Goal: Task Accomplishment & Management: Manage account settings

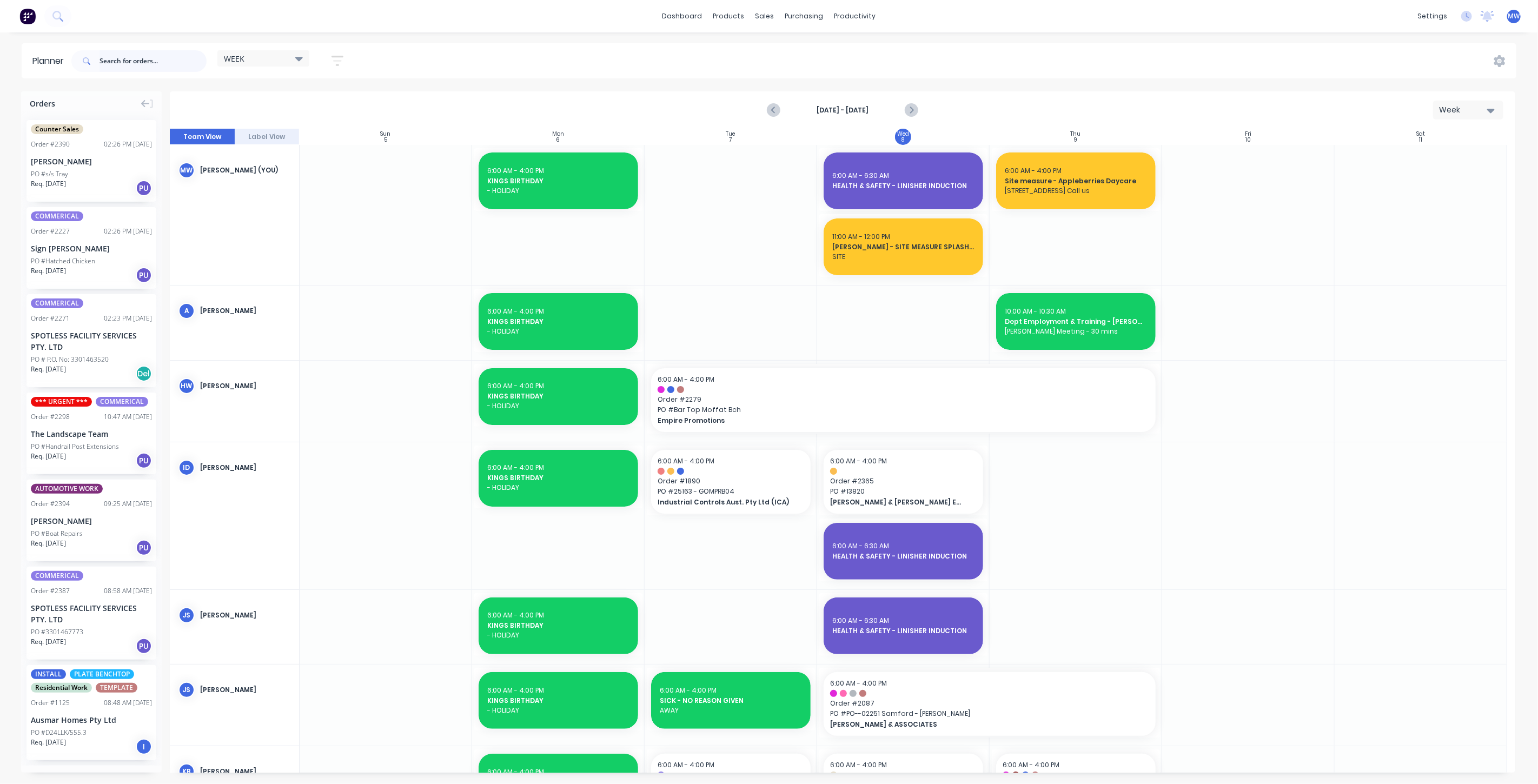
click at [149, 55] on input "text" at bounding box center [153, 61] width 107 height 22
type input "2396"
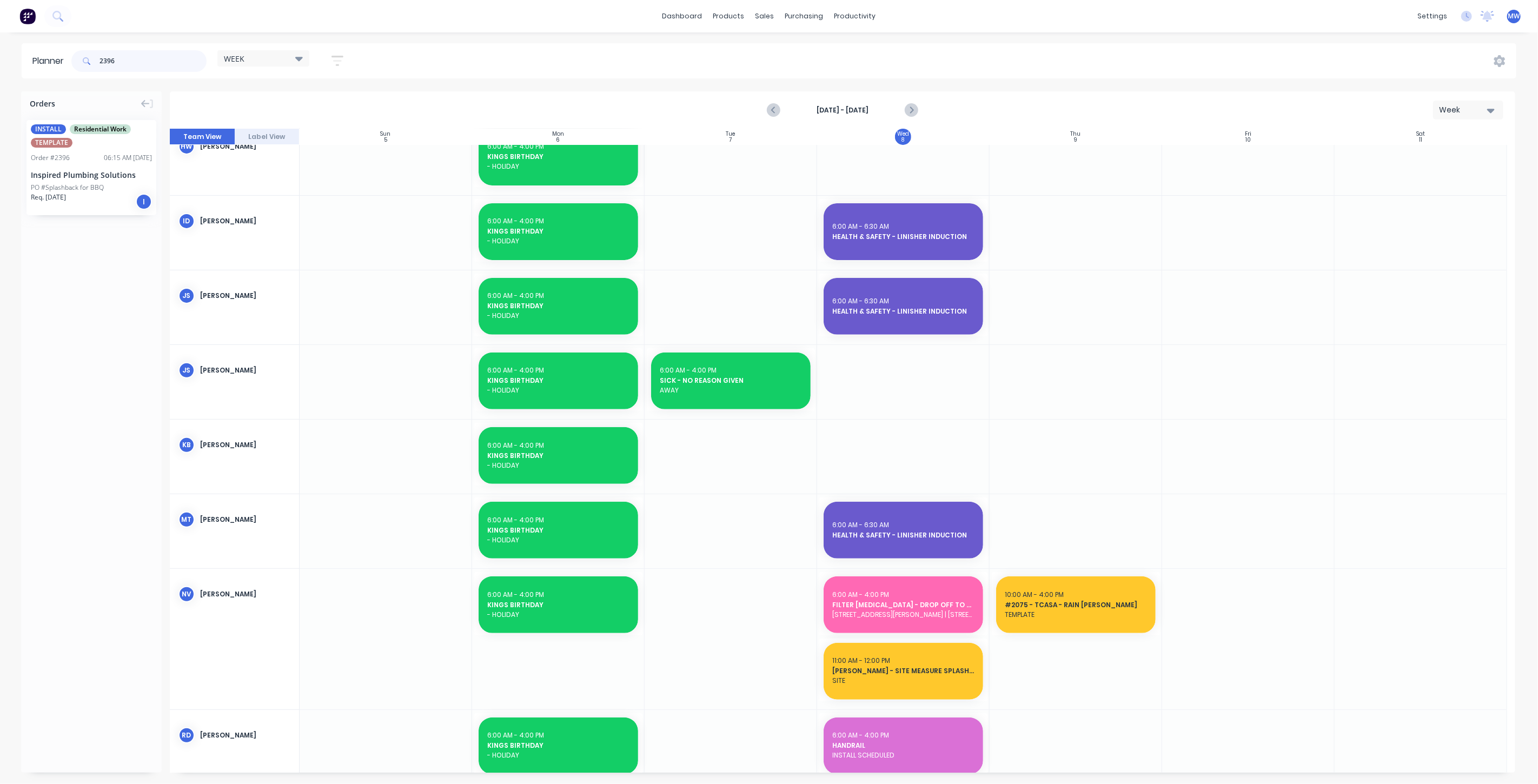
scroll to position [240, 0]
drag, startPoint x: 85, startPoint y: 178, endPoint x: 849, endPoint y: 617, distance: 881.1
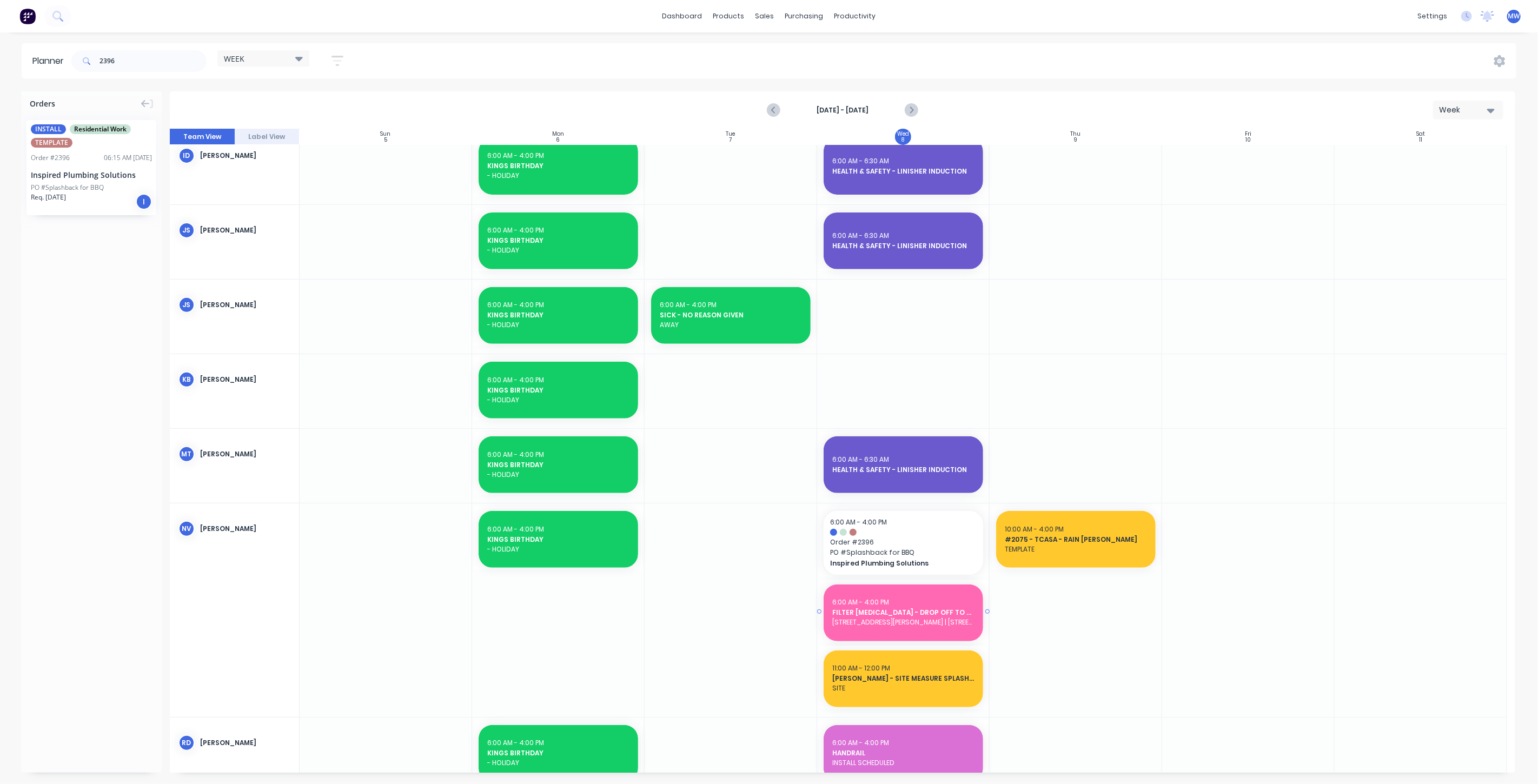
scroll to position [360, 0]
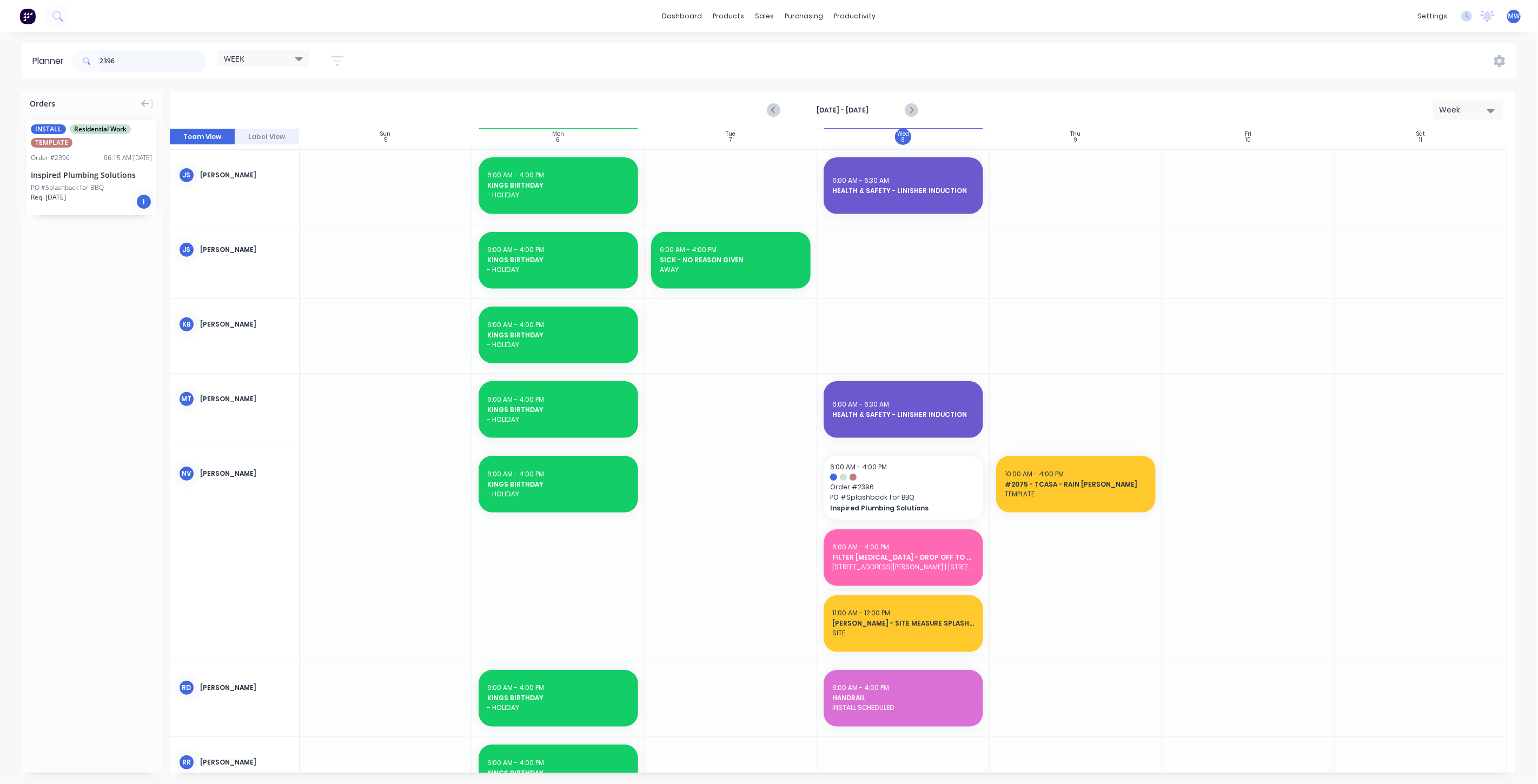
drag, startPoint x: 139, startPoint y: 58, endPoint x: 53, endPoint y: 64, distance: 86.2
click at [62, 65] on header "Planner 2396 WEEK Save new view None edit WEEK (Default) edit Rex edit SCSM - M…" at bounding box center [769, 61] width 1495 height 35
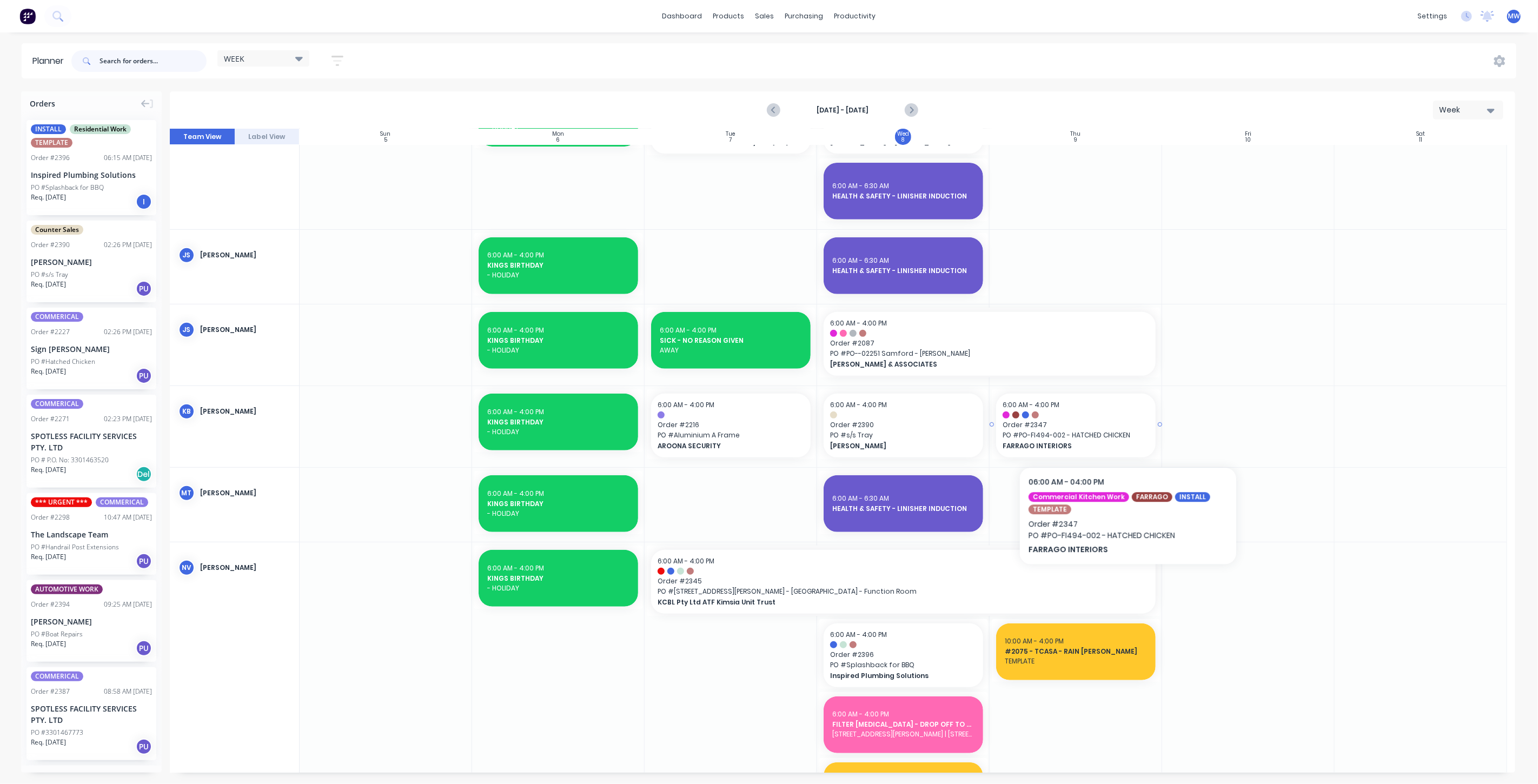
scroll to position [480, 0]
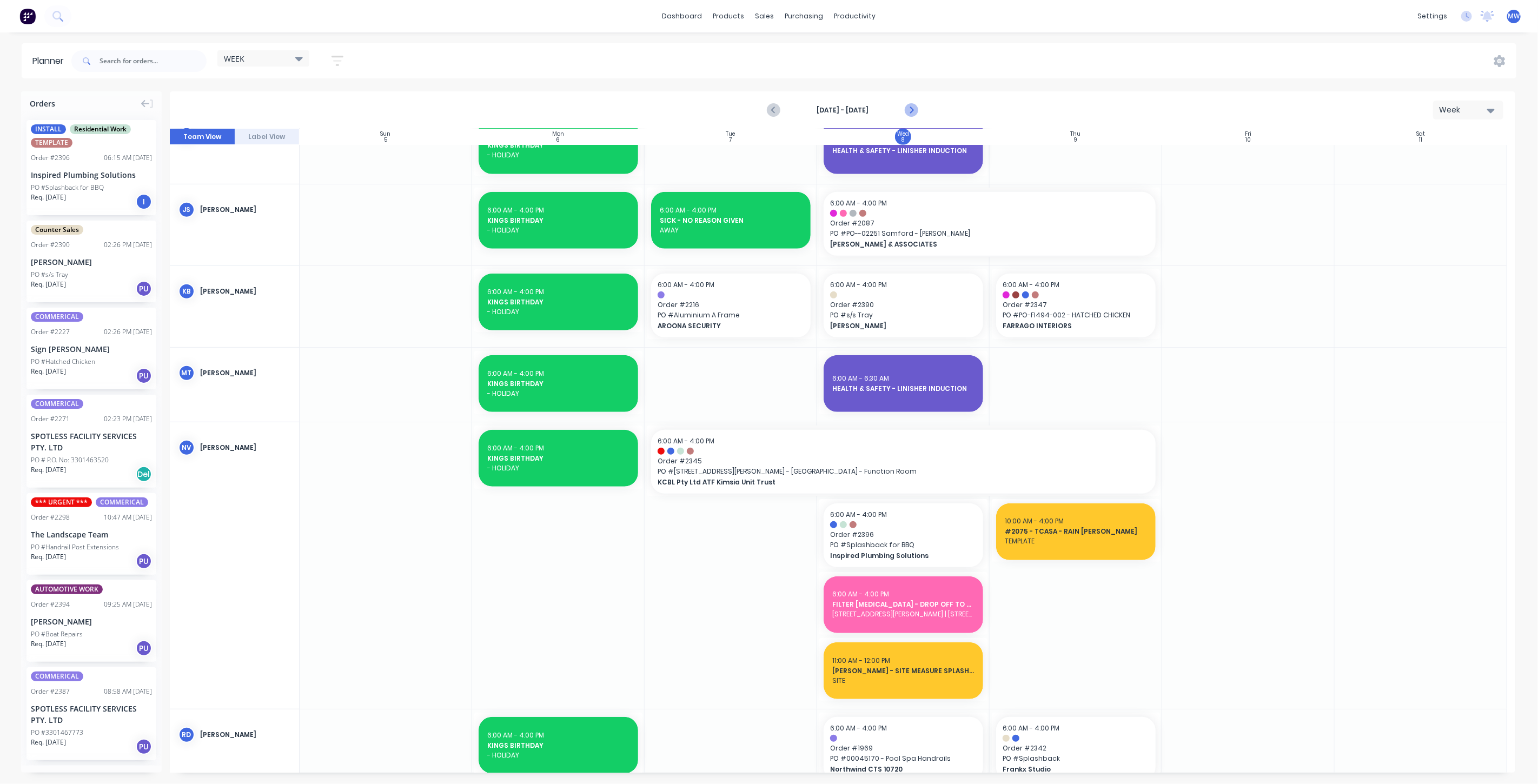
click at [913, 109] on icon "Next page" at bounding box center [910, 110] width 13 height 13
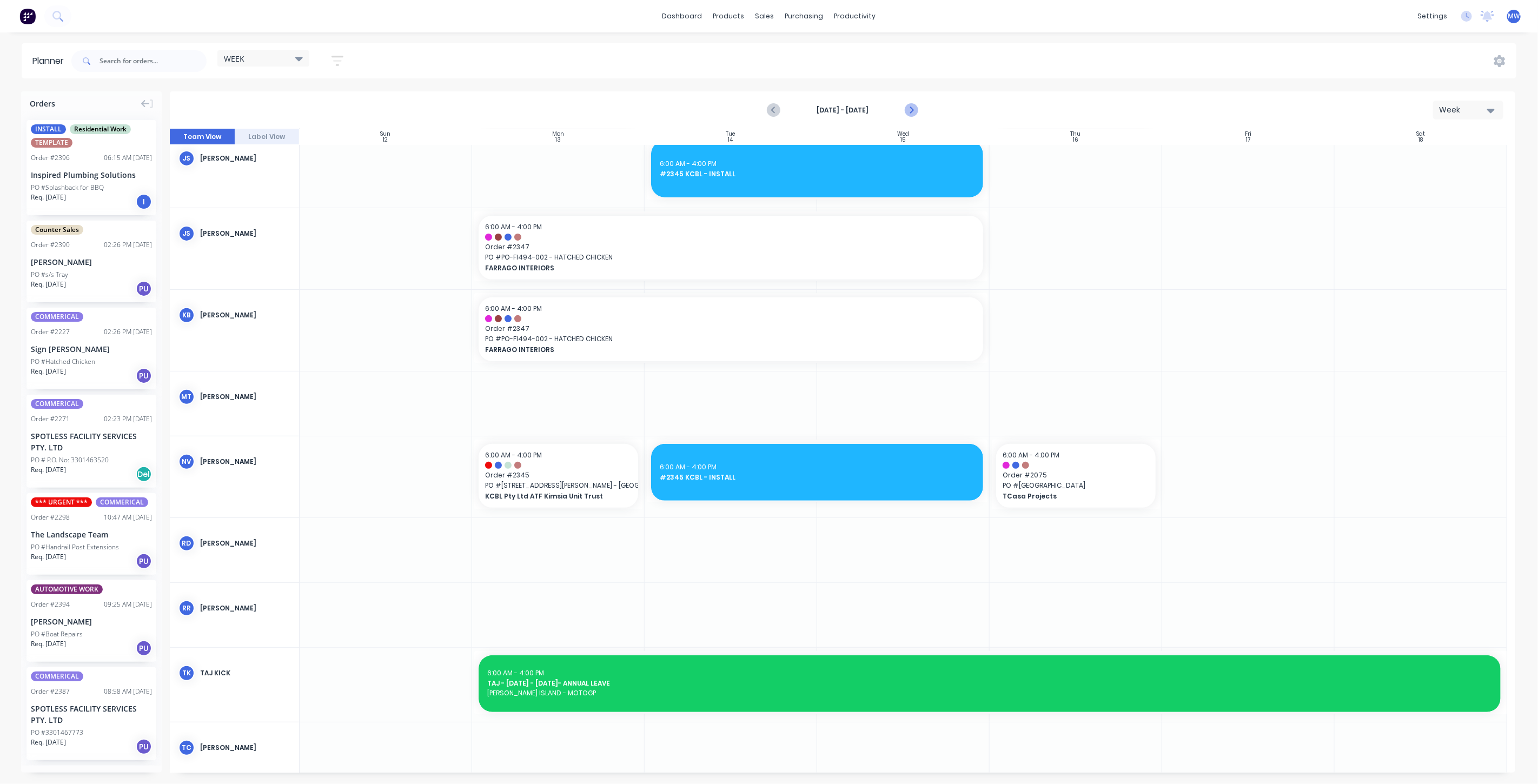
scroll to position [338, 0]
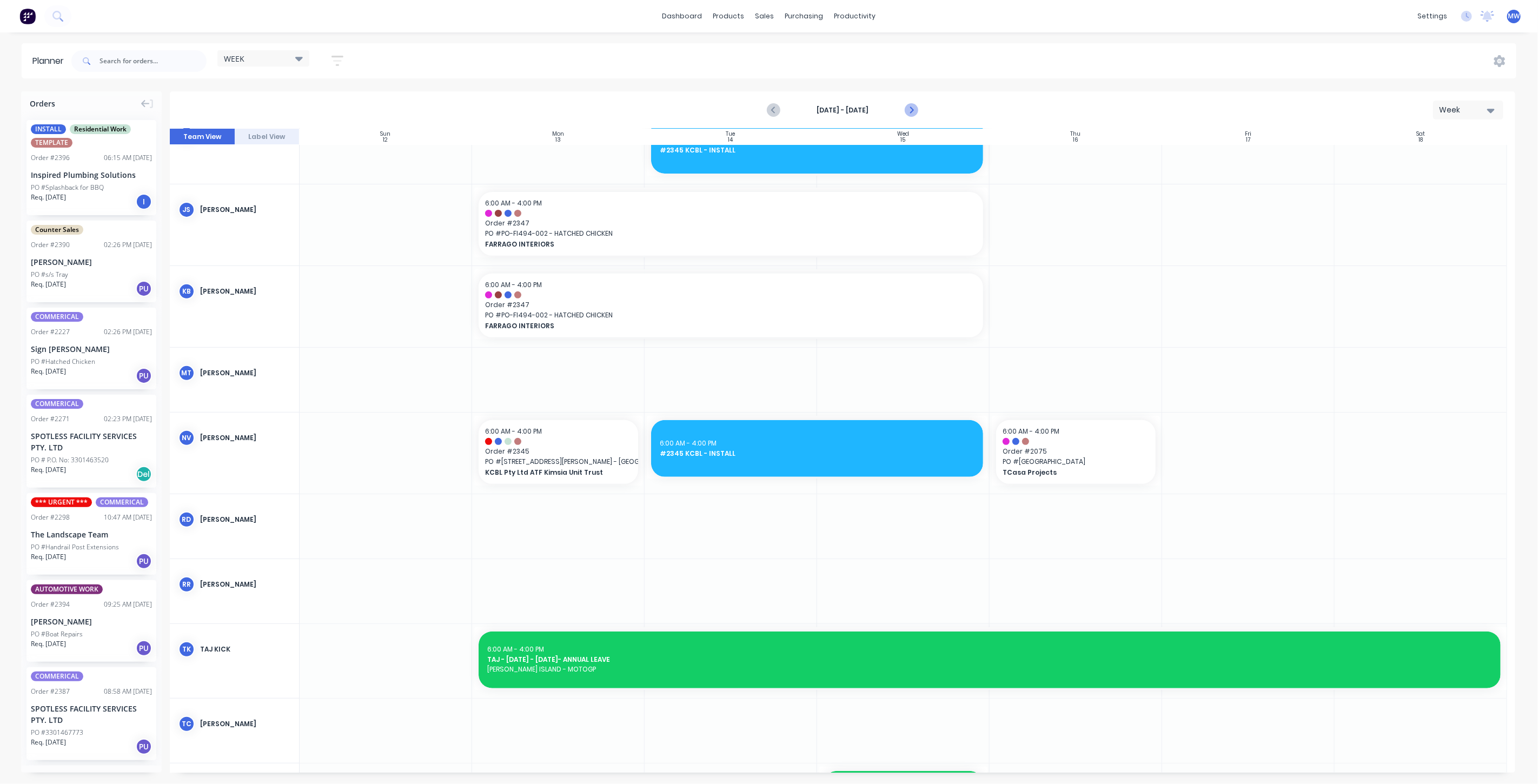
click at [914, 114] on icon "Next page" at bounding box center [910, 110] width 13 height 13
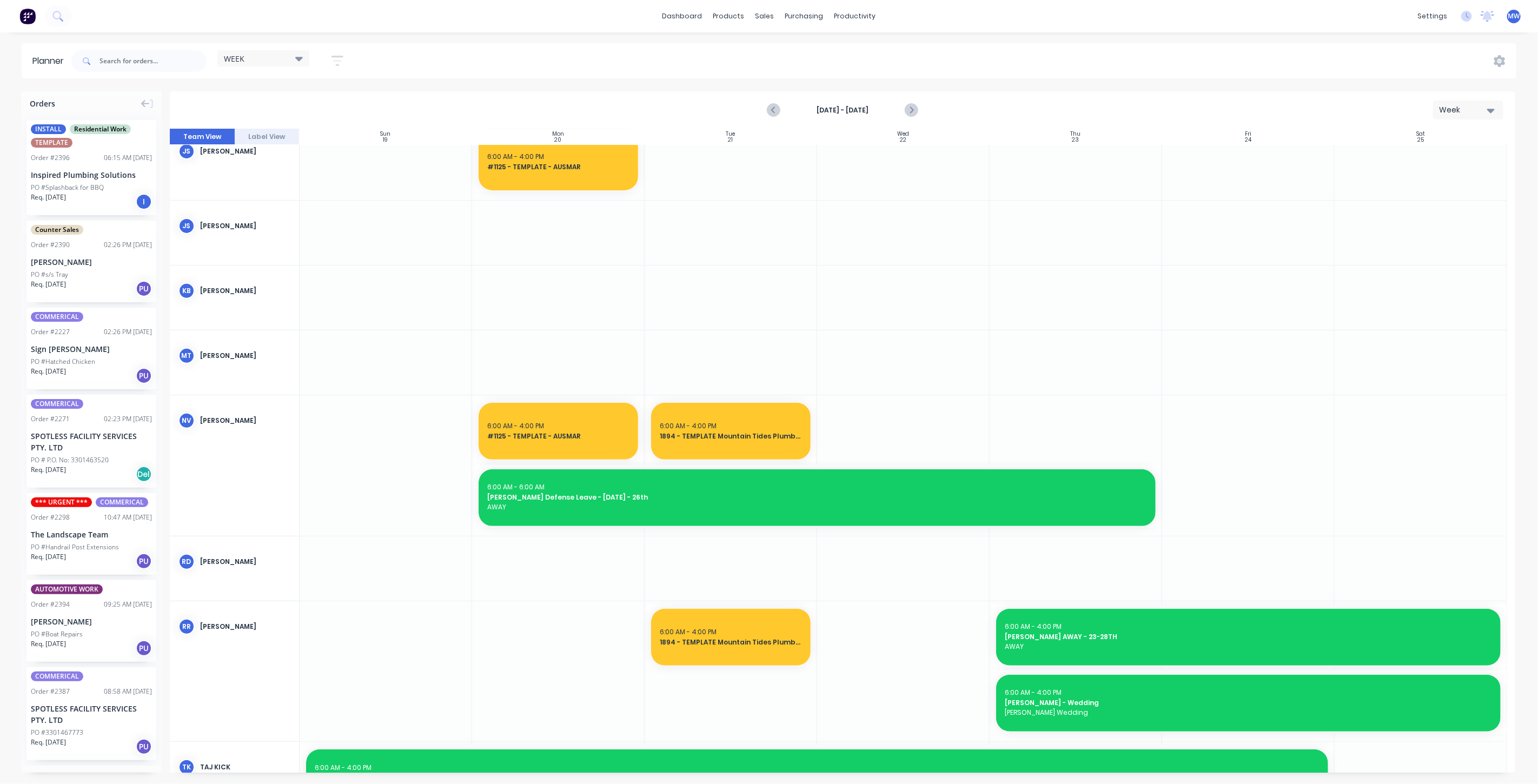
scroll to position [322, 0]
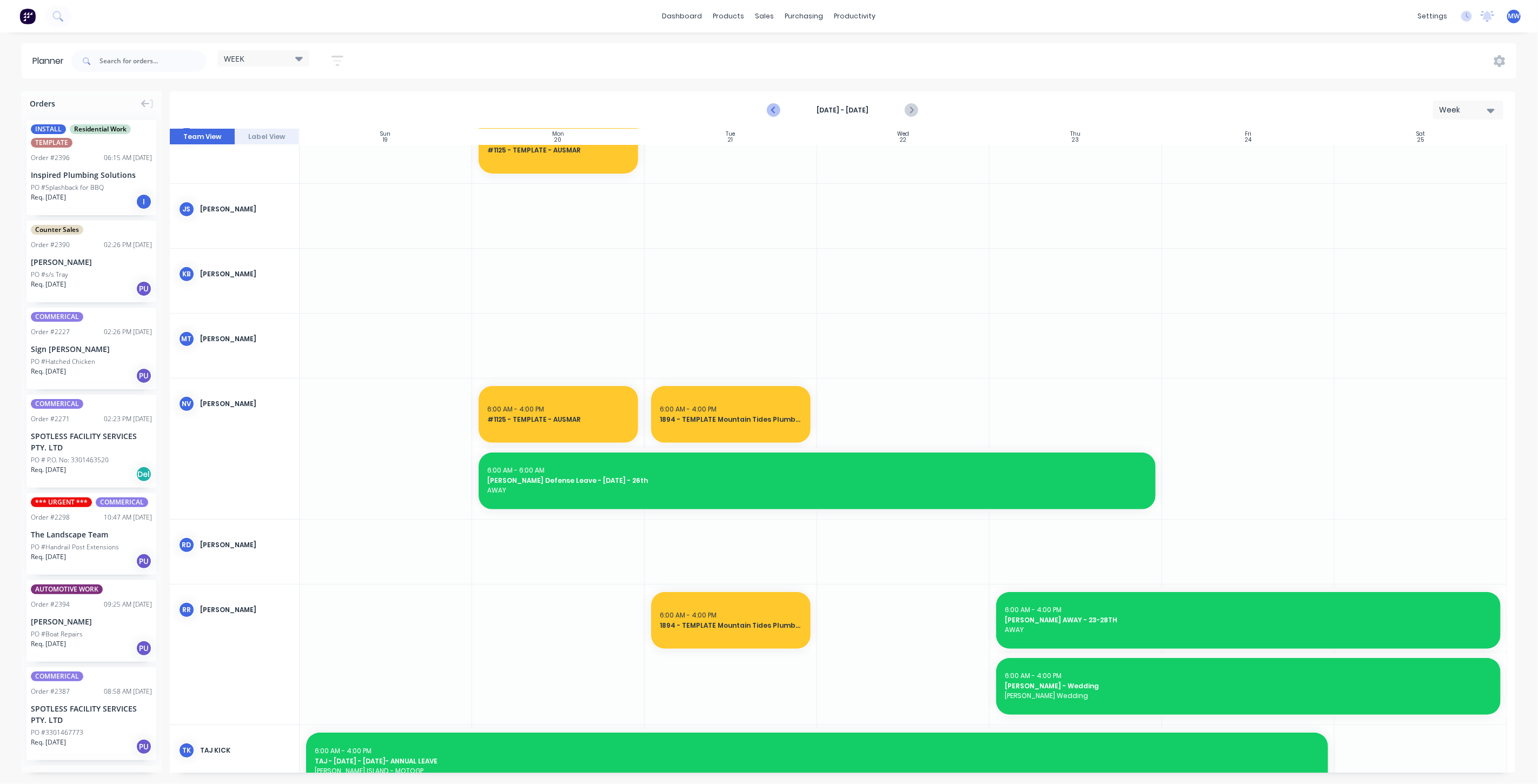
click at [773, 111] on icon "Previous page" at bounding box center [774, 110] width 5 height 8
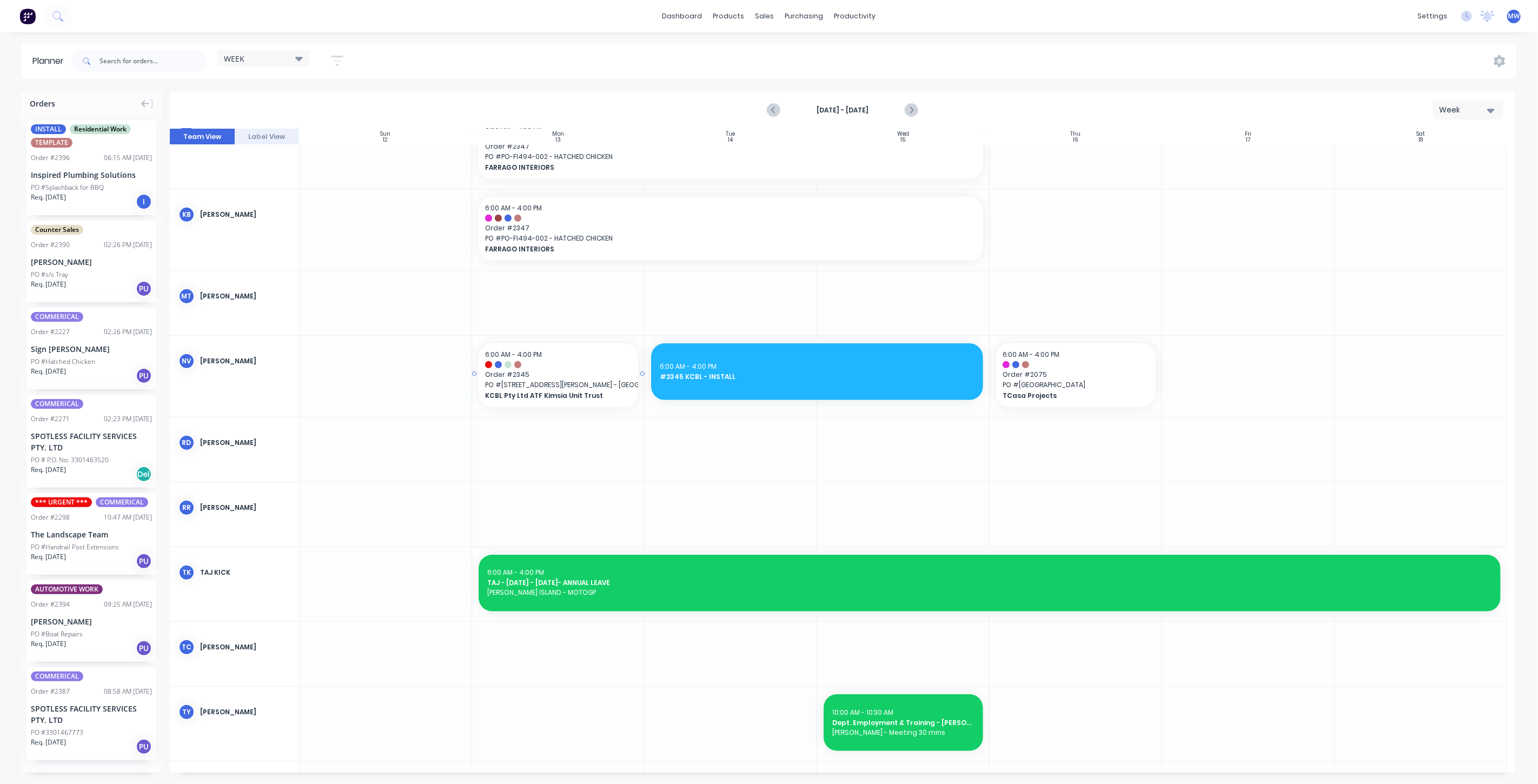
scroll to position [459, 0]
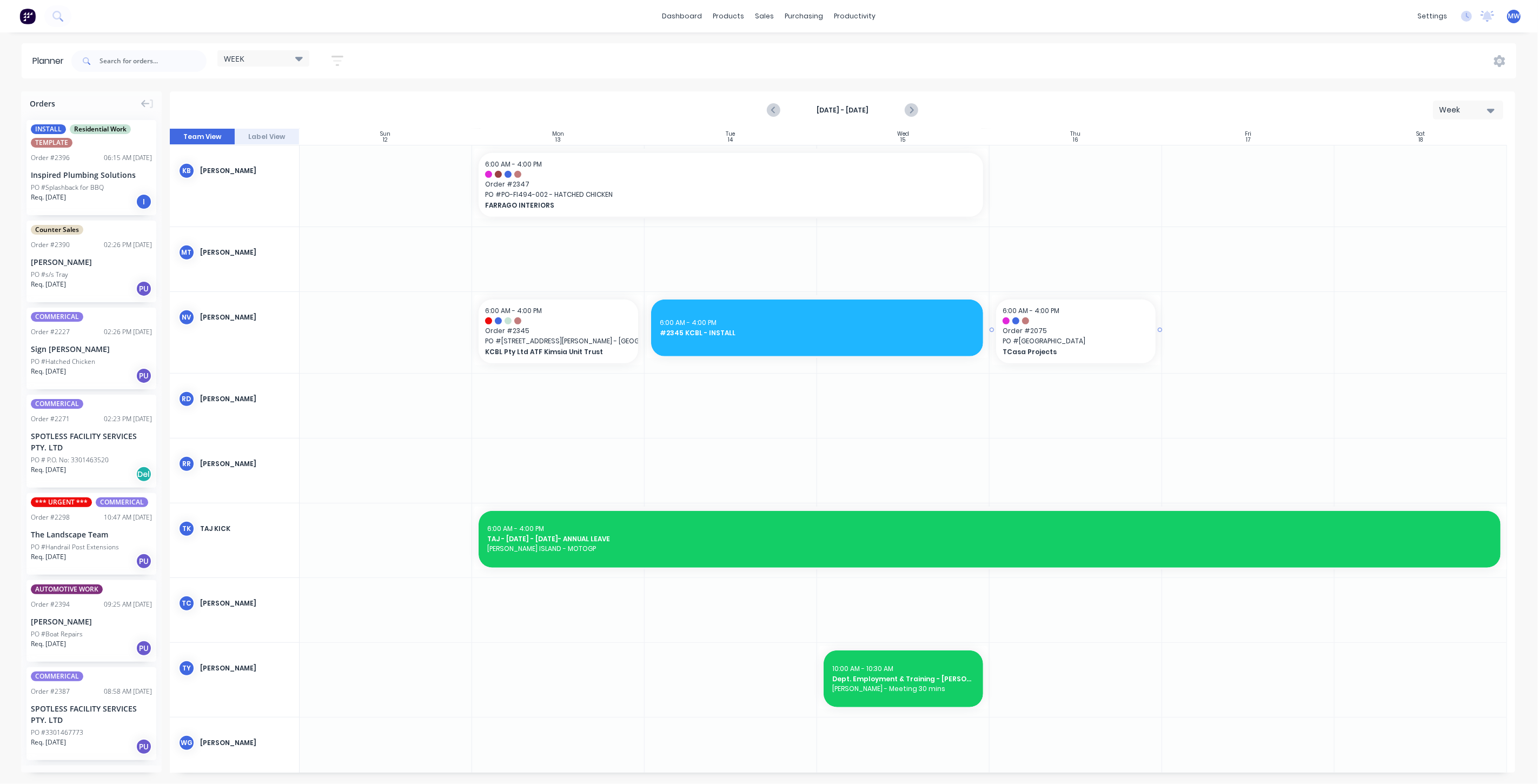
click at [1047, 352] on span "TCasa Projects" at bounding box center [1069, 352] width 132 height 10
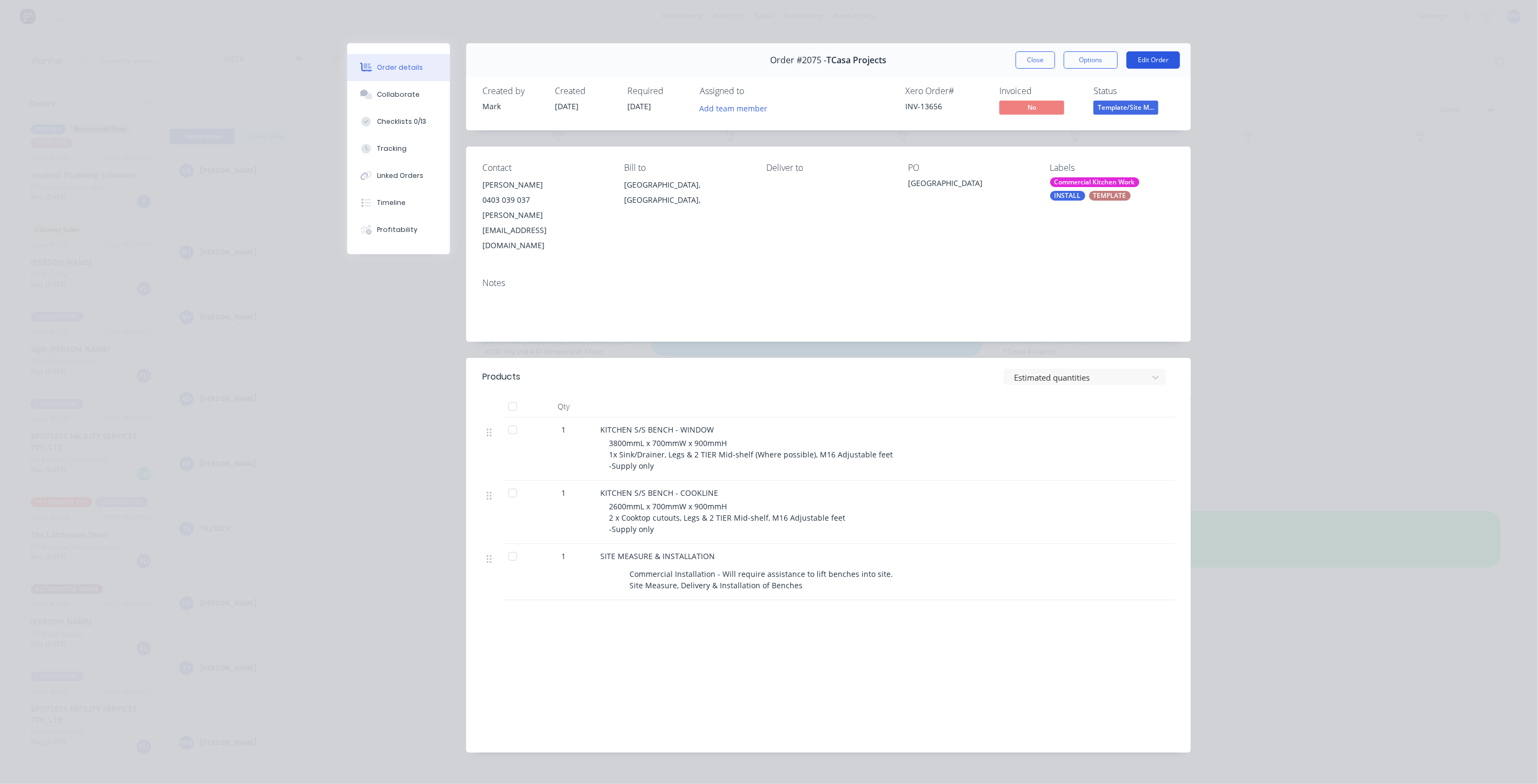
click at [1141, 57] on button "Edit Order" at bounding box center [1153, 60] width 54 height 18
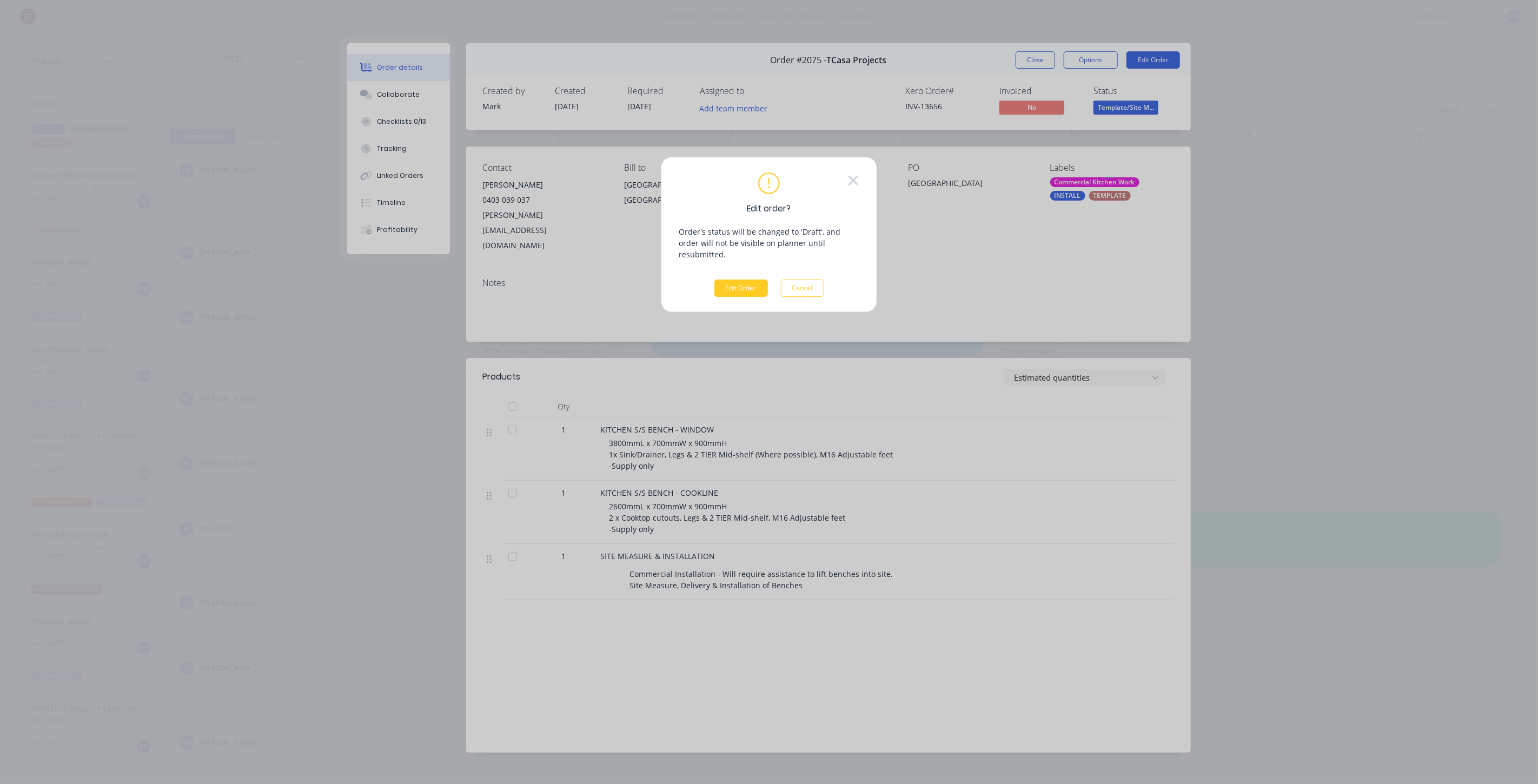
click at [752, 280] on button "Edit Order" at bounding box center [741, 288] width 54 height 18
click at [276, 762] on span "×" at bounding box center [279, 763] width 7 height 15
click at [851, 183] on icon at bounding box center [854, 181] width 10 height 10
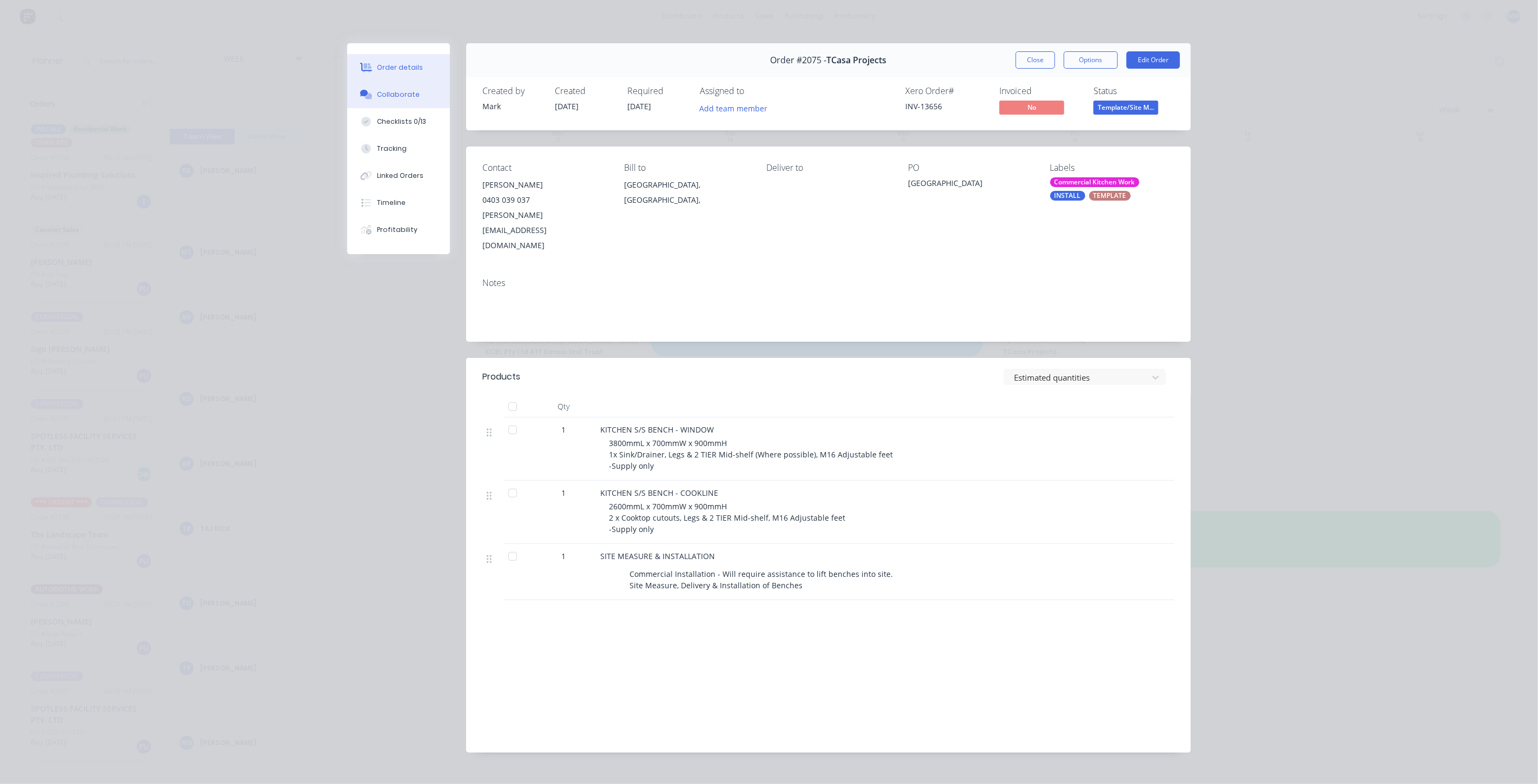
click at [401, 95] on div "Collaborate" at bounding box center [399, 95] width 43 height 10
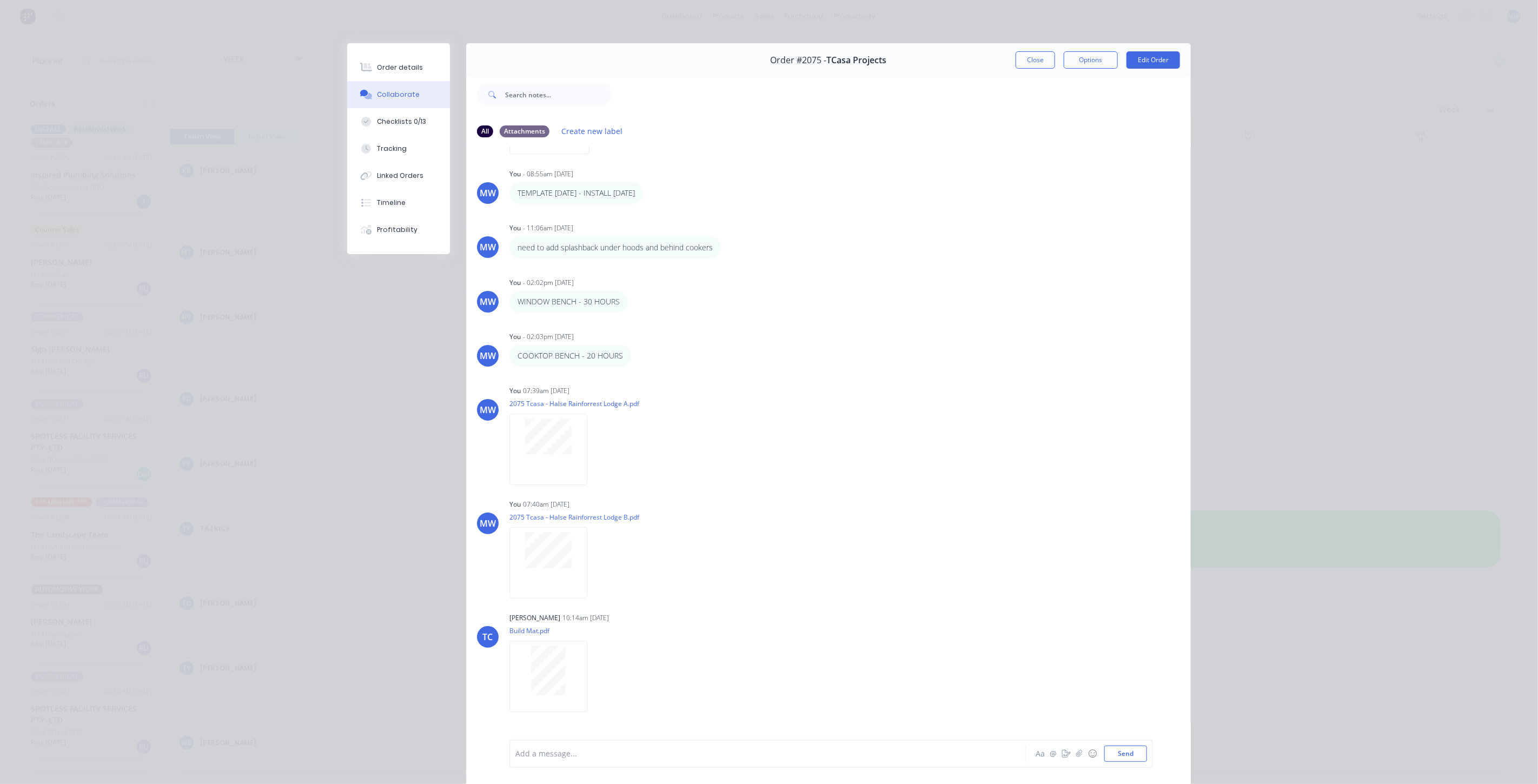
scroll to position [67, 0]
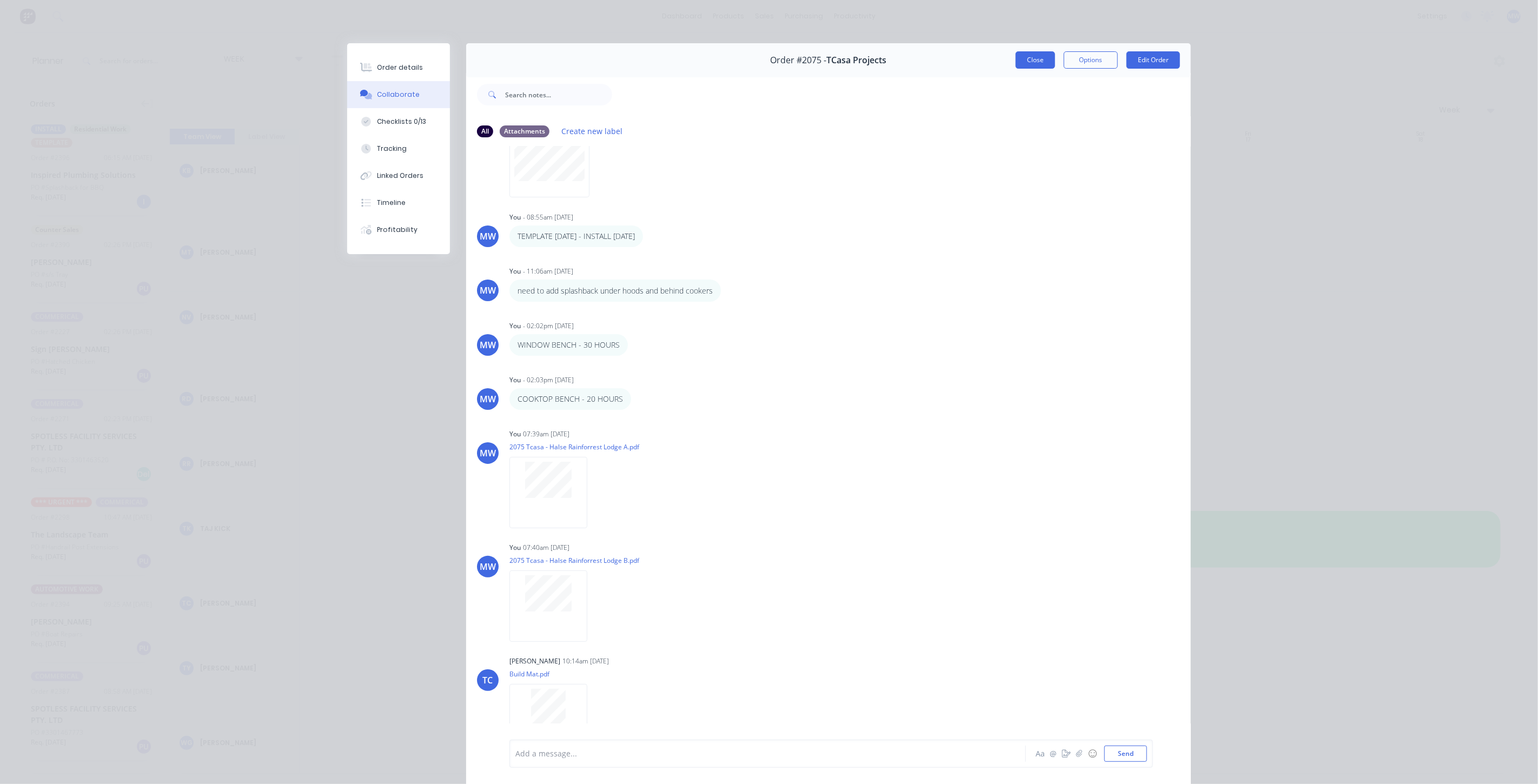
click at [1029, 54] on button "Close" at bounding box center [1035, 60] width 39 height 18
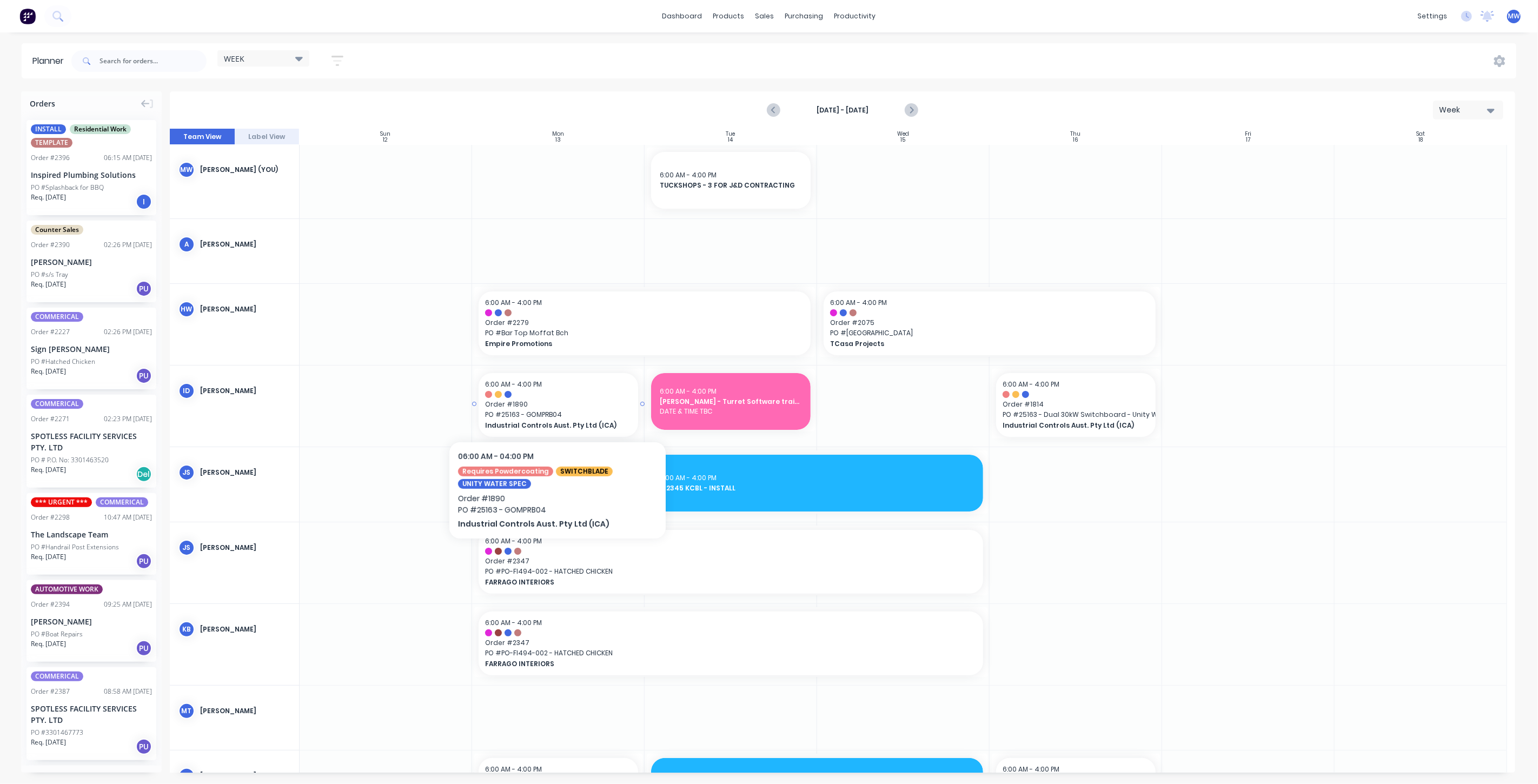
scroll to position [0, 0]
click at [773, 109] on icon "Previous page" at bounding box center [774, 110] width 5 height 8
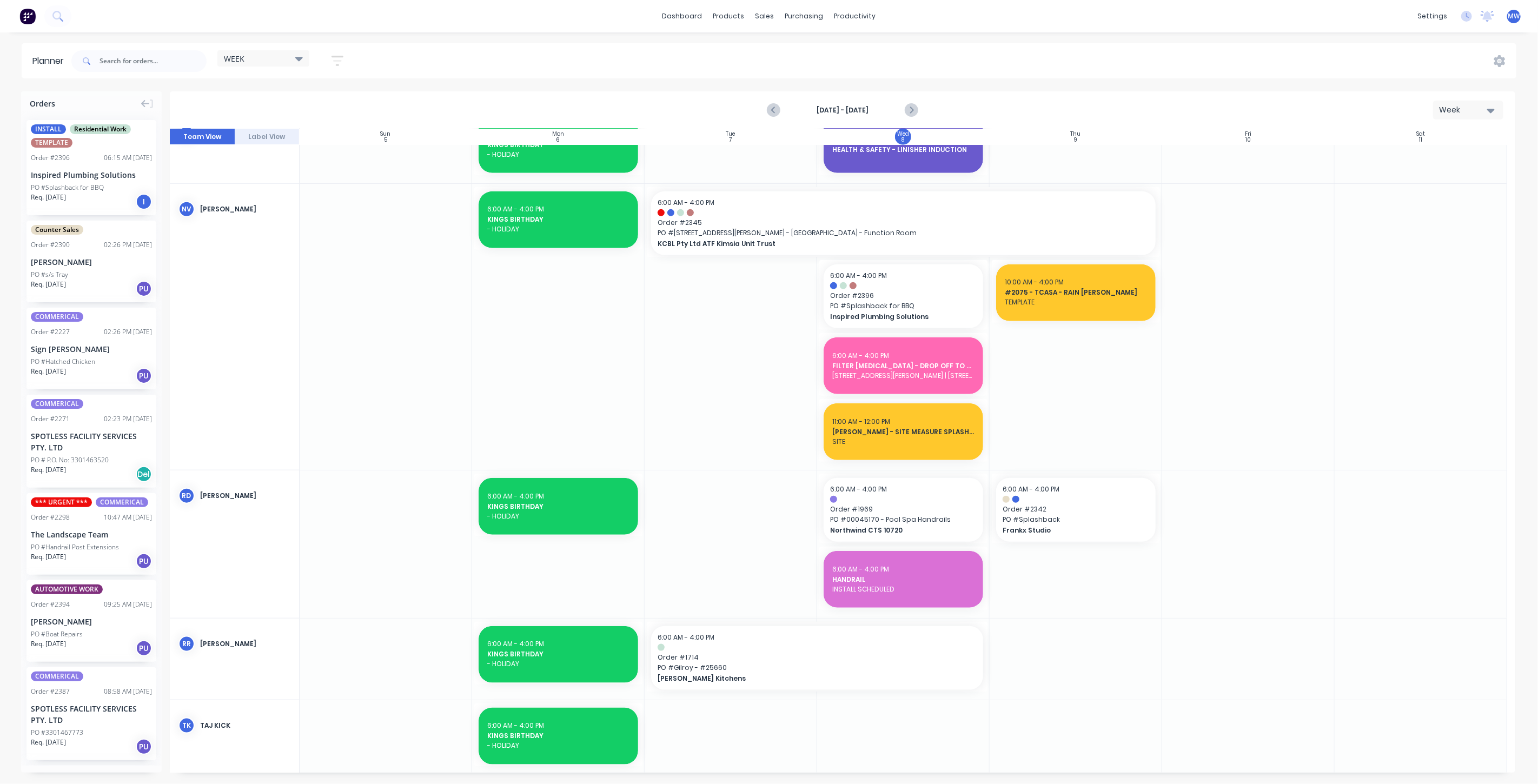
scroll to position [781, 0]
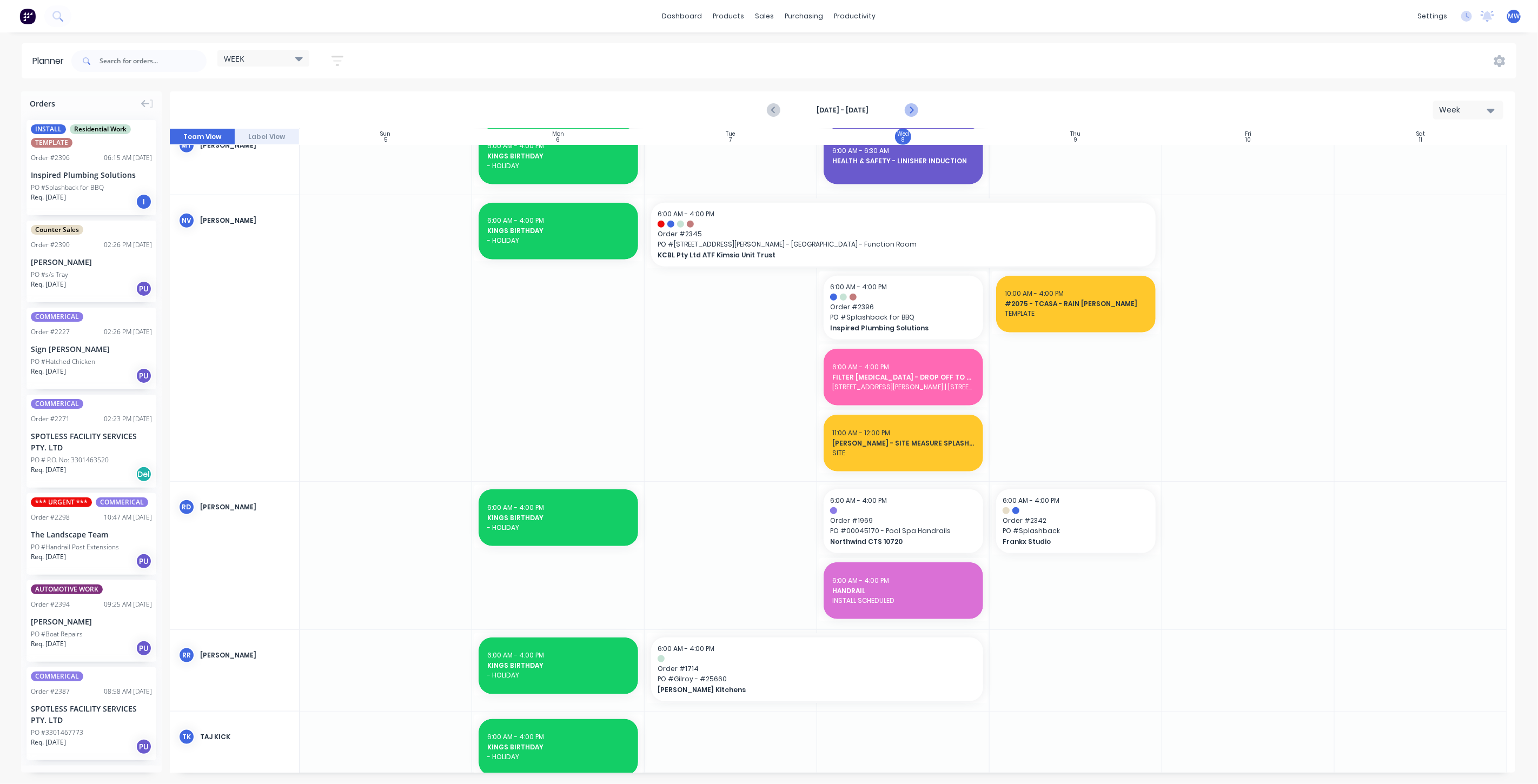
click at [909, 115] on icon "Next page" at bounding box center [910, 110] width 13 height 13
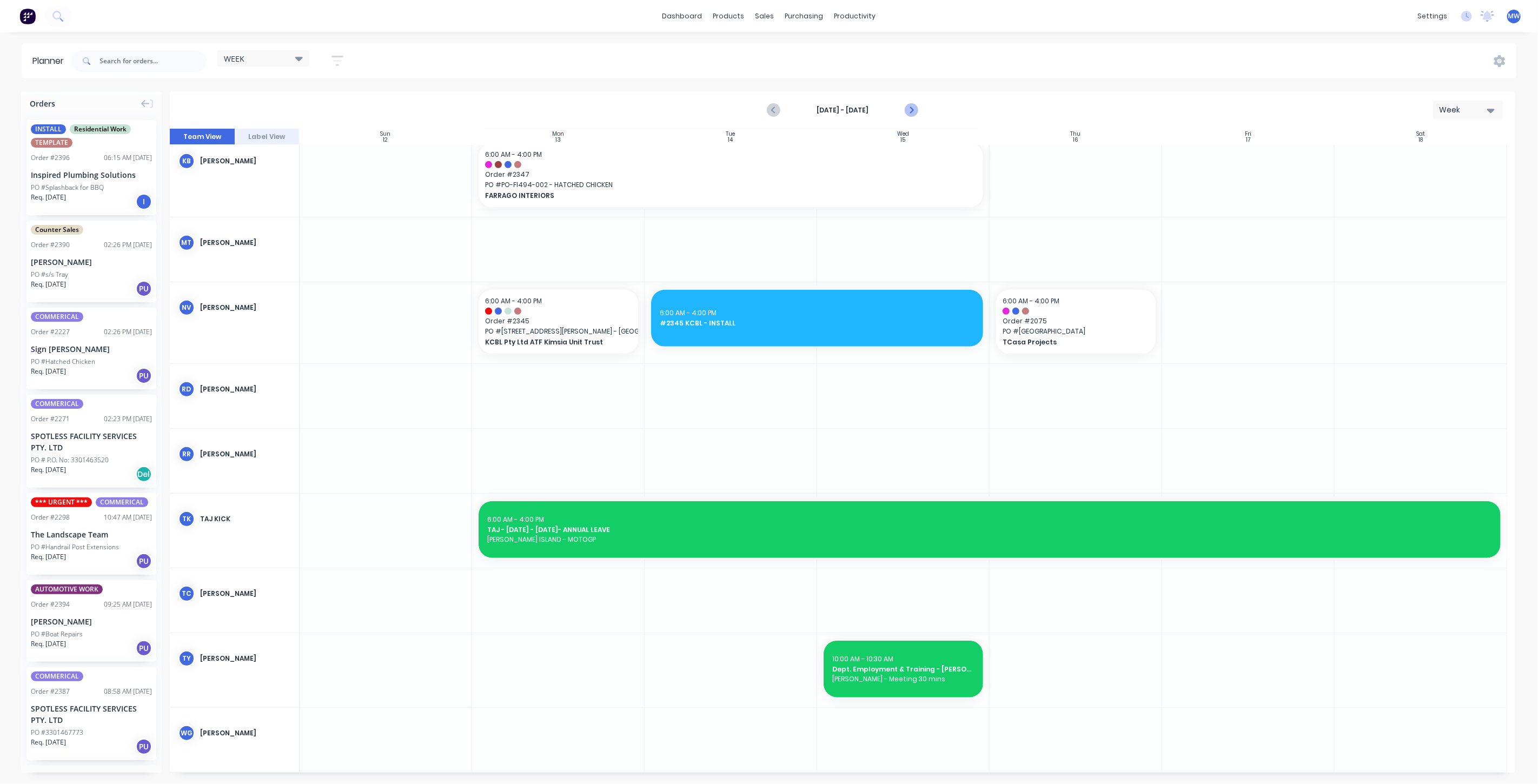
scroll to position [544, 0]
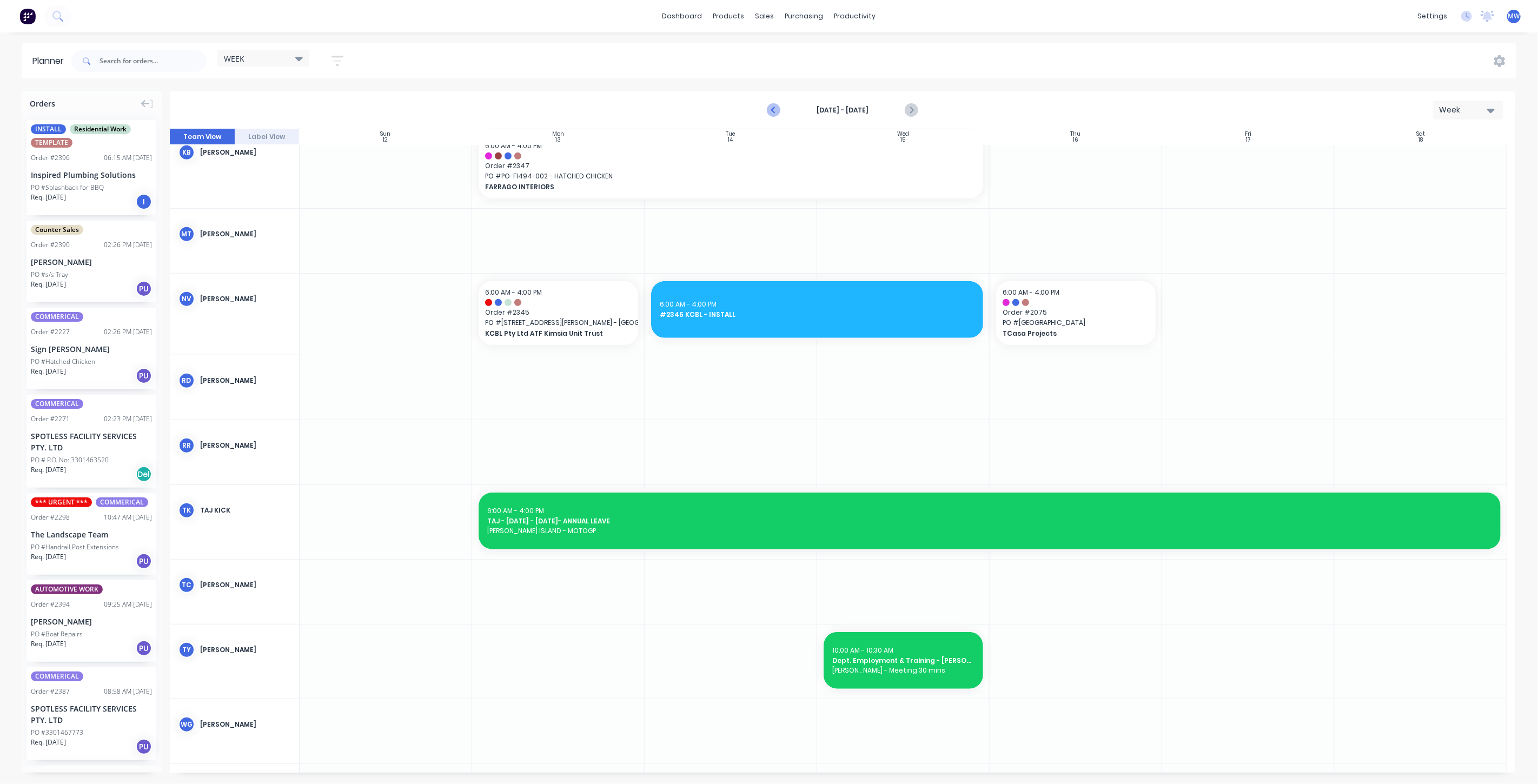
click at [774, 114] on icon "Previous page" at bounding box center [774, 110] width 13 height 13
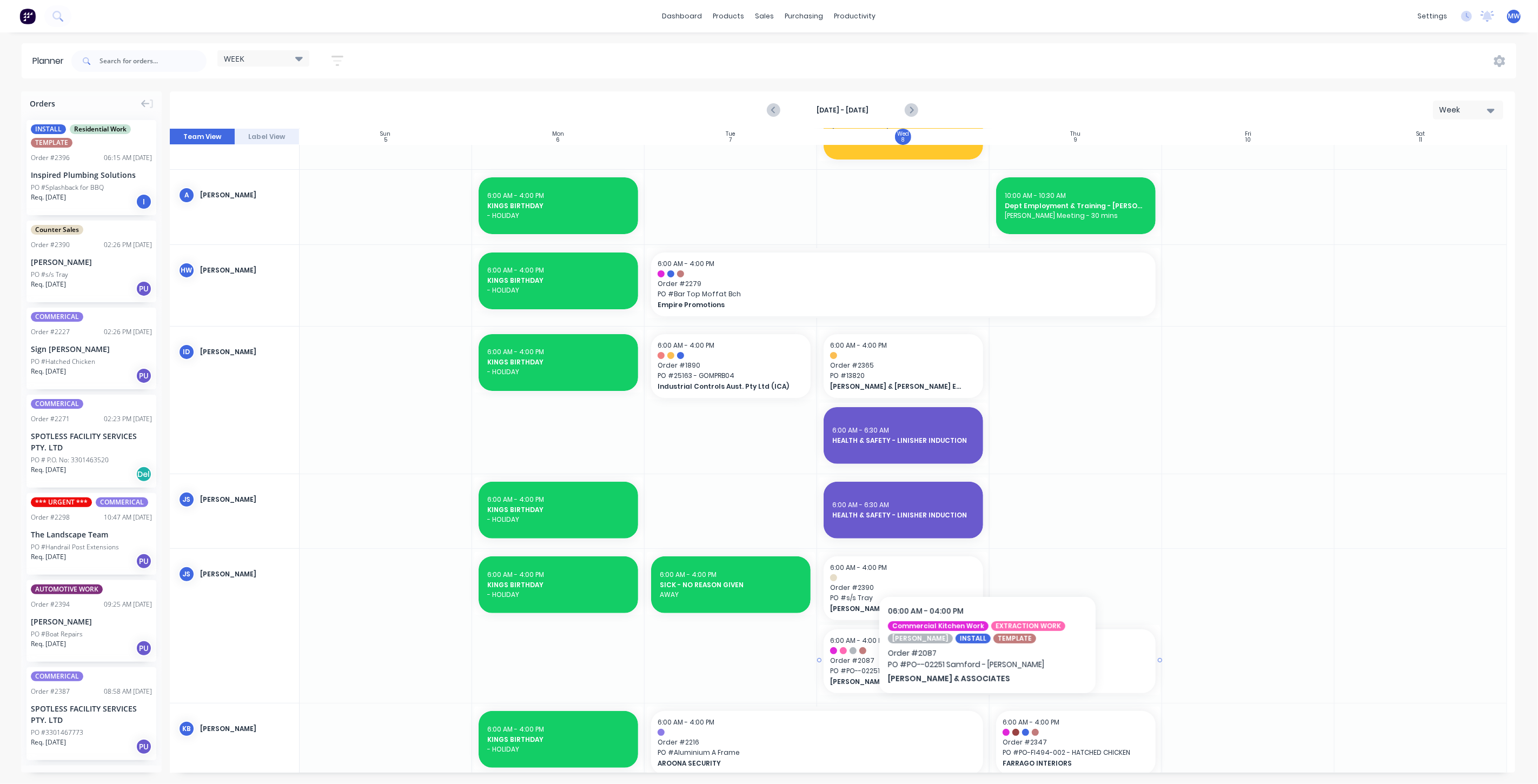
scroll to position [37, 0]
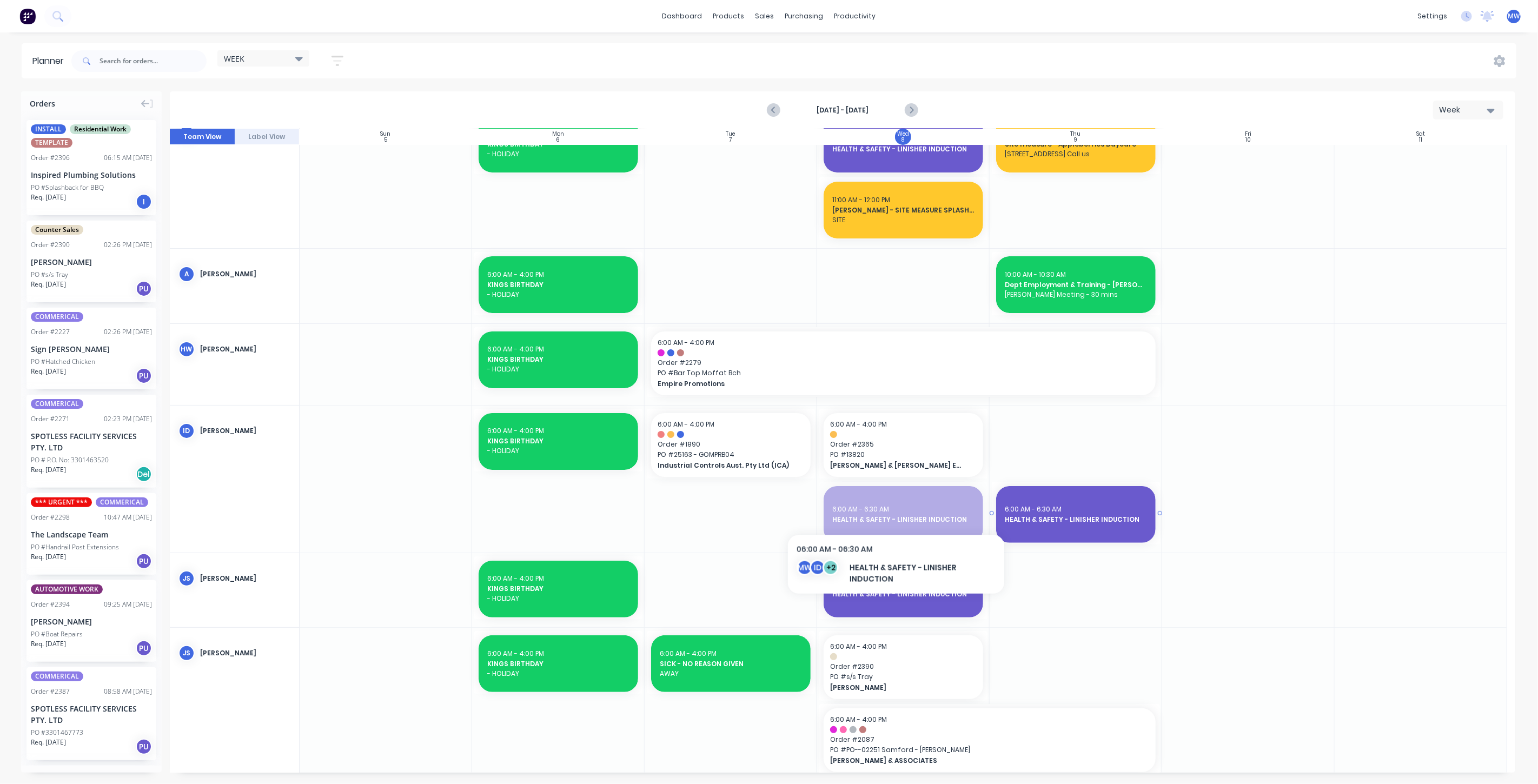
drag, startPoint x: 878, startPoint y: 512, endPoint x: 1018, endPoint y: 498, distance: 140.7
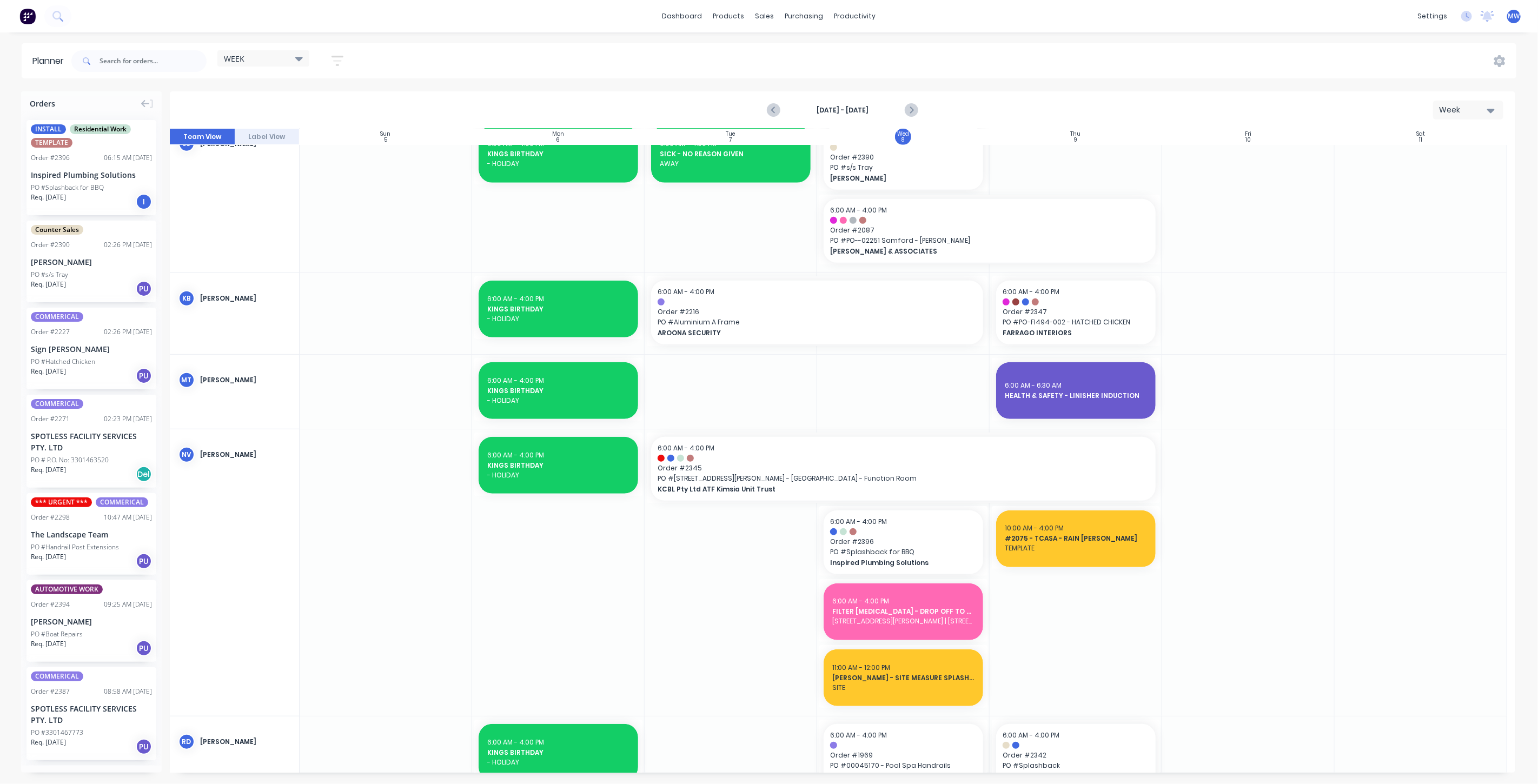
scroll to position [541, 0]
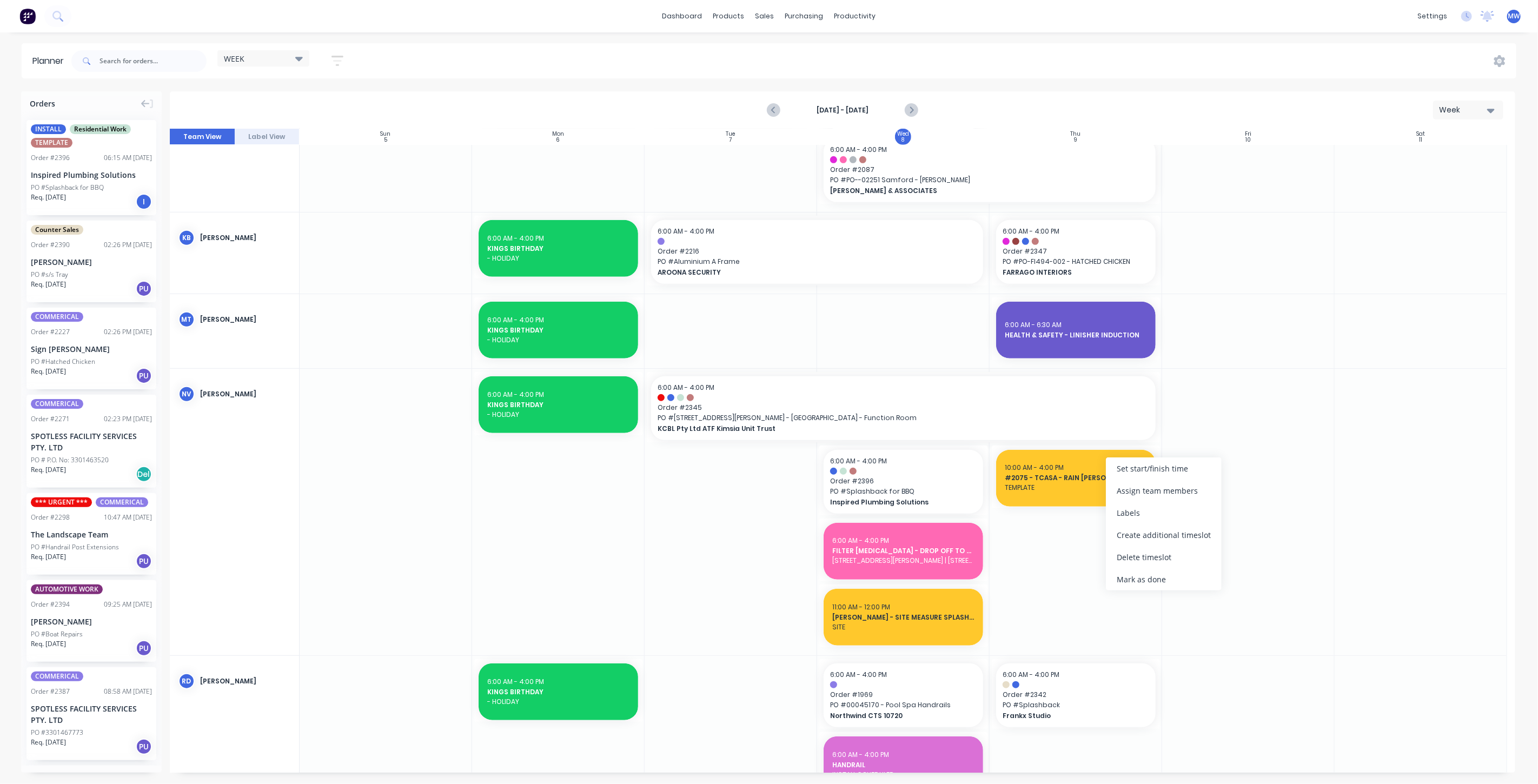
click at [1168, 472] on div "Set start/finish time" at bounding box center [1164, 468] width 116 height 22
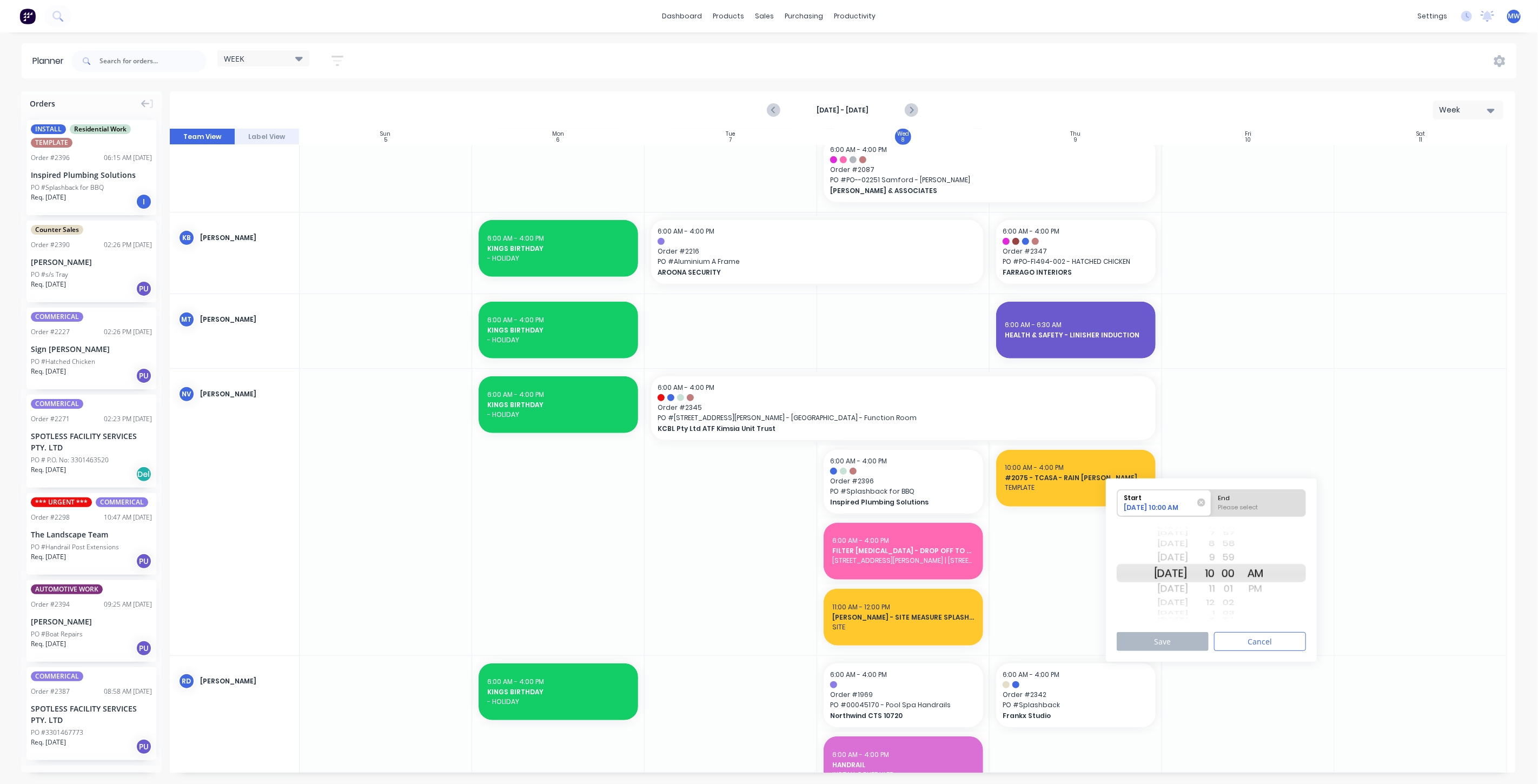
click at [1188, 571] on div "Mon Oct 13" at bounding box center [1171, 573] width 34 height 18
click at [1261, 506] on div "Please select" at bounding box center [1259, 510] width 88 height 13
click at [1212, 506] on input "End Please select" at bounding box center [1212, 503] width 1 height 27
radio input "true"
click at [1269, 586] on div "PM" at bounding box center [1256, 589] width 27 height 18
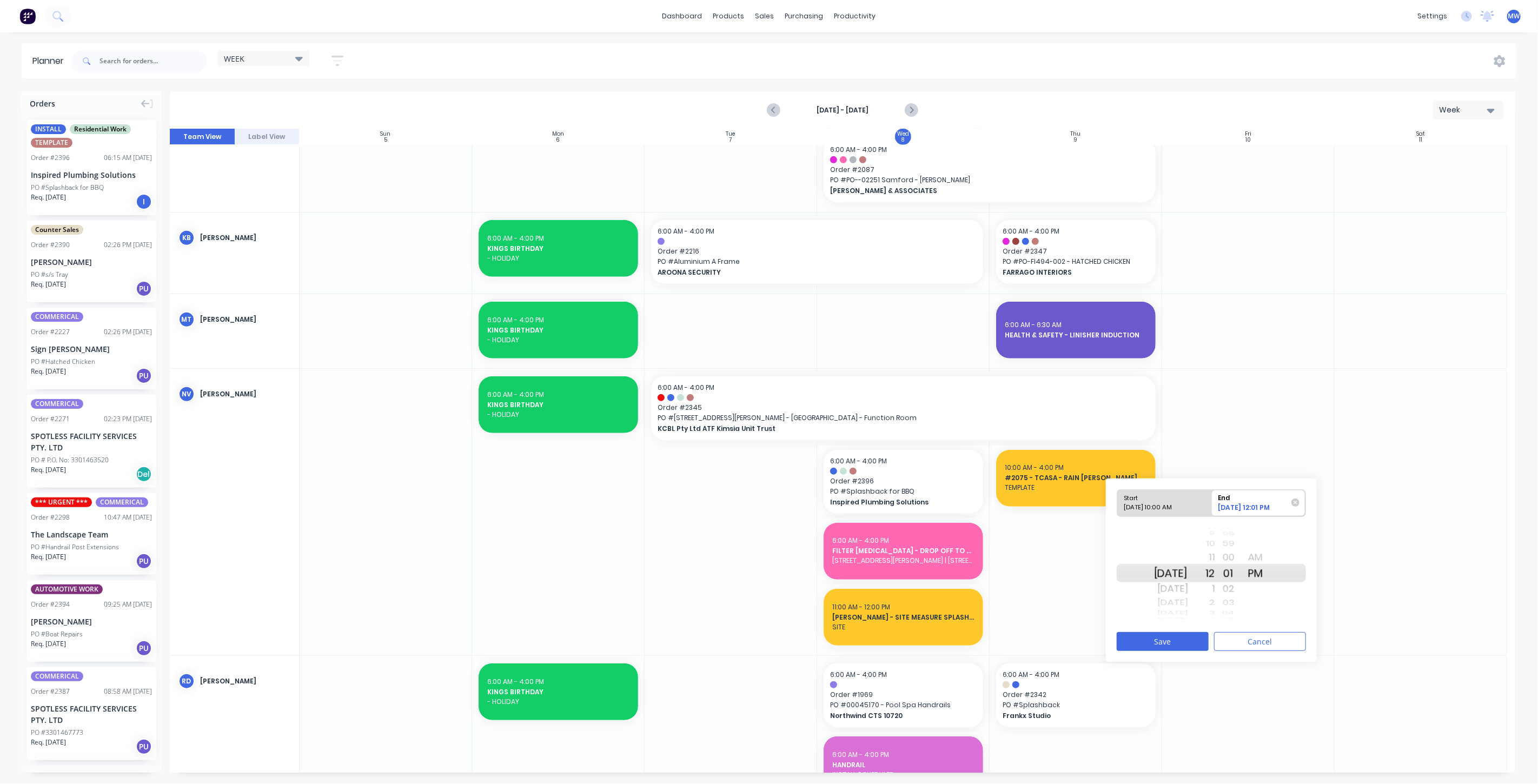
click at [1215, 571] on div "12" at bounding box center [1202, 573] width 27 height 18
click at [1163, 640] on button "Save" at bounding box center [1163, 641] width 92 height 19
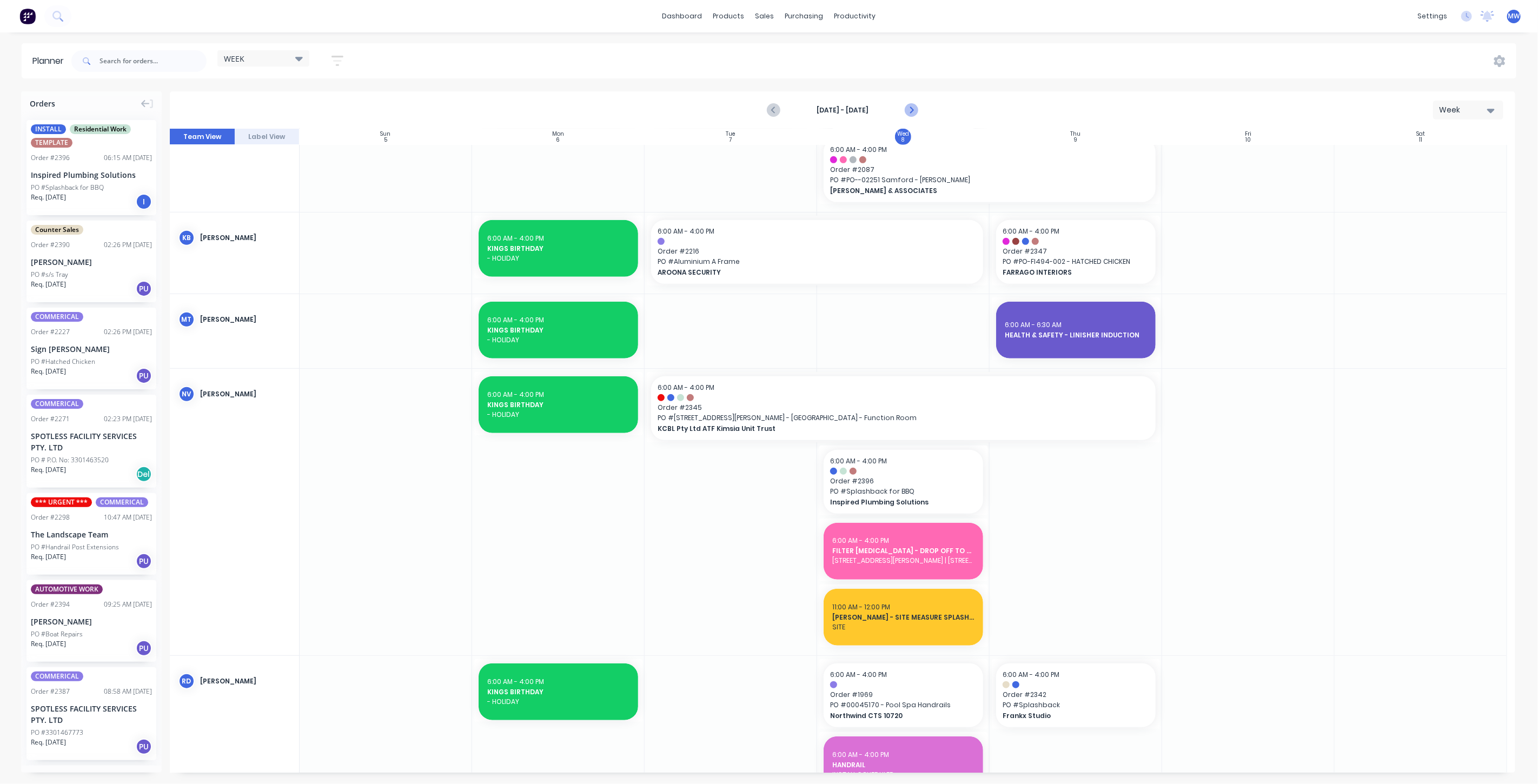
click at [916, 114] on icon "Next page" at bounding box center [910, 110] width 13 height 13
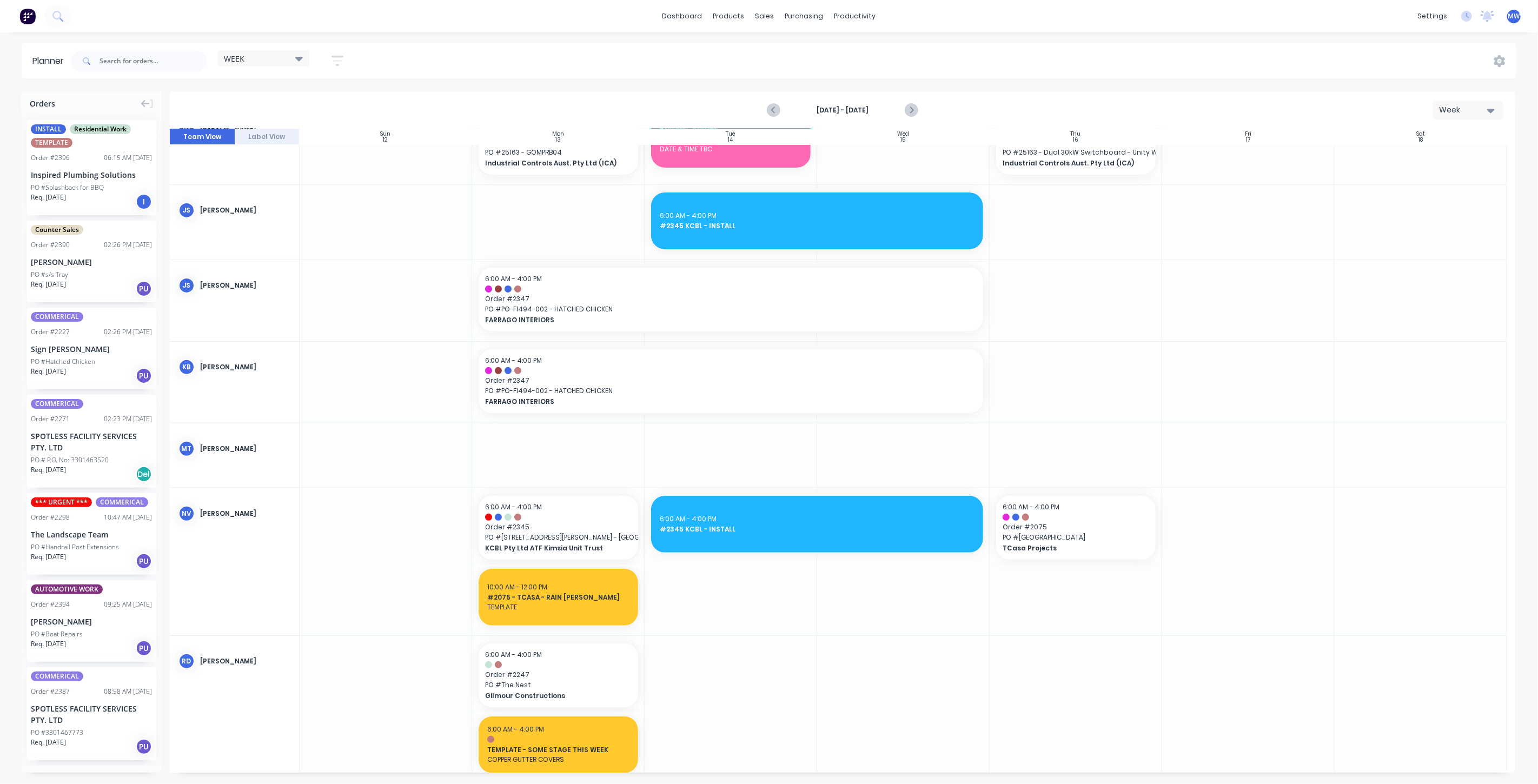
scroll to position [255, 0]
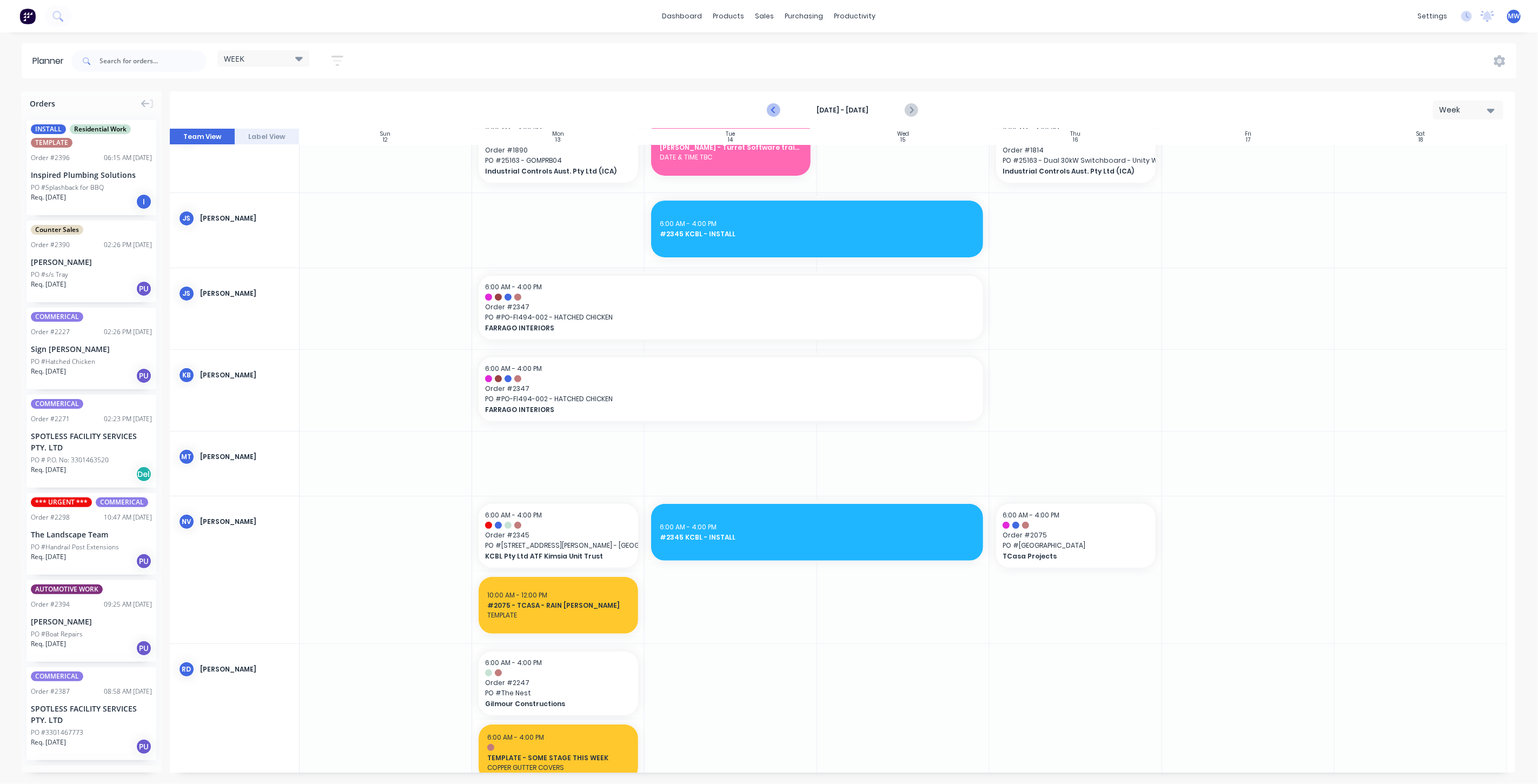
click at [776, 106] on icon "Previous page" at bounding box center [774, 110] width 13 height 13
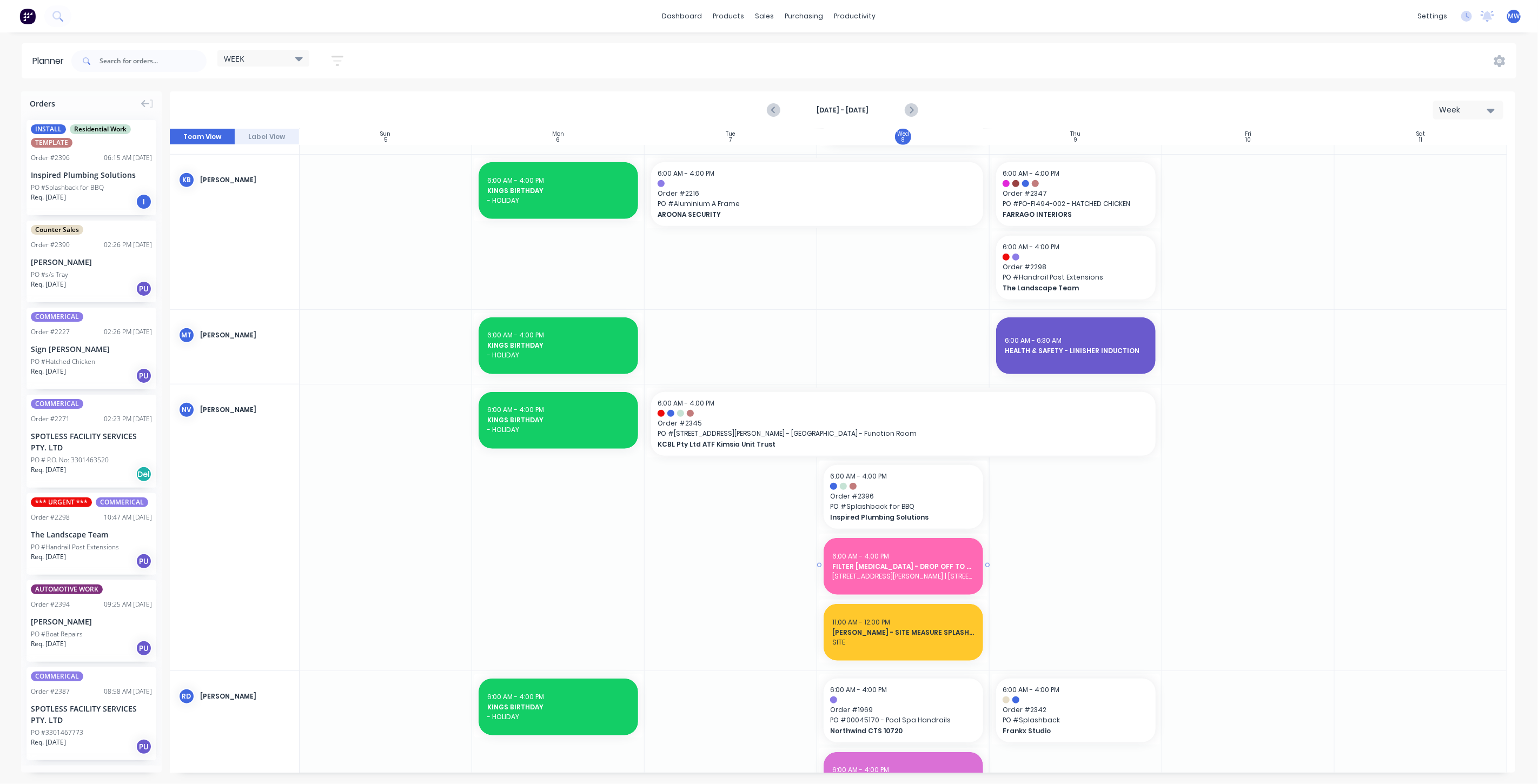
scroll to position [811, 0]
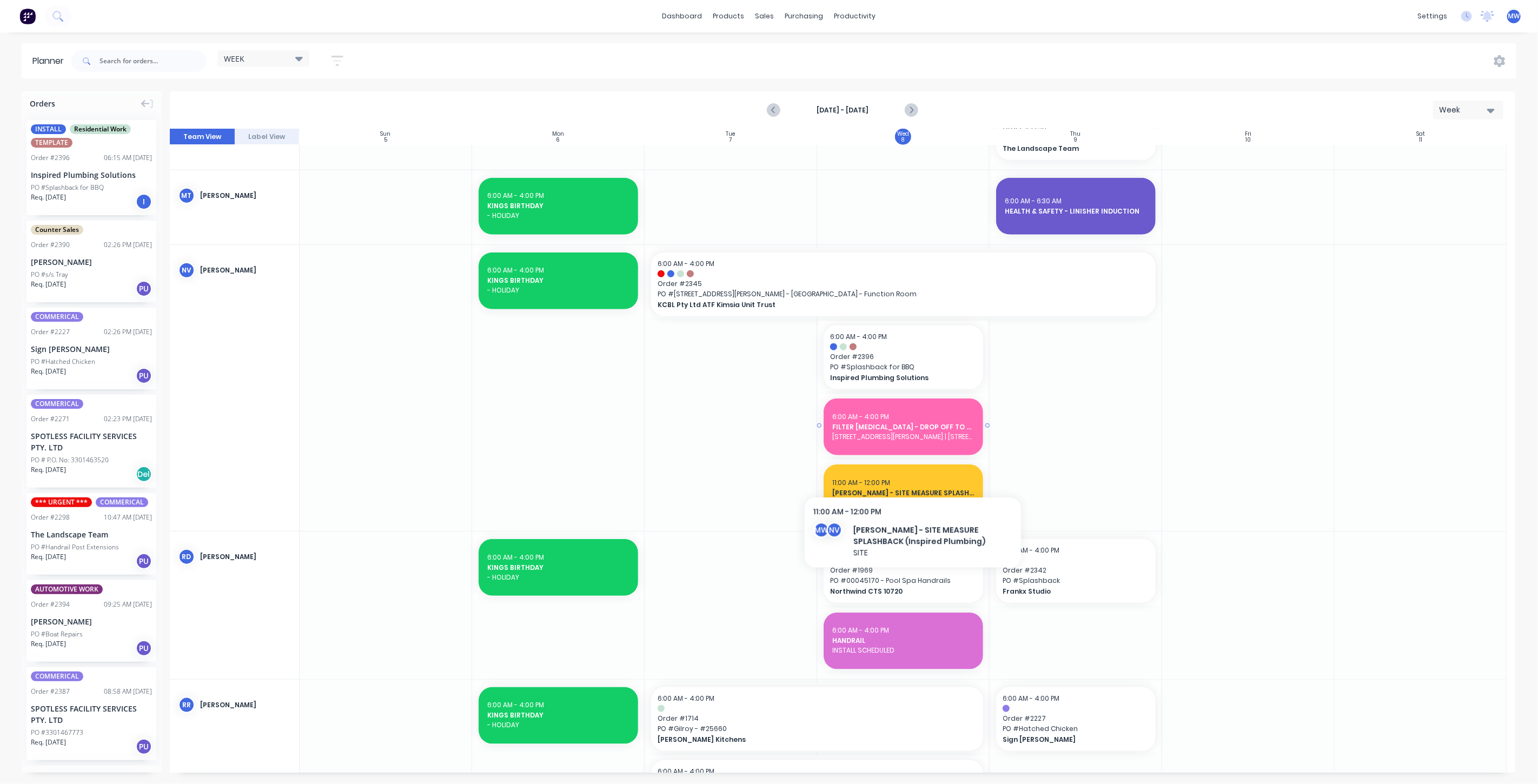
click at [912, 445] on div "6:00 AM - 4:00 PM FILTER RETAINER - DROP OFF TO SIMTARS 2 Robert Smith Street, …" at bounding box center [904, 427] width 159 height 57
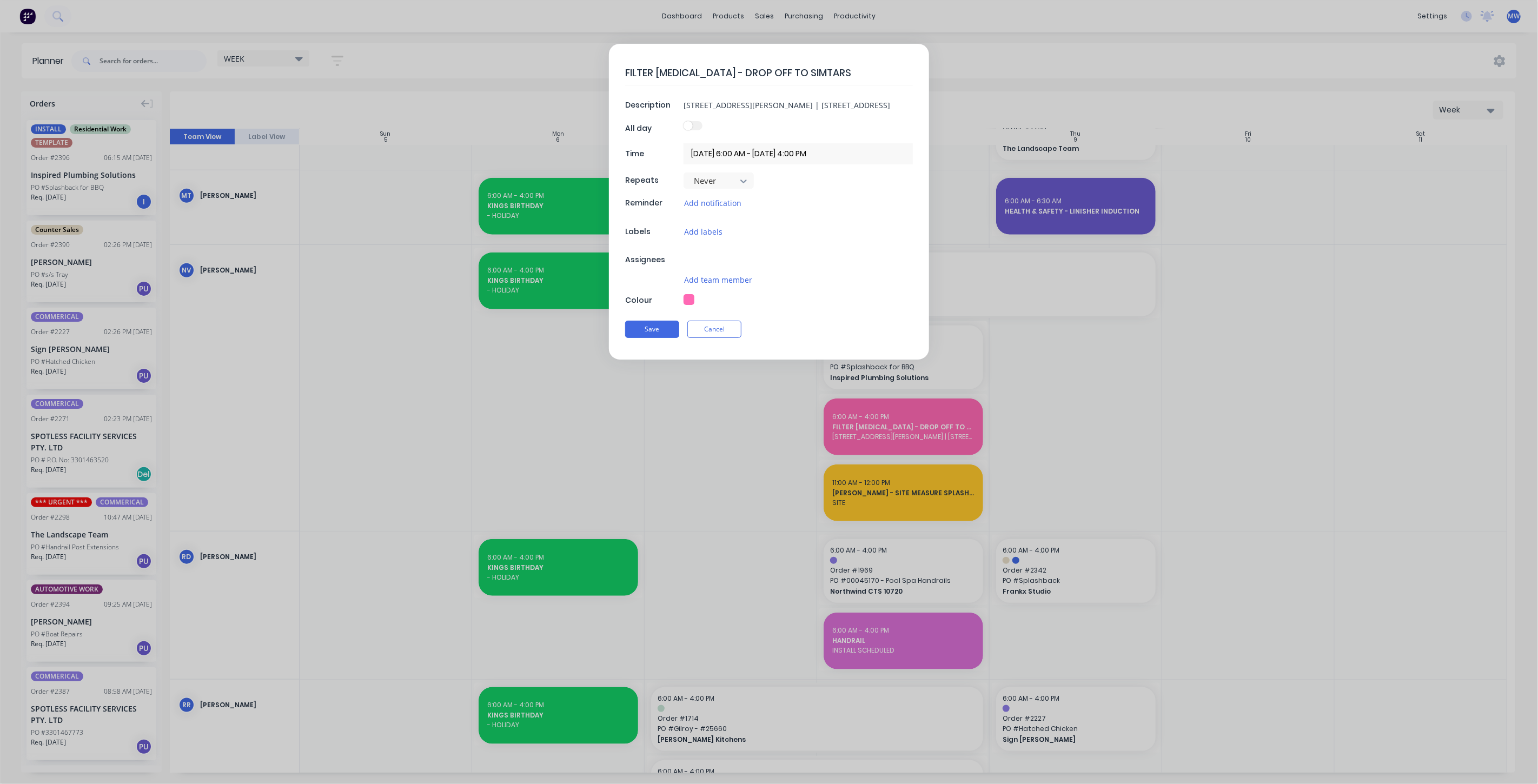
type textarea "x"
click at [728, 336] on button "Cancel" at bounding box center [715, 334] width 54 height 18
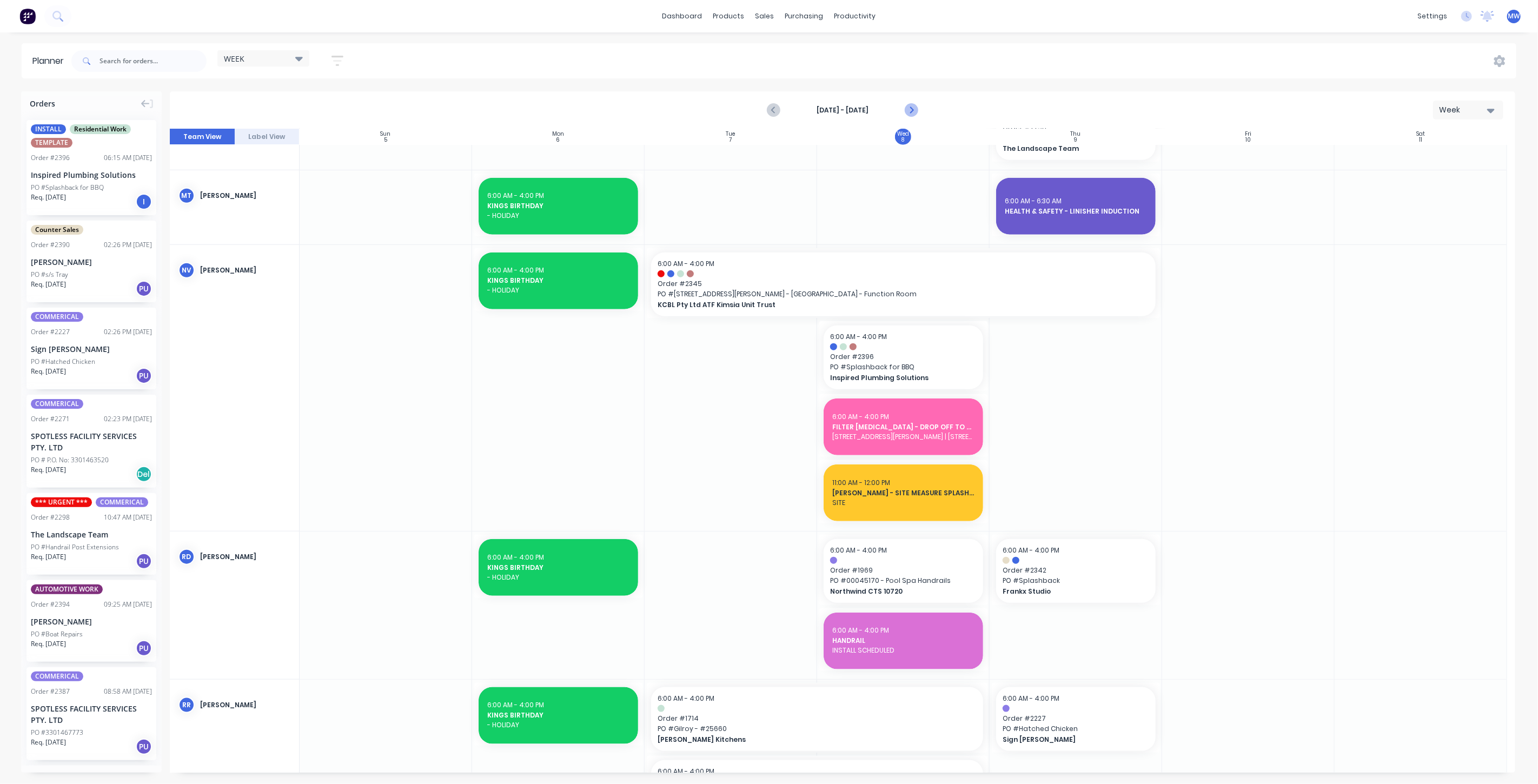
click at [910, 113] on icon "Next page" at bounding box center [911, 110] width 5 height 8
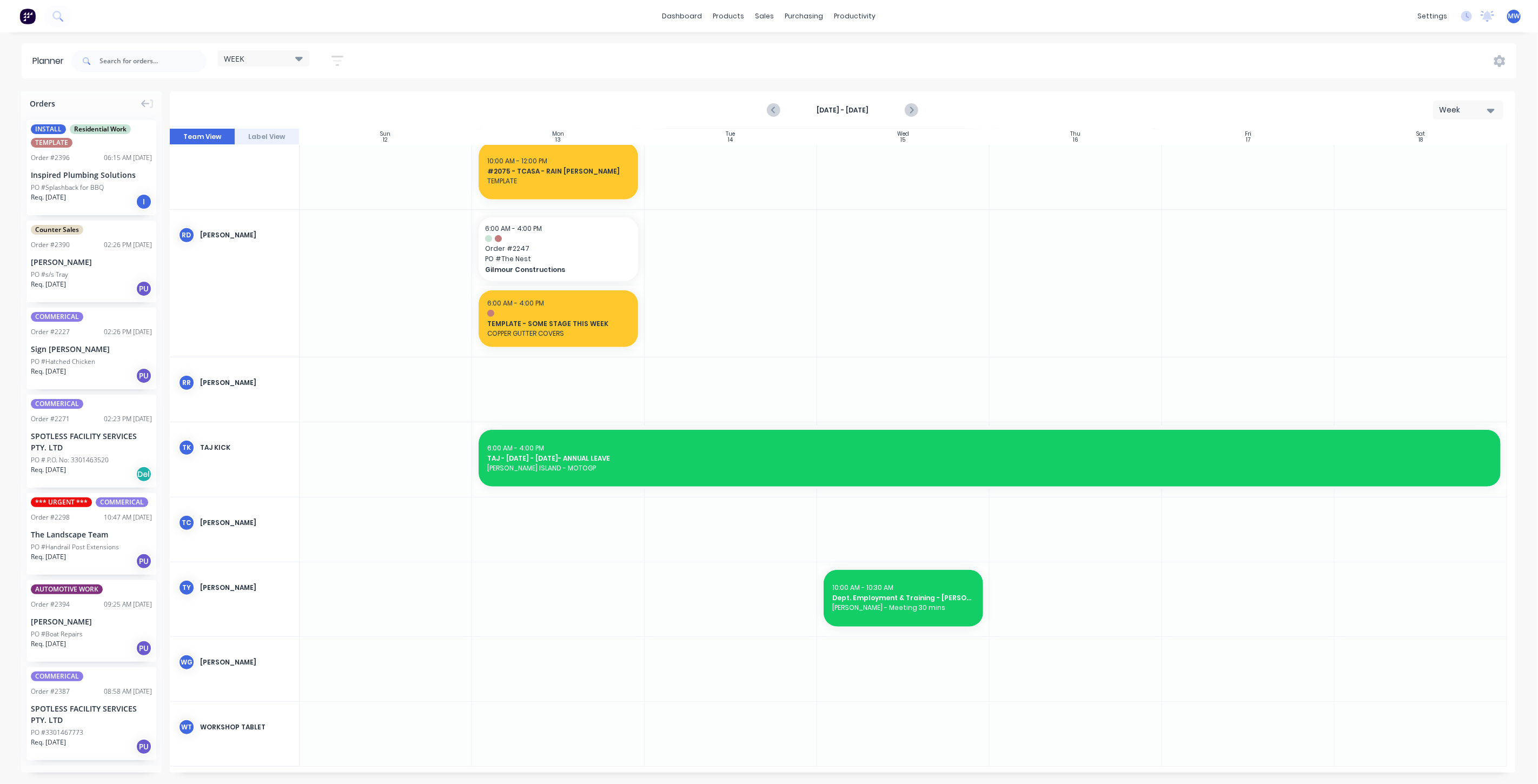
scroll to position [690, 0]
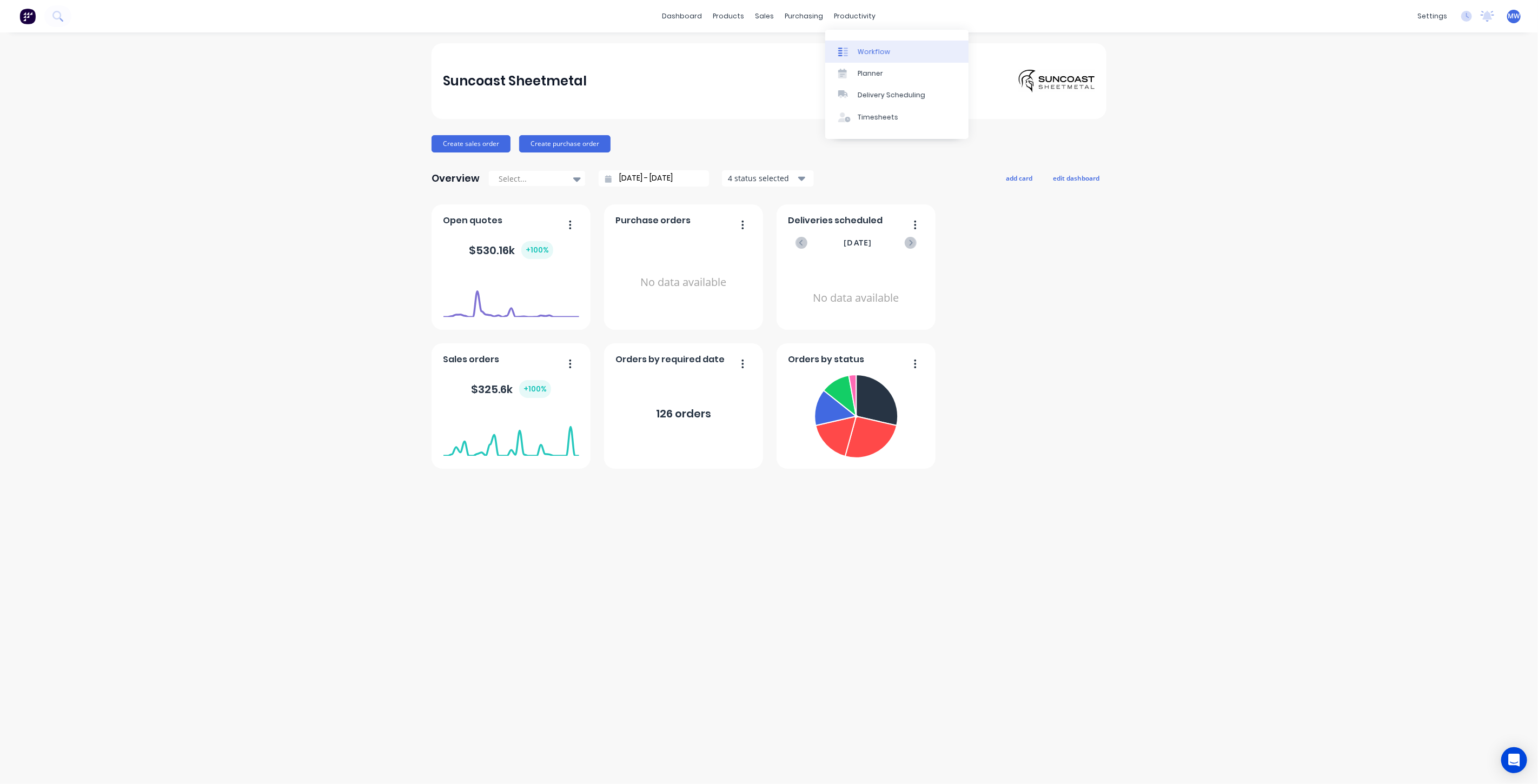
click at [878, 53] on div "Workflow" at bounding box center [874, 52] width 33 height 10
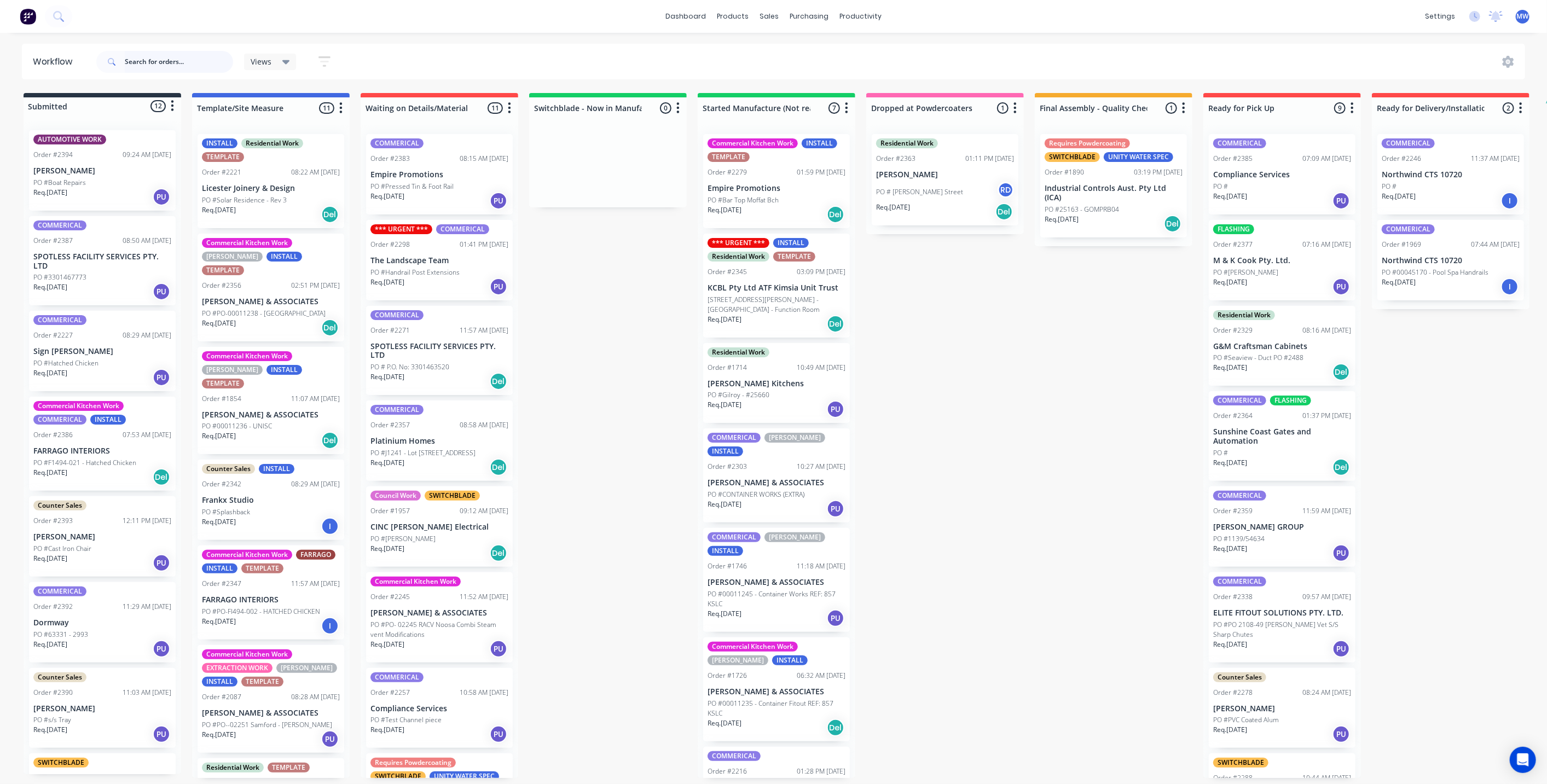
click at [158, 63] on input "text" at bounding box center [178, 62] width 108 height 22
type input "inspired"
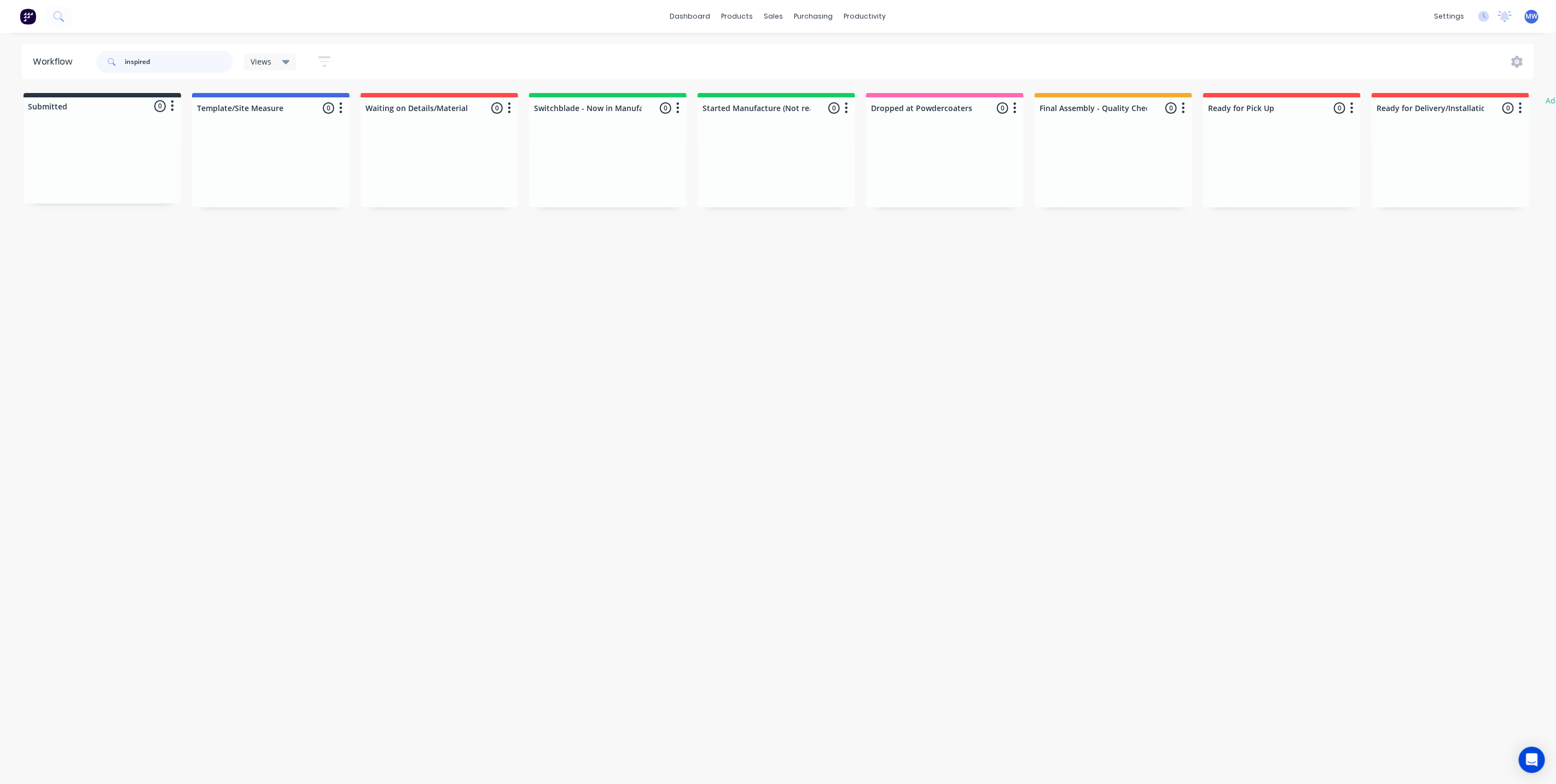
drag, startPoint x: 181, startPoint y: 58, endPoint x: 75, endPoint y: 63, distance: 106.1
click at [81, 65] on header "Workflow inspired Views Save new view None (Default) edit SCSM - MAIN edit SUNC…" at bounding box center [779, 62] width 1513 height 35
drag, startPoint x: 658, startPoint y: 16, endPoint x: 660, endPoint y: 22, distance: 6.3
click at [658, 21] on div "dashboard products sales purchasing productivity dashboard products Product Cat…" at bounding box center [778, 16] width 1556 height 33
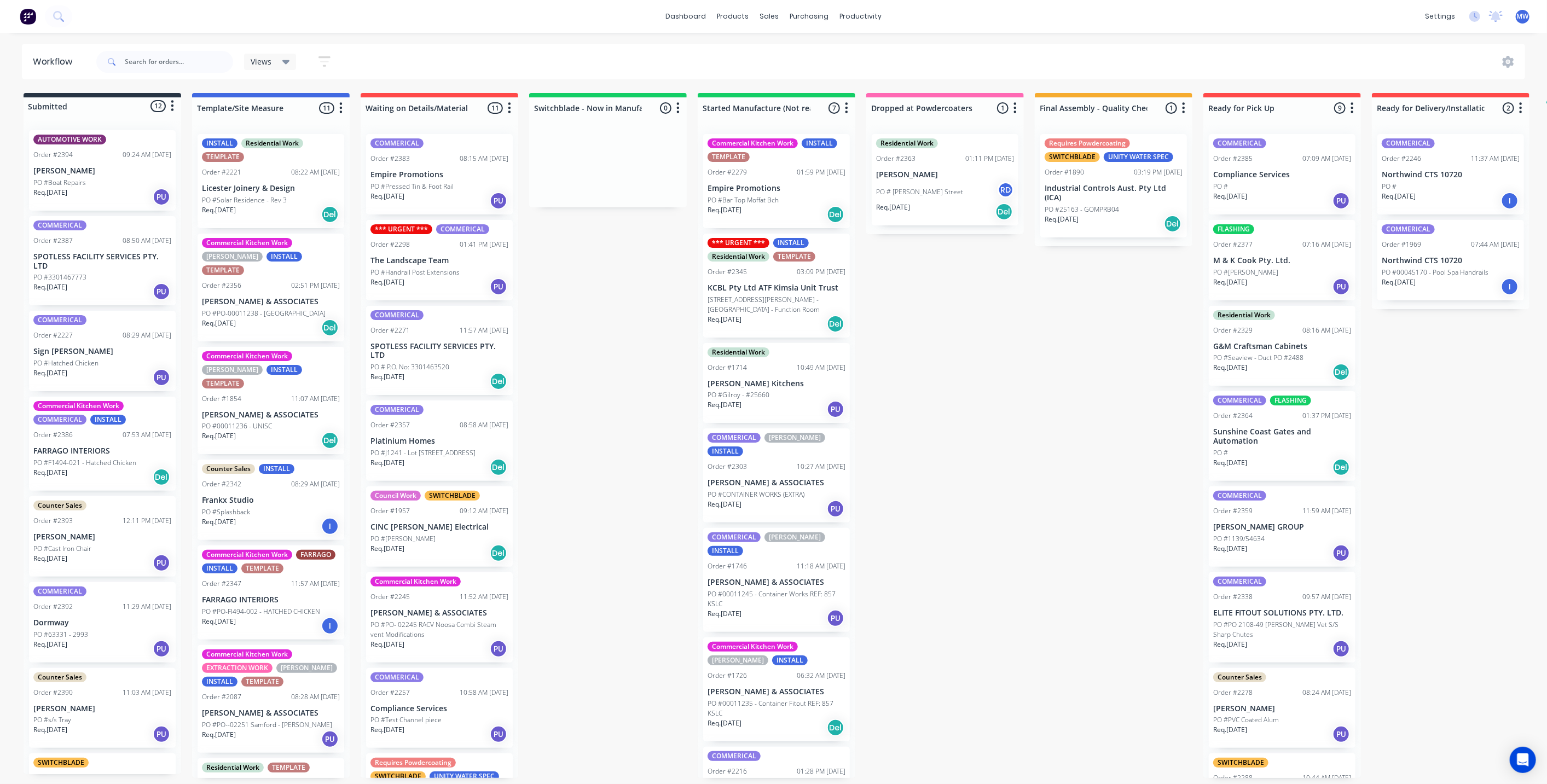
click at [609, 305] on div "Submitted 12 Status colour #273444 hex #273444 Save Cancel Summaries Total orde…" at bounding box center [905, 435] width 1825 height 685
click at [801, 55] on div "Sales Orders" at bounding box center [809, 53] width 45 height 10
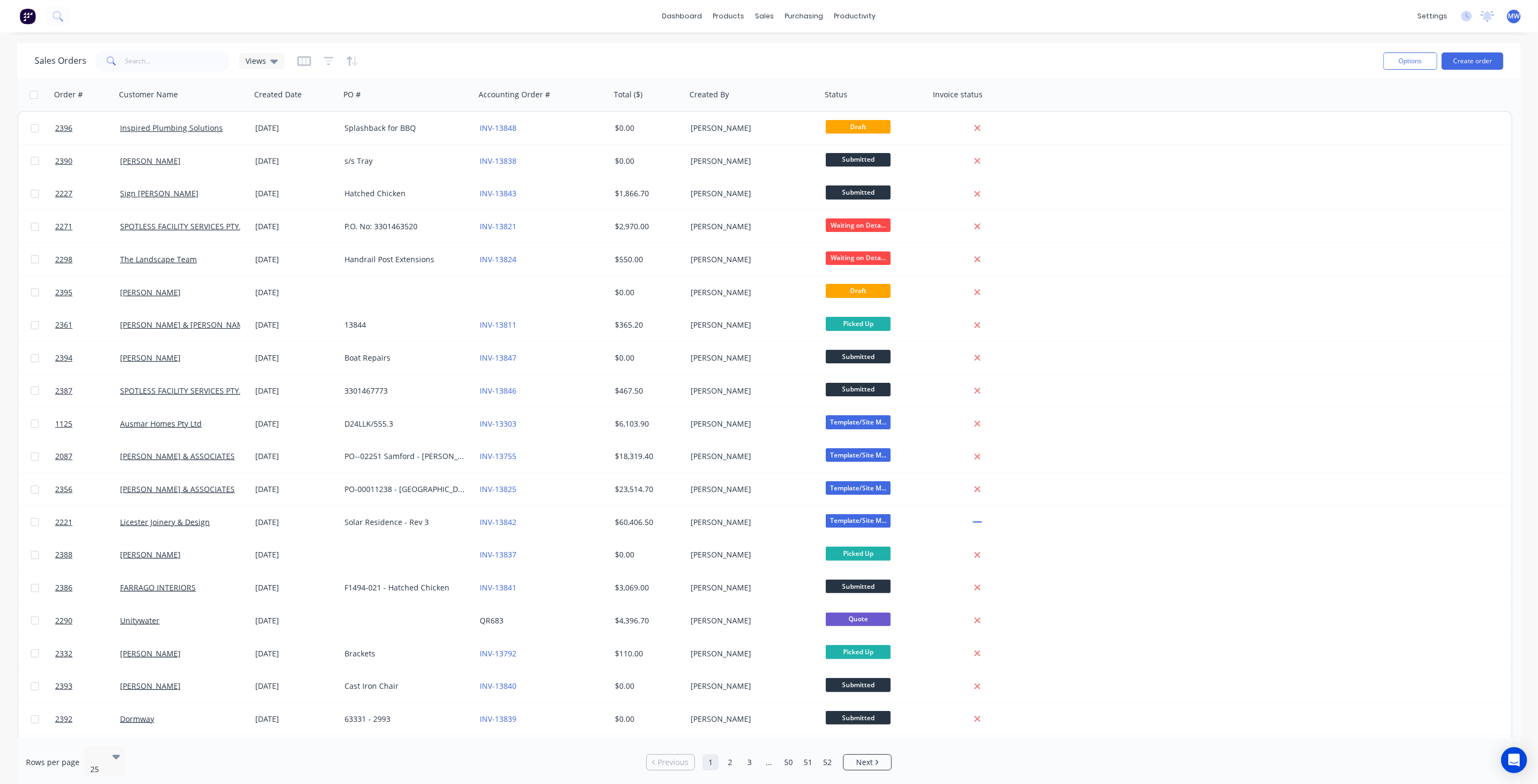
click at [179, 49] on div "Sales Orders Views" at bounding box center [704, 61] width 1340 height 27
click at [185, 60] on input "text" at bounding box center [178, 61] width 106 height 22
type input "inspired"
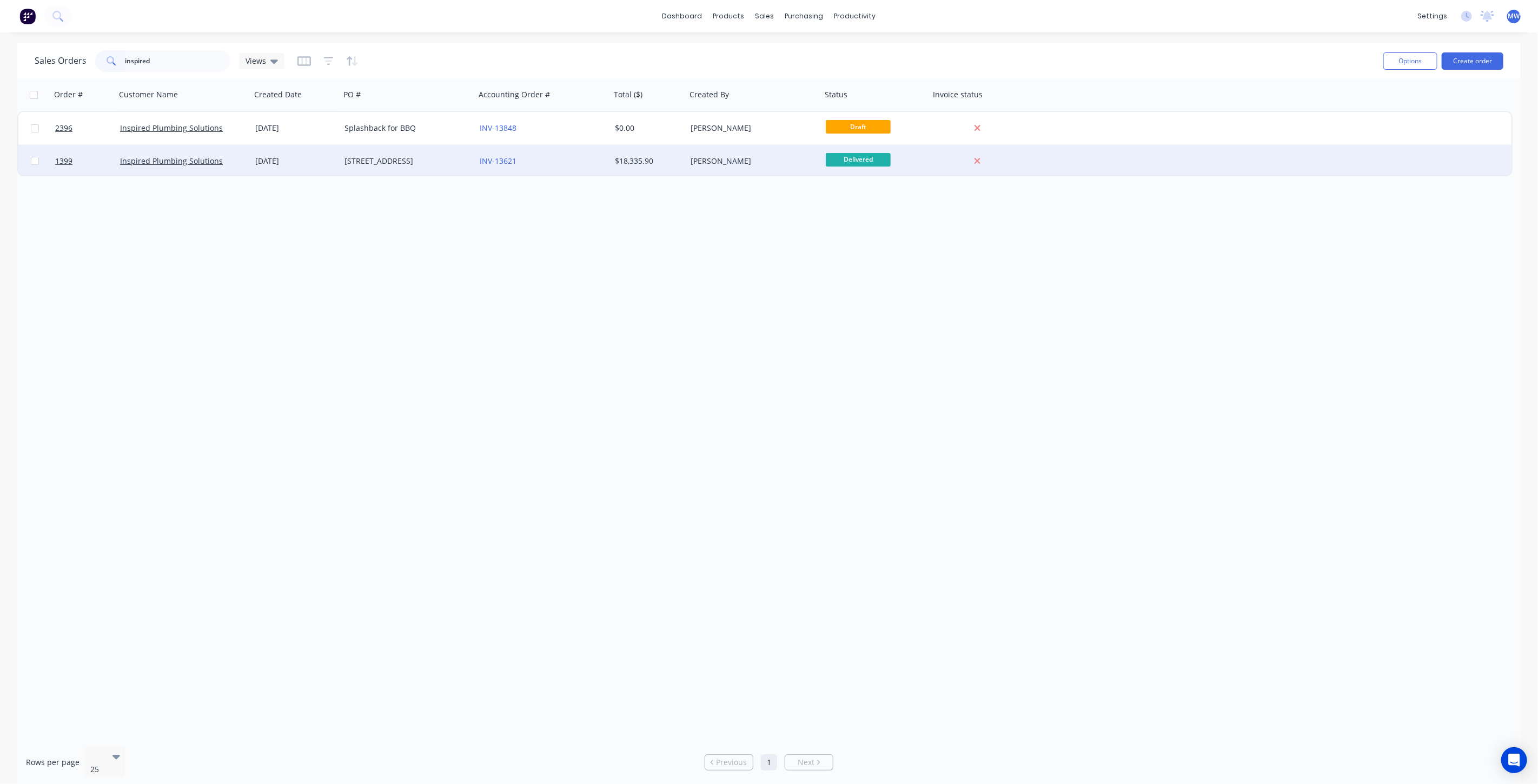
click at [377, 163] on div "400 Gold Creek Rd" at bounding box center [404, 161] width 120 height 11
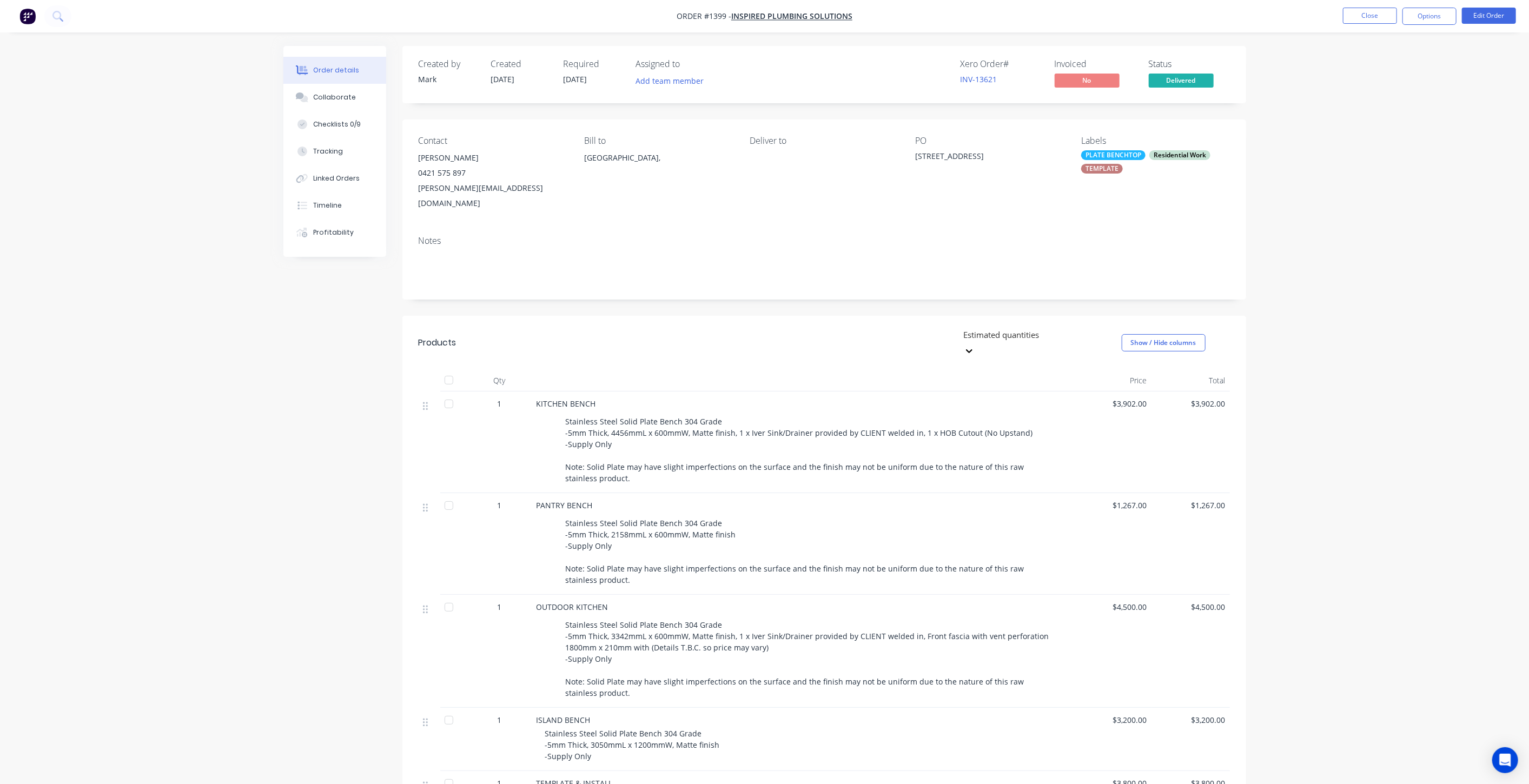
drag, startPoint x: 994, startPoint y: 151, endPoint x: 905, endPoint y: 151, distance: 89.0
click at [905, 151] on div "Contact Dan Ahern 0421 575 897 dan@inspiredplumbing.com Bill to Australia, Deli…" at bounding box center [824, 173] width 844 height 108
drag, startPoint x: 932, startPoint y: 153, endPoint x: 967, endPoint y: 167, distance: 37.7
click at [877, 176] on div "Deliver to" at bounding box center [823, 173] width 148 height 75
click at [948, 177] on div "PO 400 Gold Creek Rd" at bounding box center [990, 173] width 148 height 75
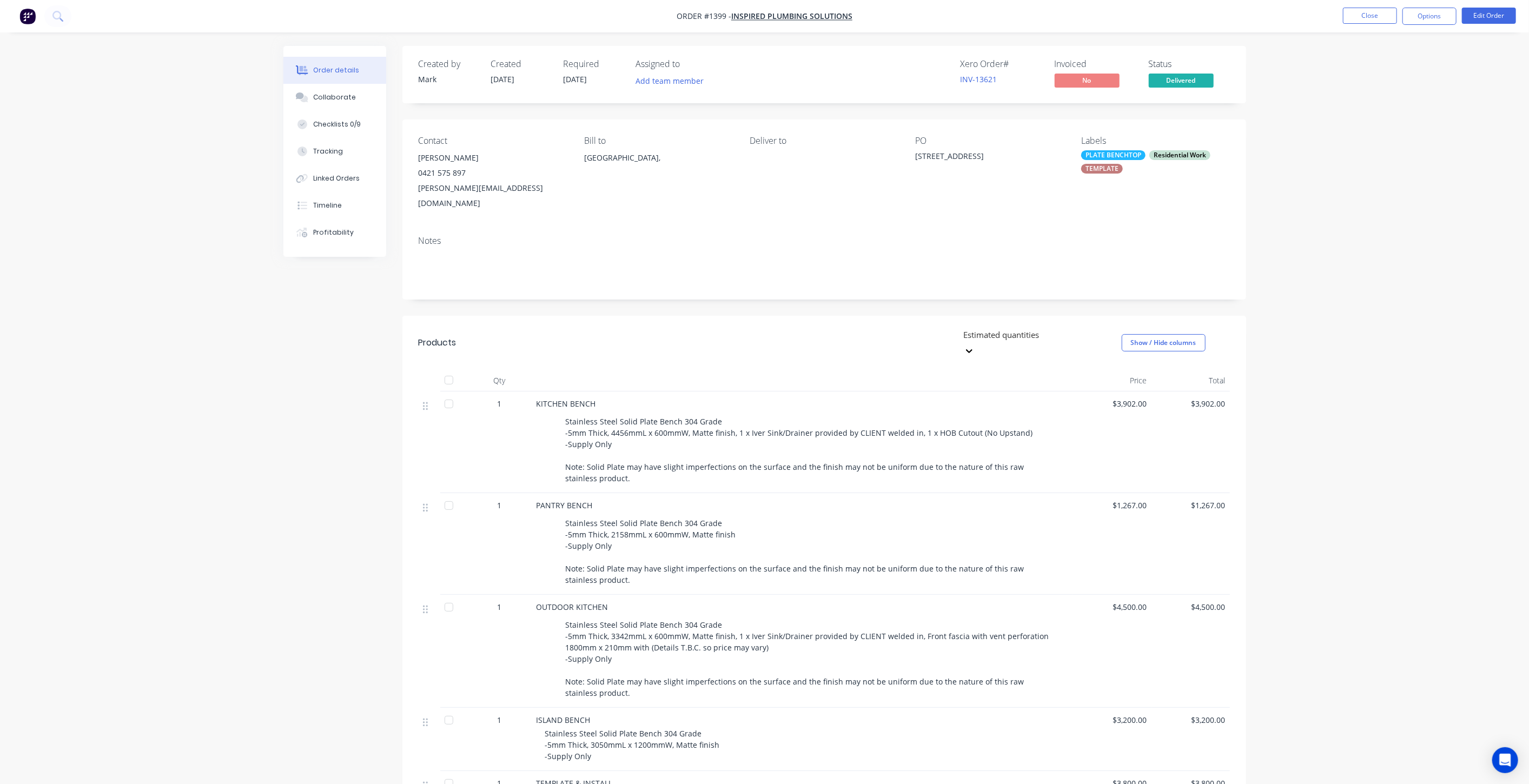
drag, startPoint x: 982, startPoint y: 153, endPoint x: 913, endPoint y: 158, distance: 69.2
click at [913, 158] on div "Contact Dan Ahern 0421 575 897 dan@inspiredplumbing.com Bill to Australia, Deli…" at bounding box center [824, 173] width 844 height 108
copy div "400 Gold Creek Rd"
click at [326, 105] on button "Collaborate" at bounding box center [335, 97] width 103 height 27
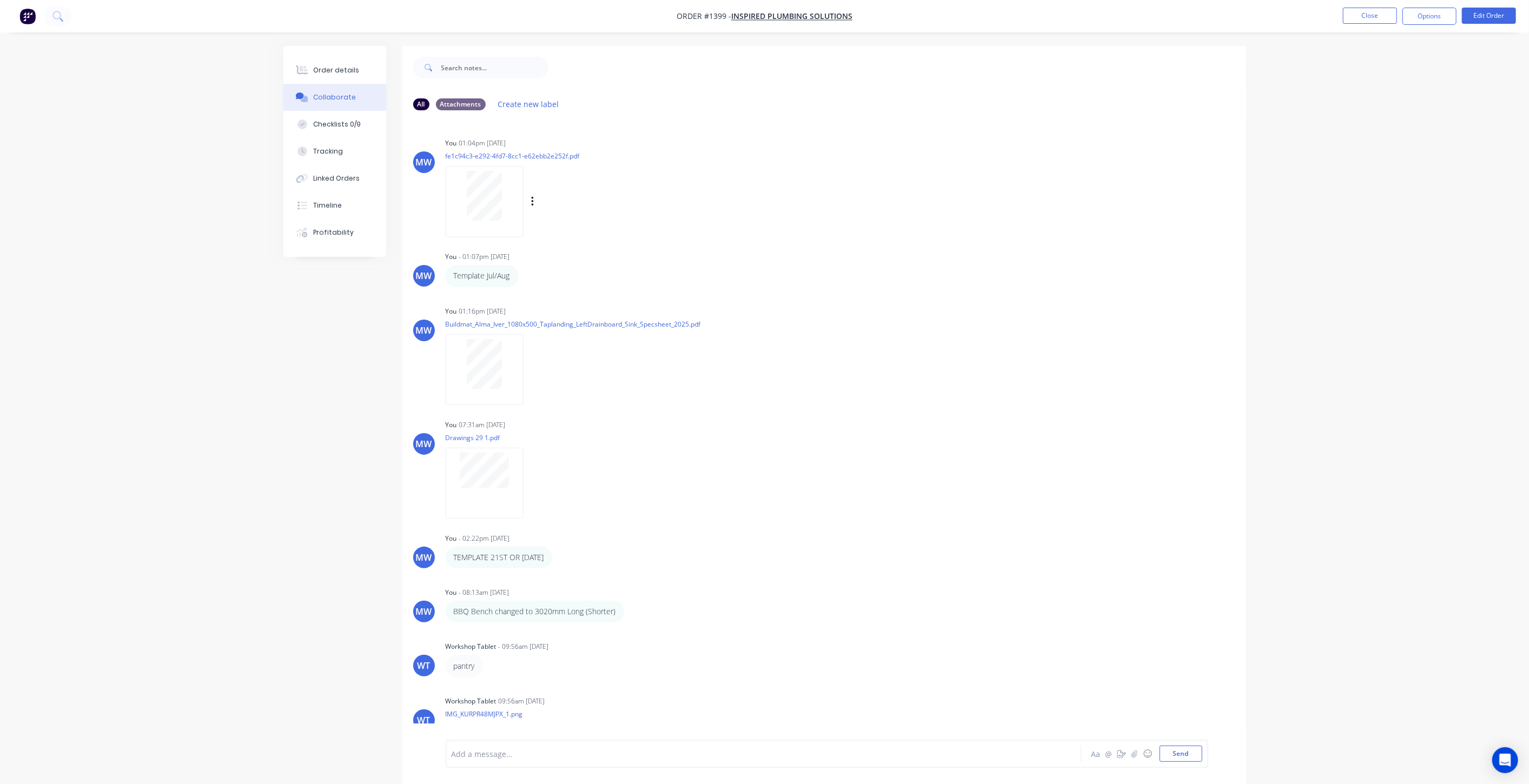
click at [489, 221] on div at bounding box center [484, 201] width 78 height 71
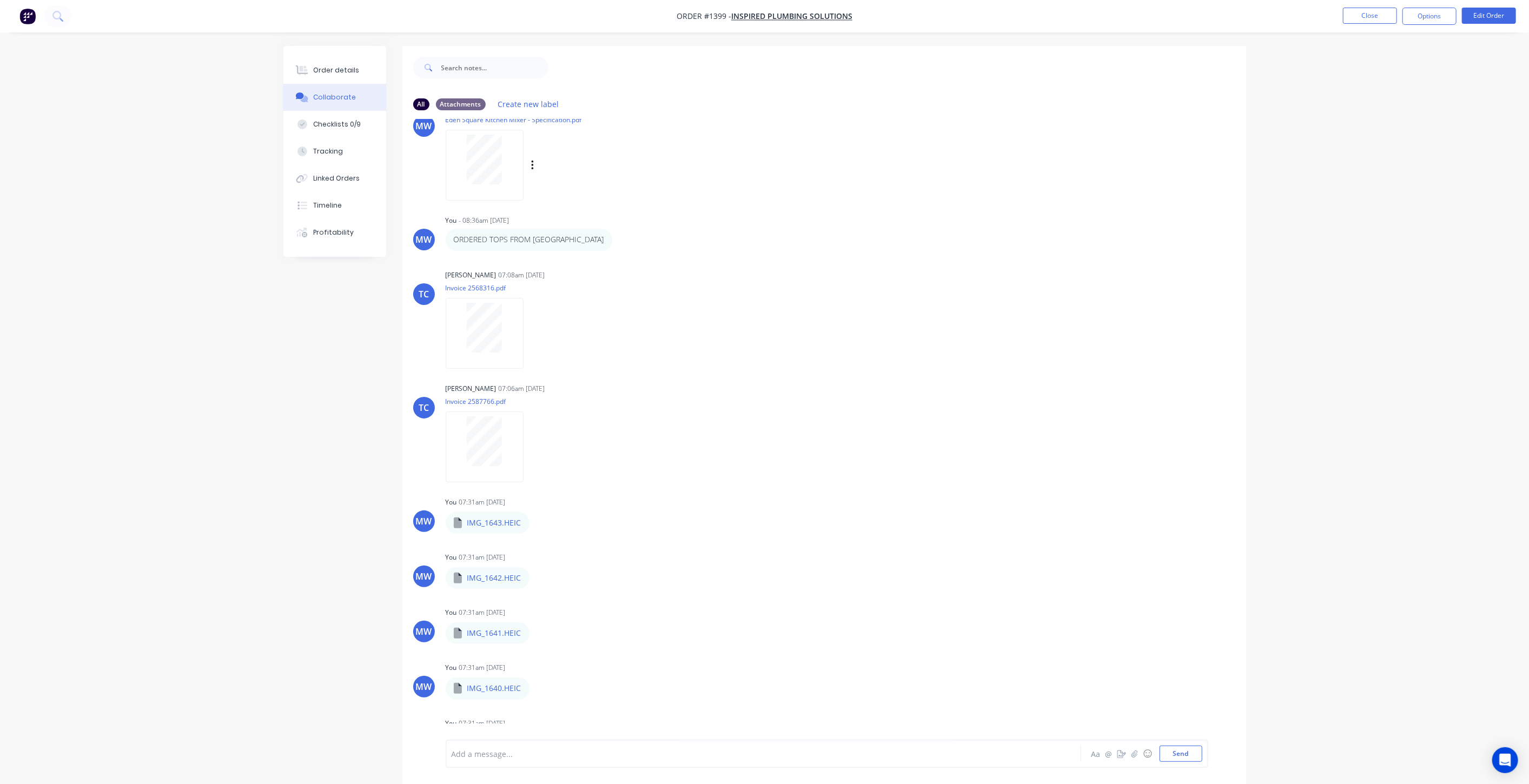
scroll to position [2251, 0]
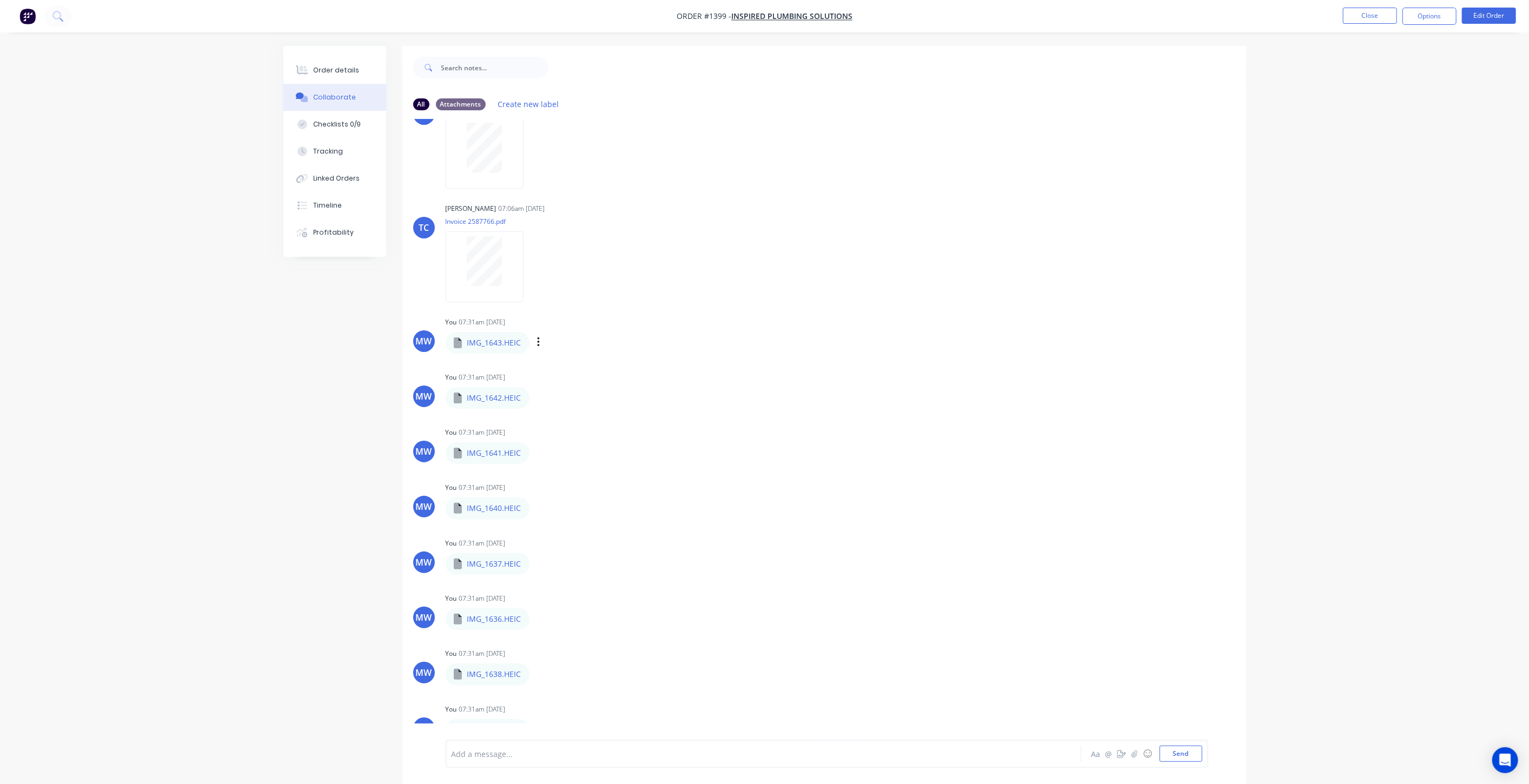
click at [504, 339] on p "IMG_1643.HEIC" at bounding box center [495, 343] width 54 height 11
click at [539, 342] on button "button" at bounding box center [538, 342] width 4 height 16
click at [582, 368] on button "Download" at bounding box center [609, 371] width 121 height 24
click at [539, 397] on icon "button" at bounding box center [538, 398] width 3 height 13
click at [571, 424] on button "Download" at bounding box center [609, 427] width 121 height 24
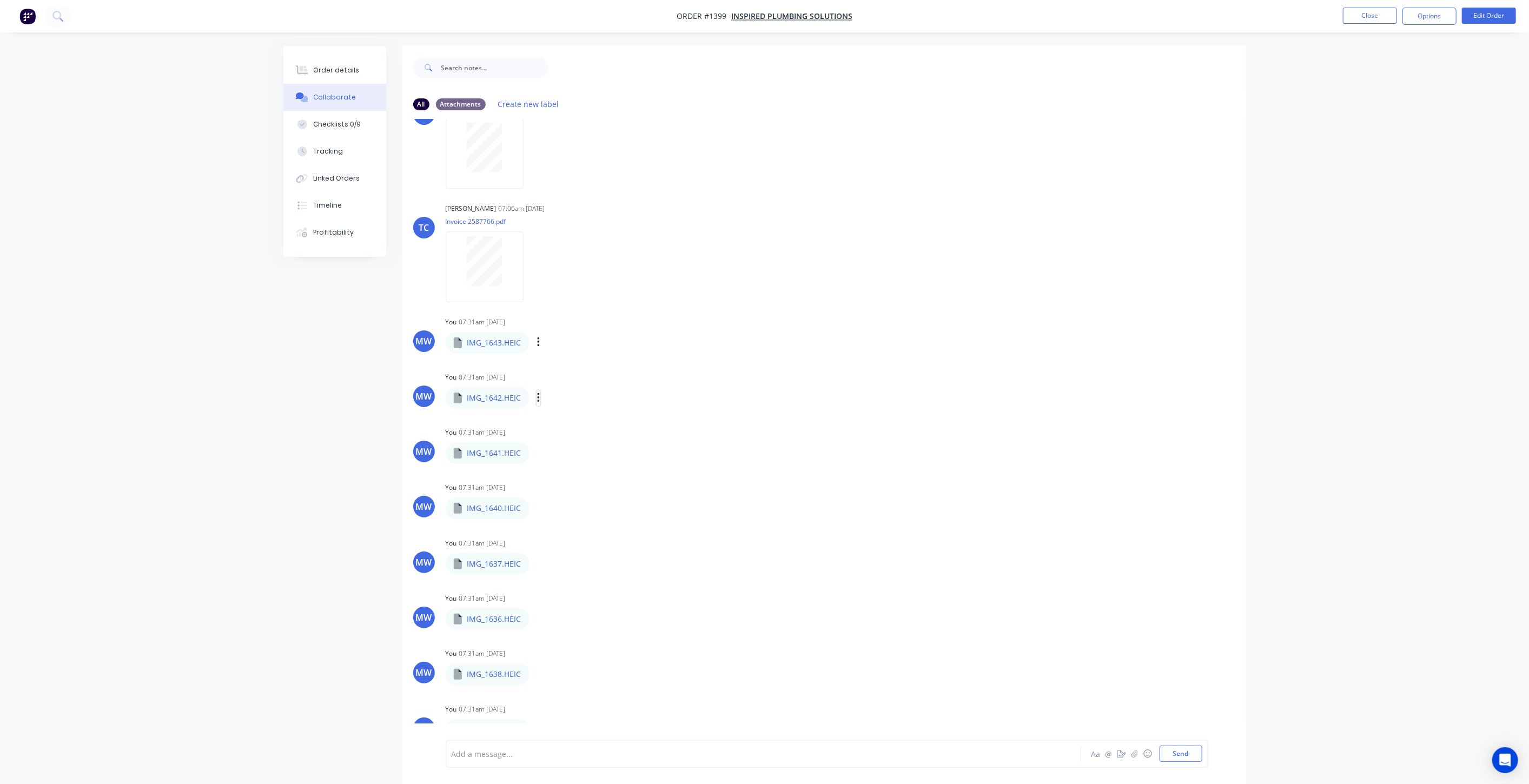
click at [537, 396] on icon "button" at bounding box center [538, 398] width 3 height 13
click at [540, 452] on div "Labels Download Delete" at bounding box center [594, 454] width 121 height 16
click at [537, 451] on icon "button" at bounding box center [538, 453] width 3 height 13
click at [564, 478] on button "Download" at bounding box center [609, 482] width 121 height 24
click at [539, 508] on button "button" at bounding box center [538, 509] width 4 height 16
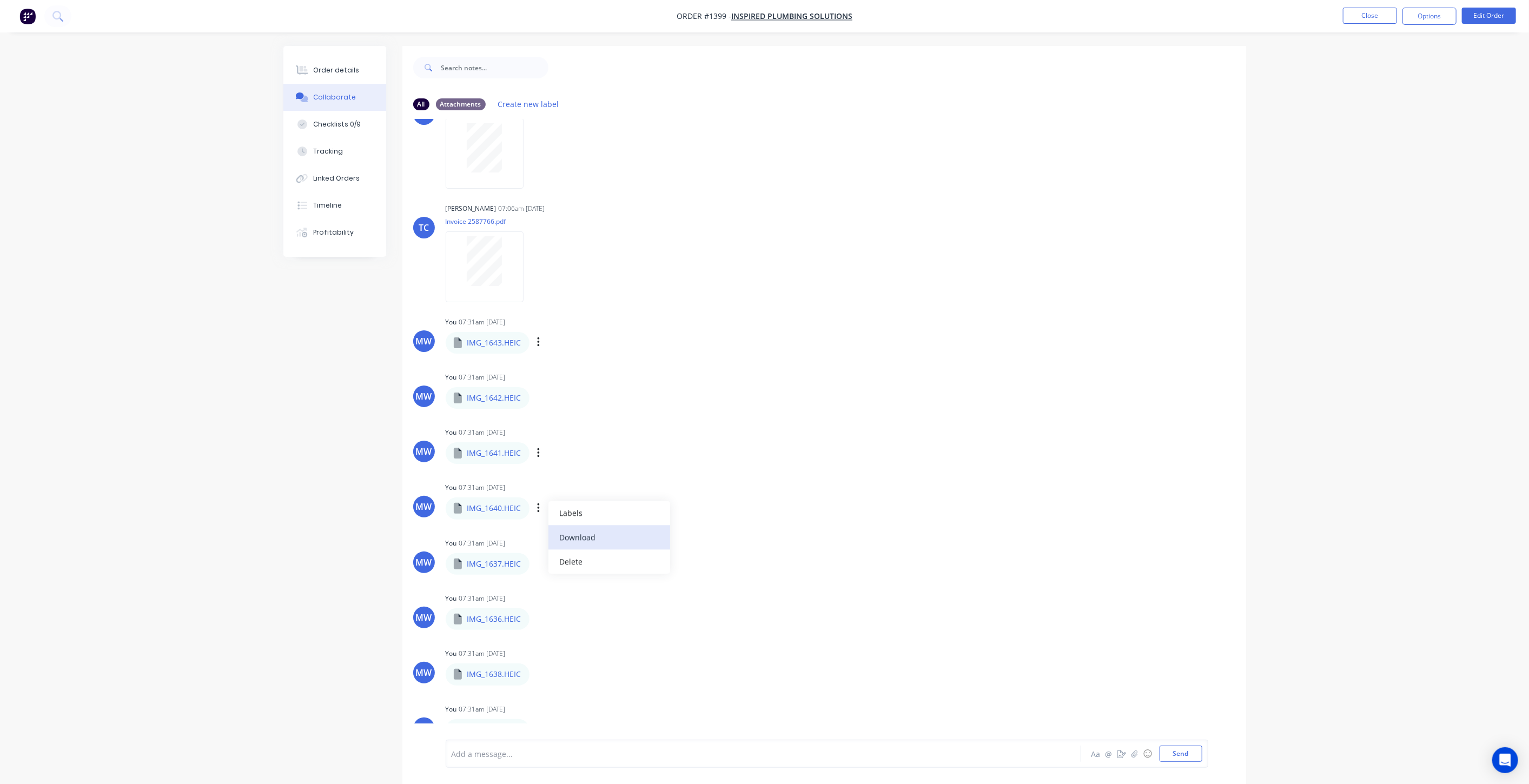
click at [576, 532] on button "Download" at bounding box center [609, 537] width 121 height 24
click at [537, 565] on icon "button" at bounding box center [538, 564] width 3 height 13
click at [584, 588] on button "Download" at bounding box center [609, 593] width 121 height 24
click at [538, 615] on icon "button" at bounding box center [538, 619] width 3 height 13
click at [0, 0] on button "Download" at bounding box center [0, 0] width 0 height 0
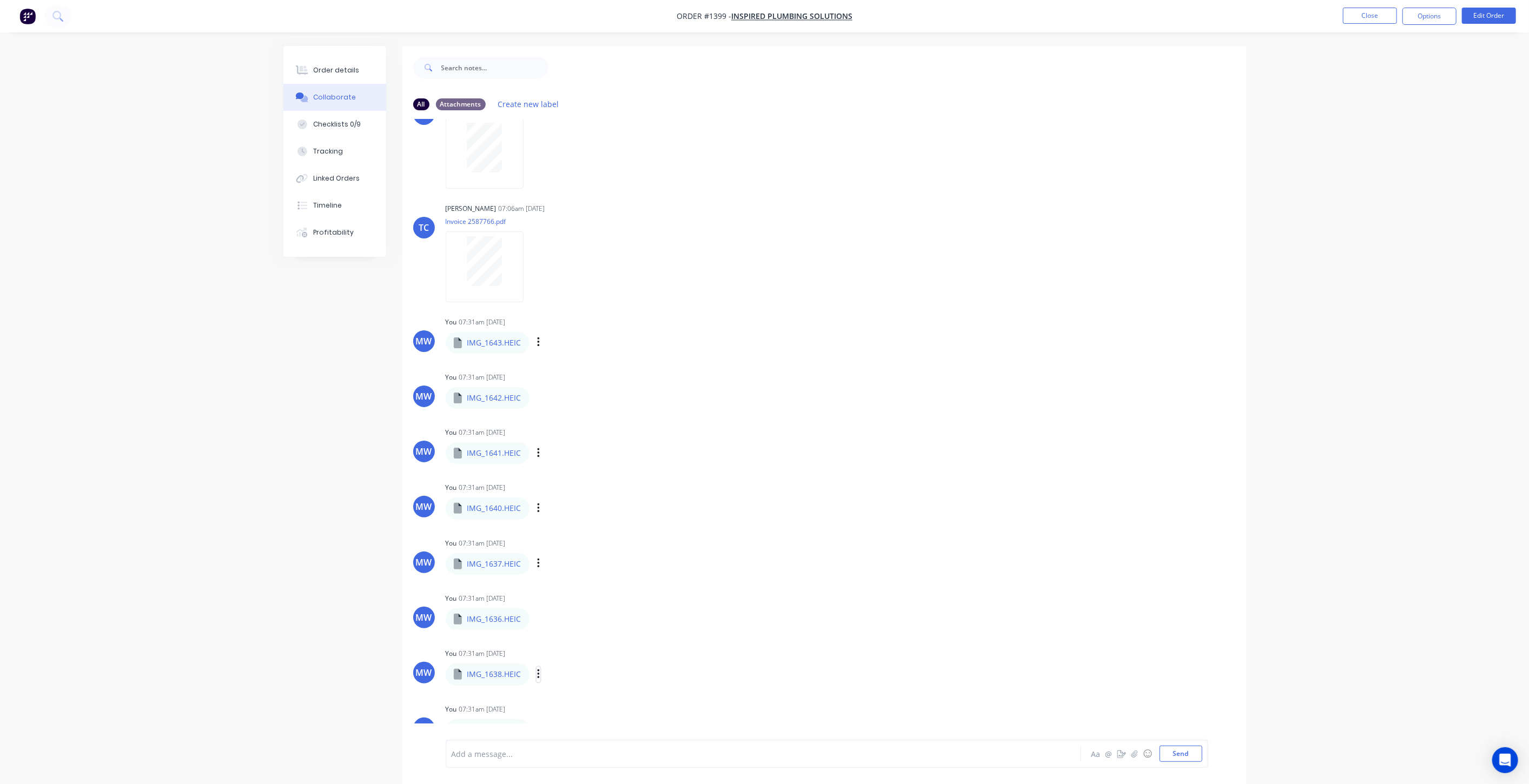
click at [539, 673] on icon "button" at bounding box center [538, 674] width 2 height 10
click at [575, 698] on button "Download" at bounding box center [609, 702] width 121 height 24
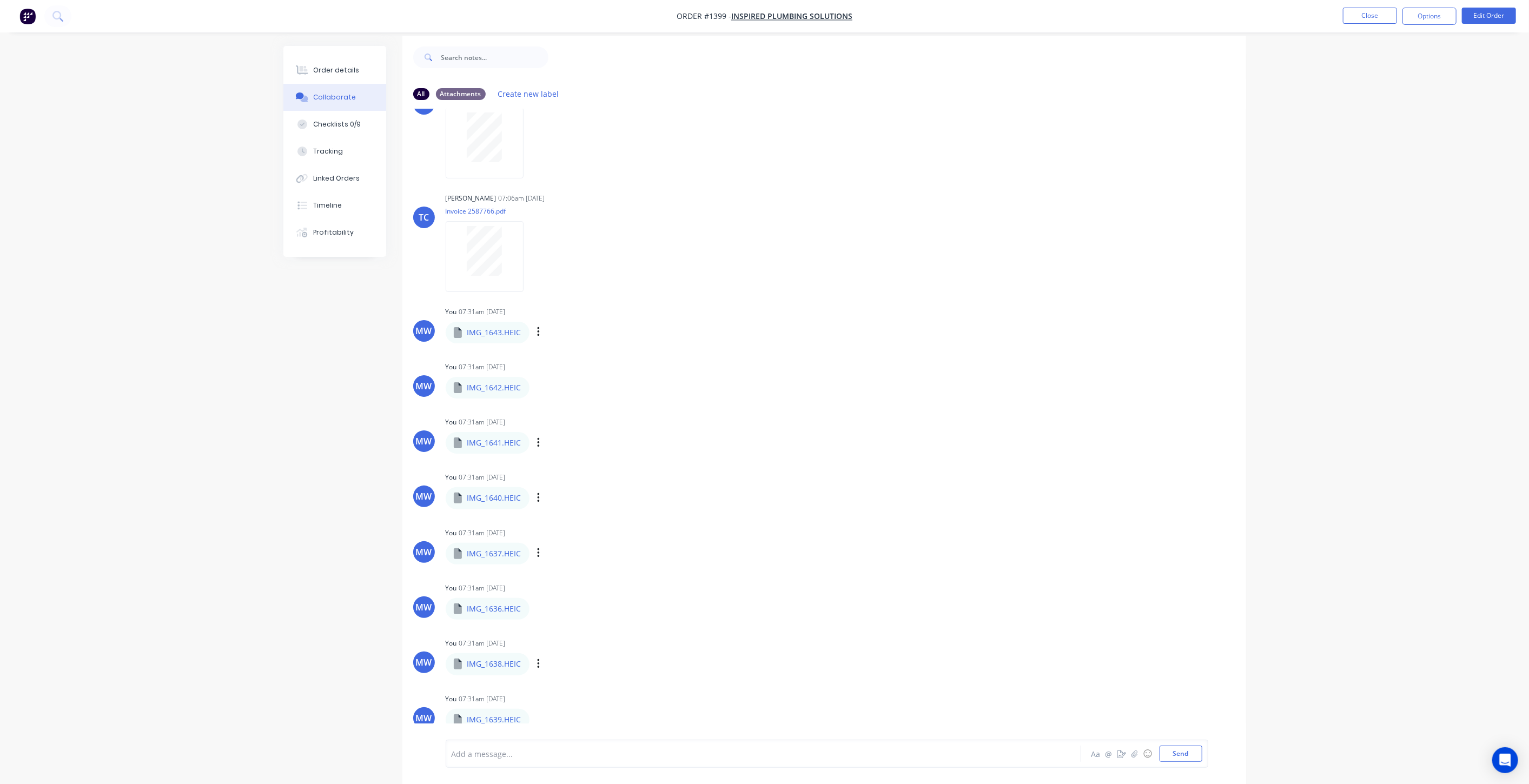
scroll to position [15, 0]
click at [539, 713] on button "button" at bounding box center [538, 715] width 4 height 16
click at [593, 687] on button "Download" at bounding box center [609, 687] width 121 height 24
click at [1360, 14] on button "Close" at bounding box center [1370, 16] width 54 height 16
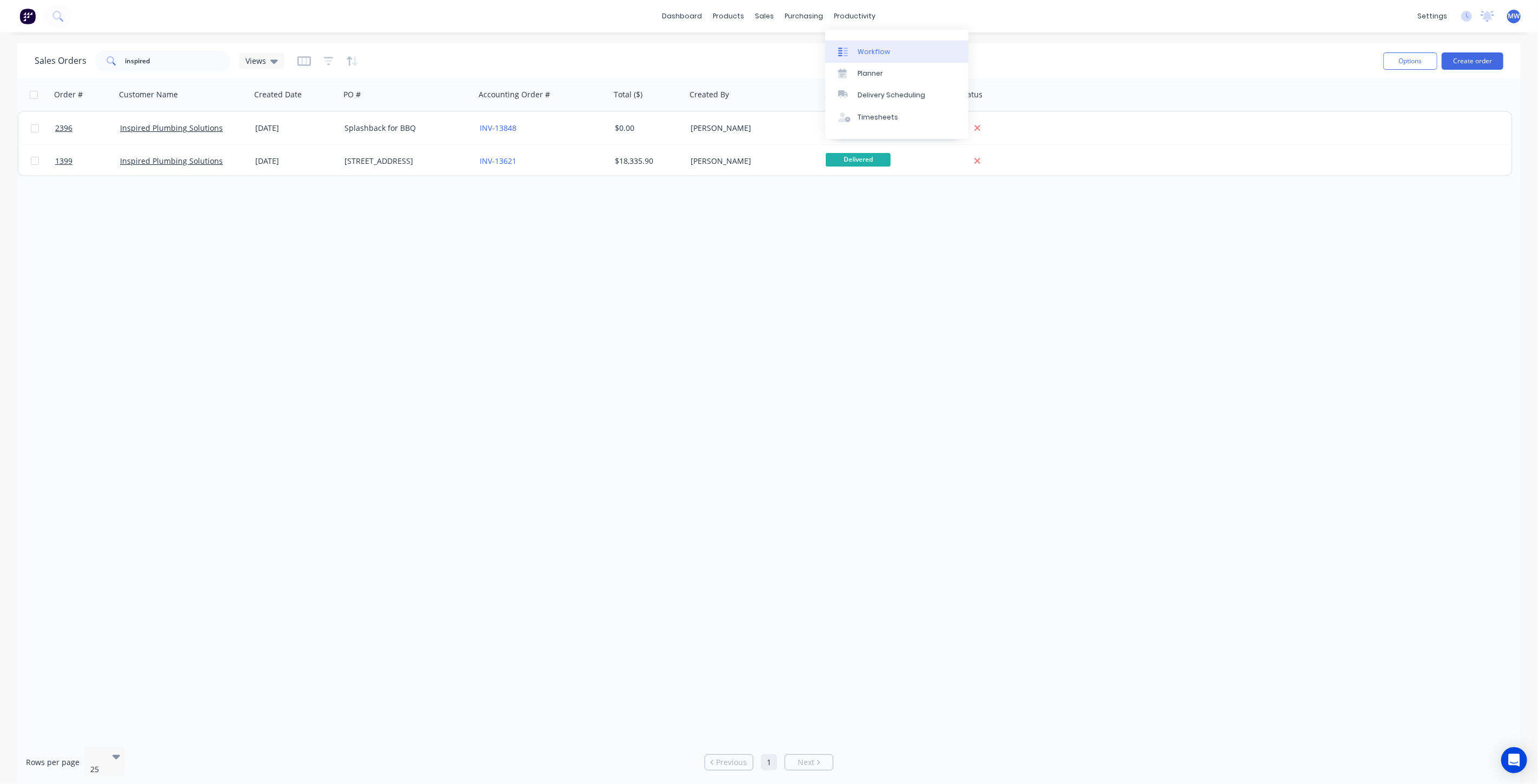
click at [874, 47] on div "Workflow" at bounding box center [874, 52] width 33 height 10
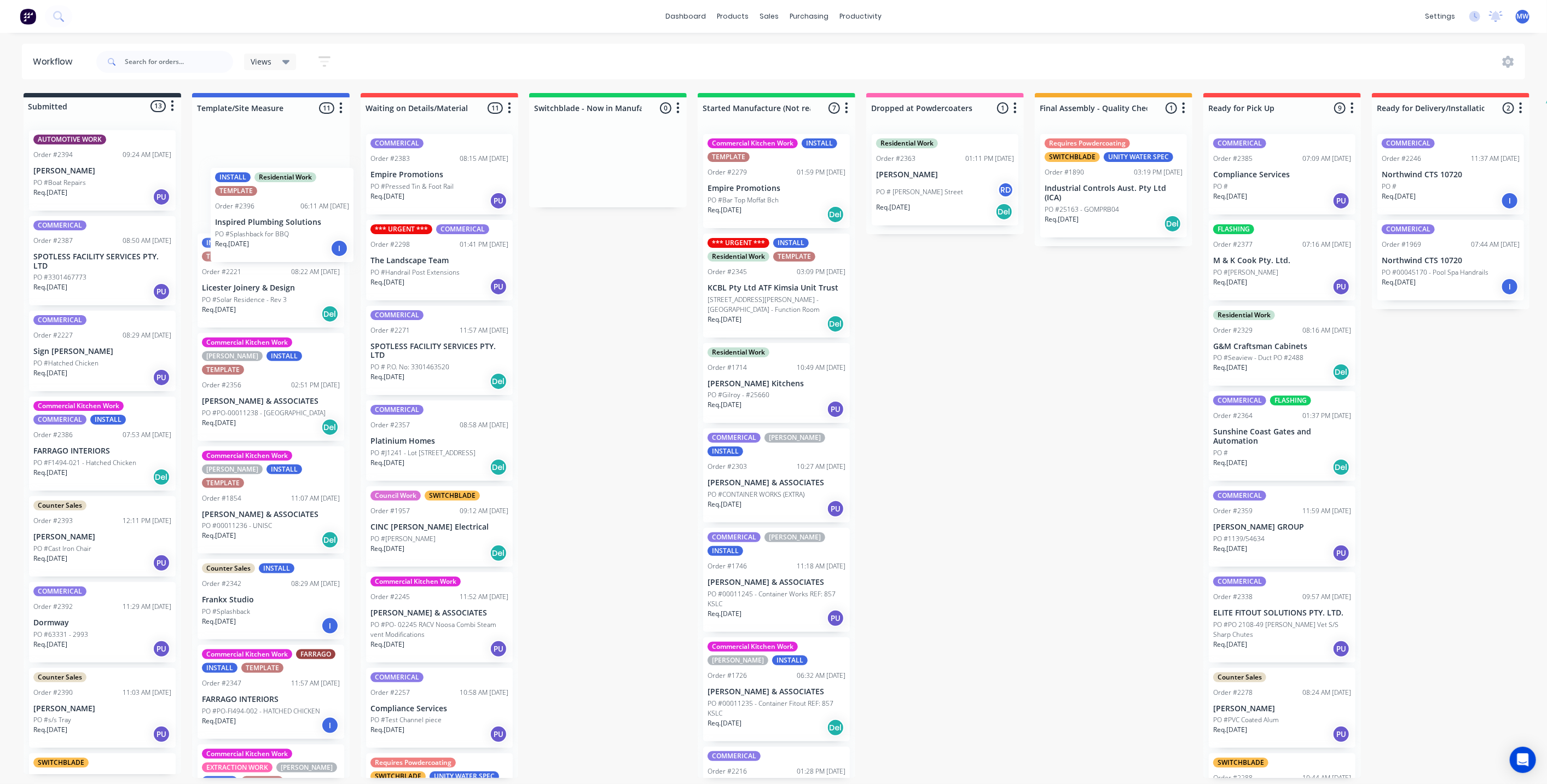
drag, startPoint x: 97, startPoint y: 185, endPoint x: 282, endPoint y: 225, distance: 189.3
click at [282, 225] on div "Submitted 13 Status colour #273444 hex #273444 Save Cancel Summaries Total orde…" at bounding box center [905, 435] width 1825 height 685
click at [647, 295] on div "Submitted 12 Status colour #273444 hex #273444 Save Cancel Summaries Total orde…" at bounding box center [905, 435] width 1825 height 685
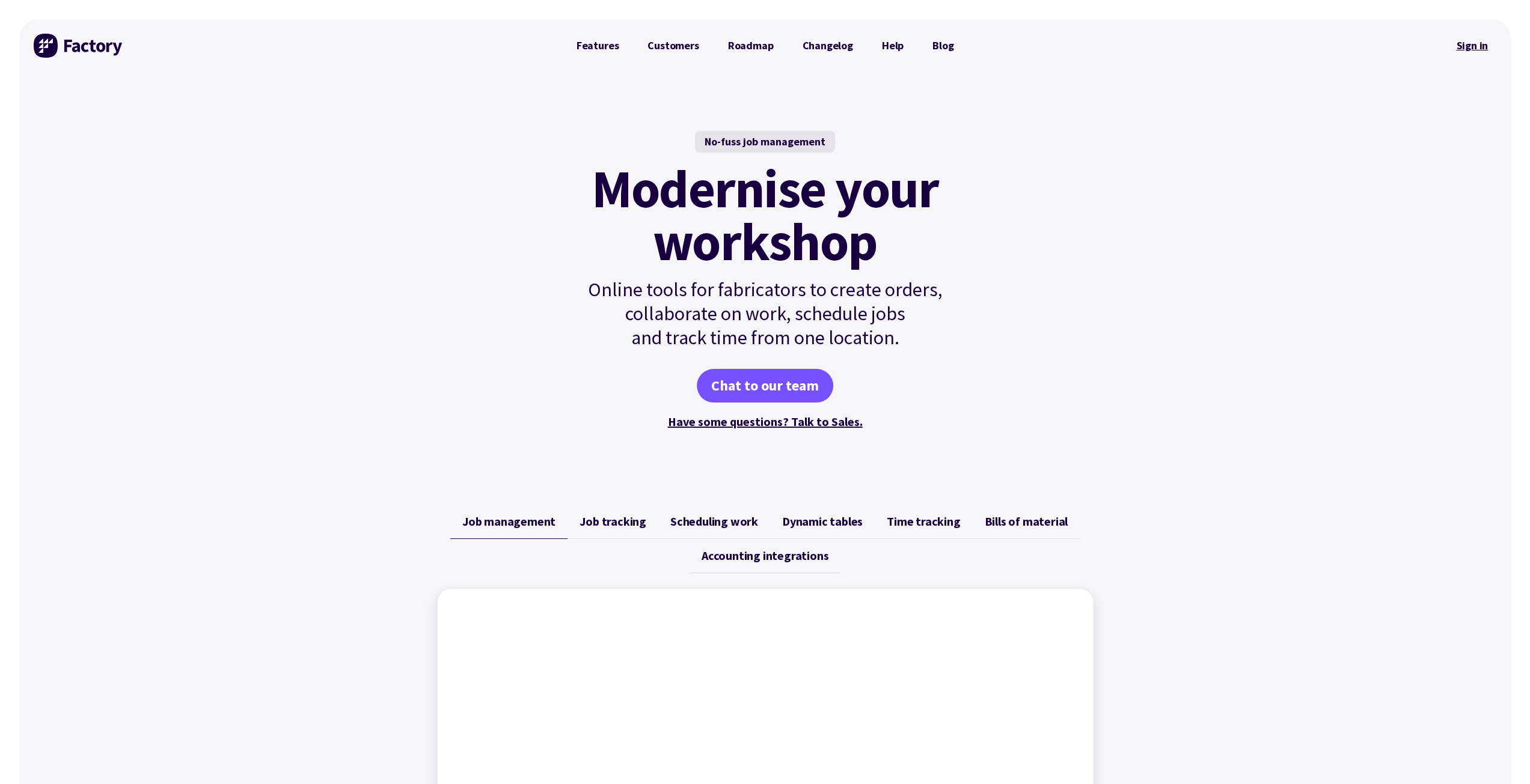
click at [1457, 48] on link "Sign in" at bounding box center [1472, 45] width 49 height 28
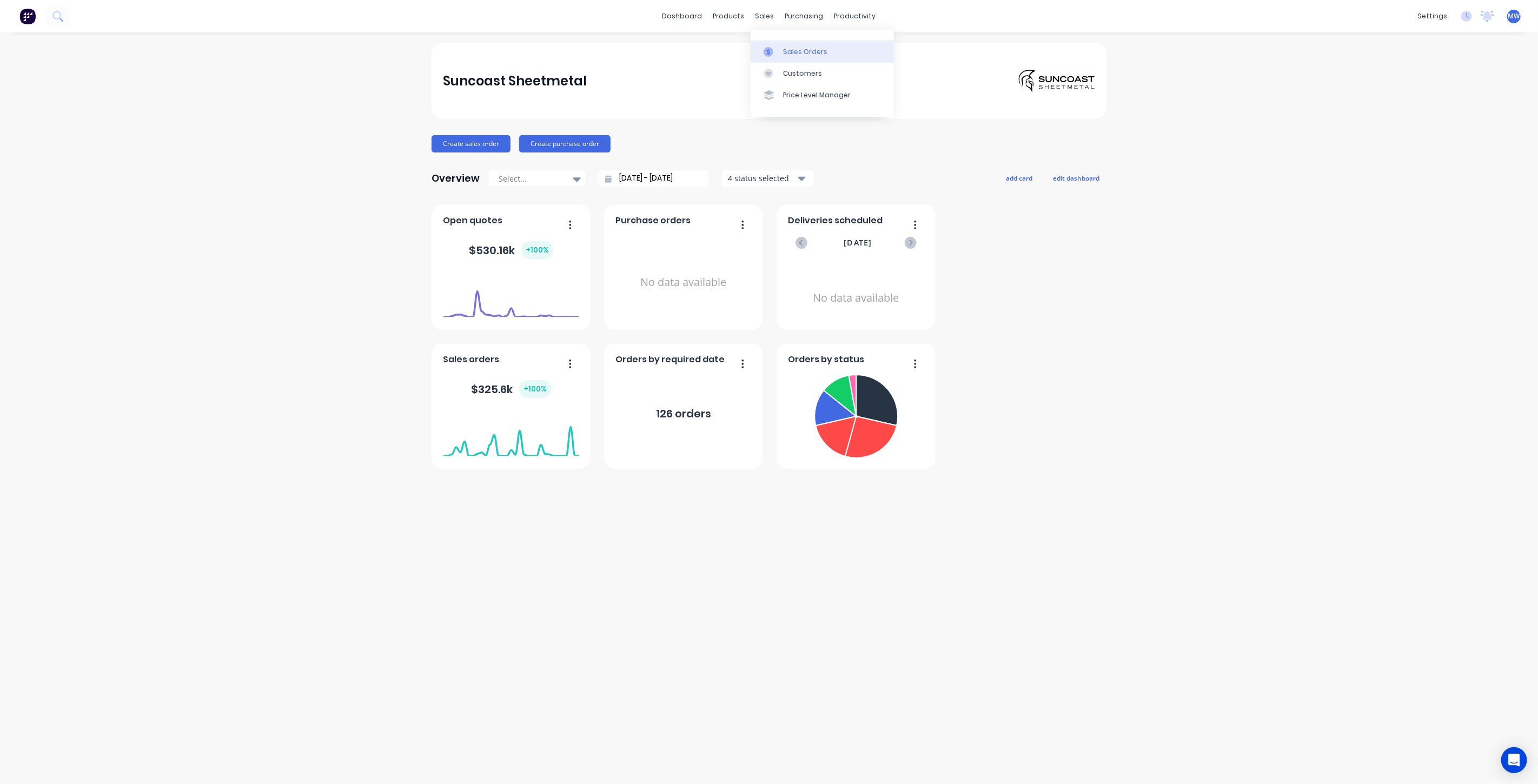
click at [812, 53] on div "Sales Orders" at bounding box center [805, 52] width 44 height 10
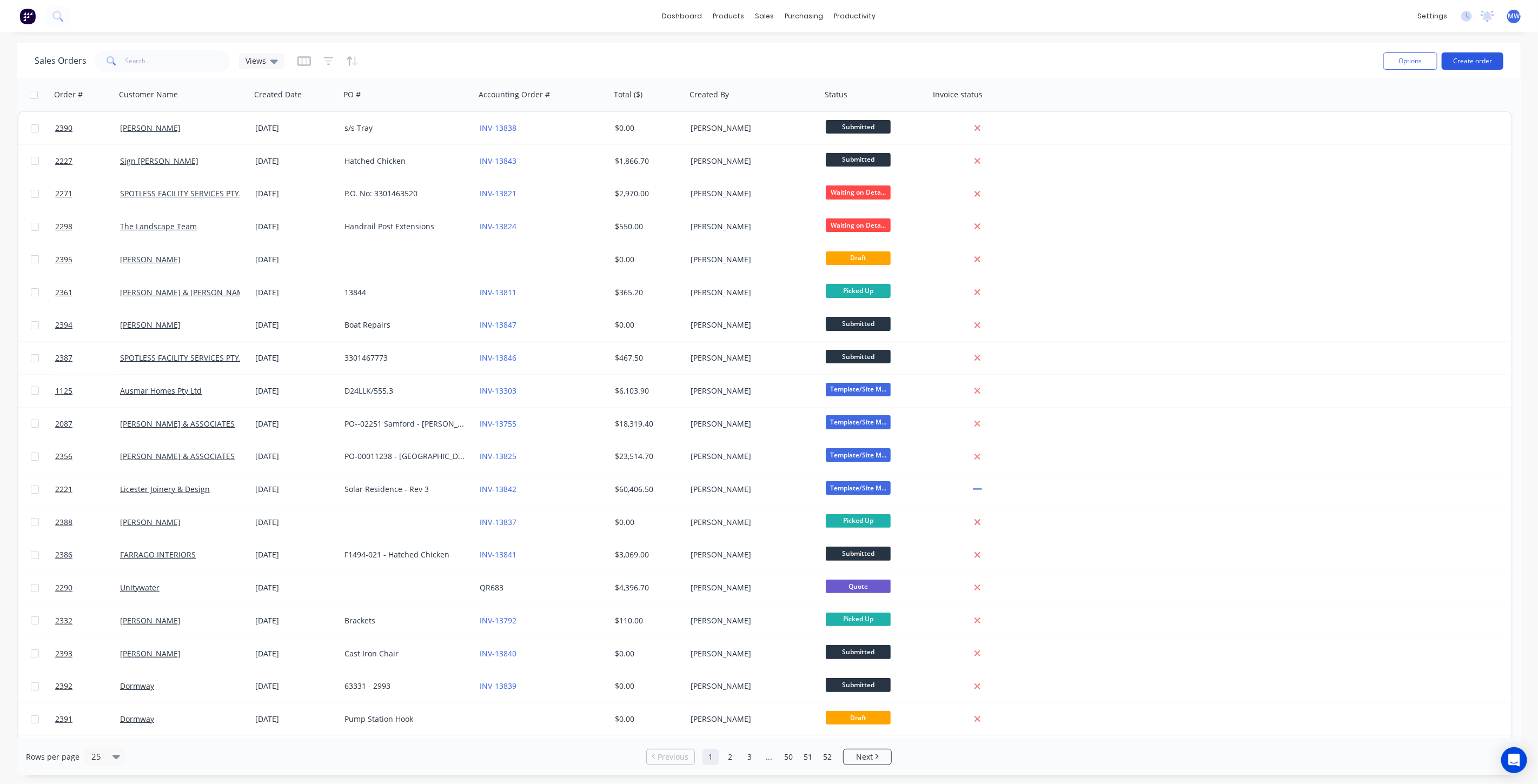
click at [1474, 64] on button "Create order" at bounding box center [1473, 61] width 62 height 18
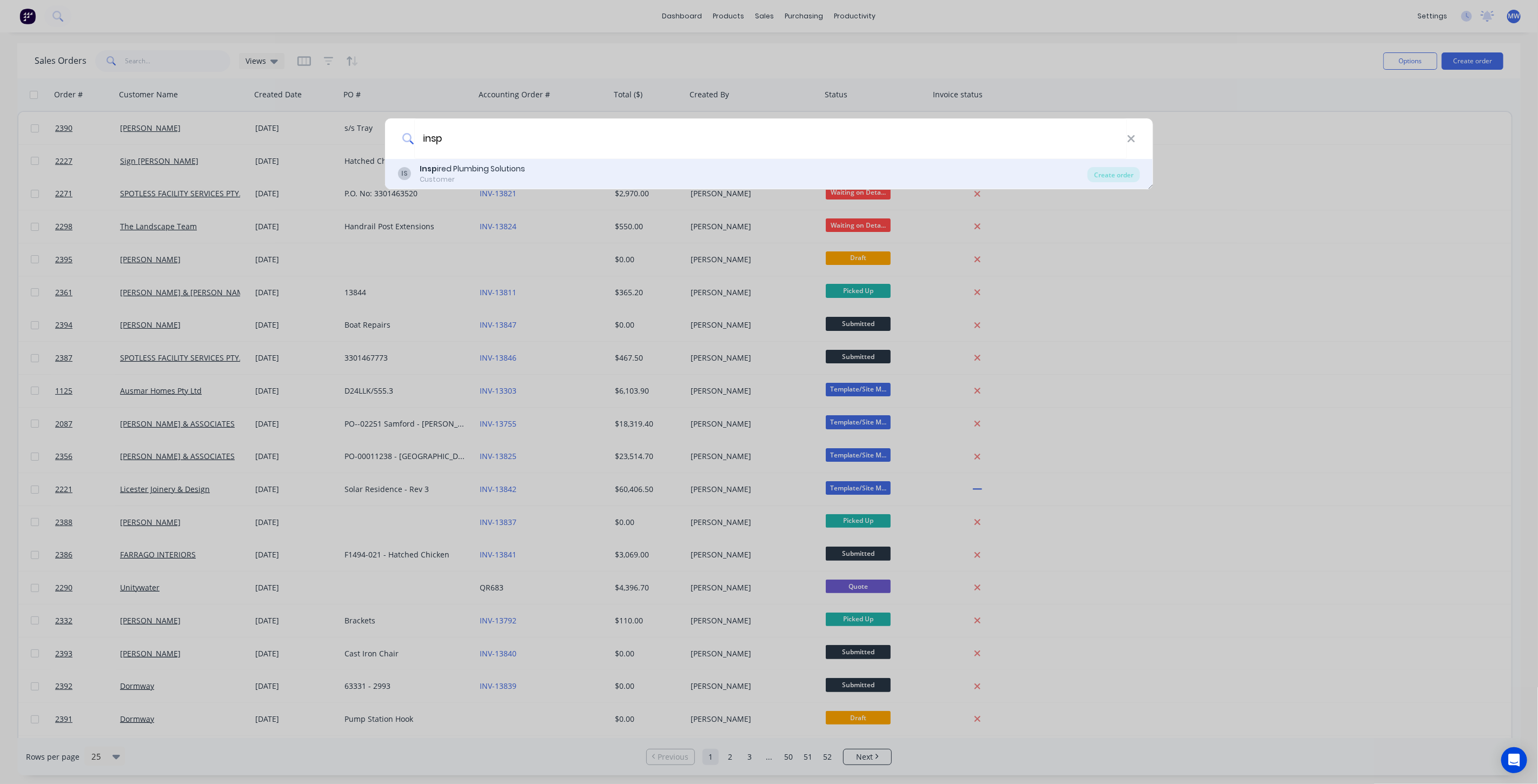
type input "insp"
click at [450, 180] on div "Customer" at bounding box center [472, 179] width 106 height 10
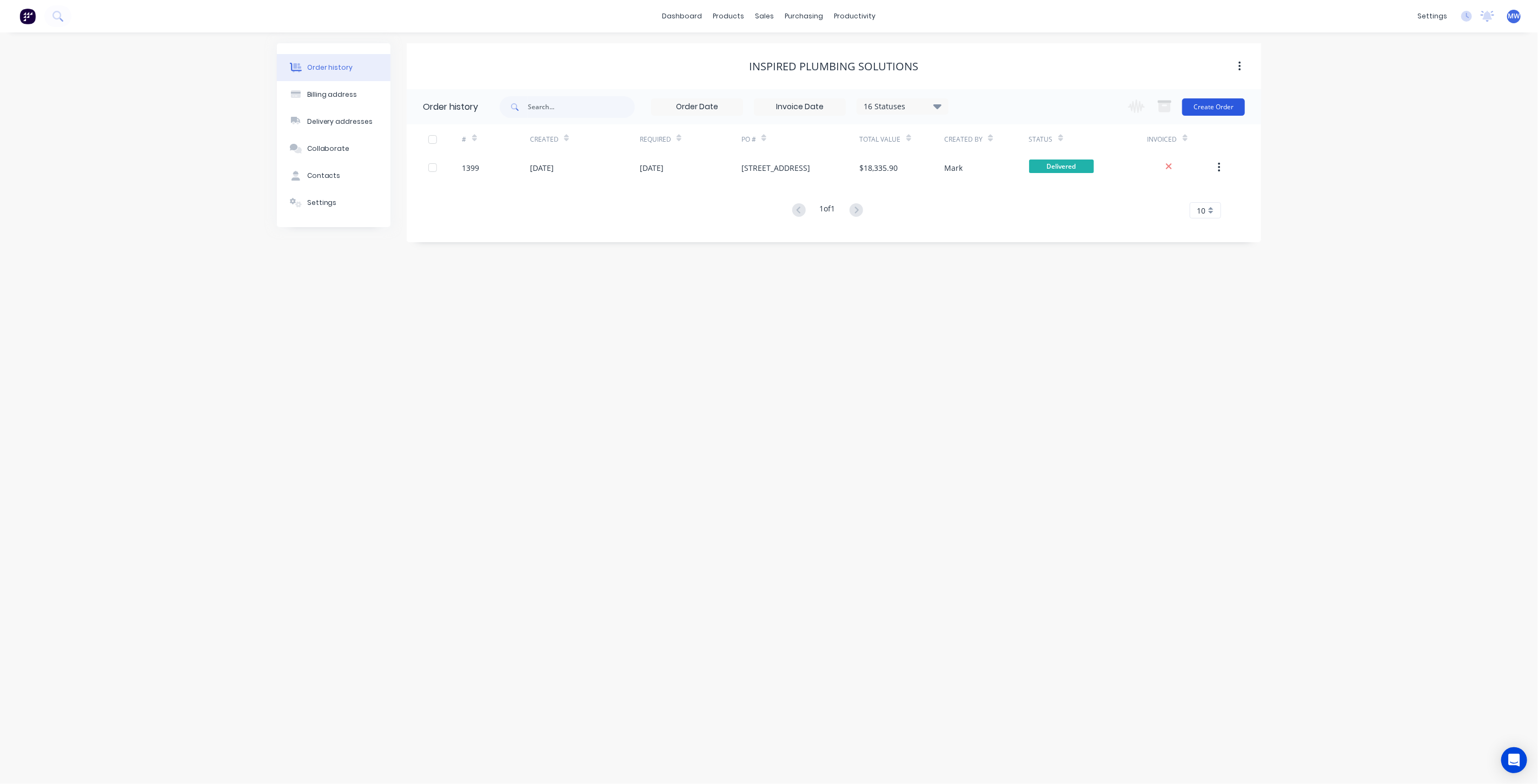
click at [1229, 101] on button "Create Order" at bounding box center [1214, 107] width 63 height 18
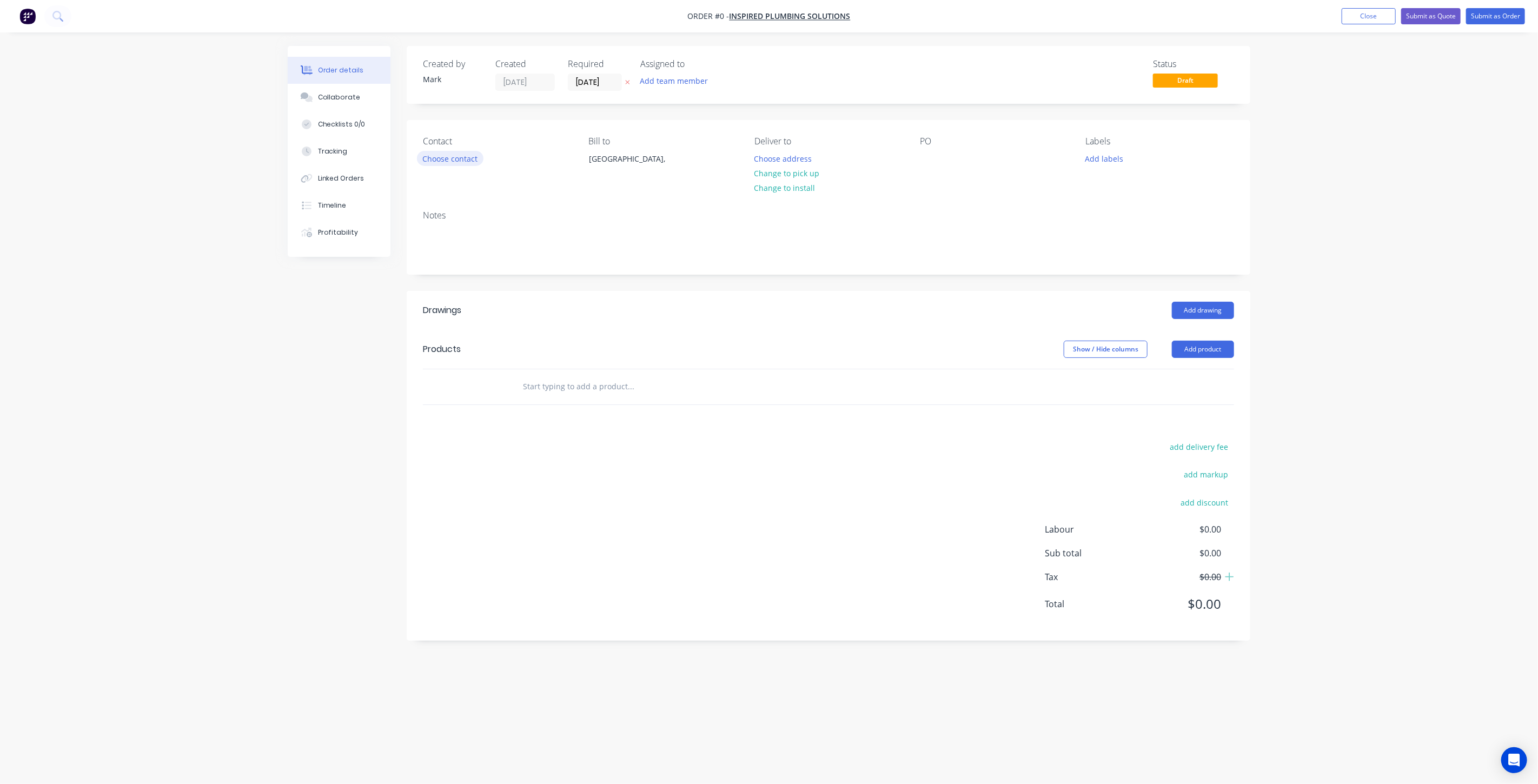
click at [460, 160] on button "Choose contact" at bounding box center [450, 158] width 66 height 14
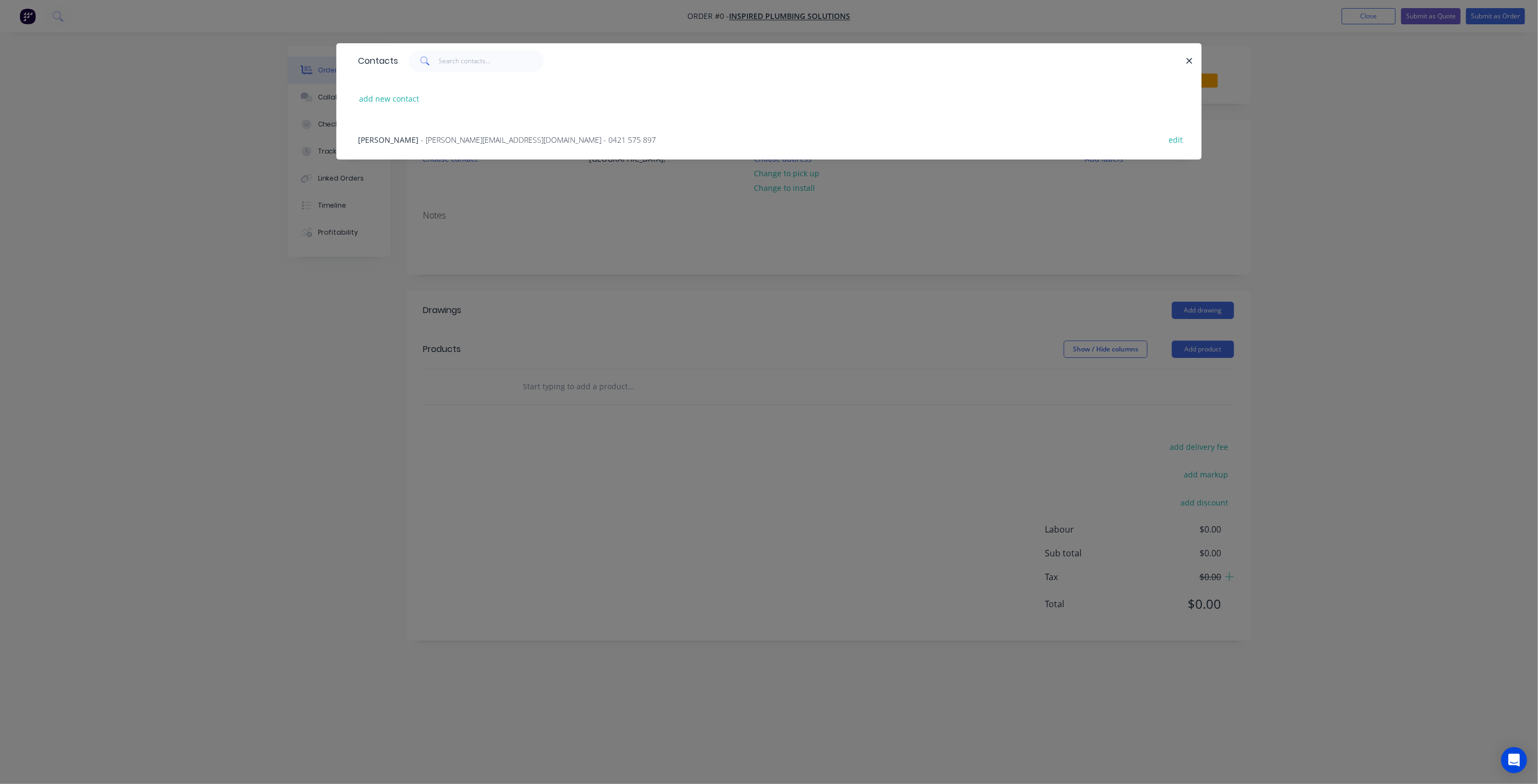
click at [421, 138] on span "- dan@inspiredplumbing.com - 0421 575 897" at bounding box center [538, 140] width 235 height 10
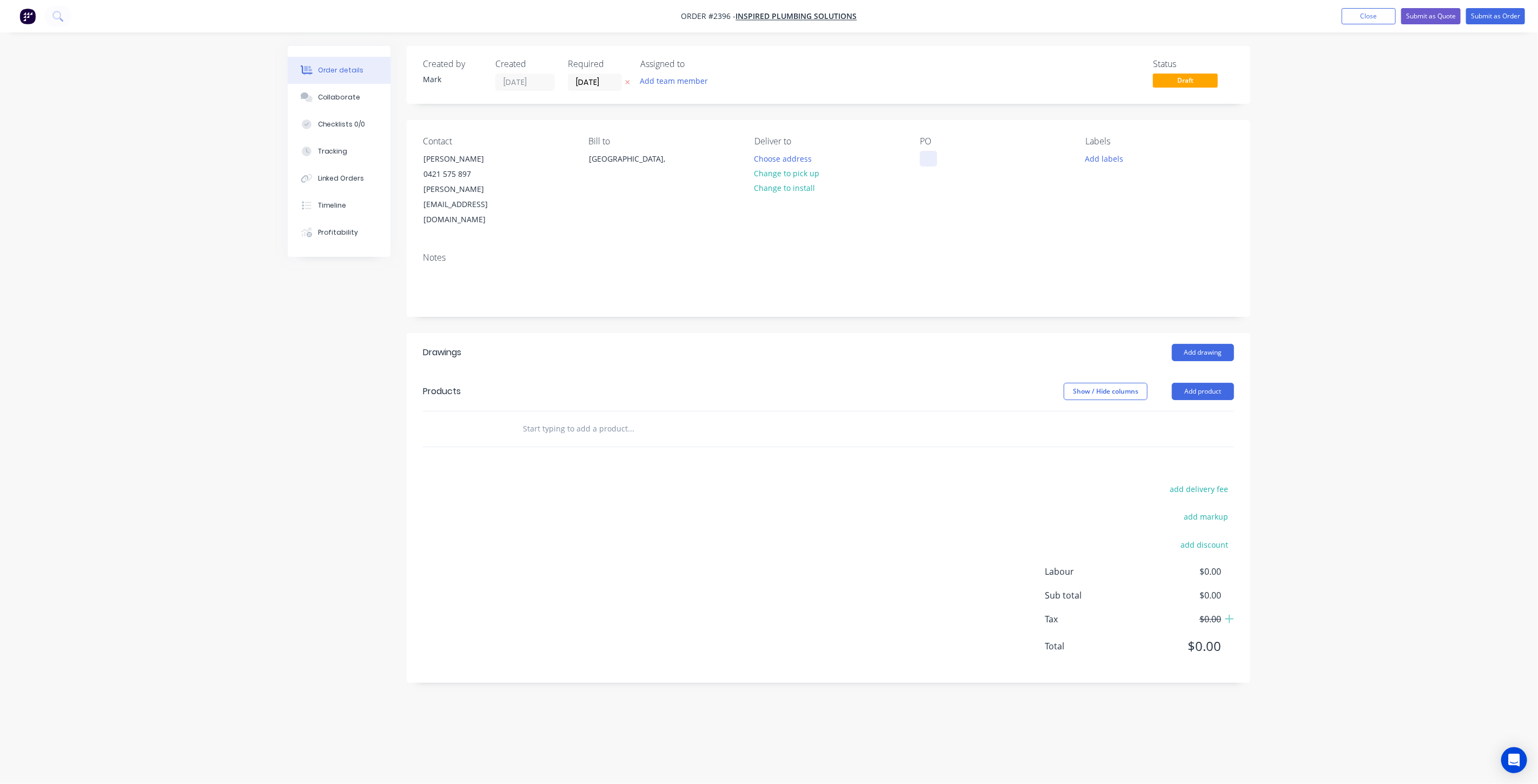
drag, startPoint x: 933, startPoint y: 159, endPoint x: 951, endPoint y: 176, distance: 24.8
click at [934, 159] on div at bounding box center [928, 159] width 18 height 16
click at [1112, 156] on button "Add labels" at bounding box center [1104, 158] width 50 height 14
click at [1106, 214] on div at bounding box center [1105, 212] width 22 height 22
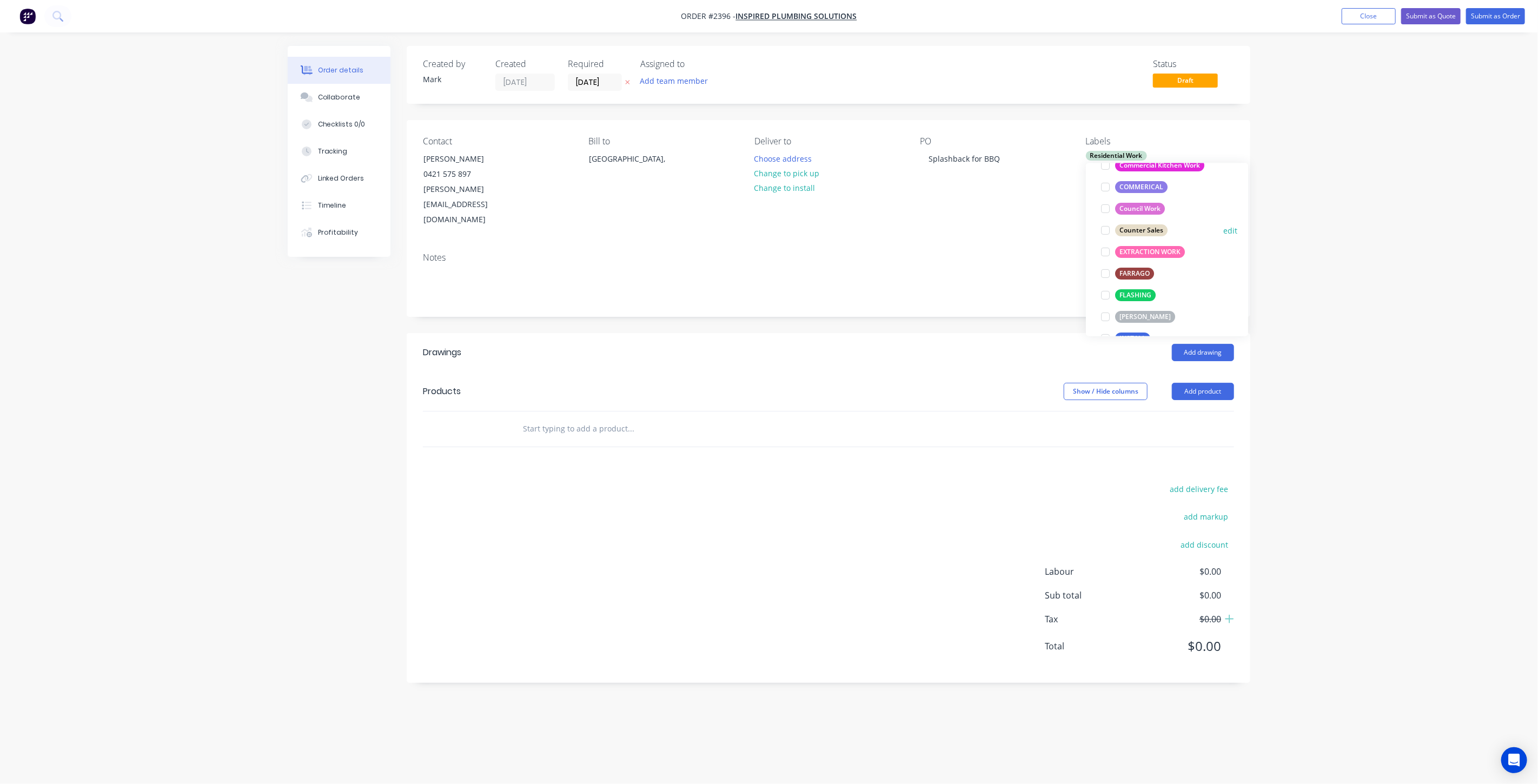
scroll to position [283, 0]
click at [1105, 268] on div at bounding box center [1105, 269] width 22 height 22
click at [1105, 292] on div at bounding box center [1105, 293] width 22 height 22
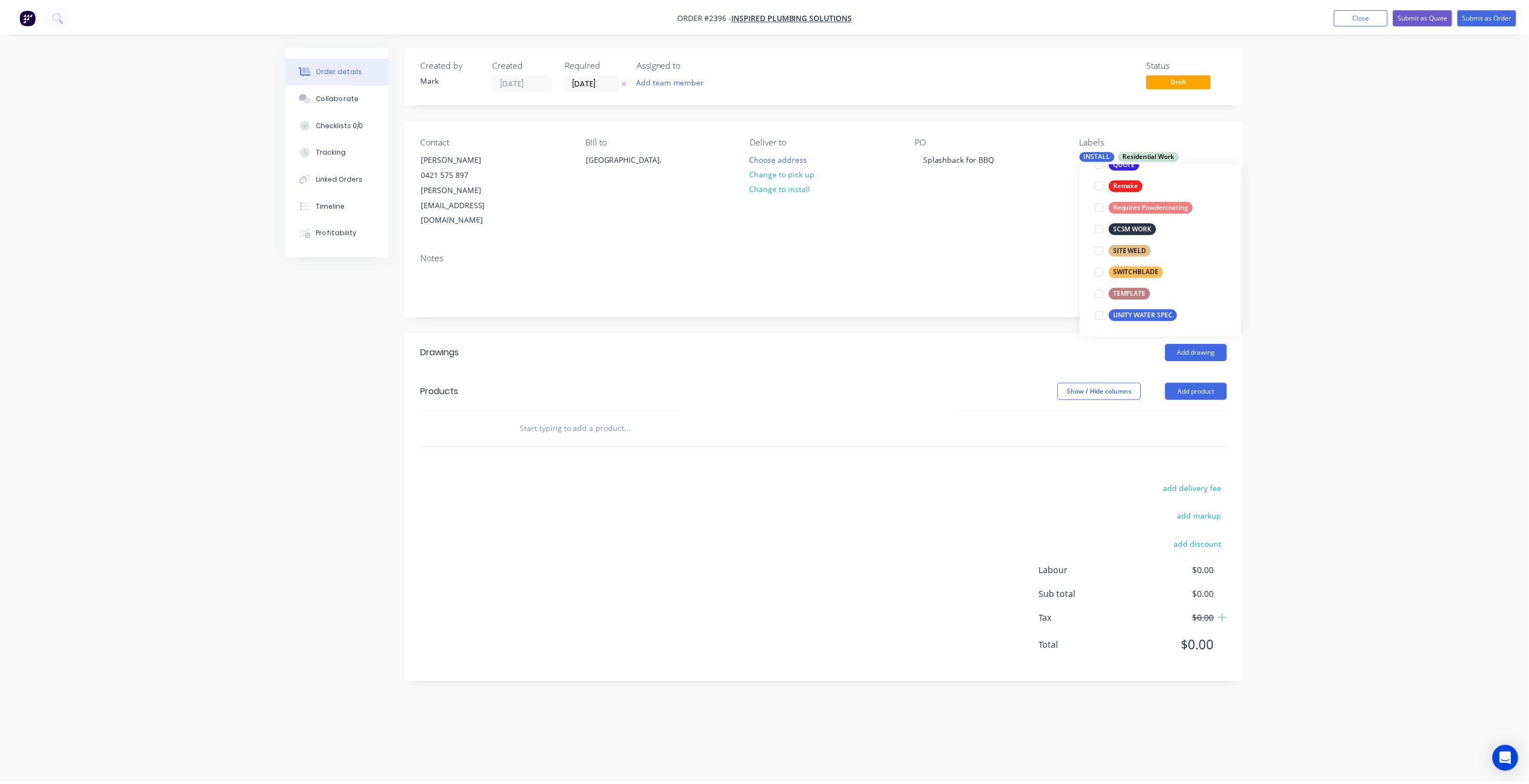
scroll to position [0, 0]
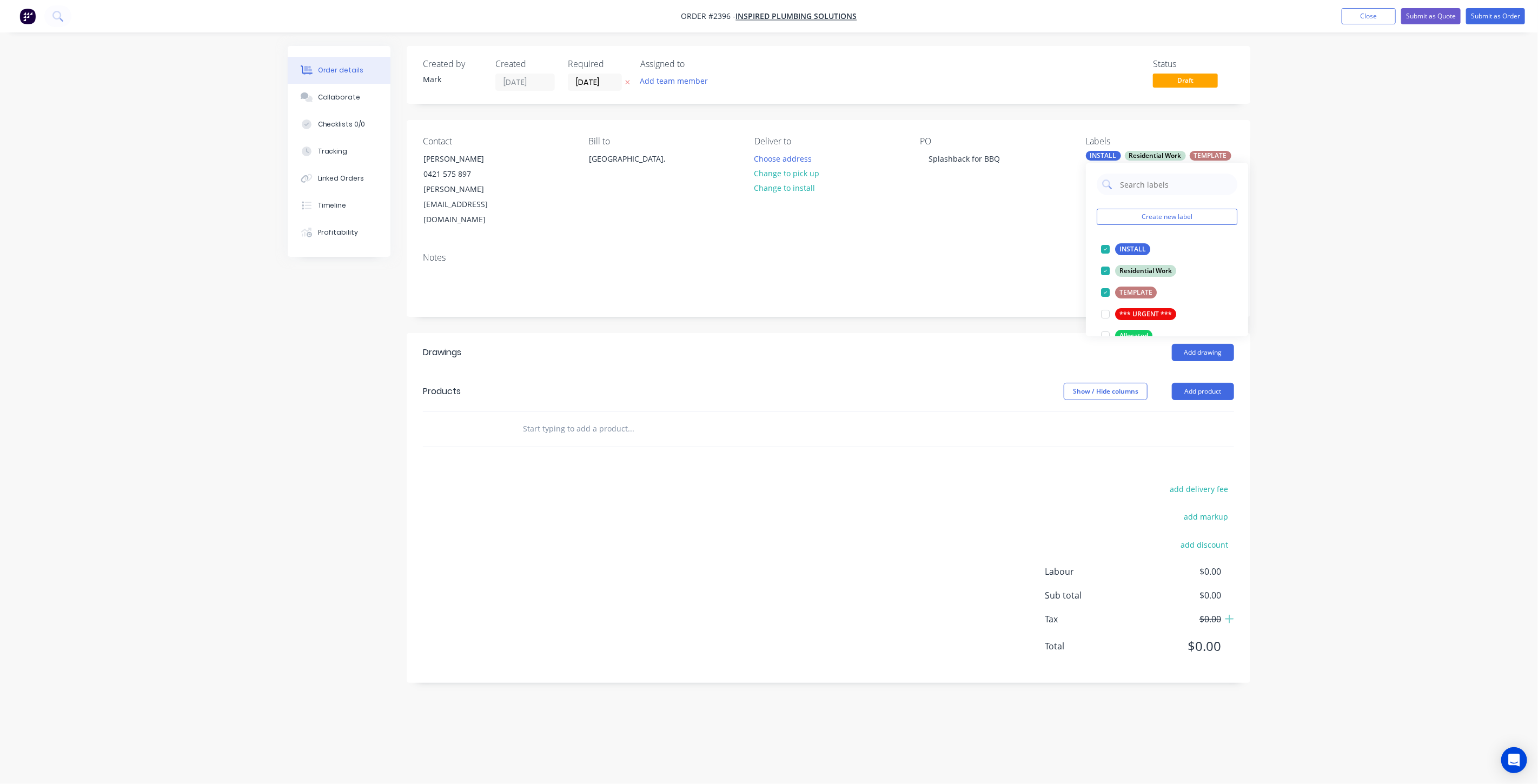
click at [558, 418] on input "text" at bounding box center [631, 429] width 216 height 22
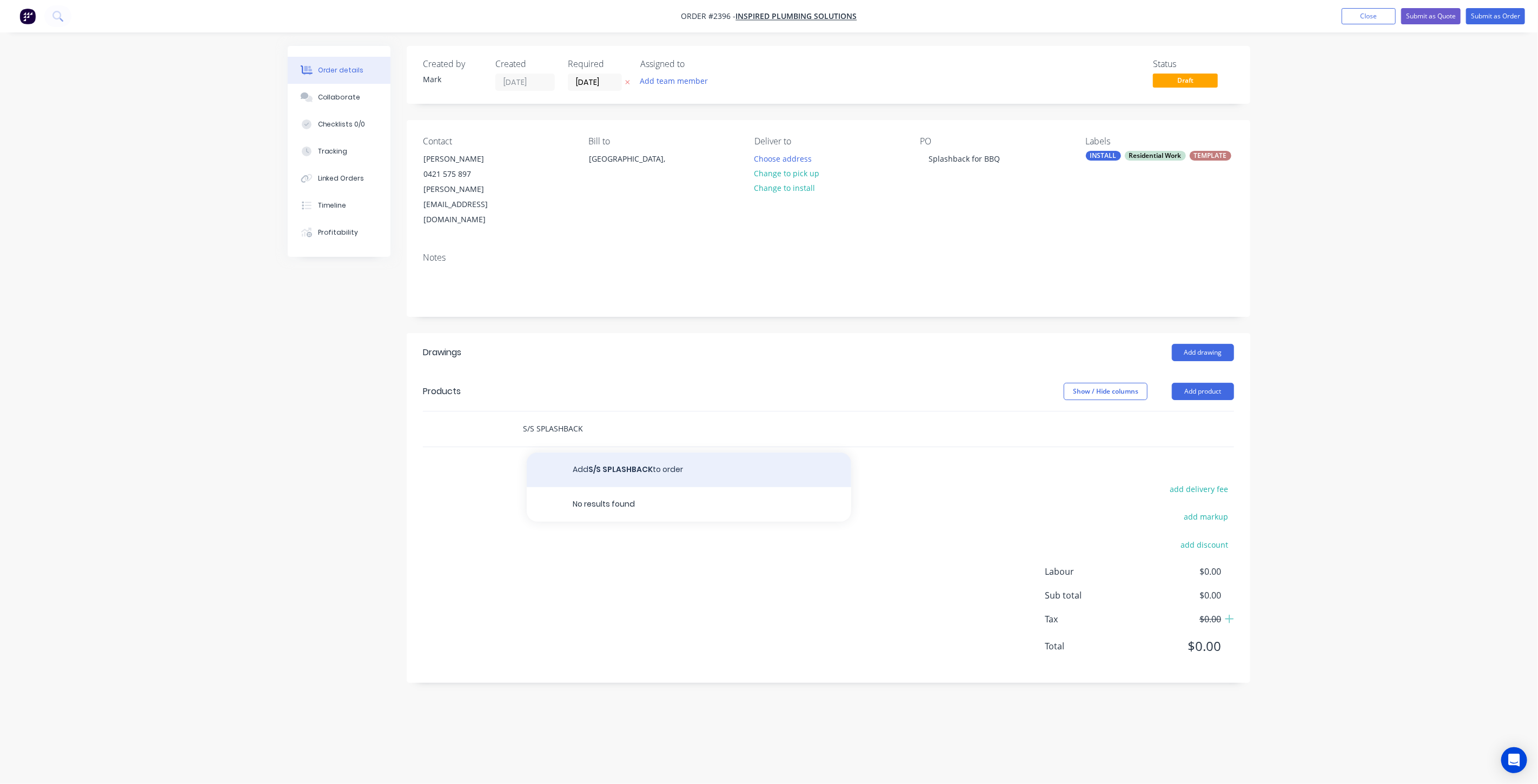
type input "S/S SPLASHBACK"
click at [617, 452] on button "Add S/S SPLASHBACK to order" at bounding box center [689, 469] width 324 height 34
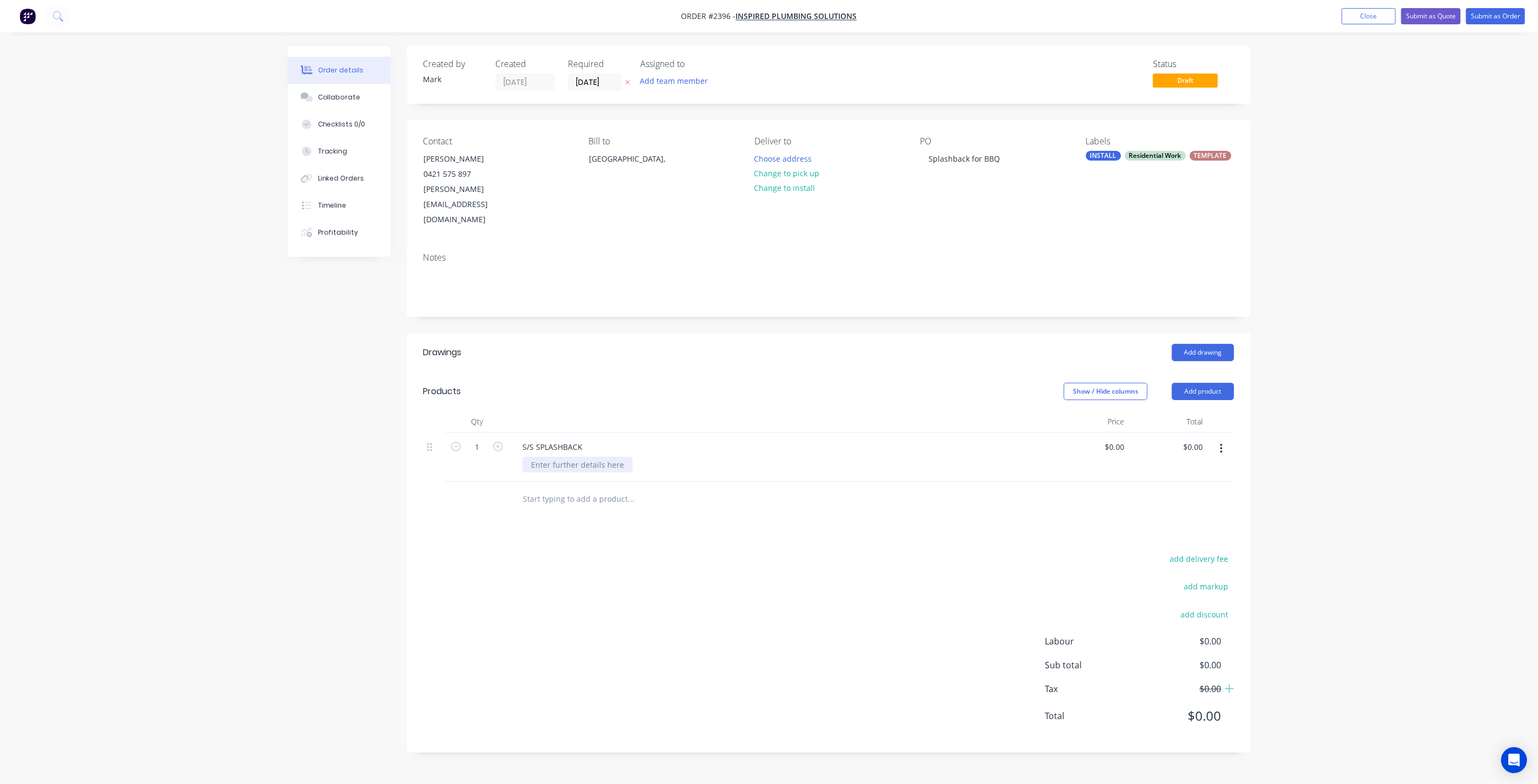
click at [566, 457] on div at bounding box center [578, 465] width 111 height 16
click at [584, 439] on div "S/S SPLASHBACK" at bounding box center [553, 447] width 77 height 16
click at [614, 457] on div at bounding box center [578, 465] width 111 height 16
click at [1396, 281] on div "Order details Collaborate Checklists 0/0 Tracking Linked Orders Timeline Profit…" at bounding box center [769, 392] width 1538 height 784
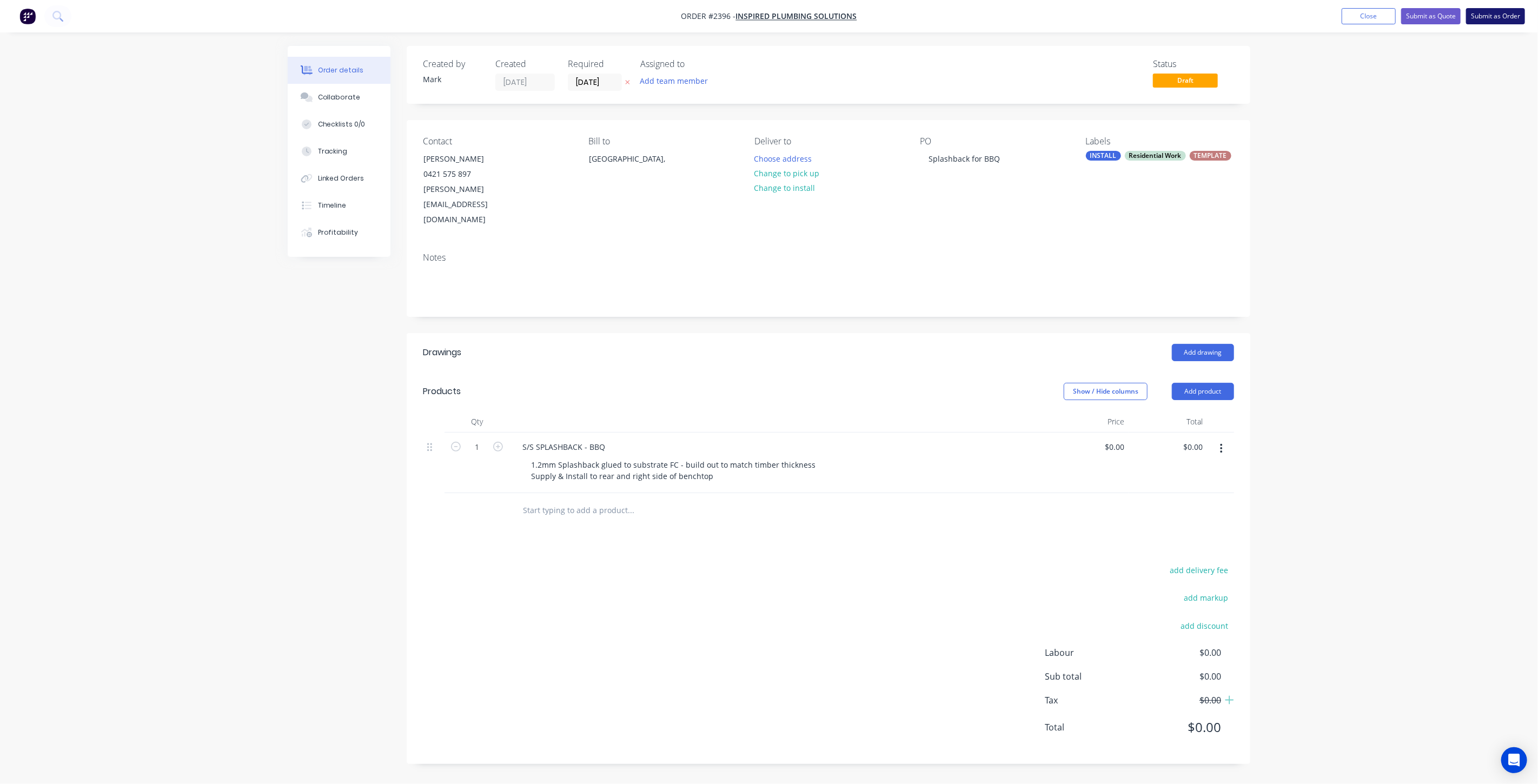
click at [1497, 15] on button "Submit as Order" at bounding box center [1496, 16] width 59 height 16
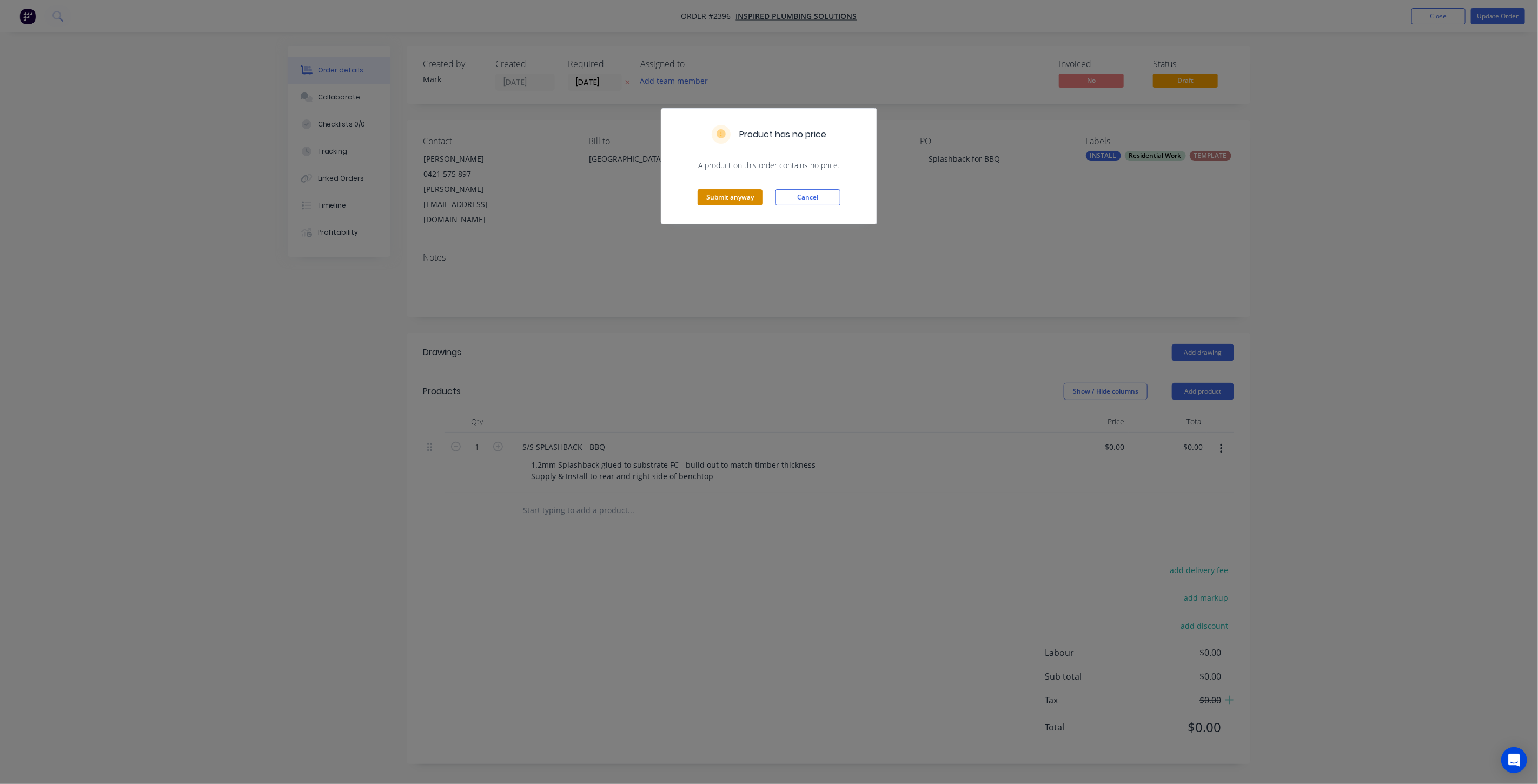
click at [718, 196] on button "Submit anyway" at bounding box center [730, 197] width 65 height 16
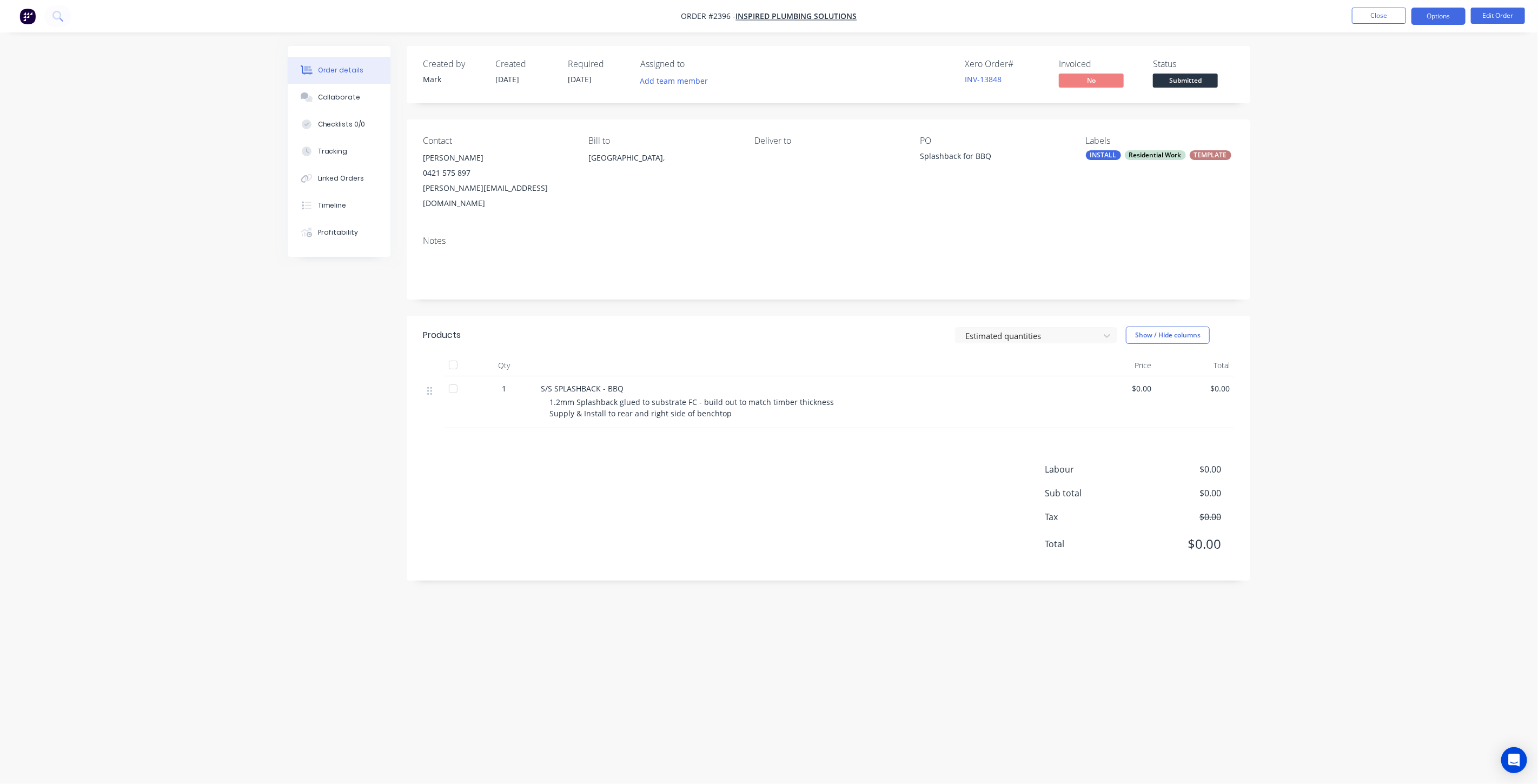
click at [1449, 16] on button "Options" at bounding box center [1439, 16] width 54 height 18
click at [1397, 135] on div "Work Order" at bounding box center [1406, 130] width 100 height 16
click at [1400, 109] on div "Without pricing" at bounding box center [1406, 109] width 100 height 16
click at [1527, 52] on div "Order details Collaborate Checklists 0/0 Tracking Linked Orders Timeline Profit…" at bounding box center [769, 392] width 1538 height 784
click at [1504, 16] on button "Edit Order" at bounding box center [1498, 16] width 54 height 16
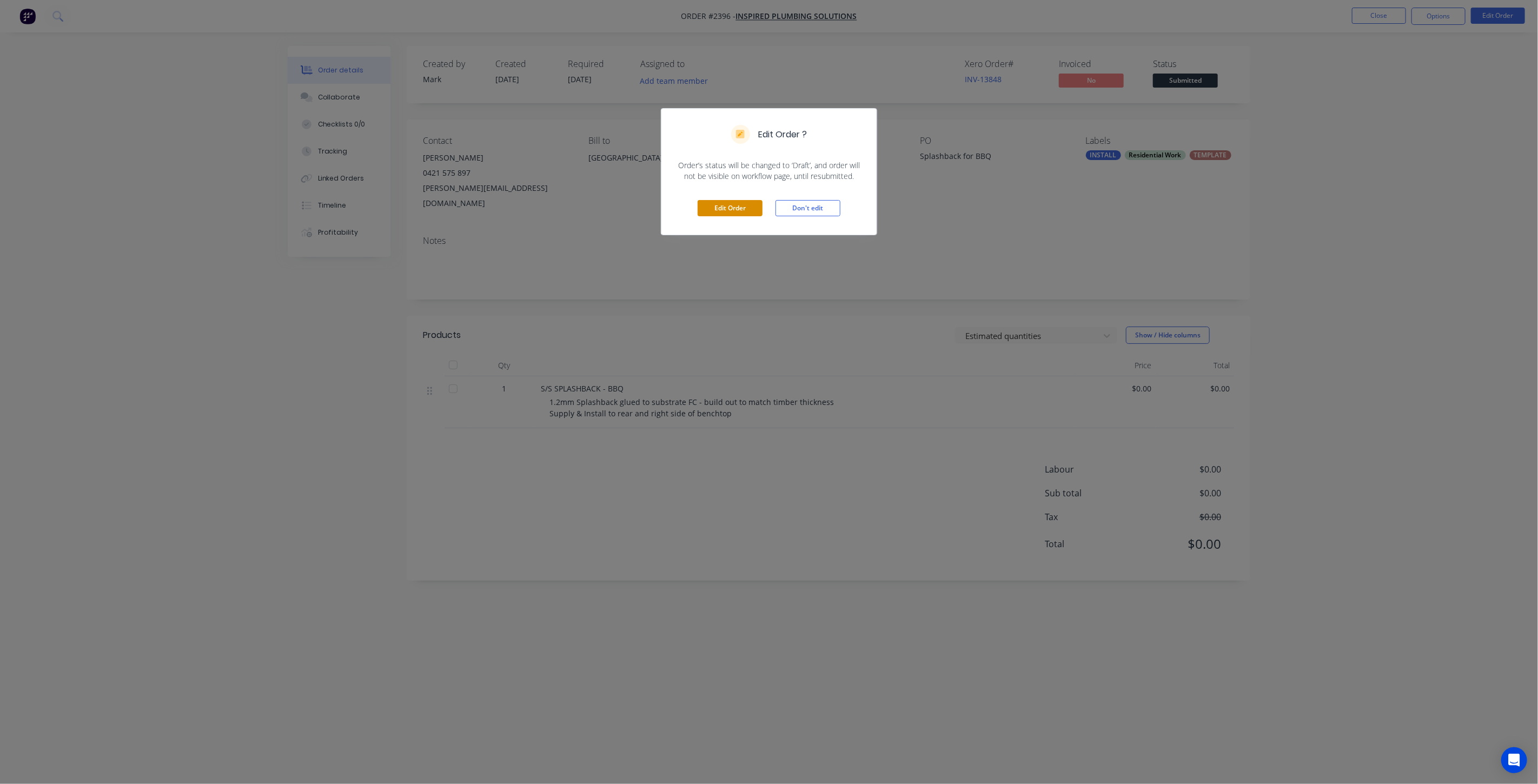
click at [735, 204] on button "Edit Order" at bounding box center [730, 208] width 65 height 16
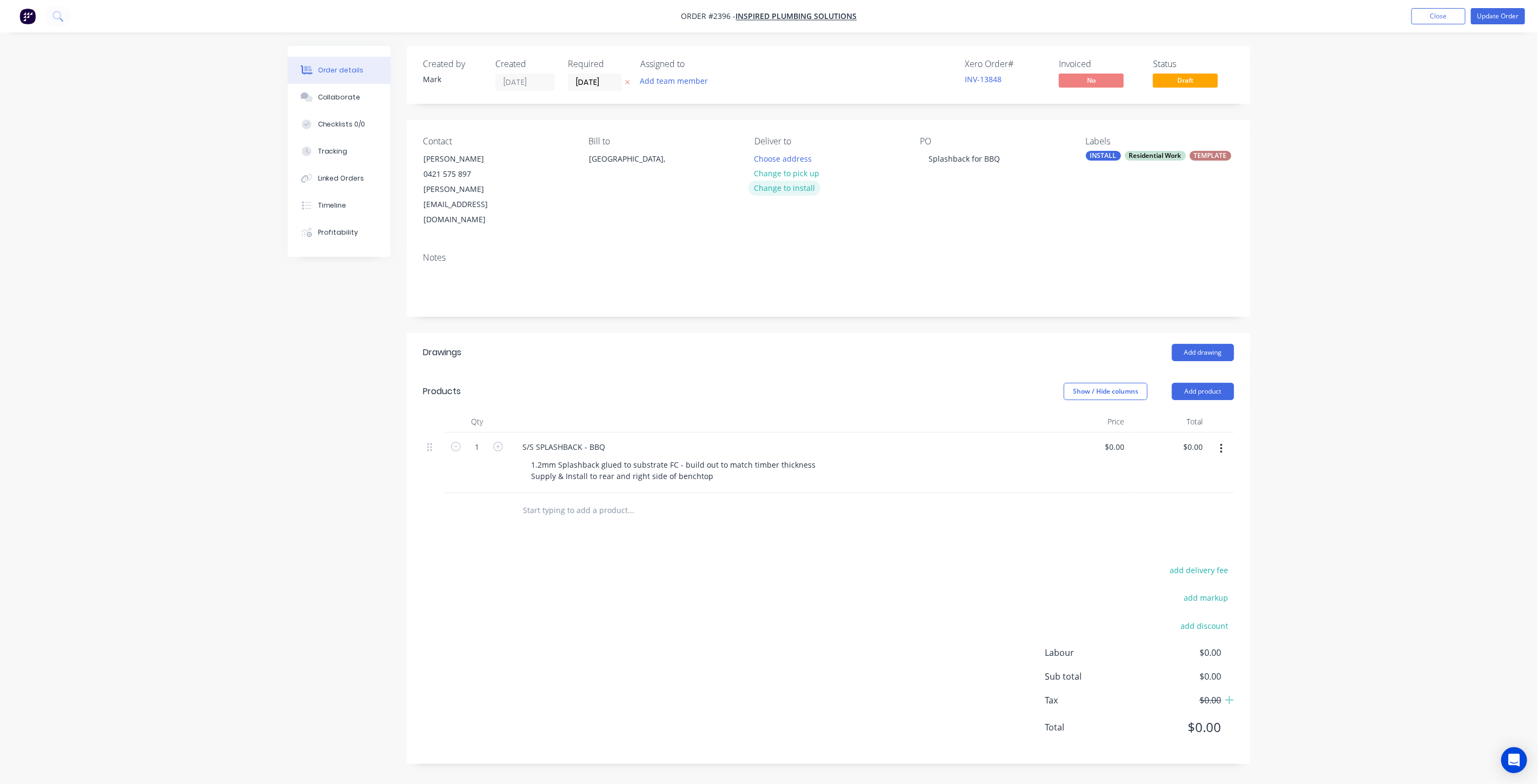
click at [796, 188] on button "Change to install" at bounding box center [785, 188] width 72 height 14
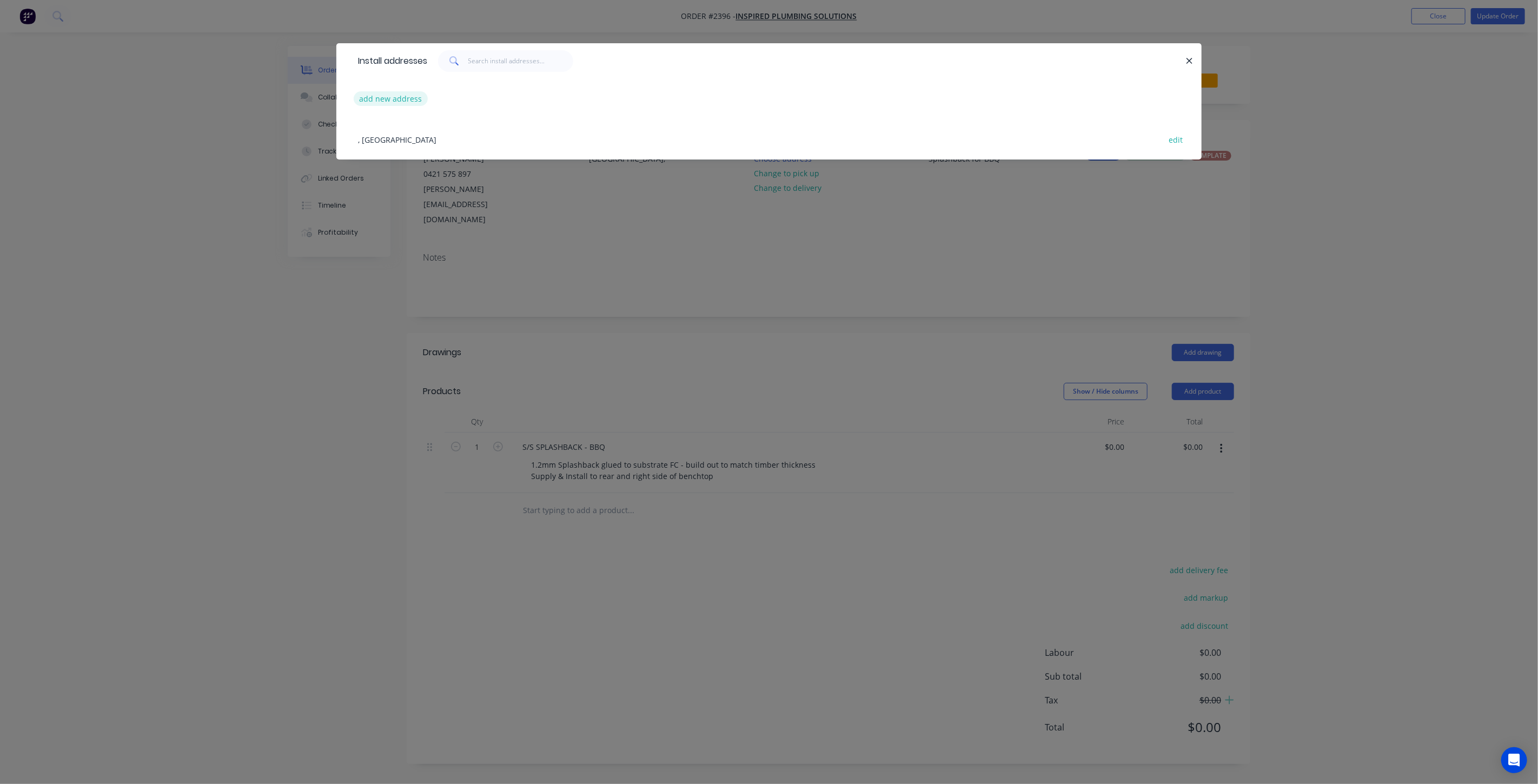
click at [396, 95] on button "add new address" at bounding box center [391, 98] width 74 height 14
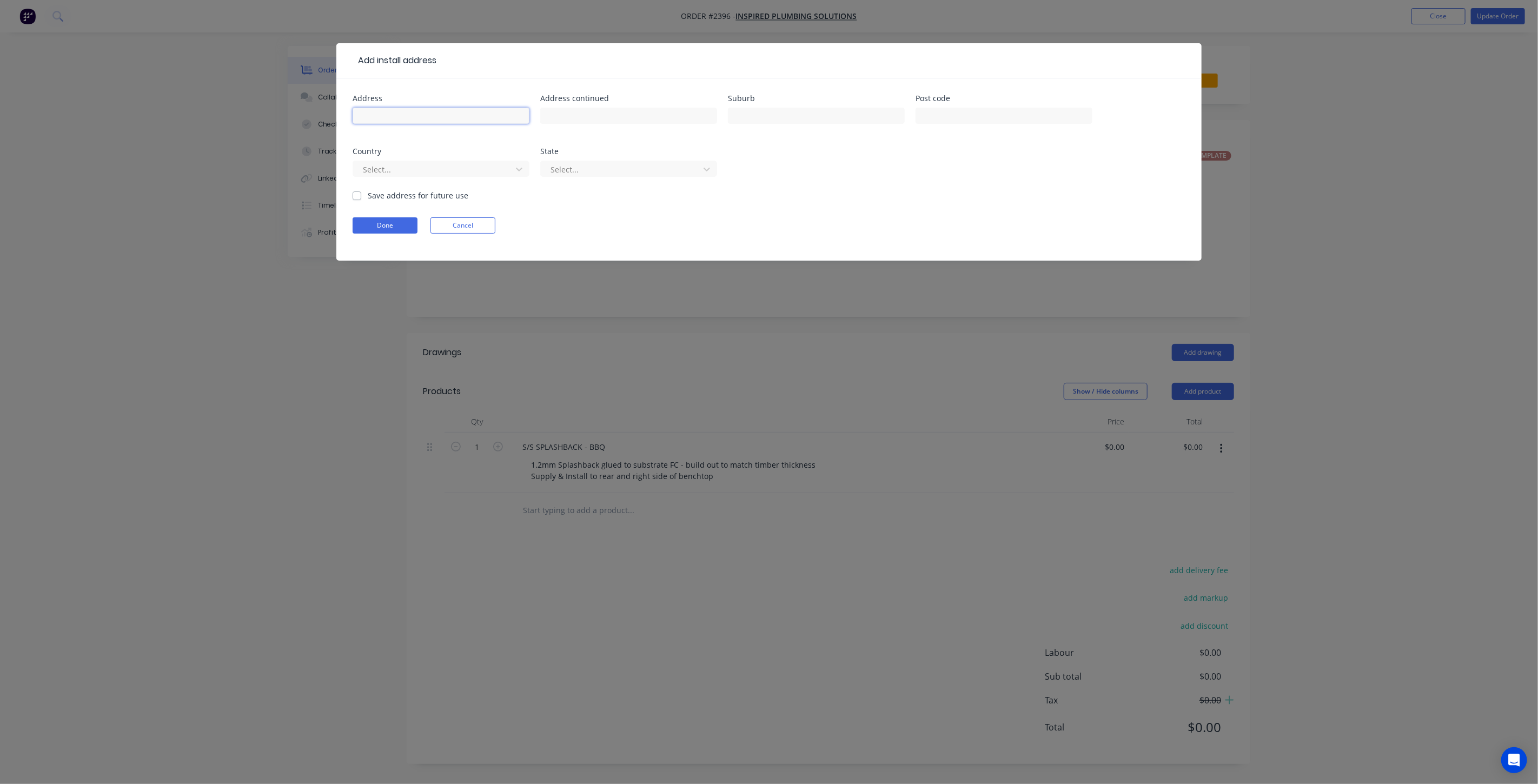
click at [428, 117] on input "text" at bounding box center [441, 115] width 177 height 16
paste input "400 Gold Creek Rd"
type input "400 Gold Creek Rd"
click at [606, 112] on input "text" at bounding box center [628, 115] width 177 height 16
drag, startPoint x: 736, startPoint y: 115, endPoint x: 742, endPoint y: 115, distance: 6.0
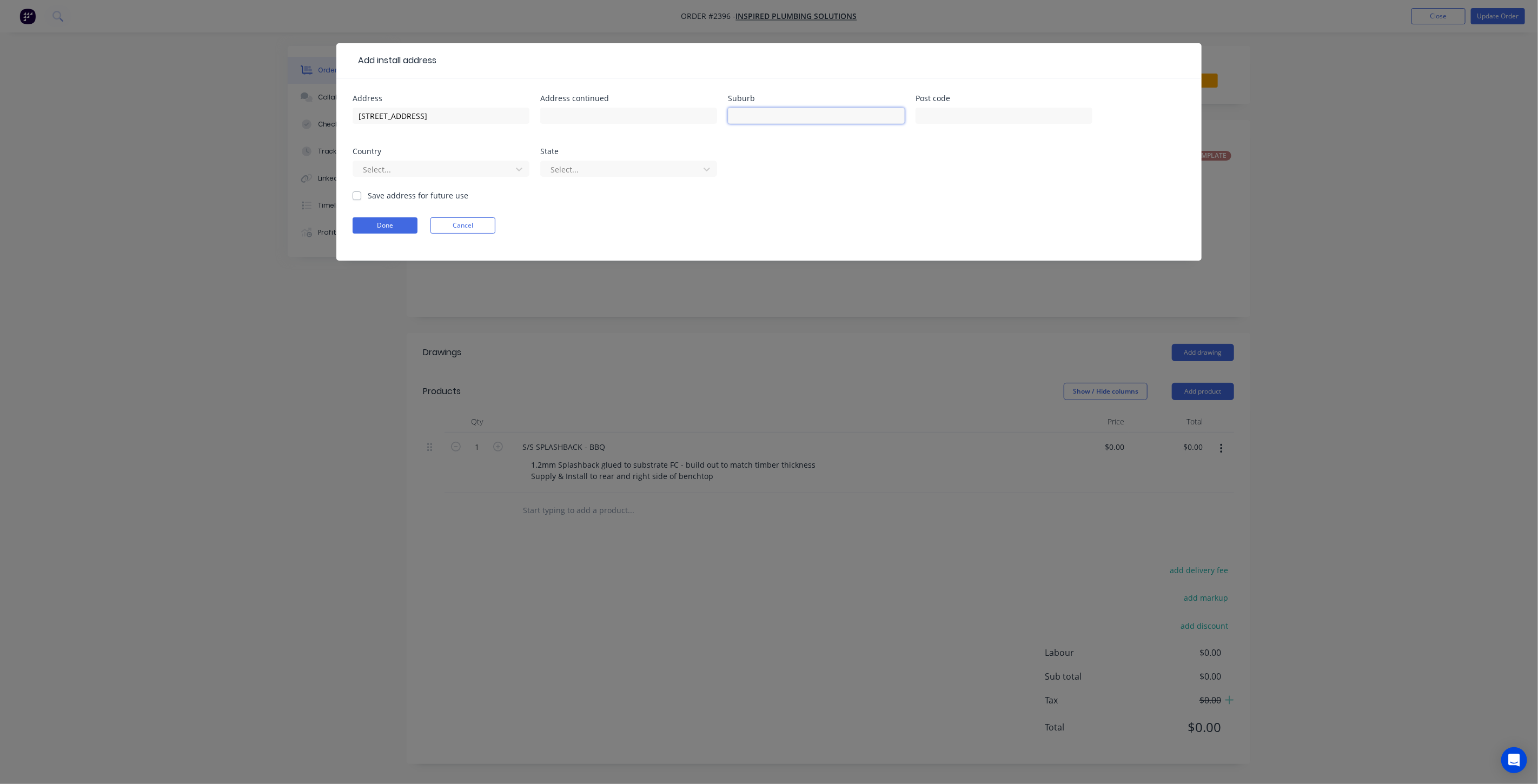
click at [736, 115] on input "text" at bounding box center [816, 115] width 177 height 16
type input "Brookfield"
click at [976, 115] on input "text" at bounding box center [1004, 115] width 177 height 16
type input "4069"
click at [478, 169] on div at bounding box center [434, 170] width 144 height 13
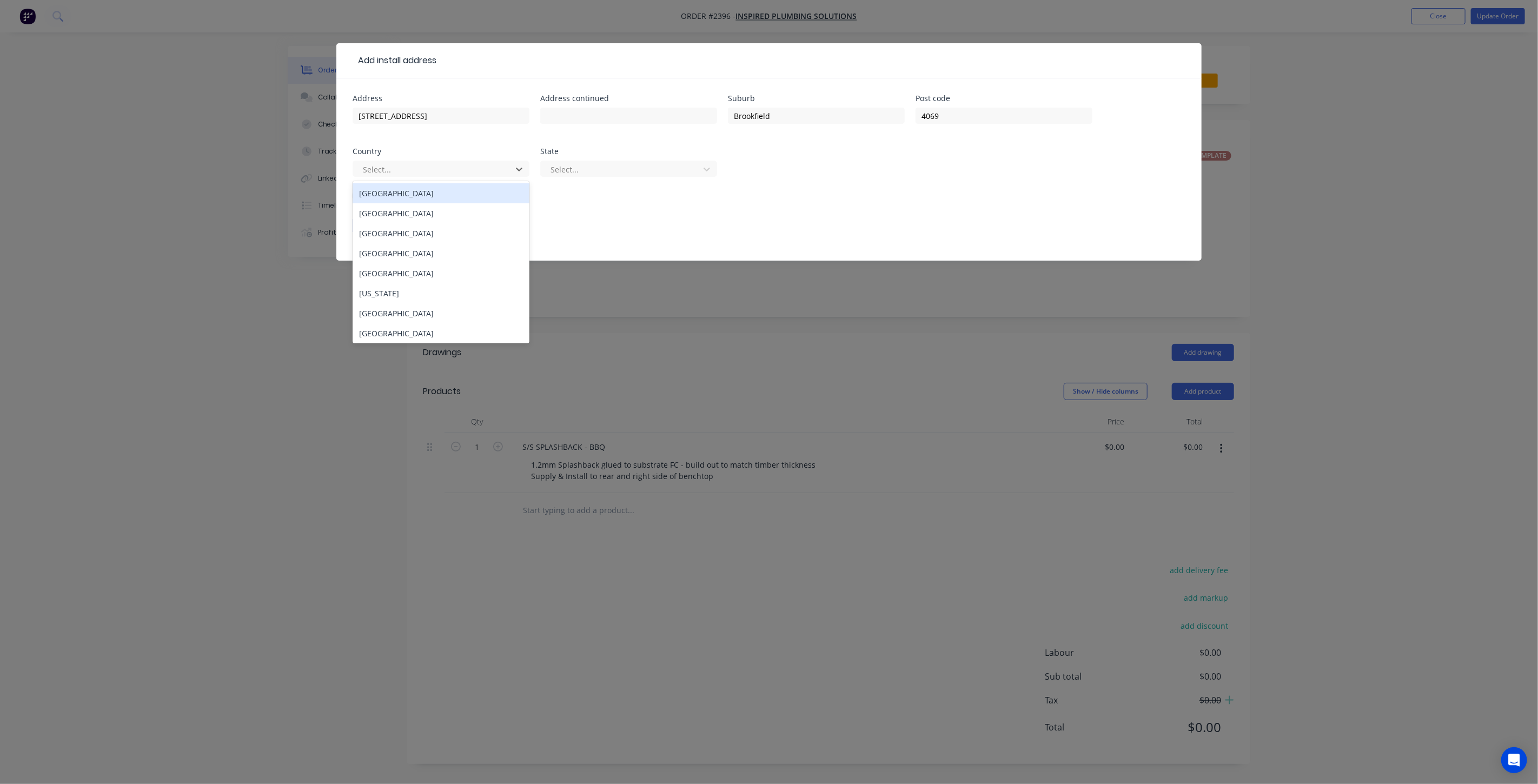
click at [459, 194] on div "Australia" at bounding box center [441, 193] width 177 height 20
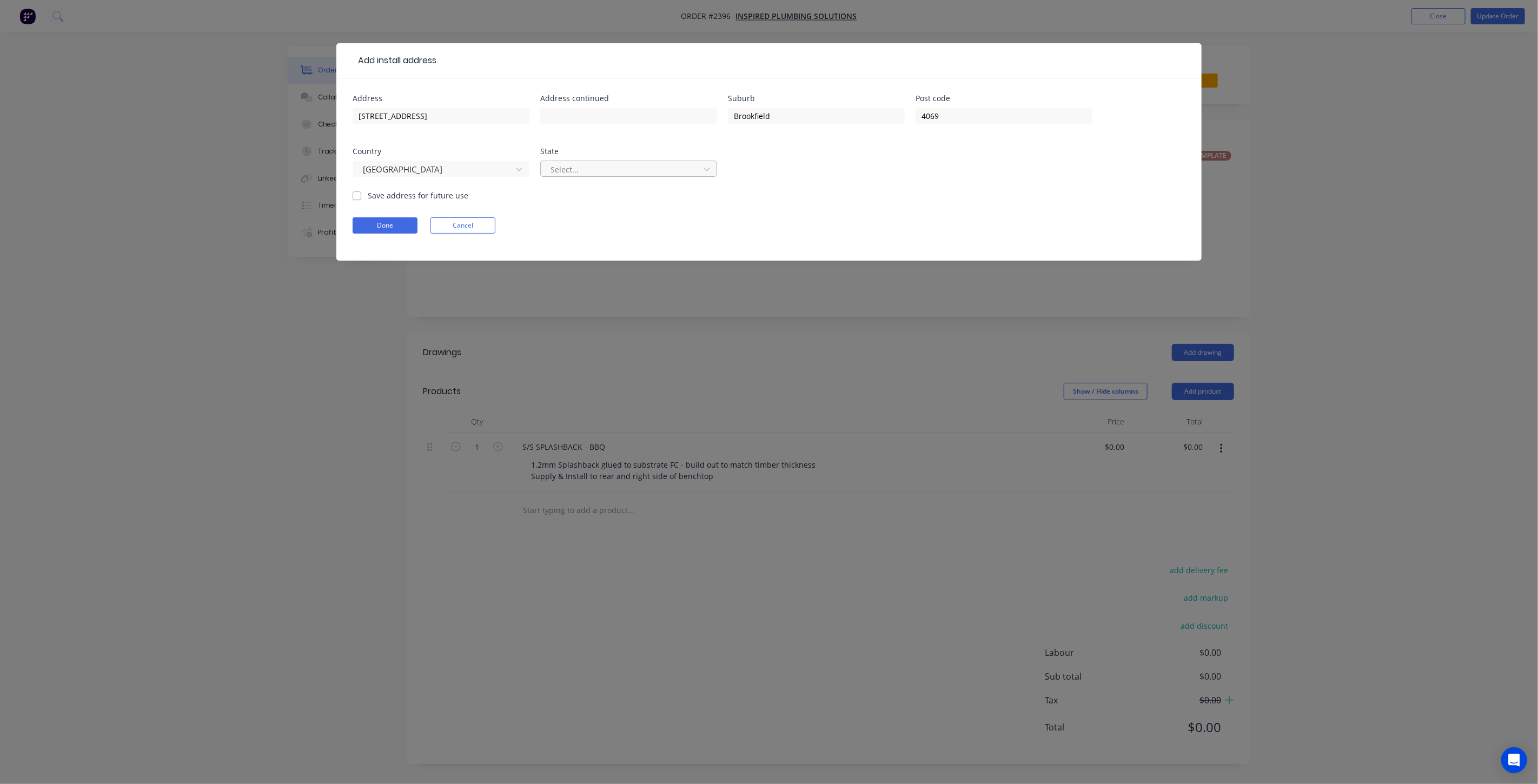
click at [597, 168] on div at bounding box center [622, 170] width 144 height 13
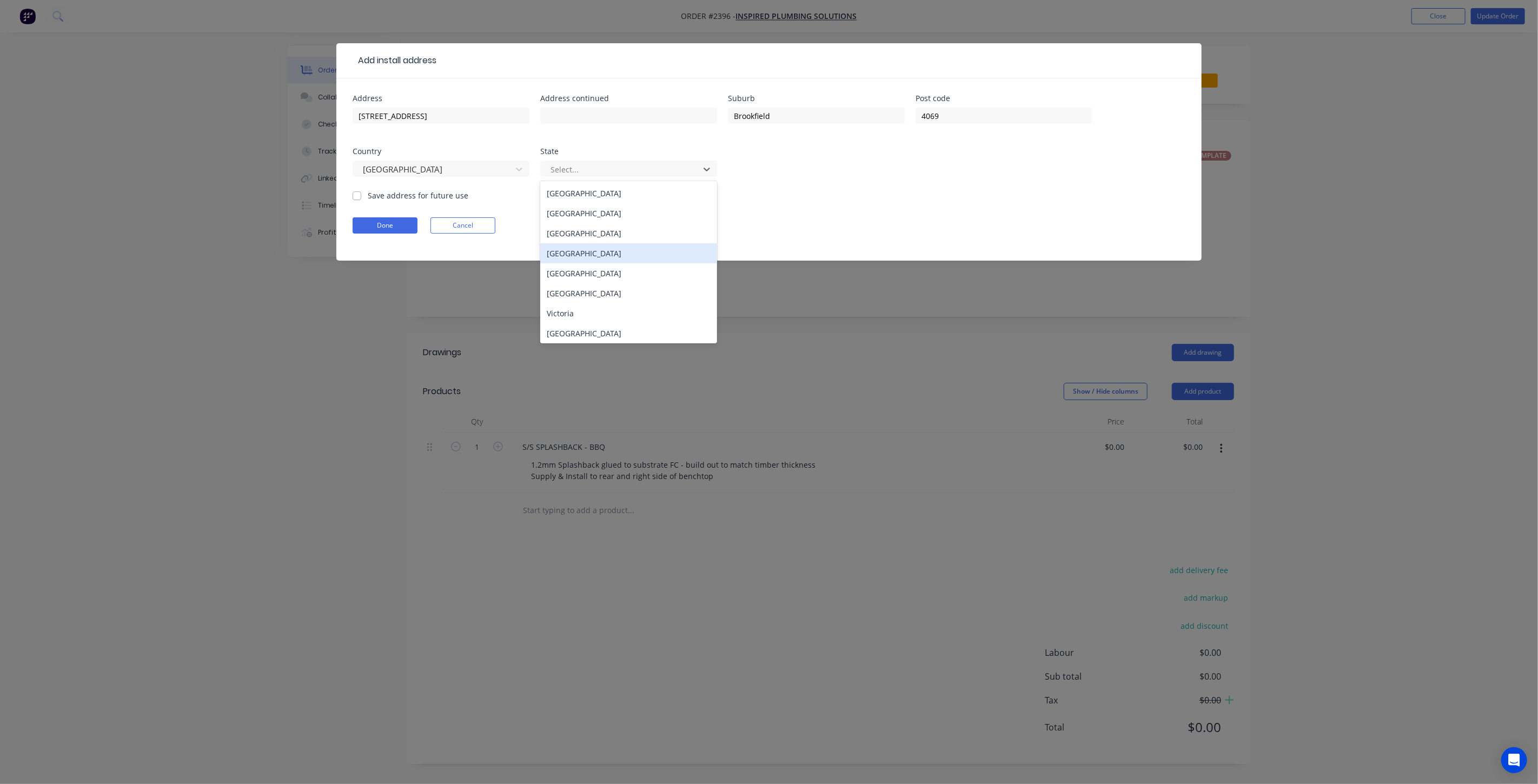
click at [605, 251] on div "Queensland" at bounding box center [628, 253] width 177 height 20
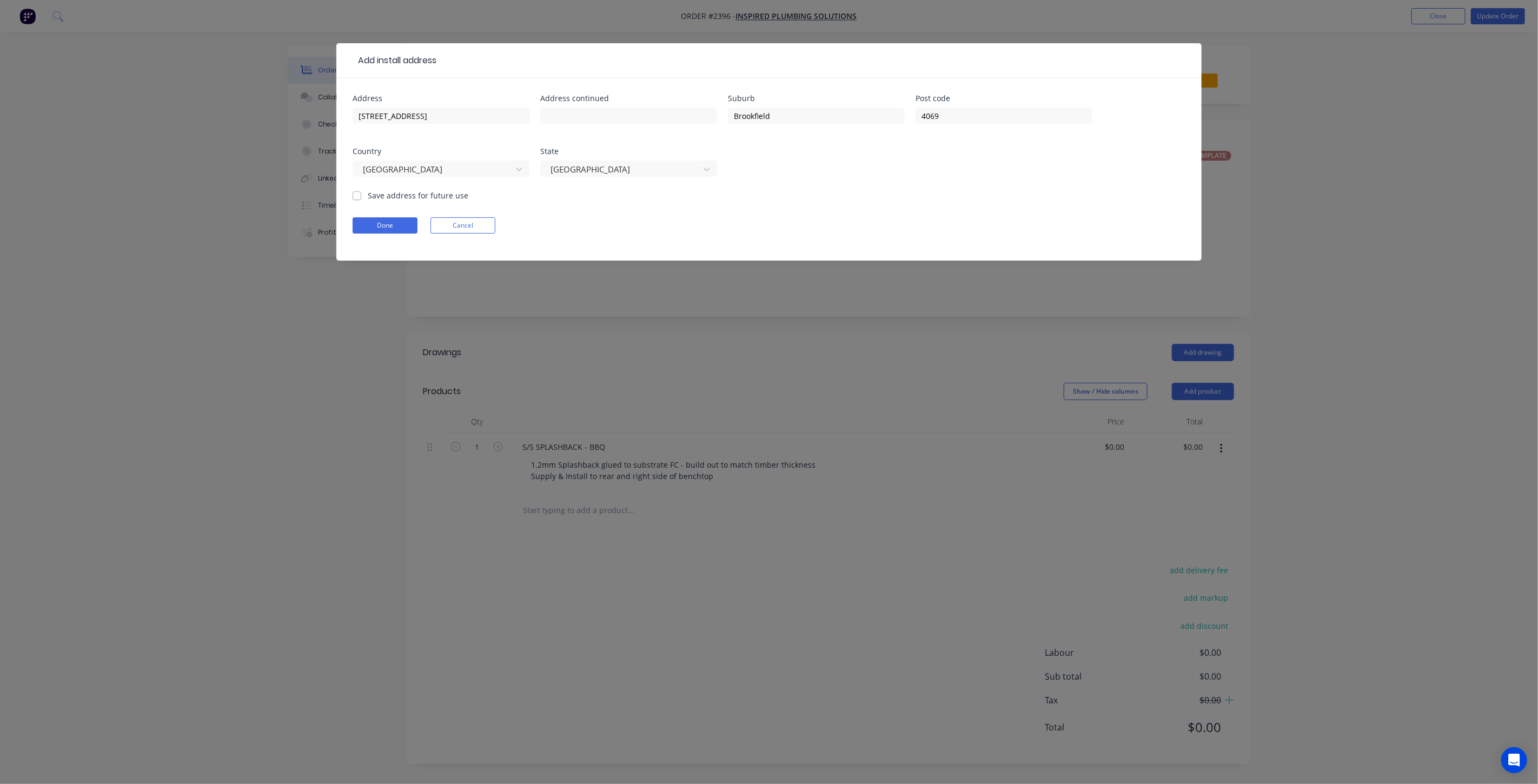
click at [368, 195] on label "Save address for future use" at bounding box center [418, 195] width 101 height 11
click at [357, 195] on input "Save address for future use" at bounding box center [357, 194] width 8 height 10
checkbox input "true"
click at [374, 225] on button "Done" at bounding box center [385, 225] width 65 height 16
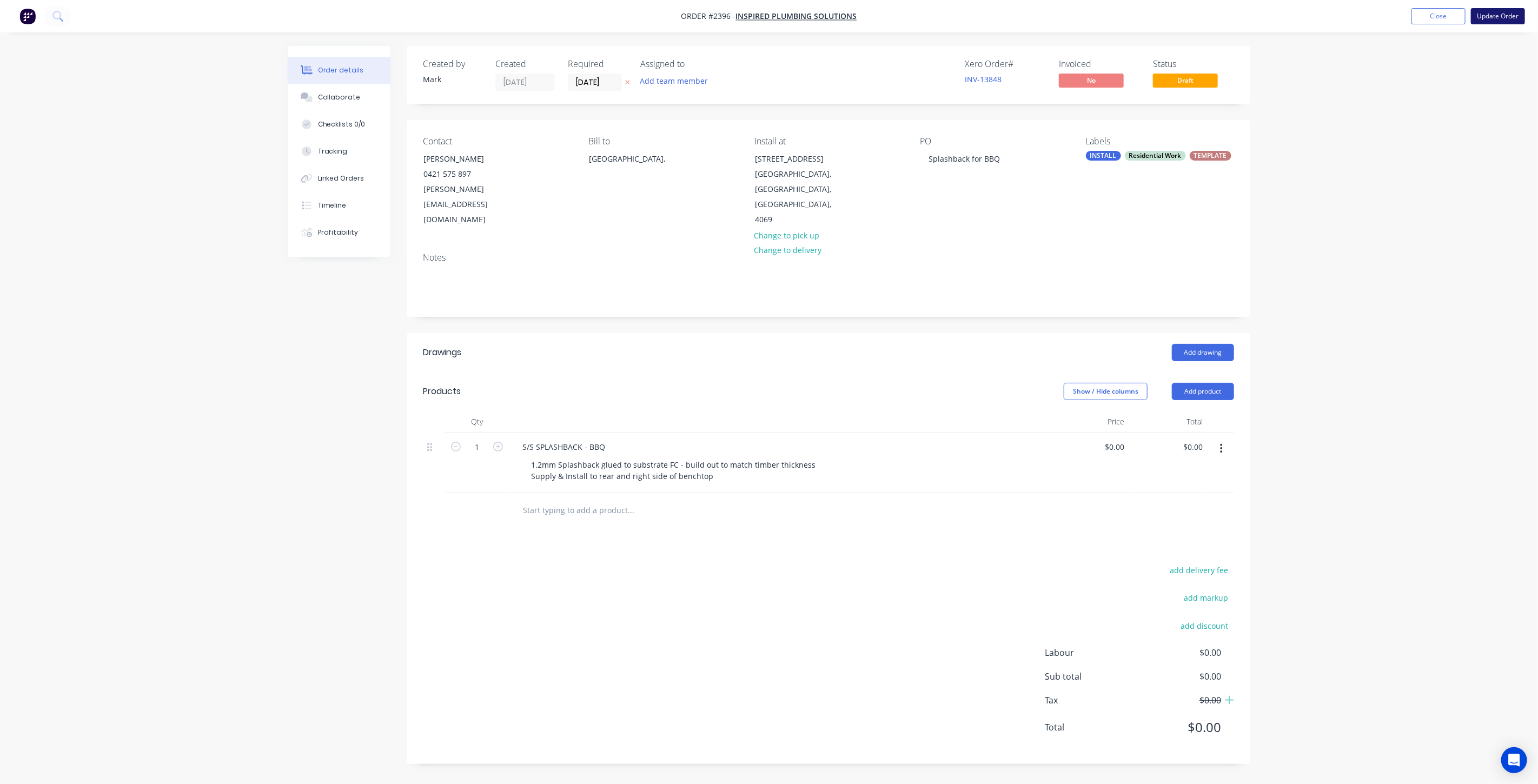
click at [1486, 18] on button "Update Order" at bounding box center [1498, 16] width 54 height 16
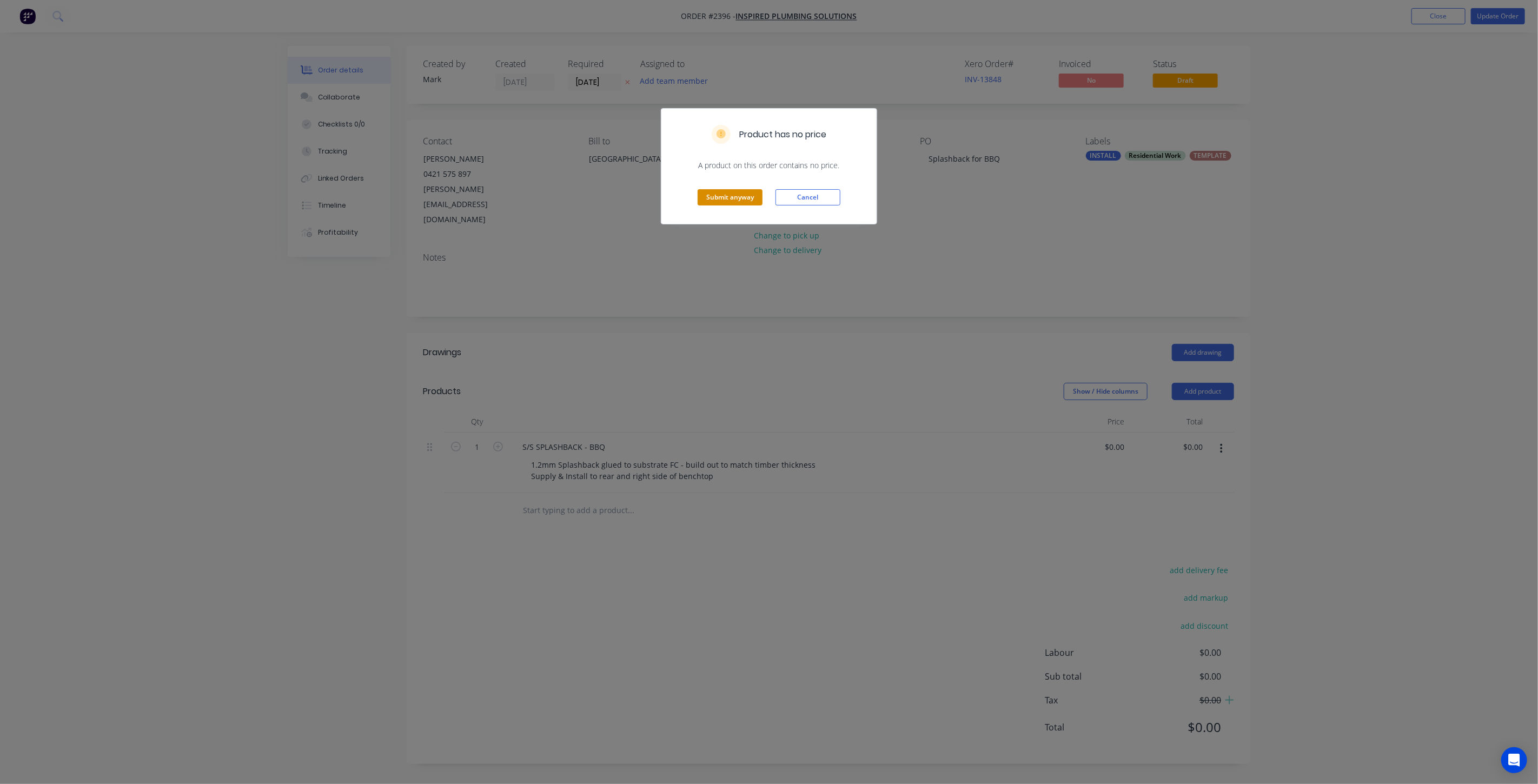
click at [725, 200] on button "Submit anyway" at bounding box center [730, 197] width 65 height 16
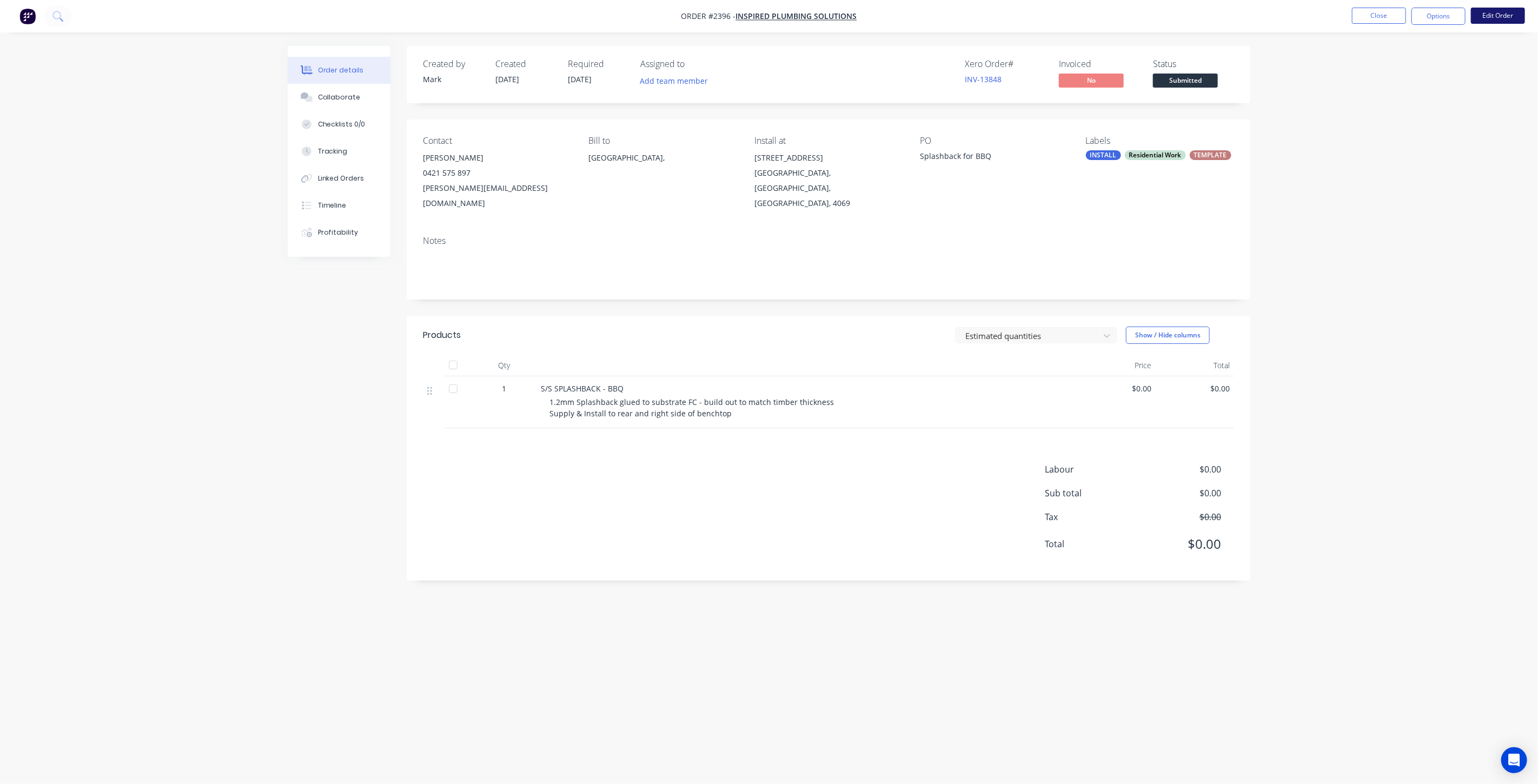
click at [1504, 13] on button "Edit Order" at bounding box center [1498, 16] width 54 height 16
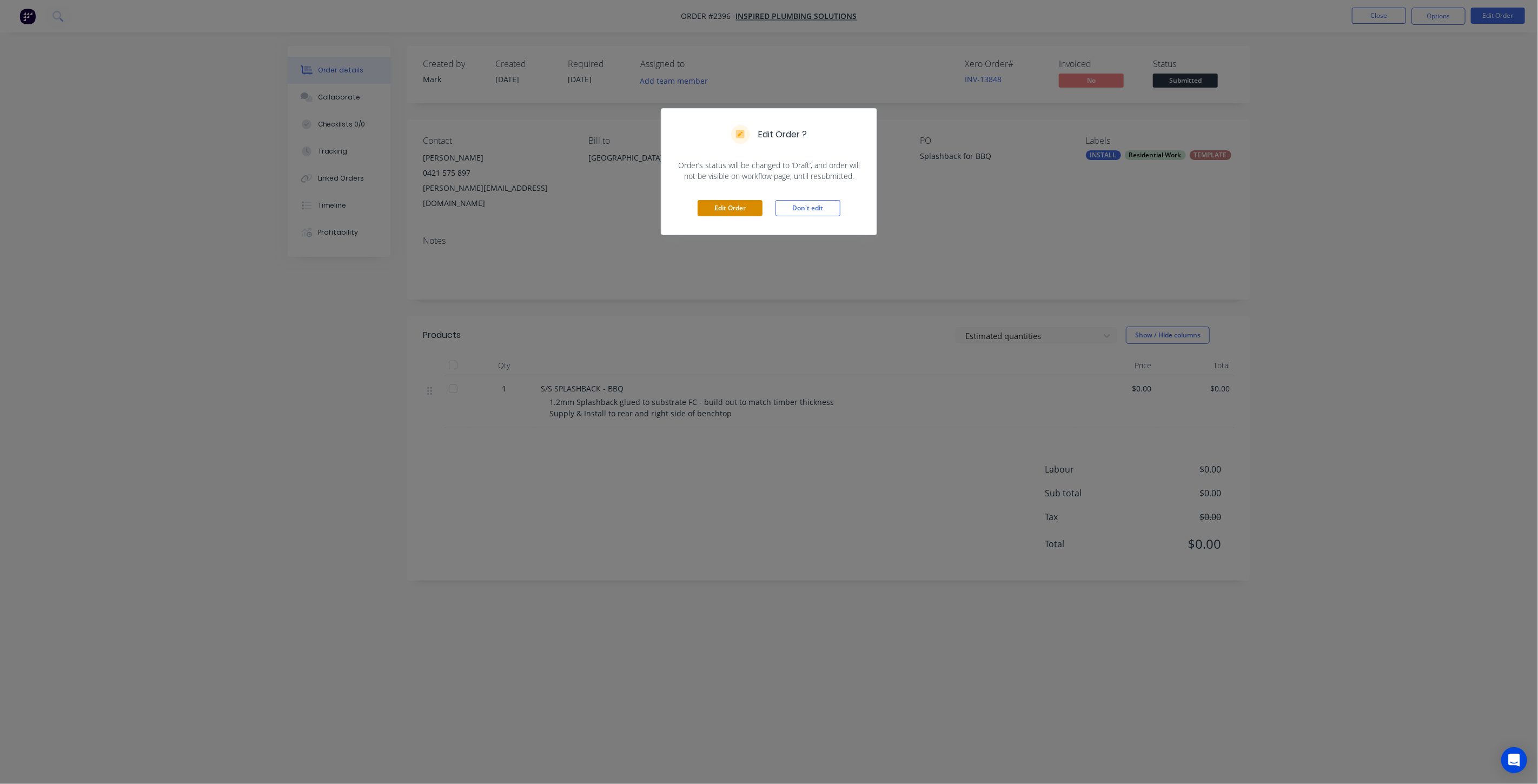
click at [748, 204] on button "Edit Order" at bounding box center [730, 208] width 65 height 16
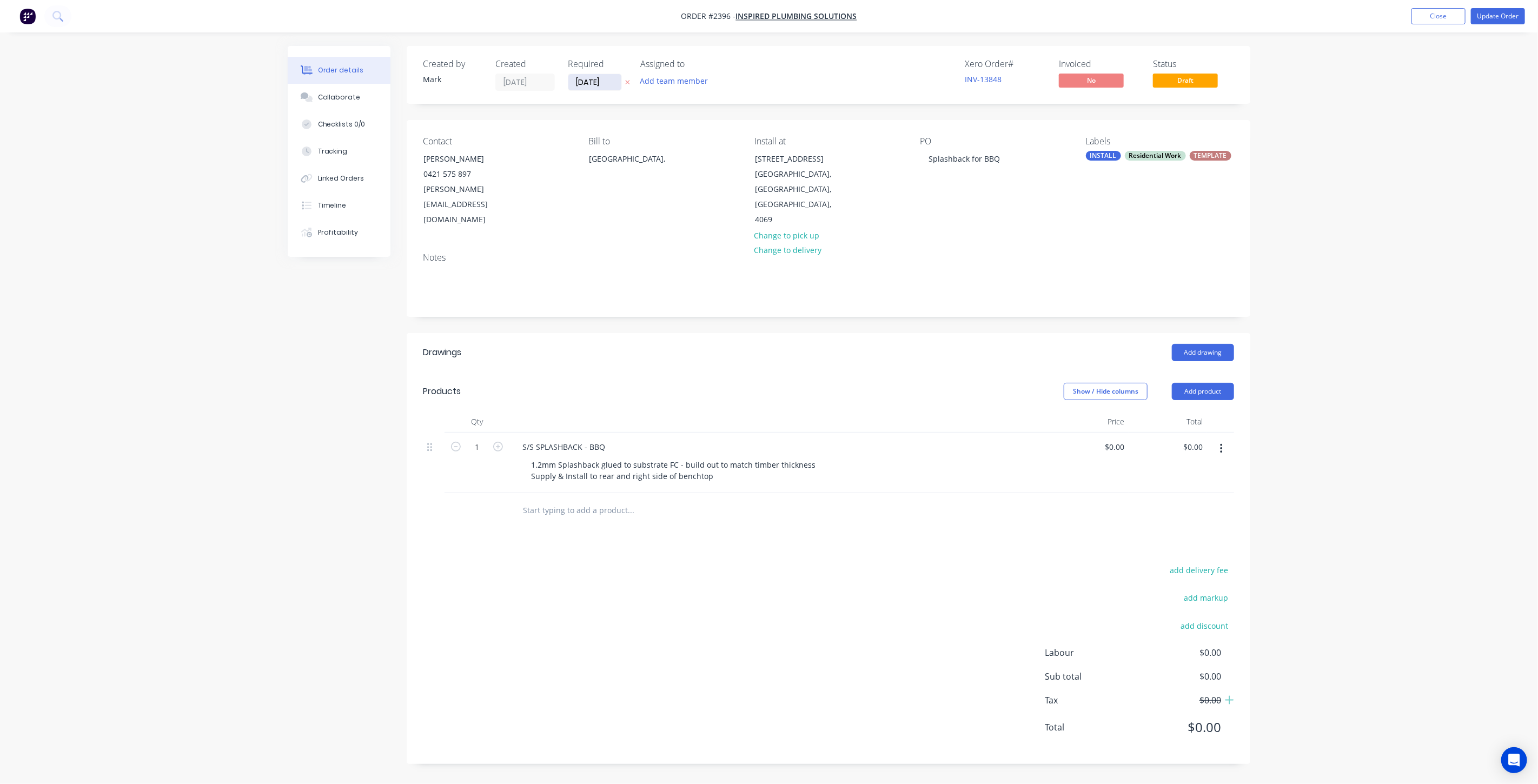
click at [603, 75] on input "[DATE]" at bounding box center [595, 82] width 53 height 16
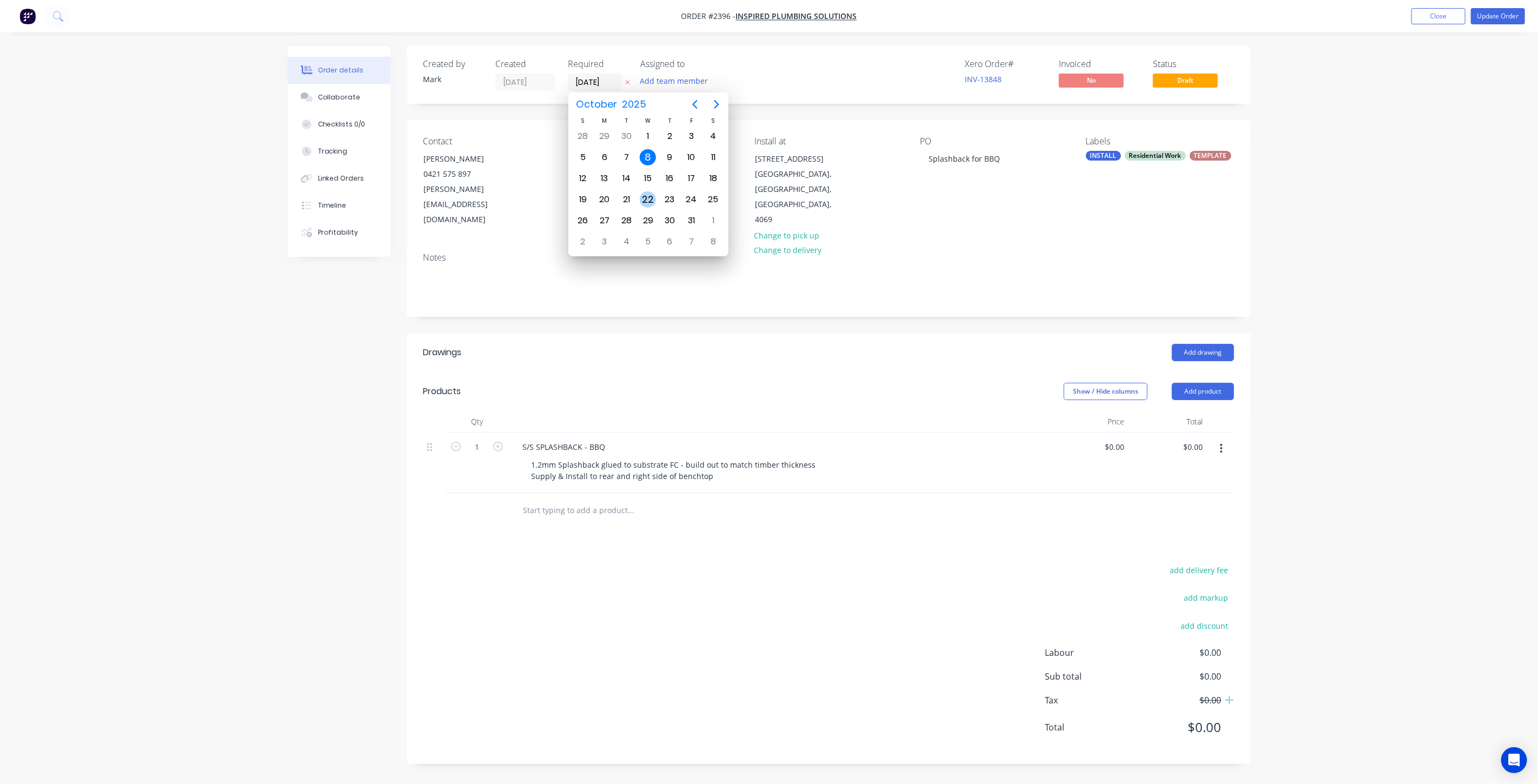
click at [648, 191] on div "22" at bounding box center [648, 199] width 16 height 16
type input "[DATE]"
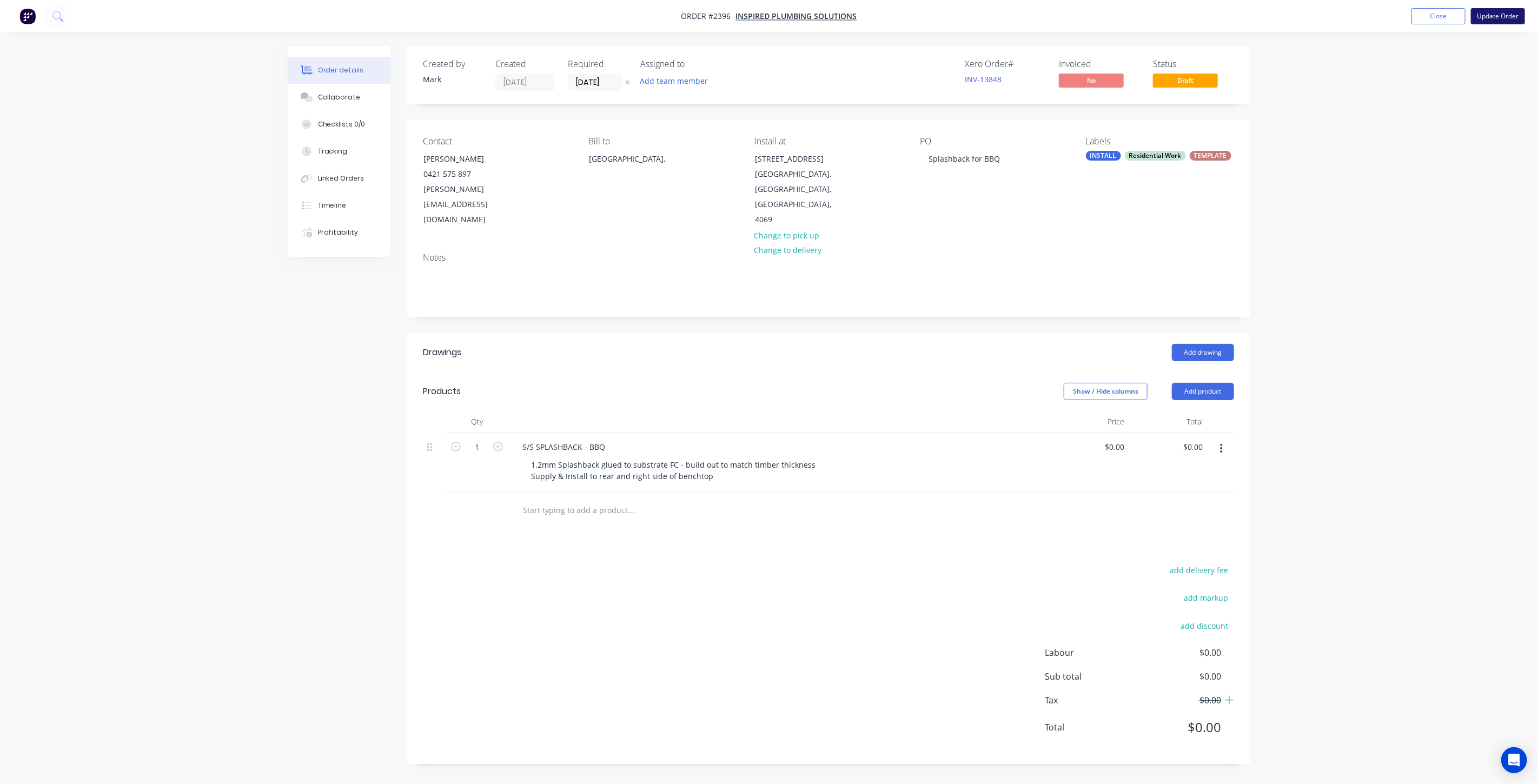
click at [1505, 16] on button "Update Order" at bounding box center [1498, 16] width 54 height 16
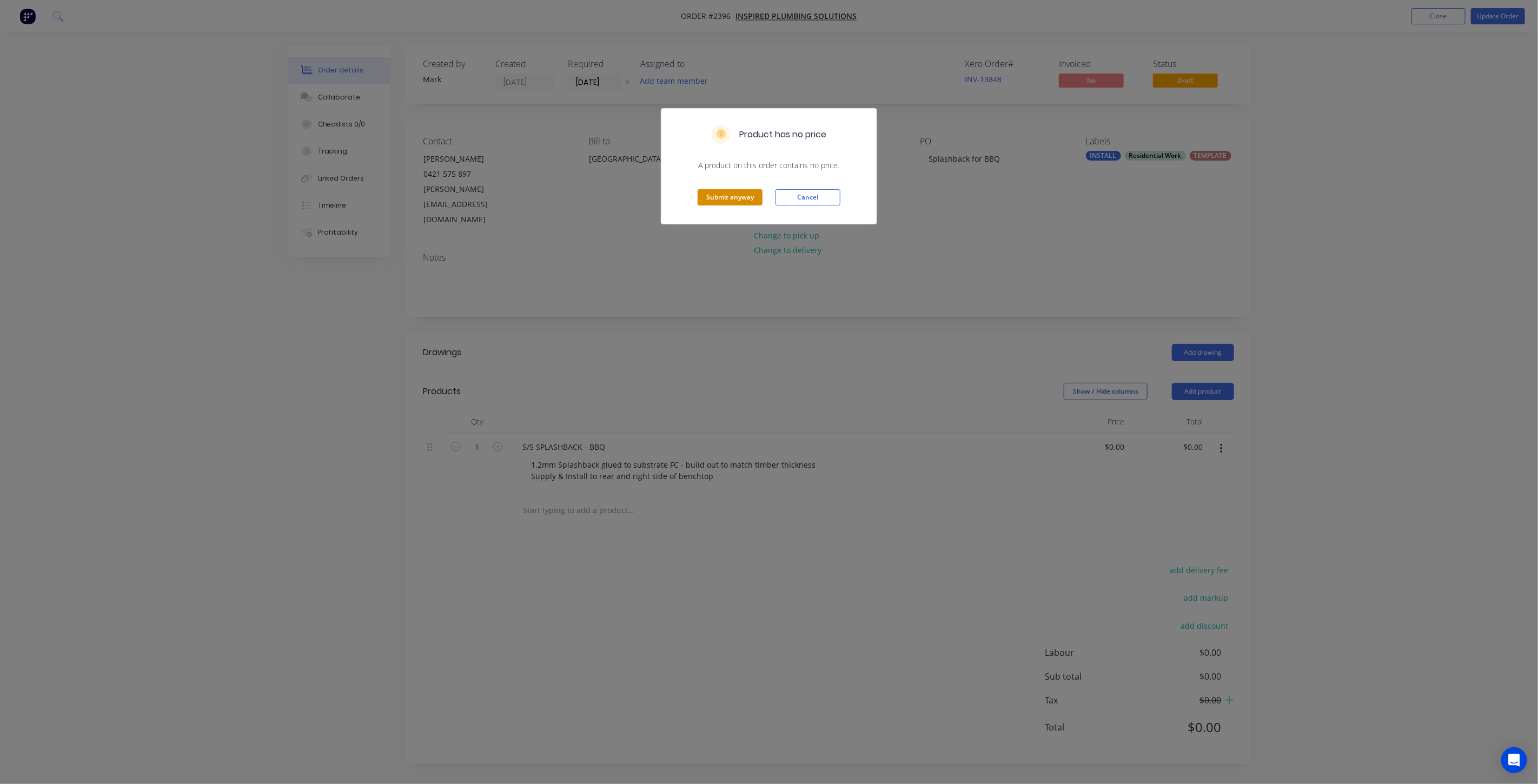
click at [721, 199] on button "Submit anyway" at bounding box center [730, 197] width 65 height 16
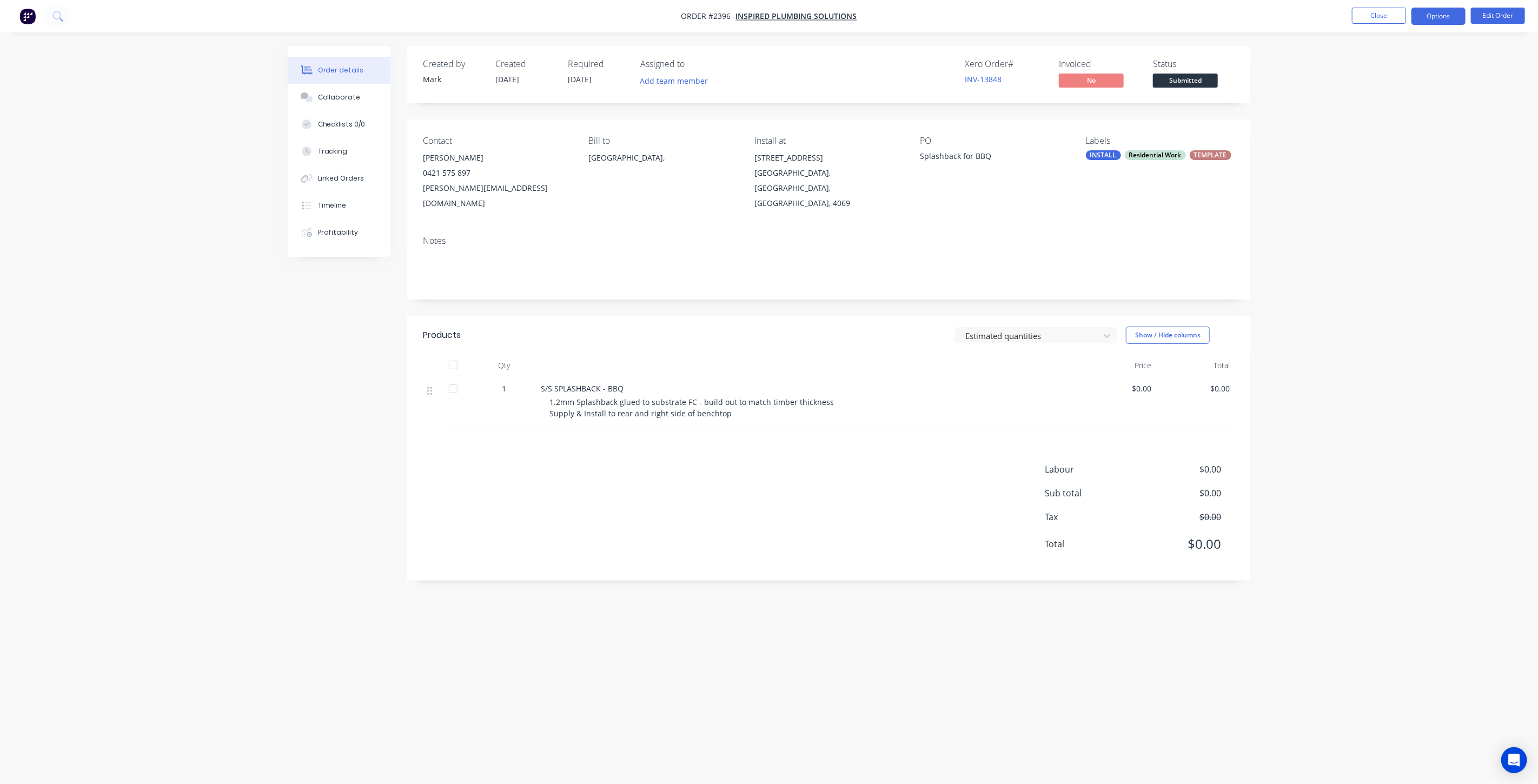
click at [1433, 11] on button "Options" at bounding box center [1439, 16] width 54 height 18
click at [1399, 135] on div "Work Order" at bounding box center [1406, 130] width 100 height 16
click at [1399, 110] on div "Without pricing" at bounding box center [1406, 109] width 100 height 16
click at [786, 16] on span "Inspired Plumbing Solutions" at bounding box center [797, 16] width 121 height 10
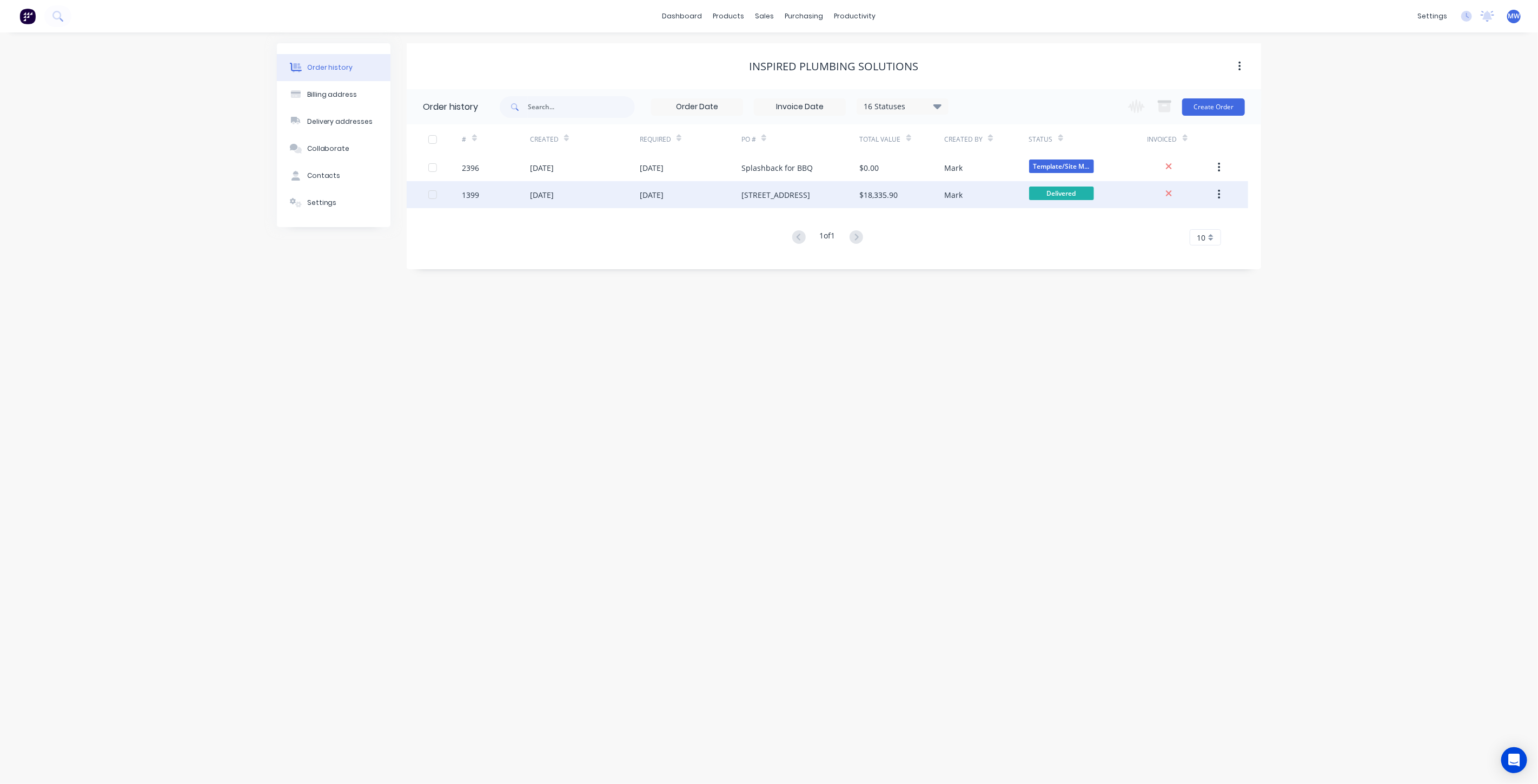
click at [571, 188] on div "16 Jul 2025" at bounding box center [585, 194] width 110 height 27
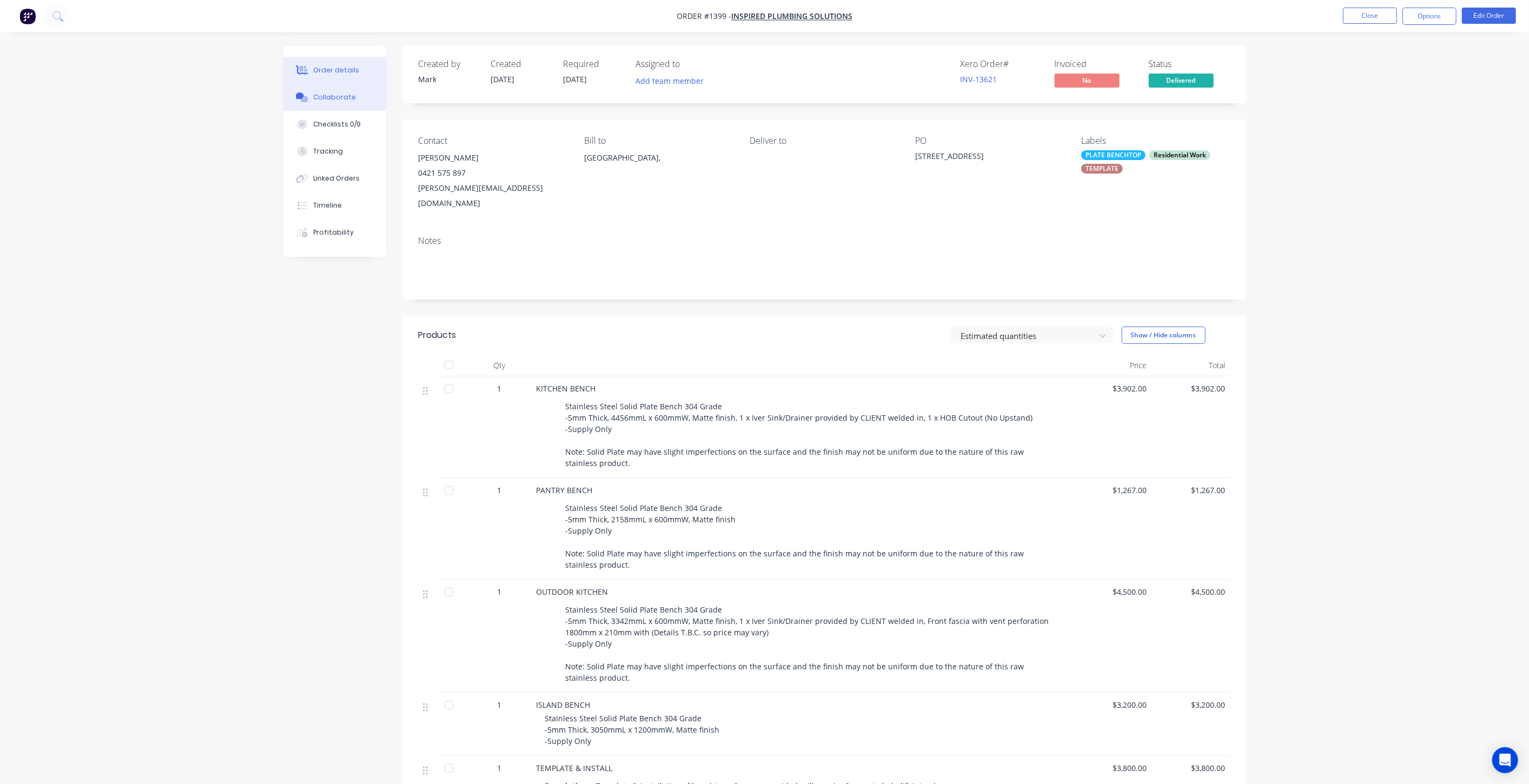
click at [321, 95] on div "Collaborate" at bounding box center [334, 97] width 43 height 10
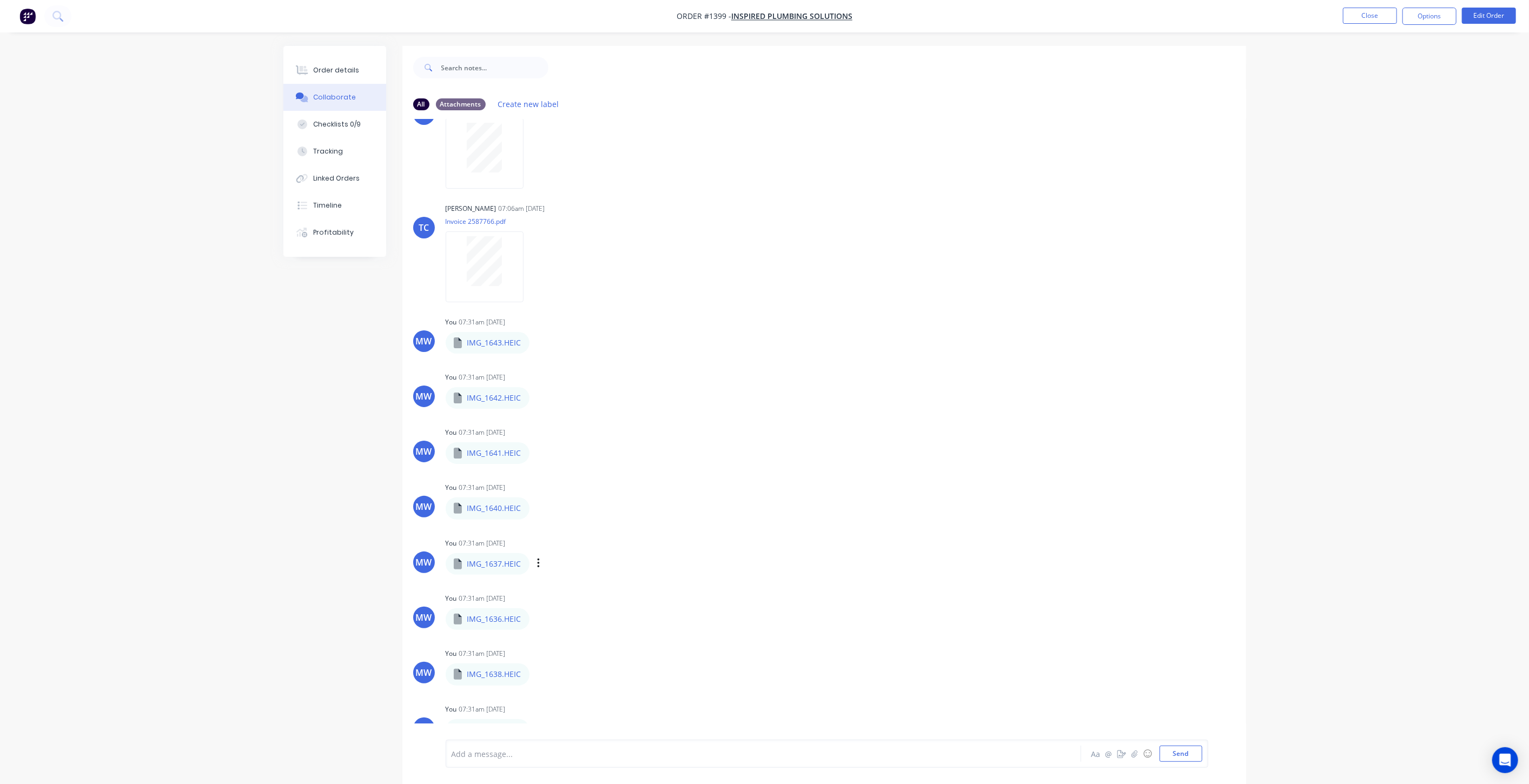
scroll to position [15, 0]
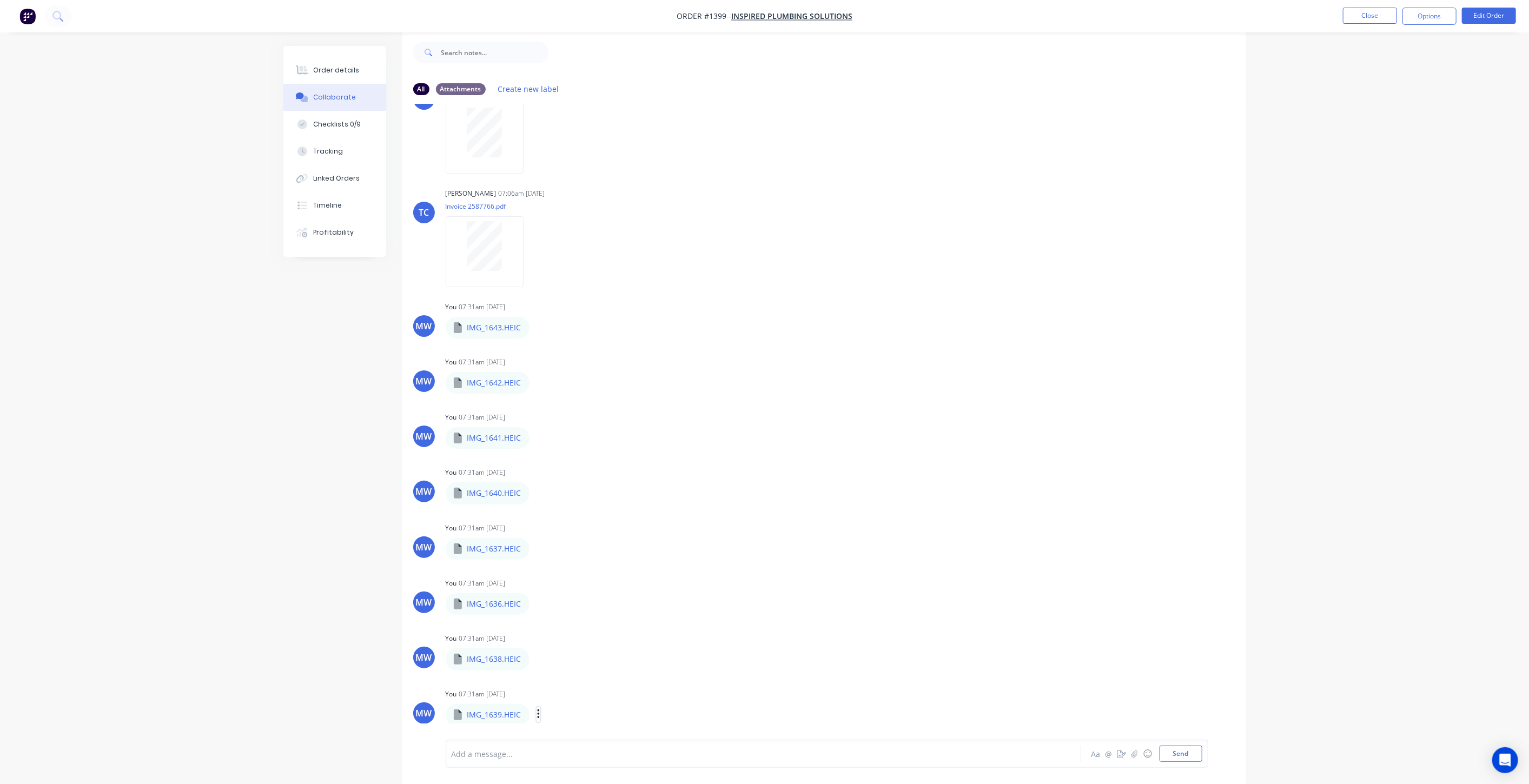
click at [538, 713] on icon "button" at bounding box center [538, 715] width 2 height 10
click at [561, 690] on button "Download" at bounding box center [609, 687] width 121 height 24
click at [110, 312] on div "Order details Collaborate Checklists 0/9 Tracking Linked Orders Timeline Profit…" at bounding box center [764, 385] width 1529 height 800
click at [176, 345] on div "Order details Collaborate Checklists 0/9 Tracking Linked Orders Timeline Profit…" at bounding box center [764, 385] width 1529 height 800
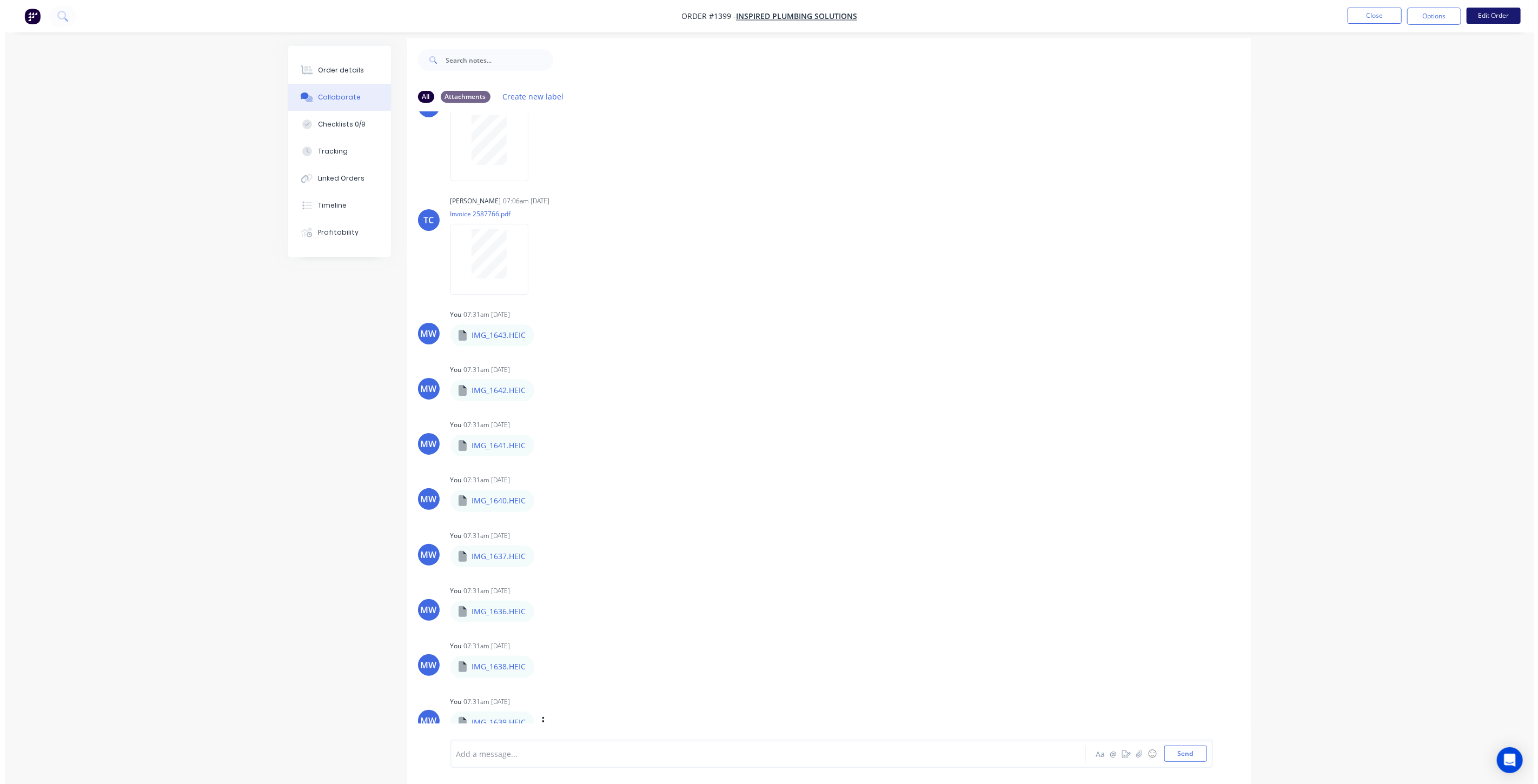
scroll to position [0, 0]
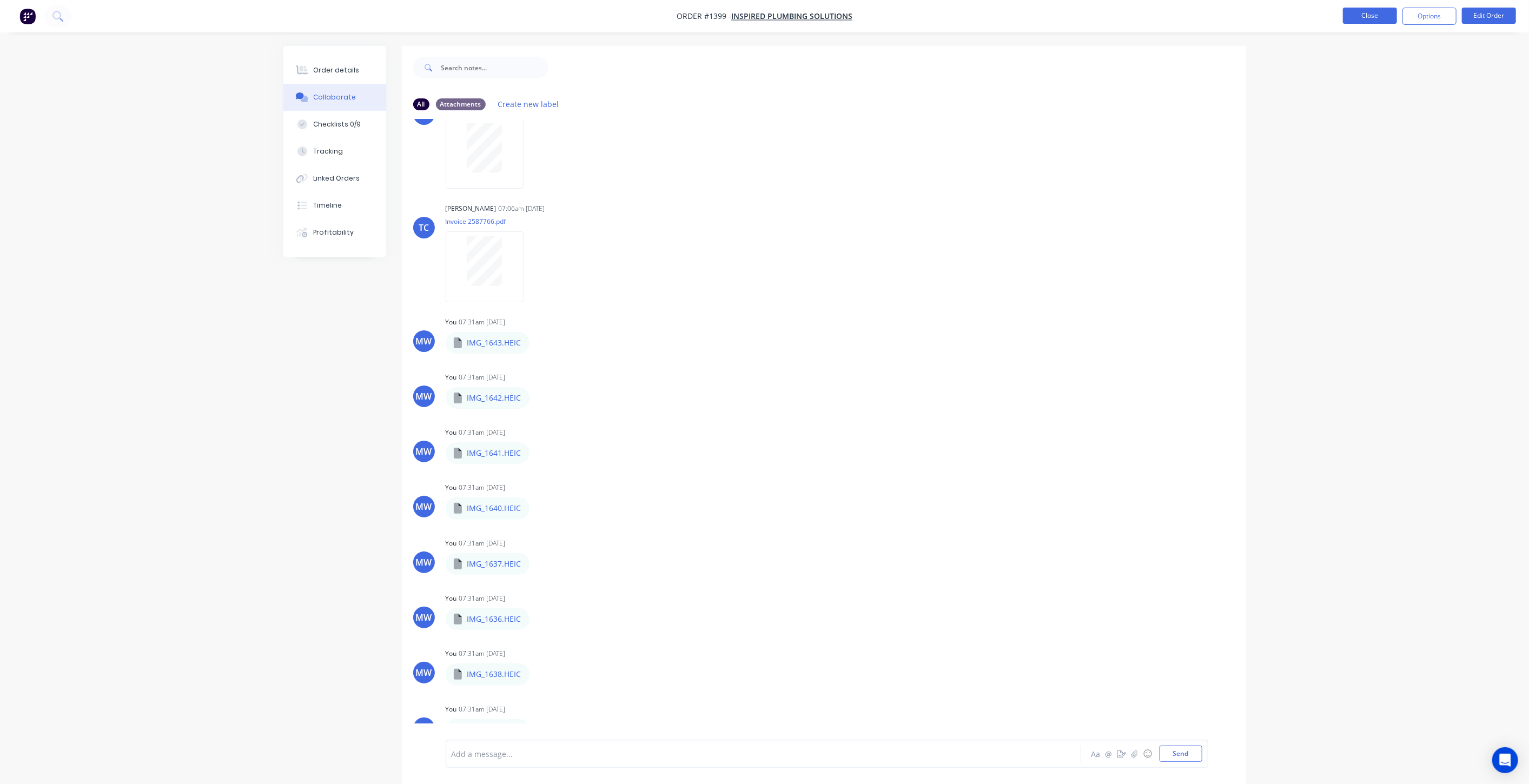
click at [1357, 16] on button "Close" at bounding box center [1370, 16] width 54 height 16
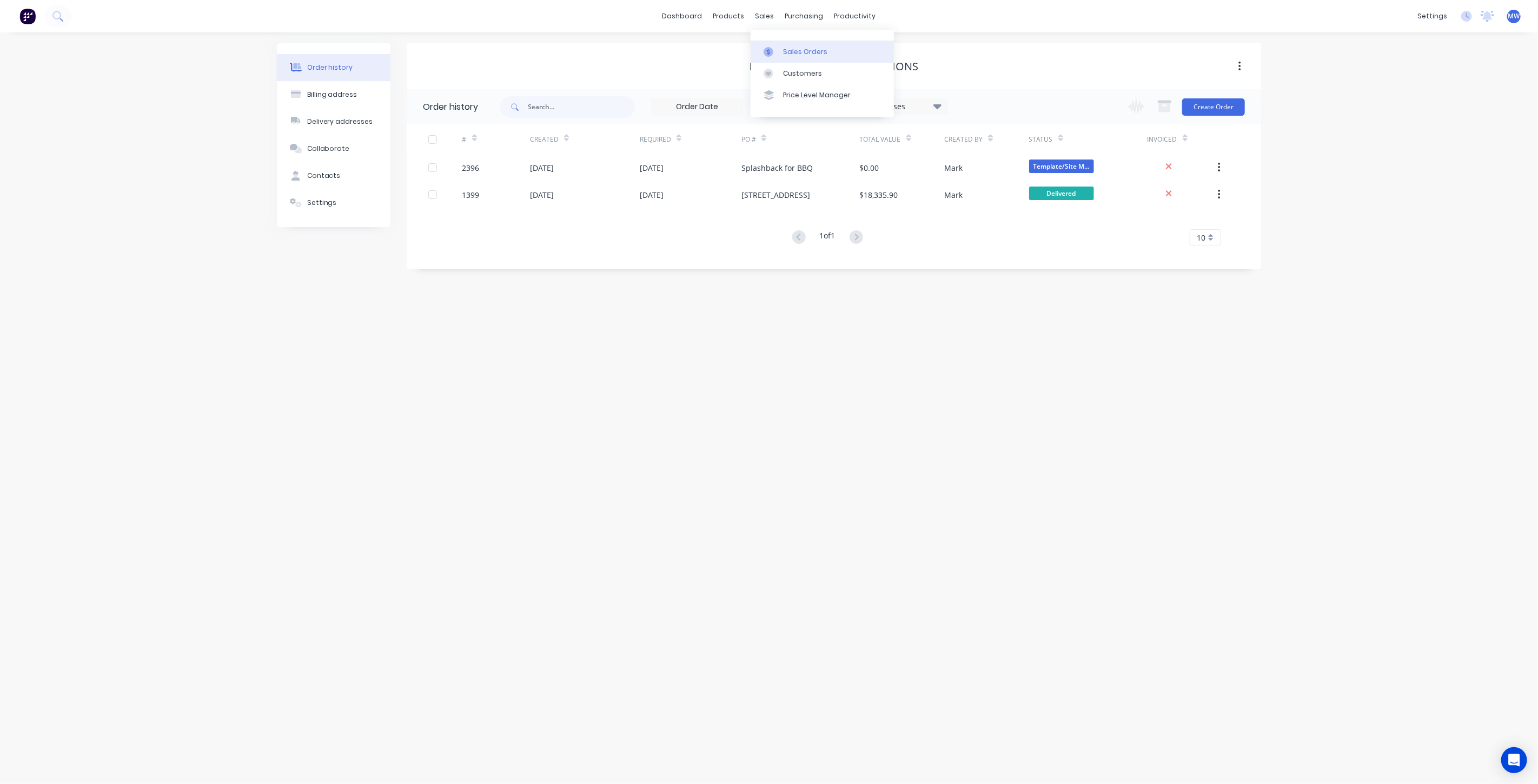
click at [802, 54] on div "Sales Orders" at bounding box center [805, 52] width 44 height 10
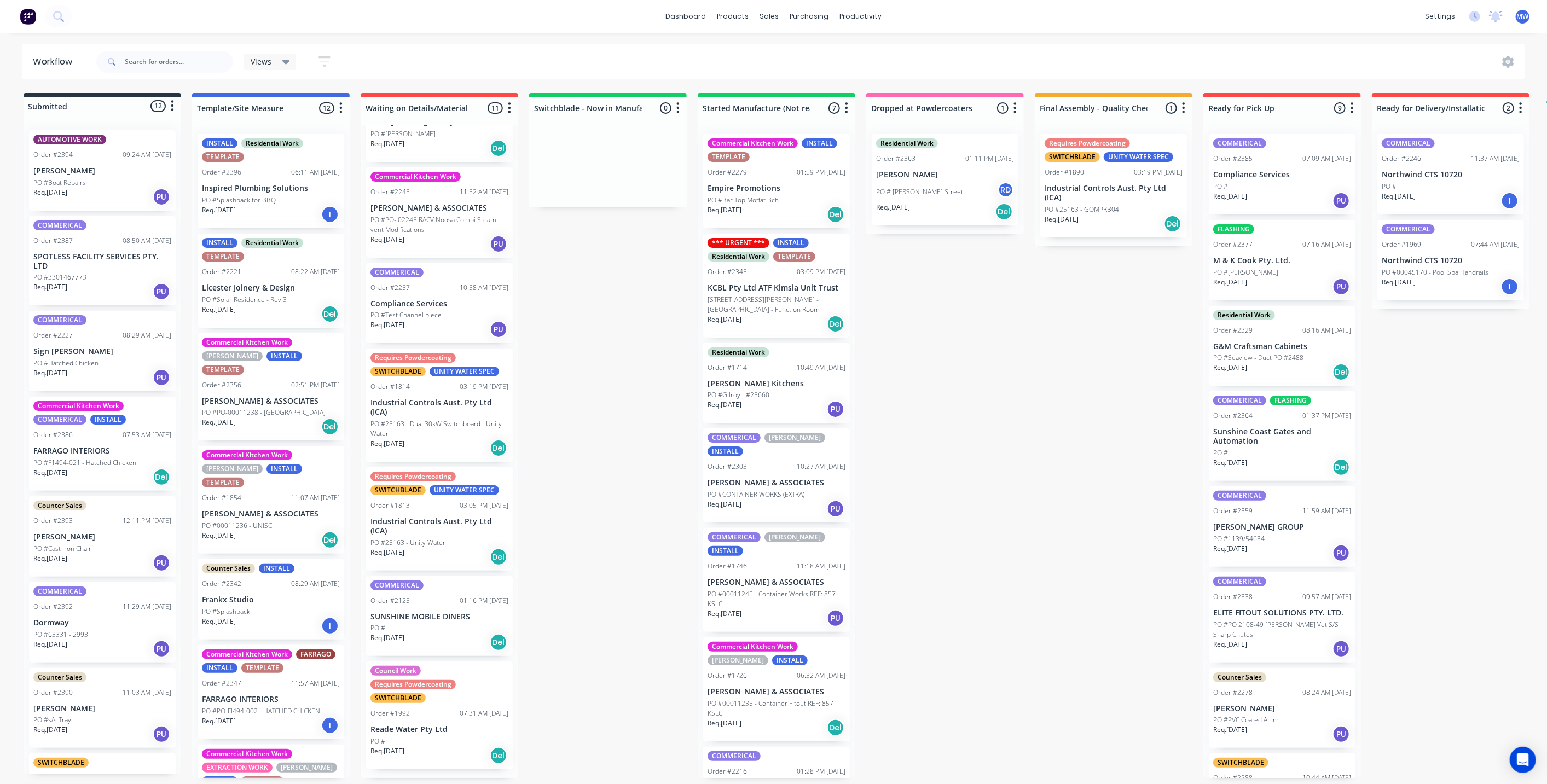
click at [955, 210] on div "Req. [DATE] Del" at bounding box center [945, 211] width 138 height 18
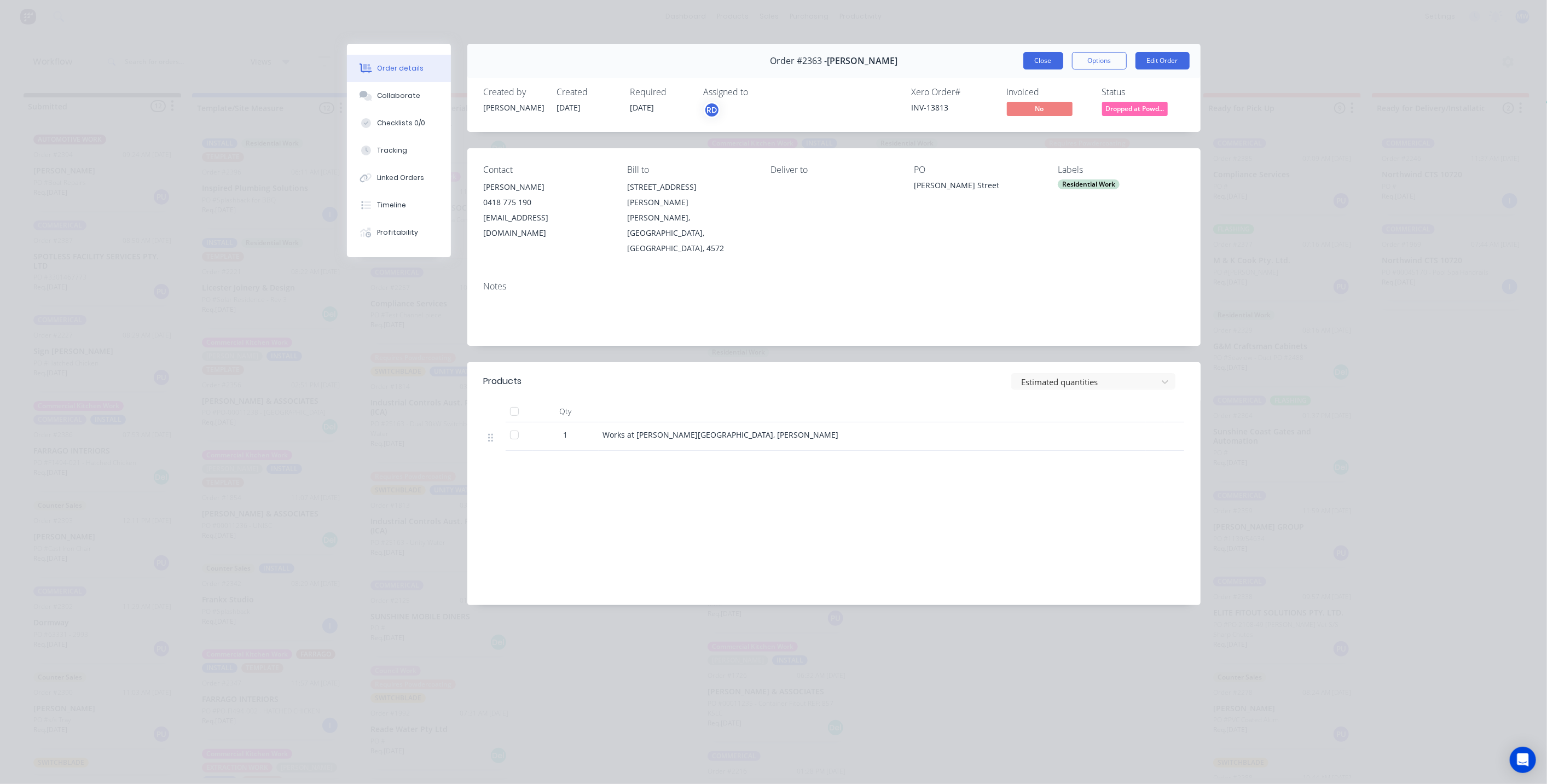
click at [1044, 63] on button "Close" at bounding box center [1043, 60] width 40 height 18
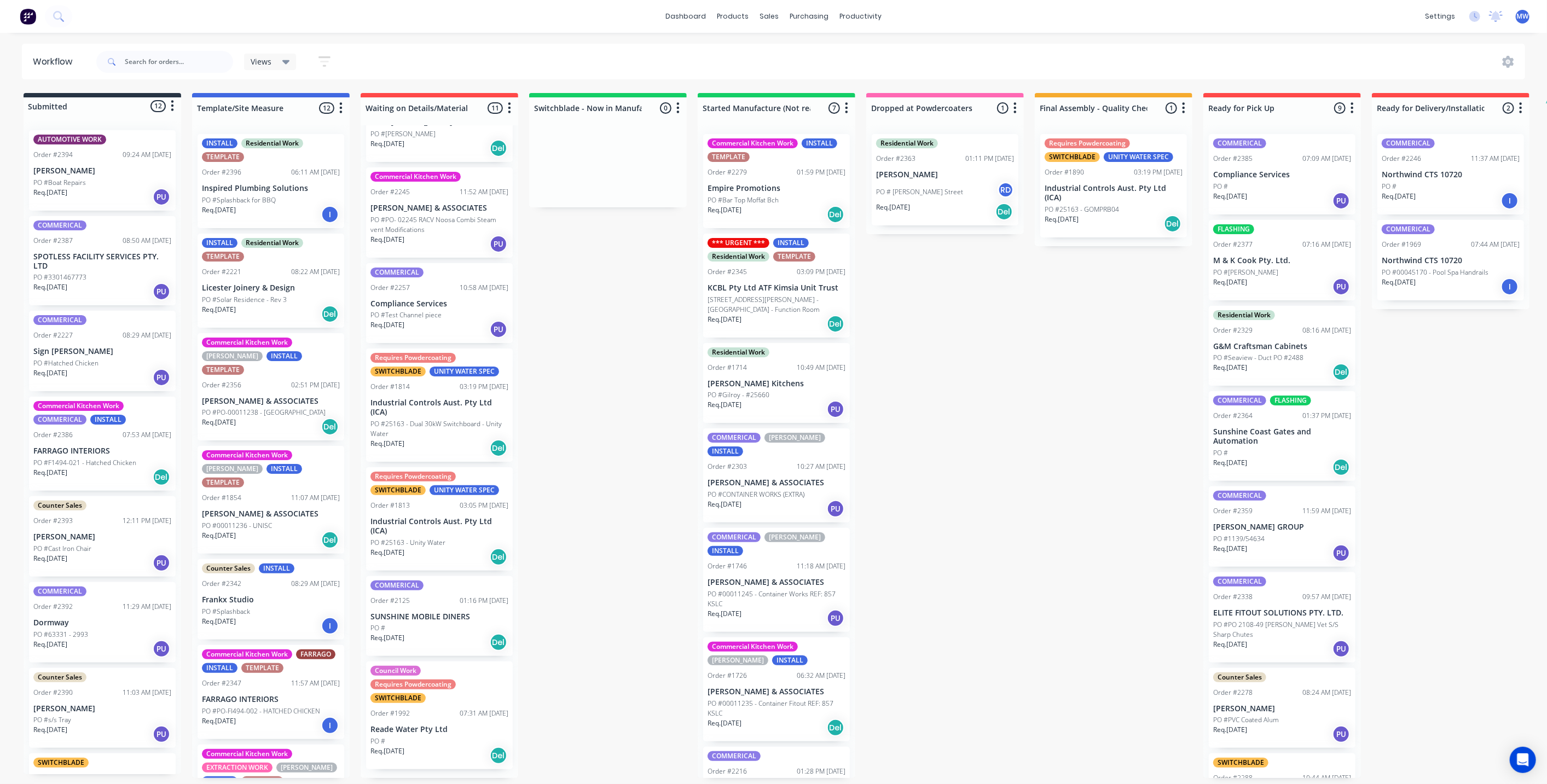
click at [1439, 398] on div "Submitted 12 Status colour #273444 hex #273444 Save Cancel Summaries Total orde…" at bounding box center [905, 435] width 1825 height 685
drag, startPoint x: 1005, startPoint y: 412, endPoint x: 1021, endPoint y: 412, distance: 16.0
click at [1003, 412] on div "Submitted 12 Status colour #273444 hex #273444 Save Cancel Summaries Total orde…" at bounding box center [905, 435] width 1825 height 685
click at [581, 386] on div "Submitted 12 Status colour #273444 hex #273444 Save Cancel Summaries Total orde…" at bounding box center [905, 435] width 1825 height 685
click at [628, 392] on div "Submitted 12 Status colour #273444 hex #273444 Save Cancel Summaries Total orde…" at bounding box center [905, 435] width 1825 height 685
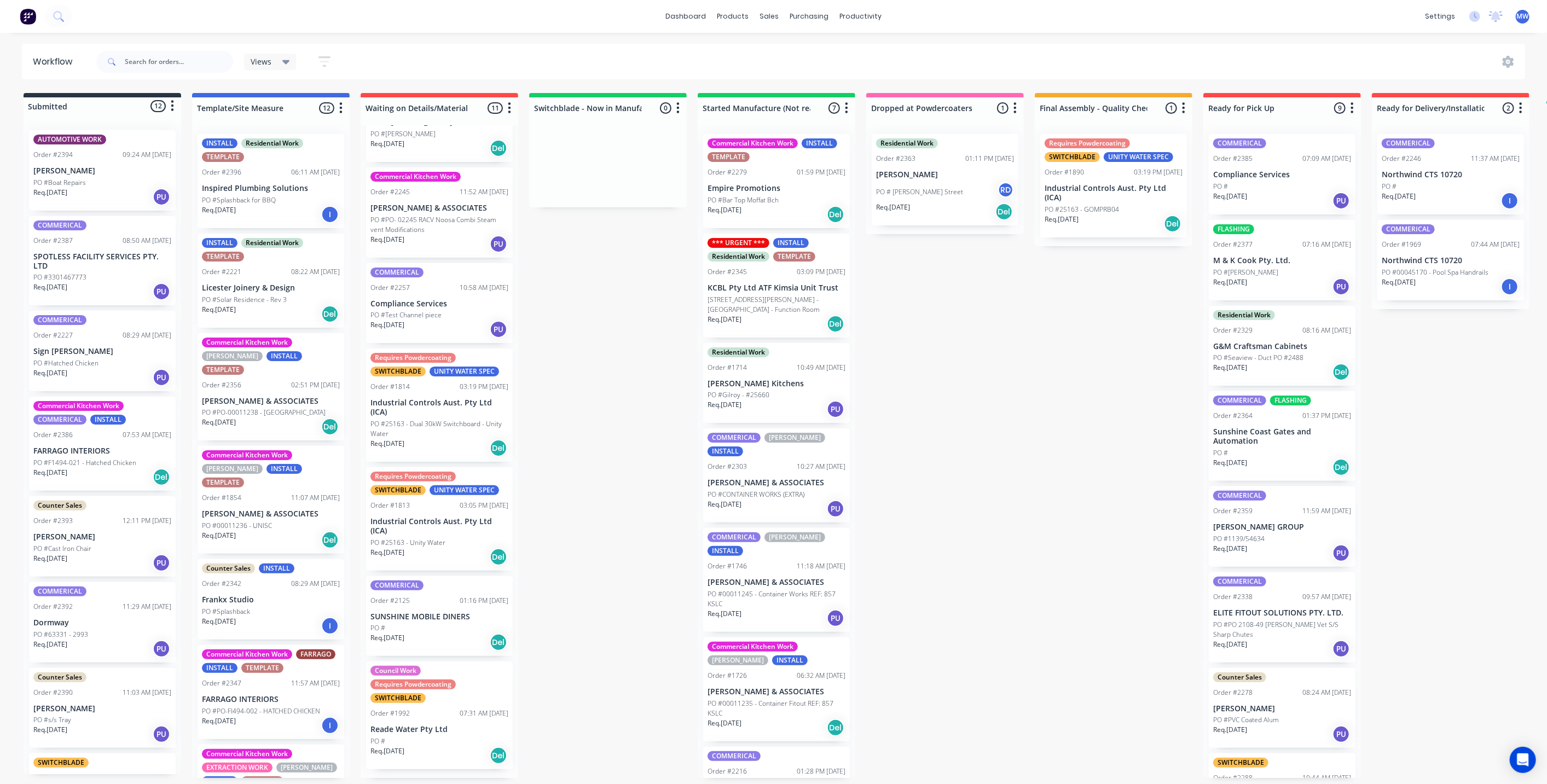
click at [628, 392] on div "Submitted 12 Status colour #273444 hex #273444 Save Cancel Summaries Total orde…" at bounding box center [905, 435] width 1825 height 685
click at [666, 345] on div "Submitted 12 Status colour #273444 hex #273444 Save Cancel Summaries Total orde…" at bounding box center [905, 435] width 1825 height 685
click at [592, 384] on div "Submitted 12 Status colour #273444 hex #273444 Save Cancel Summaries Total orde…" at bounding box center [905, 435] width 1825 height 685
click at [556, 344] on div "Submitted 12 Status colour #273444 hex #273444 Save Cancel Summaries Total orde…" at bounding box center [905, 435] width 1825 height 685
click at [527, 299] on div "Submitted 12 Status colour #273444 hex #273444 Save Cancel Summaries Total orde…" at bounding box center [905, 435] width 1825 height 685
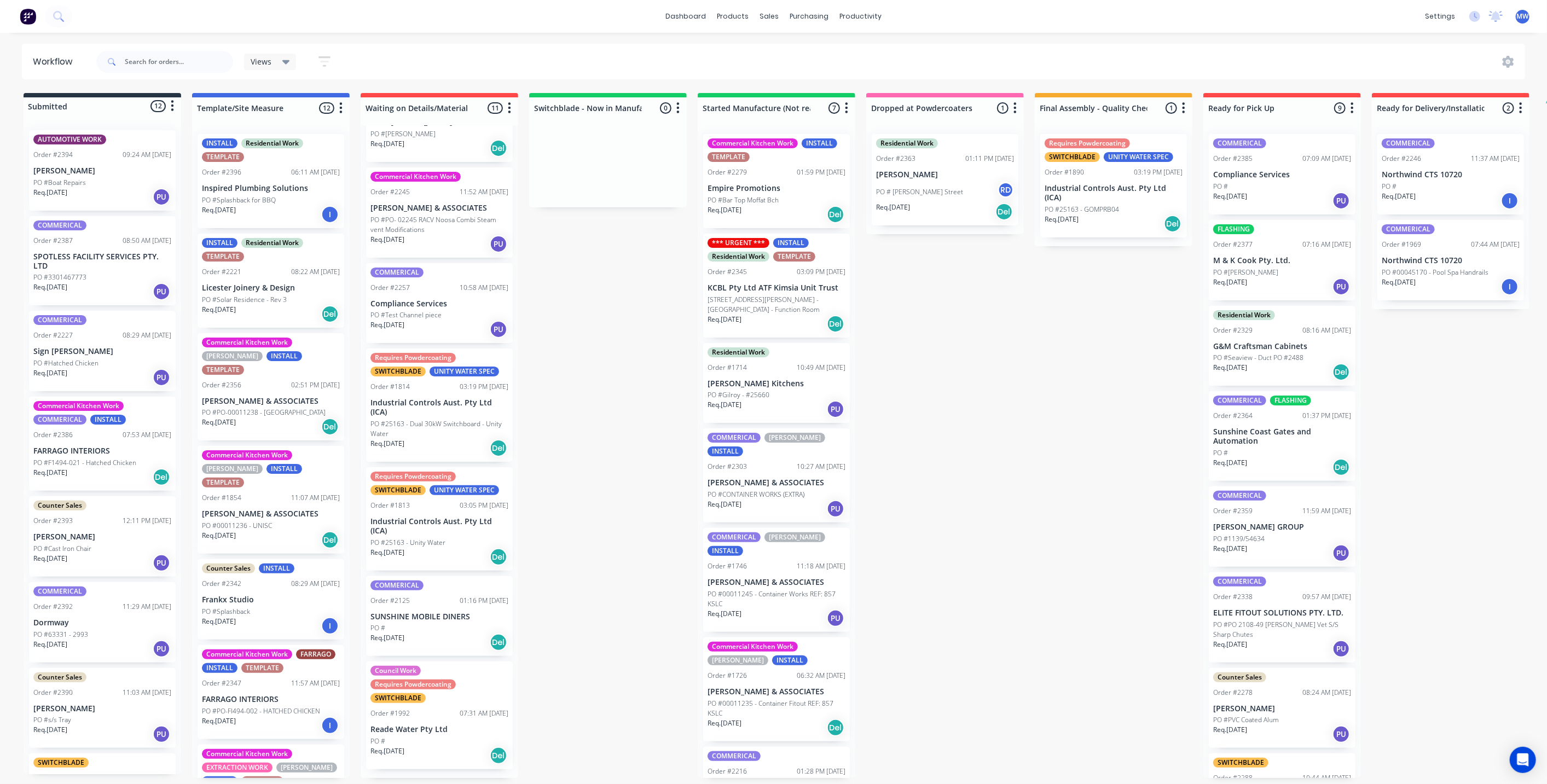
click at [600, 307] on div "Submitted 12 Status colour #273444 hex #273444 Save Cancel Summaries Total orde…" at bounding box center [905, 435] width 1825 height 685
click at [627, 365] on div "Submitted 12 Status colour #273444 hex #273444 Save Cancel Summaries Total orde…" at bounding box center [905, 435] width 1825 height 685
click at [653, 442] on div "Submitted 12 Status colour #273444 hex #273444 Save Cancel Summaries Total orde…" at bounding box center [905, 435] width 1825 height 685
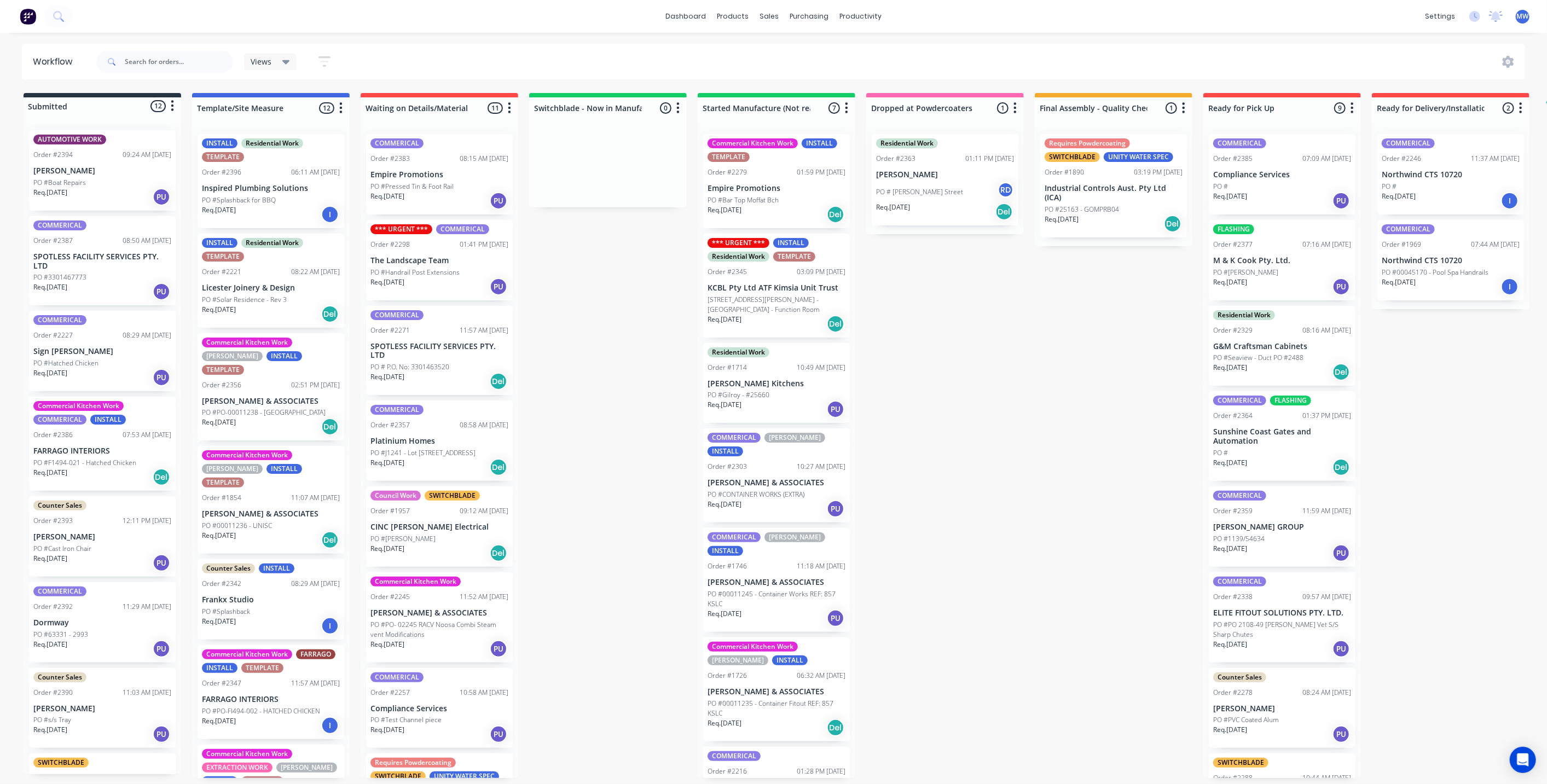
scroll to position [405, 0]
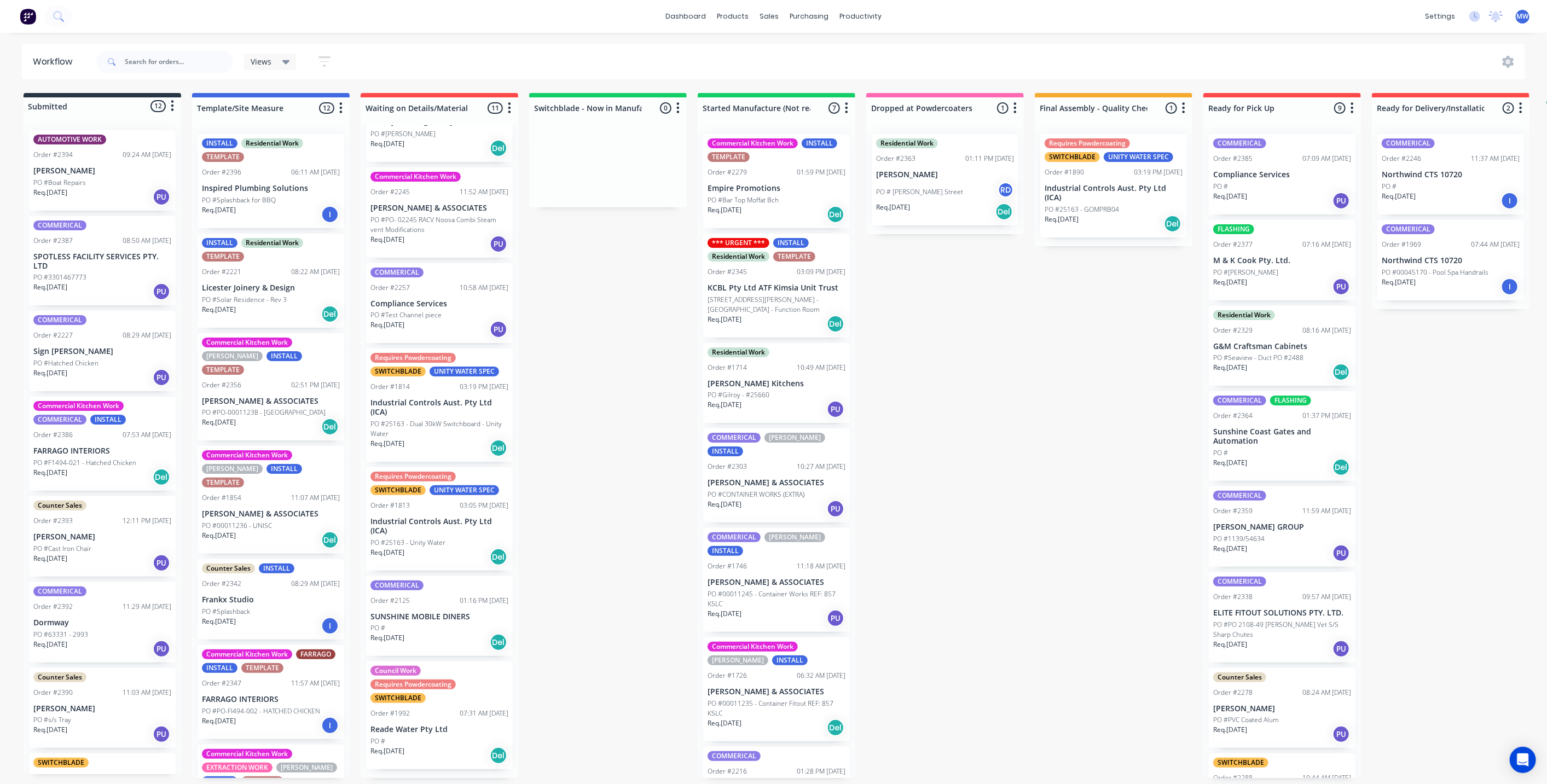
click at [619, 321] on div "Submitted 12 Status colour #273444 hex #273444 Save Cancel Summaries Total orde…" at bounding box center [905, 435] width 1825 height 685
click at [616, 321] on div "Submitted 12 Status colour #273444 hex #273444 Save Cancel Summaries Total orde…" at bounding box center [905, 435] width 1825 height 685
click at [1044, 345] on div "Submitted 12 Status colour #273444 hex #273444 Save Cancel Summaries Total orde…" at bounding box center [905, 435] width 1825 height 685
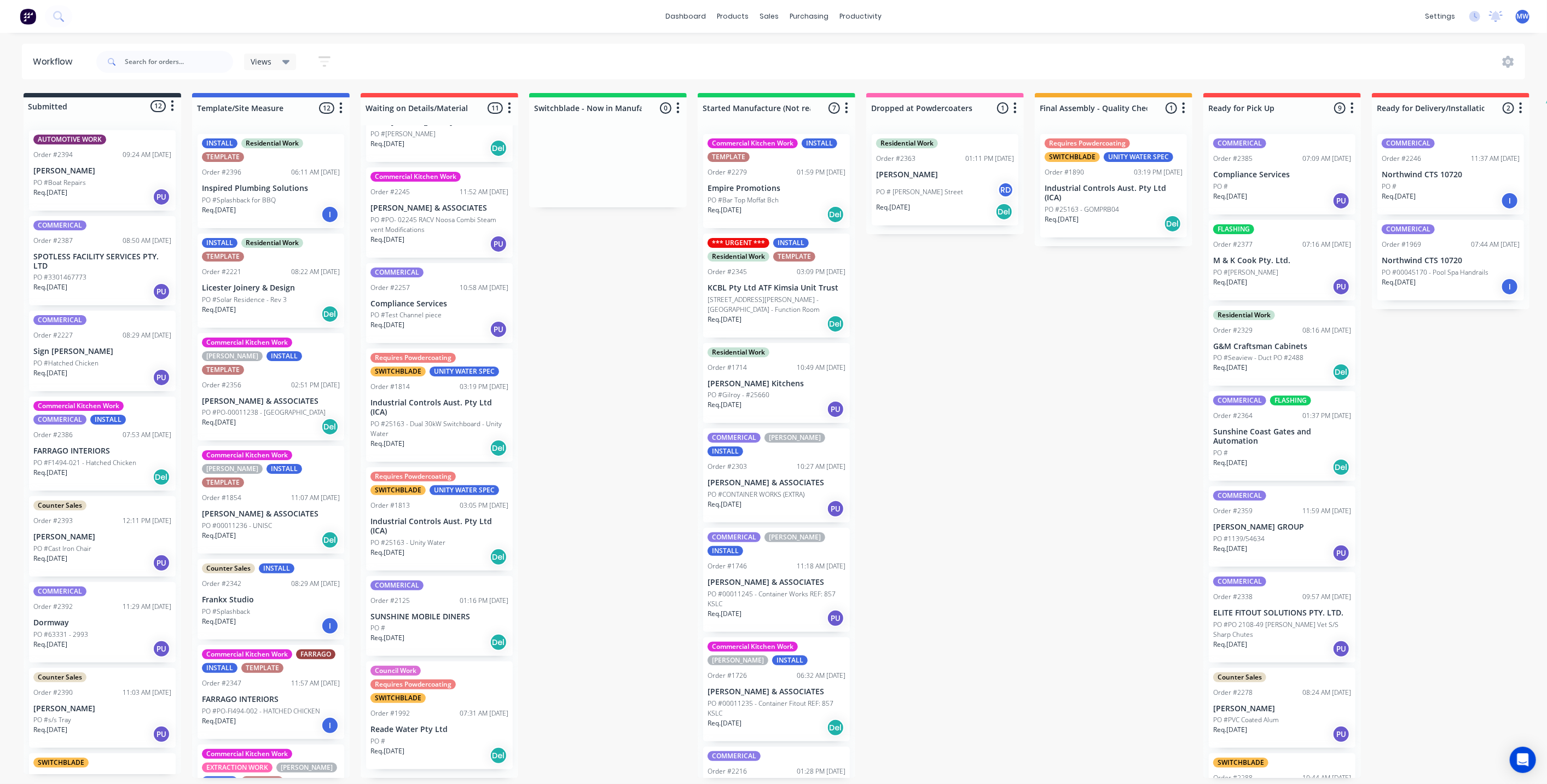
click at [1044, 345] on div "Submitted 12 Status colour #273444 hex #273444 Save Cancel Summaries Total orde…" at bounding box center [905, 435] width 1825 height 685
click at [604, 374] on div "Submitted 12 Status colour #273444 hex #273444 Save Cancel Summaries Total orde…" at bounding box center [905, 435] width 1825 height 685
click at [575, 358] on div "Submitted 12 Status colour #273444 hex #273444 Save Cancel Summaries Total orde…" at bounding box center [905, 435] width 1825 height 685
drag, startPoint x: 609, startPoint y: 358, endPoint x: 523, endPoint y: 232, distance: 152.6
click at [609, 358] on div "Submitted 12 Status colour #273444 hex #273444 Save Cancel Summaries Total orde…" at bounding box center [905, 435] width 1825 height 685
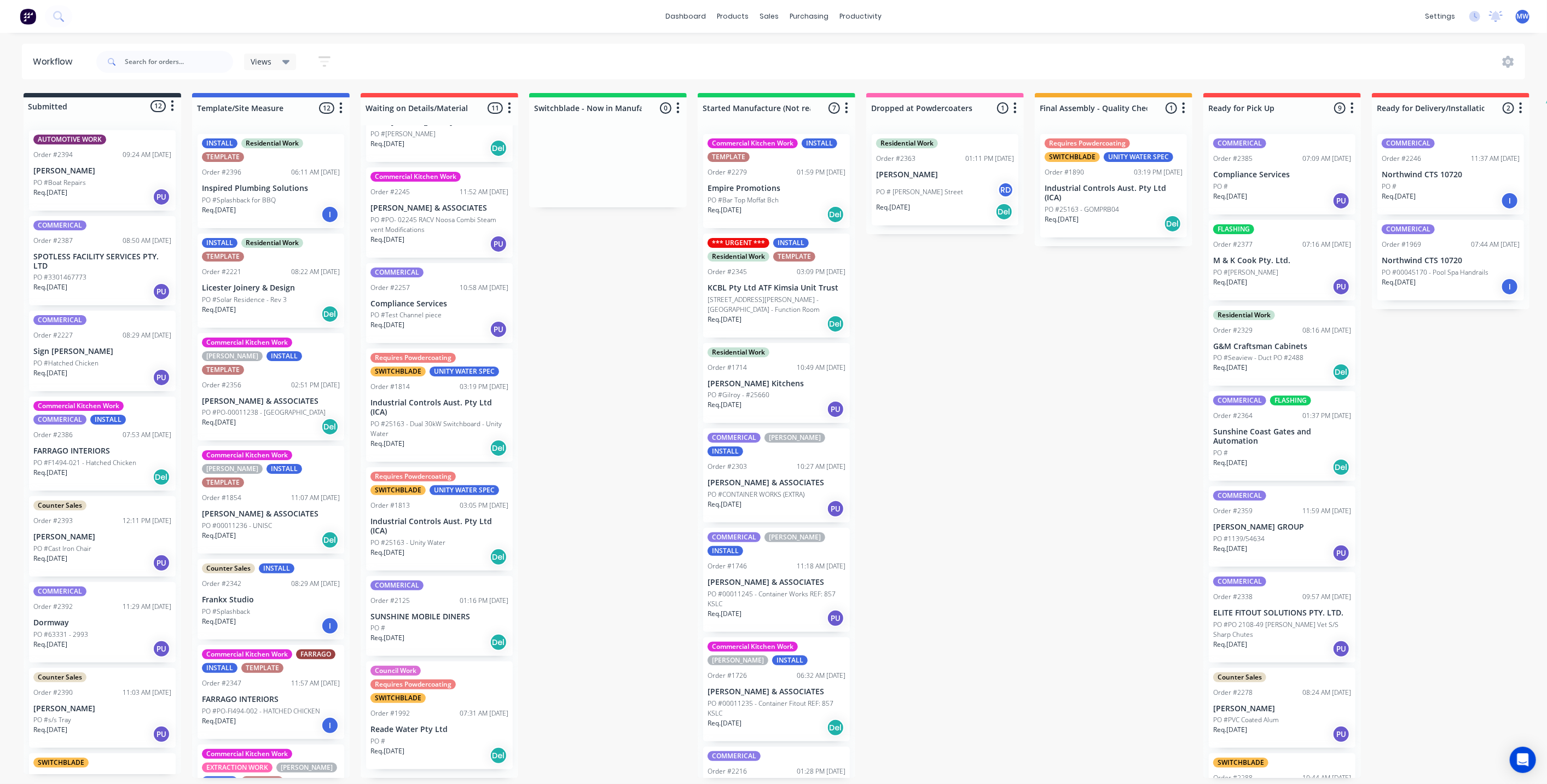
click at [579, 310] on div "Submitted 12 Status colour #273444 hex #273444 Save Cancel Summaries Total orde…" at bounding box center [905, 435] width 1825 height 685
drag, startPoint x: 590, startPoint y: 309, endPoint x: 595, endPoint y: 307, distance: 5.4
click at [592, 309] on div "Submitted 12 Status colour #273444 hex #273444 Save Cancel Summaries Total orde…" at bounding box center [905, 435] width 1825 height 685
click at [909, 338] on div "Submitted 12 Status colour #273444 hex #273444 Save Cancel Summaries Total orde…" at bounding box center [905, 435] width 1825 height 685
click at [583, 328] on div "Submitted 12 Status colour #273444 hex #273444 Save Cancel Summaries Total orde…" at bounding box center [905, 435] width 1825 height 685
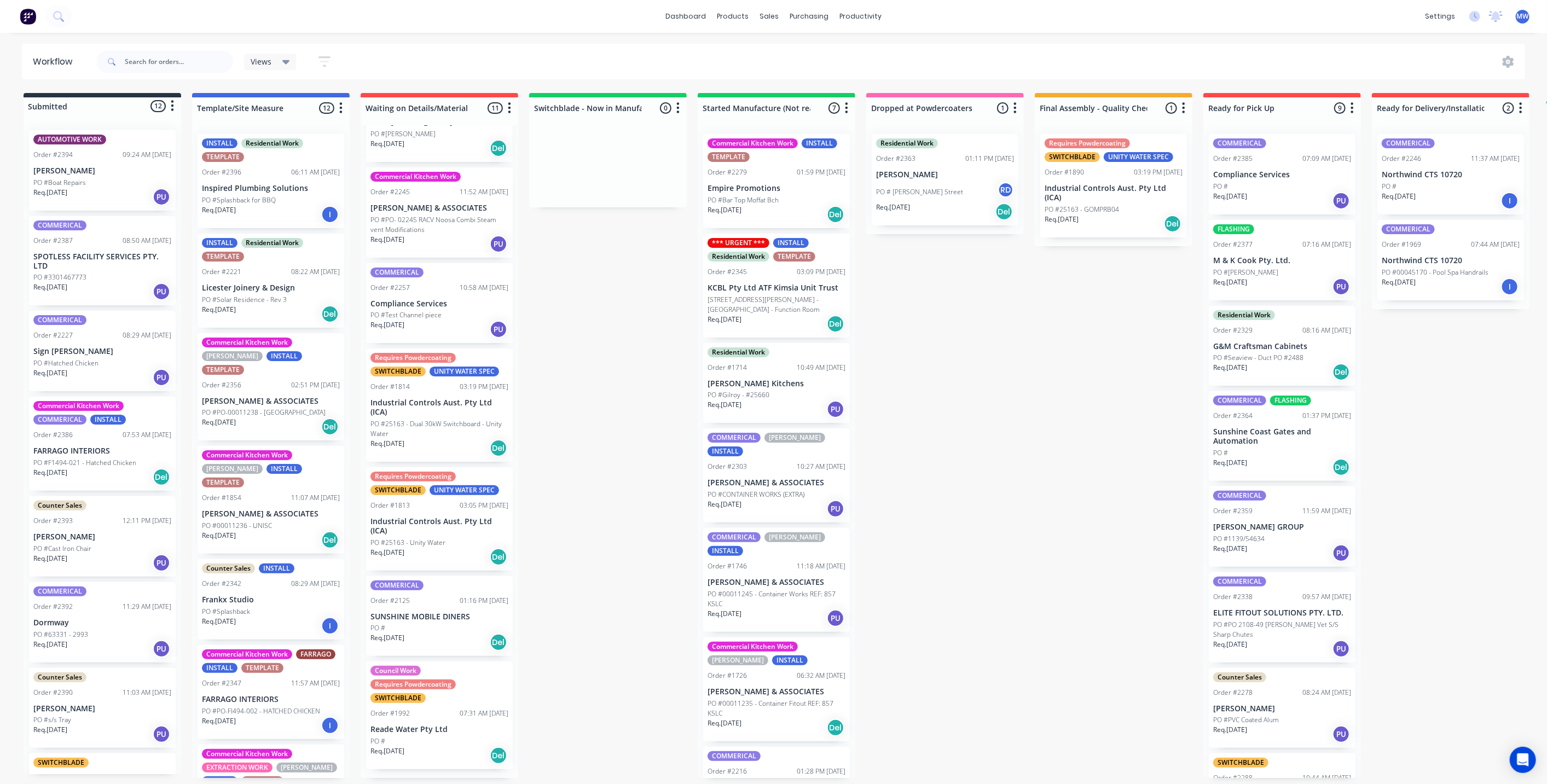
click at [604, 494] on div "Submitted 12 Status colour #273444 hex #273444 Save Cancel Summaries Total orde…" at bounding box center [905, 435] width 1825 height 685
click at [606, 495] on div "Submitted 12 Status colour #273444 hex #273444 Save Cancel Summaries Total orde…" at bounding box center [905, 435] width 1825 height 685
click at [977, 451] on div "Submitted 12 Status colour #273444 hex #273444 Save Cancel Summaries Total orde…" at bounding box center [905, 435] width 1825 height 685
click at [979, 451] on div "Submitted 12 Status colour #273444 hex #273444 Save Cancel Summaries Total orde…" at bounding box center [905, 435] width 1825 height 685
click at [963, 676] on div "Submitted 12 Status colour #273444 hex #273444 Save Cancel Summaries Total orde…" at bounding box center [905, 435] width 1825 height 685
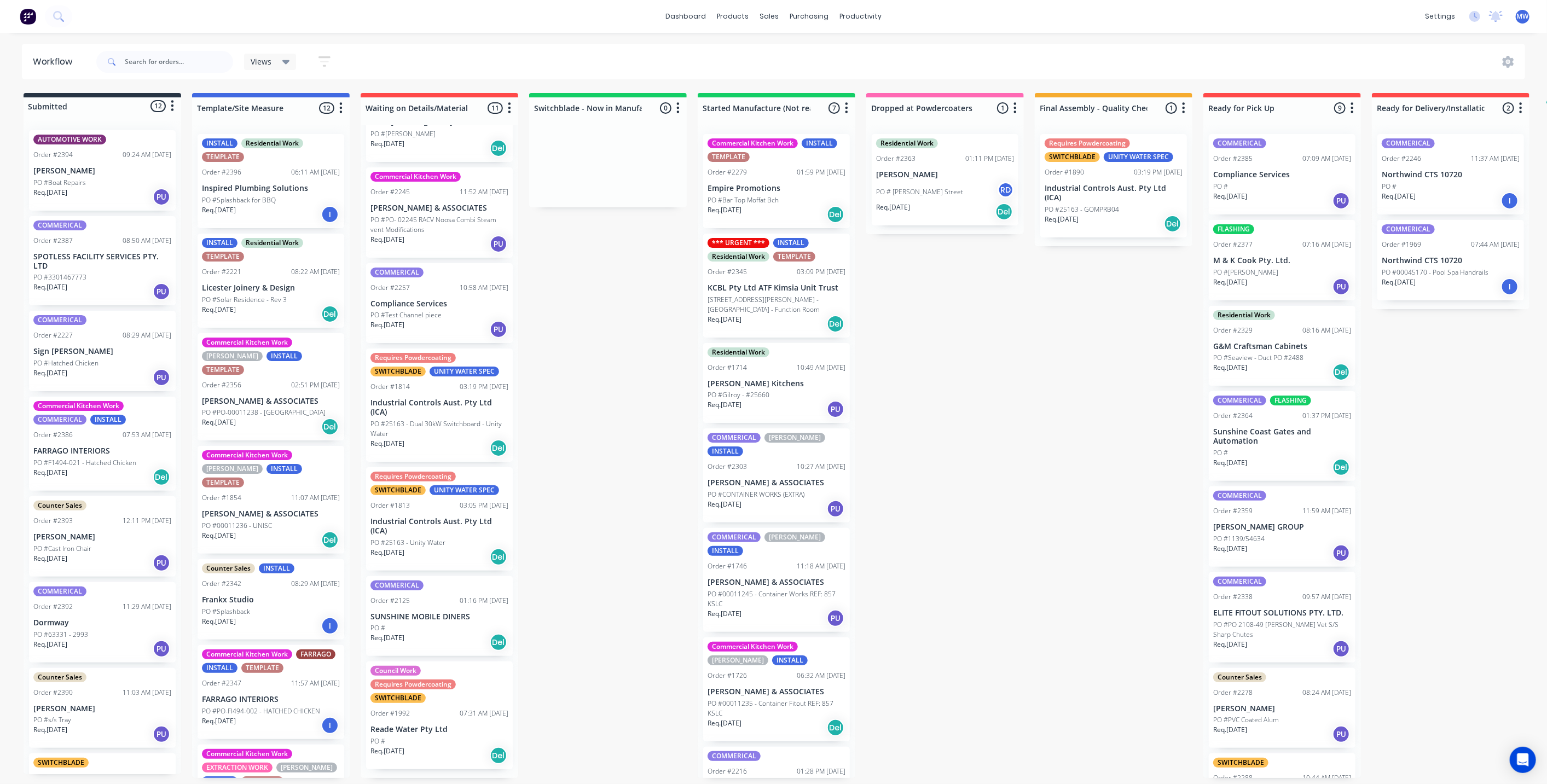
click at [661, 323] on div "Submitted 12 Status colour #273444 hex #273444 Save Cancel Summaries Total orde…" at bounding box center [905, 435] width 1825 height 685
click at [651, 340] on div "Submitted 12 Status colour #273444 hex #273444 Save Cancel Summaries Total orde…" at bounding box center [905, 435] width 1825 height 685
click at [642, 348] on div "Submitted 12 Status colour #273444 hex #273444 Save Cancel Summaries Total orde…" at bounding box center [905, 435] width 1825 height 685
click at [1079, 508] on div "Submitted 12 Status colour #273444 hex #273444 Save Cancel Summaries Total orde…" at bounding box center [905, 435] width 1825 height 685
click at [1075, 469] on div "Submitted 12 Status colour #273444 hex #273444 Save Cancel Summaries Total orde…" at bounding box center [905, 435] width 1825 height 685
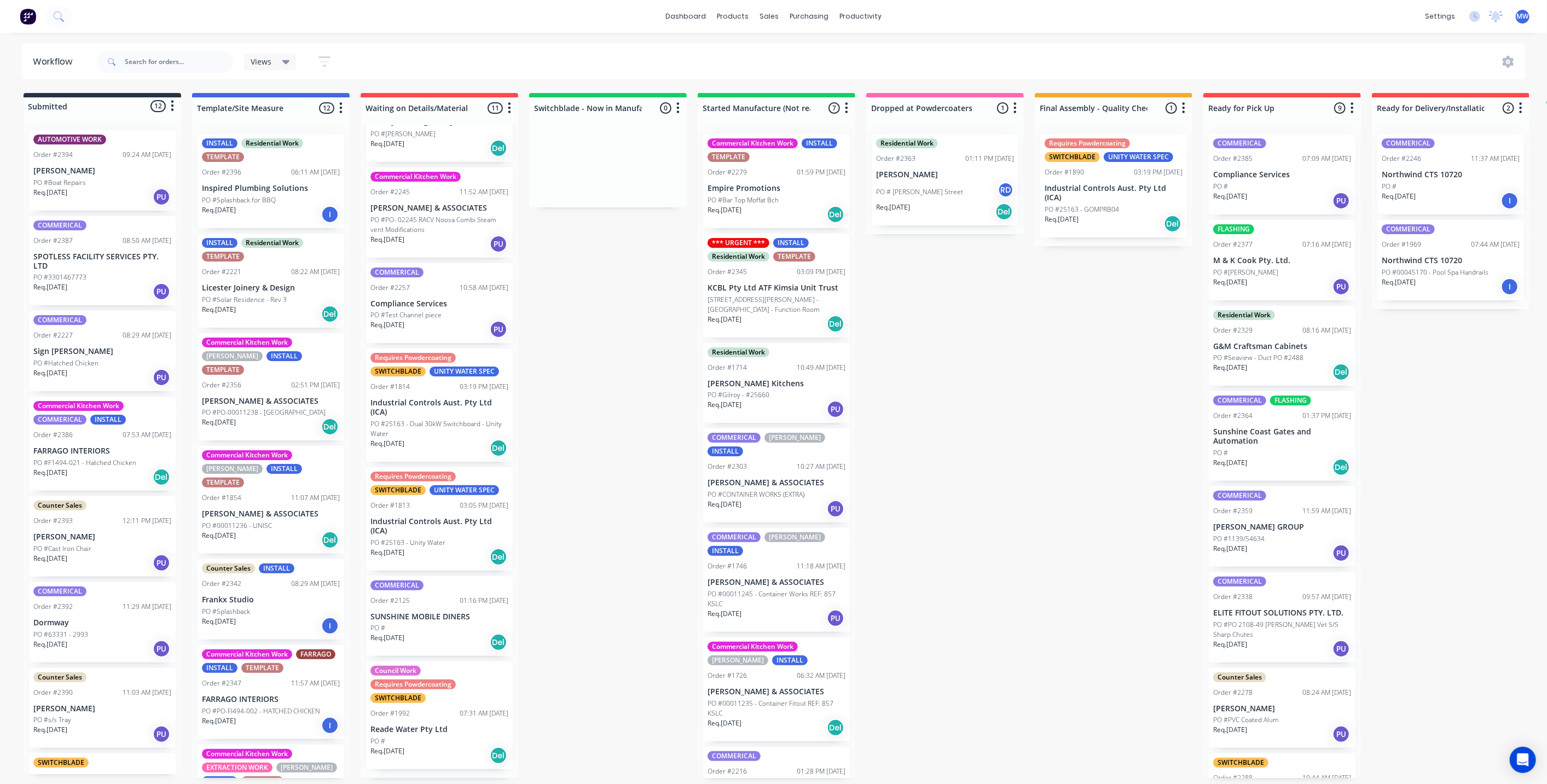
click at [547, 368] on div "Submitted 12 Status colour #273444 hex #273444 Save Cancel Summaries Total orde…" at bounding box center [905, 435] width 1825 height 685
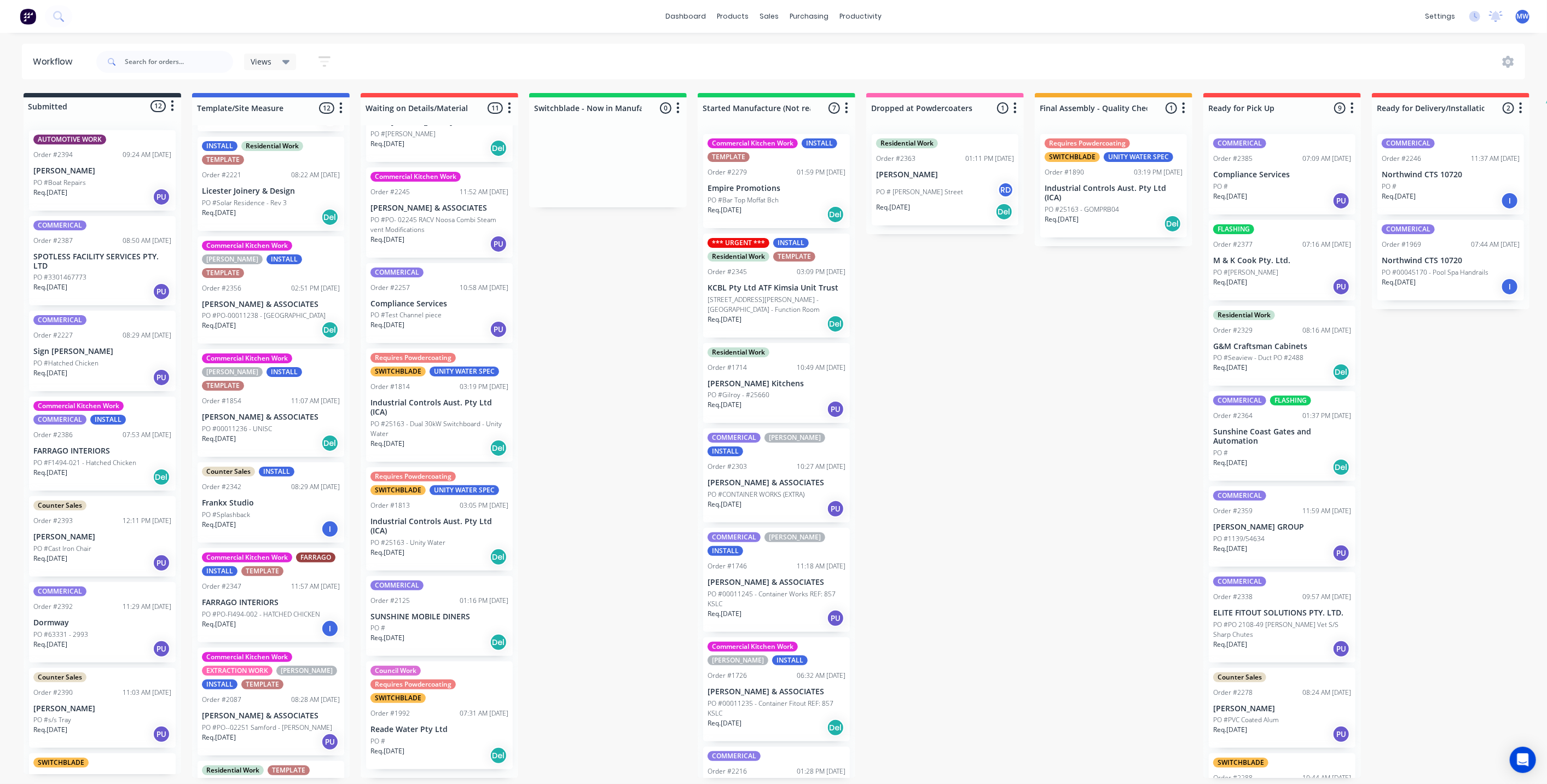
scroll to position [243, 0]
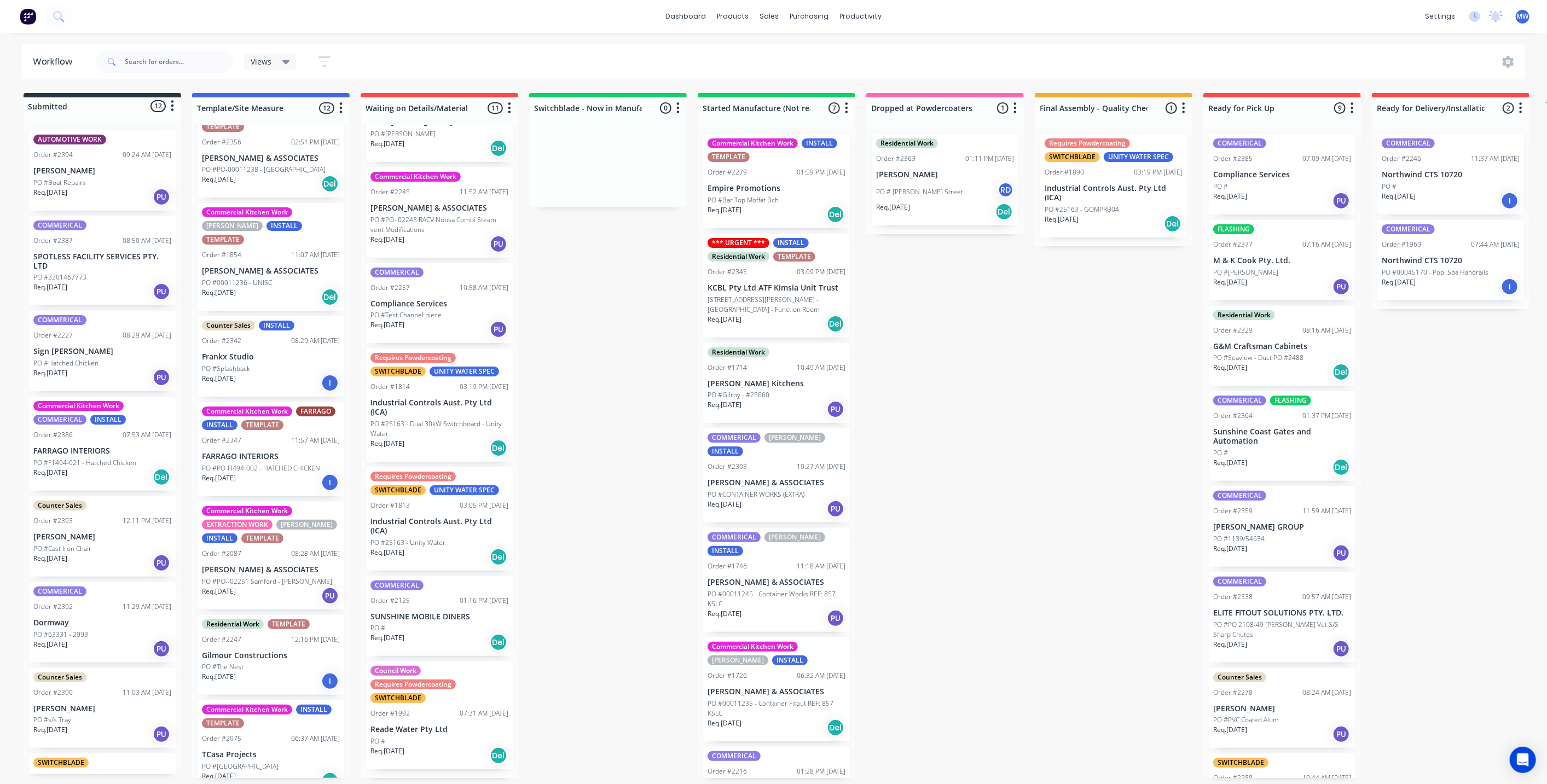
click at [578, 427] on div "Submitted 12 Status colour #273444 hex #273444 Save Cancel Summaries Total orde…" at bounding box center [905, 435] width 1825 height 685
click at [586, 362] on div "Submitted 12 Status colour #273444 hex #273444 Save Cancel Summaries Total orde…" at bounding box center [905, 435] width 1825 height 685
click at [589, 391] on div "Submitted 12 Status colour #273444 hex #273444 Save Cancel Summaries Total orde…" at bounding box center [905, 435] width 1825 height 685
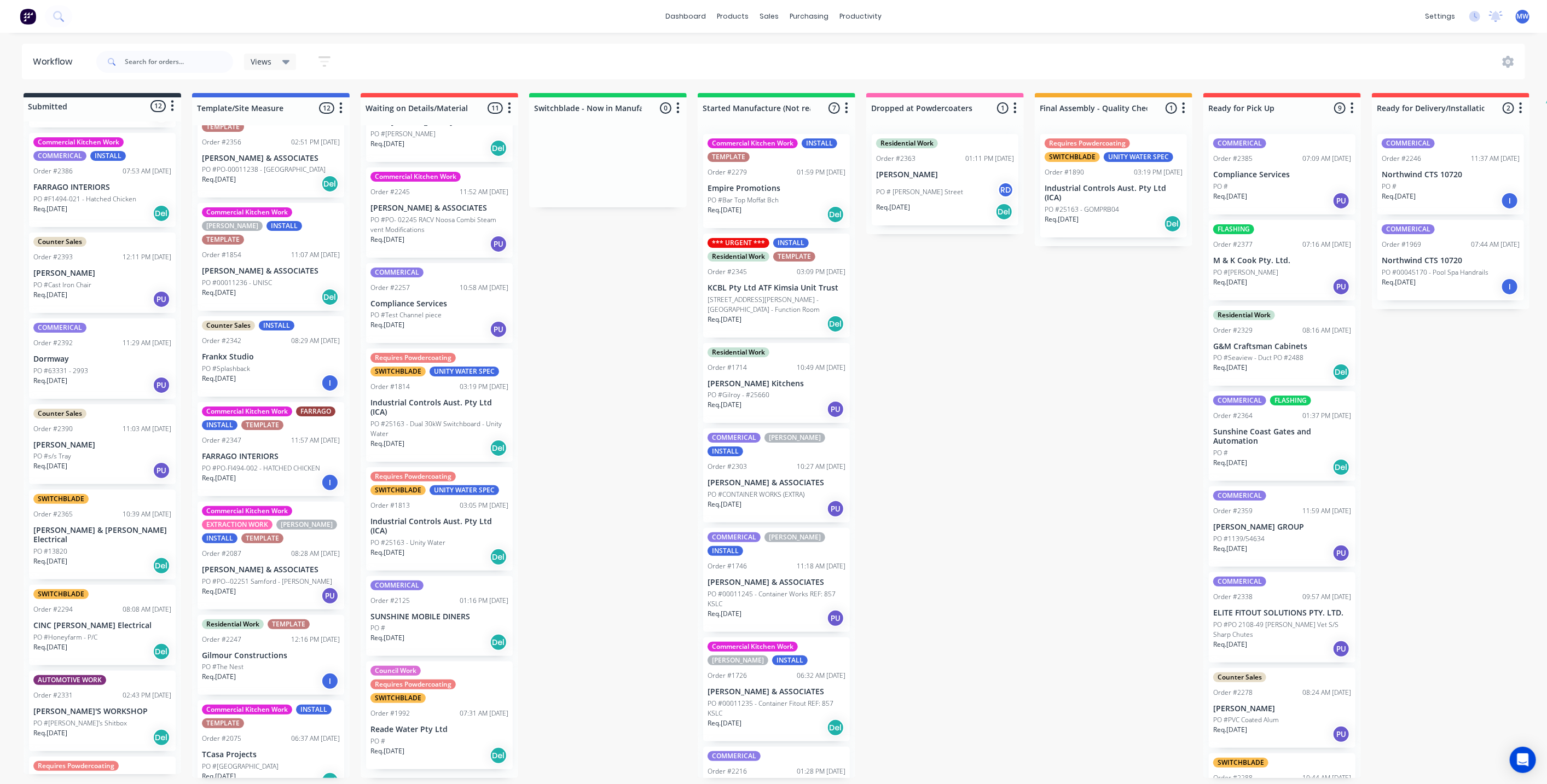
scroll to position [416, 0]
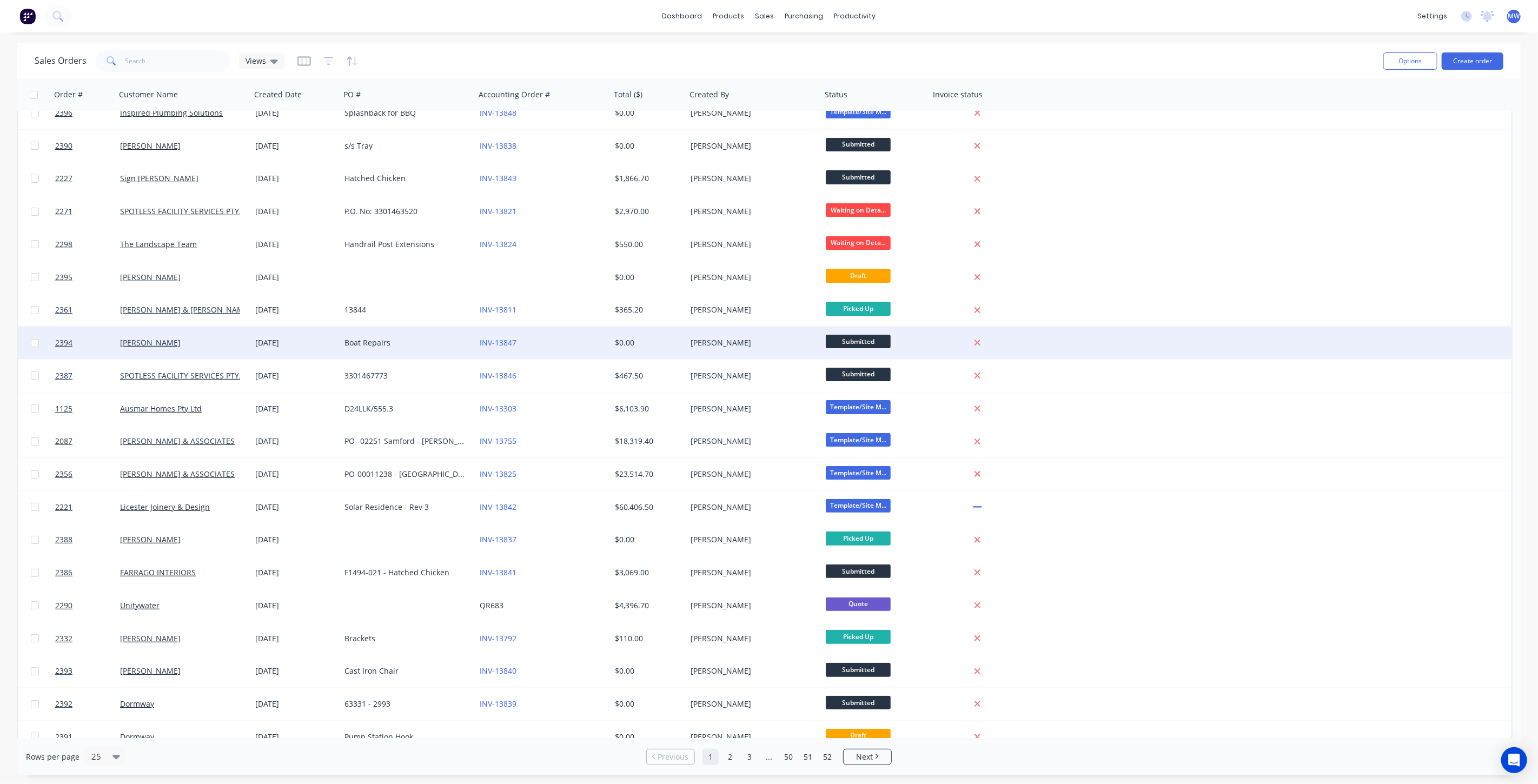
scroll to position [60, 0]
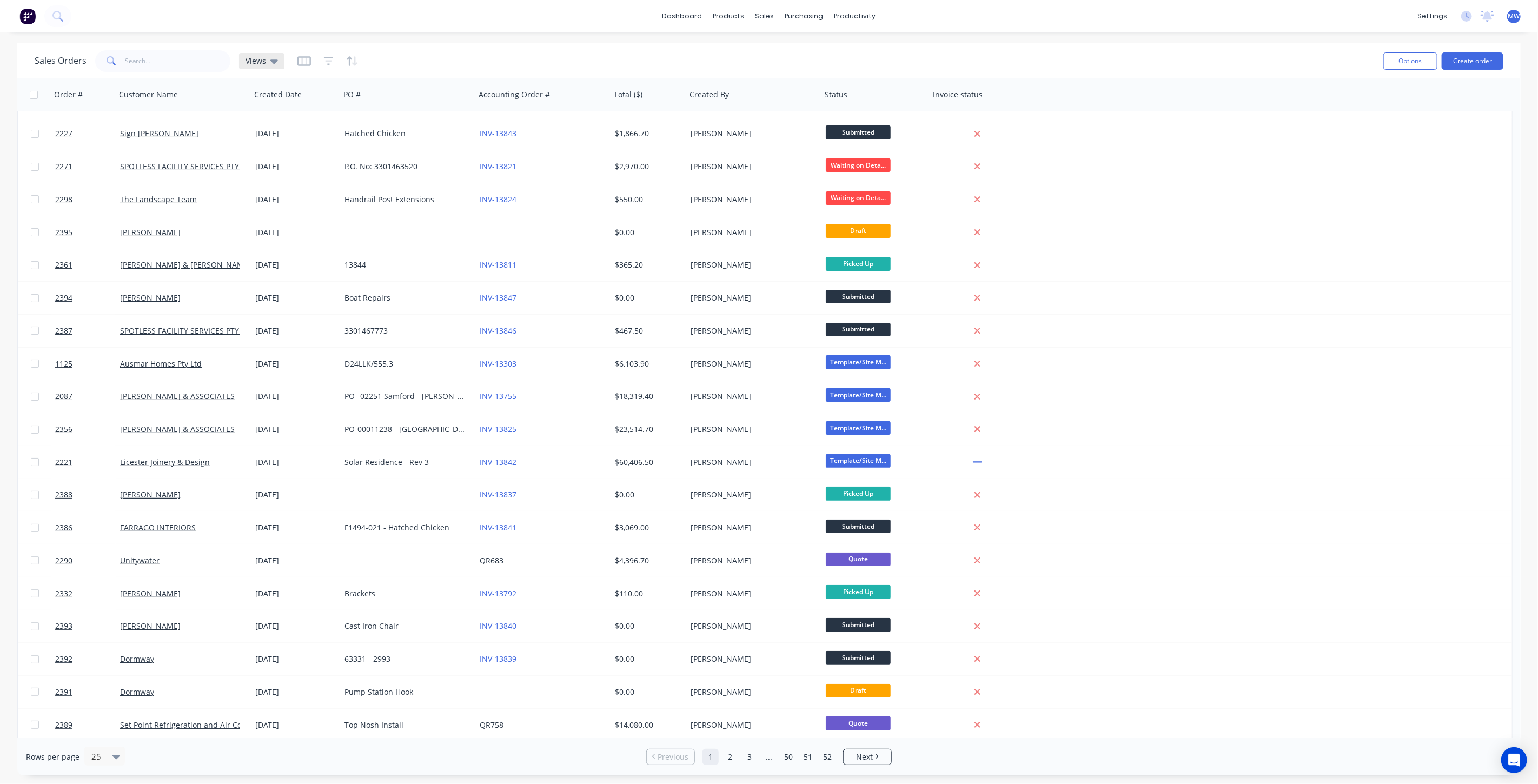
click at [277, 64] on div "Views" at bounding box center [262, 61] width 45 height 16
click at [266, 173] on button "DRAFT QUOTES" at bounding box center [304, 174] width 123 height 13
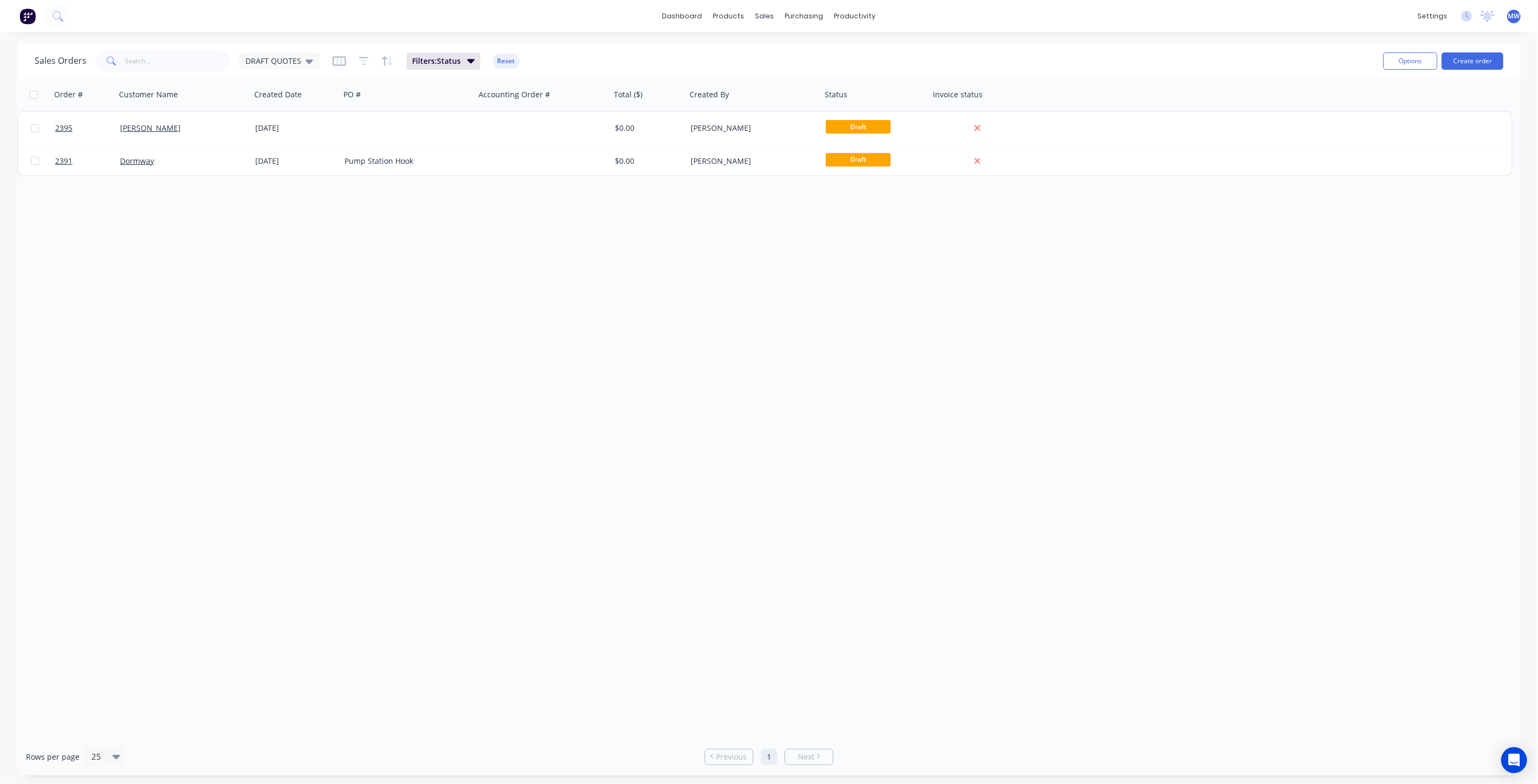
click at [253, 206] on div "Order # Customer Name Created Date PO # Accounting Order # Total ($) Created By…" at bounding box center [769, 408] width 1504 height 660
click at [292, 59] on span "DRAFT QUOTES" at bounding box center [273, 60] width 56 height 11
click at [284, 149] on button "None (Default)" at bounding box center [304, 153] width 123 height 13
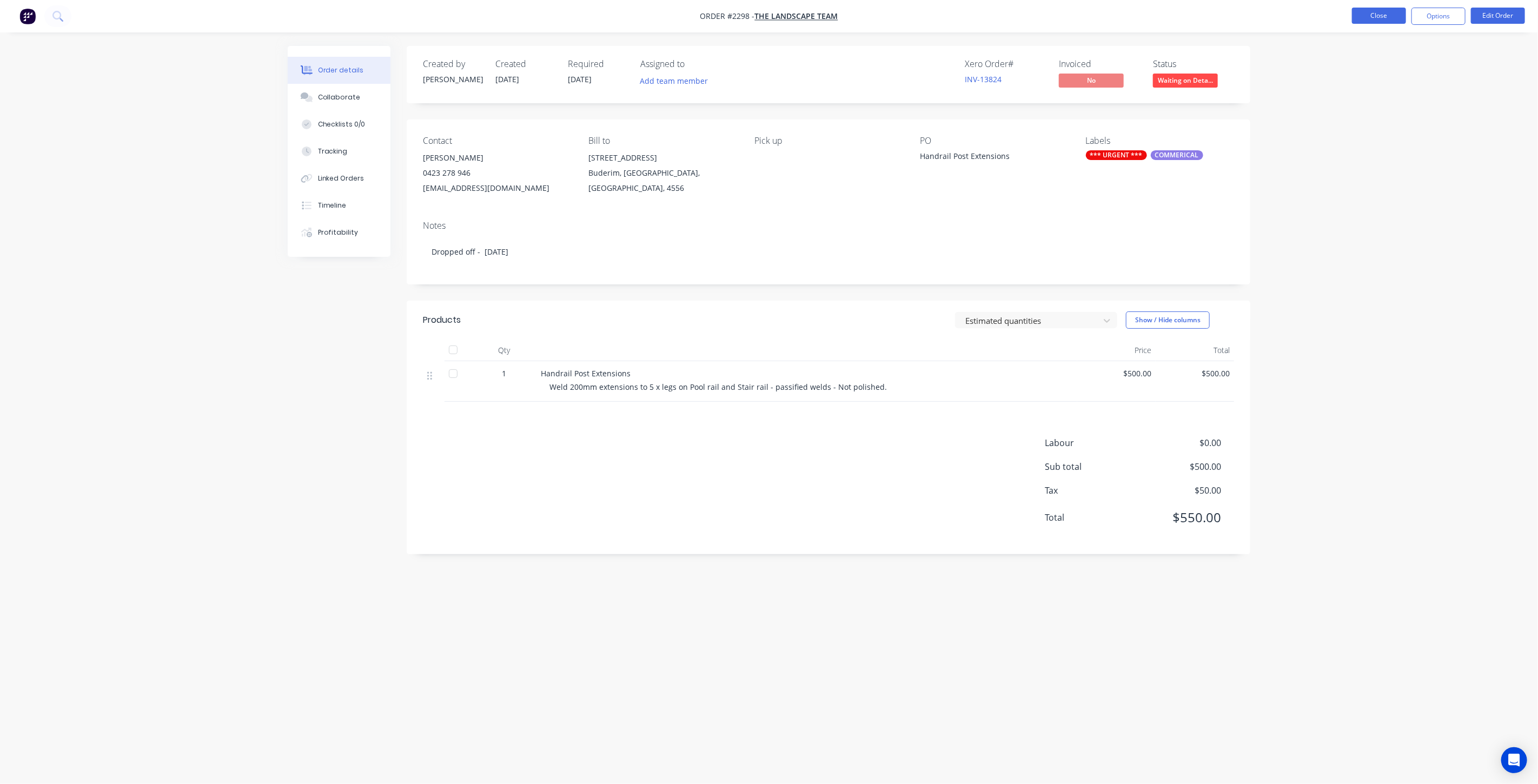
click at [1376, 12] on button "Close" at bounding box center [1379, 16] width 54 height 16
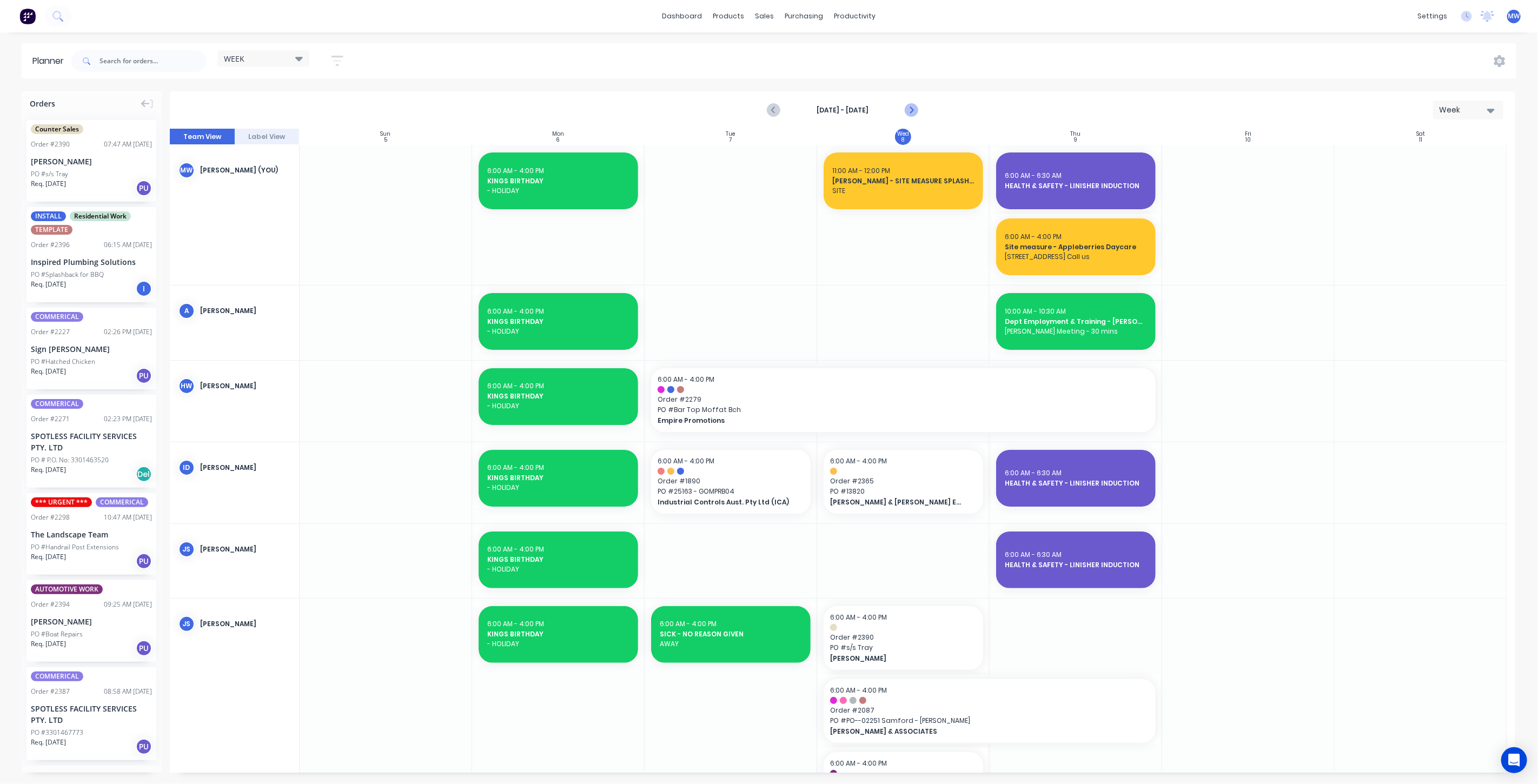
click at [910, 114] on icon "Next page" at bounding box center [910, 110] width 13 height 13
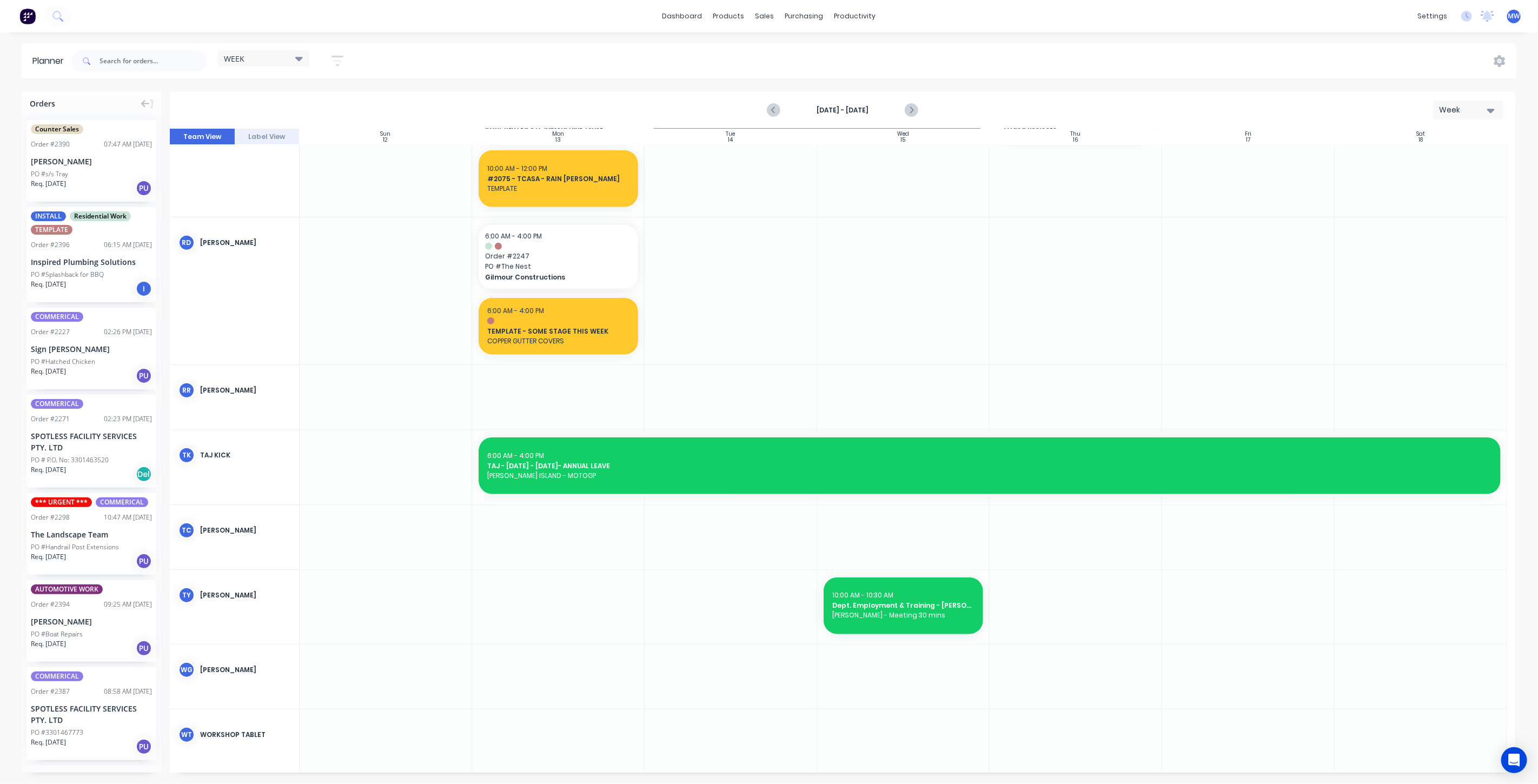
scroll to position [690, 0]
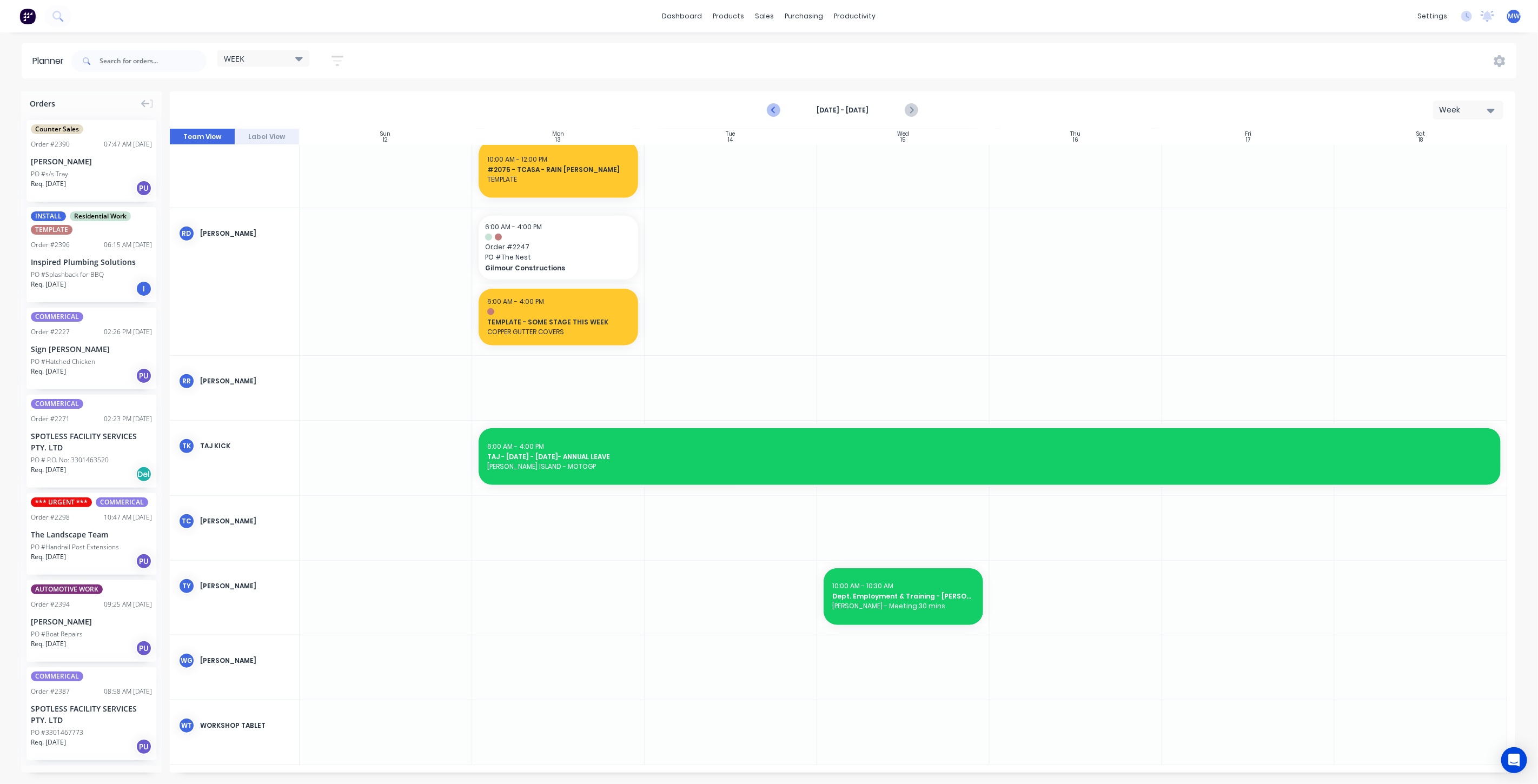
click at [773, 111] on icon "Previous page" at bounding box center [774, 110] width 5 height 8
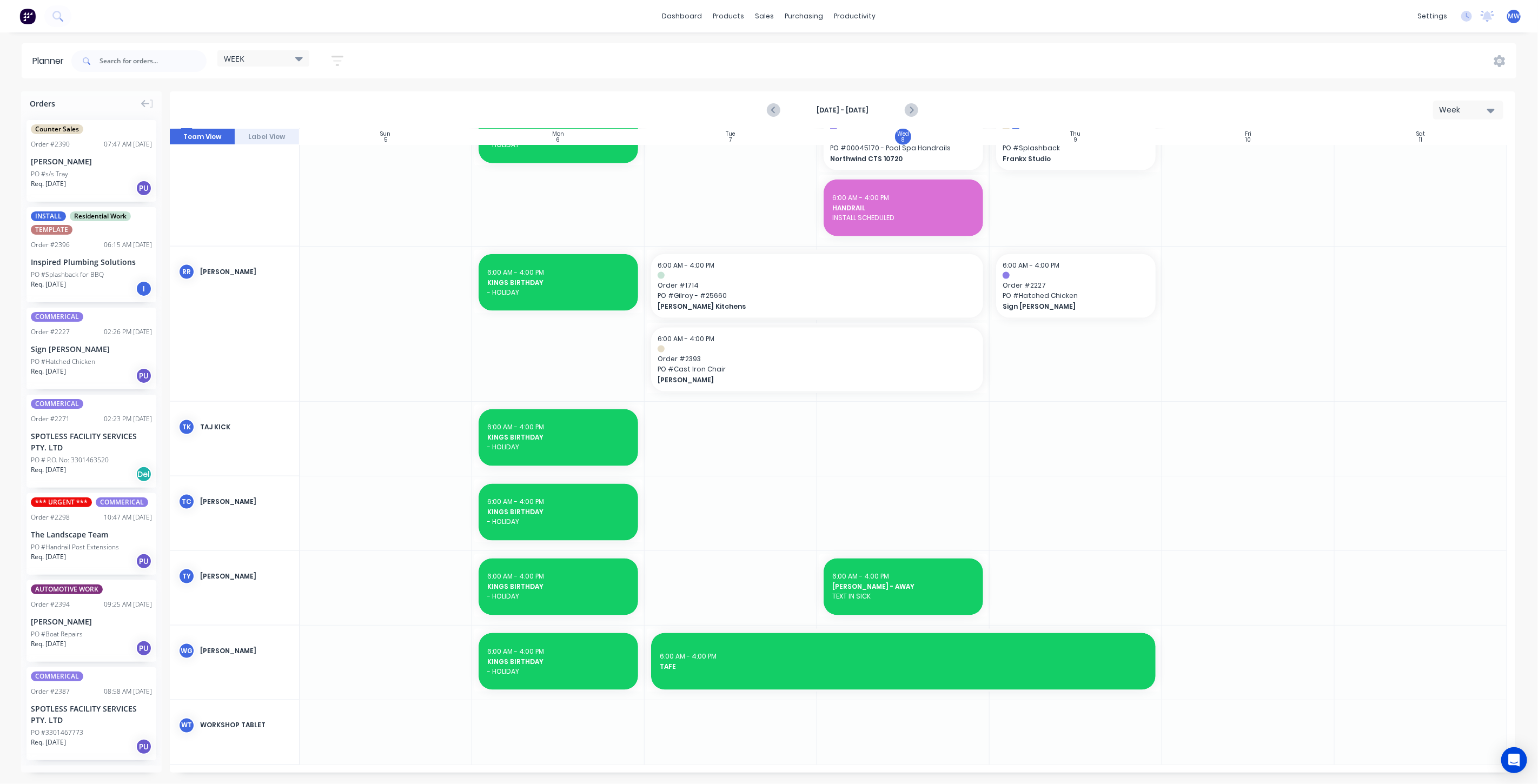
scroll to position [988, 0]
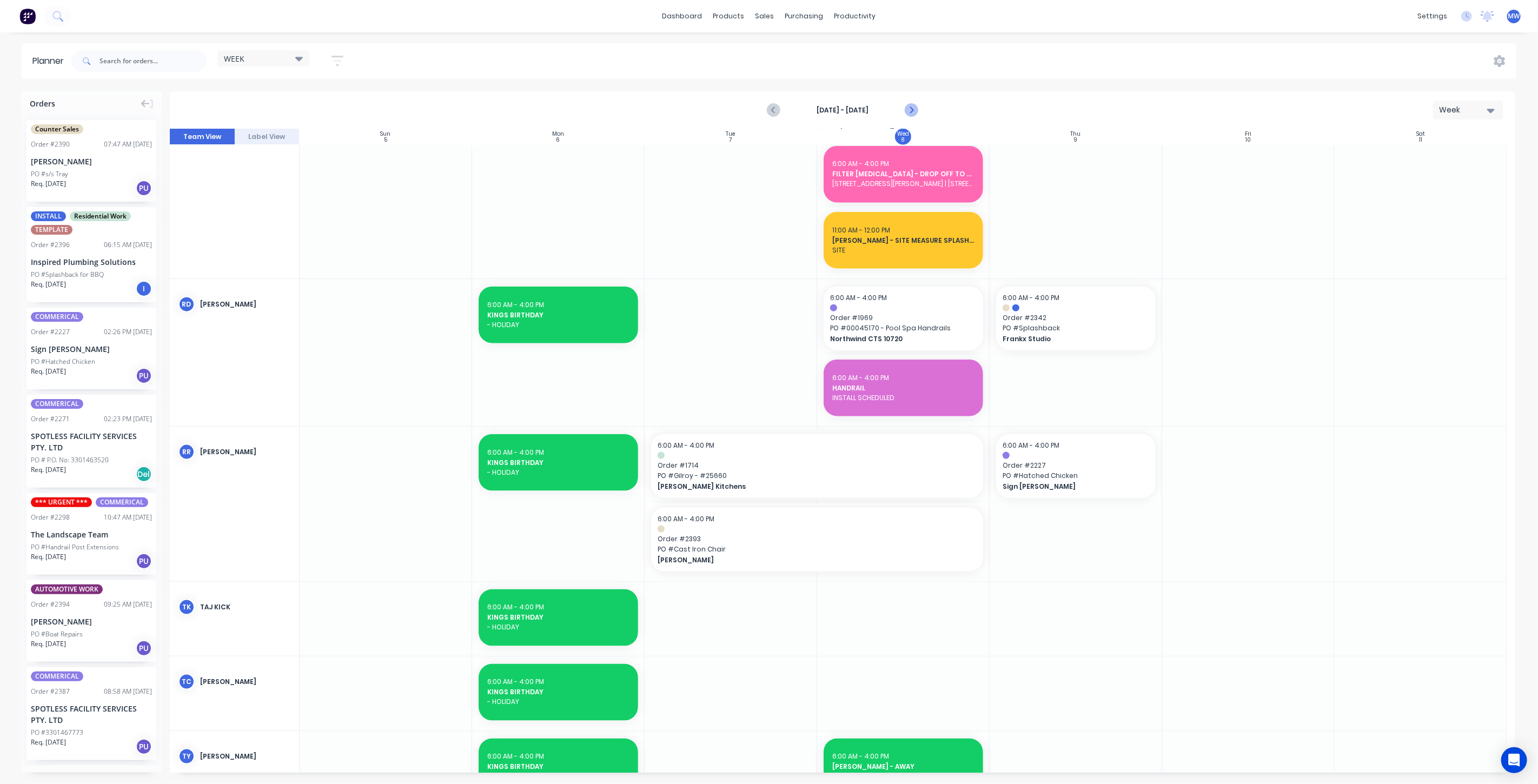
click at [913, 106] on icon "Next page" at bounding box center [910, 110] width 13 height 13
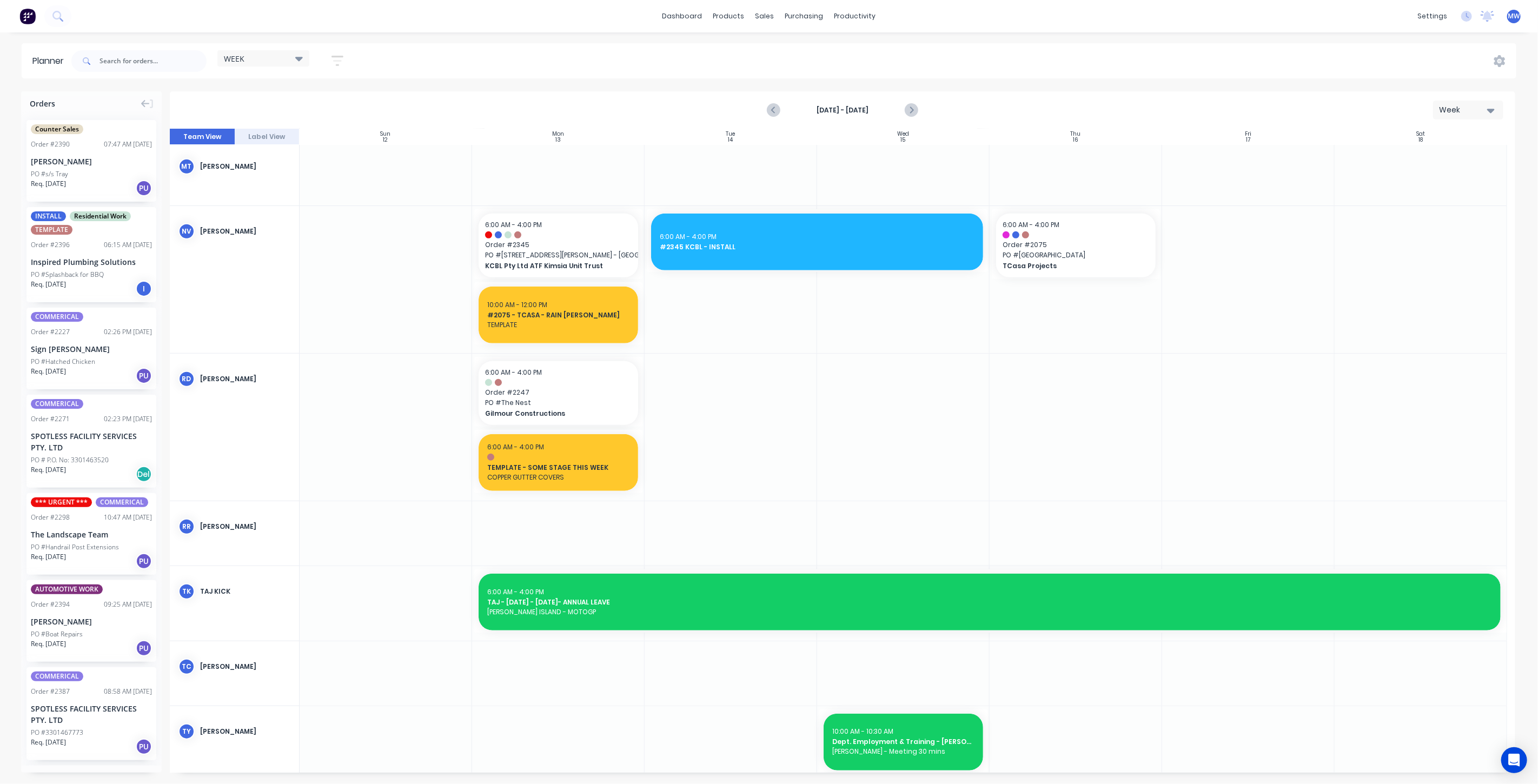
scroll to position [667, 0]
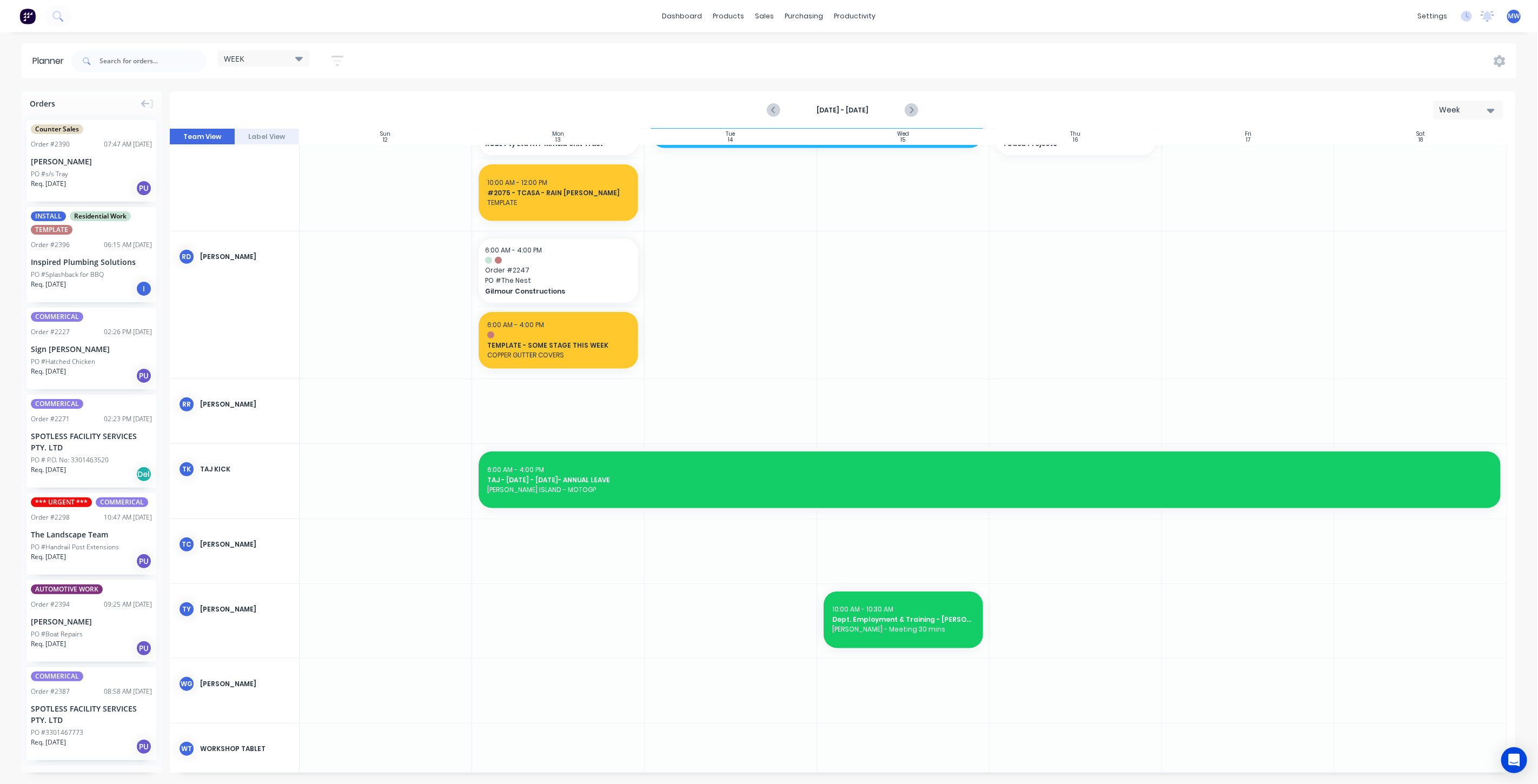
click at [555, 426] on div at bounding box center [559, 411] width 173 height 65
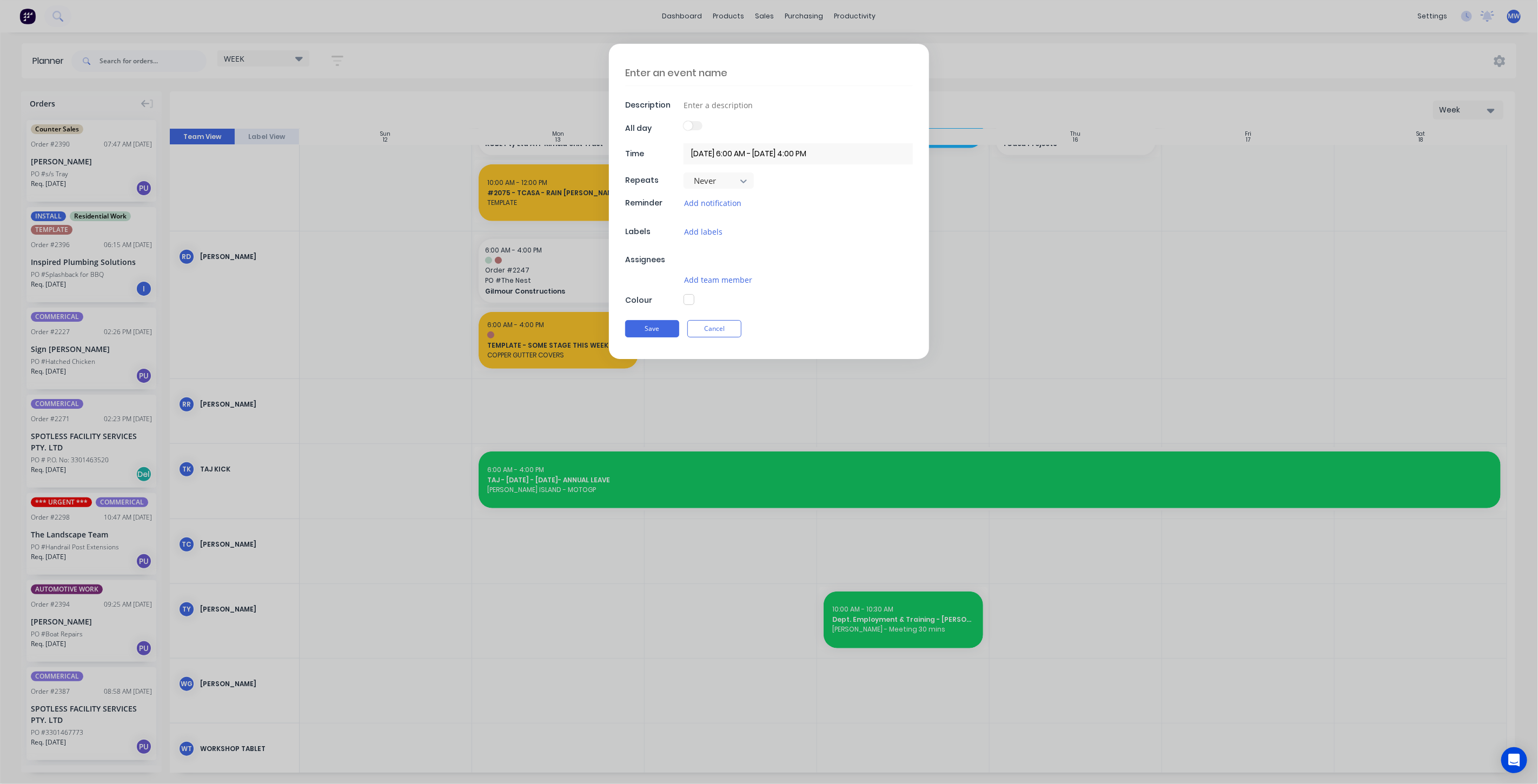
type textarea "x"
click at [697, 74] on textarea at bounding box center [769, 72] width 288 height 25
type textarea "["
type textarea "x"
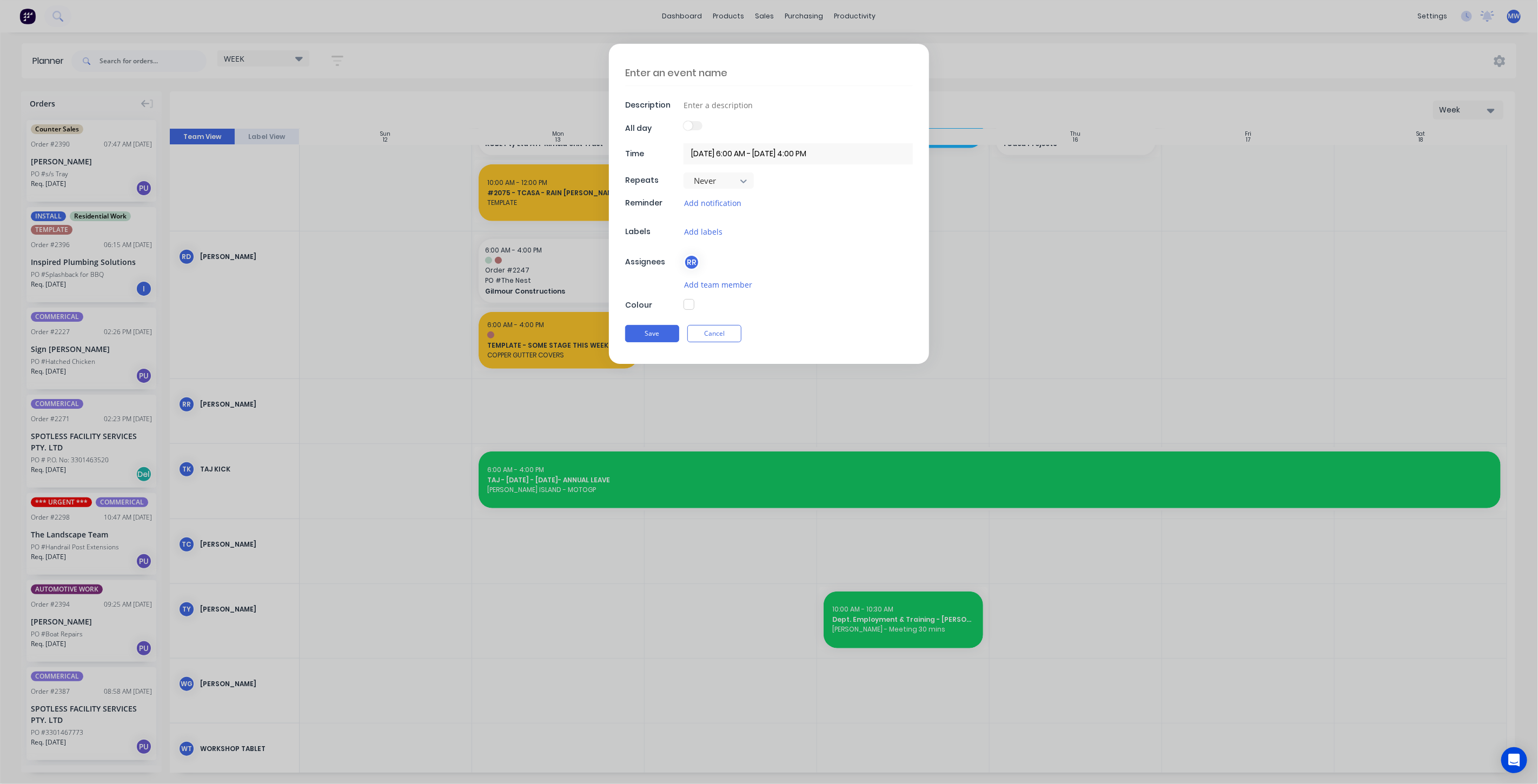
type textarea "P"
type textarea "x"
type textarea "Pi"
type textarea "x"
type textarea "Pin"
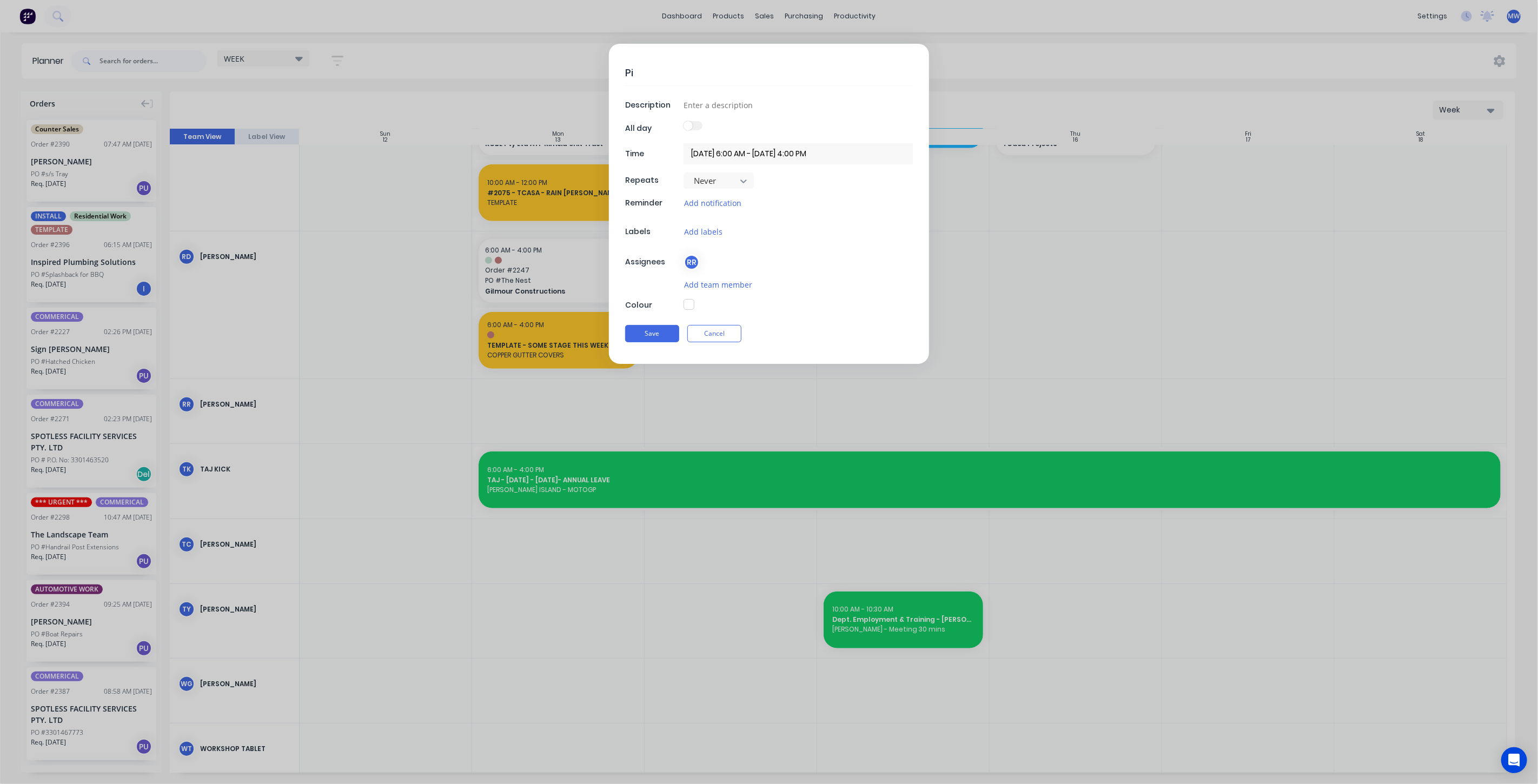
type textarea "x"
type textarea "Ping"
type textarea "x"
type textarea "Ping"
type textarea "x"
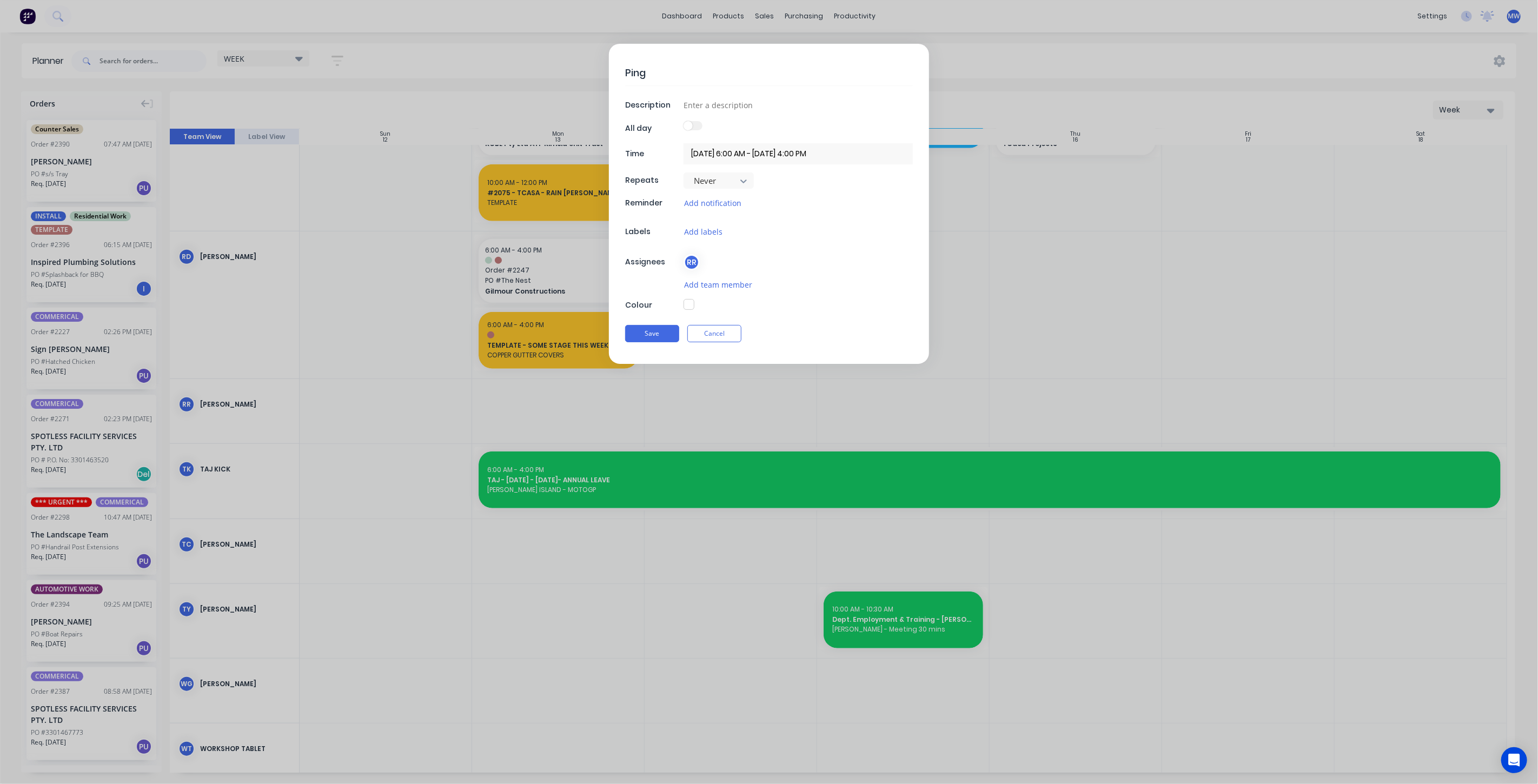
type textarea "Ping P"
type textarea "x"
type textarea "Ping Po"
type textarea "x"
type textarea "Ping Pon"
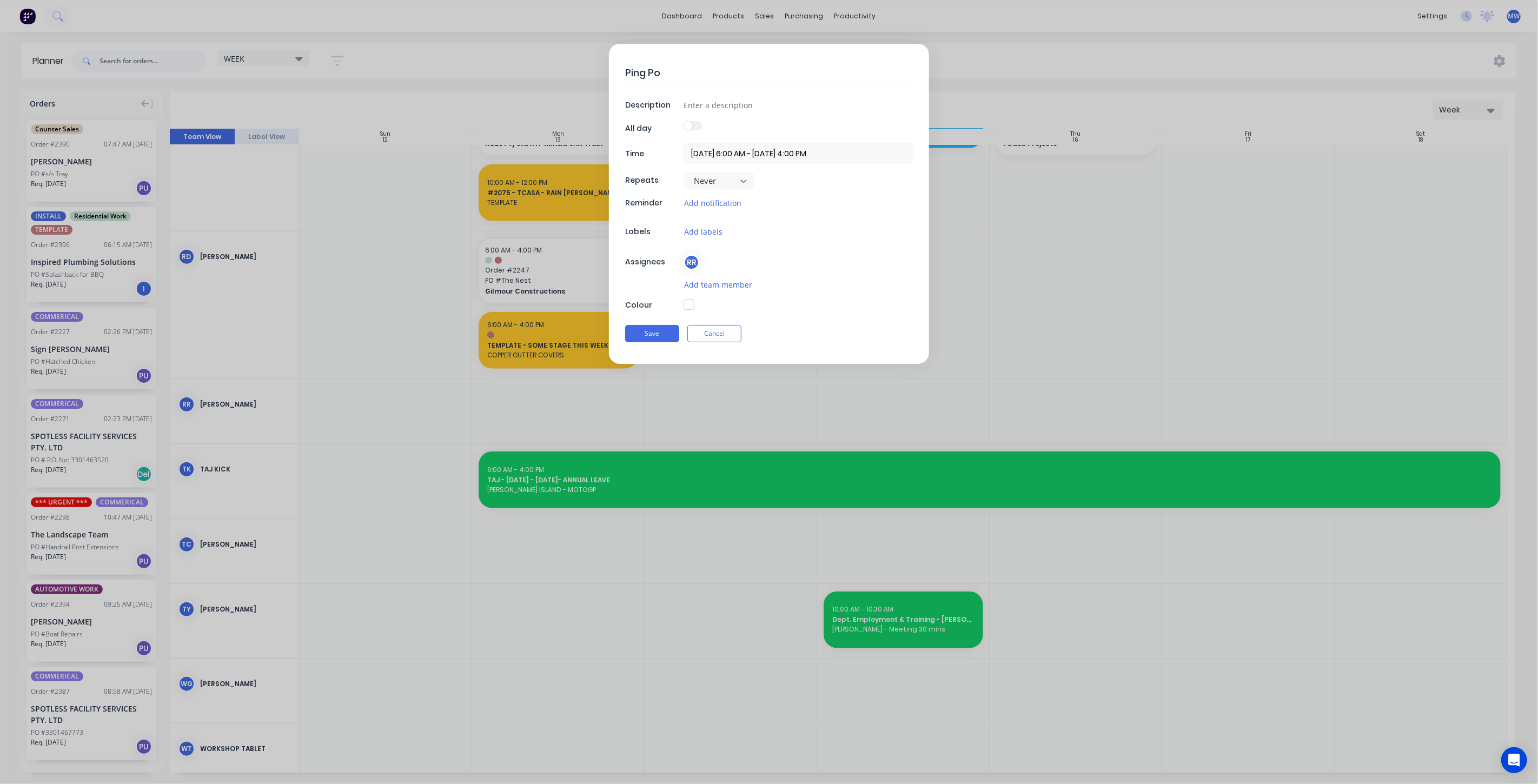
type textarea "x"
type textarea "Ping Pong"
type textarea "x"
type textarea "Ping Pong"
type textarea "x"
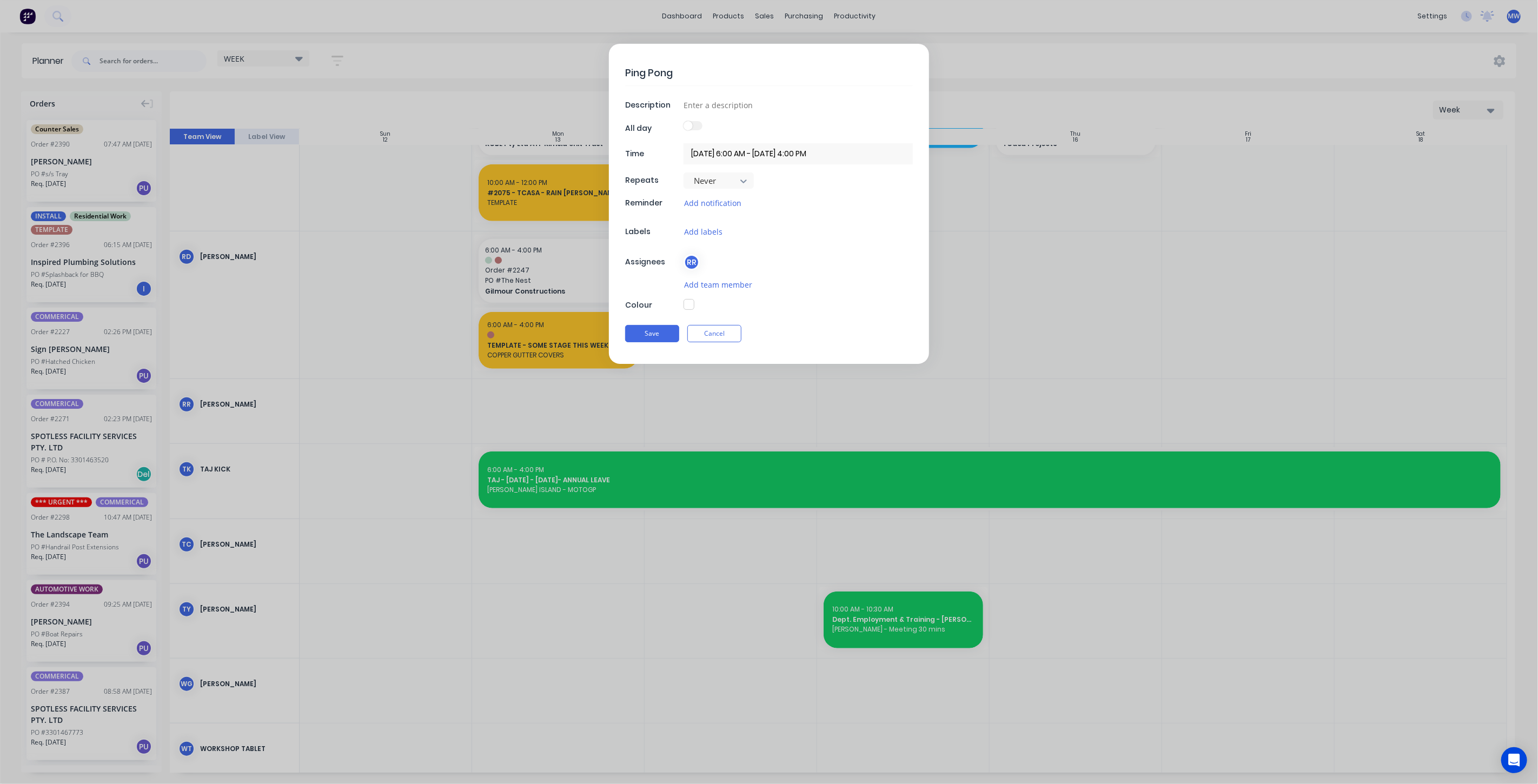
type textarea "Ping Pong T"
type textarea "x"
type textarea "Ping Pong Ta"
type textarea "x"
type textarea "Ping Pong Tab"
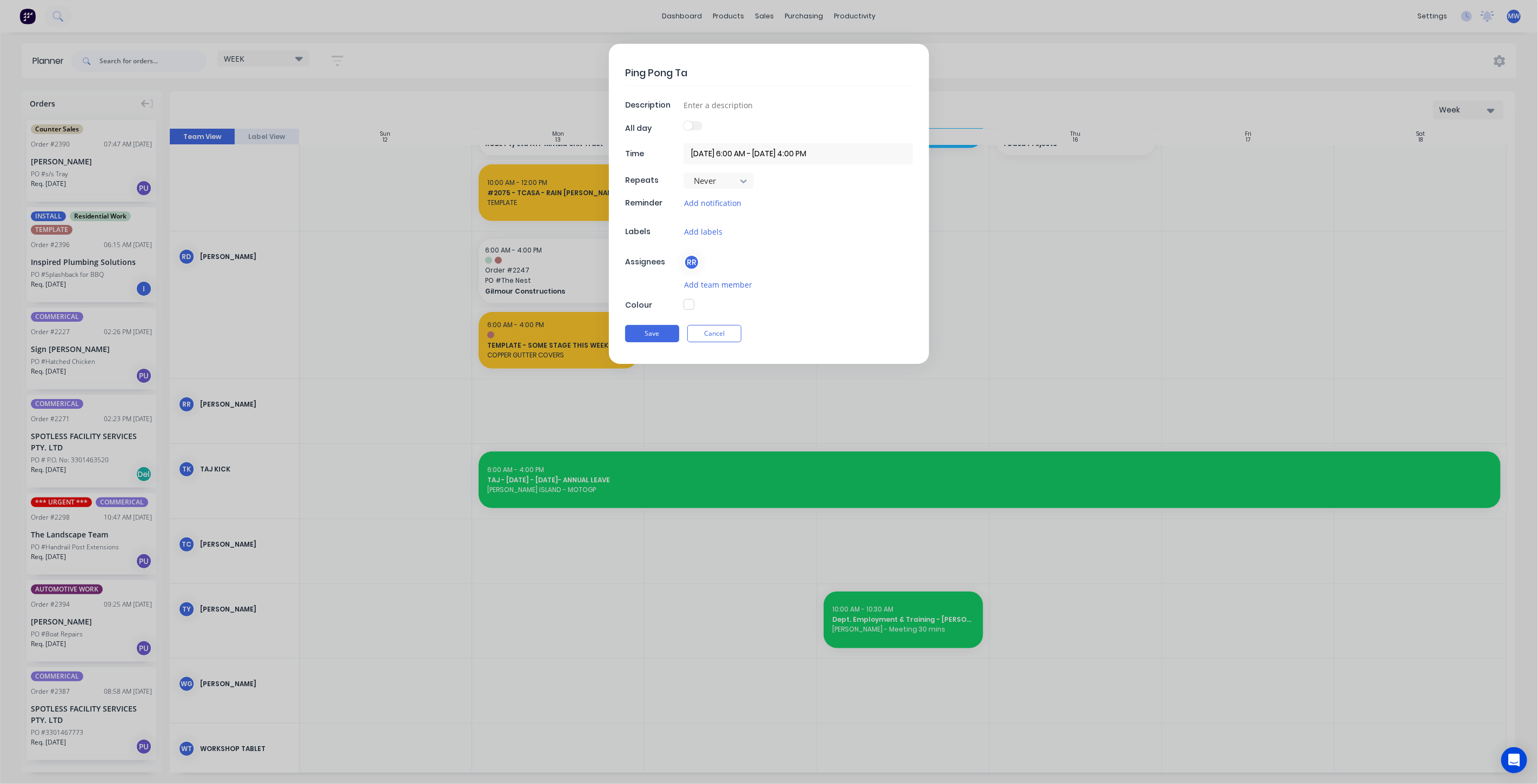
type textarea "x"
type textarea "Ping Pong Tabl"
type textarea "x"
type textarea "Ping Pong Table"
type textarea "x"
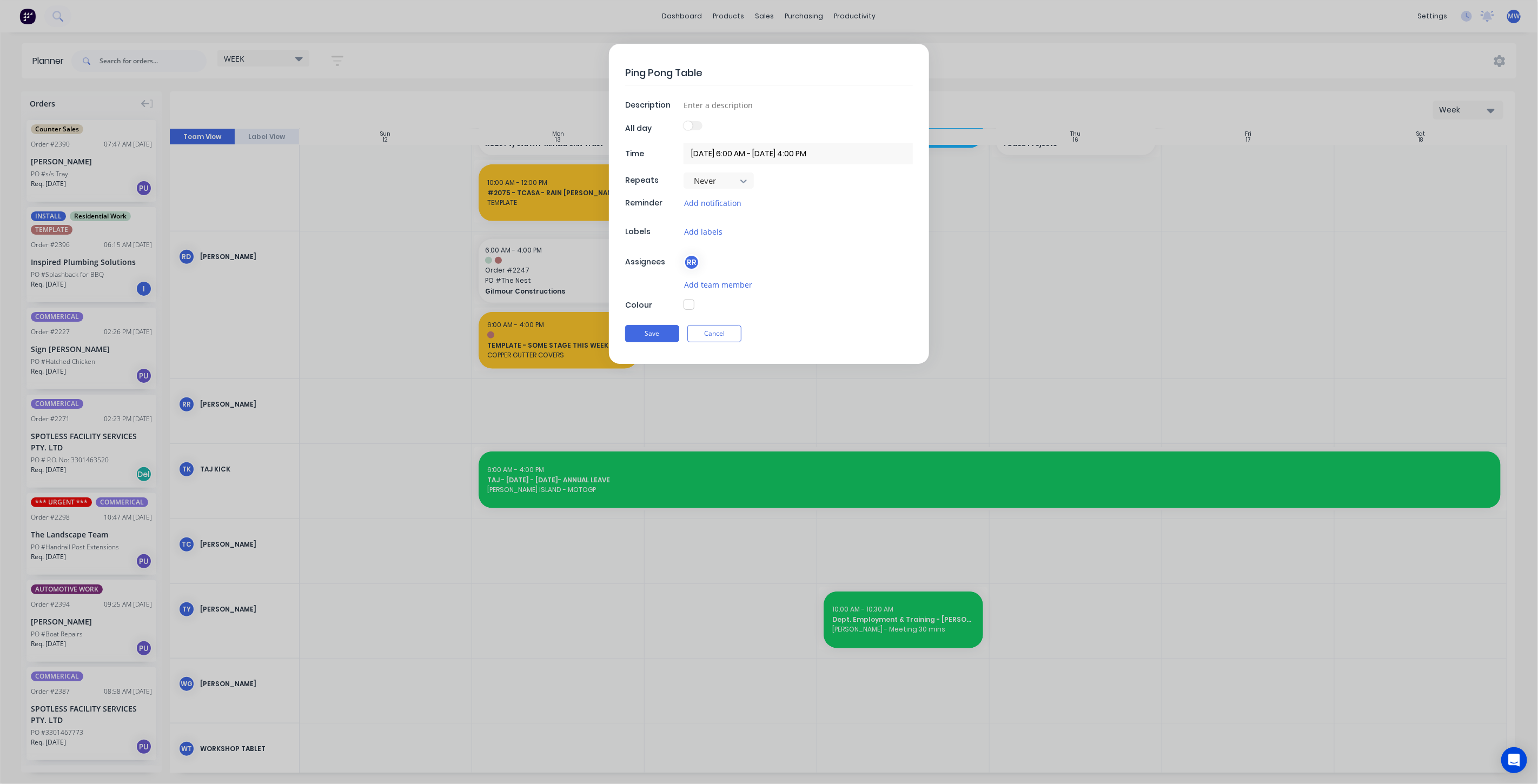
type textarea "Ping Pong Table"
type textarea "x"
type textarea "Ping Pong Table"
click at [660, 329] on button "Save" at bounding box center [652, 333] width 54 height 18
type textarea "x"
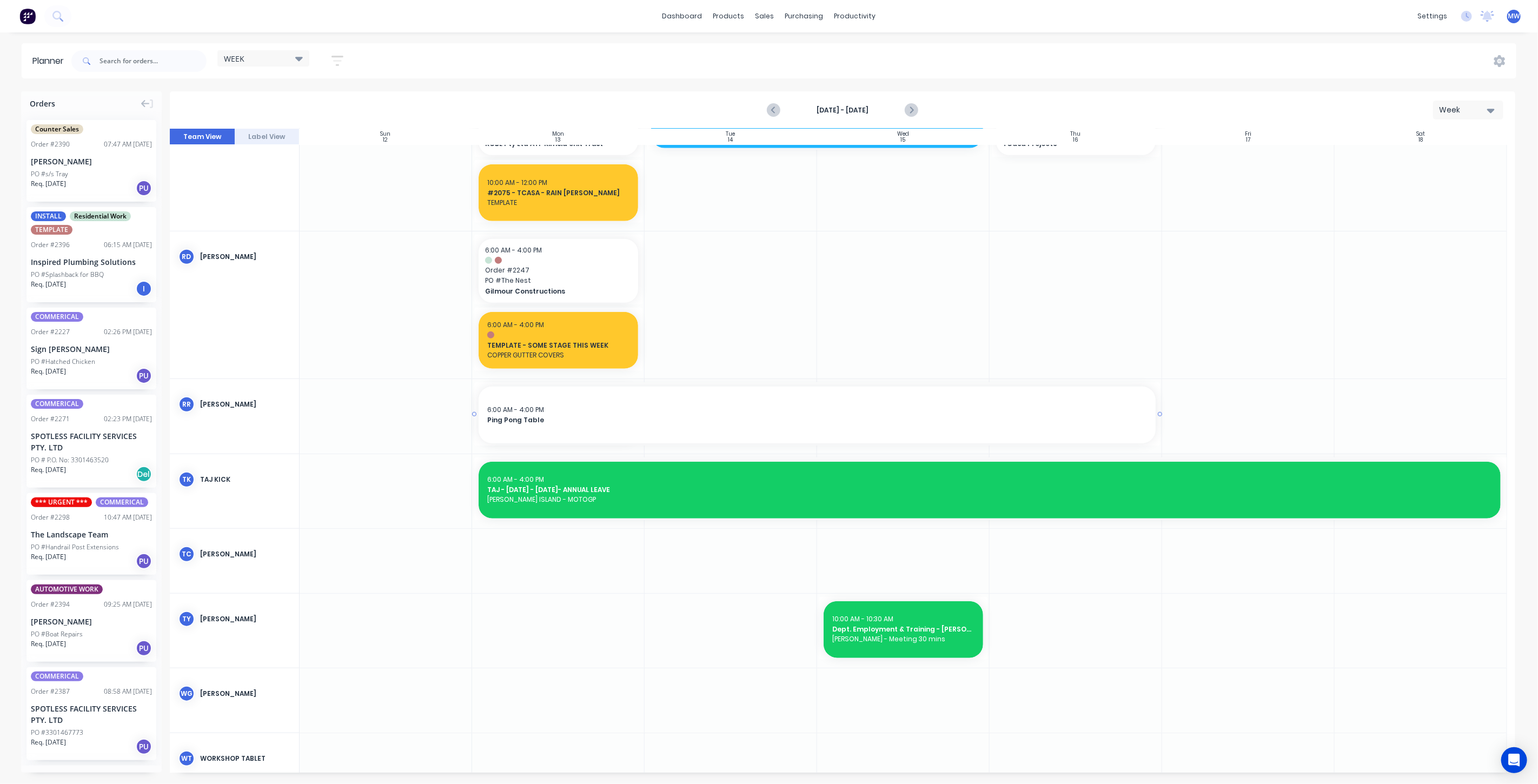
drag, startPoint x: 640, startPoint y: 415, endPoint x: 1007, endPoint y: 428, distance: 367.2
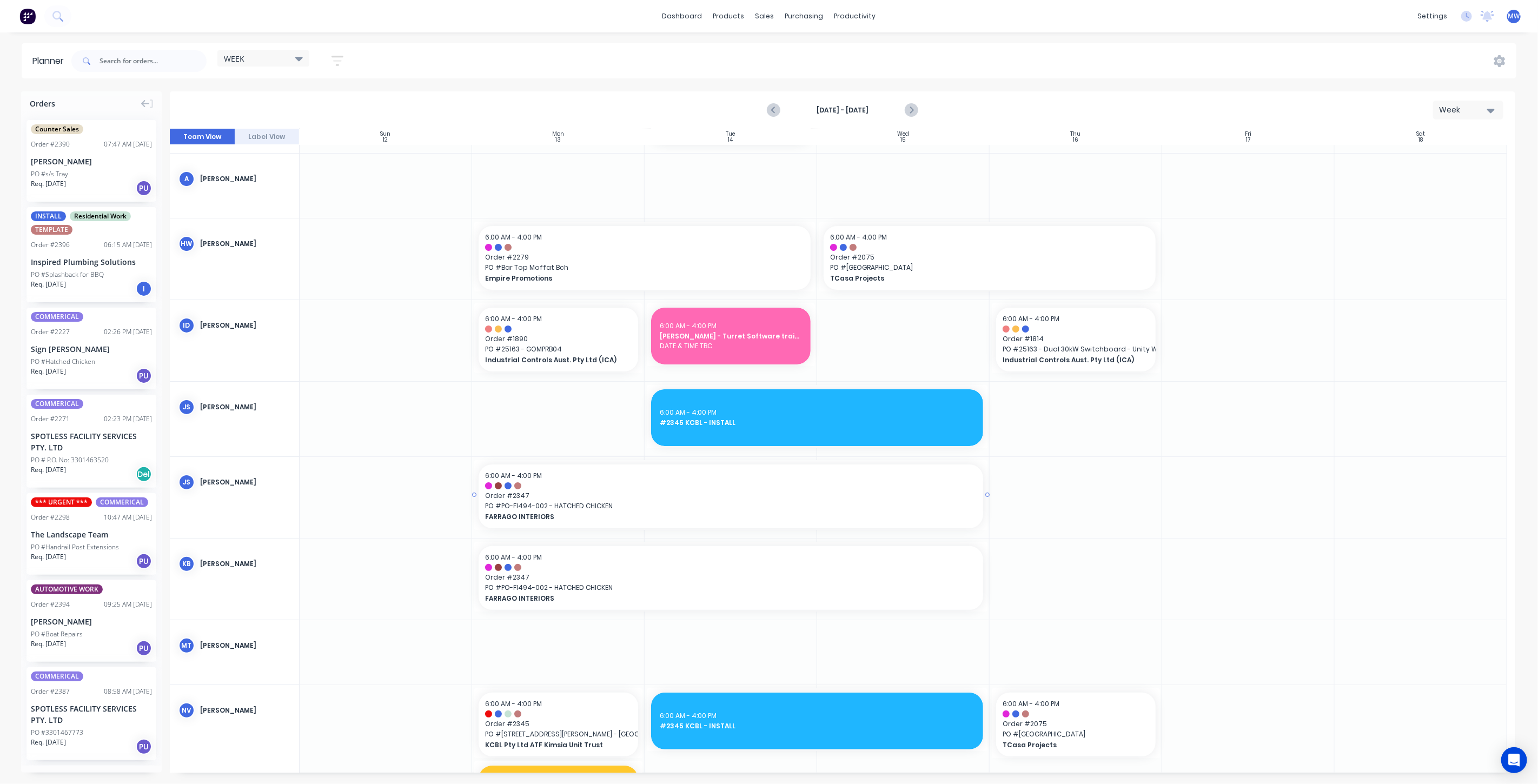
scroll to position [0, 0]
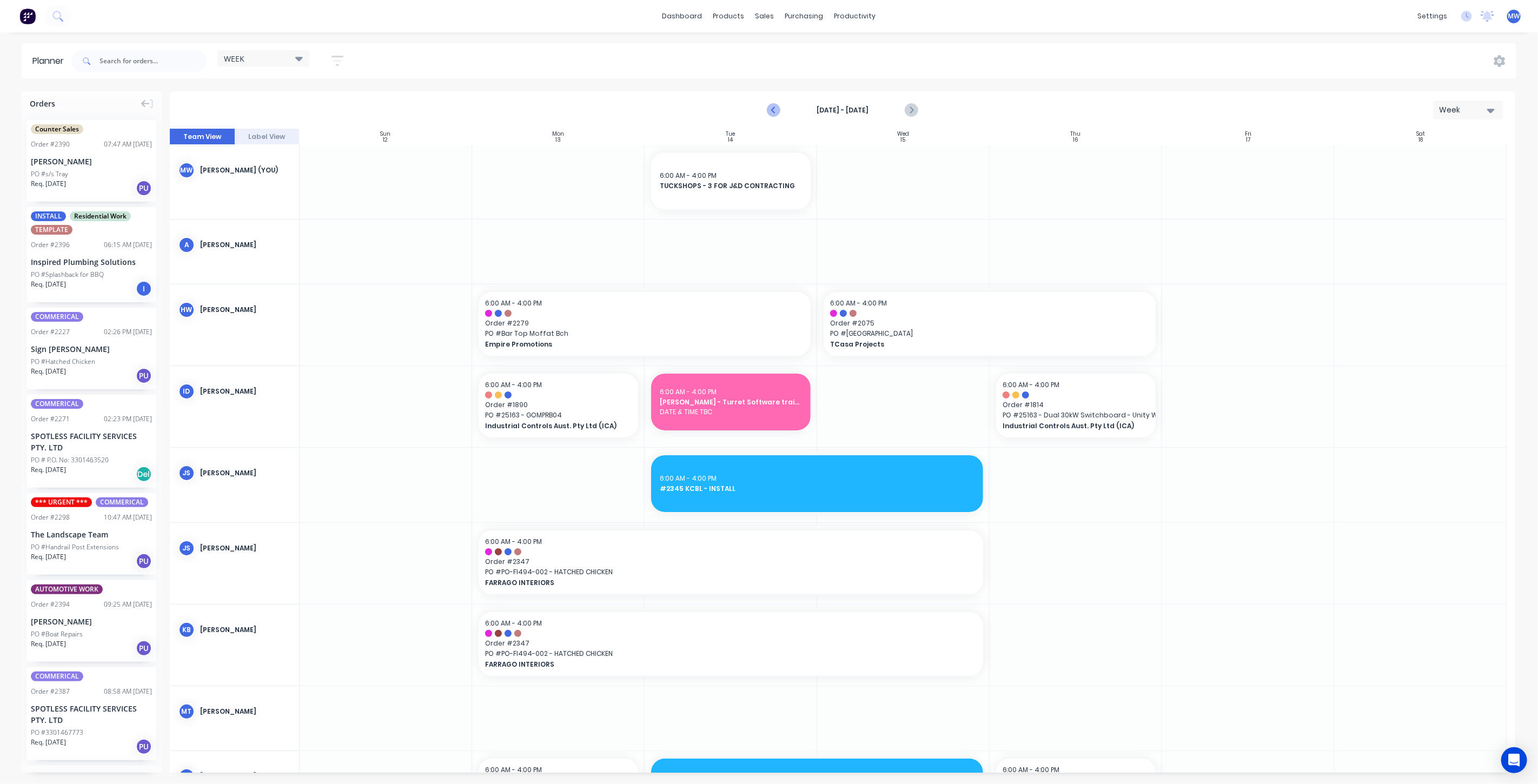
click at [771, 110] on icon "Previous page" at bounding box center [774, 110] width 13 height 13
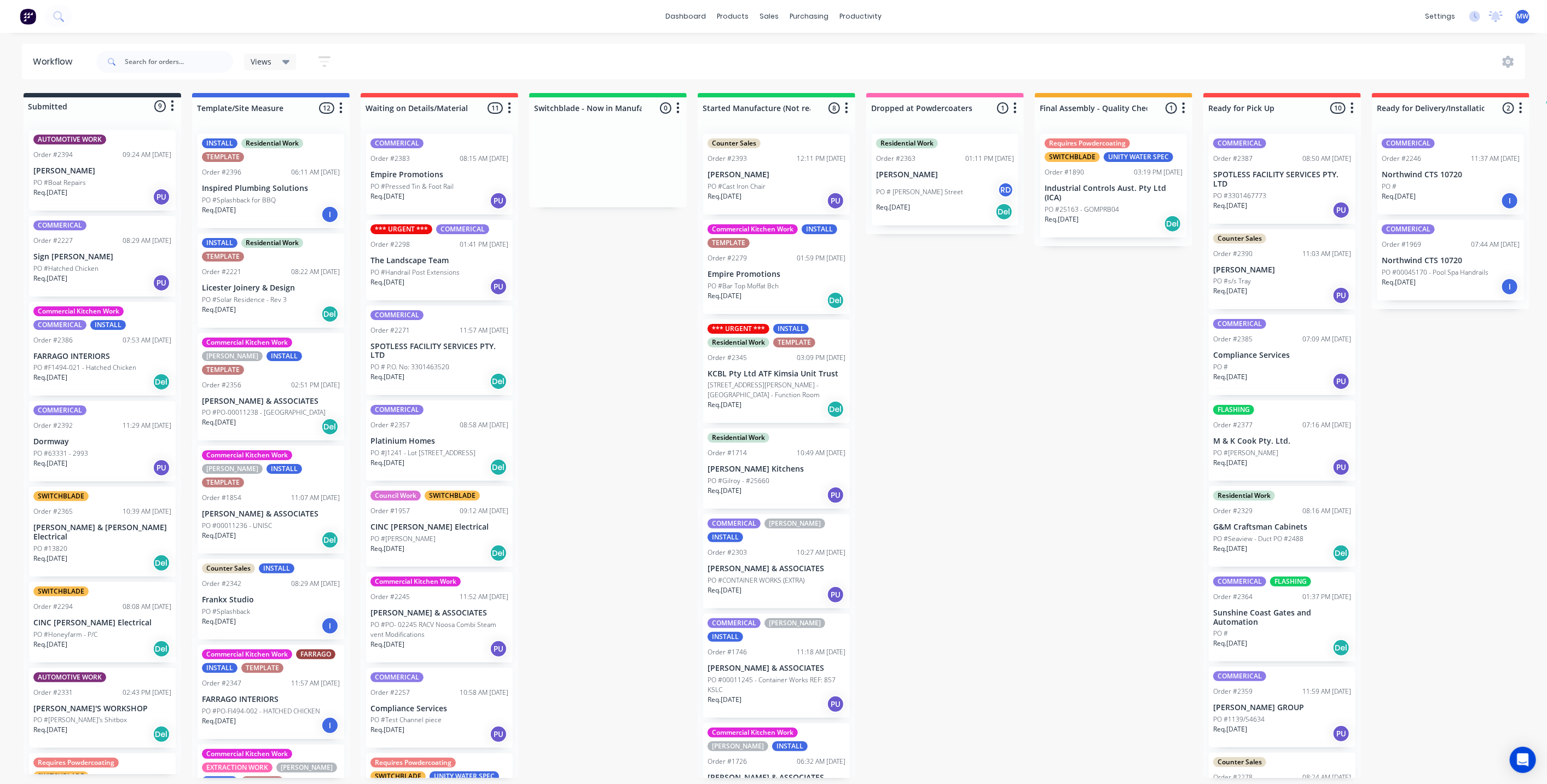
click at [611, 374] on div "Submitted 9 Status colour #273444 hex #273444 Save Cancel Summaries Total order…" at bounding box center [905, 435] width 1825 height 685
click at [749, 387] on p "[STREET_ADDRESS][PERSON_NAME] - [GEOGRAPHIC_DATA] - Function Room" at bounding box center [777, 390] width 138 height 20
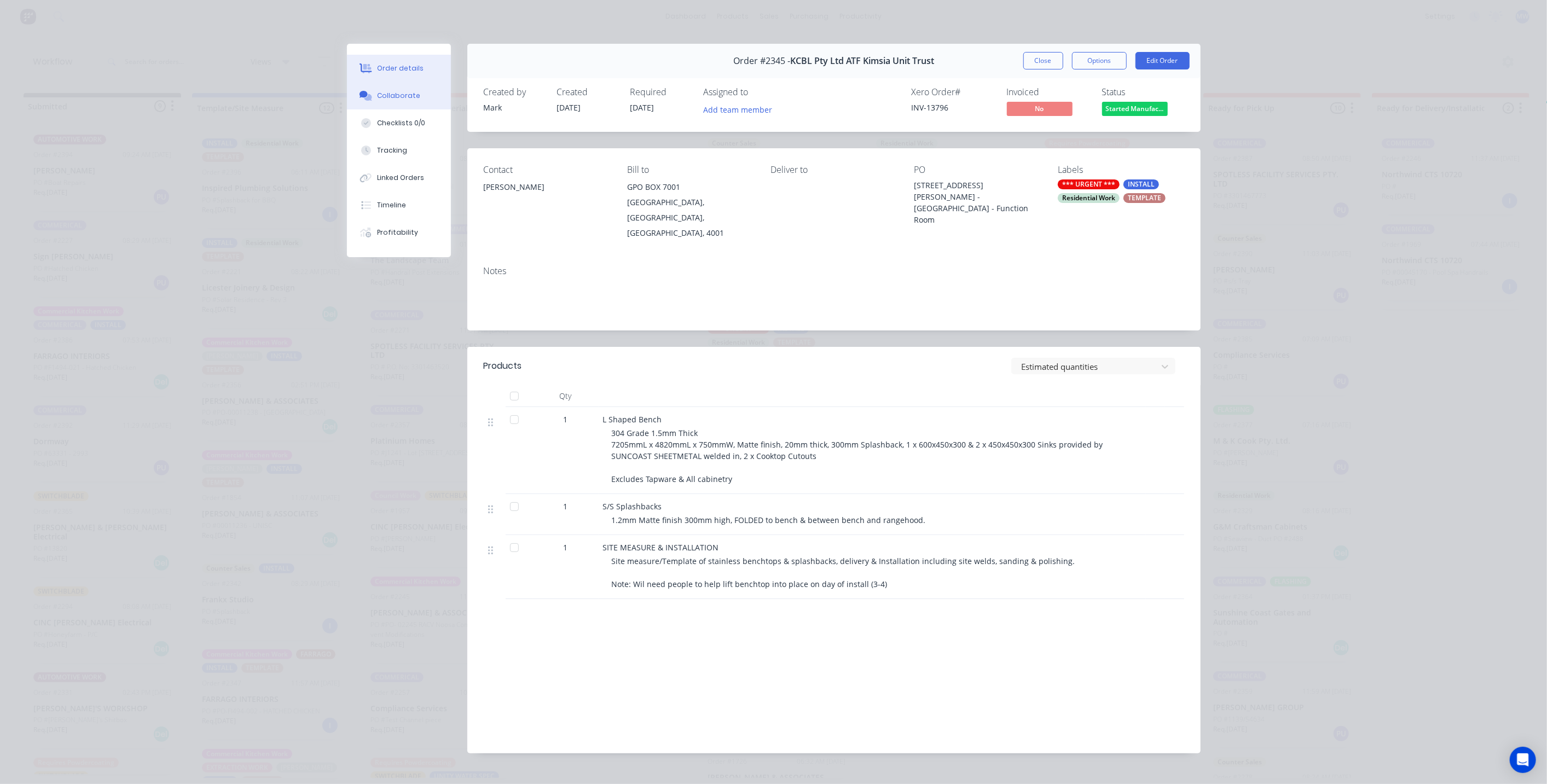
click at [394, 104] on button "Collaborate" at bounding box center [399, 95] width 104 height 27
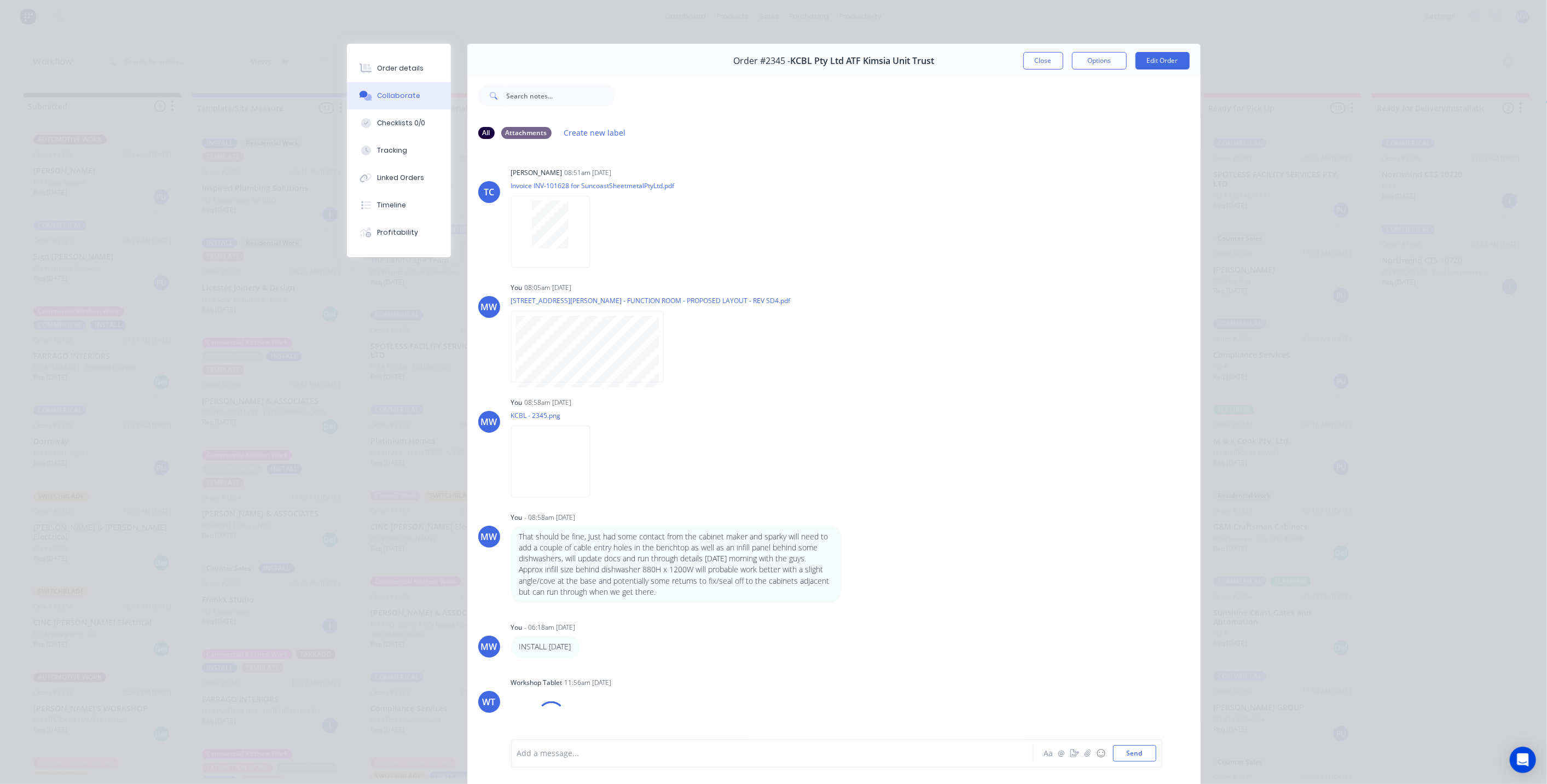
click at [625, 755] on div at bounding box center [757, 753] width 479 height 12
click at [1125, 750] on button "Send" at bounding box center [1134, 753] width 43 height 16
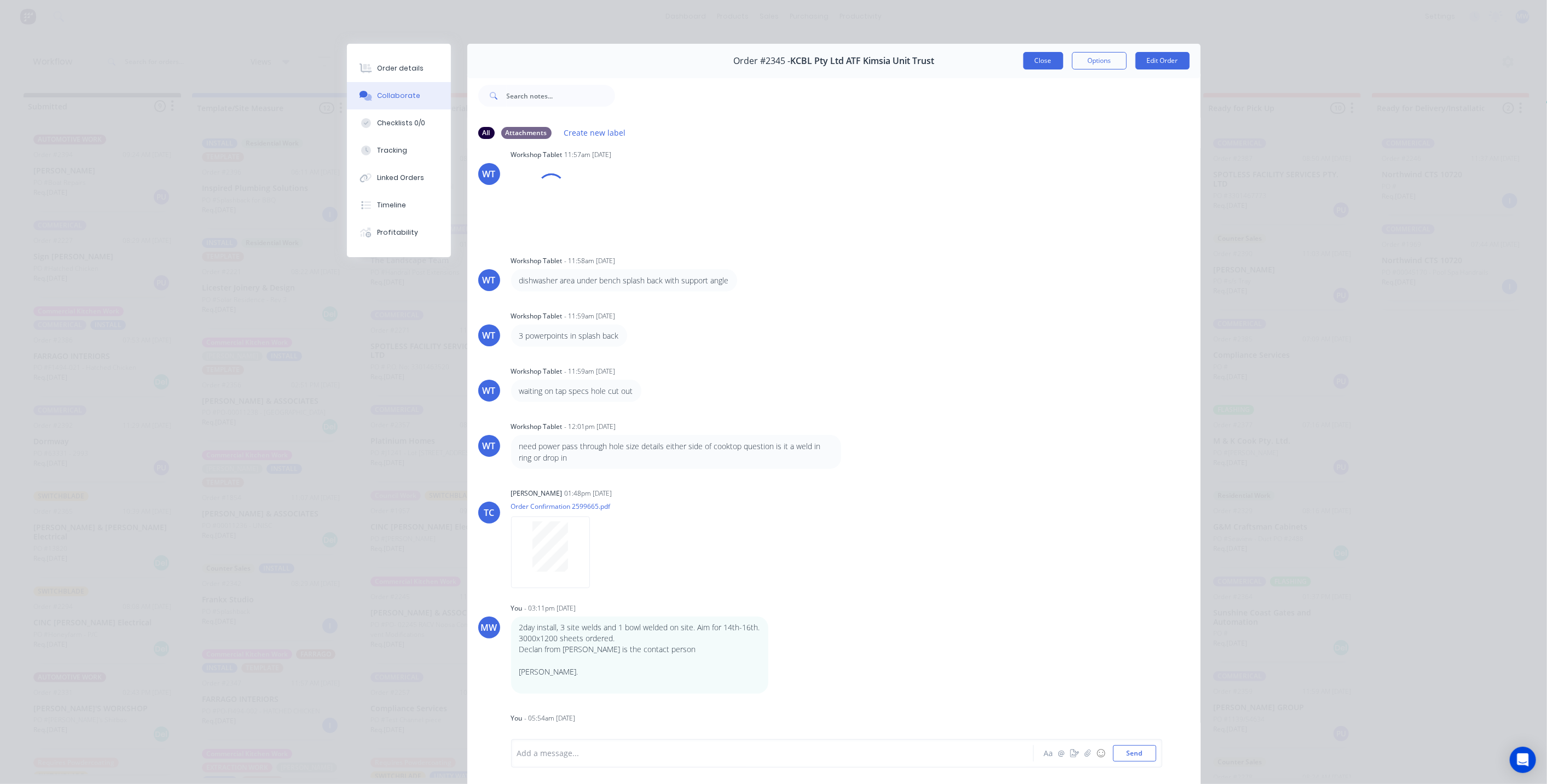
click at [1045, 61] on button "Close" at bounding box center [1043, 60] width 40 height 18
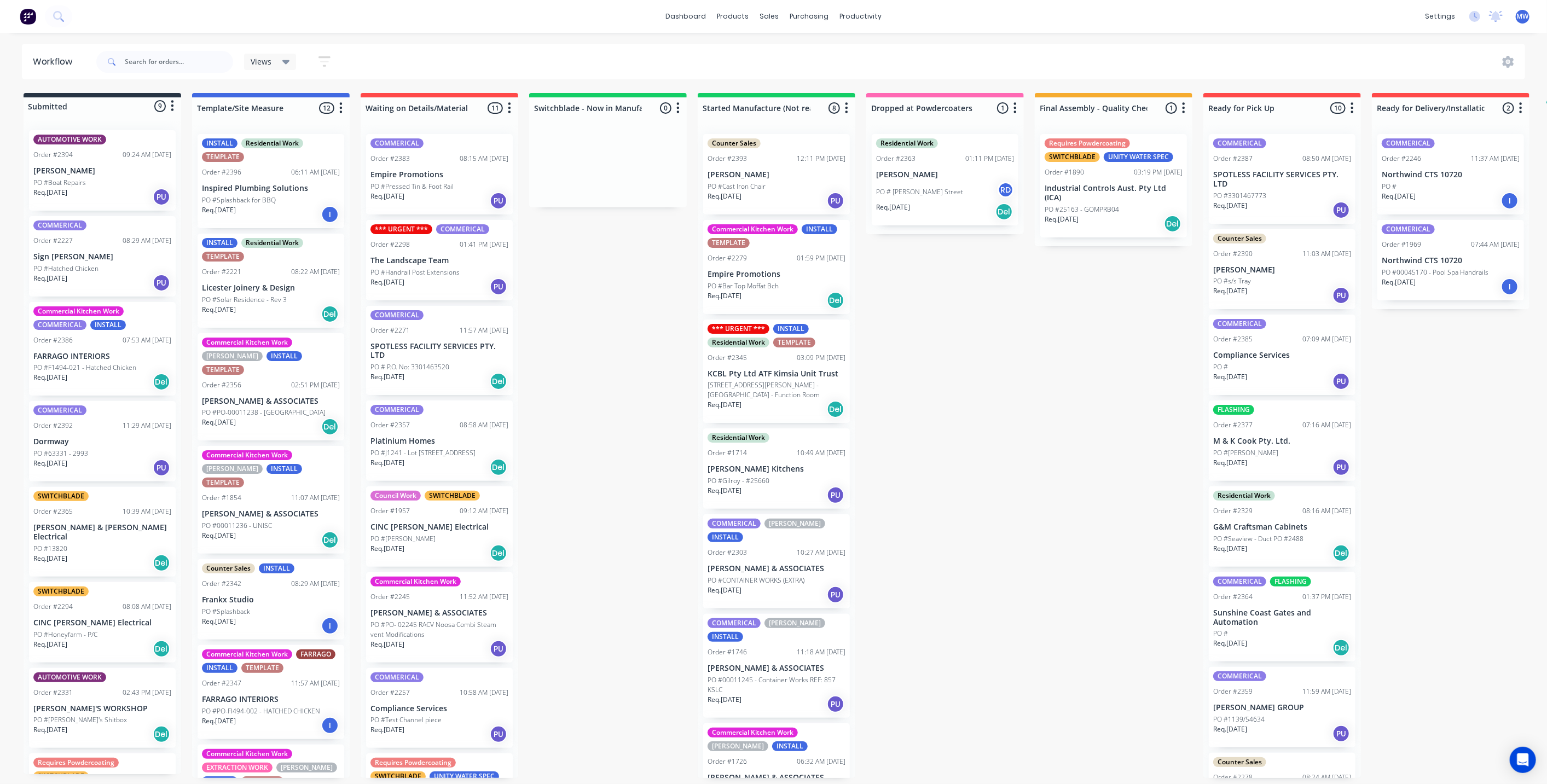
click at [968, 530] on div "Submitted 9 Status colour #273444 hex #273444 Save Cancel Summaries Total order…" at bounding box center [905, 435] width 1825 height 685
click at [566, 418] on div "Submitted 9 Status colour #273444 hex #273444 Save Cancel Summaries Total order…" at bounding box center [905, 435] width 1825 height 685
click at [578, 431] on div "Submitted 9 Status colour #273444 hex #273444 Save Cancel Summaries Total order…" at bounding box center [905, 435] width 1825 height 685
click at [1033, 582] on div "Submitted 9 Status colour #273444 hex #273444 Save Cancel Summaries Total order…" at bounding box center [905, 435] width 1825 height 685
click at [567, 384] on div "Submitted 9 Status colour #273444 hex #273444 Save Cancel Summaries Total order…" at bounding box center [905, 435] width 1825 height 685
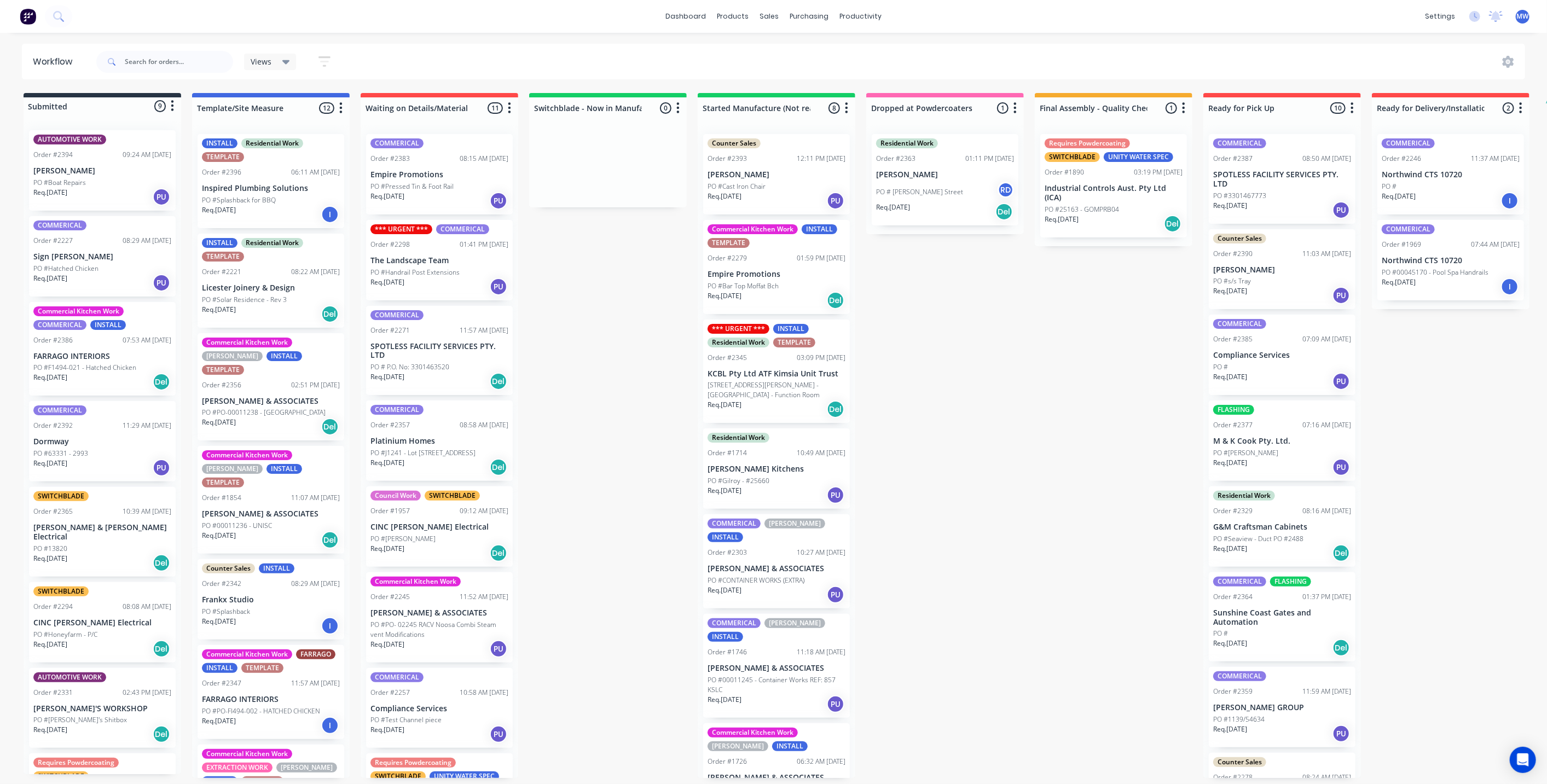
click at [586, 332] on div "Submitted 9 Status colour #273444 hex #273444 Save Cancel Summaries Total order…" at bounding box center [905, 435] width 1825 height 685
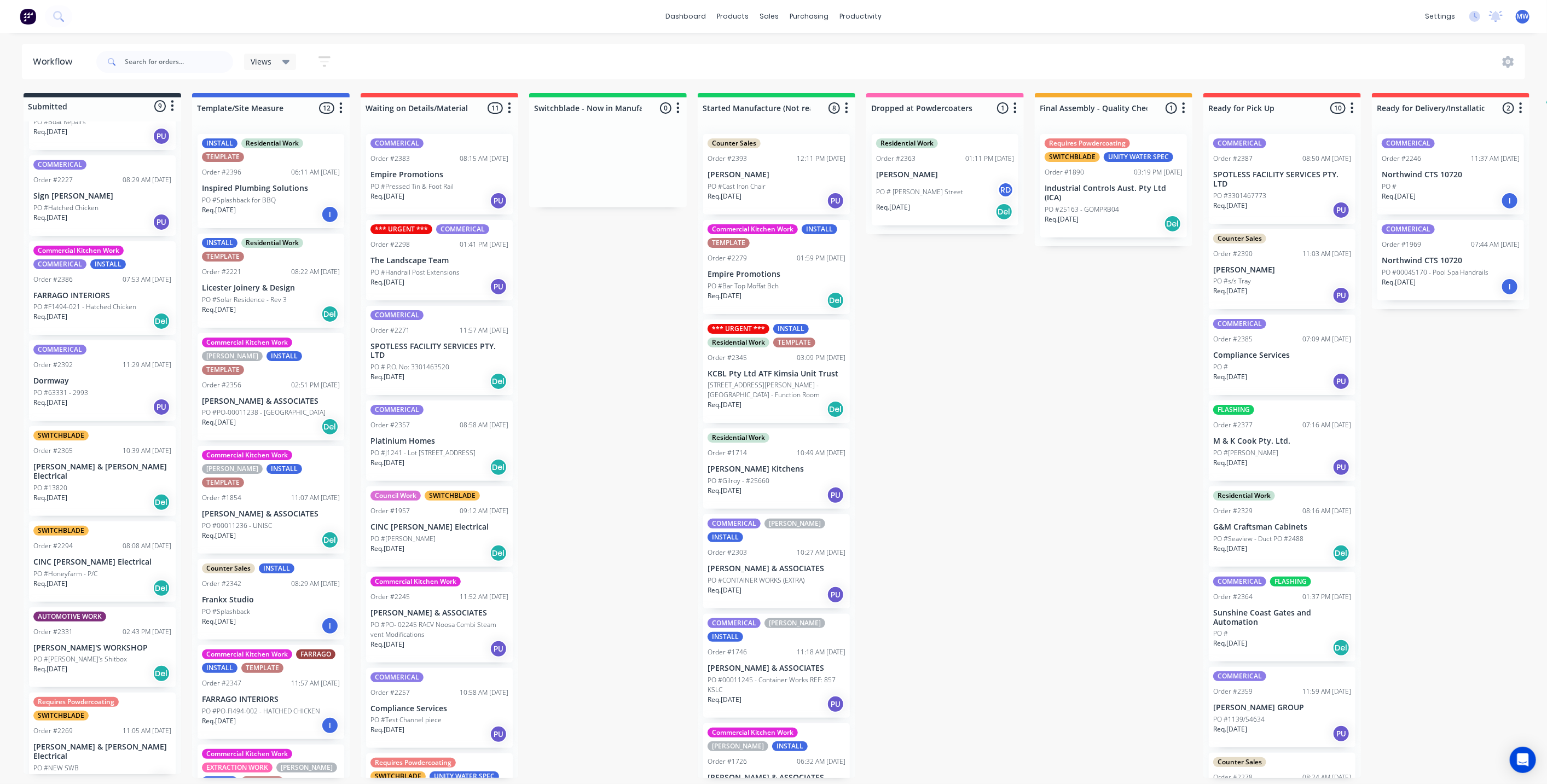
click at [784, 384] on p "PO #53 Upper Hutton Road - Kiamba - Function Room" at bounding box center [777, 390] width 138 height 20
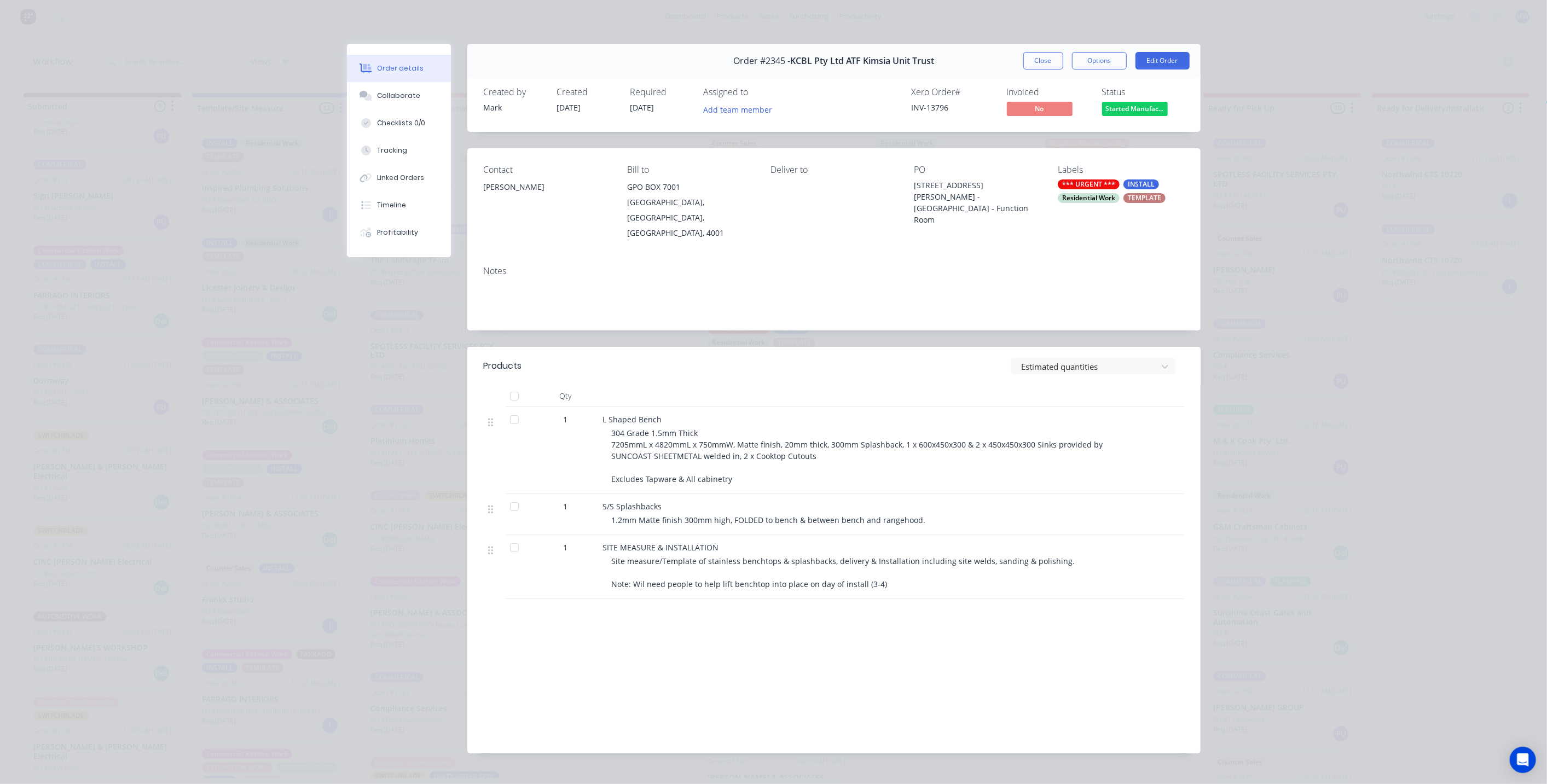
drag, startPoint x: 1185, startPoint y: 356, endPoint x: 1108, endPoint y: 199, distance: 174.9
click at [1184, 356] on header "Products Estimated quantities" at bounding box center [834, 366] width 733 height 38
click at [399, 88] on button "Collaborate" at bounding box center [399, 95] width 104 height 27
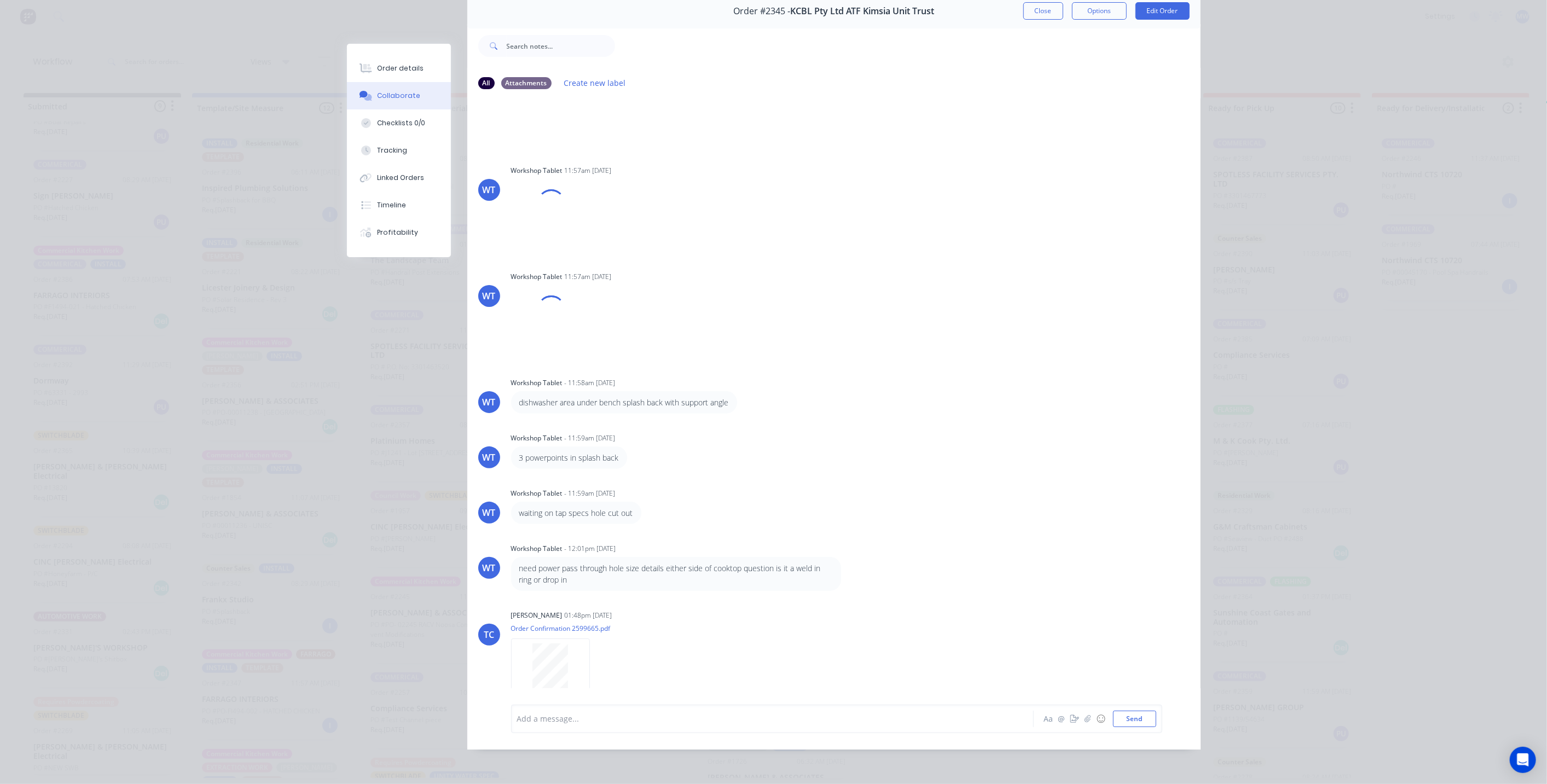
scroll to position [3983, 0]
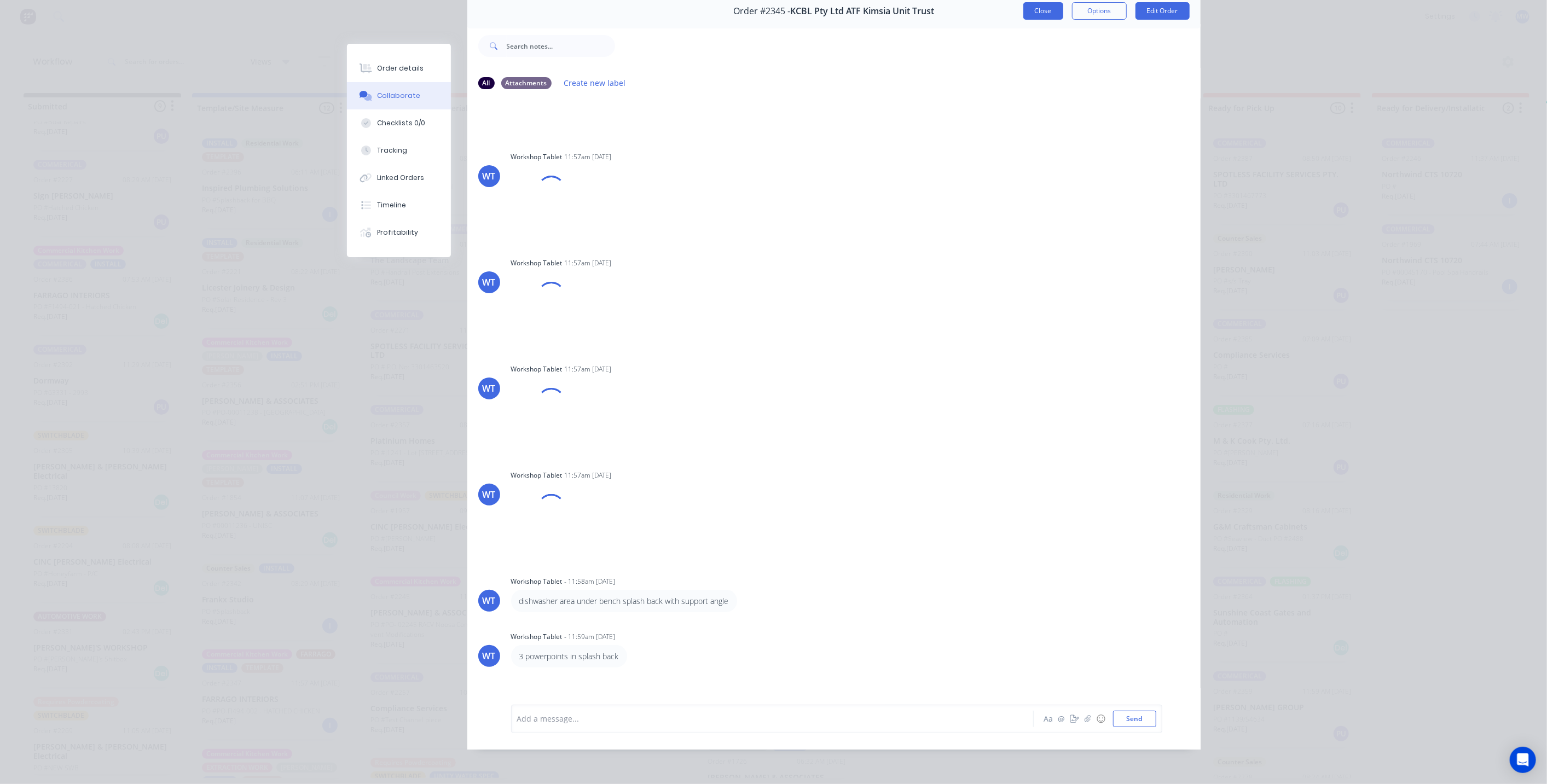
click at [1039, 5] on button "Close" at bounding box center [1043, 11] width 40 height 18
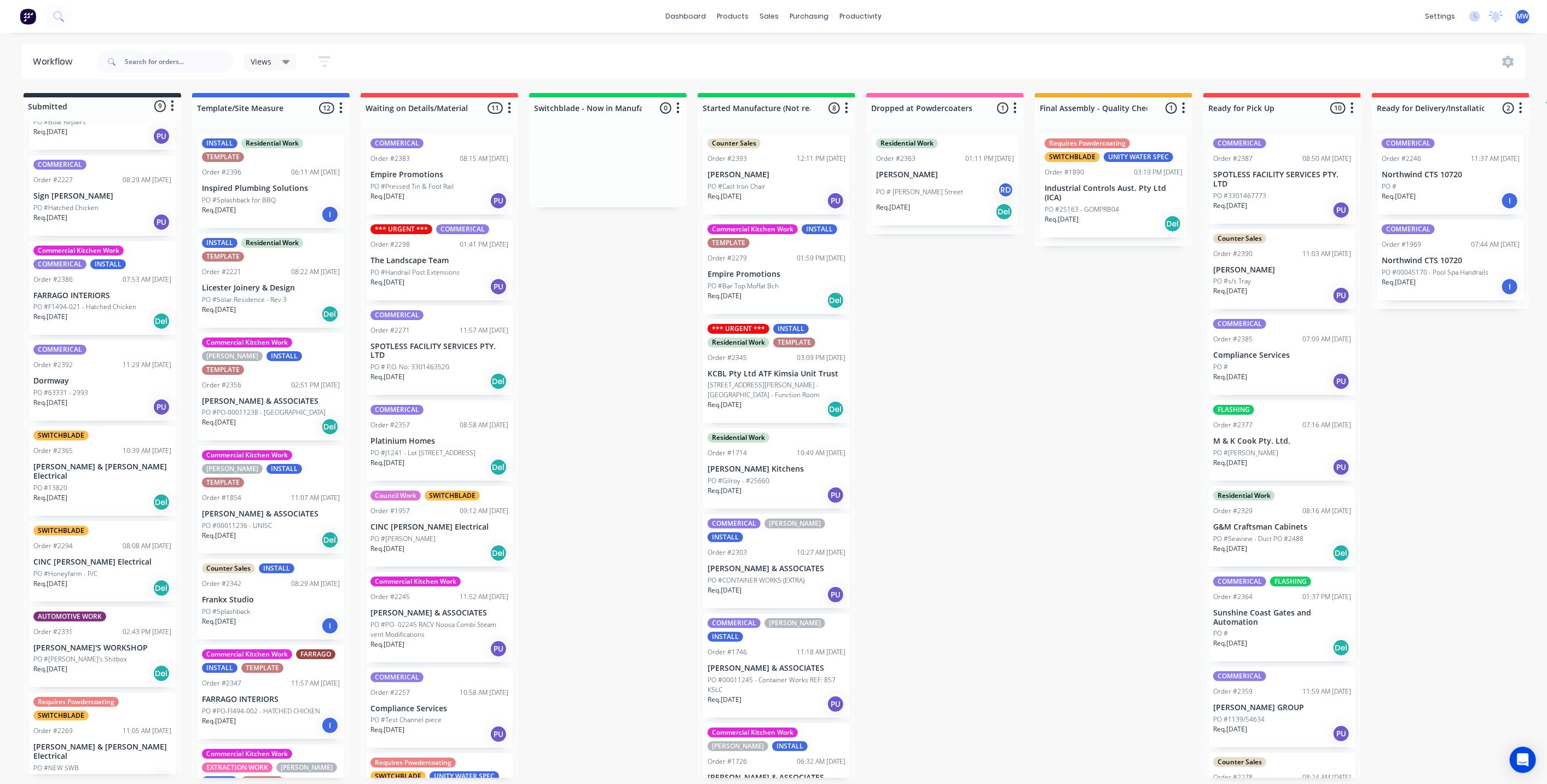
click at [968, 483] on div "Submitted 9 Status colour #273444 hex #273444 Save Cancel Summaries Total order…" at bounding box center [905, 435] width 1825 height 685
click at [598, 427] on div "Submitted 9 Status colour #273444 hex #273444 Save Cancel Summaries Total order…" at bounding box center [905, 435] width 1825 height 685
click at [580, 426] on div "Submitted 9 Status colour #273444 hex #273444 Save Cancel Summaries Total order…" at bounding box center [905, 435] width 1825 height 685
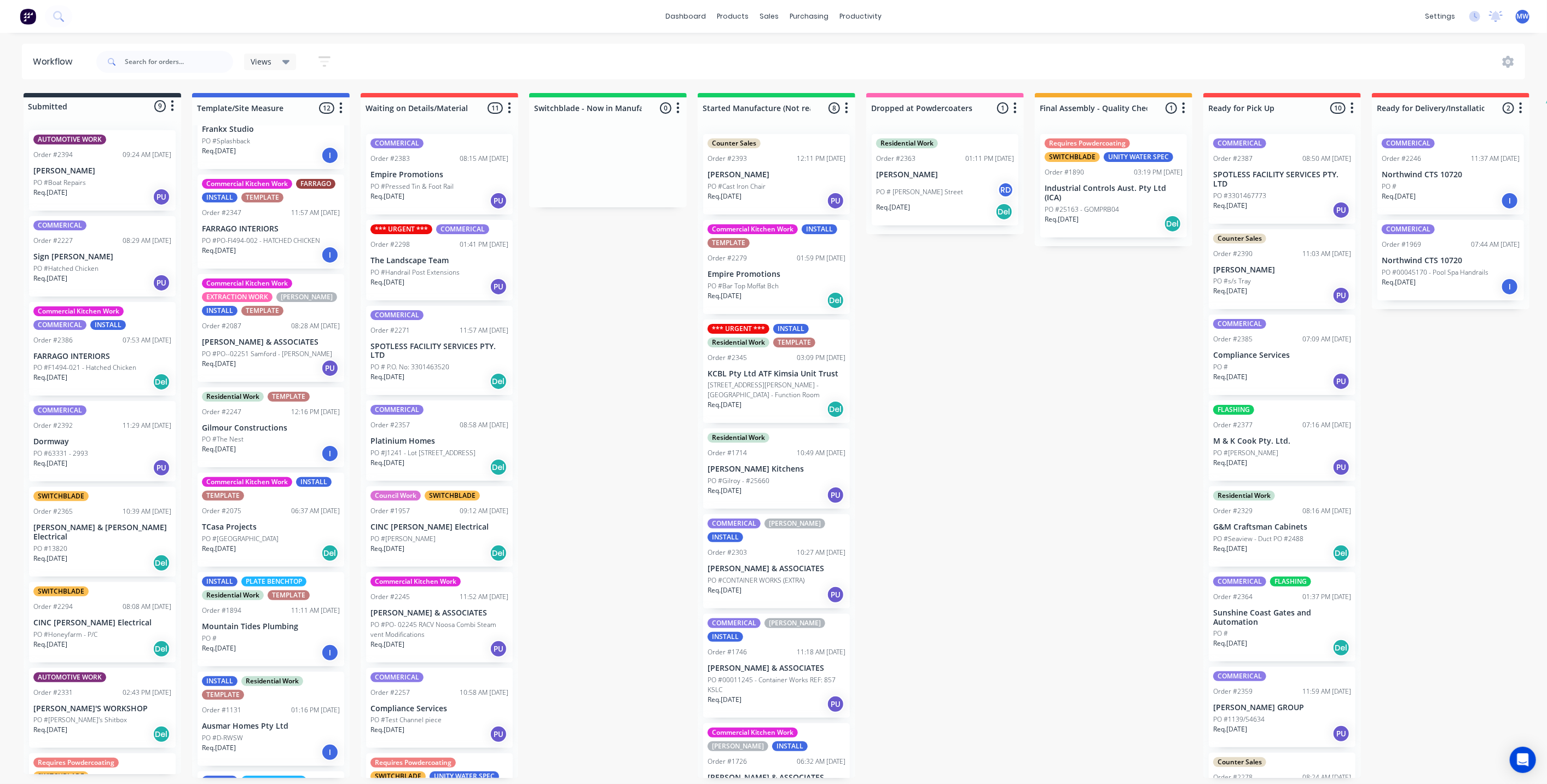
scroll to position [529, 0]
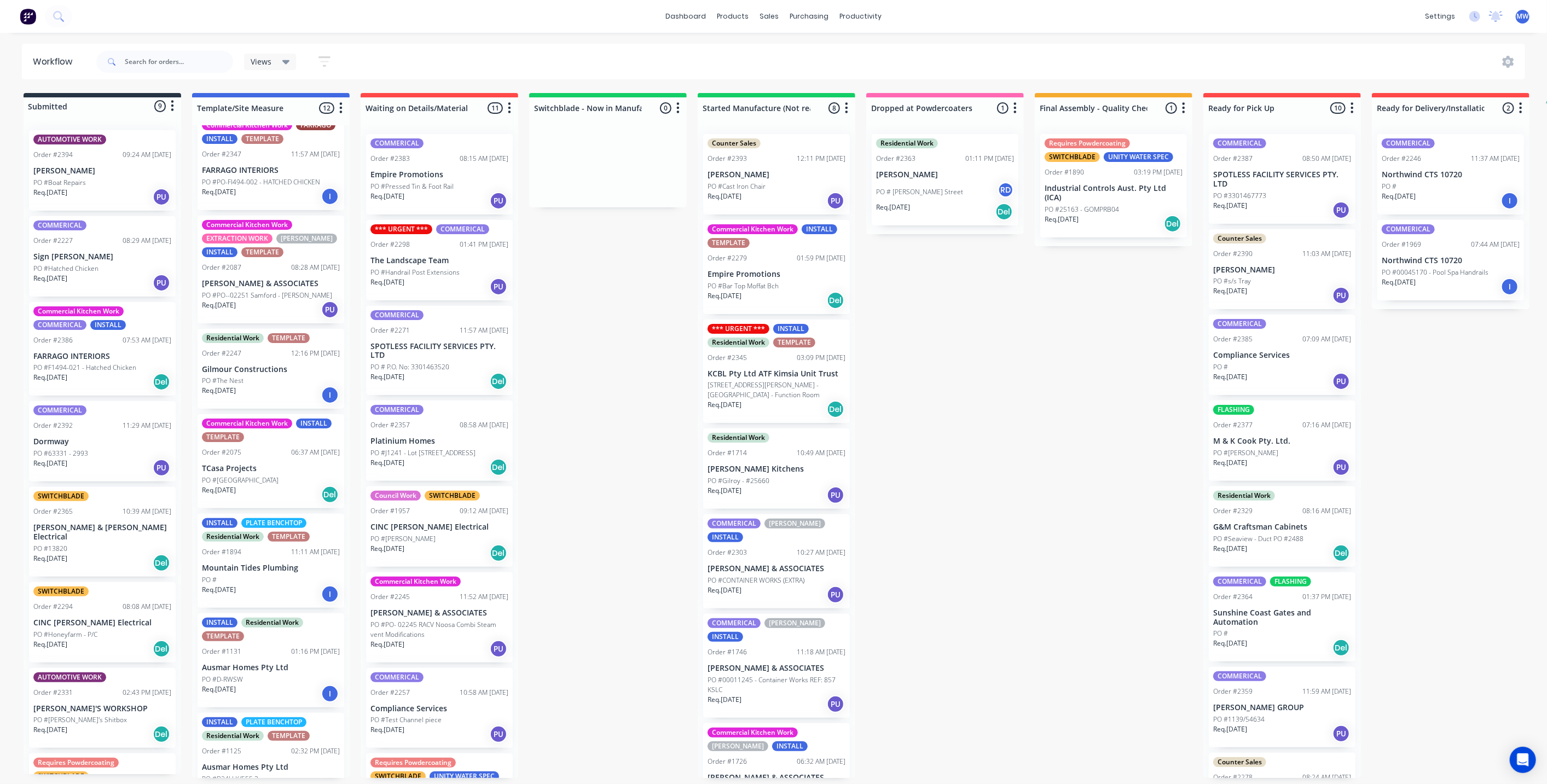
click at [251, 563] on p "Mountain Tides Plumbing" at bounding box center [271, 568] width 138 height 9
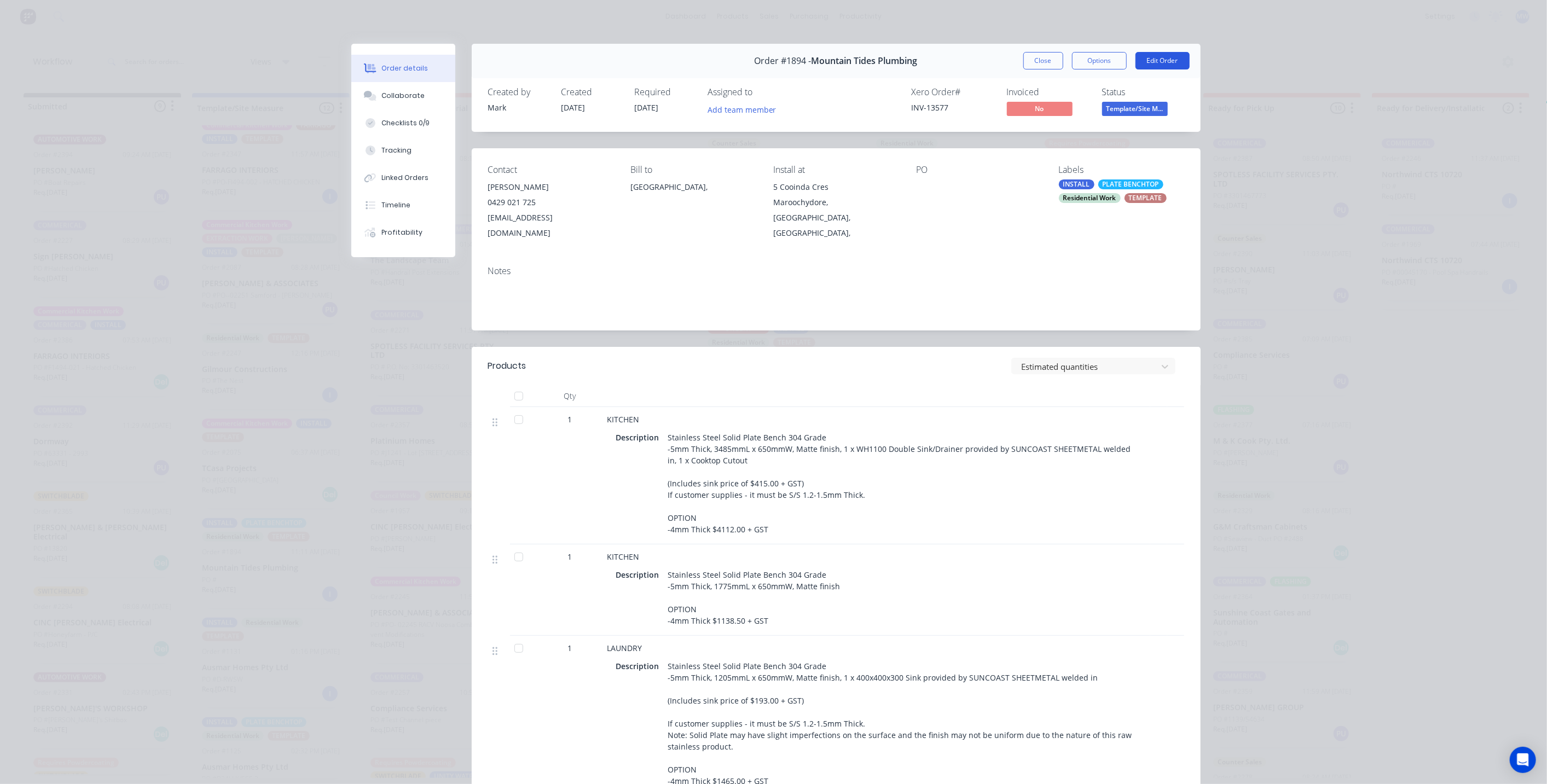
click at [1148, 63] on button "Edit Order" at bounding box center [1163, 60] width 54 height 18
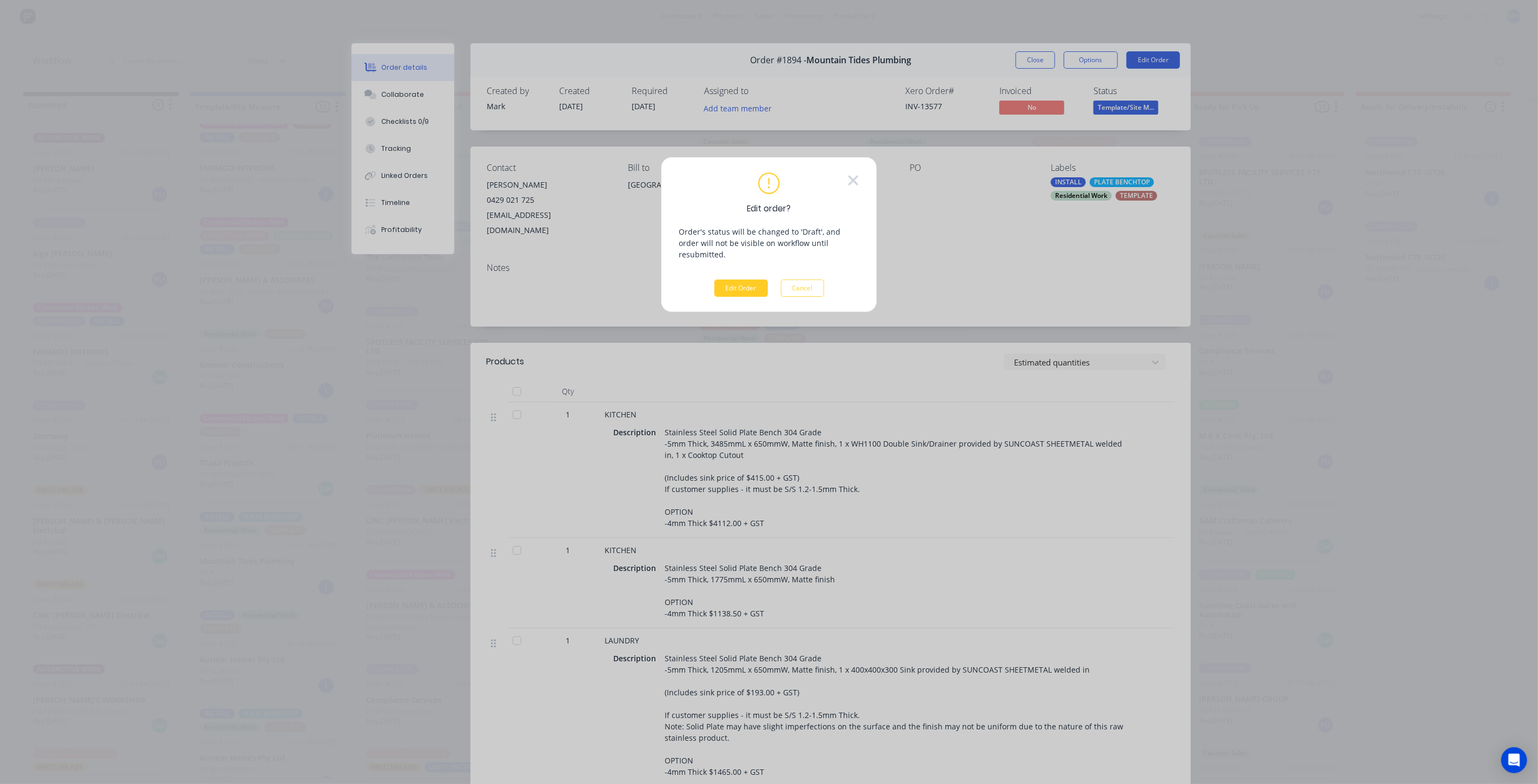
click at [752, 280] on button "Edit Order" at bounding box center [741, 288] width 54 height 18
click at [276, 763] on span "×" at bounding box center [279, 763] width 7 height 15
click at [808, 281] on button "Cancel" at bounding box center [803, 288] width 43 height 18
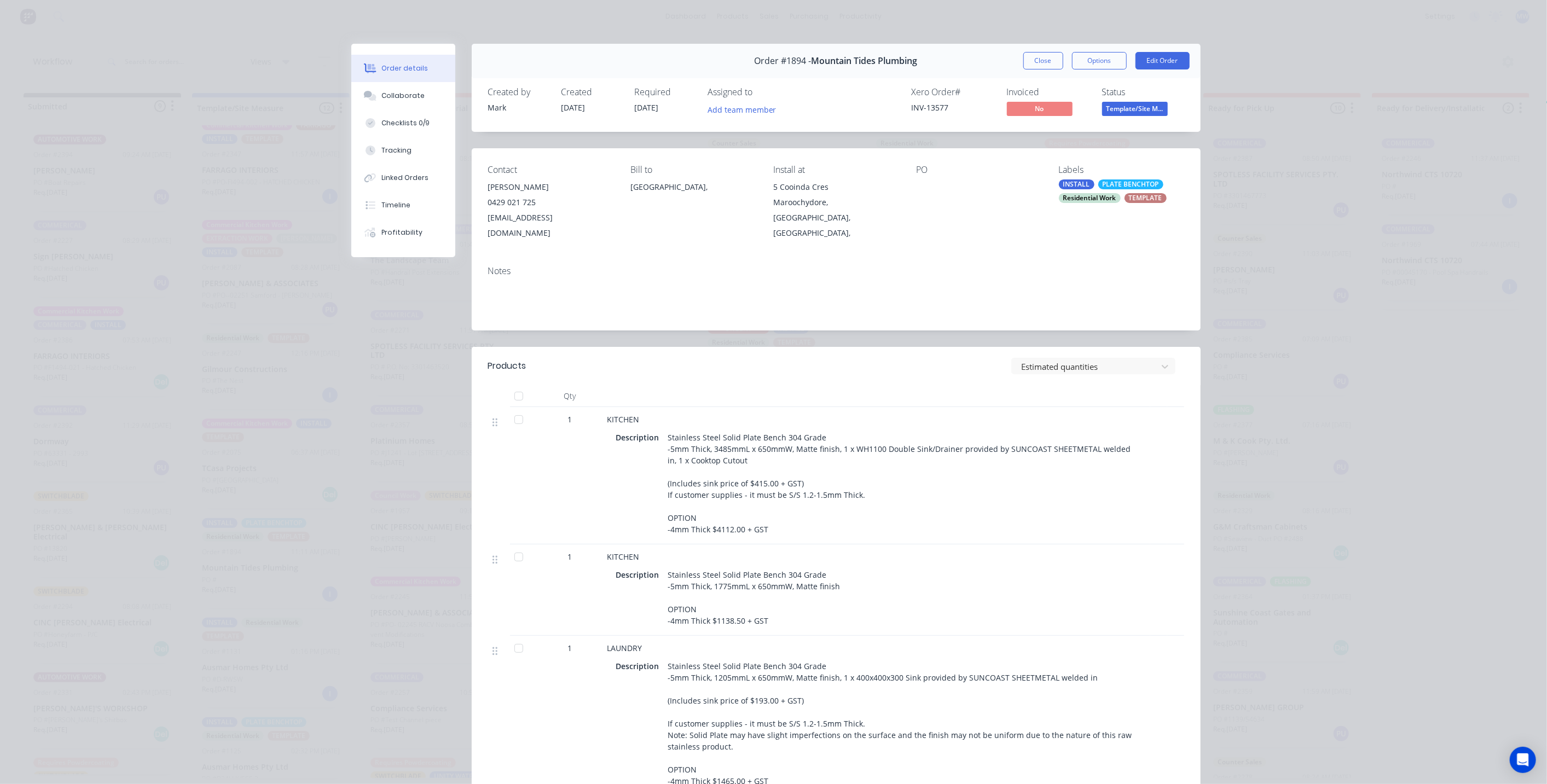
scroll to position [0, 0]
click at [401, 194] on button "Timeline" at bounding box center [403, 205] width 104 height 27
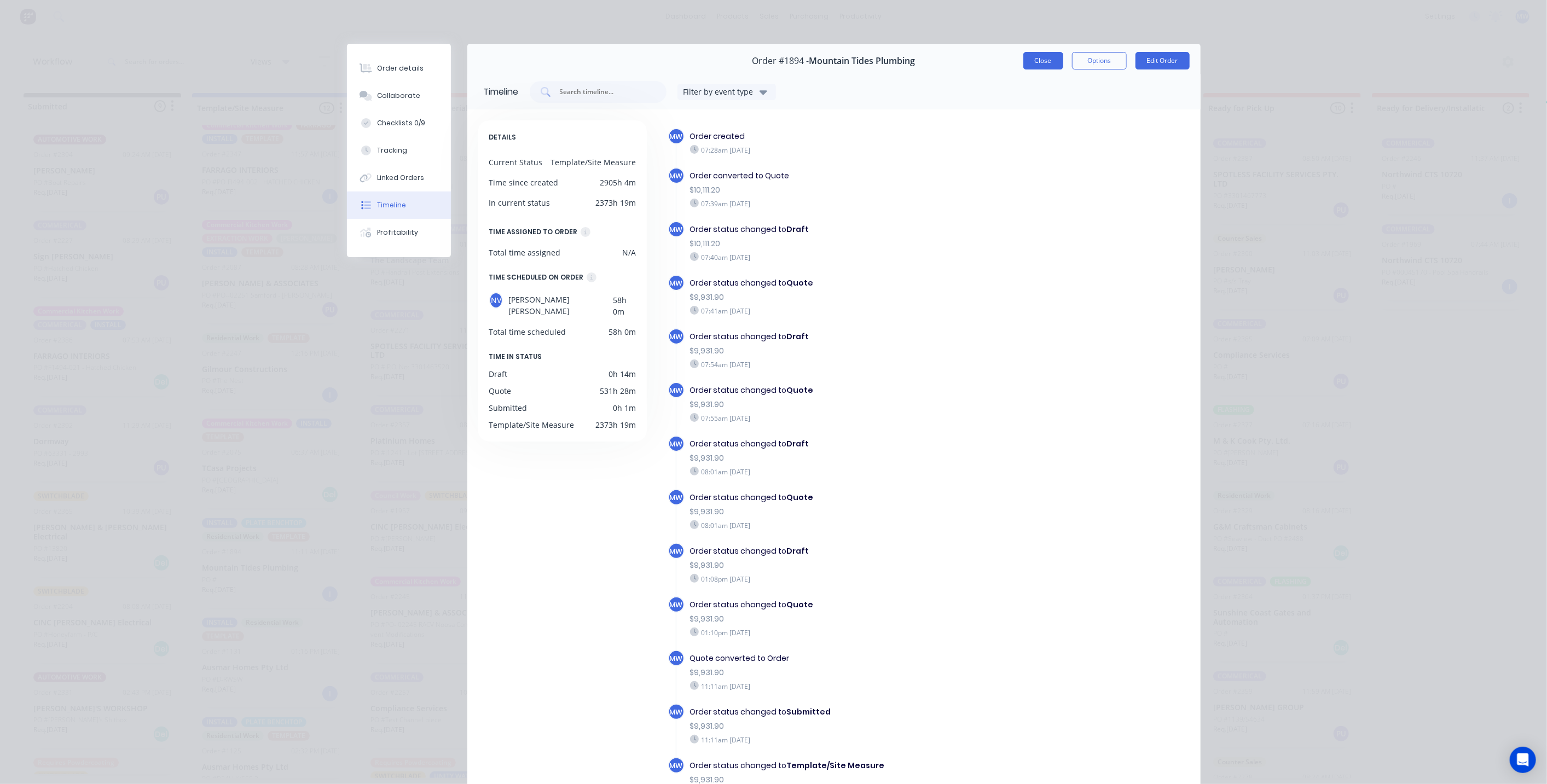
click at [1035, 59] on button "Close" at bounding box center [1043, 60] width 40 height 18
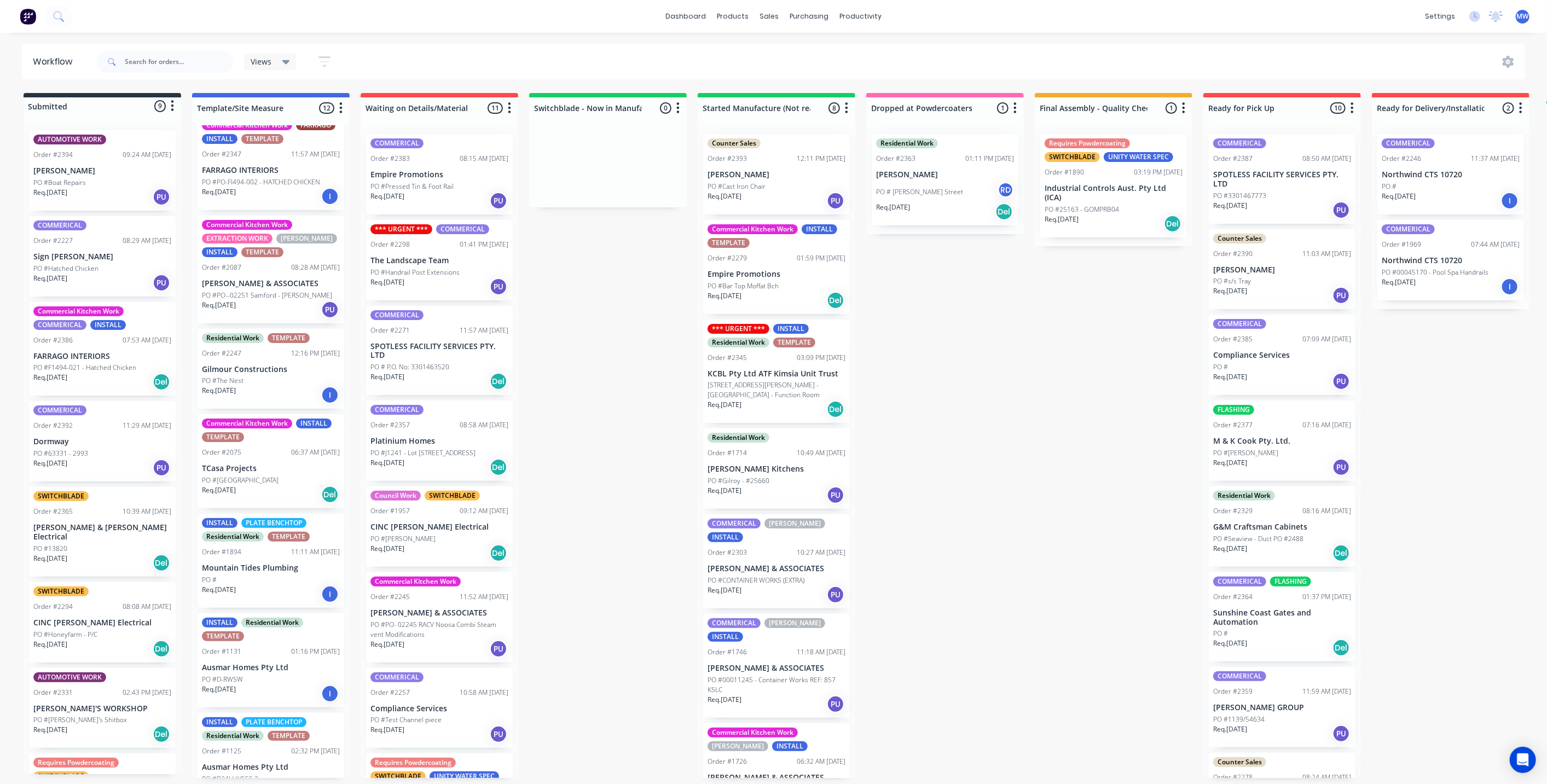
drag, startPoint x: 1012, startPoint y: 437, endPoint x: 1005, endPoint y: 438, distance: 7.1
click at [1009, 436] on div "Submitted 9 Status colour #273444 hex #273444 Save Cancel Summaries Total order…" at bounding box center [905, 435] width 1825 height 685
click at [595, 452] on div "Submitted 9 Status colour #273444 hex #273444 Save Cancel Summaries Total order…" at bounding box center [905, 435] width 1825 height 685
click at [587, 438] on div "Submitted 9 Status colour #273444 hex #273444 Save Cancel Summaries Total order…" at bounding box center [905, 435] width 1825 height 685
click at [590, 444] on div "Submitted 9 Status colour #273444 hex #273444 Save Cancel Summaries Total order…" at bounding box center [905, 435] width 1825 height 685
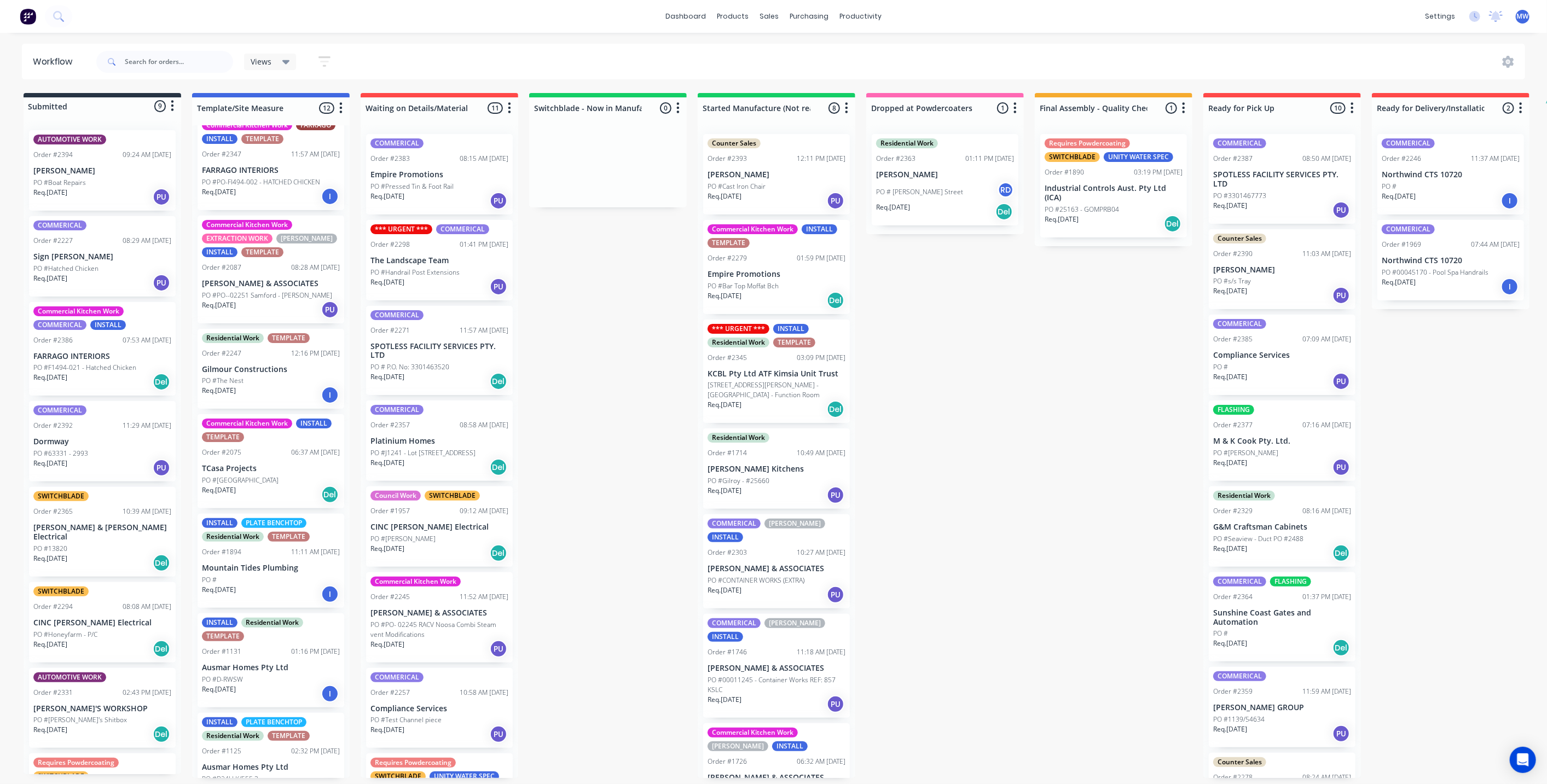
click at [656, 349] on div "Submitted 9 Status colour #273444 hex #273444 Save Cancel Summaries Total order…" at bounding box center [905, 435] width 1825 height 685
click at [633, 389] on div "Submitted 9 Status colour #273444 hex #273444 Save Cancel Summaries Total order…" at bounding box center [905, 435] width 1825 height 685
click at [614, 364] on div "Submitted 9 Status colour #273444 hex #273444 Save Cancel Summaries Total order…" at bounding box center [905, 435] width 1825 height 685
click at [581, 421] on div "Submitted 9 Status colour #273444 hex #273444 Save Cancel Summaries Total order…" at bounding box center [905, 435] width 1825 height 685
click at [628, 357] on div "Submitted 9 Status colour #273444 hex #273444 Save Cancel Summaries Total order…" at bounding box center [905, 435] width 1825 height 685
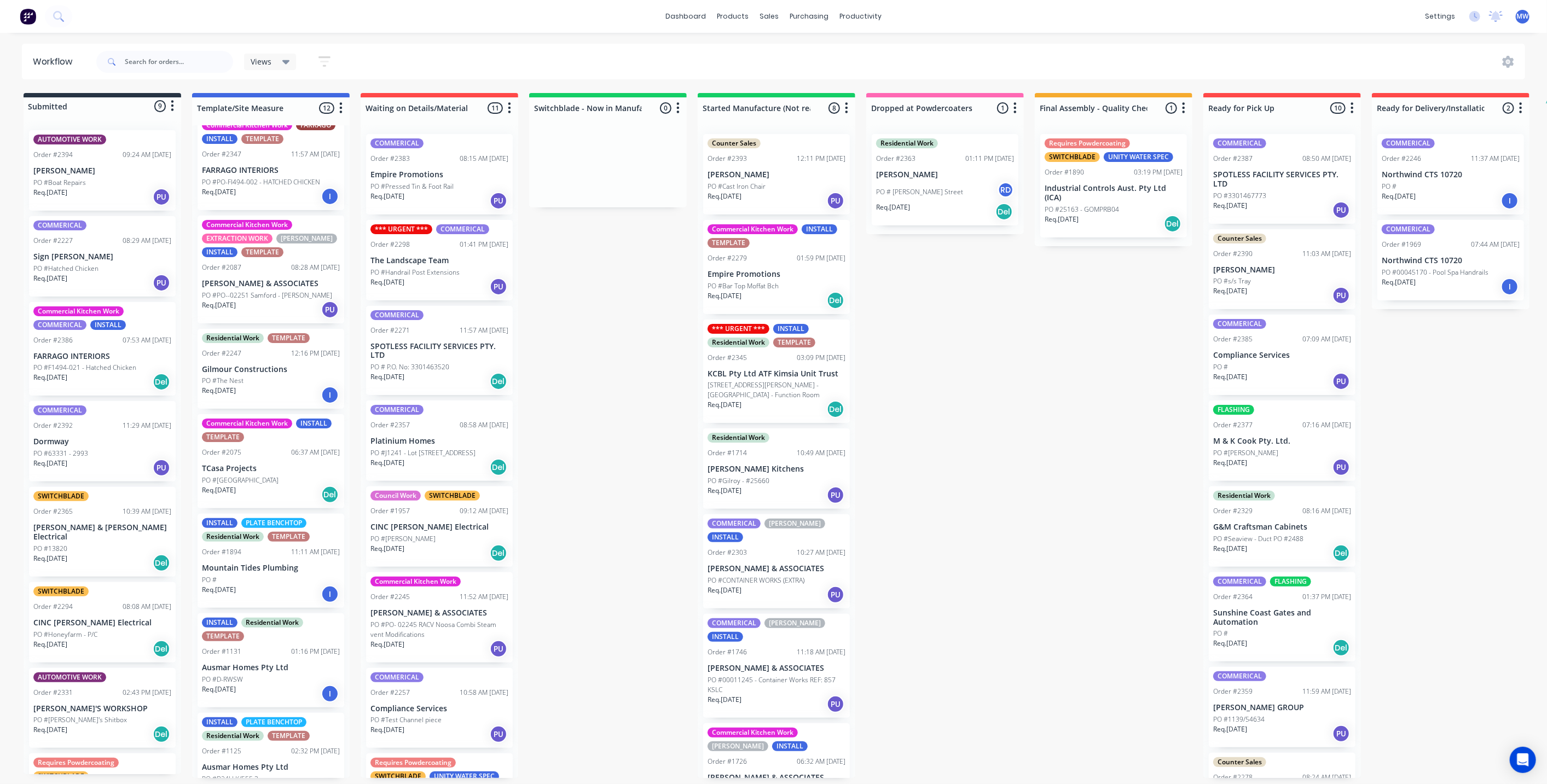
click at [595, 290] on div "Submitted 9 Status colour #273444 hex #273444 Save Cancel Summaries Total order…" at bounding box center [905, 435] width 1825 height 685
drag, startPoint x: 577, startPoint y: 358, endPoint x: 579, endPoint y: 350, distance: 8.2
click at [576, 357] on div "Submitted 9 Status colour #273444 hex #273444 Save Cancel Summaries Total order…" at bounding box center [905, 435] width 1825 height 685
click at [584, 269] on div "Submitted 9 Status colour #273444 hex #273444 Save Cancel Summaries Total order…" at bounding box center [905, 435] width 1825 height 685
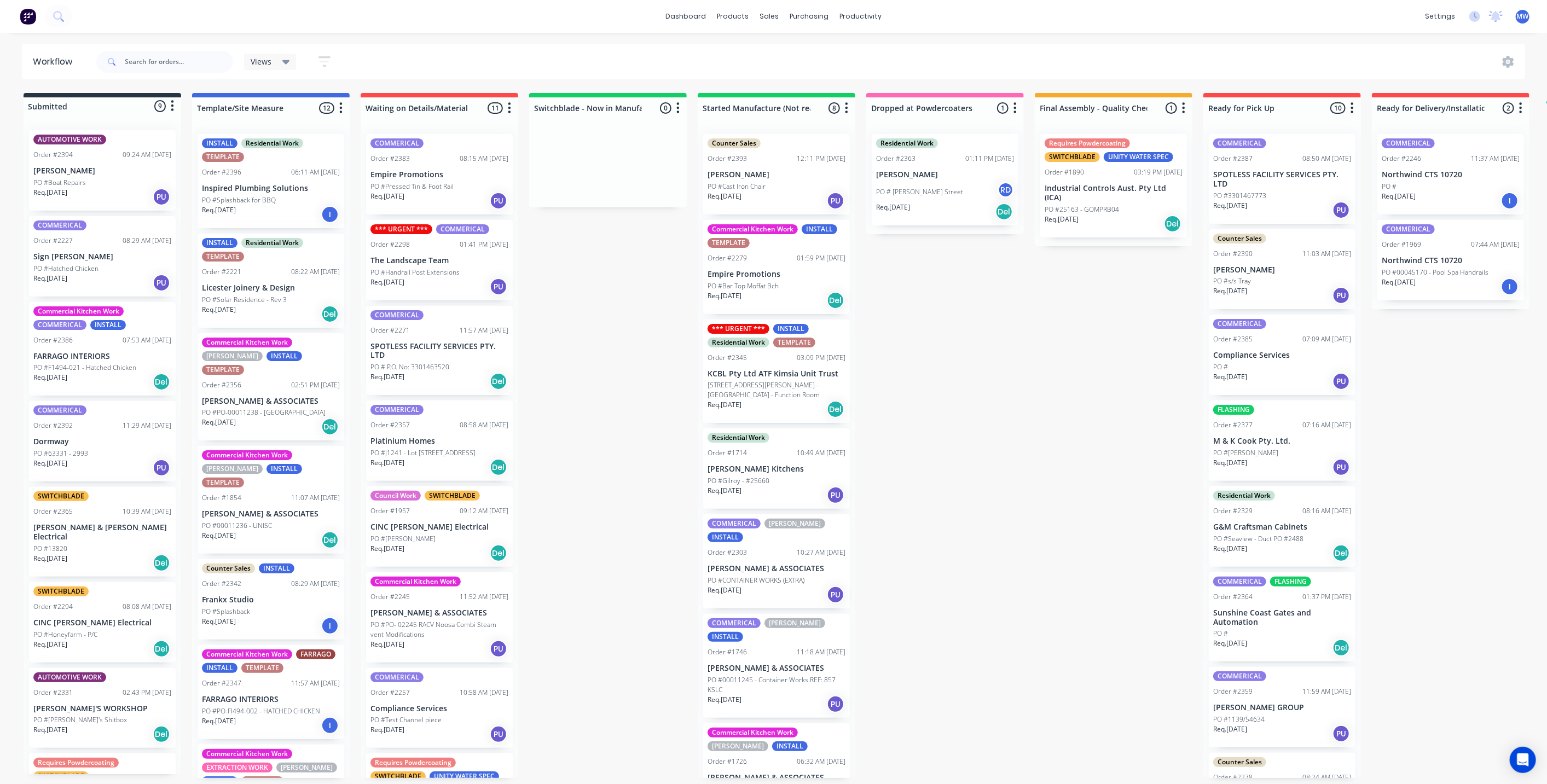
click at [277, 185] on p "Inspired Plumbing Solutions" at bounding box center [271, 188] width 138 height 9
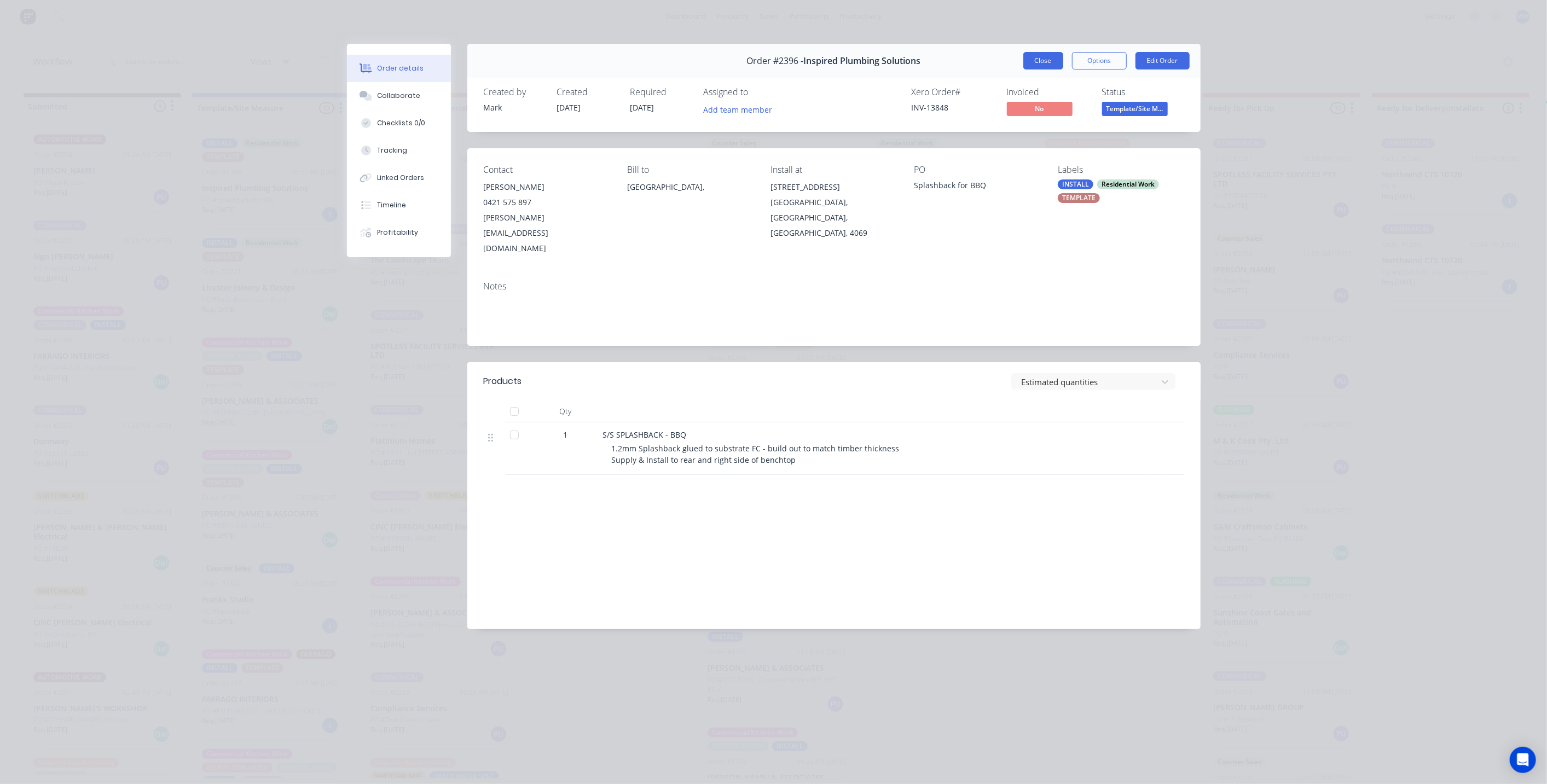
click at [1053, 59] on button "Close" at bounding box center [1043, 60] width 40 height 18
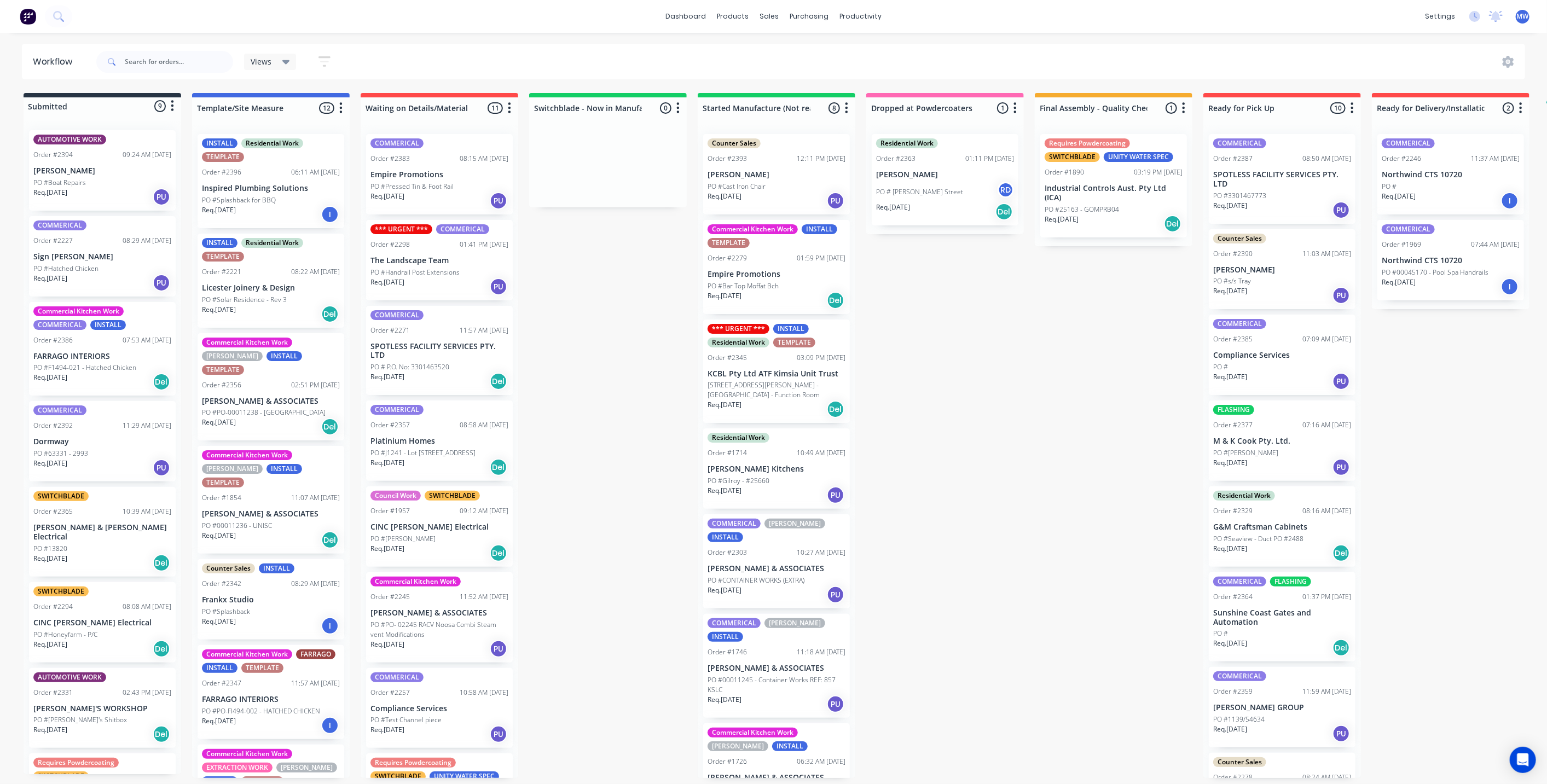
click at [968, 497] on div "Submitted 9 Status colour #273444 hex #273444 Save Cancel Summaries Total order…" at bounding box center [905, 435] width 1825 height 685
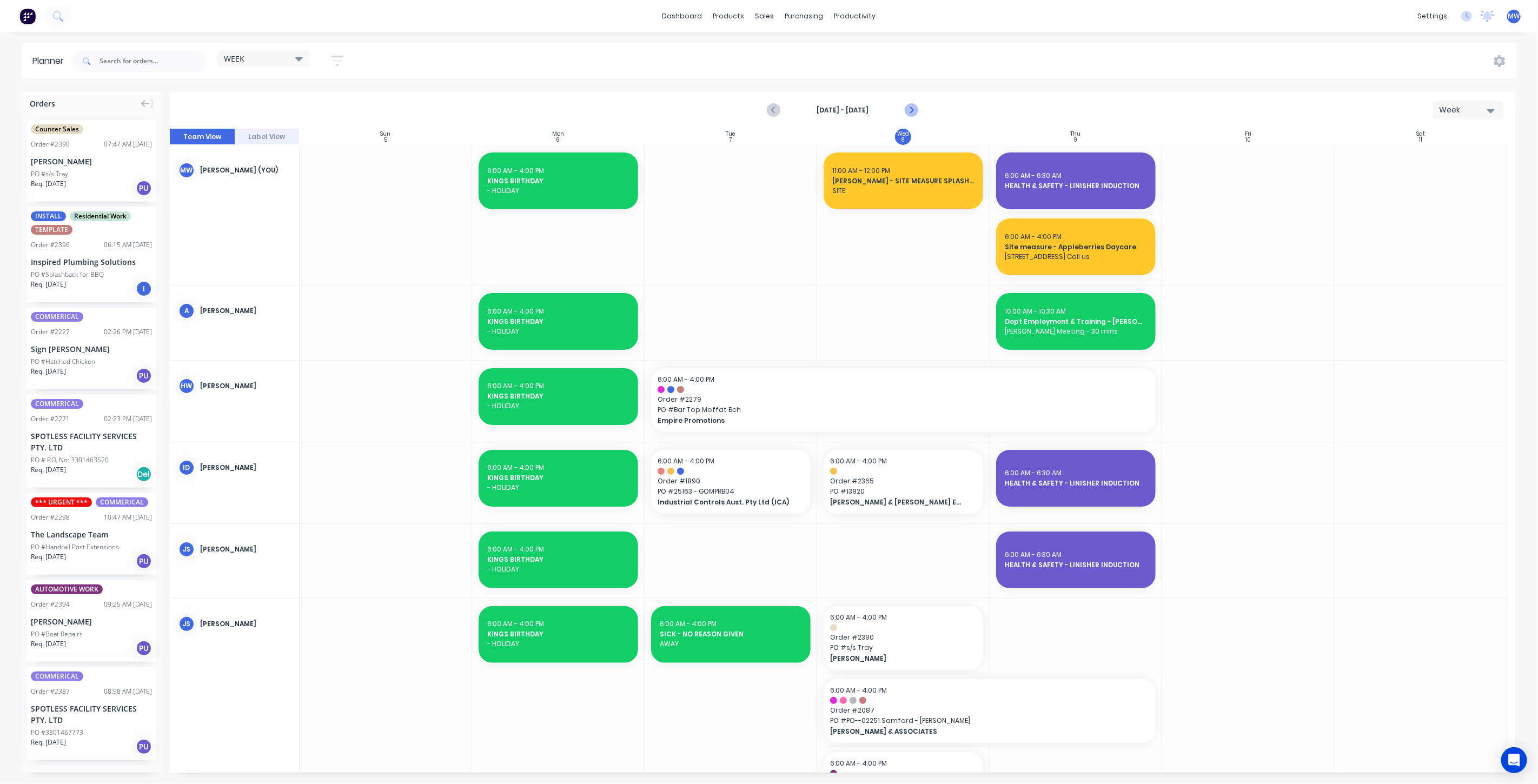
click at [907, 109] on icon "Next page" at bounding box center [910, 110] width 13 height 13
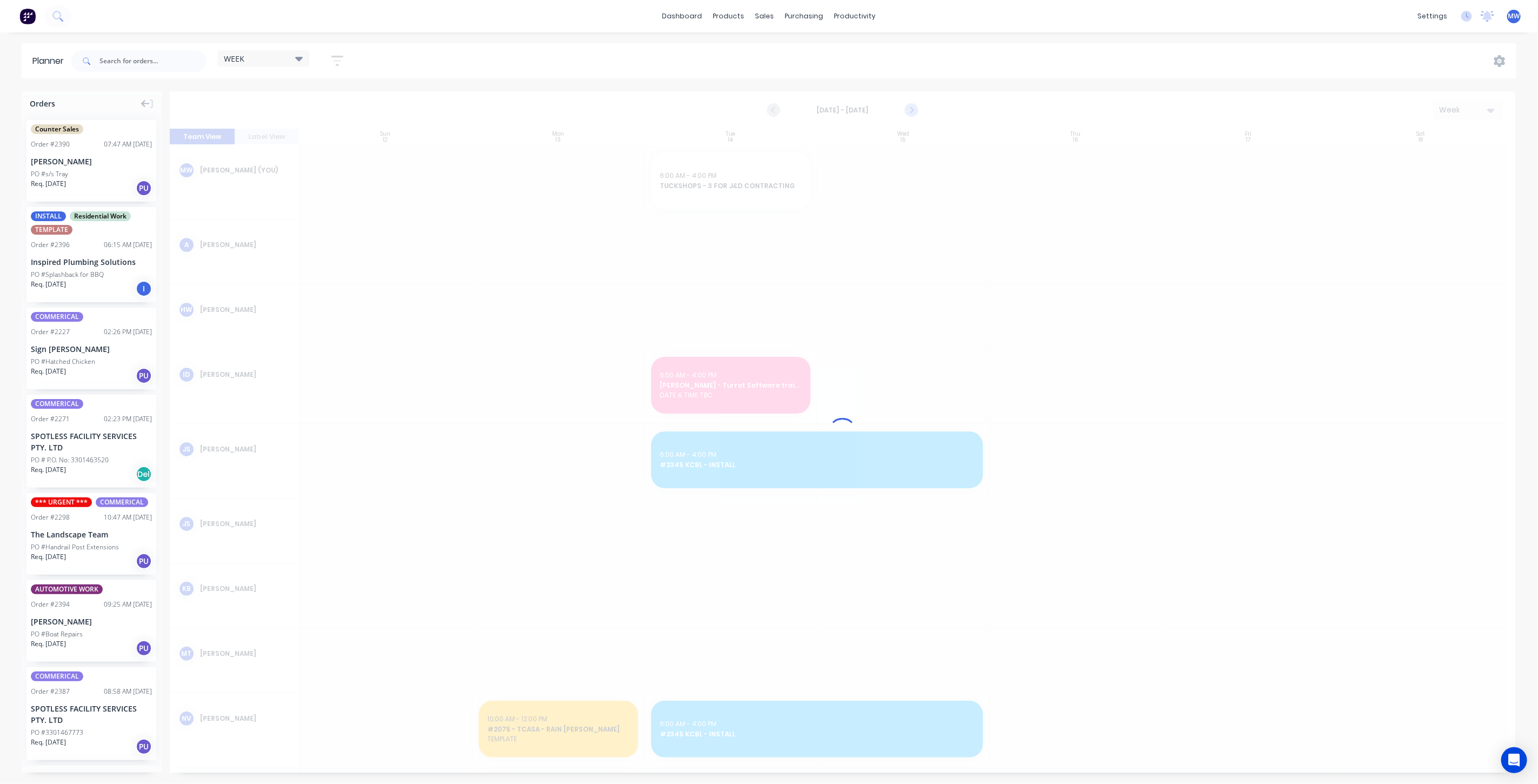
click at [909, 111] on icon "Next page" at bounding box center [910, 110] width 13 height 13
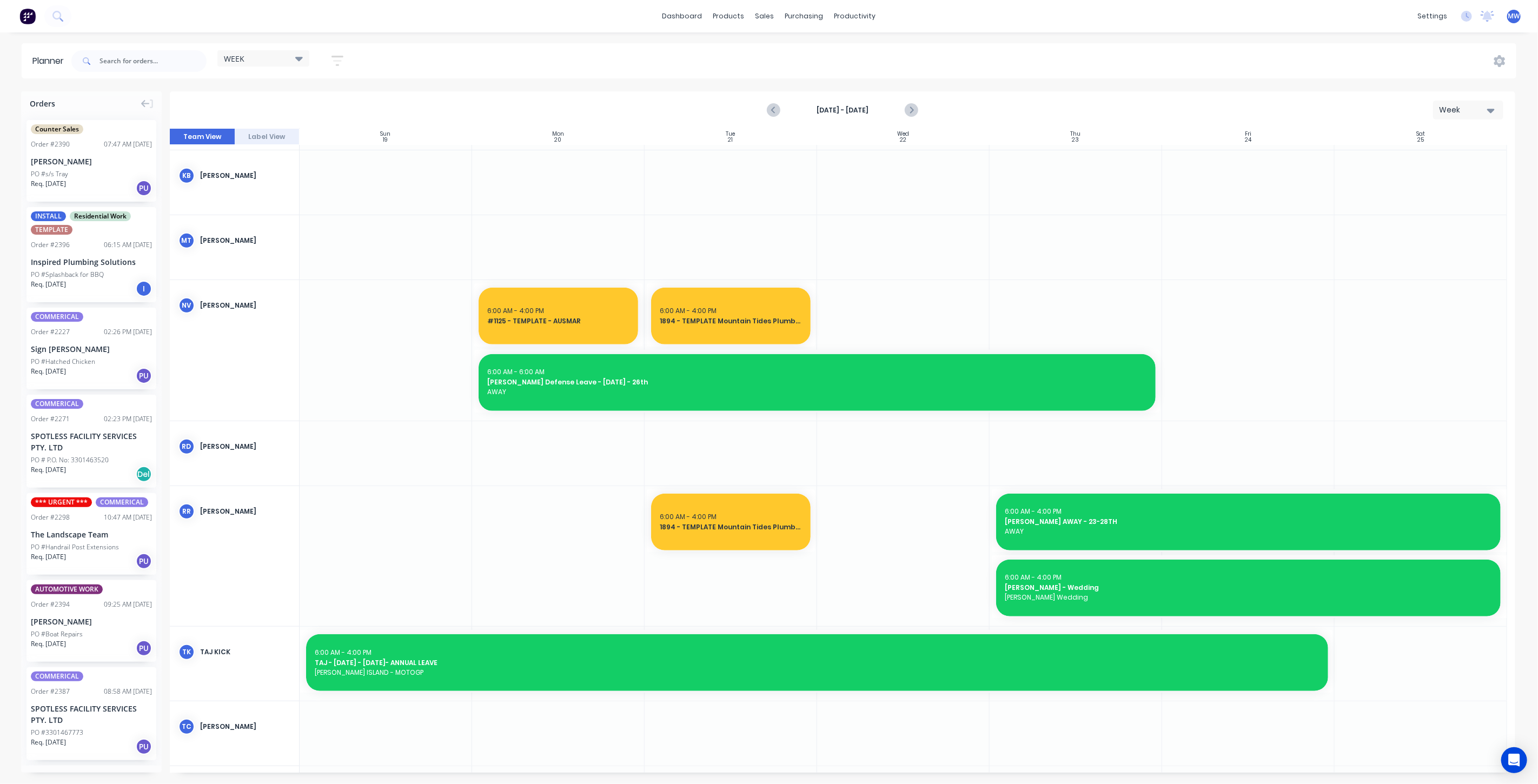
scroll to position [601, 0]
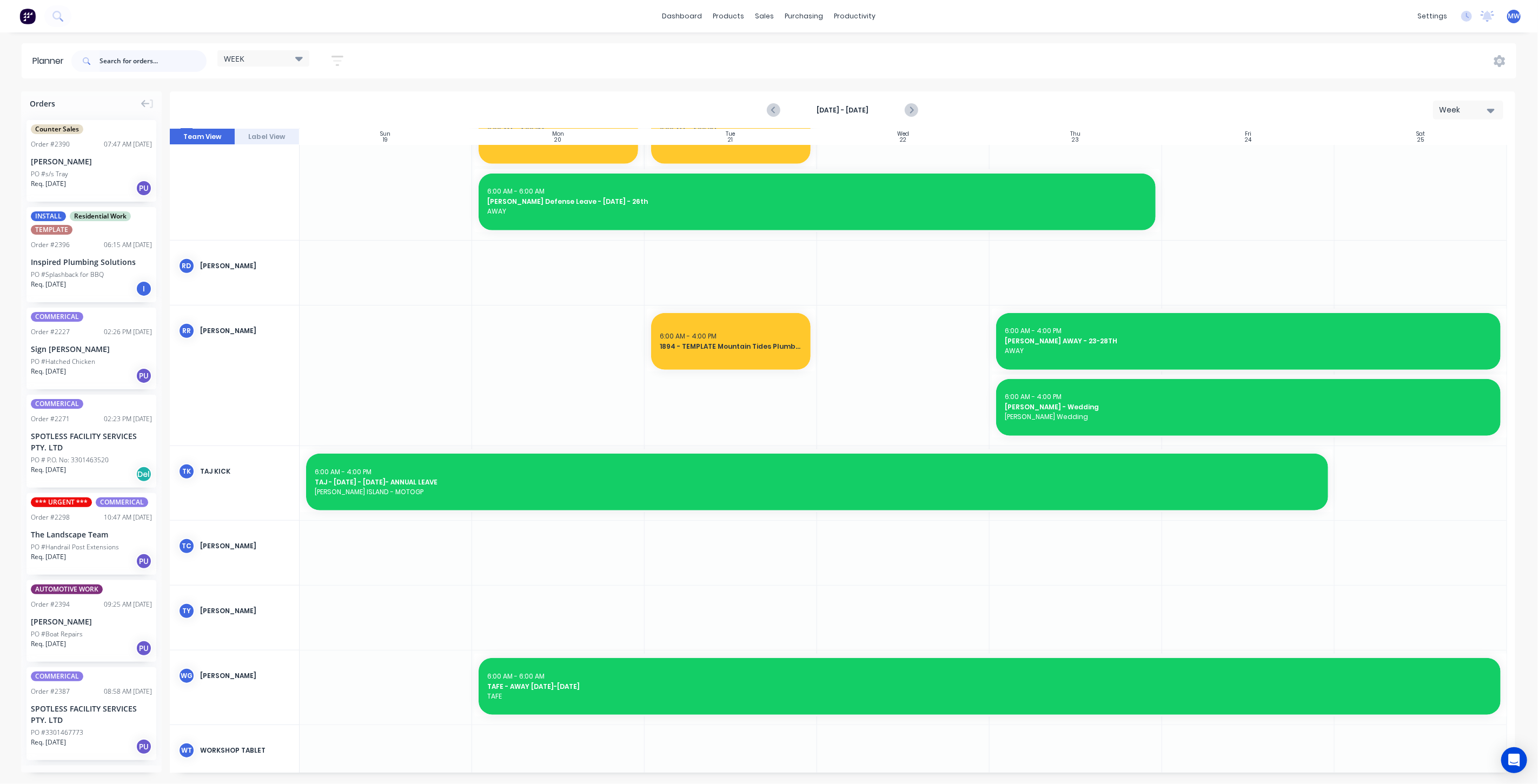
drag, startPoint x: 123, startPoint y: 57, endPoint x: 124, endPoint y: 47, distance: 10.0
click at [124, 54] on input "text" at bounding box center [153, 61] width 107 height 22
type input "kenilworth"
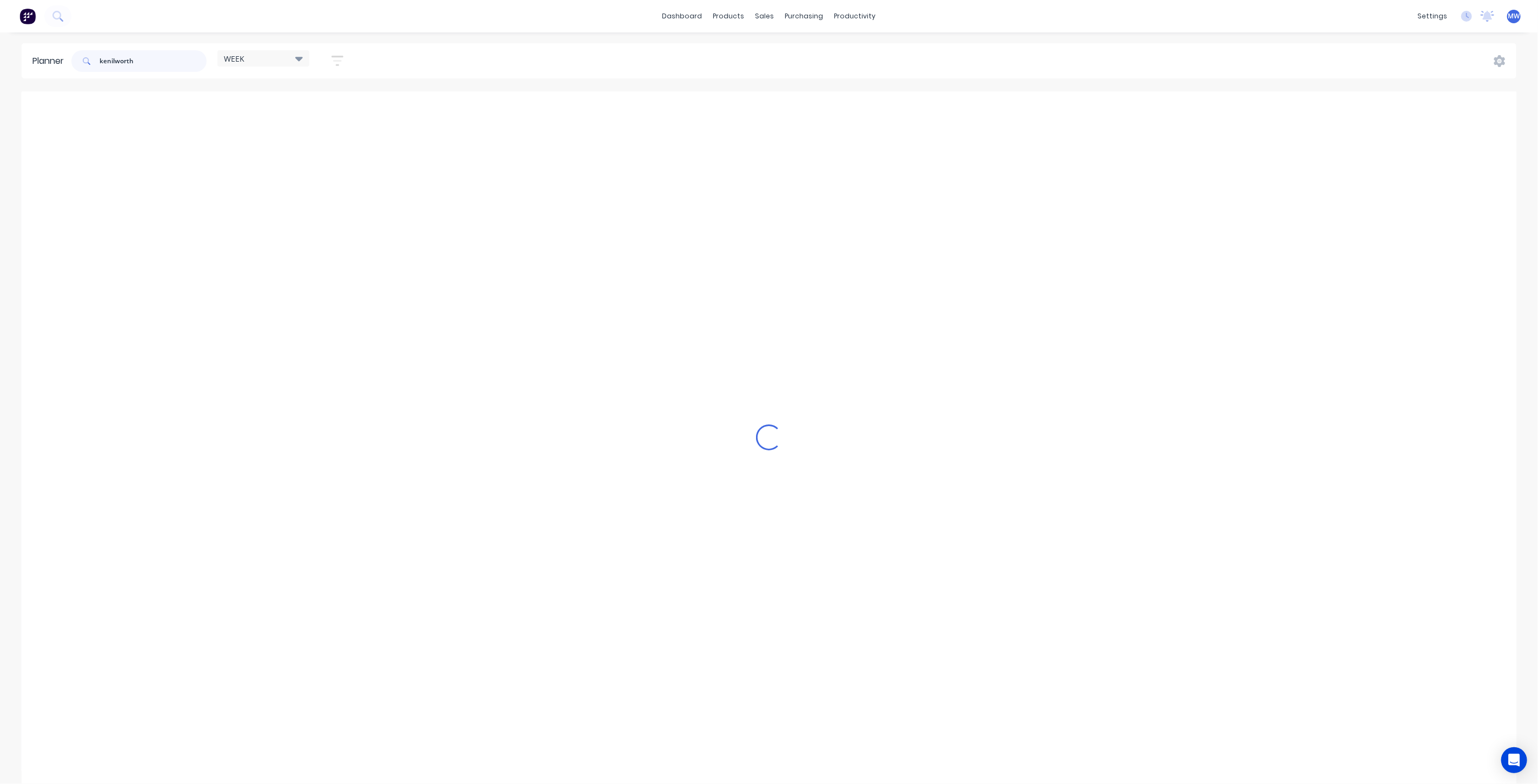
scroll to position [584, 0]
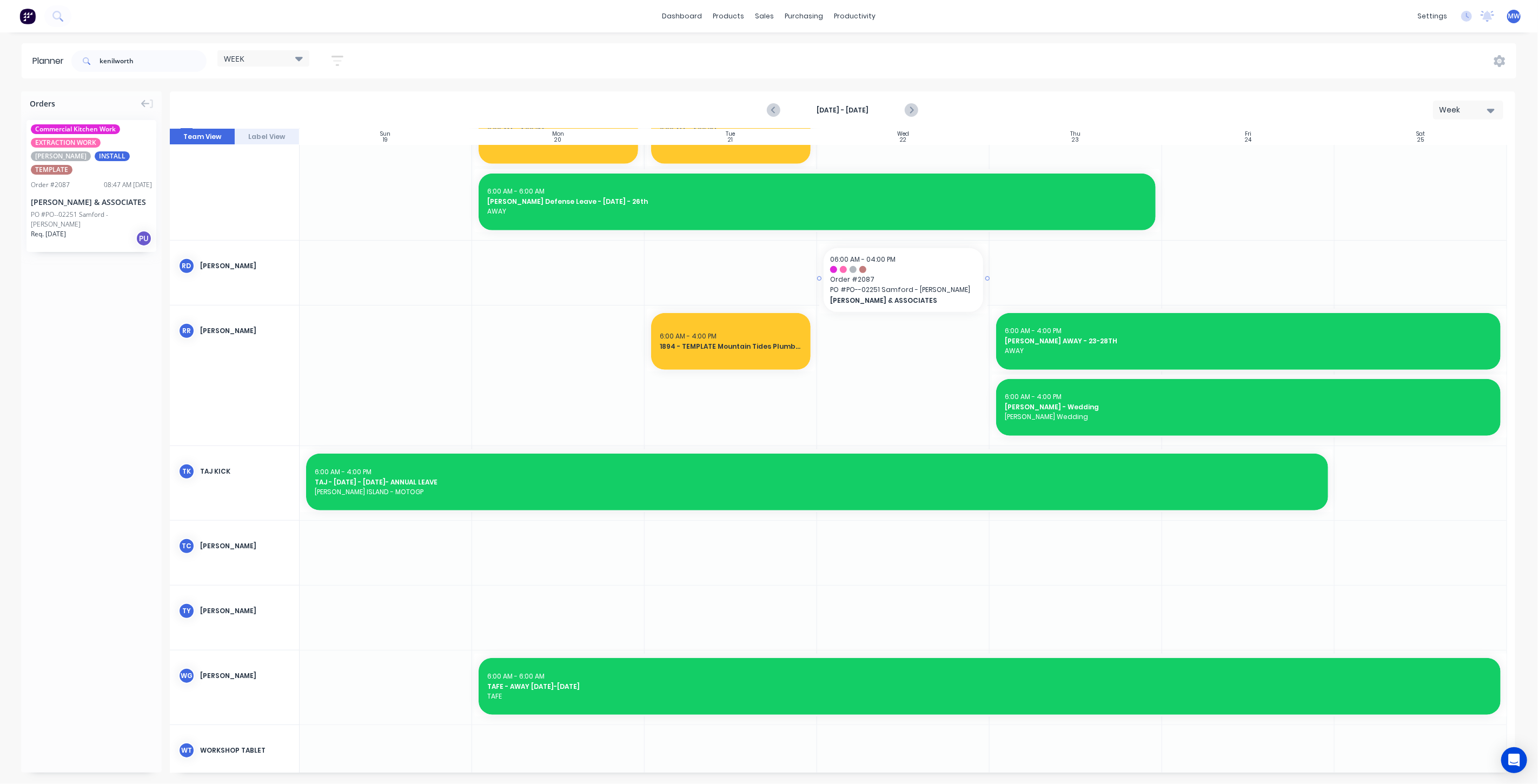
drag, startPoint x: 98, startPoint y: 172, endPoint x: 851, endPoint y: 273, distance: 759.7
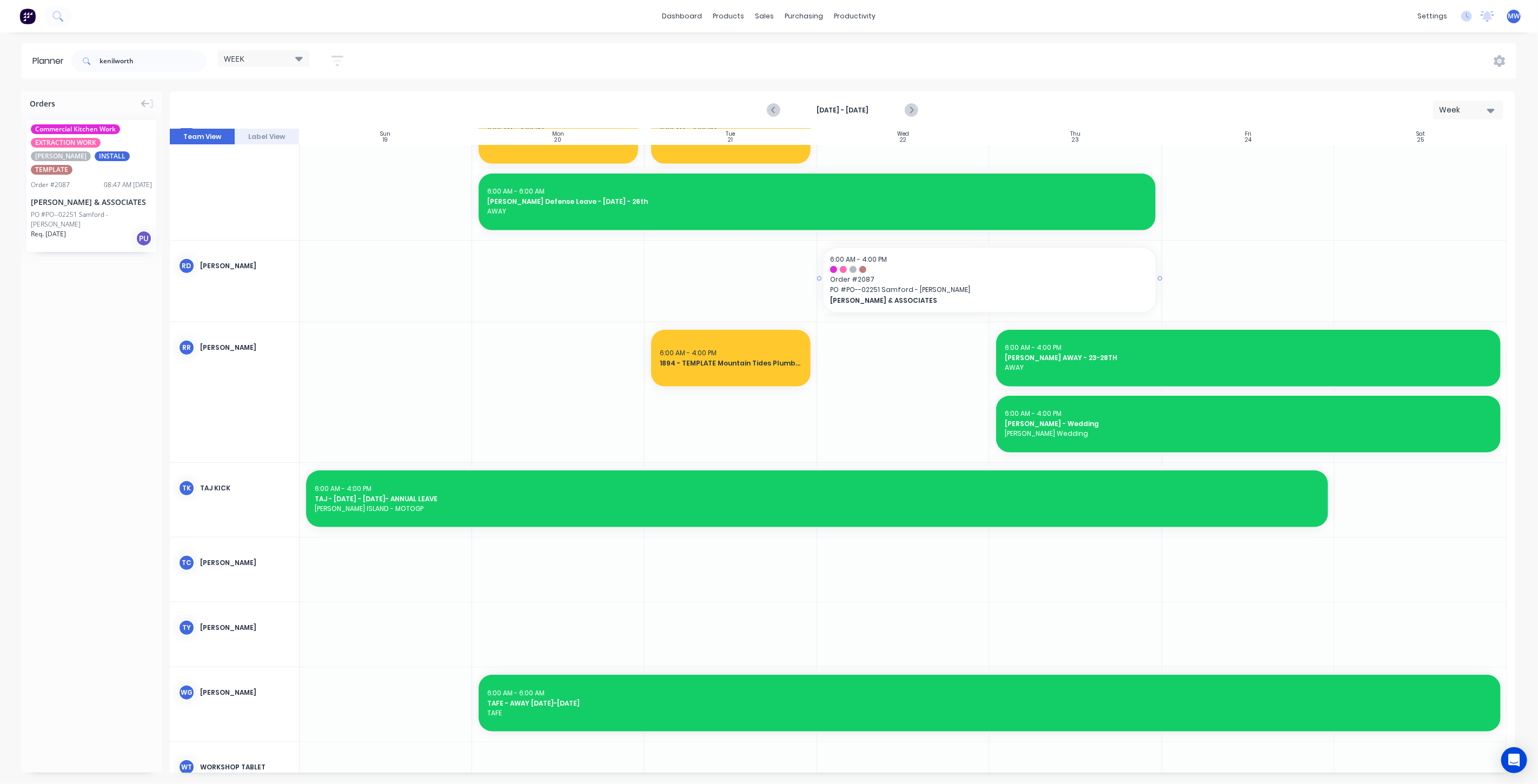
drag, startPoint x: 985, startPoint y: 277, endPoint x: 1001, endPoint y: 276, distance: 16.0
drag, startPoint x: 145, startPoint y: 59, endPoint x: 6, endPoint y: 65, distance: 139.1
click at [6, 65] on div "Planner kenilworth WEEK Save new view None edit WEEK (Default) edit [PERSON_NAM…" at bounding box center [769, 61] width 1538 height 35
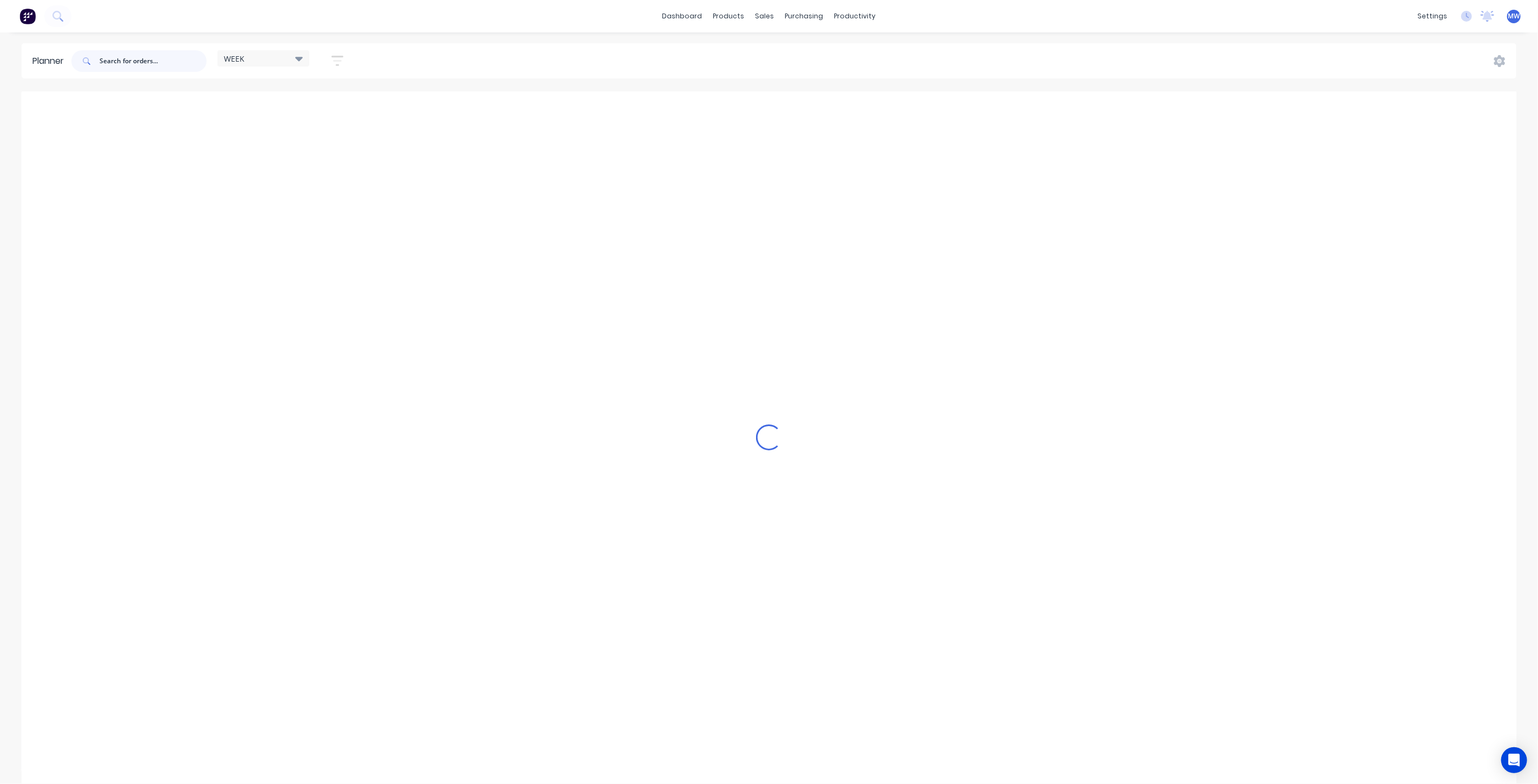
scroll to position [601, 0]
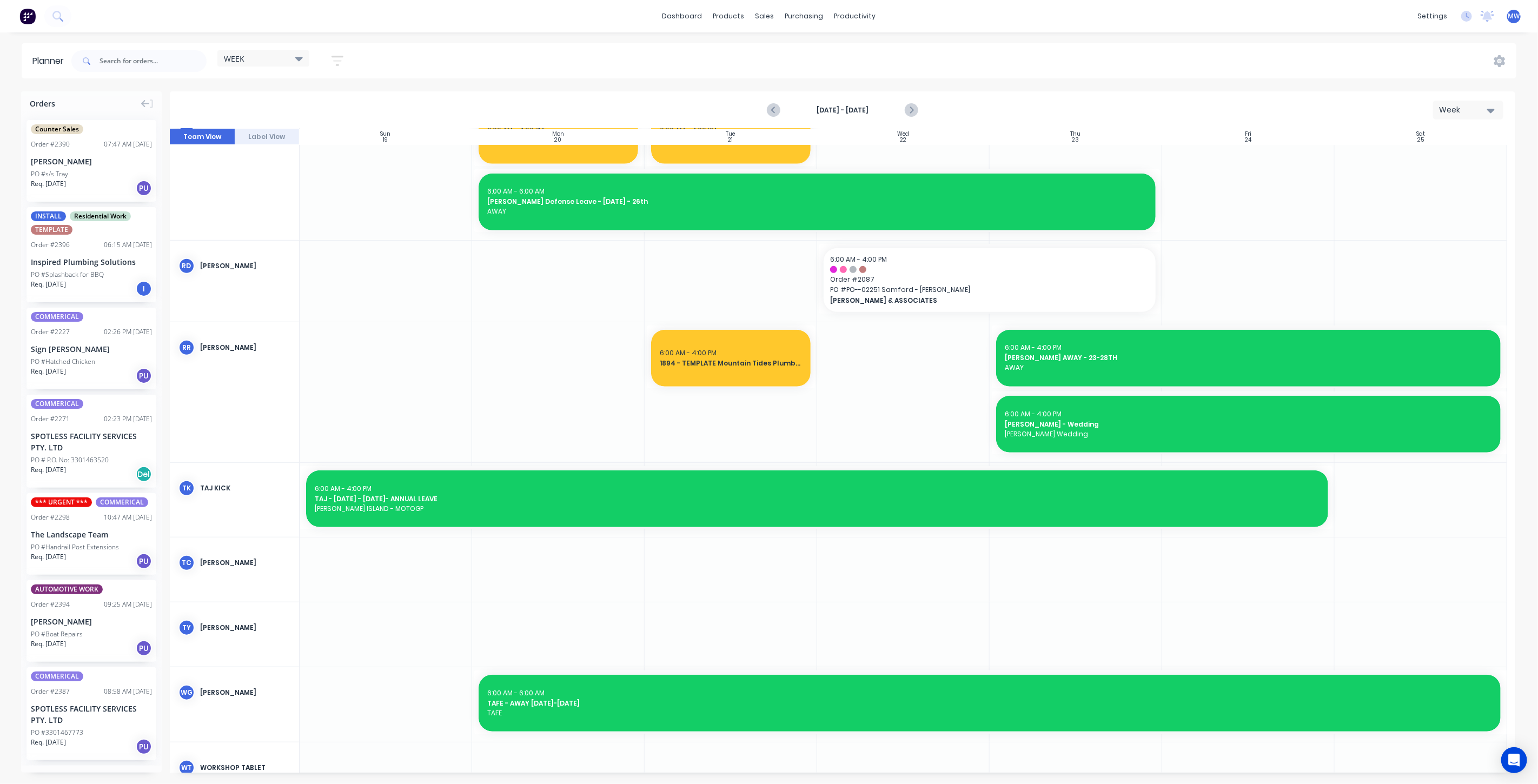
click at [907, 318] on div at bounding box center [904, 281] width 173 height 81
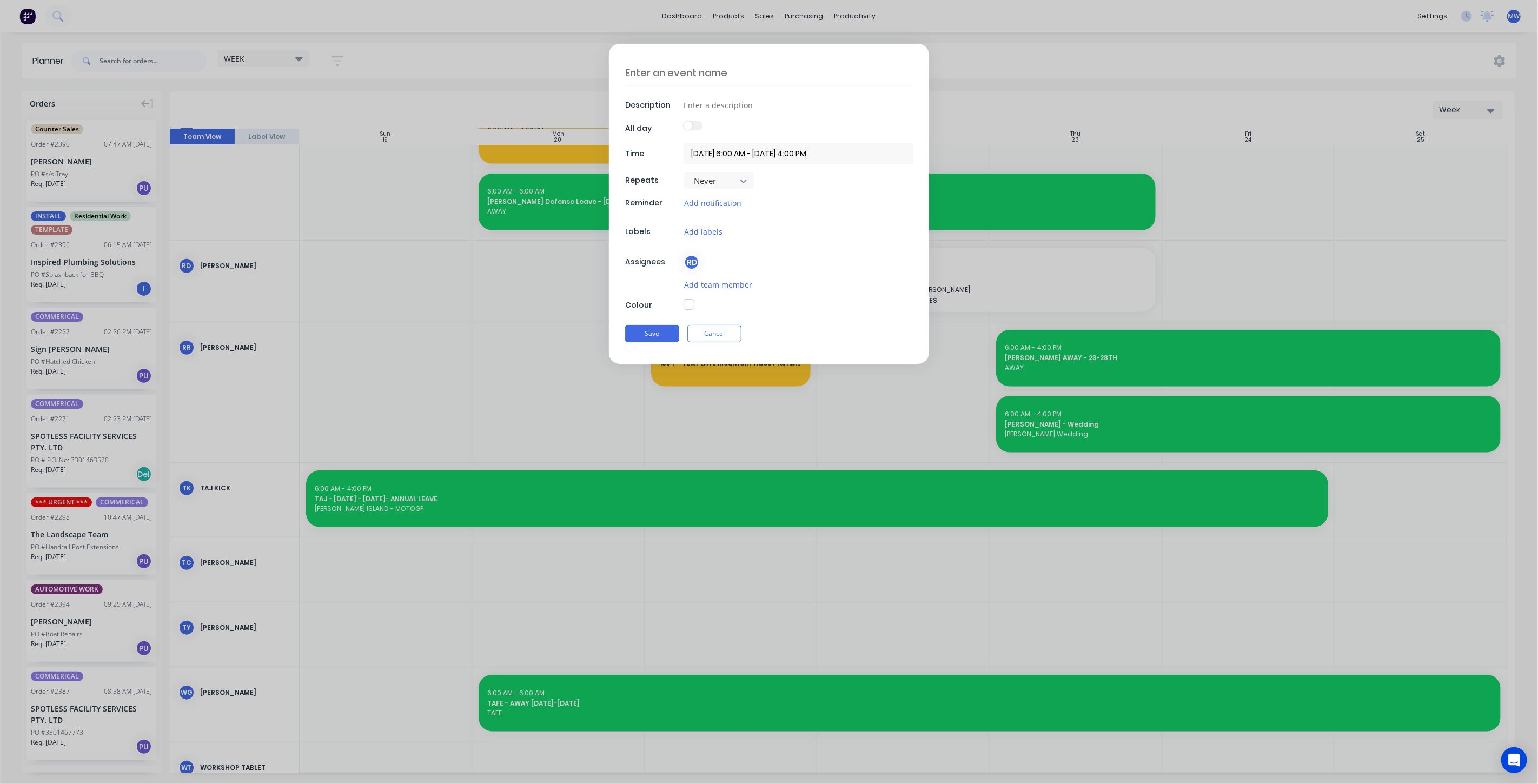
click at [709, 68] on textarea at bounding box center [769, 72] width 288 height 25
type textarea "I"
type textarea "x"
type textarea "IN"
type textarea "x"
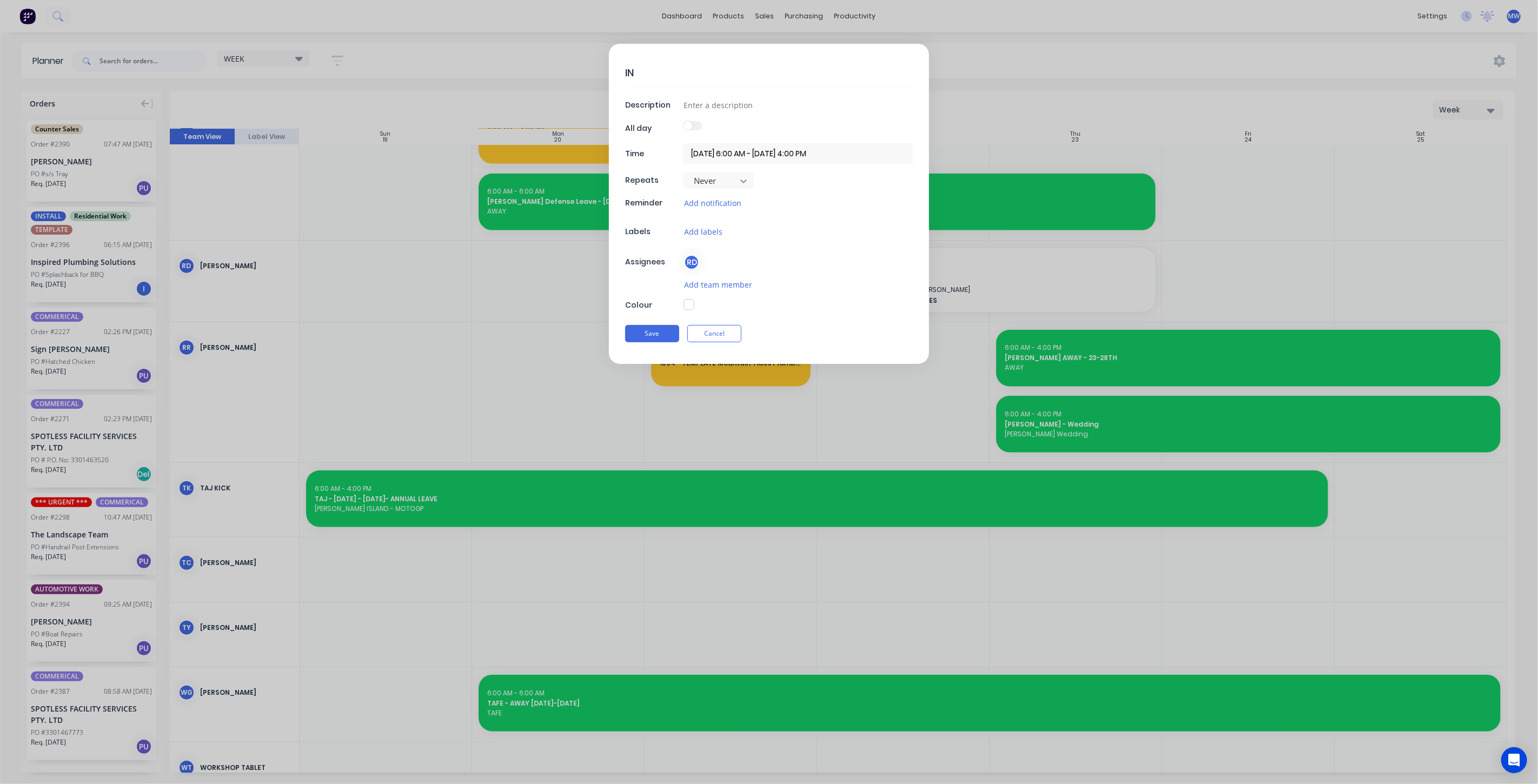
type textarea "INS"
type textarea "x"
type textarea "INST"
type textarea "x"
type textarea "INSTA"
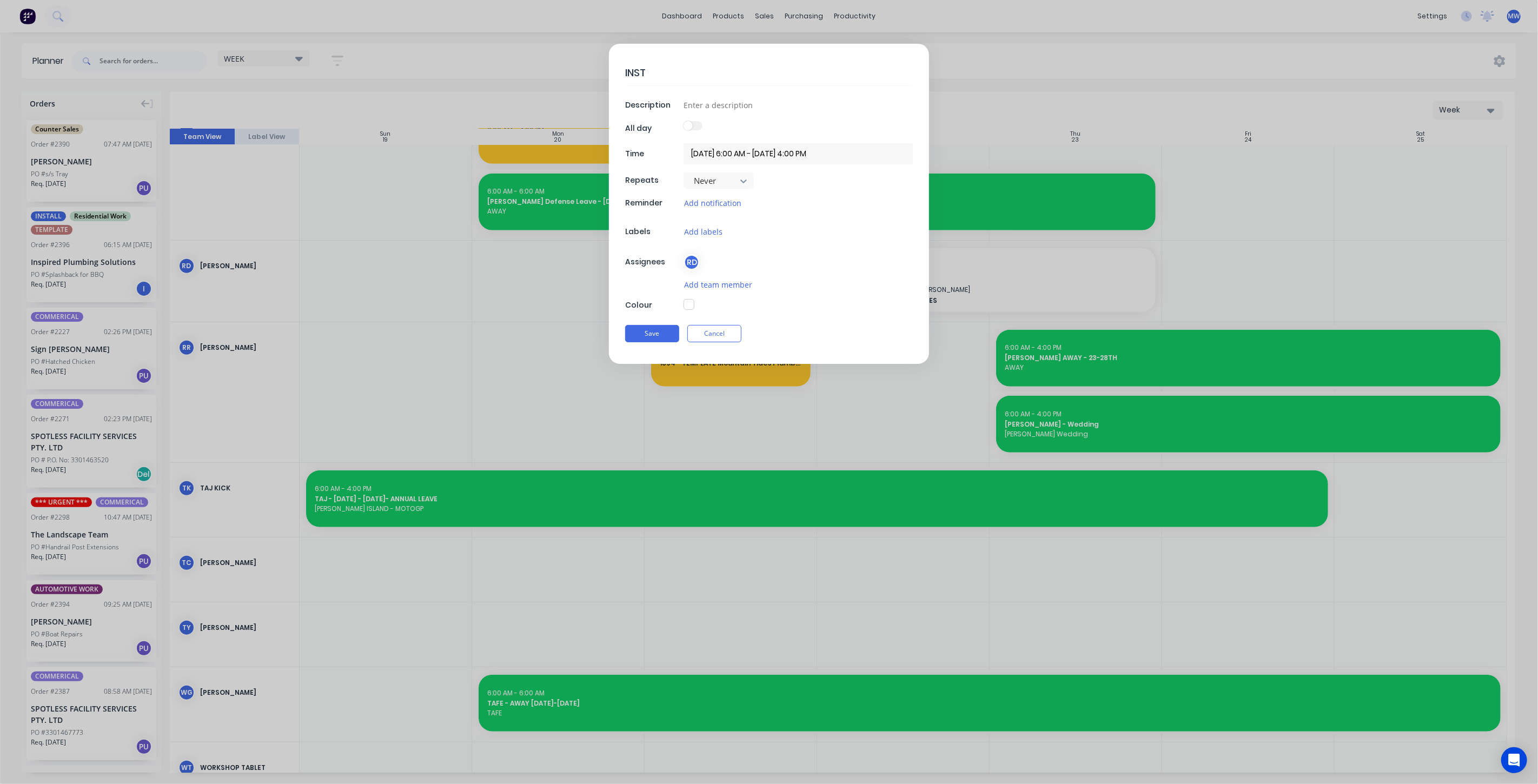
type textarea "x"
type textarea "INSTAL"
type textarea "x"
type textarea "INSTALL"
type textarea "x"
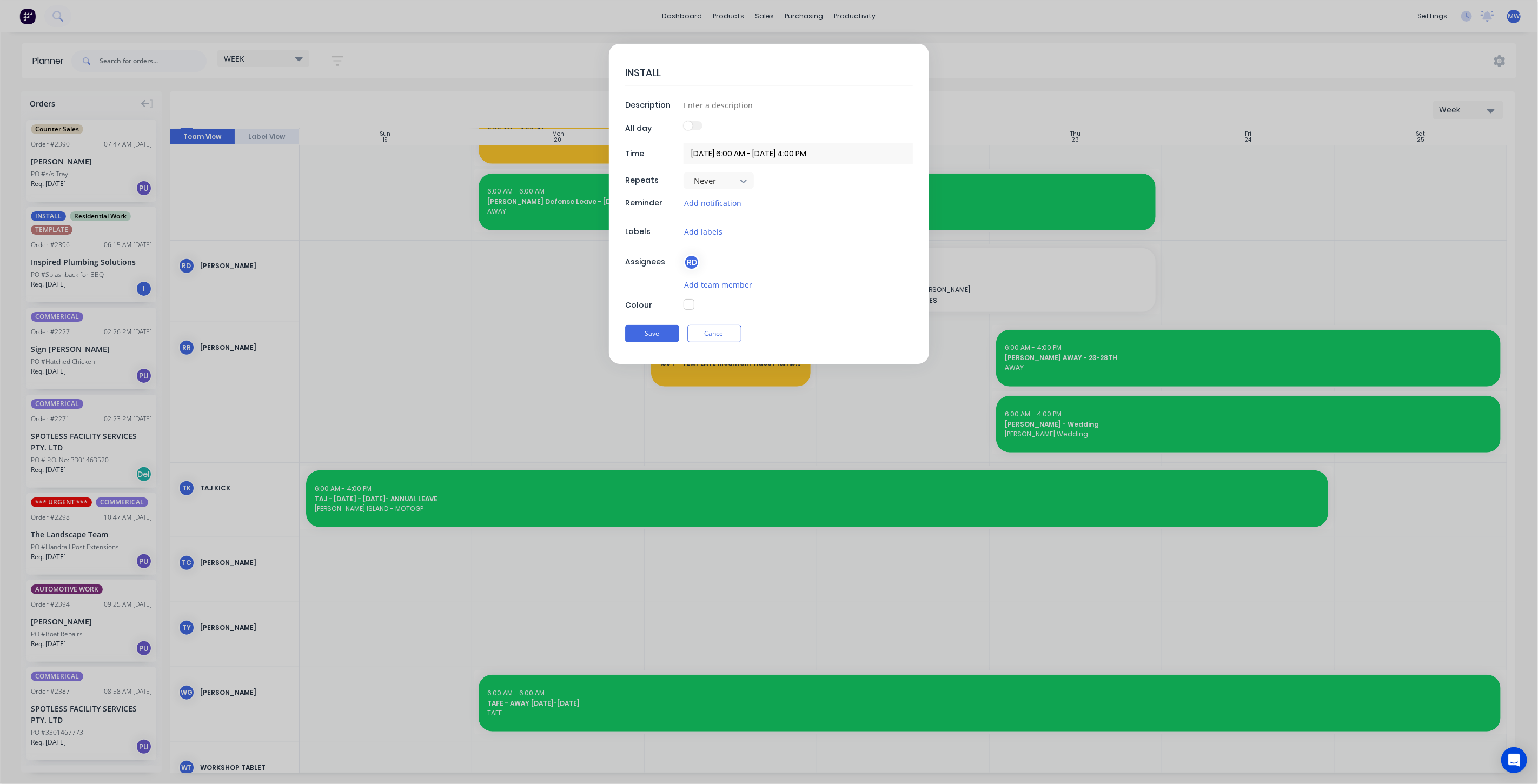
type textarea "INSTALL"
type textarea "x"
type textarea "INSTALL -"
type textarea "x"
type textarea "INSTALL -"
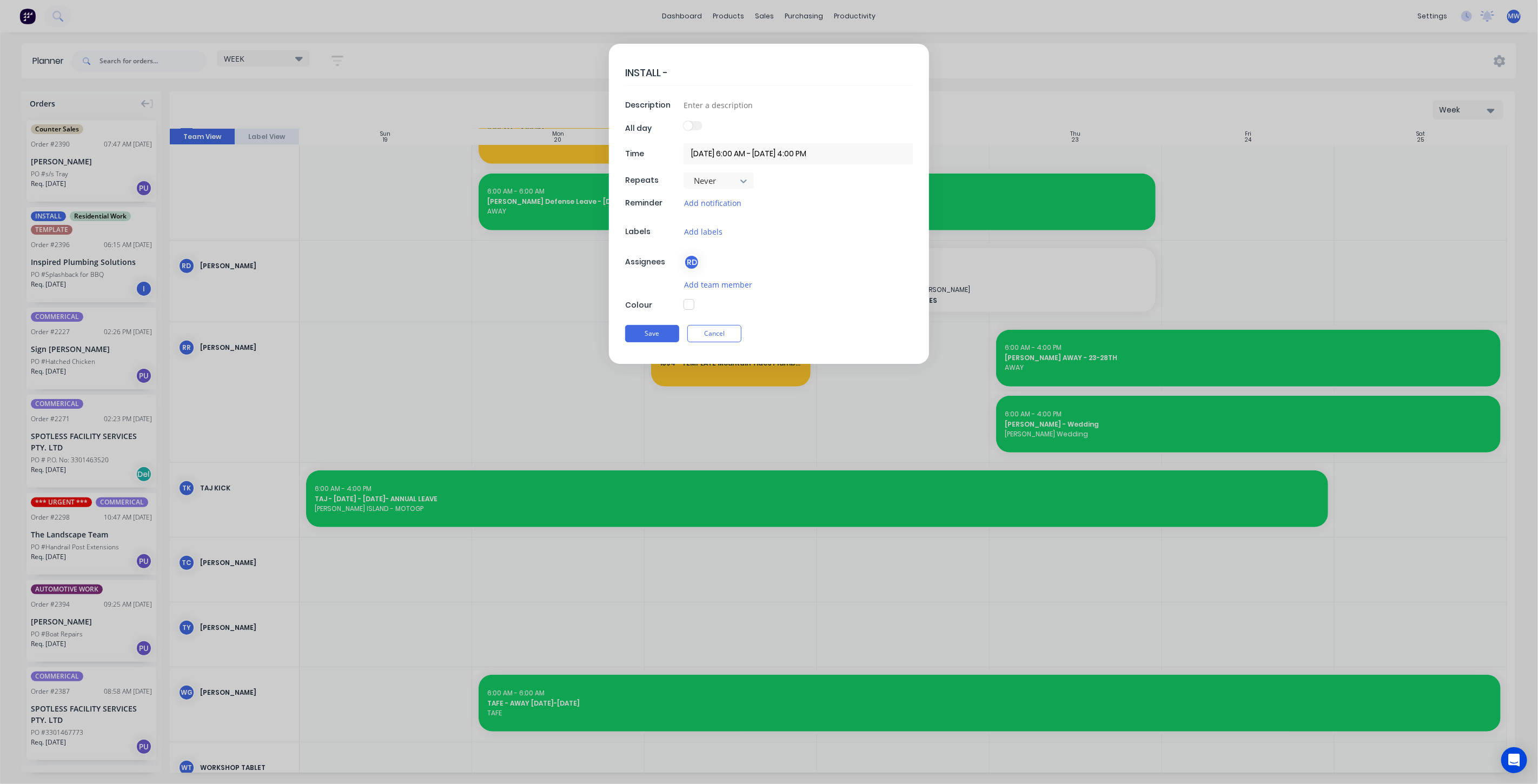
type textarea "x"
type textarea "INSTALL - K"
type textarea "x"
type textarea "INSTALL - KE"
type textarea "x"
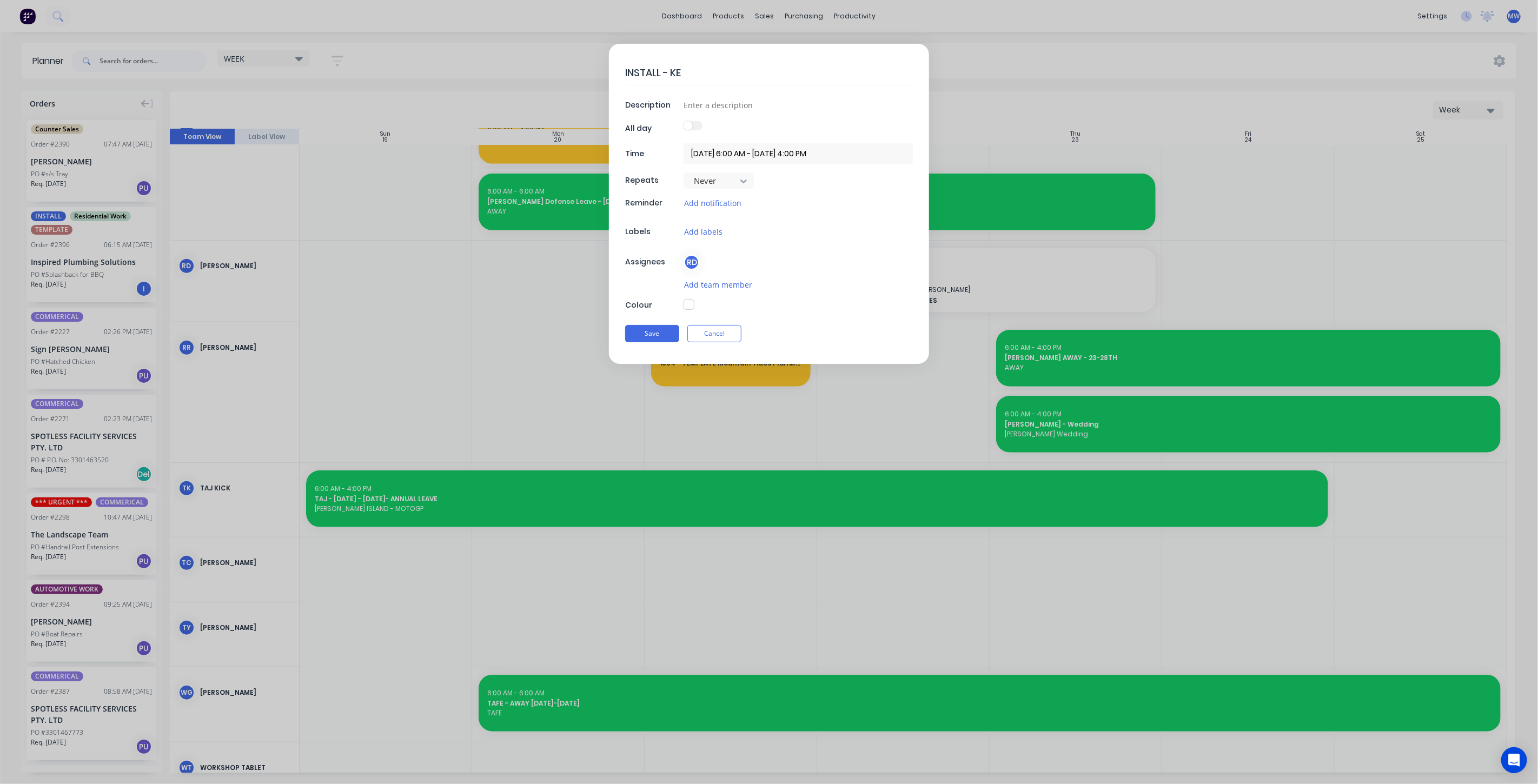
type textarea "INSTALL - KEN"
type textarea "x"
type textarea "INSTALL - KENI"
type textarea "x"
type textarea "INSTALL - KENIL"
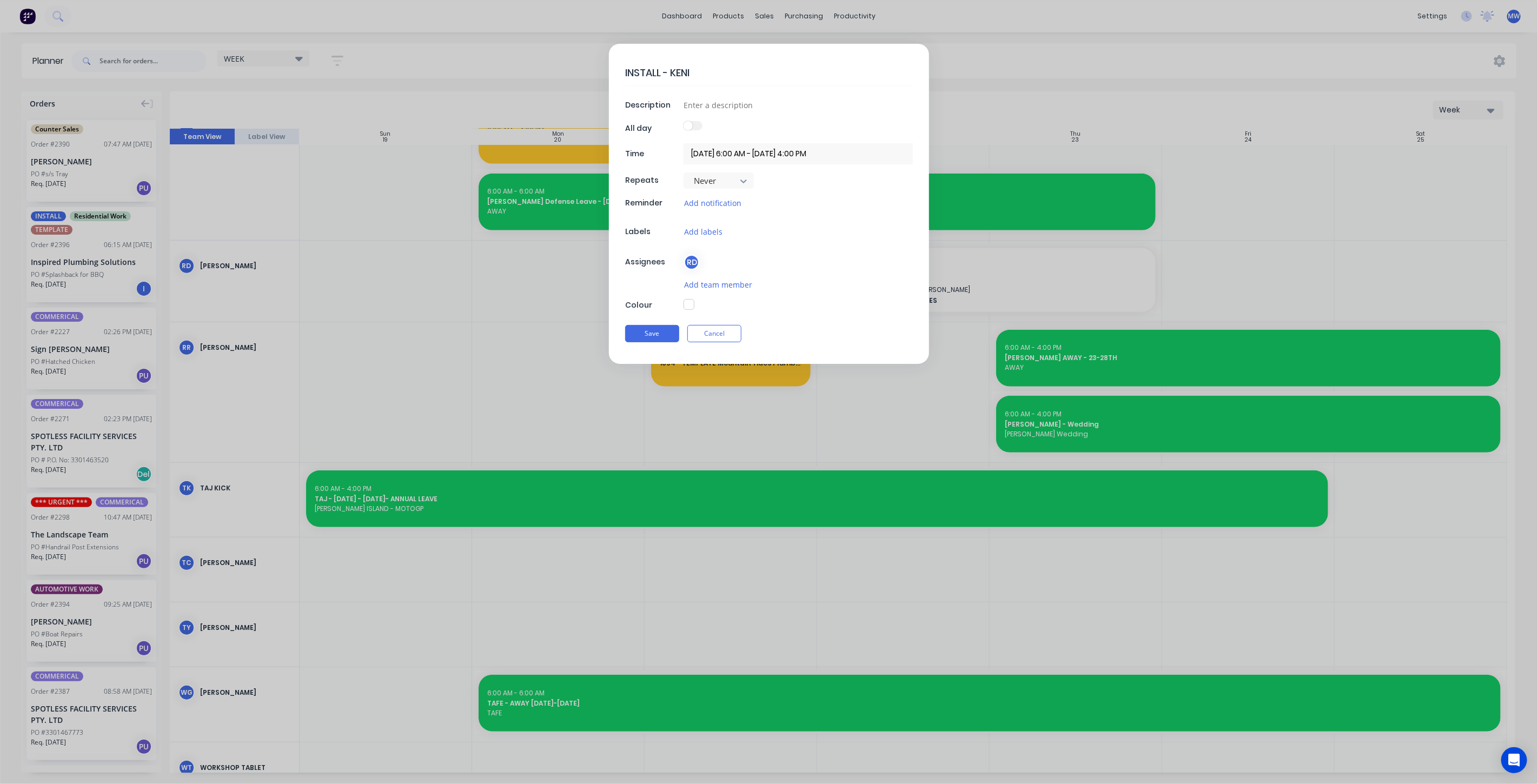
type textarea "x"
type textarea "INSTALL - KENILW"
type textarea "x"
type textarea "INSTALL - KENILWO"
type textarea "x"
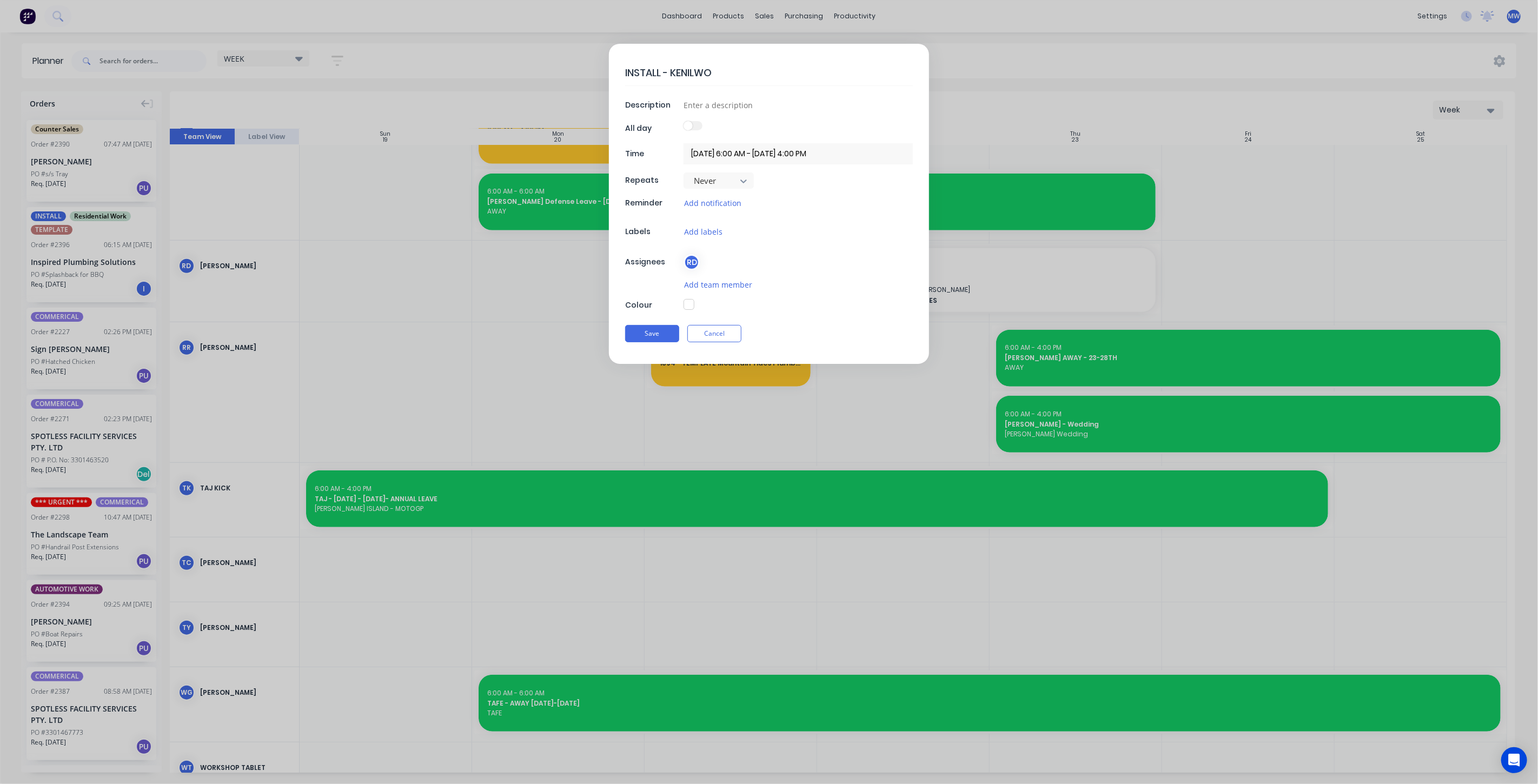
type textarea "INSTALL - KENILWOR"
type textarea "x"
type textarea "INSTALL - KENILWORT"
type textarea "x"
type textarea "INSTALL - KENILWORTH"
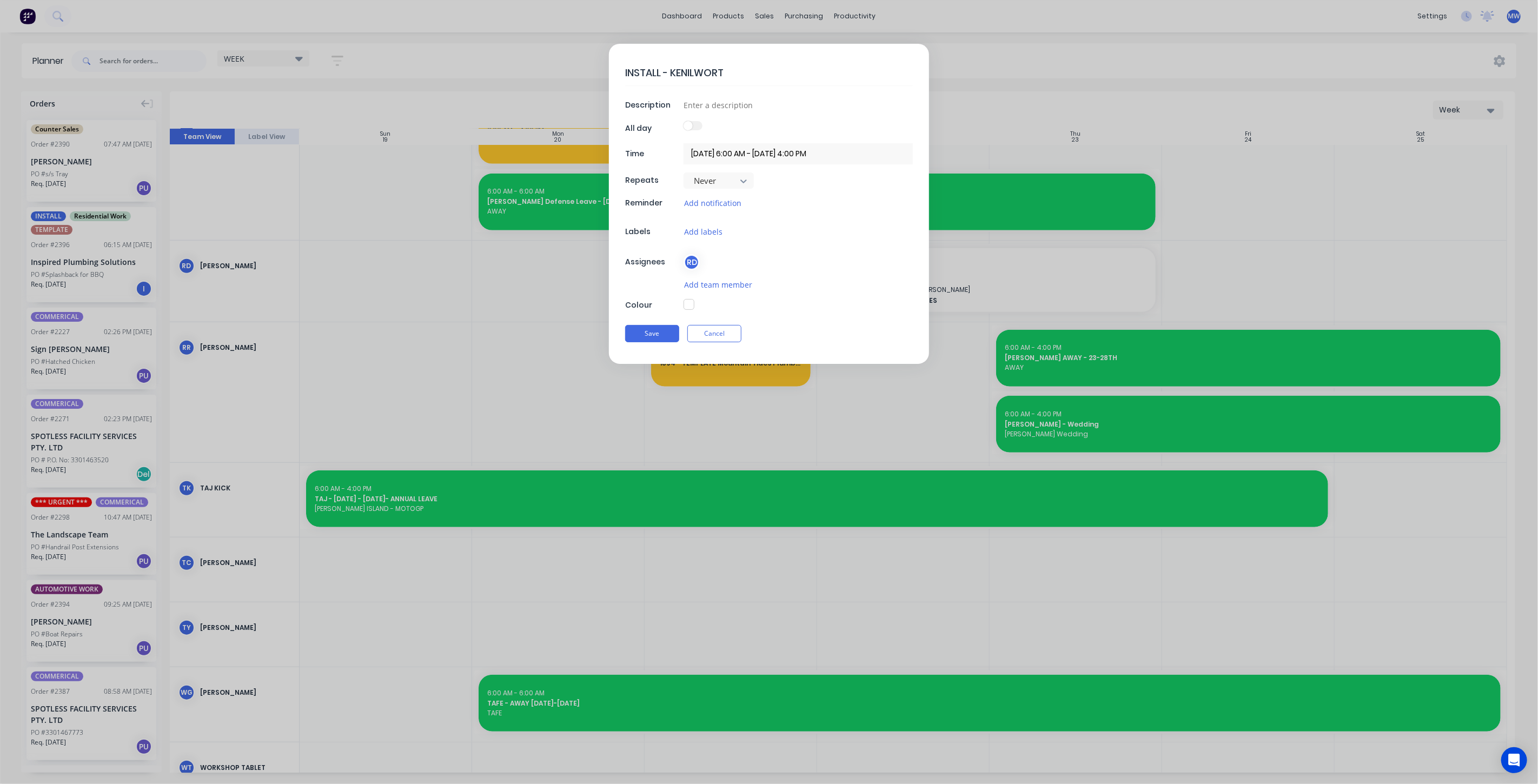
type textarea "x"
type textarea "INSTALL - KENILWORTH"
click at [688, 303] on button "button" at bounding box center [689, 304] width 11 height 11
type textarea "x"
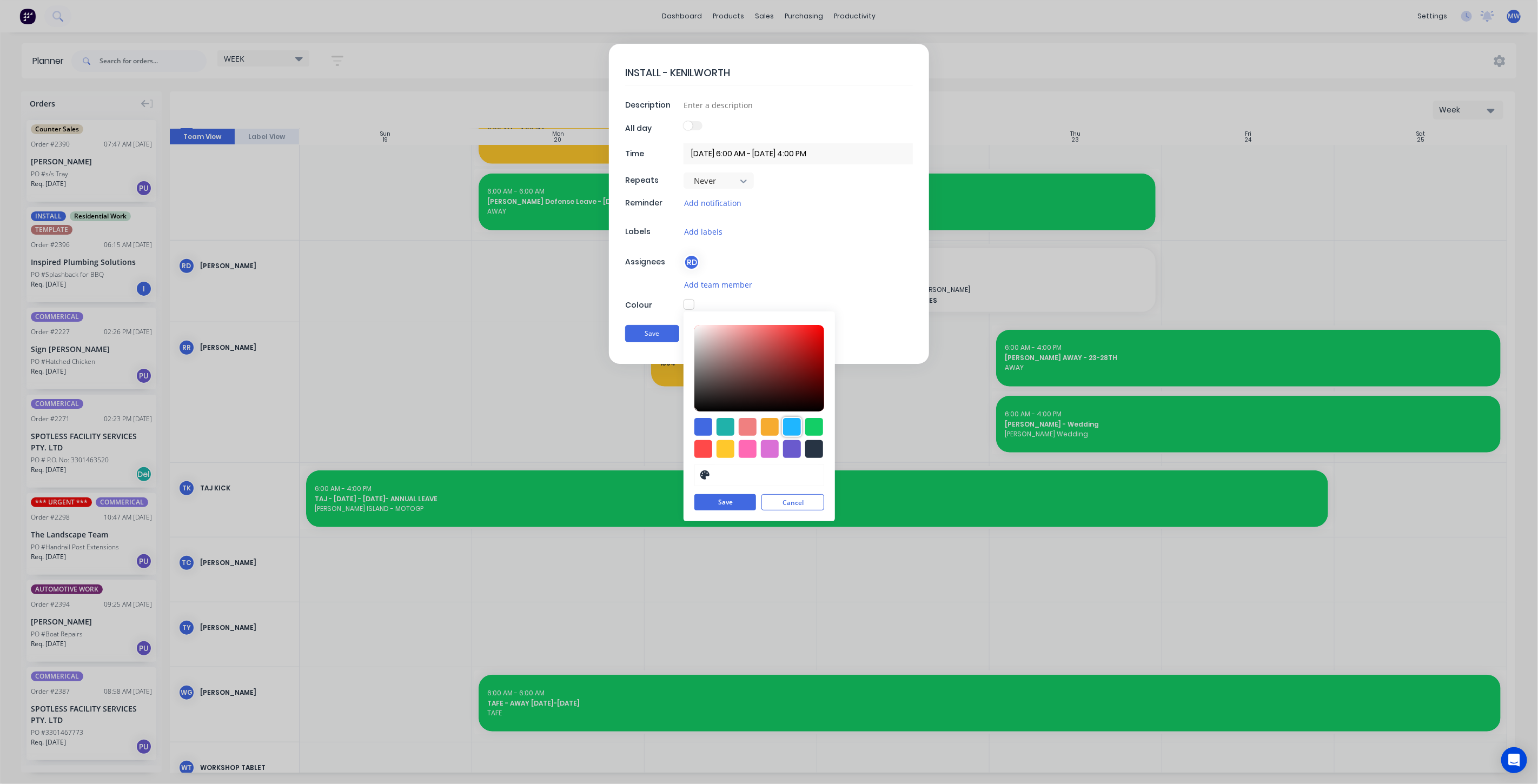
click at [794, 426] on div at bounding box center [792, 427] width 18 height 18
type input "#1FB6FF"
click at [729, 501] on button "Save" at bounding box center [726, 503] width 62 height 16
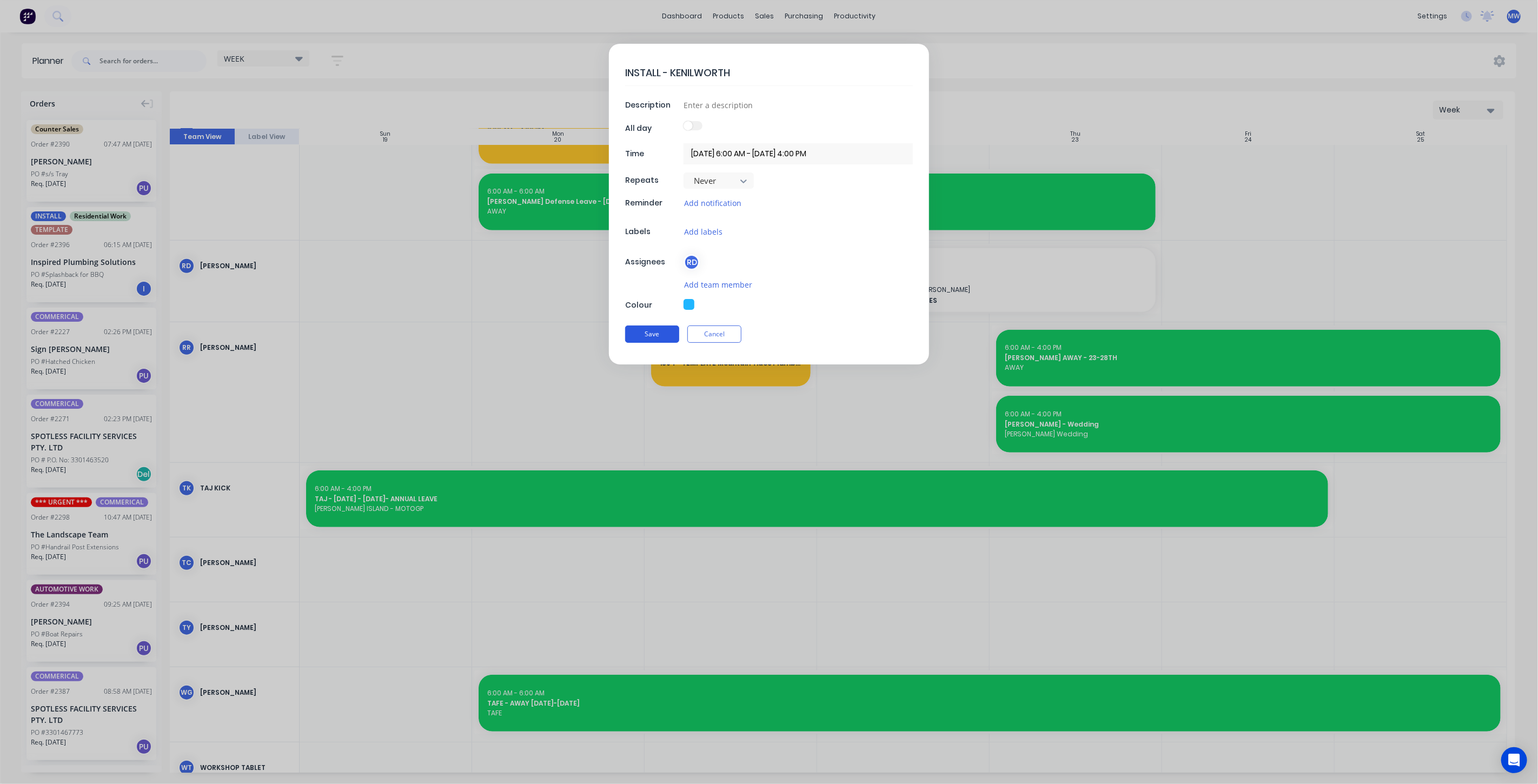
click at [655, 333] on button "Save" at bounding box center [652, 334] width 54 height 18
type textarea "x"
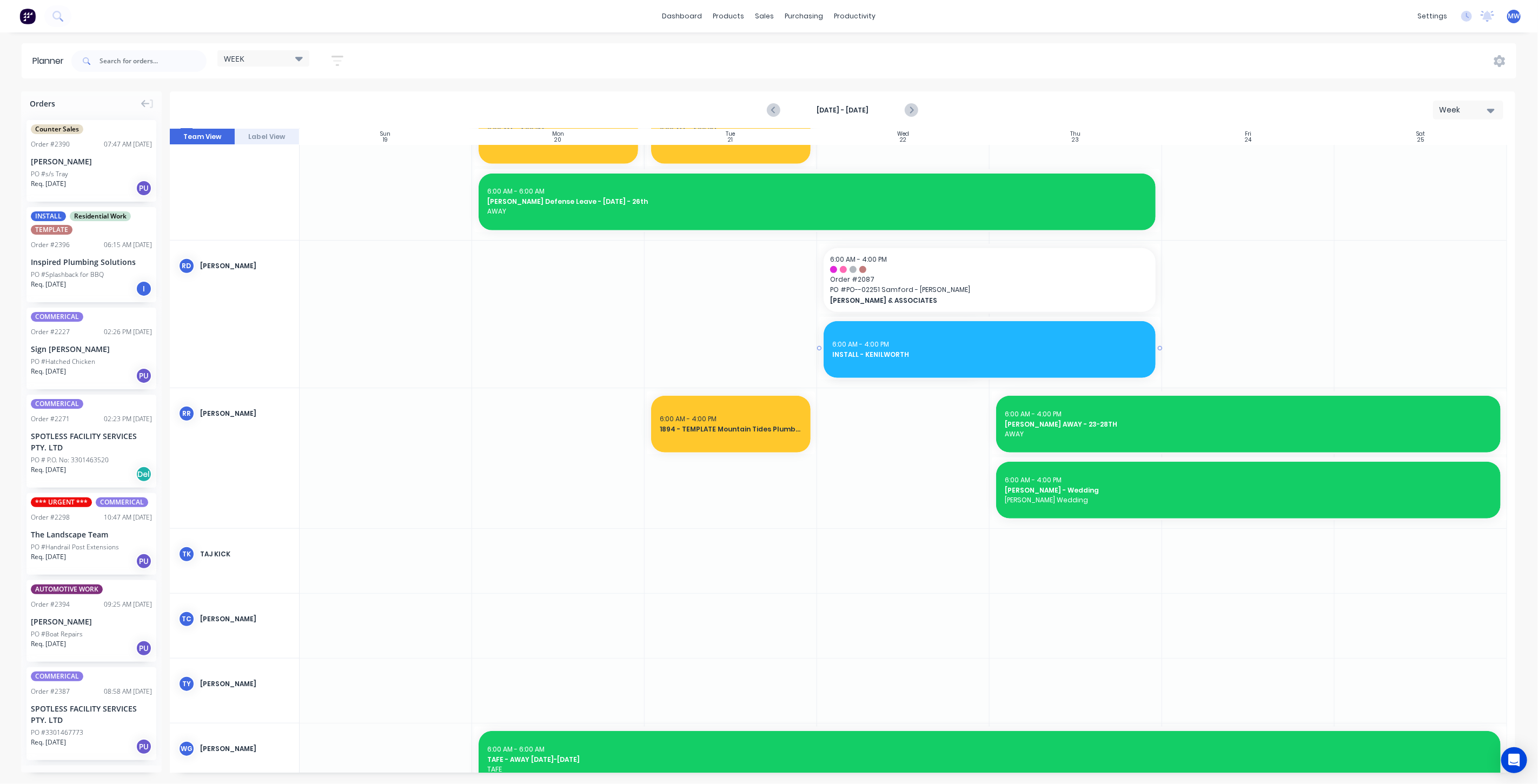
drag, startPoint x: 985, startPoint y: 349, endPoint x: 1032, endPoint y: 349, distance: 47.0
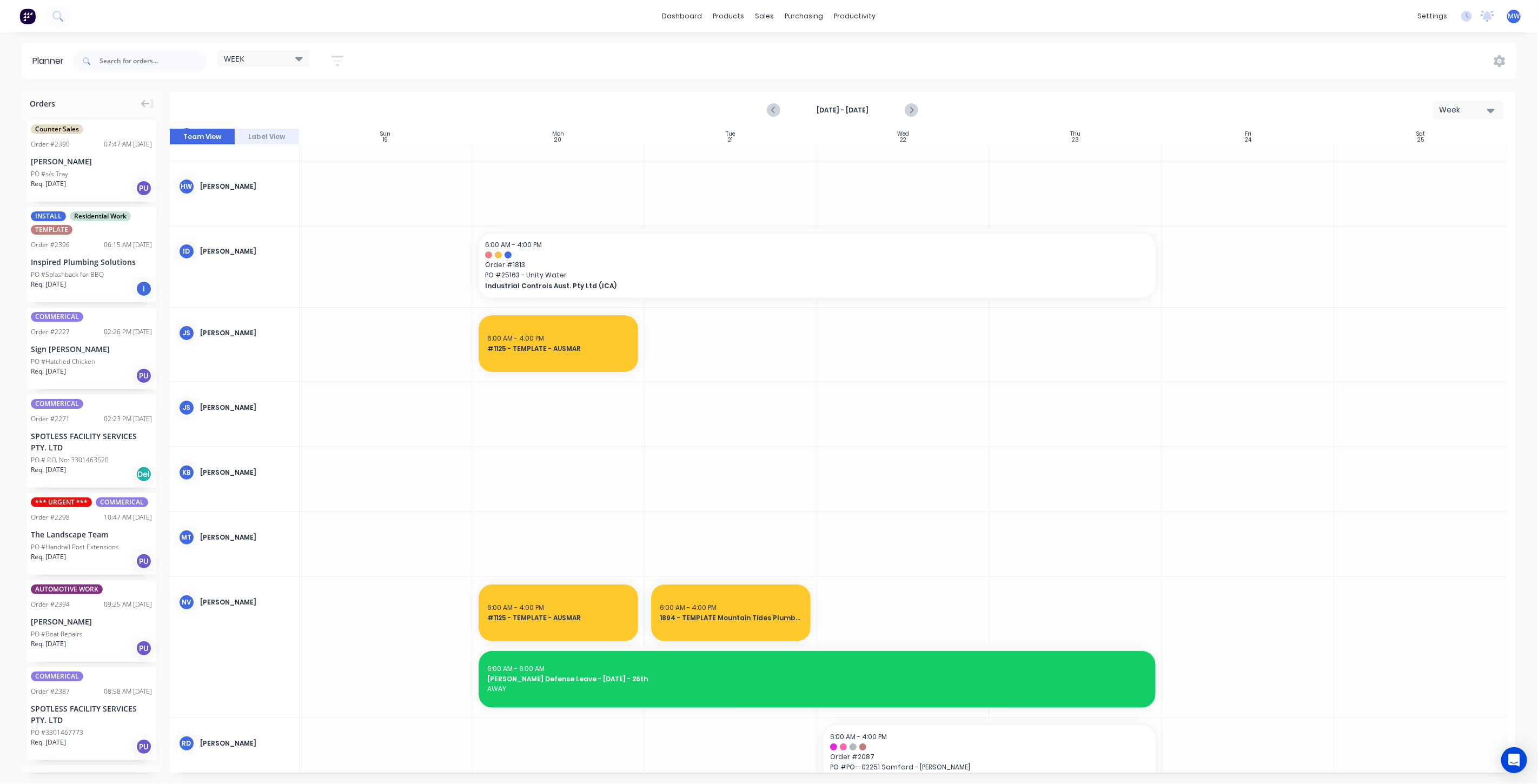
scroll to position [0, 0]
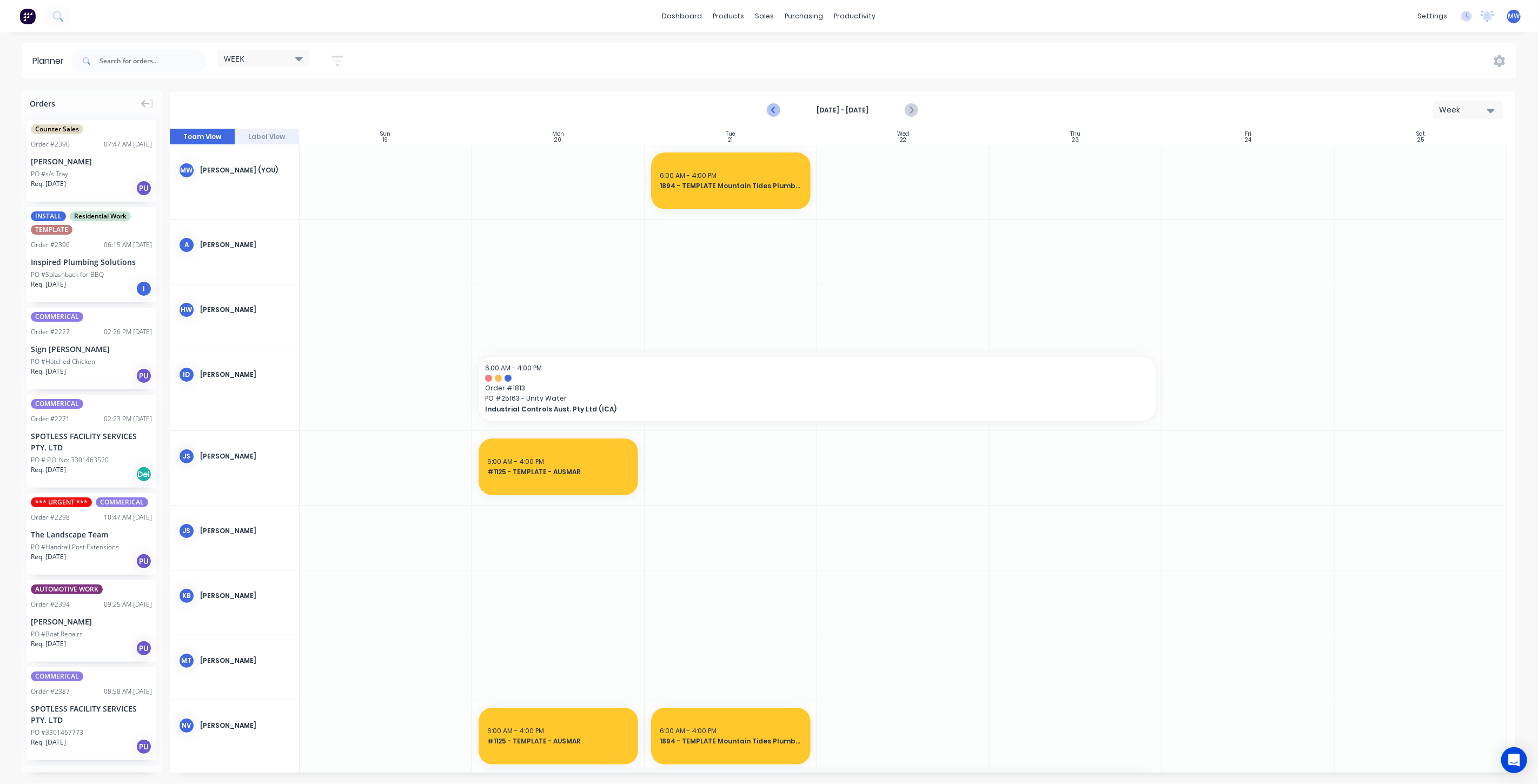
click at [773, 109] on icon "Previous page" at bounding box center [774, 110] width 5 height 8
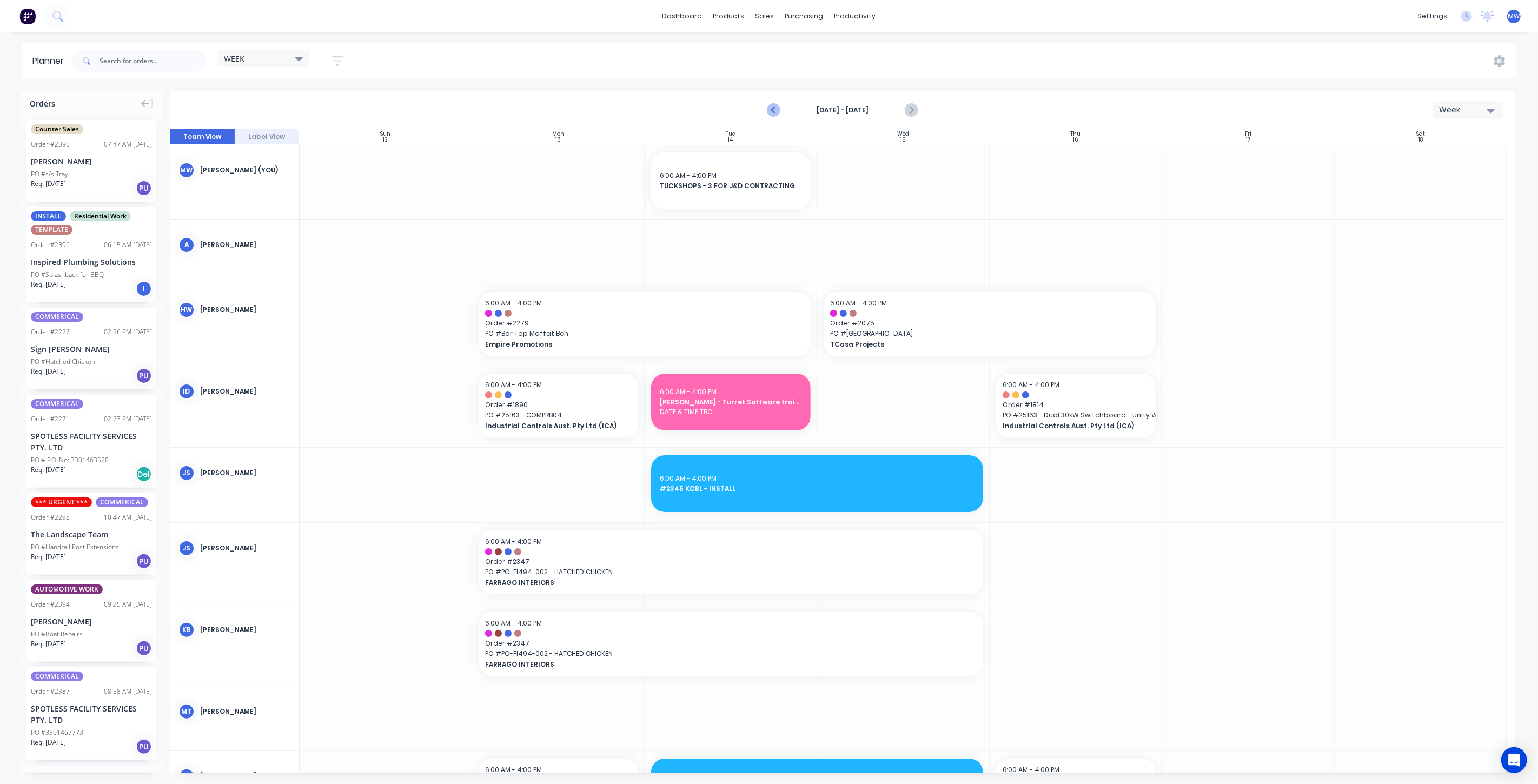
click at [777, 108] on icon "Previous page" at bounding box center [774, 110] width 13 height 13
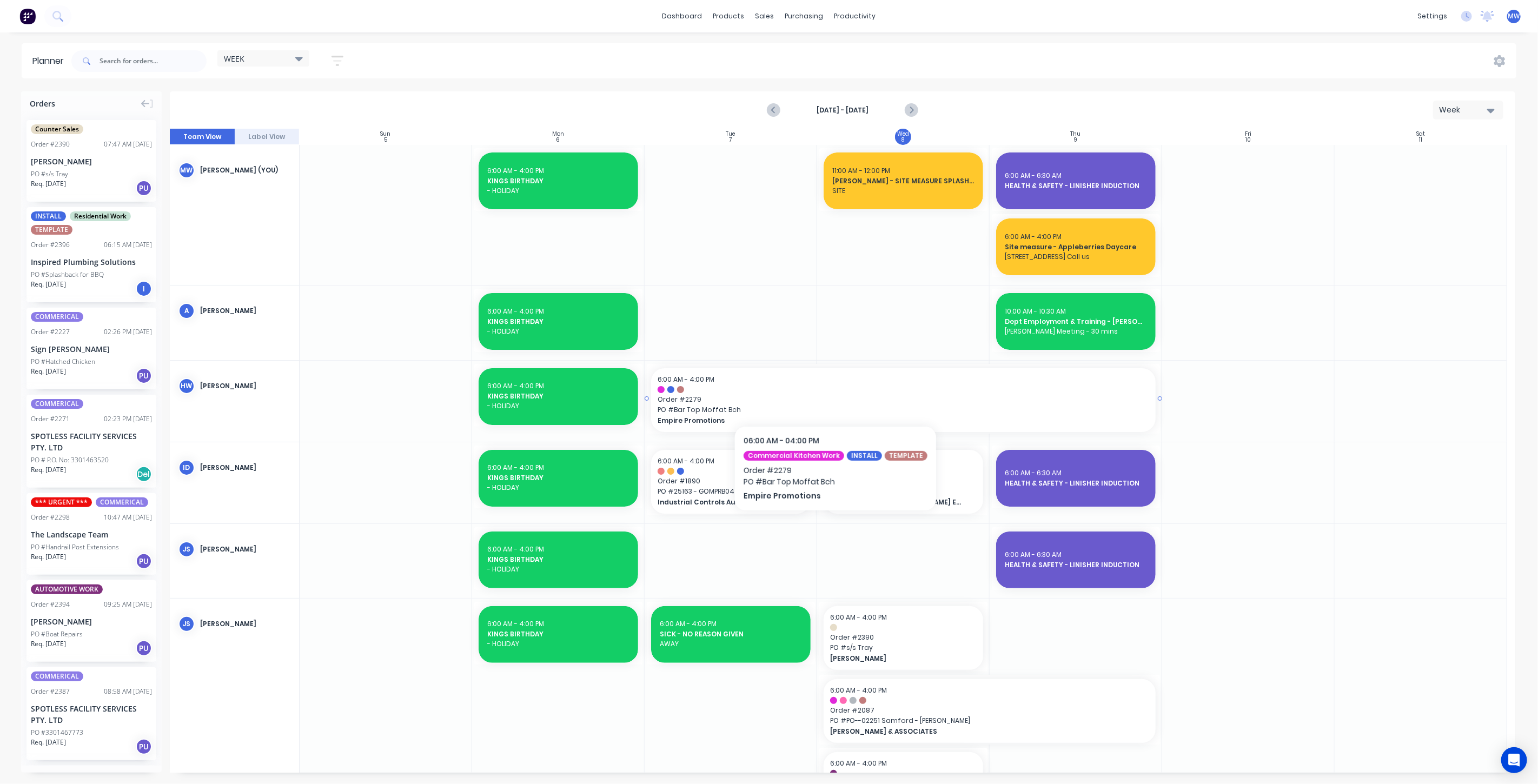
scroll to position [60, 0]
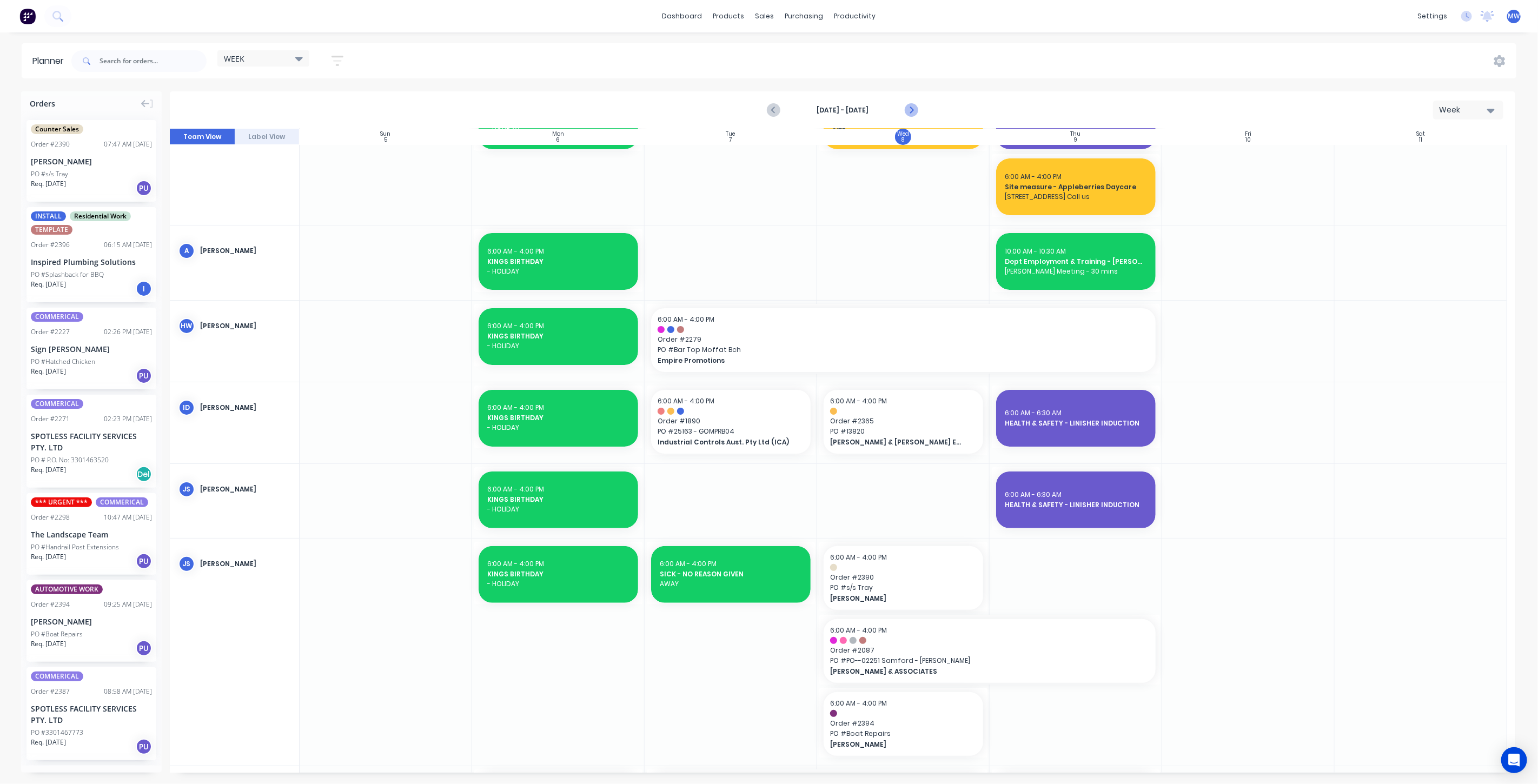
click at [913, 108] on icon "Next page" at bounding box center [910, 110] width 13 height 13
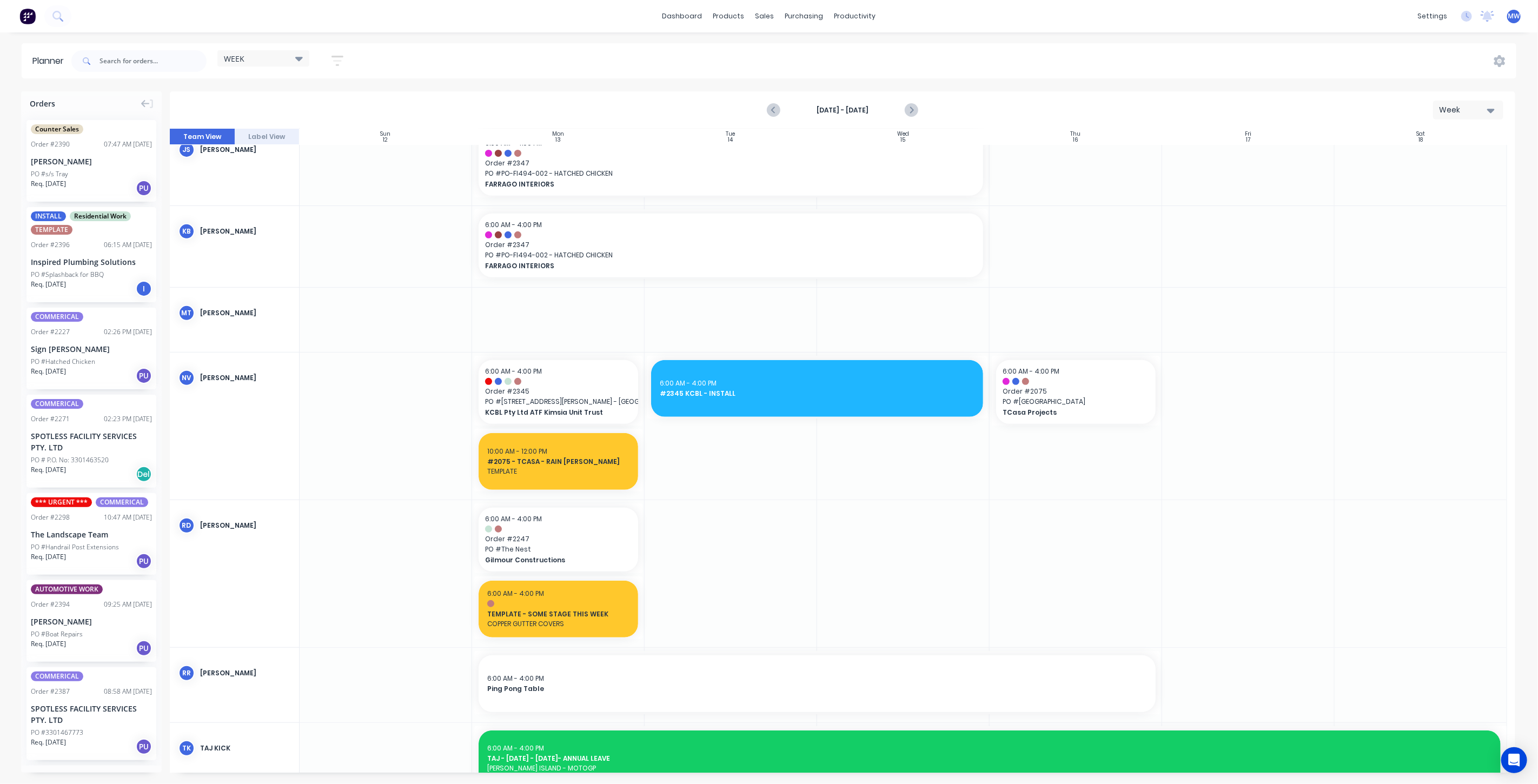
scroll to position [480, 0]
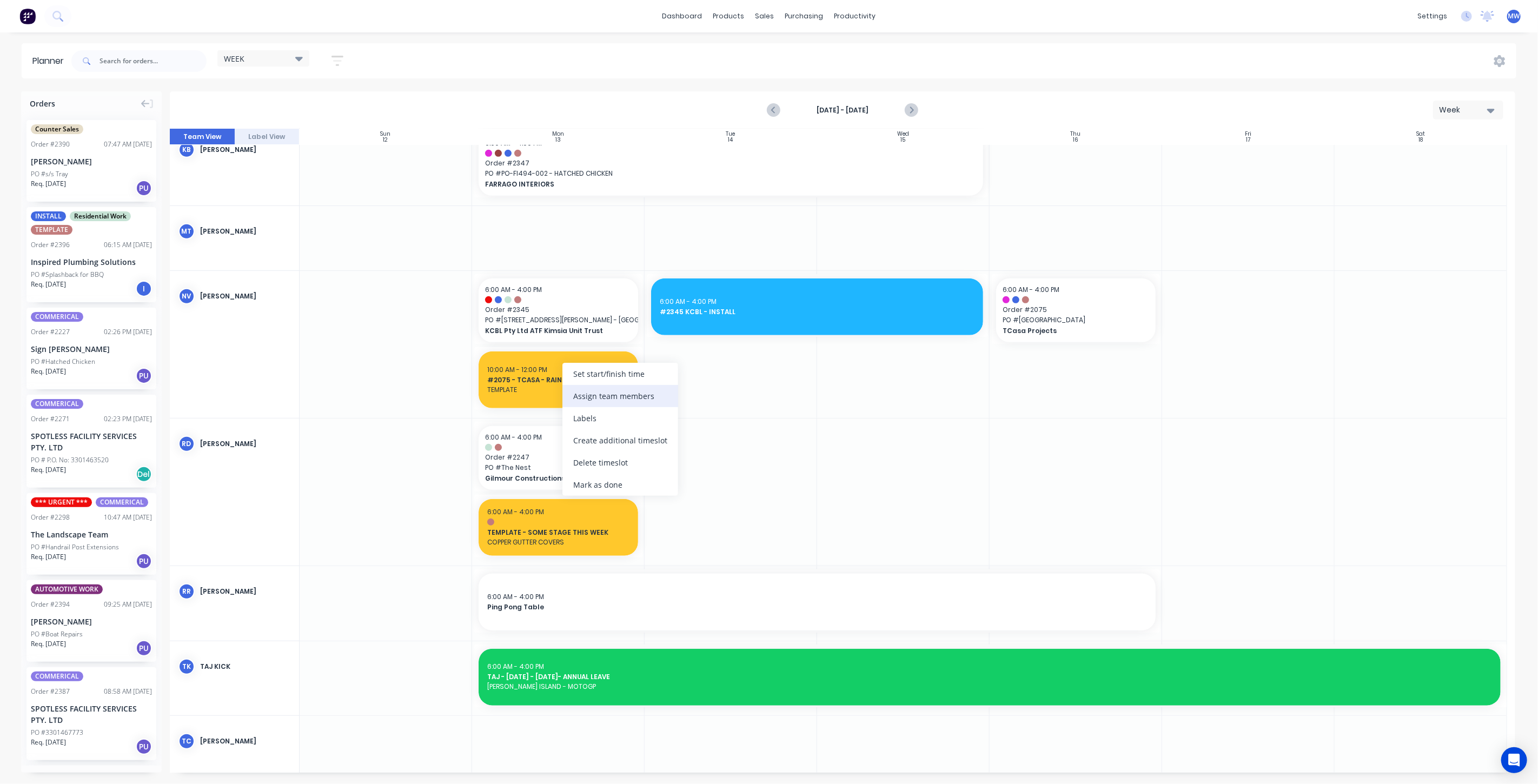
click at [621, 394] on div "Assign team members" at bounding box center [620, 396] width 116 height 22
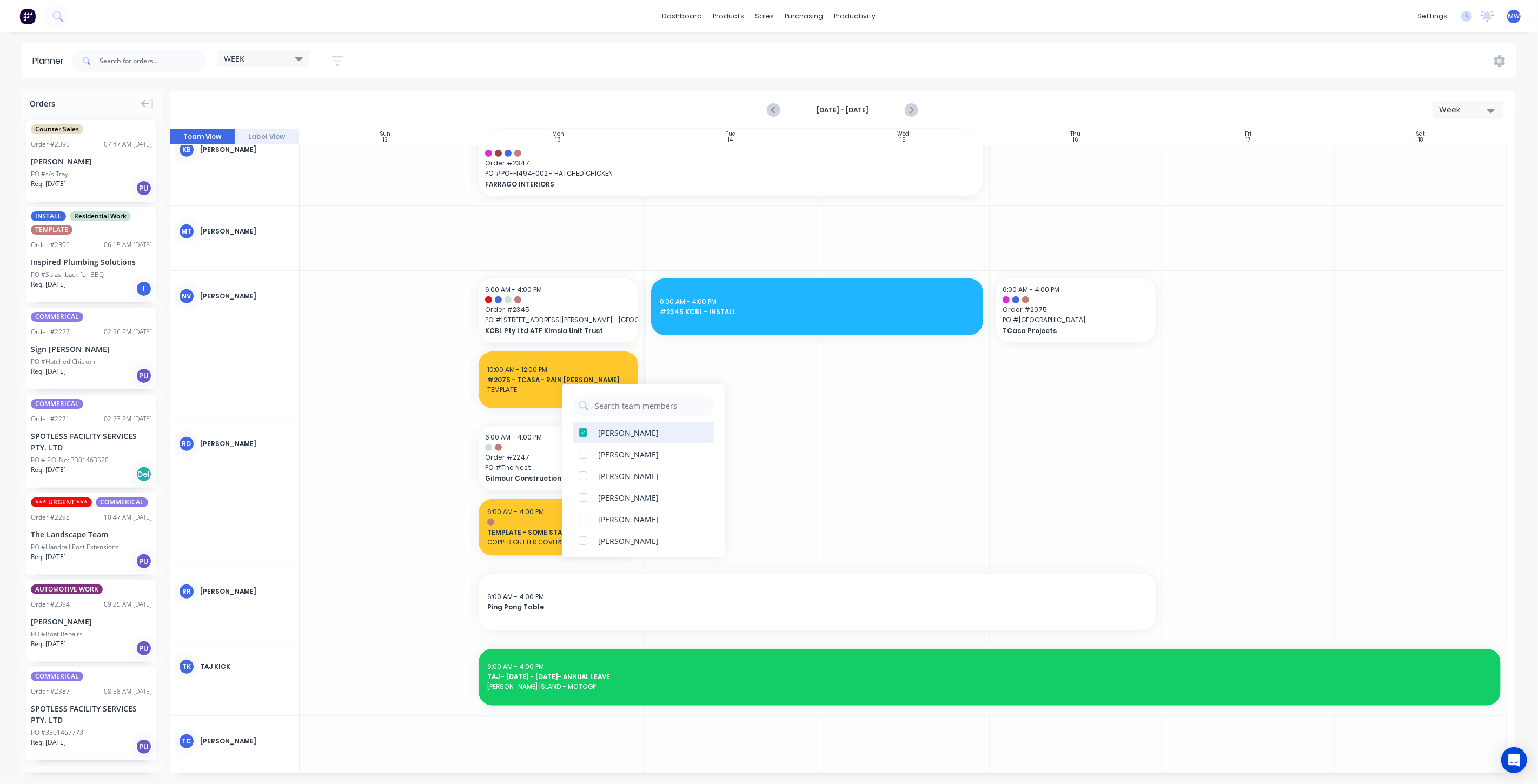
click at [579, 431] on div at bounding box center [583, 432] width 22 height 22
click at [585, 497] on div at bounding box center [583, 498] width 22 height 22
click at [584, 477] on div at bounding box center [583, 476] width 22 height 22
click at [584, 468] on div at bounding box center [583, 464] width 22 height 22
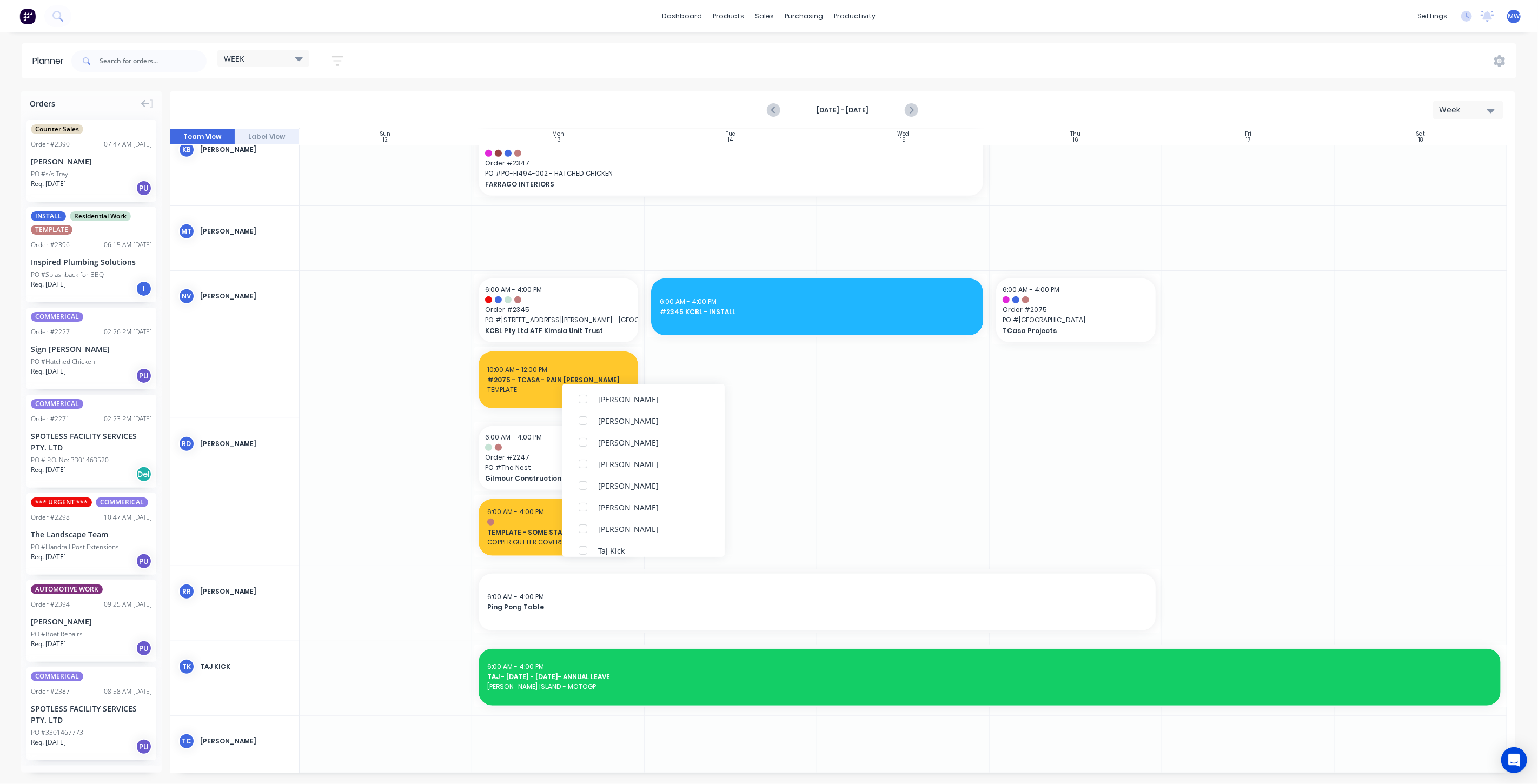
scroll to position [12, 0]
click at [889, 426] on div at bounding box center [904, 492] width 173 height 147
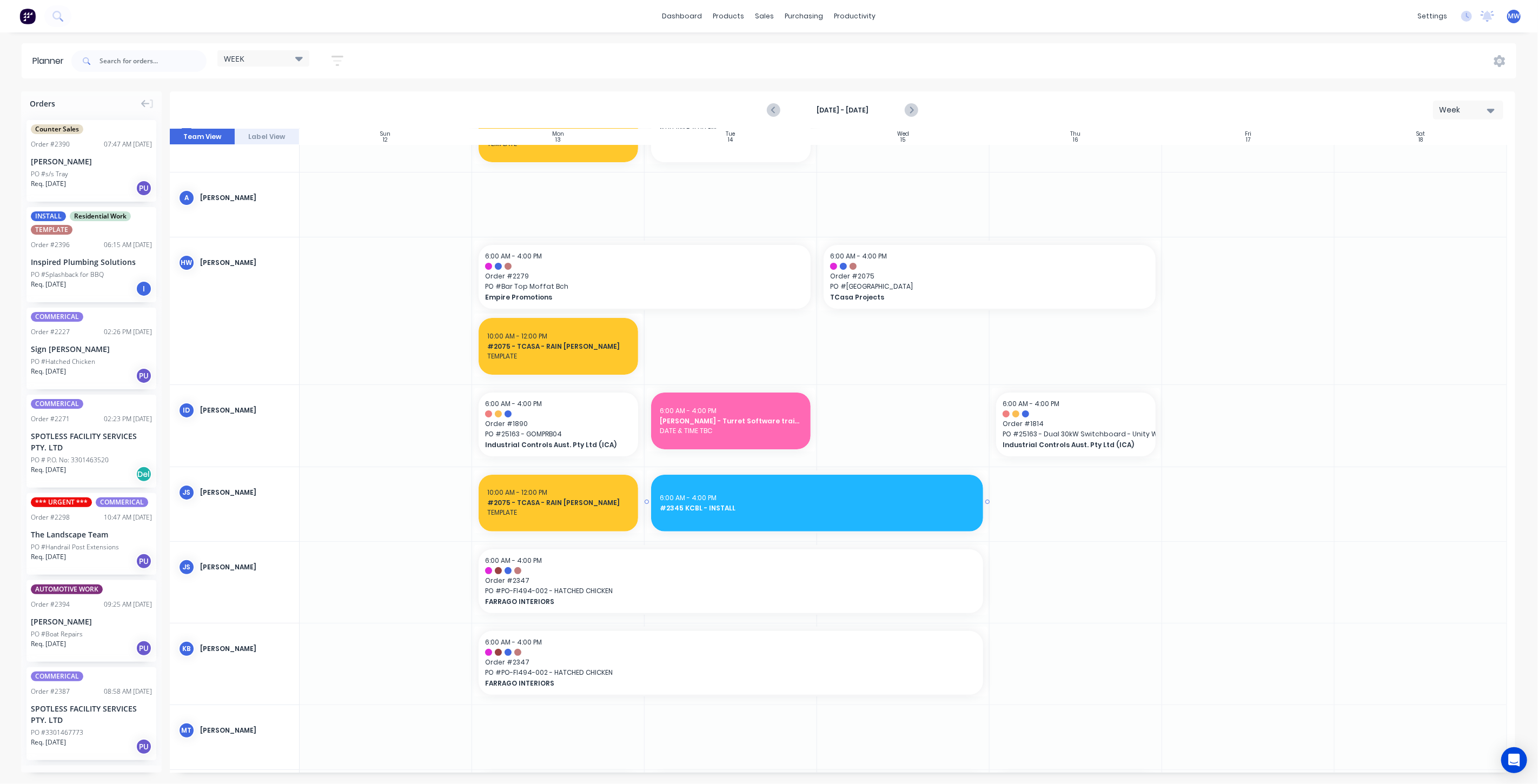
scroll to position [0, 0]
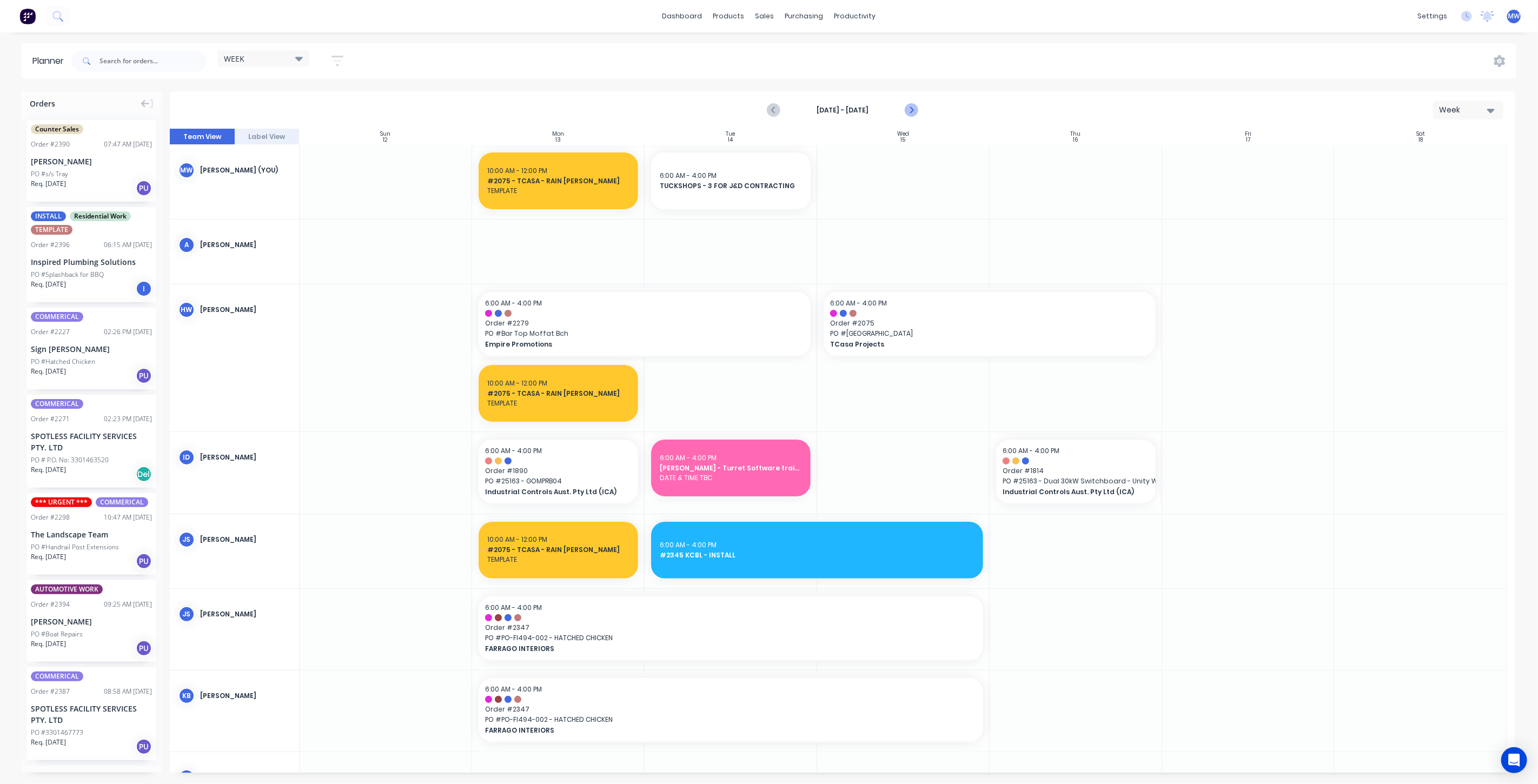
click at [912, 108] on icon "Next page" at bounding box center [911, 110] width 5 height 8
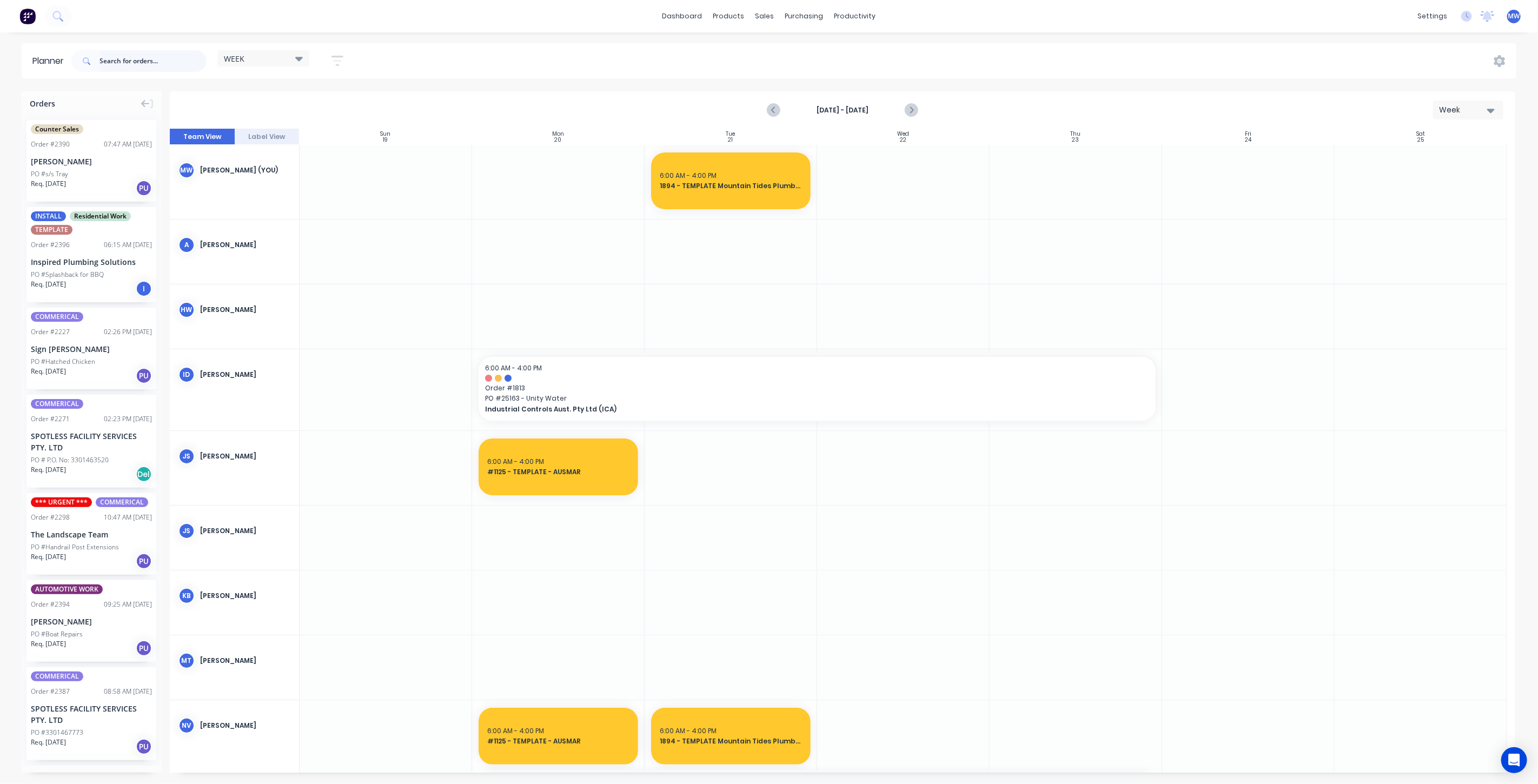
click at [136, 64] on input "text" at bounding box center [153, 61] width 107 height 22
type input "2075"
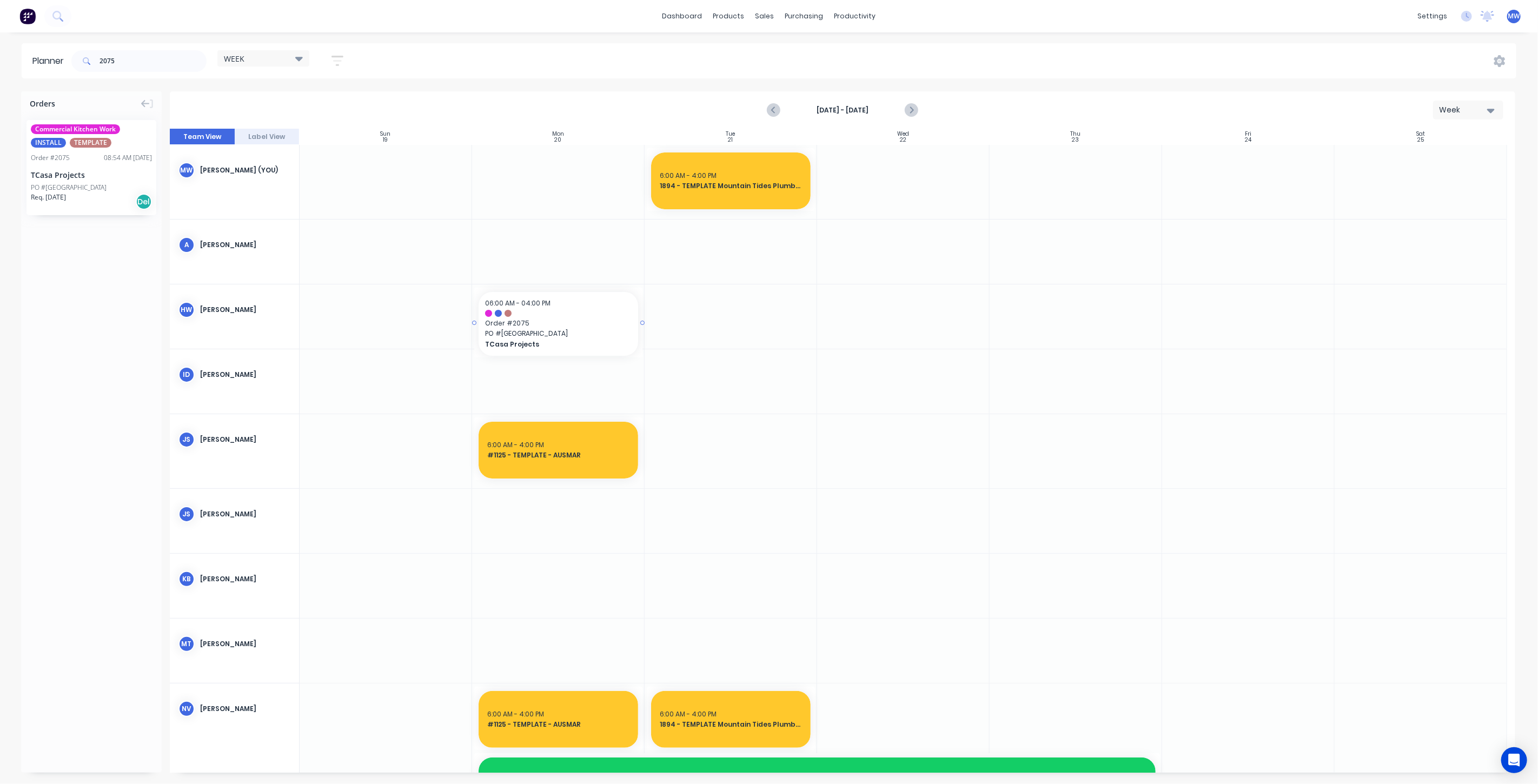
drag, startPoint x: 70, startPoint y: 168, endPoint x: 642, endPoint y: 320, distance: 591.9
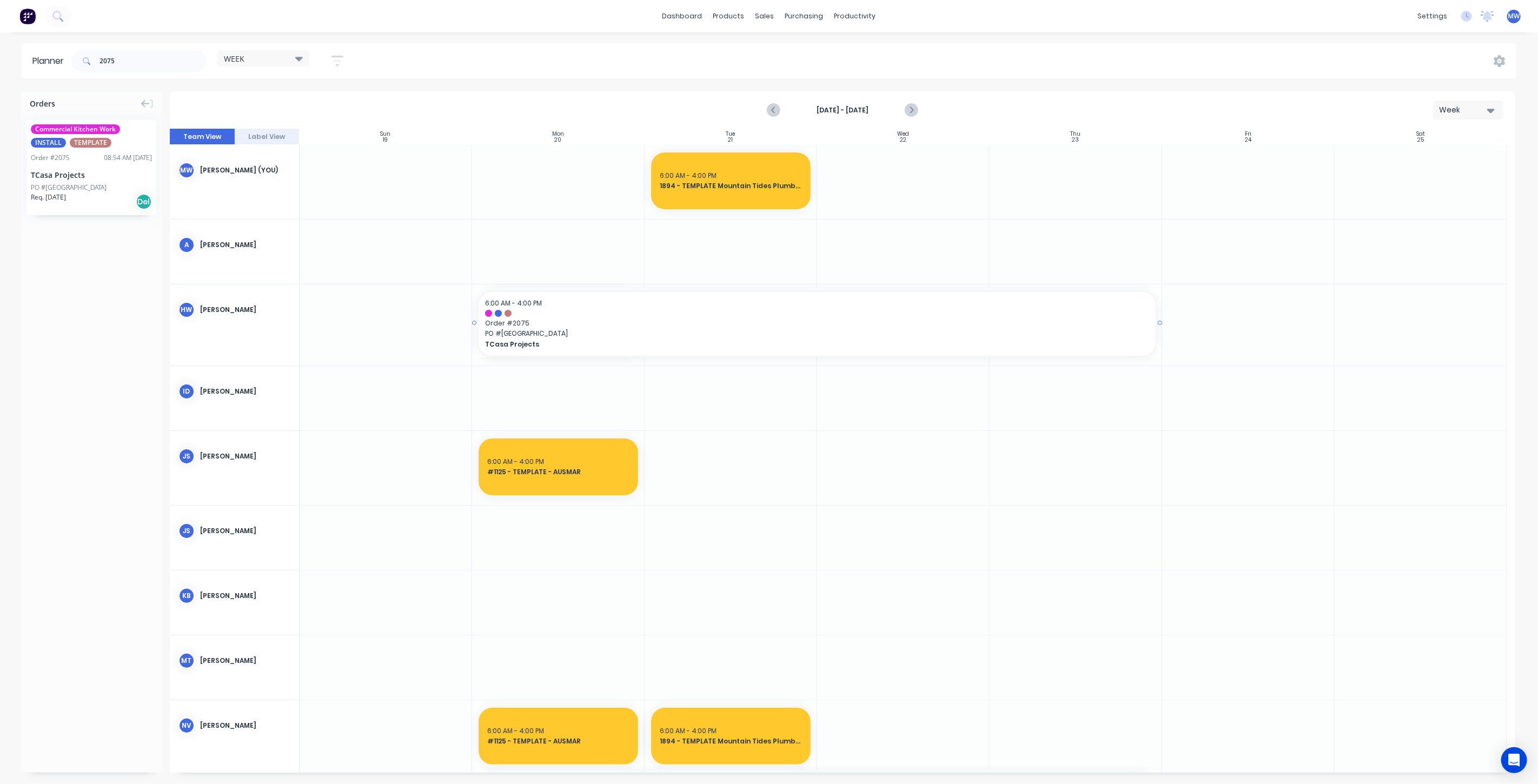
drag, startPoint x: 640, startPoint y: 321, endPoint x: 1014, endPoint y: 330, distance: 374.1
drag, startPoint x: 122, startPoint y: 60, endPoint x: 30, endPoint y: 56, distance: 92.1
click at [43, 59] on header "Planner 2075 WEEK Save new view None edit WEEK (Default) edit Rex edit SCSM - M…" at bounding box center [769, 61] width 1495 height 35
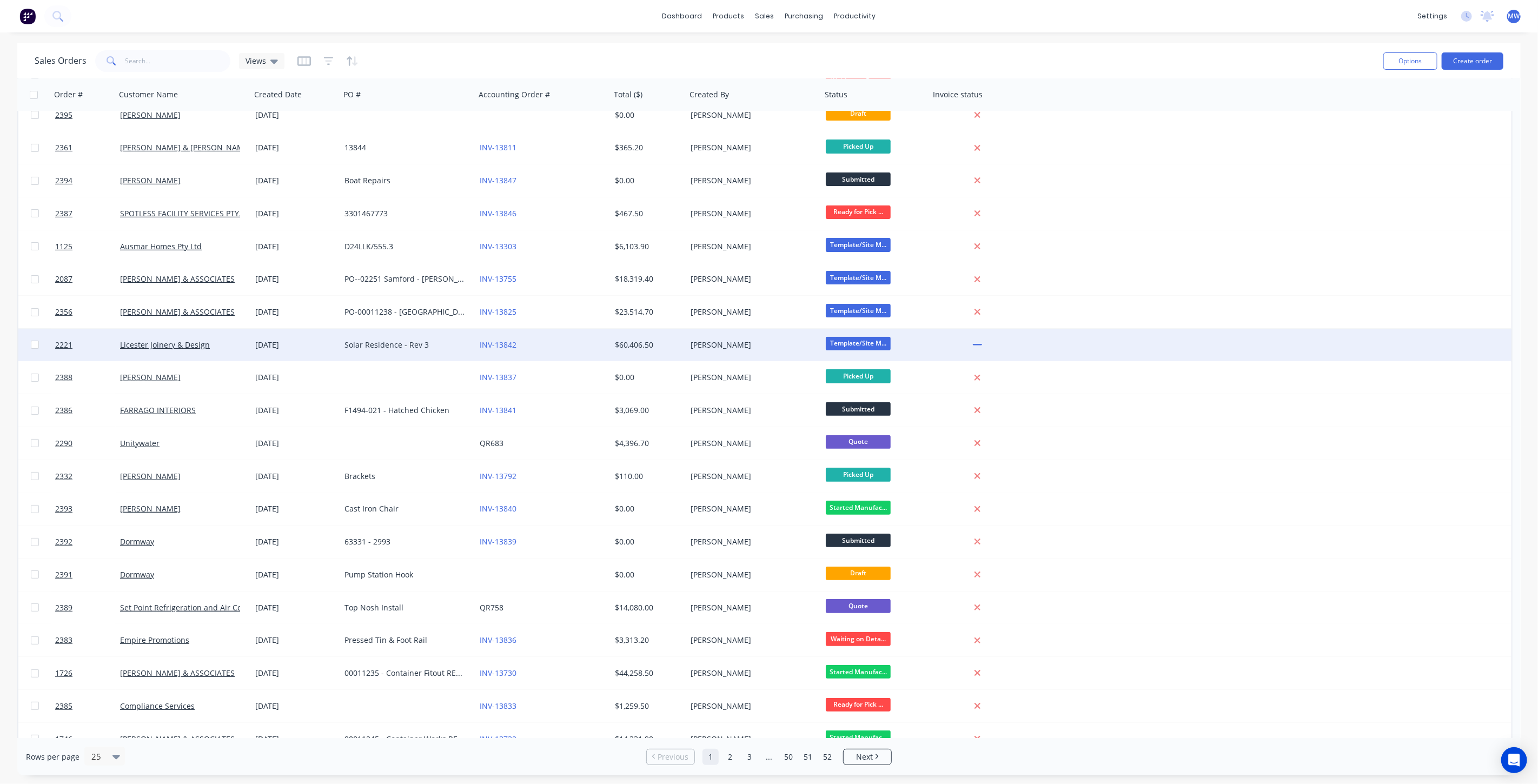
scroll to position [193, 0]
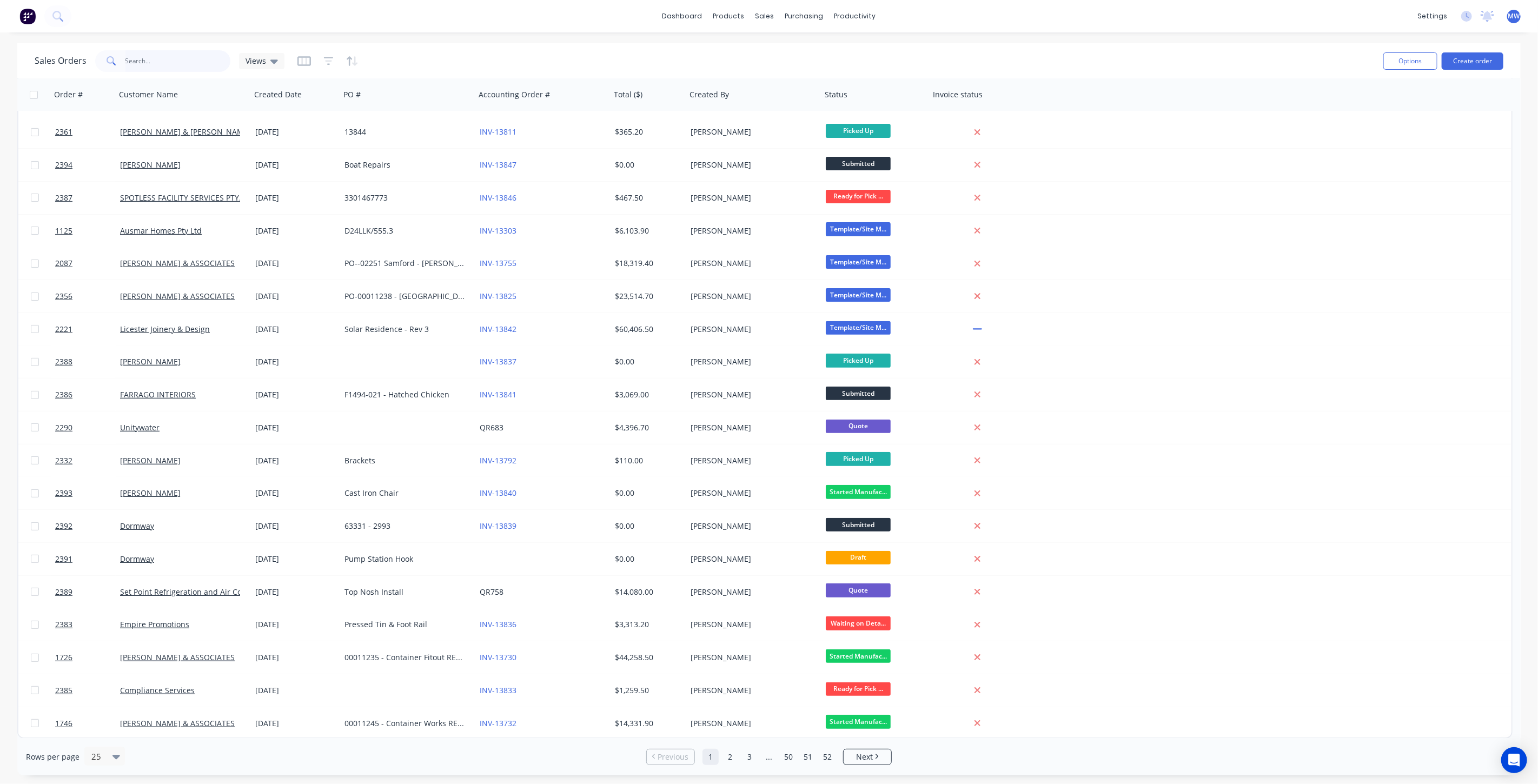
click at [191, 59] on input "text" at bounding box center [178, 61] width 106 height 22
type input "2290"
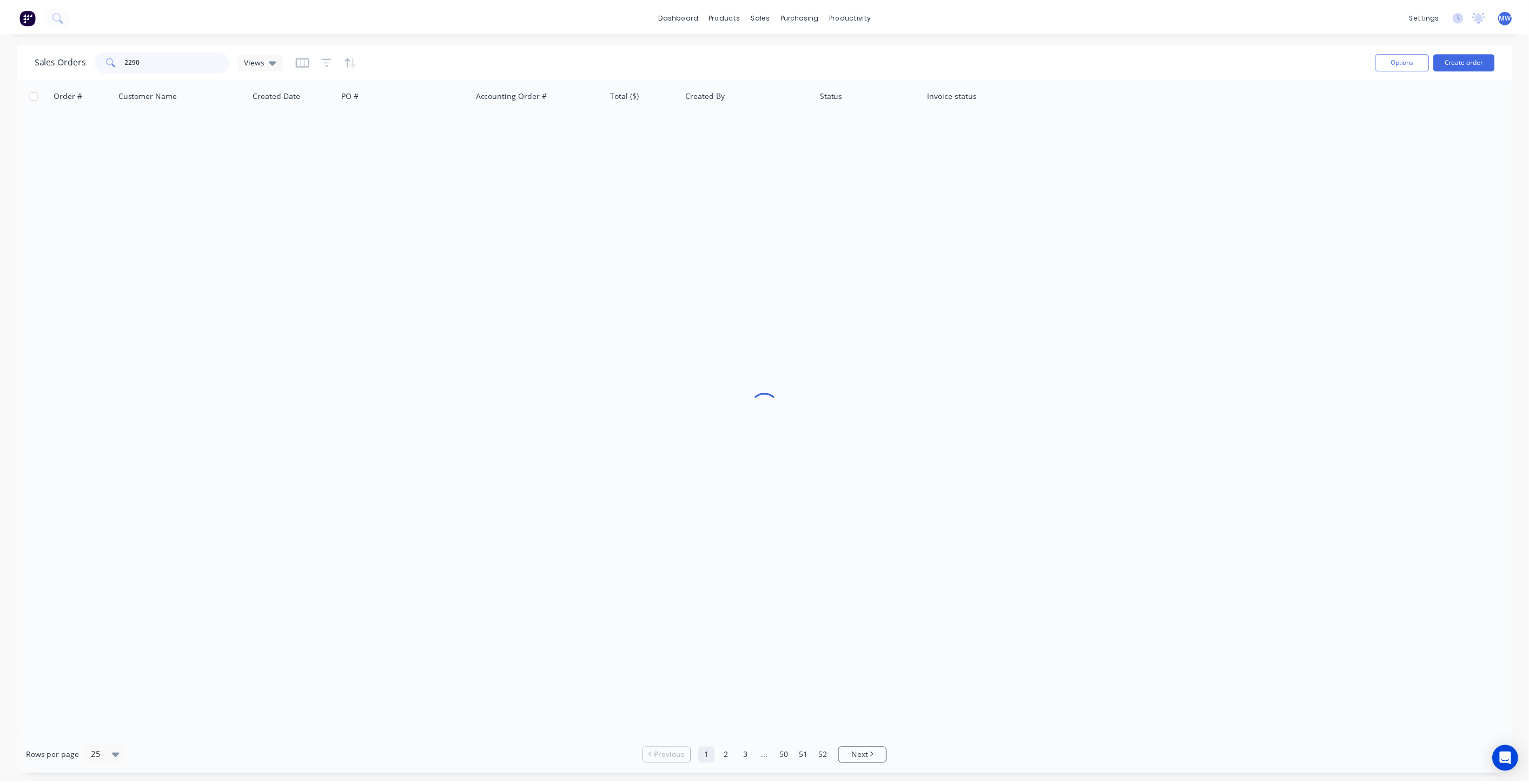
scroll to position [0, 0]
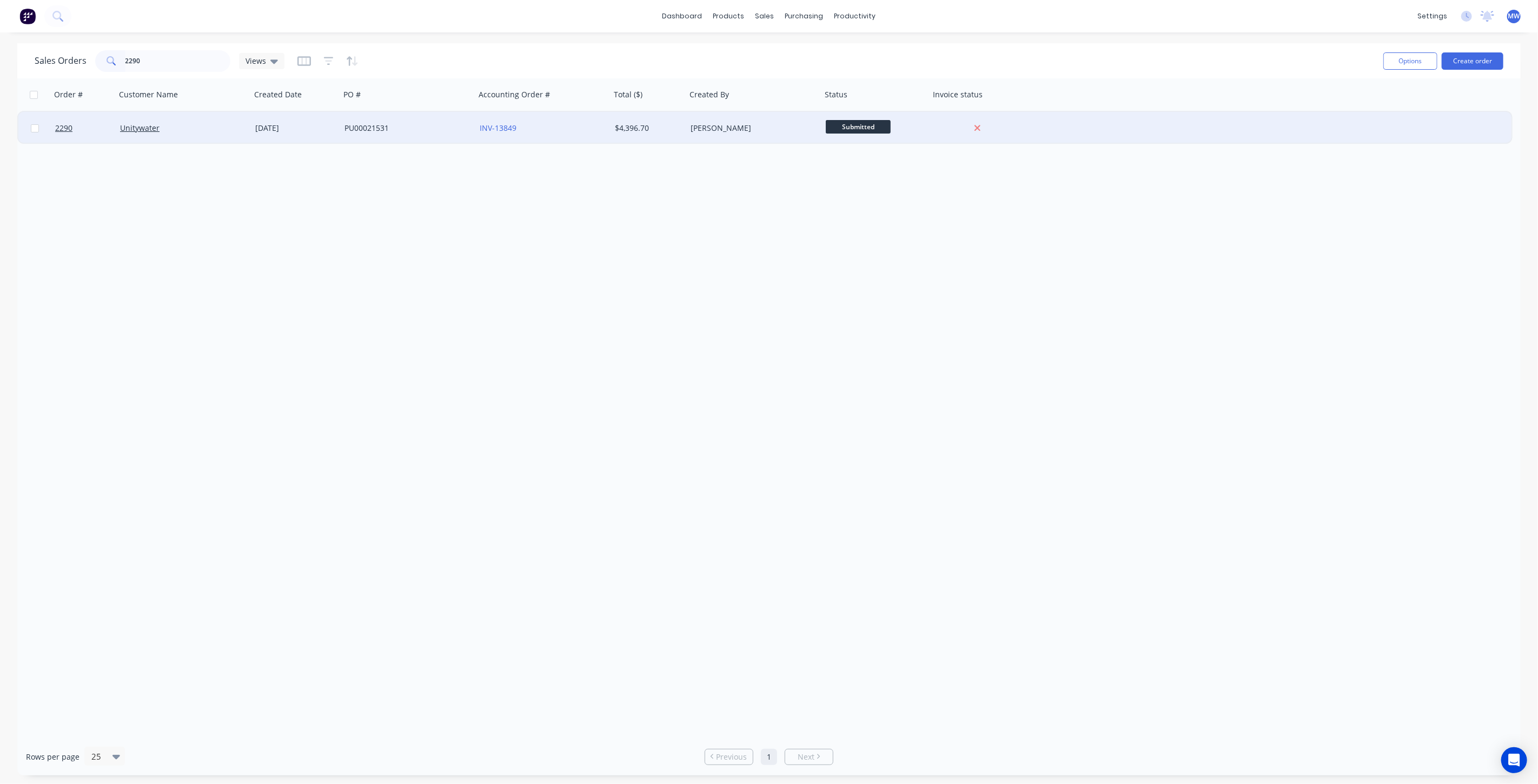
click at [232, 123] on div "Unitywater" at bounding box center [180, 128] width 120 height 11
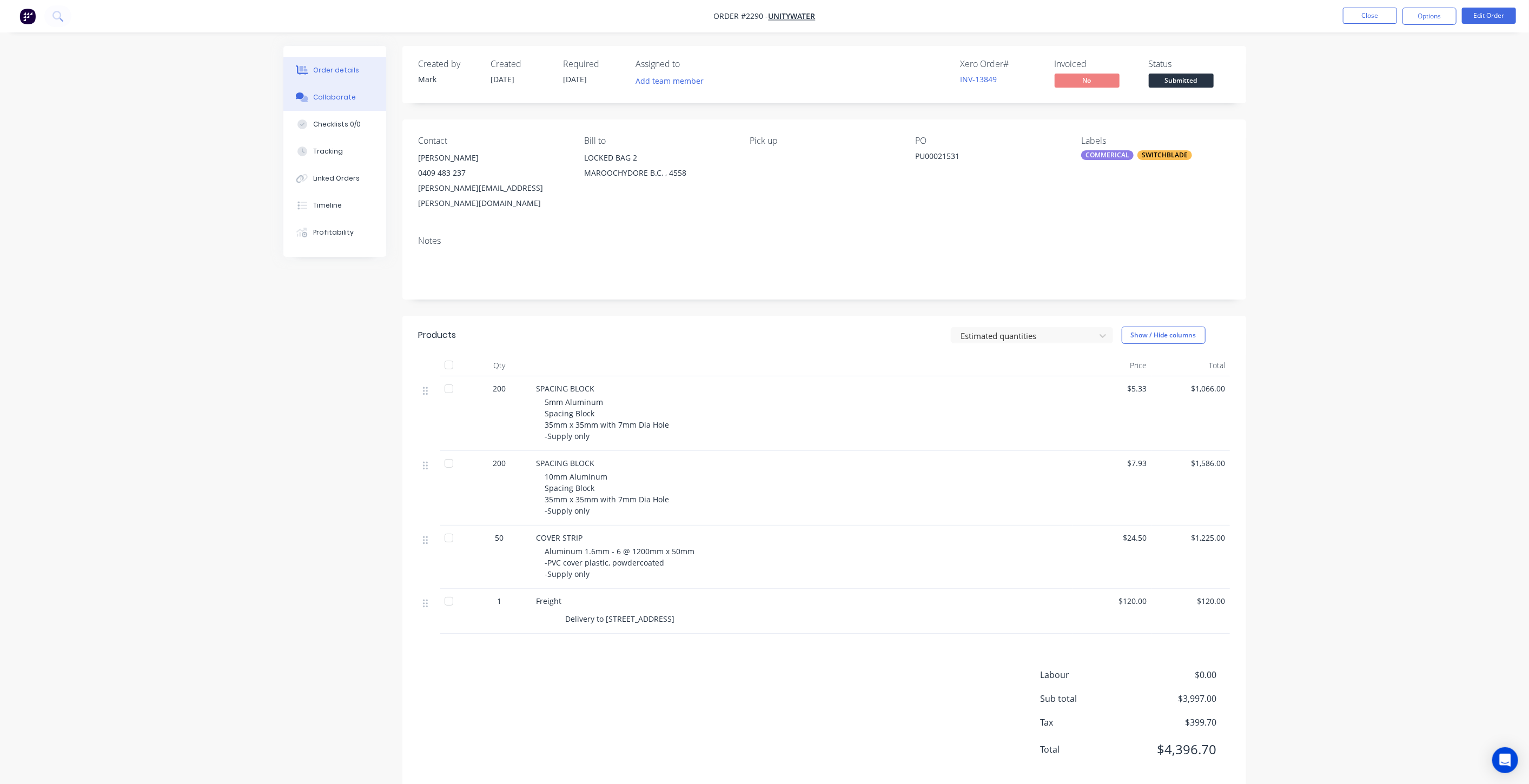
click at [328, 103] on button "Collaborate" at bounding box center [335, 97] width 103 height 27
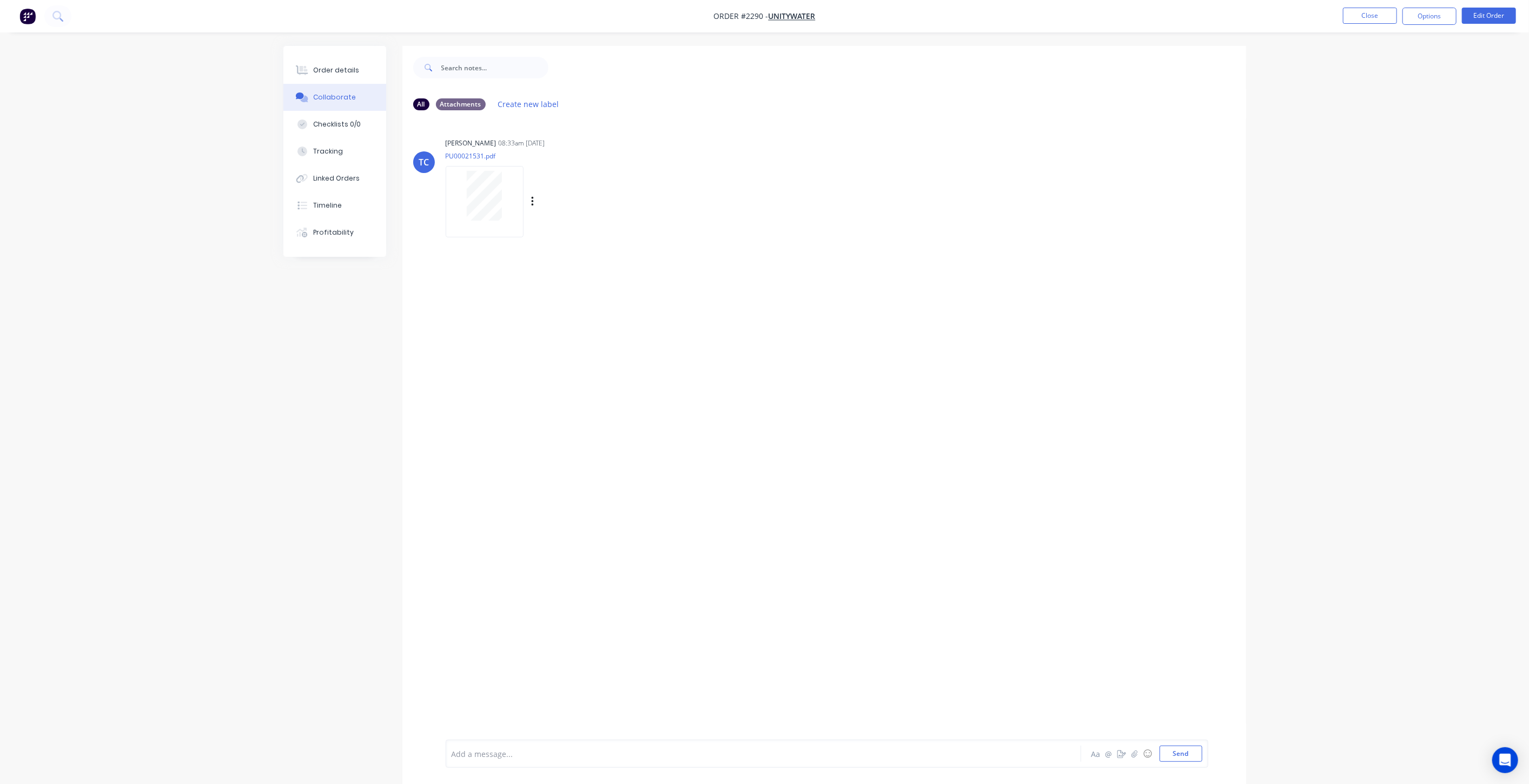
click at [508, 213] on div at bounding box center [484, 196] width 68 height 50
click at [317, 487] on div "All Attachments Create new label TC [PERSON_NAME] 08:33am [DATE] PU00021531.pdf…" at bounding box center [765, 423] width 963 height 754
click at [342, 70] on div "Order details" at bounding box center [336, 70] width 46 height 10
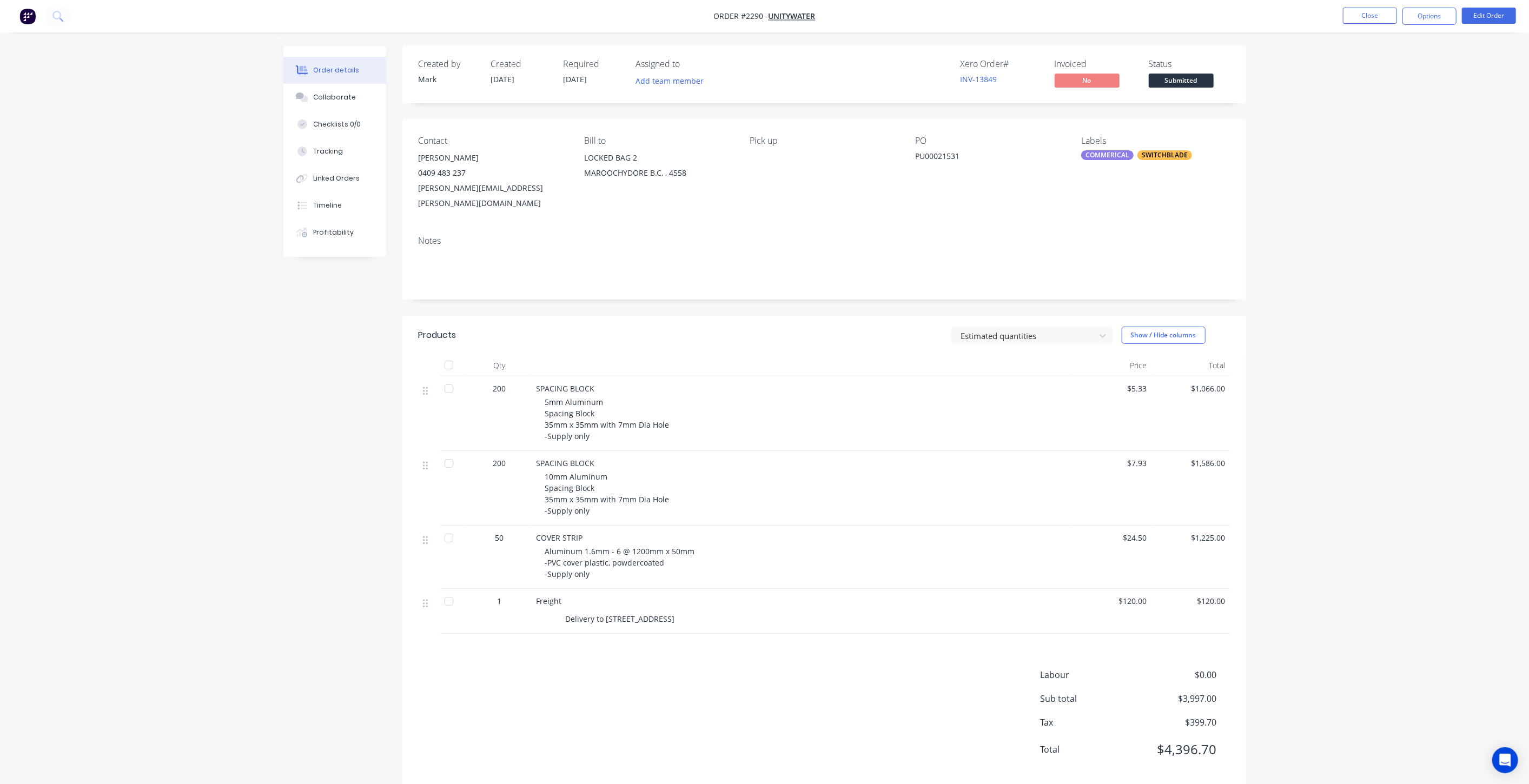
click at [1414, 386] on div "Order details Collaborate Checklists 0/0 Tracking Linked Orders Timeline Profit…" at bounding box center [764, 401] width 1529 height 803
click at [205, 413] on div "Order details Collaborate Checklists 0/0 Tracking Linked Orders Timeline Profit…" at bounding box center [764, 401] width 1529 height 803
click at [201, 251] on div "Order details Collaborate Checklists 0/0 Tracking Linked Orders Timeline Profit…" at bounding box center [764, 401] width 1529 height 803
click at [1360, 411] on div "Order details Collaborate Checklists 0/0 Tracking Linked Orders Timeline Profit…" at bounding box center [764, 401] width 1529 height 803
click at [1359, 411] on div "Order details Collaborate Checklists 0/0 Tracking Linked Orders Timeline Profit…" at bounding box center [764, 401] width 1529 height 803
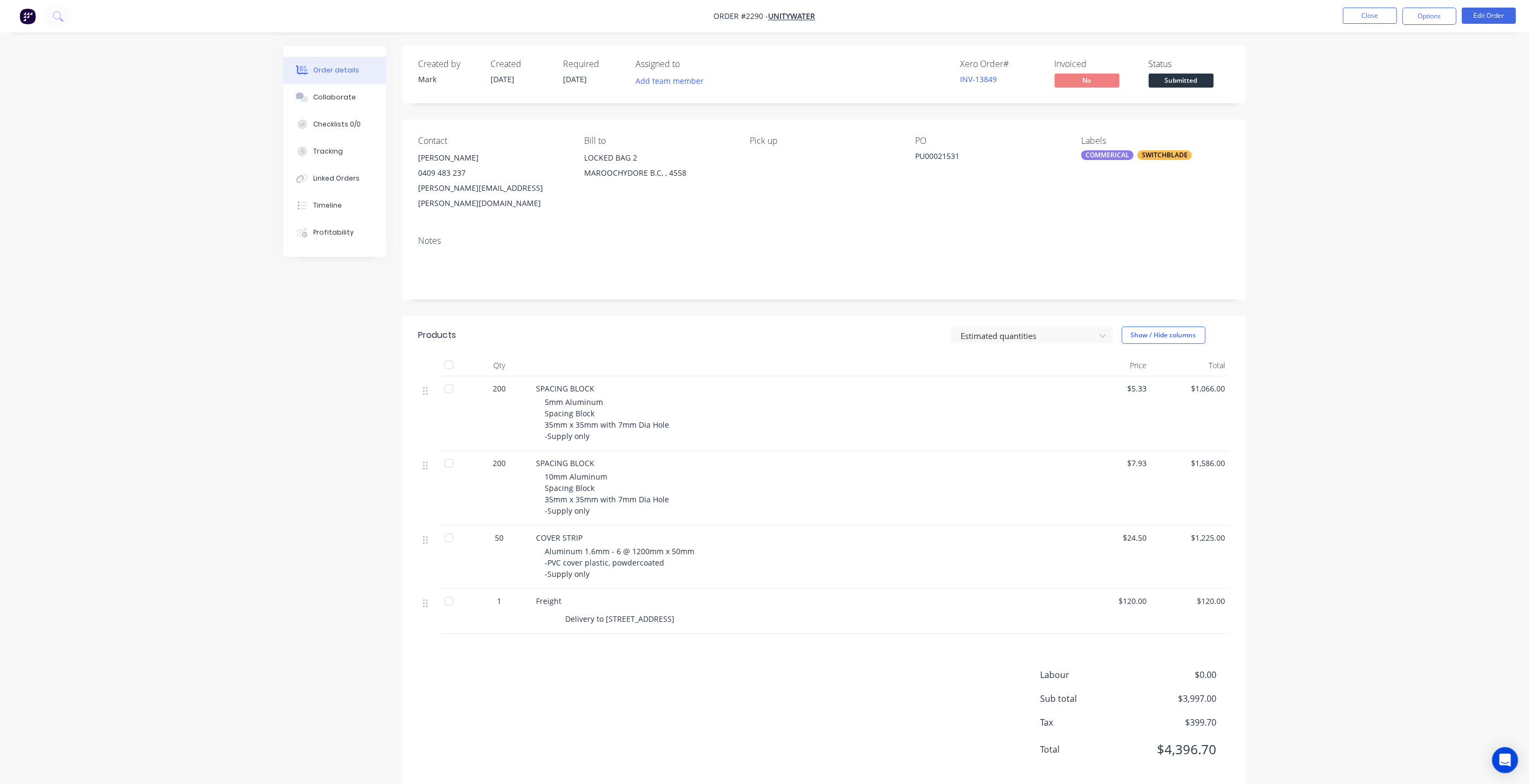
click at [1359, 410] on div "Order details Collaborate Checklists 0/0 Tracking Linked Orders Timeline Profit…" at bounding box center [764, 401] width 1529 height 803
click at [364, 480] on div "Created by [PERSON_NAME] Created [DATE] Required [DATE] Assigned to Add team me…" at bounding box center [765, 424] width 963 height 757
click at [295, 450] on div "Created by [PERSON_NAME] Created [DATE] Required [DATE] Assigned to Add team me…" at bounding box center [765, 424] width 963 height 757
click at [295, 450] on div "Created by [PERSON_NAME] Created [DATE] Required [DATE] Assigned to Add team me…" at bounding box center [765, 424] width 963 height 757
click at [1358, 410] on div "Order details Collaborate Checklists 0/0 Tracking Linked Orders Timeline Profit…" at bounding box center [764, 401] width 1529 height 803
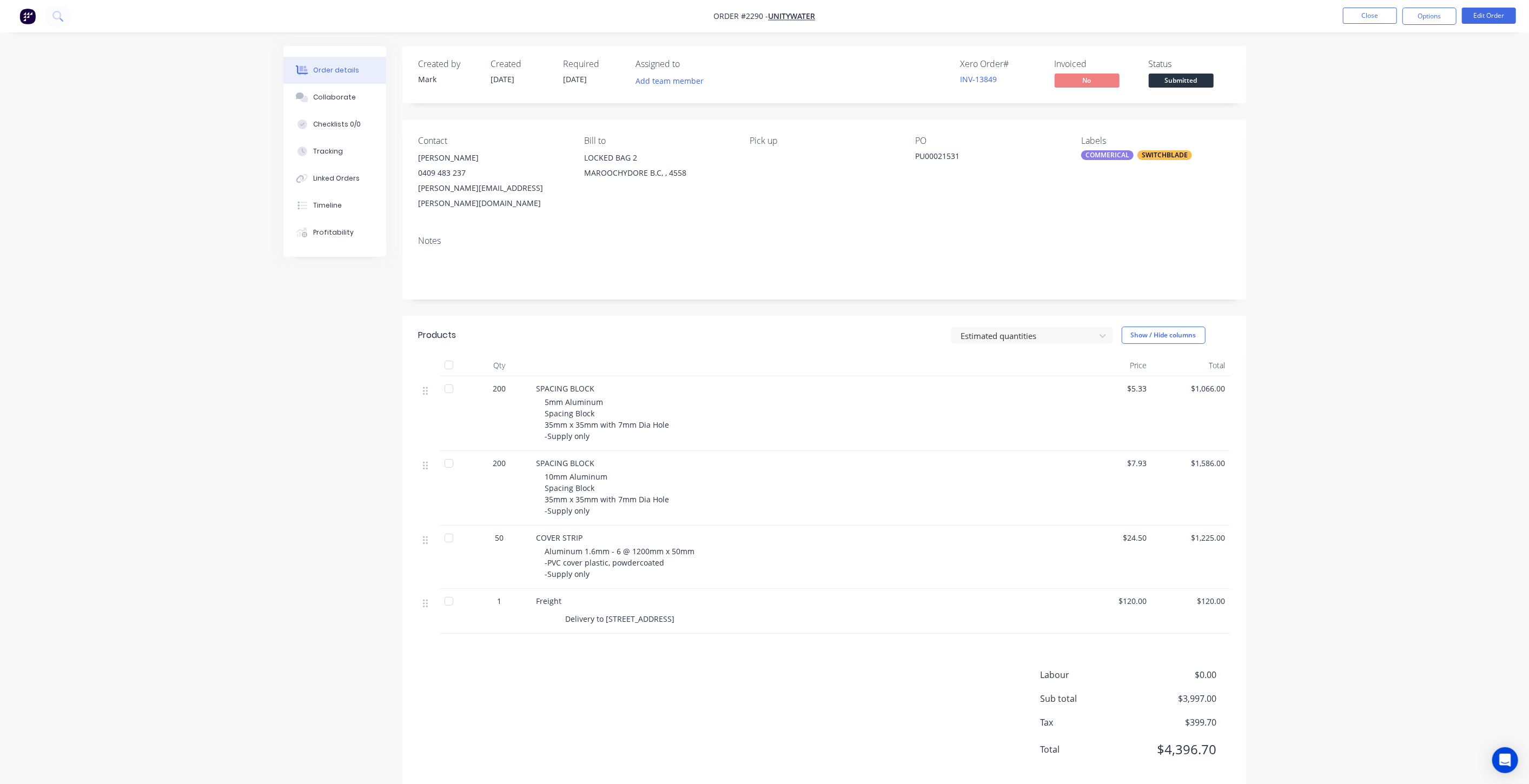
click at [292, 380] on div "Created by [PERSON_NAME] Created [DATE] Required [DATE] Assigned to Add team me…" at bounding box center [765, 424] width 963 height 757
click at [292, 379] on div "Created by [PERSON_NAME] Created [DATE] Required [DATE] Assigned to Add team me…" at bounding box center [765, 424] width 963 height 757
click at [1392, 342] on div "Order details Collaborate Checklists 0/0 Tracking Linked Orders Timeline Profit…" at bounding box center [764, 401] width 1529 height 803
click at [1365, 334] on div "Order details Collaborate Checklists 0/0 Tracking Linked Orders Timeline Profit…" at bounding box center [764, 401] width 1529 height 803
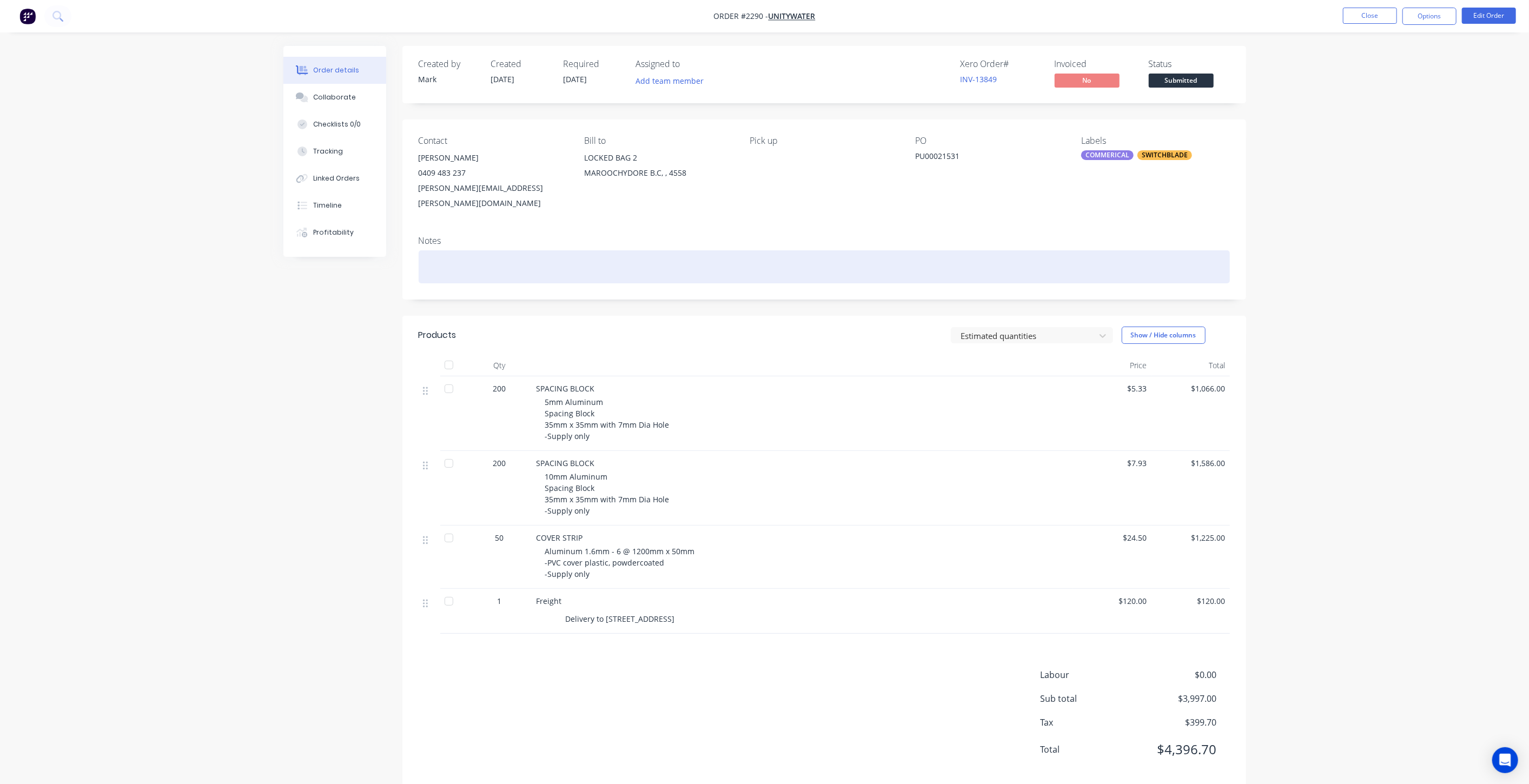
click at [483, 256] on div at bounding box center [824, 267] width 811 height 33
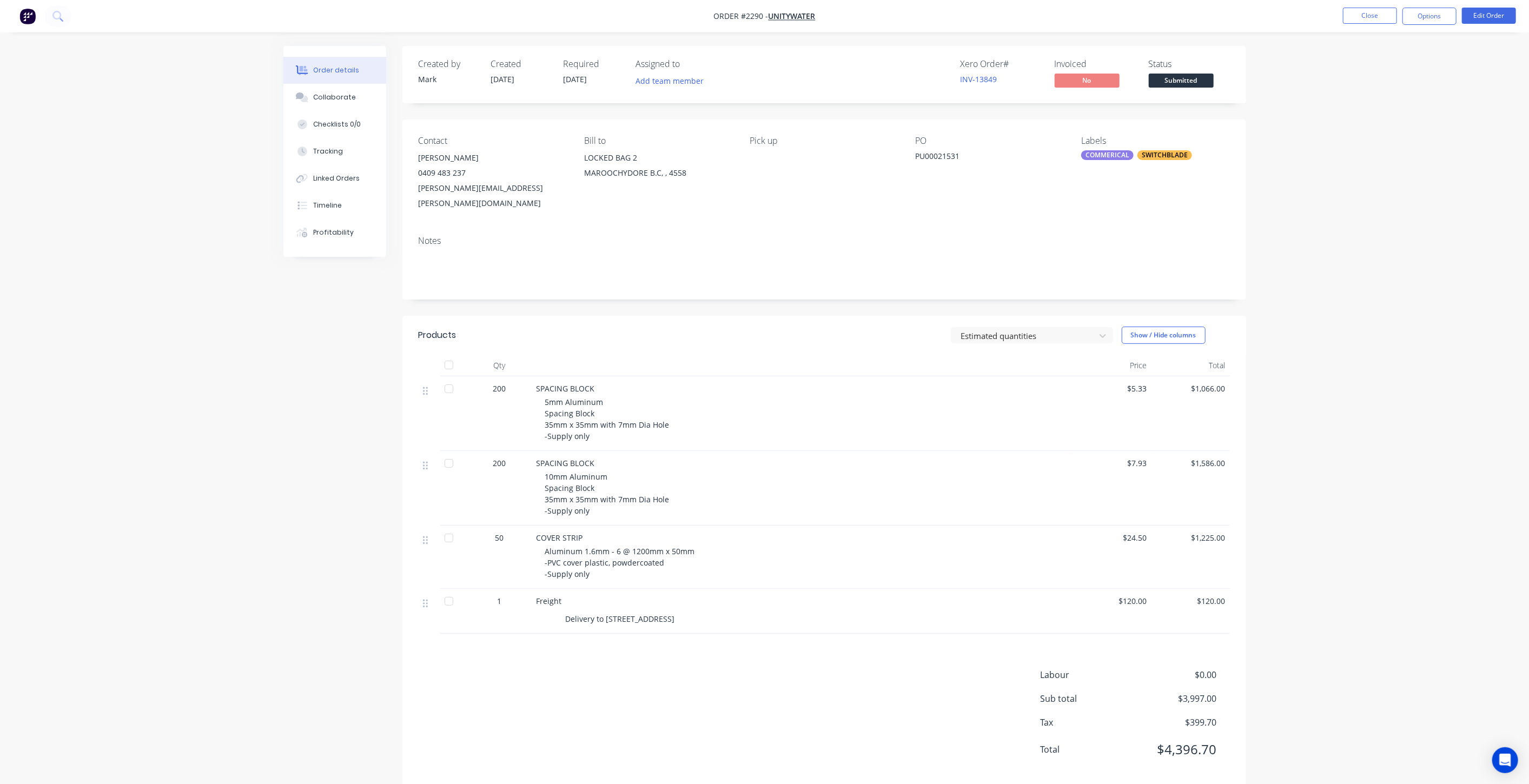
click at [1321, 184] on div "Order details Collaborate Checklists 0/0 Tracking Linked Orders Timeline Profit…" at bounding box center [764, 401] width 1529 height 803
click at [1415, 212] on div "Order details Collaborate Checklists 0/0 Tracking Linked Orders Timeline Profit…" at bounding box center [764, 401] width 1529 height 803
click at [321, 104] on button "Collaborate" at bounding box center [335, 97] width 103 height 27
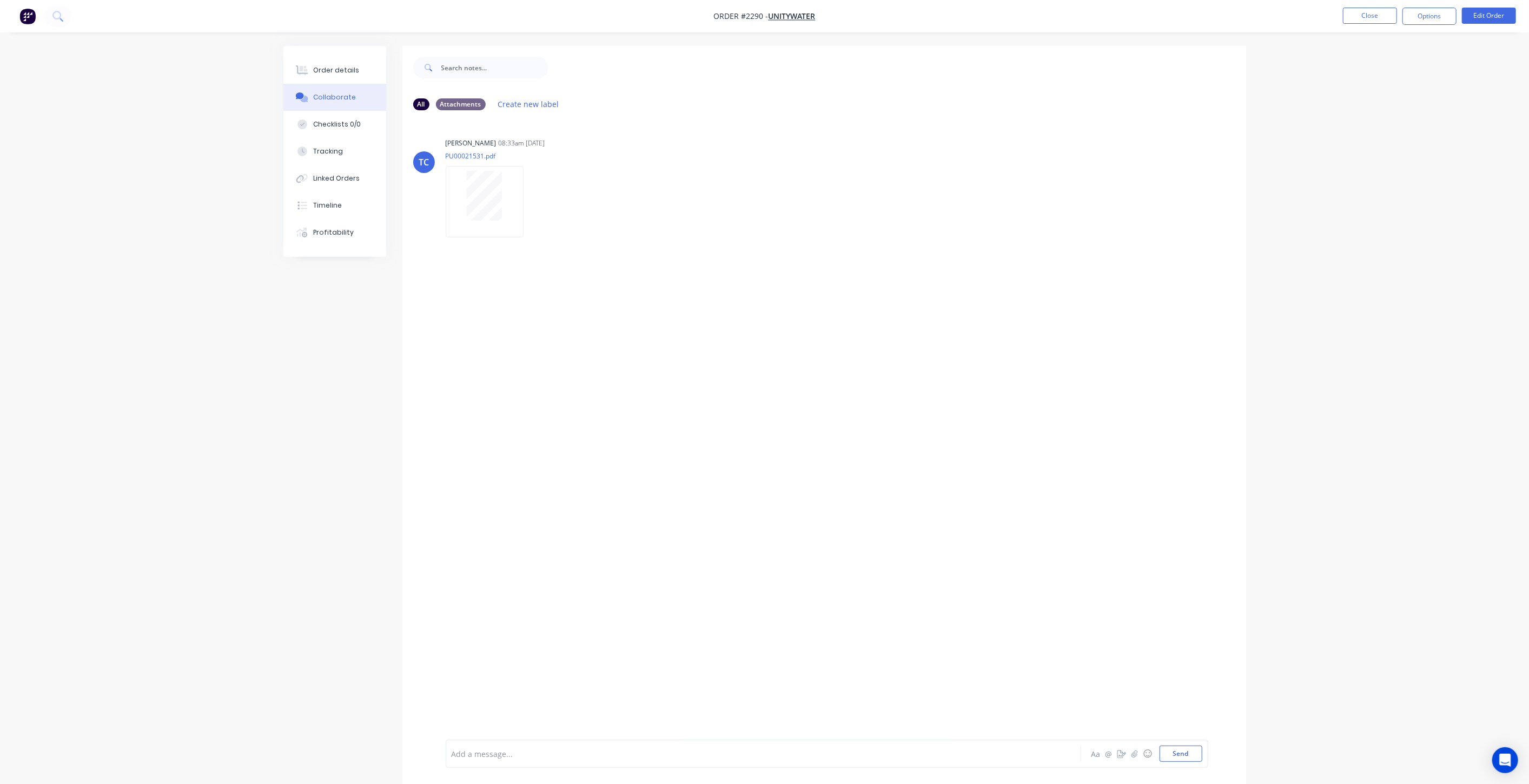
click at [266, 474] on div "Order details Collaborate Checklists 0/0 Tracking Linked Orders Timeline Profit…" at bounding box center [764, 400] width 1529 height 800
click at [340, 62] on button "Order details" at bounding box center [335, 70] width 103 height 27
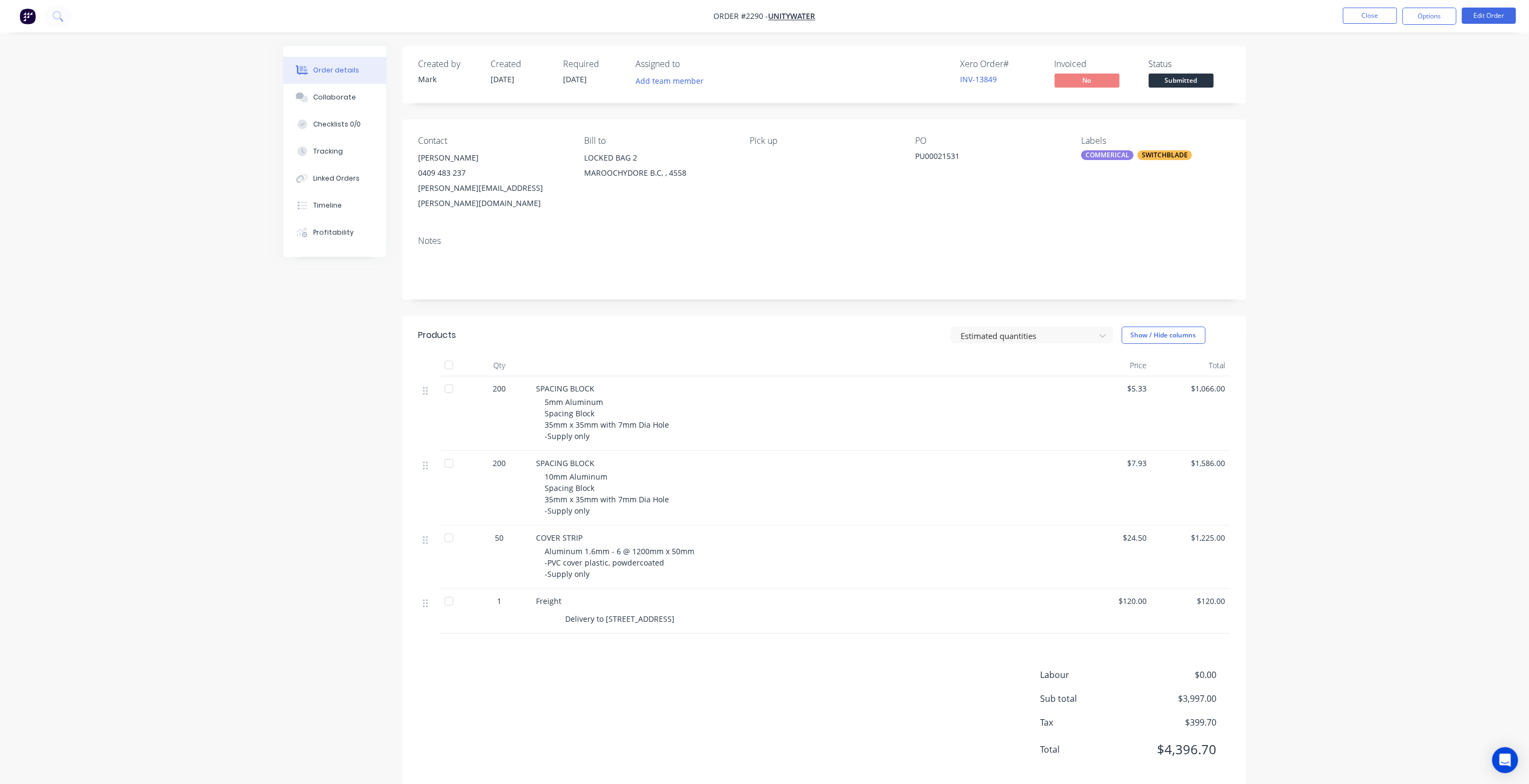
click at [1403, 176] on div "Order details Collaborate Checklists 0/0 Tracking Linked Orders Timeline Profit…" at bounding box center [764, 401] width 1529 height 803
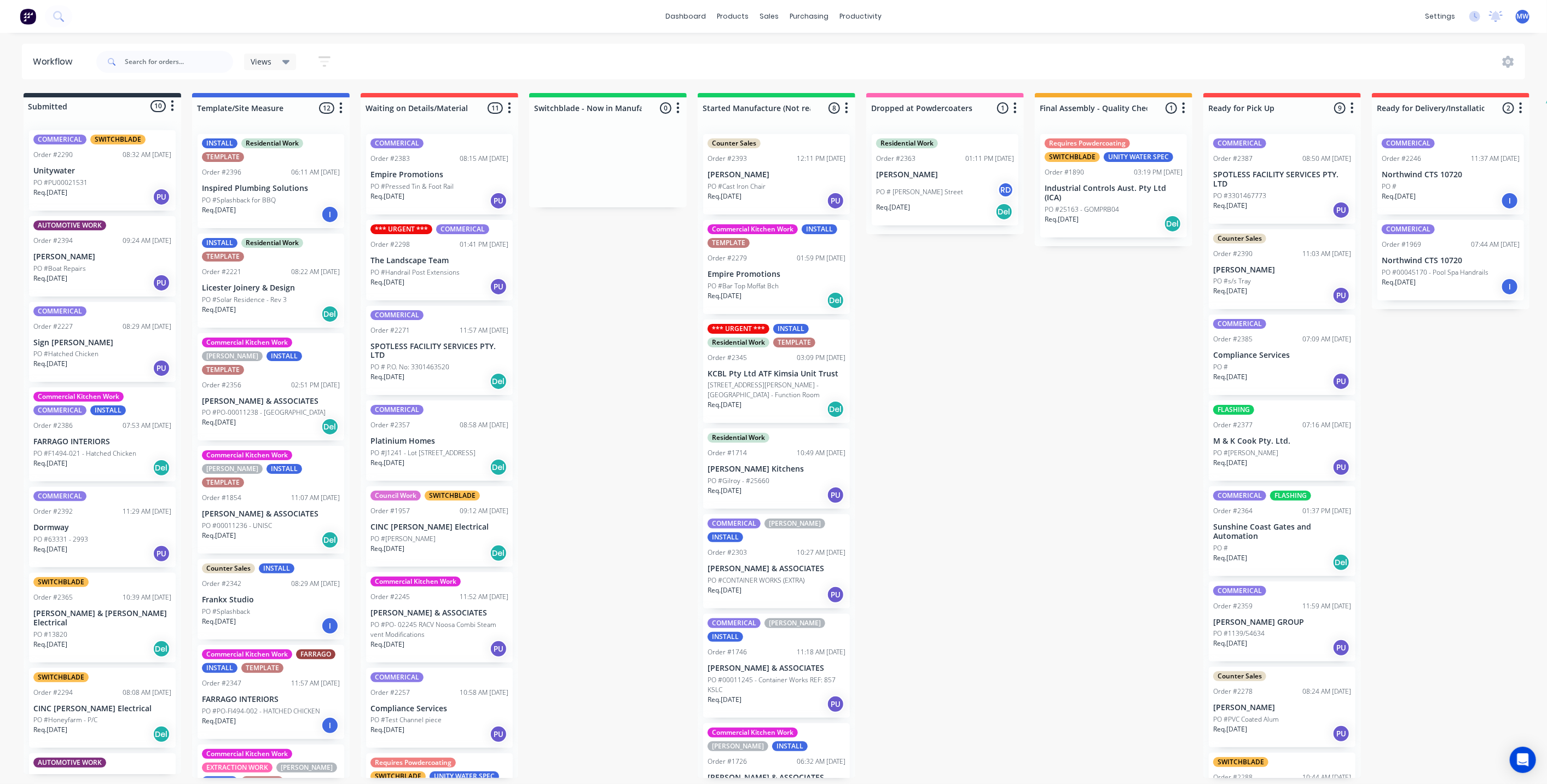
click at [98, 197] on div "Req. [DATE] PU" at bounding box center [103, 197] width 138 height 18
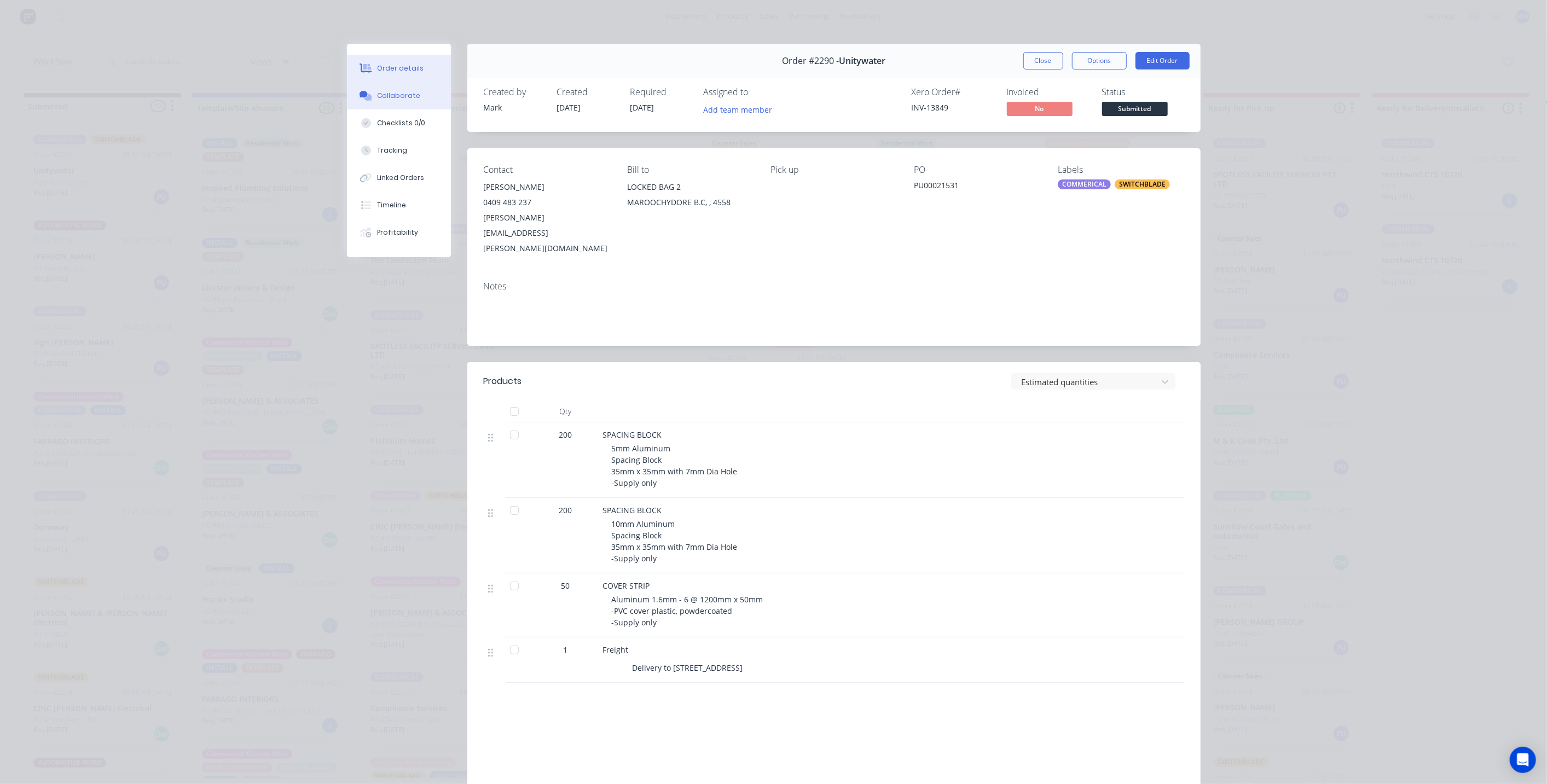
click at [404, 92] on div "Collaborate" at bounding box center [399, 96] width 43 height 10
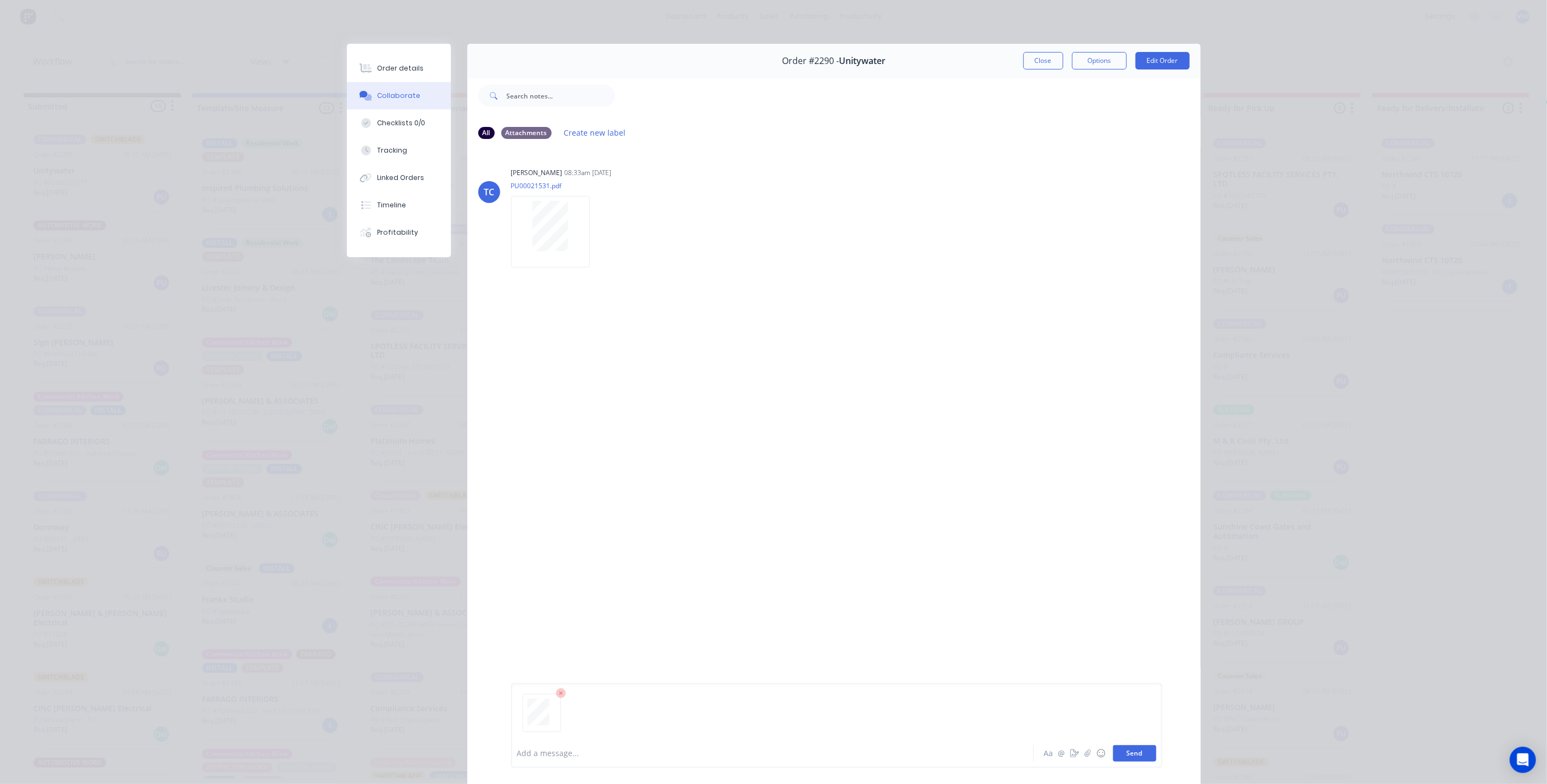
click at [1134, 758] on button "Send" at bounding box center [1134, 753] width 43 height 16
click at [1037, 60] on button "Close" at bounding box center [1043, 60] width 40 height 18
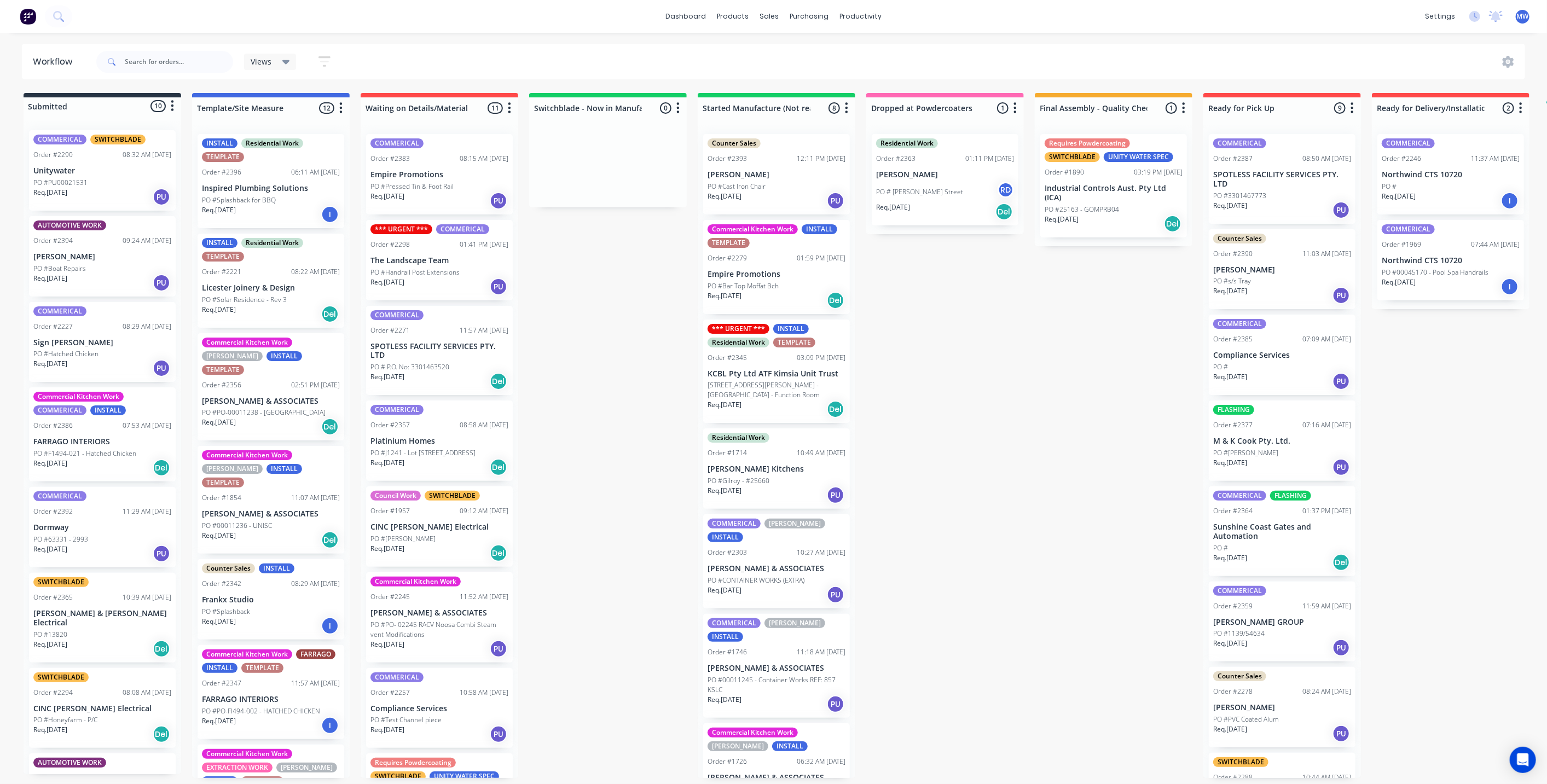
click at [608, 244] on div "Submitted 10 Status colour #273444 hex #273444 Save Cancel Summaries Total orde…" at bounding box center [905, 435] width 1825 height 685
click at [649, 371] on div "Submitted 10 Status colour #273444 hex #273444 Save Cancel Summaries Total orde…" at bounding box center [905, 435] width 1825 height 685
click at [143, 179] on div "PO #PU00021531" at bounding box center [103, 183] width 138 height 10
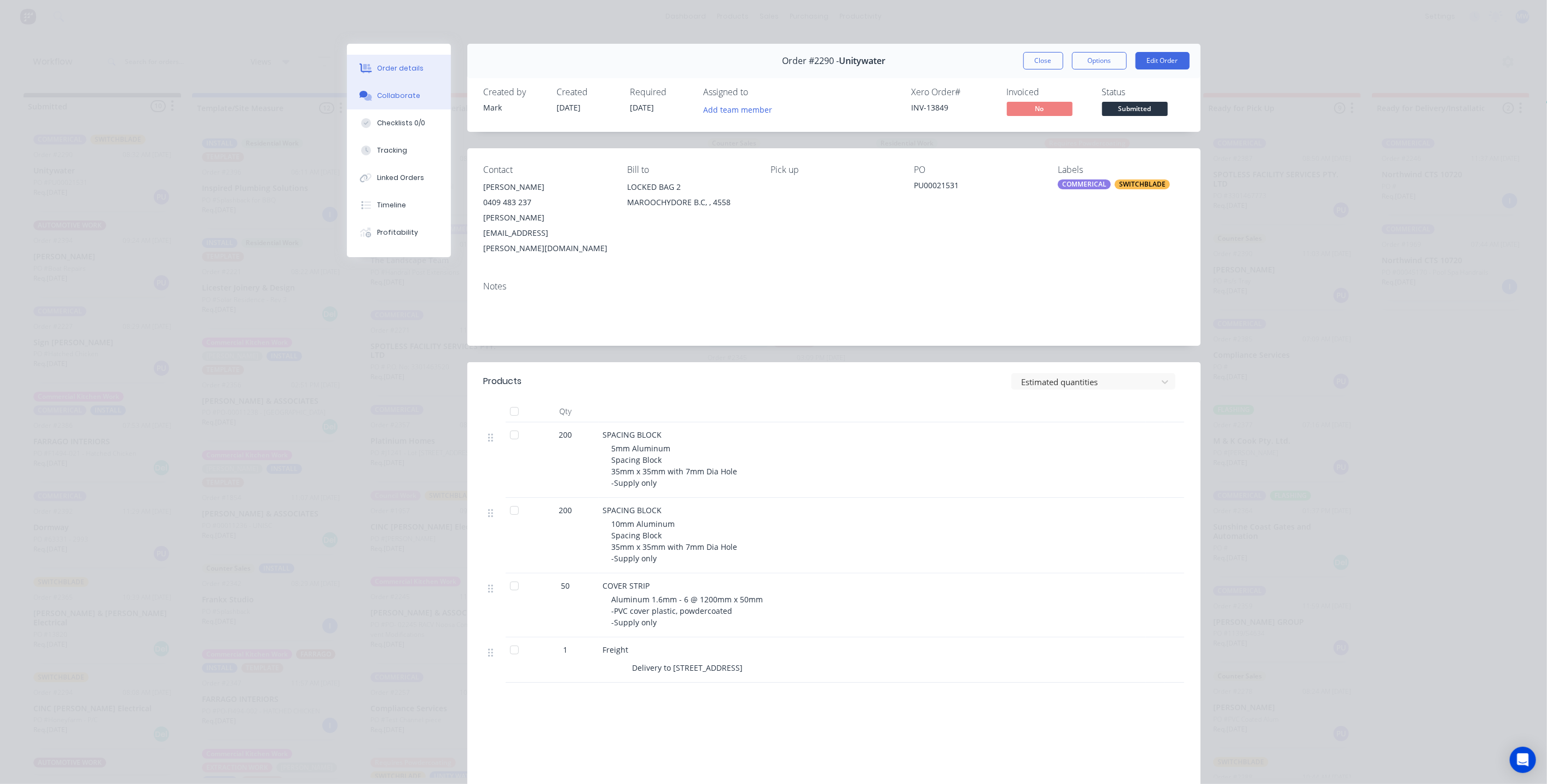
click at [395, 92] on div "Collaborate" at bounding box center [399, 96] width 43 height 10
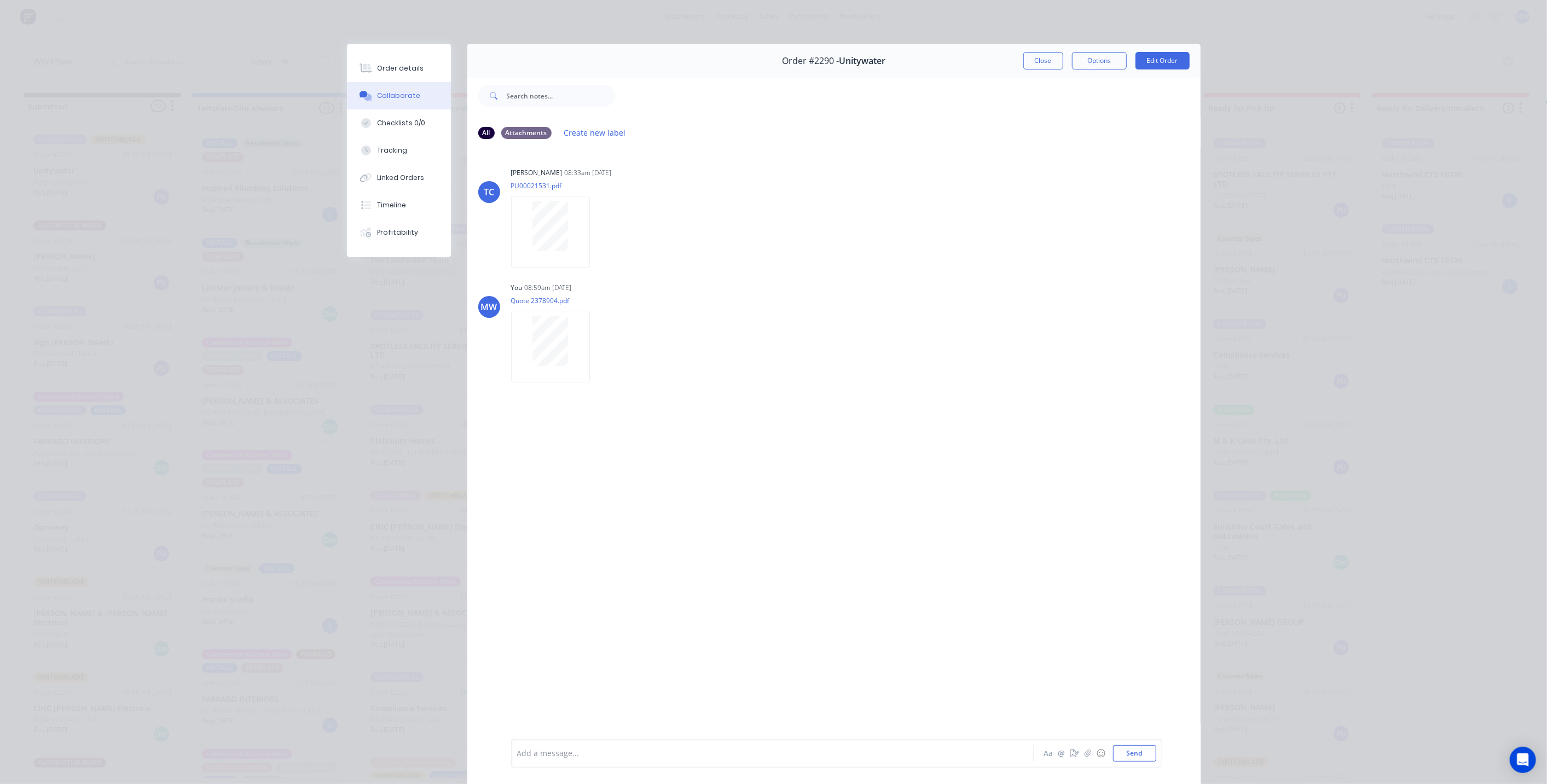
click at [1032, 60] on button "Close" at bounding box center [1043, 60] width 40 height 18
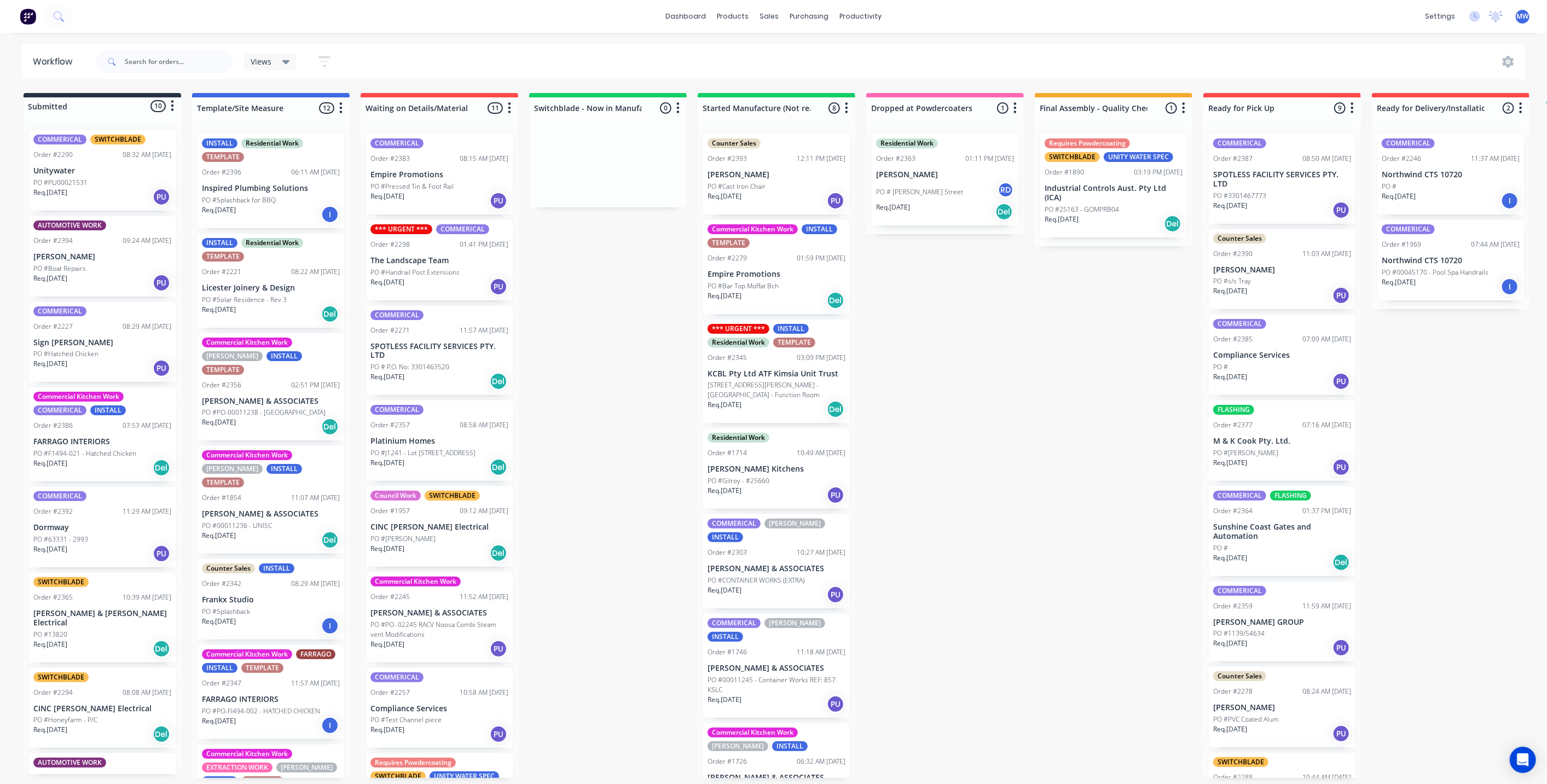
click at [925, 451] on div "Submitted 10 Status colour #273444 hex #273444 Save Cancel Summaries Total orde…" at bounding box center [905, 435] width 1825 height 685
click at [636, 379] on div "Submitted 10 Status colour #273444 hex #273444 Save Cancel Summaries Total orde…" at bounding box center [905, 435] width 1825 height 685
click at [581, 378] on div "Submitted 10 Status colour #273444 hex #273444 Save Cancel Summaries Total orde…" at bounding box center [905, 435] width 1825 height 685
click at [591, 339] on div "Submitted 10 Status colour #273444 hex #273444 Save Cancel Summaries Total orde…" at bounding box center [905, 435] width 1825 height 685
click at [502, 342] on p "SPOTLESS FACILITY SERVICES PTY. LTD" at bounding box center [439, 351] width 138 height 18
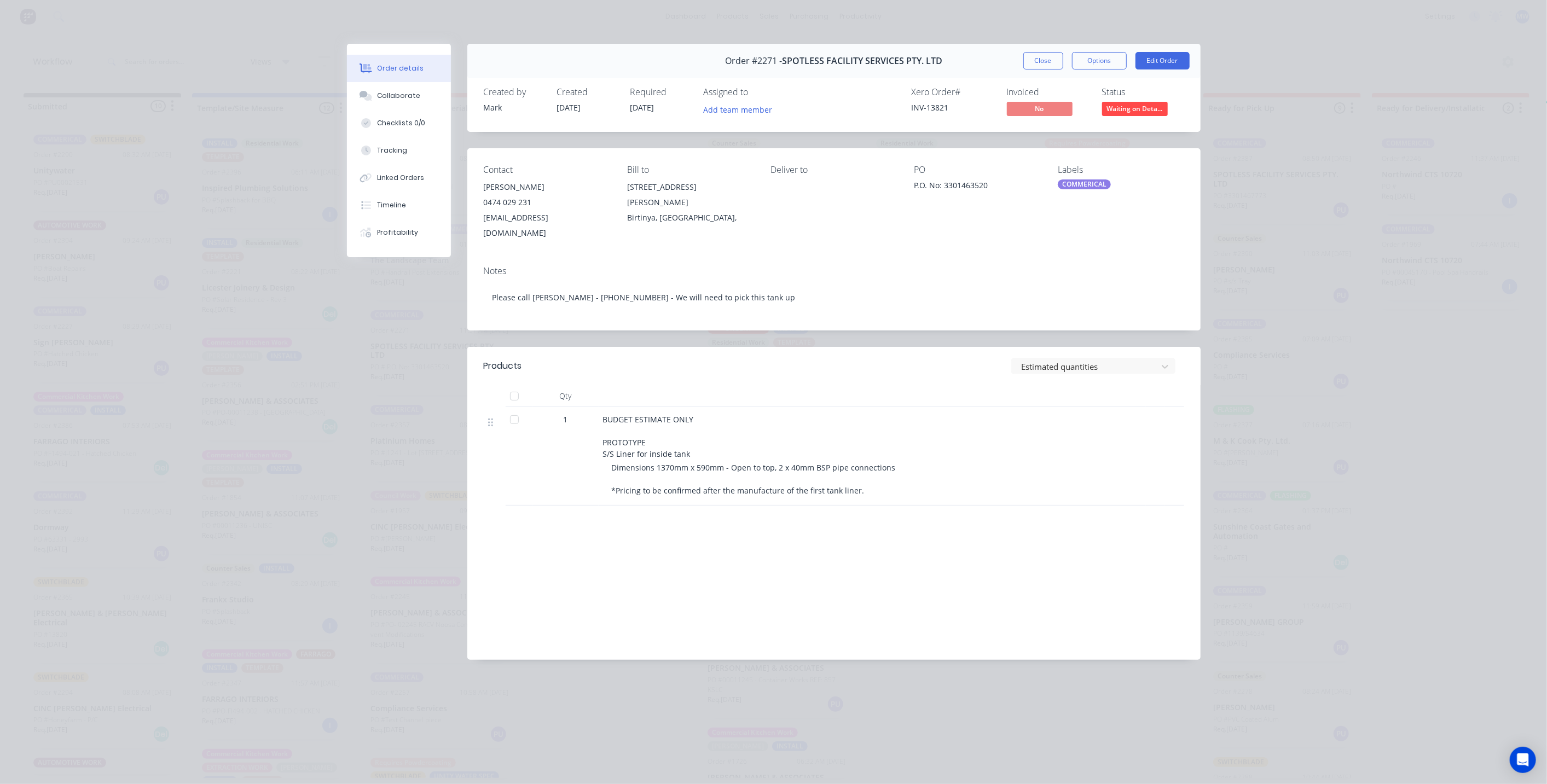
click at [1049, 63] on button "Close" at bounding box center [1043, 60] width 40 height 18
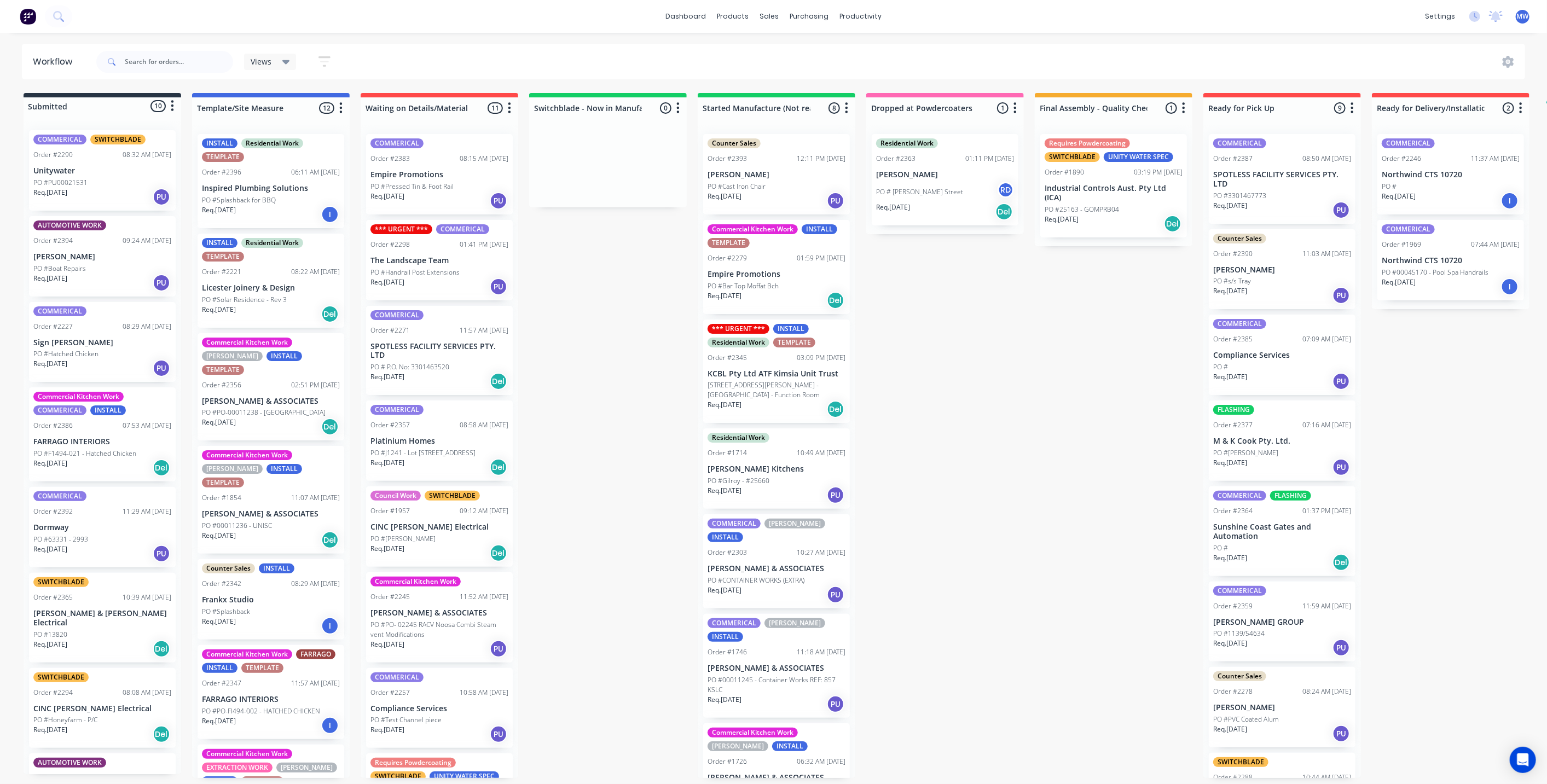
click at [630, 342] on div "Submitted 10 Status colour #273444 hex #273444 Save Cancel Summaries Total orde…" at bounding box center [905, 435] width 1825 height 685
click at [635, 301] on div "Submitted 10 Status colour #273444 hex #273444 Save Cancel Summaries Total orde…" at bounding box center [905, 435] width 1825 height 685
click at [635, 299] on div "Submitted 10 Status colour #273444 hex #273444 Save Cancel Summaries Total orde…" at bounding box center [905, 435] width 1825 height 685
click at [675, 332] on div "Submitted 10 Status colour #273444 hex #273444 Save Cancel Summaries Total orde…" at bounding box center [905, 435] width 1825 height 685
drag, startPoint x: 1113, startPoint y: 330, endPoint x: 1109, endPoint y: 334, distance: 5.7
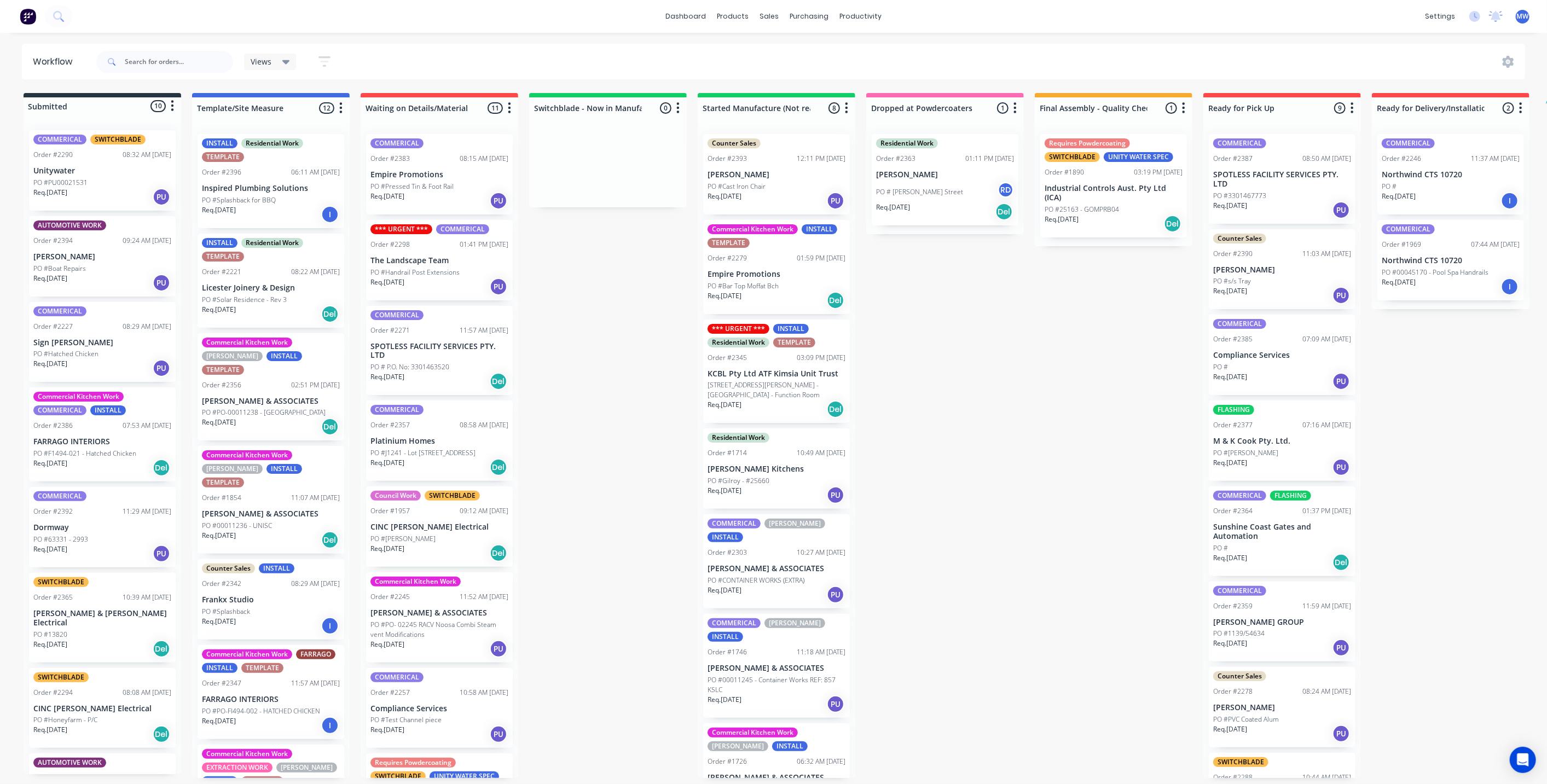
click at [1112, 329] on div "Submitted 10 Status colour #273444 hex #273444 Save Cancel Summaries Total orde…" at bounding box center [905, 435] width 1825 height 685
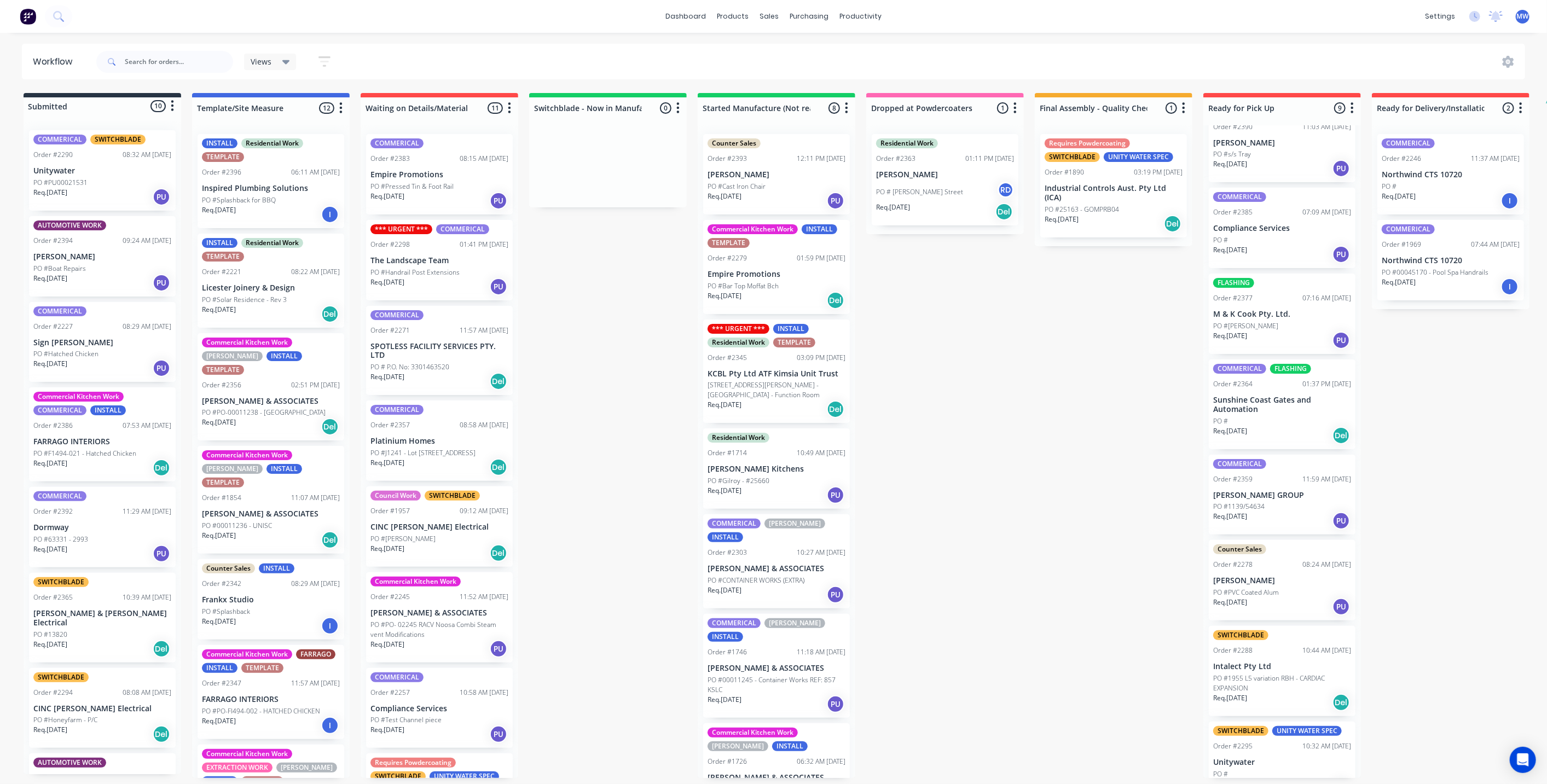
scroll to position [149, 0]
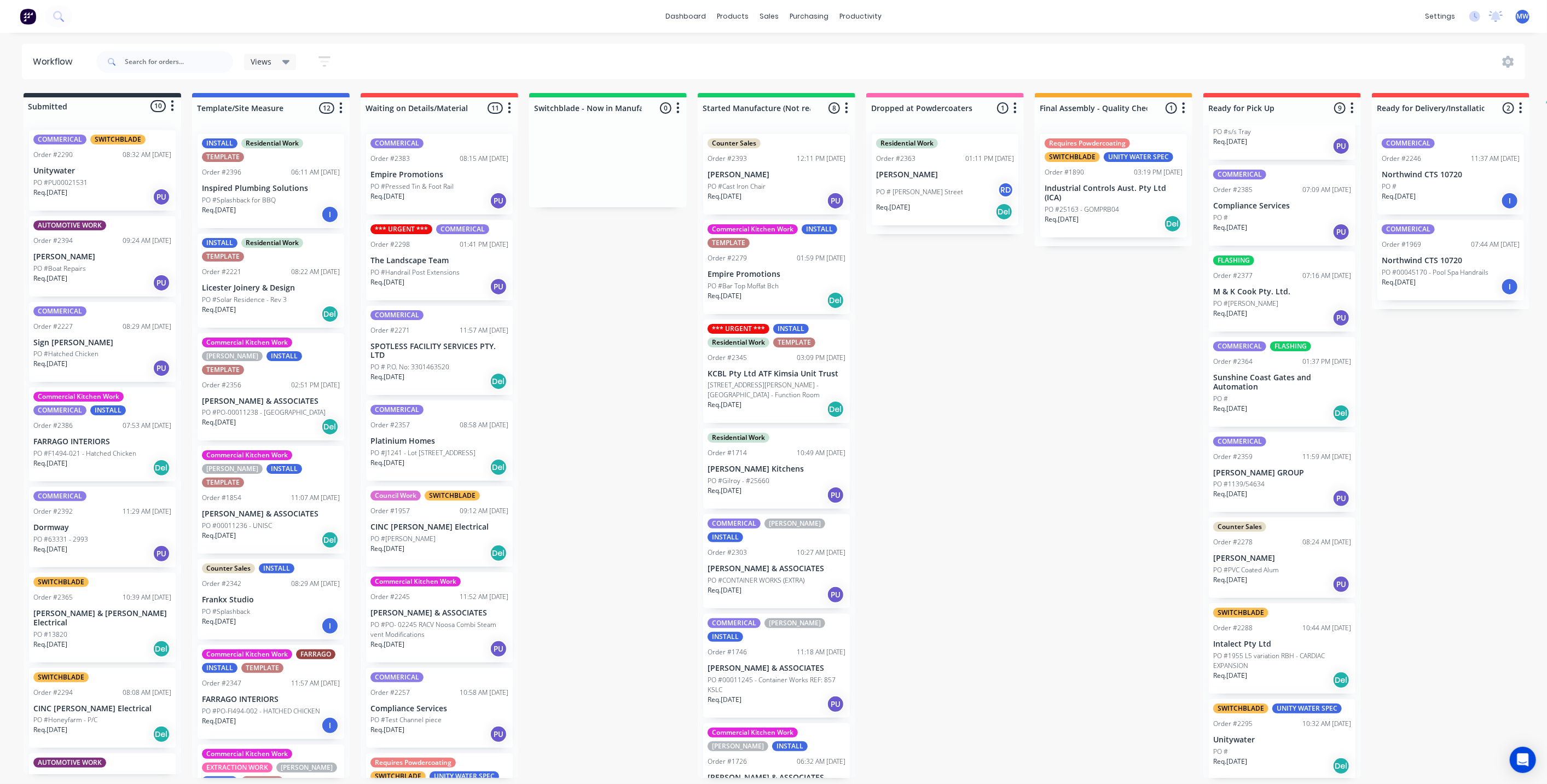
click at [1293, 645] on p "Intalect Pty Ltd" at bounding box center [1282, 644] width 138 height 9
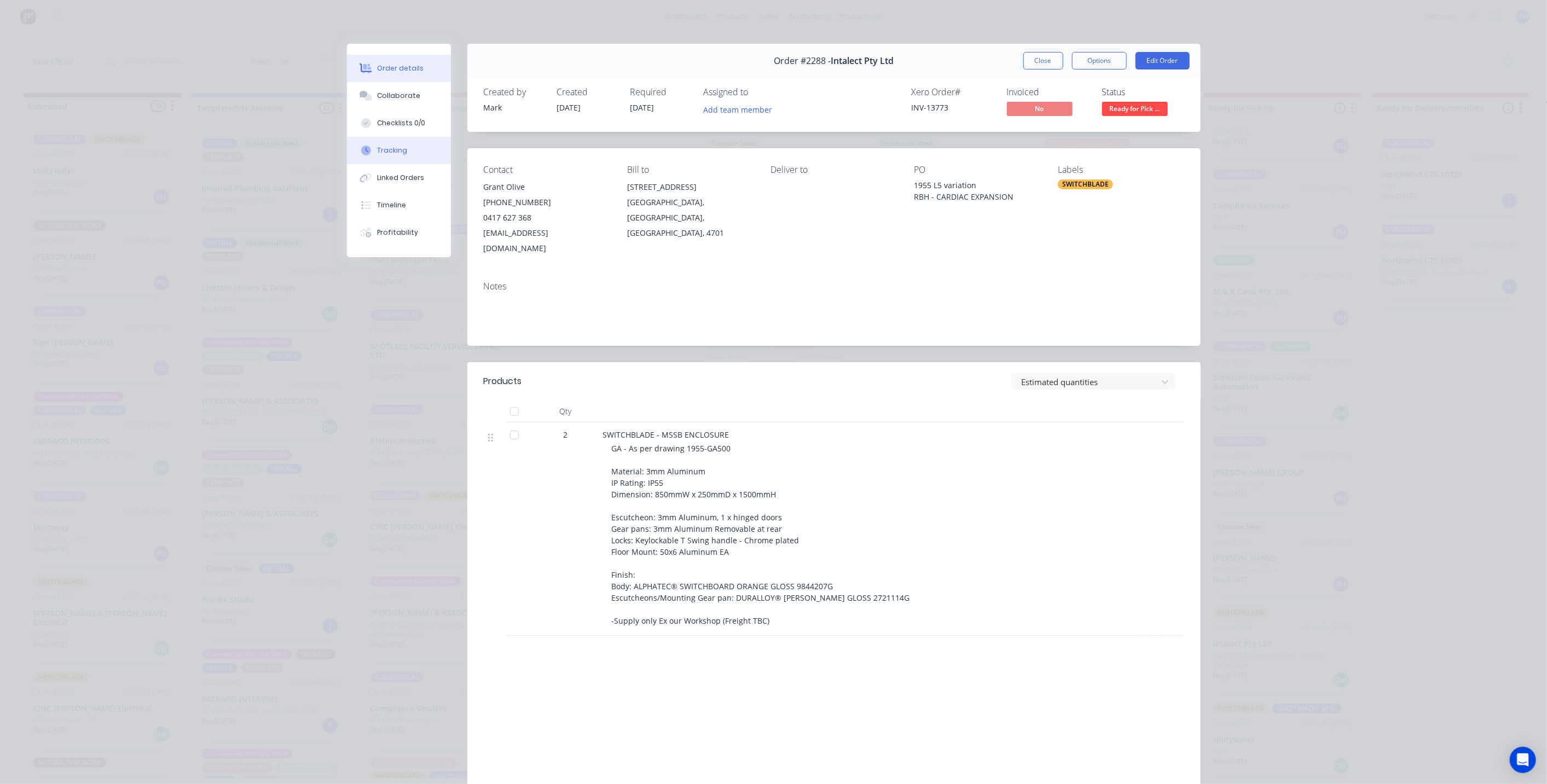
click at [397, 154] on div "Tracking" at bounding box center [392, 150] width 30 height 10
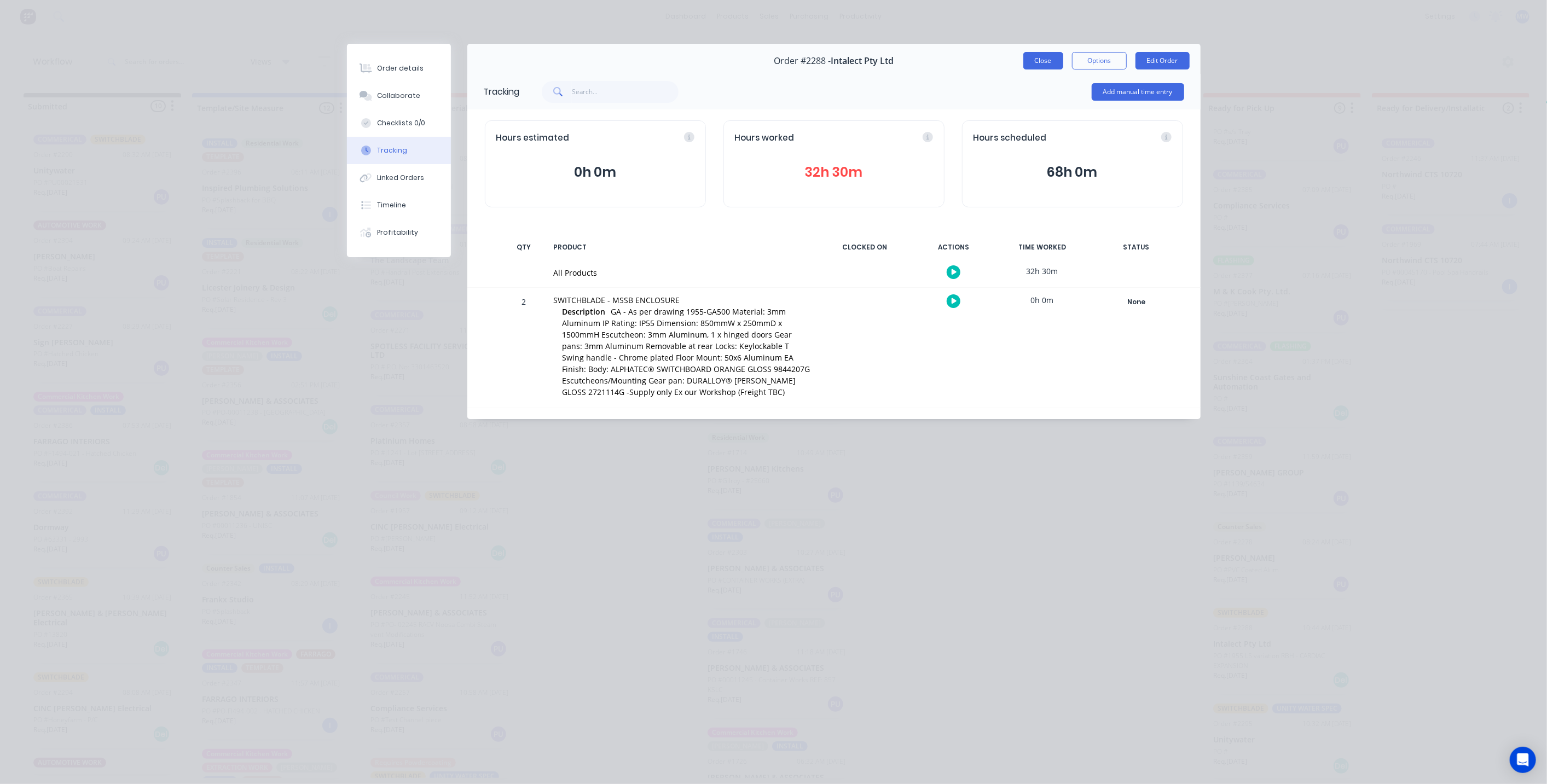
click at [1044, 64] on button "Close" at bounding box center [1043, 60] width 40 height 18
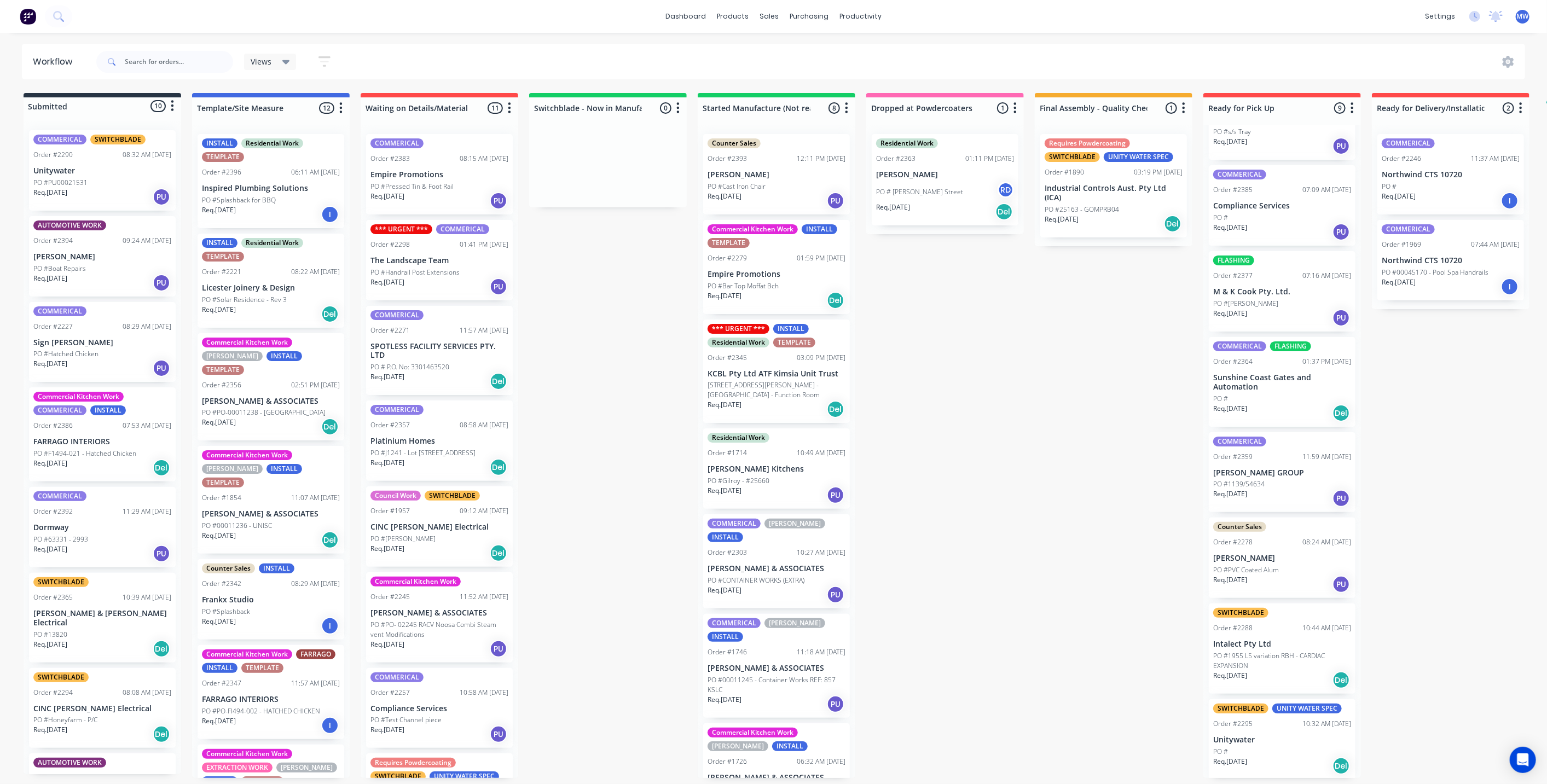
click at [1024, 417] on div "Submitted 10 Status colour #273444 hex #273444 Save Cancel Summaries Total orde…" at bounding box center [905, 435] width 1825 height 685
click at [633, 353] on div "Submitted 10 Status colour #273444 hex #273444 Save Cancel Summaries Total orde…" at bounding box center [905, 435] width 1825 height 685
click at [609, 364] on div "Submitted 10 Status colour #273444 hex #273444 Save Cancel Summaries Total orde…" at bounding box center [905, 435] width 1825 height 685
drag, startPoint x: 608, startPoint y: 283, endPoint x: 580, endPoint y: 210, distance: 78.2
click at [609, 283] on div "Submitted 10 Status colour #273444 hex #273444 Save Cancel Summaries Total orde…" at bounding box center [905, 435] width 1825 height 685
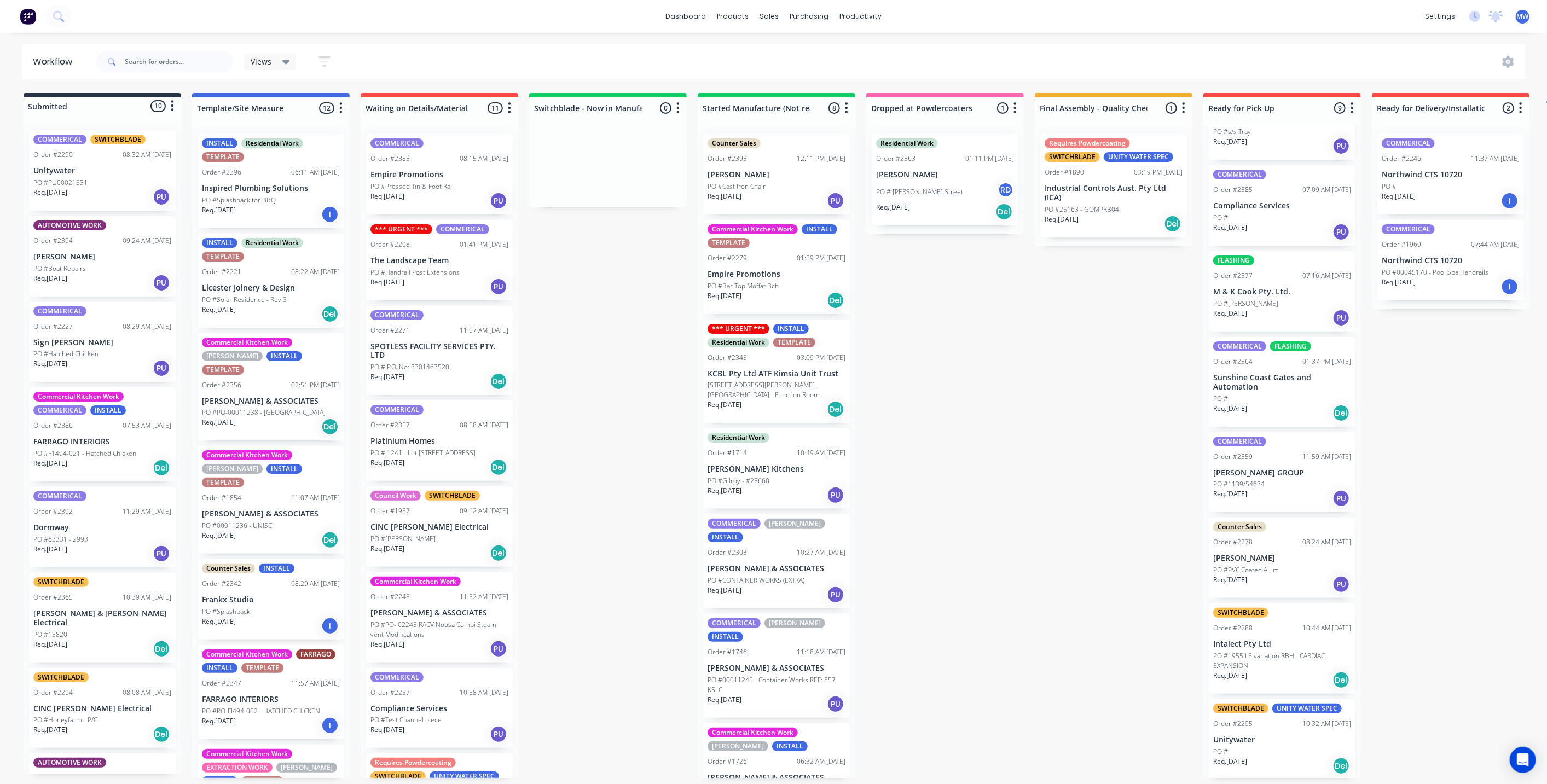
click at [609, 449] on div "Submitted 10 Status colour #273444 hex #273444 Save Cancel Summaries Total orde…" at bounding box center [905, 435] width 1825 height 685
click at [589, 428] on div "Submitted 10 Status colour #273444 hex #273444 Save Cancel Summaries Total orde…" at bounding box center [905, 435] width 1825 height 685
click at [1164, 411] on div "Submitted 10 Status colour #273444 hex #273444 Save Cancel Summaries Total orde…" at bounding box center [905, 435] width 1825 height 685
click at [536, 409] on div "Submitted 10 Status colour #273444 hex #273444 Save Cancel Summaries Total orde…" at bounding box center [905, 435] width 1825 height 685
click at [625, 393] on div "Submitted 10 Status colour #273444 hex #273444 Save Cancel Summaries Total orde…" at bounding box center [905, 435] width 1825 height 685
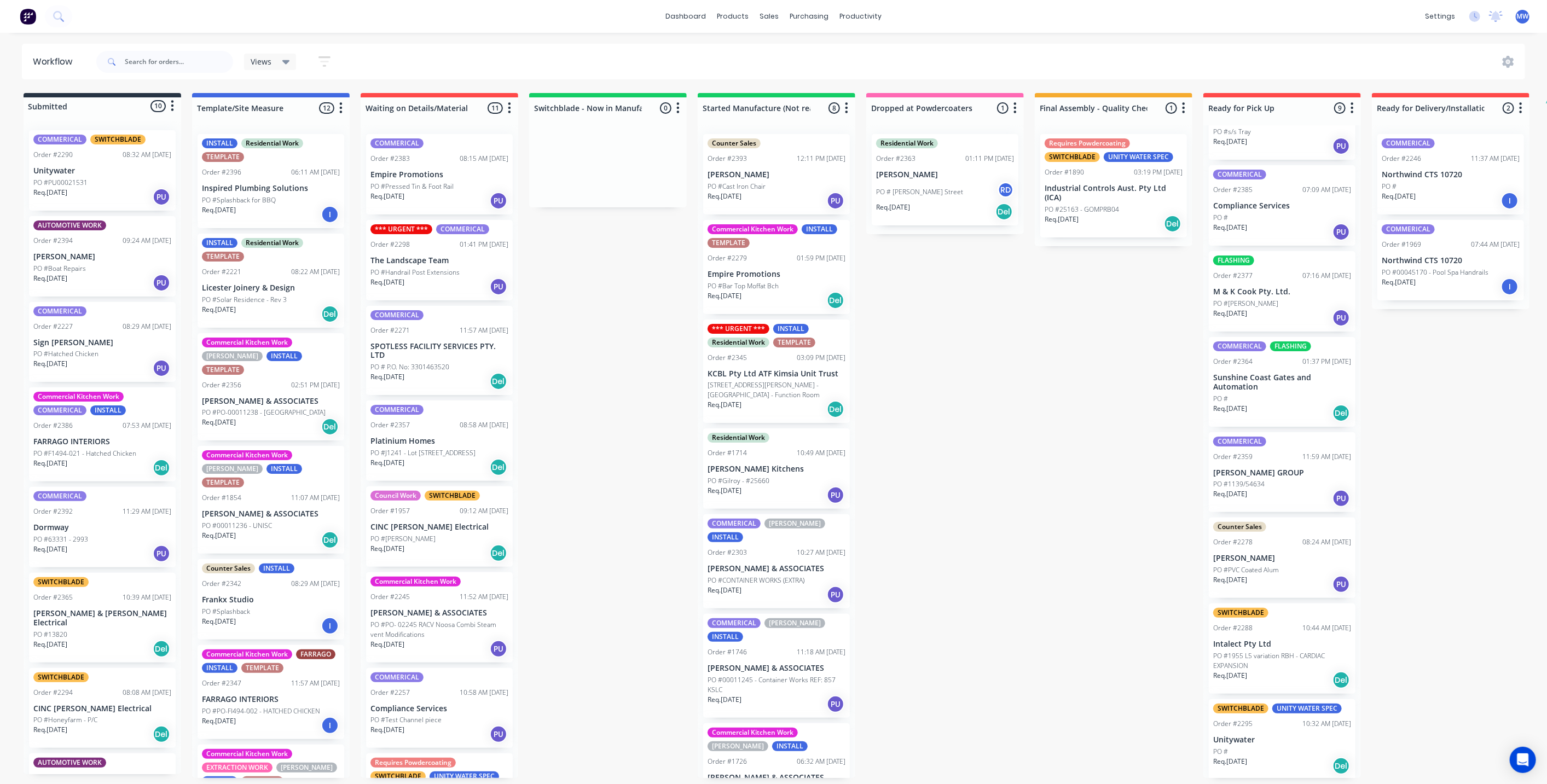
click at [553, 477] on div "Submitted 10 Status colour #273444 hex #273444 Save Cancel Summaries Total orde…" at bounding box center [905, 435] width 1825 height 685
click at [614, 412] on div "Submitted 10 Status colour #273444 hex #273444 Save Cancel Summaries Total orde…" at bounding box center [905, 435] width 1825 height 685
click at [569, 358] on div "Submitted 10 Status colour #273444 hex #273444 Save Cancel Summaries Total orde…" at bounding box center [905, 435] width 1825 height 685
click at [852, 15] on div "productivity" at bounding box center [861, 16] width 53 height 16
click at [883, 56] on div "Workflow" at bounding box center [880, 53] width 33 height 10
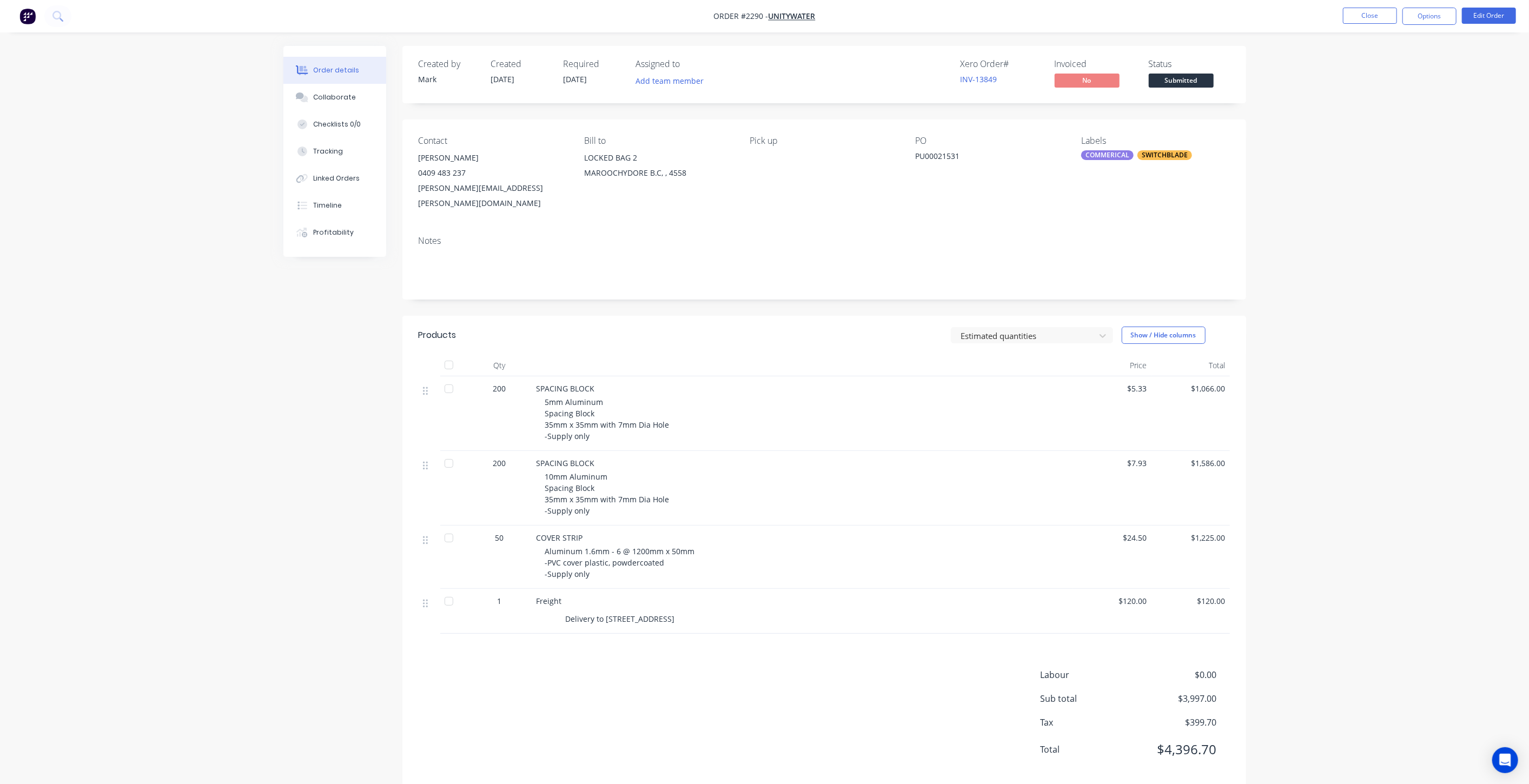
drag, startPoint x: 1358, startPoint y: 309, endPoint x: 1371, endPoint y: 139, distance: 170.5
click at [1358, 309] on div "Order details Collaborate Checklists 0/0 Tracking Linked Orders Timeline Profit…" at bounding box center [764, 401] width 1529 height 803
click at [1370, 19] on button "Close" at bounding box center [1370, 16] width 54 height 16
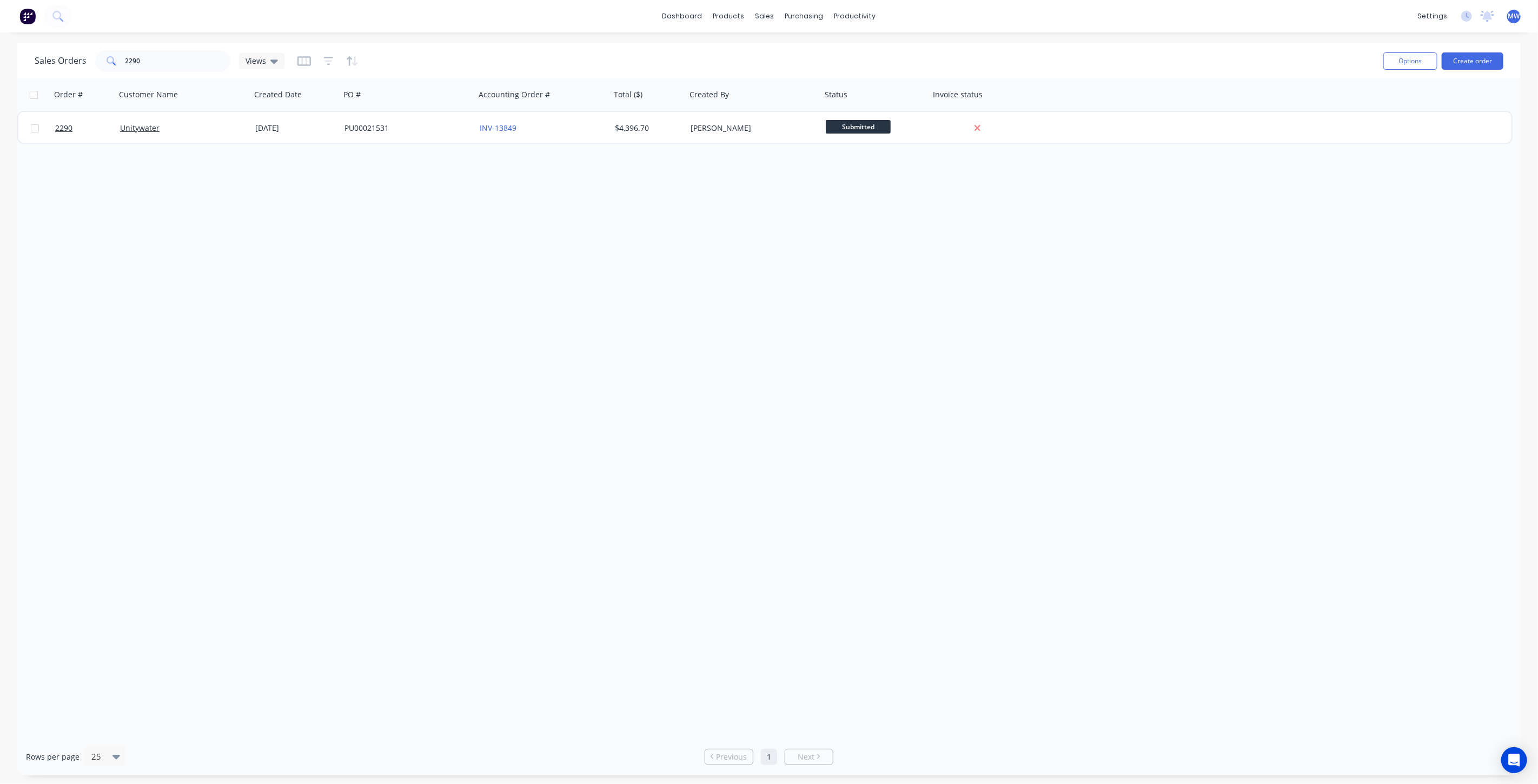
click at [483, 365] on div "Order # Customer Name Created Date PO # Accounting Order # Total ($) Created By…" at bounding box center [769, 408] width 1504 height 660
drag, startPoint x: 161, startPoint y: 60, endPoint x: 53, endPoint y: 60, distance: 108.0
click at [53, 60] on div "Sales Orders 2290 Views" at bounding box center [159, 61] width 250 height 22
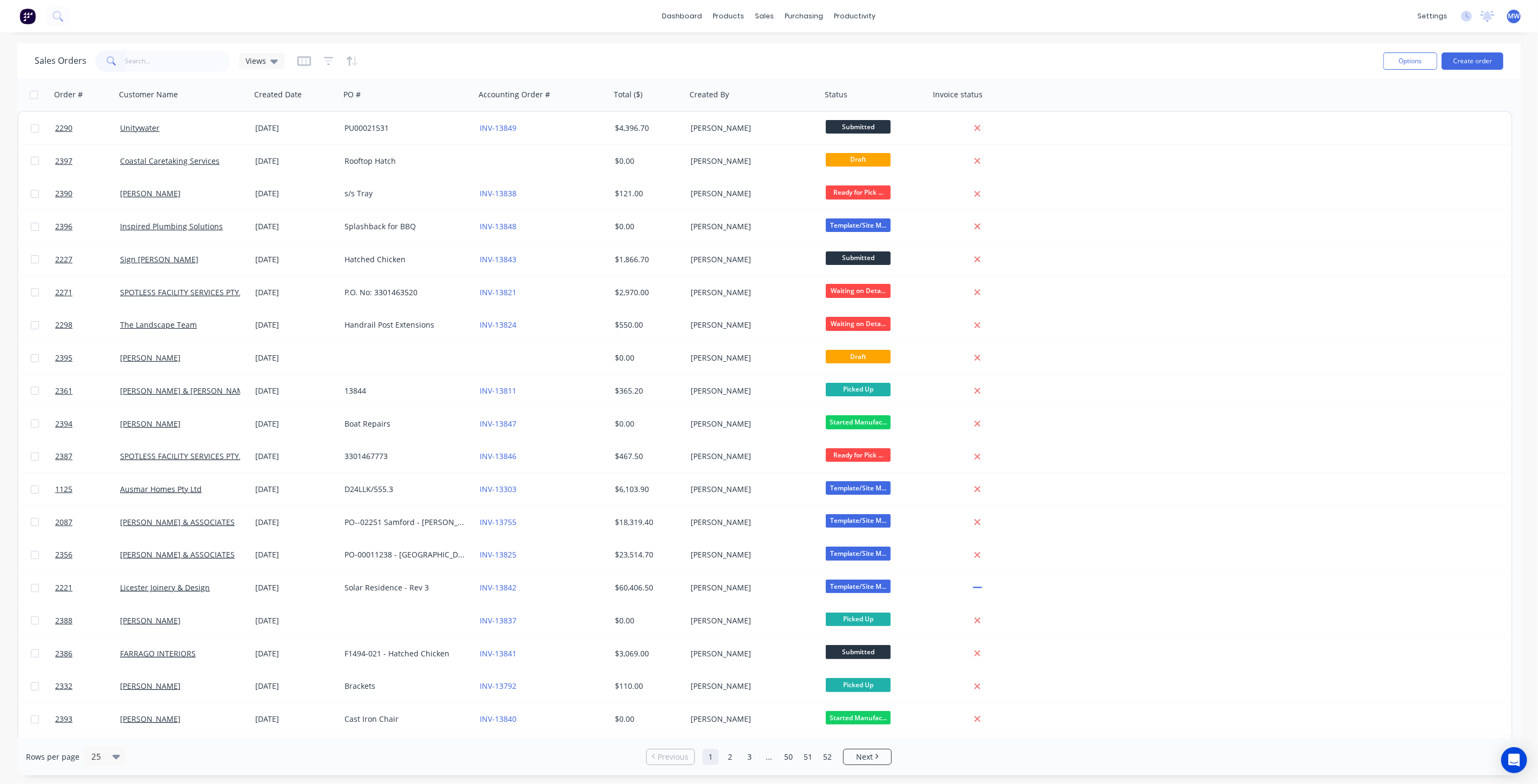
click at [590, 49] on div "Sales Orders Views" at bounding box center [704, 61] width 1340 height 27
click at [143, 58] on input "text" at bounding box center [178, 61] width 106 height 22
type input "2116"
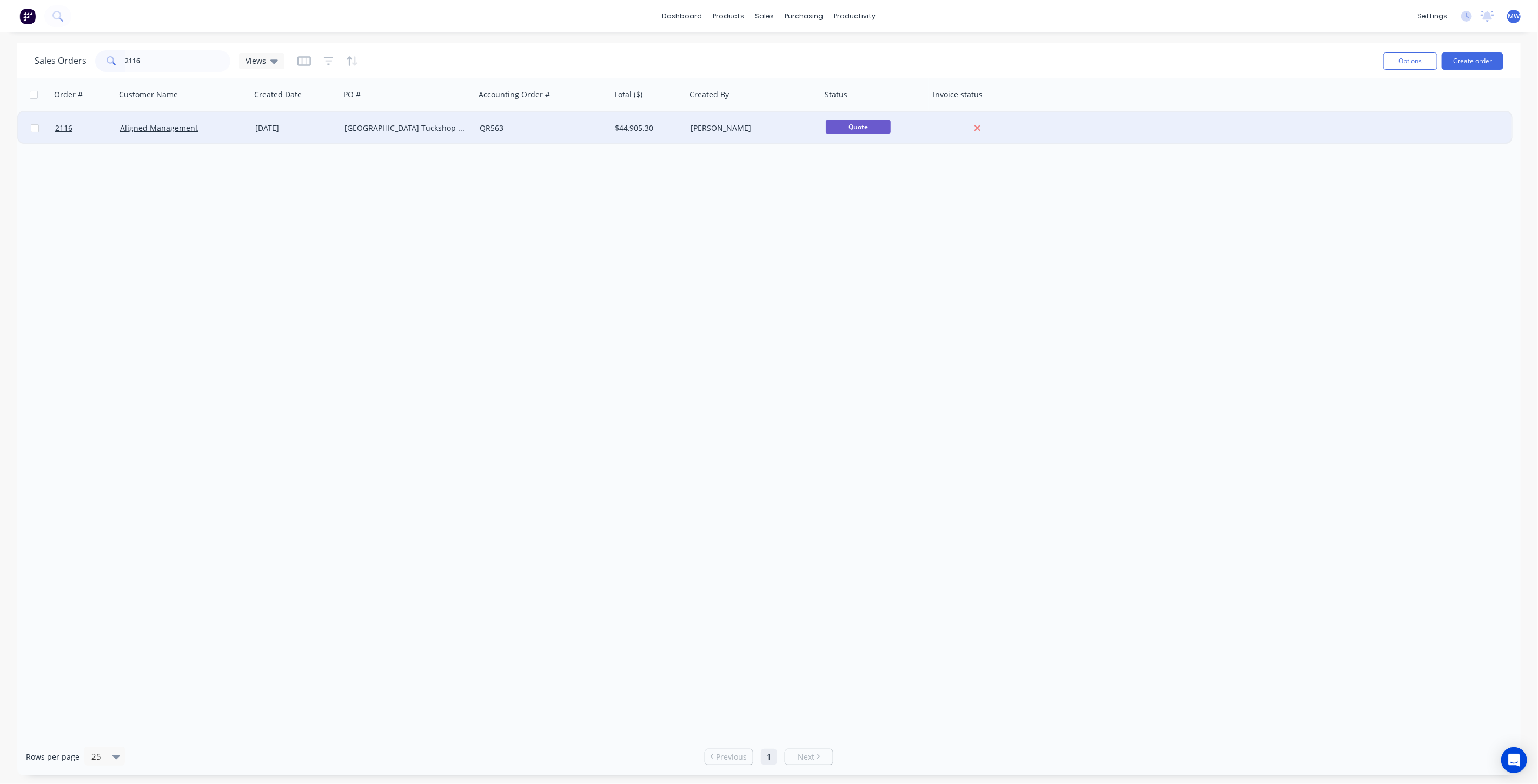
click at [385, 129] on div "[GEOGRAPHIC_DATA] Tuckshop Refurbishment" at bounding box center [404, 128] width 120 height 11
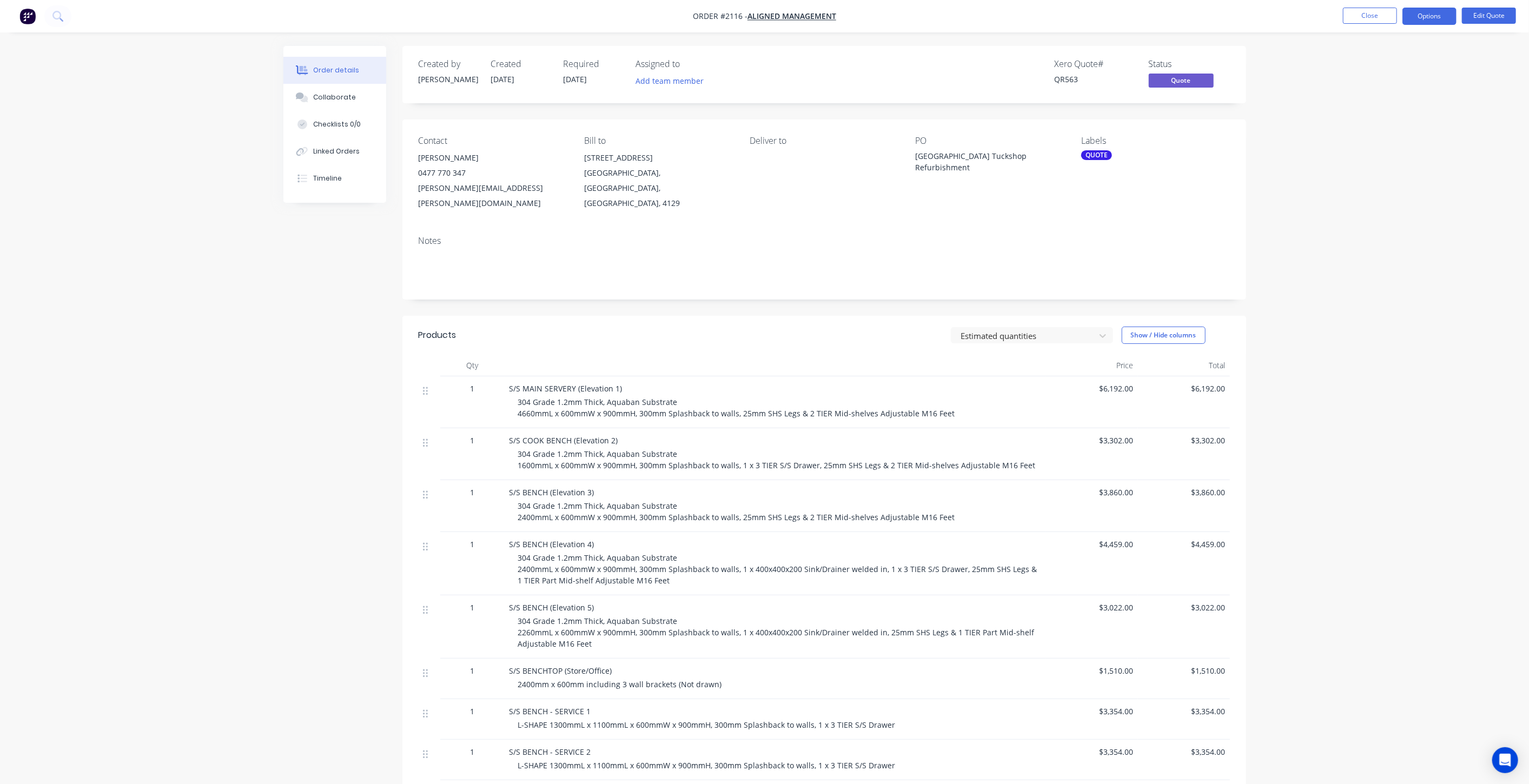
click at [1408, 178] on div "Order details Collaborate Checklists 0/0 Linked Orders Timeline Order details C…" at bounding box center [764, 557] width 1529 height 1114
click at [1431, 14] on button "Options" at bounding box center [1430, 16] width 54 height 18
click at [1417, 169] on div "Change customer" at bounding box center [1397, 174] width 100 height 16
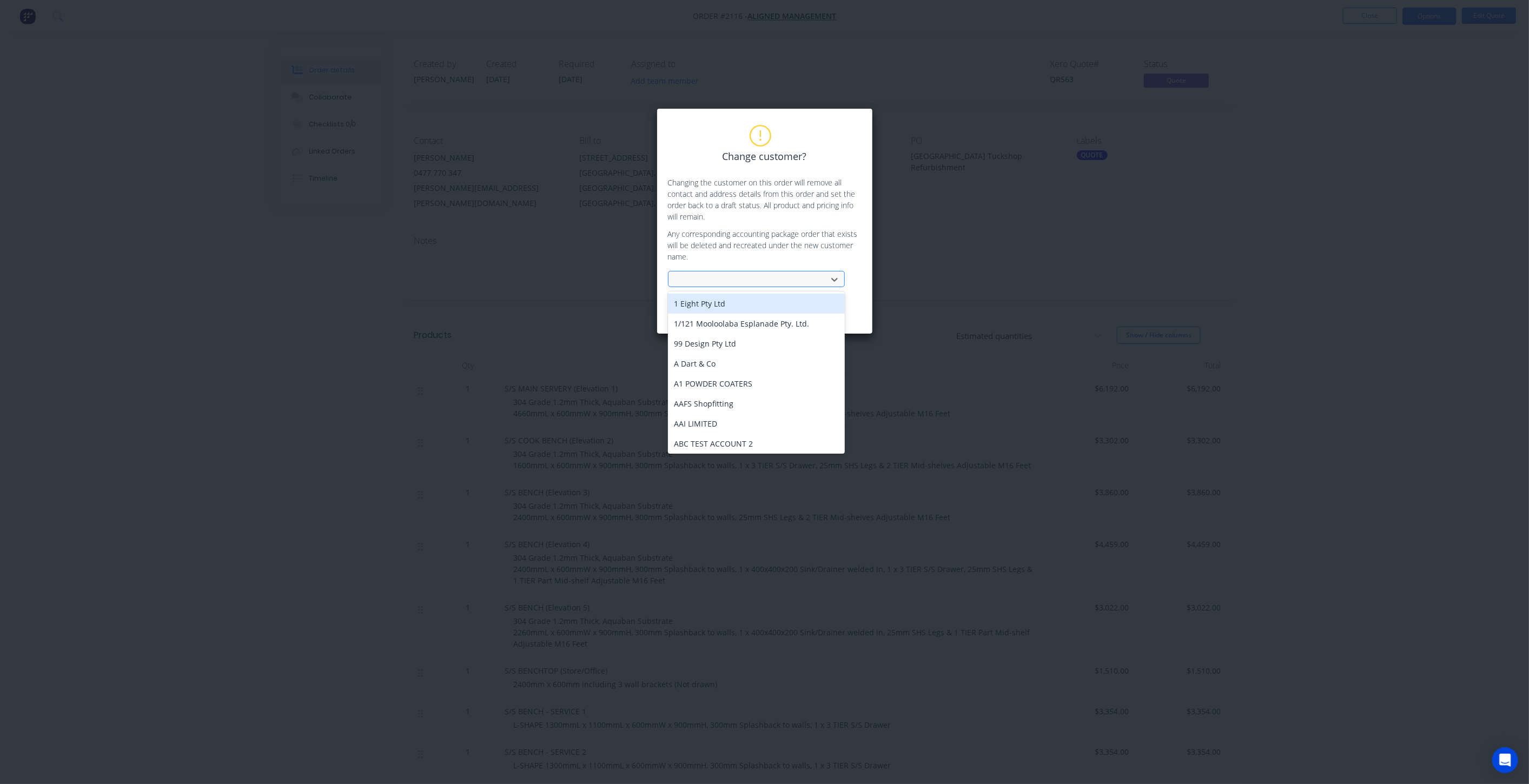
click at [814, 283] on div at bounding box center [749, 280] width 144 height 13
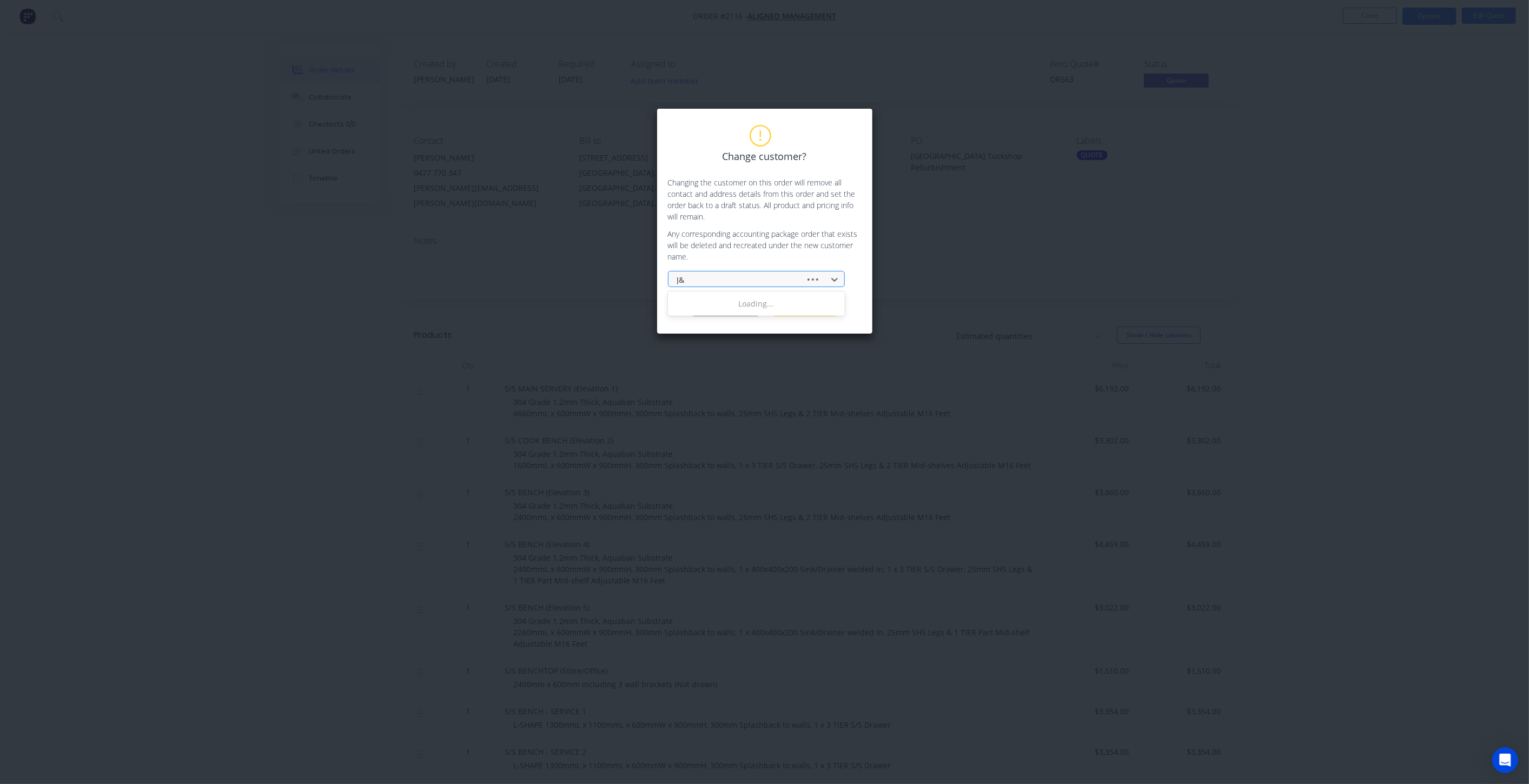
type input "J&D"
click at [787, 298] on div "J&D Contracting" at bounding box center [756, 303] width 177 height 20
click at [736, 313] on button "Change customer" at bounding box center [726, 308] width 68 height 16
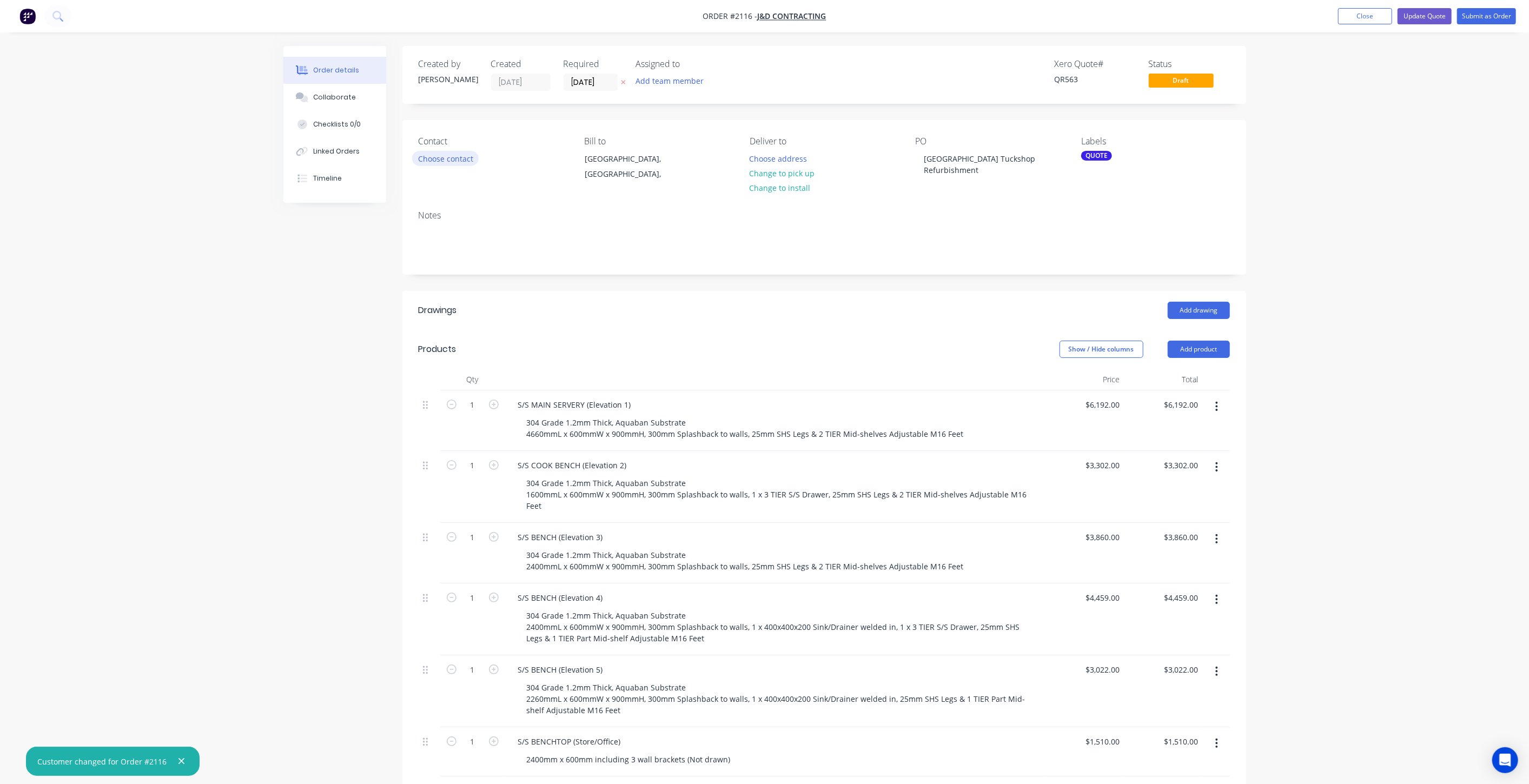
click at [443, 158] on button "Choose contact" at bounding box center [445, 158] width 66 height 14
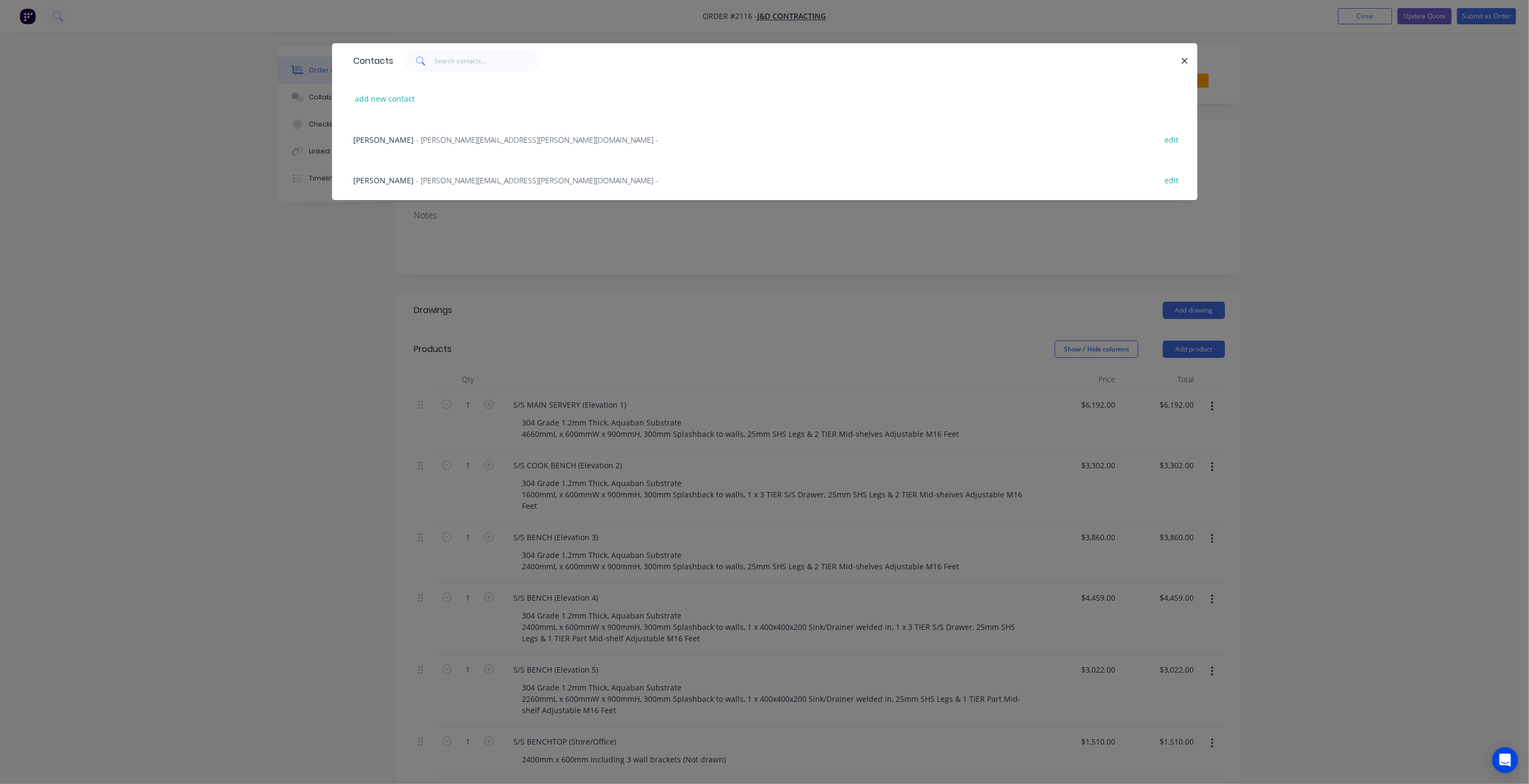
click at [1183, 61] on icon "button" at bounding box center [1185, 61] width 7 height 10
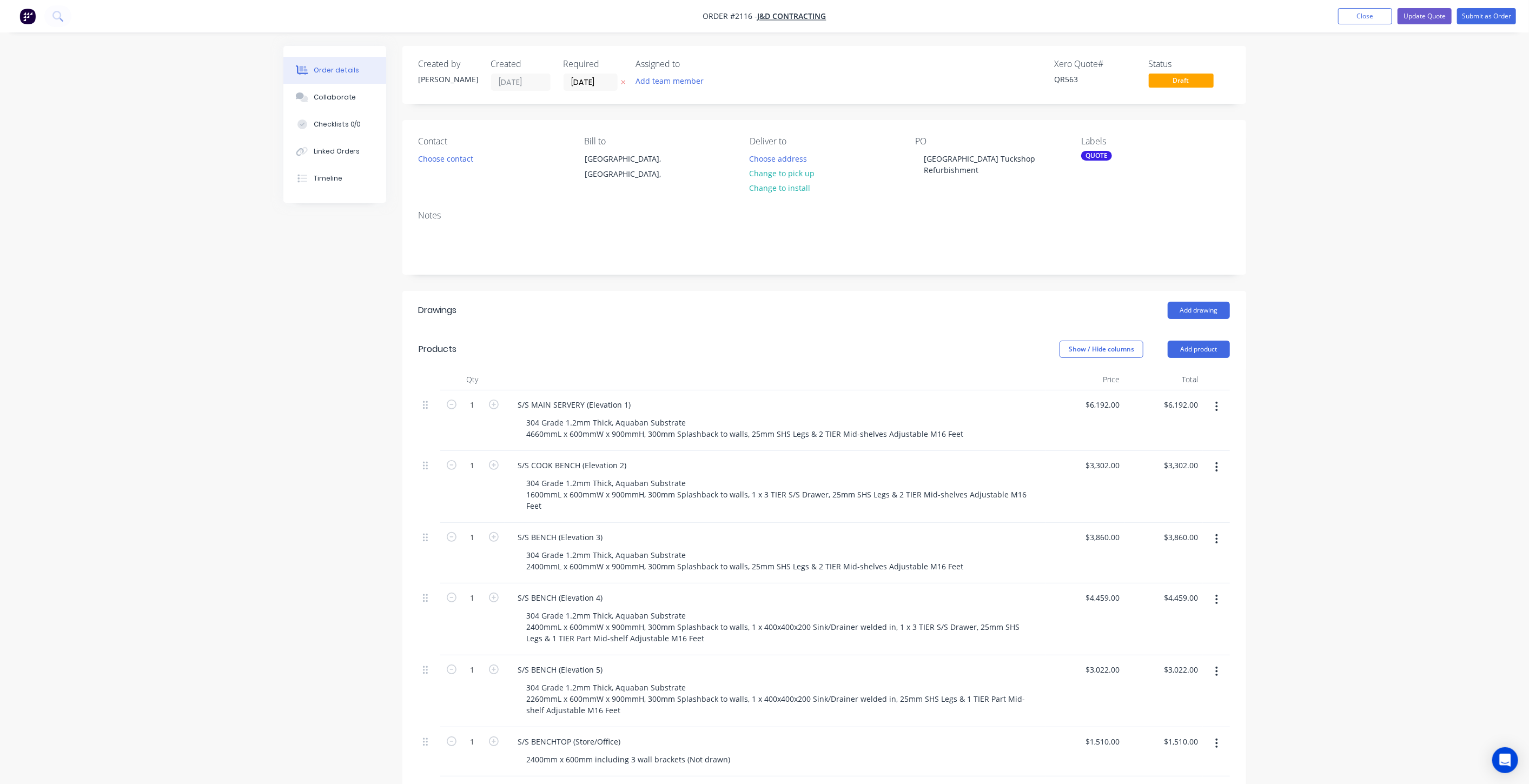
click at [1321, 222] on div "Order details Collaborate Checklists 0/0 Linked Orders Timeline Order details C…" at bounding box center [764, 670] width 1529 height 1340
click at [607, 80] on input "[DATE]" at bounding box center [591, 82] width 53 height 16
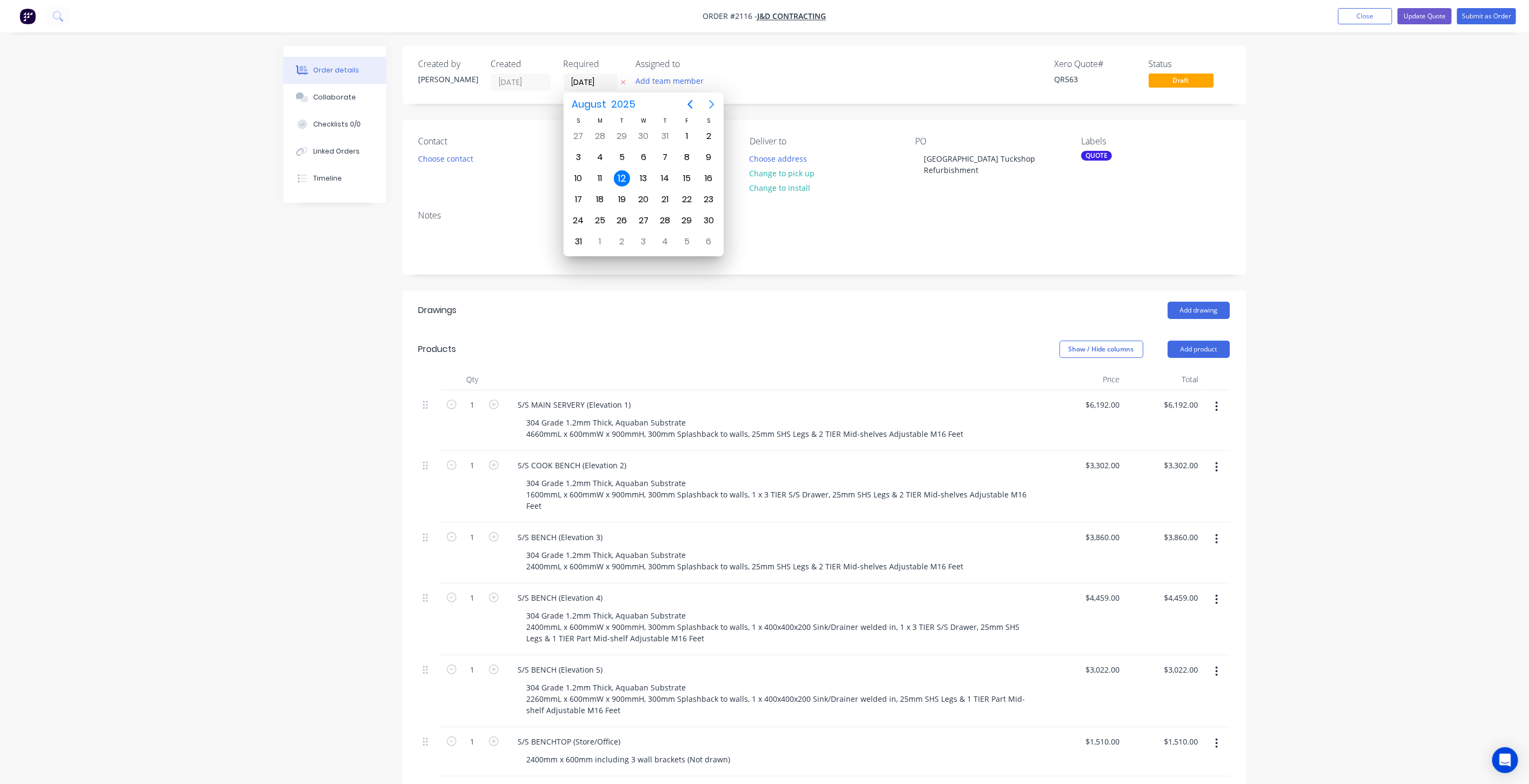
click at [713, 101] on icon "Next page" at bounding box center [712, 104] width 13 height 13
click at [714, 106] on icon "Next page" at bounding box center [712, 104] width 13 height 13
click at [689, 217] on div "28" at bounding box center [687, 220] width 16 height 16
type input "[DATE]"
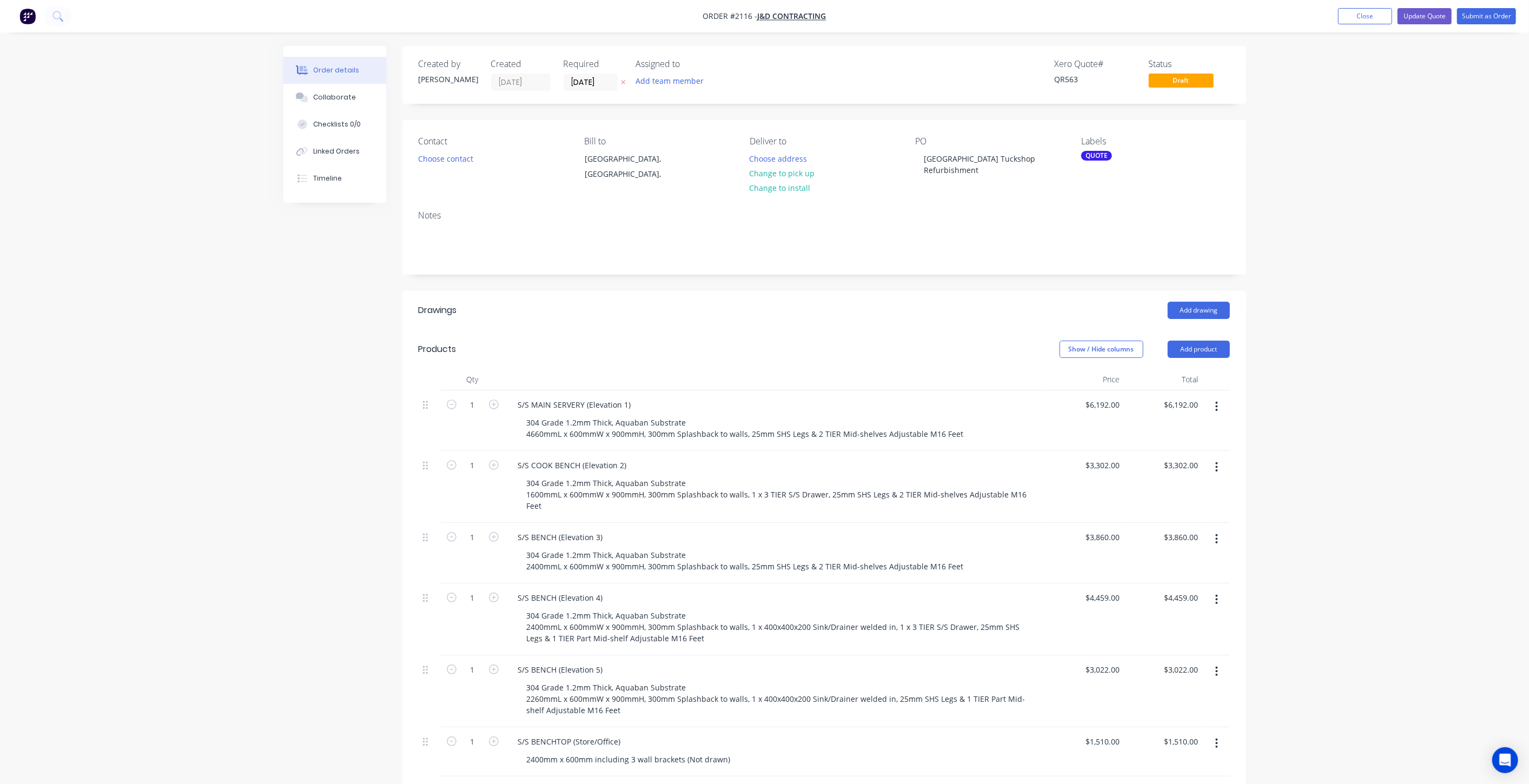
click at [1258, 180] on div "Order details Collaborate Checklists 0/0 Linked Orders Timeline Order details C…" at bounding box center [764, 670] width 1529 height 1340
click at [1259, 179] on div "Order details Collaborate Checklists 0/0 Linked Orders Timeline Order details C…" at bounding box center [764, 670] width 1529 height 1340
click at [1431, 19] on button "Update Quote" at bounding box center [1425, 16] width 54 height 16
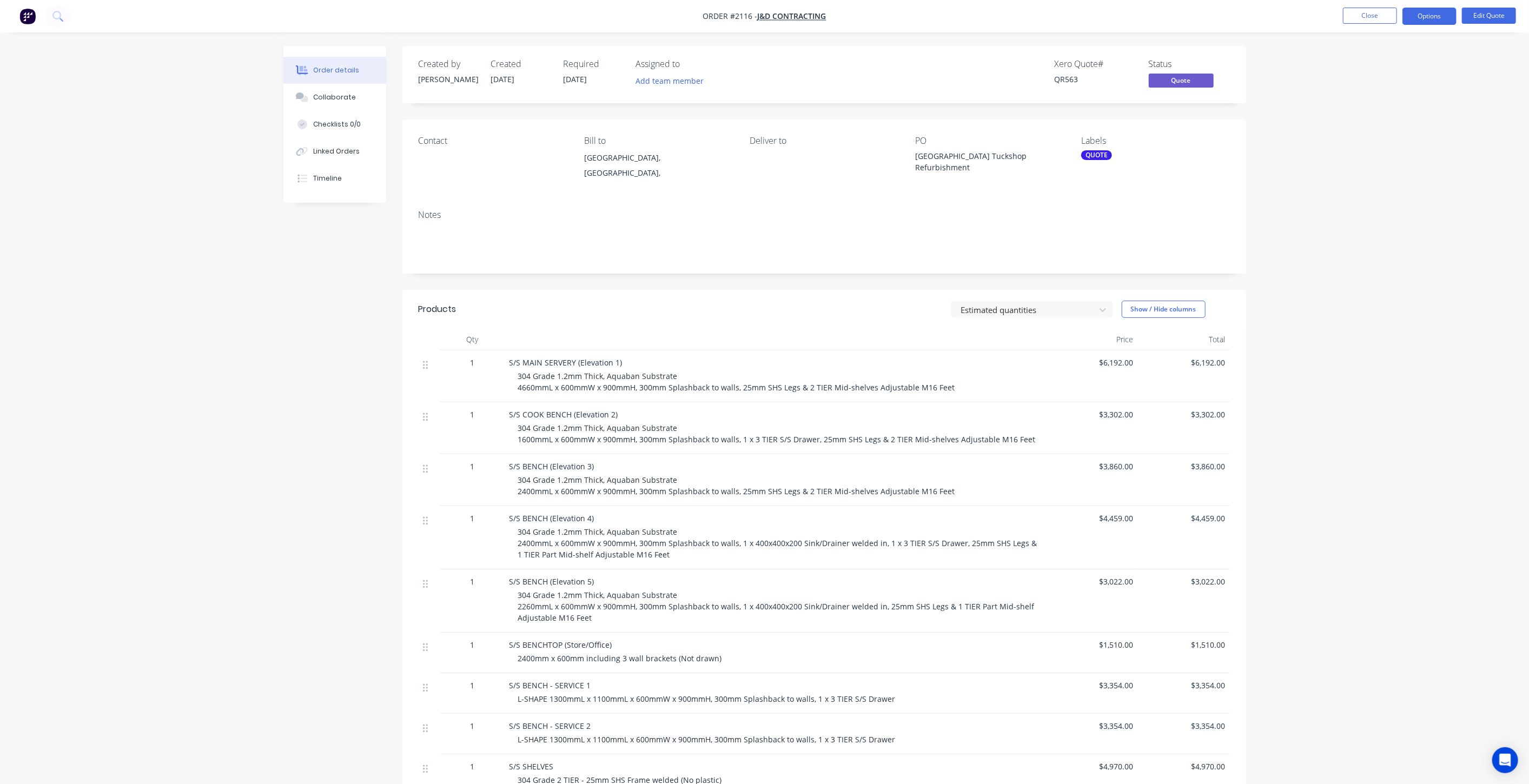
click at [1275, 199] on div "Order details Collaborate Checklists 0/0 Linked Orders Timeline Order details C…" at bounding box center [764, 544] width 1529 height 1088
click at [1385, 262] on div "Order details Collaborate Checklists 0/0 Linked Orders Timeline Order details C…" at bounding box center [764, 544] width 1529 height 1088
click at [1436, 379] on div "Order details Collaborate Checklists 0/0 Linked Orders Timeline Order details C…" at bounding box center [764, 544] width 1529 height 1088
drag, startPoint x: 1330, startPoint y: 289, endPoint x: 1347, endPoint y: 282, distance: 18.4
click at [1328, 287] on div "Order details Collaborate Checklists 0/0 Linked Orders Timeline Order details C…" at bounding box center [764, 544] width 1529 height 1088
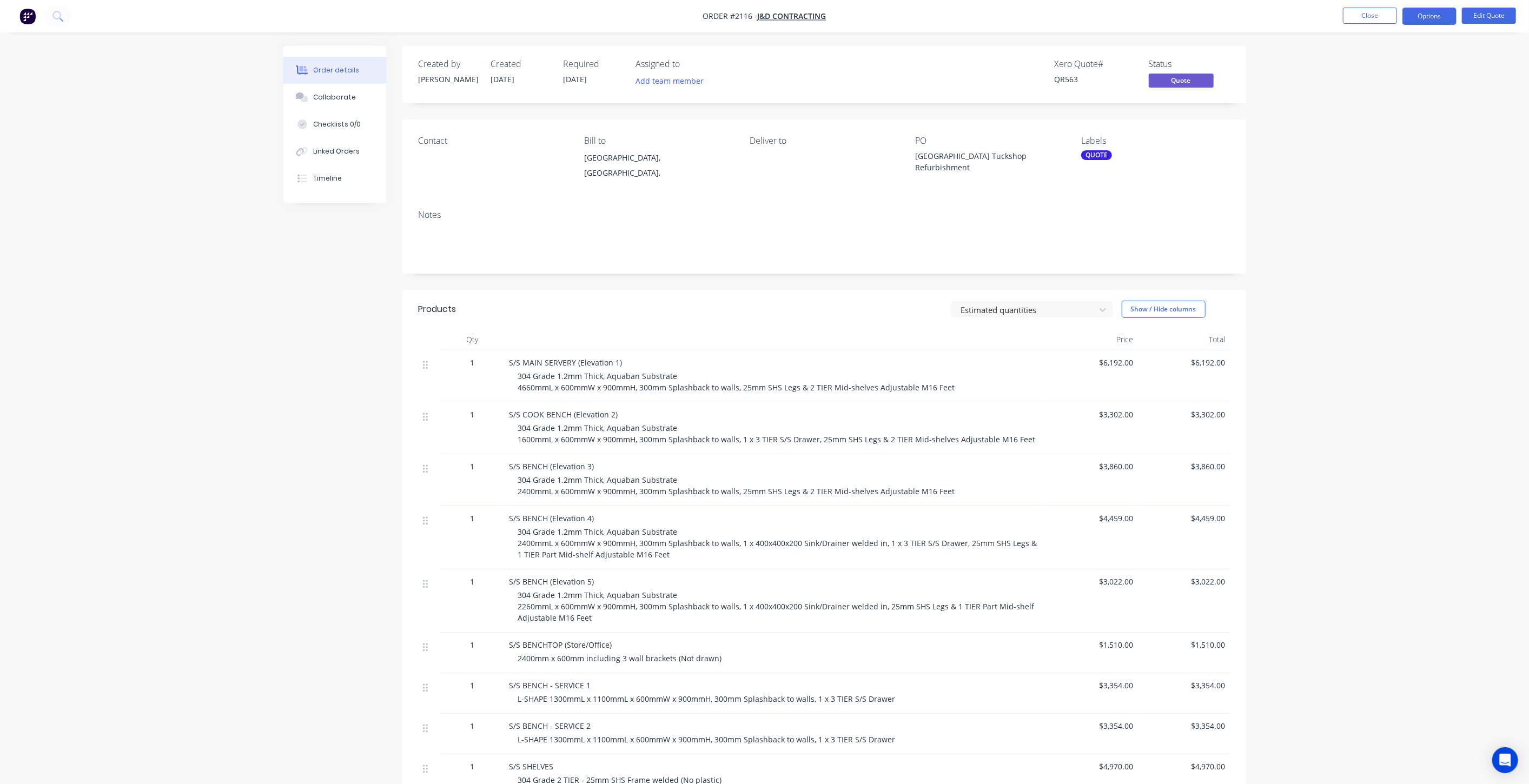
click at [1369, 271] on div "Order details Collaborate Checklists 0/0 Linked Orders Timeline Order details C…" at bounding box center [764, 544] width 1529 height 1088
drag, startPoint x: 1360, startPoint y: 226, endPoint x: 1370, endPoint y: 89, distance: 137.4
click at [1362, 226] on div "Order details Collaborate Checklists 0/0 Linked Orders Timeline Order details C…" at bounding box center [764, 544] width 1529 height 1088
click at [1374, 13] on button "Close" at bounding box center [1370, 16] width 54 height 16
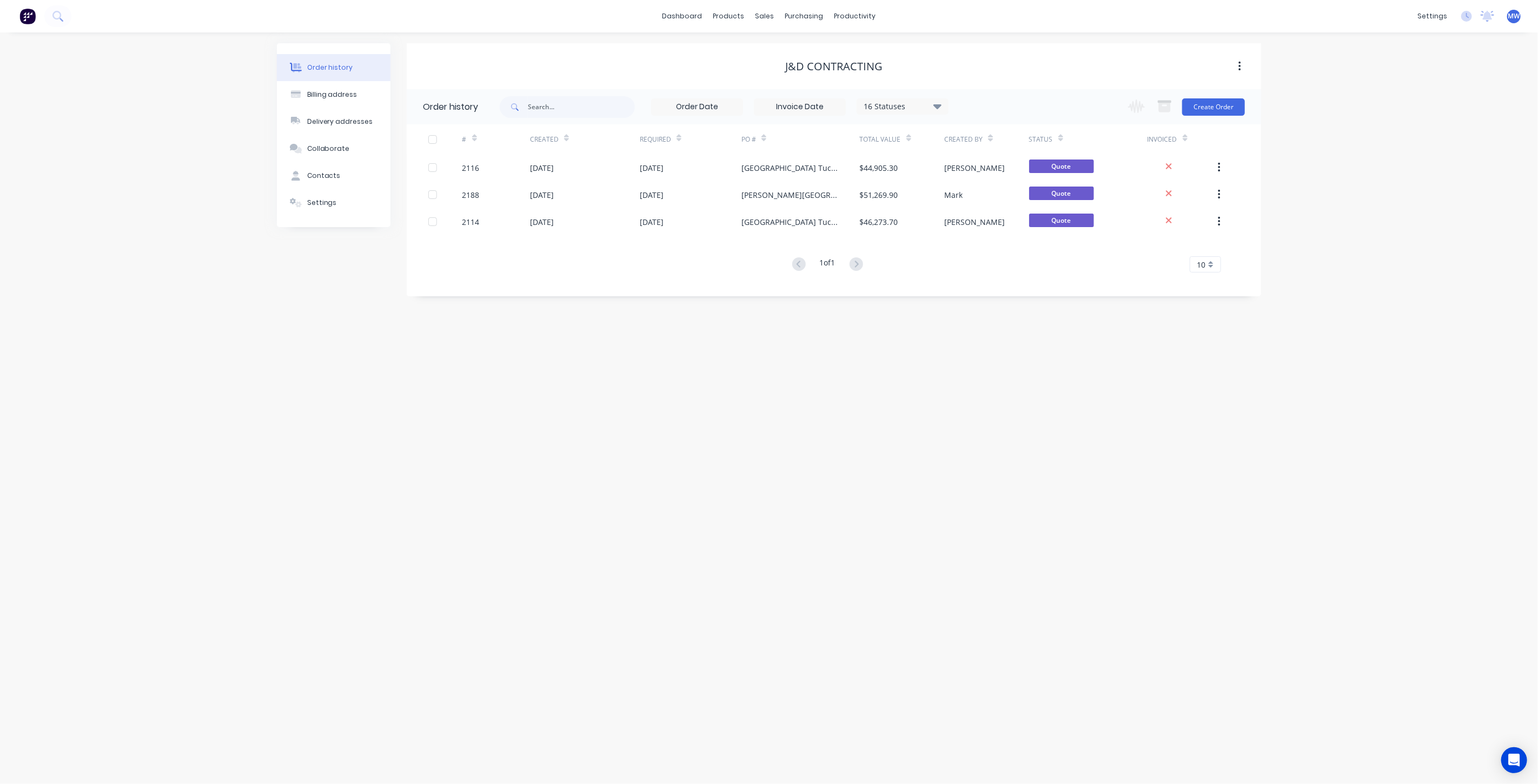
click at [973, 451] on div "Order history Billing address Delivery addresses Collaborate Contacts Settings …" at bounding box center [769, 408] width 1538 height 752
click at [751, 167] on div "Dakabin State High School Tuckshop Refurbishment" at bounding box center [790, 168] width 97 height 11
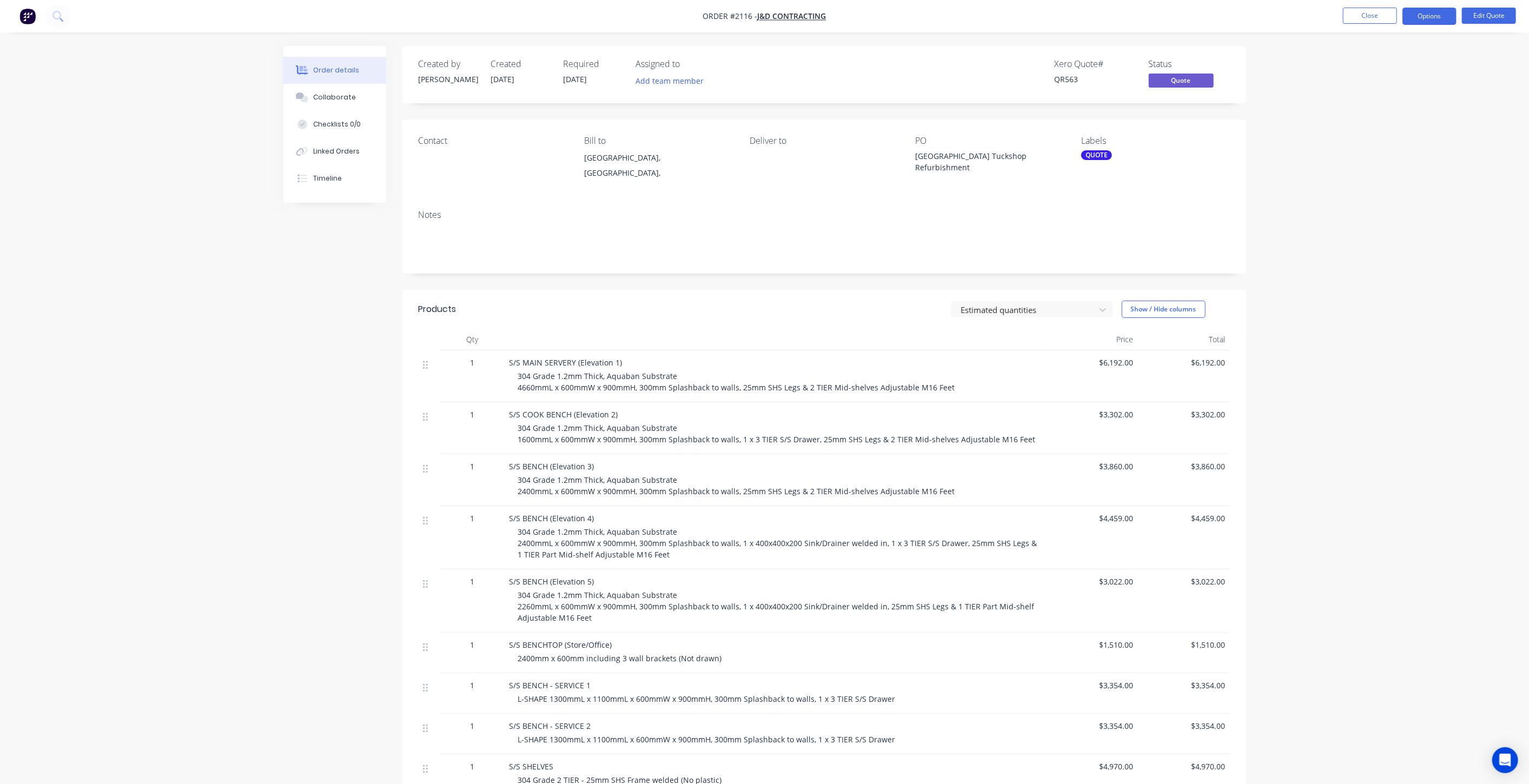
click at [1303, 357] on div "Order details Collaborate Checklists 0/0 Linked Orders Timeline Order details C…" at bounding box center [764, 544] width 1529 height 1088
click at [333, 350] on div "Created by Tracy Created 30/07/25 Required 28/11/25 Assigned to Add team member…" at bounding box center [765, 567] width 963 height 1042
click at [1349, 230] on div "Order details Collaborate Checklists 0/0 Linked Orders Timeline Order details C…" at bounding box center [764, 544] width 1529 height 1088
click at [1498, 14] on button "Edit Quote" at bounding box center [1489, 16] width 54 height 16
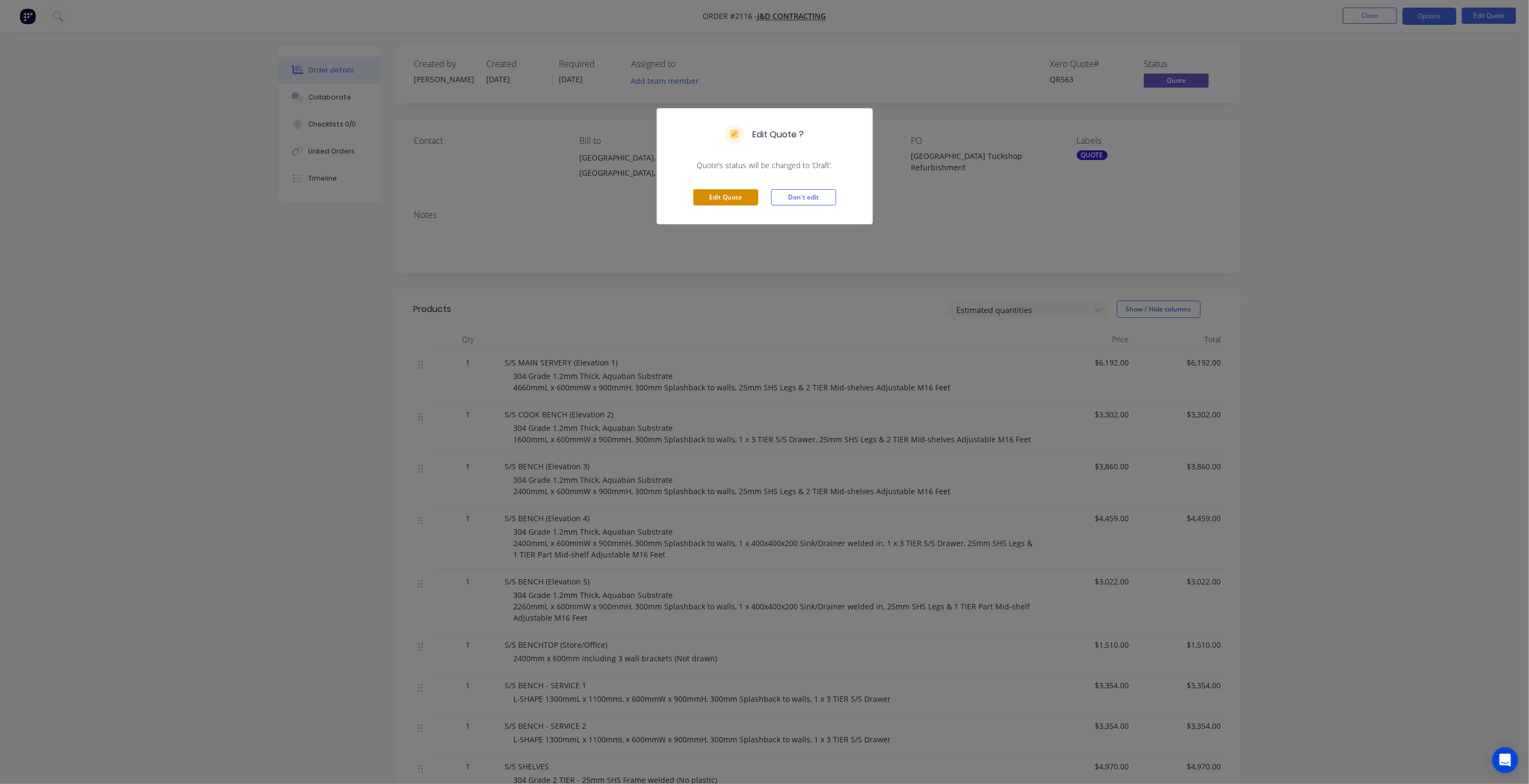
click at [727, 189] on button "Edit Quote" at bounding box center [726, 197] width 65 height 16
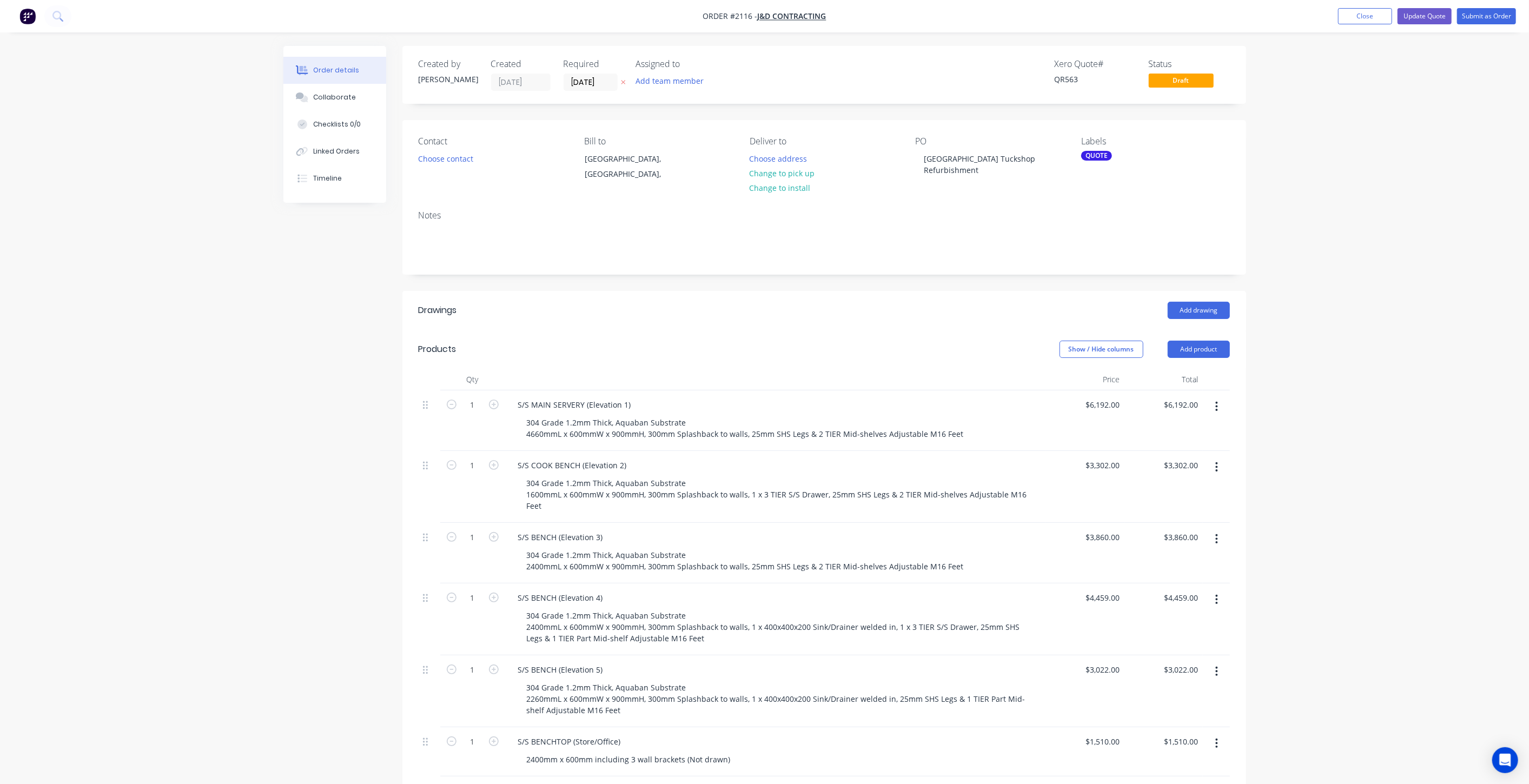
scroll to position [240, 0]
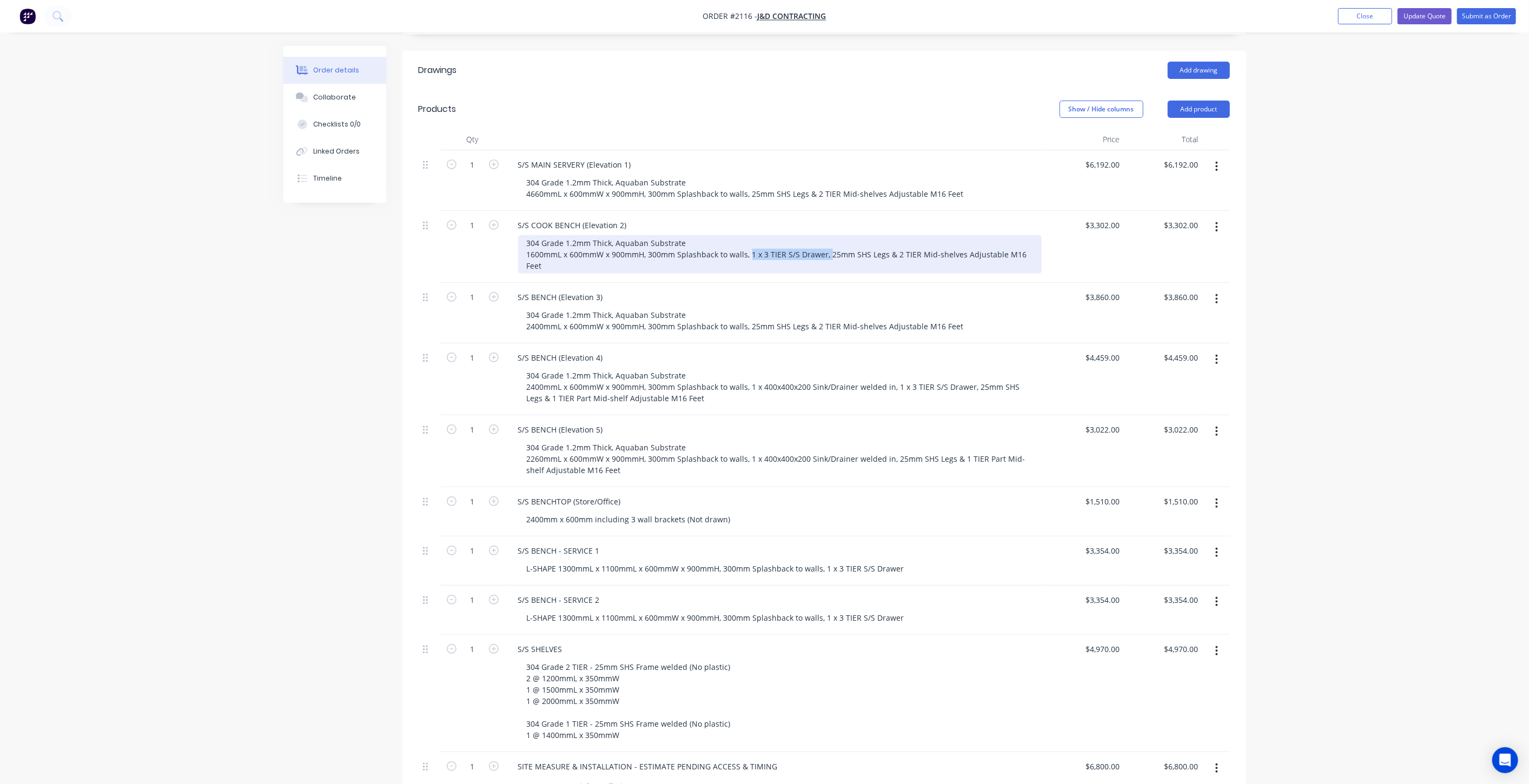
drag, startPoint x: 749, startPoint y: 252, endPoint x: 826, endPoint y: 254, distance: 77.0
click at [826, 254] on div "304 Grade 1.2mm Thick, Aquaban Substrate 1600mmL x 600mmW x 900mmH, 300mm Splas…" at bounding box center [780, 254] width 524 height 39
copy div "1 x 3 TIER S/S Drawer,"
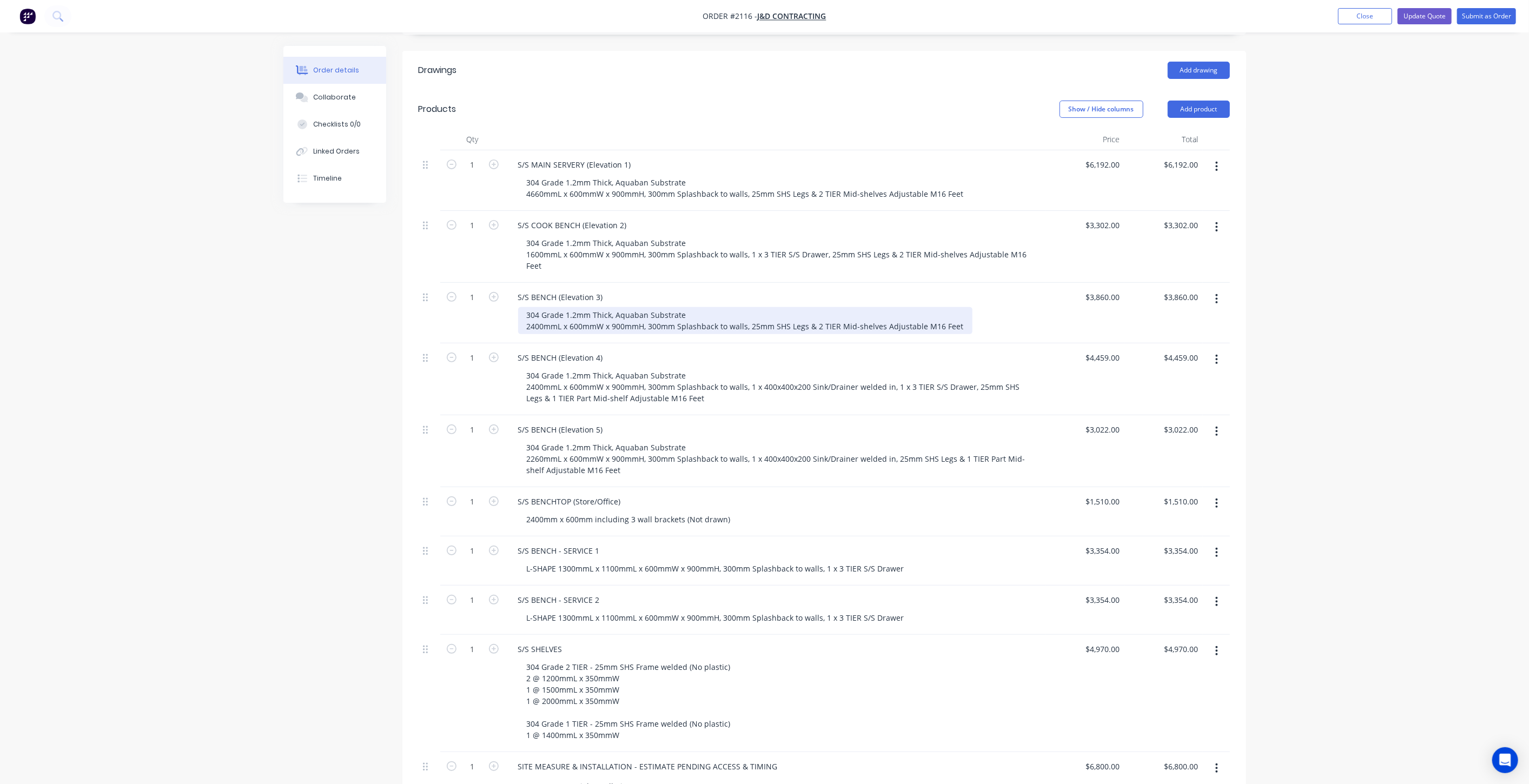
click at [750, 313] on div "304 Grade 1.2mm Thick, Aquaban Substrate 2400mmL x 600mmW x 900mmH, 300mm Splas…" at bounding box center [745, 321] width 454 height 27
paste div
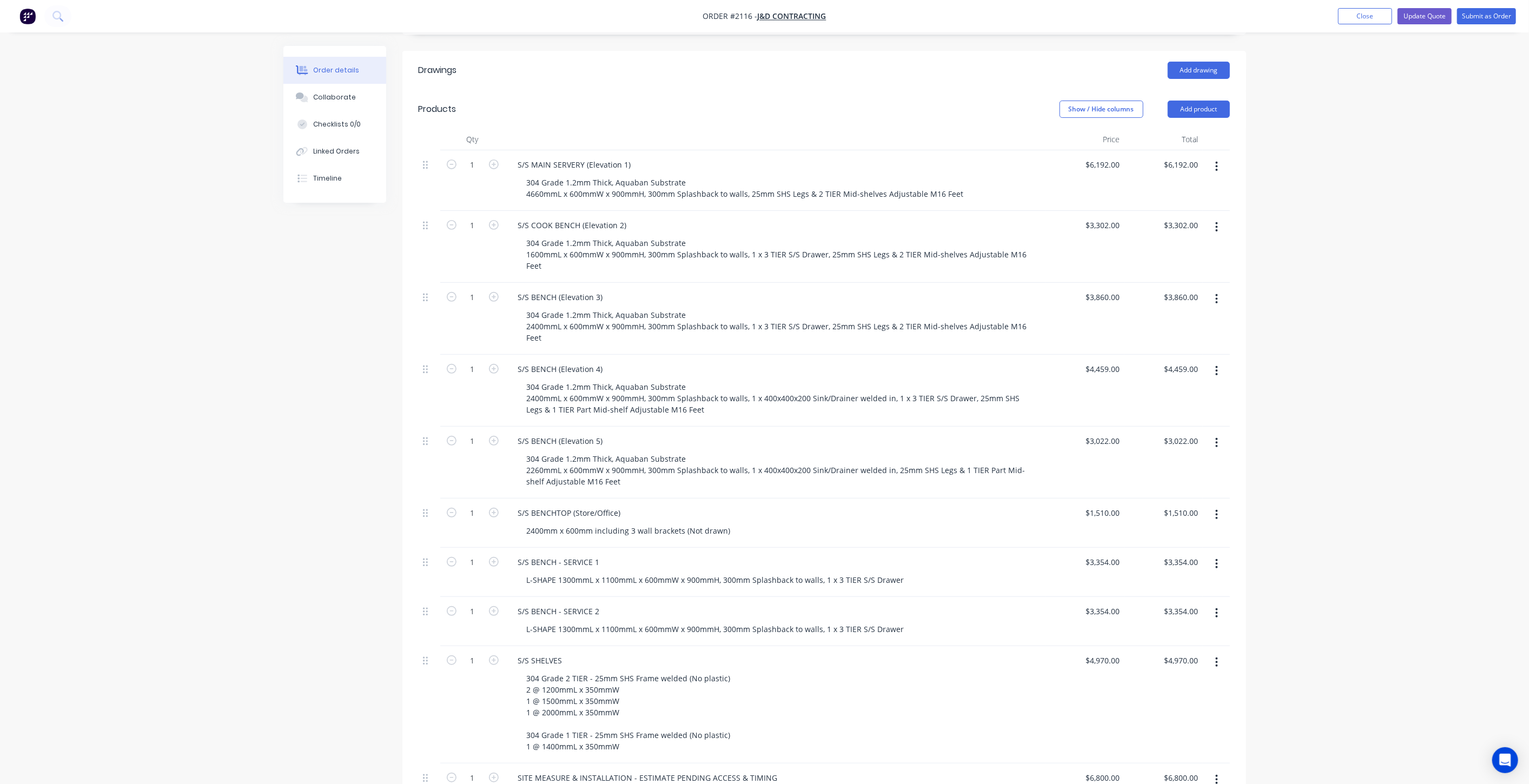
click at [377, 335] on div "Created by Tracy Created 30/07/25 Required 28/11/25 Assigned to Add team member…" at bounding box center [765, 458] width 963 height 1305
drag, startPoint x: 1417, startPoint y: 164, endPoint x: 1418, endPoint y: 72, distance: 92.0
click at [1416, 162] on div "Order details Collaborate Checklists 0/0 Linked Orders Timeline Order details C…" at bounding box center [764, 435] width 1529 height 1351
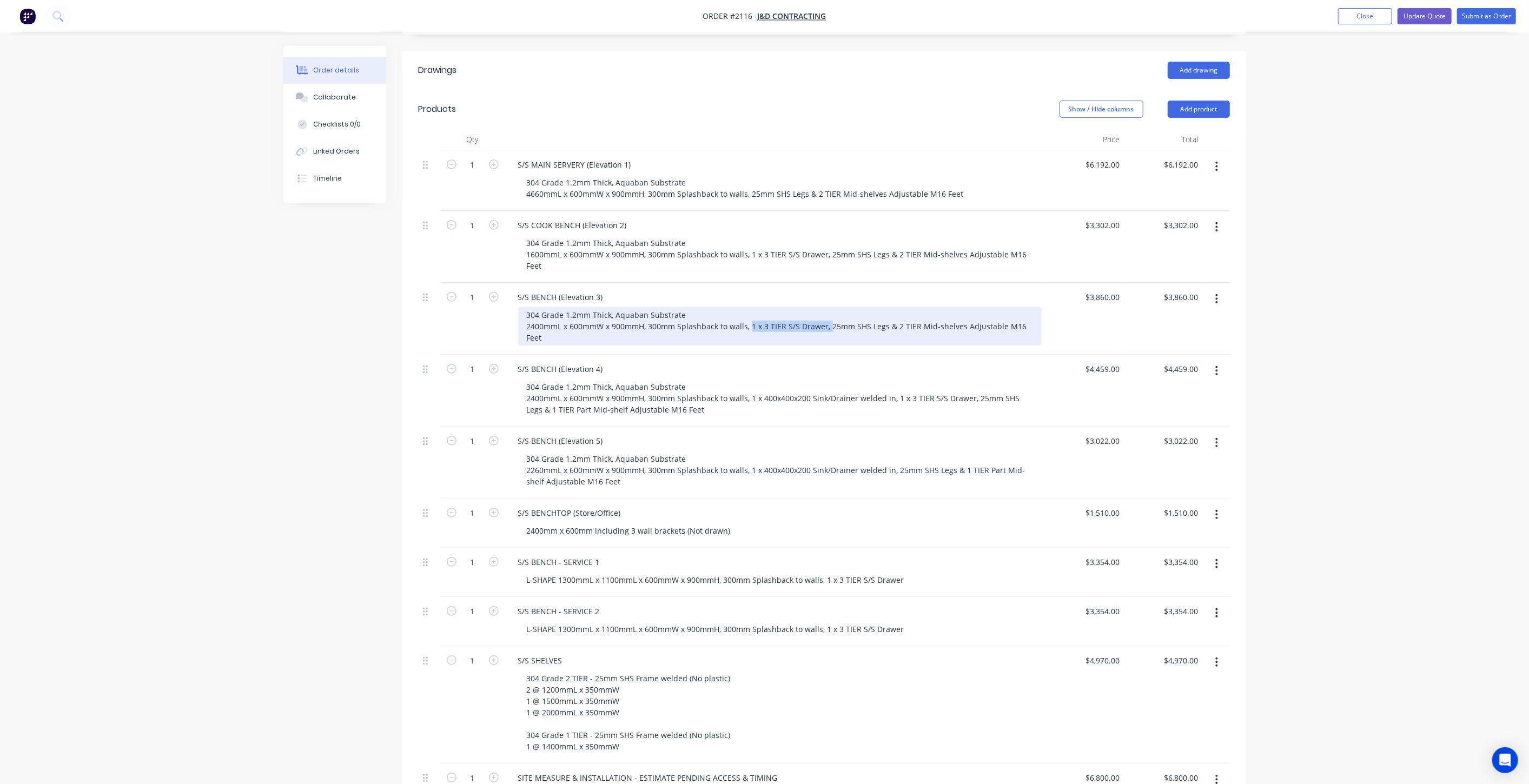
drag, startPoint x: 751, startPoint y: 313, endPoint x: 828, endPoint y: 312, distance: 77.0
click at [828, 312] on div "304 Grade 1.2mm Thick, Aquaban Substrate 2400mmL x 600mmW x 900mmH, 300mm Splas…" at bounding box center [780, 327] width 524 height 39
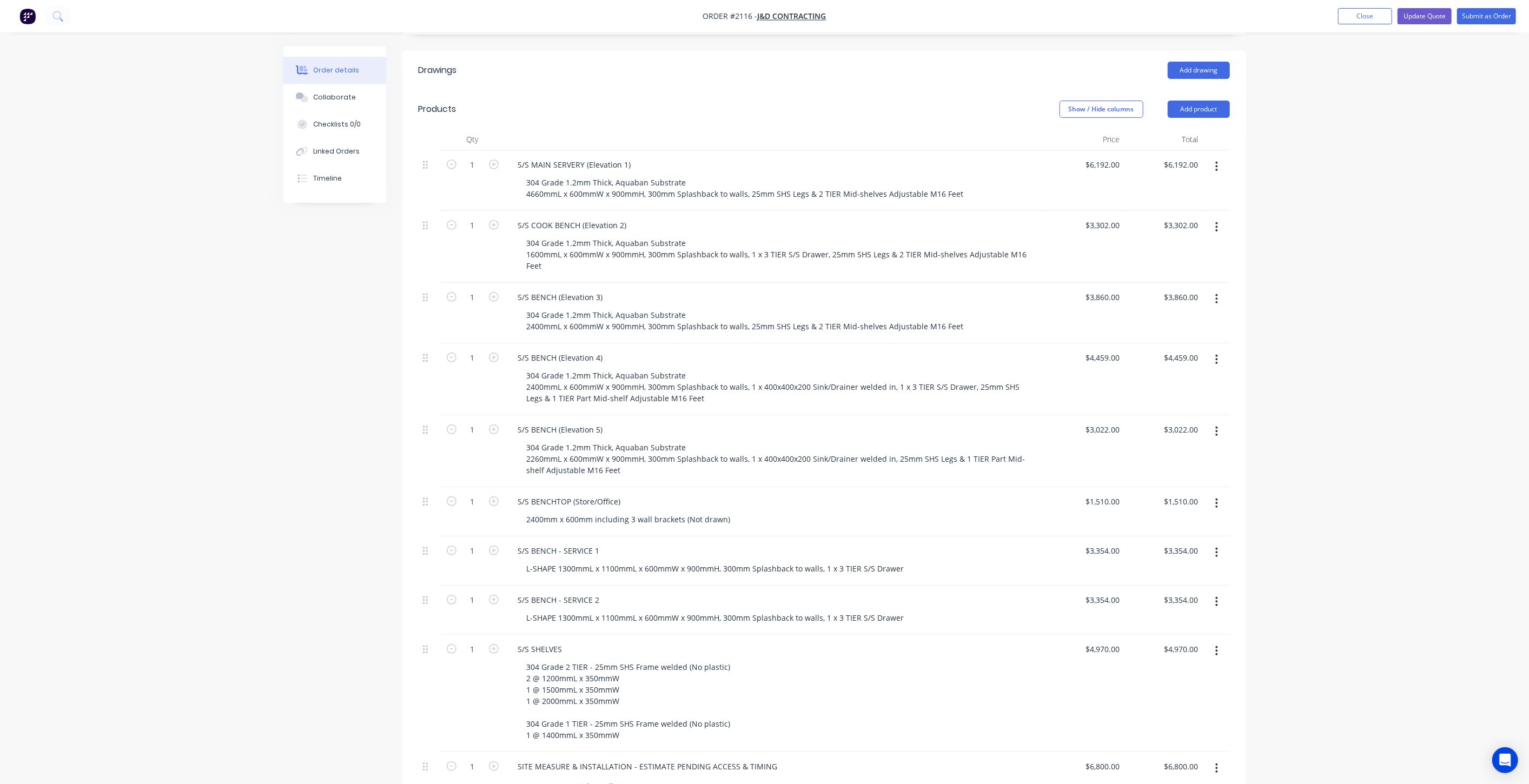
click at [1417, 337] on div "Order details Collaborate Checklists 0/0 Linked Orders Timeline Order details C…" at bounding box center [764, 429] width 1529 height 1340
drag, startPoint x: 1389, startPoint y: 212, endPoint x: 1388, endPoint y: 207, distance: 5.1
click at [1388, 210] on div "Order details Collaborate Checklists 0/0 Linked Orders Timeline Order details C…" at bounding box center [764, 429] width 1529 height 1340
click at [1418, 17] on button "Update Quote" at bounding box center [1425, 16] width 54 height 16
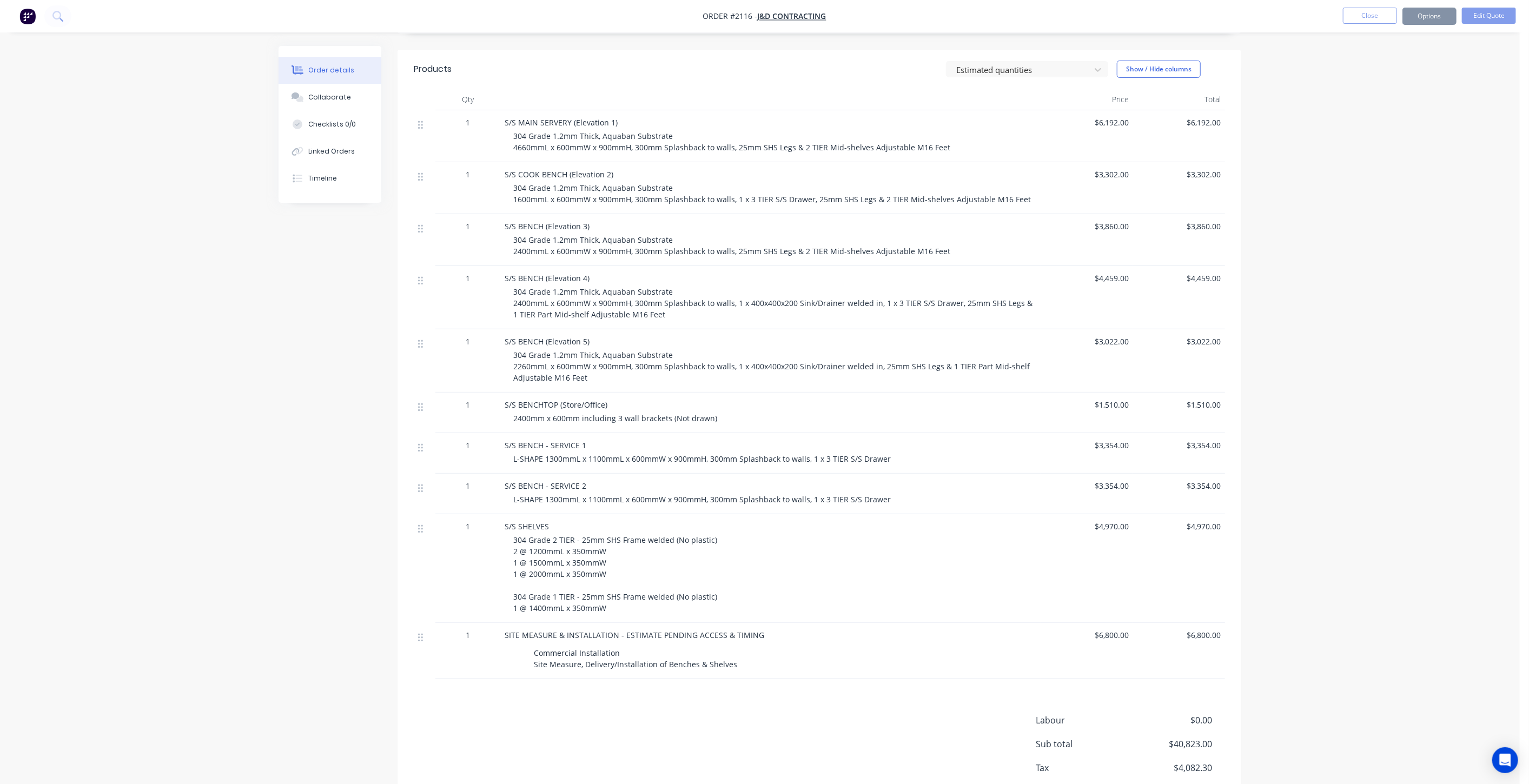
scroll to position [0, 0]
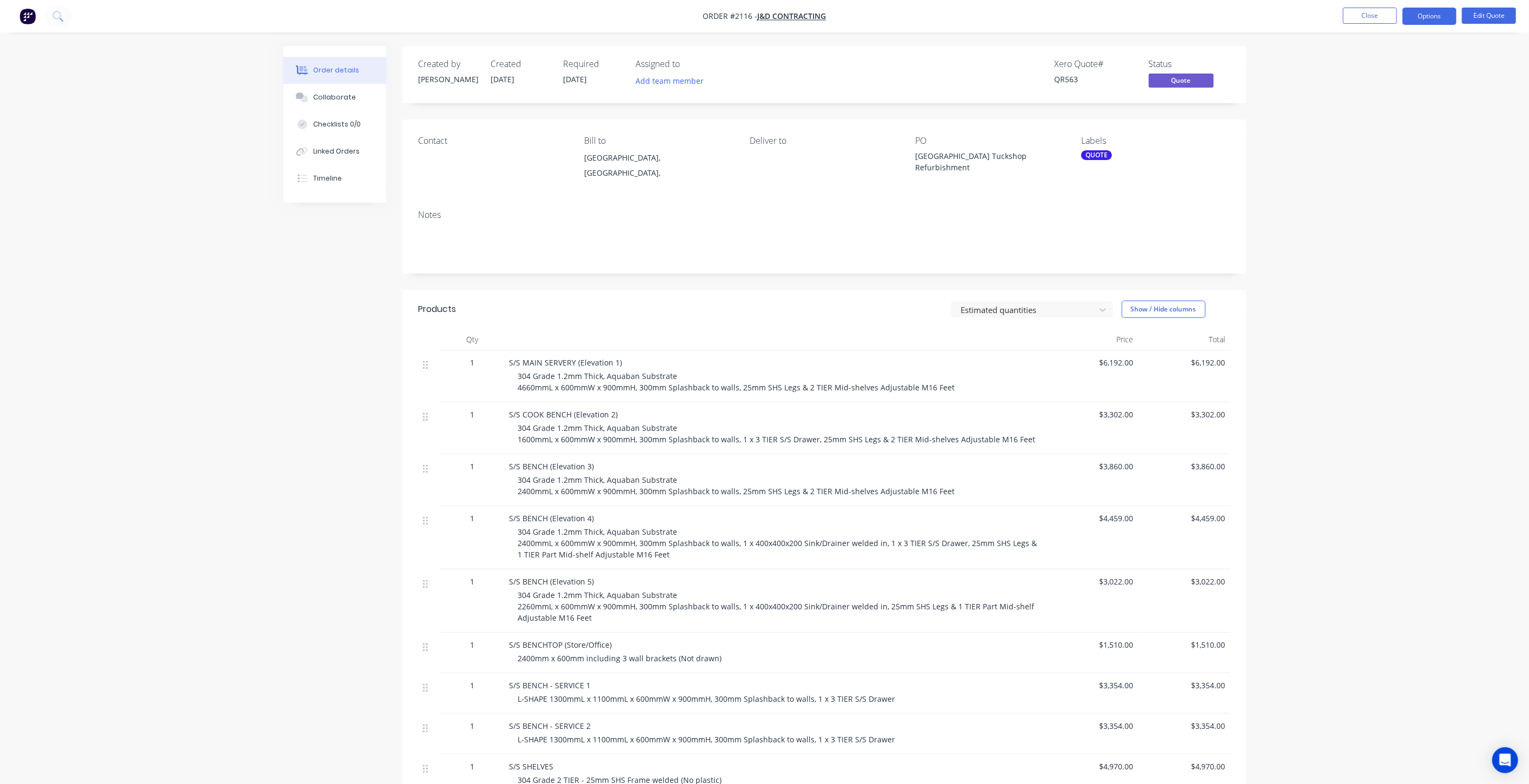
click at [1259, 202] on div "Order details Collaborate Checklists 0/0 Linked Orders Timeline Order details C…" at bounding box center [764, 544] width 1529 height 1088
click at [1371, 18] on button "Close" at bounding box center [1370, 16] width 54 height 16
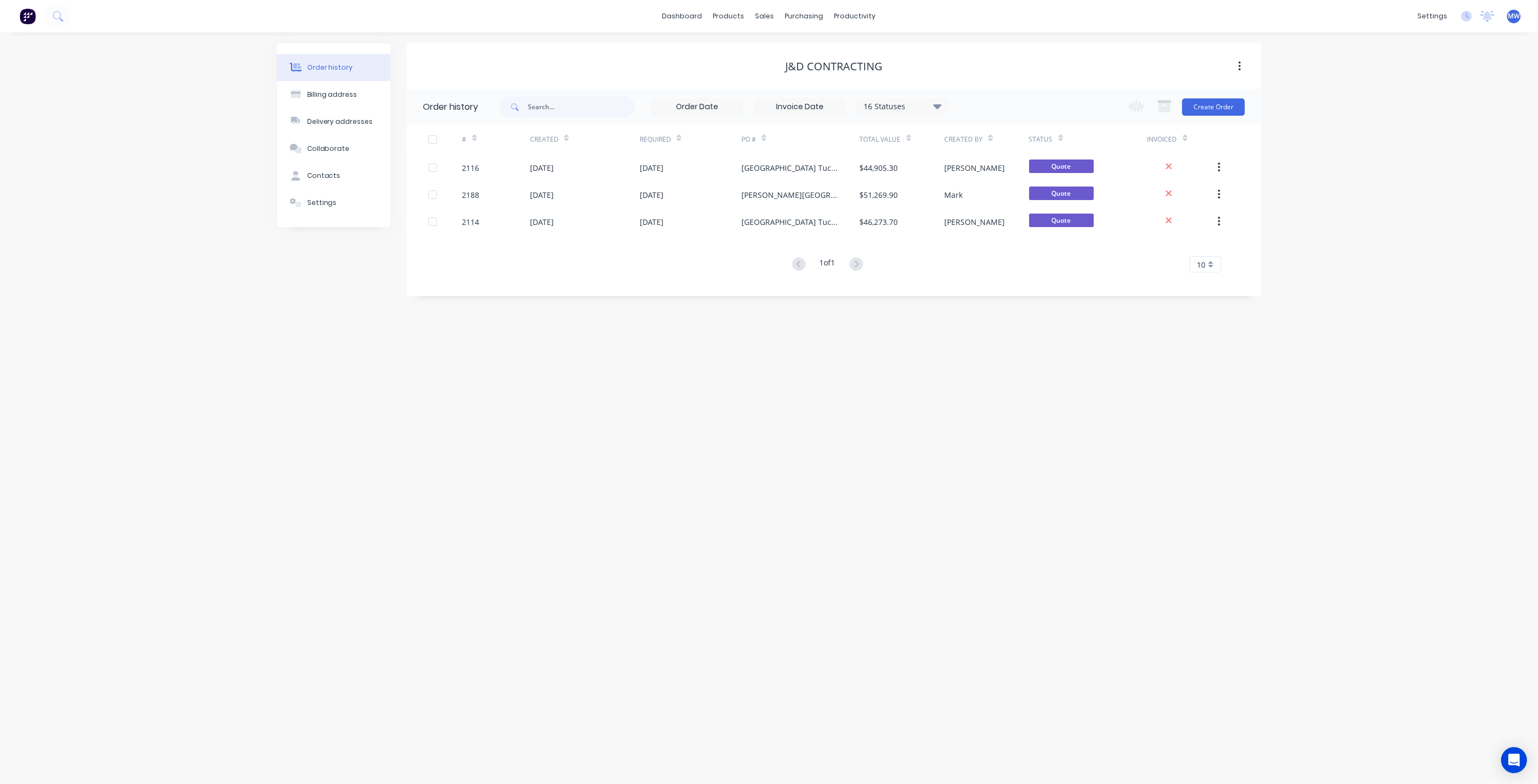
drag, startPoint x: 576, startPoint y: 393, endPoint x: 604, endPoint y: 361, distance: 42.5
click at [576, 393] on div "Order history Billing address Delivery addresses Collaborate Contacts Settings …" at bounding box center [769, 408] width 1538 height 752
click at [737, 175] on div "28 Nov 2025" at bounding box center [690, 167] width 101 height 27
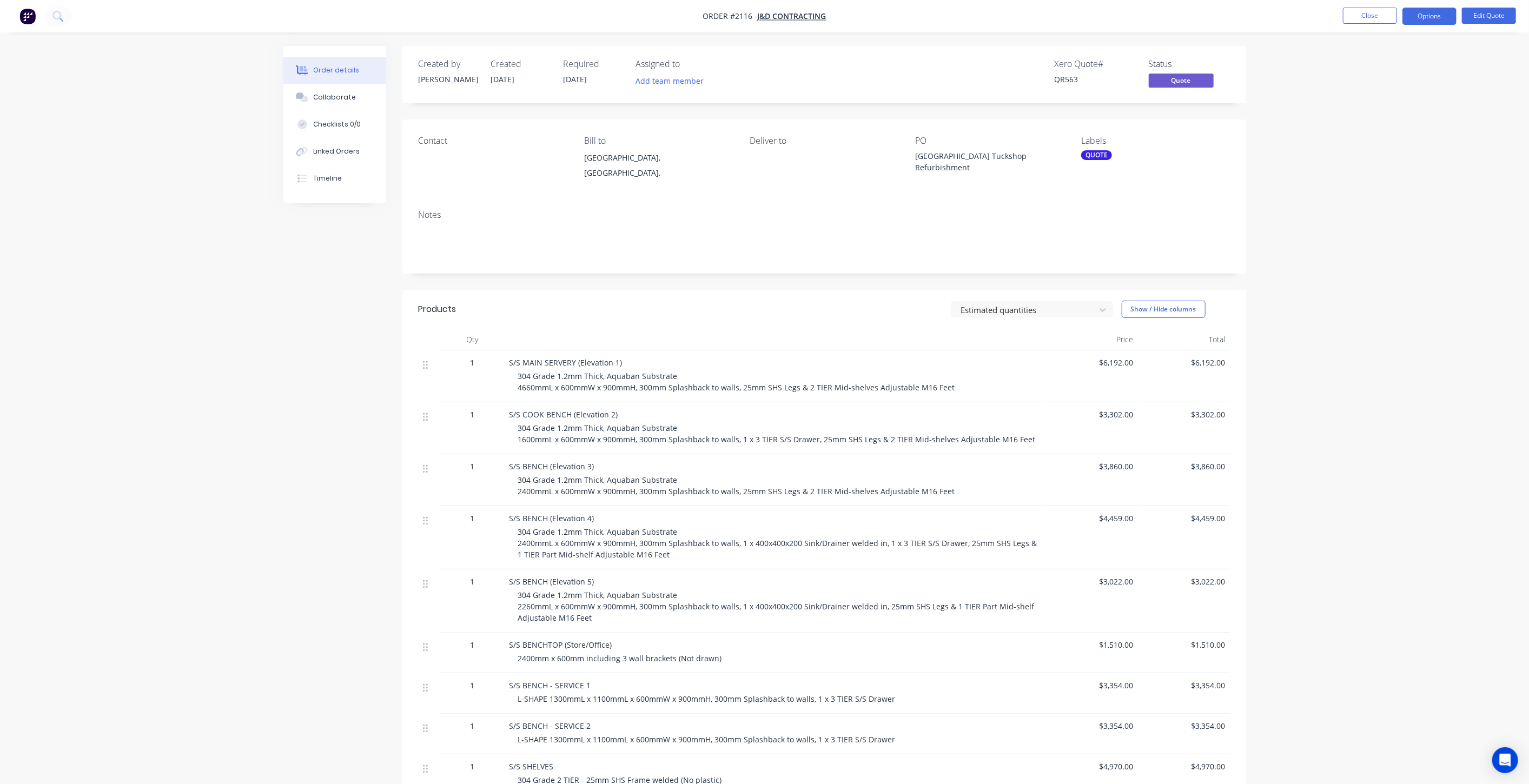
click at [1259, 397] on div "Order details Collaborate Checklists 0/0 Linked Orders Timeline Order details C…" at bounding box center [764, 544] width 1529 height 1088
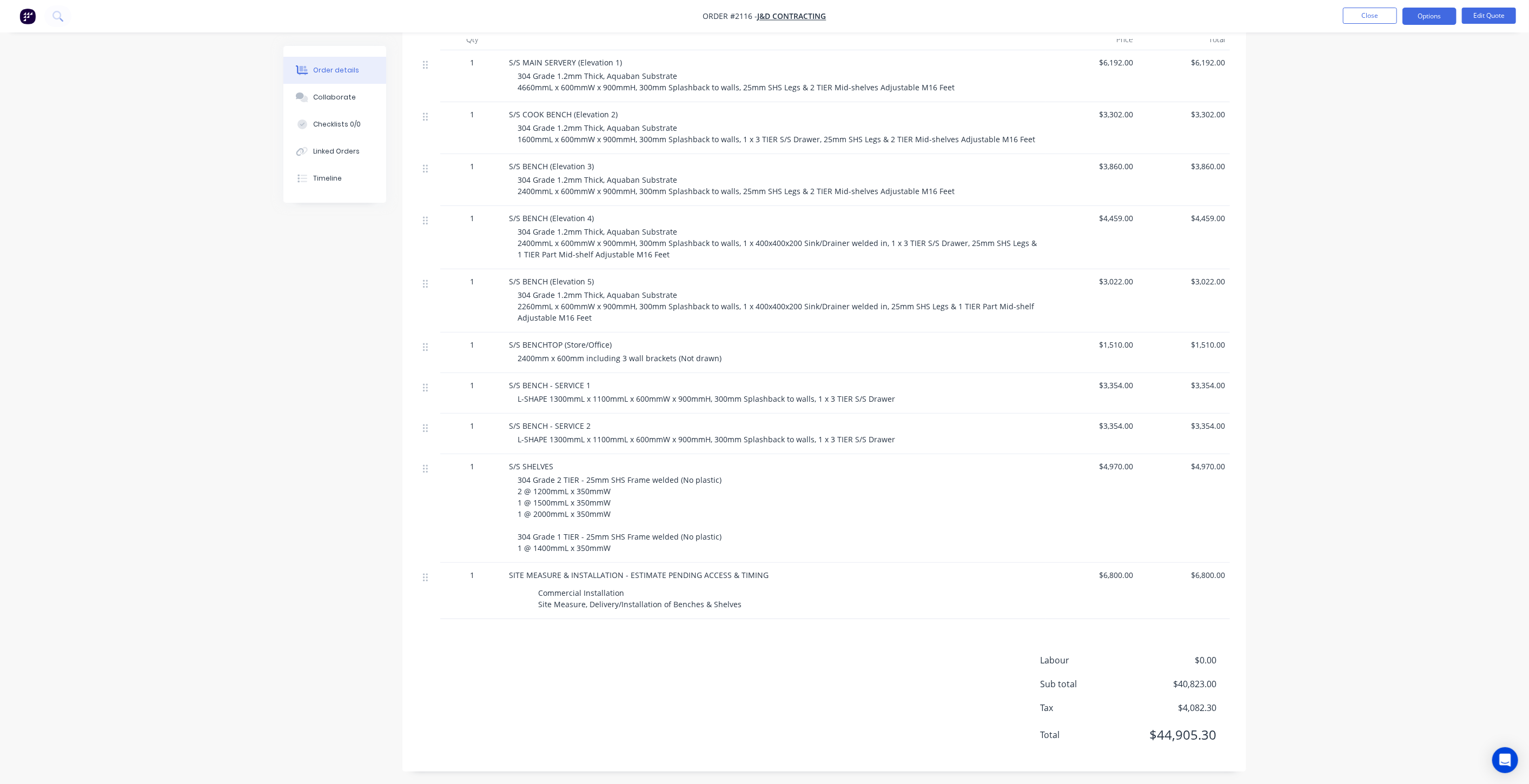
scroll to position [240, 0]
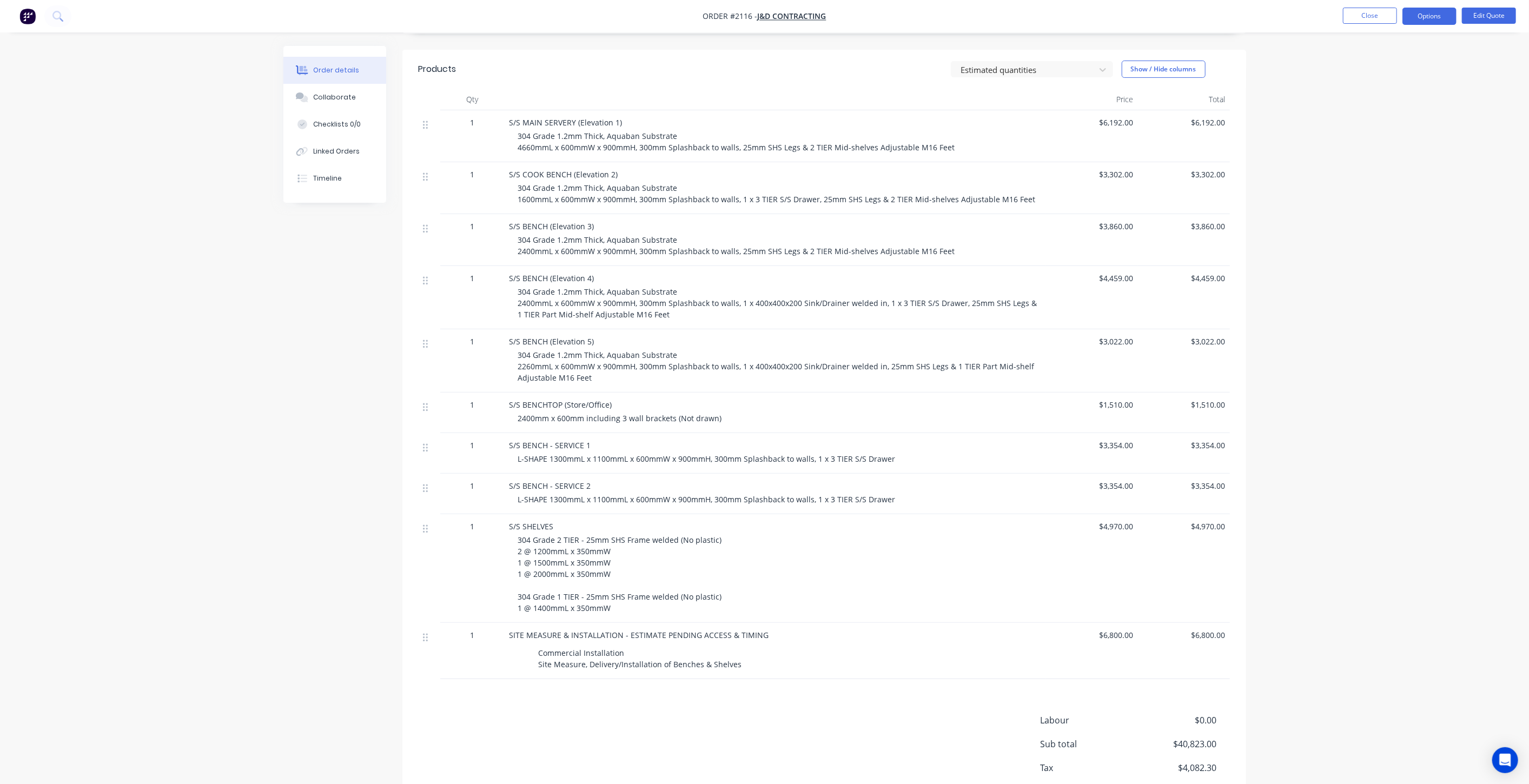
drag, startPoint x: 307, startPoint y: 465, endPoint x: 710, endPoint y: 666, distance: 450.3
click at [307, 465] on div "Created by Tracy Created 30/07/25 Required 28/11/25 Assigned to Add team member…" at bounding box center [765, 327] width 963 height 1042
click at [183, 371] on div "Order details Collaborate Checklists 0/0 Linked Orders Timeline Order details C…" at bounding box center [764, 303] width 1529 height 1088
click at [1243, 326] on div "Qty Price Total 1 S/S MAIN SERVERY (Elevation 1) 304 Grade 1.2mm Thick, Aquaban…" at bounding box center [824, 384] width 844 height 591
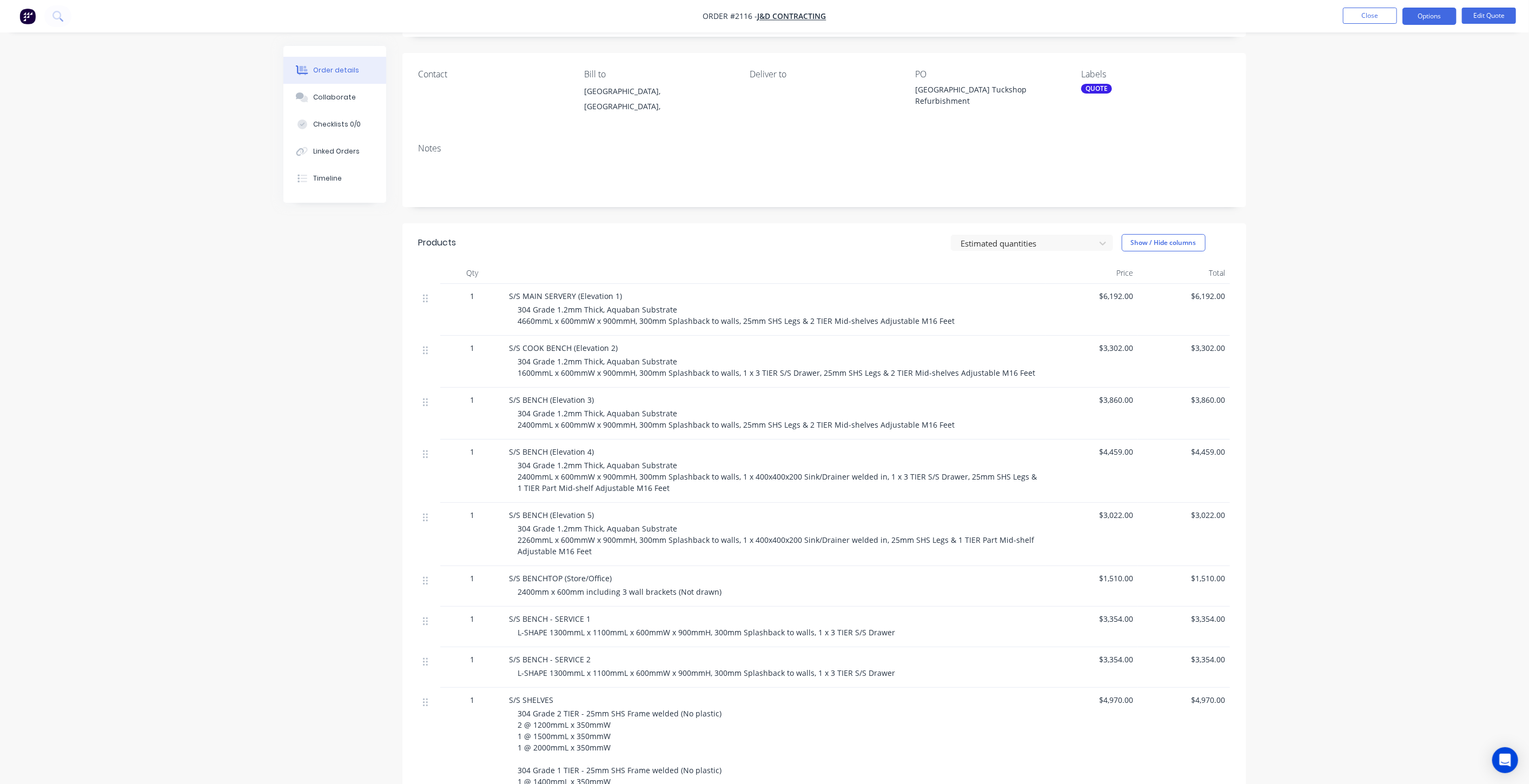
scroll to position [0, 0]
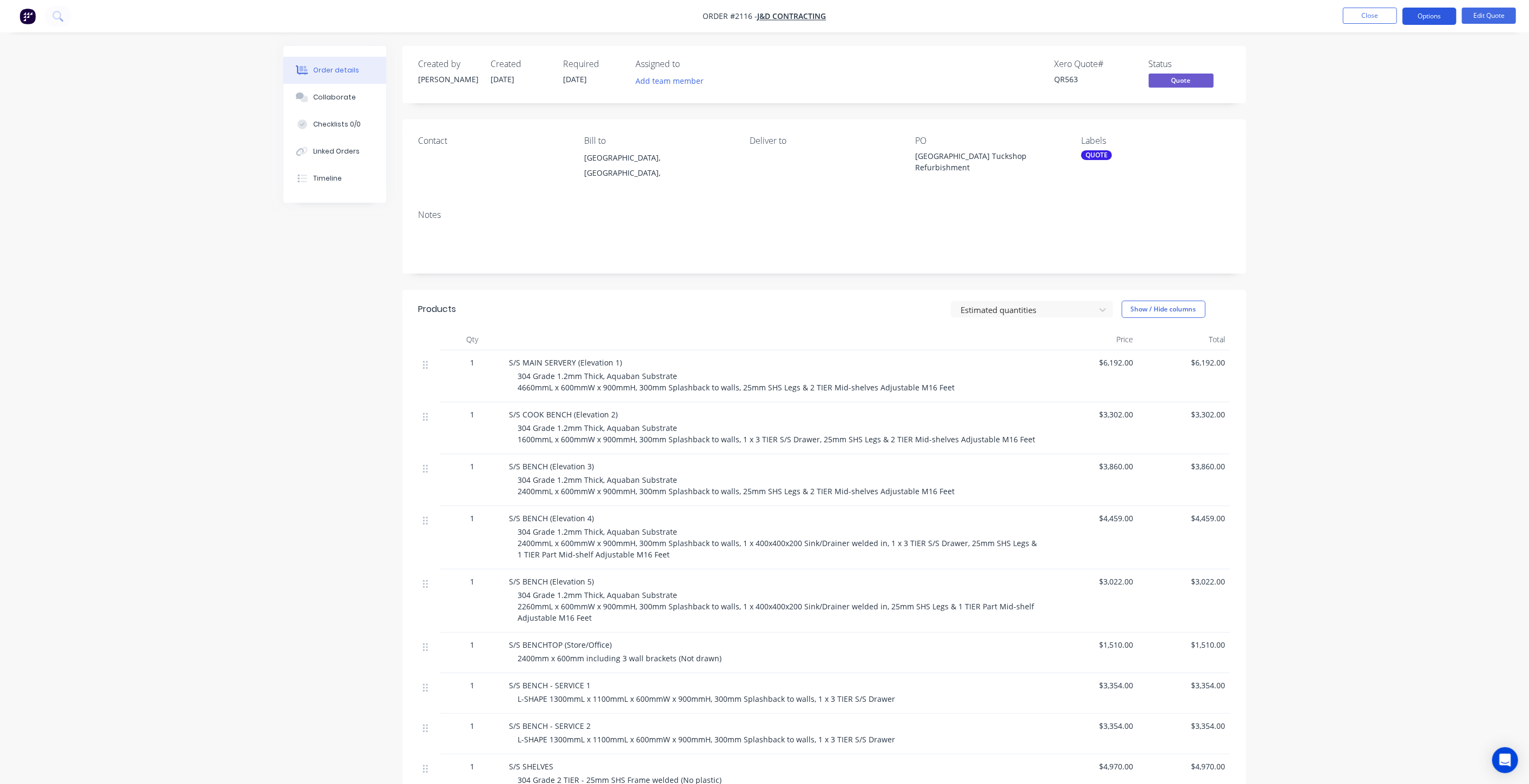
click at [1444, 24] on button "Options" at bounding box center [1430, 16] width 54 height 18
click at [1250, 208] on div "Order details Collaborate Checklists 0/0 Linked Orders Timeline Order details C…" at bounding box center [765, 567] width 985 height 1042
click at [1418, 17] on button "Options" at bounding box center [1430, 16] width 54 height 18
click at [1271, 179] on div "Order details Collaborate Checklists 0/0 Linked Orders Timeline Order details C…" at bounding box center [764, 544] width 1529 height 1088
click at [1372, 18] on button "Close" at bounding box center [1370, 16] width 54 height 16
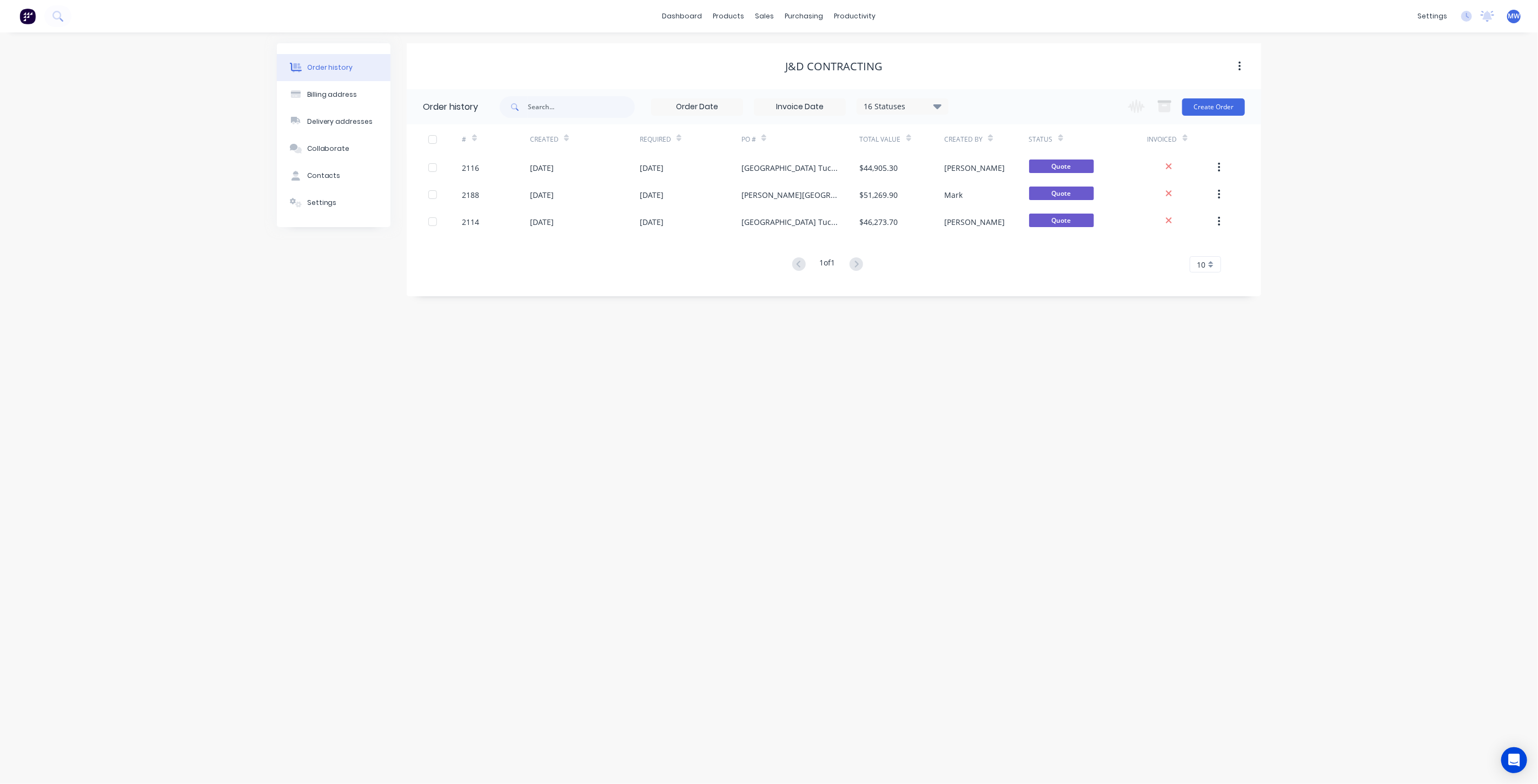
click at [746, 406] on div "Order history Billing address Delivery addresses Collaborate Contacts Settings …" at bounding box center [769, 408] width 1538 height 752
click at [799, 50] on div "Sales Orders" at bounding box center [805, 52] width 44 height 10
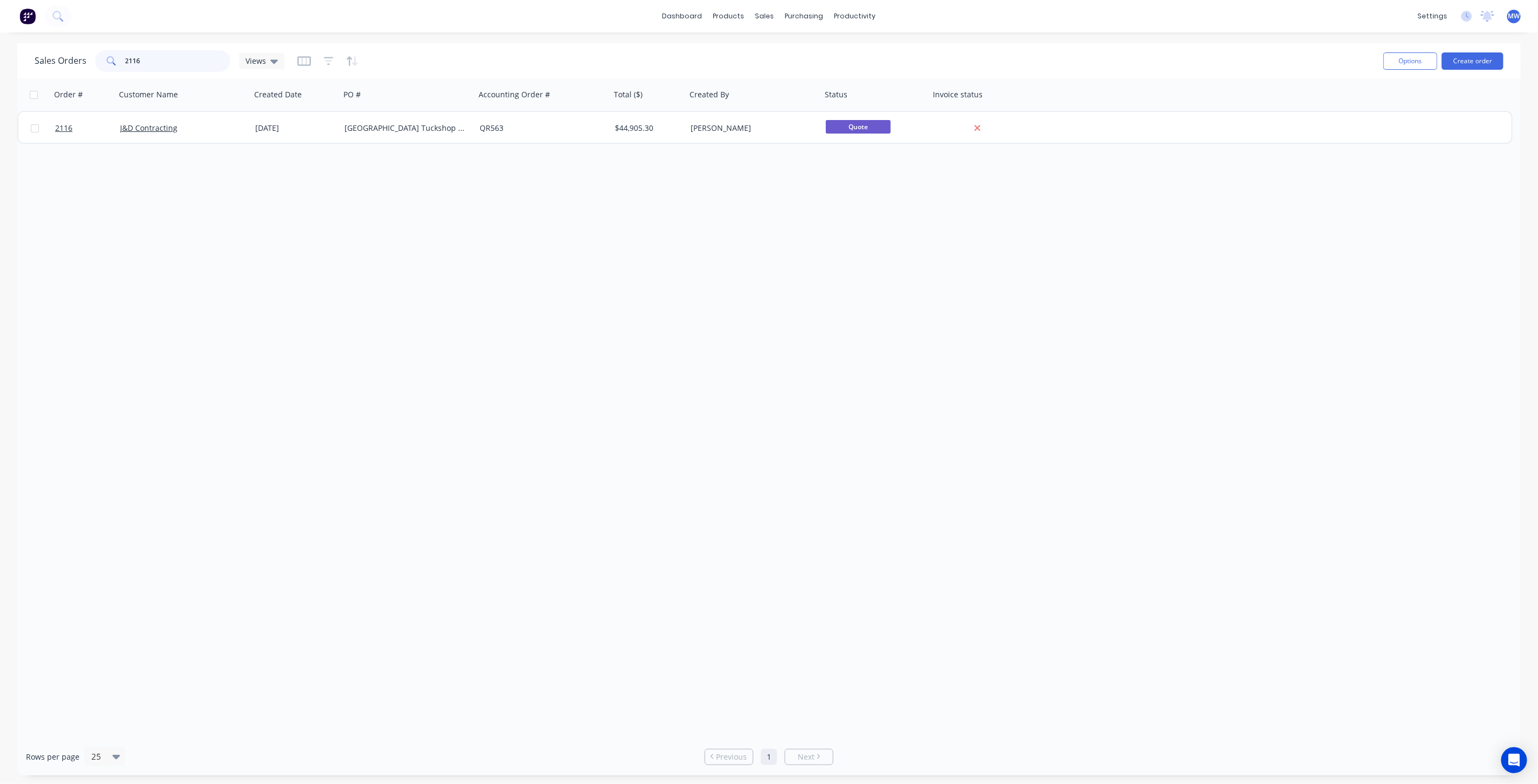
drag, startPoint x: 202, startPoint y: 55, endPoint x: 98, endPoint y: 65, distance: 104.5
click at [98, 65] on div "2116" at bounding box center [163, 61] width 135 height 22
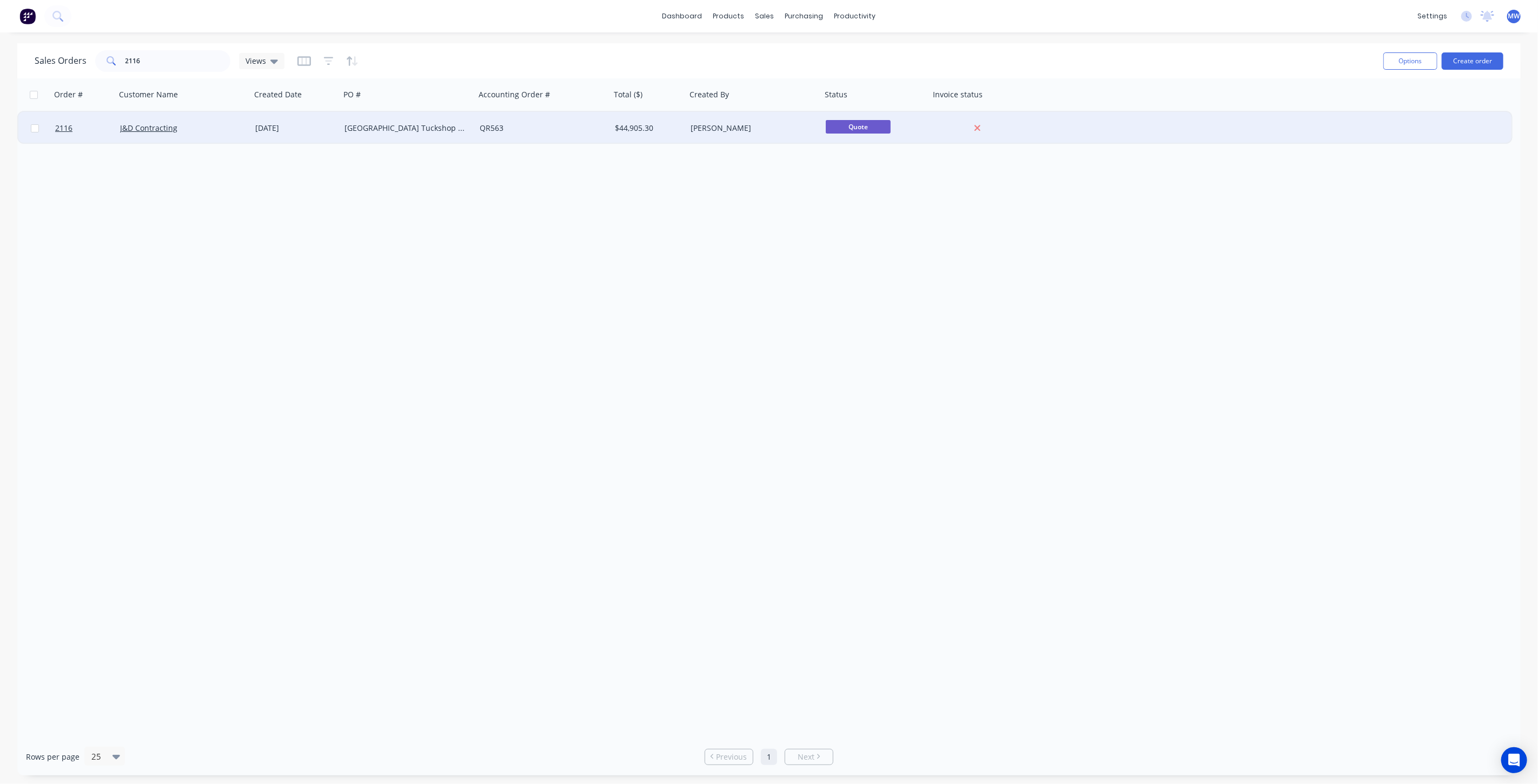
click at [233, 126] on div "J&D Contracting" at bounding box center [180, 128] width 120 height 11
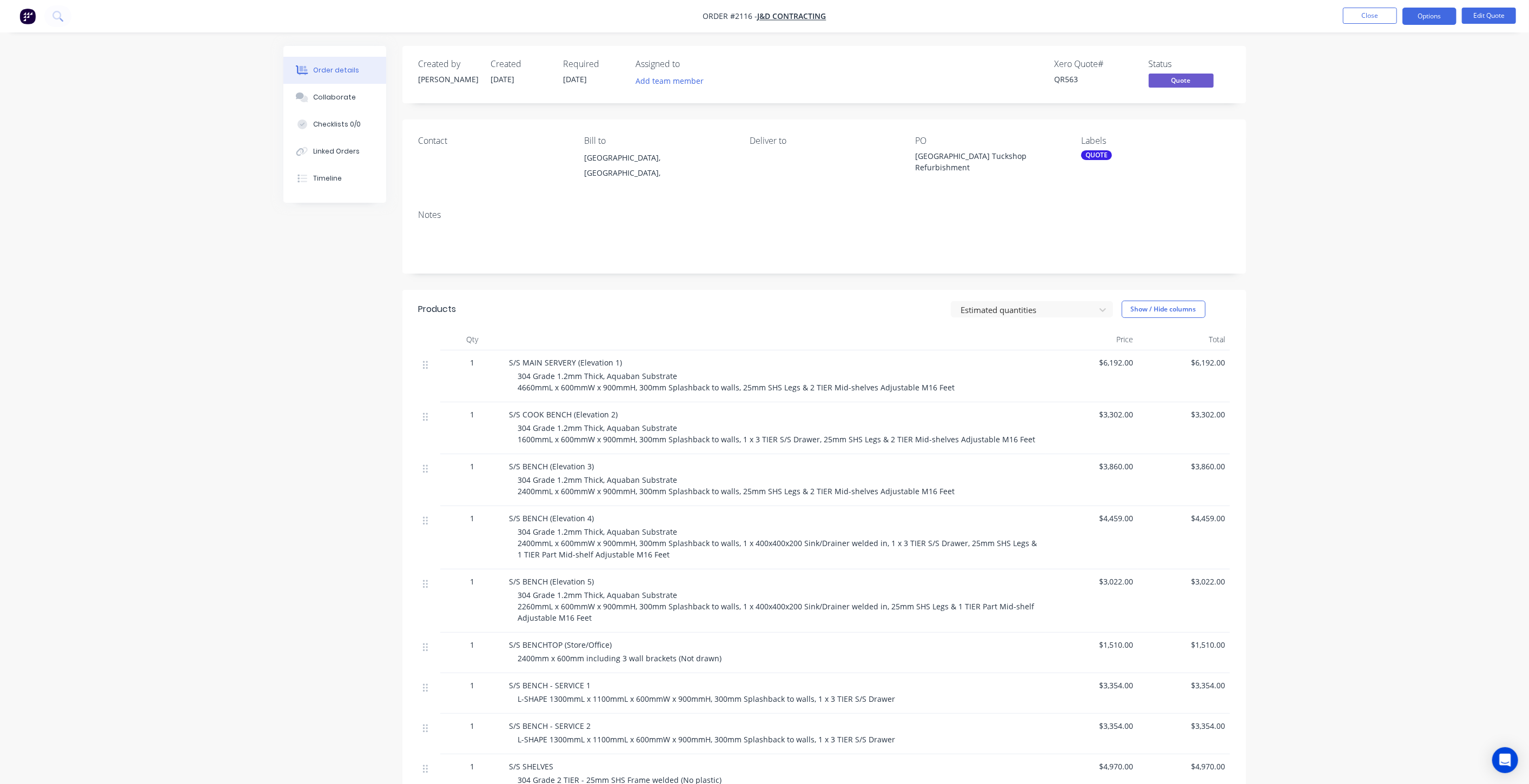
click at [1328, 271] on div "Order details Collaborate Checklists 0/0 Linked Orders Timeline Order details C…" at bounding box center [764, 544] width 1529 height 1088
click at [1362, 219] on div "Order details Collaborate Checklists 0/0 Linked Orders Timeline Order details C…" at bounding box center [764, 544] width 1529 height 1088
click at [1365, 213] on div "Order details Collaborate Checklists 0/0 Linked Orders Timeline Order details C…" at bounding box center [764, 544] width 1529 height 1088
click at [1365, 211] on div "Order details Collaborate Checklists 0/0 Linked Orders Timeline Order details C…" at bounding box center [764, 544] width 1529 height 1088
click at [338, 101] on div "Collaborate" at bounding box center [334, 97] width 43 height 10
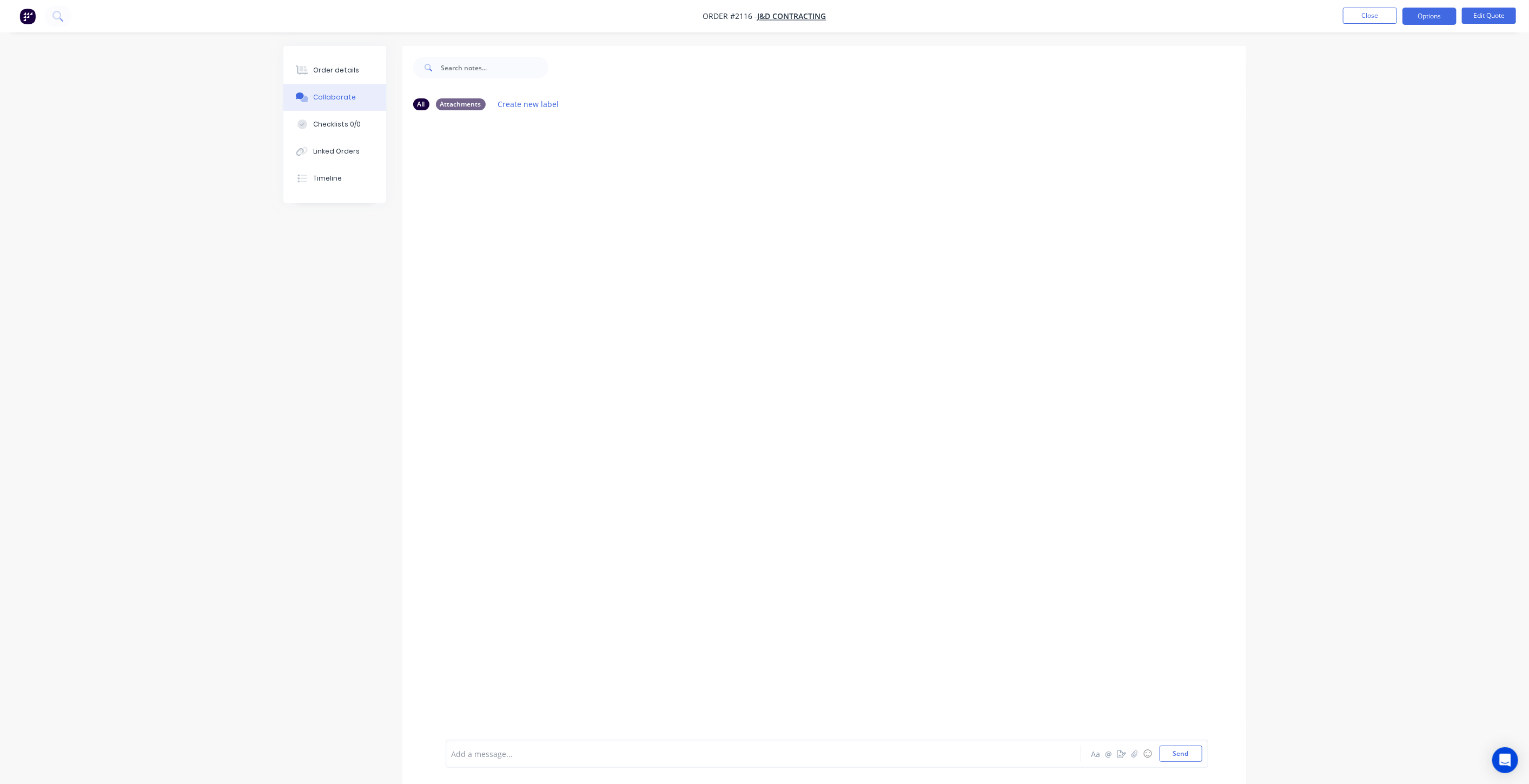
click at [674, 752] on div at bounding box center [733, 754] width 562 height 11
click at [1177, 753] on button "Send" at bounding box center [1181, 754] width 43 height 16
click at [233, 338] on div "Order details Collaborate Checklists 0/0 Linked Orders Timeline Order details C…" at bounding box center [764, 400] width 1529 height 800
click at [335, 65] on div "Order details" at bounding box center [336, 70] width 46 height 10
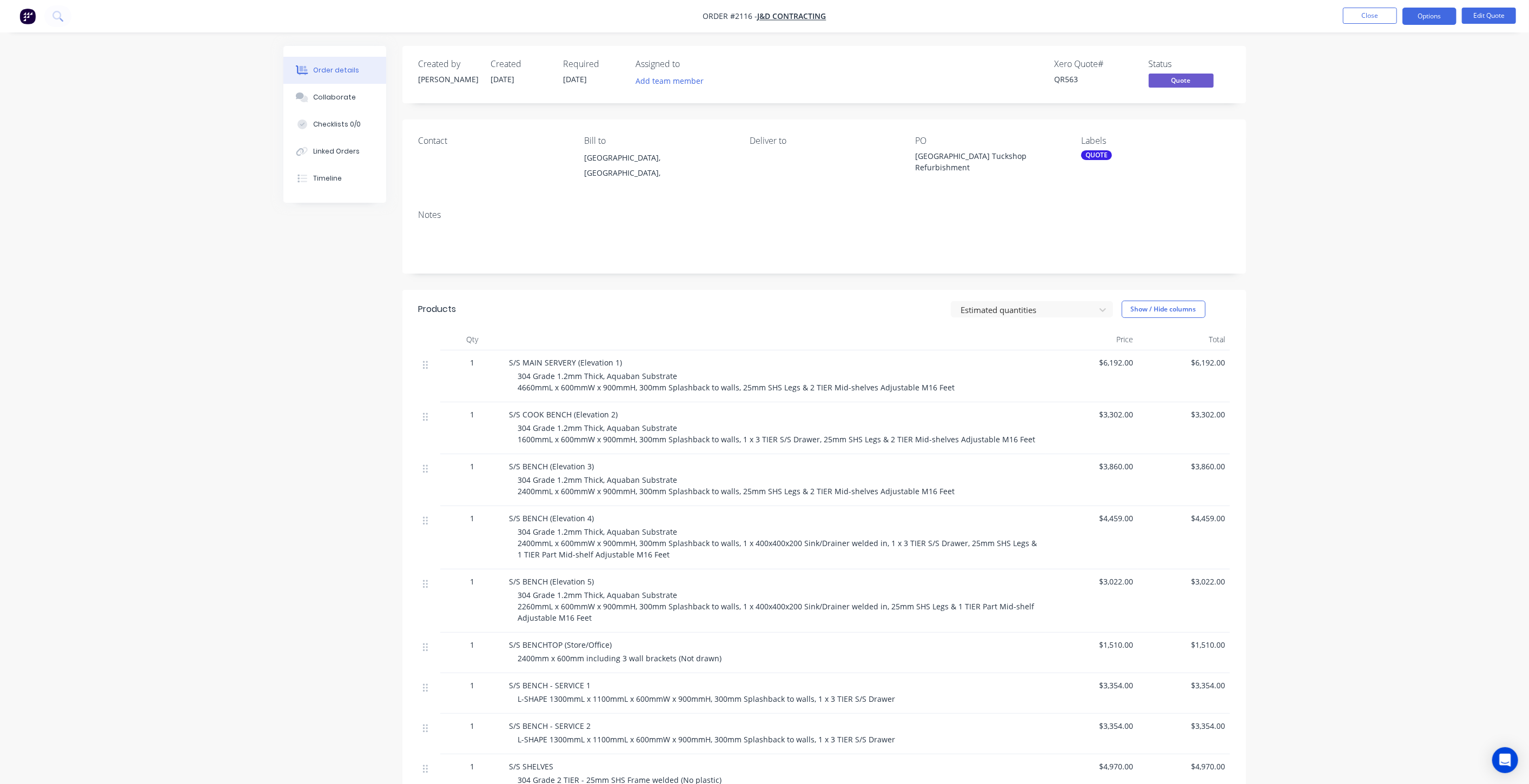
click at [199, 303] on div "Order details Collaborate Checklists 0/0 Linked Orders Timeline Order details C…" at bounding box center [764, 544] width 1529 height 1088
click at [1349, 16] on button "Close" at bounding box center [1370, 16] width 54 height 16
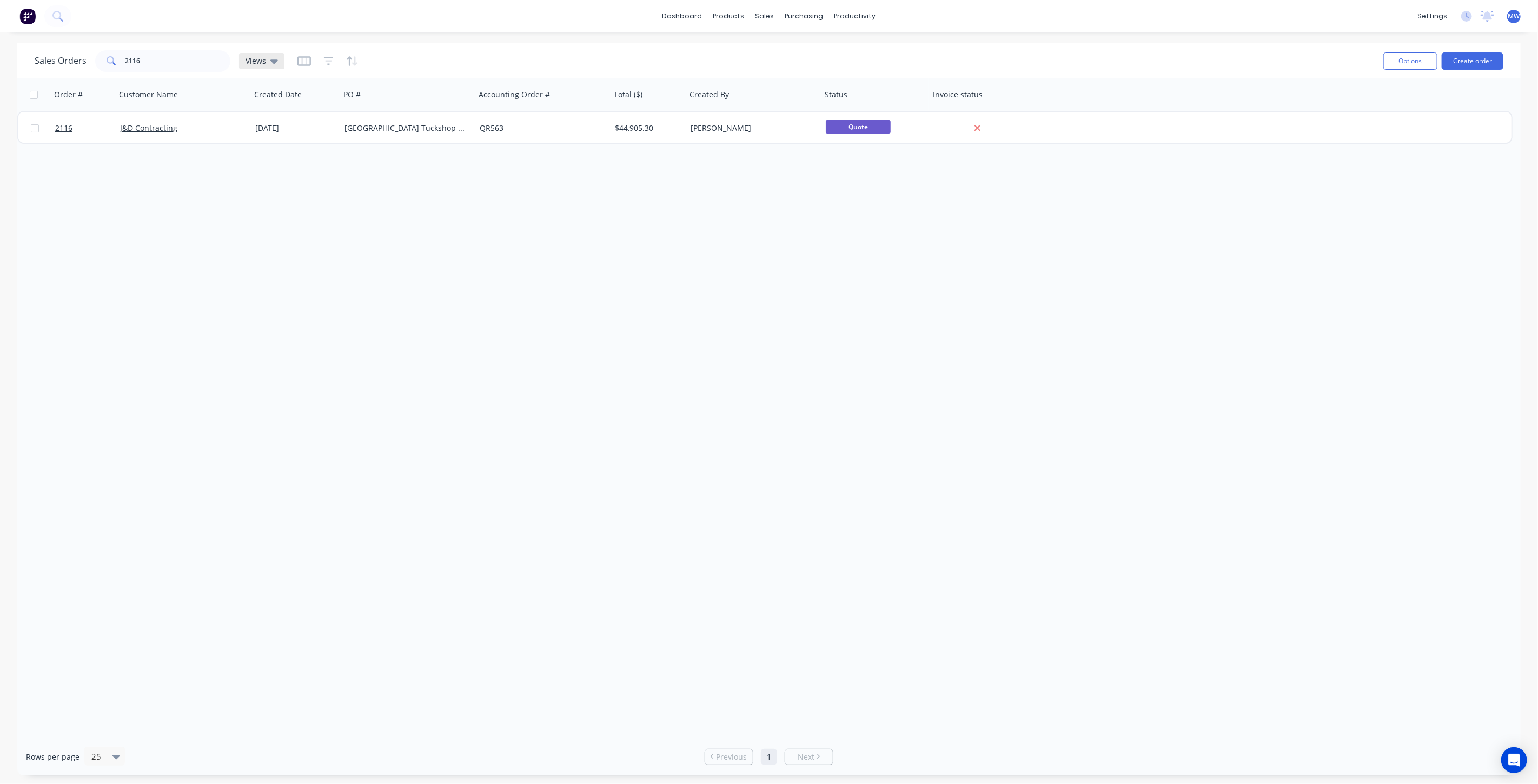
click at [256, 62] on span "Views" at bounding box center [256, 60] width 21 height 11
click at [287, 172] on button "DRAFT QUOTES" at bounding box center [304, 174] width 123 height 13
drag, startPoint x: 108, startPoint y: 56, endPoint x: 72, endPoint y: 49, distance: 36.7
click at [80, 51] on div "Sales Orders 2116 DRAFT QUOTES" at bounding box center [177, 61] width 285 height 22
click at [423, 303] on div "Order # Customer Name Created Date PO # Accounting Order # Total ($) Created By…" at bounding box center [769, 408] width 1504 height 660
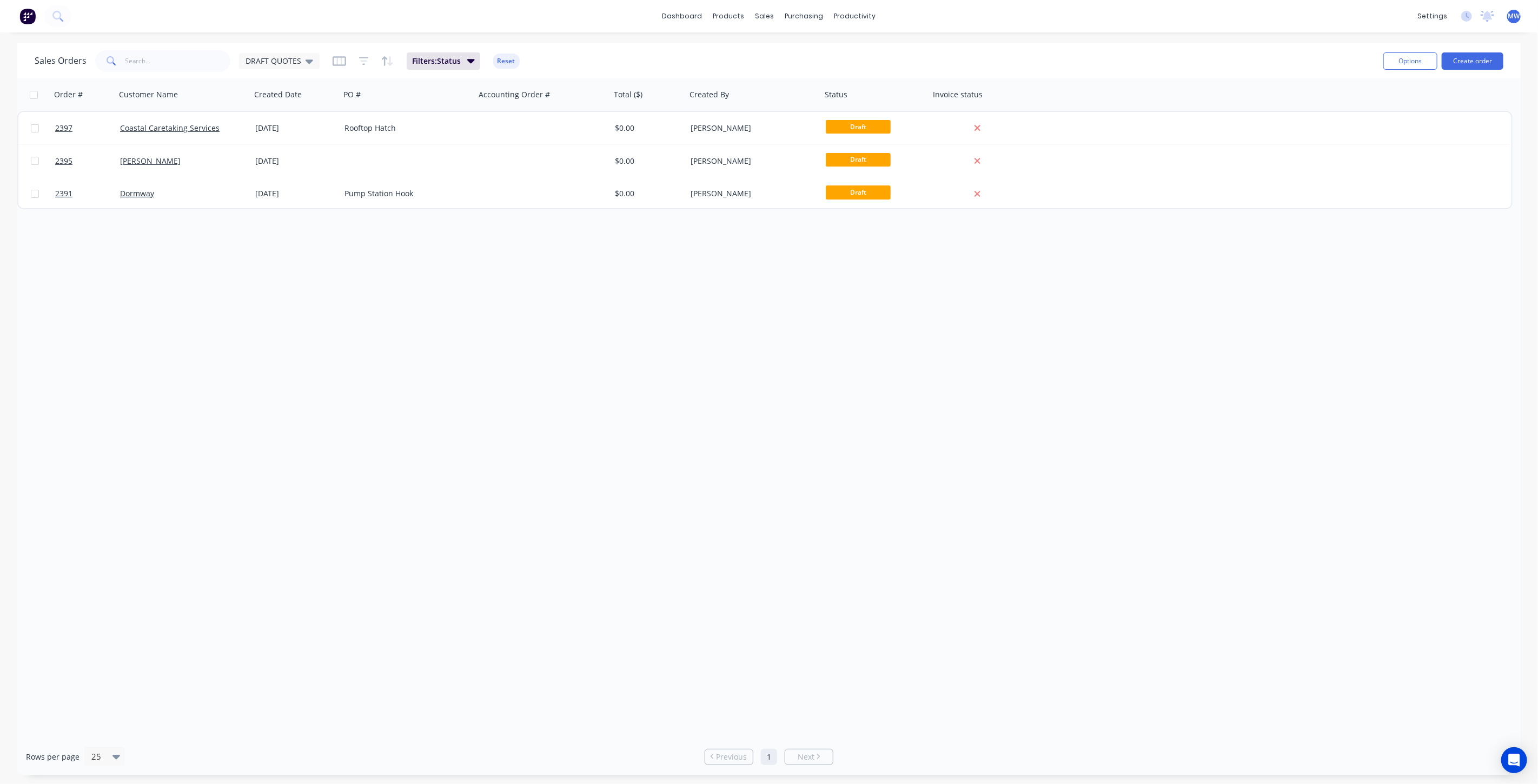
click at [445, 367] on div "Order # Customer Name Created Date PO # Accounting Order # Total ($) Created By…" at bounding box center [769, 408] width 1504 height 660
drag, startPoint x: 306, startPoint y: 388, endPoint x: 335, endPoint y: 338, distance: 57.8
click at [310, 385] on div "Order # Customer Name Created Date PO # Accounting Order # Total ($) Created By…" at bounding box center [769, 408] width 1504 height 660
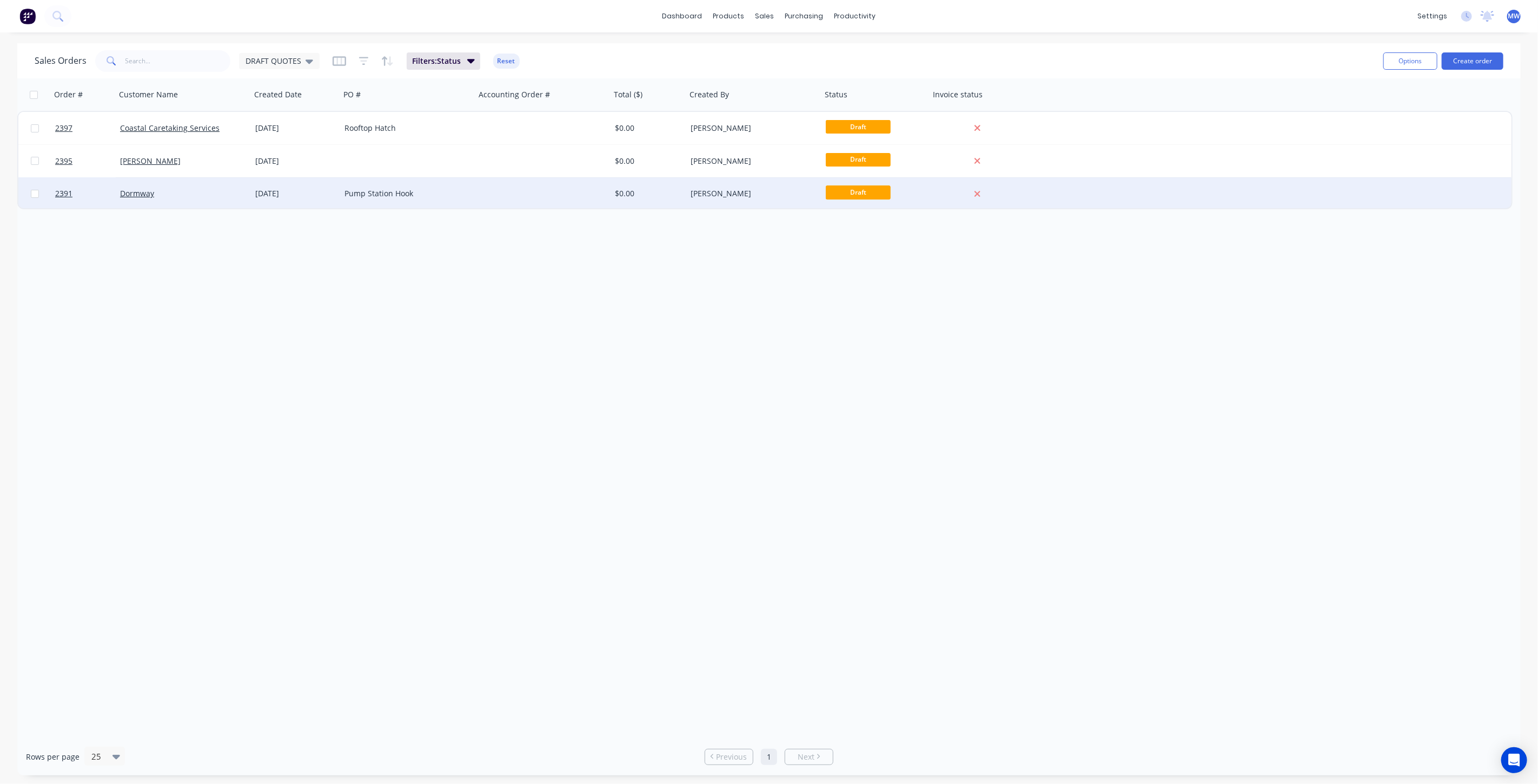
click at [425, 188] on div "Pump Station Hook" at bounding box center [404, 194] width 120 height 11
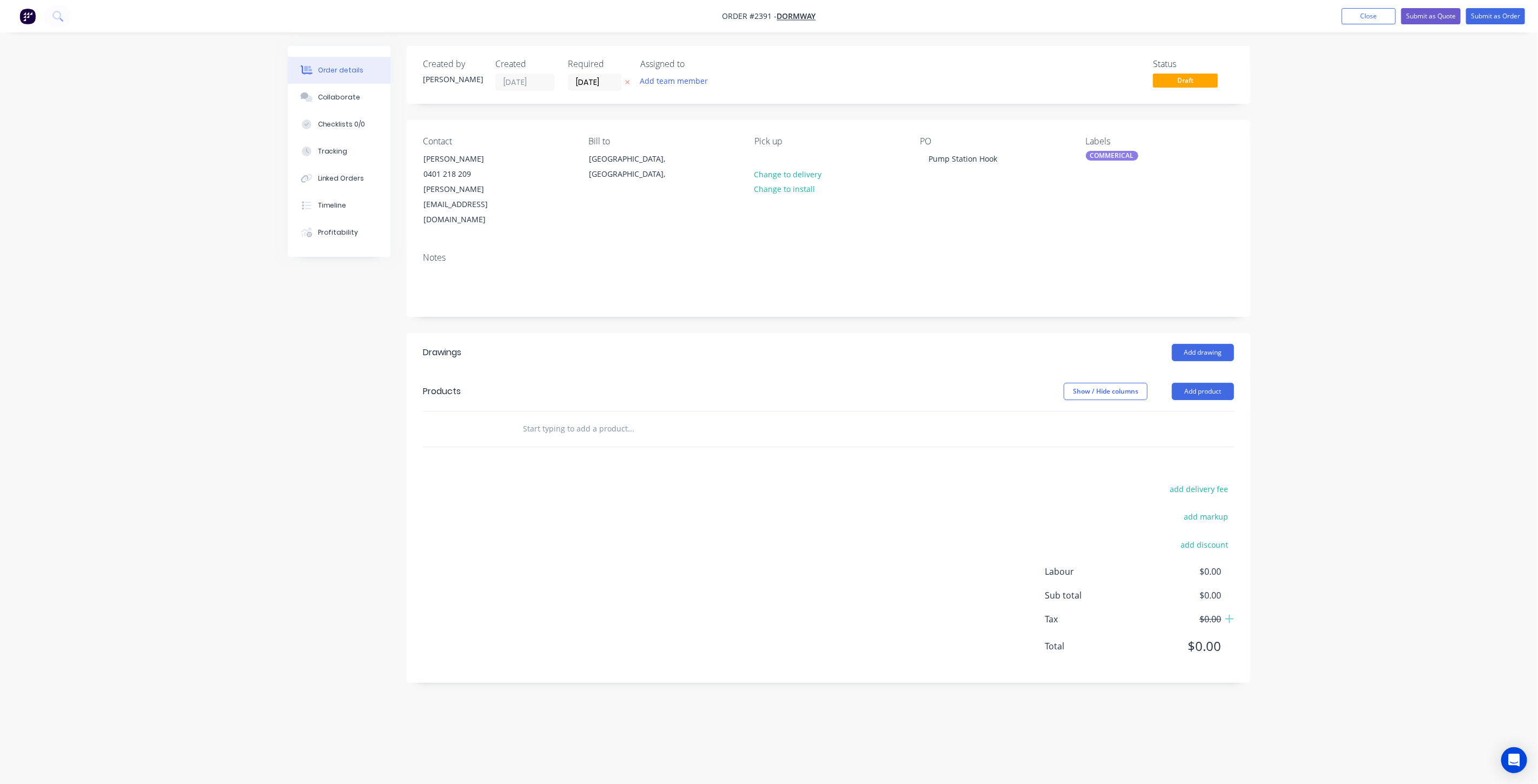
click at [1322, 314] on div "Order details Collaborate Checklists 0/0 Tracking Linked Orders Timeline Profit…" at bounding box center [769, 392] width 1538 height 784
click at [1380, 301] on div "Order details Collaborate Checklists 0/0 Tracking Linked Orders Timeline Profit…" at bounding box center [769, 392] width 1538 height 784
drag, startPoint x: 1352, startPoint y: 214, endPoint x: 1356, endPoint y: 198, distance: 16.5
click at [1352, 213] on div "Order details Collaborate Checklists 0/0 Tracking Linked Orders Timeline Profit…" at bounding box center [769, 392] width 1538 height 784
click at [1375, 14] on button "Close" at bounding box center [1369, 16] width 54 height 16
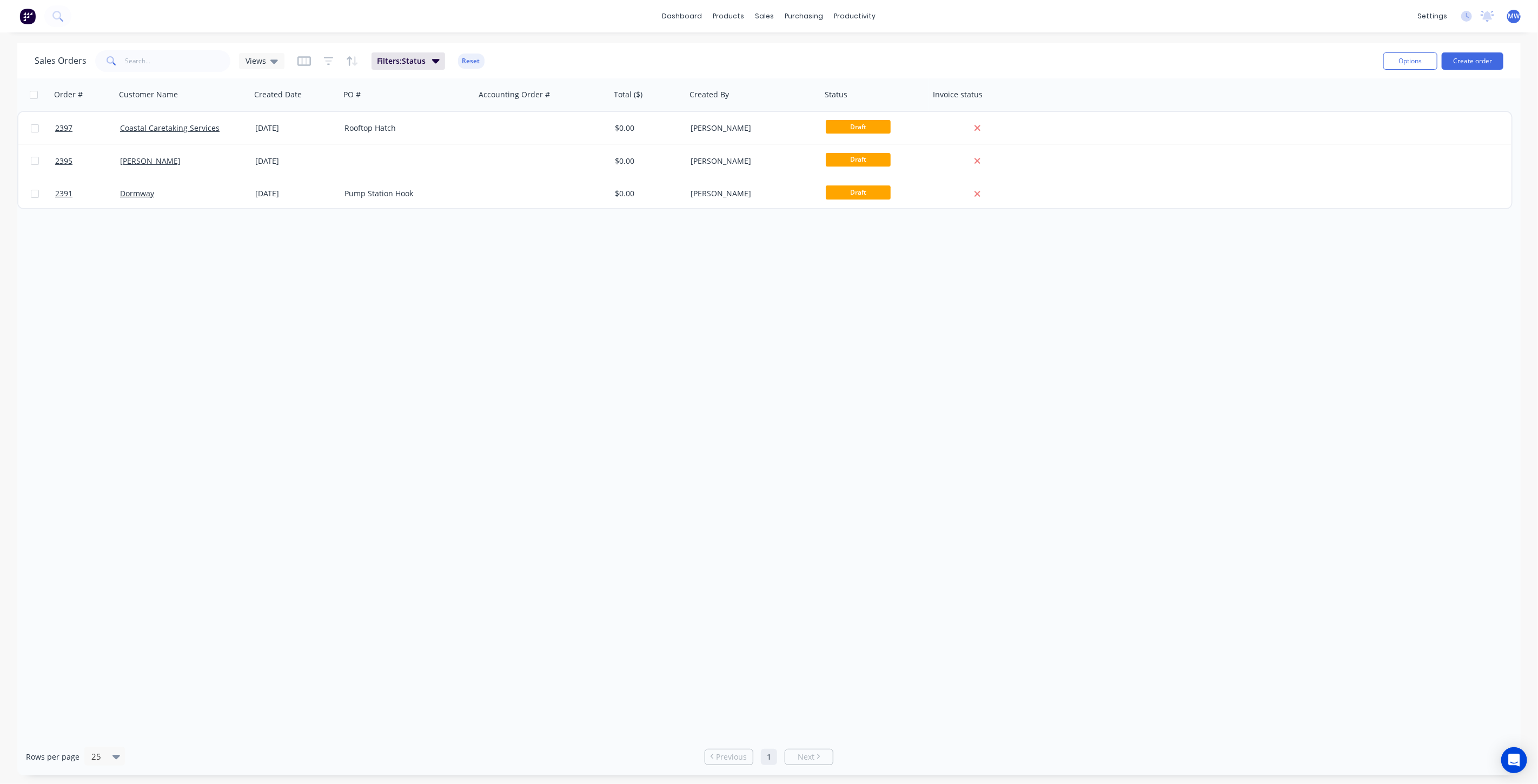
click at [275, 356] on div "Order # Customer Name Created Date PO # Accounting Order # Total ($) Created By…" at bounding box center [769, 408] width 1504 height 660
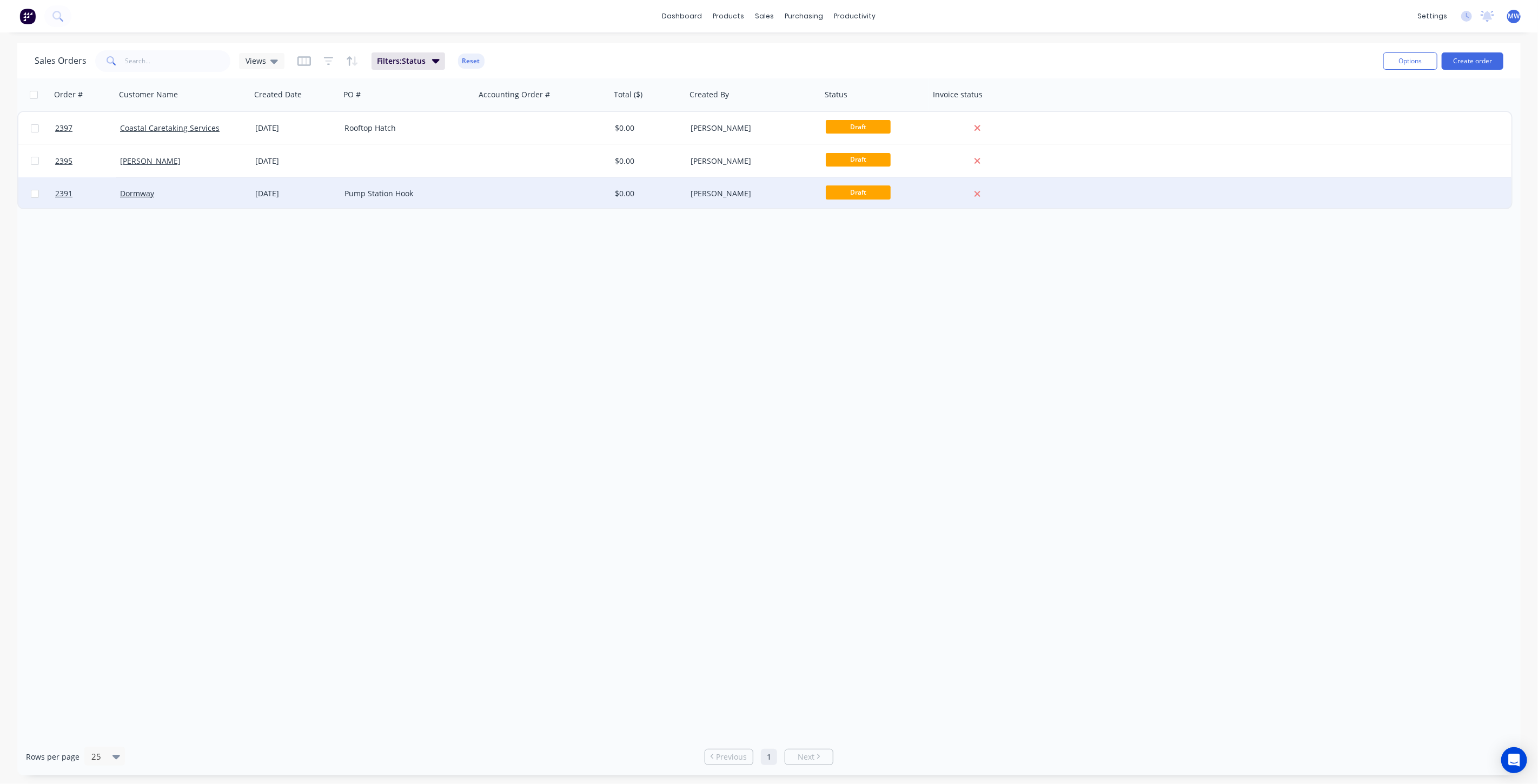
click at [408, 199] on div "Pump Station Hook" at bounding box center [408, 194] width 135 height 33
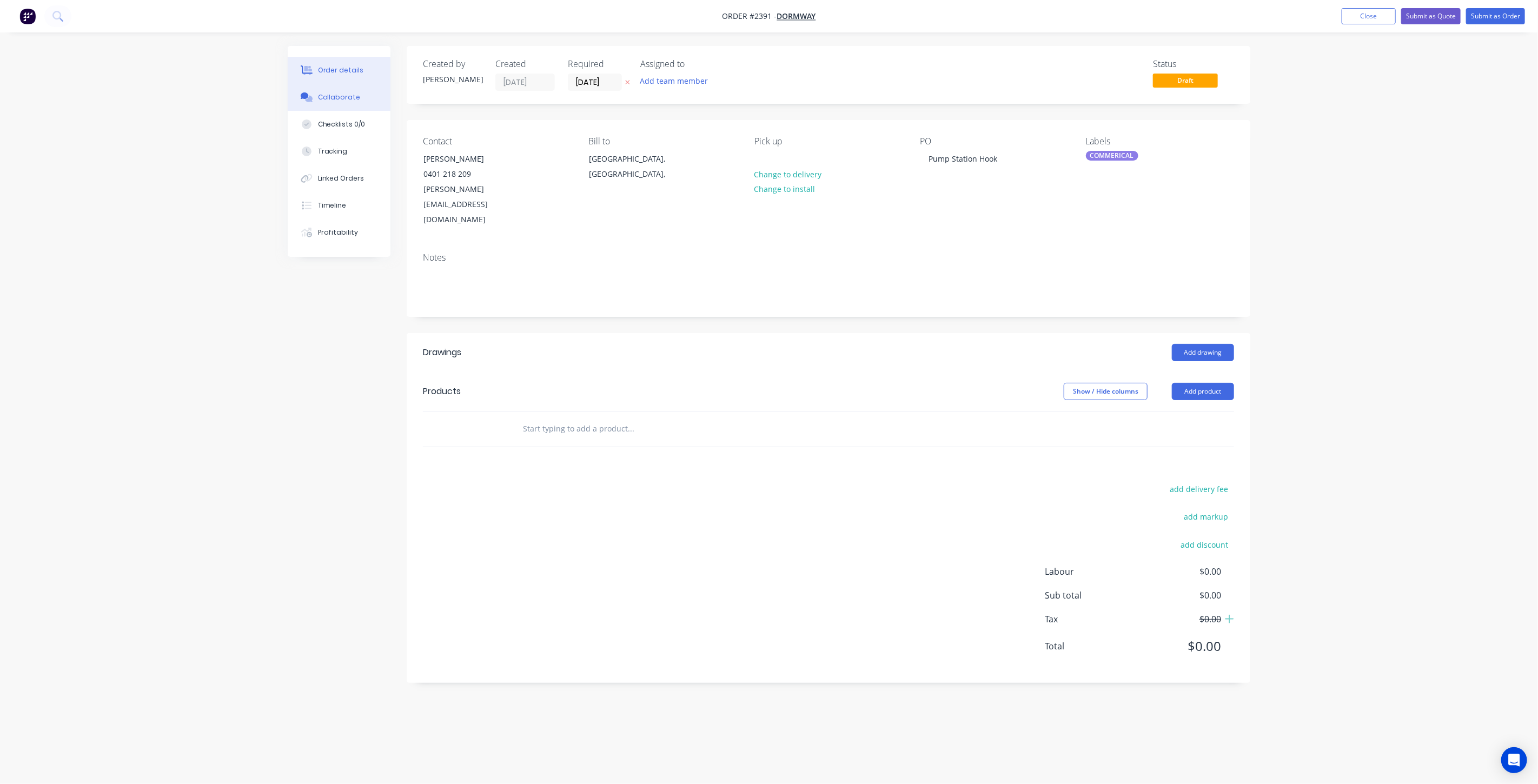
click at [331, 91] on button "Collaborate" at bounding box center [339, 97] width 103 height 27
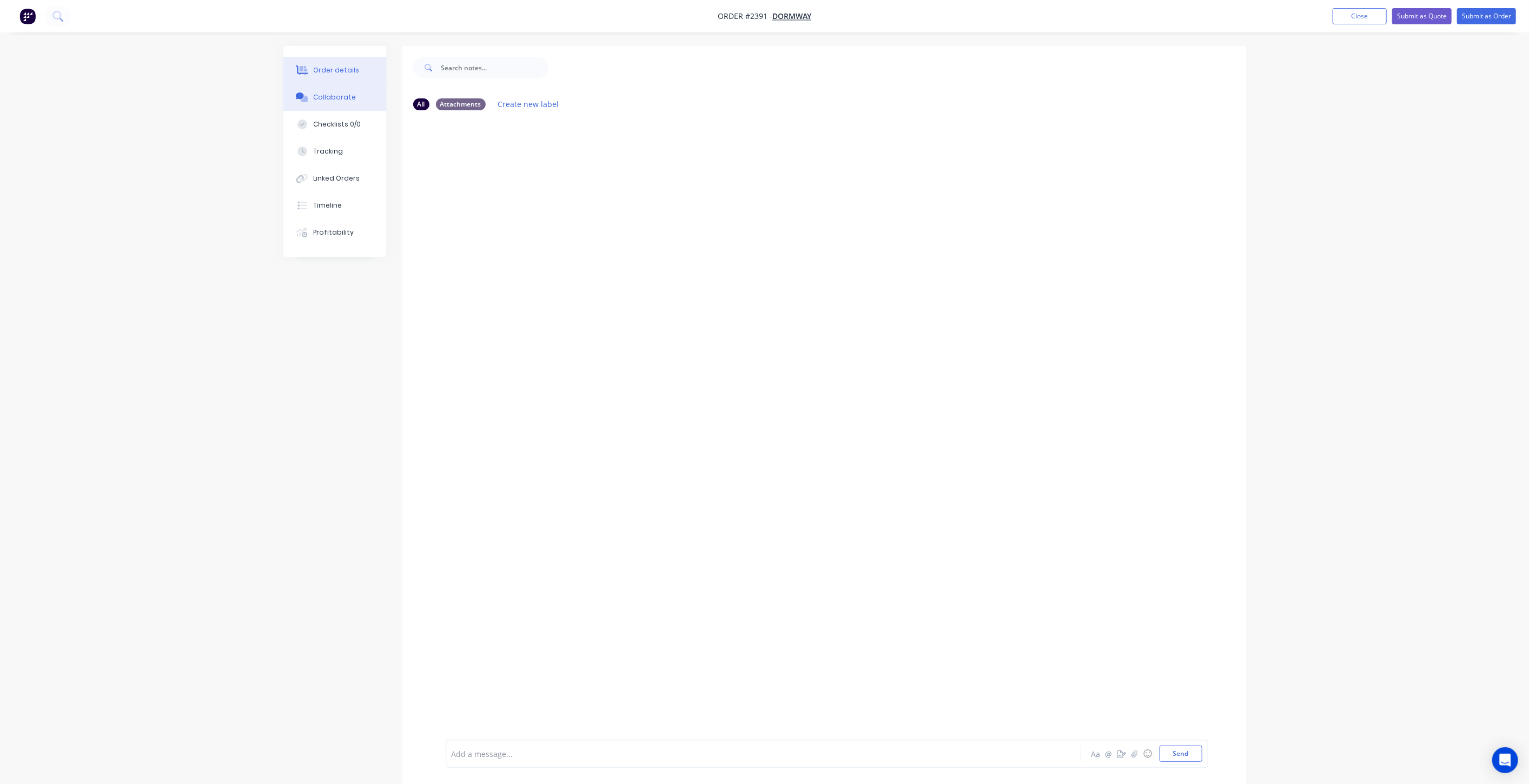
click at [326, 67] on div "Order details" at bounding box center [336, 70] width 46 height 10
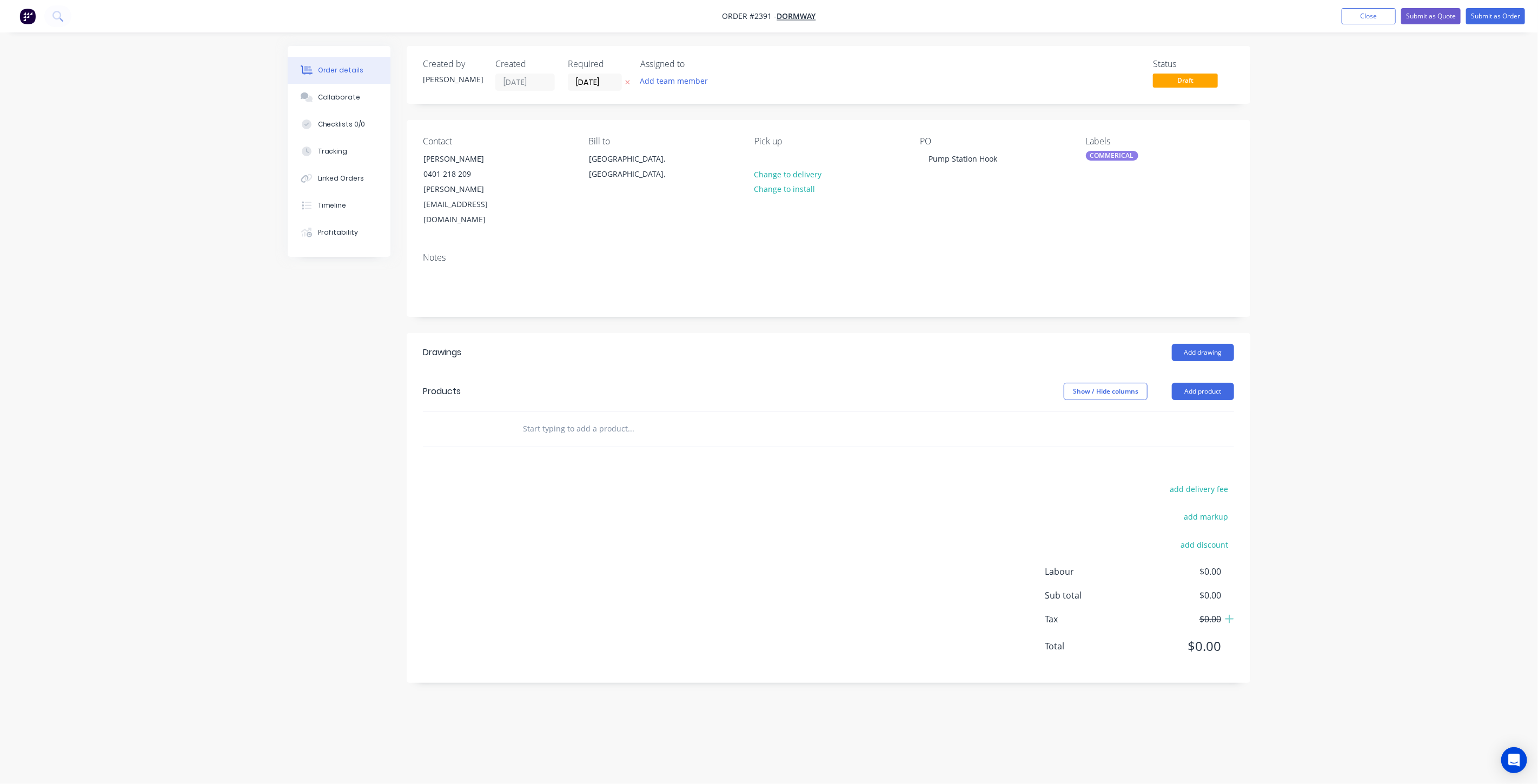
click at [1264, 274] on div "Order details Collaborate Checklists 0/0 Tracking Linked Orders Timeline Profit…" at bounding box center [769, 392] width 1538 height 784
drag, startPoint x: 1400, startPoint y: 194, endPoint x: 1368, endPoint y: 59, distance: 138.7
click at [1399, 194] on div "Order details Collaborate Checklists 0/0 Tracking Linked Orders Timeline Profit…" at bounding box center [769, 392] width 1538 height 784
click at [1361, 18] on button "Close" at bounding box center [1369, 16] width 54 height 16
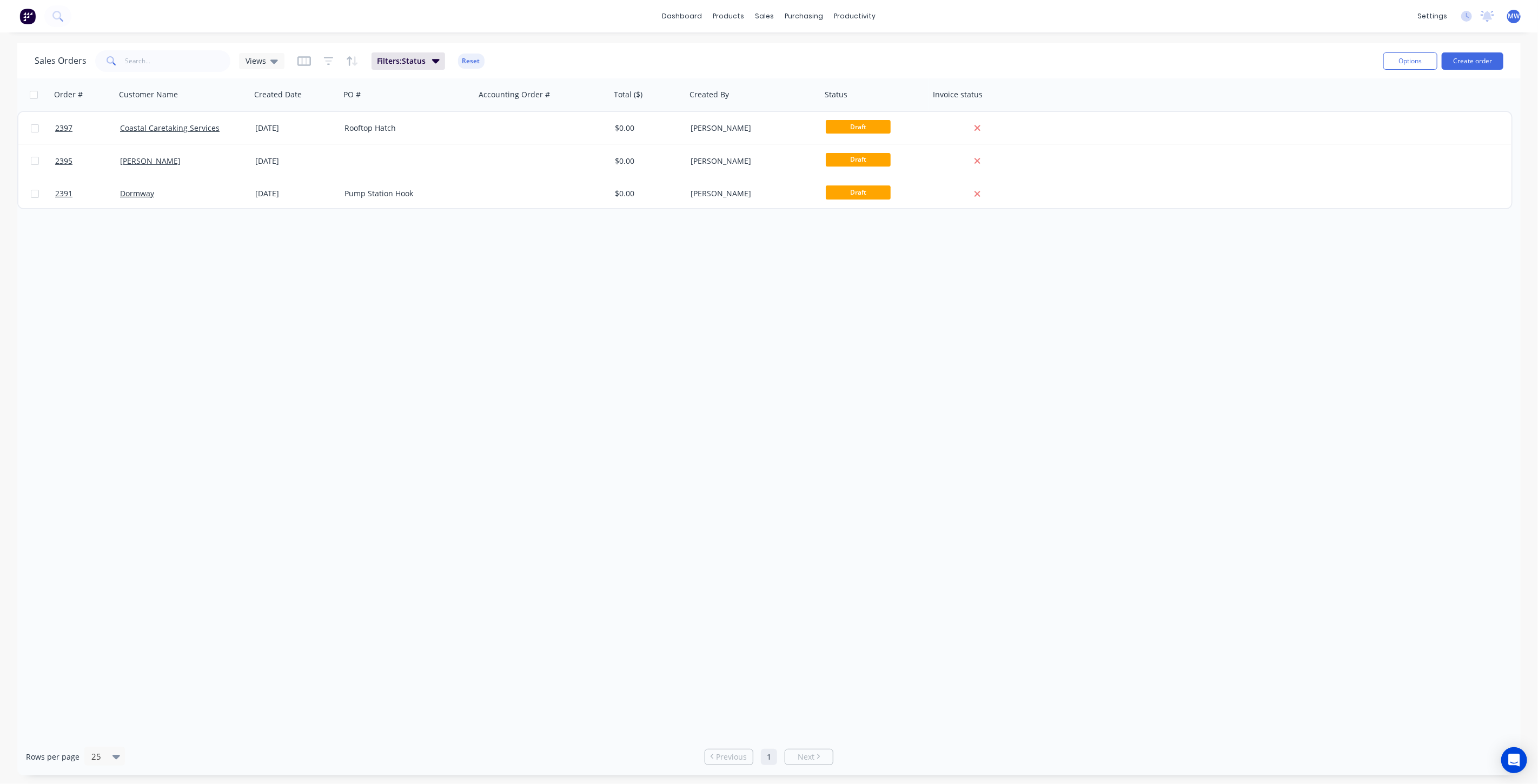
click at [292, 349] on div "Order # Customer Name Created Date PO # Accounting Order # Total ($) Created By…" at bounding box center [769, 408] width 1504 height 660
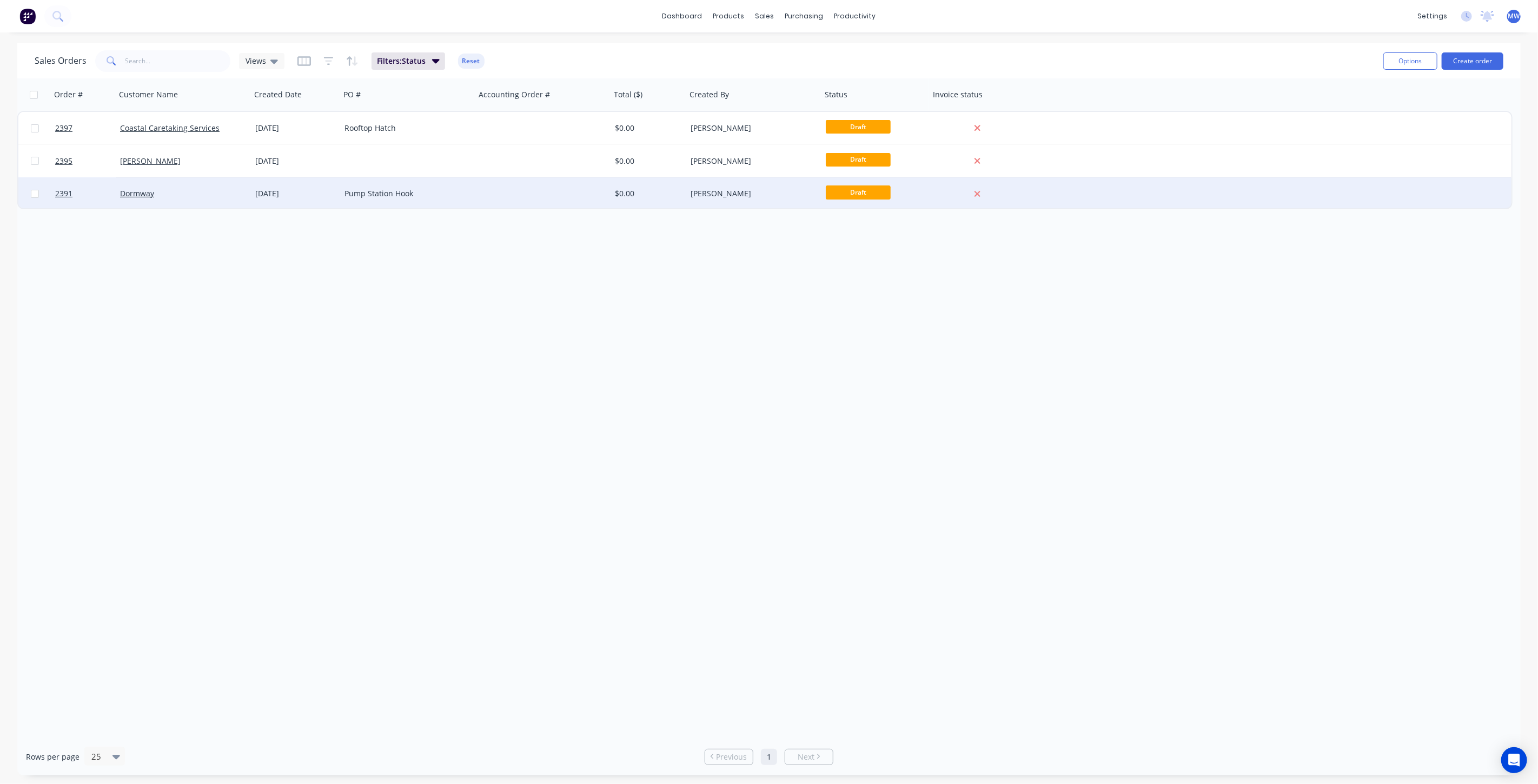
click at [349, 191] on div "Pump Station Hook" at bounding box center [404, 194] width 120 height 11
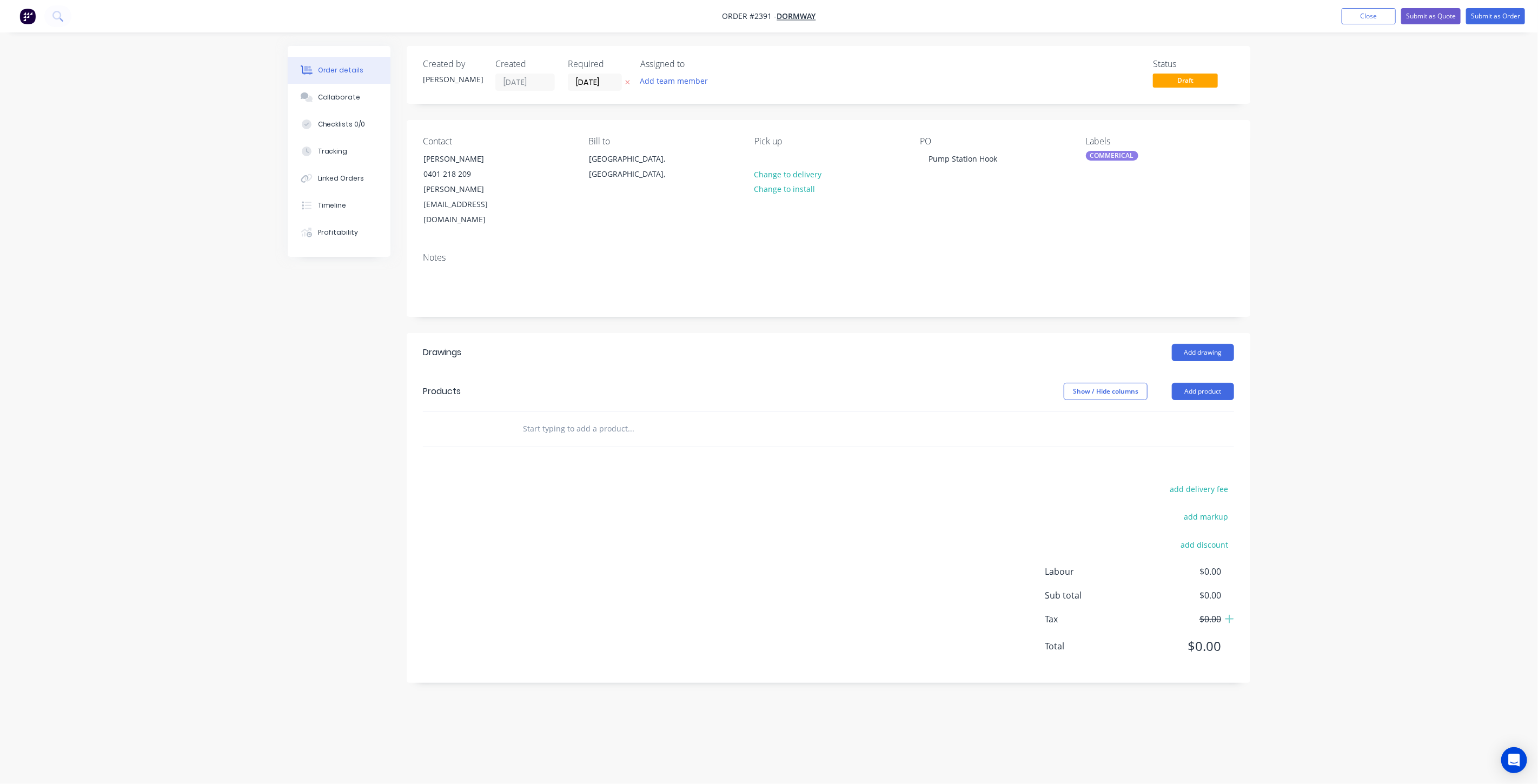
drag, startPoint x: 1337, startPoint y: 182, endPoint x: 1357, endPoint y: 2, distance: 181.1
click at [1337, 180] on div "Order details Collaborate Checklists 0/0 Tracking Linked Orders Timeline Profit…" at bounding box center [769, 392] width 1538 height 784
click at [1367, 11] on button "Close" at bounding box center [1369, 16] width 54 height 16
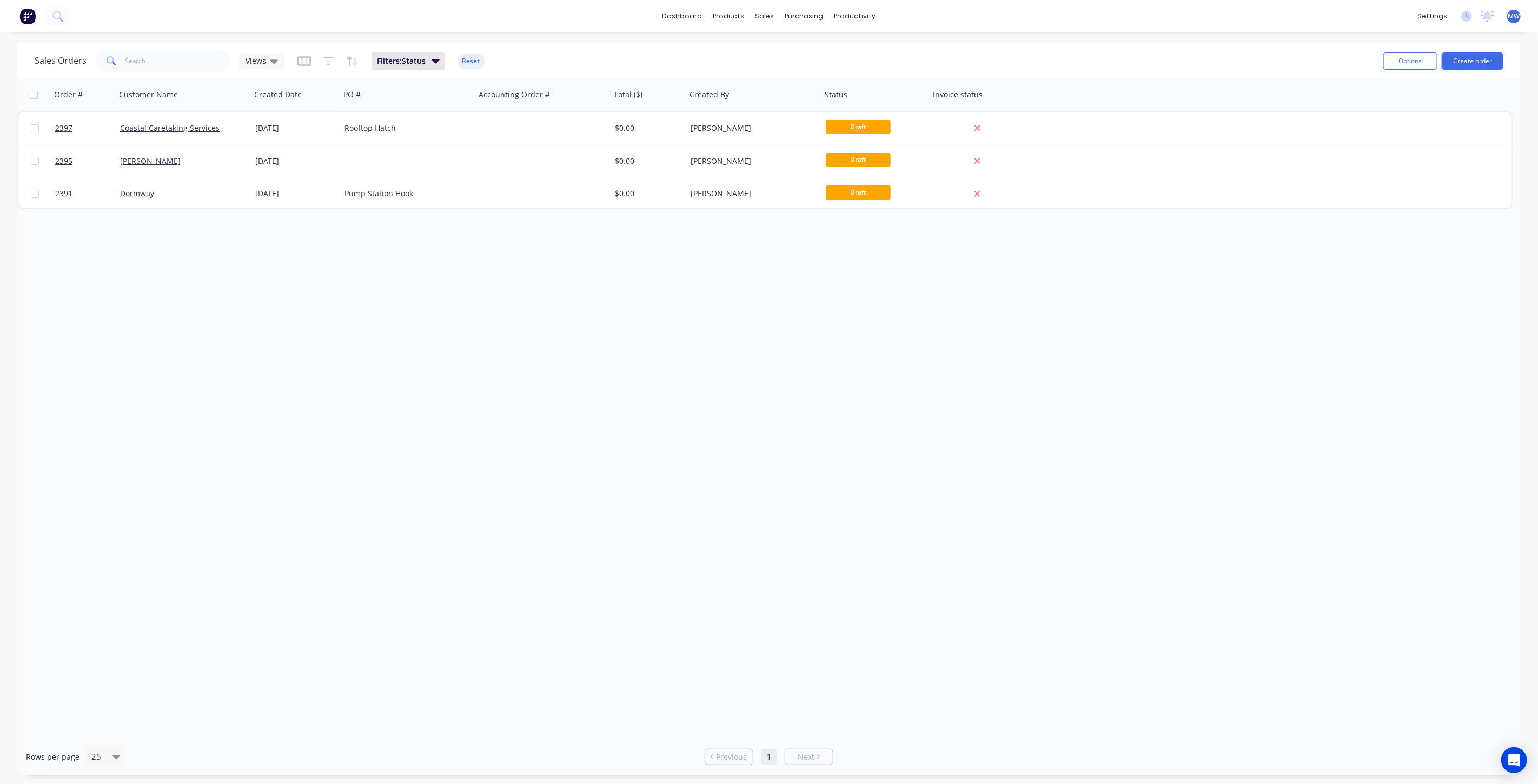
click at [728, 328] on div "Order # Customer Name Created Date PO # Accounting Order # Total ($) Created By…" at bounding box center [769, 408] width 1504 height 660
drag, startPoint x: 378, startPoint y: 409, endPoint x: 810, endPoint y: 719, distance: 531.7
click at [377, 409] on div "Order # Customer Name Created Date PO # Accounting Order # Total ($) Created By…" at bounding box center [769, 408] width 1504 height 660
drag, startPoint x: 969, startPoint y: 254, endPoint x: 1282, endPoint y: 76, distance: 360.1
click at [969, 254] on div "Order # Customer Name Created Date PO # Accounting Order # Total ($) Created By…" at bounding box center [769, 408] width 1504 height 660
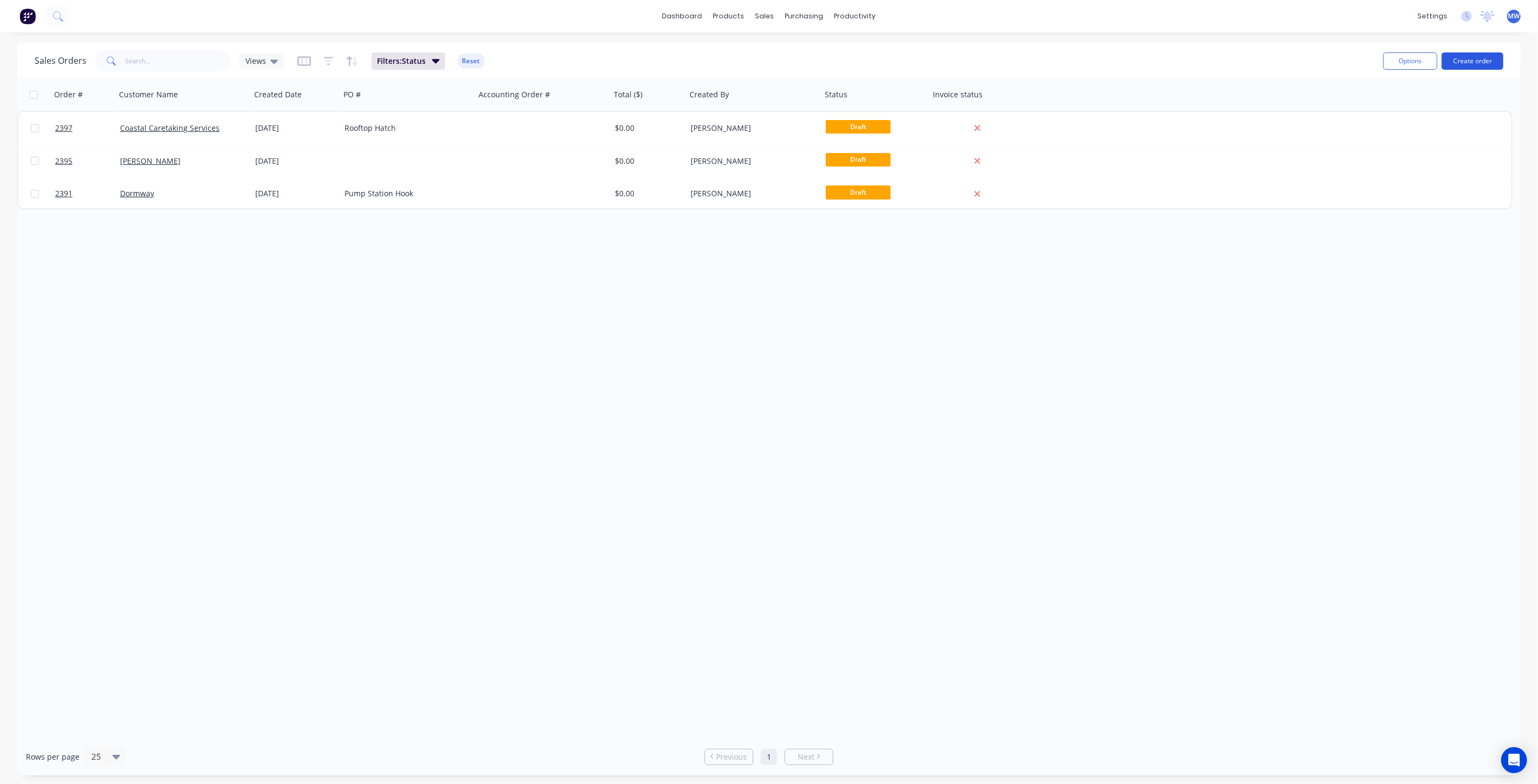
click at [1470, 62] on button "Create order" at bounding box center [1473, 61] width 62 height 18
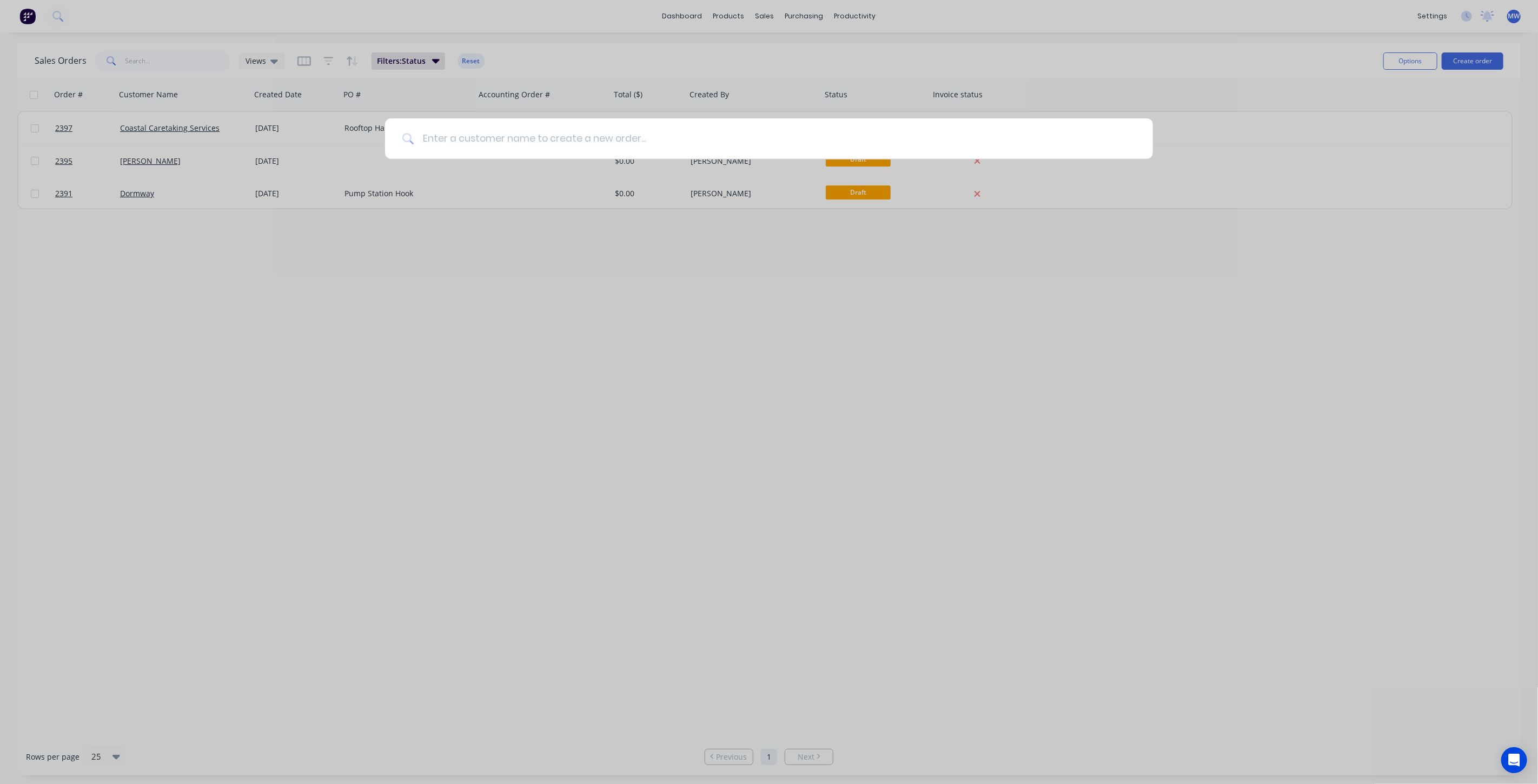
click at [552, 130] on input at bounding box center [775, 138] width 721 height 40
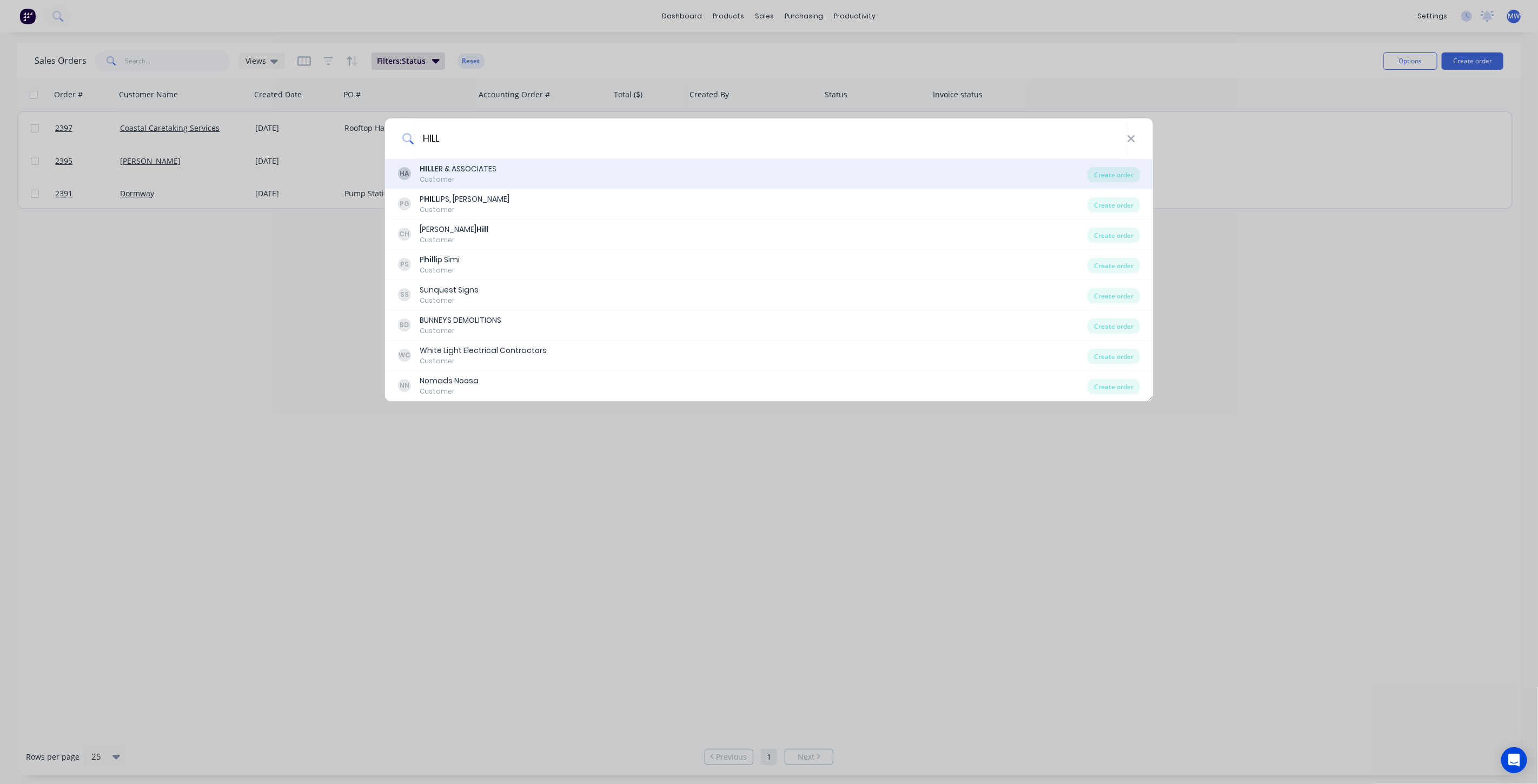
type input "HILL"
click at [483, 178] on div "Customer" at bounding box center [458, 179] width 77 height 10
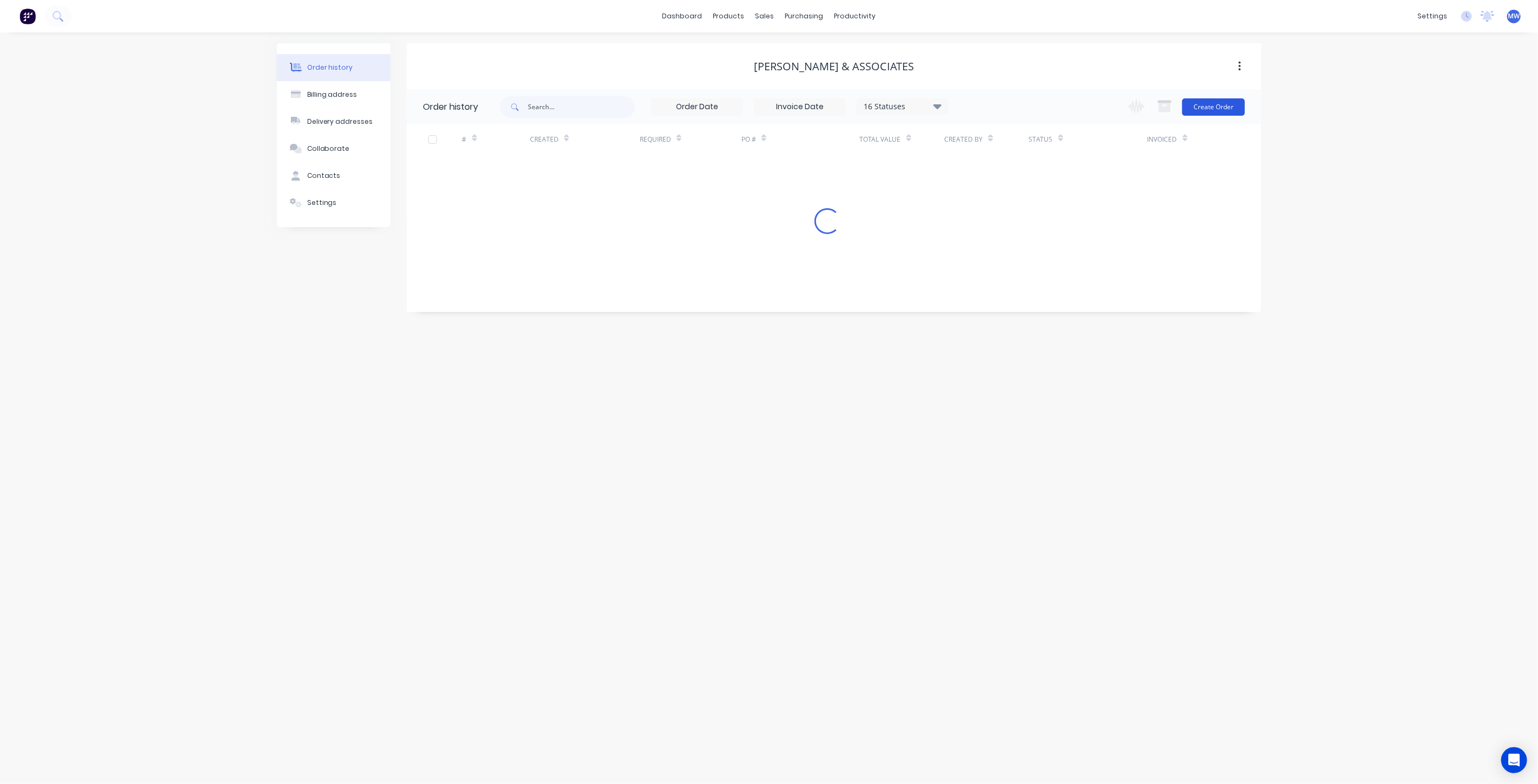
click at [1215, 109] on button "Create Order" at bounding box center [1214, 107] width 63 height 18
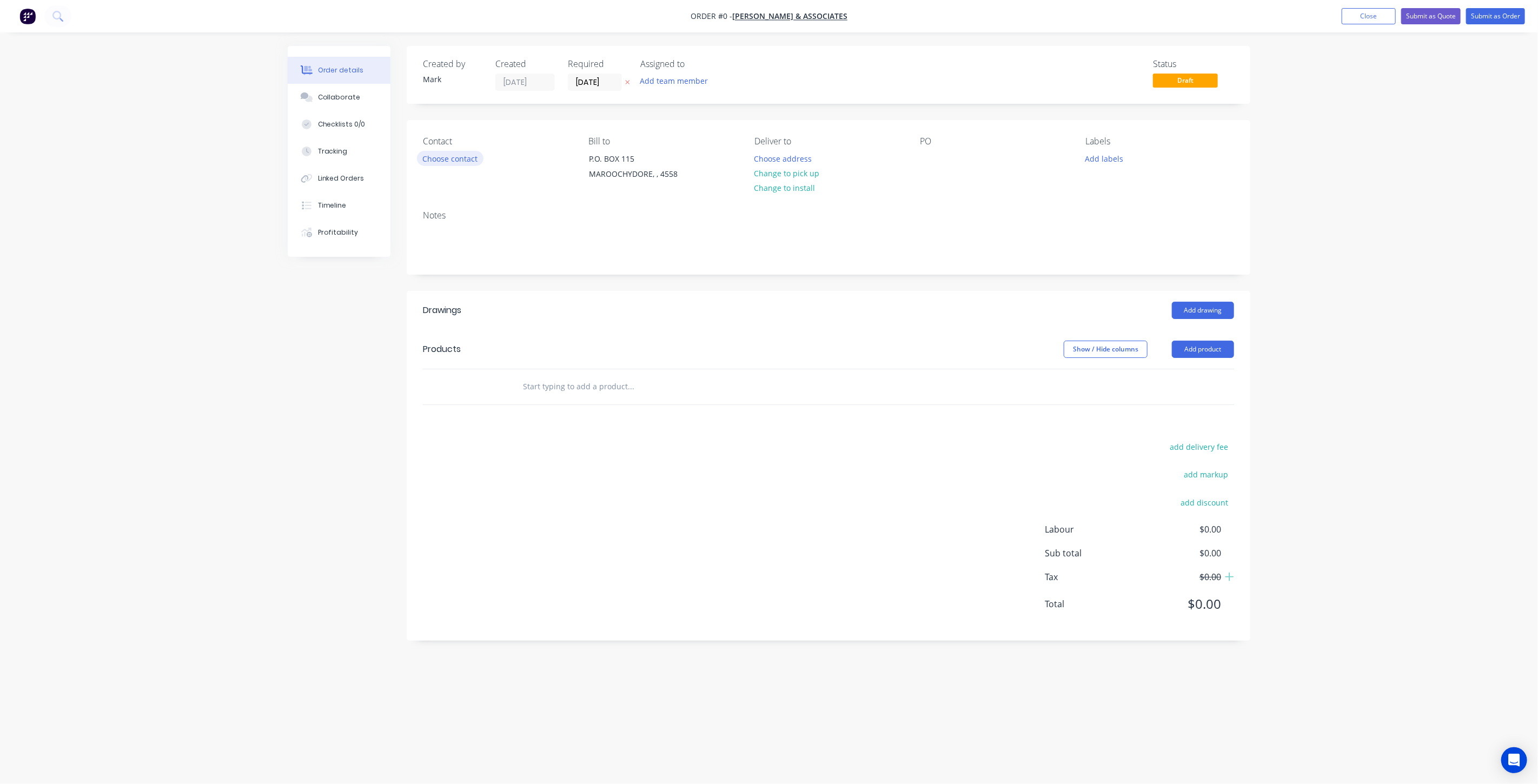
click at [463, 157] on button "Choose contact" at bounding box center [450, 158] width 66 height 14
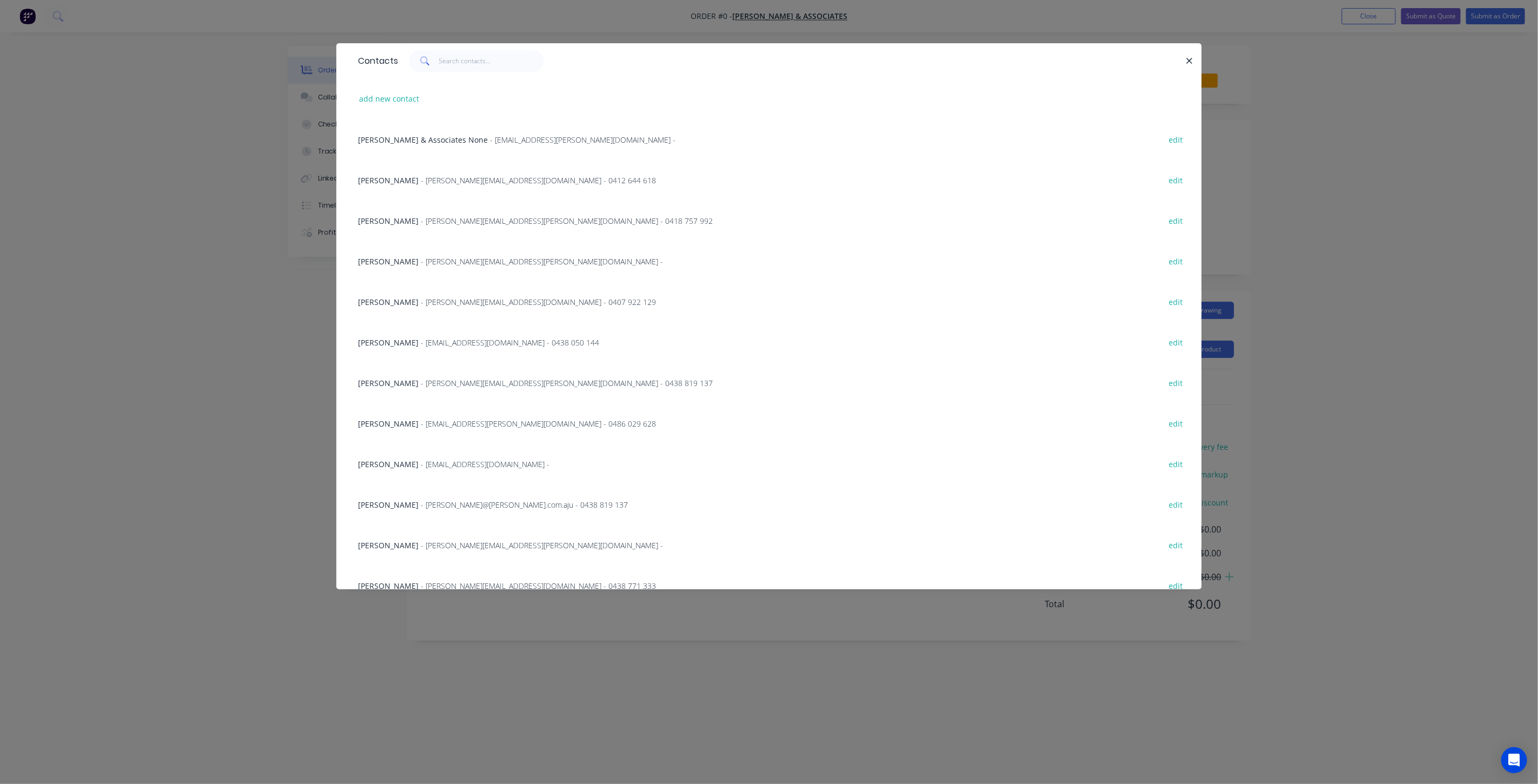
scroll to position [57, 0]
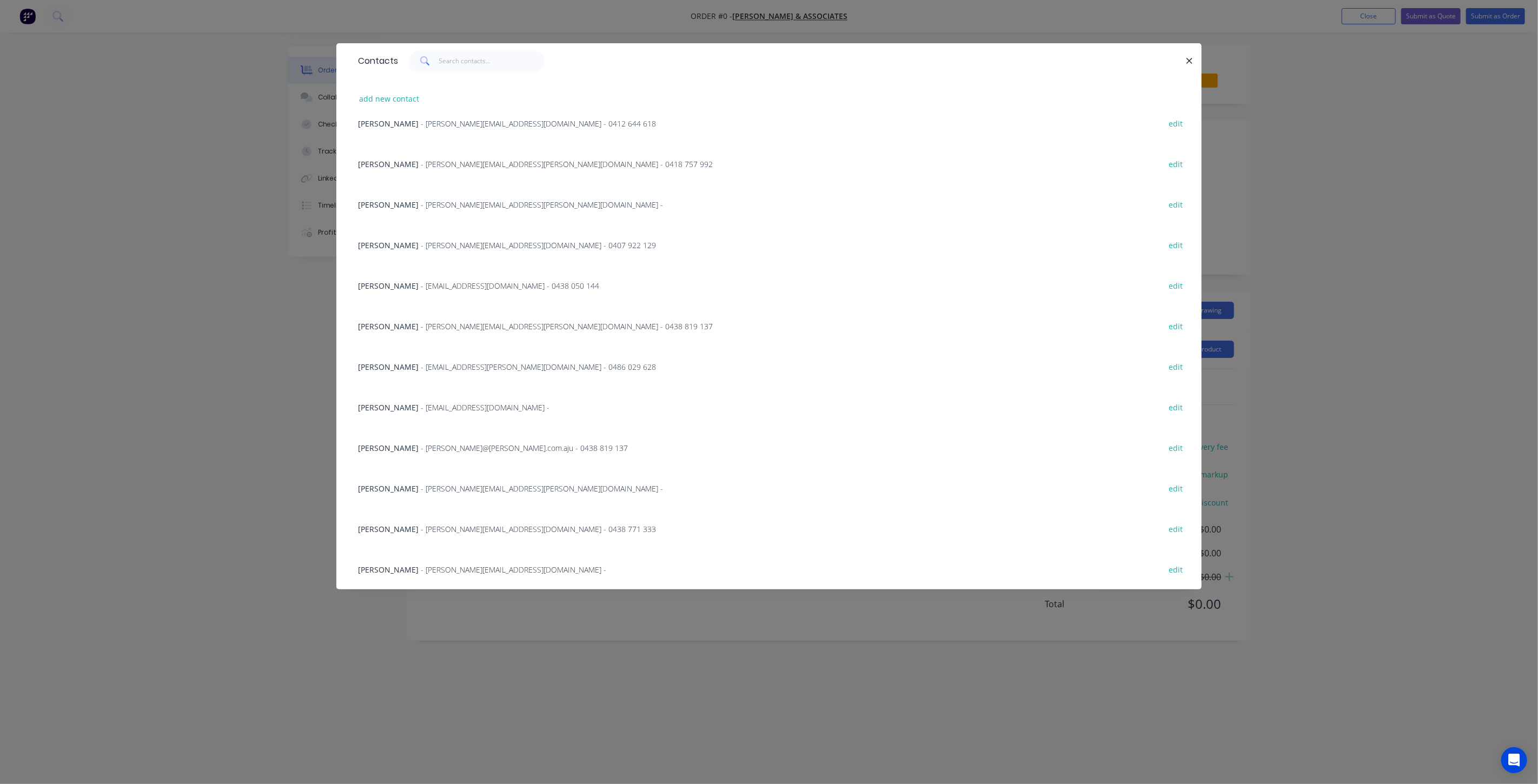
click at [431, 450] on span "- eugene@hiller.com.aju - 0438 819 137" at bounding box center [524, 448] width 207 height 10
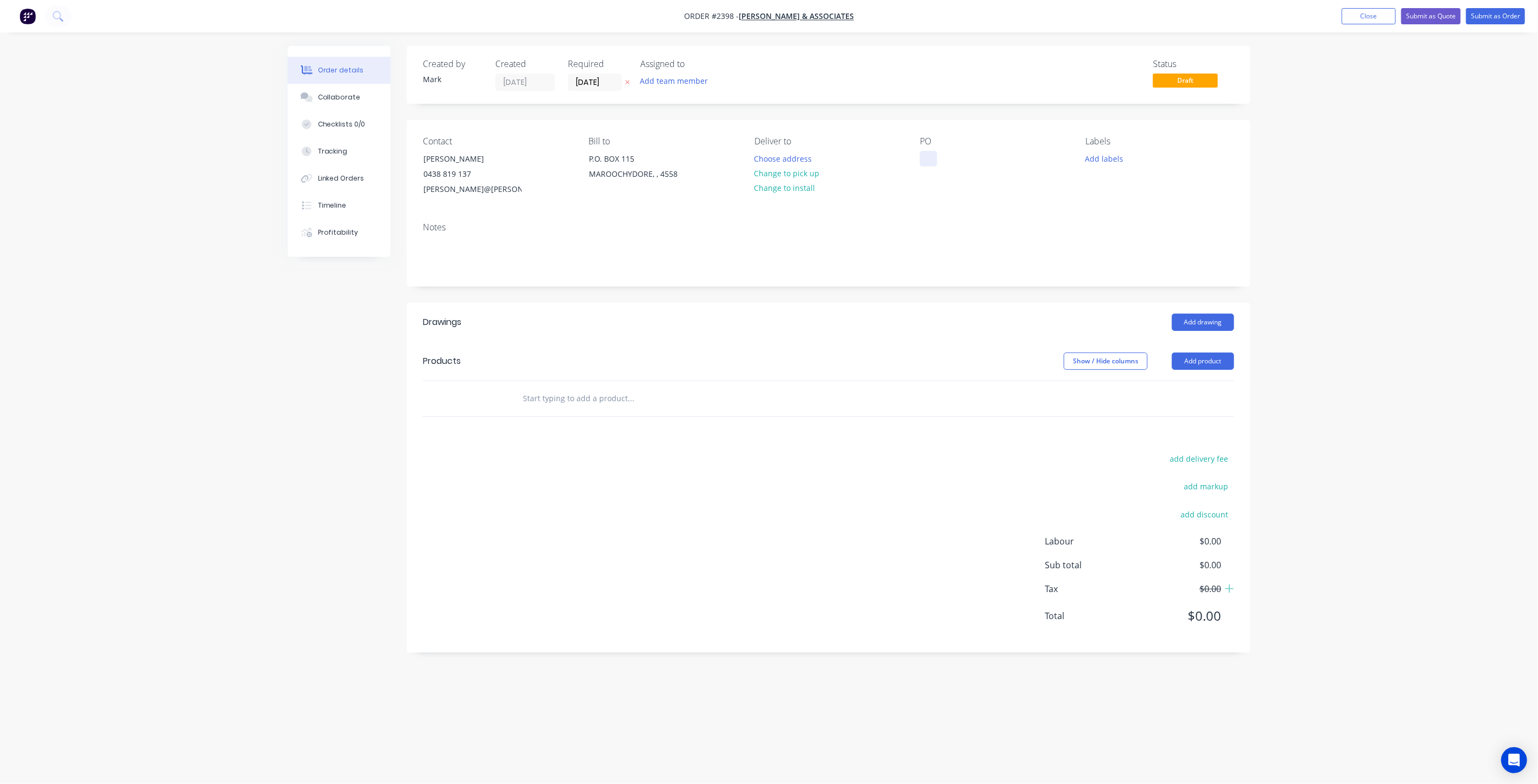
click at [927, 161] on div at bounding box center [928, 159] width 18 height 16
drag, startPoint x: 994, startPoint y: 158, endPoint x: 796, endPoint y: 152, distance: 198.1
click at [795, 153] on div "Contact Eugene Khoros 0438 819 137 eugene@hiller.com.aju Bill to P.O. BOX 115 M…" at bounding box center [828, 167] width 844 height 94
click at [1141, 205] on div "Contact Eugene Khoros 0438 819 137 eugene@hiller.com.aju Bill to P.O. BOX 115 M…" at bounding box center [828, 167] width 844 height 94
click at [1115, 156] on button "Add labels" at bounding box center [1104, 158] width 50 height 14
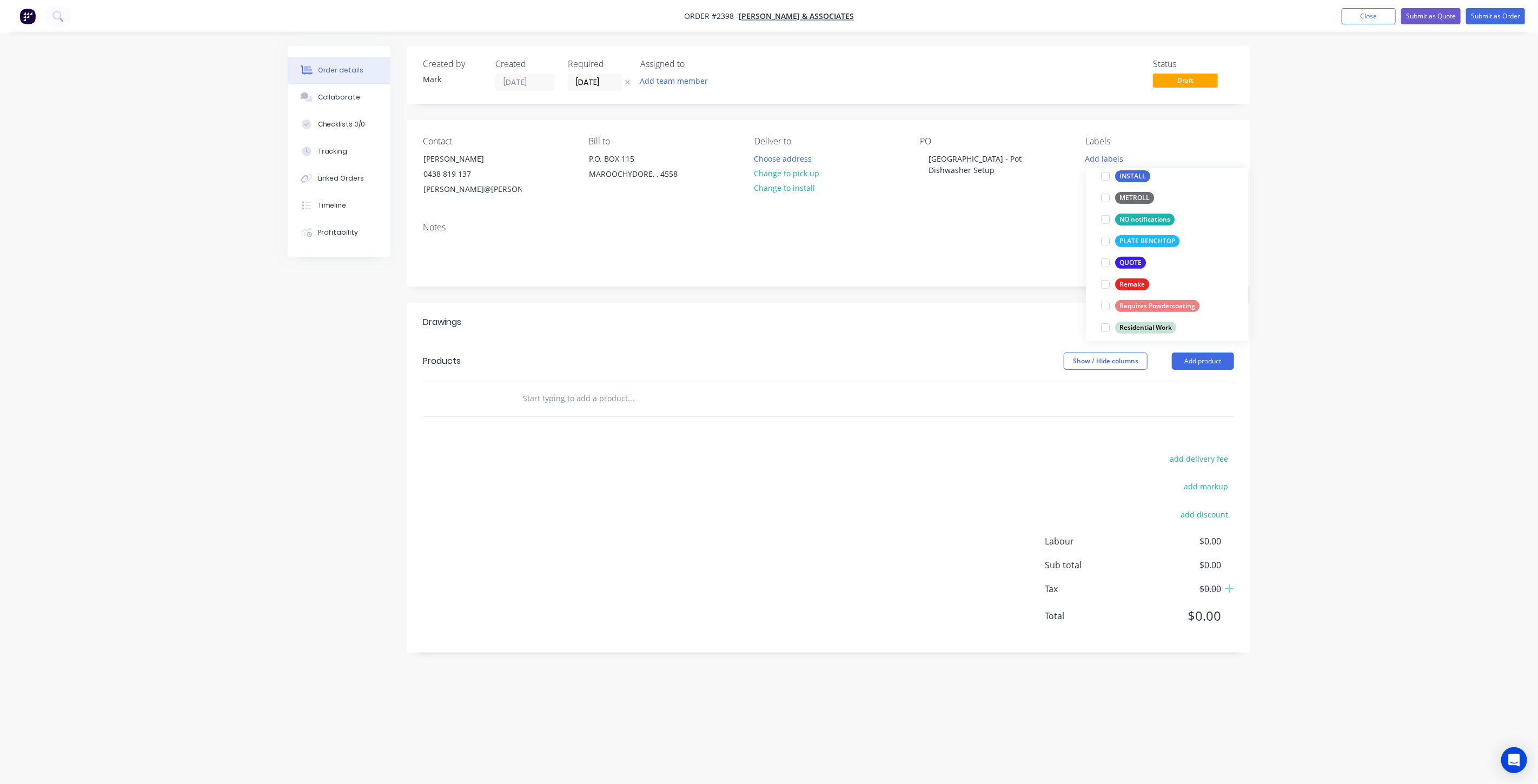
scroll to position [360, 0]
click at [1108, 260] on div at bounding box center [1105, 262] width 22 height 22
click at [1364, 254] on div "Order details Collaborate Checklists 0/0 Tracking Linked Orders Timeline Profit…" at bounding box center [769, 392] width 1538 height 784
click at [566, 392] on input "text" at bounding box center [631, 399] width 216 height 22
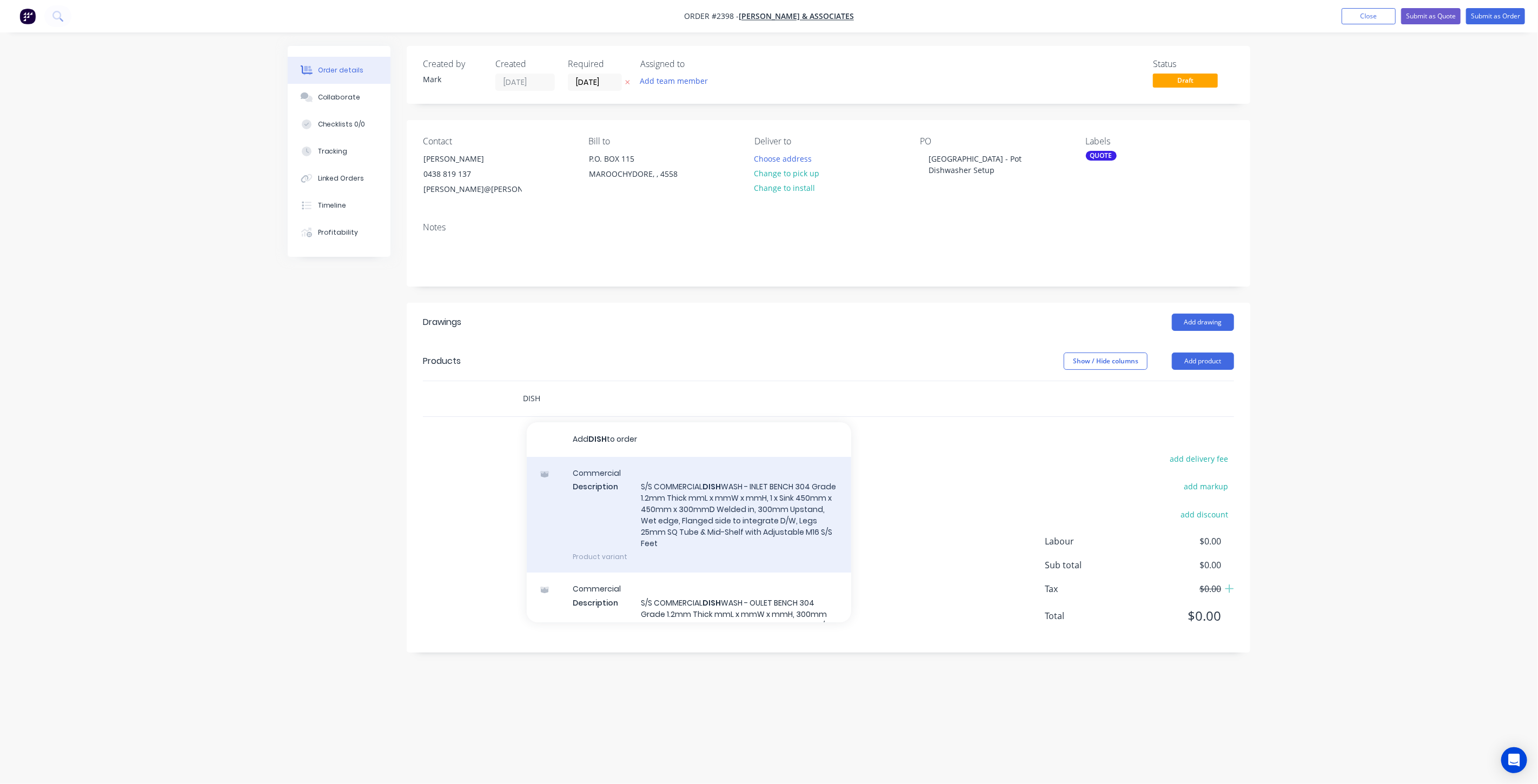
type input "DISH"
click at [718, 519] on div "Commercial Description S/S COMMERCIAL DISH WASH - INLET BENCH 304 Grade 1.2mm T…" at bounding box center [689, 515] width 324 height 117
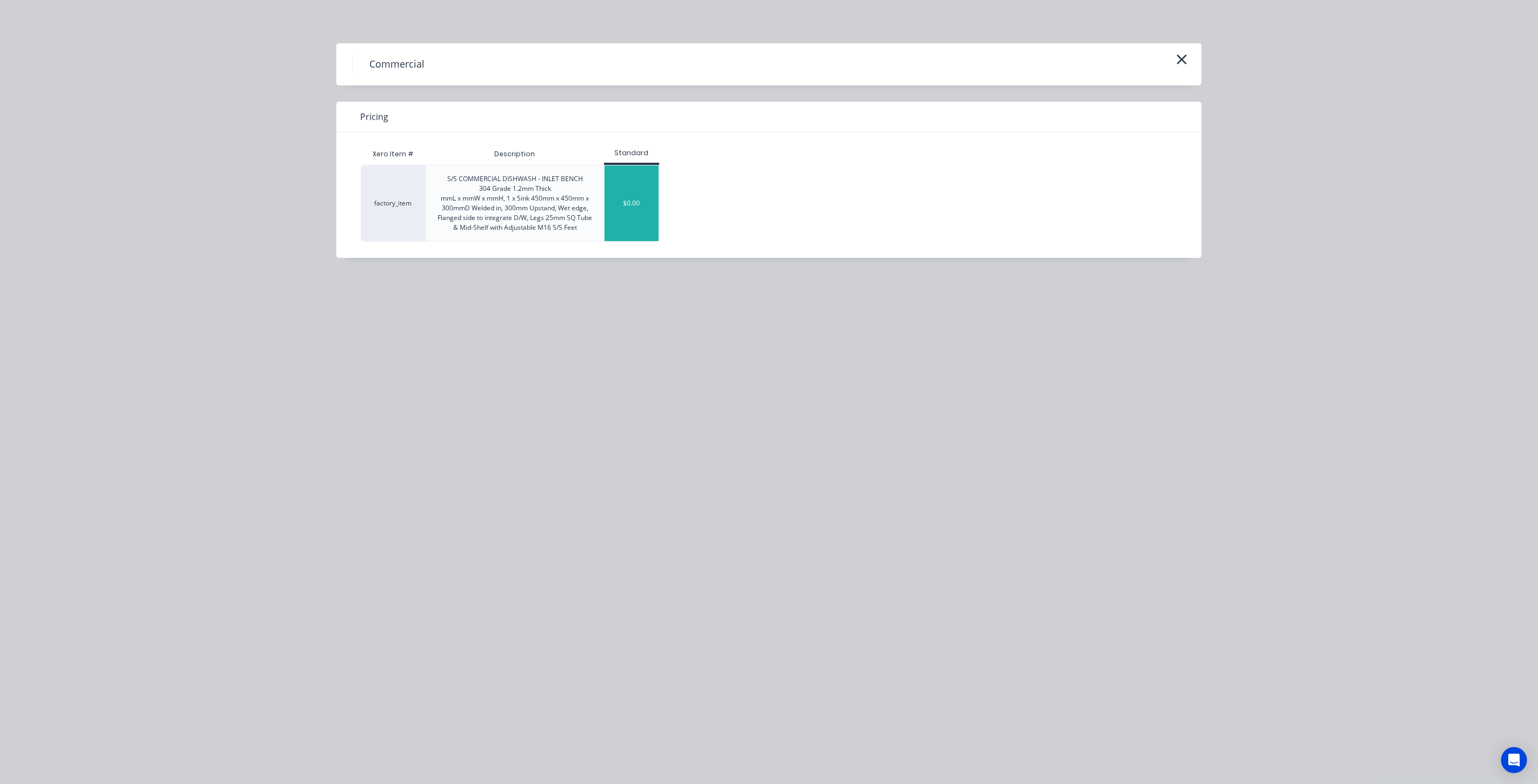
click at [628, 203] on div "$0.00" at bounding box center [632, 203] width 54 height 76
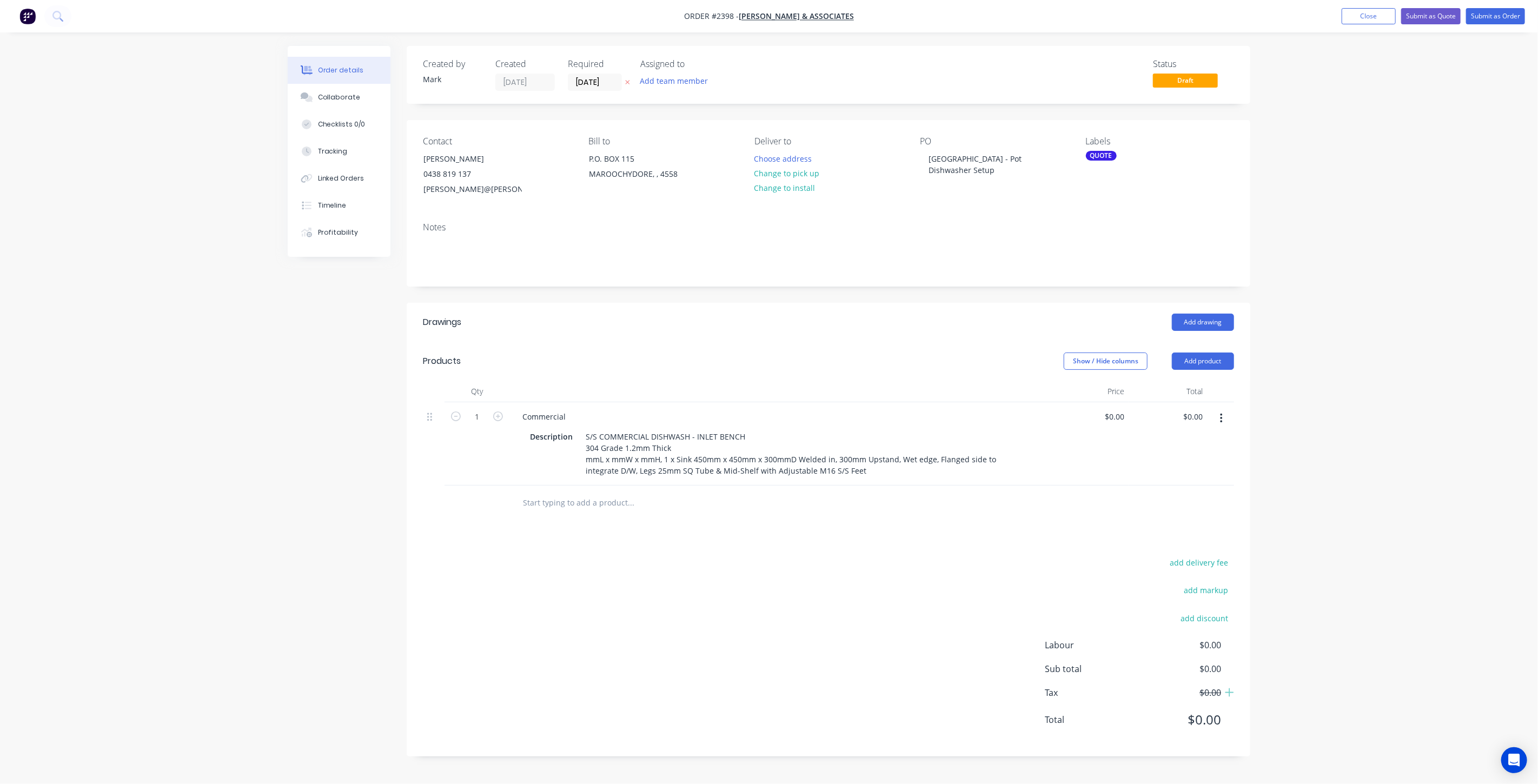
click at [615, 504] on input "text" at bounding box center [631, 503] width 216 height 22
drag, startPoint x: 566, startPoint y: 502, endPoint x: 504, endPoint y: 496, distance: 62.3
click at [506, 498] on div "OUTLET Add OUTLET to order No results found" at bounding box center [828, 503] width 811 height 35
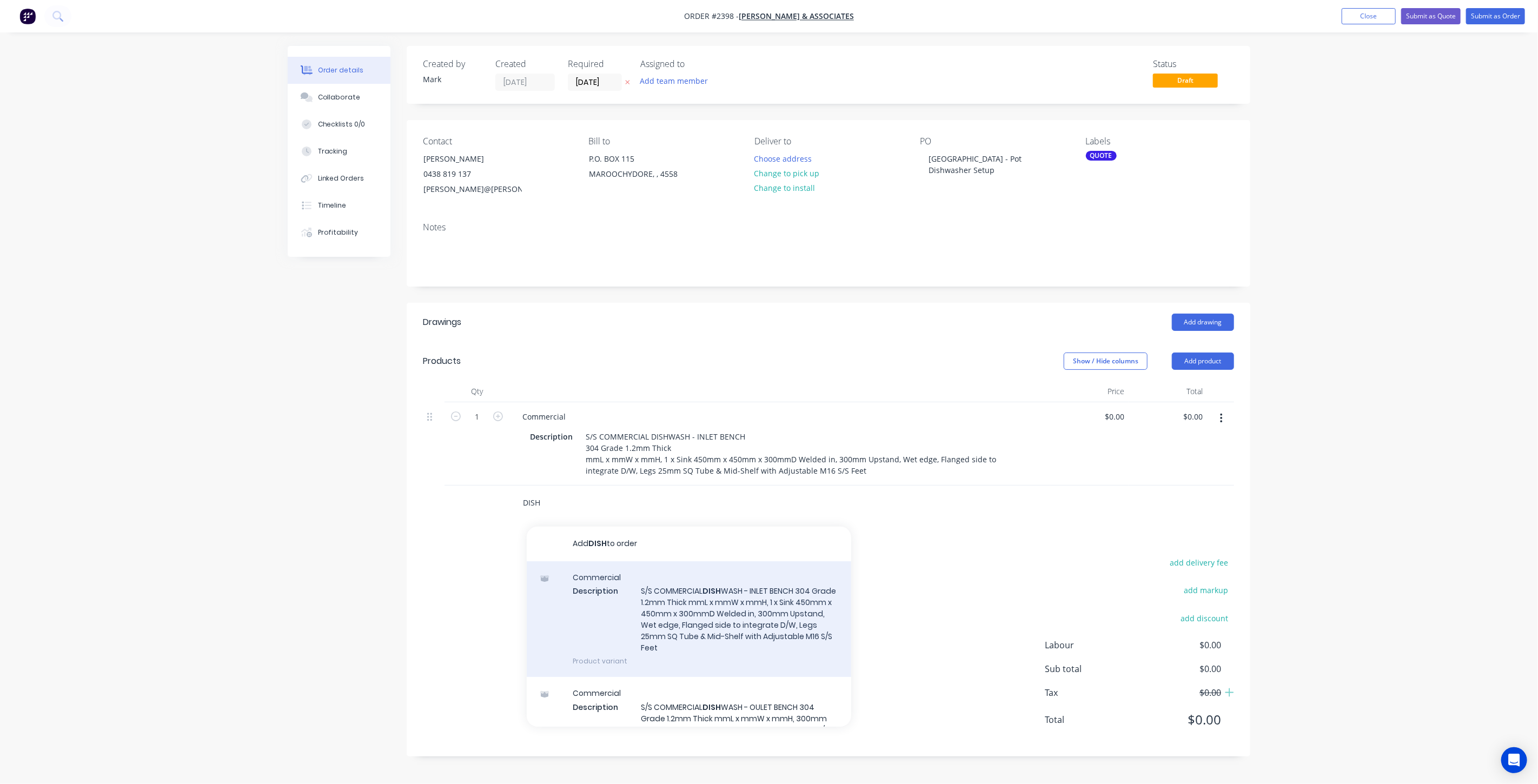
type input "DISH"
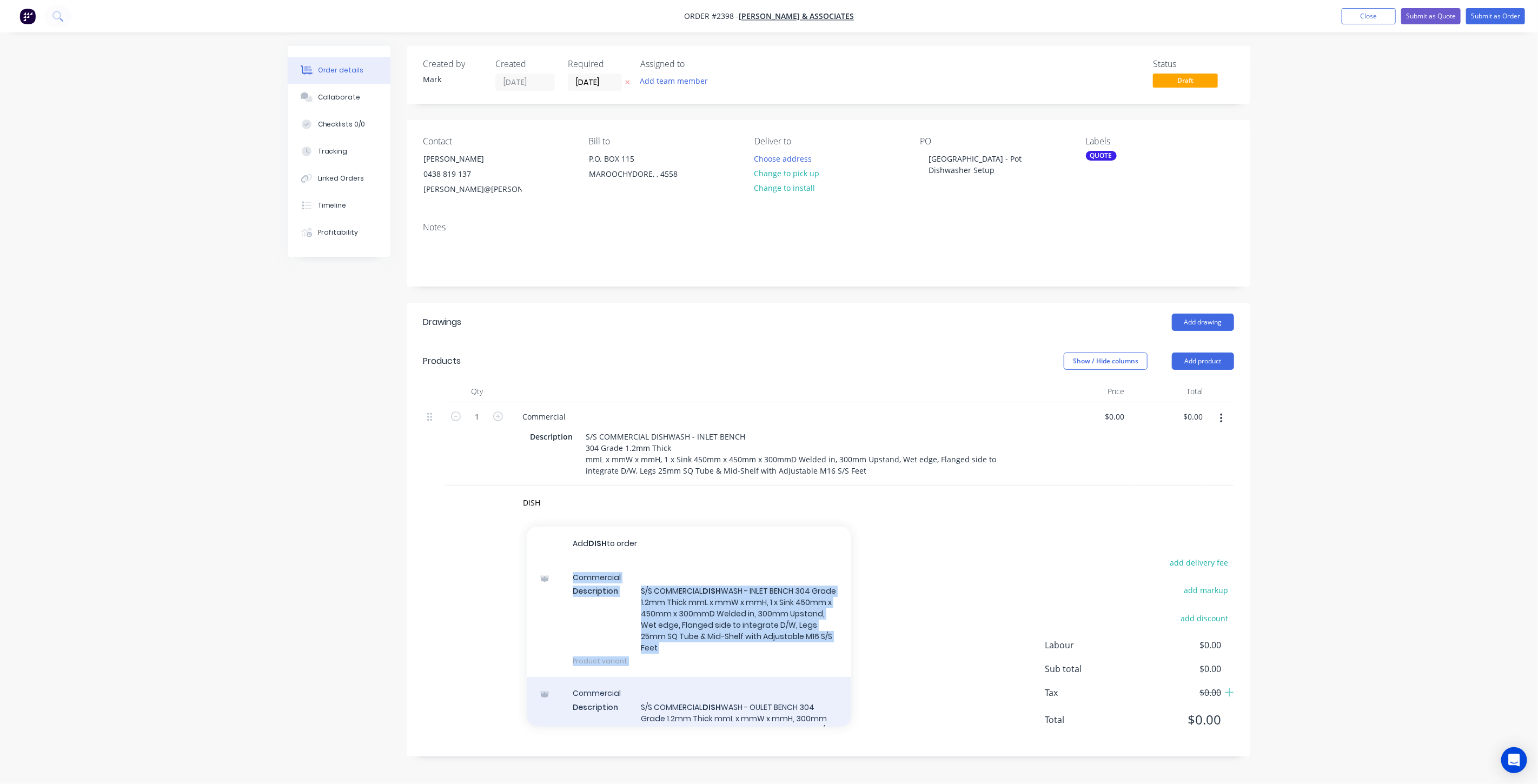
drag, startPoint x: 732, startPoint y: 635, endPoint x: 731, endPoint y: 708, distance: 73.0
click at [731, 708] on div "Add DISH to order Commercial Description S/S COMMERCIAL DISH WASH - INLET BENCH…" at bounding box center [689, 626] width 324 height 200
click at [731, 707] on div "Commercial Description S/S COMMERCIAL DISH WASH - OULET BENCH 304 Grade 1.2mm T…" at bounding box center [689, 730] width 324 height 105
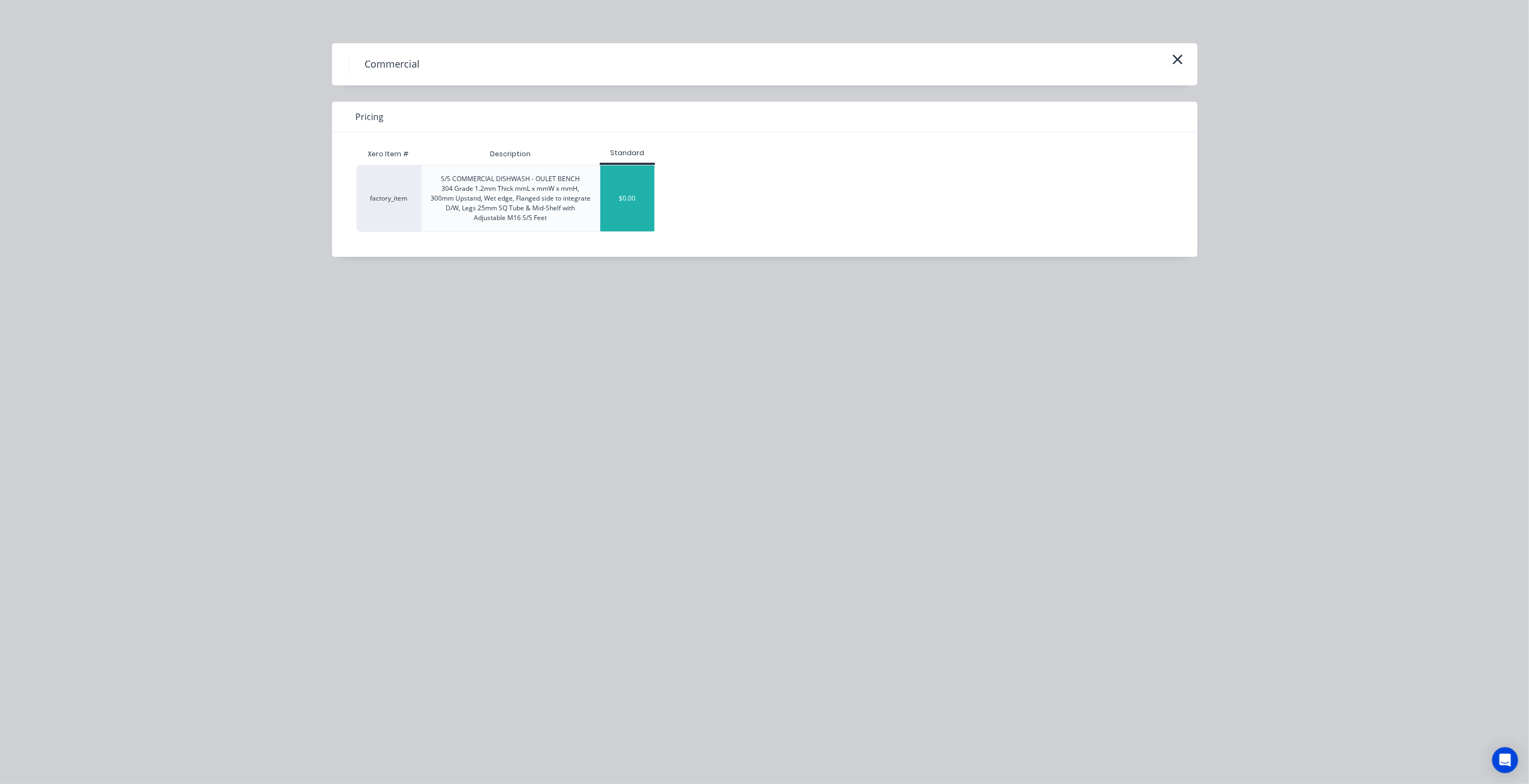
click at [633, 201] on div "$0.00" at bounding box center [628, 198] width 54 height 66
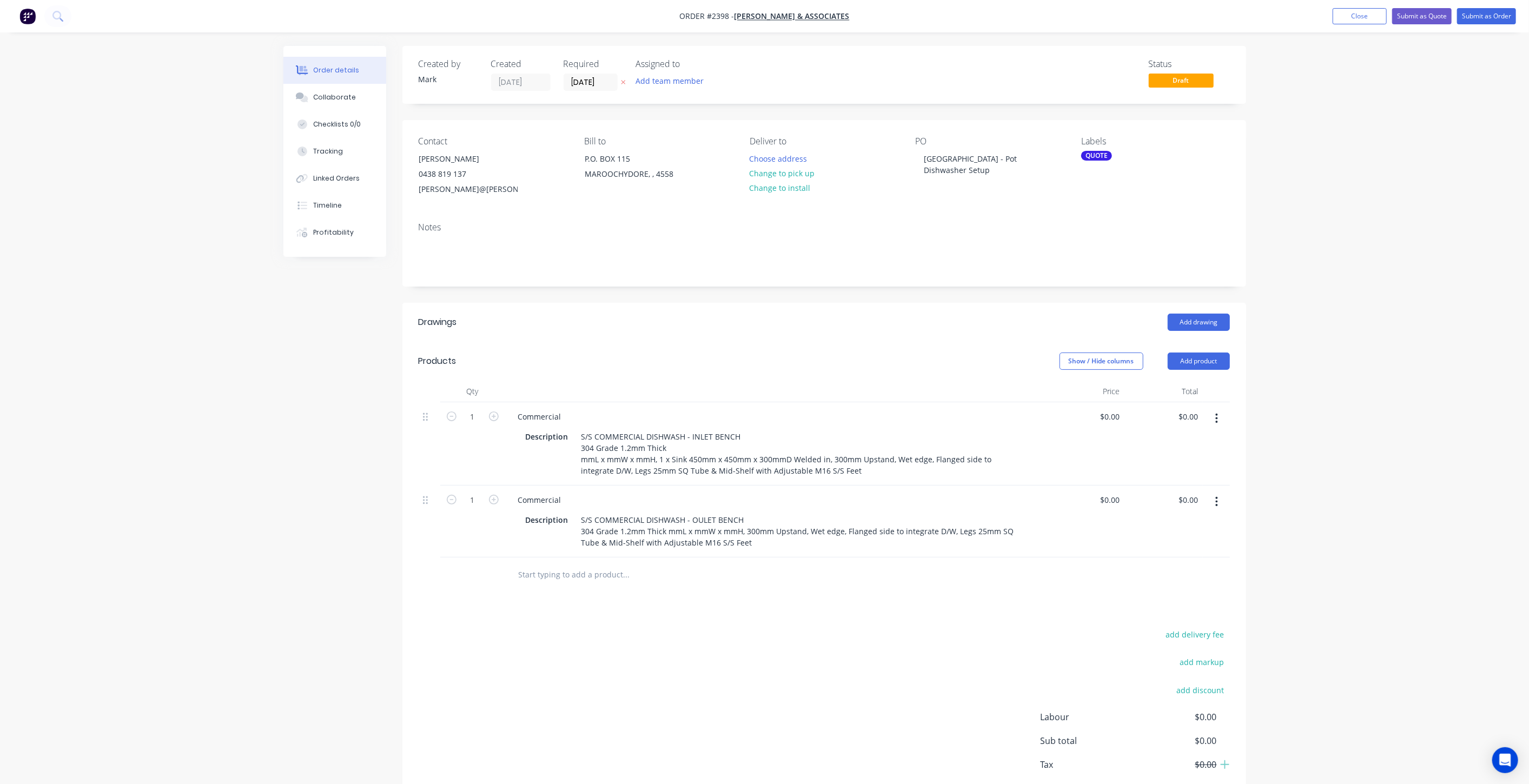
click at [555, 576] on input "text" at bounding box center [626, 575] width 216 height 22
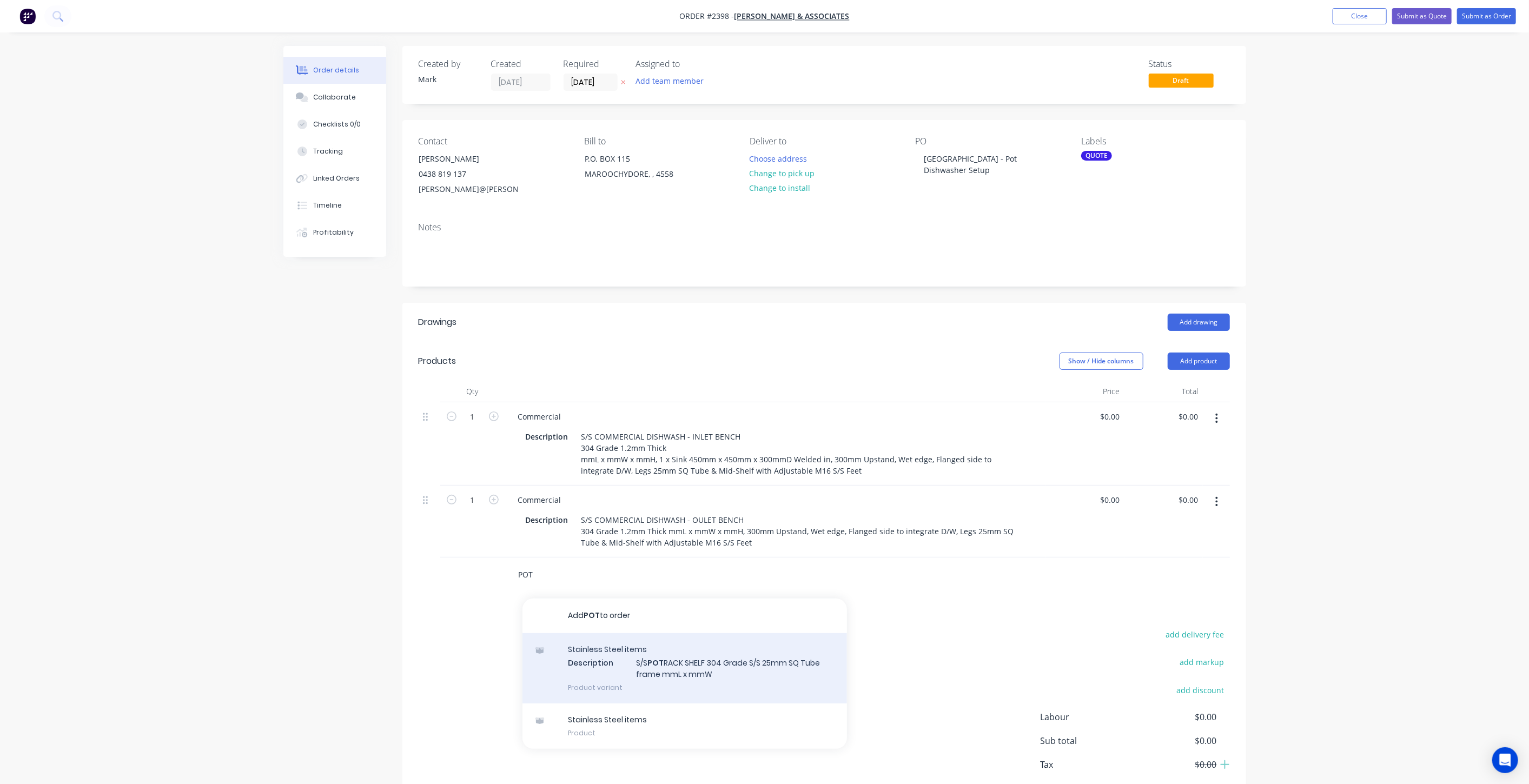
type input "POT"
click at [767, 668] on div "Stainless Steel items Description S/S POT RACK SHELF 304 Grade S/S 25mm SQ Tube…" at bounding box center [684, 668] width 324 height 71
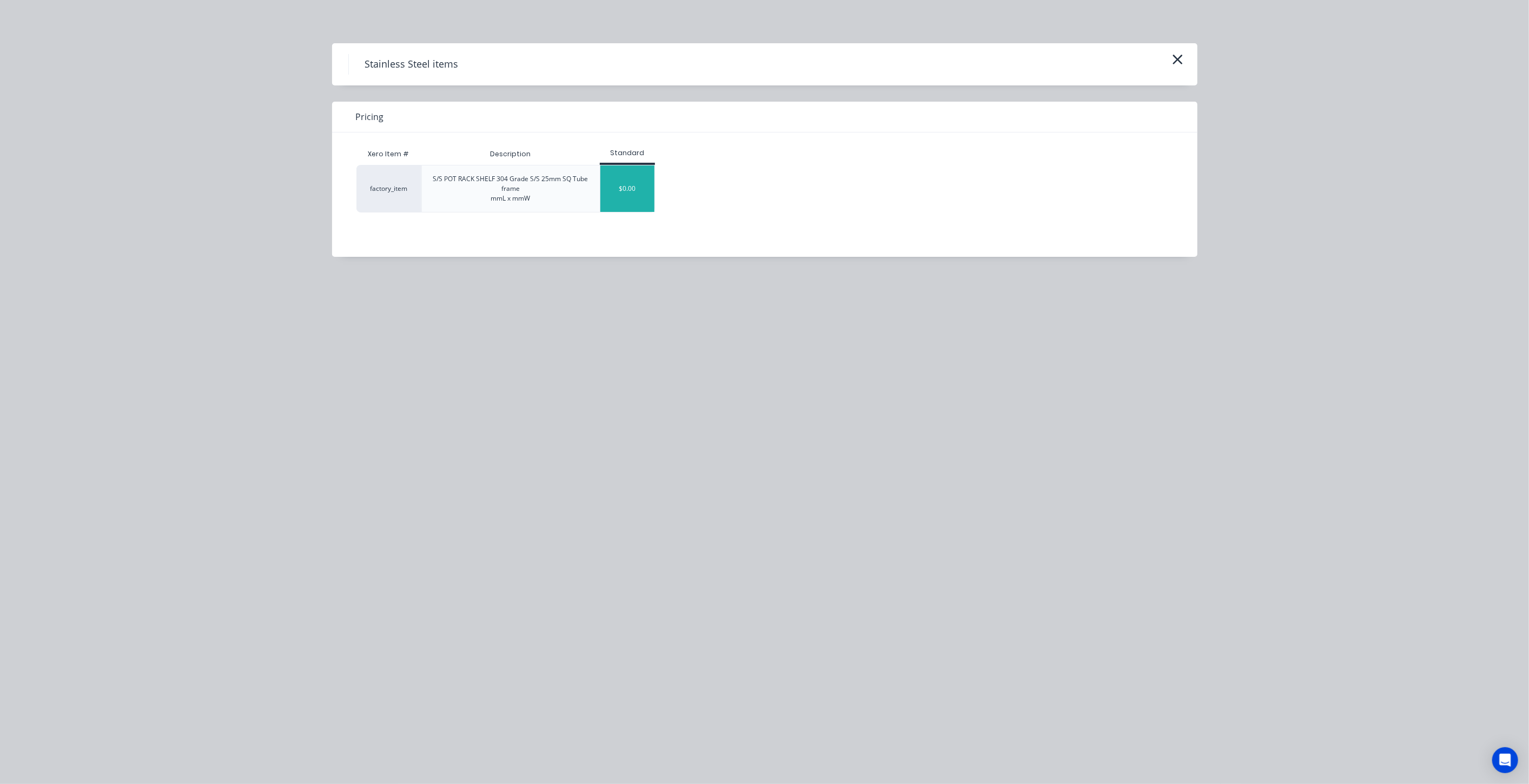
click at [631, 196] on div "$0.00" at bounding box center [628, 188] width 54 height 47
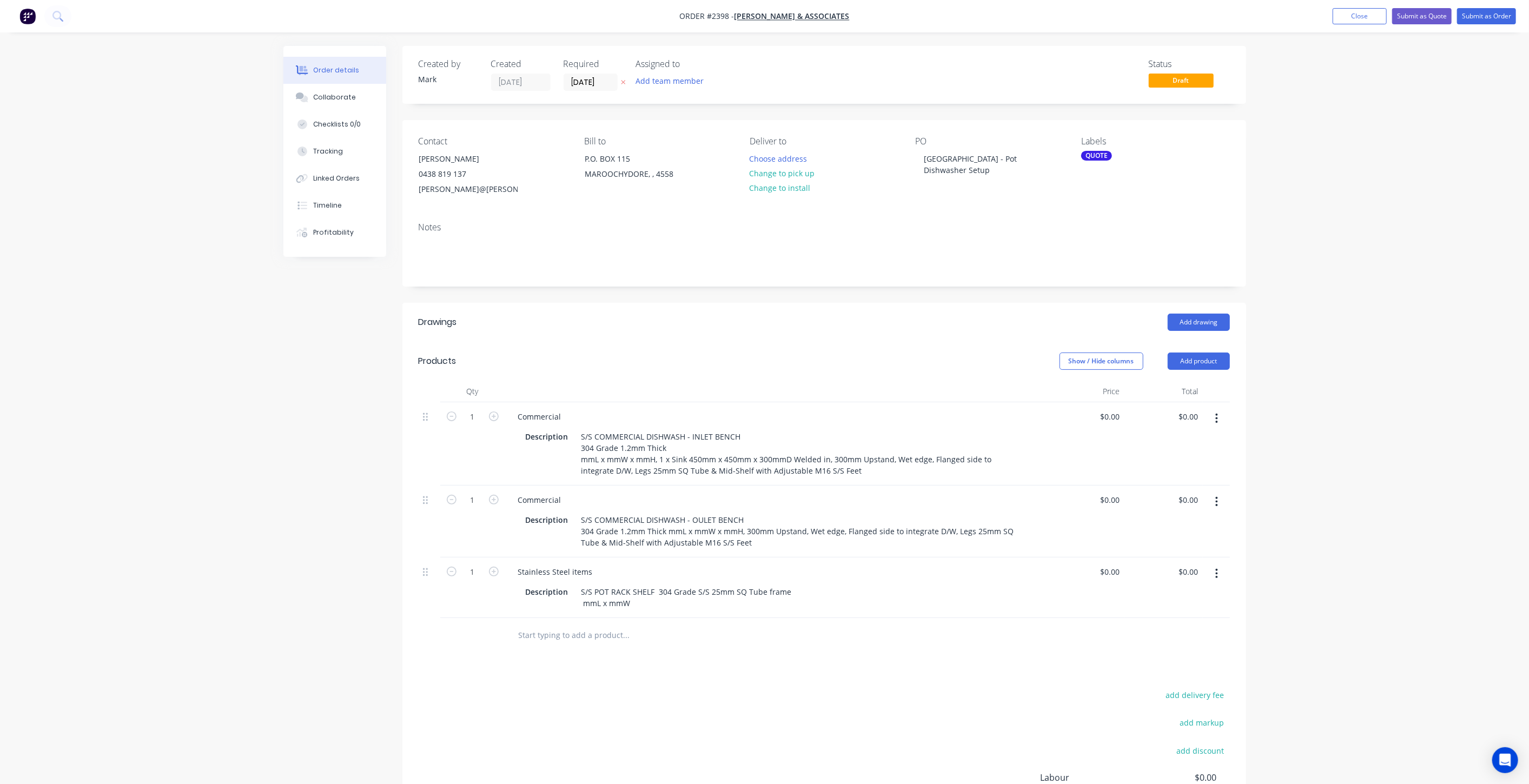
click at [575, 633] on input "text" at bounding box center [626, 635] width 216 height 22
type input "R"
type input "Removal & Installation of new benches & shelves"
click at [676, 675] on button "Add Removal & Installation of new benches & shelves to order" at bounding box center [684, 676] width 324 height 34
click at [581, 649] on div at bounding box center [573, 651] width 111 height 16
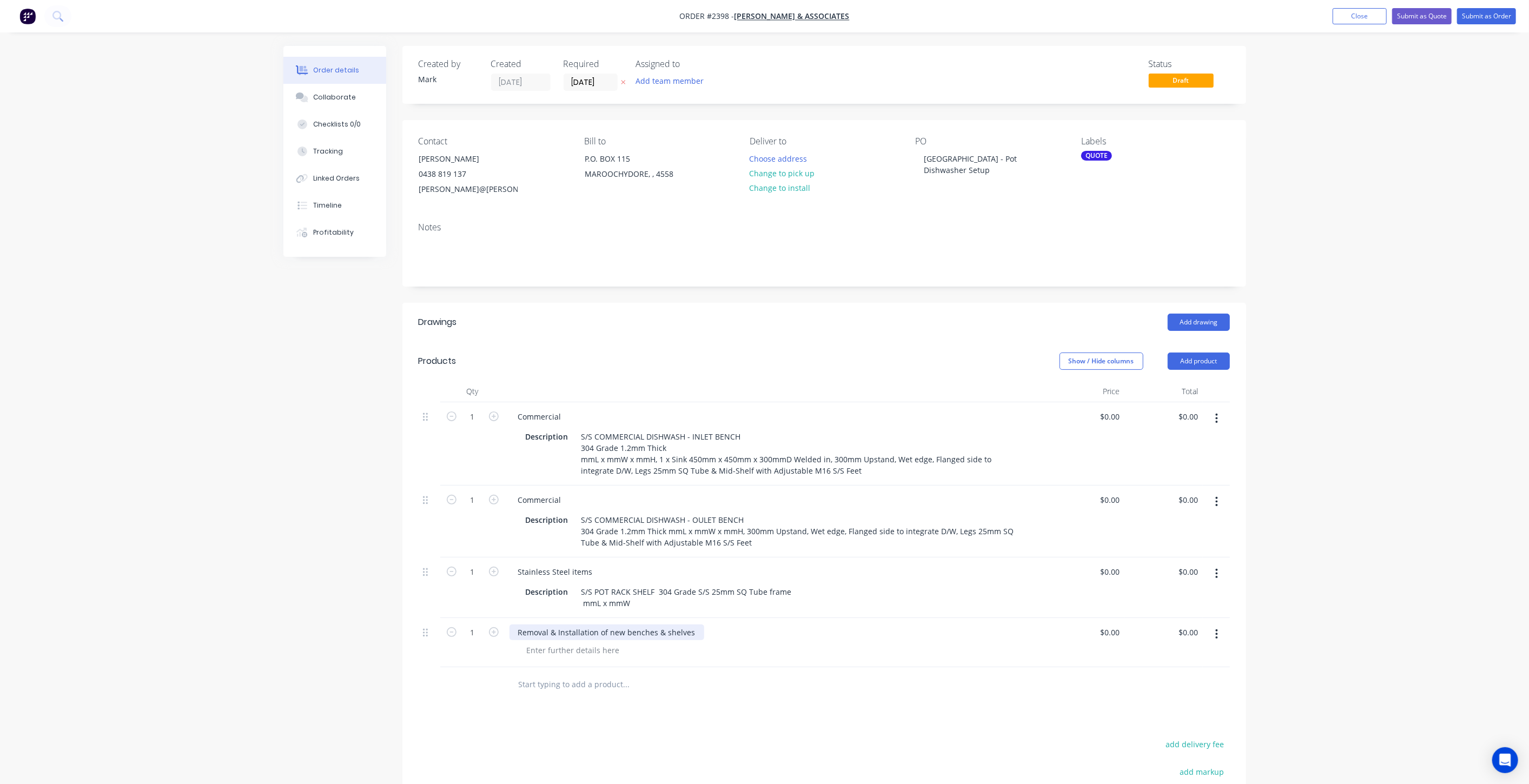
click at [518, 628] on div "Removal & Installation of new benches & shelves" at bounding box center [607, 632] width 195 height 16
drag, startPoint x: 571, startPoint y: 631, endPoint x: 794, endPoint y: 638, distance: 223.1
click at [794, 638] on div "SITE MEASURE Removal & Installation of new benches & shelves" at bounding box center [775, 632] width 532 height 16
click at [581, 650] on div at bounding box center [573, 651] width 111 height 16
click at [582, 649] on div at bounding box center [573, 651] width 111 height 16
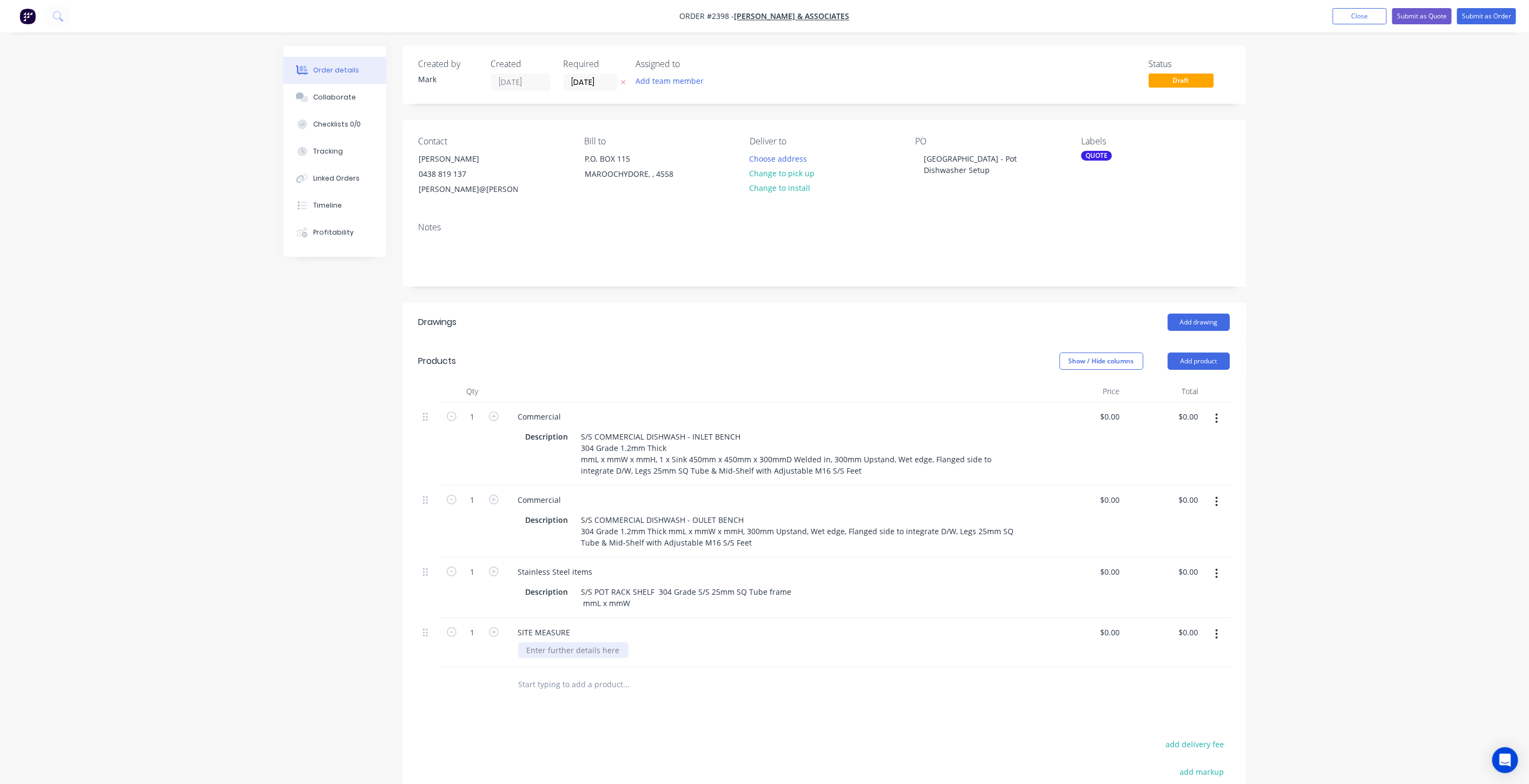
paste div
click at [575, 628] on div "SITE MEASURE" at bounding box center [544, 632] width 70 height 16
click at [403, 677] on div "Qty Price Total 1 Commercial Description S/S COMMERCIAL DISHWASH - INLET BENCH …" at bounding box center [824, 541] width 844 height 322
click at [559, 646] on div "Removal & Installation of new benches & shelves" at bounding box center [616, 651] width 195 height 16
click at [849, 638] on div "SITE MEASURE & INSTALL" at bounding box center [775, 632] width 532 height 16
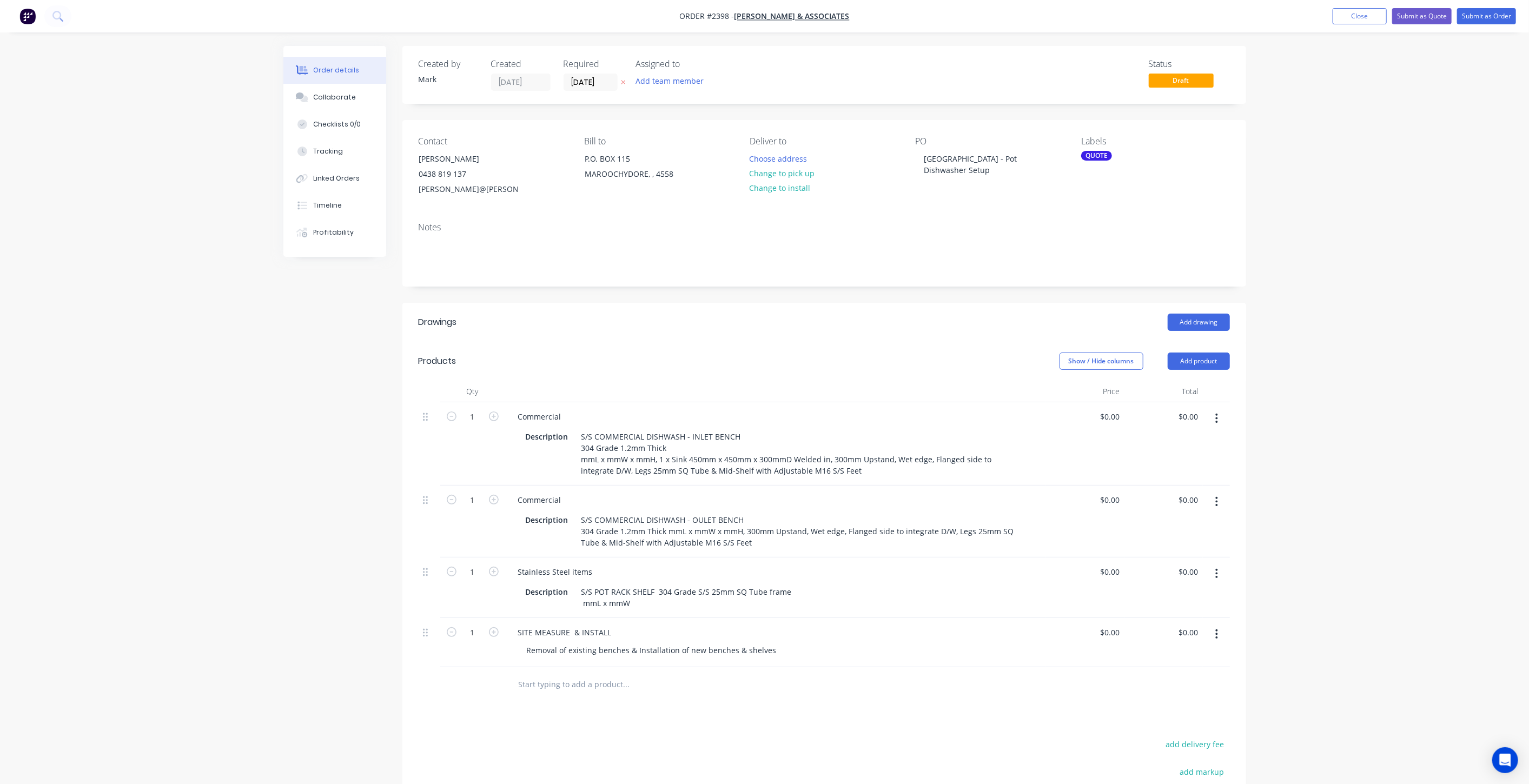
drag, startPoint x: 391, startPoint y: 538, endPoint x: 351, endPoint y: 535, distance: 40.1
click at [381, 539] on div "Created by Mark Created 08/10/25 Required 08/10/25 Assigned to Add team member …" at bounding box center [765, 500] width 963 height 908
click at [329, 529] on div "Created by Mark Created 08/10/25 Required 08/10/25 Assigned to Add team member …" at bounding box center [765, 500] width 963 height 908
click at [273, 506] on div "Order details Collaborate Checklists 0/0 Tracking Linked Orders Timeline Profit…" at bounding box center [765, 500] width 985 height 908
click at [271, 503] on div "Order details Collaborate Checklists 0/0 Tracking Linked Orders Timeline Profit…" at bounding box center [764, 477] width 1529 height 954
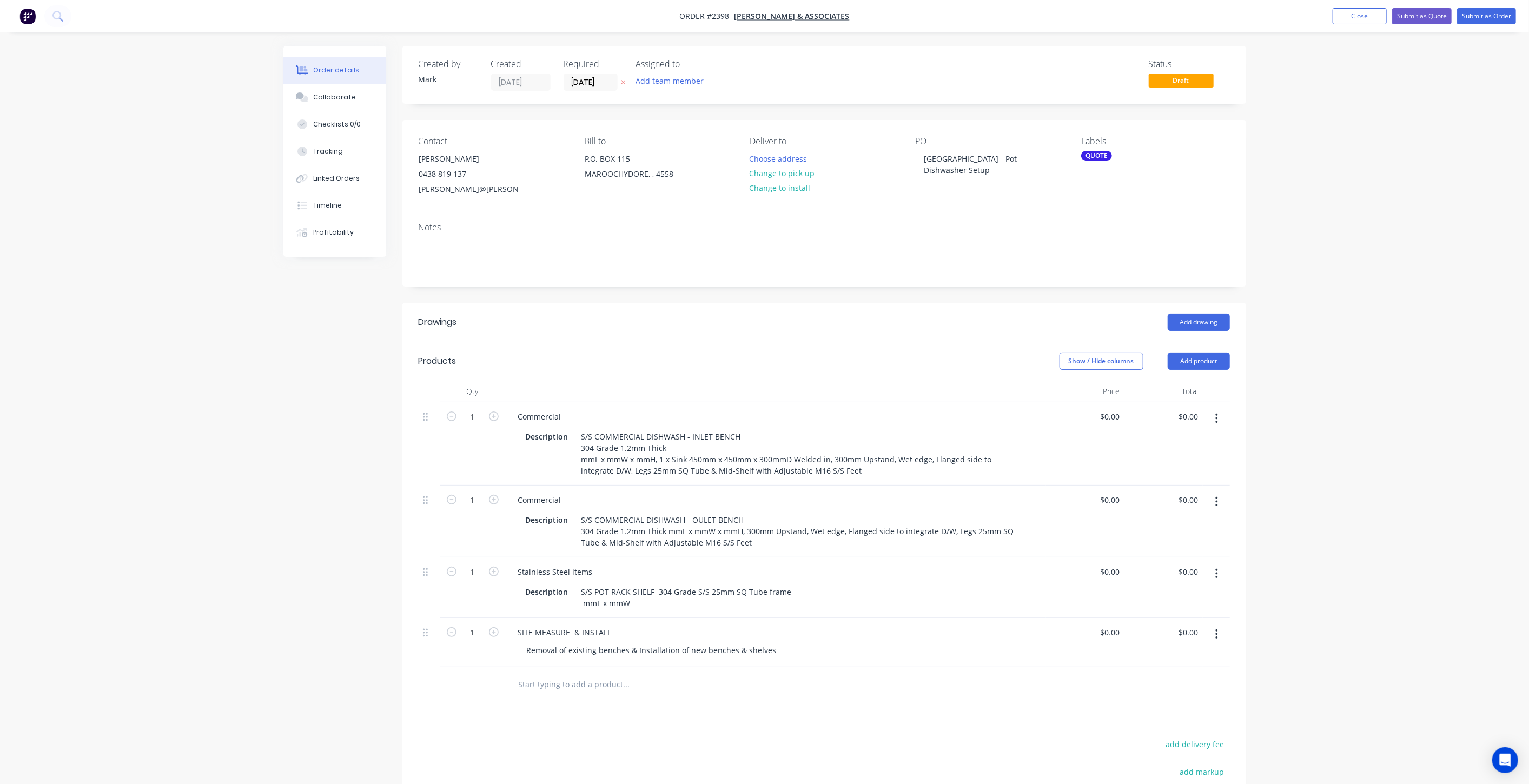
click at [271, 503] on div "Order details Collaborate Checklists 0/0 Tracking Linked Orders Timeline Profit…" at bounding box center [764, 477] width 1529 height 954
click at [88, 329] on div "Order details Collaborate Checklists 0/0 Tracking Linked Orders Timeline Profit…" at bounding box center [764, 477] width 1529 height 954
click at [1435, 406] on div "Order details Collaborate Checklists 0/0 Tracking Linked Orders Timeline Profit…" at bounding box center [764, 477] width 1529 height 954
drag, startPoint x: 561, startPoint y: 413, endPoint x: 463, endPoint y: 406, distance: 98.2
click at [468, 408] on div "1 Commercial Description S/S COMMERCIAL DISHWASH - INLET BENCH 304 Grade 1.2mm …" at bounding box center [824, 444] width 811 height 83
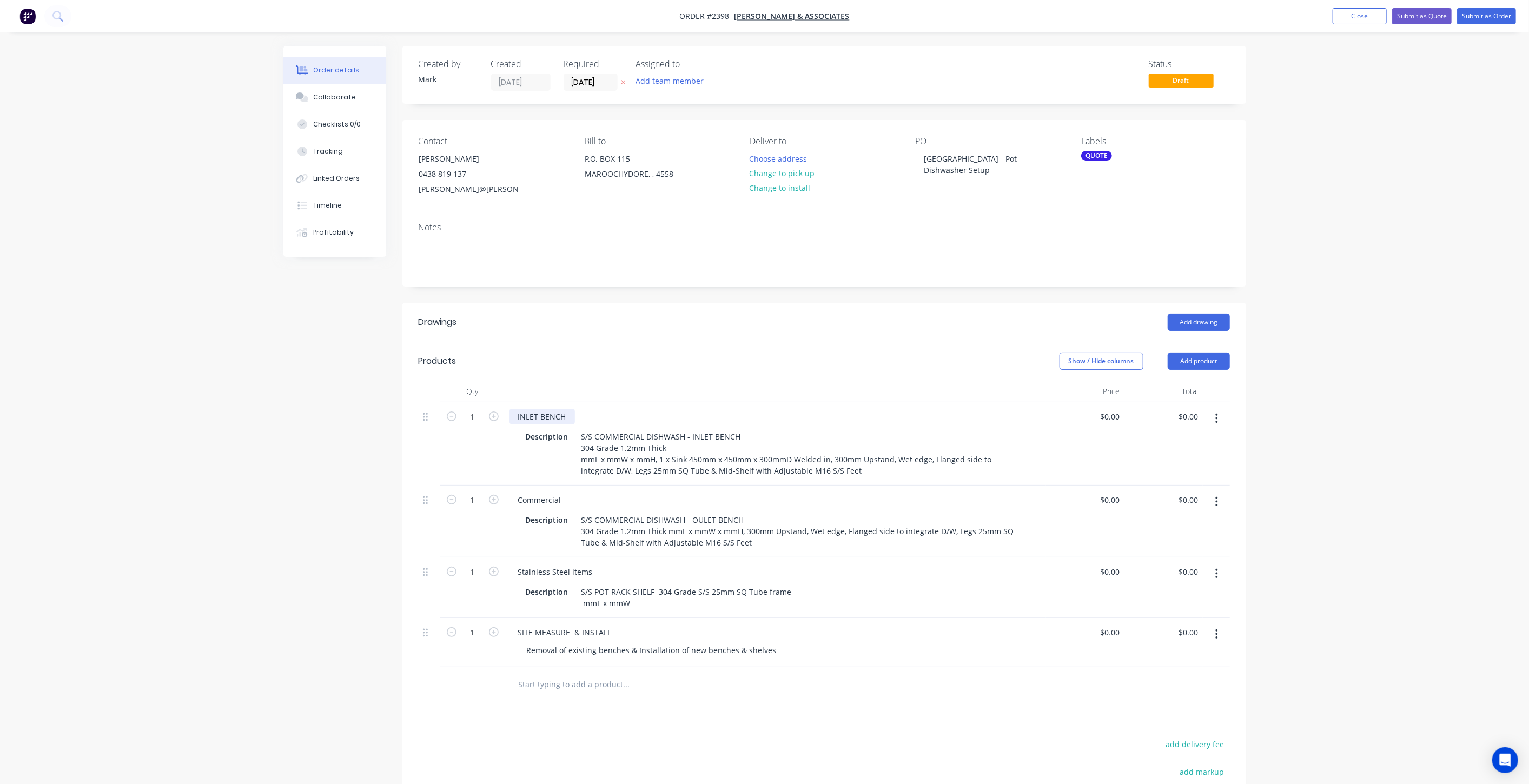
click at [516, 417] on div "INLET BENCH" at bounding box center [542, 417] width 65 height 16
drag, startPoint x: 569, startPoint y: 436, endPoint x: 477, endPoint y: 426, distance: 92.5
click at [476, 427] on div "1 S/S INLET BENCH Description S/S COMMERCIAL DISHWASH - INLET BENCH 304 Grade 1…" at bounding box center [824, 444] width 811 height 83
click at [542, 438] on div "Description" at bounding box center [547, 437] width 51 height 16
drag, startPoint x: 539, startPoint y: 436, endPoint x: 526, endPoint y: 437, distance: 13.0
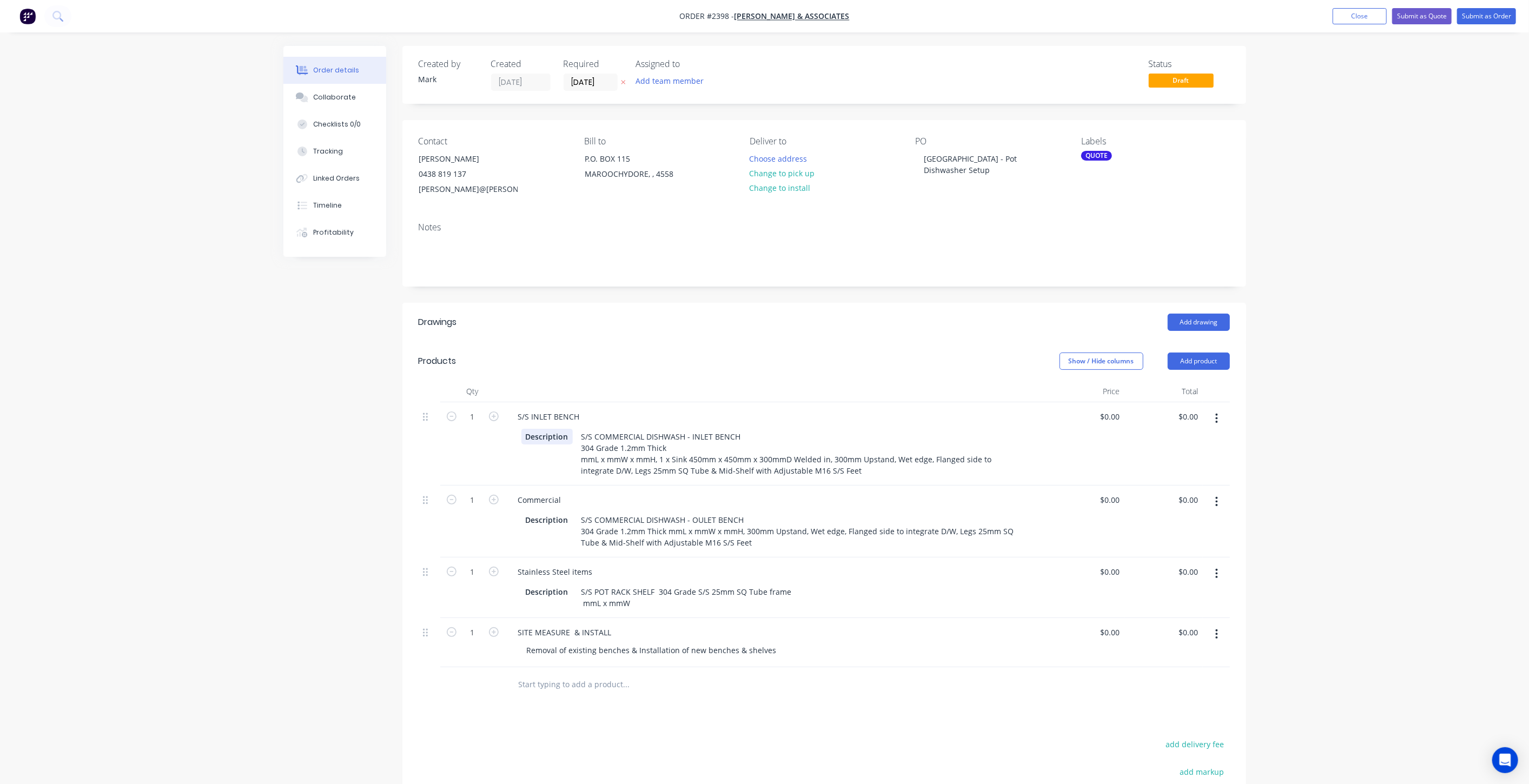
click at [538, 435] on div "Description" at bounding box center [547, 437] width 51 height 16
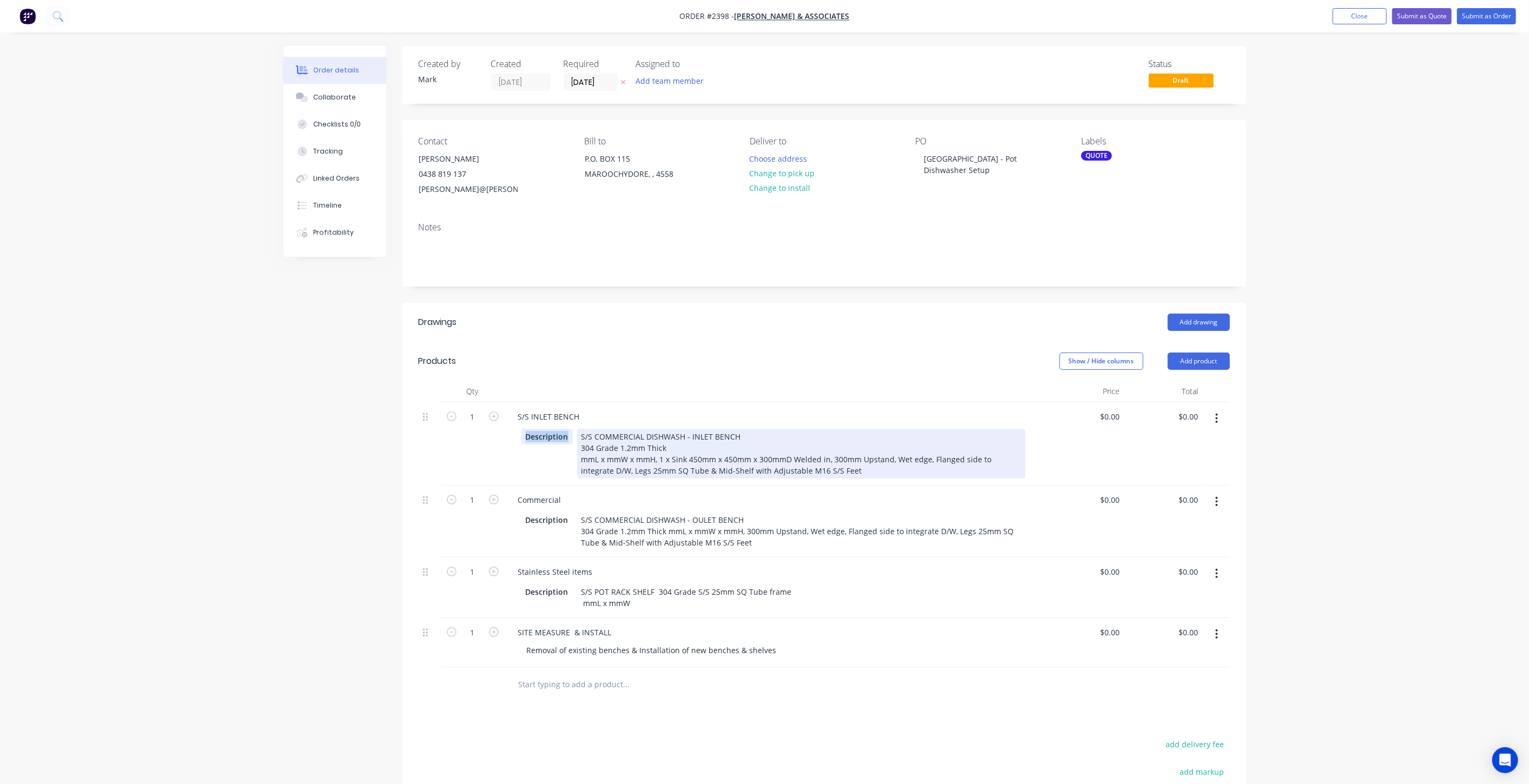
drag, startPoint x: 525, startPoint y: 437, endPoint x: 582, endPoint y: 439, distance: 57.0
click at [582, 439] on div "Description S/S COMMERCIAL DISHWASH - INLET BENCH 304 Grade 1.2mm Thick mmL x m…" at bounding box center [773, 454] width 504 height 50
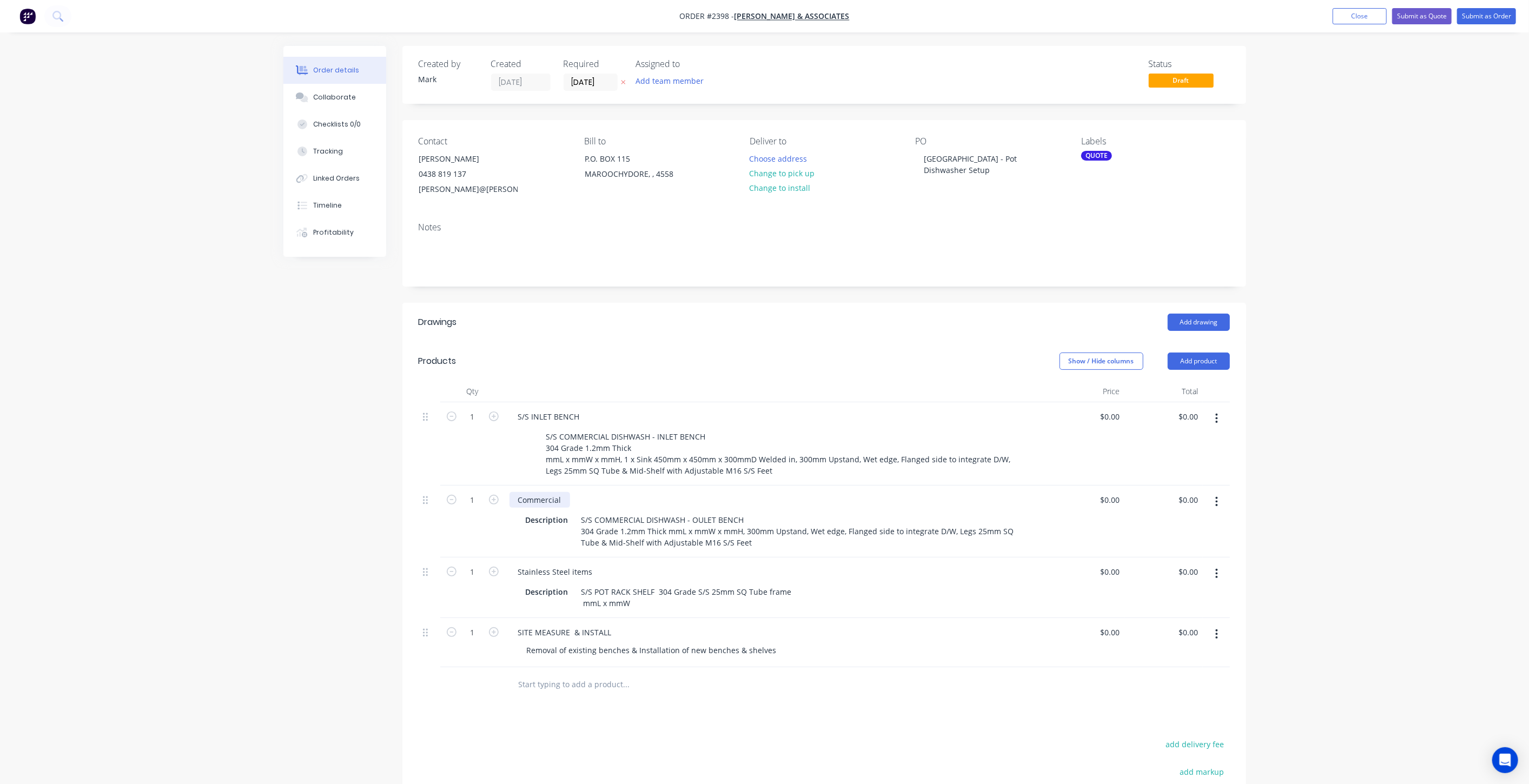
drag, startPoint x: 562, startPoint y: 497, endPoint x: 466, endPoint y: 489, distance: 96.3
click at [466, 490] on div "1 Commercial Description S/S COMMERCIAL DISHWASH - OULET BENCH 304 Grade 1.2mm …" at bounding box center [824, 521] width 811 height 72
drag, startPoint x: 571, startPoint y: 518, endPoint x: 483, endPoint y: 518, distance: 88.0
click at [483, 518] on div "1 S/S OUTLET BENCH Description S/S COMMERCIAL DISHWASH - OULET BENCH 304 Grade …" at bounding box center [824, 521] width 811 height 72
click at [531, 510] on div "Description S/S COMMERCIAL DISHWASH - OULET BENCH 304 Grade 1.2mm Thick mmL x m…" at bounding box center [775, 530] width 532 height 40
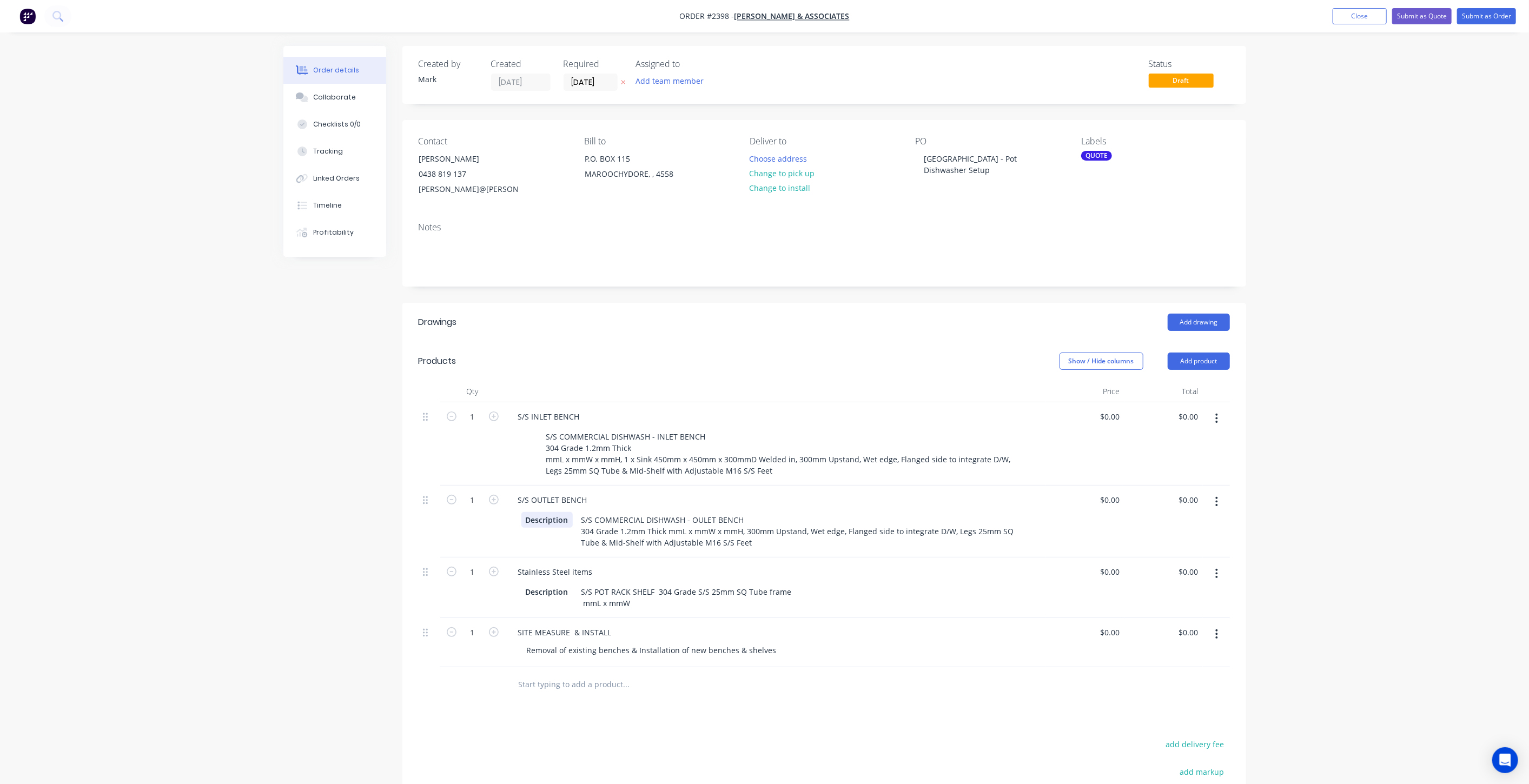
click at [535, 518] on div "Description" at bounding box center [547, 520] width 51 height 16
drag, startPoint x: 525, startPoint y: 518, endPoint x: 565, endPoint y: 521, distance: 40.1
click at [565, 521] on div "Description" at bounding box center [547, 520] width 51 height 16
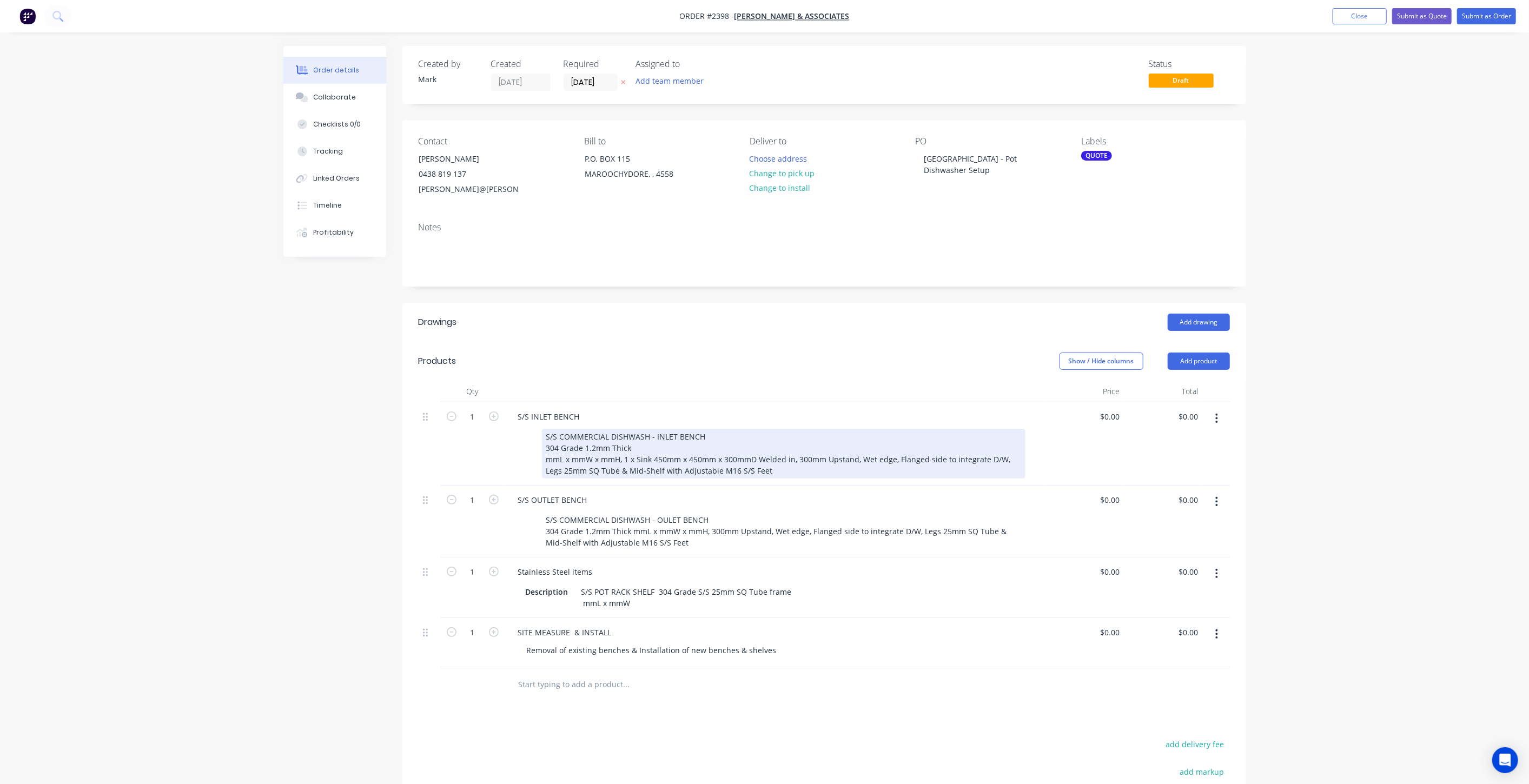
click at [658, 442] on div "S/S COMMERCIAL DISHWASH - INLET BENCH 304 Grade 1.2mm Thick mmL x mmW x mmH, 1 …" at bounding box center [784, 454] width 483 height 50
drag, startPoint x: 709, startPoint y: 434, endPoint x: 649, endPoint y: 433, distance: 60.0
click at [649, 433] on div "S/S COMMERCIAL DISHWASH - INLET BENCH 304 Grade 1.2mm Thick mmL x mmW x mmH, 1 …" at bounding box center [784, 454] width 483 height 50
drag, startPoint x: 655, startPoint y: 439, endPoint x: 525, endPoint y: 437, distance: 130.0
click at [525, 437] on div "S/S COMMERCIAL DISHWASH 304 Grade 1.2mm Thick mmL x mmW x mmH, 1 x Sink 450mm x…" at bounding box center [773, 454] width 504 height 50
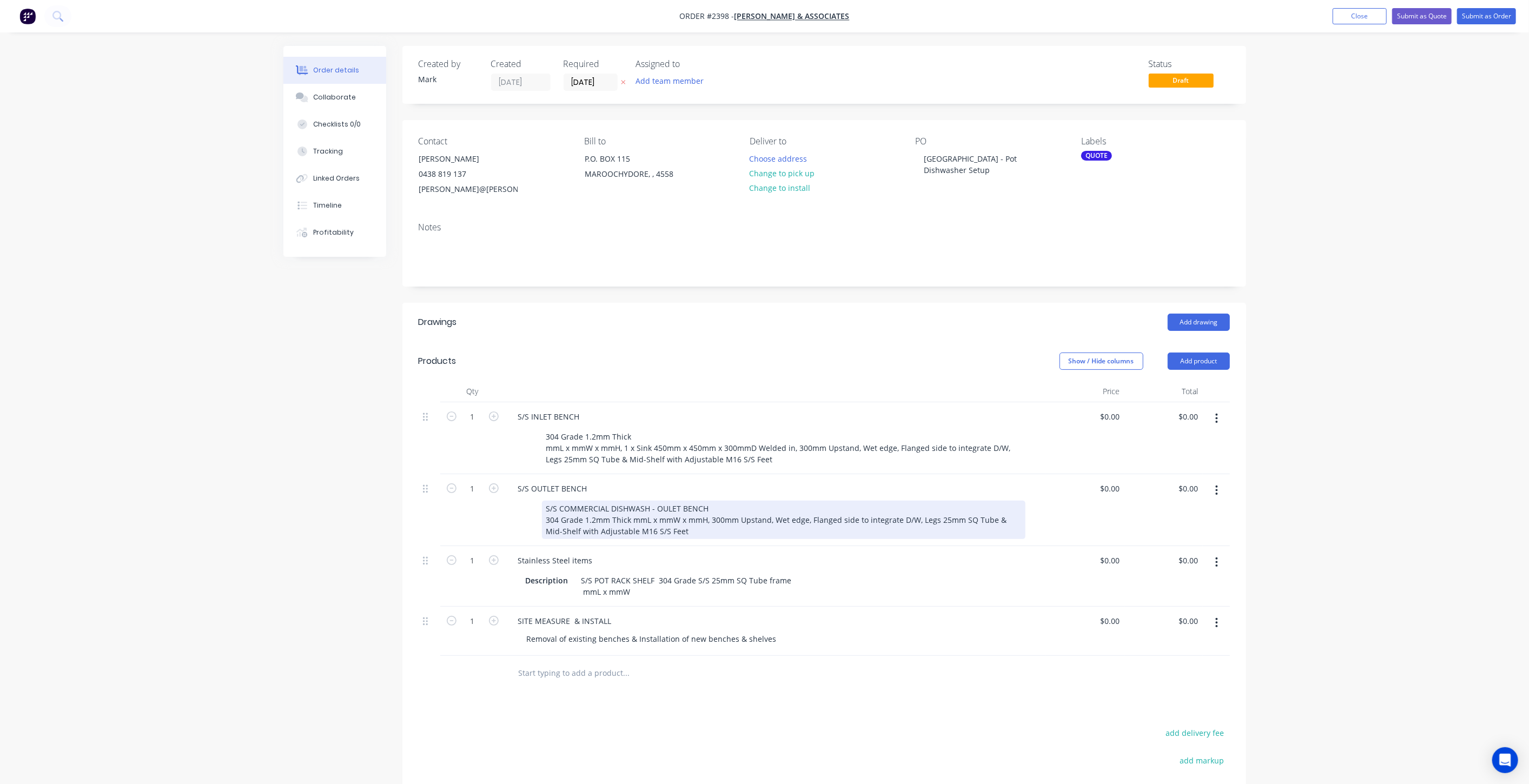
drag, startPoint x: 689, startPoint y: 506, endPoint x: 706, endPoint y: 507, distance: 17.0
click at [689, 506] on div "S/S COMMERCIAL DISHWASH - OULET BENCH 304 Grade 1.2mm Thick mmL x mmW x mmH, 30…" at bounding box center [784, 520] width 483 height 39
drag, startPoint x: 710, startPoint y: 504, endPoint x: 546, endPoint y: 500, distance: 164.0
click at [546, 501] on div "S/S COMMERCIAL DISHWASH - OULET BENCH 304 Grade 1.2mm Thick mmL x mmW x mmH, 30…" at bounding box center [784, 520] width 483 height 39
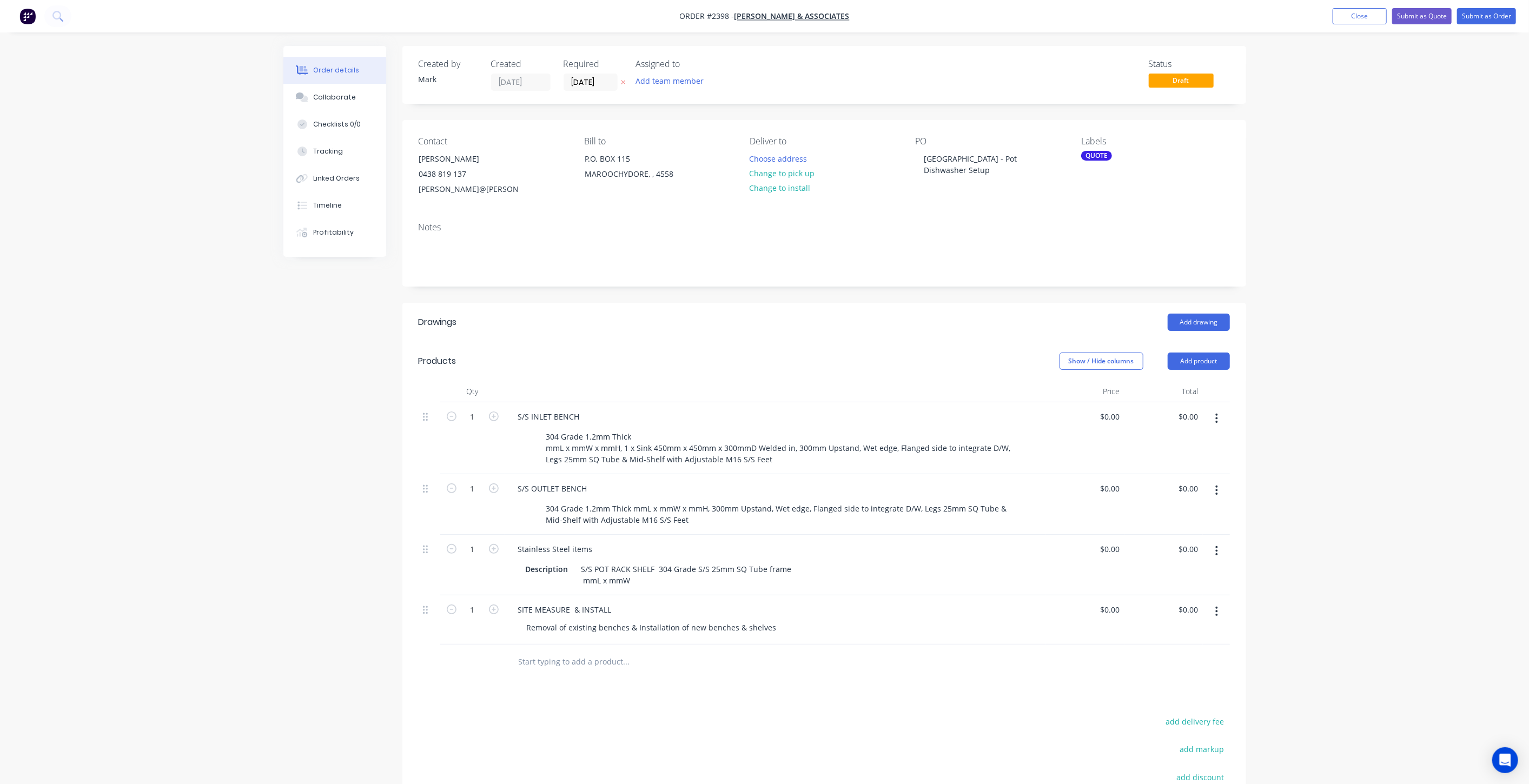
drag, startPoint x: 369, startPoint y: 540, endPoint x: 491, endPoint y: 518, distance: 124.0
click at [370, 538] on div "Created by Mark Created 08/10/25 Required 08/10/25 Assigned to Add team member …" at bounding box center [765, 489] width 963 height 886
click at [547, 445] on div "304 Grade 1.2mm Thick mmL x mmW x mmH, 1 x Sink 450mm x 450mm x 300mmD Welded i…" at bounding box center [784, 448] width 483 height 39
click at [590, 445] on div "304 Grade 1.2mm Thick 2050mmL x mmW x mmH, 1 x Sink 450mm x 450mm x 300mmD Weld…" at bounding box center [784, 448] width 483 height 39
click at [711, 444] on div "304 Grade 1.2mm Thick 2050mmL x 750mmW x 900mmH, 1 x Sink 450mm x 450mm x 300mm…" at bounding box center [784, 448] width 483 height 39
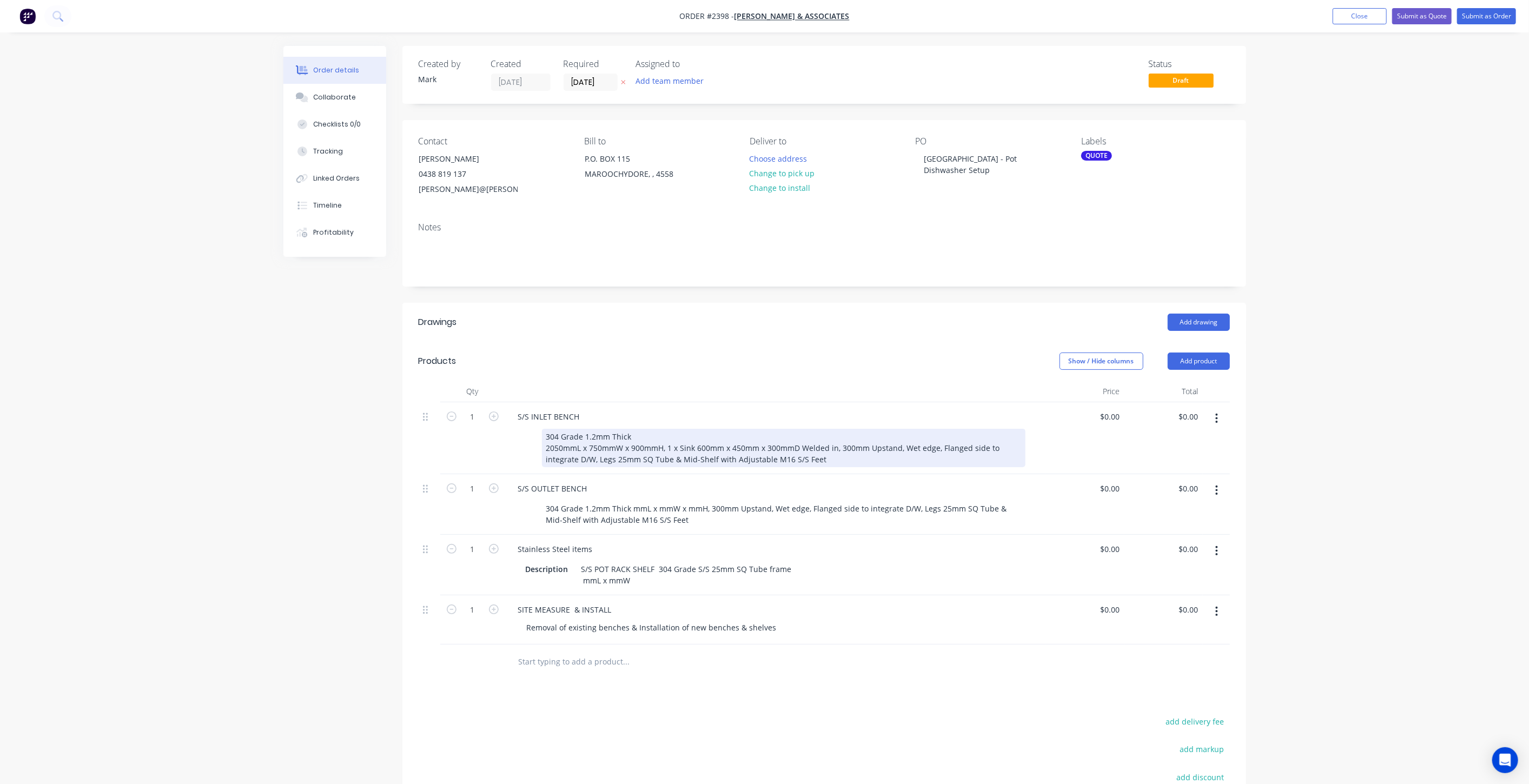
click at [846, 458] on div "304 Grade 1.2mm Thick 2050mmL x 750mmW x 900mmH, 1 x Sink 600mm x 450mm x 300mm…" at bounding box center [784, 448] width 483 height 39
click at [855, 457] on div "304 Grade 1.2mm Thick 2050mmL x 750mmW x 900mmH, 1 x Sink 600mm x 450mm x 300mm…" at bounding box center [784, 448] width 483 height 39
click at [941, 446] on div "304 Grade 1.2mm Thick 2050mmL x 750mmW x 900mmH, 1 x Sink 600mm x 450mm x 300mm…" at bounding box center [784, 448] width 483 height 39
click at [883, 455] on div "304 Grade 1.2mm Thick 2050mmL x 750mmW x 900mmH, 1 x Sink 600mm x 450mm x 300mm…" at bounding box center [784, 448] width 483 height 39
click at [655, 457] on div "304 Grade 1.2mm Thick 2050mmL x 750mmW x 900mmH, 1 x Sink 600mm x 450mm x 300mm…" at bounding box center [784, 448] width 483 height 39
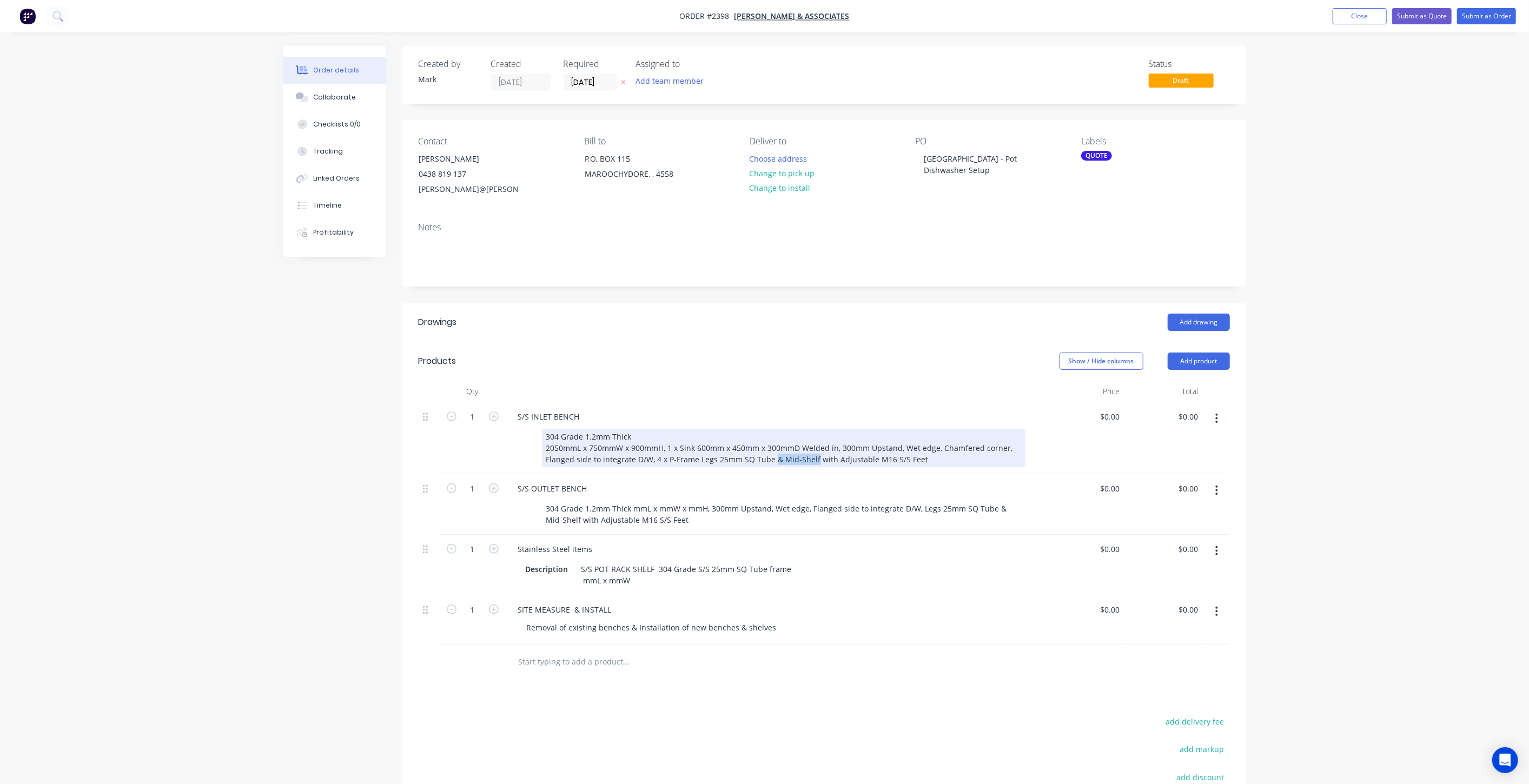
drag, startPoint x: 770, startPoint y: 457, endPoint x: 812, endPoint y: 453, distance: 42.2
click at [812, 453] on div "304 Grade 1.2mm Thick 2050mmL x 750mmW x 900mmH, 1 x Sink 600mm x 450mm x 300mm…" at bounding box center [784, 448] width 483 height 39
click at [1098, 460] on div "$0.00 $0.00" at bounding box center [1086, 438] width 79 height 72
click at [1337, 471] on div "Order details Collaborate Checklists 0/0 Tracking Linked Orders Timeline Profit…" at bounding box center [764, 466] width 1529 height 932
click at [878, 458] on div "304 Grade 1.2mm Thick 2050mmL x 750mmW x 900mmH, 1 x Sink 600mm x 450mm x 300mm…" at bounding box center [784, 448] width 483 height 39
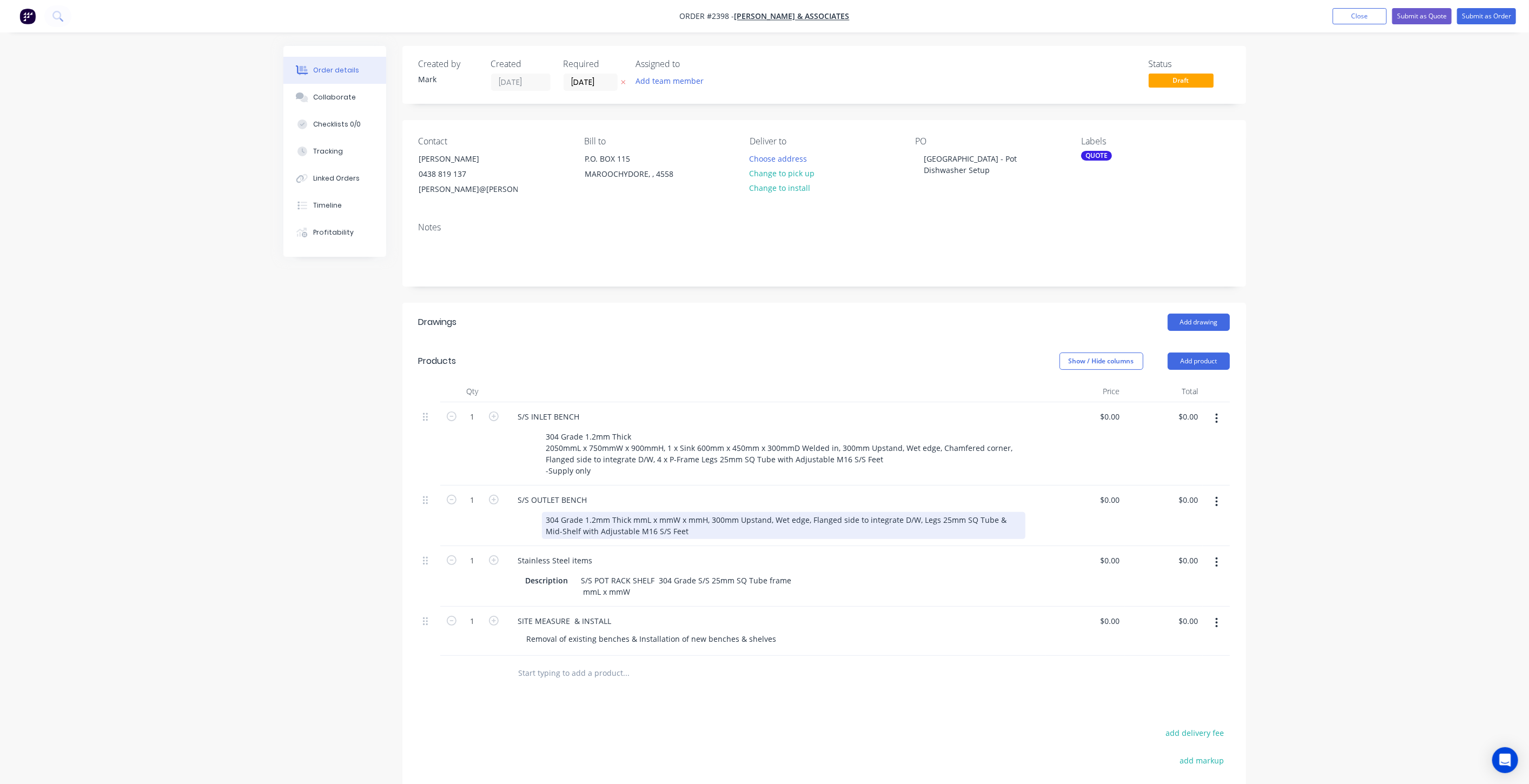
click at [633, 518] on div "304 Grade 1.2mm Thick mmL x mmW x mmH, 300mm Upstand, Wet edge, Flanged side to…" at bounding box center [784, 525] width 483 height 27
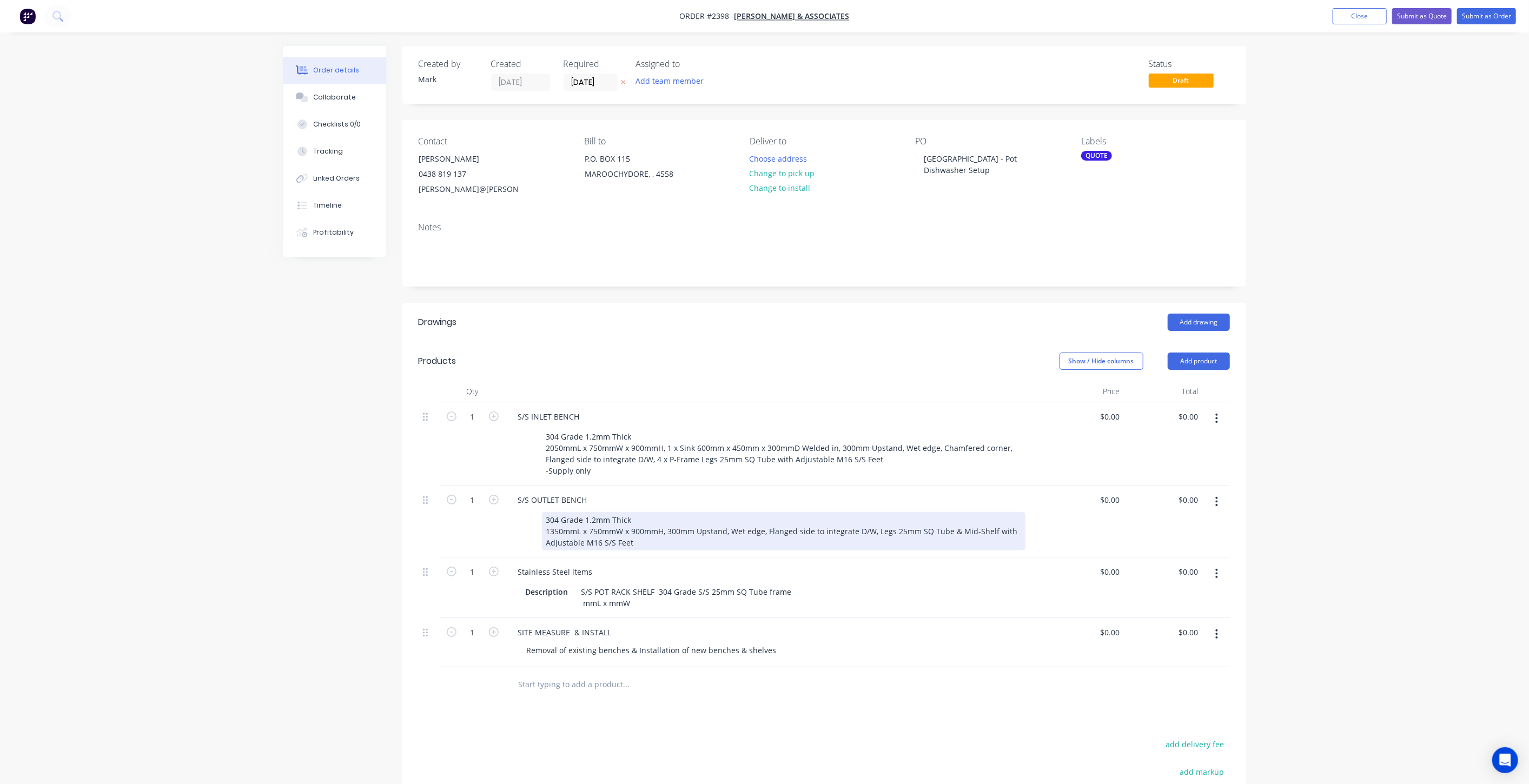
click at [712, 536] on div "304 Grade 1.2mm Thick 1350mmL x 750mmW x 900mmH, 300mm Upstand, Wet edge, Flang…" at bounding box center [784, 532] width 483 height 39
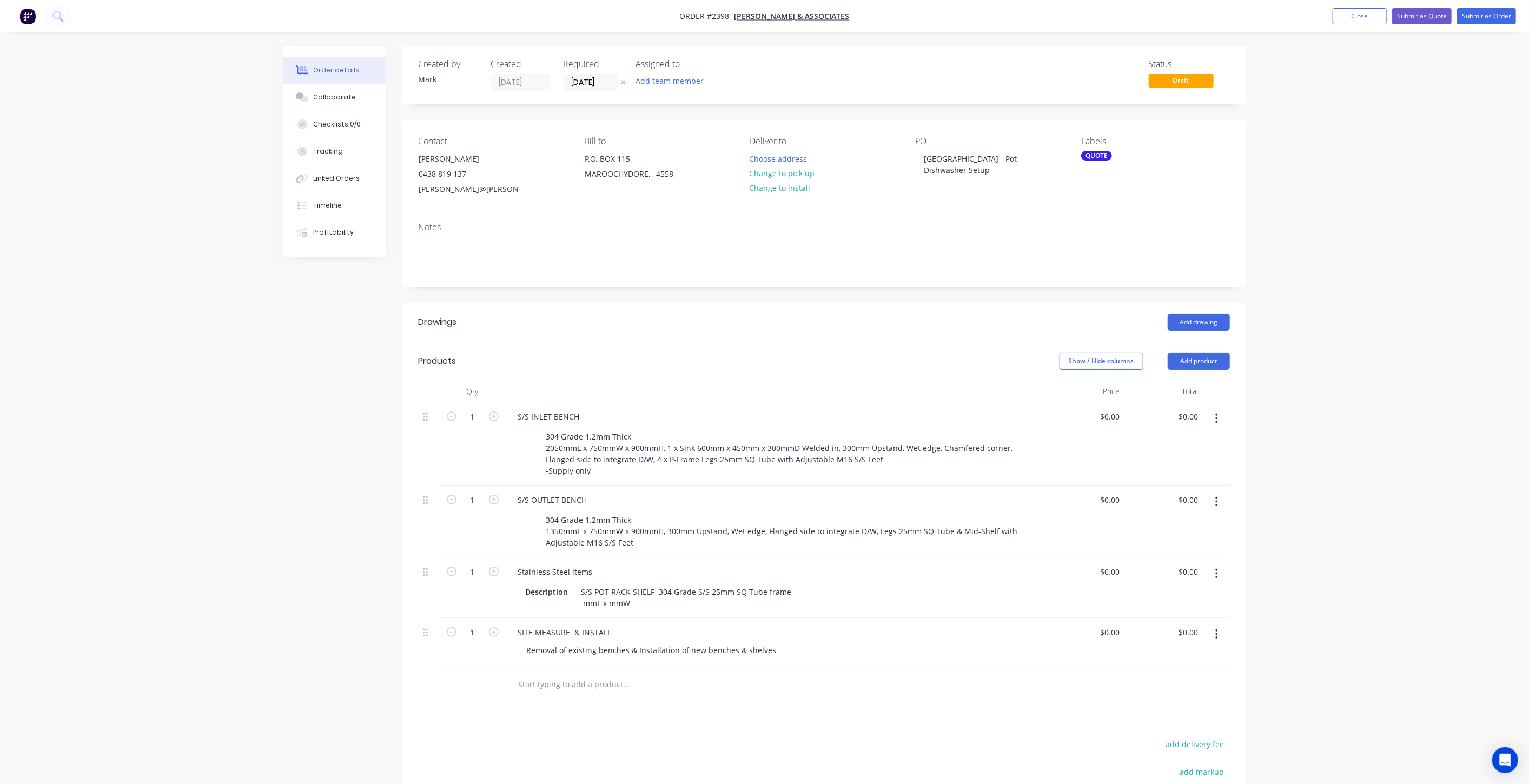
click at [337, 552] on div "Created by Mark Created 08/10/25 Required 08/10/25 Assigned to Add team member …" at bounding box center [765, 500] width 963 height 908
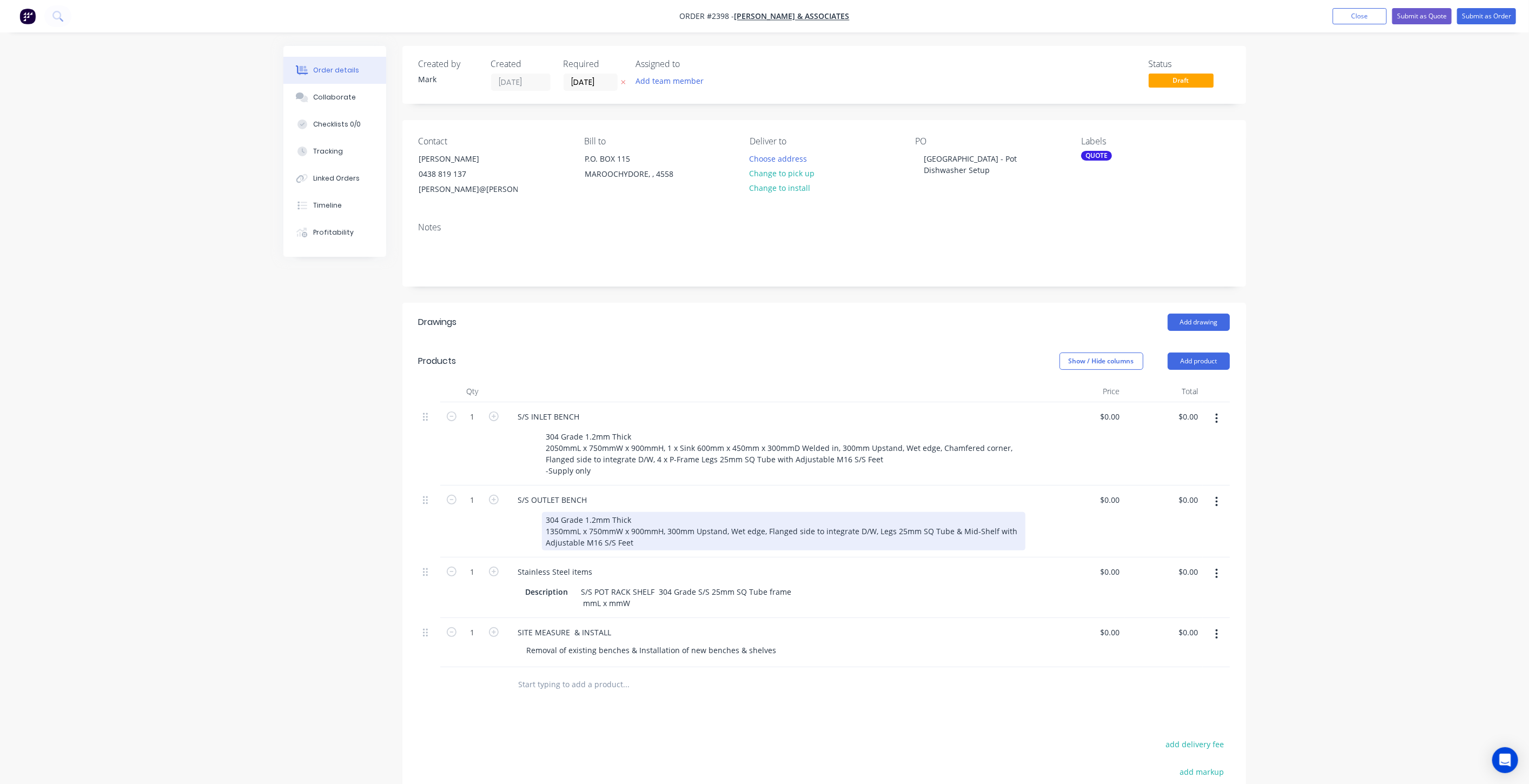
click at [649, 543] on div "304 Grade 1.2mm Thick 1350mmL x 750mmW x 900mmH, 300mm Upstand, Wet edge, Flang…" at bounding box center [784, 532] width 483 height 39
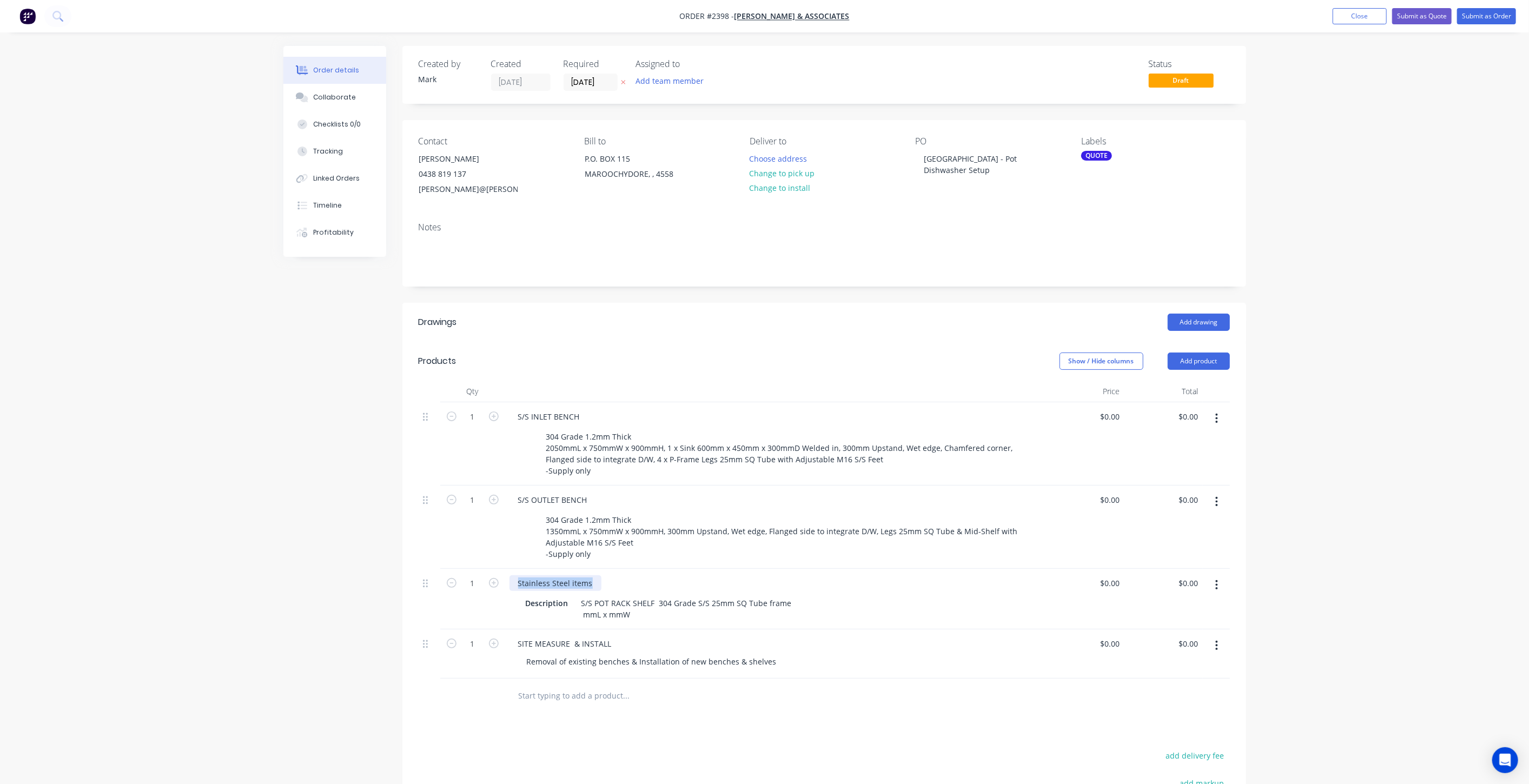
drag, startPoint x: 584, startPoint y: 581, endPoint x: 369, endPoint y: 571, distance: 215.2
click at [369, 571] on div "Created by Mark Created 08/10/25 Required 08/10/25 Assigned to Add team member …" at bounding box center [765, 506] width 963 height 920
drag, startPoint x: 527, startPoint y: 601, endPoint x: 571, endPoint y: 603, distance: 44.0
click at [571, 603] on div "Description" at bounding box center [547, 603] width 51 height 16
click at [314, 602] on div "Created by Mark Created 08/10/25 Required 08/10/25 Assigned to Add team member …" at bounding box center [765, 506] width 963 height 920
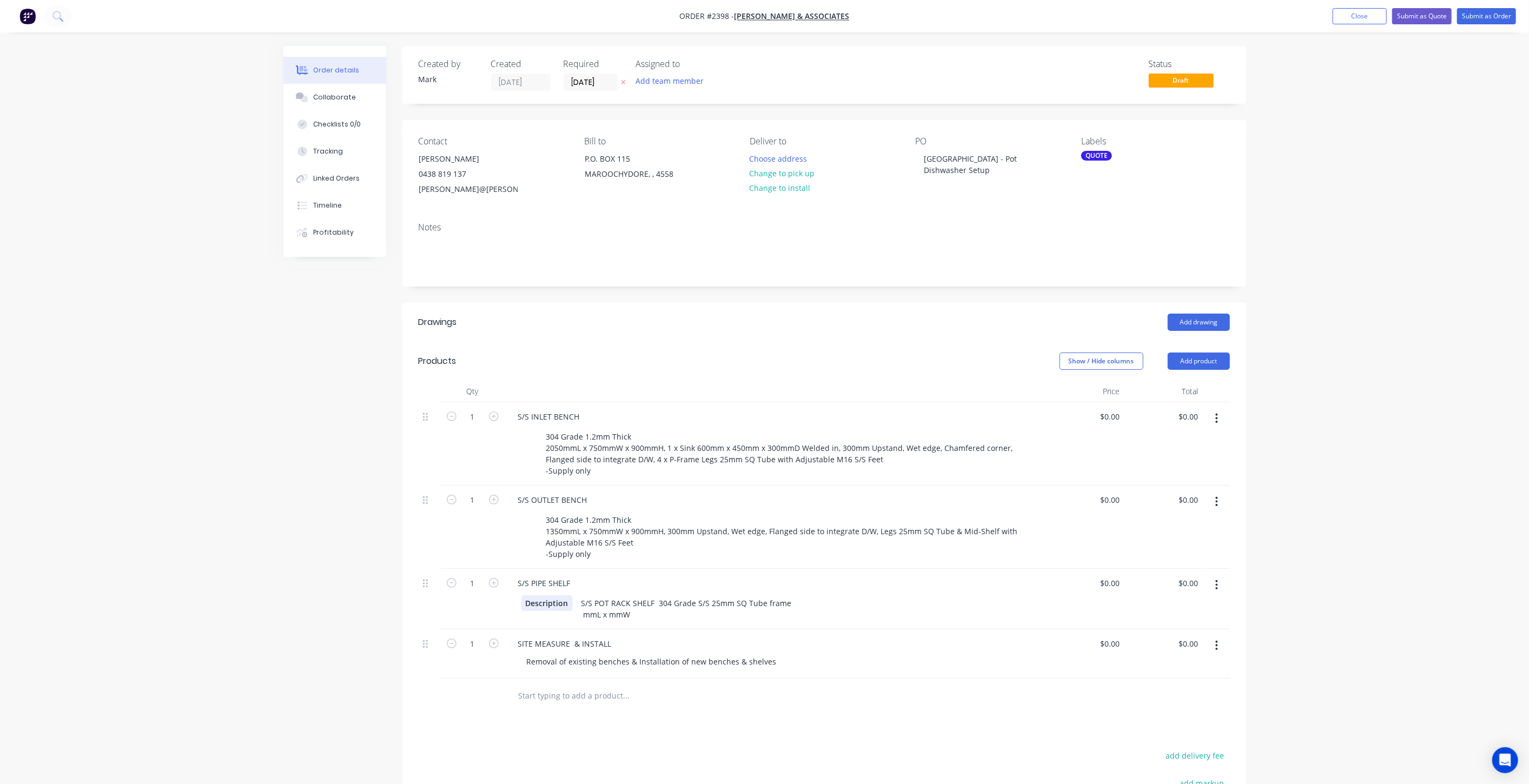
click at [559, 606] on div "Description" at bounding box center [547, 603] width 51 height 16
drag, startPoint x: 567, startPoint y: 600, endPoint x: 496, endPoint y: 597, distance: 71.1
click at [496, 597] on div "1 S/S PIPE SHELF Description S/S POT RACK SHELF 304 Grade S/S 25mm SQ Tube fram…" at bounding box center [824, 599] width 811 height 60
click at [283, 571] on div "Created by Mark Created 08/10/25 Required 08/10/25 Assigned to Add team member …" at bounding box center [765, 506] width 963 height 920
click at [586, 611] on div "S/S POT RACK SHELF 304 Grade S/S 25mm SQ Tube frame mmL x mmW" at bounding box center [652, 609] width 221 height 27
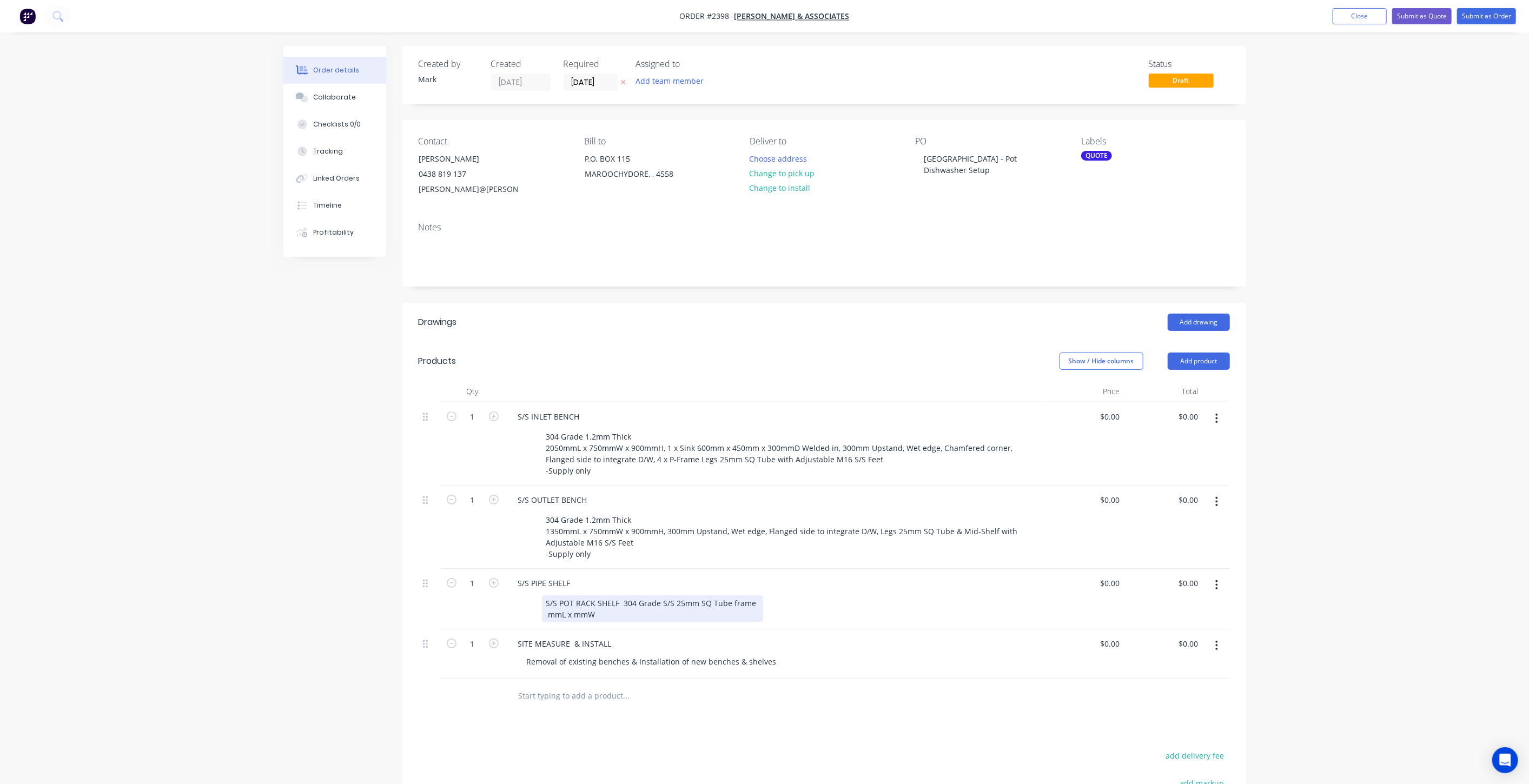
click at [622, 614] on div "S/S POT RACK SHELF 304 Grade S/S 25mm SQ Tube frame mmL x mmW" at bounding box center [652, 609] width 221 height 27
click at [623, 602] on div "S/S POT RACK SHELF 304 Grade S/S 25mm SQ Tube frame mmL x mmW" at bounding box center [652, 609] width 221 height 27
drag, startPoint x: 621, startPoint y: 598, endPoint x: 531, endPoint y: 594, distance: 90.1
click at [531, 596] on div "S/S POT RACK SHELF 304 Grade S/S 25mm SQ Tube frame mmL x mmW" at bounding box center [773, 615] width 504 height 39
drag, startPoint x: 376, startPoint y: 591, endPoint x: 430, endPoint y: 599, distance: 54.6
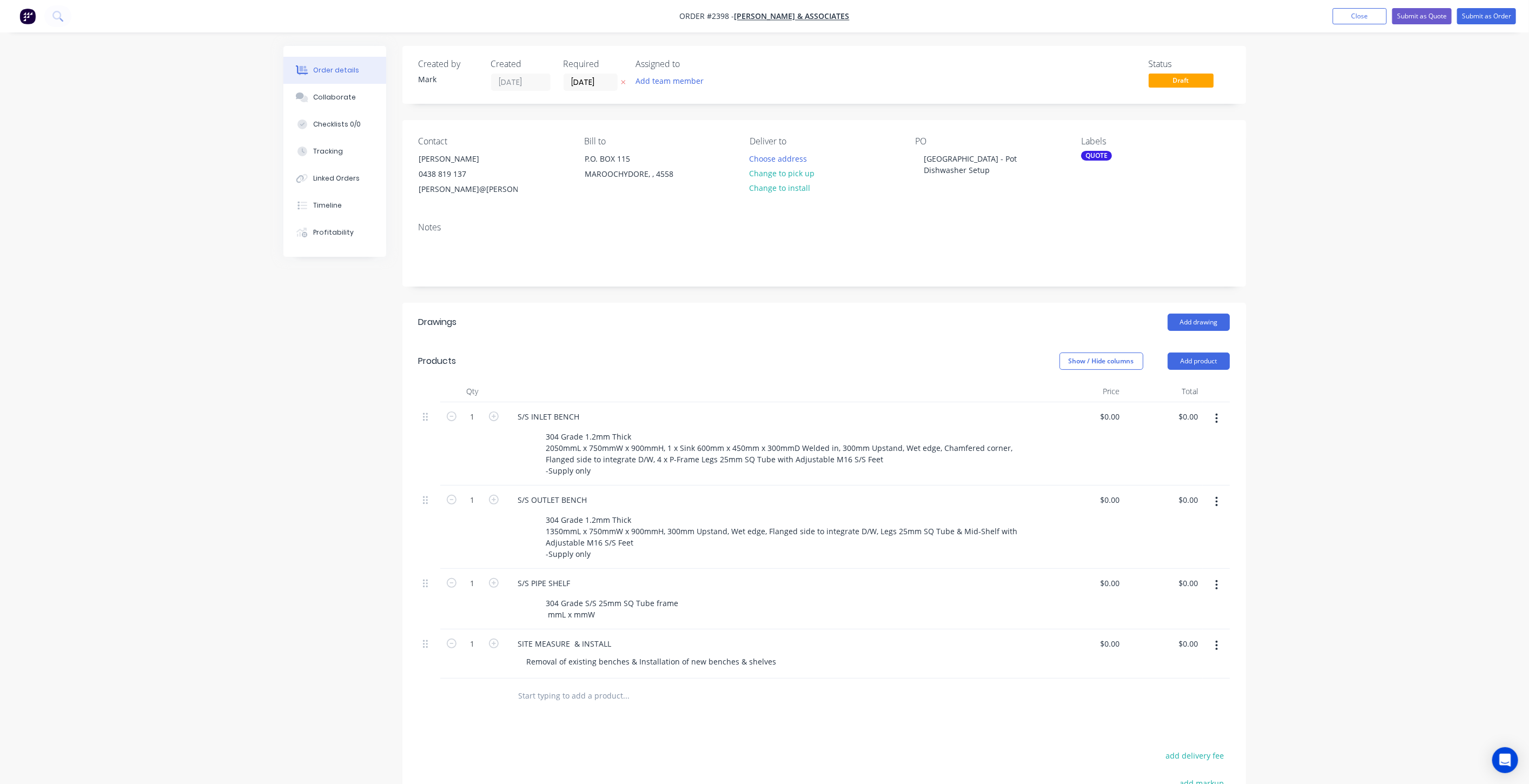
click at [377, 591] on div "Created by Mark Created 08/10/25 Required 08/10/25 Assigned to Add team member …" at bounding box center [765, 506] width 963 height 920
drag, startPoint x: 550, startPoint y: 611, endPoint x: 592, endPoint y: 626, distance: 44.6
click at [550, 611] on div "304 Grade S/S 25mm SQ Tube frame mmL x mmW" at bounding box center [613, 609] width 143 height 27
click at [588, 609] on div "304 Grade S/S 25mm SQ Tube frame 1350mmL x mmW" at bounding box center [613, 609] width 143 height 27
drag, startPoint x: 196, startPoint y: 254, endPoint x: 333, endPoint y: 89, distance: 214.5
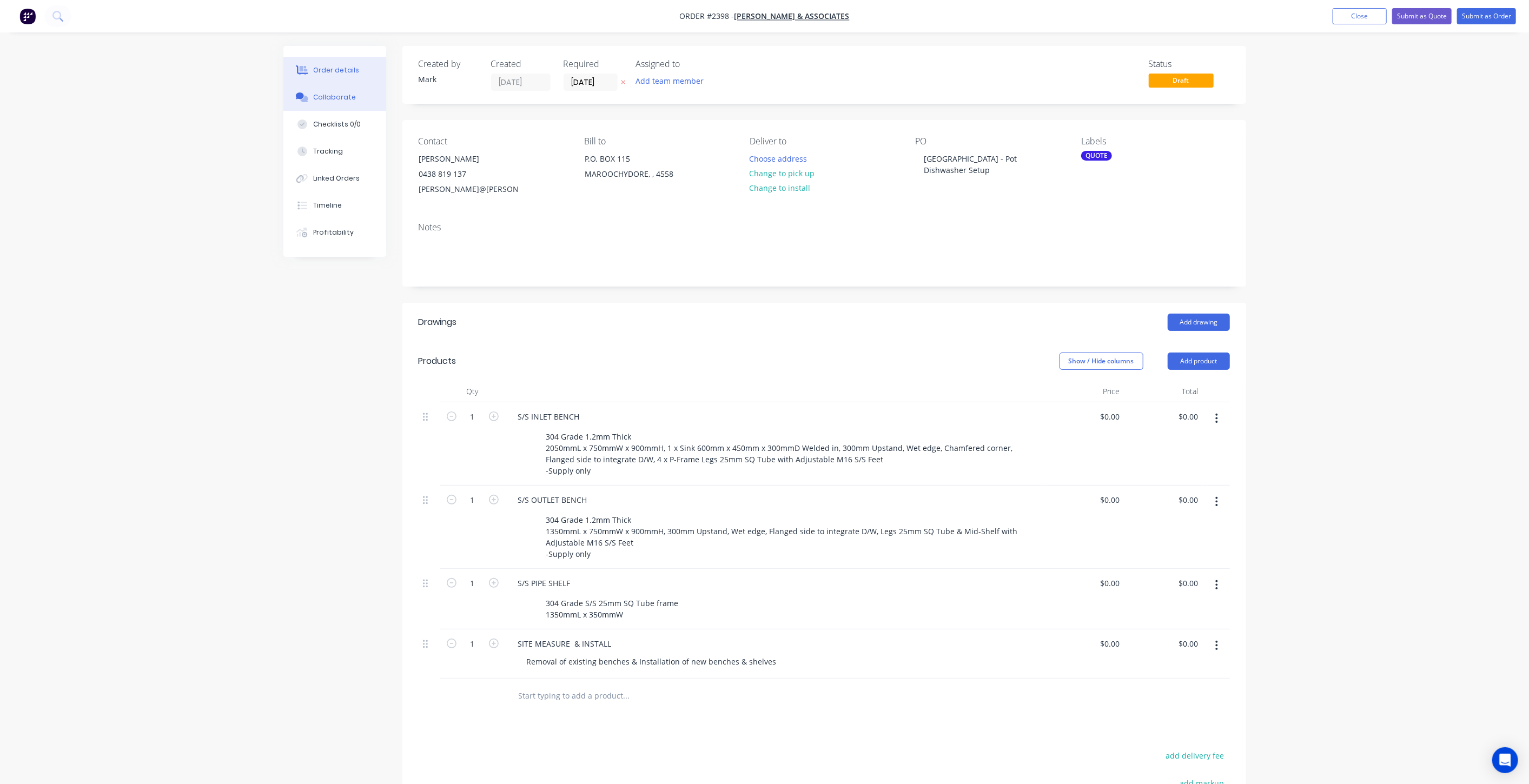
click at [199, 256] on div "Order details Collaborate Checklists 0/0 Tracking Linked Orders Timeline Profit…" at bounding box center [764, 483] width 1529 height 966
click at [1116, 416] on input "0" at bounding box center [1118, 417] width 13 height 16
type input "$3,827.00"
click at [1349, 444] on div "Order details Collaborate Checklists 0/0 Tracking Linked Orders Timeline Profit…" at bounding box center [764, 483] width 1529 height 966
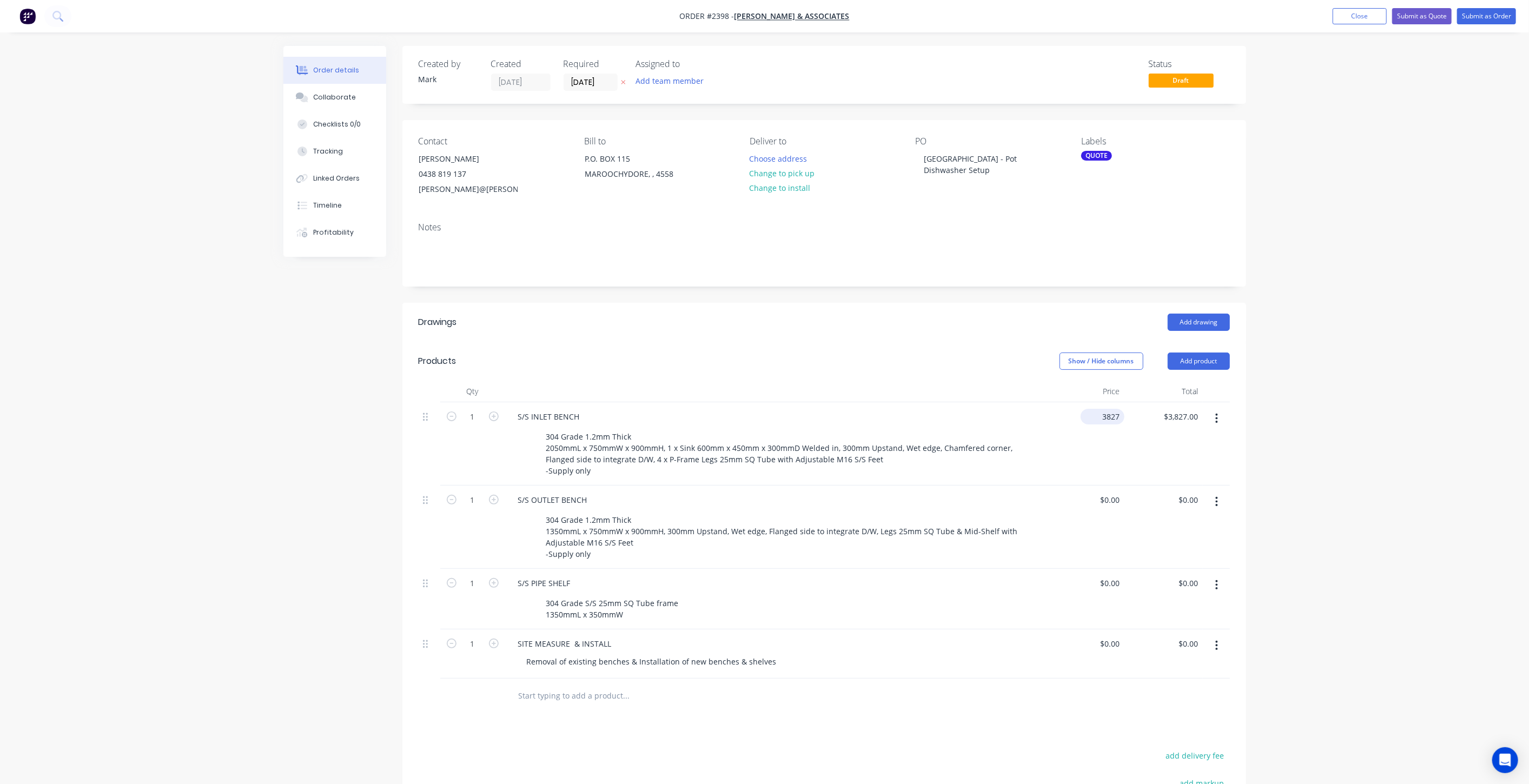
click at [1114, 419] on input "3827" at bounding box center [1104, 417] width 39 height 16
type input "$3,927.00"
click at [1331, 441] on div "Order details Collaborate Checklists 0/0 Tracking Linked Orders Timeline Profit…" at bounding box center [764, 483] width 1529 height 966
drag, startPoint x: 1490, startPoint y: 332, endPoint x: 1482, endPoint y: 335, distance: 8.5
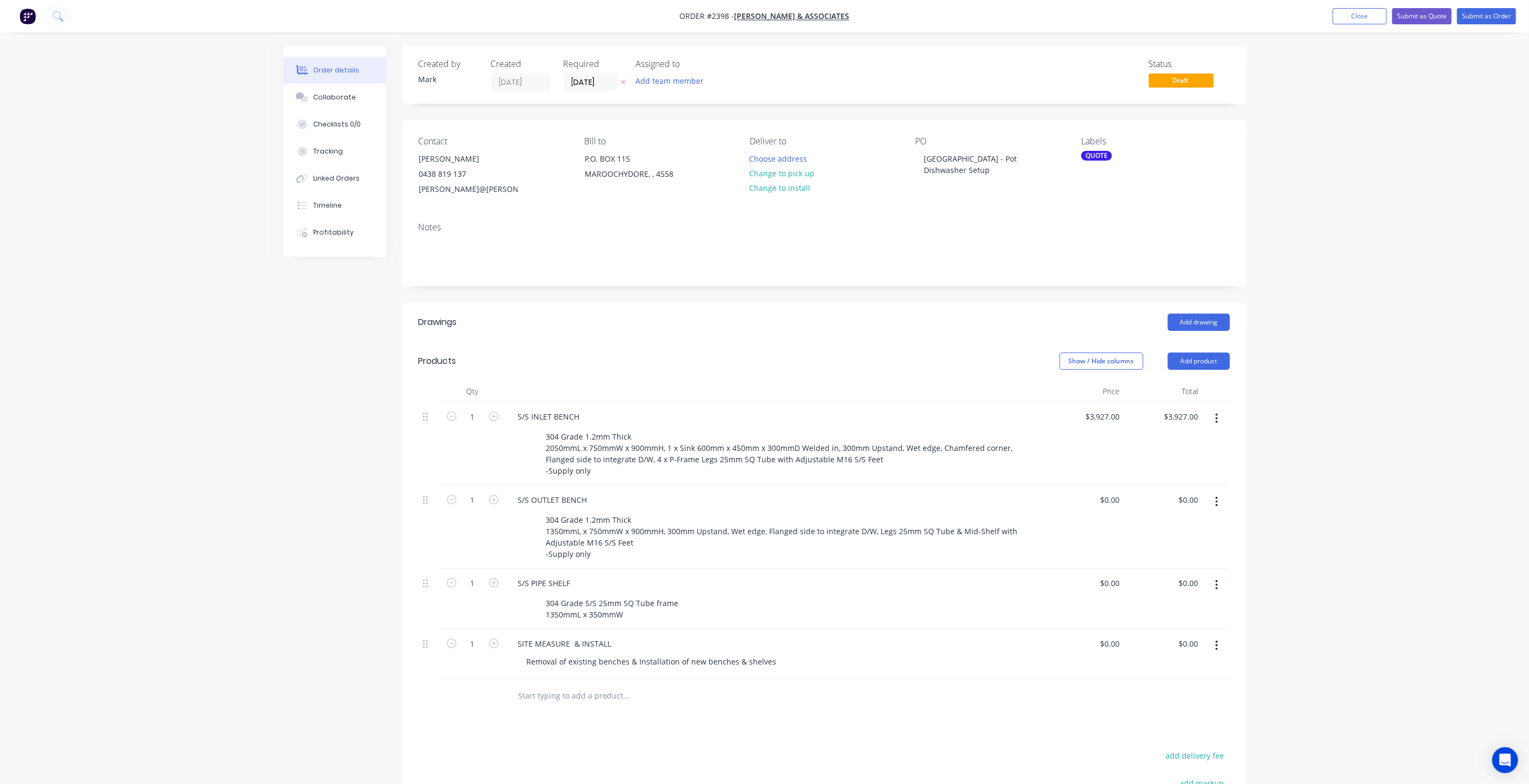
click at [1490, 332] on div "Order details Collaborate Checklists 0/0 Tracking Linked Orders Timeline Profit…" at bounding box center [764, 483] width 1529 height 966
click at [1111, 503] on div "0 0" at bounding box center [1116, 500] width 17 height 16
type input "$2,256.00"
click at [1290, 471] on div "Order details Collaborate Checklists 0/0 Tracking Linked Orders Timeline Profit…" at bounding box center [764, 483] width 1529 height 966
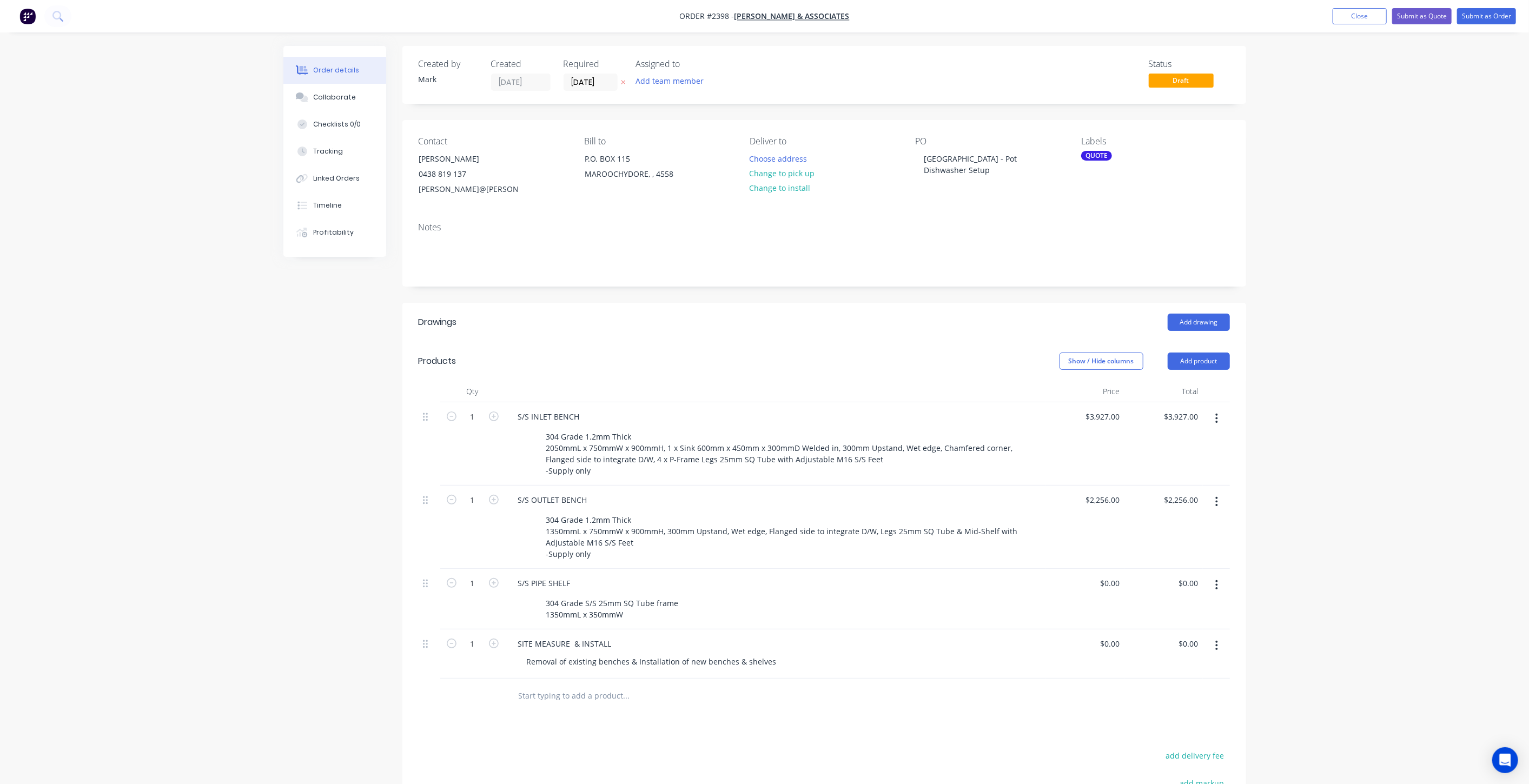
click at [1239, 466] on div "Qty Price Total 1 S/S INLET BENCH 304 Grade 1.2mm Thick 2050mmL x 750mmW x 900m…" at bounding box center [824, 547] width 844 height 333
click at [1321, 472] on div "Order details Collaborate Checklists 0/0 Tracking Linked Orders Timeline Profit…" at bounding box center [764, 483] width 1529 height 966
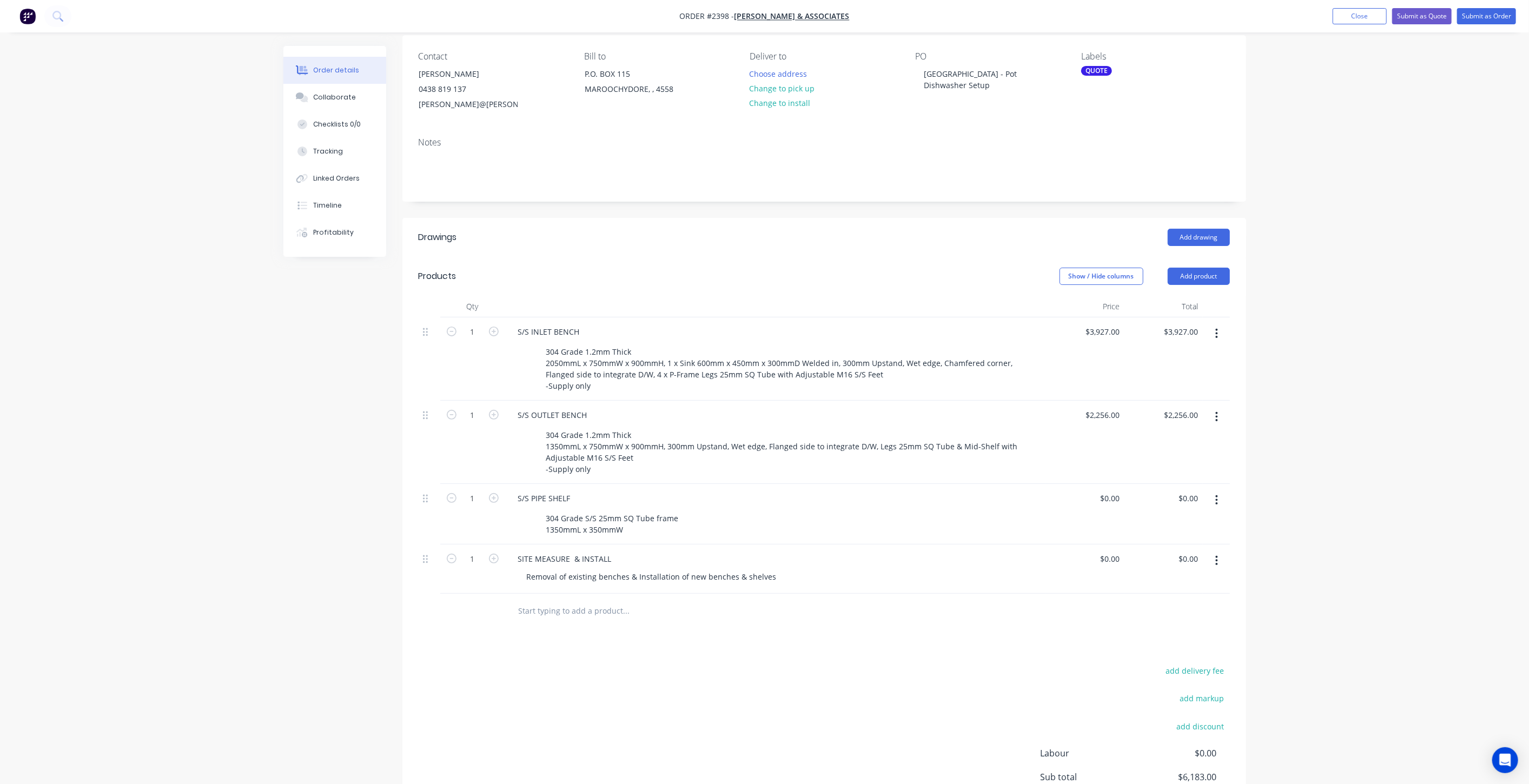
scroll to position [179, 0]
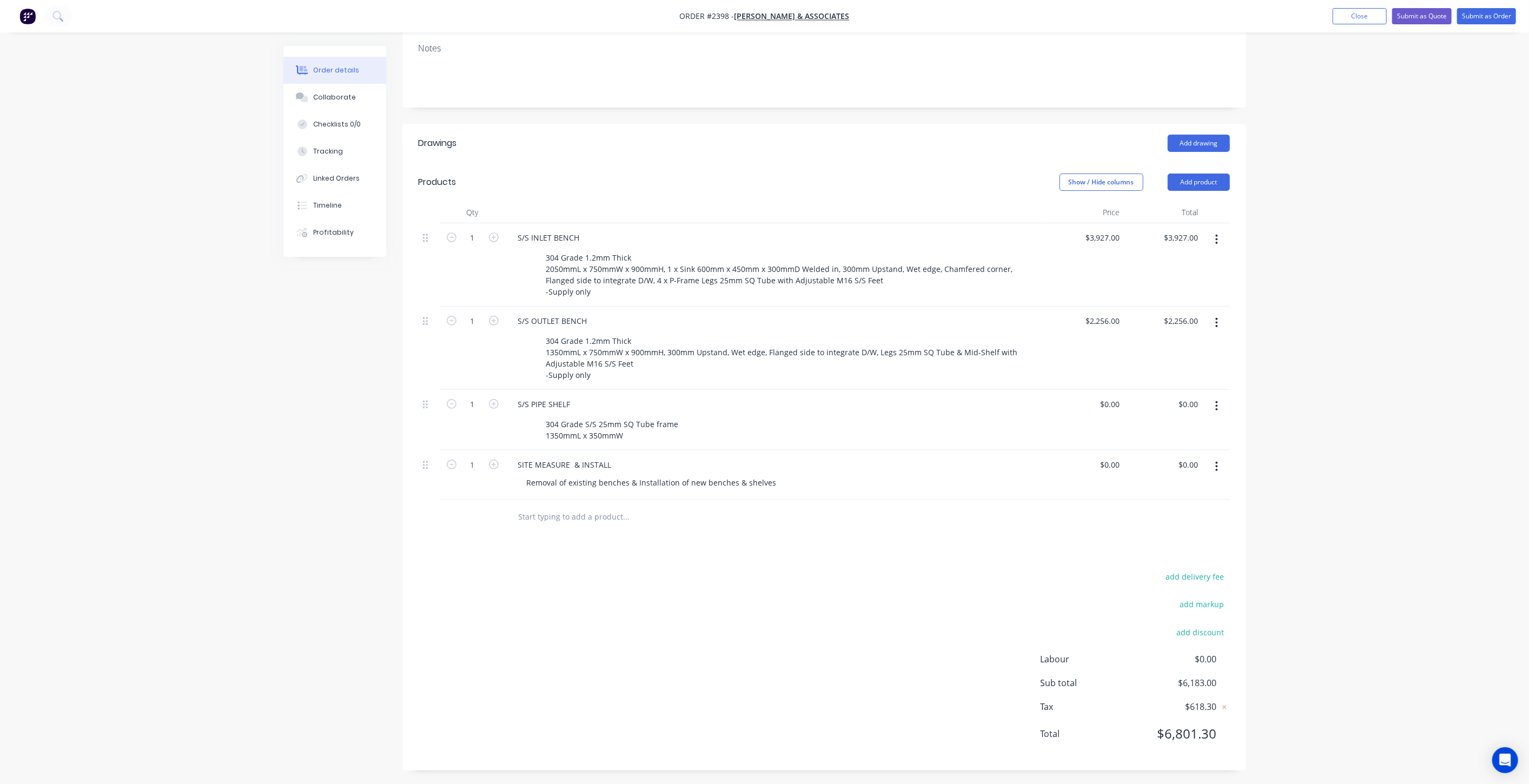
click at [1299, 461] on div "Order details Collaborate Checklists 0/0 Tracking Linked Orders Timeline Profit…" at bounding box center [764, 304] width 1529 height 966
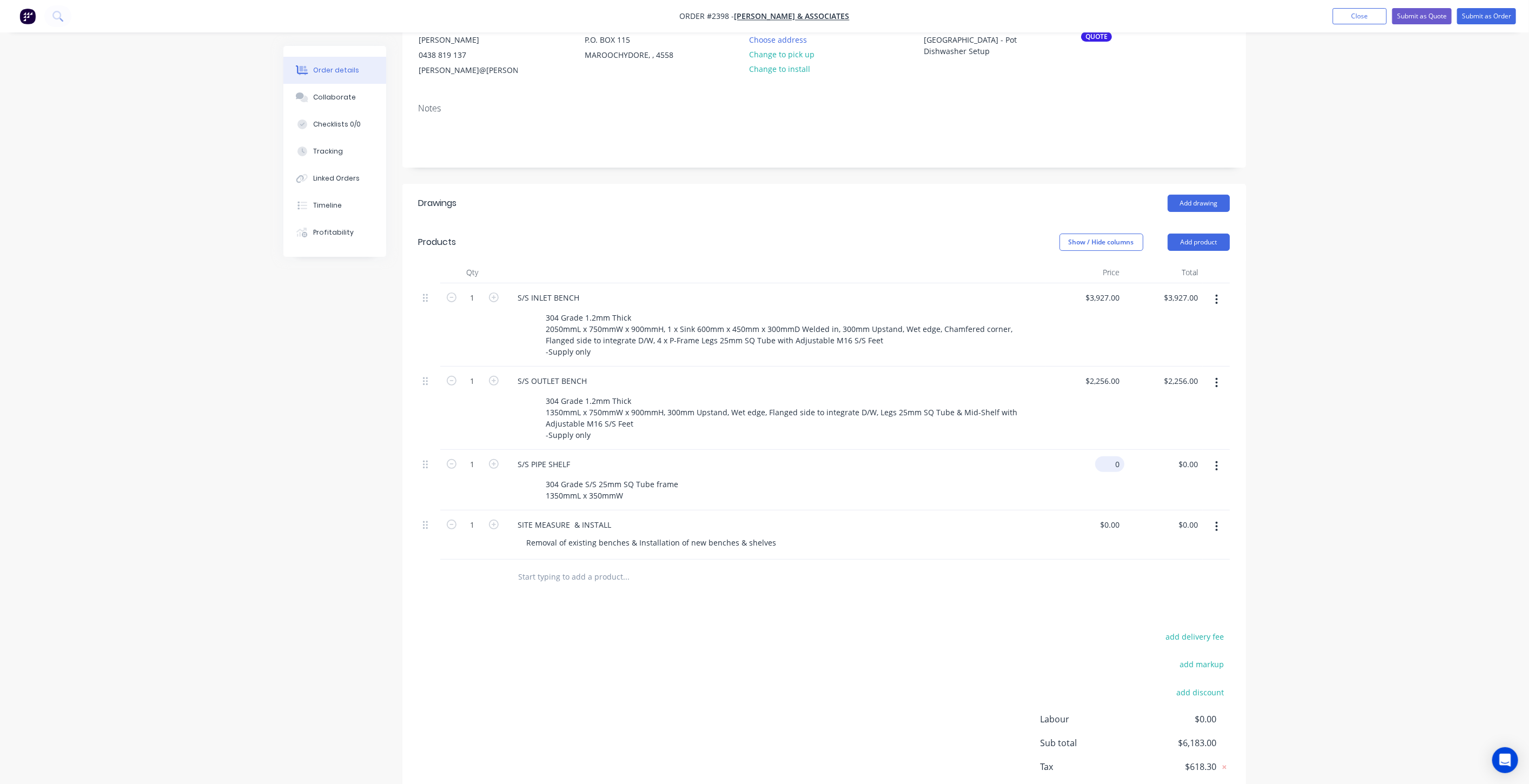
click at [1113, 460] on input "0" at bounding box center [1112, 464] width 25 height 16
click at [1491, 480] on div "Order details Collaborate Checklists 0/0 Tracking Linked Orders Timeline Profit…" at bounding box center [764, 364] width 1529 height 966
click at [119, 397] on div "Order details Collaborate Checklists 0/0 Tracking Linked Orders Timeline Profit…" at bounding box center [764, 364] width 1529 height 966
click at [1114, 463] on input "0" at bounding box center [1112, 464] width 25 height 16
type input "$1,170.00"
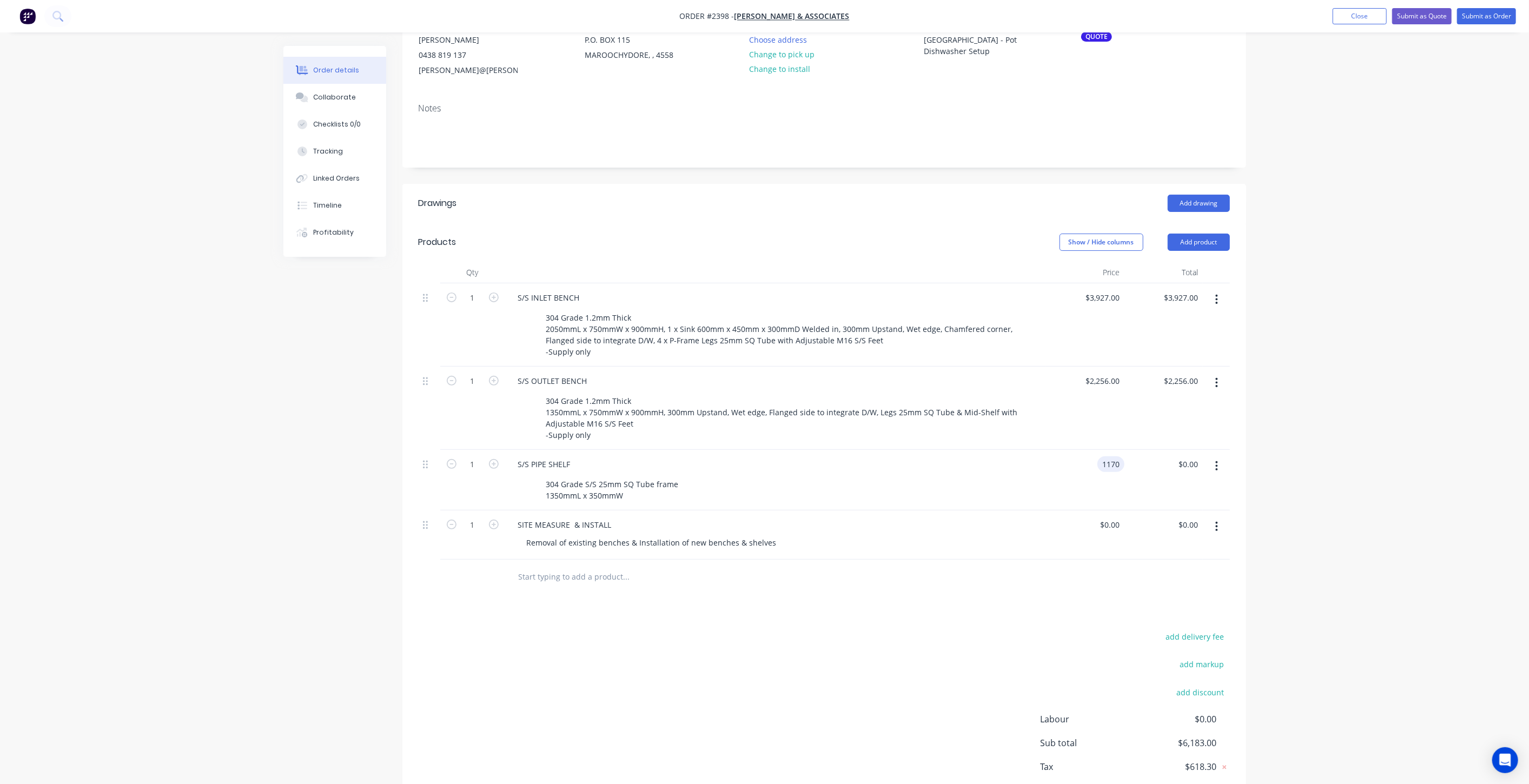
type input "$1,170.00"
click at [1293, 430] on div "Order details Collaborate Checklists 0/0 Tracking Linked Orders Timeline Profit…" at bounding box center [764, 364] width 1529 height 966
click at [1276, 521] on div "Order details Collaborate Checklists 0/0 Tracking Linked Orders Timeline Profit…" at bounding box center [764, 364] width 1529 height 966
click at [614, 521] on div "SITE MEASURE & INSTALL" at bounding box center [565, 525] width 111 height 16
drag, startPoint x: 321, startPoint y: 583, endPoint x: 315, endPoint y: 583, distance: 6.0
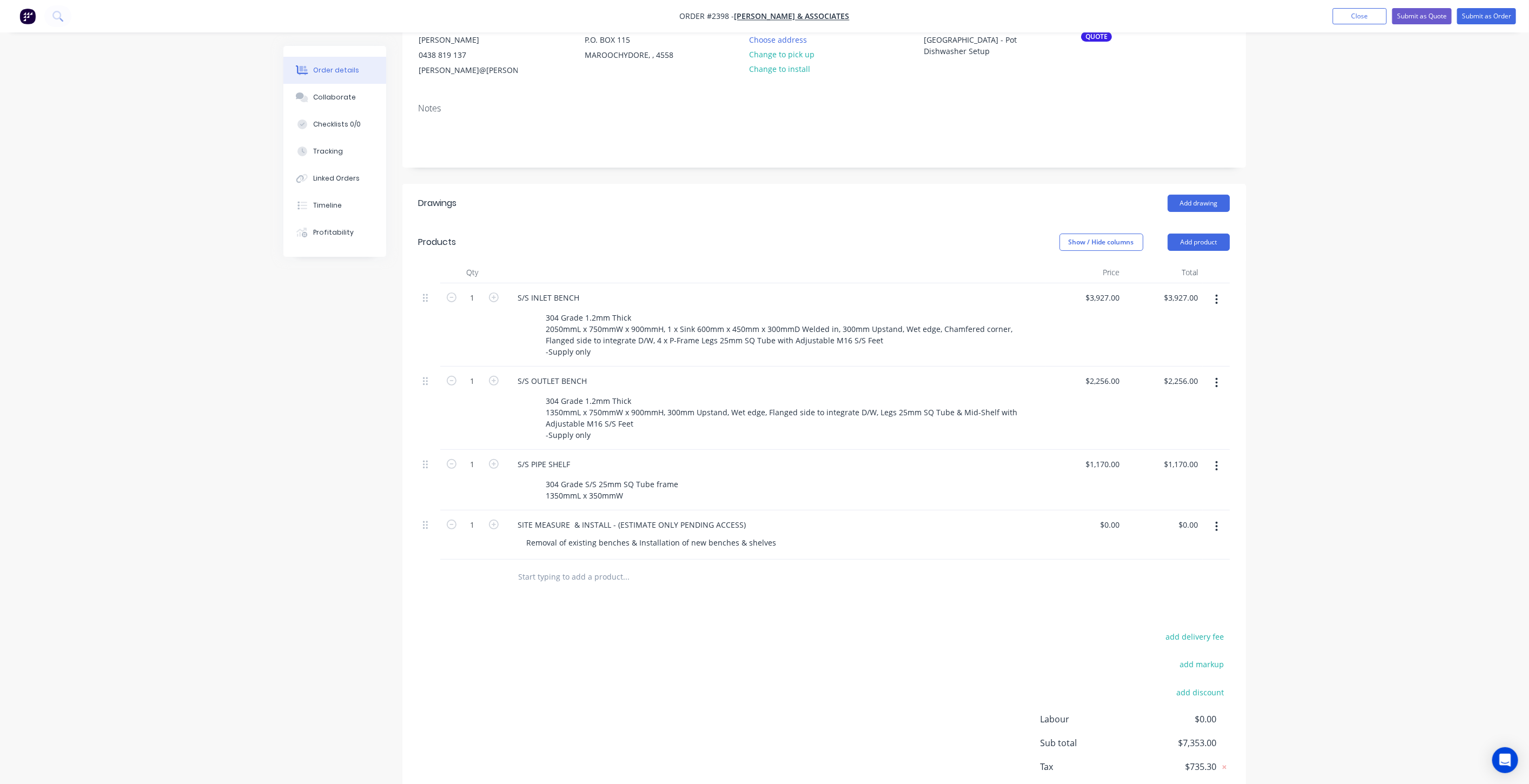
click at [321, 582] on div "Created by Mark Created 08/10/25 Required 08/10/25 Assigned to Add team member …" at bounding box center [765, 387] width 963 height 920
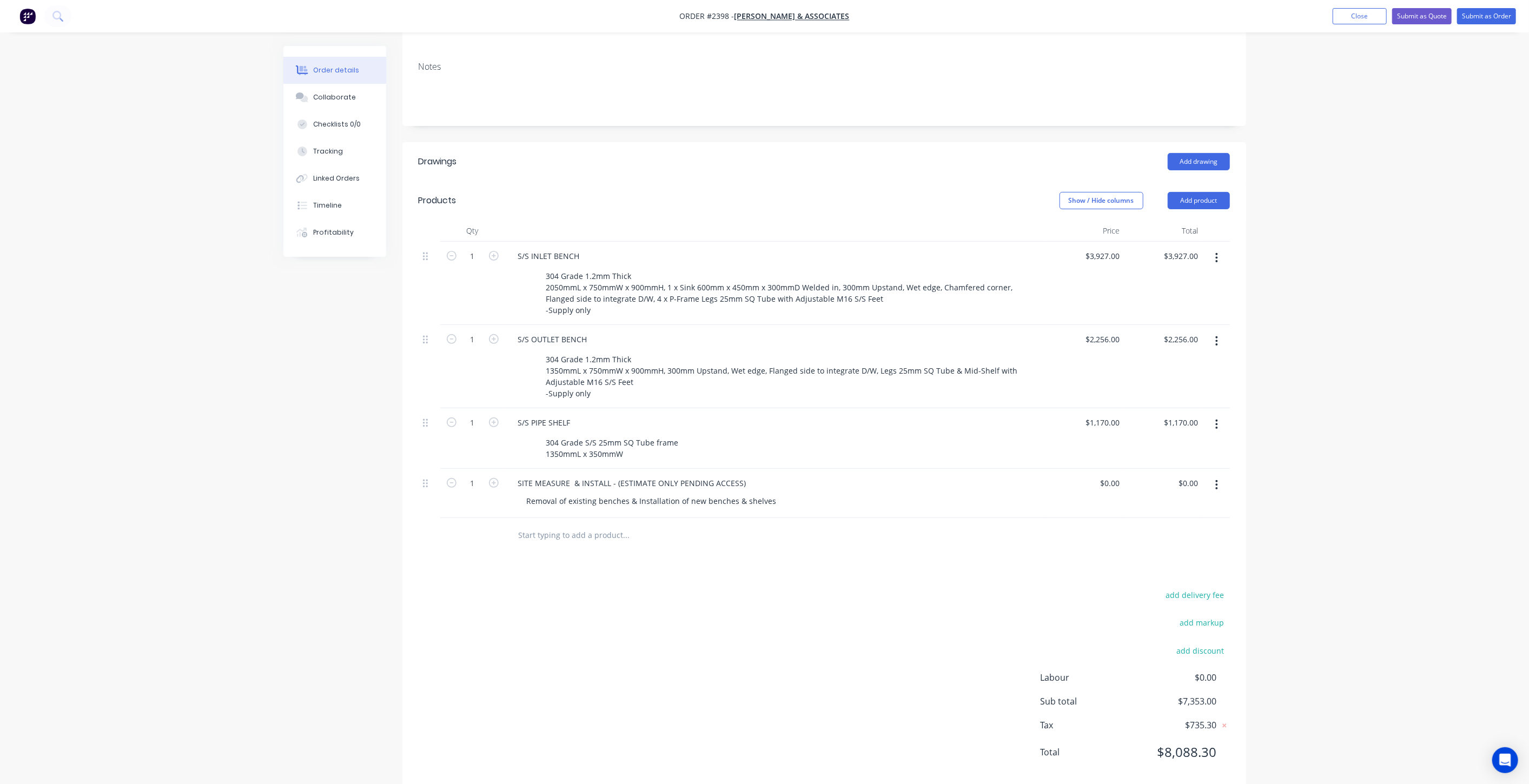
scroll to position [179, 0]
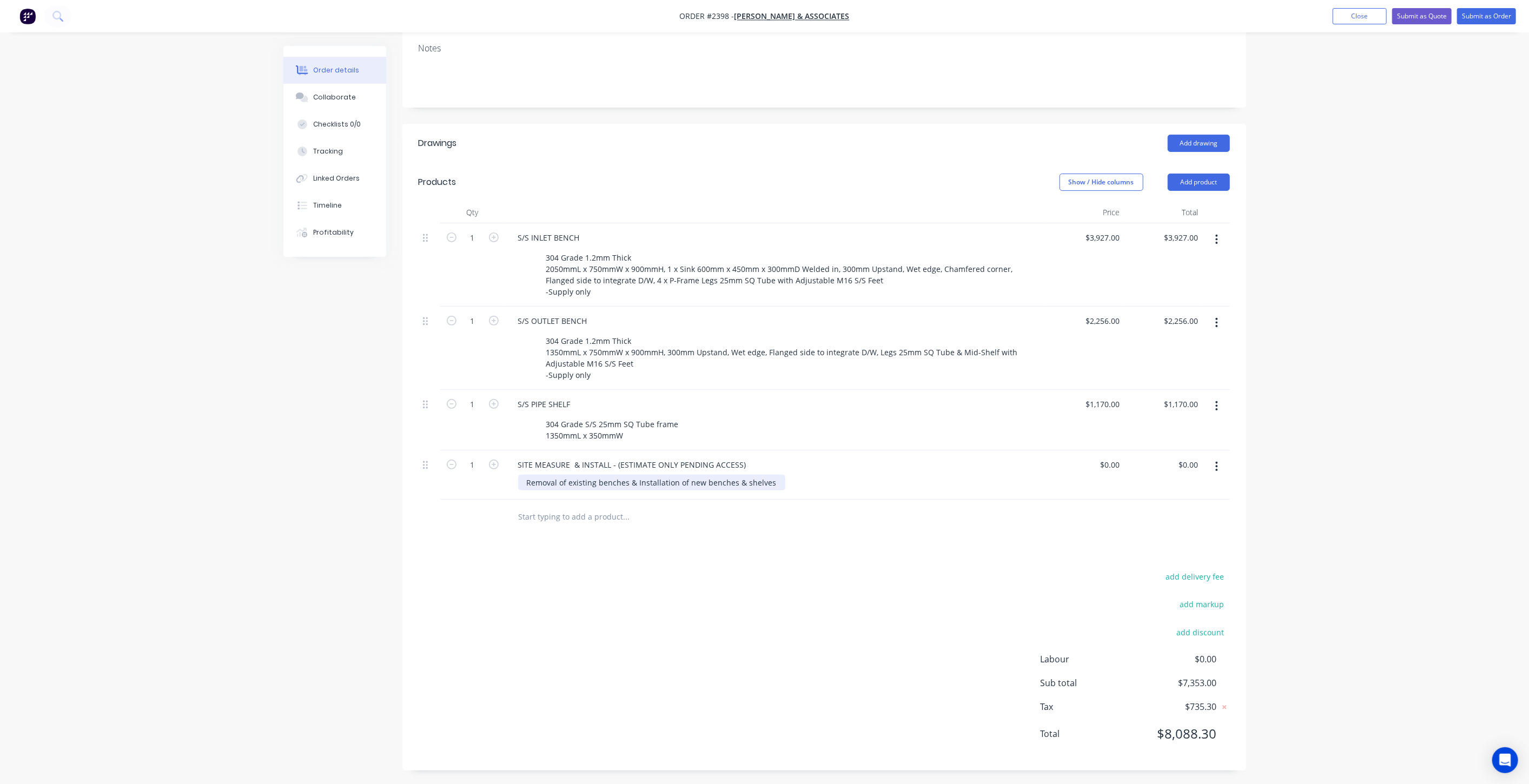
click at [770, 481] on div "Removal of existing benches & Installation of new benches & shelves" at bounding box center [652, 483] width 267 height 16
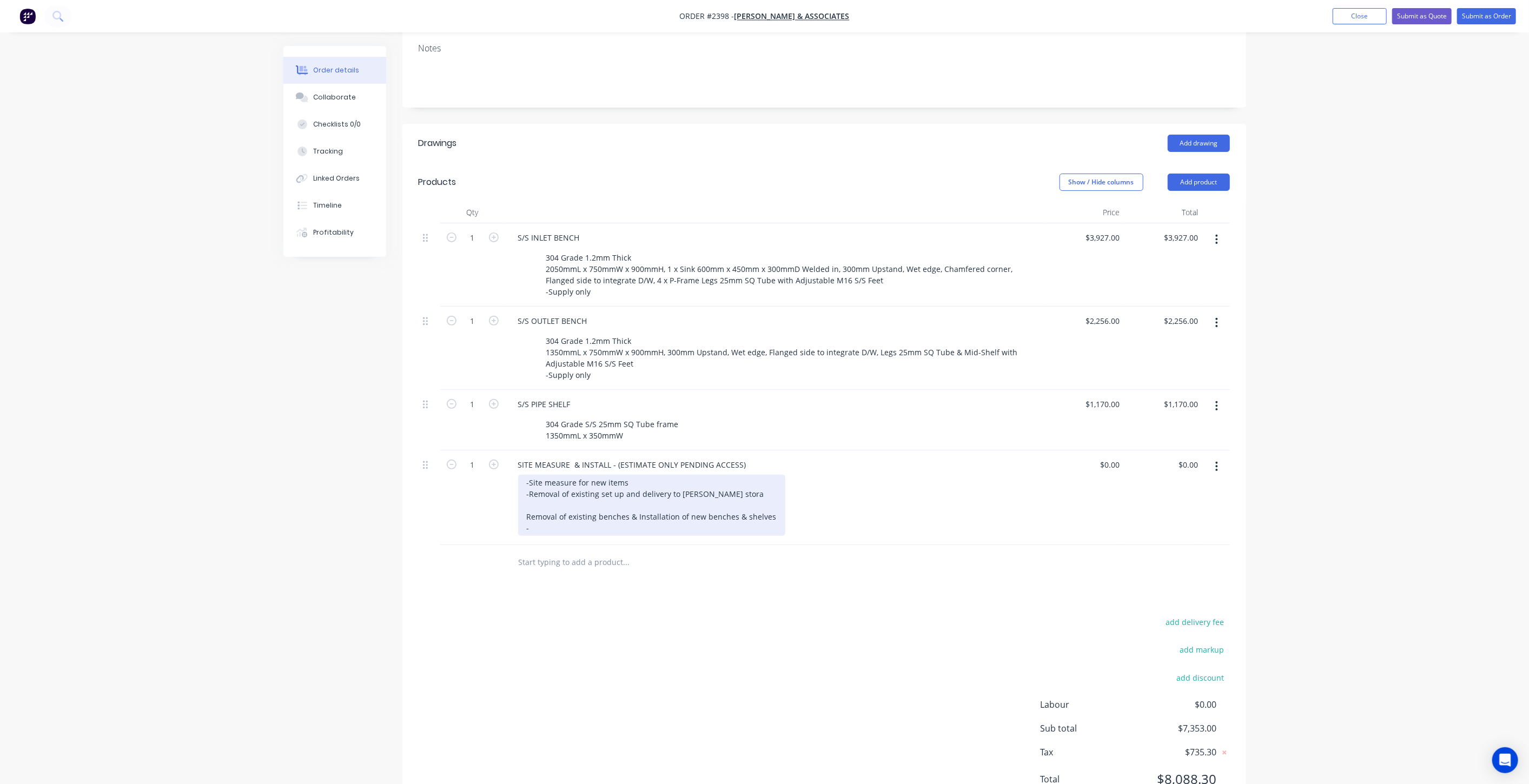
drag, startPoint x: 582, startPoint y: 503, endPoint x: 604, endPoint y: 514, distance: 24.6
click at [582, 503] on div "-Site measure for new items -Removal of existing set up and delivery to Hillers…" at bounding box center [652, 505] width 267 height 61
click at [663, 504] on div "-Site measure for new items -Removal of existing set up and delivery to Hillers…" at bounding box center [652, 505] width 267 height 61
click at [731, 492] on div "-Site measure for new items -Removal of existing set up and delivery to Hillers…" at bounding box center [652, 505] width 267 height 61
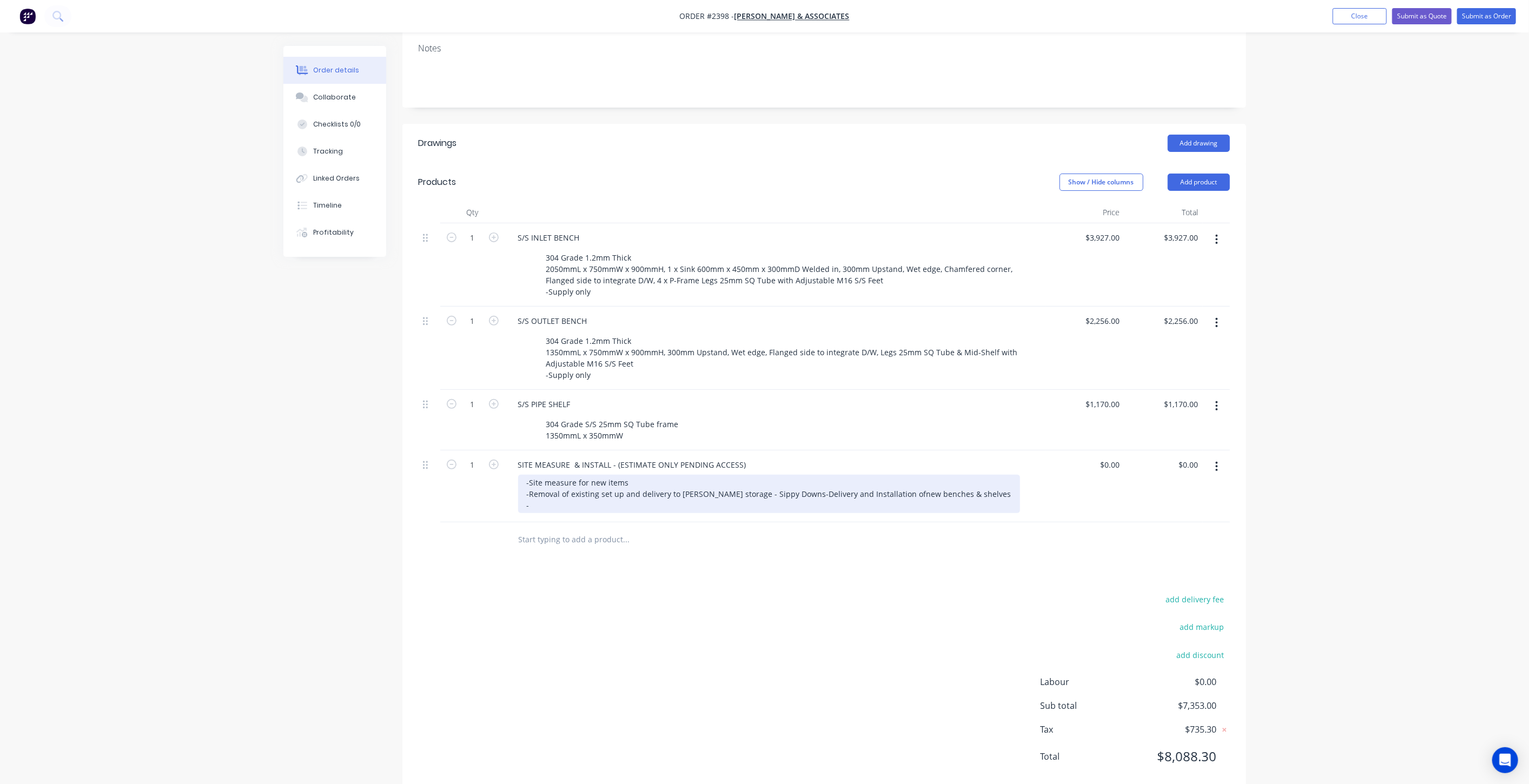
click at [729, 504] on div "-Site measure for new items -Removal of existing set up and delivery to Hillers…" at bounding box center [769, 494] width 502 height 39
click at [369, 443] on div "Created by Mark Created 08/10/25 Required 08/10/25 Assigned to Add team member …" at bounding box center [765, 338] width 963 height 943
click at [1314, 476] on div "Order details Collaborate Checklists 0/0 Tracking Linked Orders Timeline Profit…" at bounding box center [764, 315] width 1529 height 989
click at [1274, 504] on div "Order details Collaborate Checklists 0/0 Tracking Linked Orders Timeline Profit…" at bounding box center [764, 315] width 1529 height 989
click at [745, 504] on div "-Site measure for new items -Removal of existing set up and delivery to Hillers…" at bounding box center [677, 494] width 317 height 39
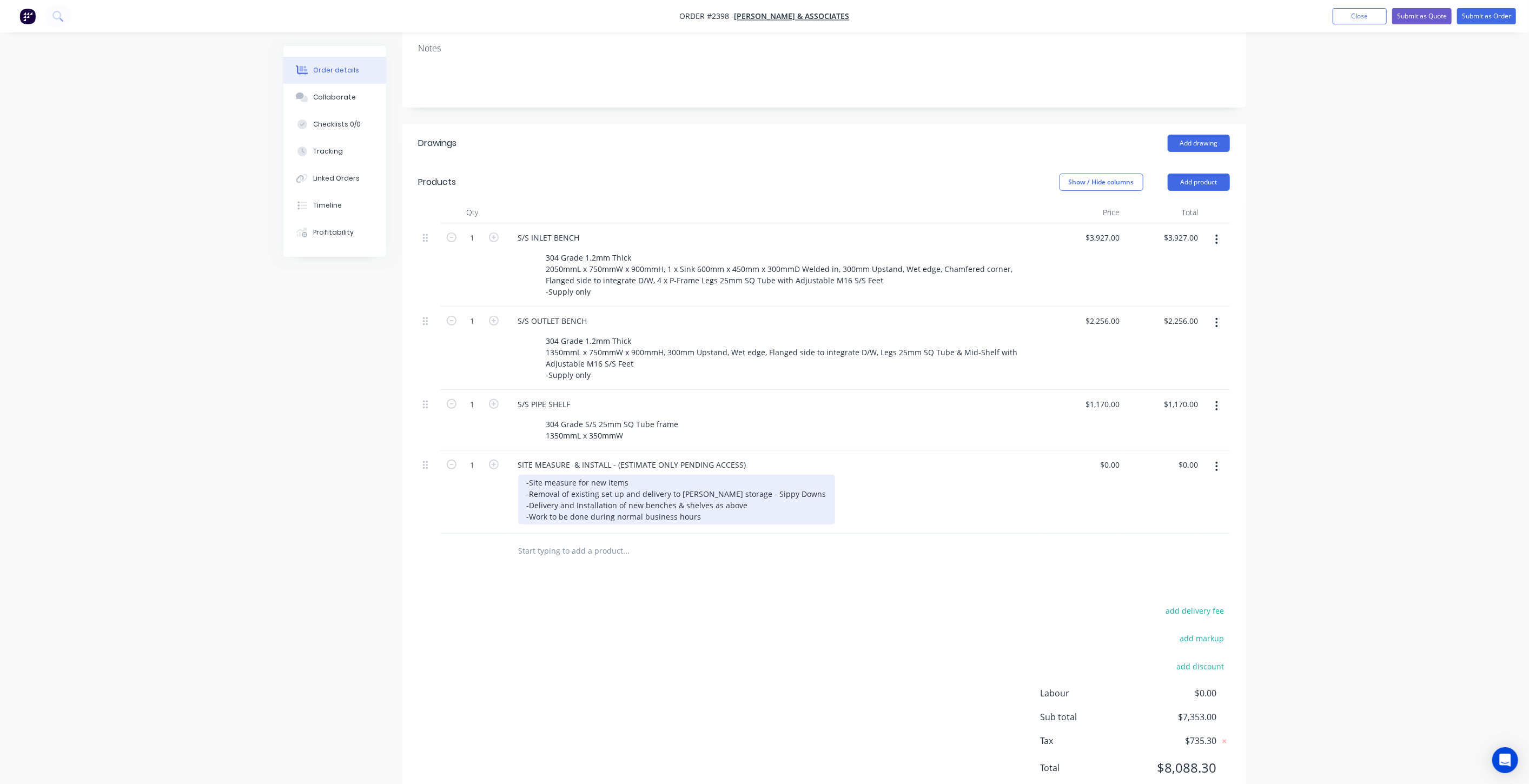
click at [734, 509] on div "-Site measure for new items -Removal of existing set up and delivery to Hillers…" at bounding box center [677, 500] width 317 height 50
click at [526, 490] on div "-Site measure for new items -Removal of existing set up and delivery to Hillers…" at bounding box center [677, 500] width 317 height 50
click at [733, 516] on div "-Site measure for new items -Removal of existing set up and delivery to Hillers…" at bounding box center [677, 500] width 317 height 50
drag, startPoint x: 593, startPoint y: 536, endPoint x: 599, endPoint y: 549, distance: 14.3
click at [594, 538] on div "-Site measure for new items -Removal of existing set up and delivery to Hillers…" at bounding box center [677, 511] width 317 height 72
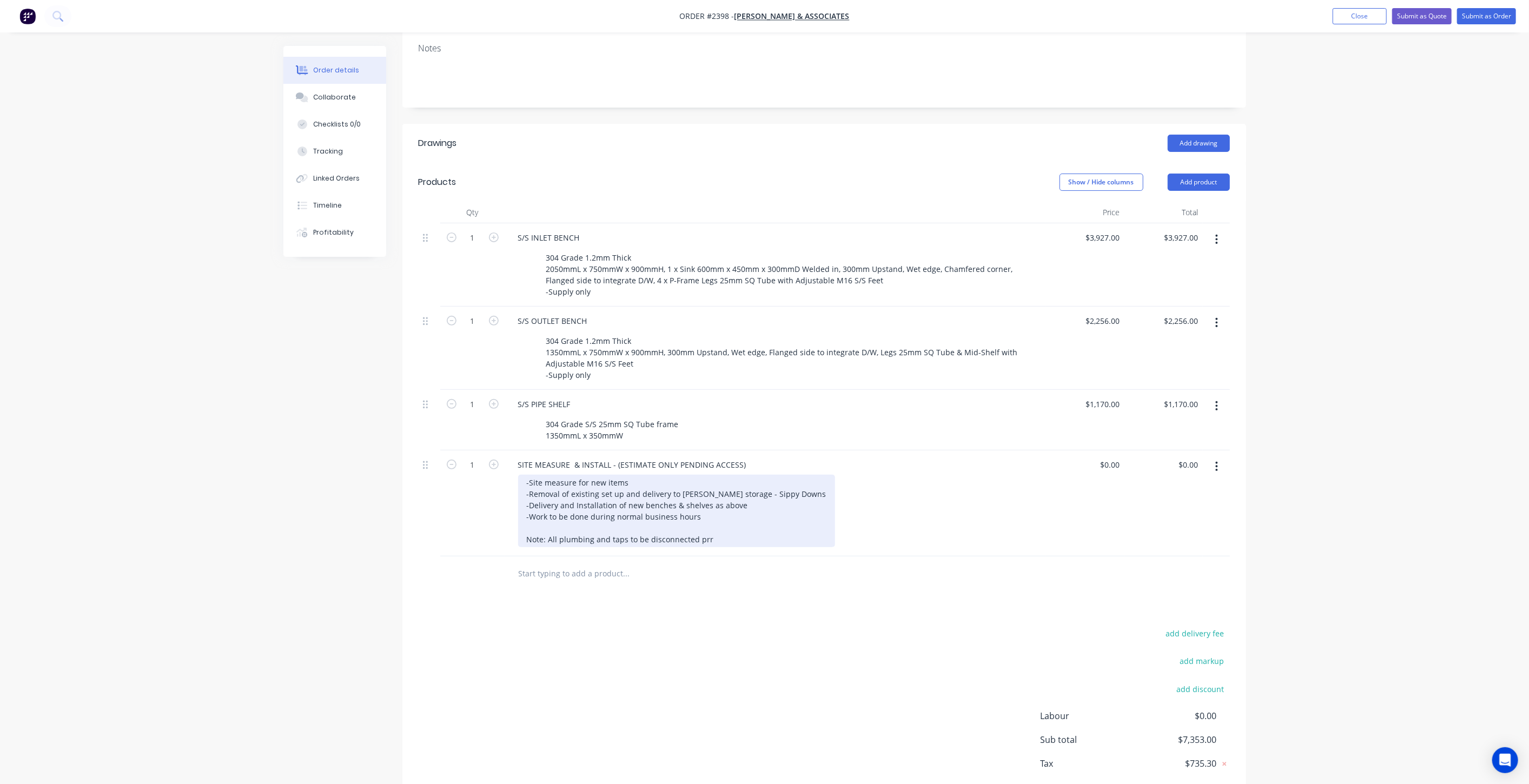
click at [733, 540] on div "-Site measure for new items -Removal of existing set up and delivery to Hillers…" at bounding box center [677, 511] width 317 height 72
drag, startPoint x: 719, startPoint y: 535, endPoint x: 697, endPoint y: 538, distance: 22.2
click at [697, 538] on div "-Site measure for new items -Removal of existing set up and delivery to Hillers…" at bounding box center [677, 511] width 317 height 72
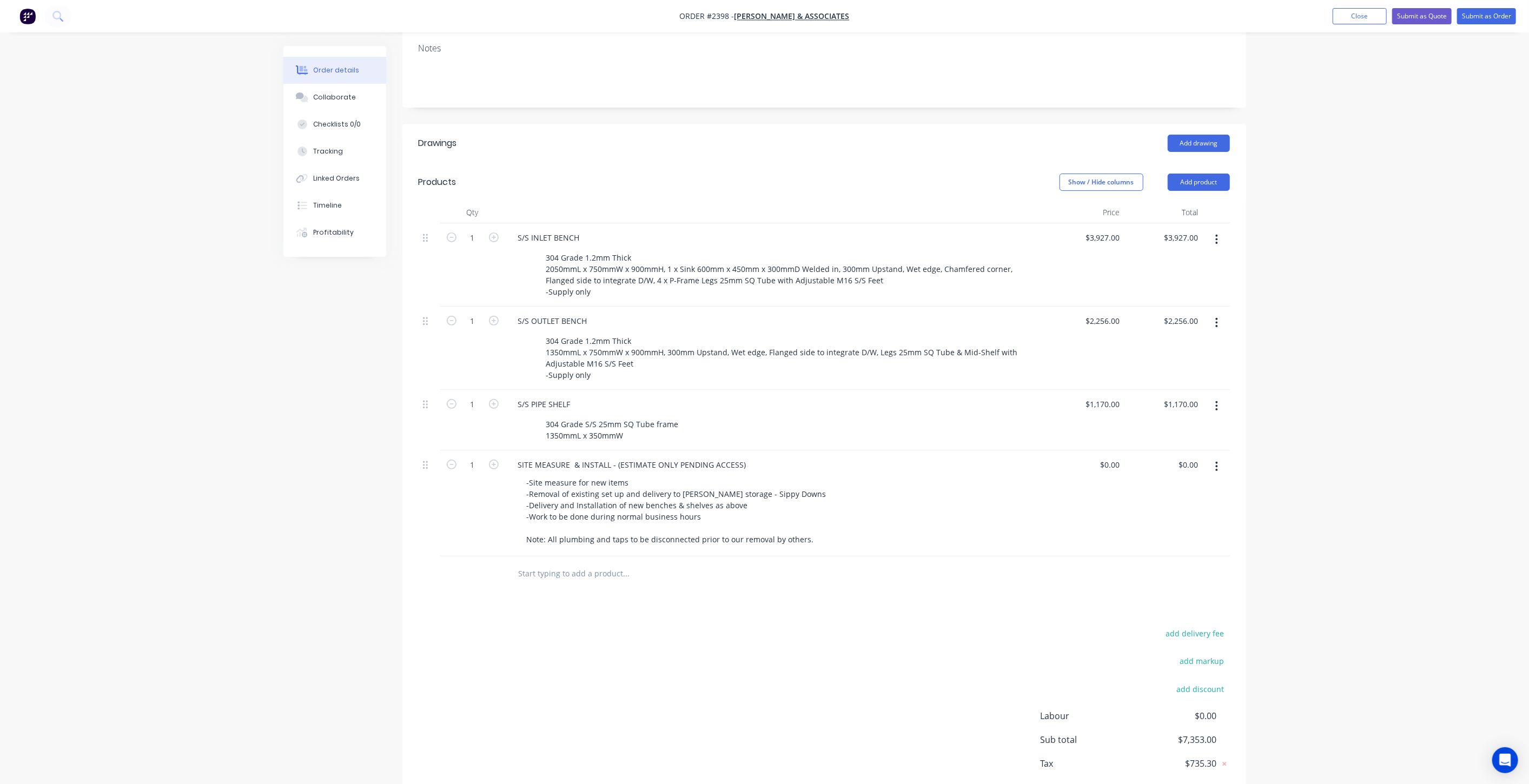
click at [242, 545] on div "Order details Collaborate Checklists 0/0 Tracking Linked Orders Timeline Profit…" at bounding box center [764, 332] width 1529 height 1023
click at [1229, 522] on div at bounding box center [1216, 503] width 27 height 106
click at [1363, 521] on div "Order details Collaborate Checklists 0/0 Tracking Linked Orders Timeline Profit…" at bounding box center [764, 332] width 1529 height 1023
click at [1114, 460] on input "0" at bounding box center [1112, 465] width 25 height 16
type input "$3,650.00"
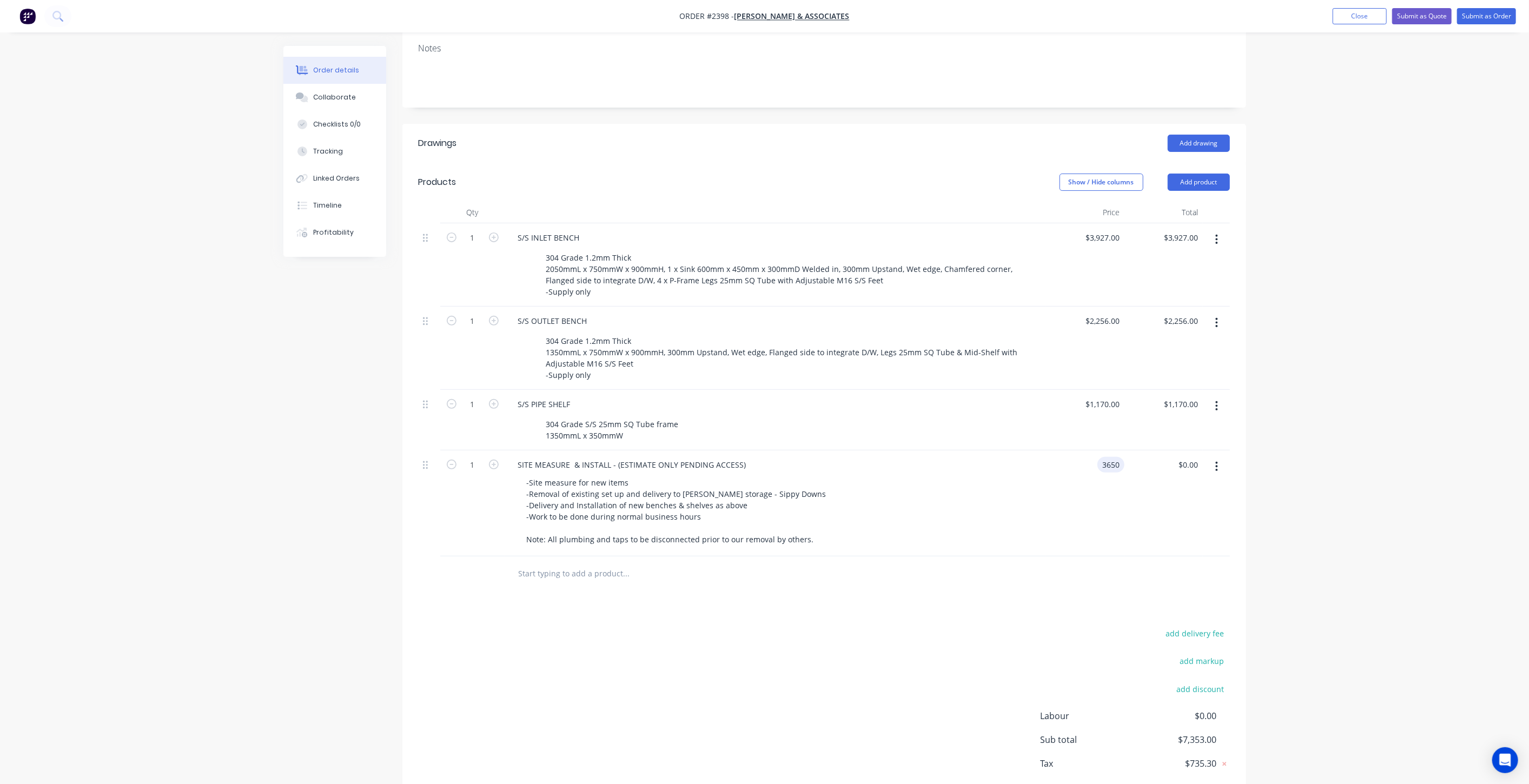
type input "$3,650.00"
drag, startPoint x: 1342, startPoint y: 419, endPoint x: 1339, endPoint y: 413, distance: 6.7
click at [1341, 417] on div "Order details Collaborate Checklists 0/0 Tracking Linked Orders Timeline Profit…" at bounding box center [764, 332] width 1529 height 1023
click at [1357, 431] on div "Order details Collaborate Checklists 0/0 Tracking Linked Orders Timeline Profit…" at bounding box center [764, 332] width 1529 height 1023
click at [1353, 435] on div "Order details Collaborate Checklists 0/0 Tracking Linked Orders Timeline Profit…" at bounding box center [764, 332] width 1529 height 1023
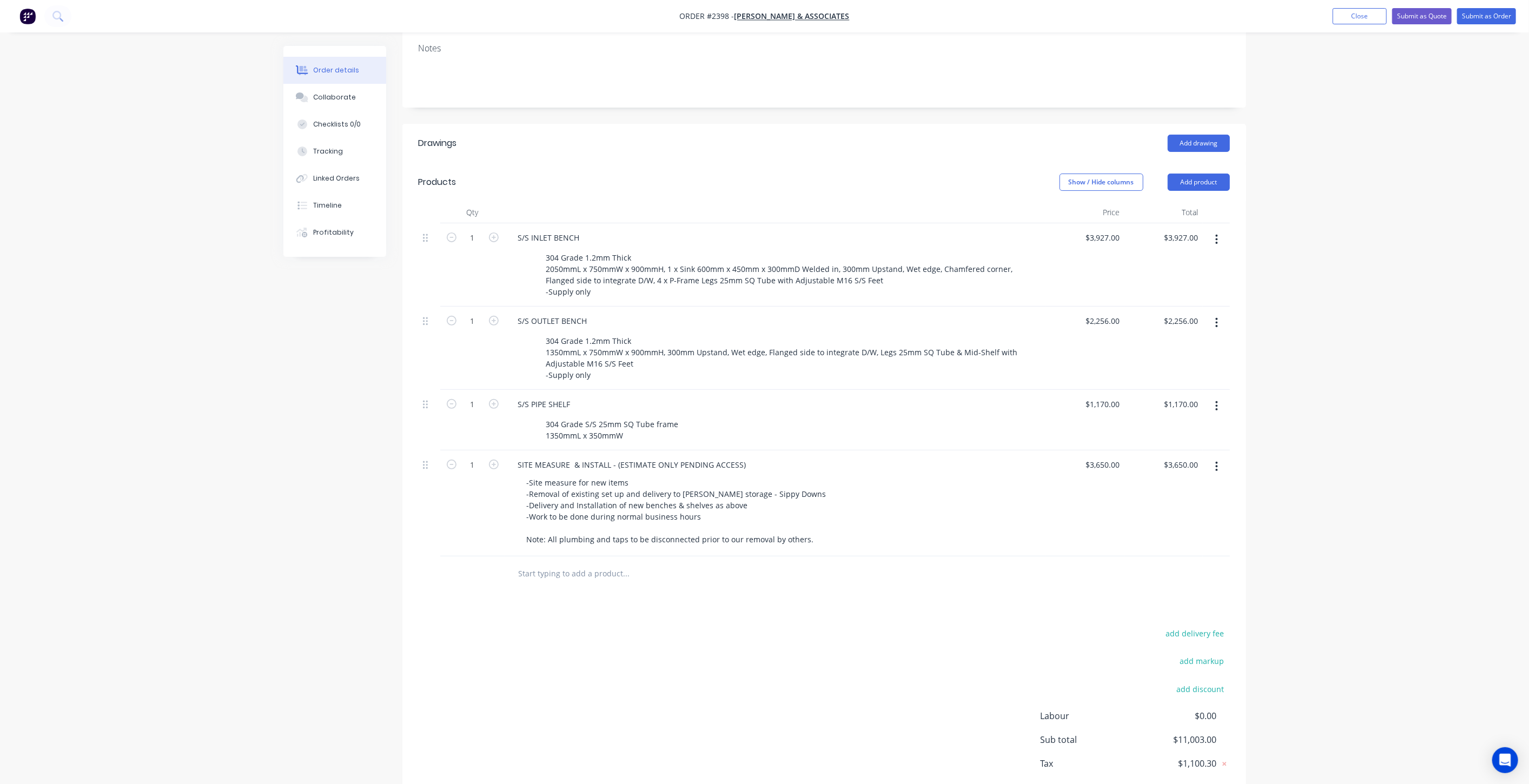
click at [1352, 432] on div "Order details Collaborate Checklists 0/0 Tracking Linked Orders Timeline Profit…" at bounding box center [764, 332] width 1529 height 1023
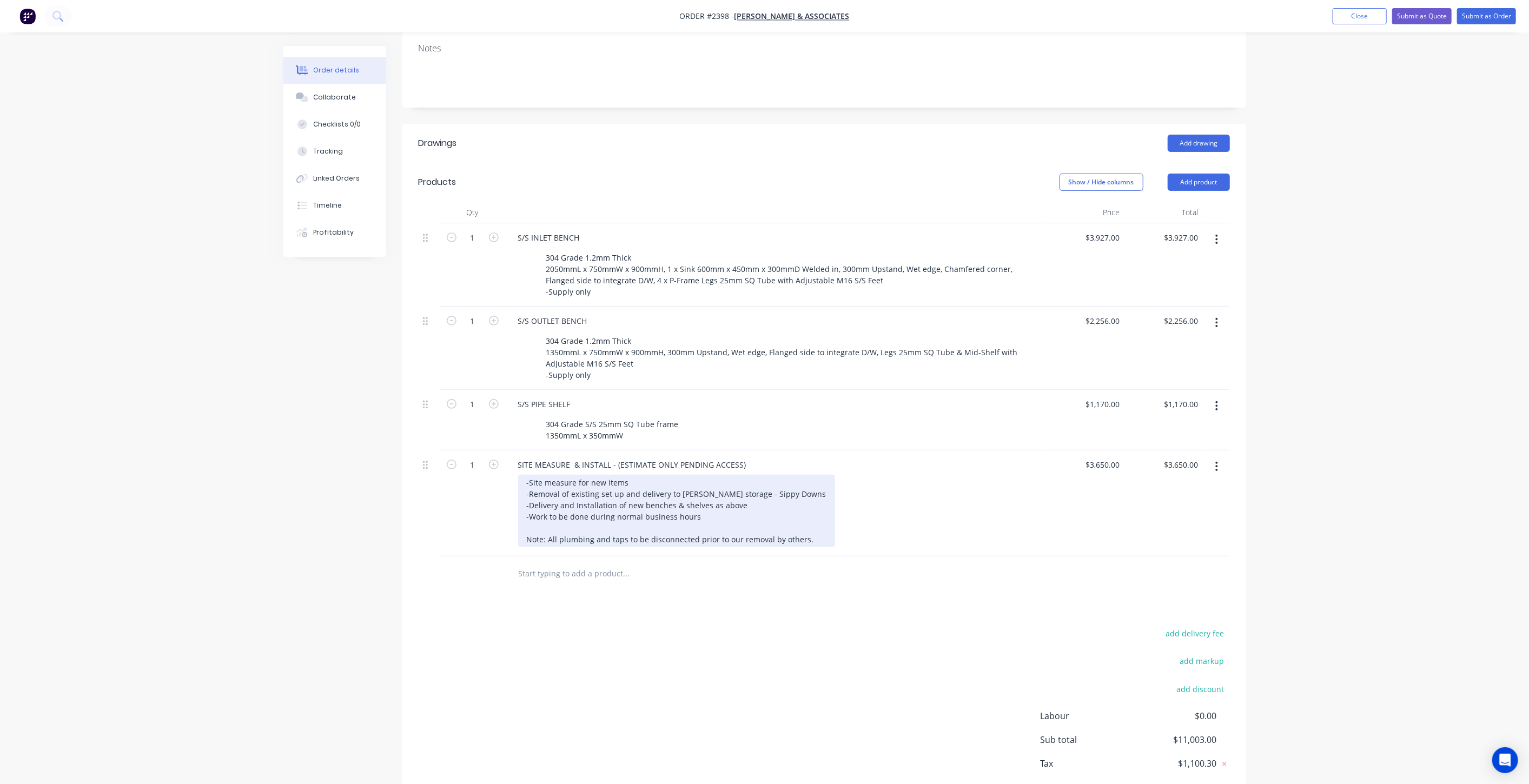
click at [806, 541] on div "-Site measure for new items -Removal of existing set up and delivery to Hillers…" at bounding box center [677, 511] width 317 height 72
click at [548, 535] on div "-Site measure for new items -Removal of existing set up and delivery to Hillers…" at bounding box center [677, 522] width 317 height 95
click at [786, 549] on div "-Site measure for new items -Removal of existing set up and delivery to Hillers…" at bounding box center [677, 528] width 317 height 106
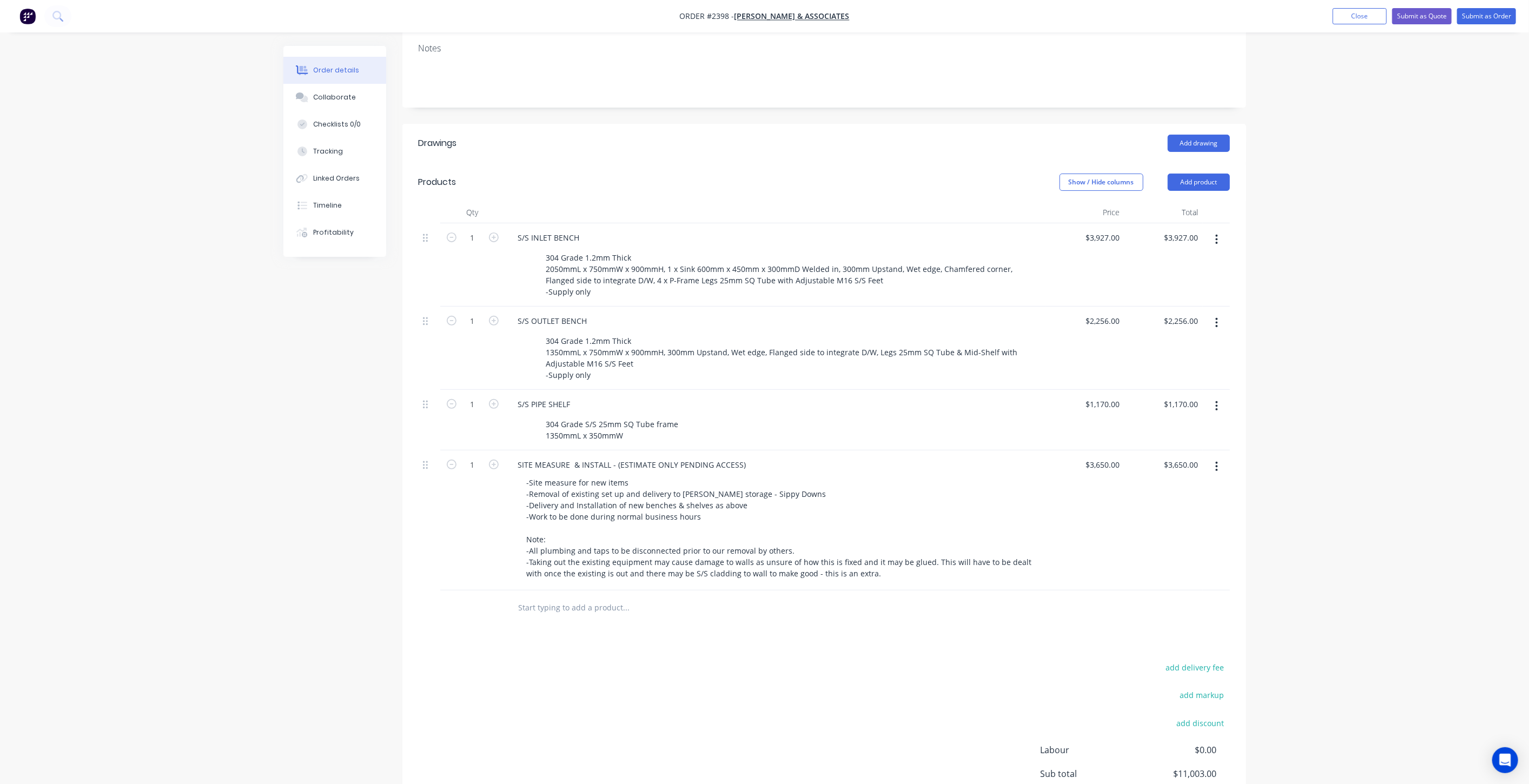
click at [1305, 532] on div "Order details Collaborate Checklists 0/0 Tracking Linked Orders Timeline Profit…" at bounding box center [764, 350] width 1529 height 1057
click at [1327, 561] on div "Order details Collaborate Checklists 0/0 Tracking Linked Orders Timeline Profit…" at bounding box center [764, 350] width 1529 height 1057
click at [1327, 554] on div "Order details Collaborate Checklists 0/0 Tracking Linked Orders Timeline Profit…" at bounding box center [764, 350] width 1529 height 1057
click at [1115, 461] on input "3650" at bounding box center [1113, 465] width 23 height 16
type input "$3,750.00"
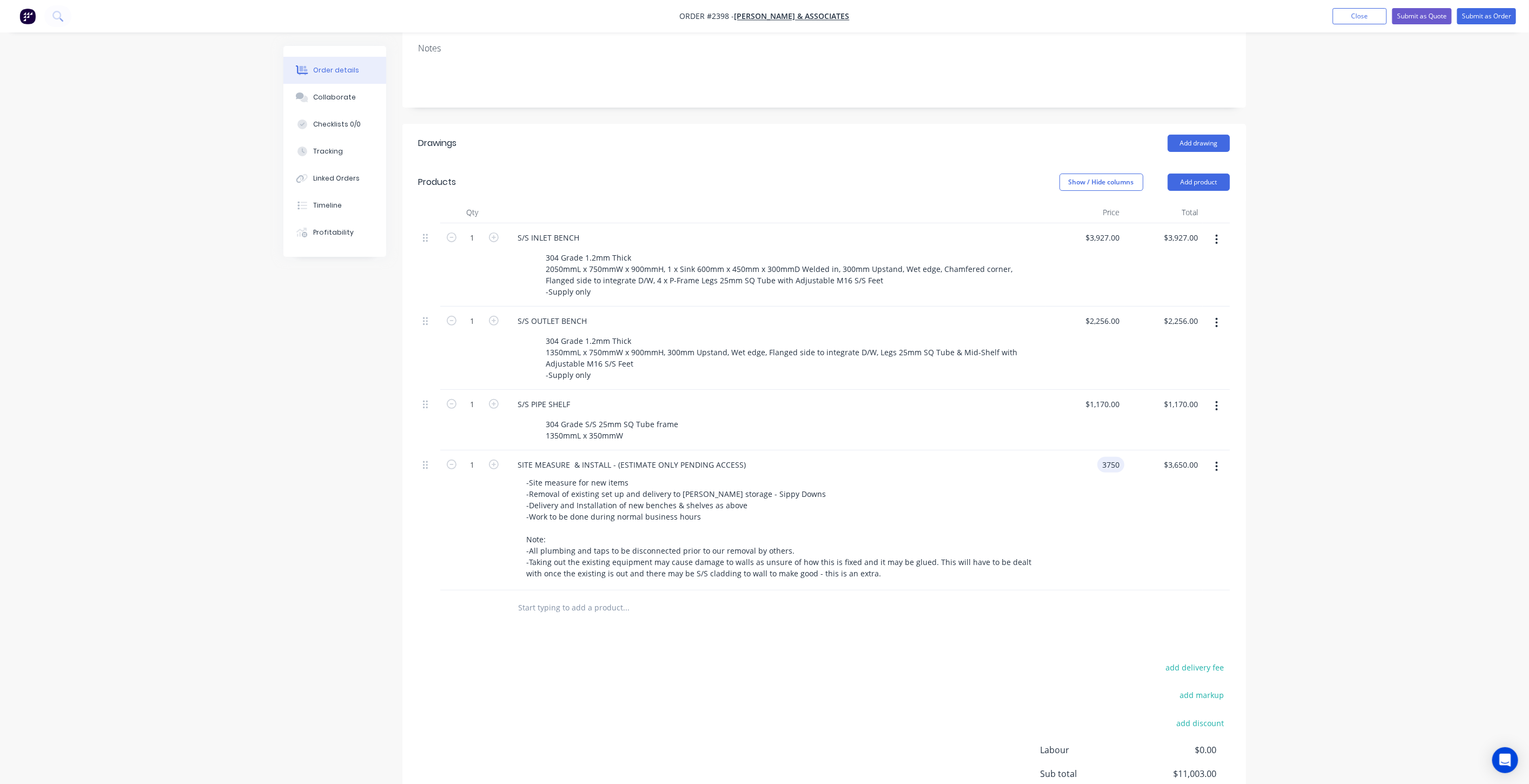
type input "$3,750.00"
click at [1378, 516] on div "Order details Collaborate Checklists 0/0 Tracking Linked Orders Timeline Profit…" at bounding box center [764, 350] width 1529 height 1057
click at [216, 545] on div "Order details Collaborate Checklists 0/0 Tracking Linked Orders Timeline Profit…" at bounding box center [764, 350] width 1529 height 1057
click at [1428, 258] on div "Order details Collaborate Checklists 0/0 Tracking Linked Orders Timeline Profit…" at bounding box center [764, 350] width 1529 height 1057
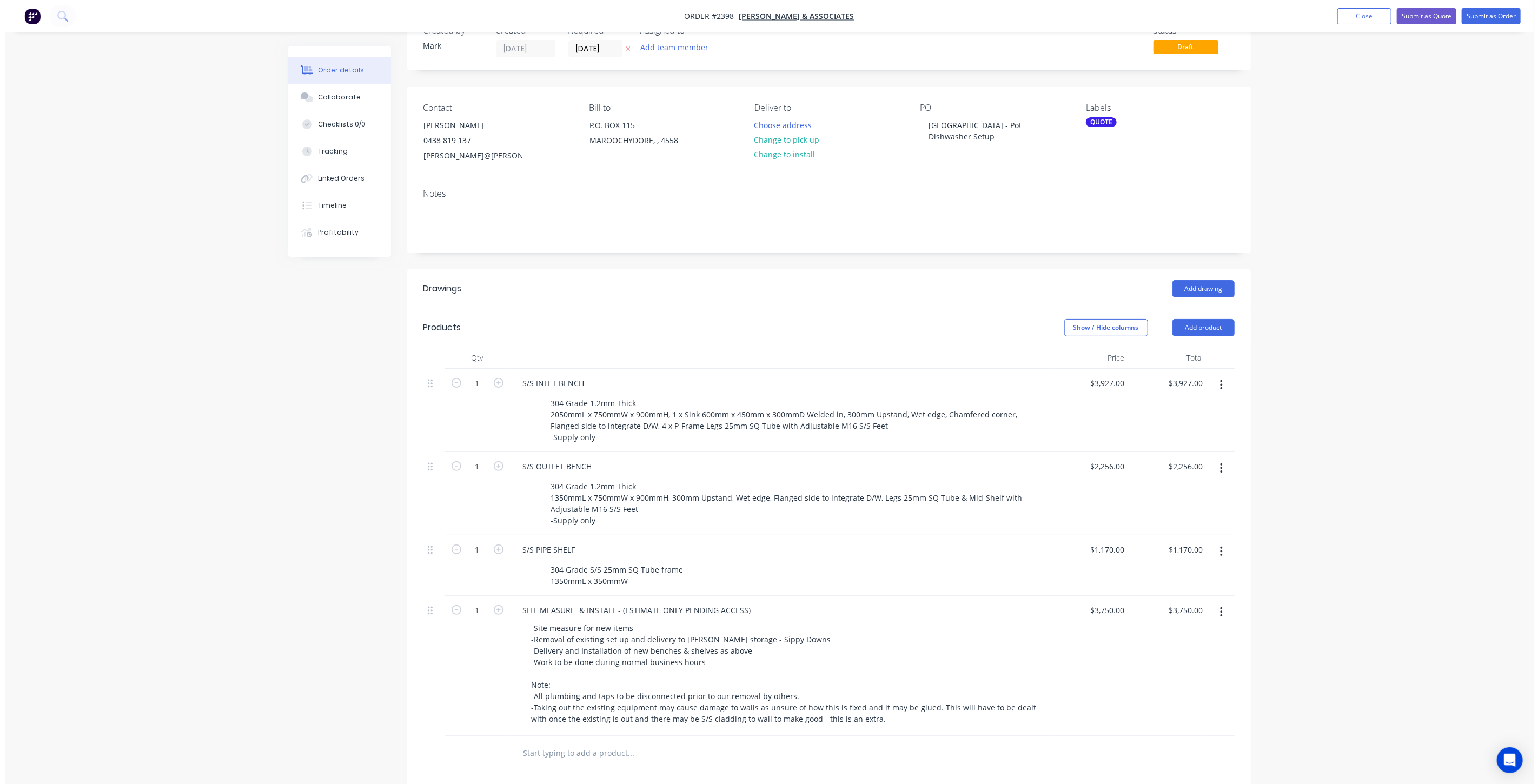
scroll to position [0, 0]
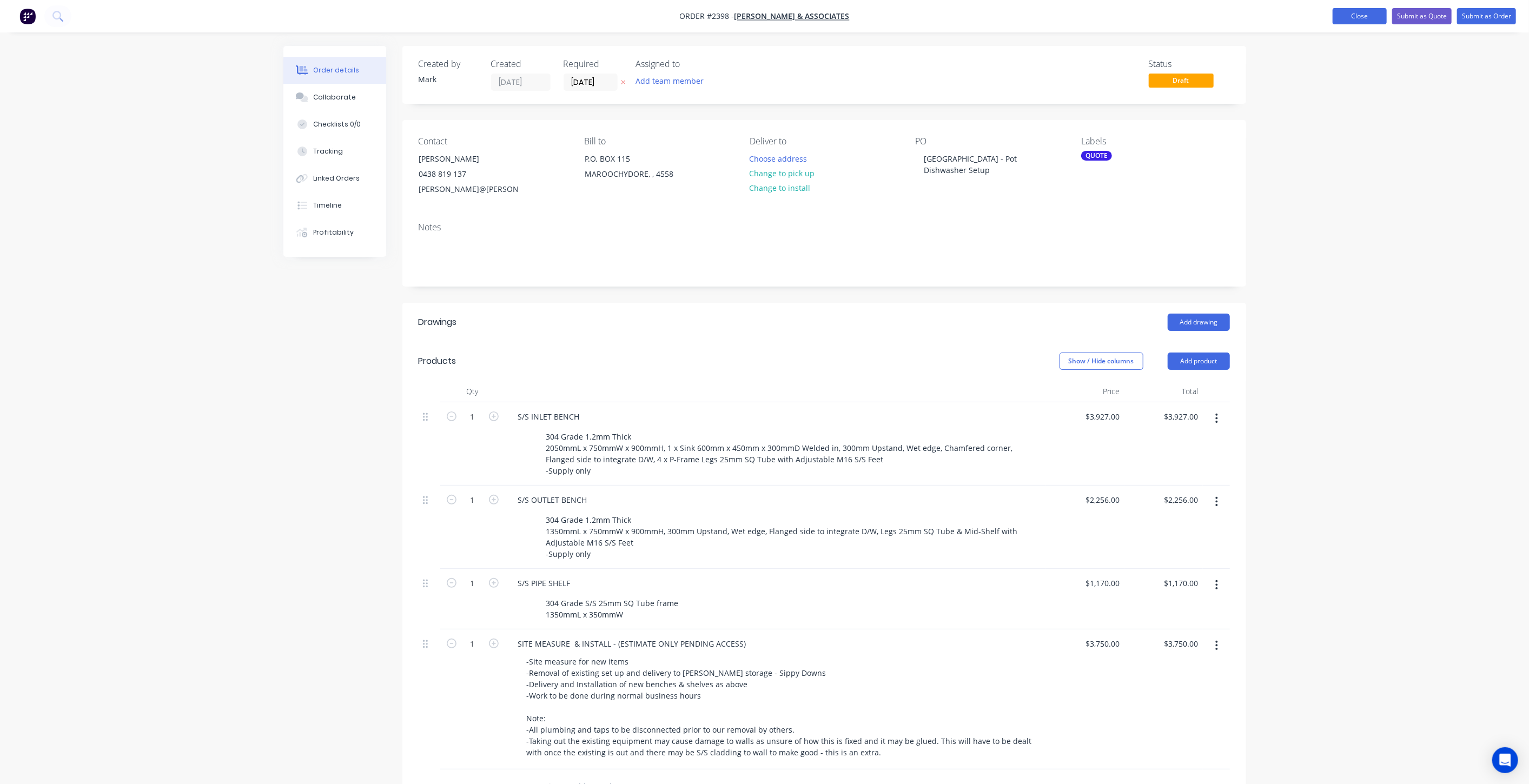
click at [1377, 11] on button "Close" at bounding box center [1360, 16] width 54 height 16
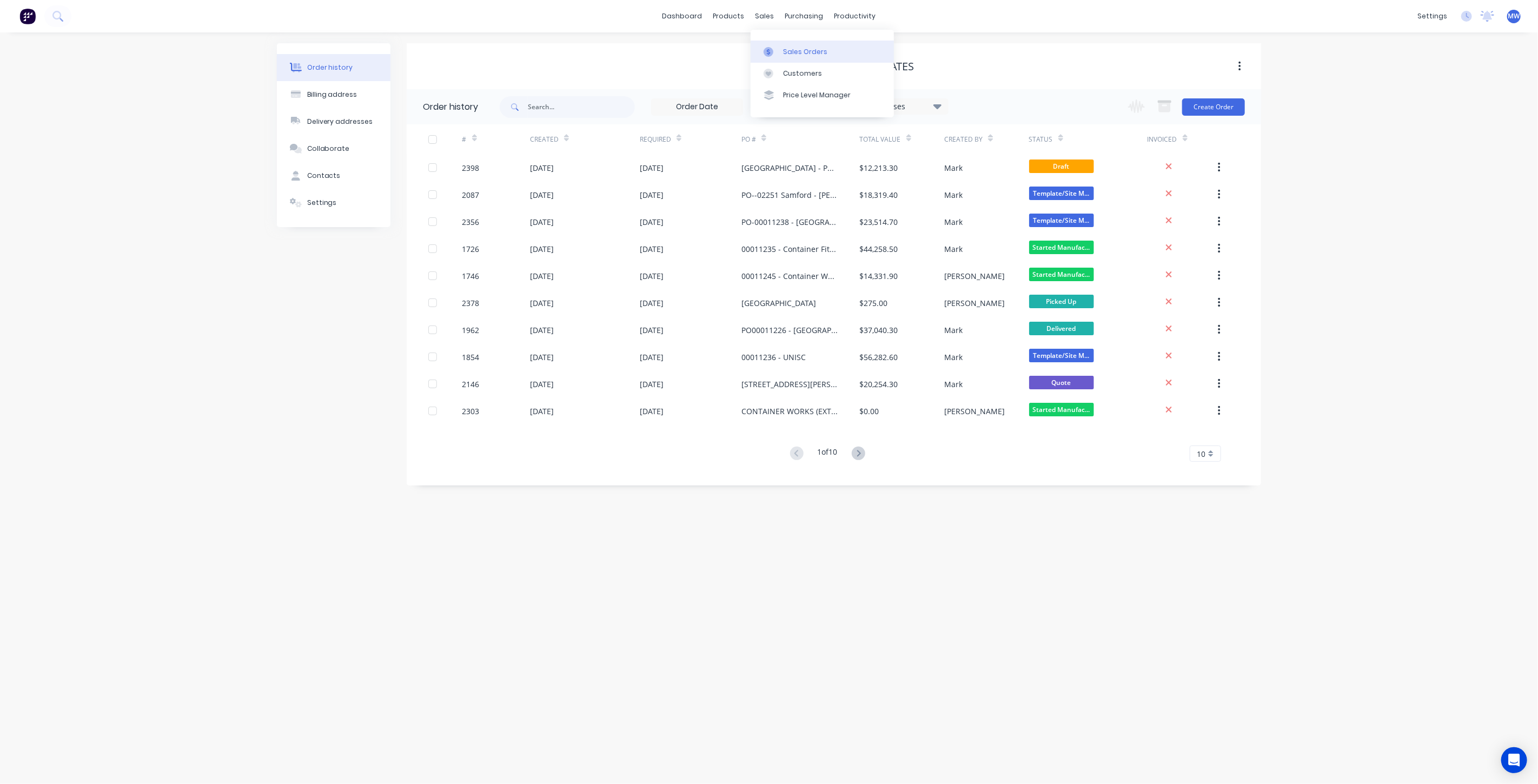
click at [788, 45] on link "Sales Orders" at bounding box center [822, 51] width 143 height 22
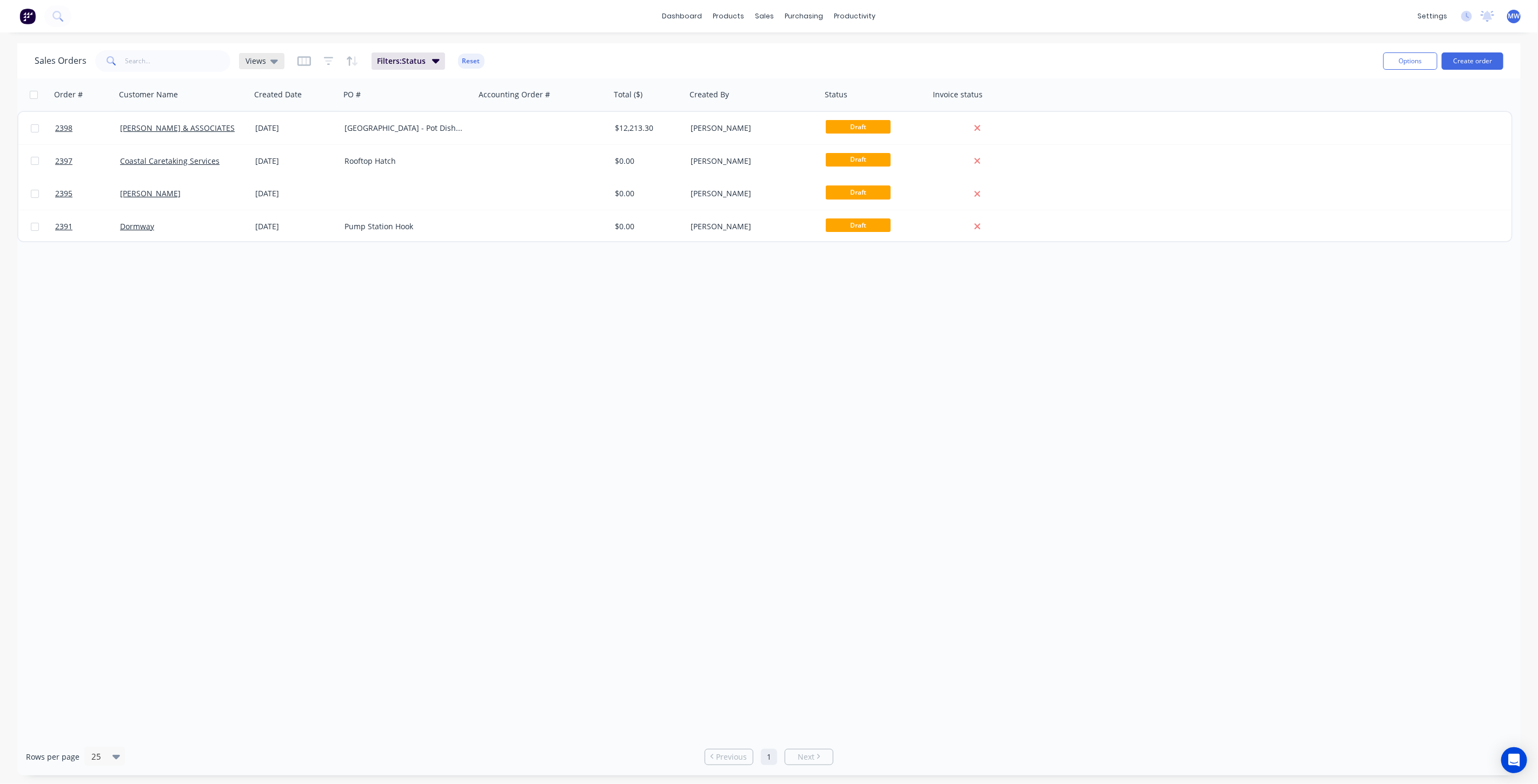
click at [266, 59] on div "Views" at bounding box center [262, 61] width 33 height 10
click at [285, 150] on button "None (Default)" at bounding box center [304, 153] width 123 height 13
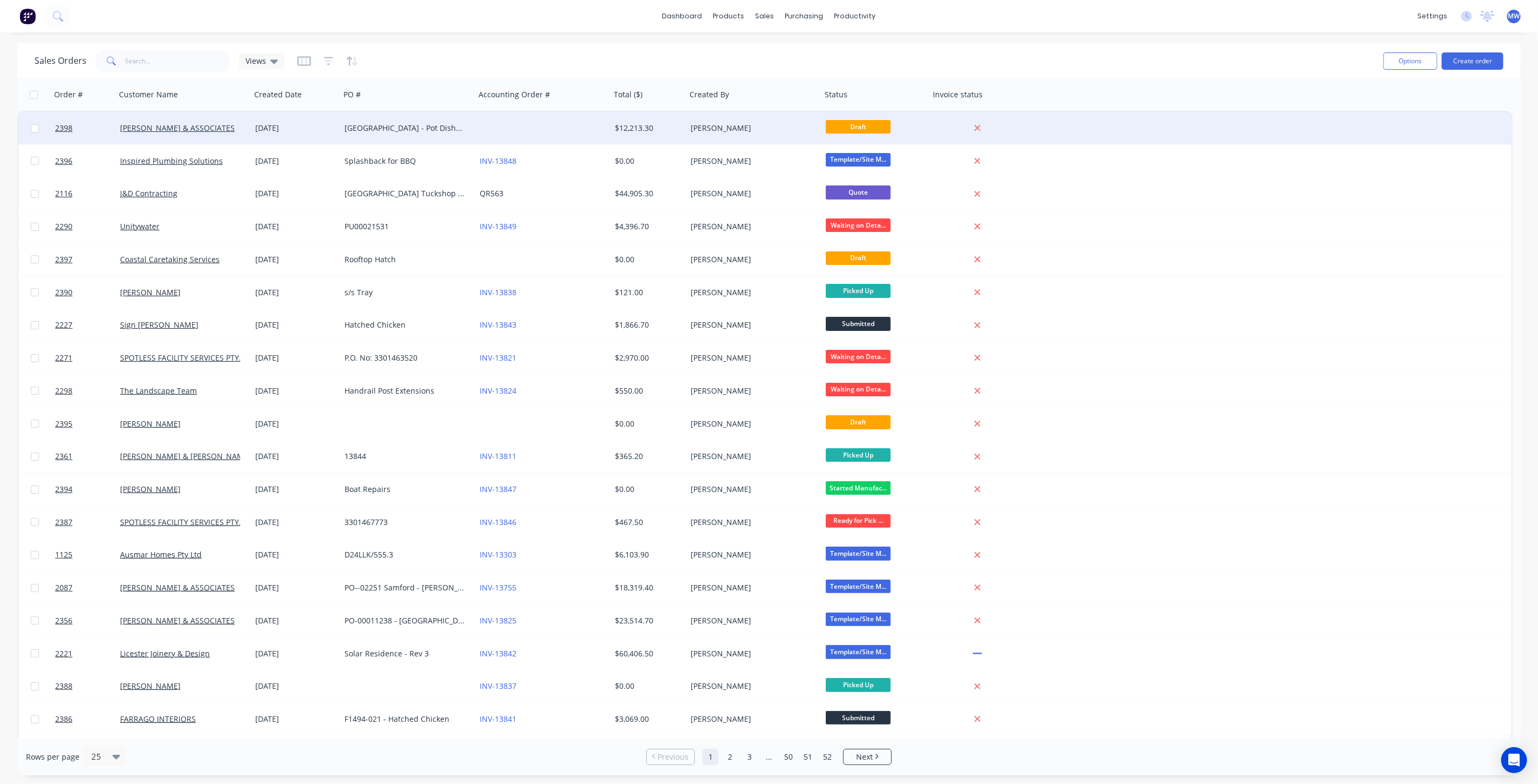
click at [517, 126] on div at bounding box center [543, 128] width 135 height 33
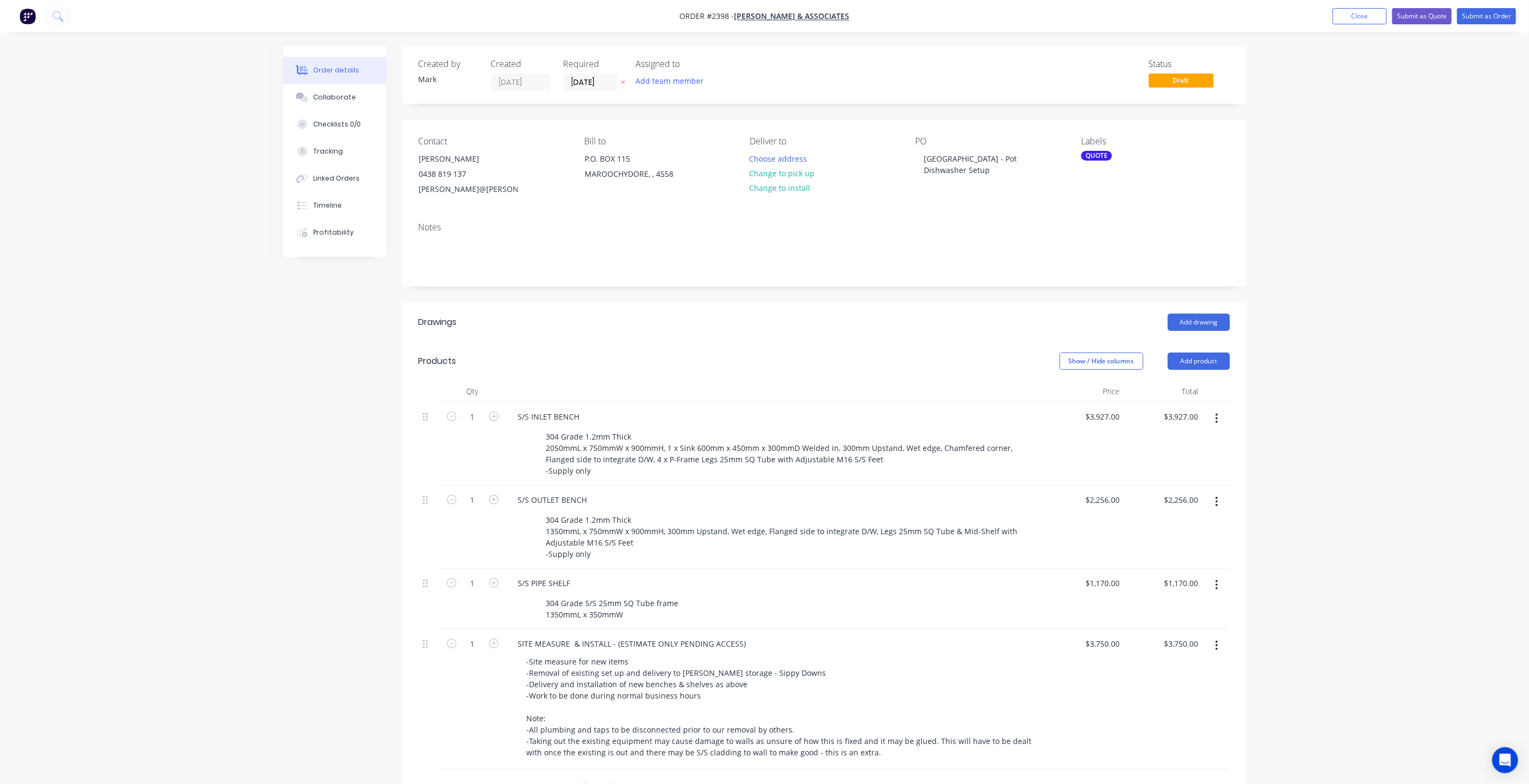
click at [297, 338] on div "Created by Mark Created 08/10/25 Required 08/10/25 Assigned to Add team member …" at bounding box center [765, 551] width 963 height 1011
click at [1364, 153] on div "Order details Collaborate Checklists 0/0 Tracking Linked Orders Timeline Profit…" at bounding box center [764, 529] width 1529 height 1057
click at [1359, 19] on button "Close" at bounding box center [1360, 16] width 54 height 16
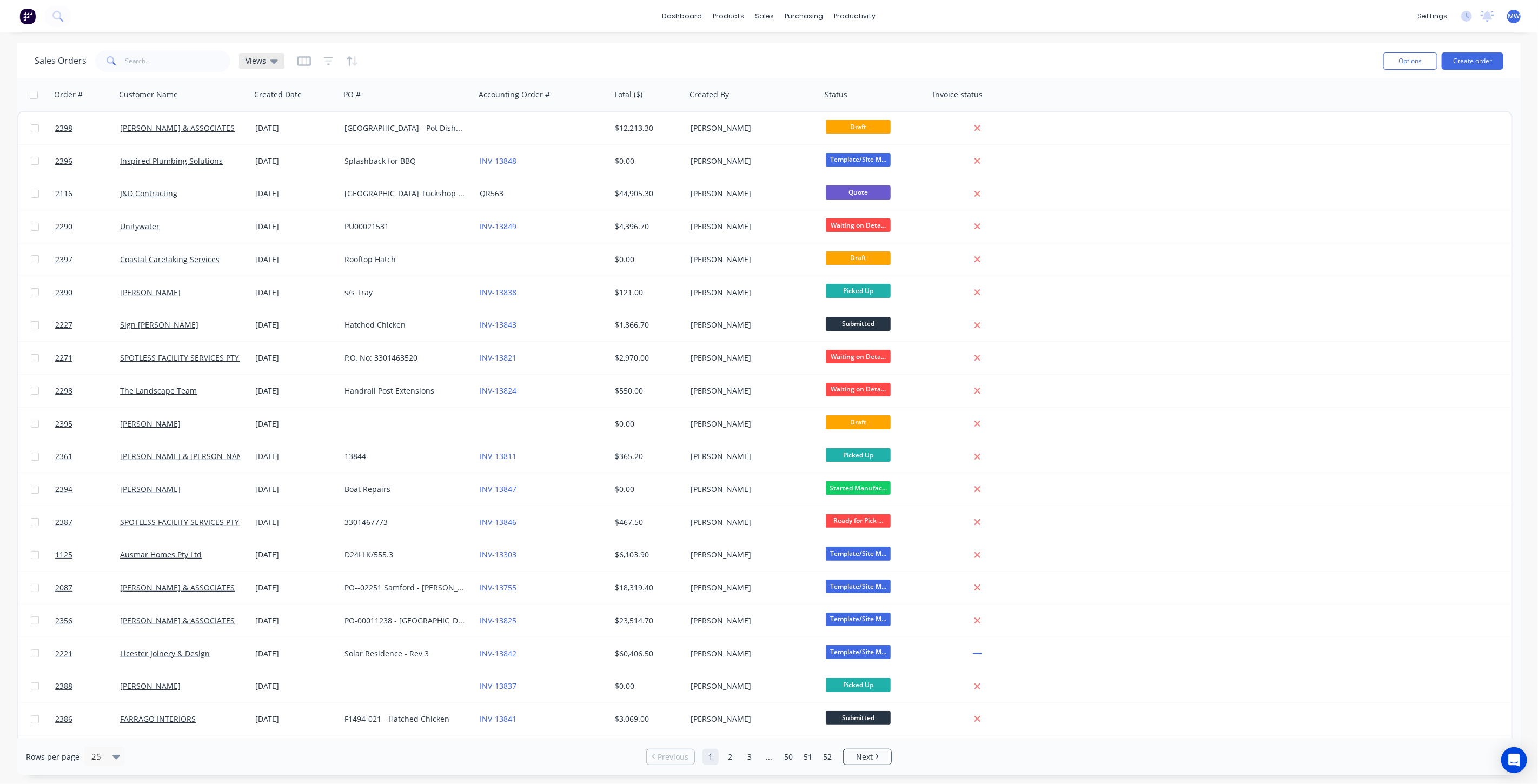
click at [256, 65] on div "Views" at bounding box center [262, 61] width 45 height 16
click at [278, 170] on button "DRAFT QUOTES" at bounding box center [304, 174] width 123 height 13
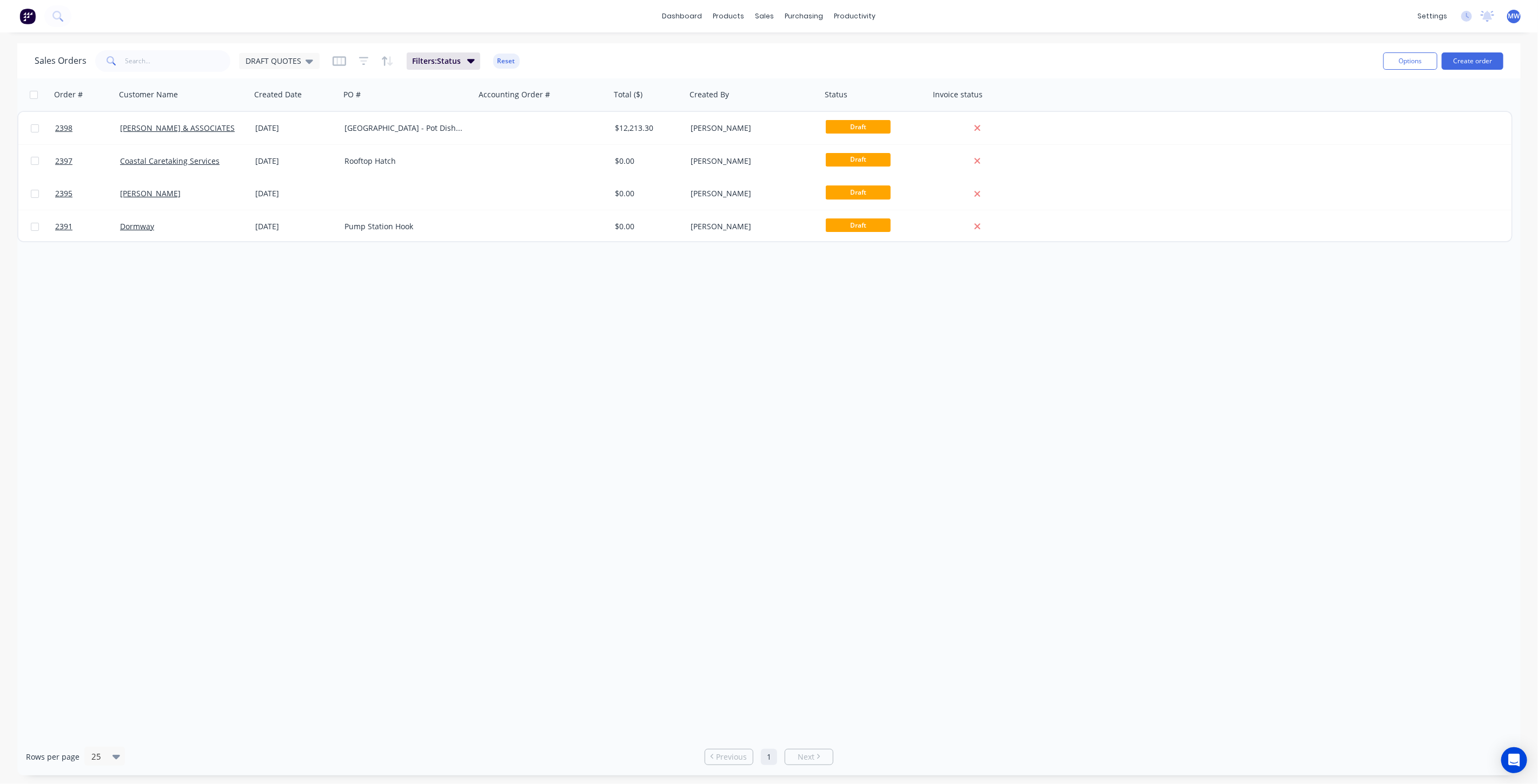
click at [363, 361] on div "Order # Customer Name Created Date PO # Accounting Order # Total ($) Created By…" at bounding box center [769, 408] width 1504 height 660
click at [361, 358] on div "Order # Customer Name Created Date PO # Accounting Order # Total ($) Created By…" at bounding box center [769, 408] width 1504 height 660
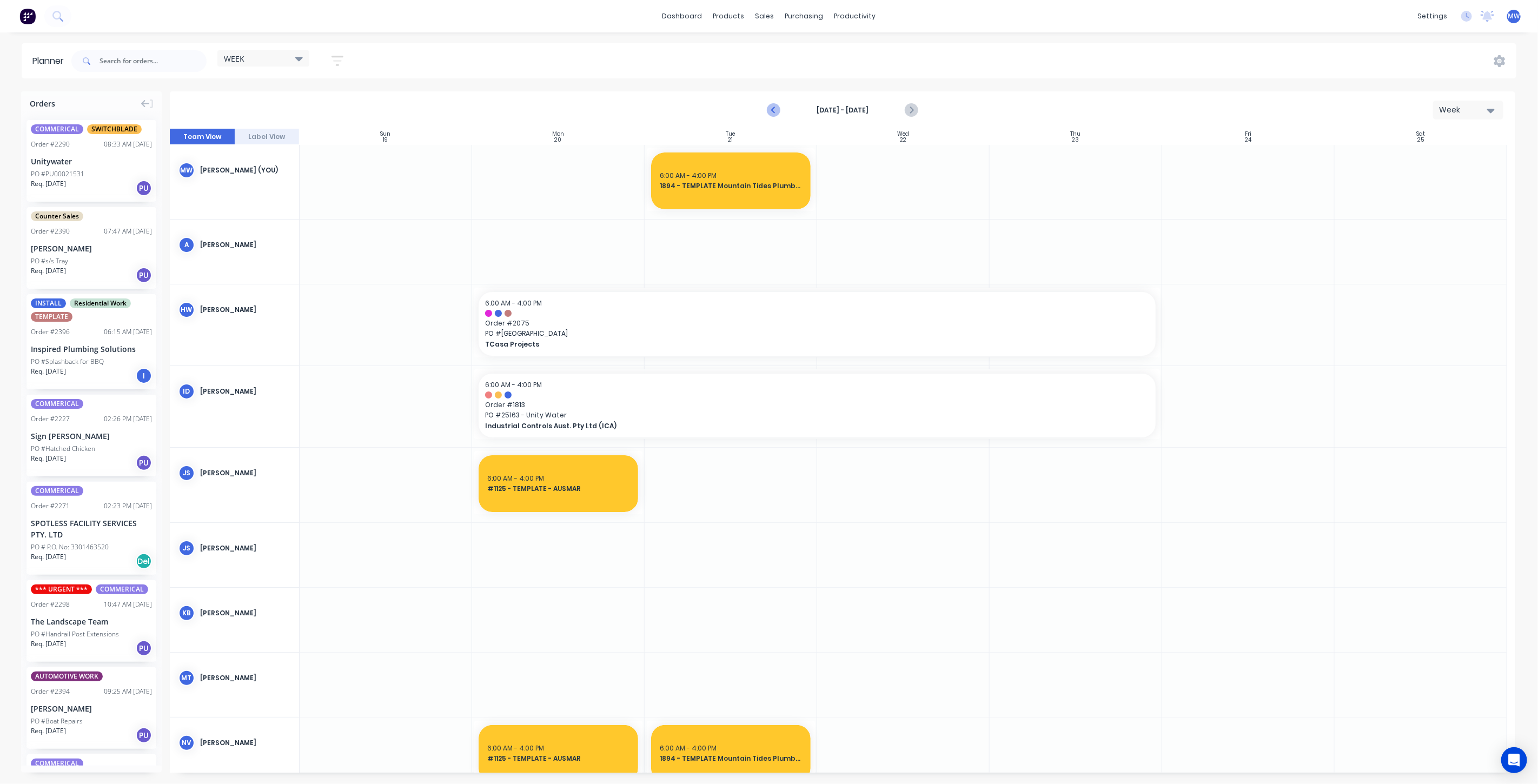
click at [772, 111] on icon "Previous page" at bounding box center [774, 110] width 13 height 13
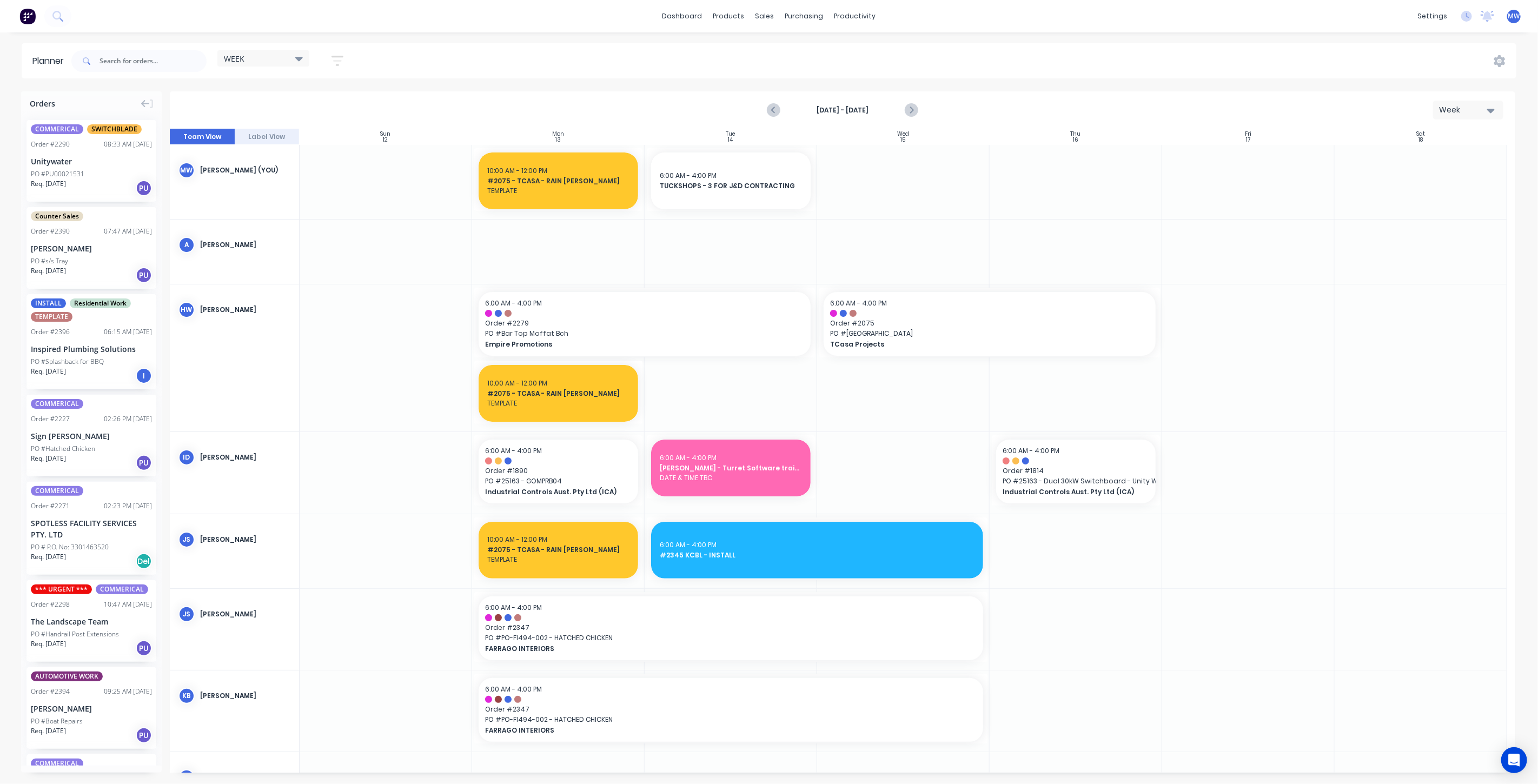
scroll to position [60, 0]
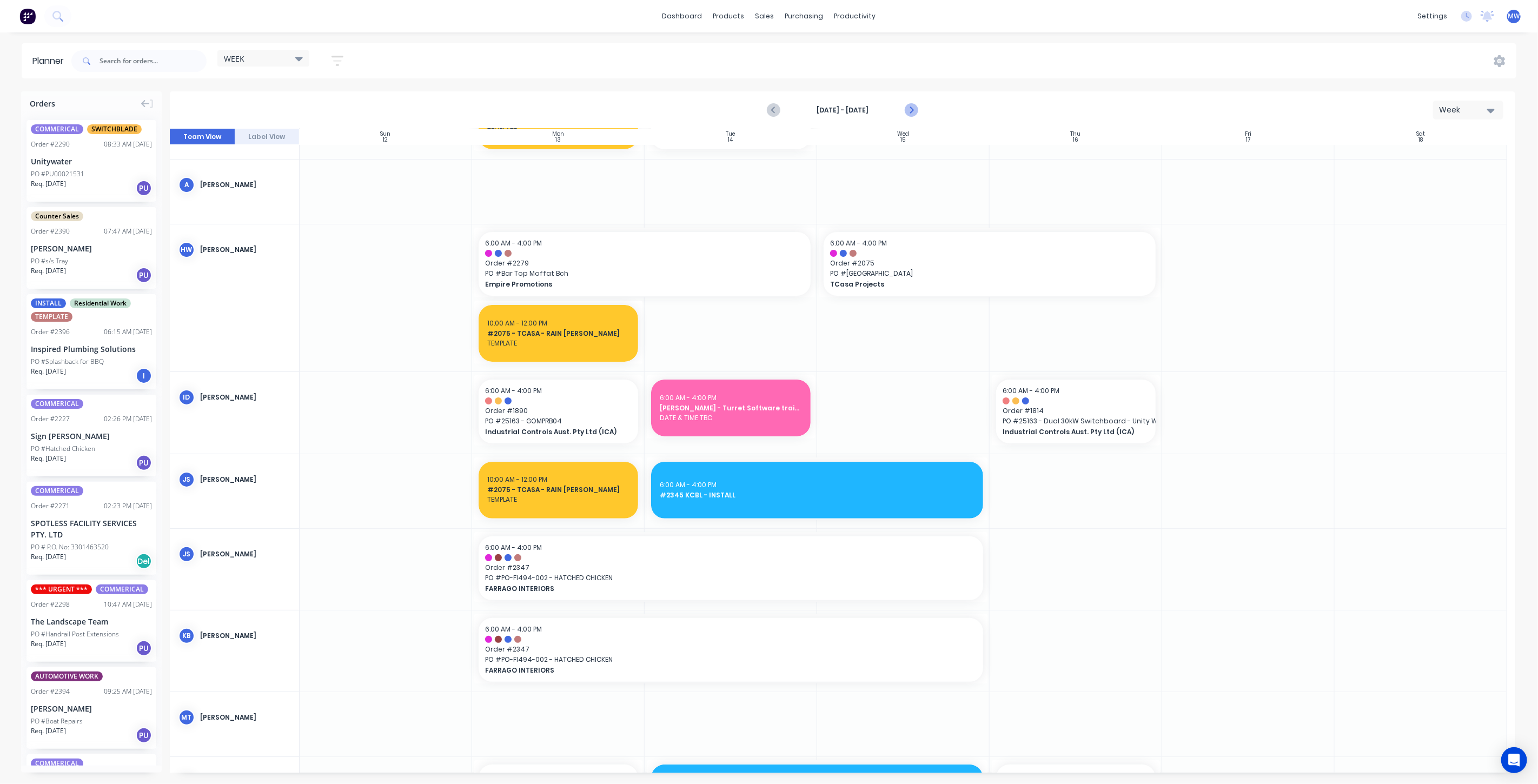
click at [915, 108] on icon "Next page" at bounding box center [910, 110] width 13 height 13
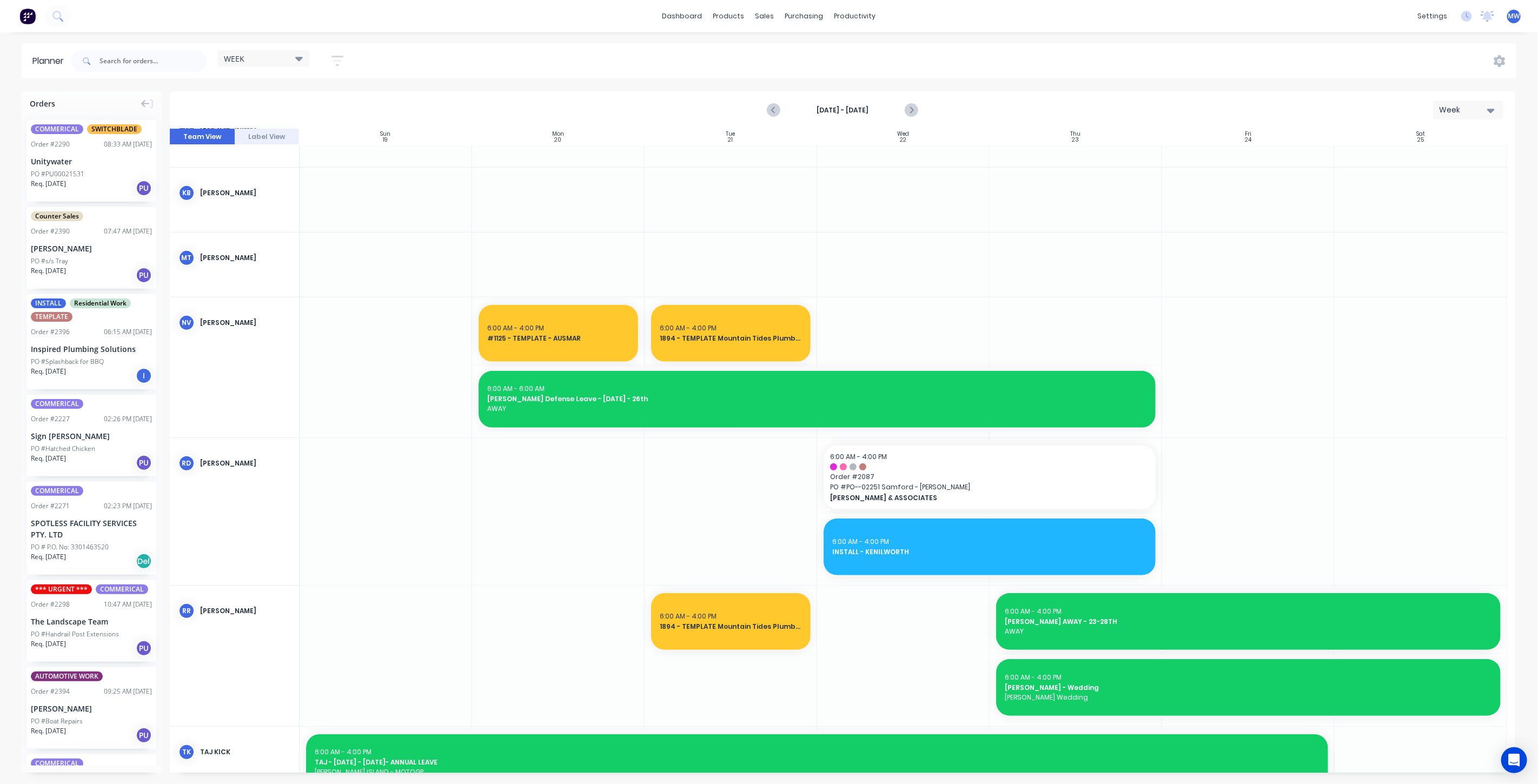
scroll to position [0, 0]
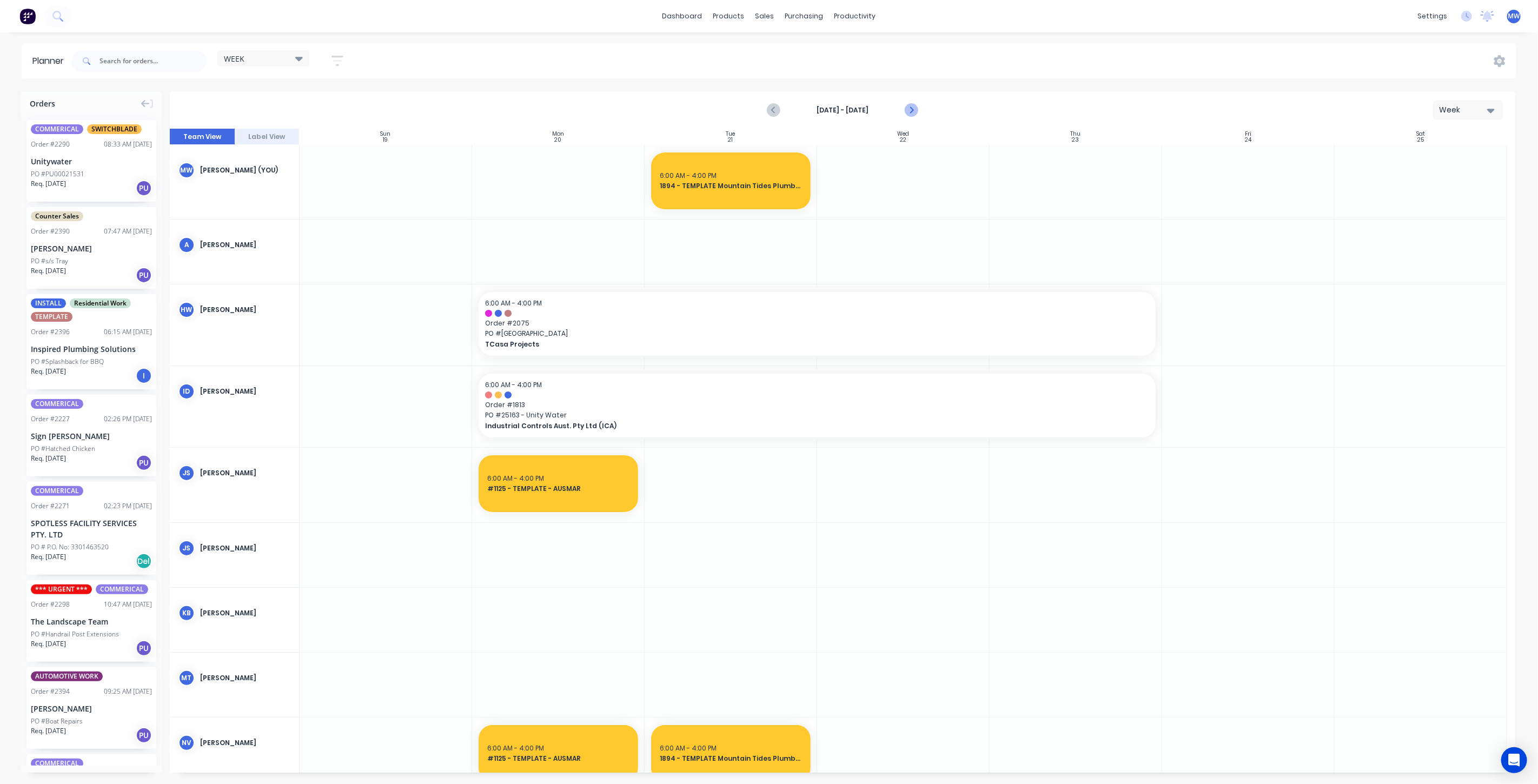
click icon "Next page"
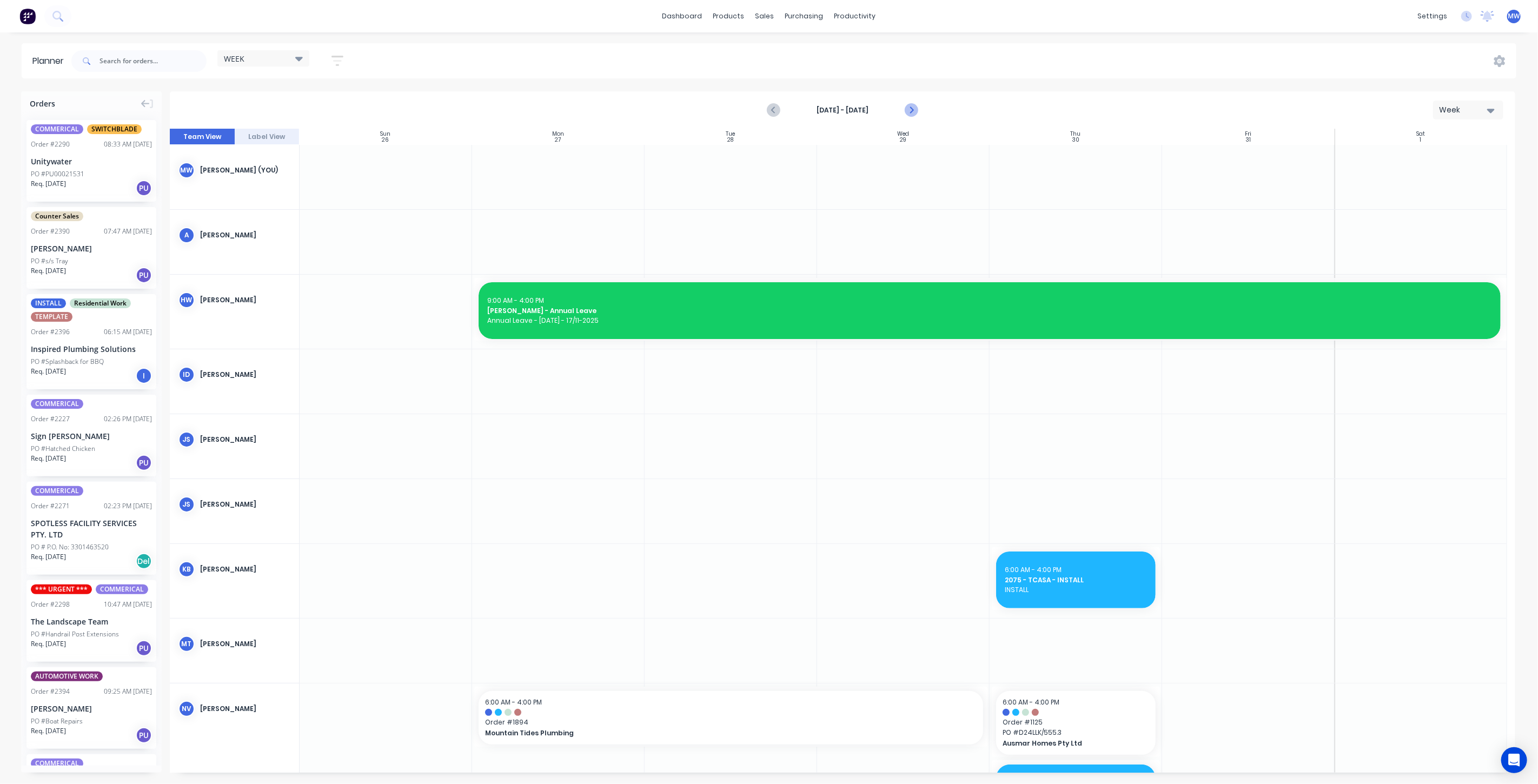
click icon "Next page"
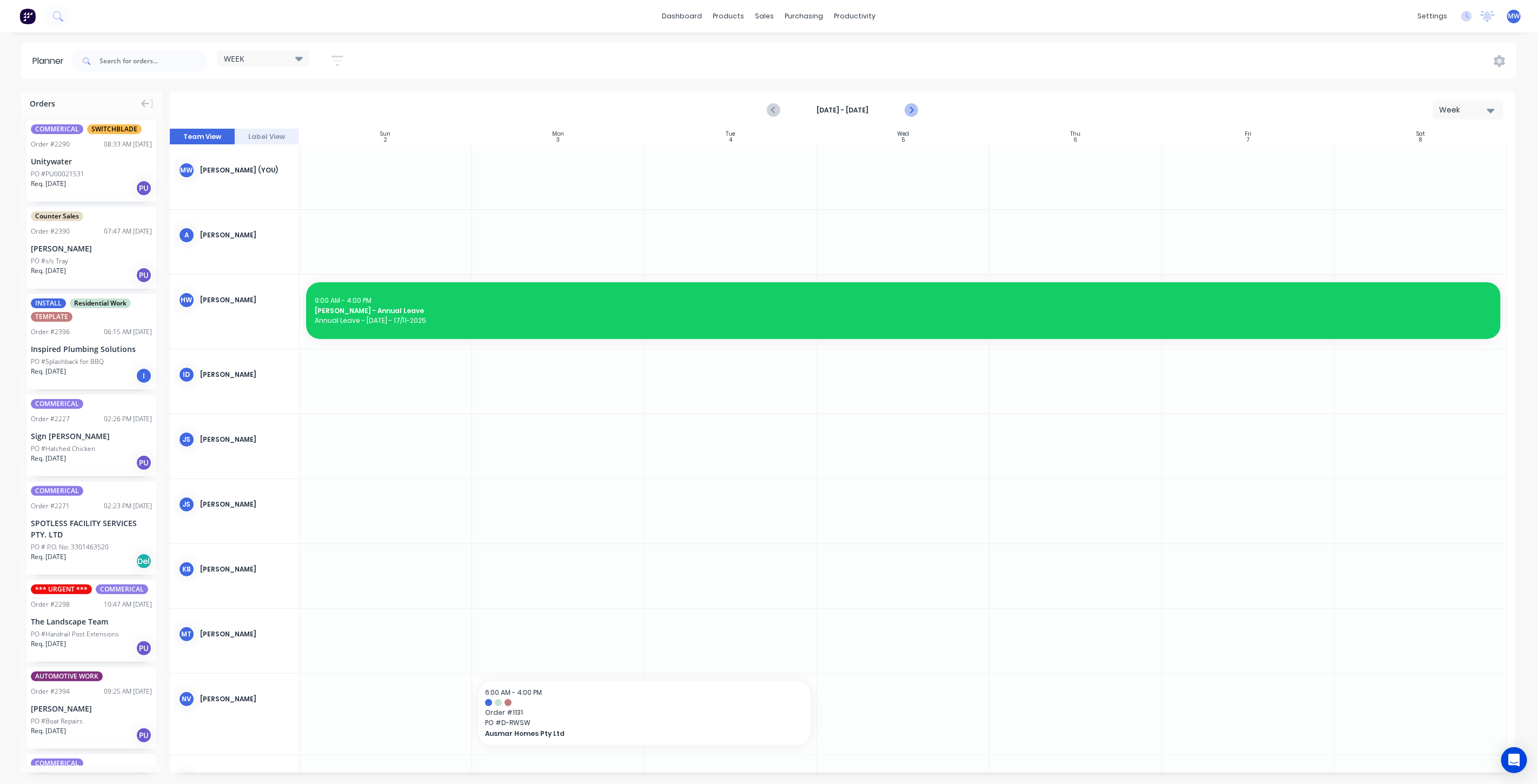
click icon "Next page"
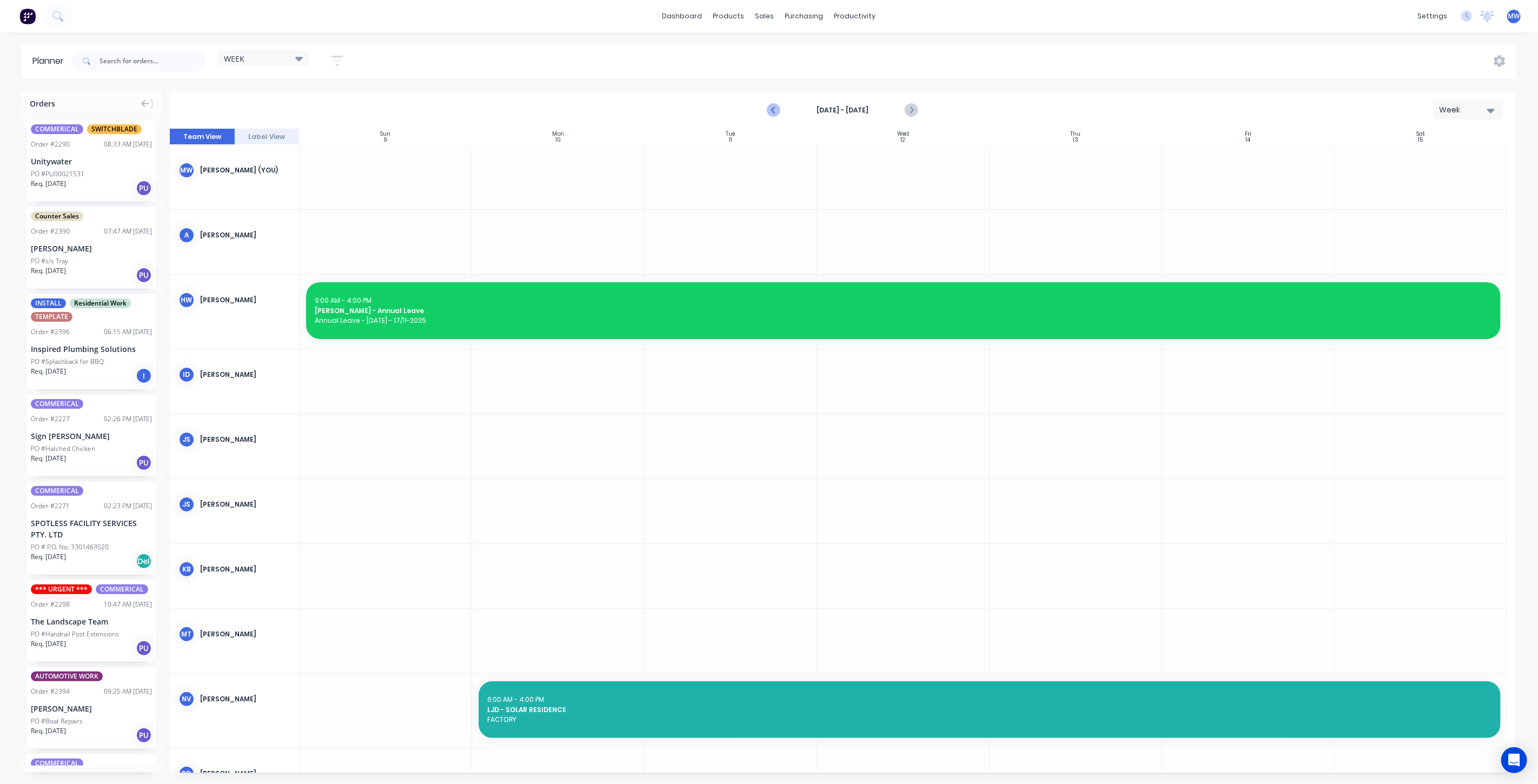
click icon "Previous page"
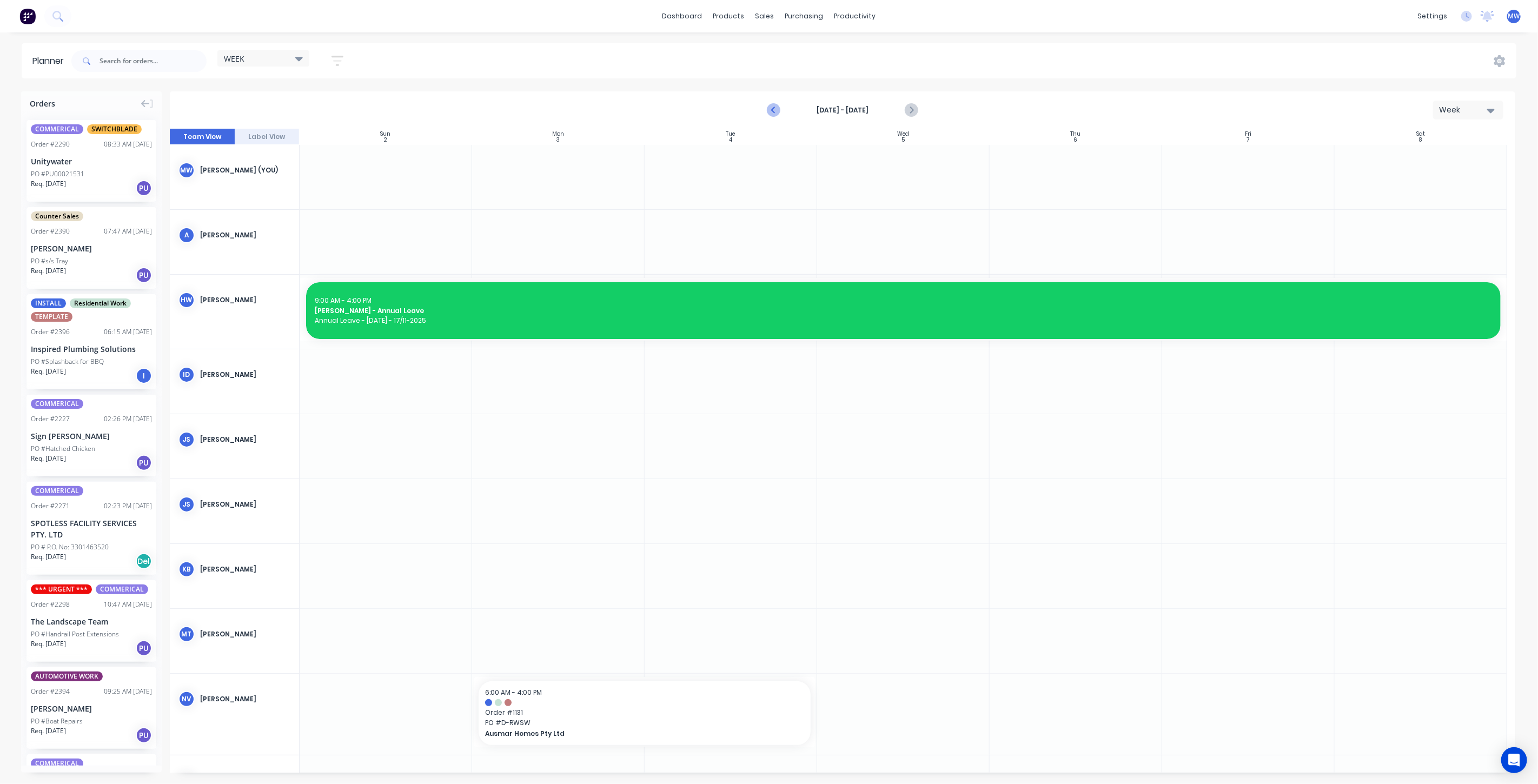
click icon "Previous page"
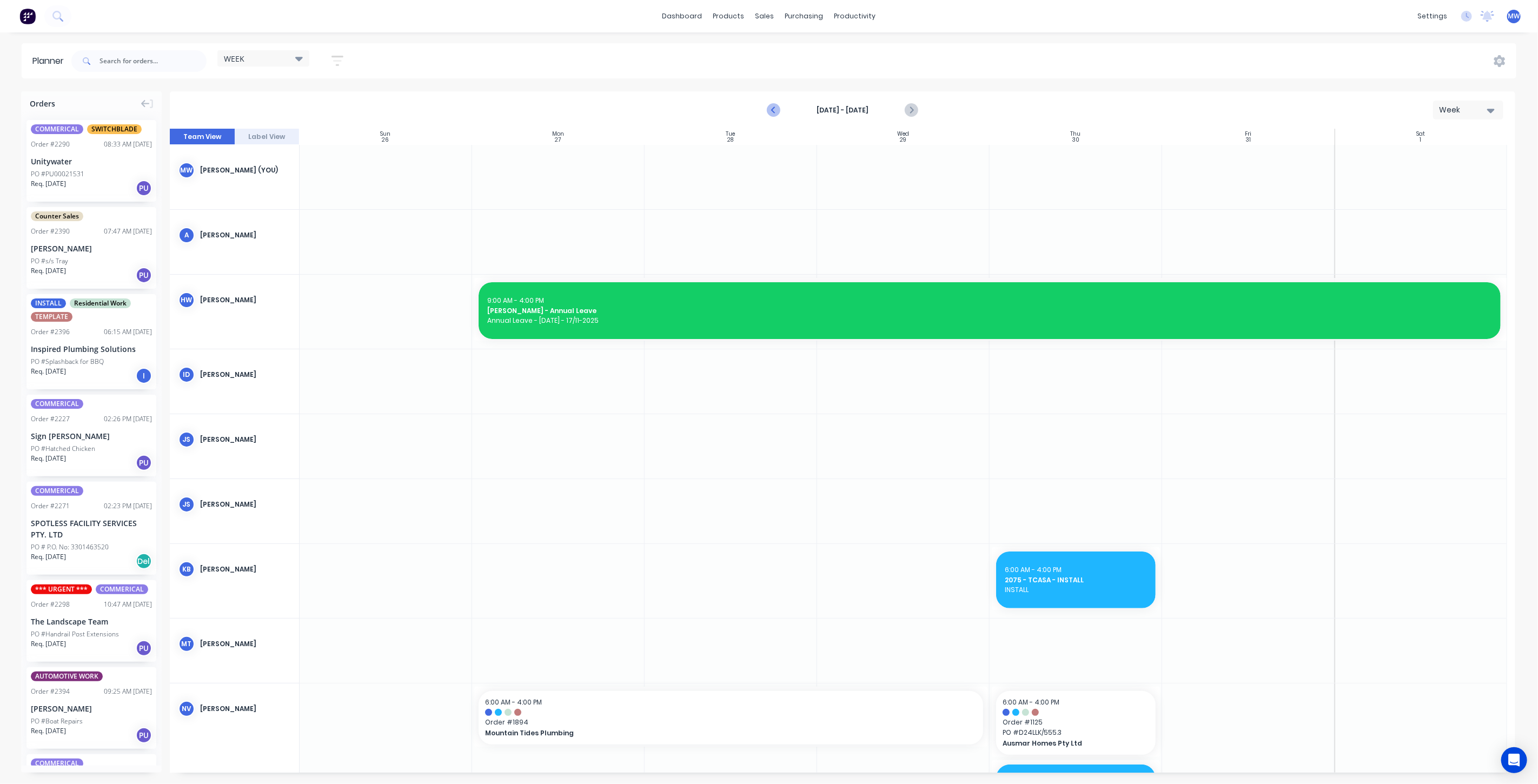
click icon "Previous page"
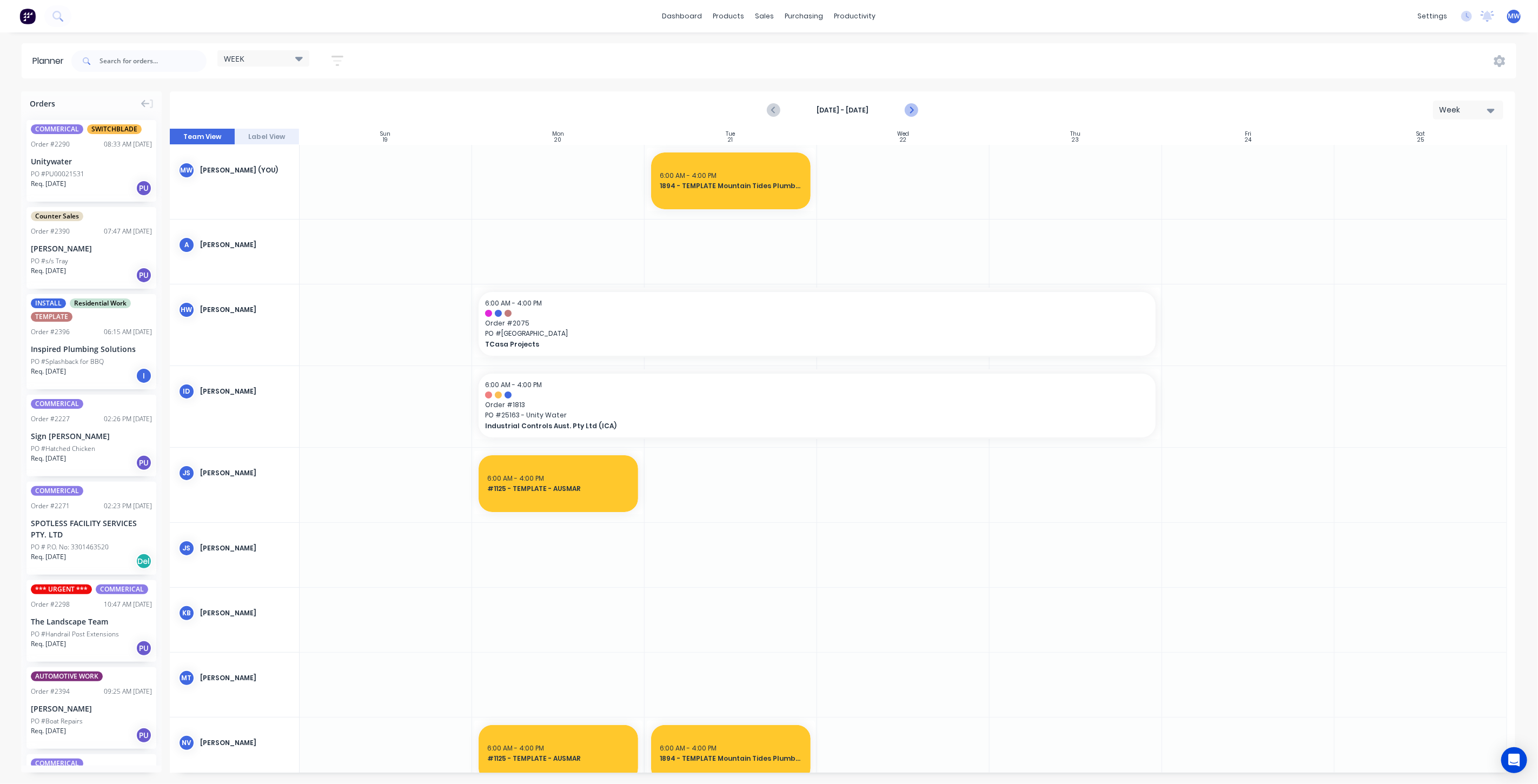
click icon "Next page"
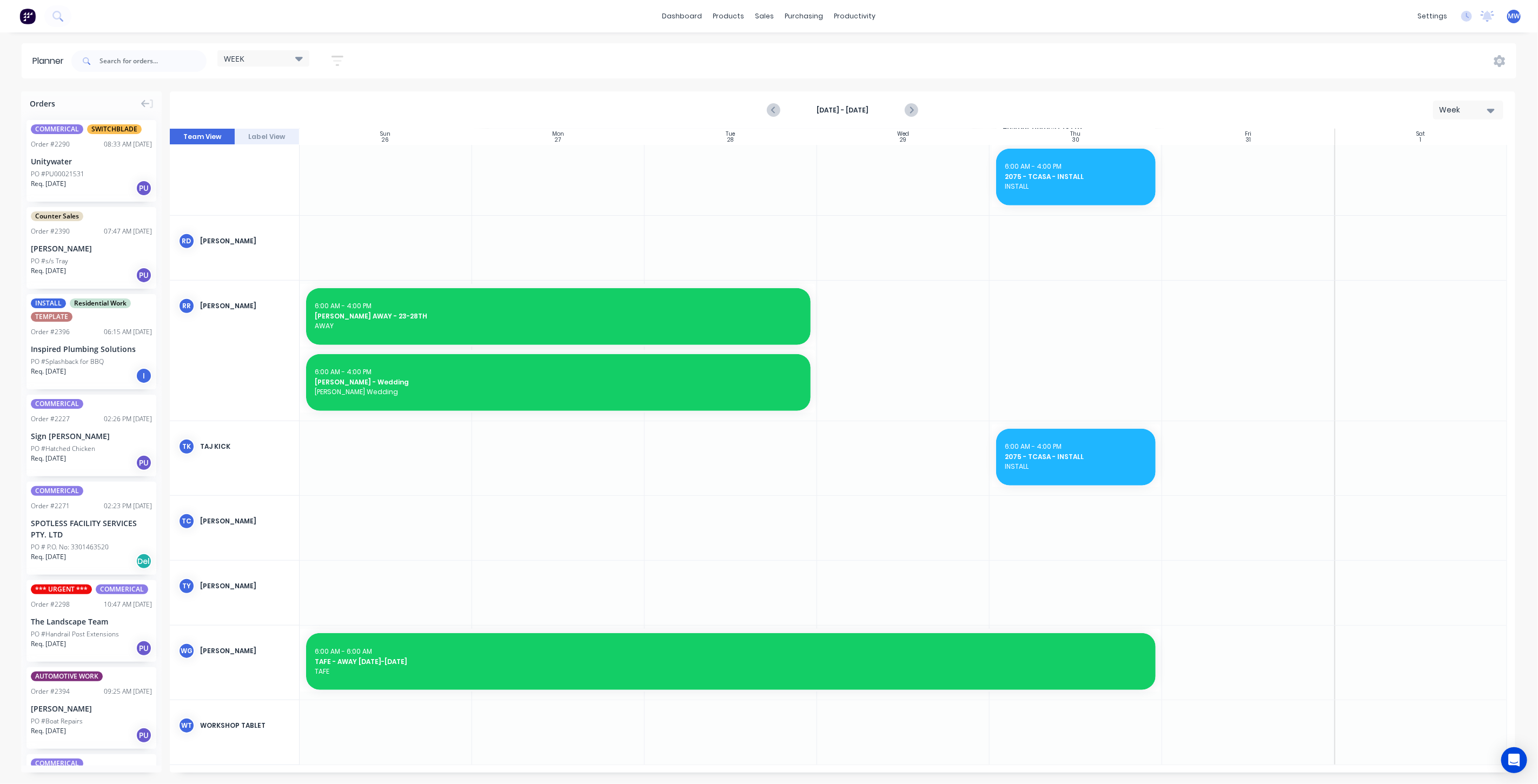
scroll to position [608, 0]
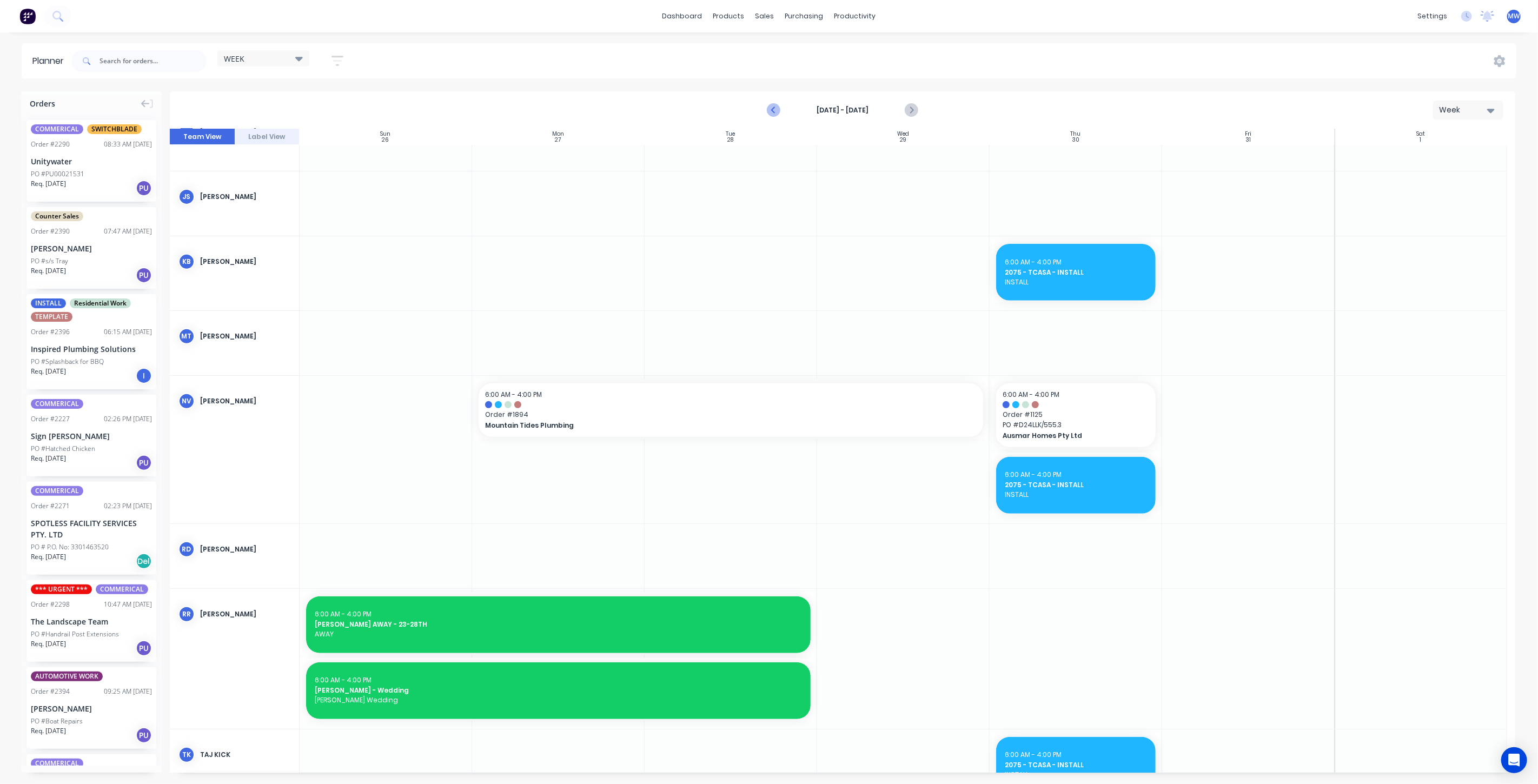
click icon "Previous page"
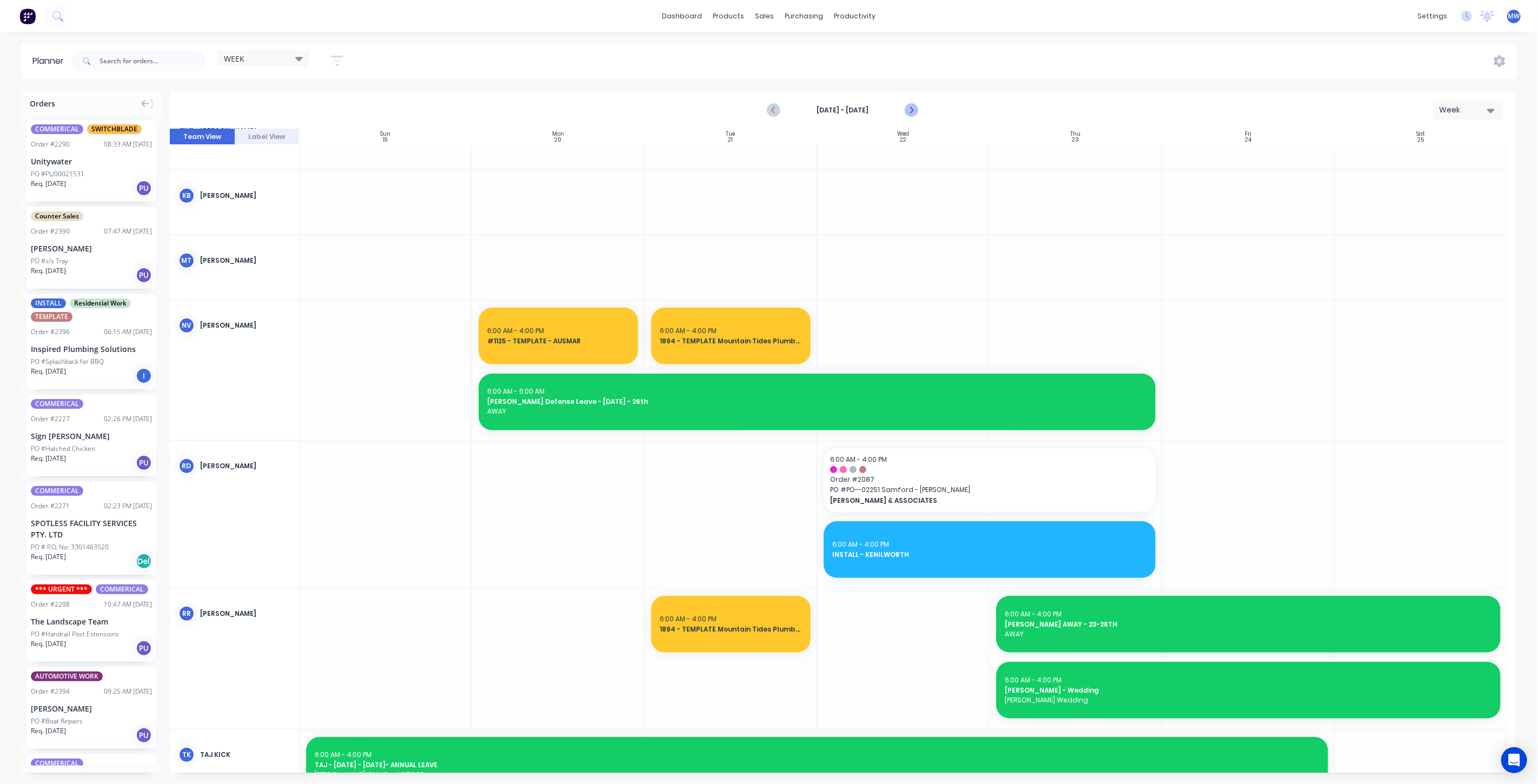
click icon "Next page"
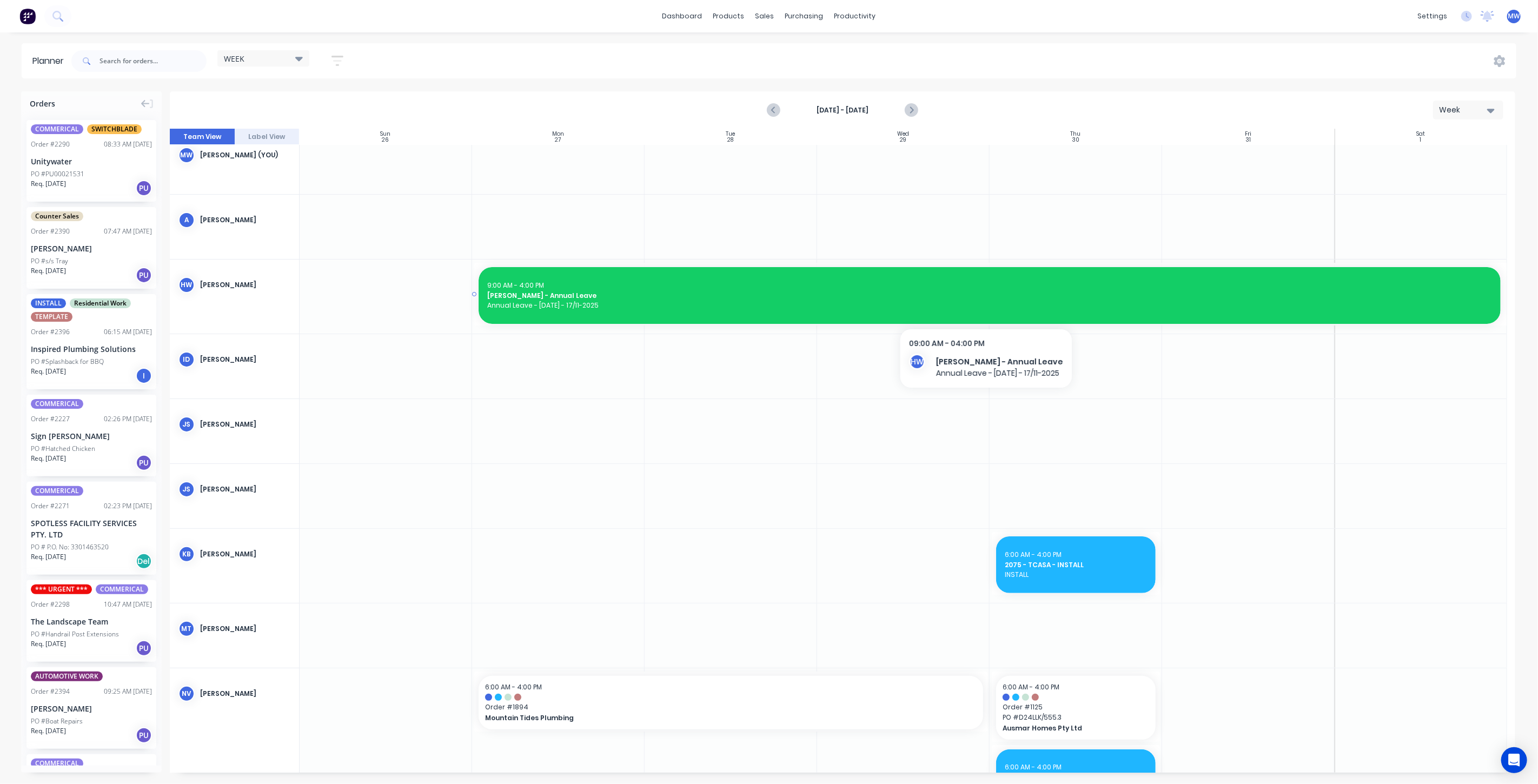
scroll to position [0, 0]
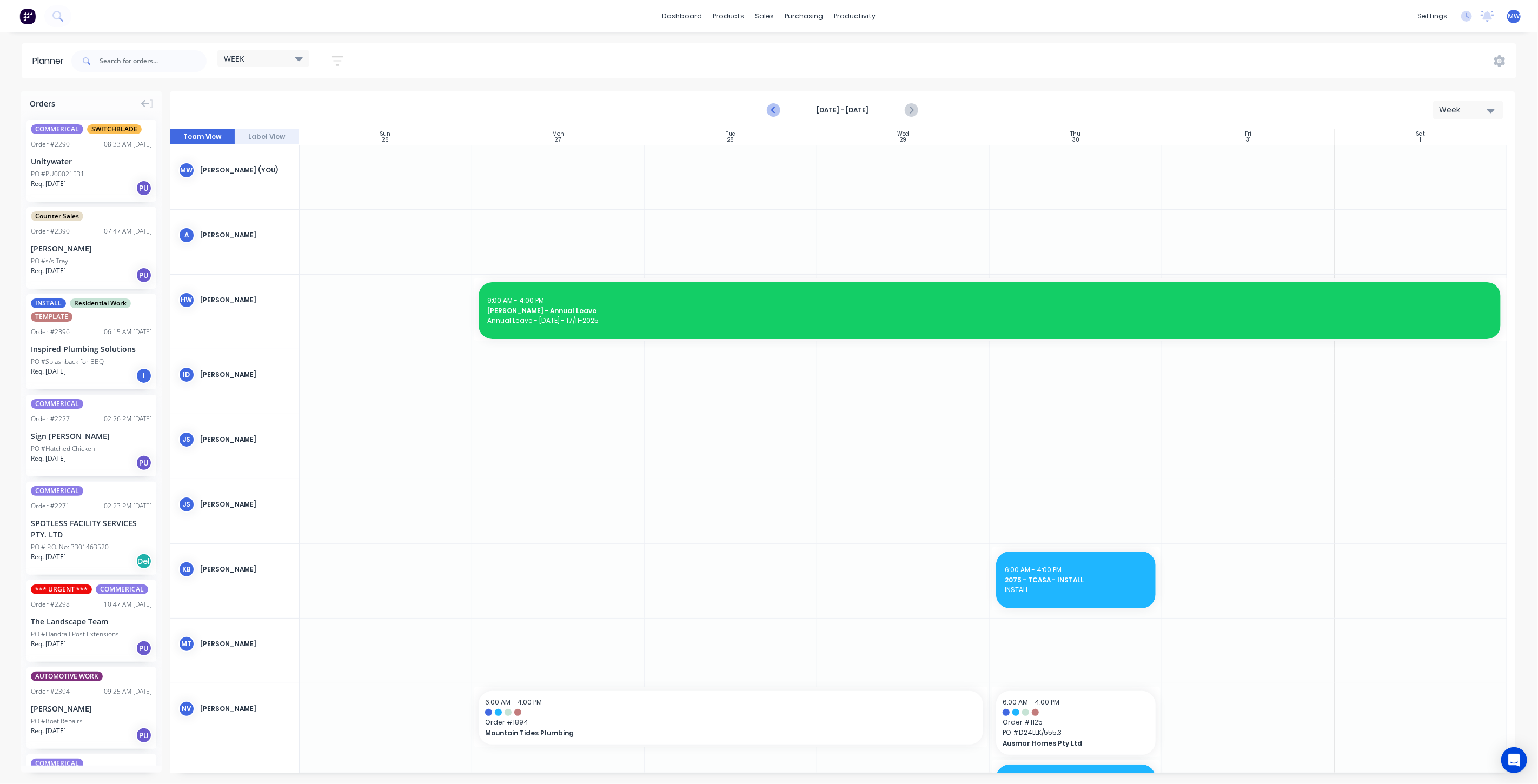
click icon "Previous page"
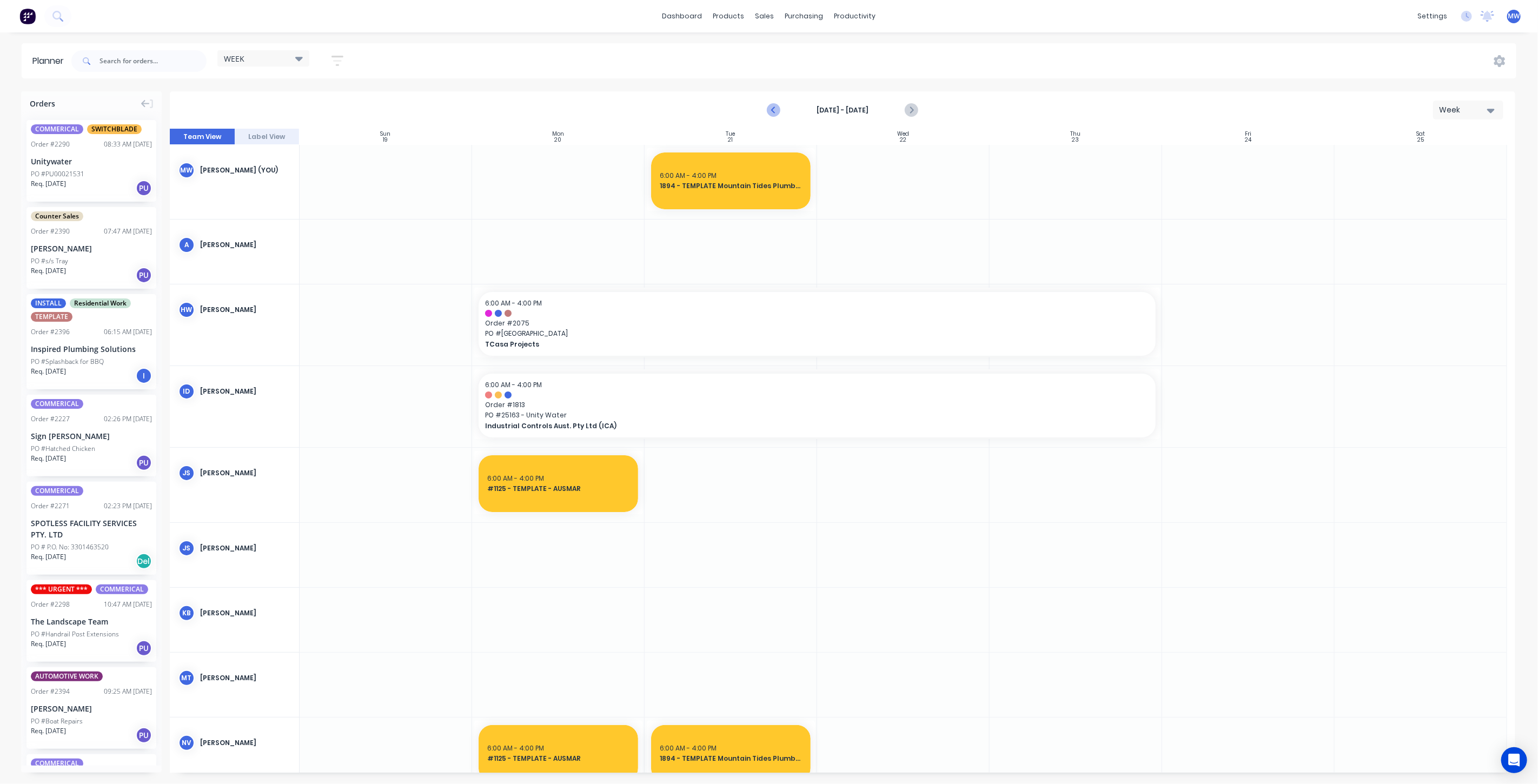
click icon "Previous page"
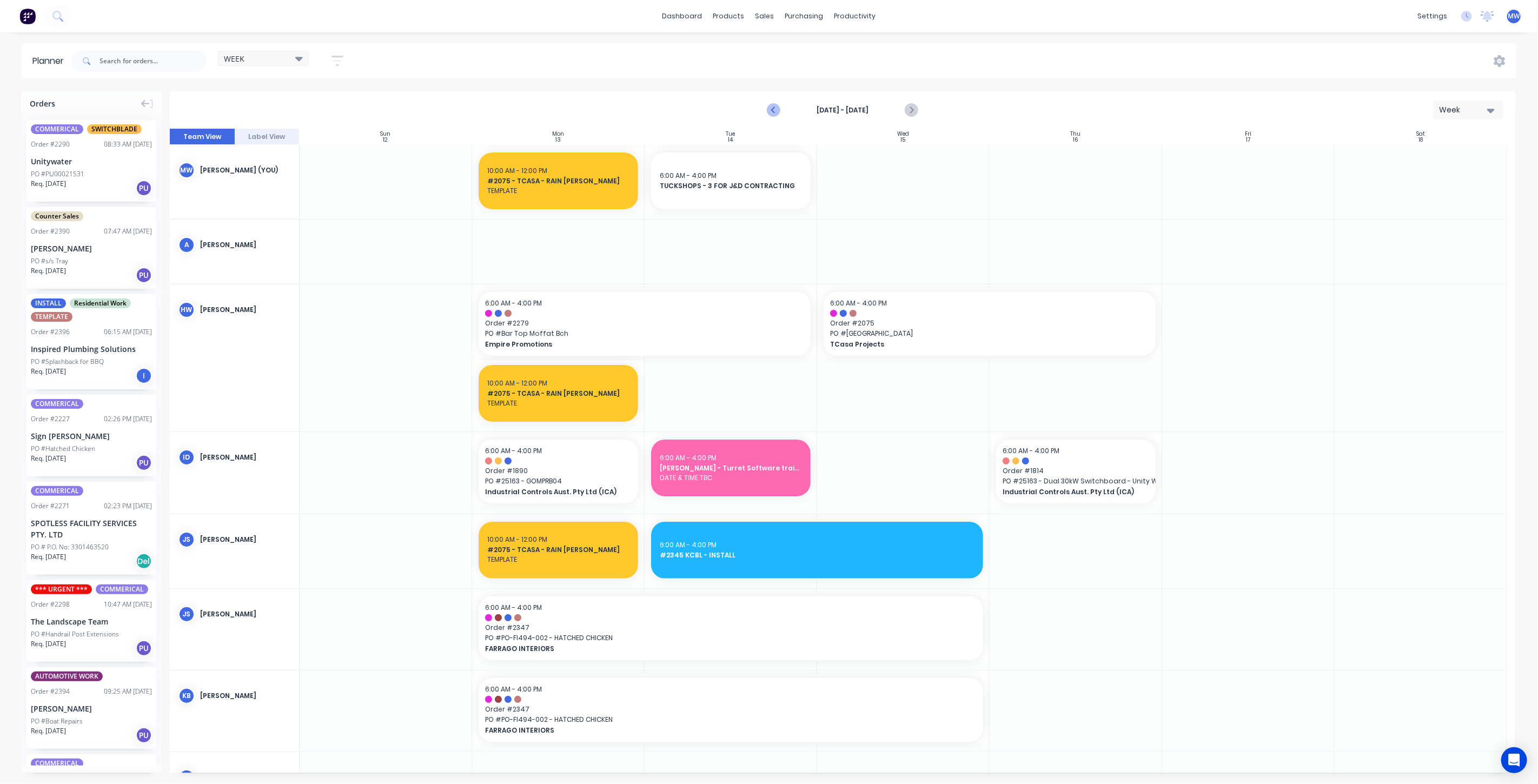
click icon "Previous page"
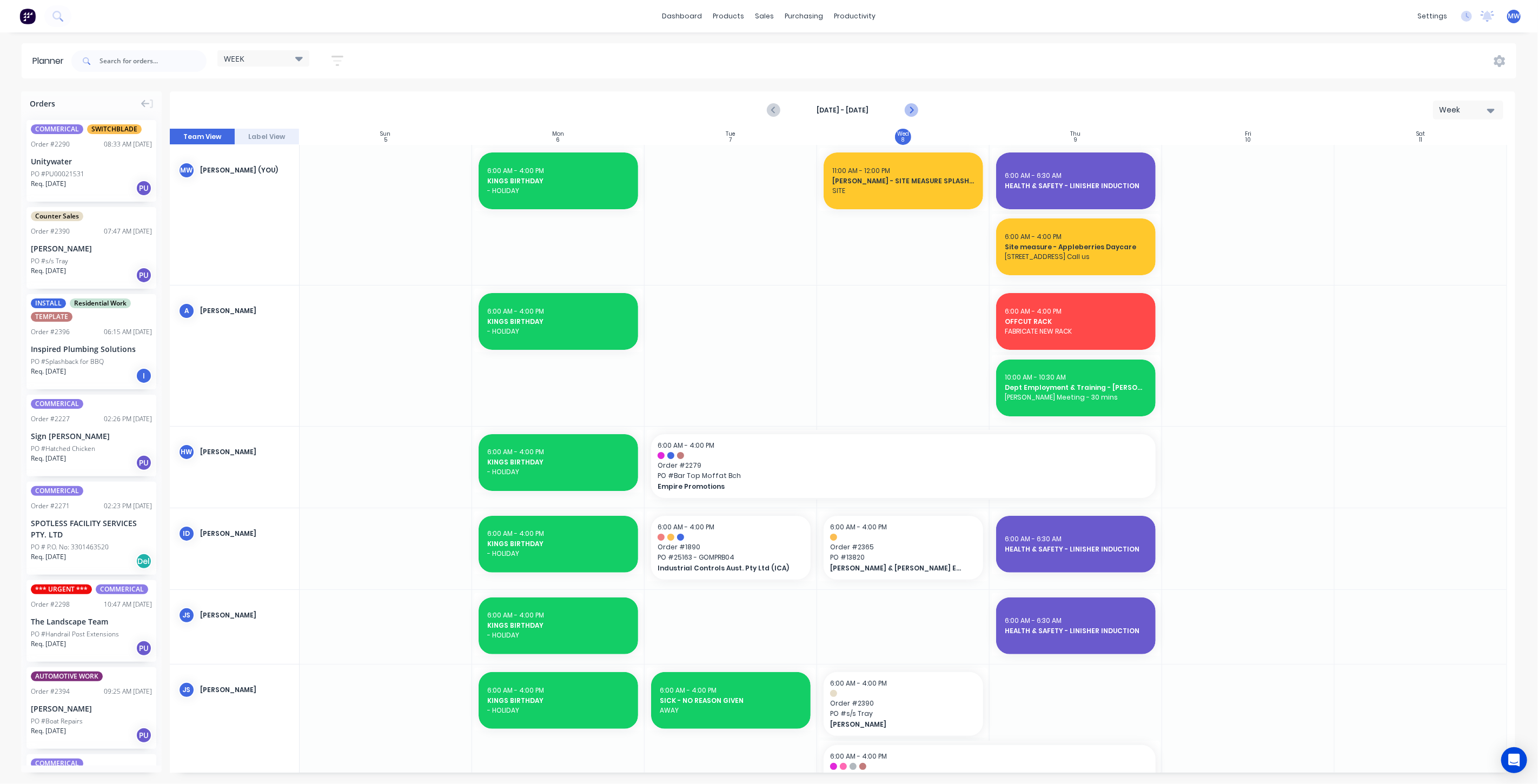
click icon "Next page"
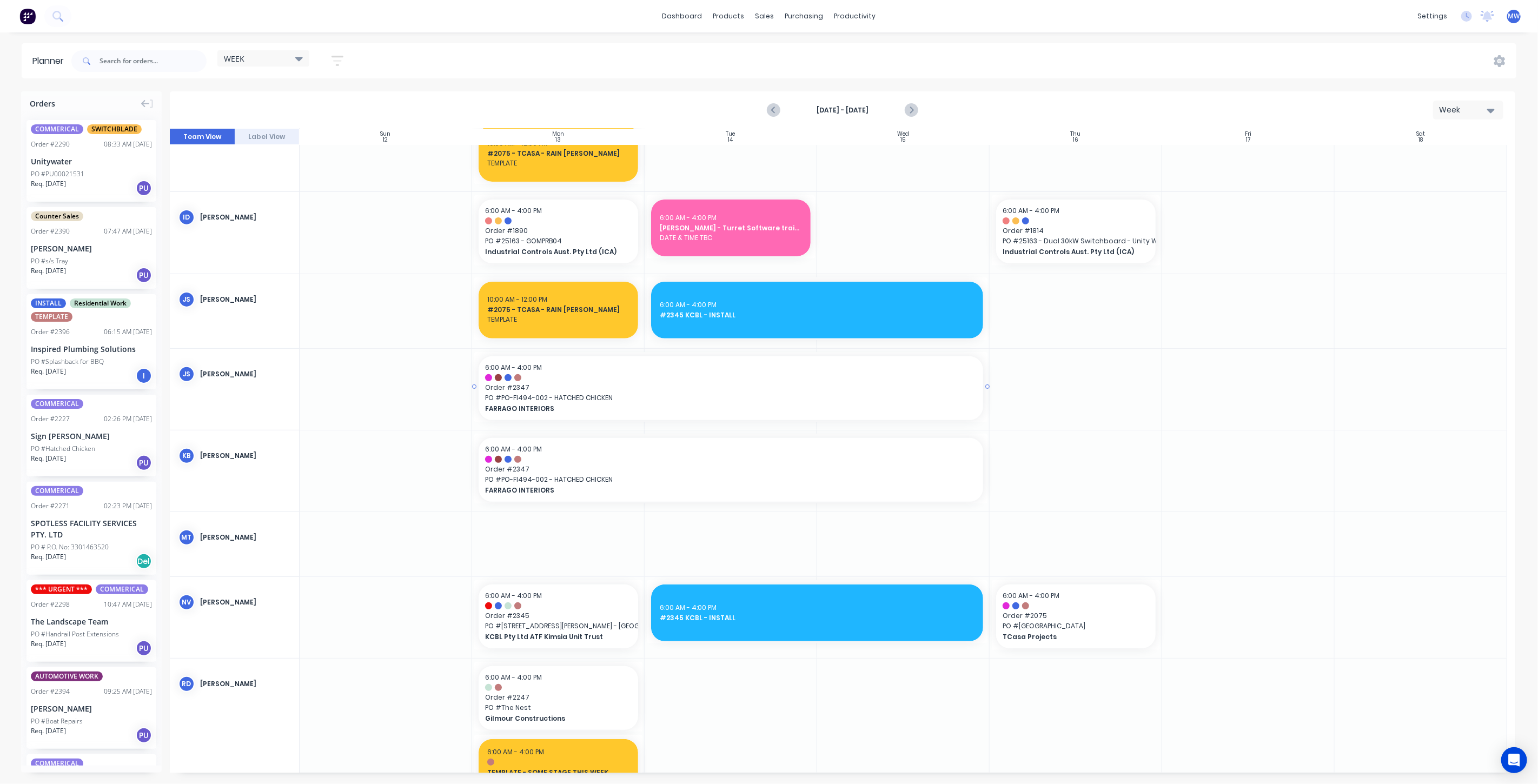
scroll to position [300, 0]
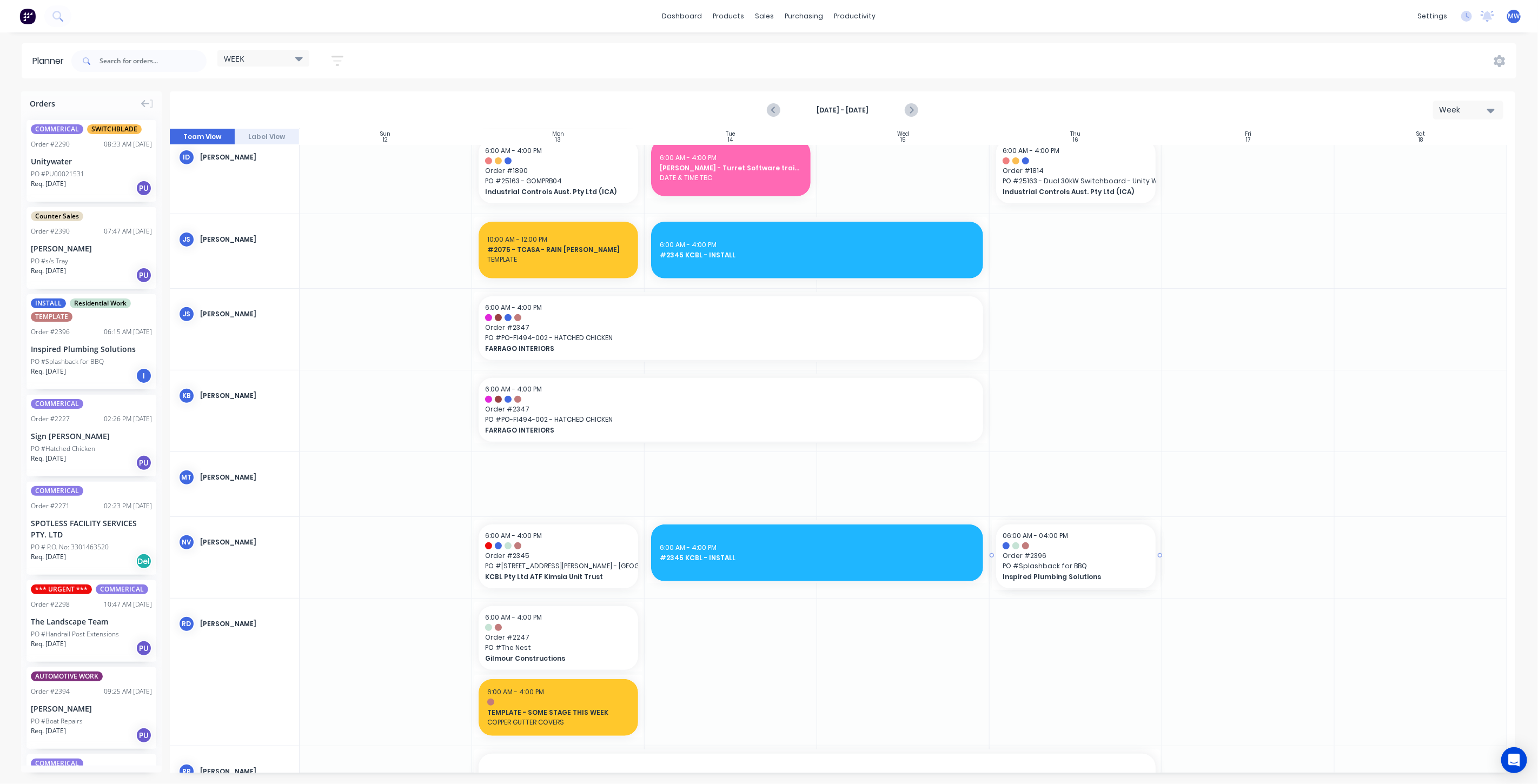
drag, startPoint x: 86, startPoint y: 332, endPoint x: 1011, endPoint y: 579, distance: 957.4
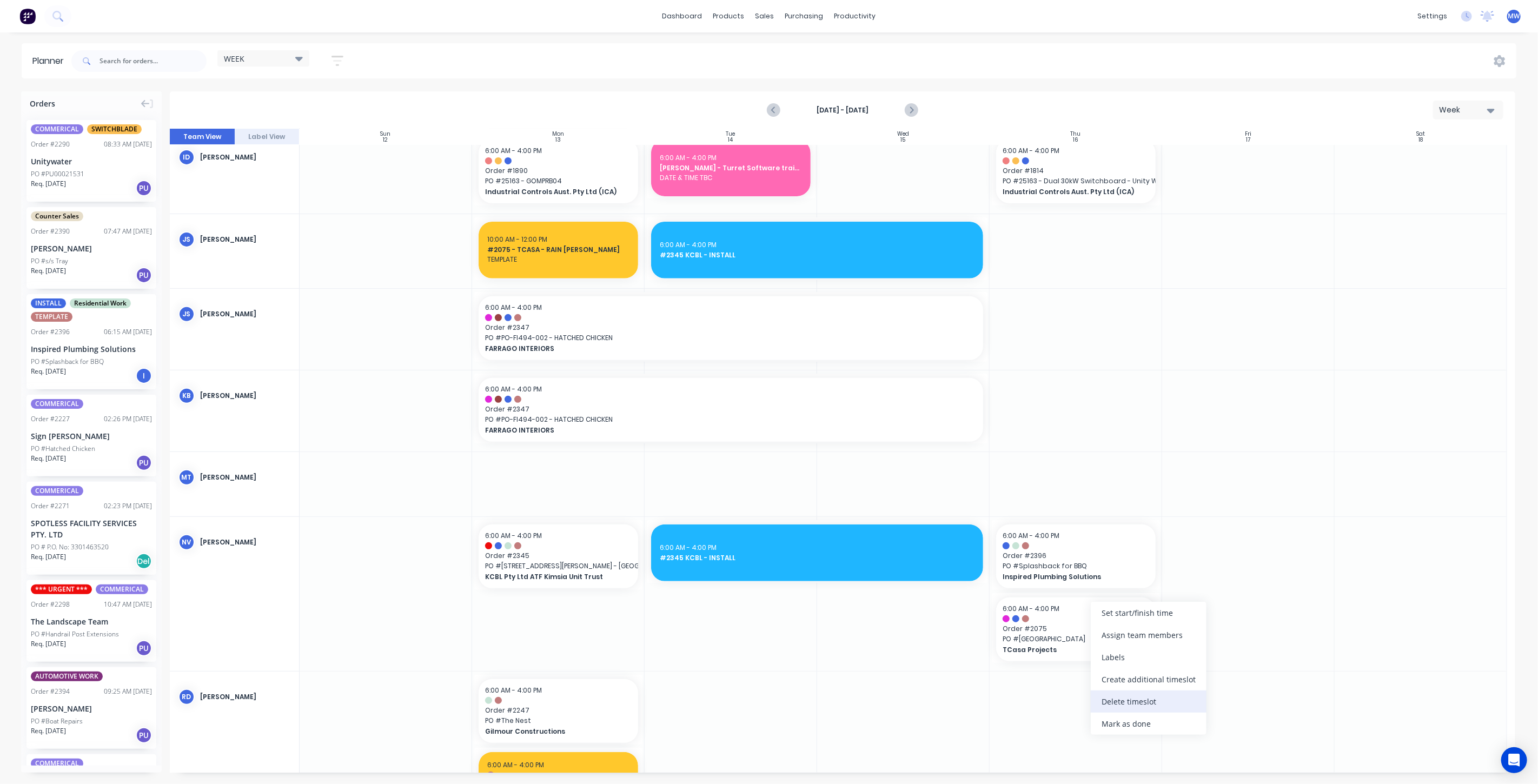
click div "Delete timeslot"
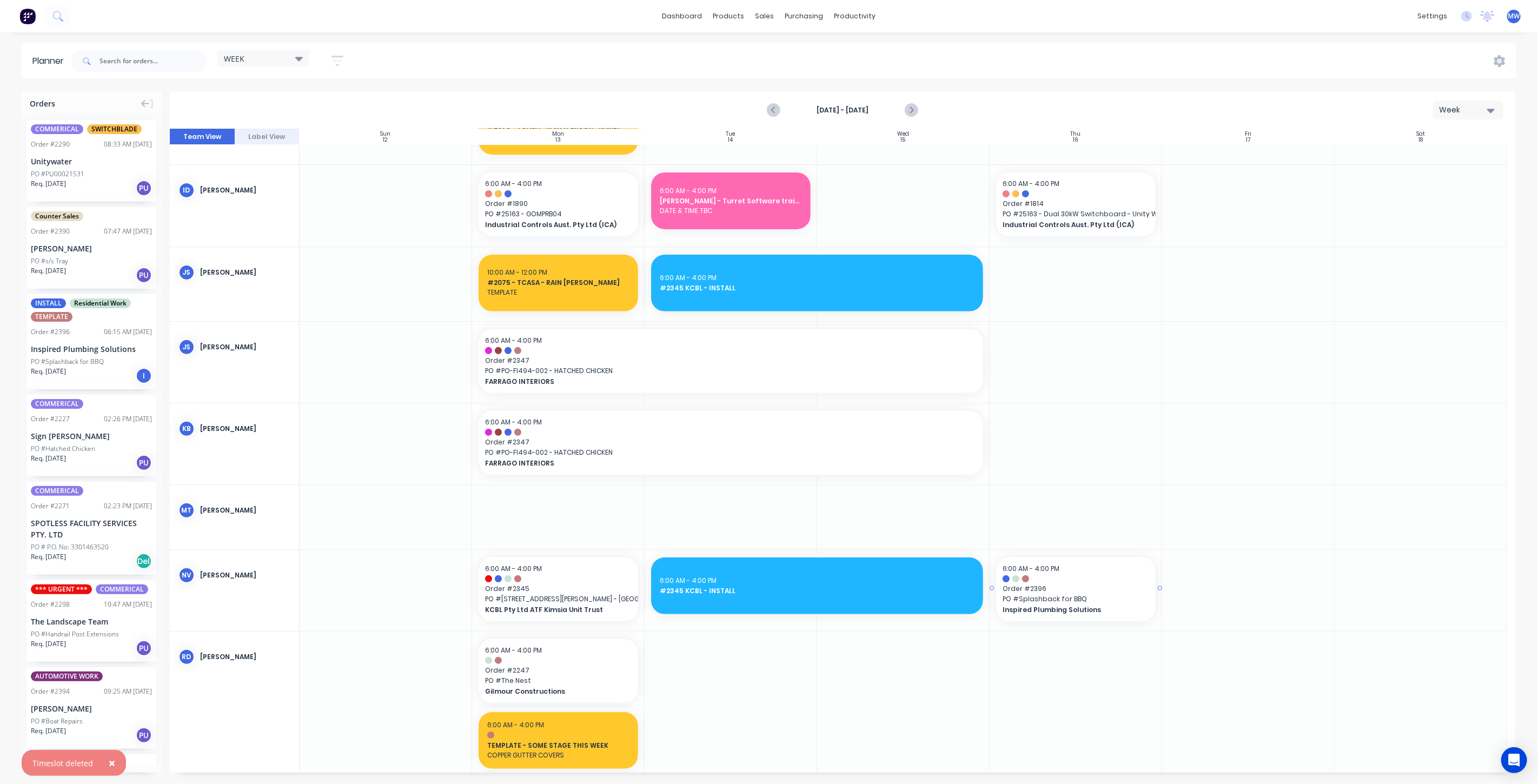
scroll to position [240, 0]
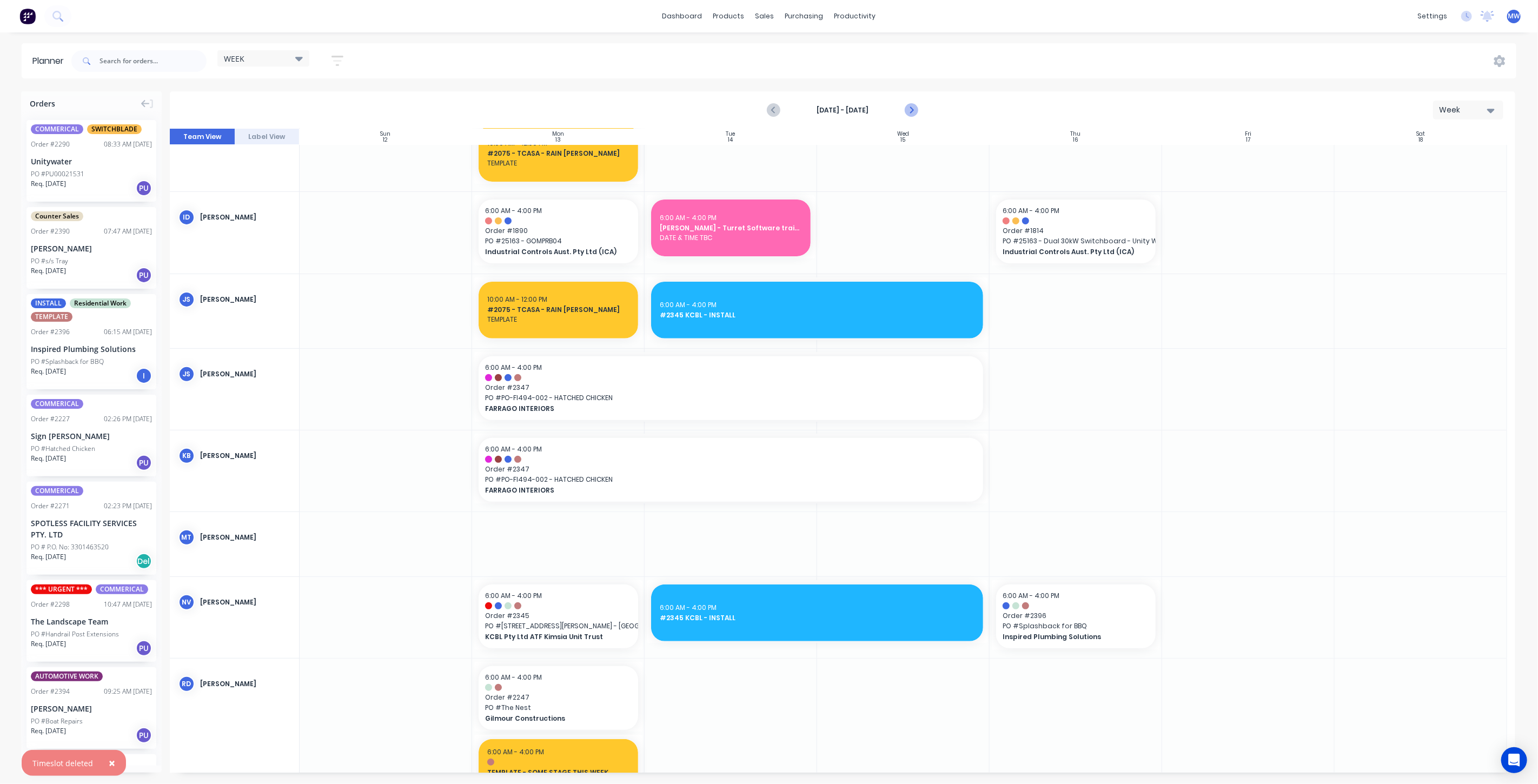
click icon "Next page"
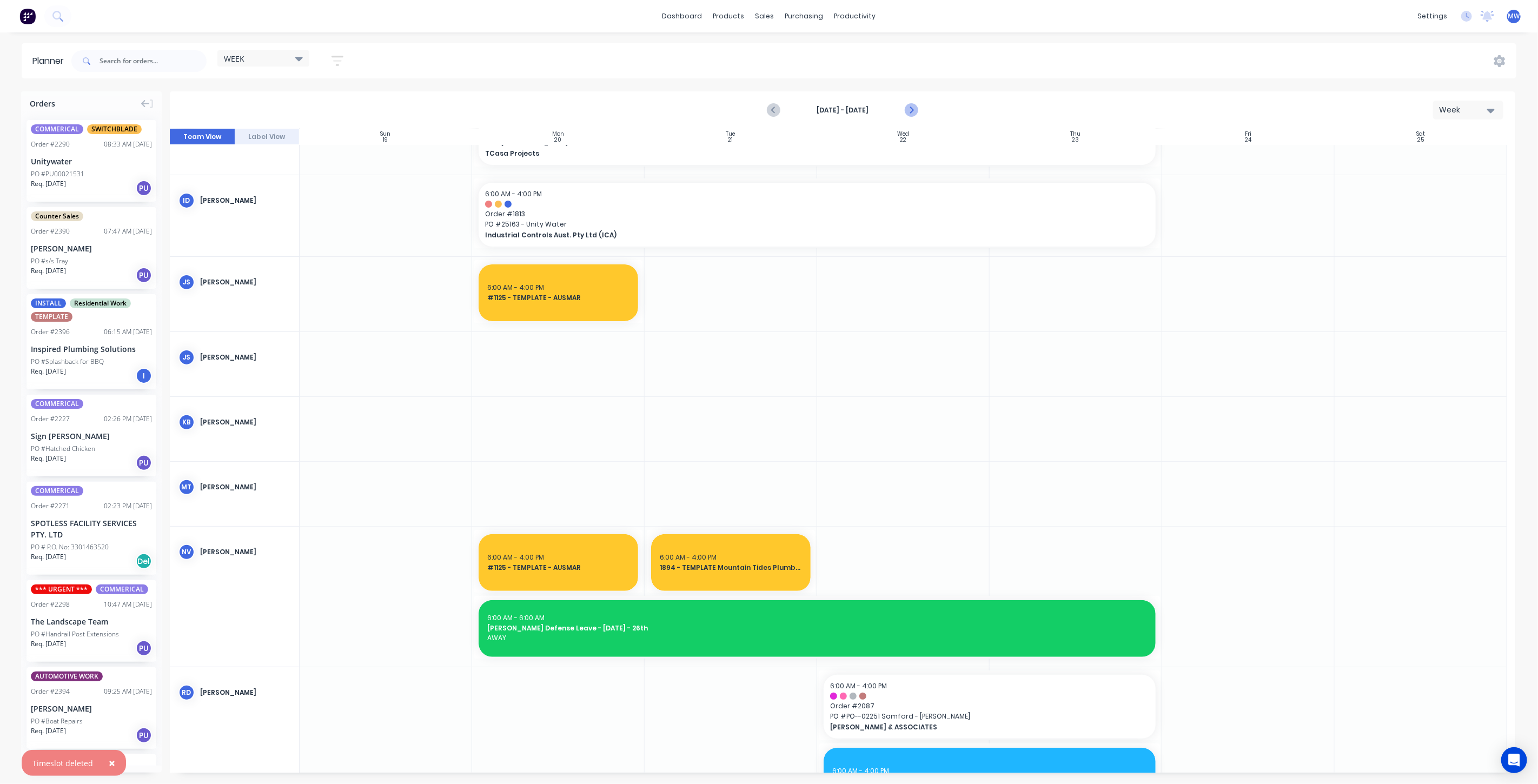
click icon "Next page"
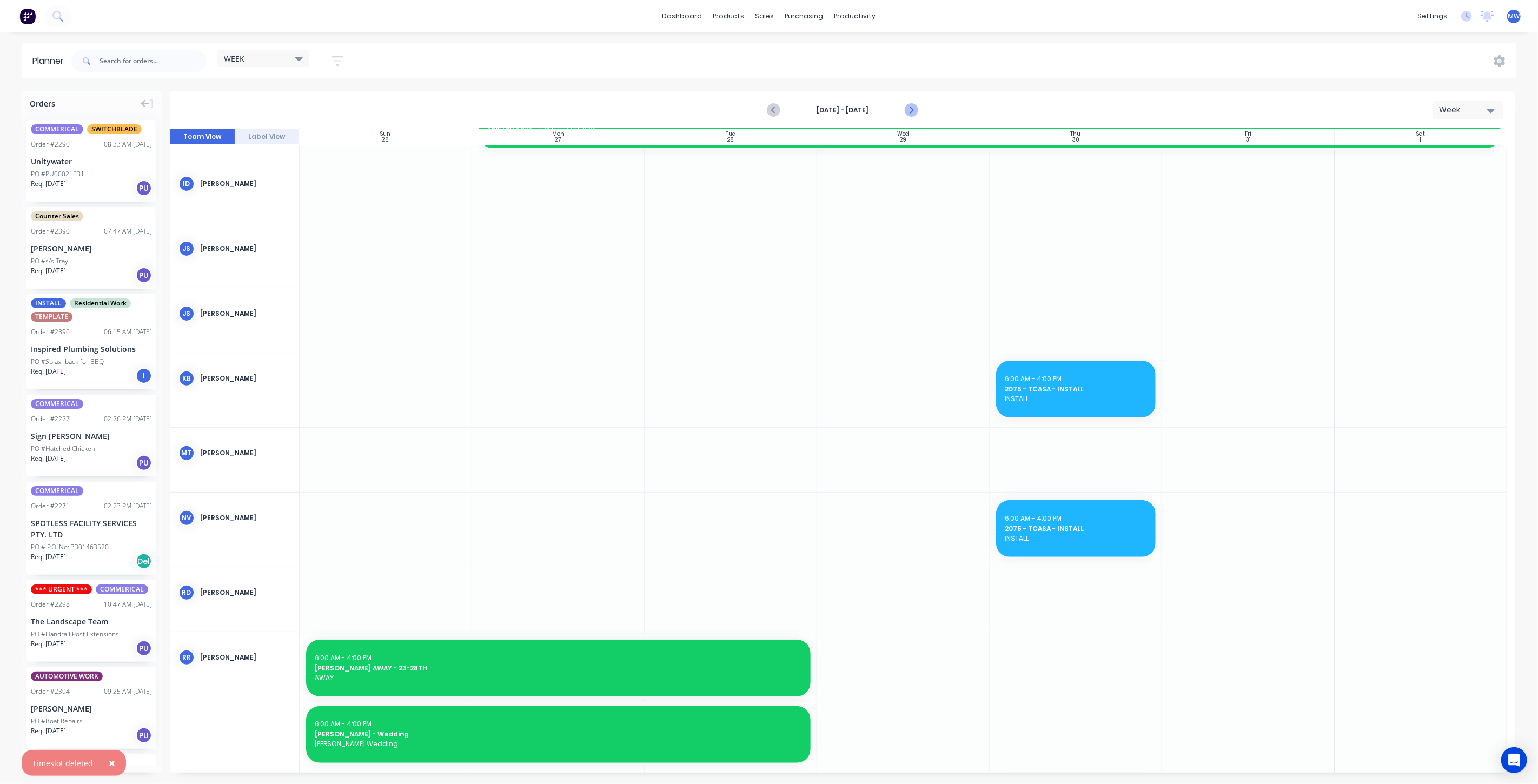
scroll to position [174, 0]
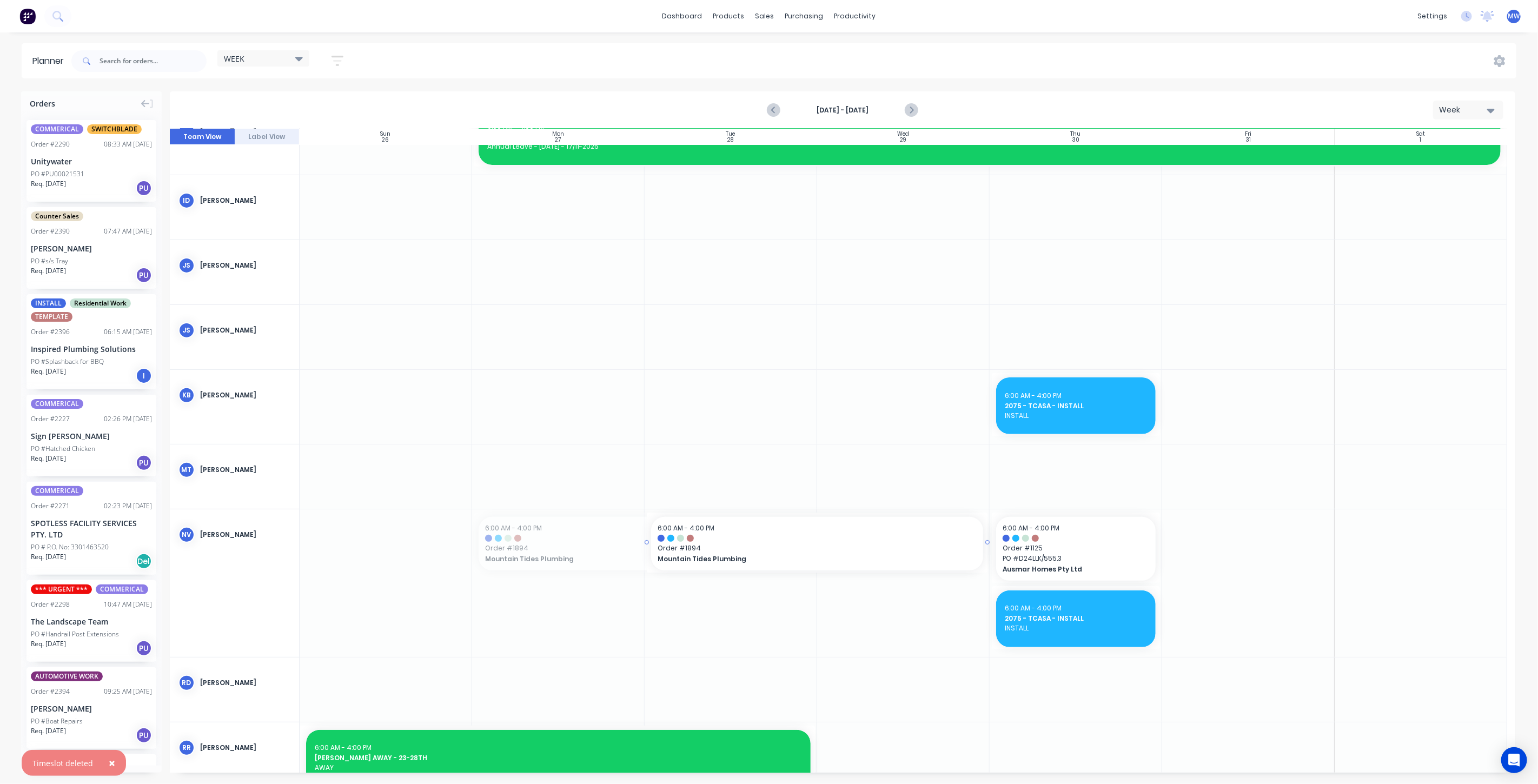
drag, startPoint x: 473, startPoint y: 546, endPoint x: 669, endPoint y: 551, distance: 196.1
drag, startPoint x: 79, startPoint y: 333, endPoint x: 615, endPoint y: 530, distance: 571.1
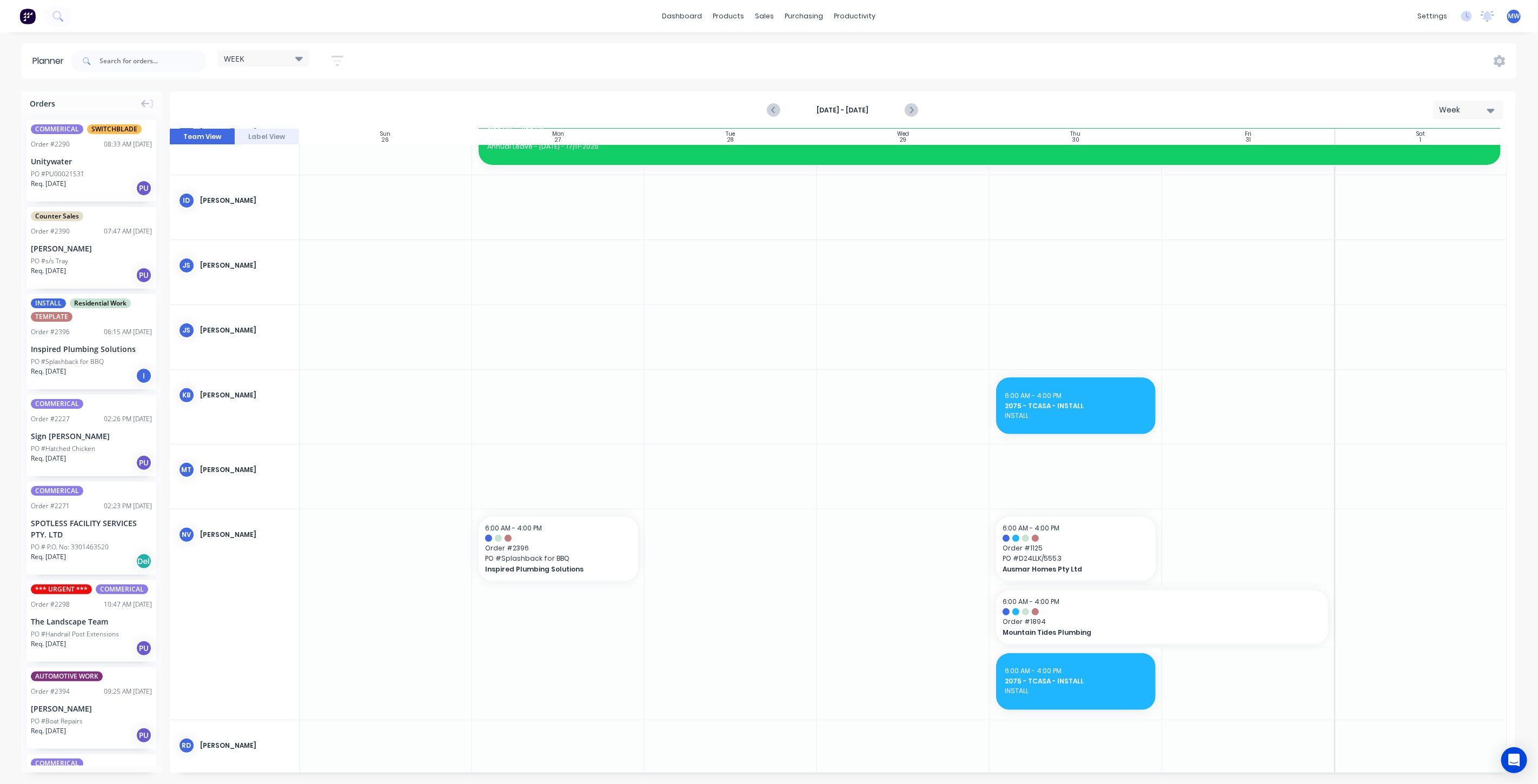
click div
drag, startPoint x: 1111, startPoint y: 617, endPoint x: 799, endPoint y: 566, distance: 316.1
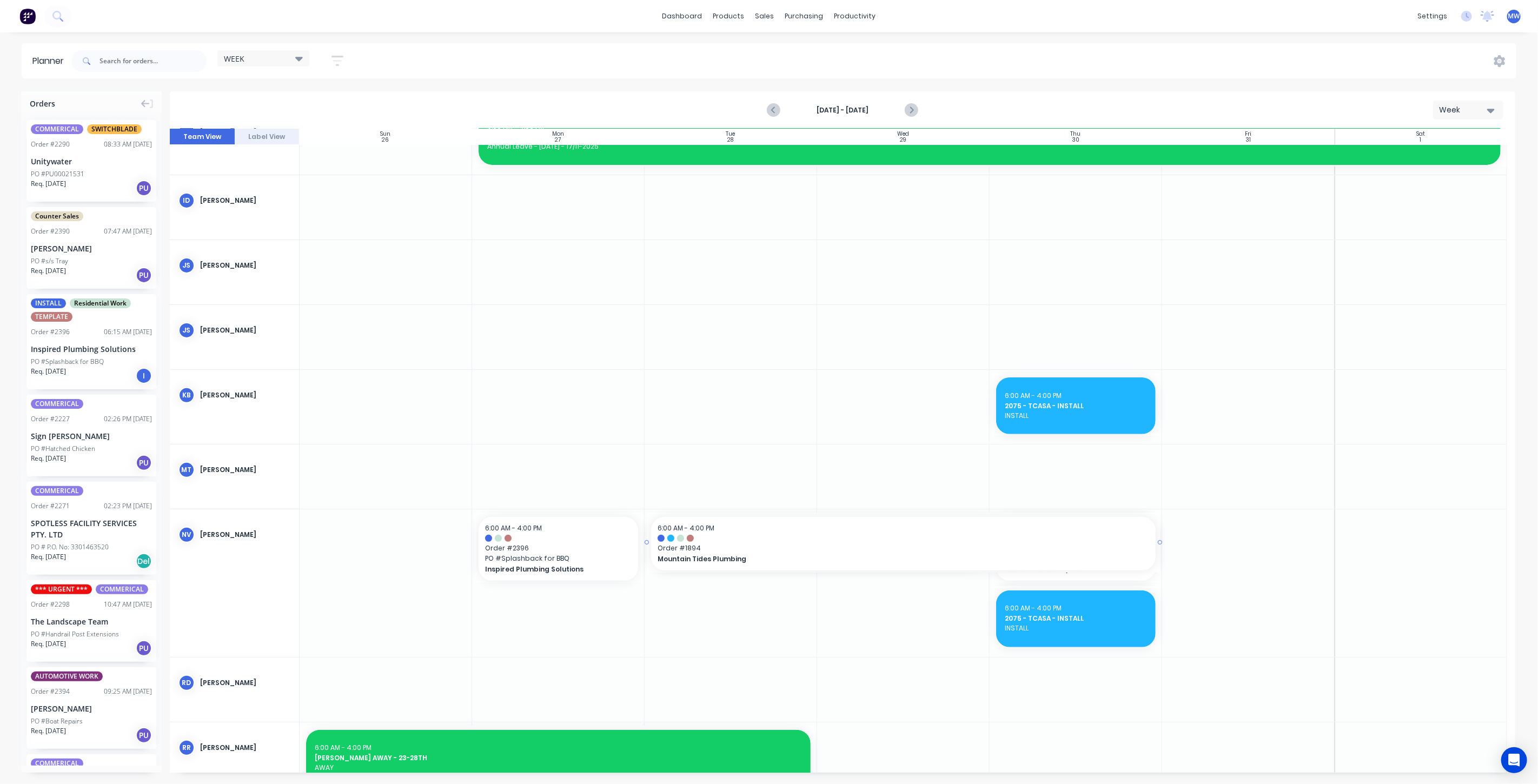
drag, startPoint x: 985, startPoint y: 542, endPoint x: 1005, endPoint y: 543, distance: 20.0
click div
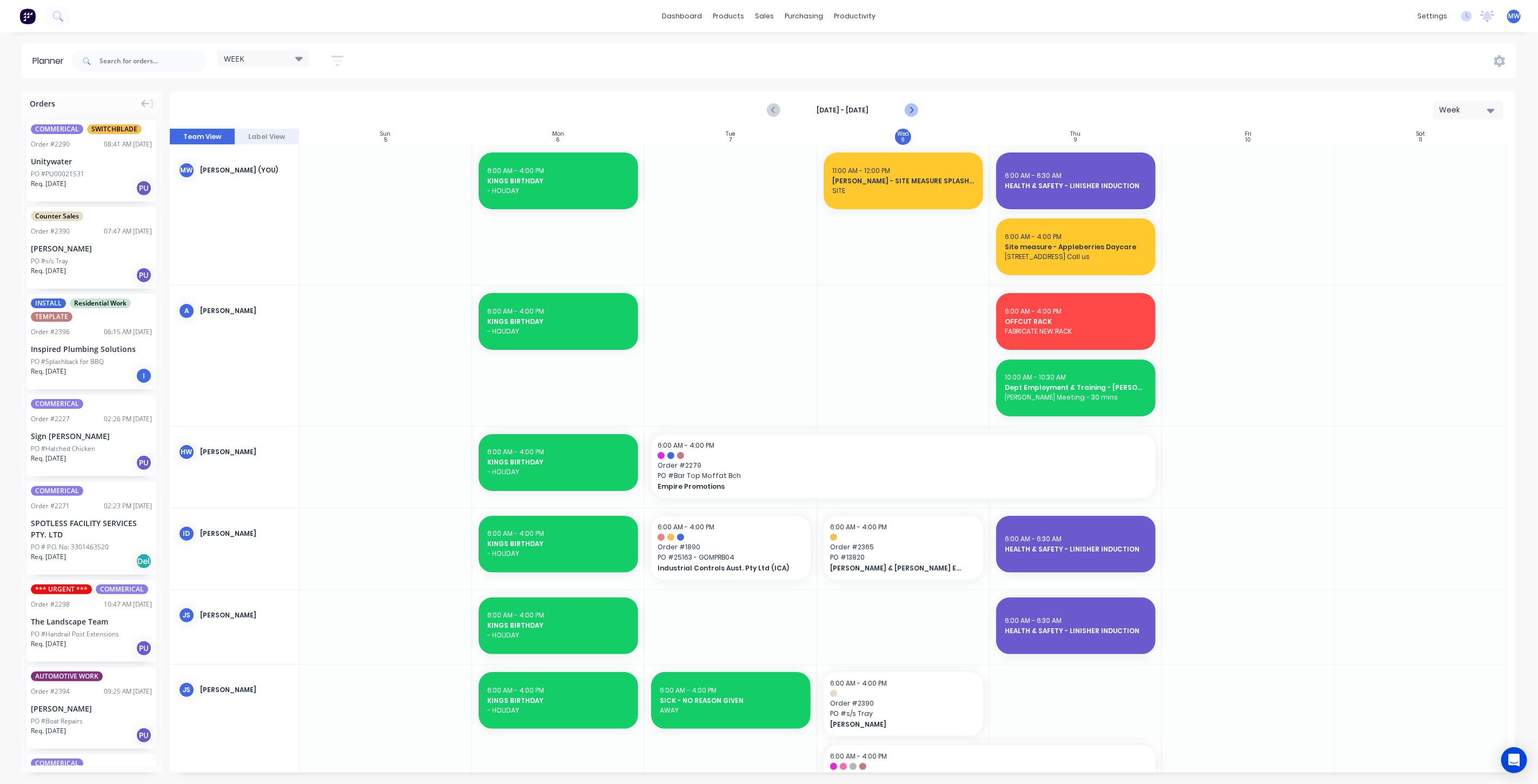
click at [912, 111] on icon "Next page" at bounding box center [911, 110] width 5 height 8
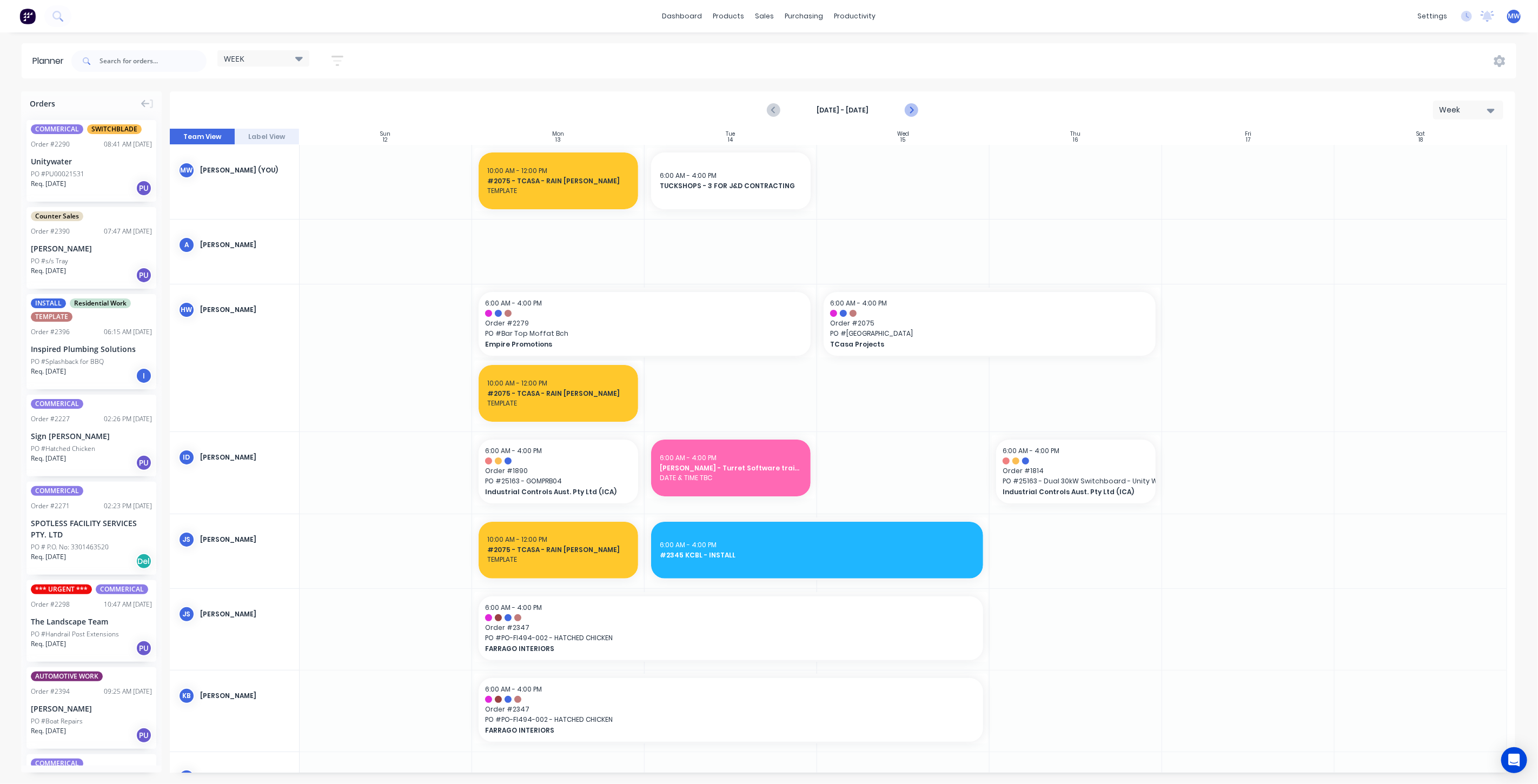
click at [912, 111] on icon "Next page" at bounding box center [911, 110] width 5 height 8
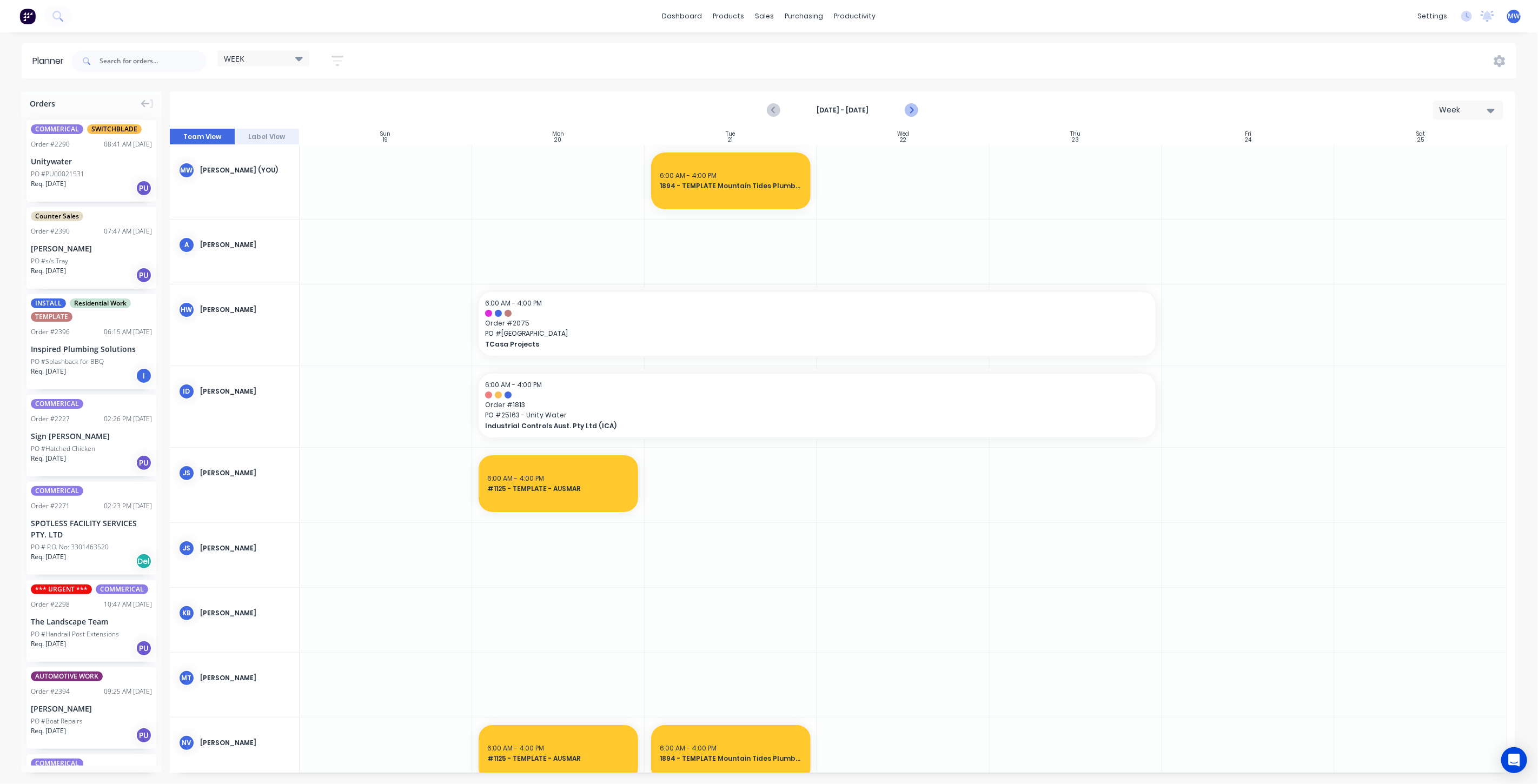
click at [912, 111] on icon "Next page" at bounding box center [911, 110] width 5 height 8
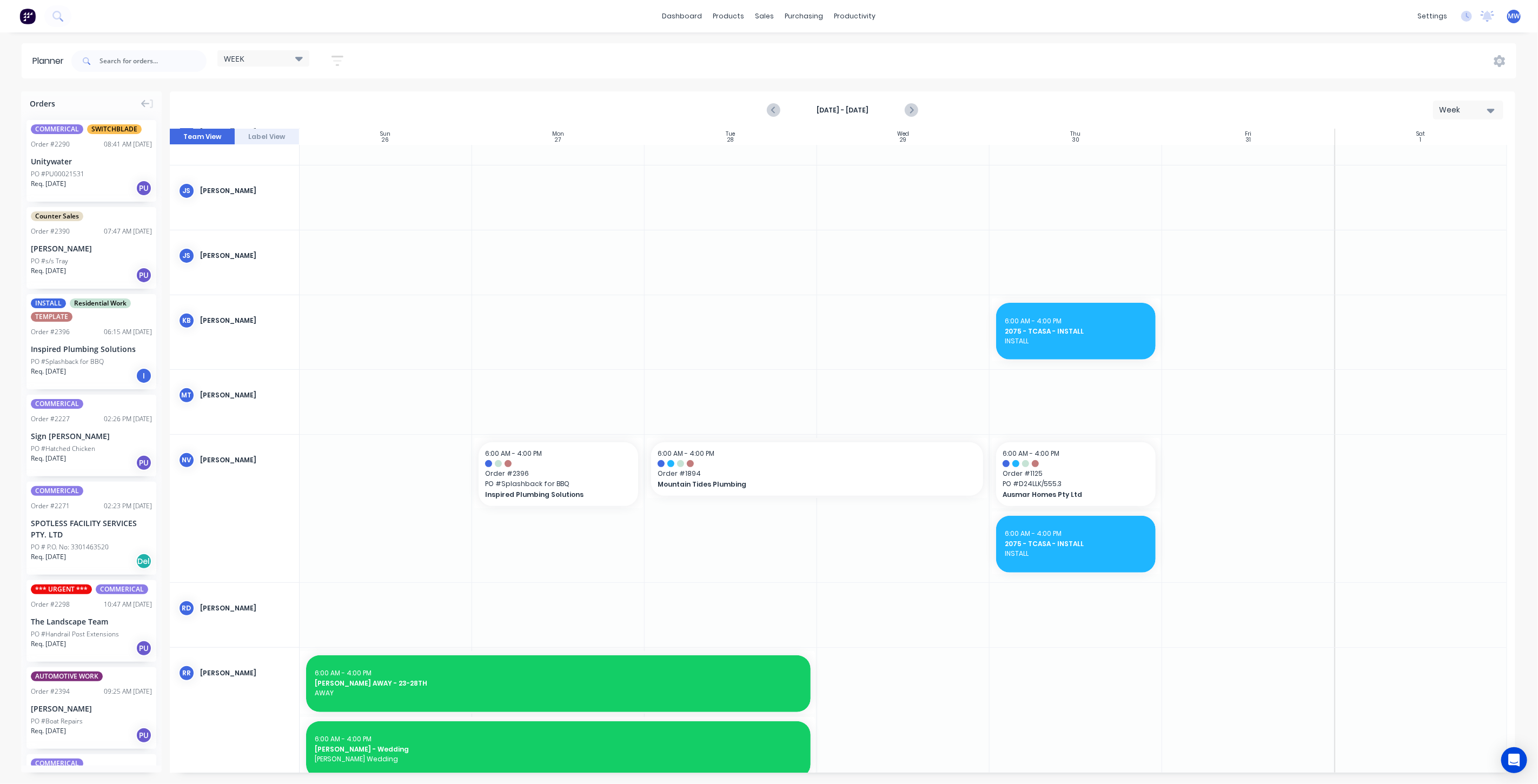
scroll to position [300, 0]
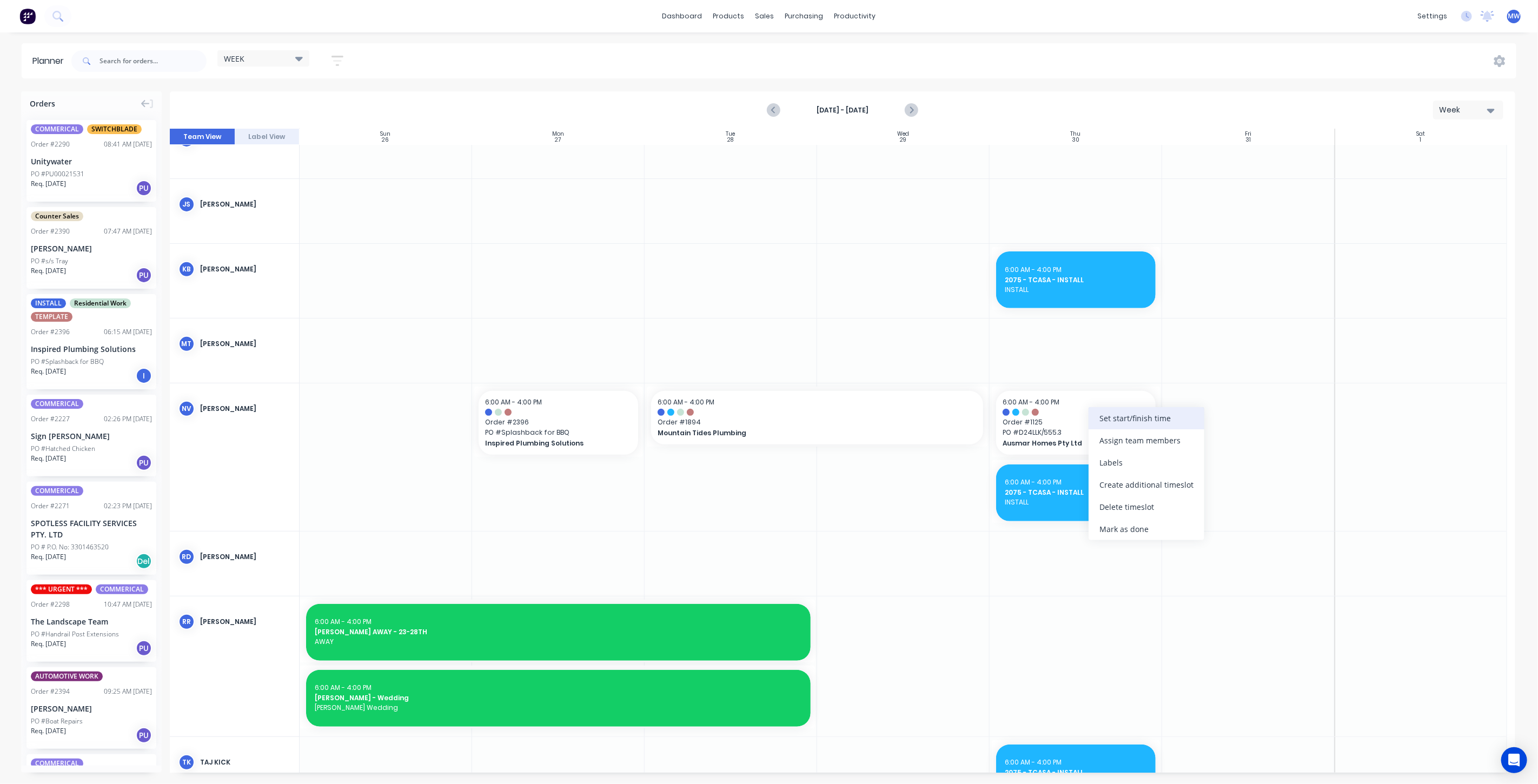
click at [1165, 412] on div "Set start/finish time" at bounding box center [1147, 418] width 116 height 22
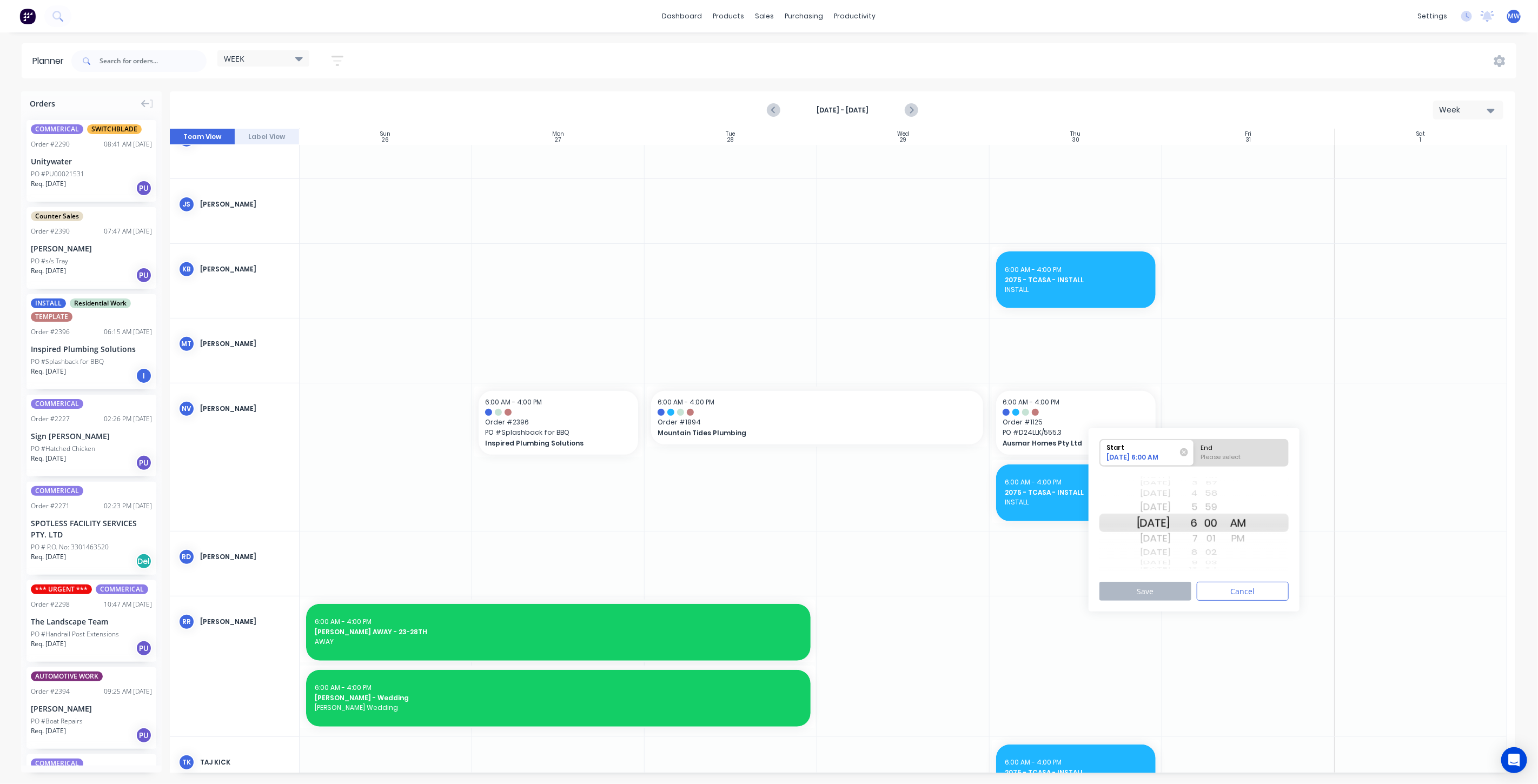
click at [1160, 496] on div "[DATE]" at bounding box center [1154, 493] width 34 height 14
click at [1234, 446] on div "End" at bounding box center [1241, 446] width 88 height 13
click at [1195, 446] on input "End Please select" at bounding box center [1194, 453] width 1 height 27
radio input "true"
click at [1252, 536] on div "PM" at bounding box center [1238, 538] width 27 height 18
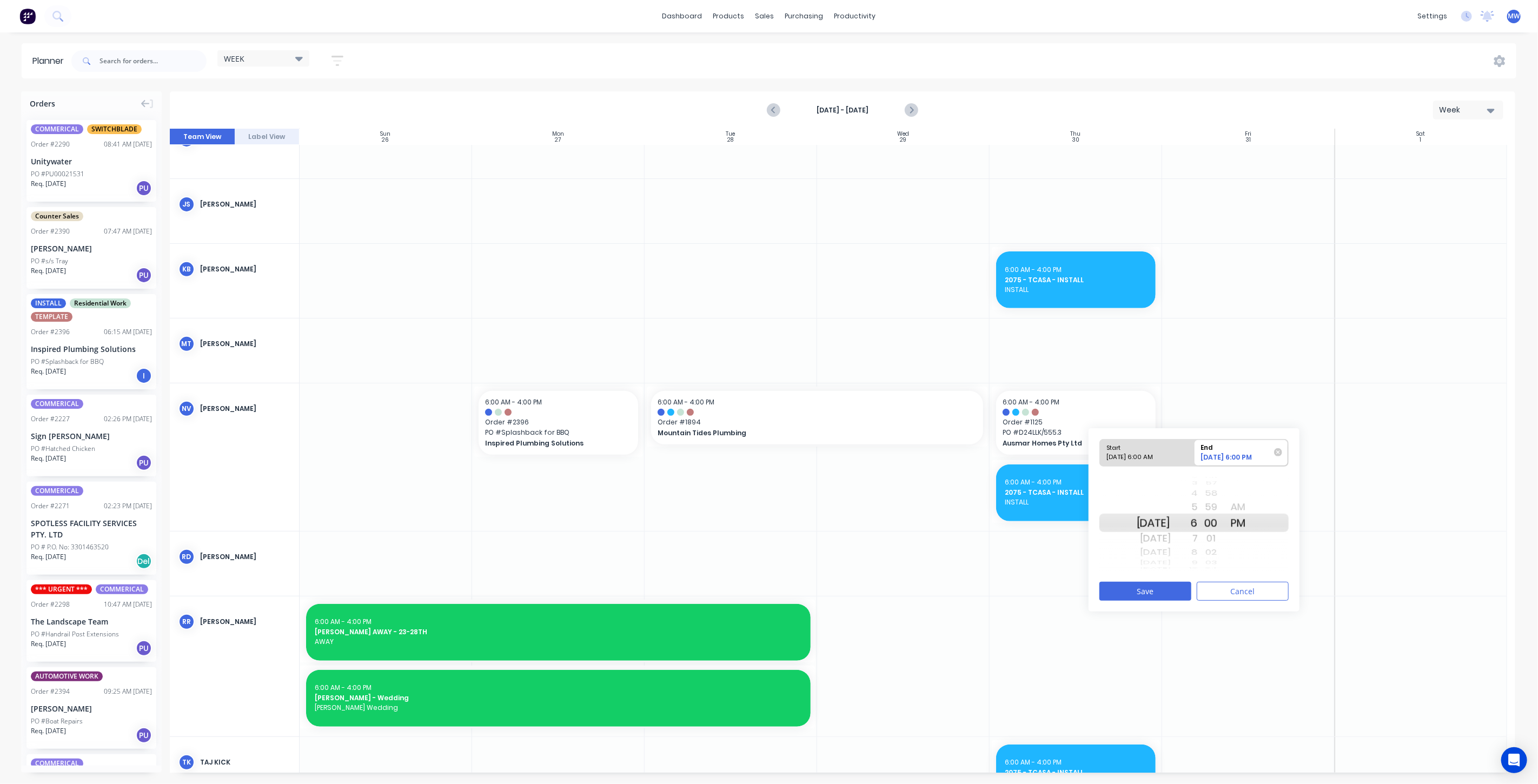
click at [1212, 493] on div "58" at bounding box center [1211, 493] width 27 height 14
click at [1252, 523] on div "PM" at bounding box center [1238, 523] width 27 height 18
click at [1198, 506] on div "5" at bounding box center [1184, 507] width 27 height 18
click at [1198, 506] on div "4" at bounding box center [1184, 507] width 27 height 18
click at [1153, 589] on button "Save" at bounding box center [1145, 591] width 92 height 19
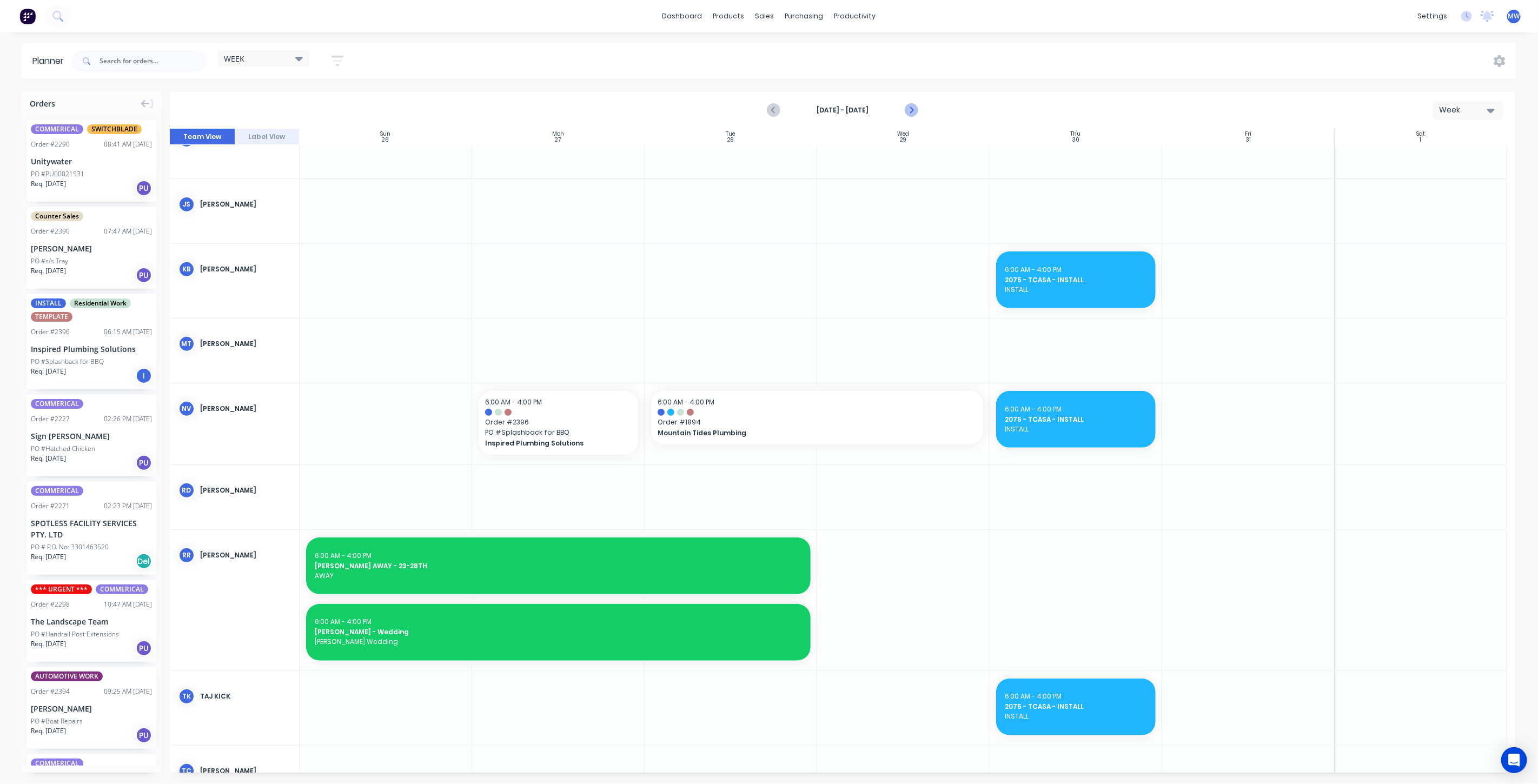
click at [909, 106] on icon "Next page" at bounding box center [911, 110] width 5 height 8
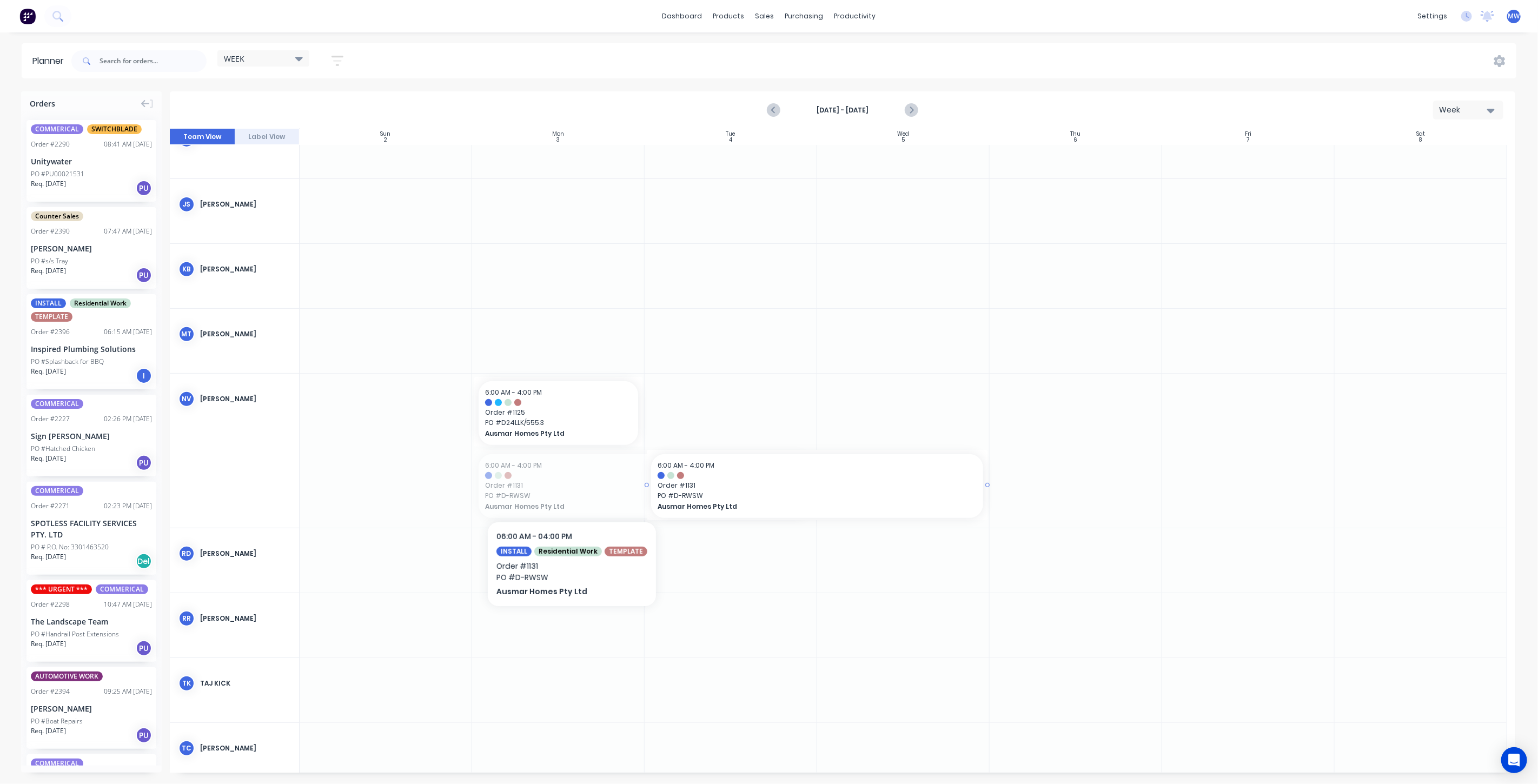
drag, startPoint x: 549, startPoint y: 489, endPoint x: 794, endPoint y: 458, distance: 247.0
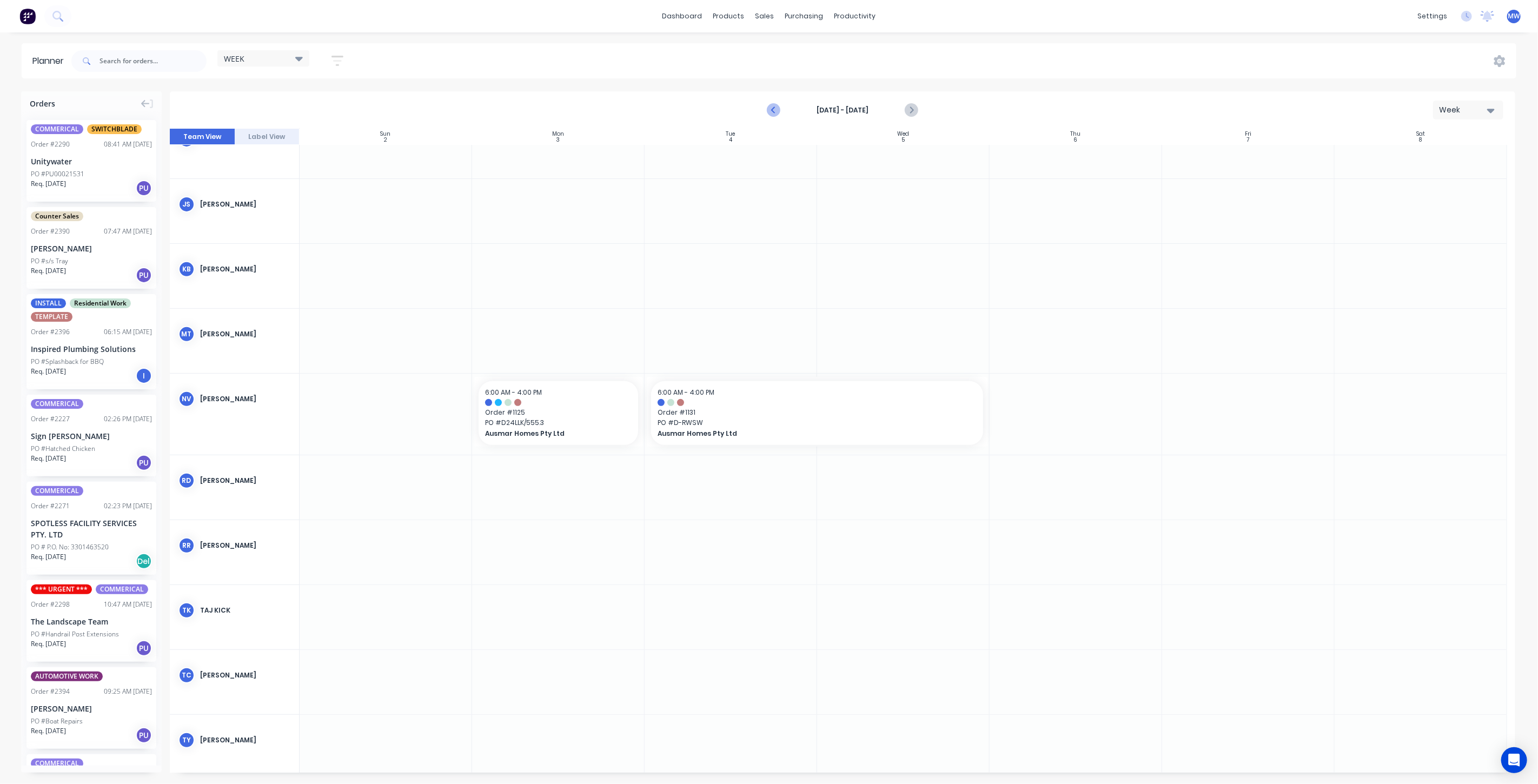
click at [771, 107] on icon "Previous page" at bounding box center [774, 110] width 13 height 13
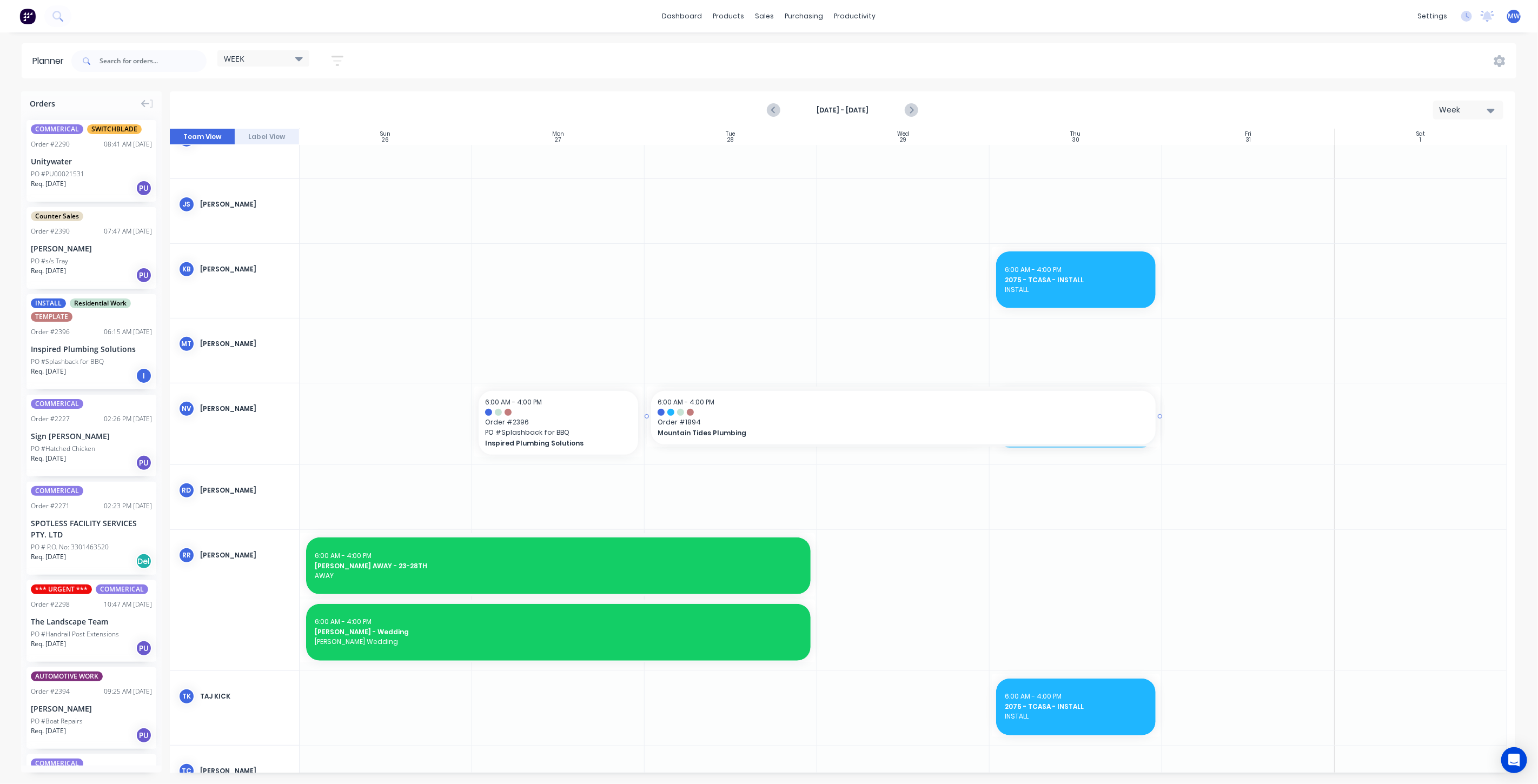
drag, startPoint x: 985, startPoint y: 417, endPoint x: 1020, endPoint y: 423, distance: 35.5
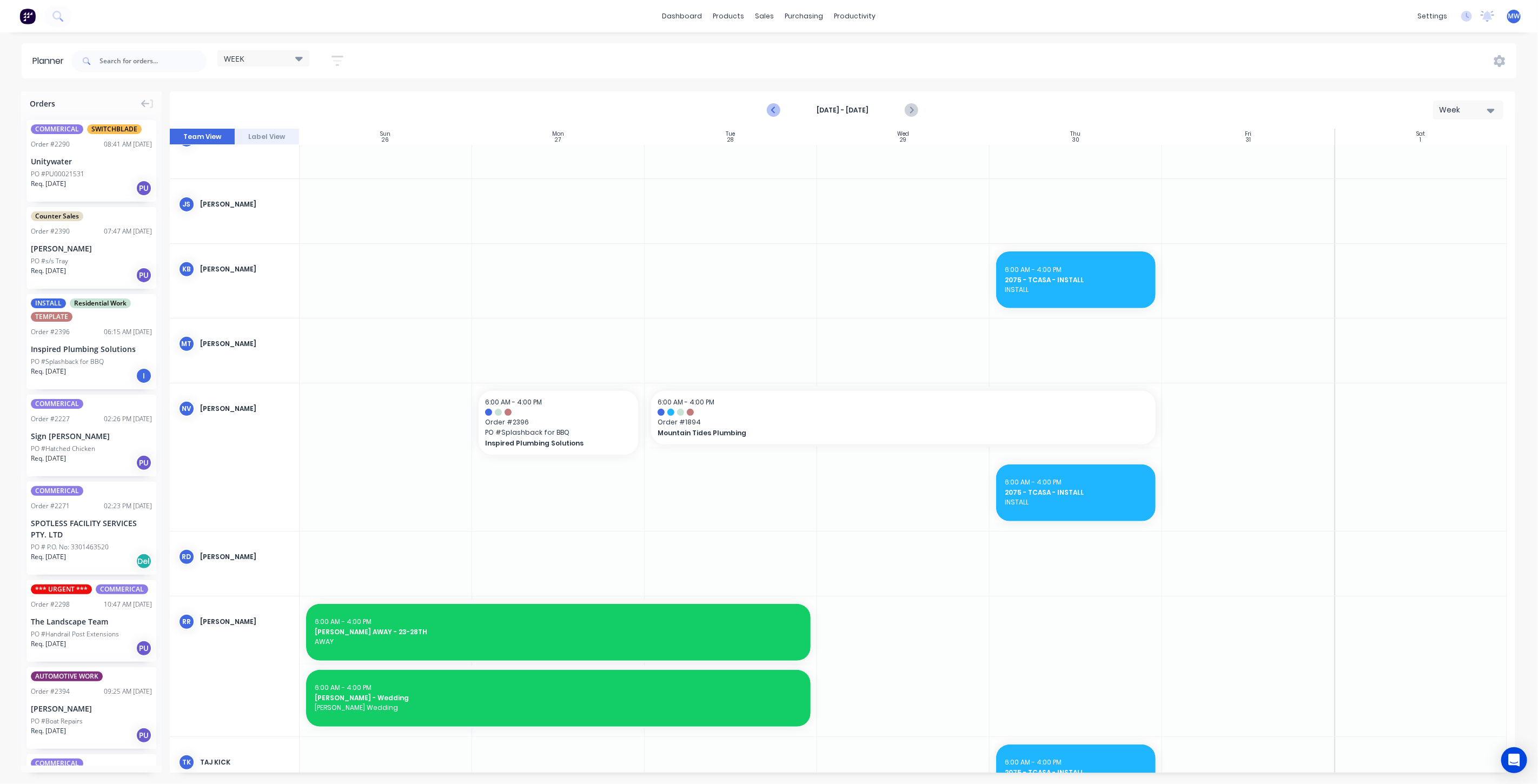
click at [767, 112] on button "Previous page" at bounding box center [774, 111] width 22 height 22
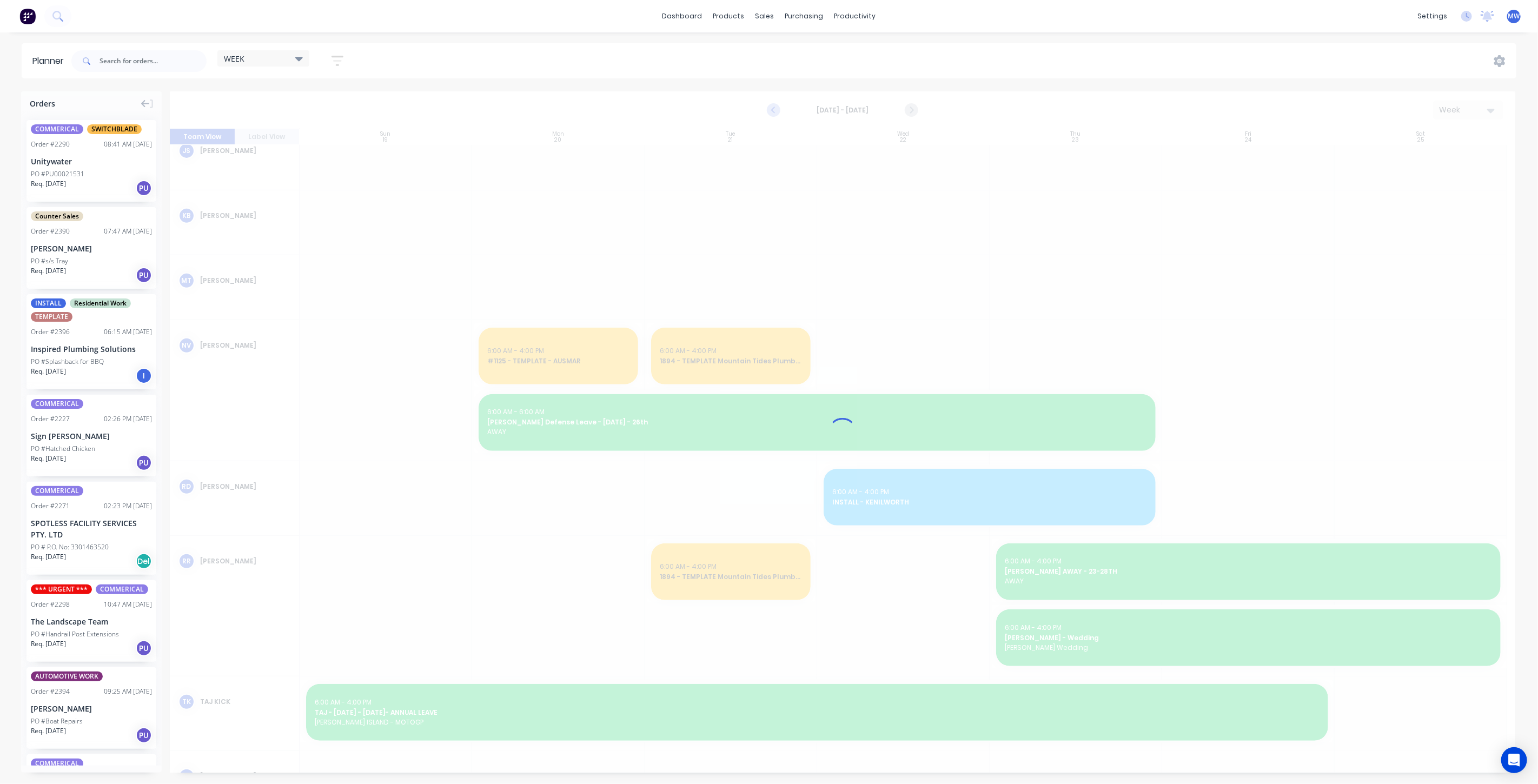
scroll to position [397, 0]
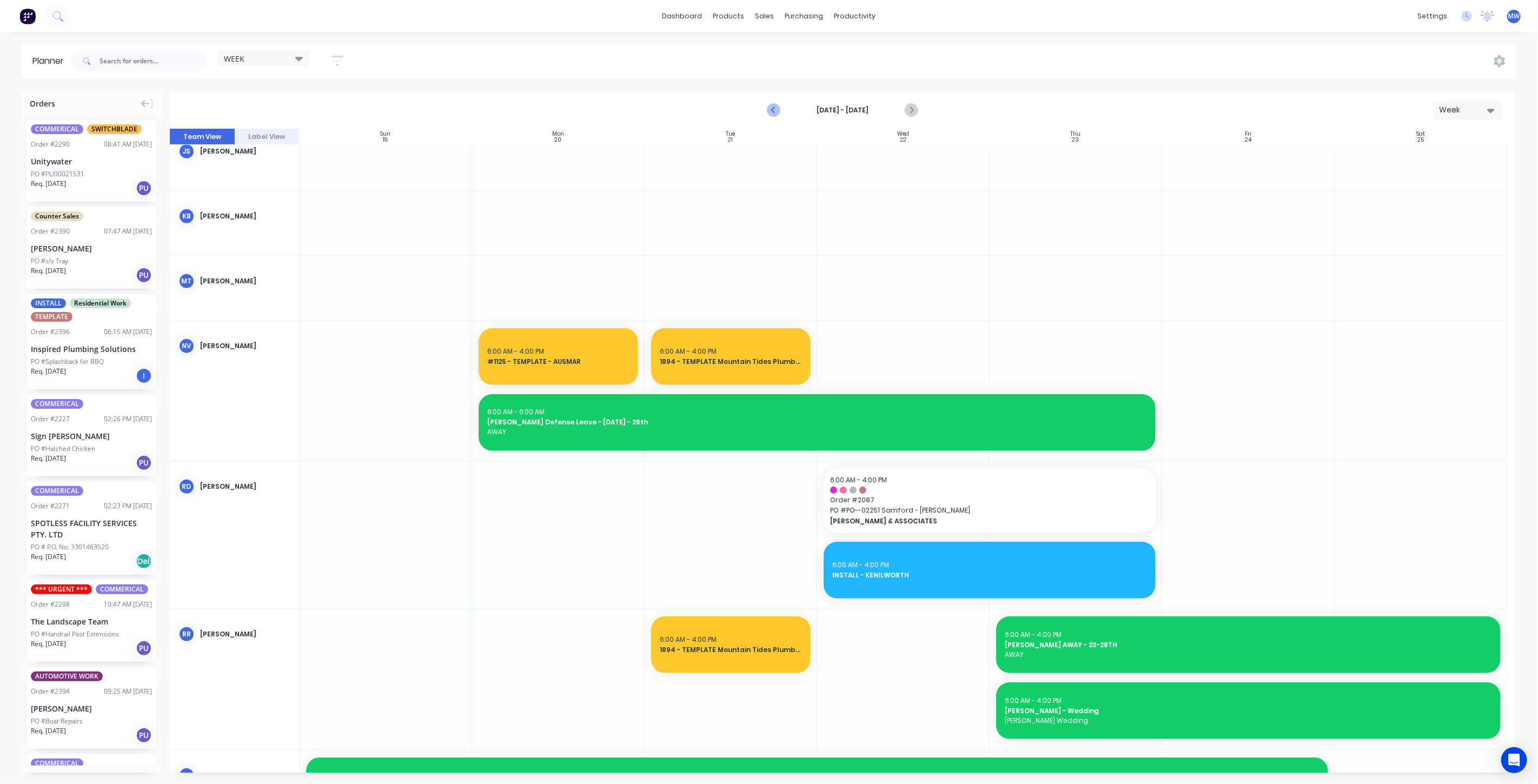
click at [773, 112] on icon "Previous page" at bounding box center [774, 110] width 13 height 13
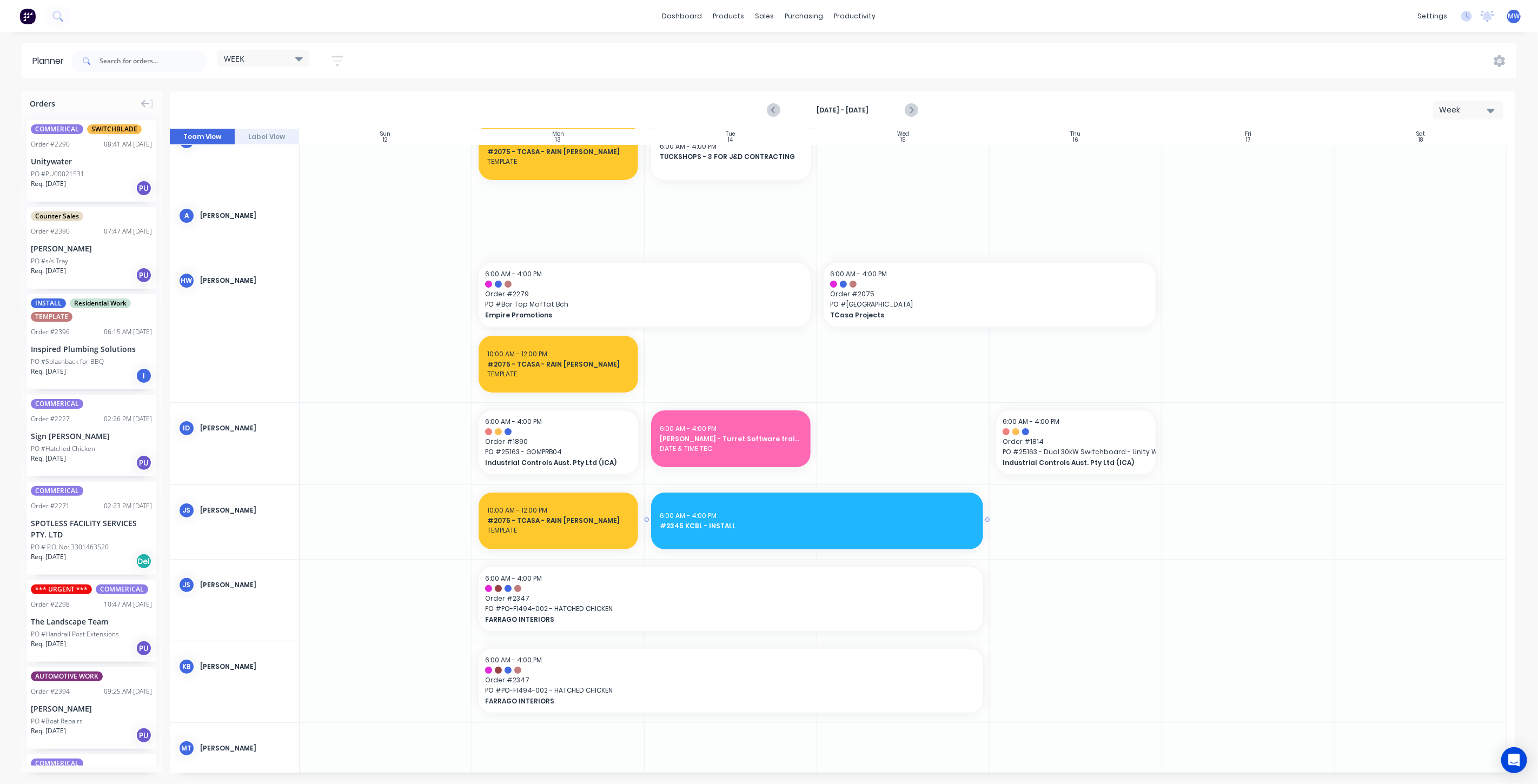
scroll to position [0, 0]
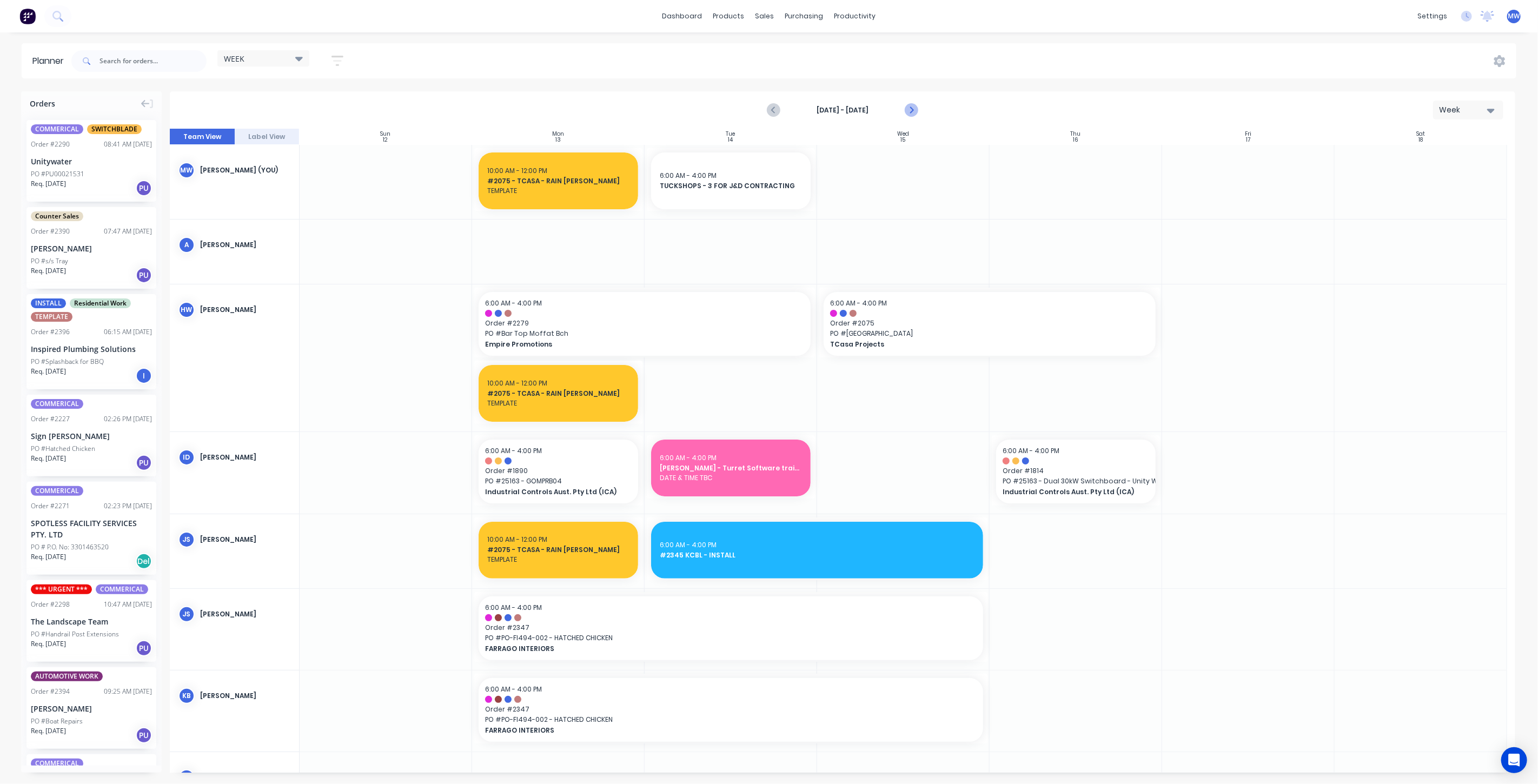
click at [910, 114] on icon "Next page" at bounding box center [910, 110] width 13 height 13
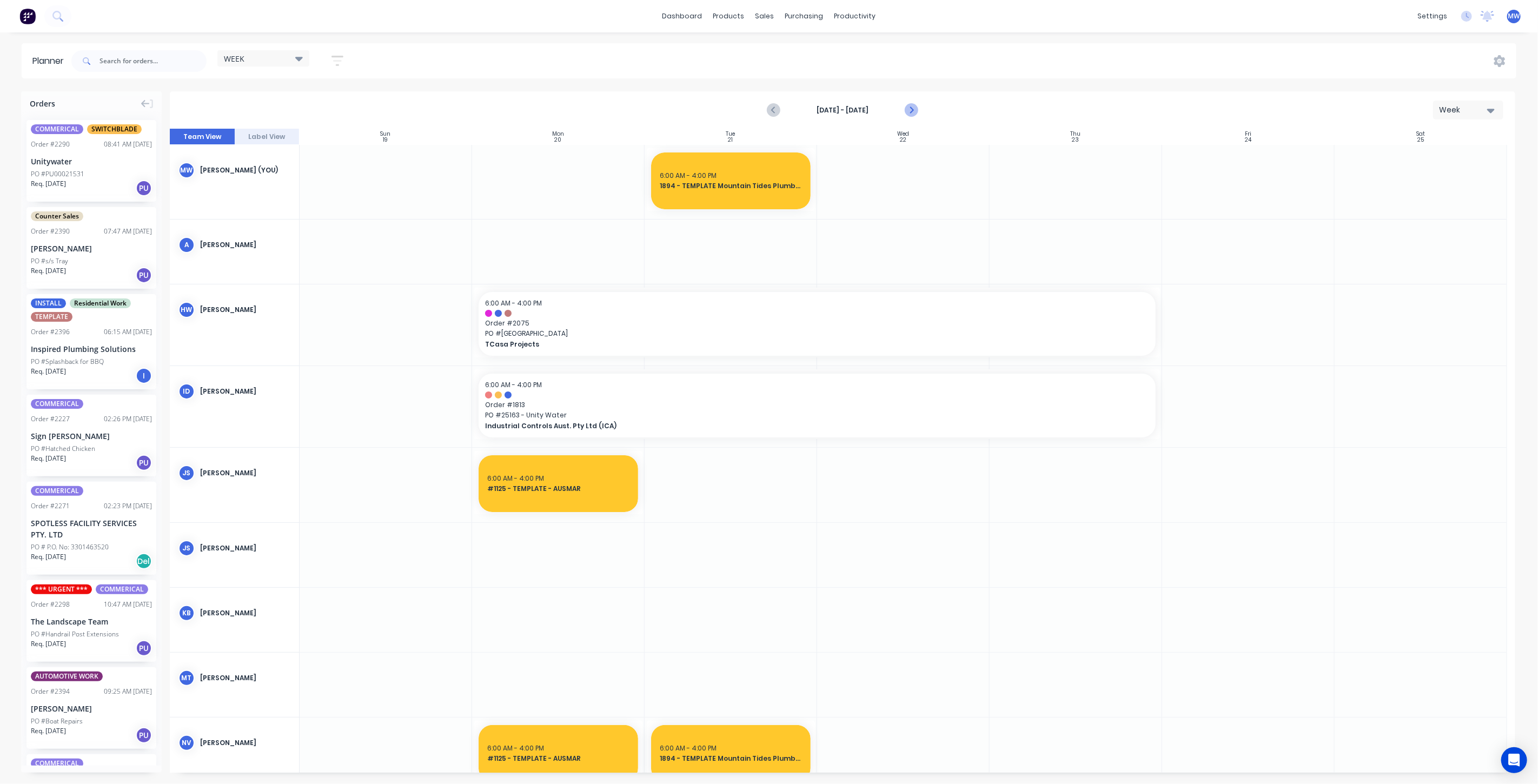
click at [910, 114] on icon "Next page" at bounding box center [910, 110] width 13 height 13
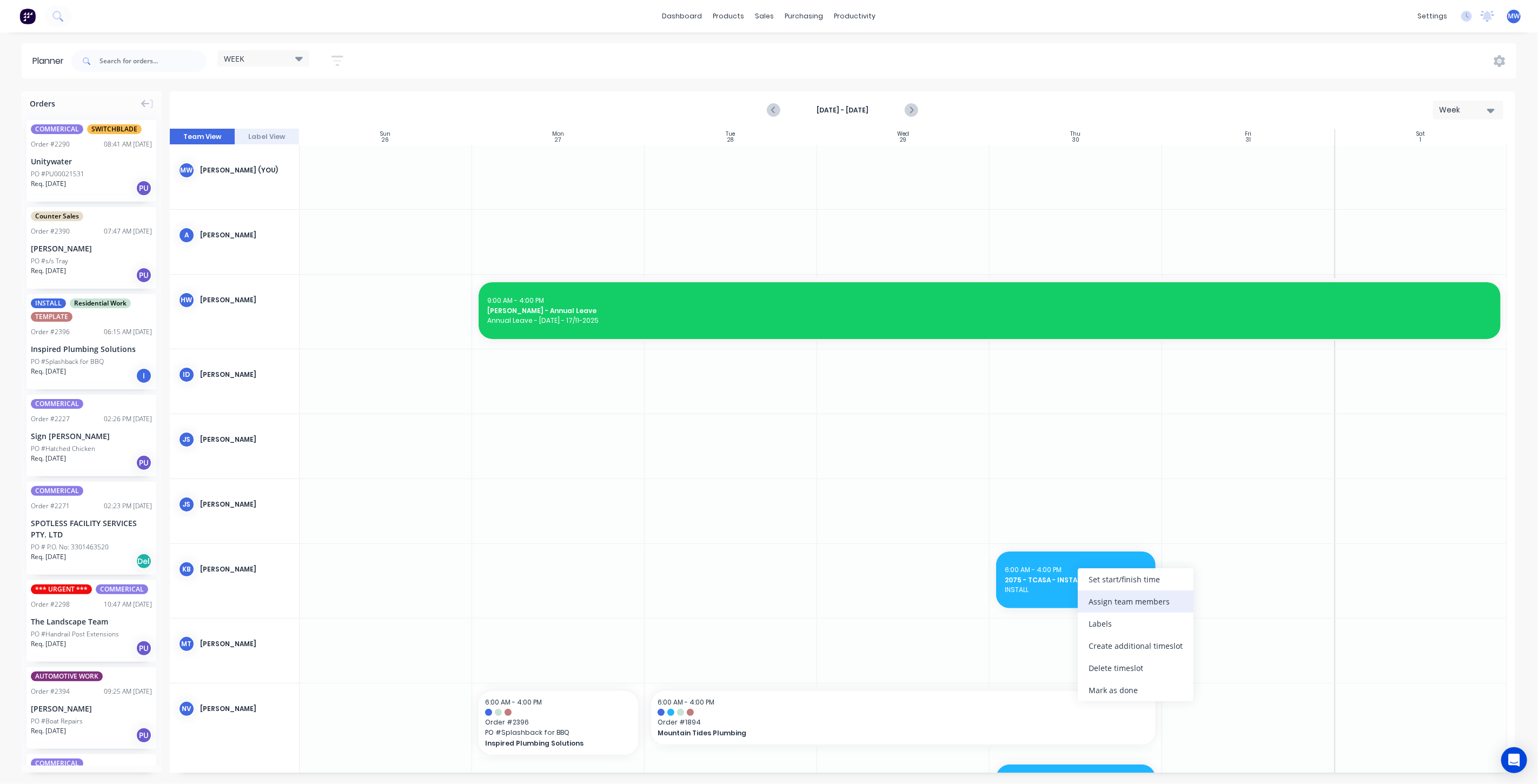
click at [1162, 600] on div "Assign team members" at bounding box center [1136, 602] width 116 height 22
click at [1099, 660] on div at bounding box center [1099, 660] width 22 height 22
click at [1097, 617] on div at bounding box center [1099, 617] width 22 height 22
click at [1100, 701] on div at bounding box center [1099, 703] width 22 height 22
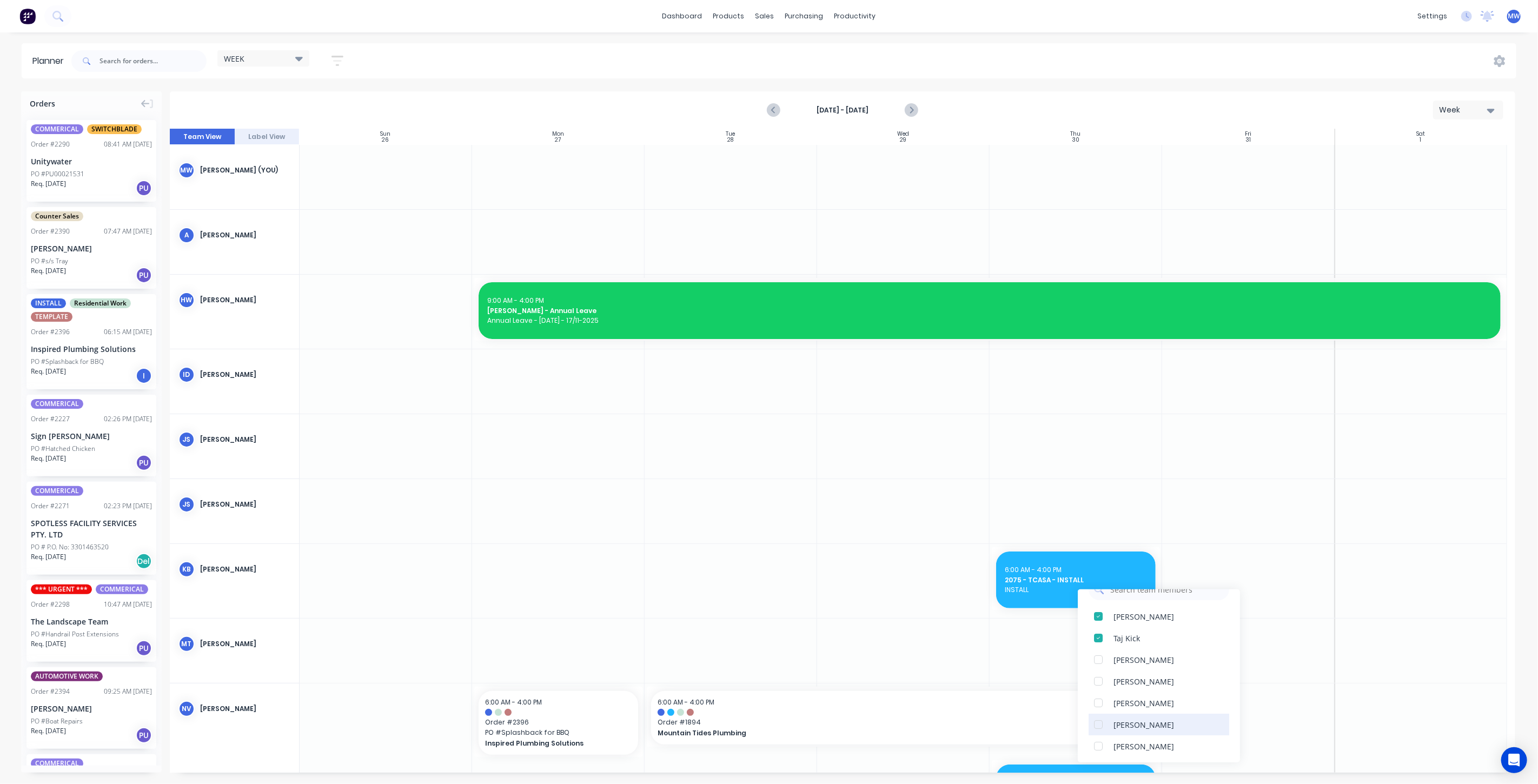
click at [1099, 725] on div at bounding box center [1099, 725] width 22 height 22
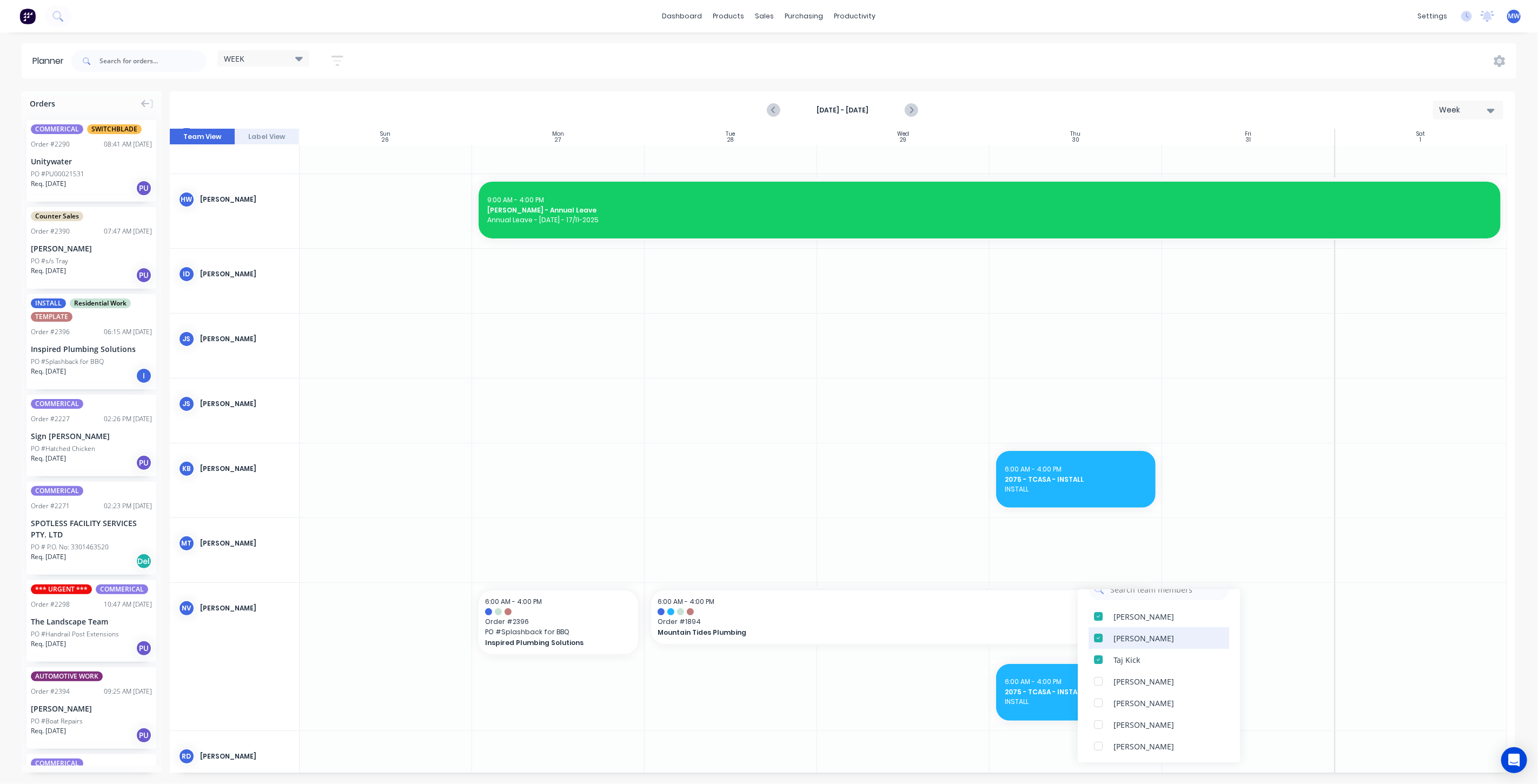
scroll to position [120, 0]
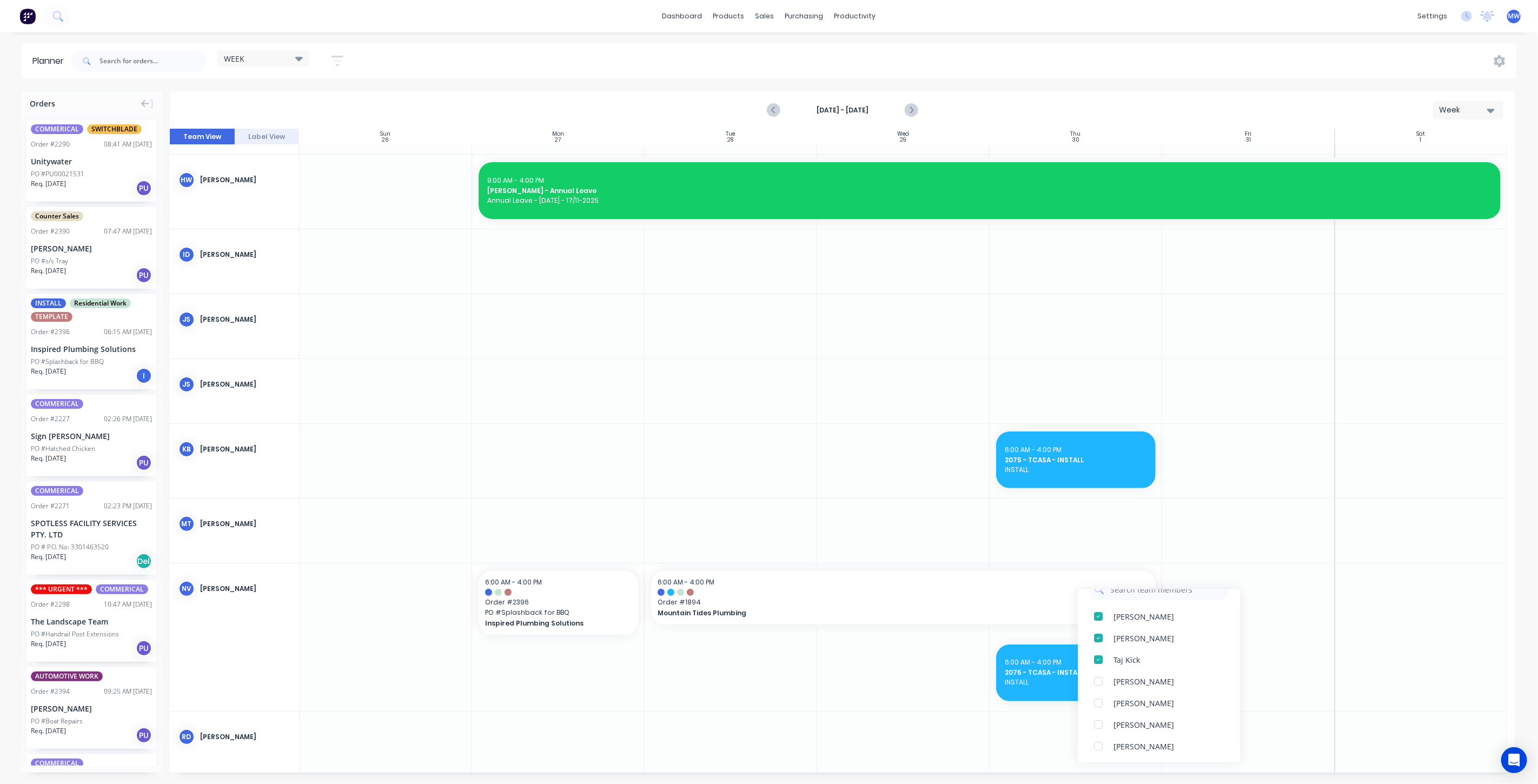
click at [1239, 541] on div at bounding box center [1249, 531] width 173 height 65
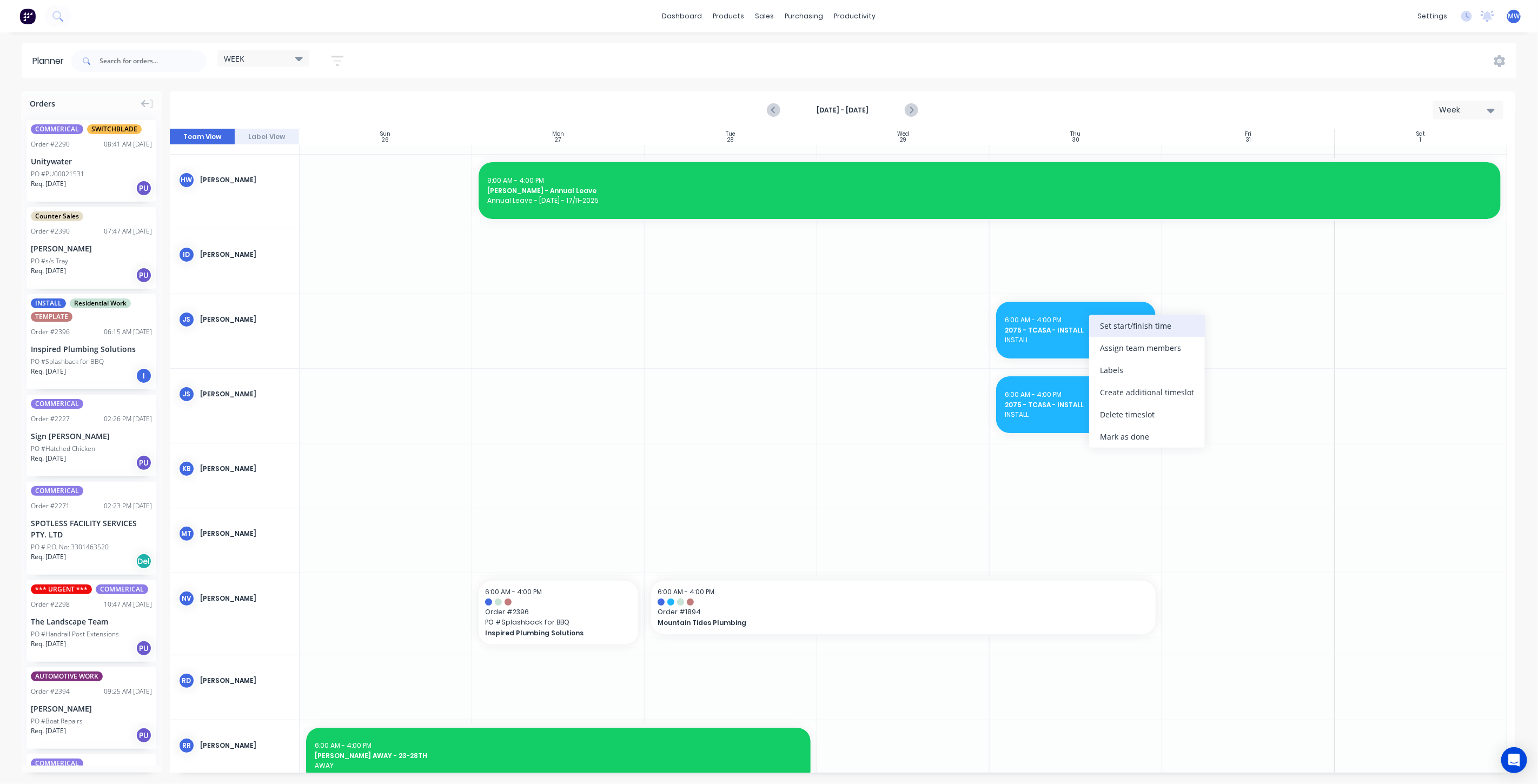
click at [1127, 327] on div "Set start/finish time" at bounding box center [1147, 326] width 116 height 22
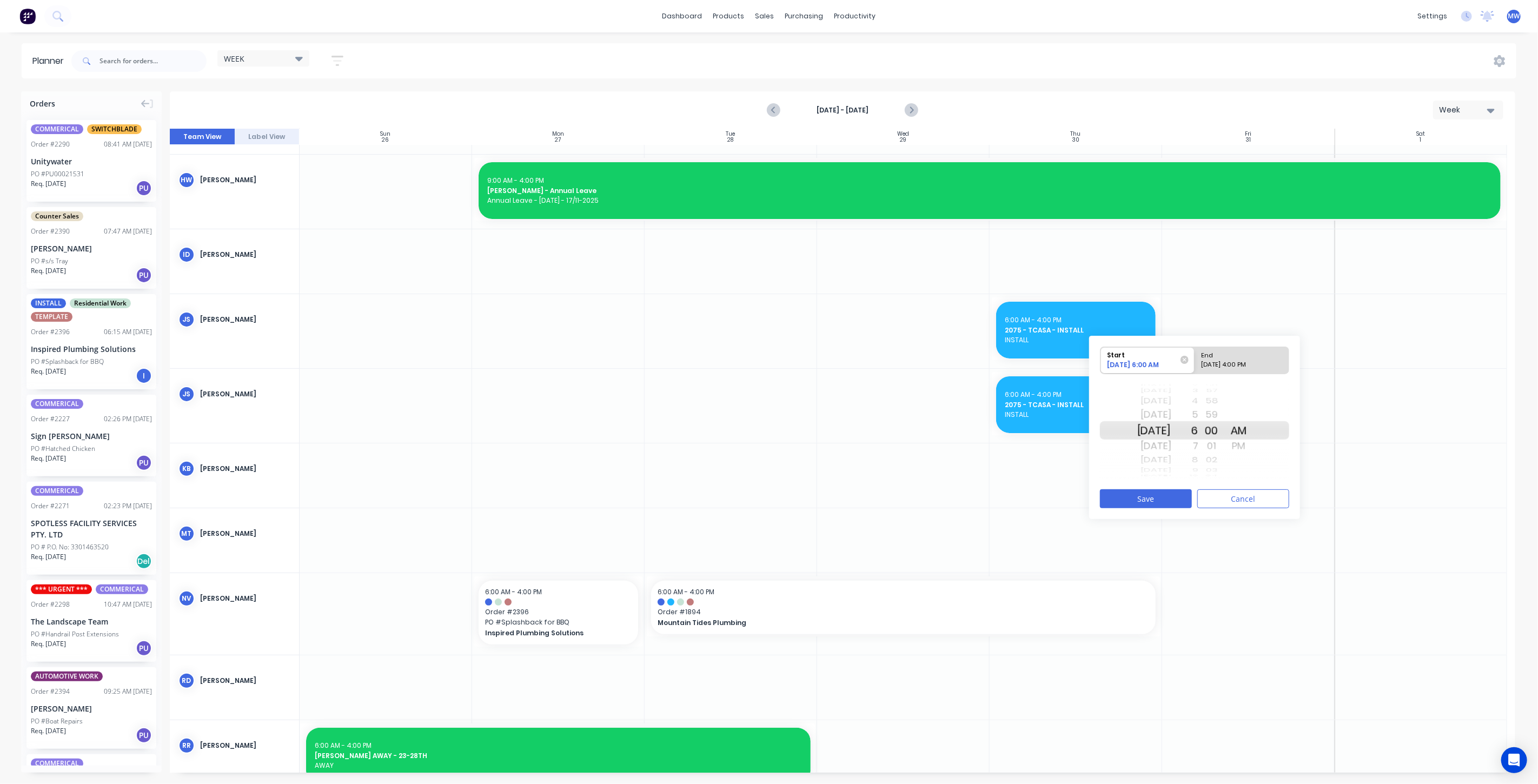
click at [1168, 415] on div "[DATE]" at bounding box center [1154, 414] width 34 height 18
click at [1239, 350] on div "End" at bounding box center [1237, 354] width 79 height 13
click at [1195, 350] on input "End [DATE] 4:00 PM" at bounding box center [1195, 361] width 1 height 27
radio input "true"
click at [1145, 499] on button "Save" at bounding box center [1146, 498] width 92 height 19
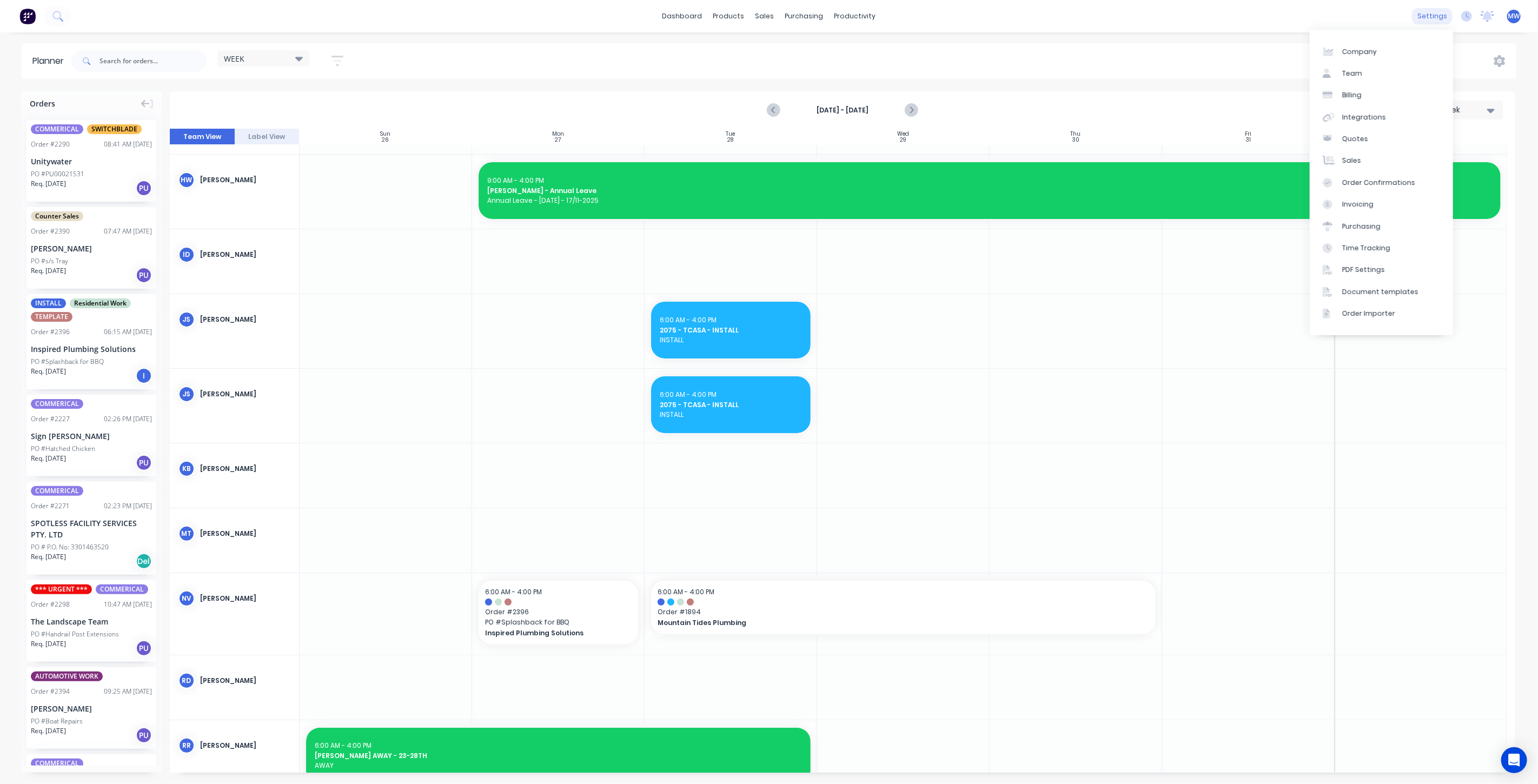
click at [1438, 16] on div "settings" at bounding box center [1432, 16] width 40 height 16
click at [1389, 76] on link "Team" at bounding box center [1382, 74] width 143 height 22
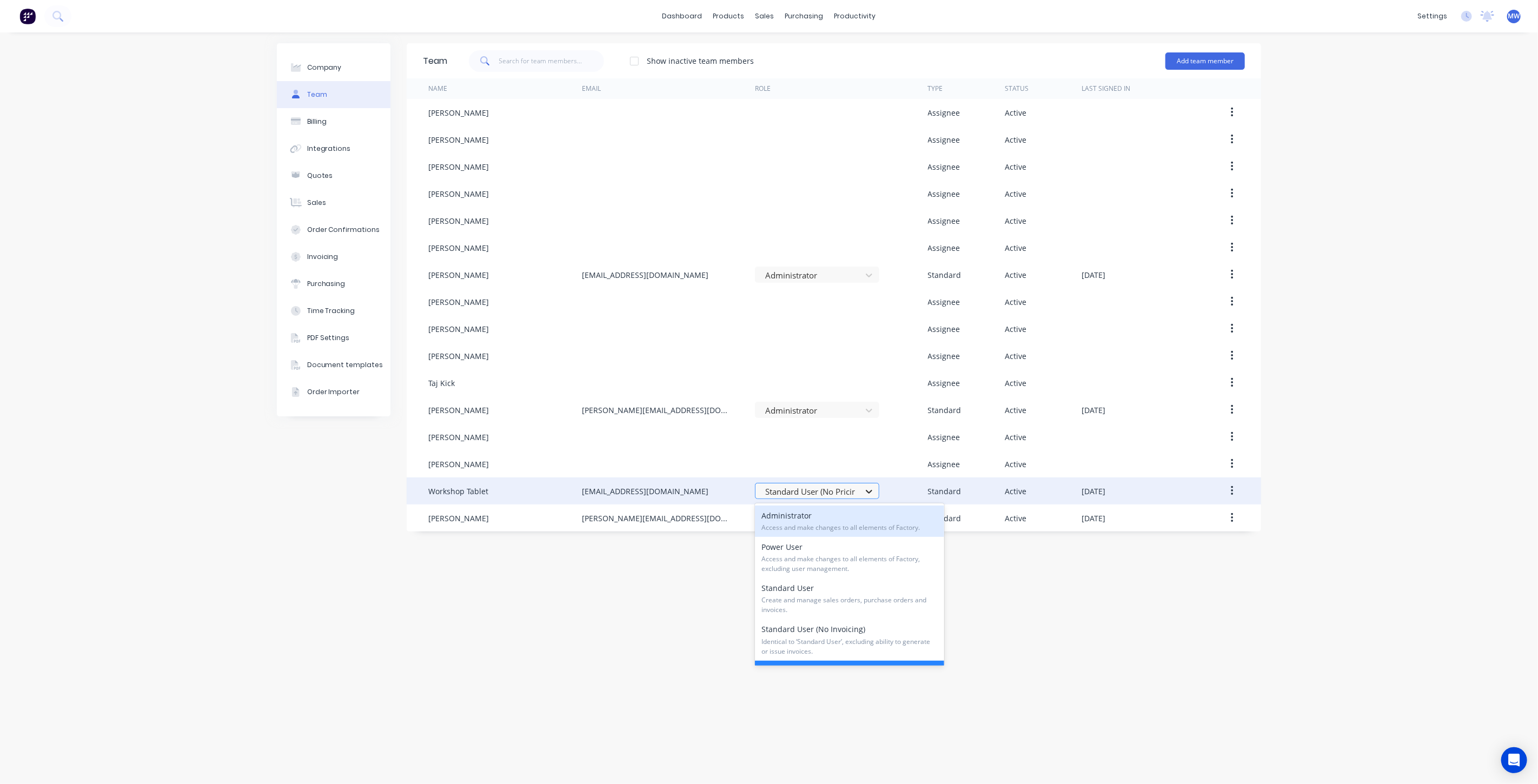
click at [870, 491] on icon at bounding box center [869, 492] width 11 height 11
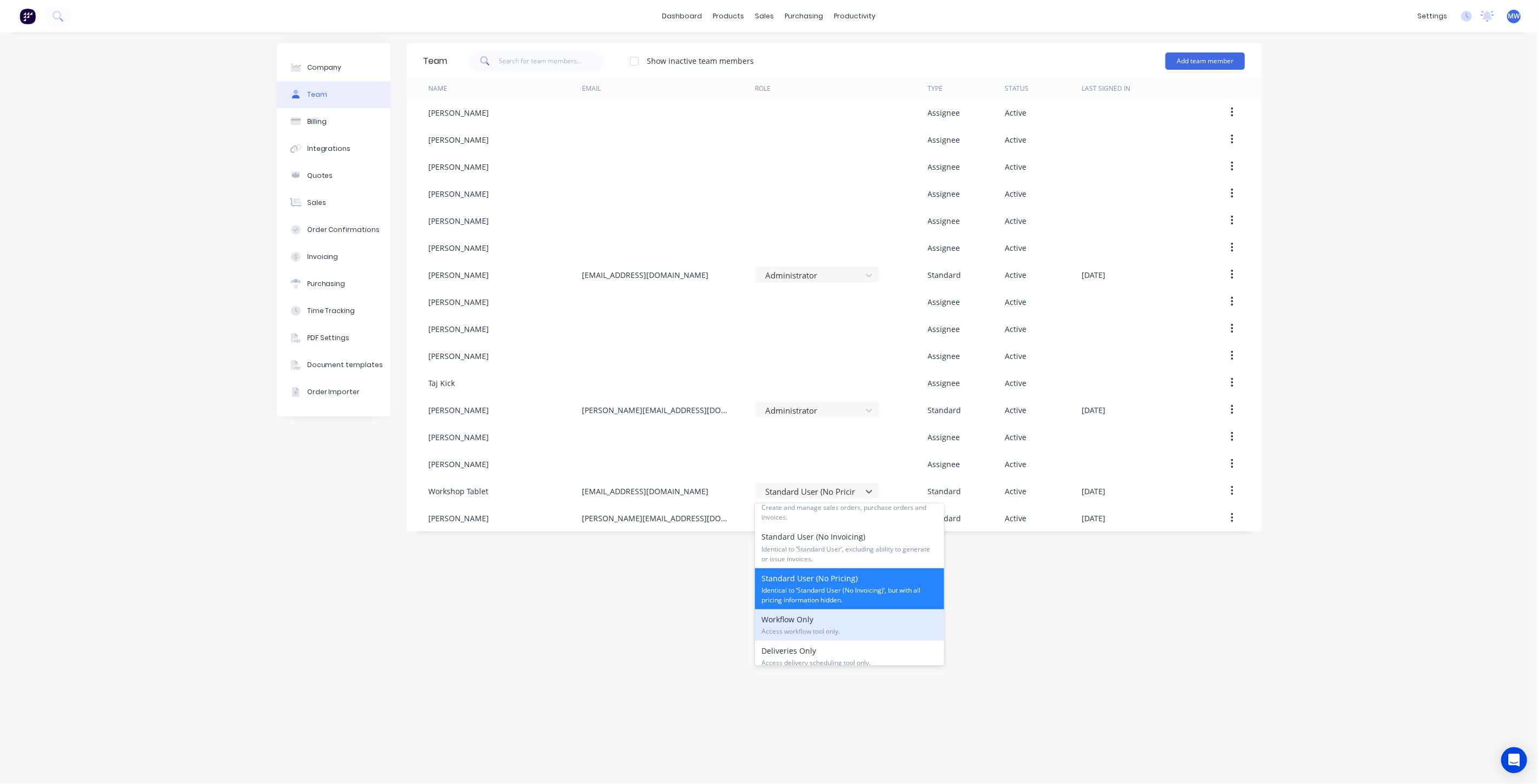
scroll to position [120, 0]
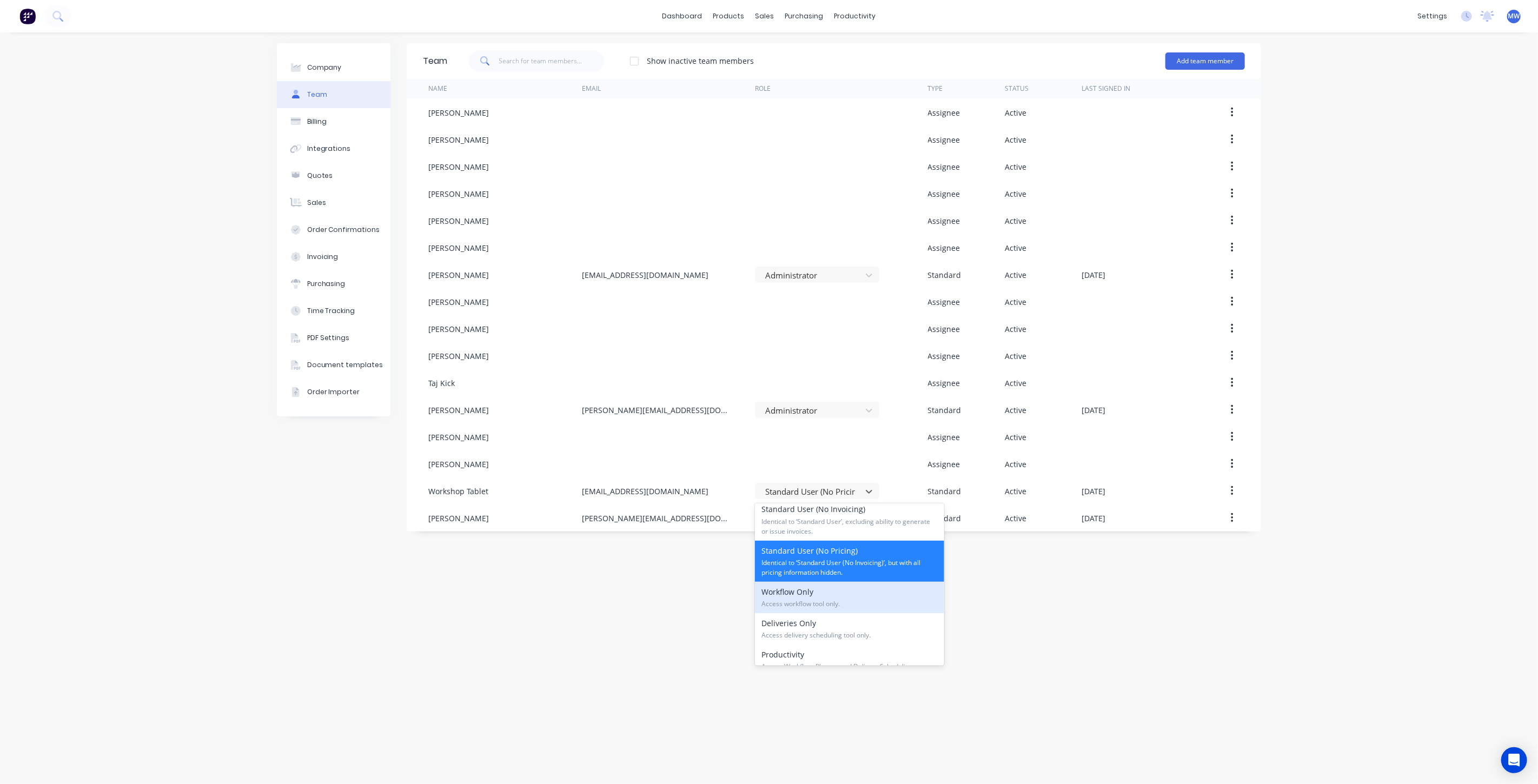
click at [841, 592] on div "Workflow Only Access workflow tool only." at bounding box center [849, 597] width 189 height 31
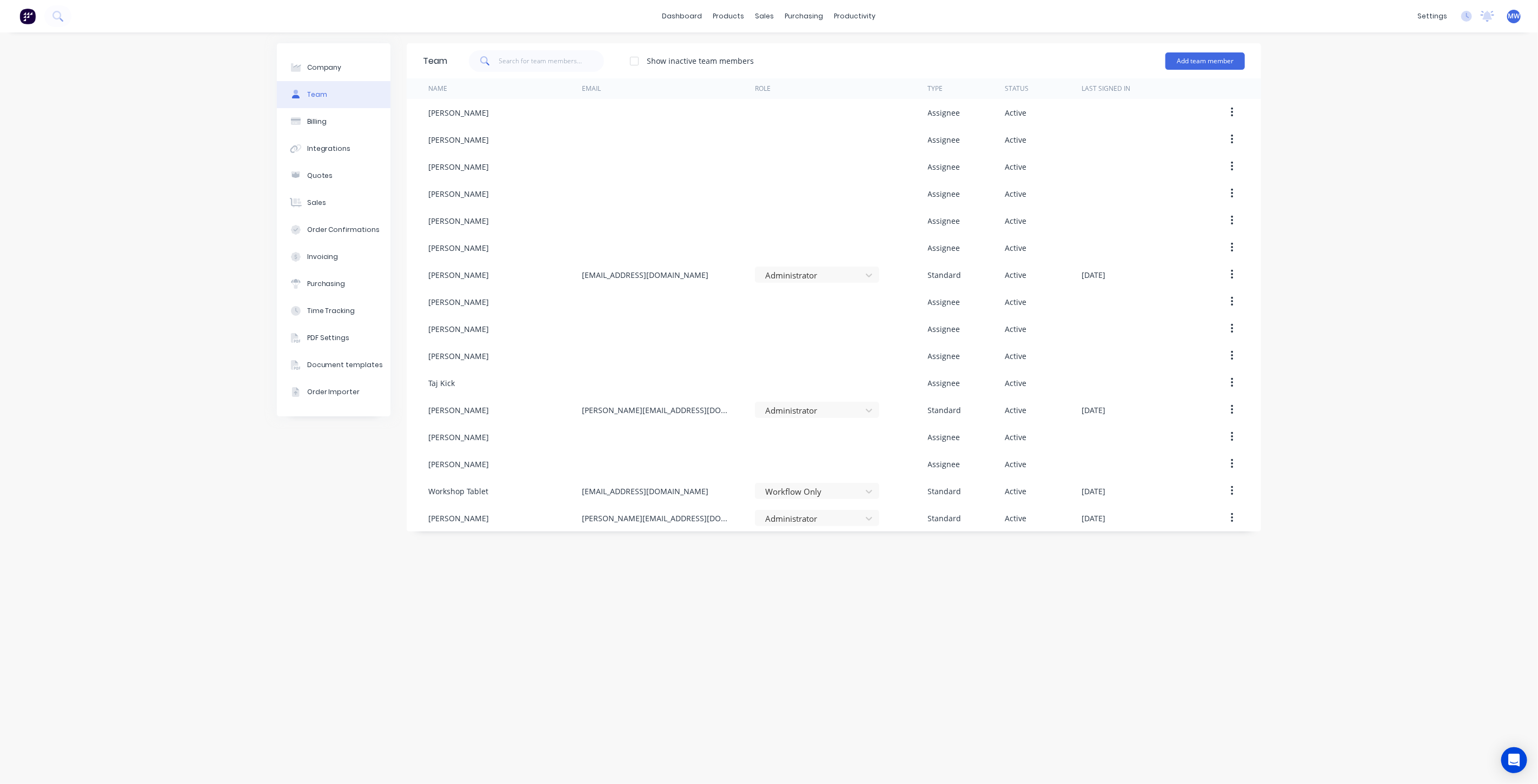
click at [1344, 350] on div "Company Team Billing Integrations Quotes Sales Order Confirmations Invoicing Pu…" at bounding box center [769, 408] width 1538 height 752
click at [1394, 531] on div "Company Team Billing Integrations Quotes Sales Order Confirmations Invoicing Pu…" at bounding box center [769, 408] width 1538 height 752
click at [1395, 532] on div "Company Team Billing Integrations Quotes Sales Order Confirmations Invoicing Pu…" at bounding box center [769, 408] width 1538 height 752
click at [1390, 130] on div "Company Team Billing Integrations Quotes Sales Order Confirmations Invoicing Pu…" at bounding box center [769, 408] width 1538 height 752
click at [878, 48] on div "Workflow" at bounding box center [874, 52] width 33 height 10
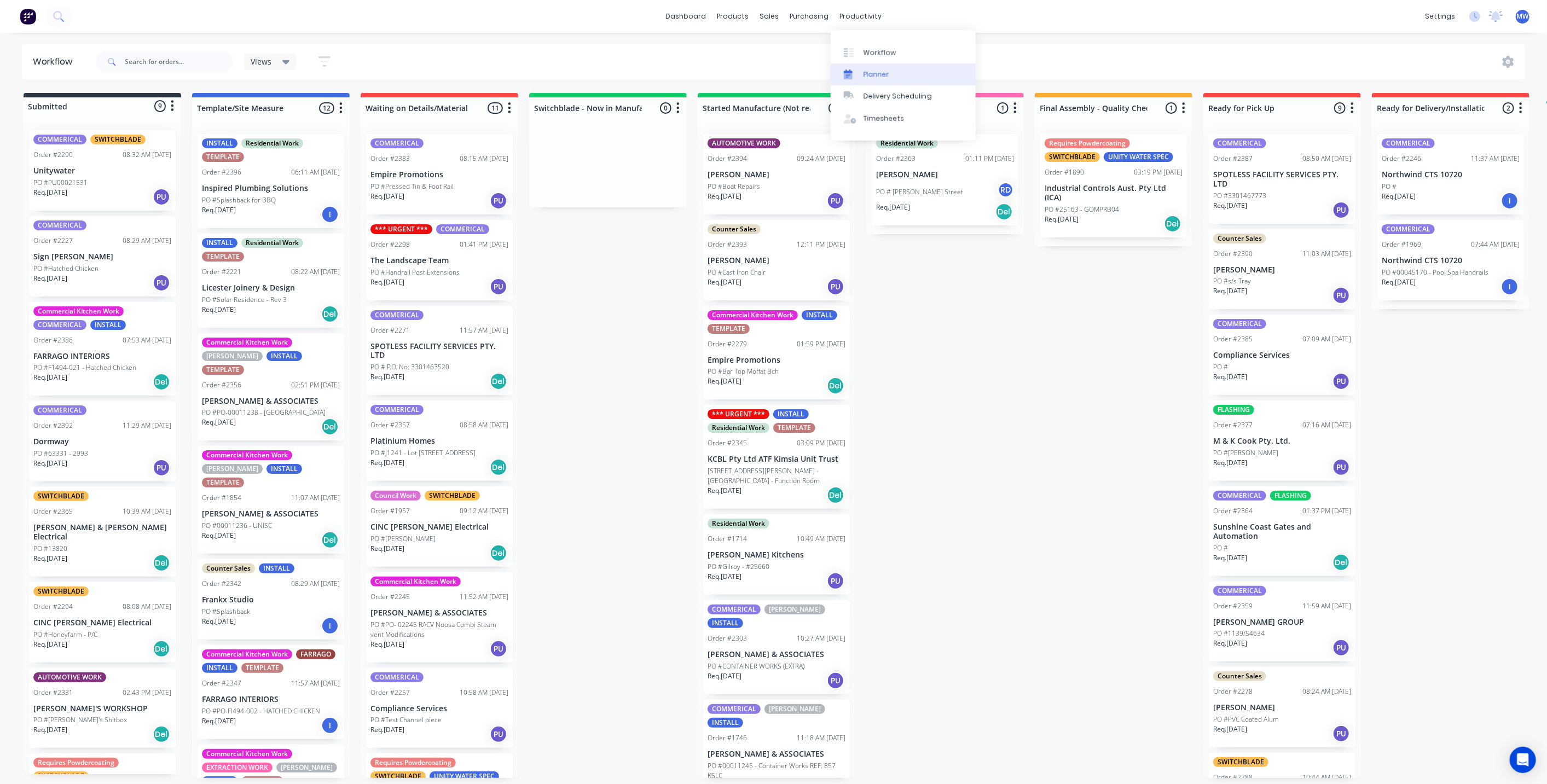
click at [878, 74] on div "Planner" at bounding box center [876, 75] width 26 height 10
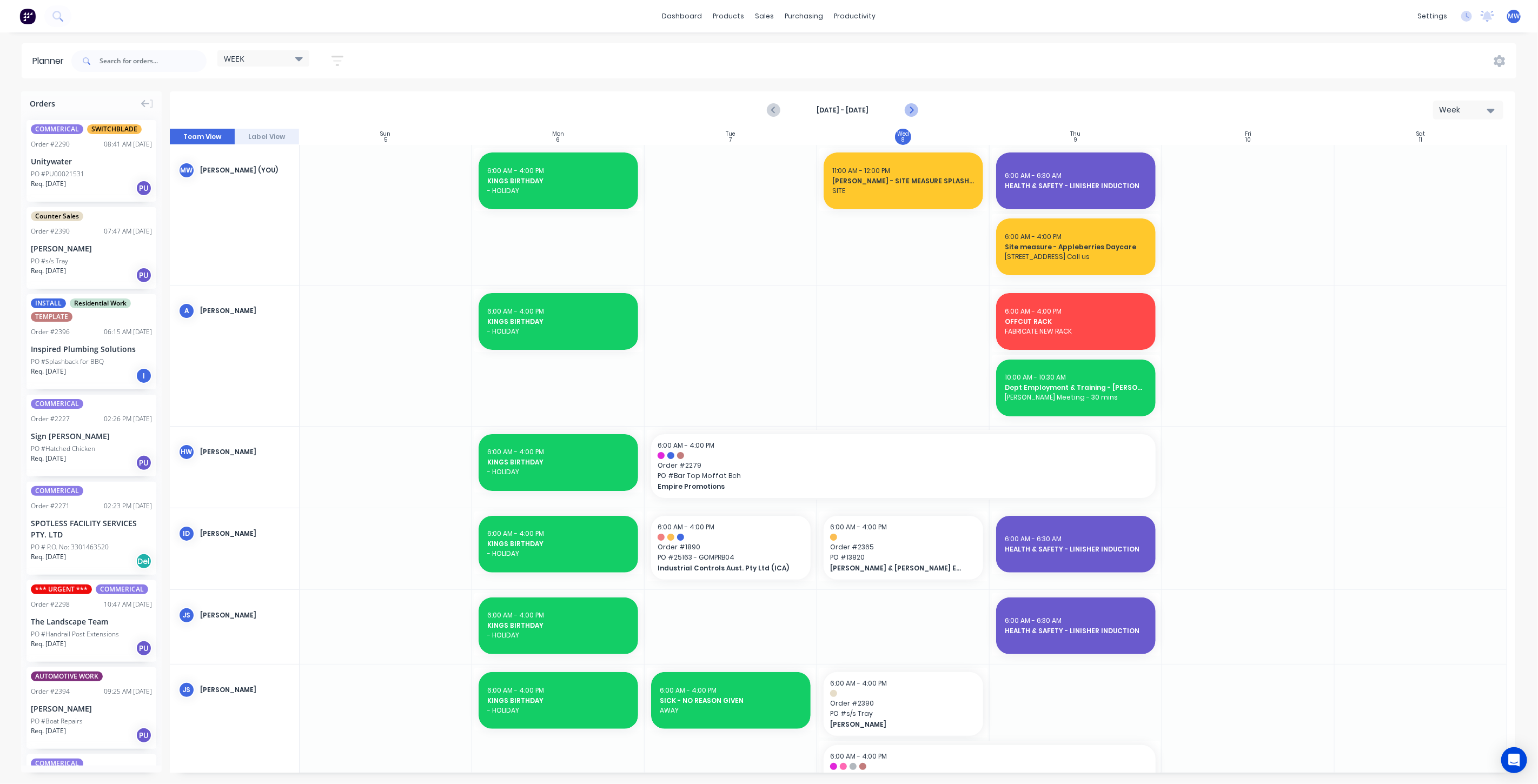
click at [917, 114] on icon "Next page" at bounding box center [910, 110] width 13 height 13
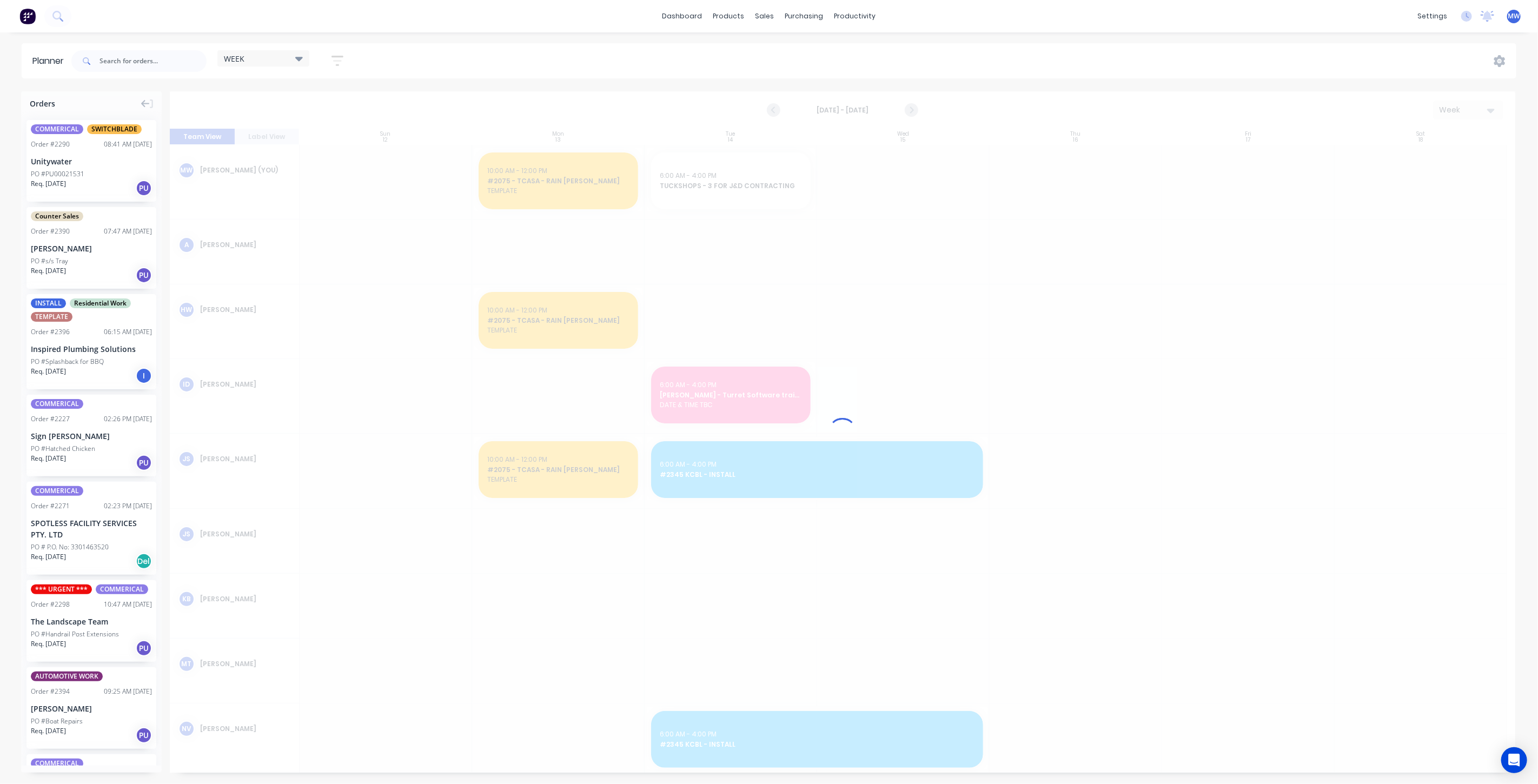
click at [916, 112] on icon "Next page" at bounding box center [910, 110] width 13 height 13
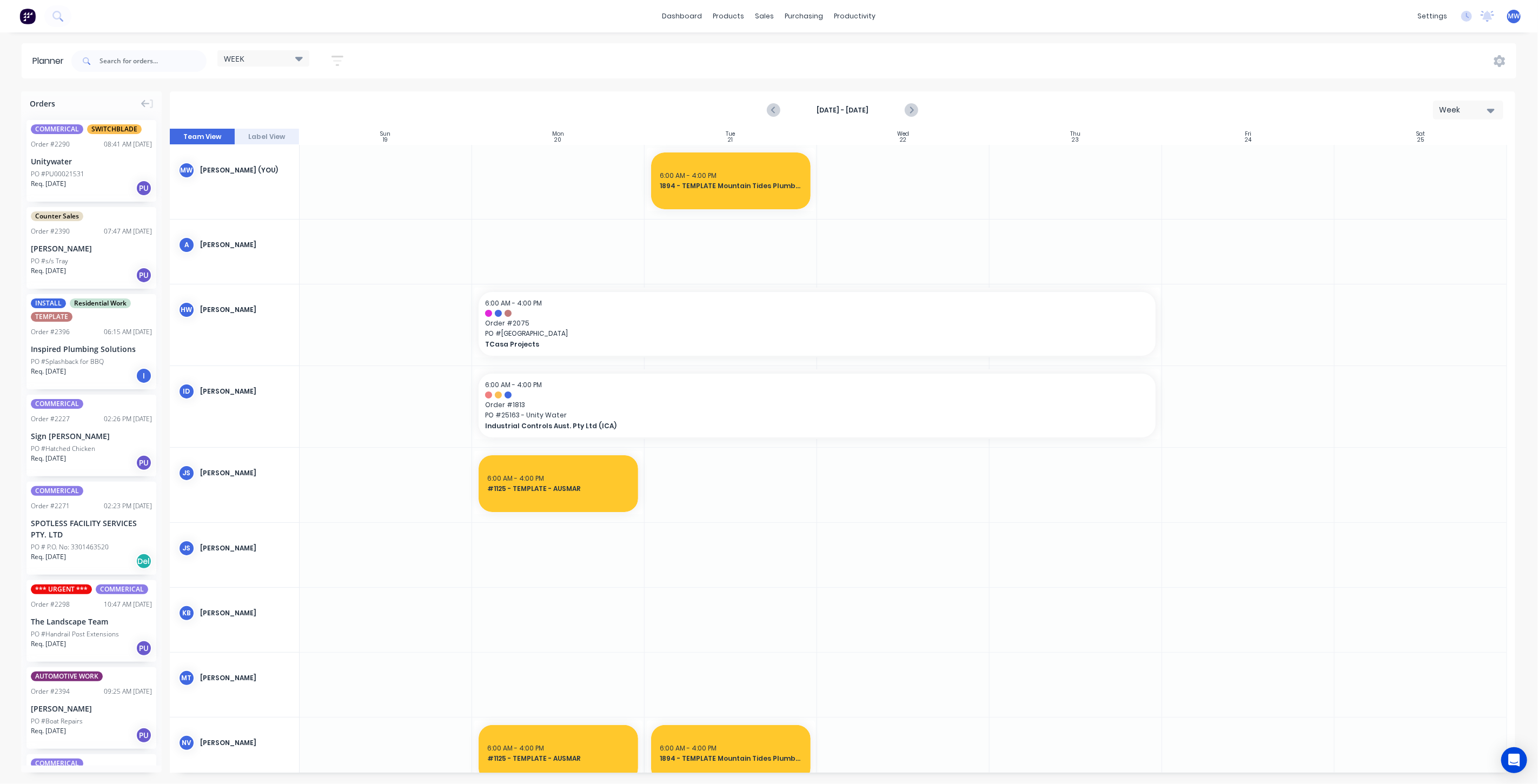
click at [916, 113] on icon "Next page" at bounding box center [910, 110] width 13 height 13
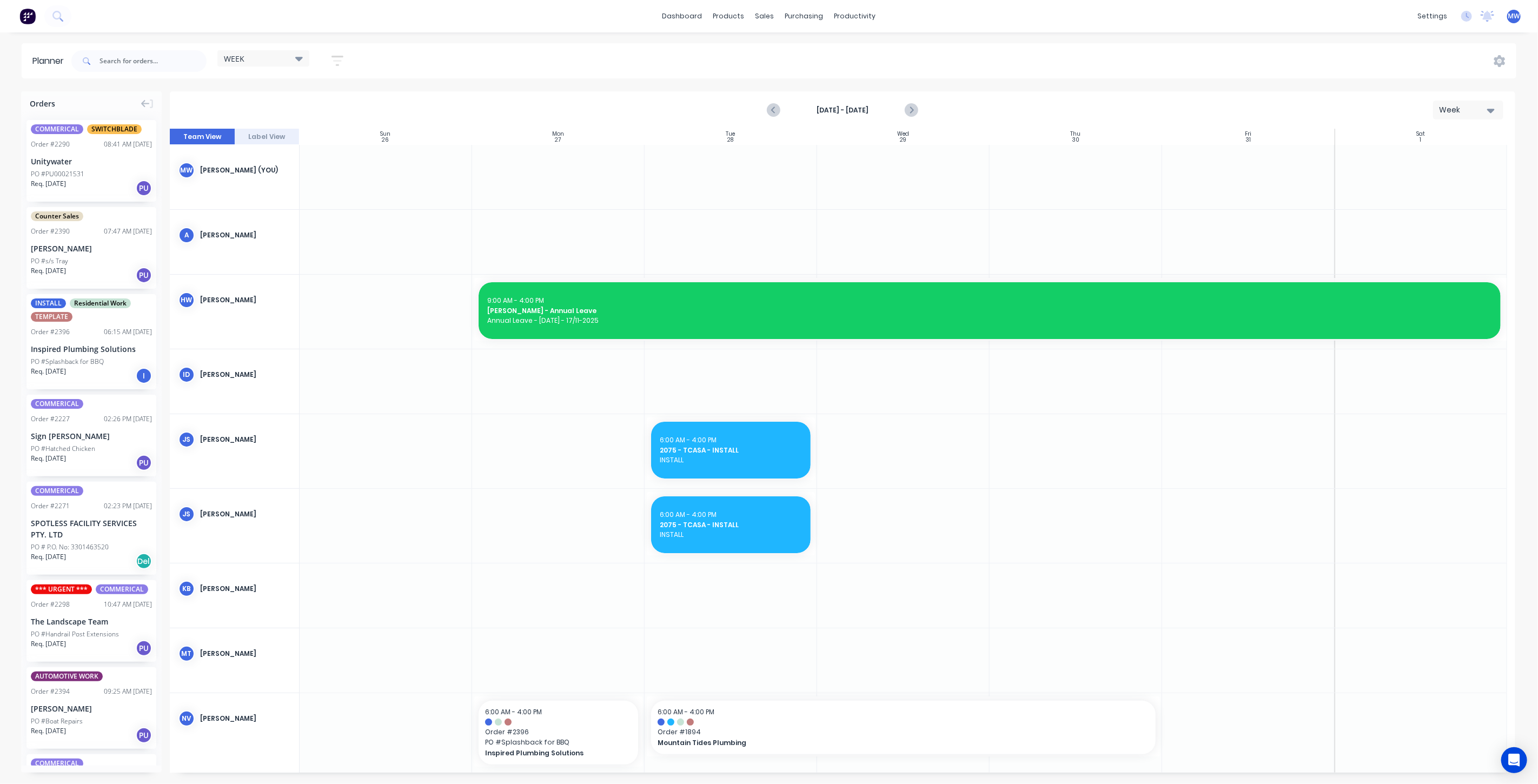
click at [916, 113] on icon "Next page" at bounding box center [910, 110] width 13 height 13
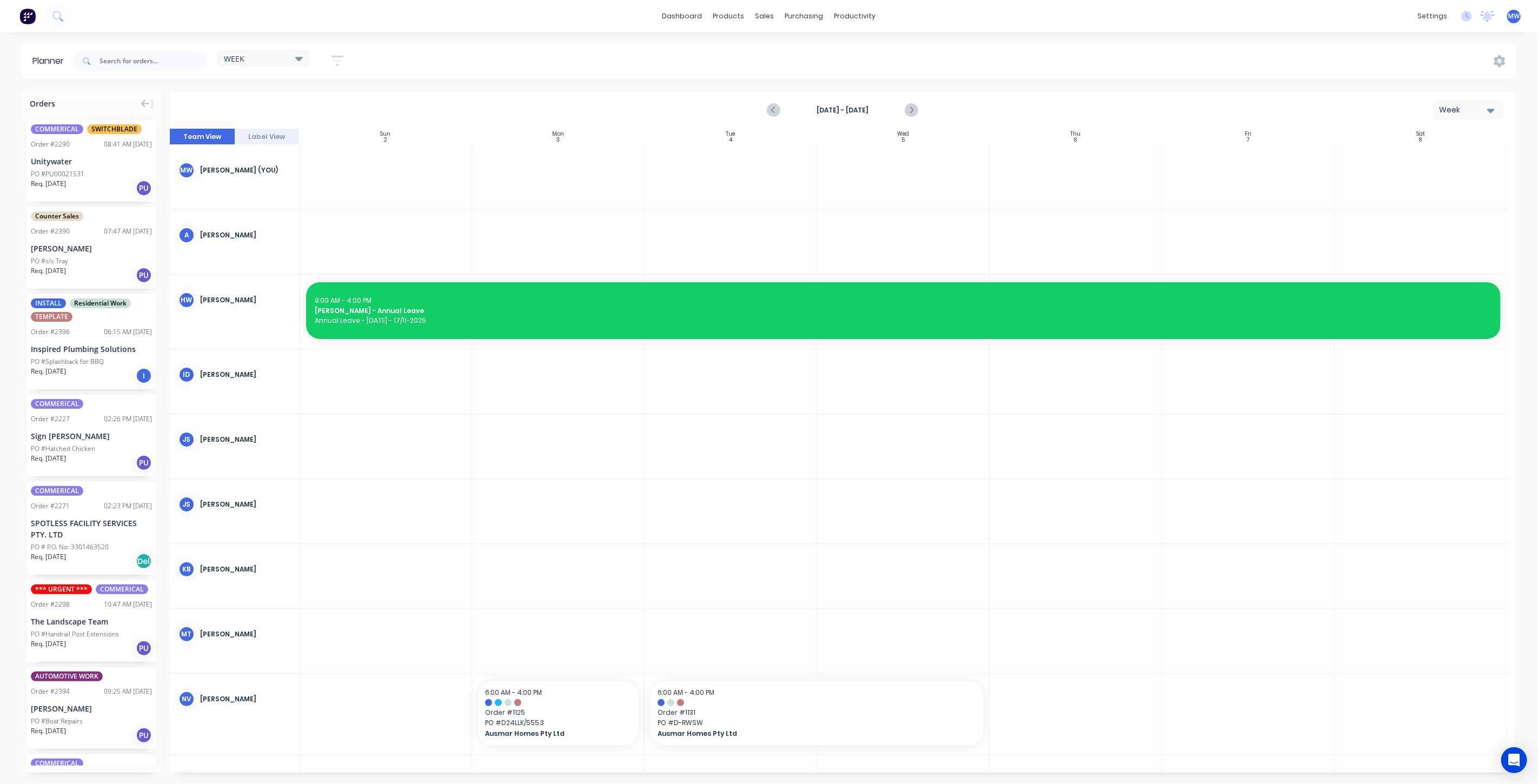
click at [916, 113] on icon "Next page" at bounding box center [910, 110] width 13 height 13
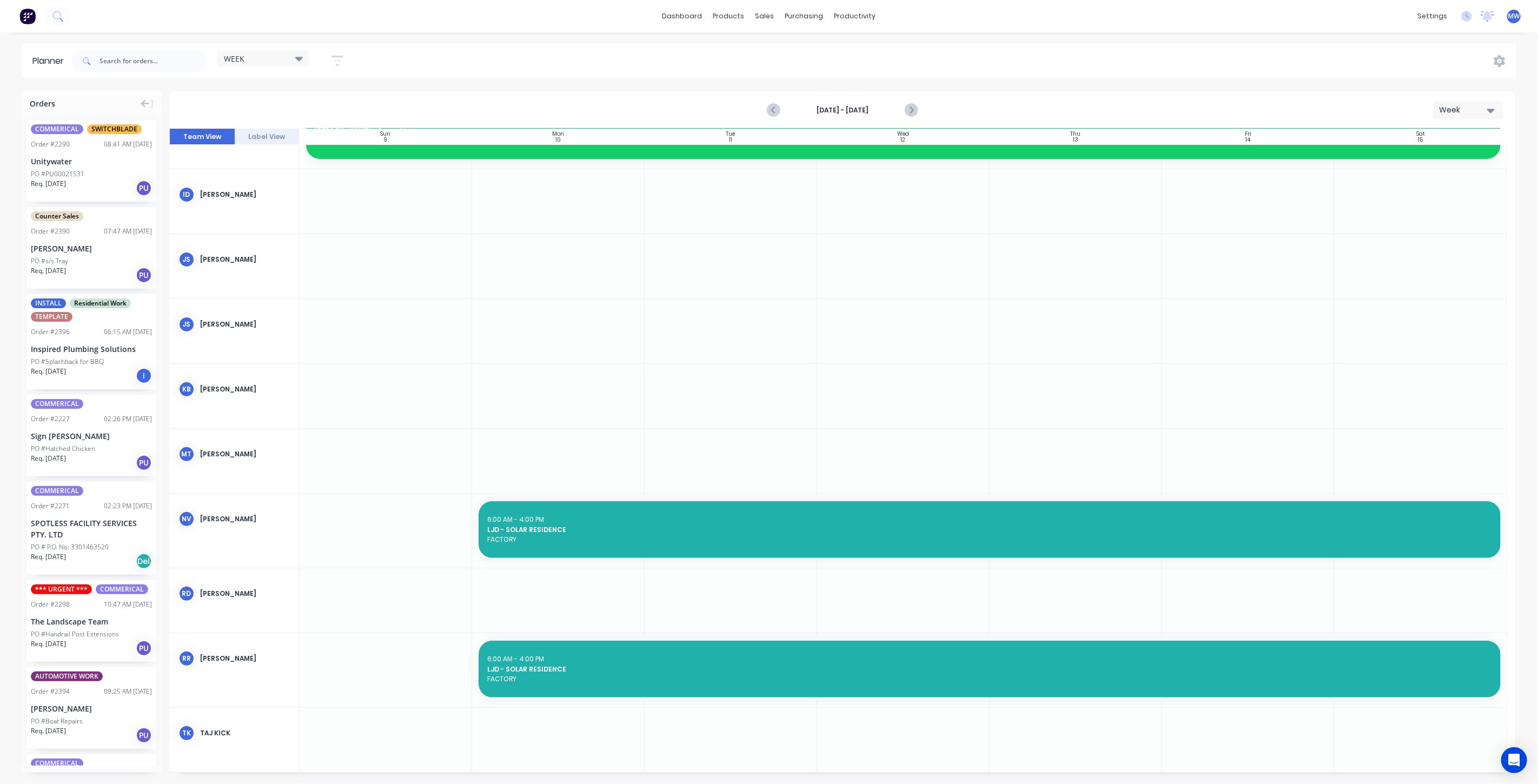
scroll to position [240, 0]
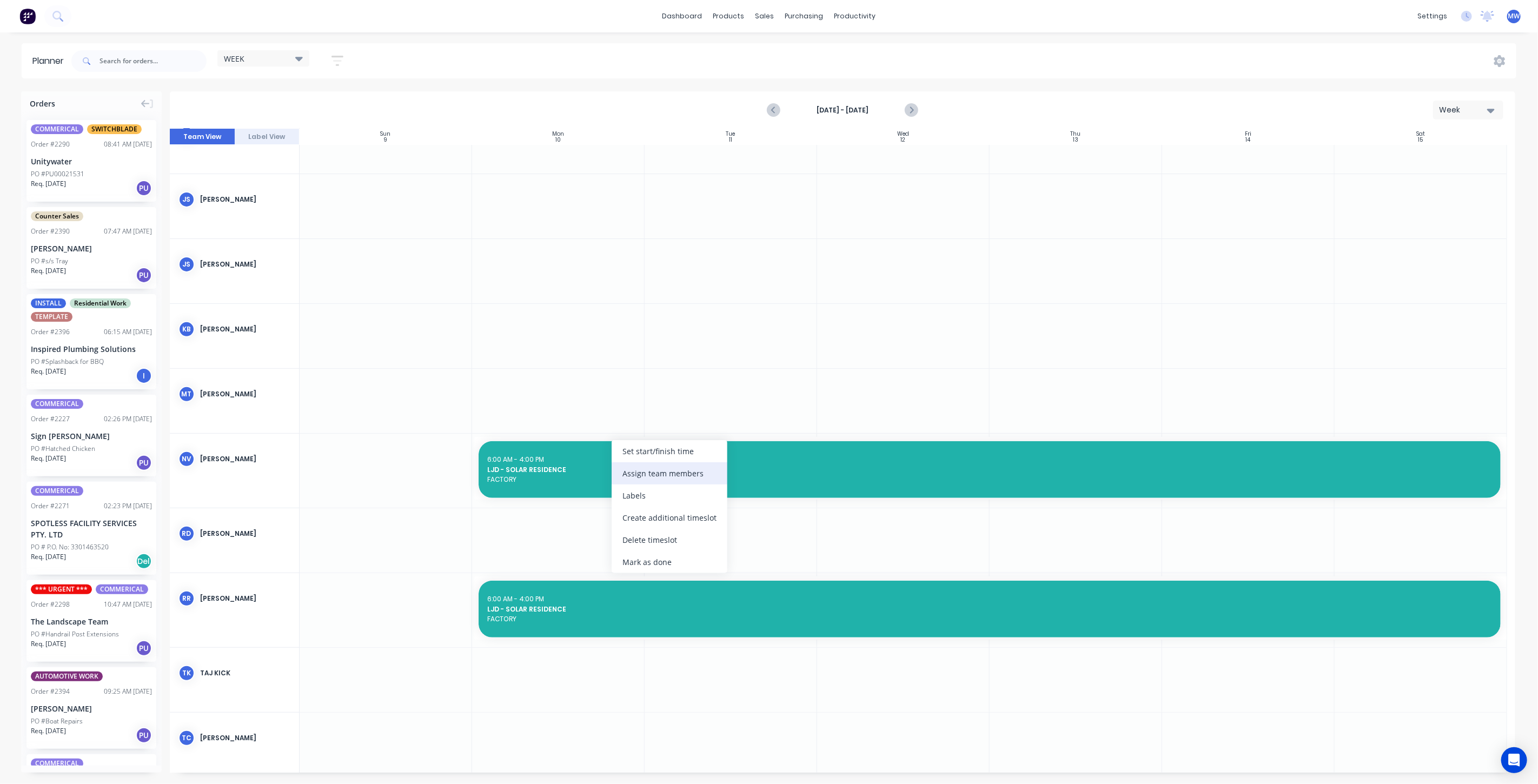
click at [667, 470] on div "Assign team members" at bounding box center [670, 474] width 116 height 22
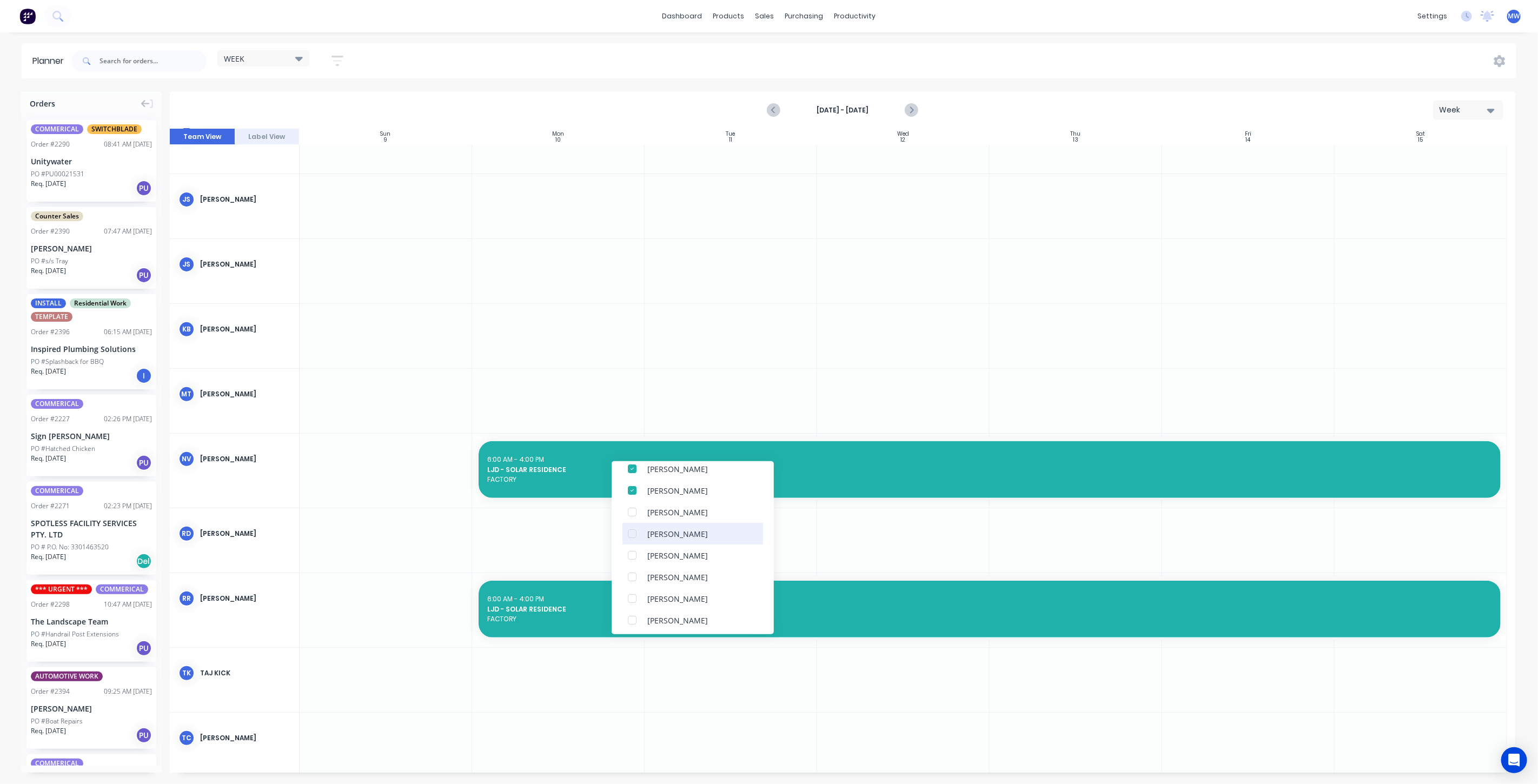
scroll to position [60, 0]
click at [630, 561] on div at bounding box center [632, 558] width 22 height 22
click at [517, 361] on div at bounding box center [559, 336] width 173 height 65
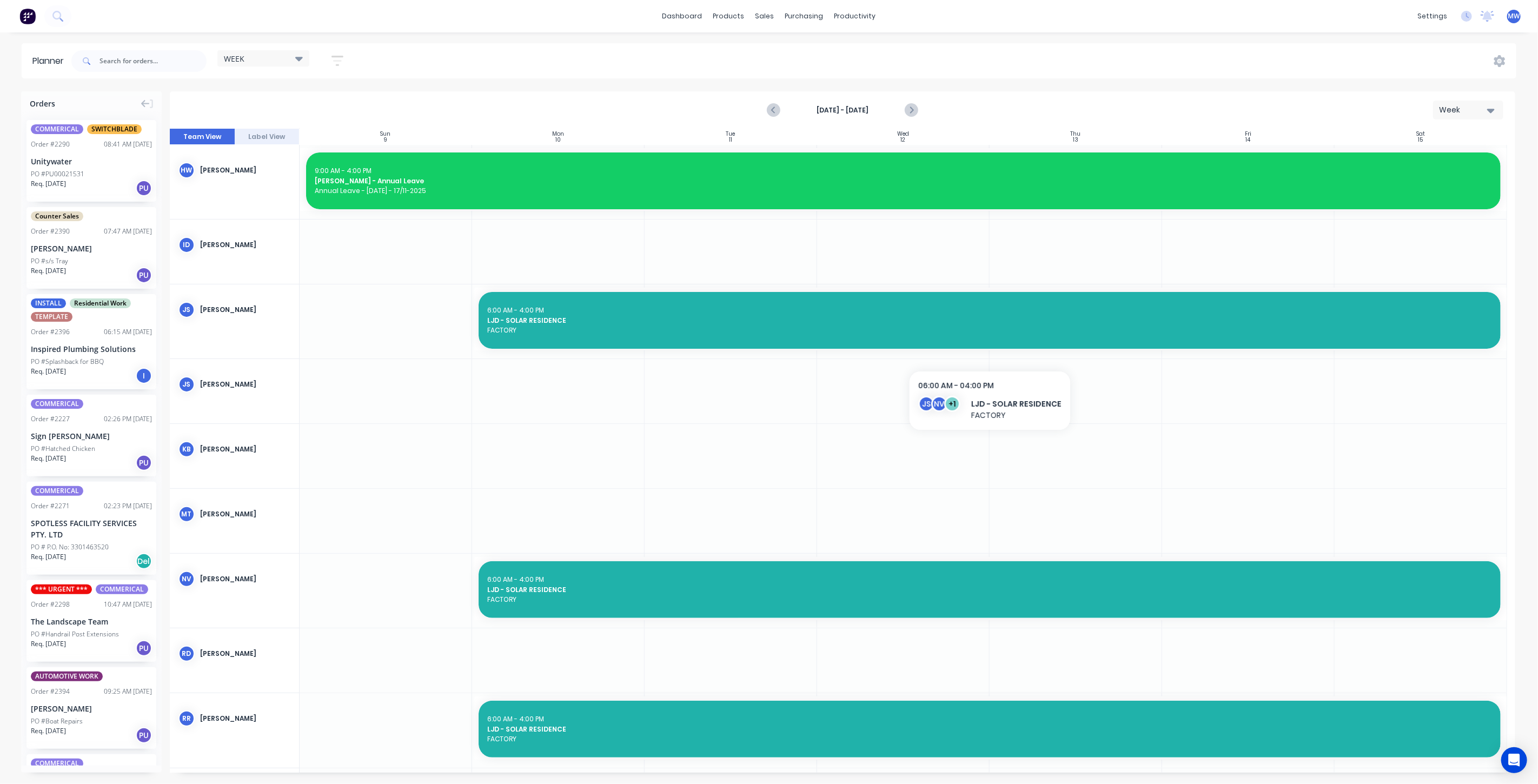
scroll to position [157, 0]
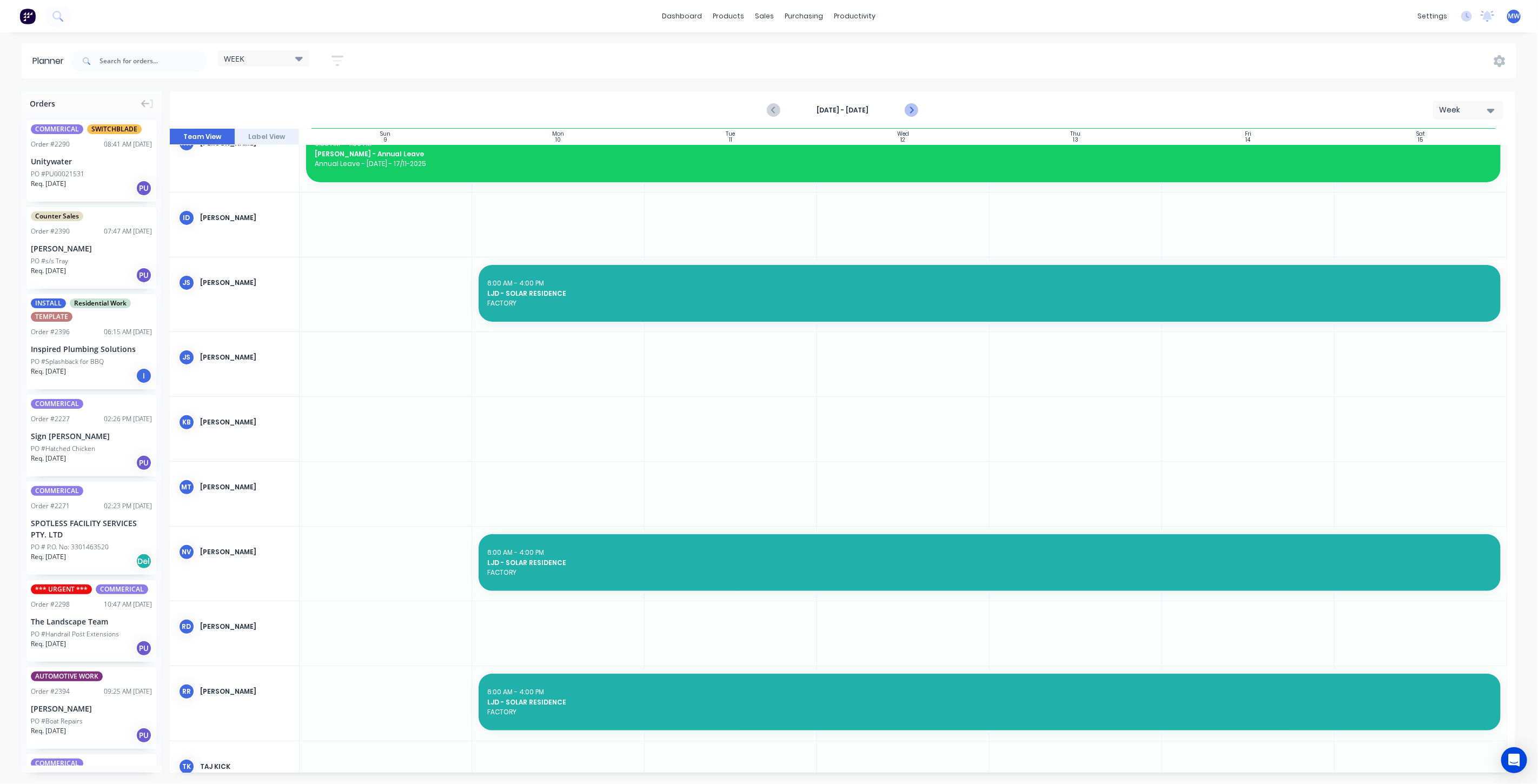
click at [907, 108] on icon "Next page" at bounding box center [910, 110] width 13 height 13
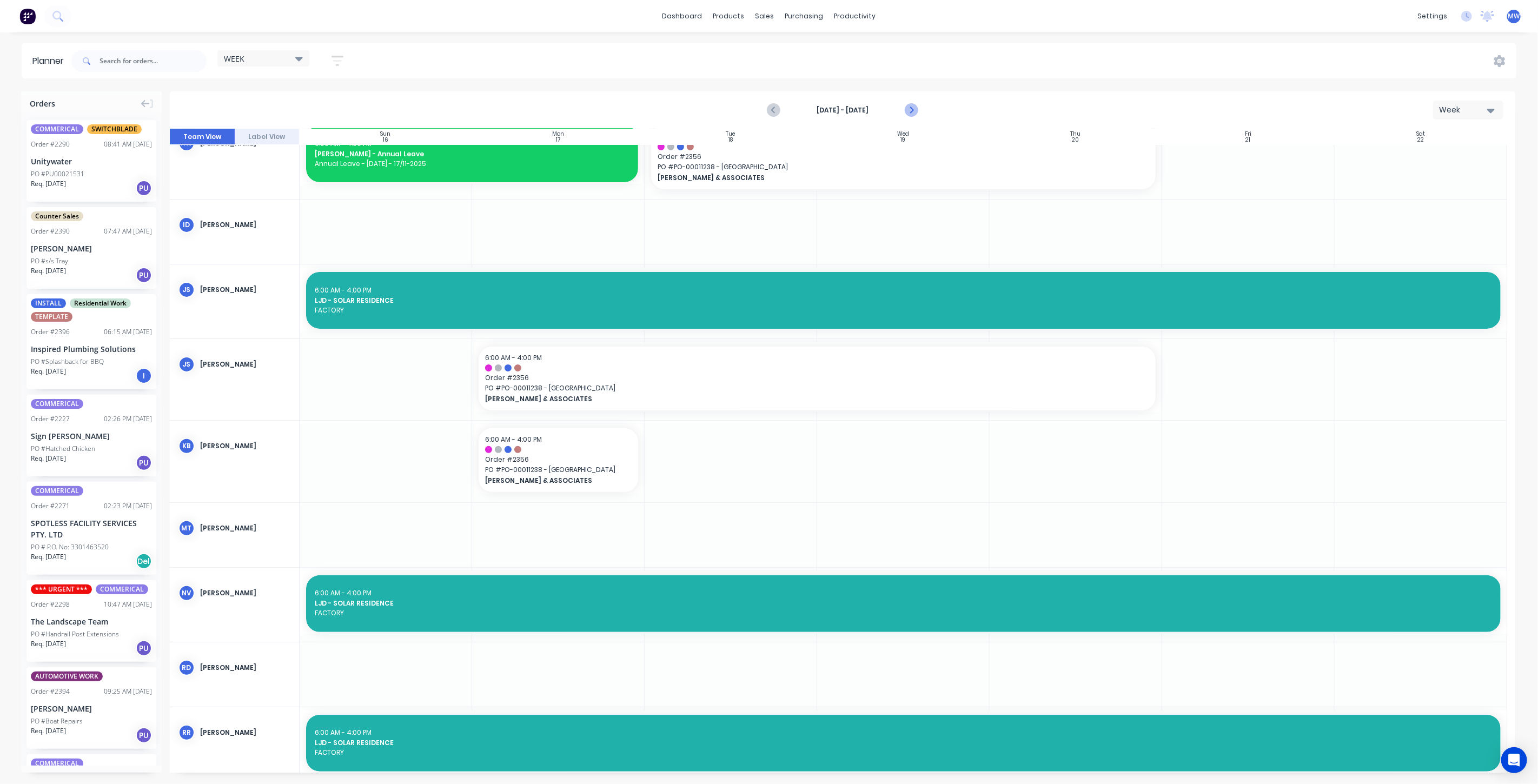
scroll to position [164, 0]
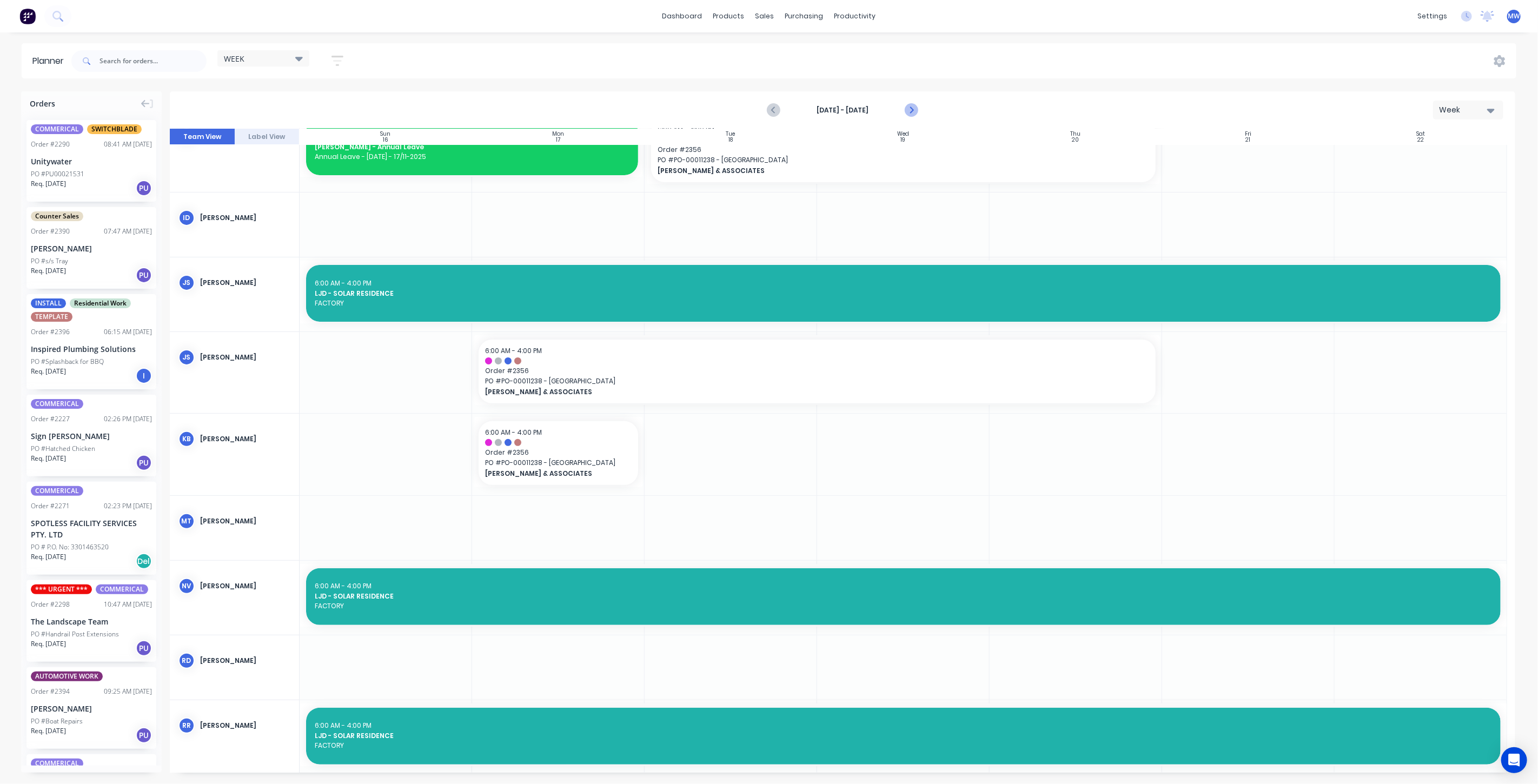
click at [907, 108] on icon "Next page" at bounding box center [910, 110] width 13 height 13
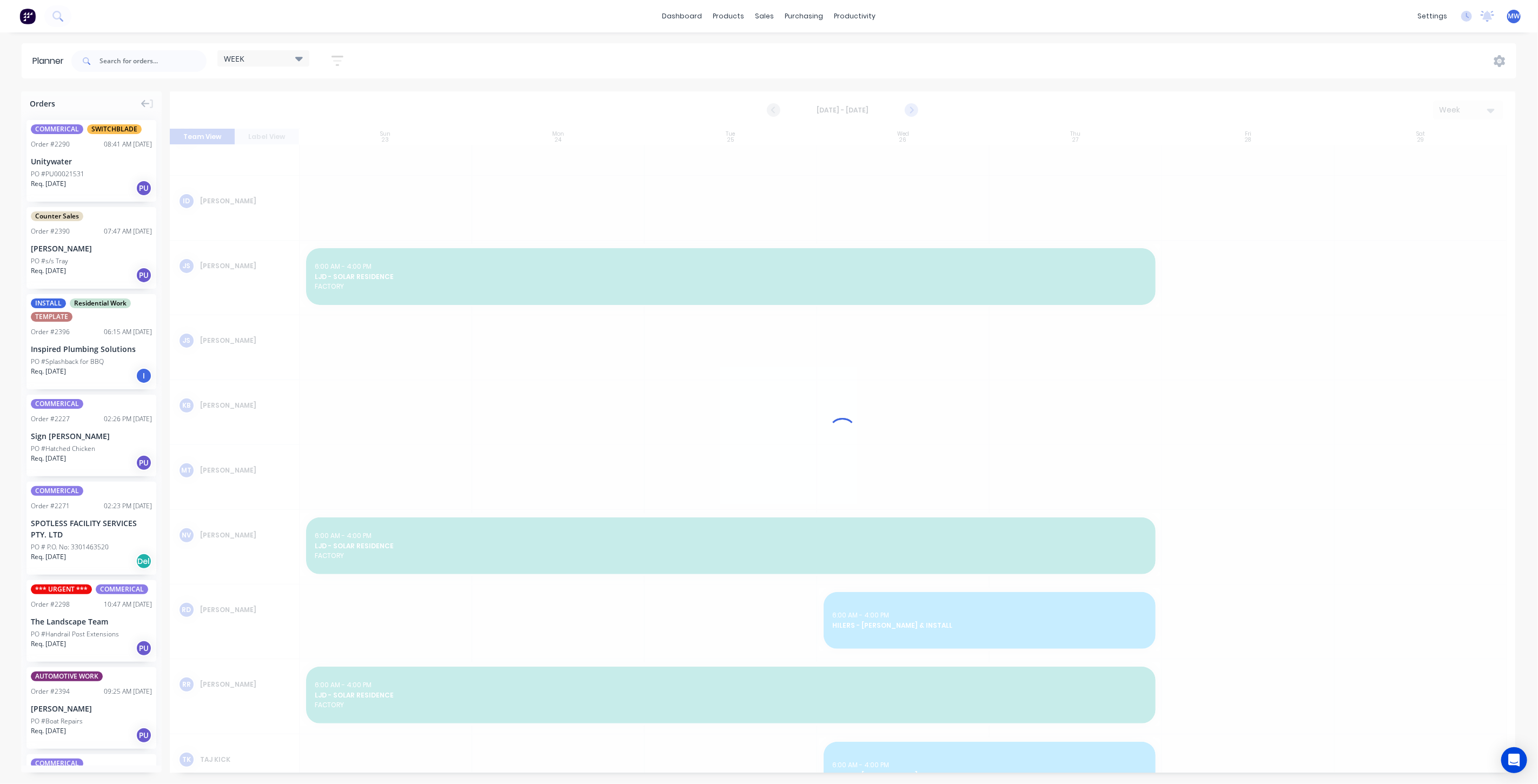
scroll to position [147, 0]
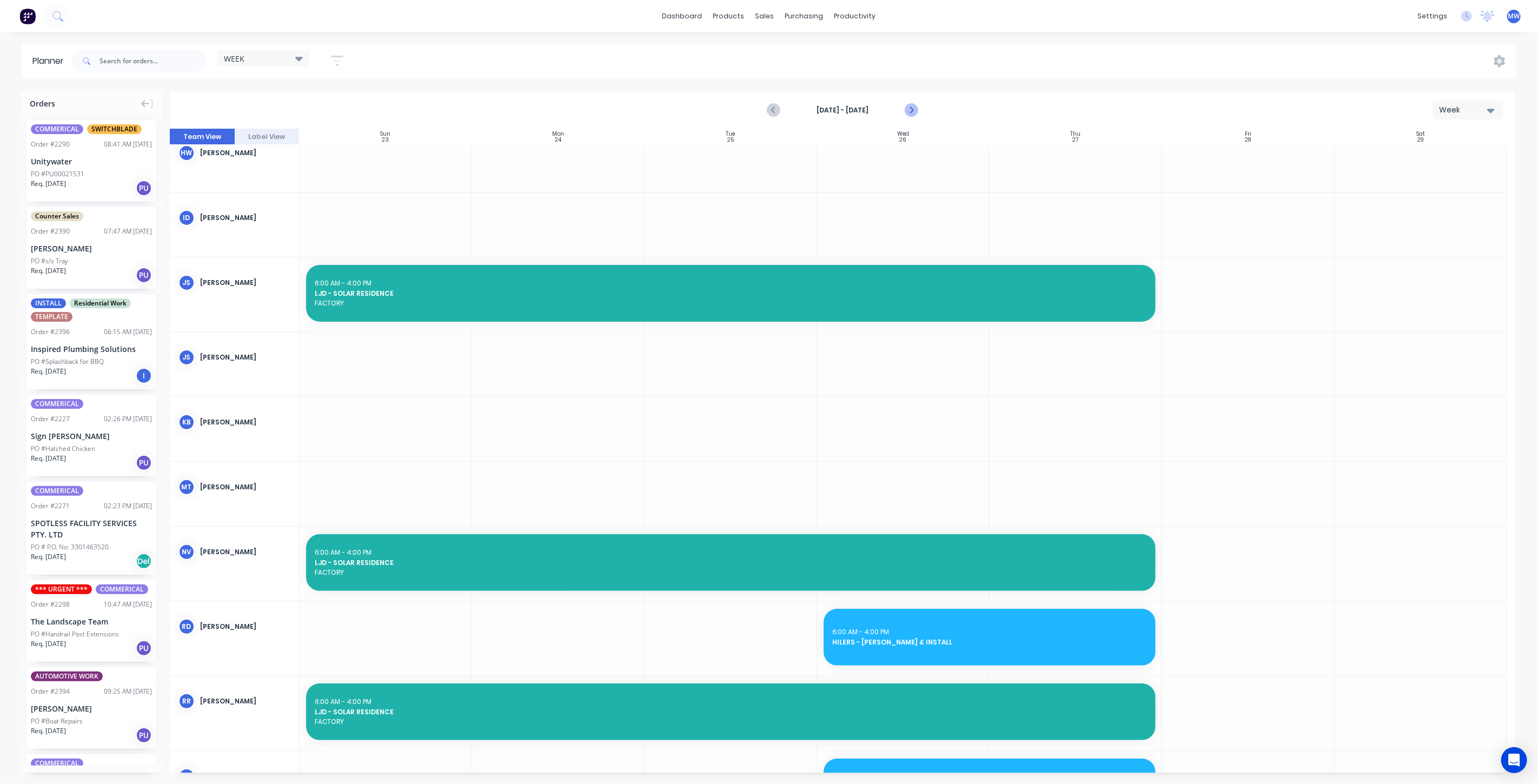
click at [907, 108] on icon "Next page" at bounding box center [910, 110] width 13 height 13
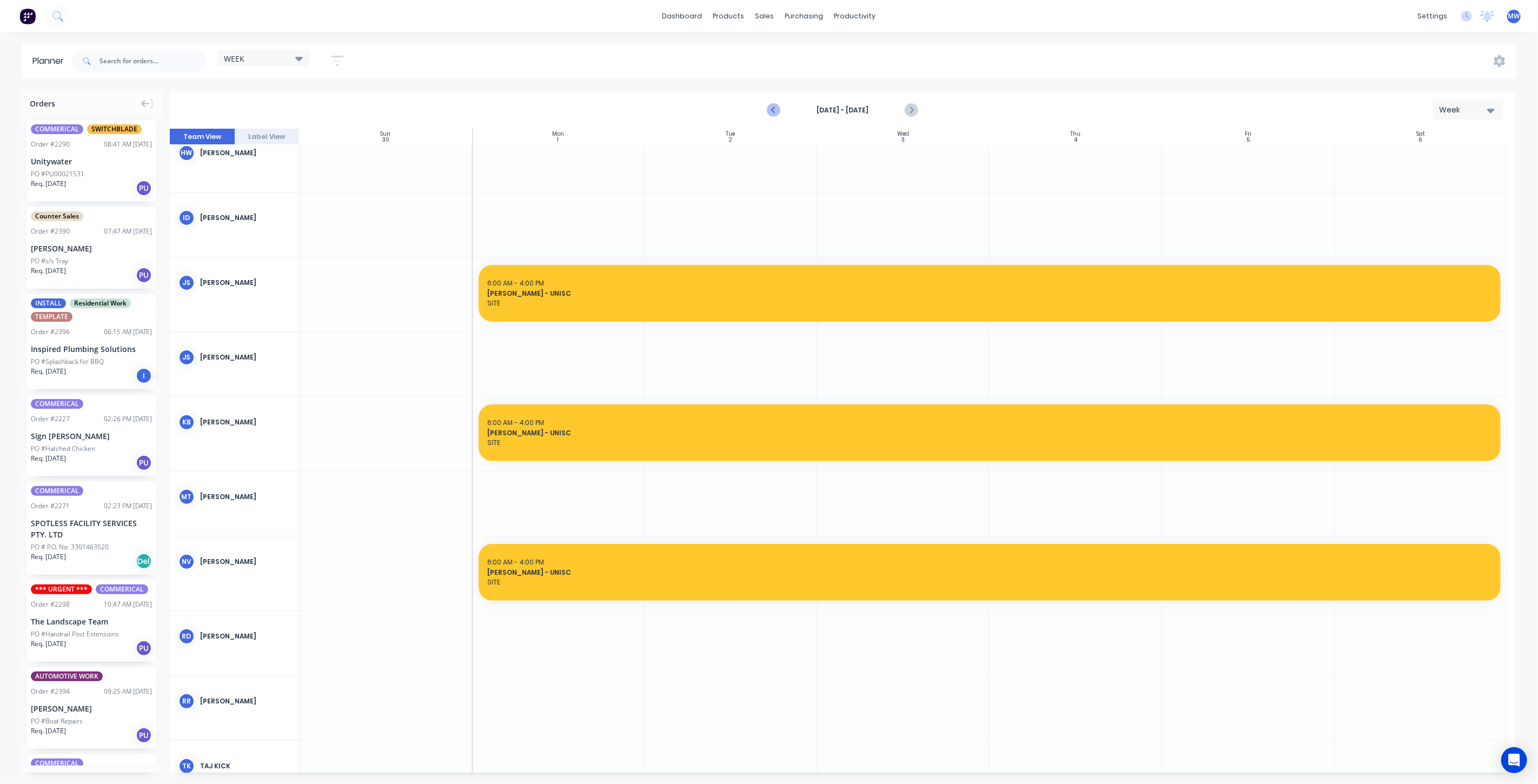
click at [772, 111] on icon "Previous page" at bounding box center [774, 110] width 13 height 13
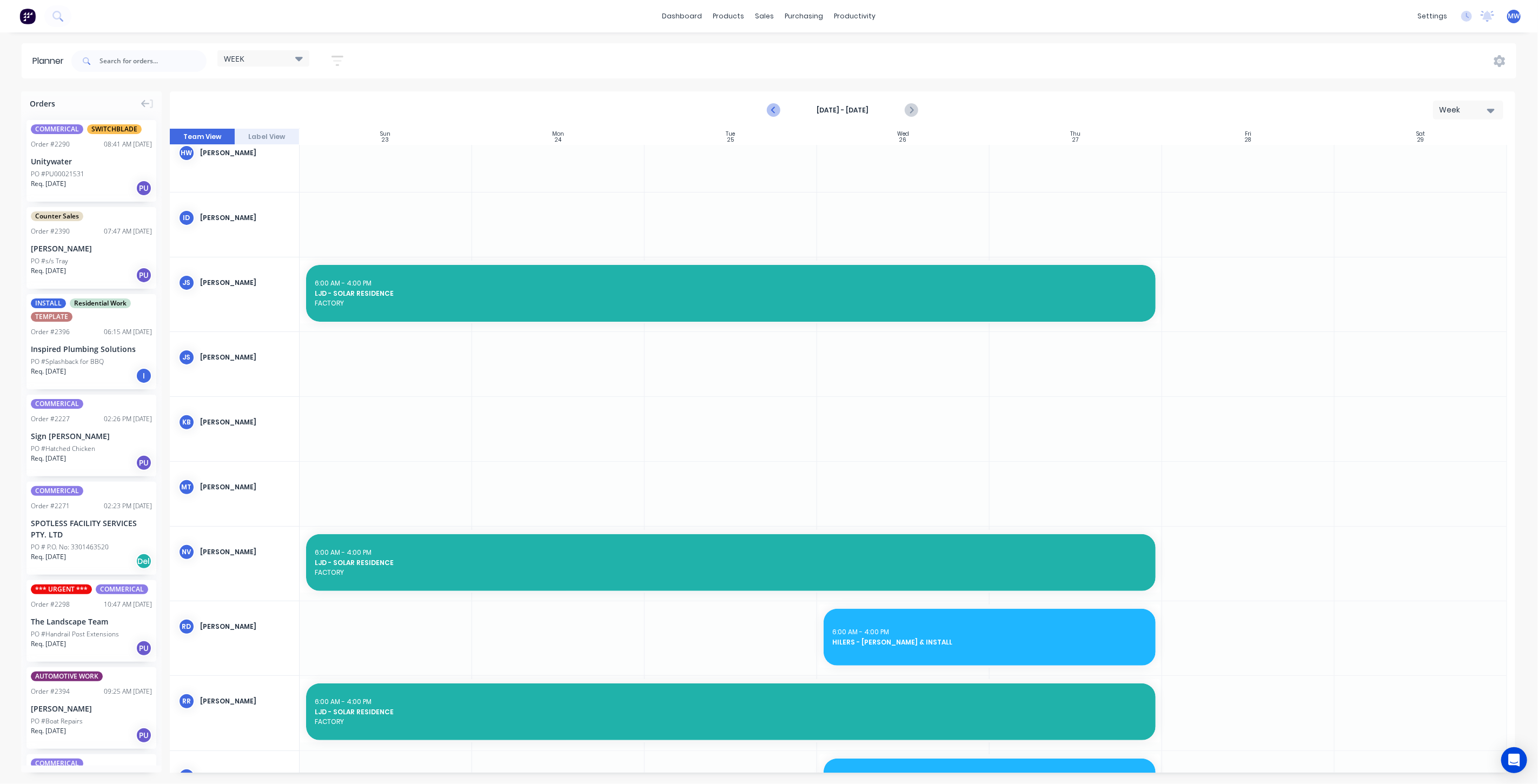
click at [772, 110] on icon "Previous page" at bounding box center [774, 110] width 13 height 13
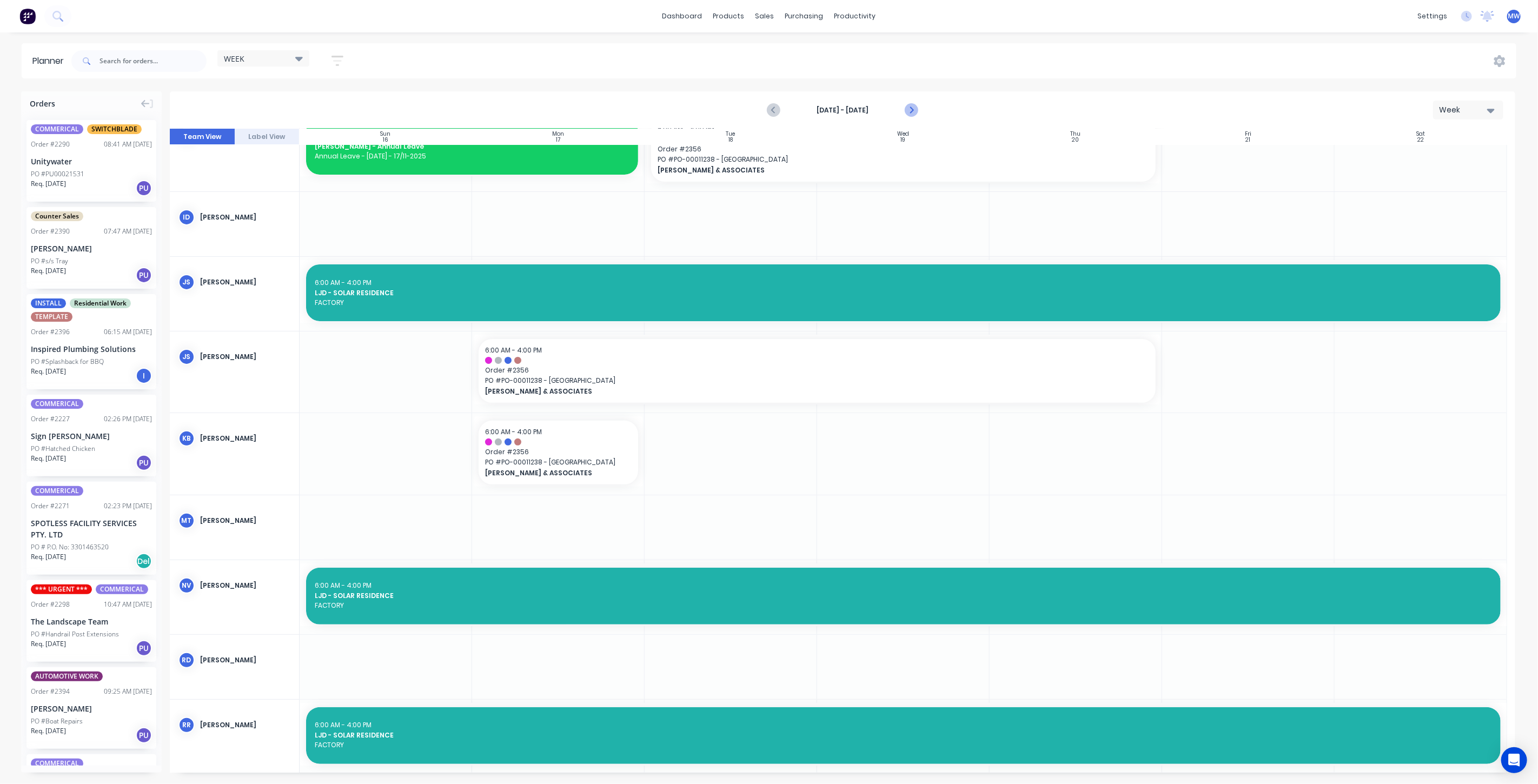
click at [914, 110] on icon "Next page" at bounding box center [910, 110] width 13 height 13
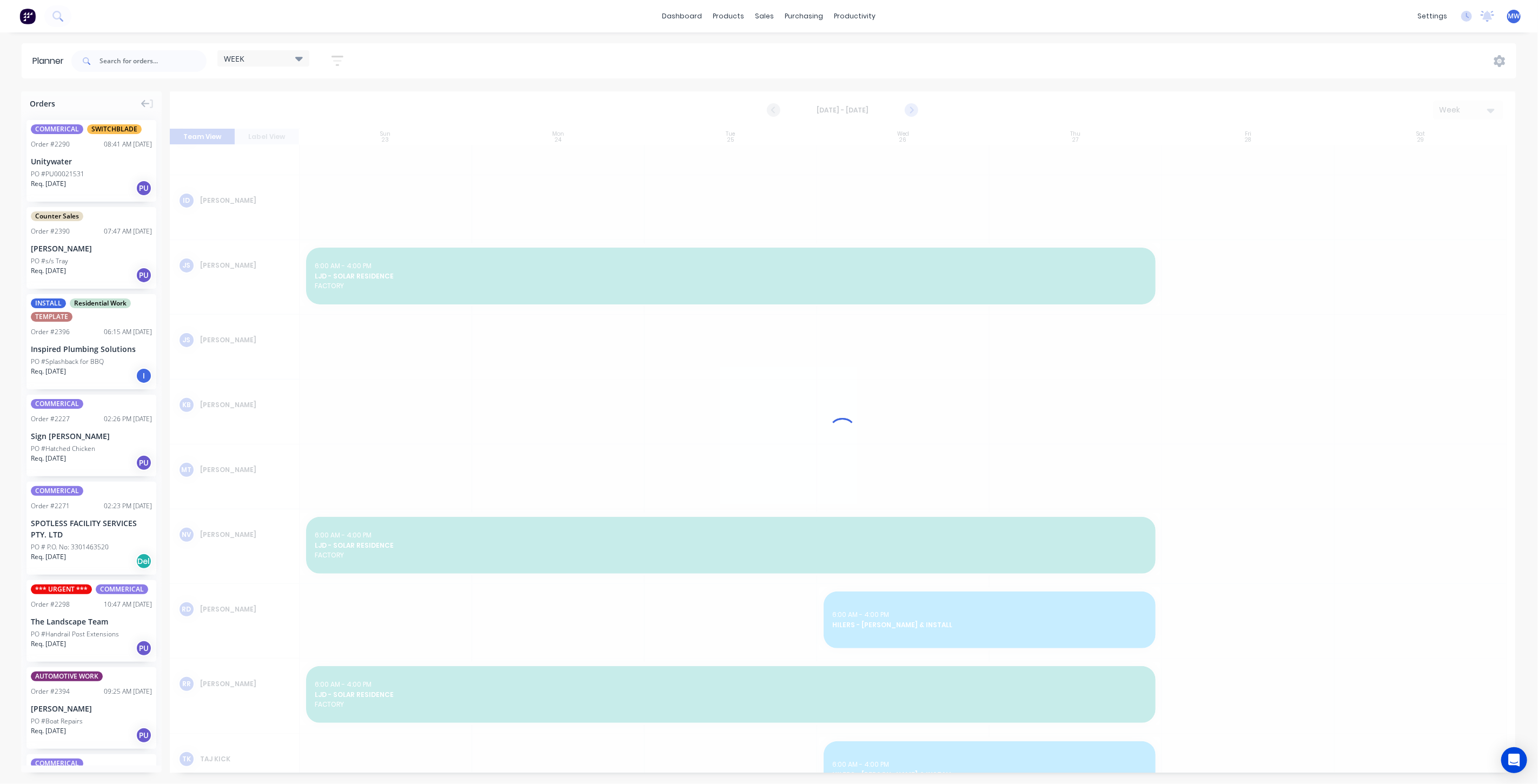
scroll to position [147, 0]
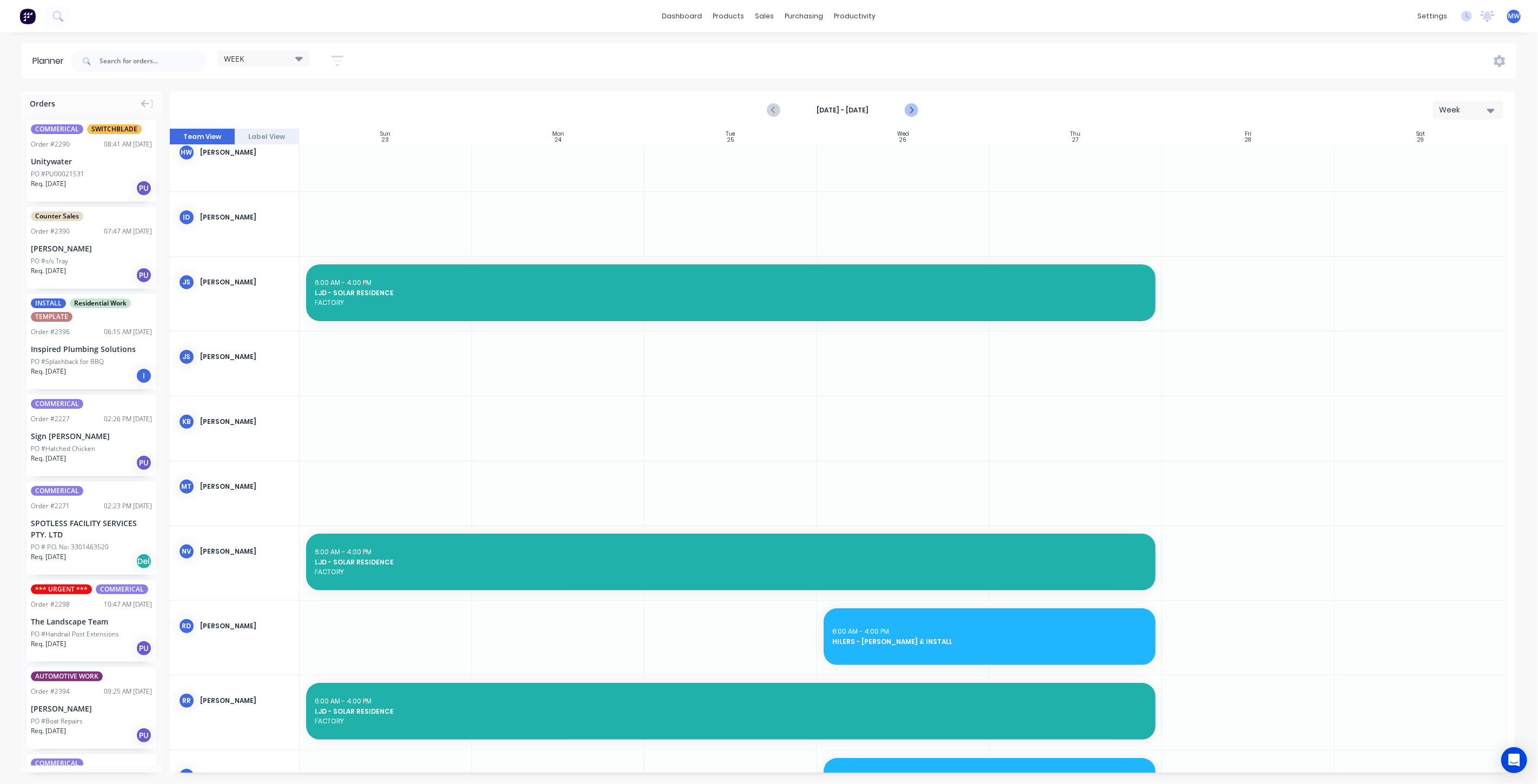
click at [914, 109] on icon "Next page" at bounding box center [910, 110] width 13 height 13
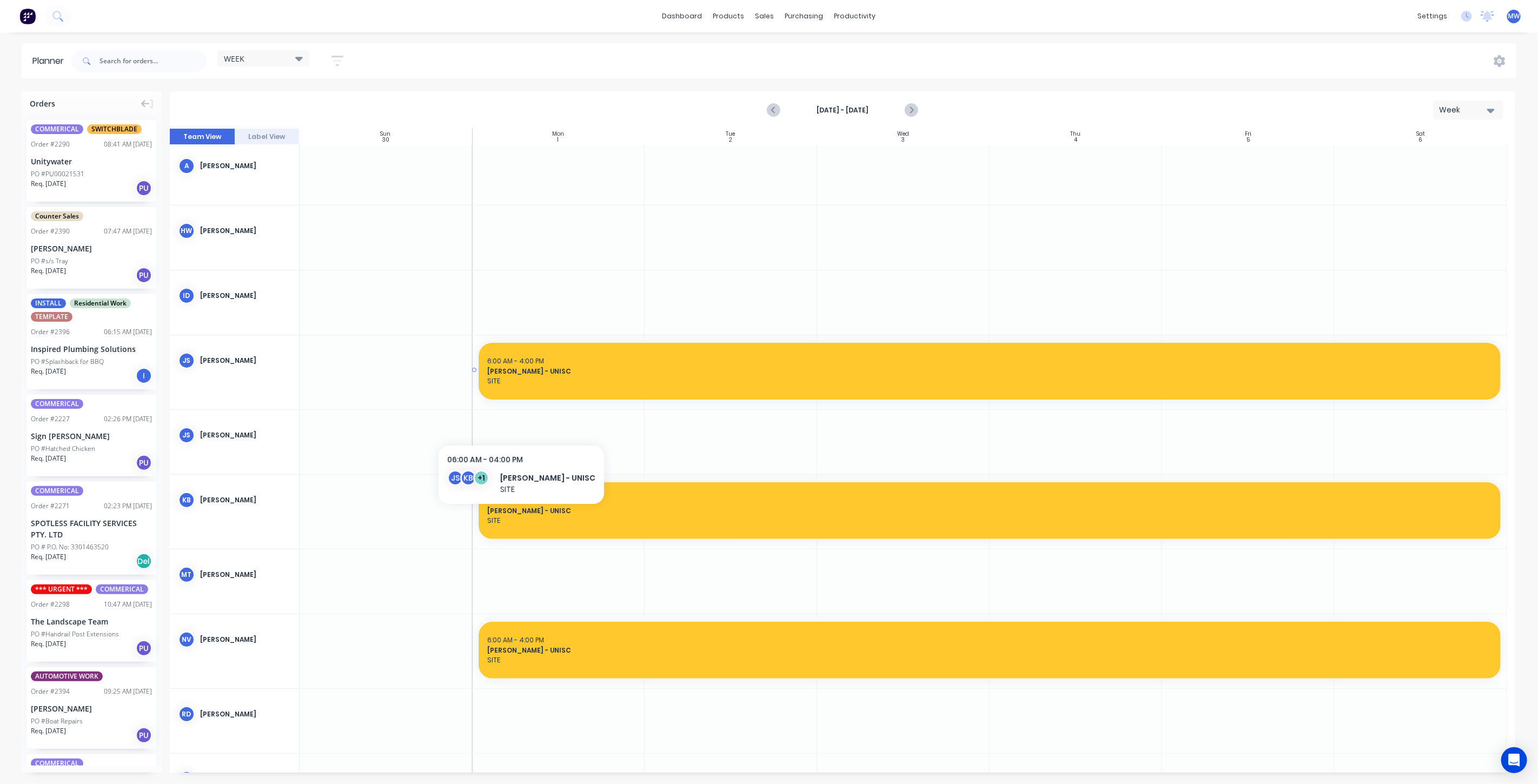
scroll to position [0, 0]
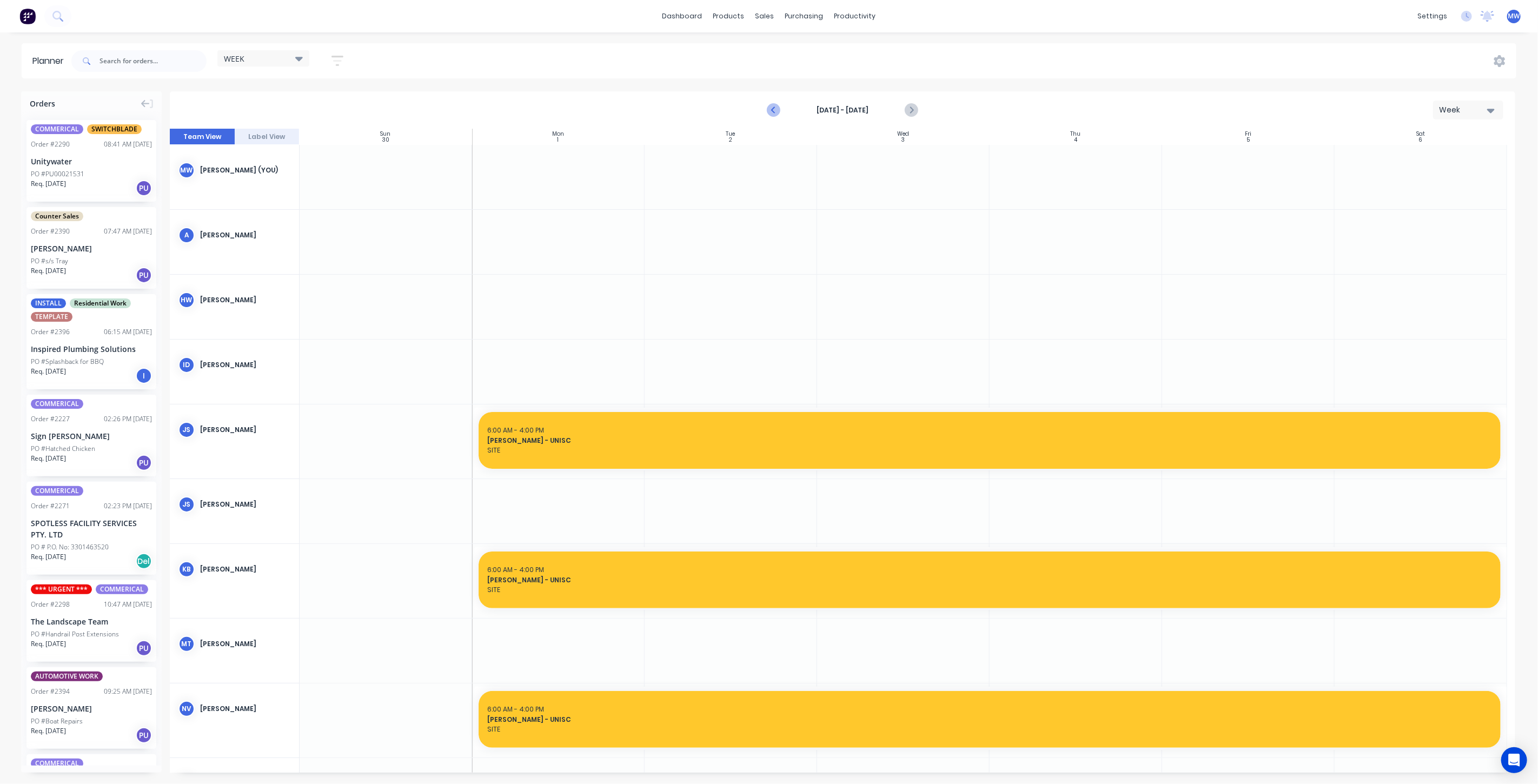
click at [778, 105] on icon "Previous page" at bounding box center [774, 110] width 13 height 13
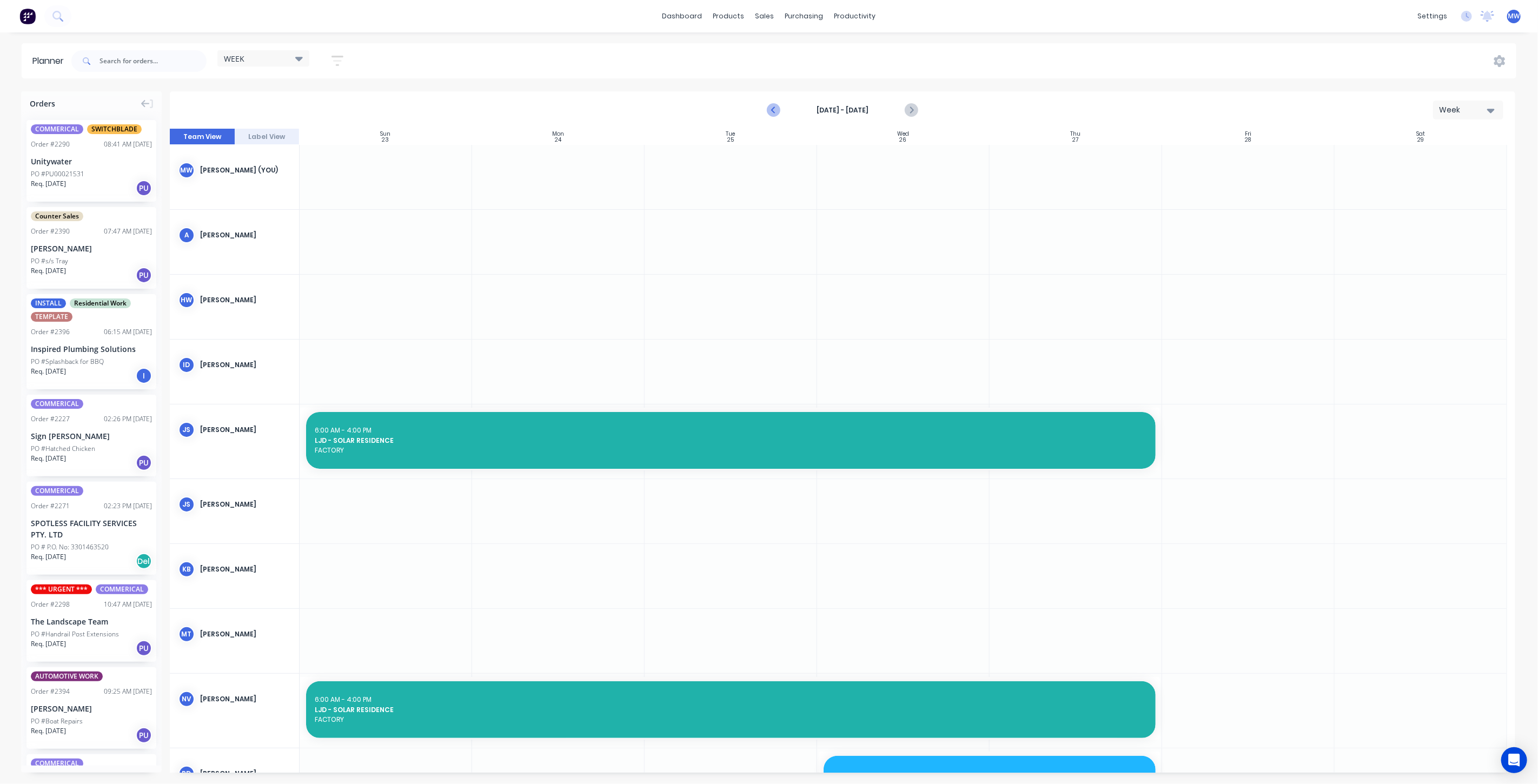
click at [778, 105] on icon "Previous page" at bounding box center [774, 110] width 13 height 13
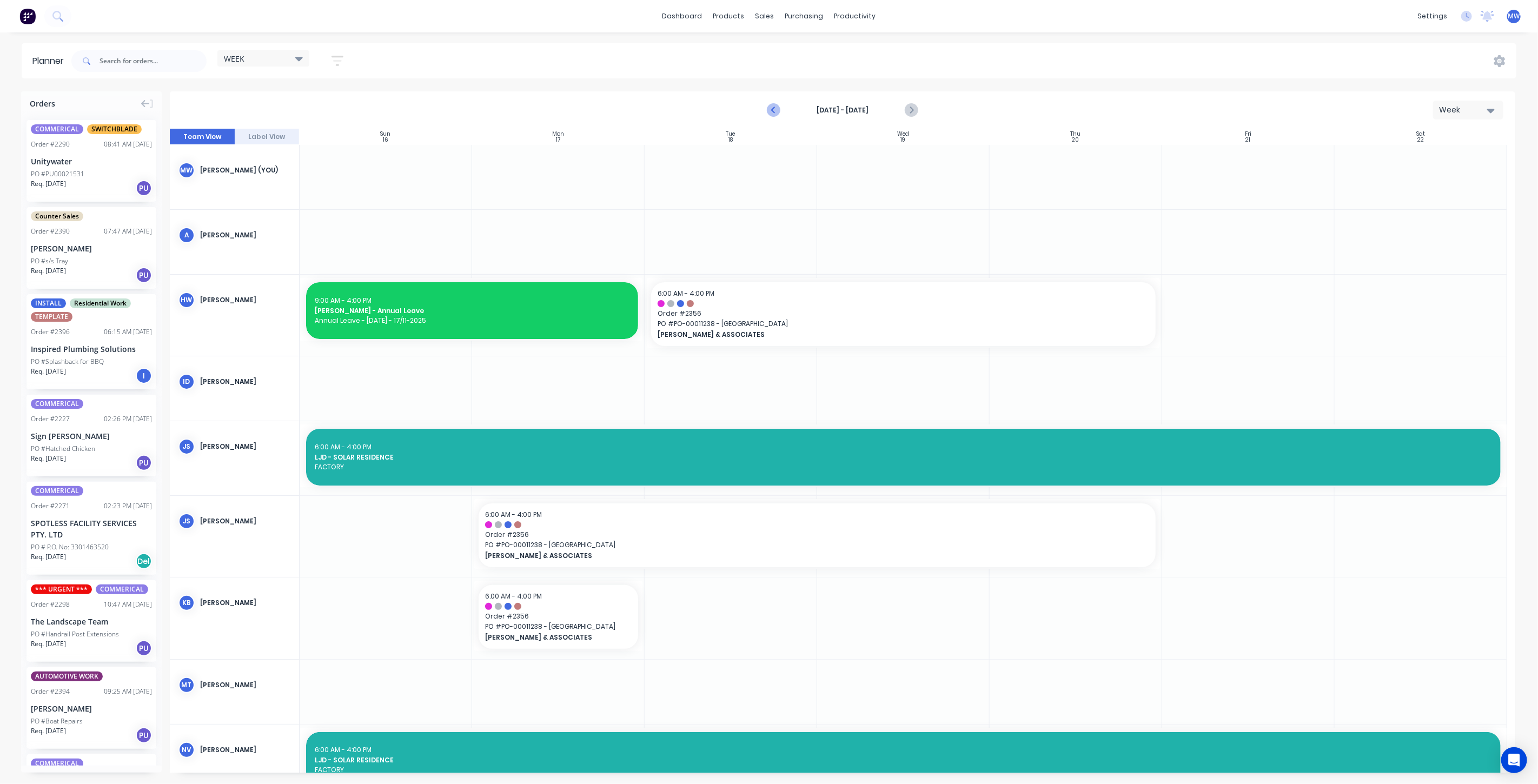
click at [778, 105] on icon "Previous page" at bounding box center [774, 110] width 13 height 13
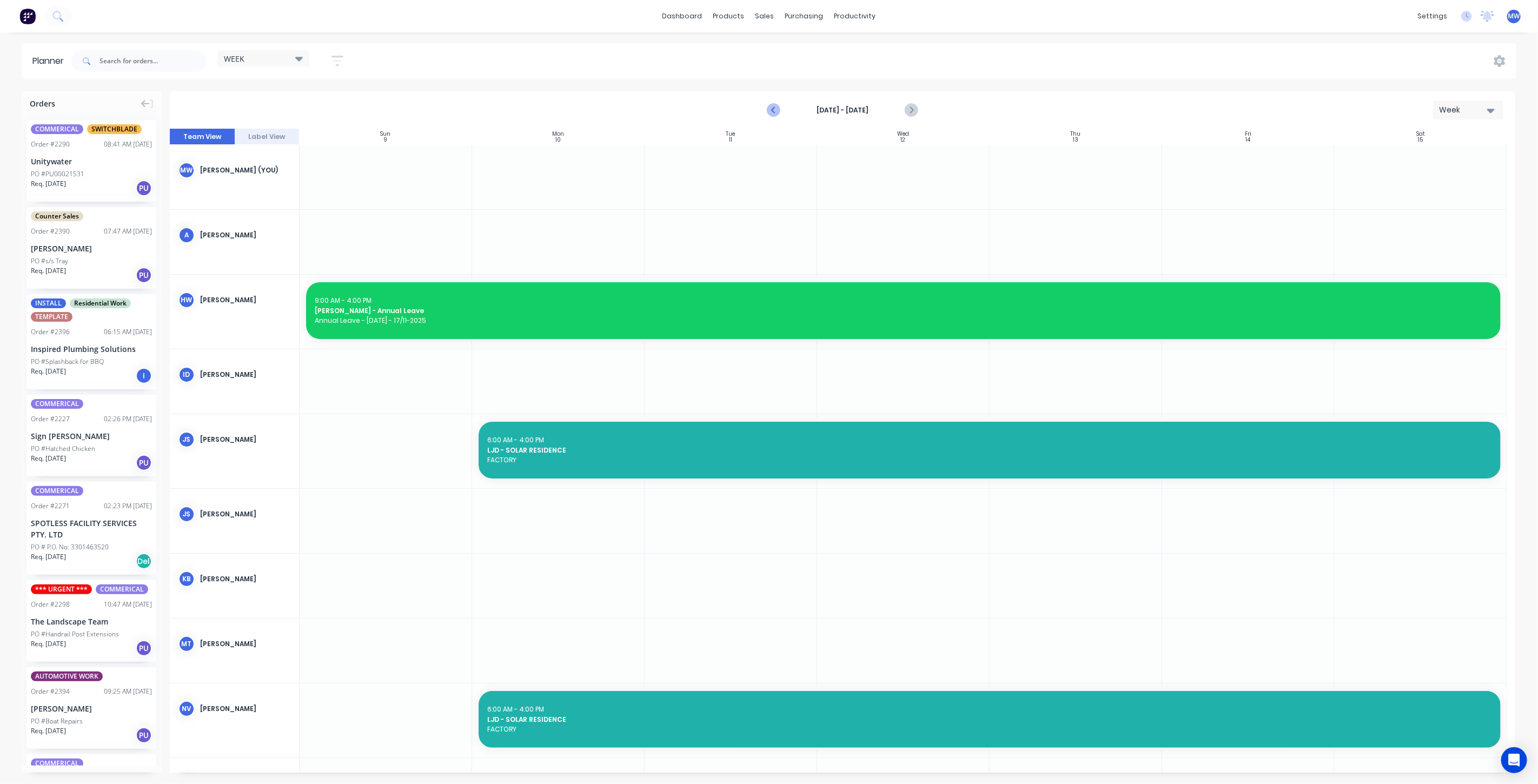
click at [778, 105] on icon "Previous page" at bounding box center [774, 110] width 13 height 13
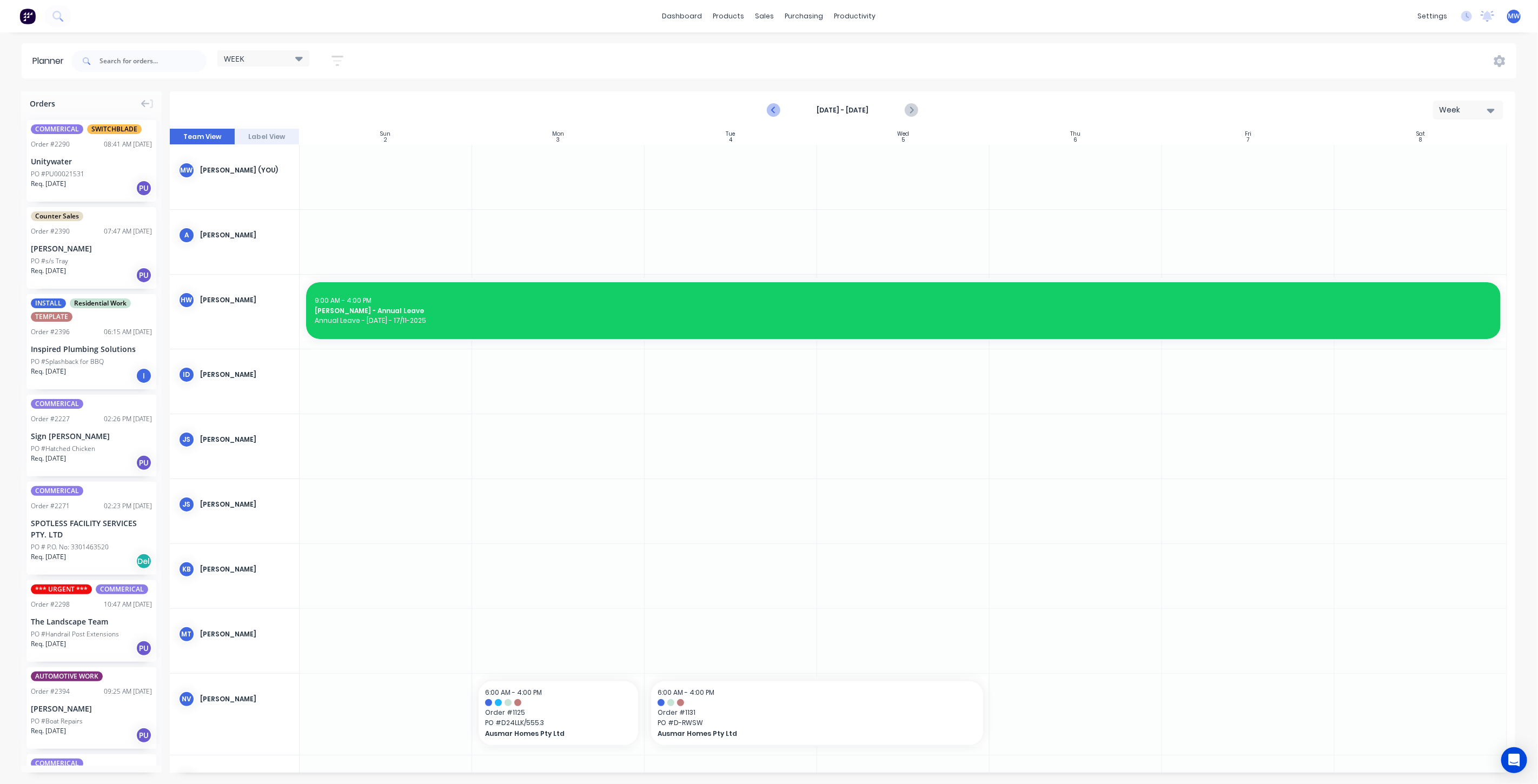
click at [778, 105] on icon "Previous page" at bounding box center [774, 110] width 13 height 13
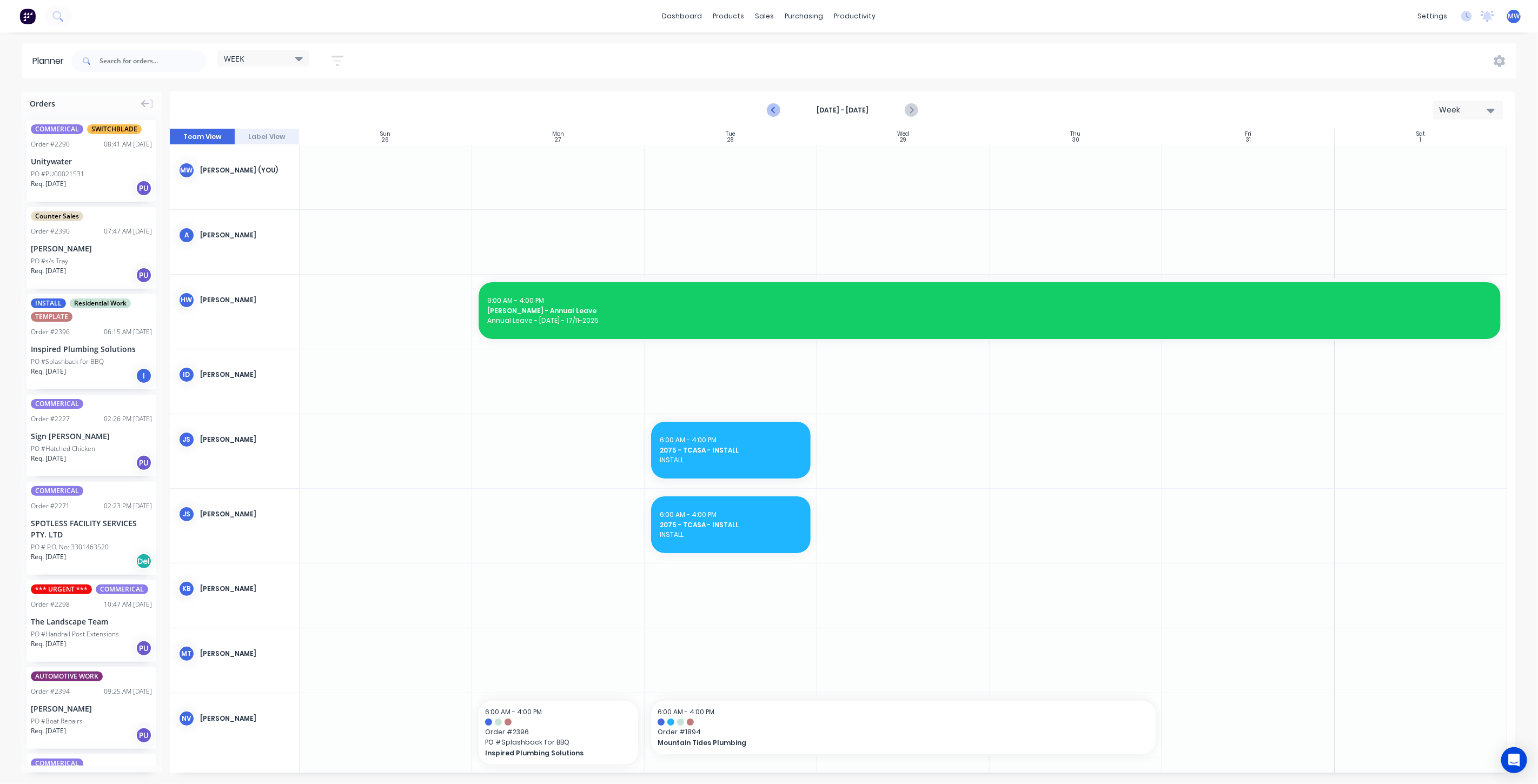
click at [778, 105] on icon "Previous page" at bounding box center [774, 110] width 13 height 13
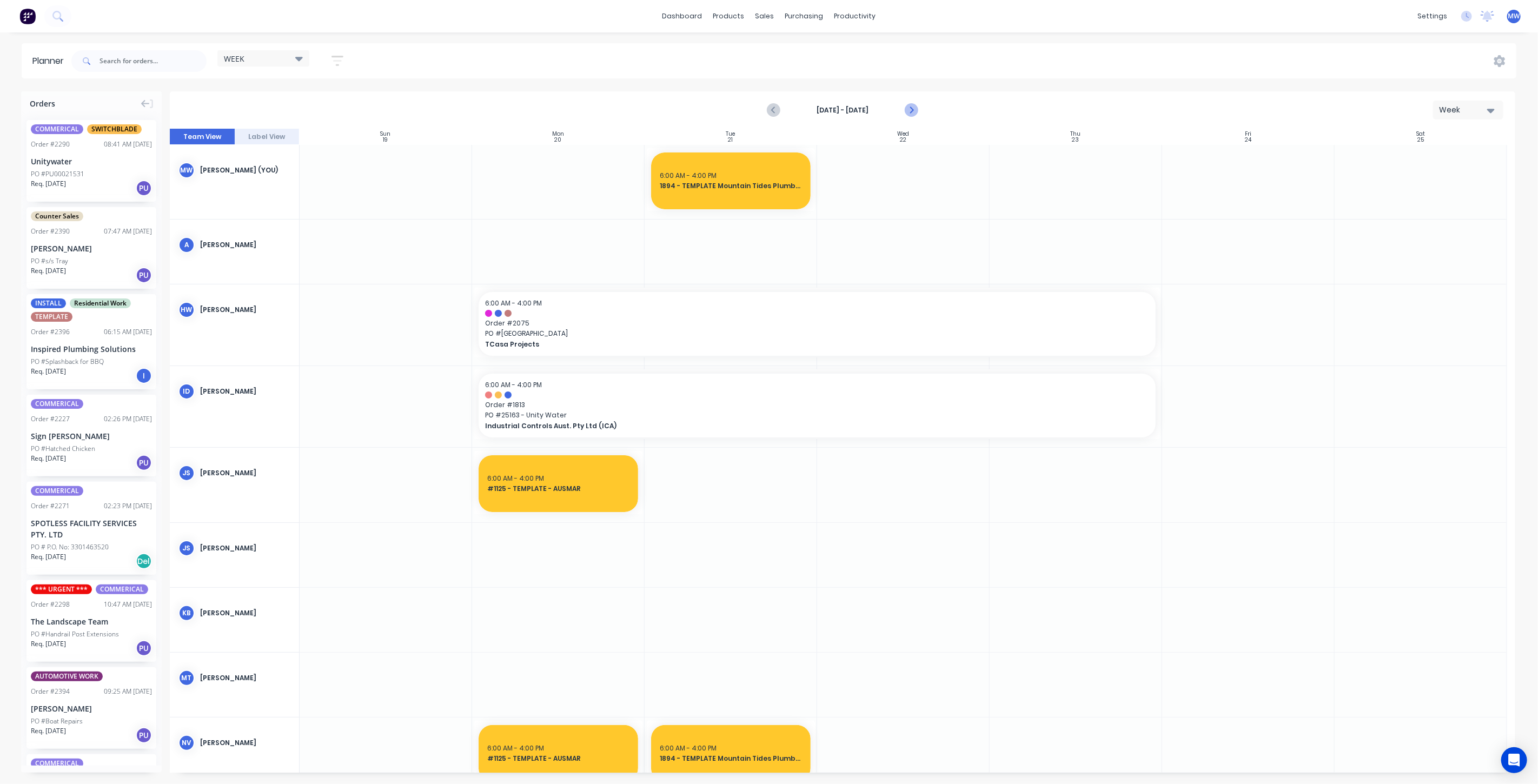
click at [910, 112] on icon "Next page" at bounding box center [911, 110] width 5 height 8
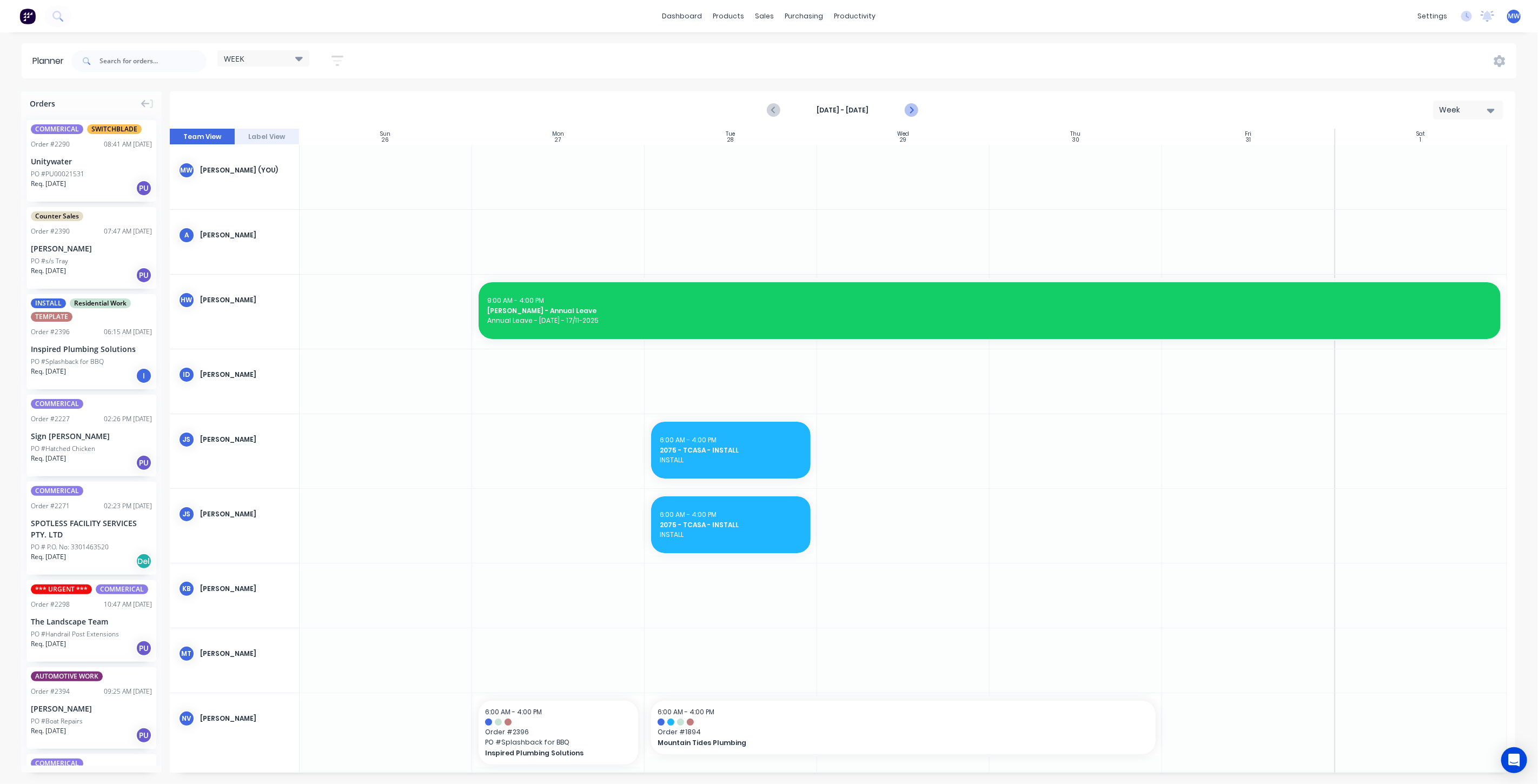
click at [910, 113] on icon "Next page" at bounding box center [911, 110] width 5 height 8
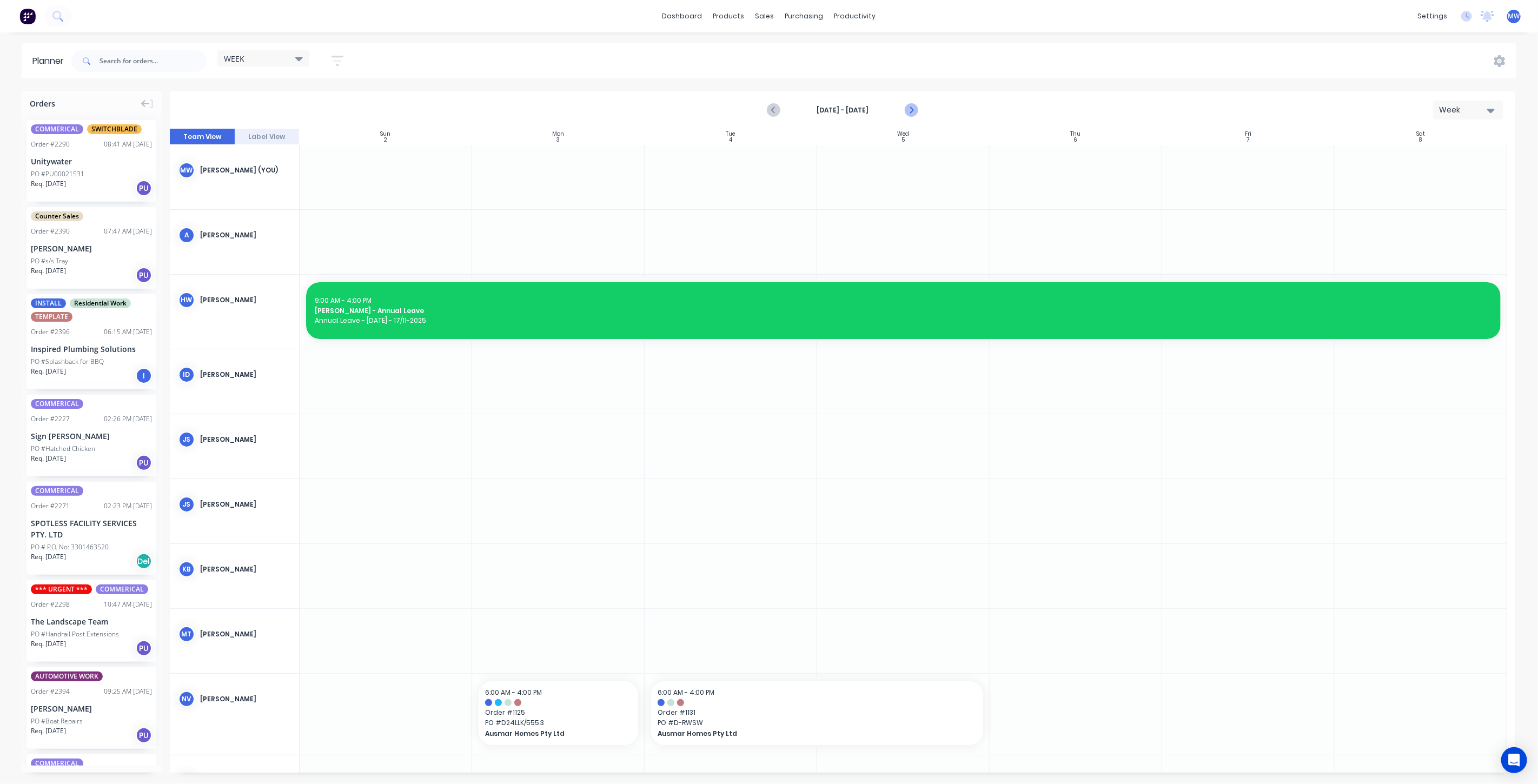
click at [910, 113] on icon "Next page" at bounding box center [911, 110] width 5 height 8
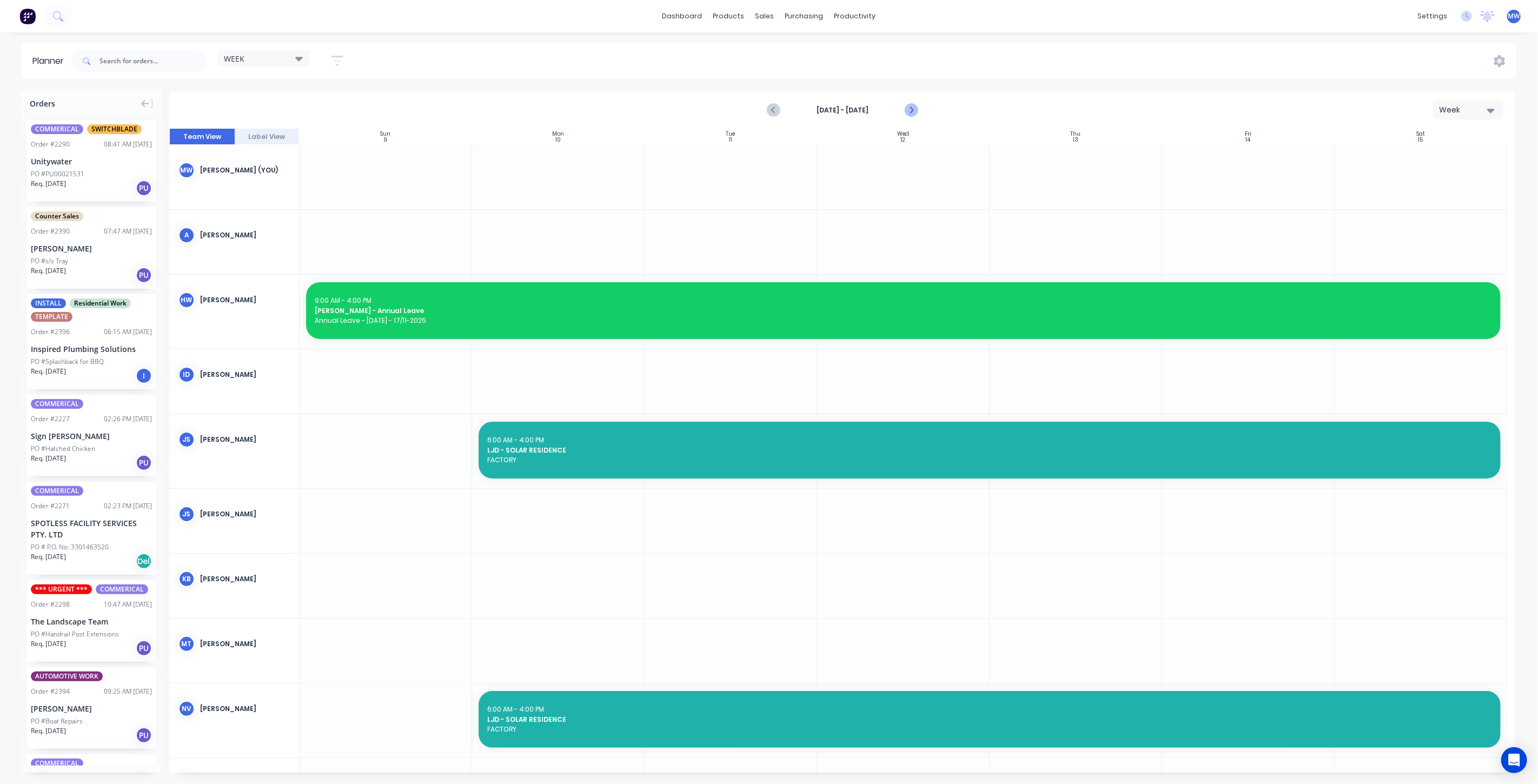
click at [910, 113] on icon "Next page" at bounding box center [911, 110] width 5 height 8
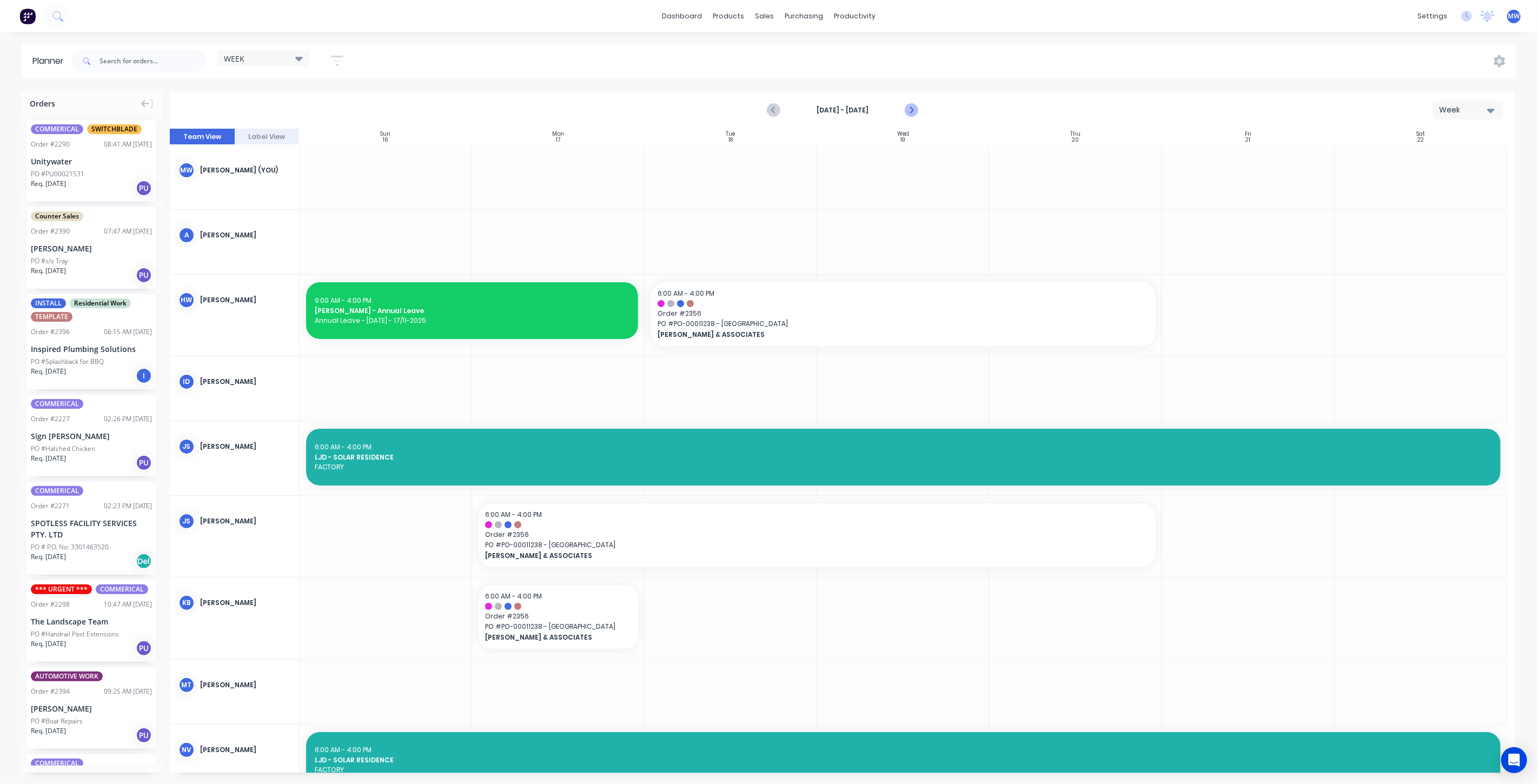
click at [910, 113] on icon "Next page" at bounding box center [911, 110] width 5 height 8
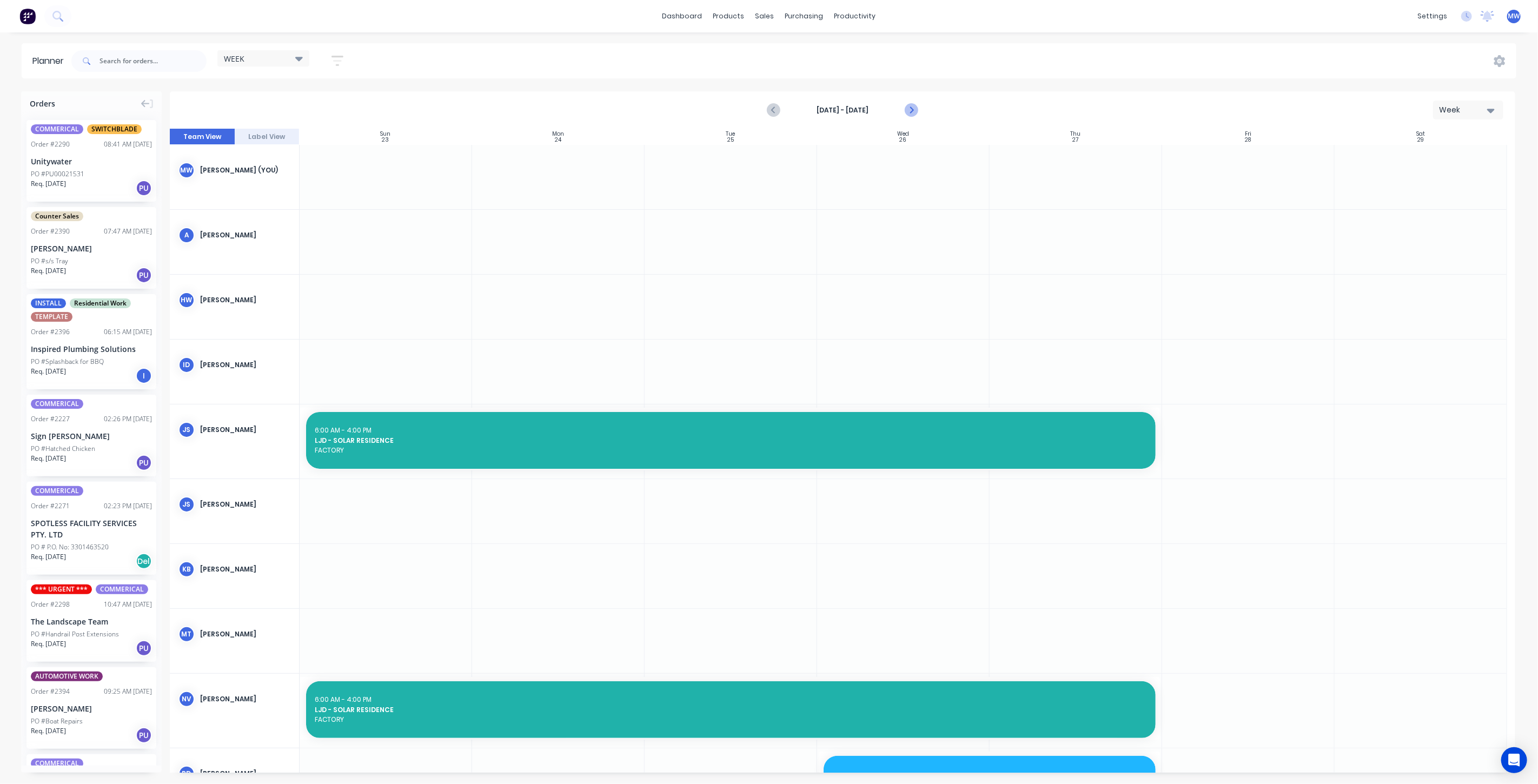
click at [910, 113] on icon "Next page" at bounding box center [911, 110] width 5 height 8
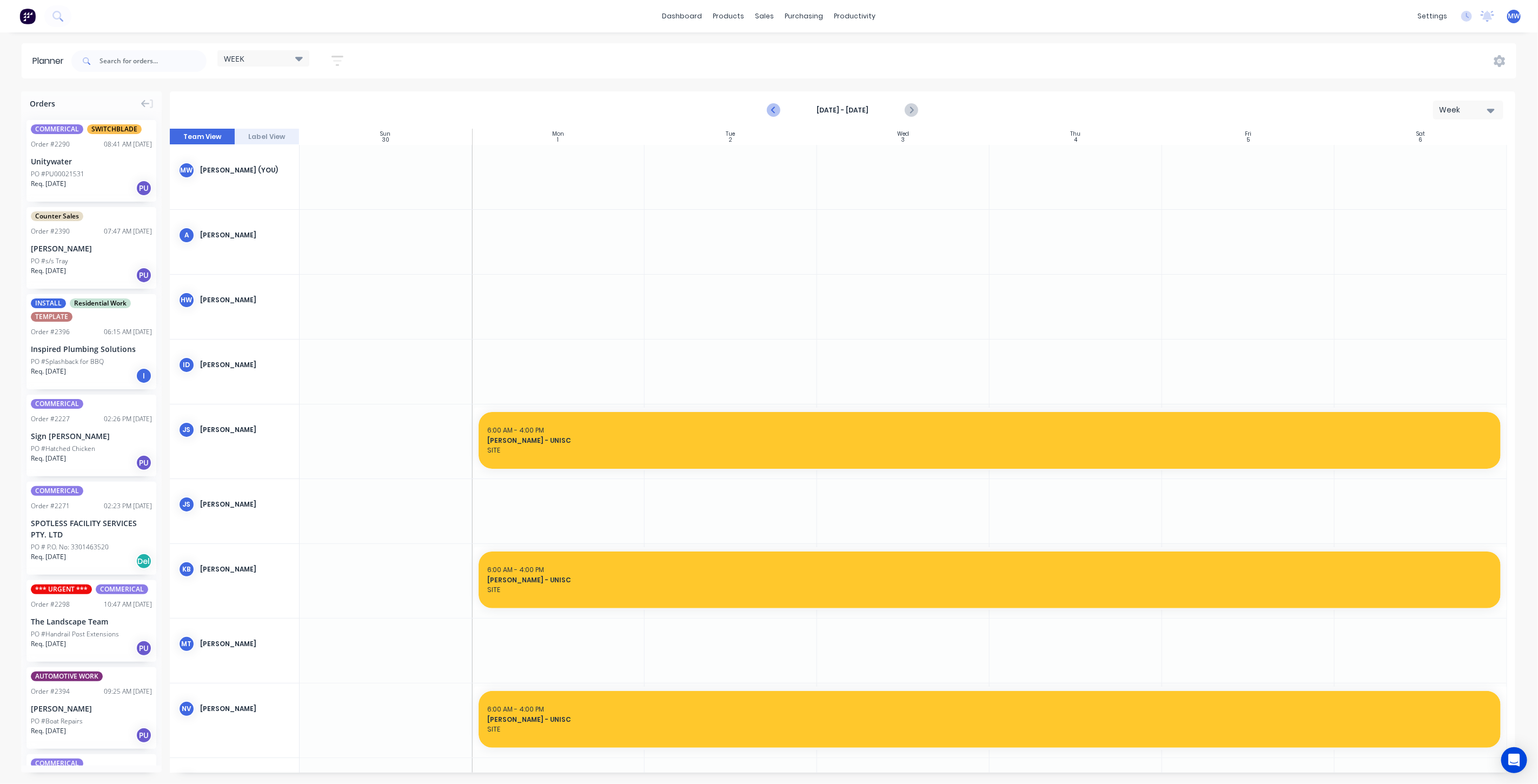
click at [778, 111] on icon "Previous page" at bounding box center [774, 110] width 13 height 13
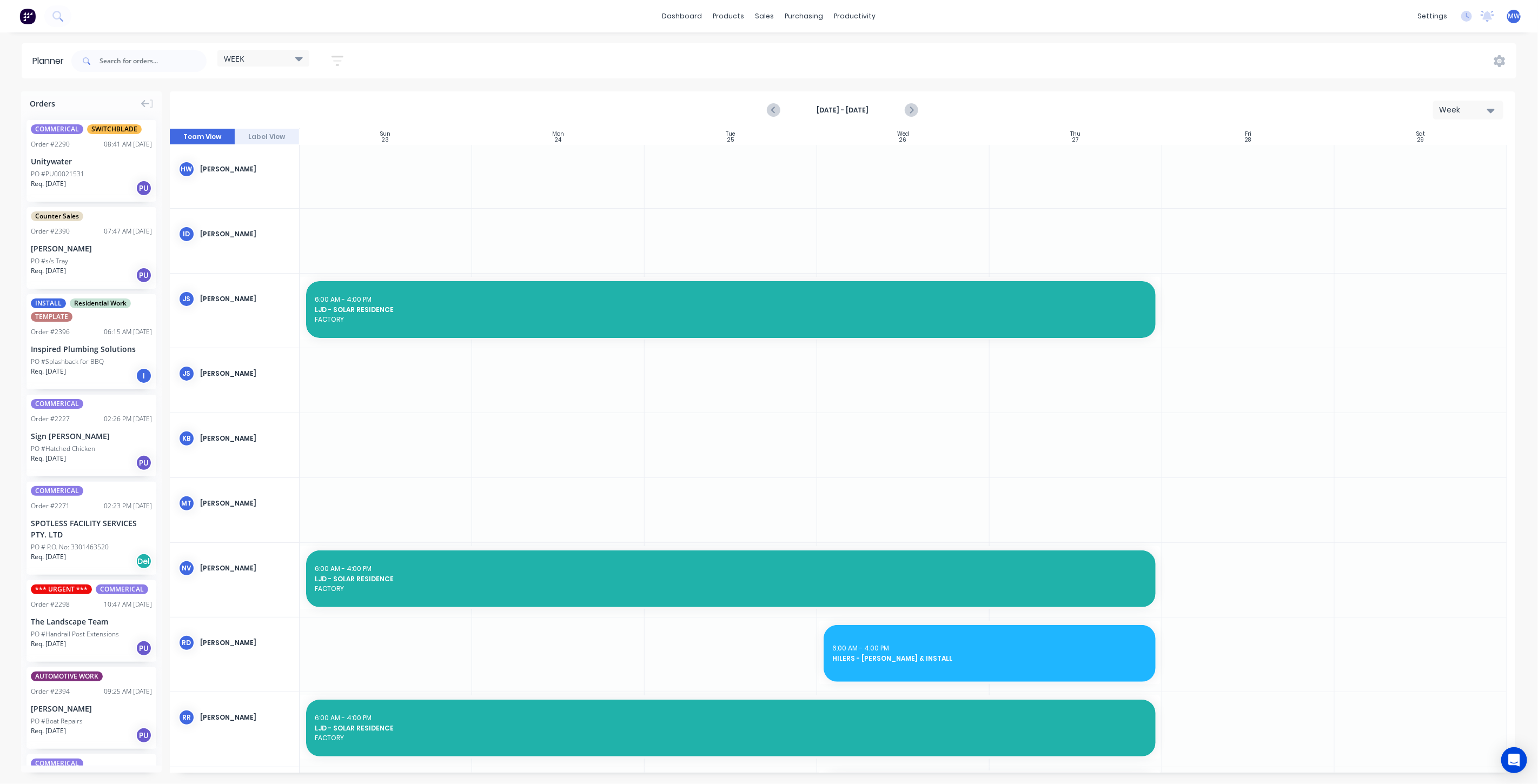
scroll to position [300, 0]
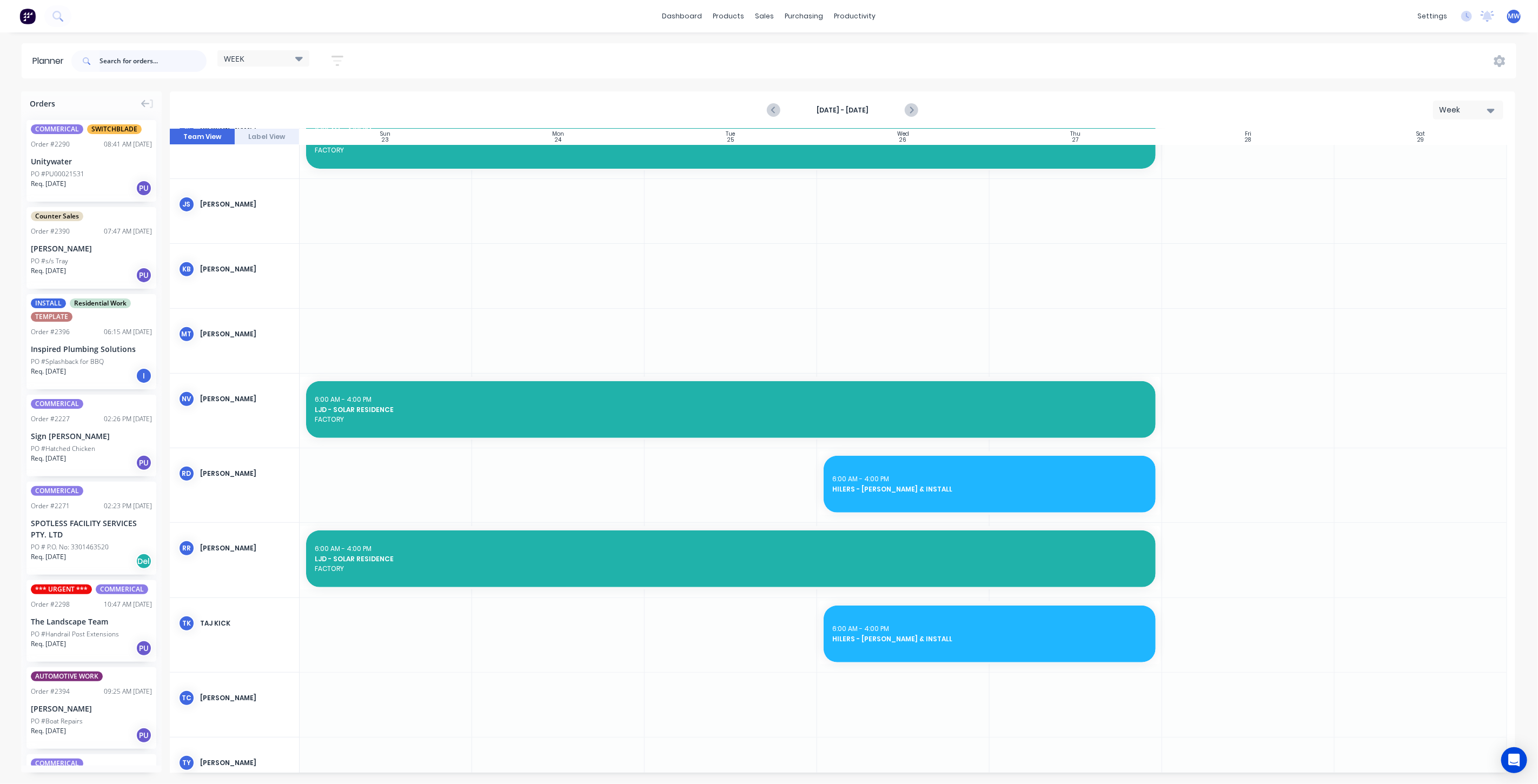
click at [116, 62] on input "text" at bounding box center [153, 61] width 107 height 22
type input "MALENY"
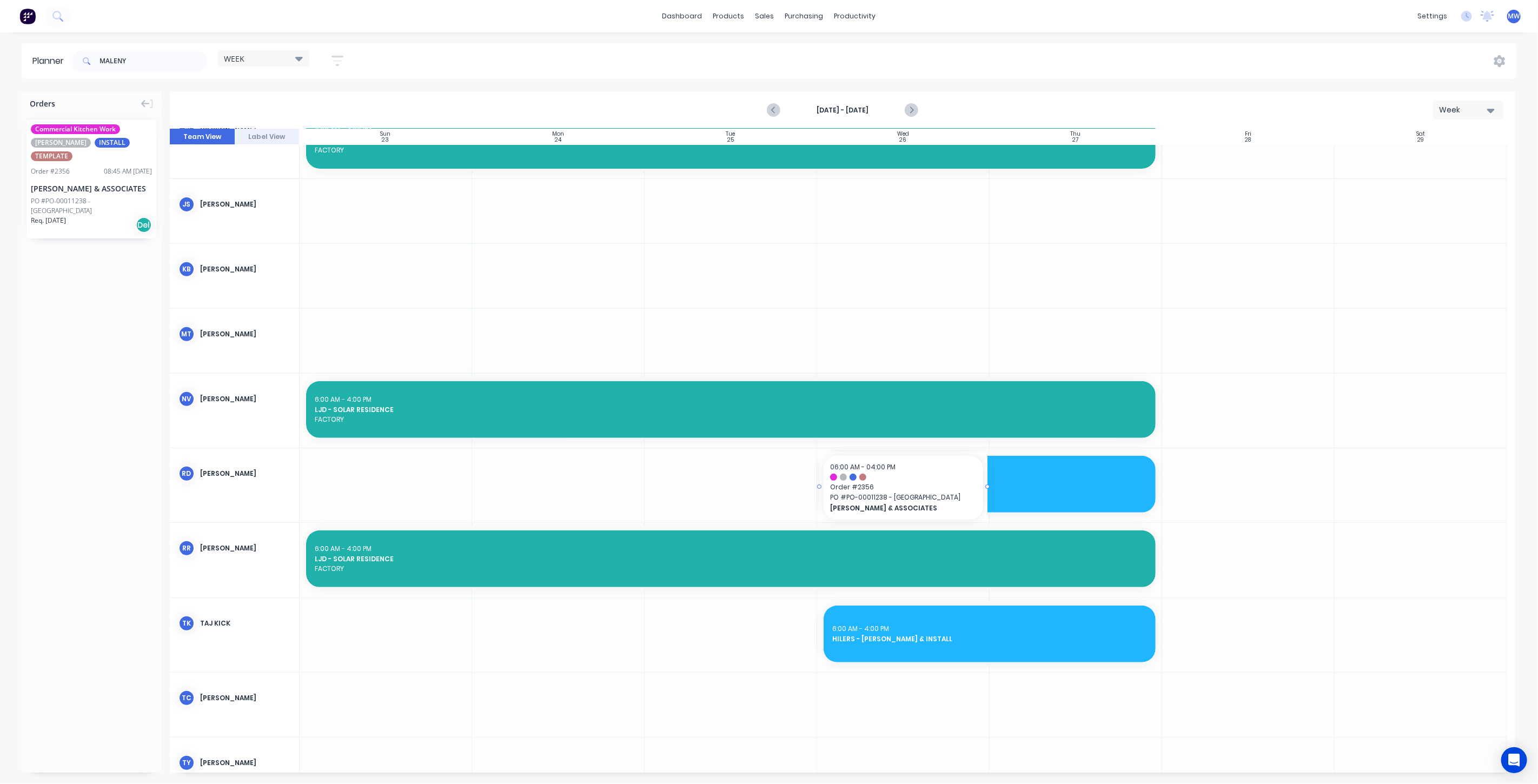
drag, startPoint x: 87, startPoint y: 169, endPoint x: 965, endPoint y: 521, distance: 945.9
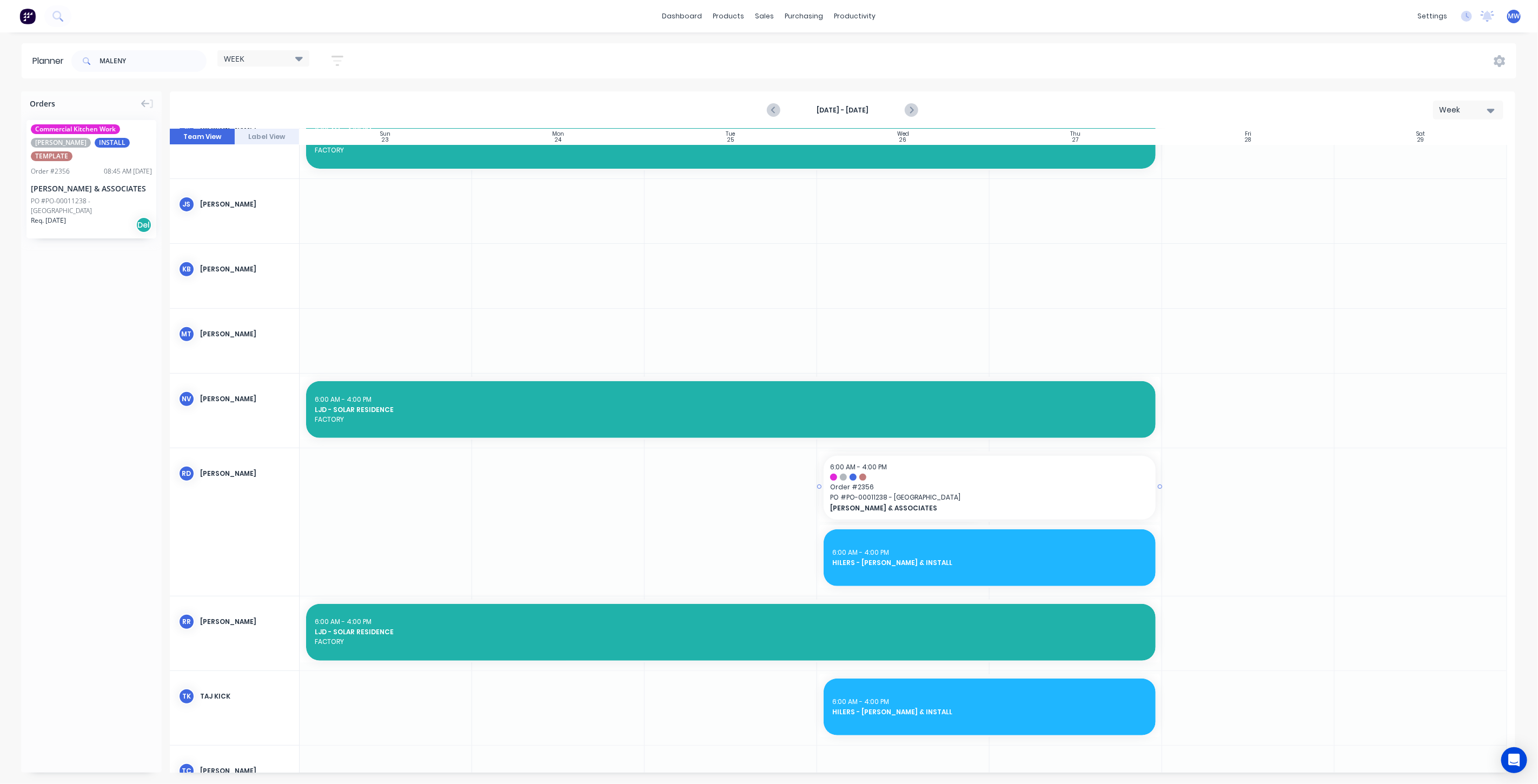
drag, startPoint x: 1006, startPoint y: 489, endPoint x: 1041, endPoint y: 492, distance: 35.1
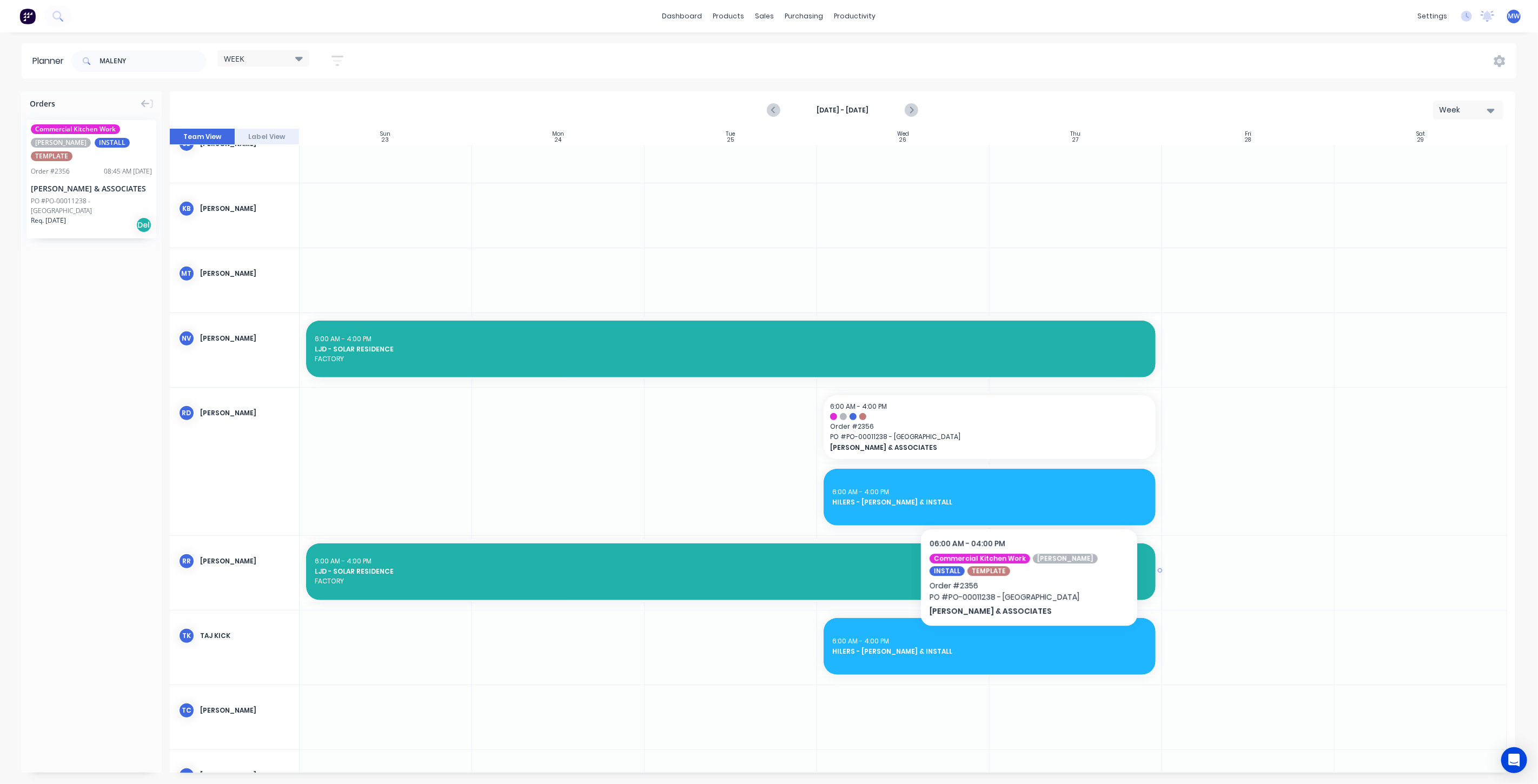
scroll to position [480, 0]
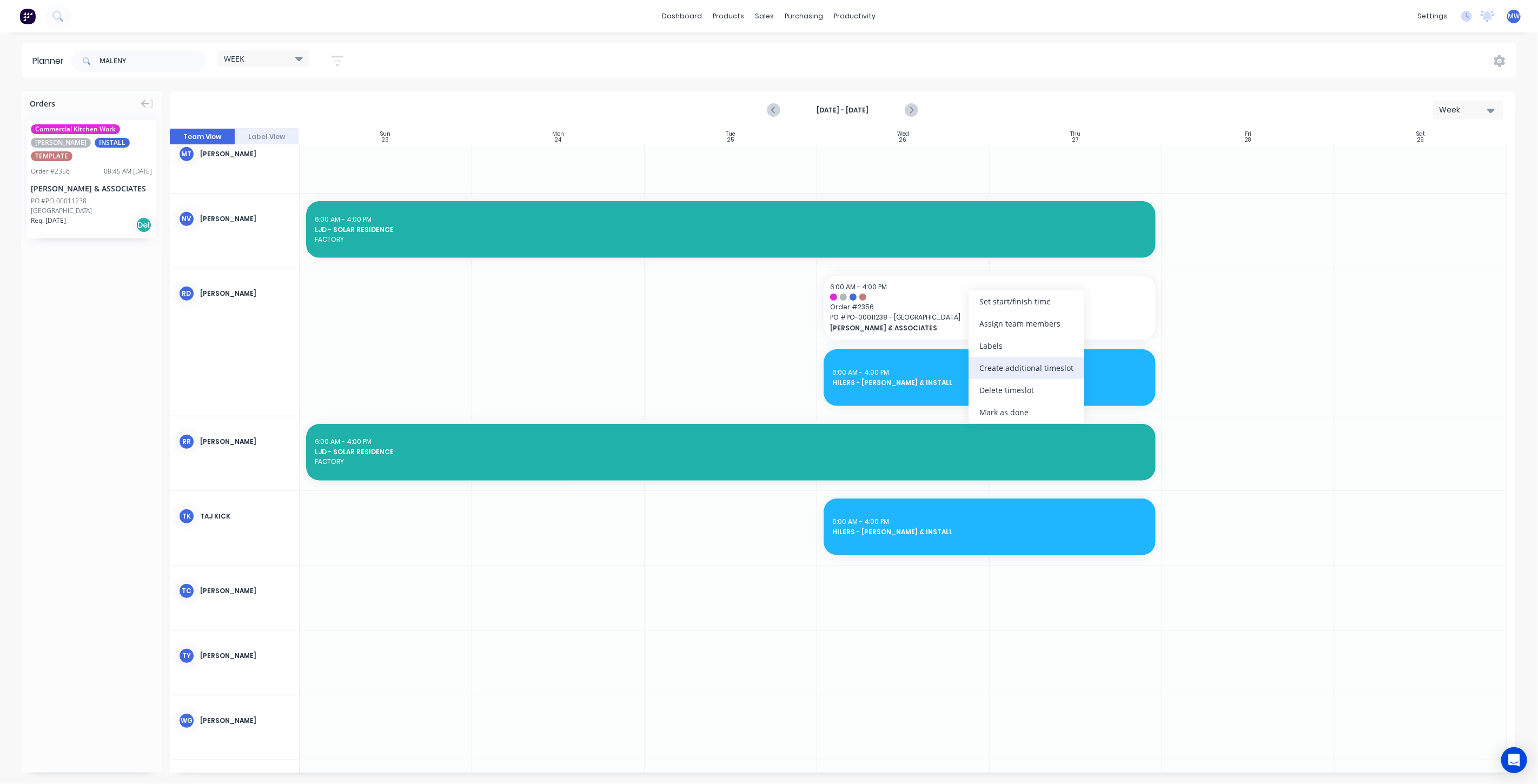
click at [1024, 370] on div "Create additional timeslot" at bounding box center [1027, 368] width 116 height 22
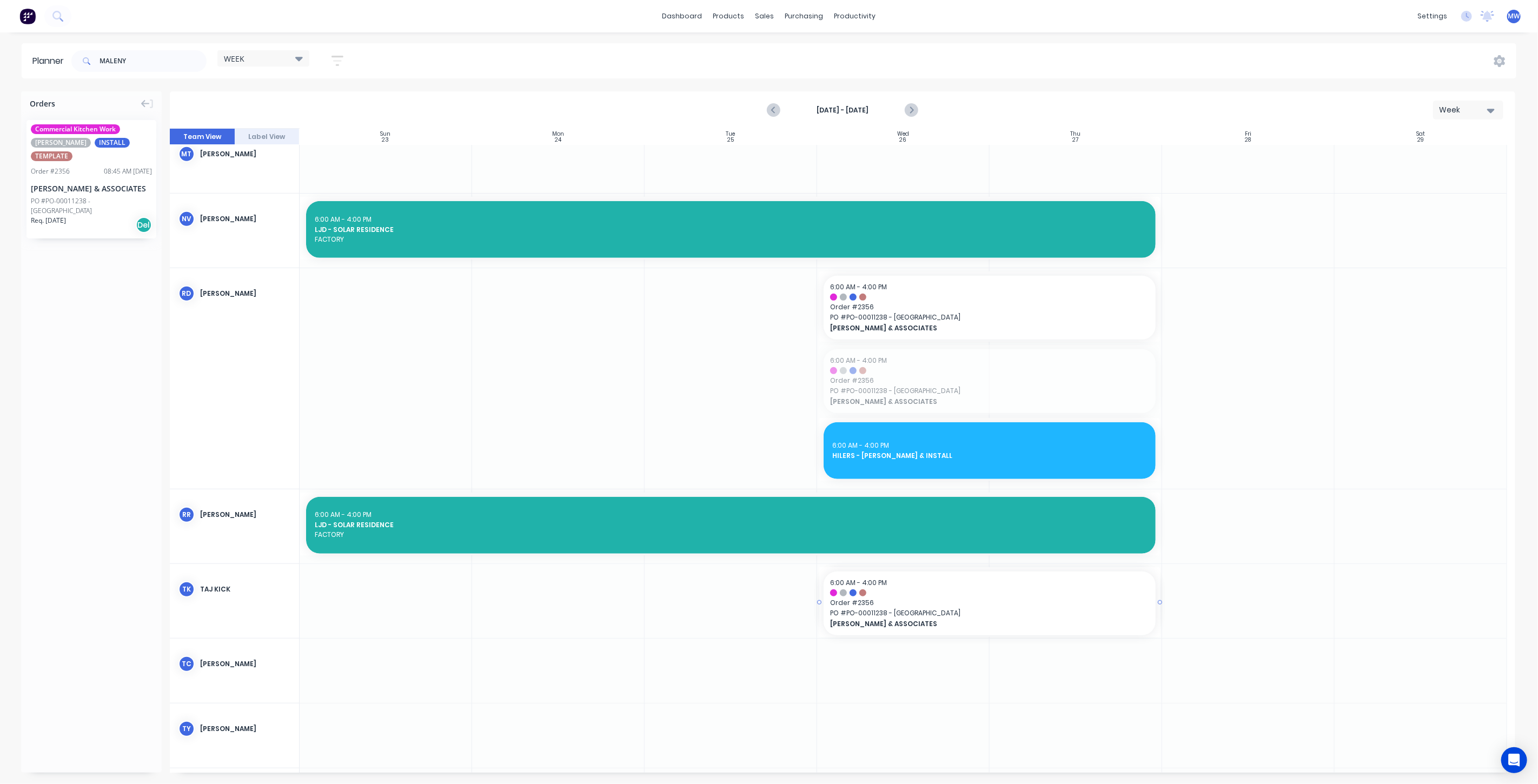
drag, startPoint x: 971, startPoint y: 384, endPoint x: 983, endPoint y: 622, distance: 238.3
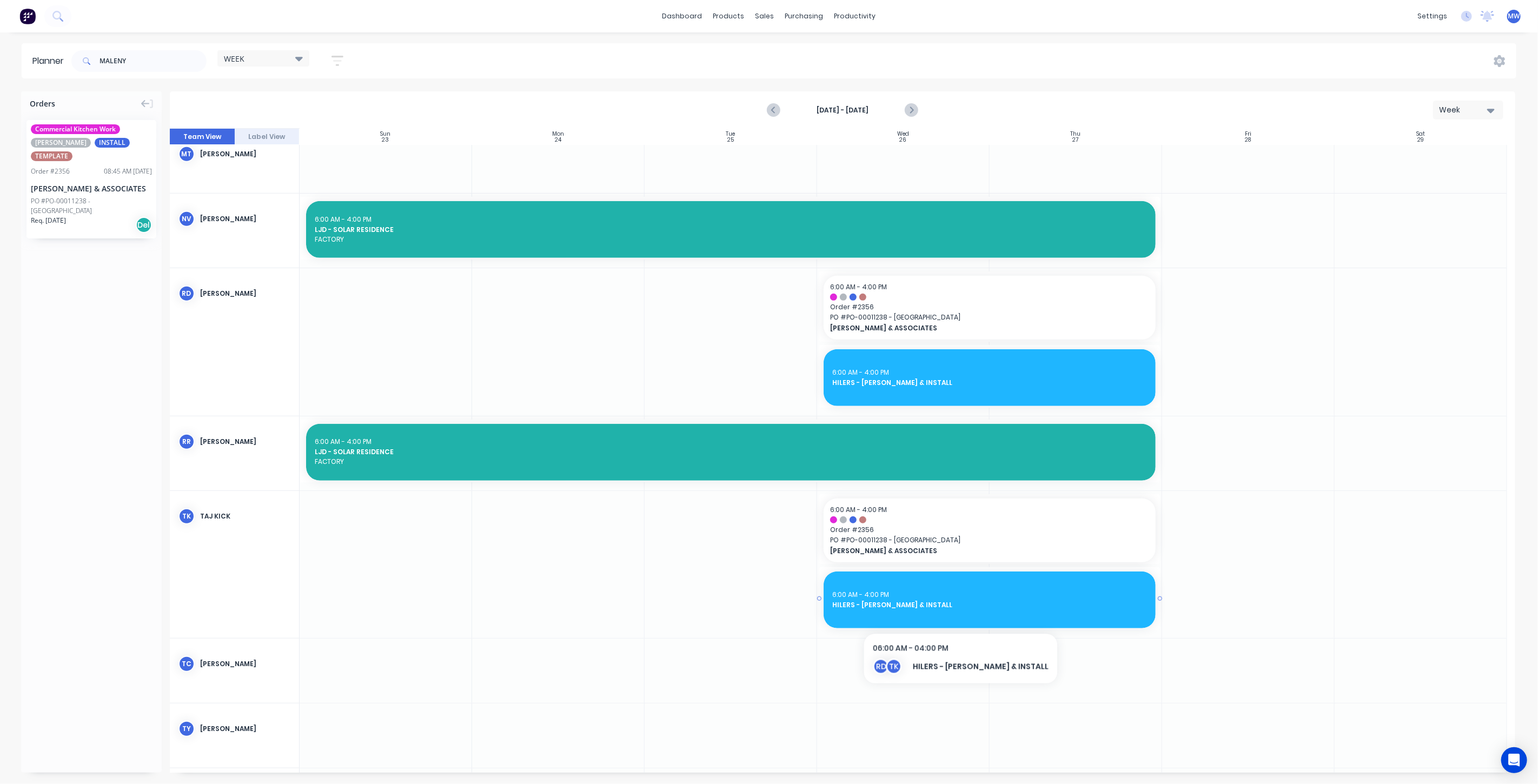
scroll to position [420, 0]
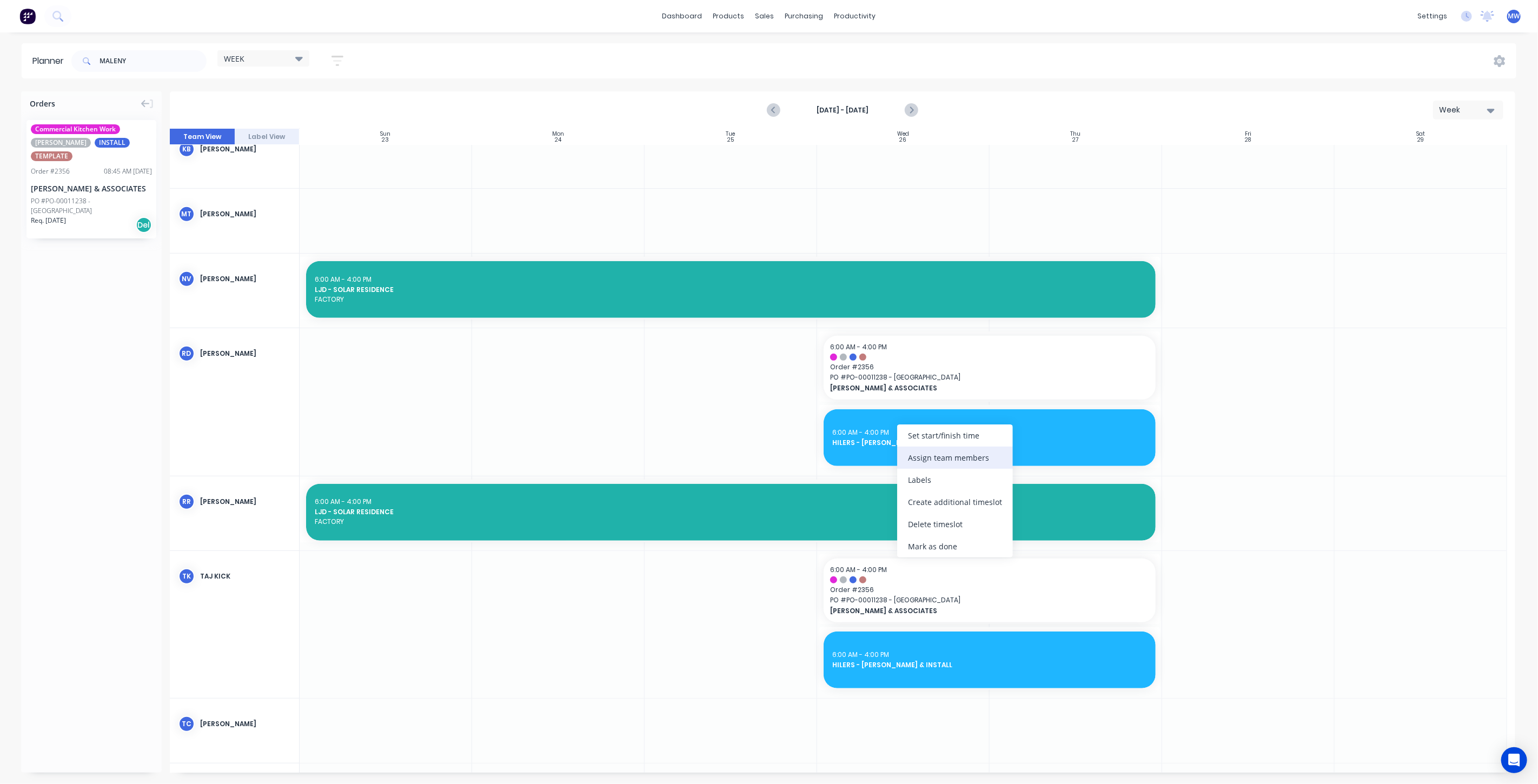
click at [965, 457] on div "Assign team members" at bounding box center [955, 458] width 116 height 22
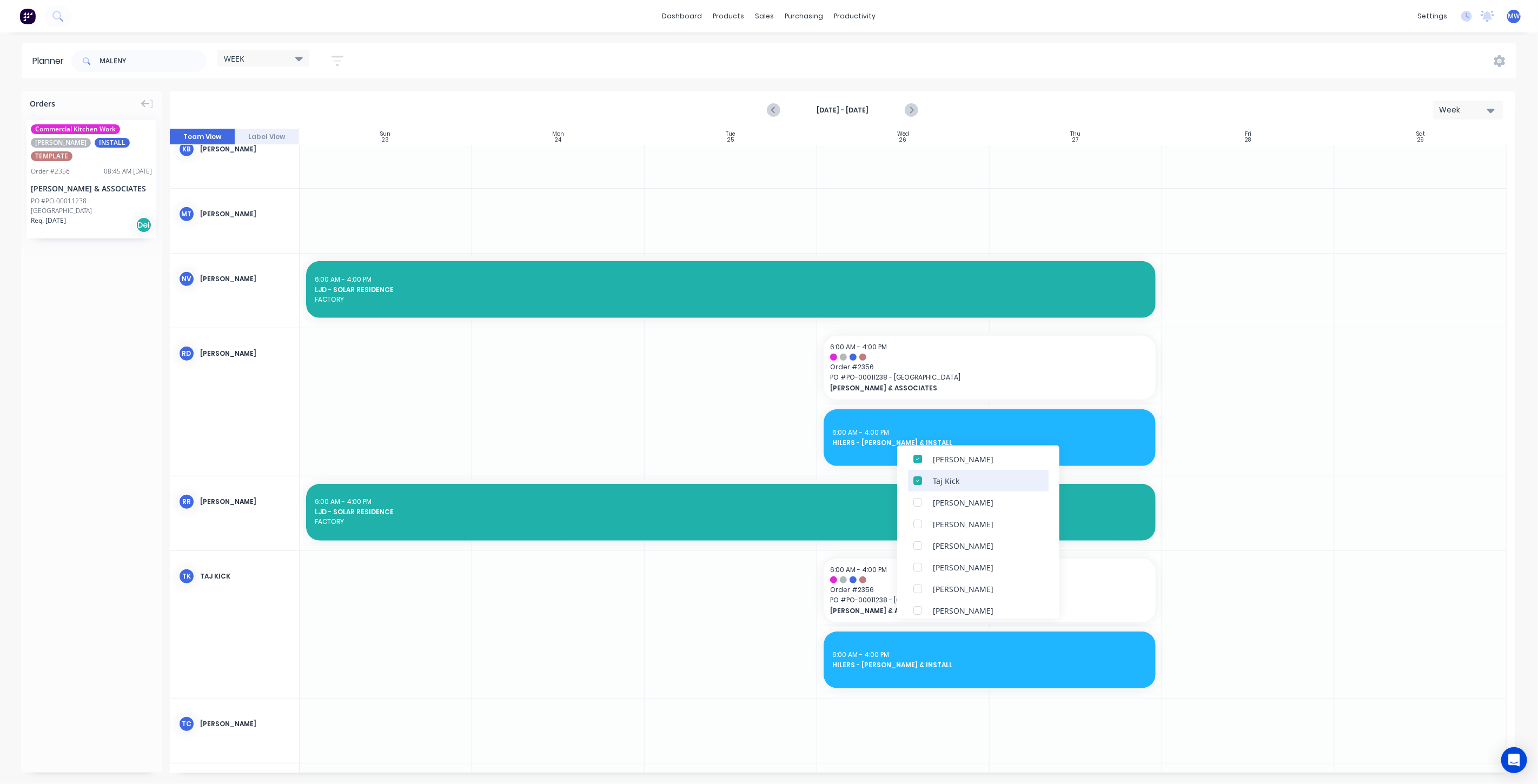
scroll to position [60, 0]
click at [707, 562] on div at bounding box center [731, 625] width 173 height 147
click at [919, 569] on div at bounding box center [918, 569] width 22 height 22
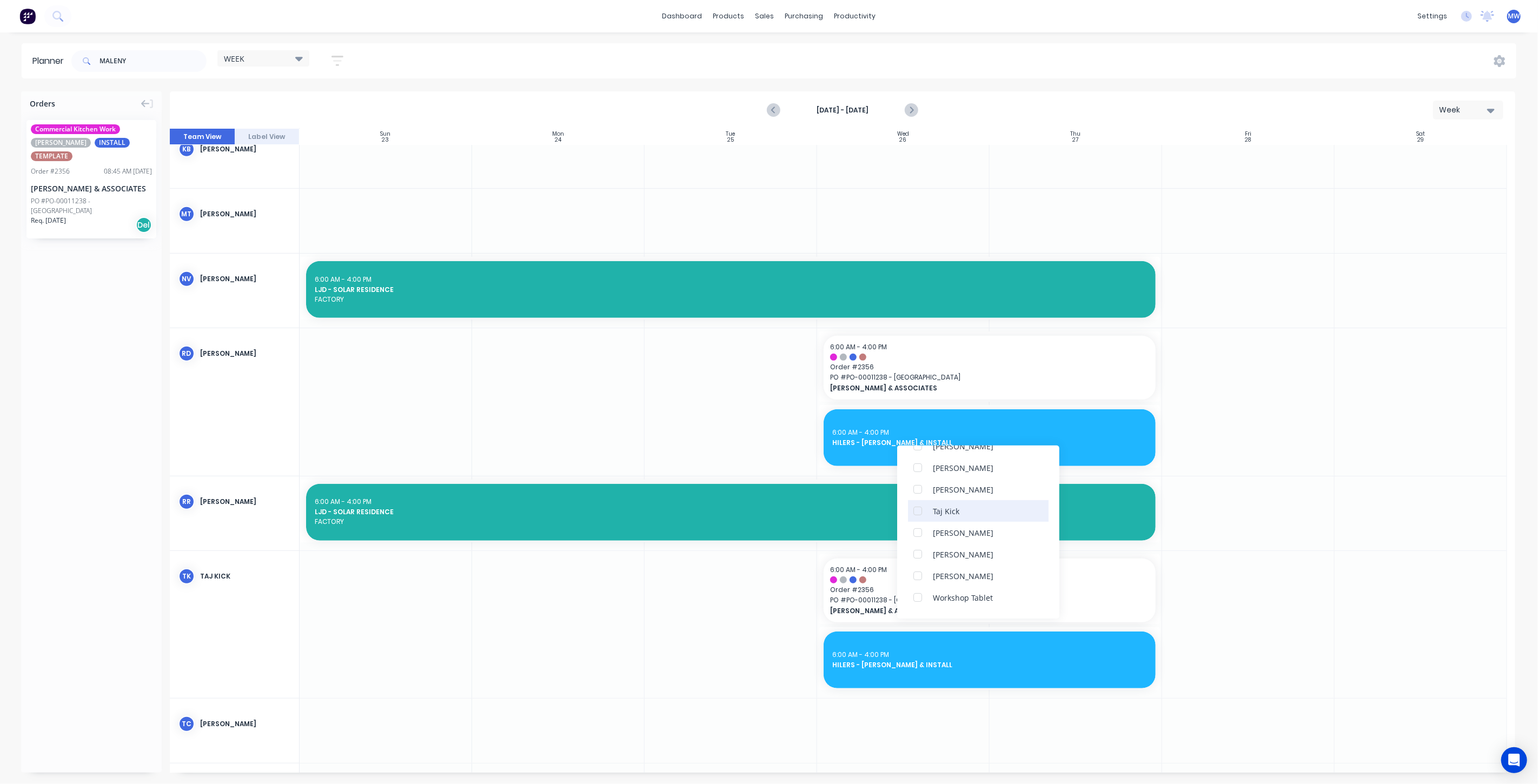
click at [918, 511] on div at bounding box center [918, 511] width 22 height 22
click at [1233, 535] on div at bounding box center [1249, 513] width 173 height 74
click at [1216, 494] on div at bounding box center [1249, 513] width 173 height 74
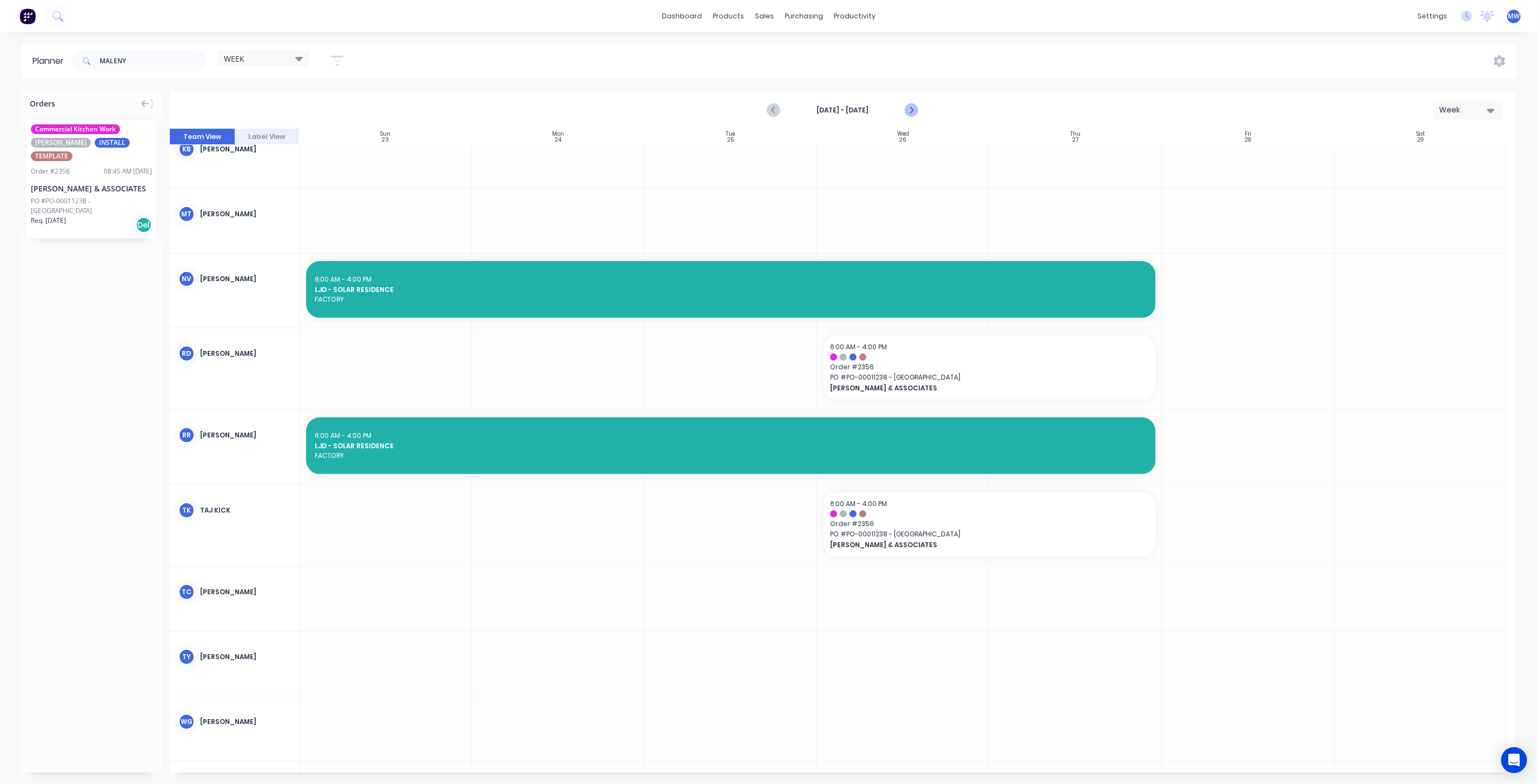
click at [917, 106] on icon "Next page" at bounding box center [910, 110] width 13 height 13
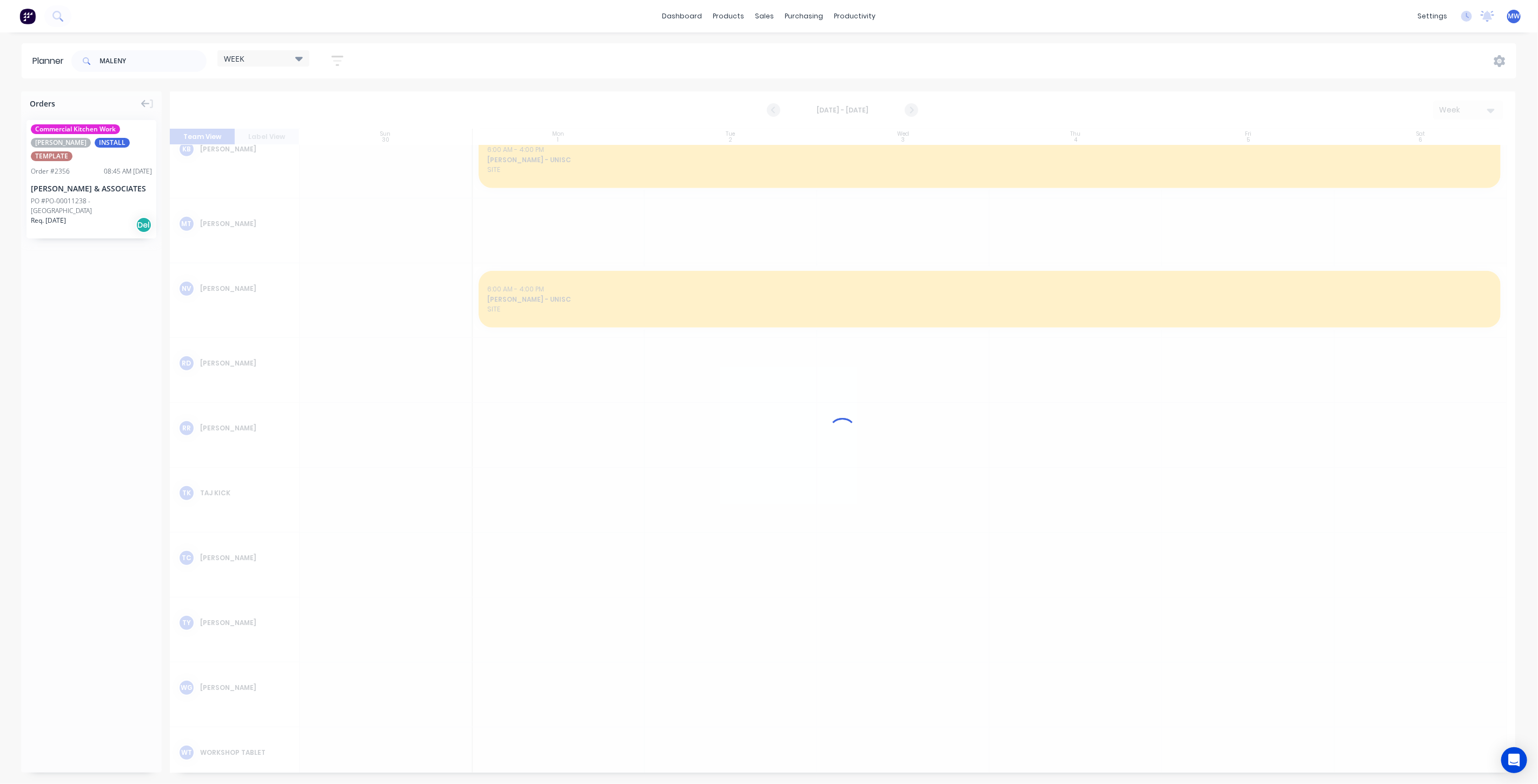
scroll to position [431, 0]
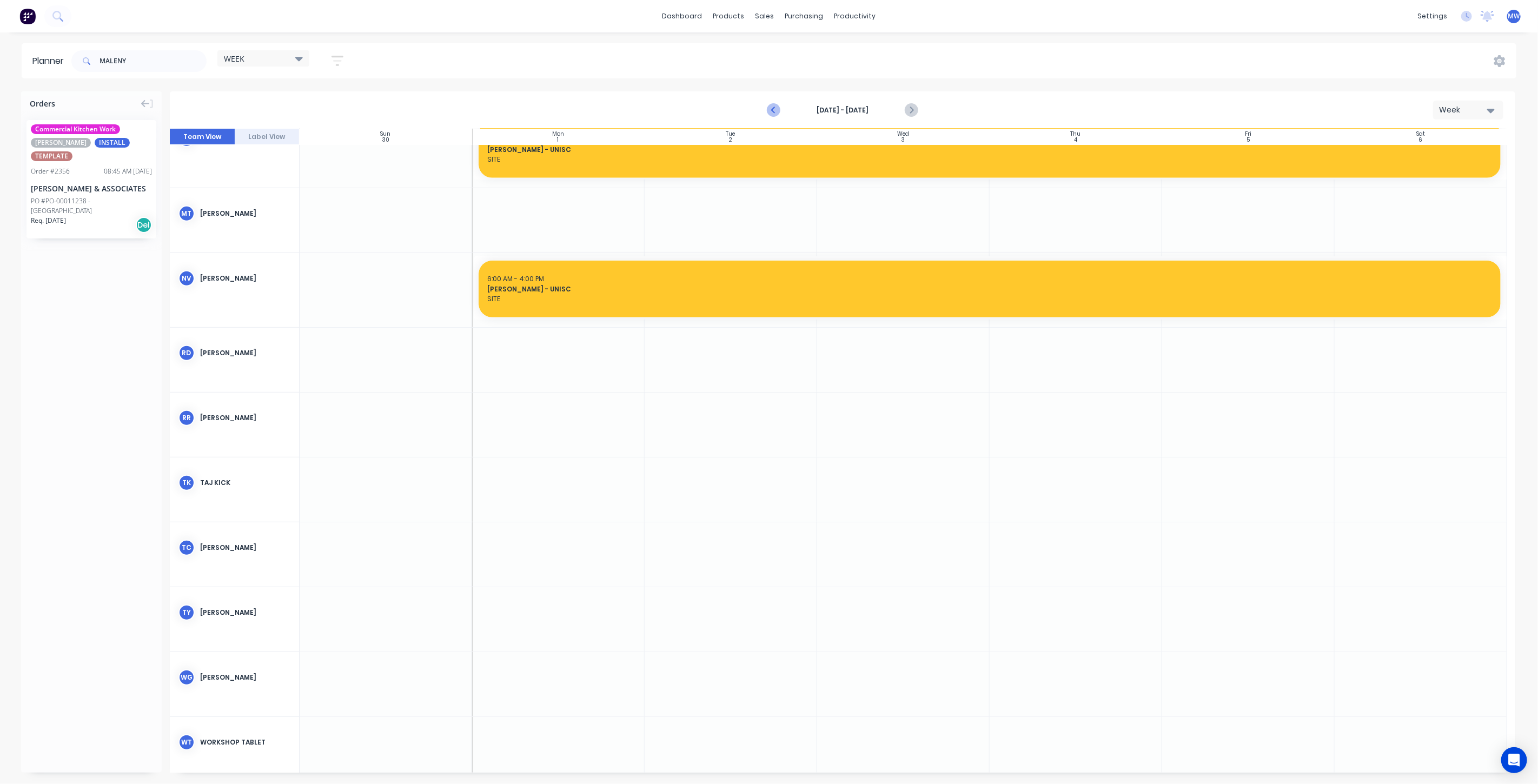
click at [771, 110] on icon "Previous page" at bounding box center [774, 110] width 13 height 13
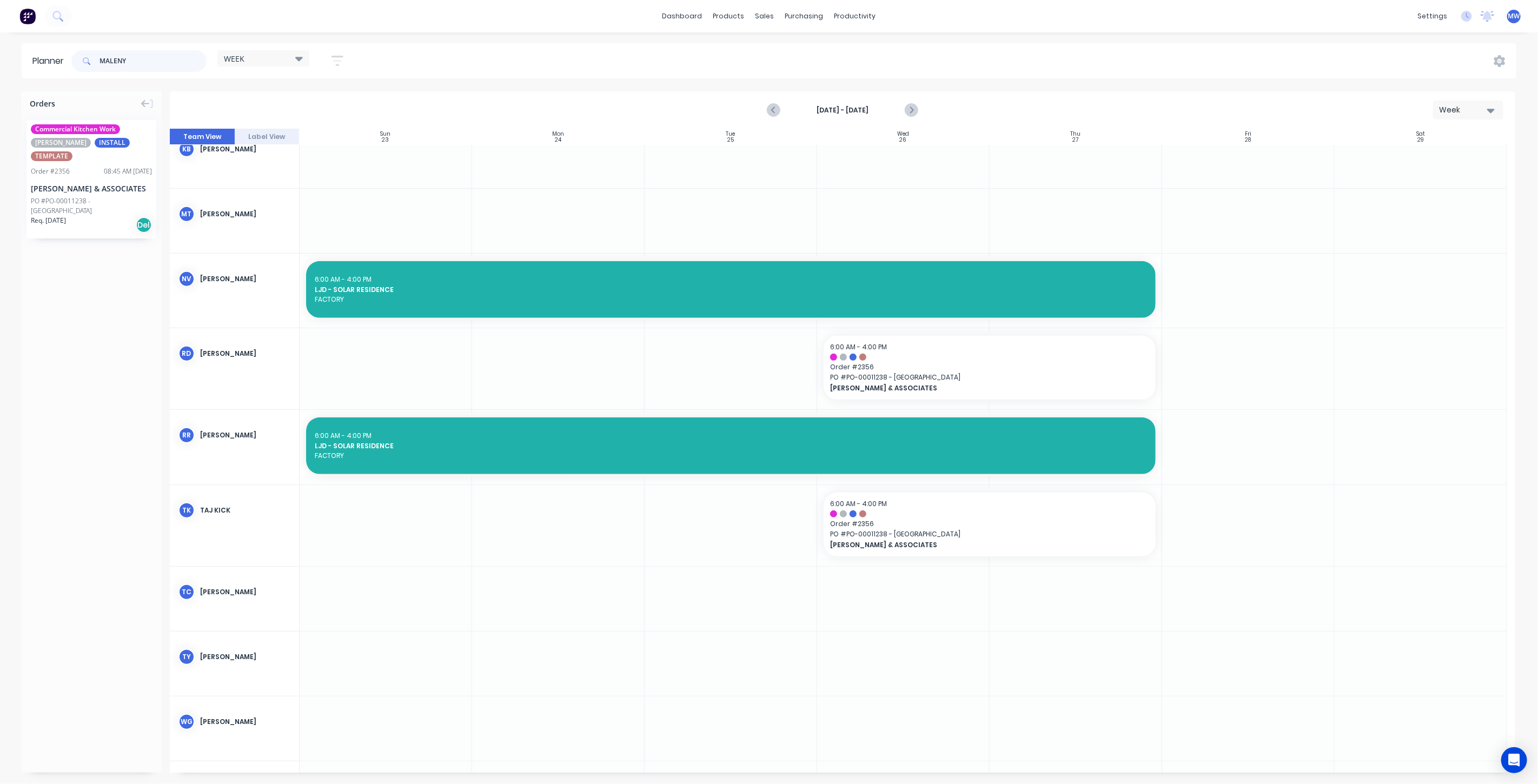
drag, startPoint x: 139, startPoint y: 63, endPoint x: 57, endPoint y: 59, distance: 82.1
click at [55, 62] on header "Planner MALENY WEEK Save new view None edit WEEK (Default) edit Rex edit SCSM -…" at bounding box center [769, 61] width 1495 height 35
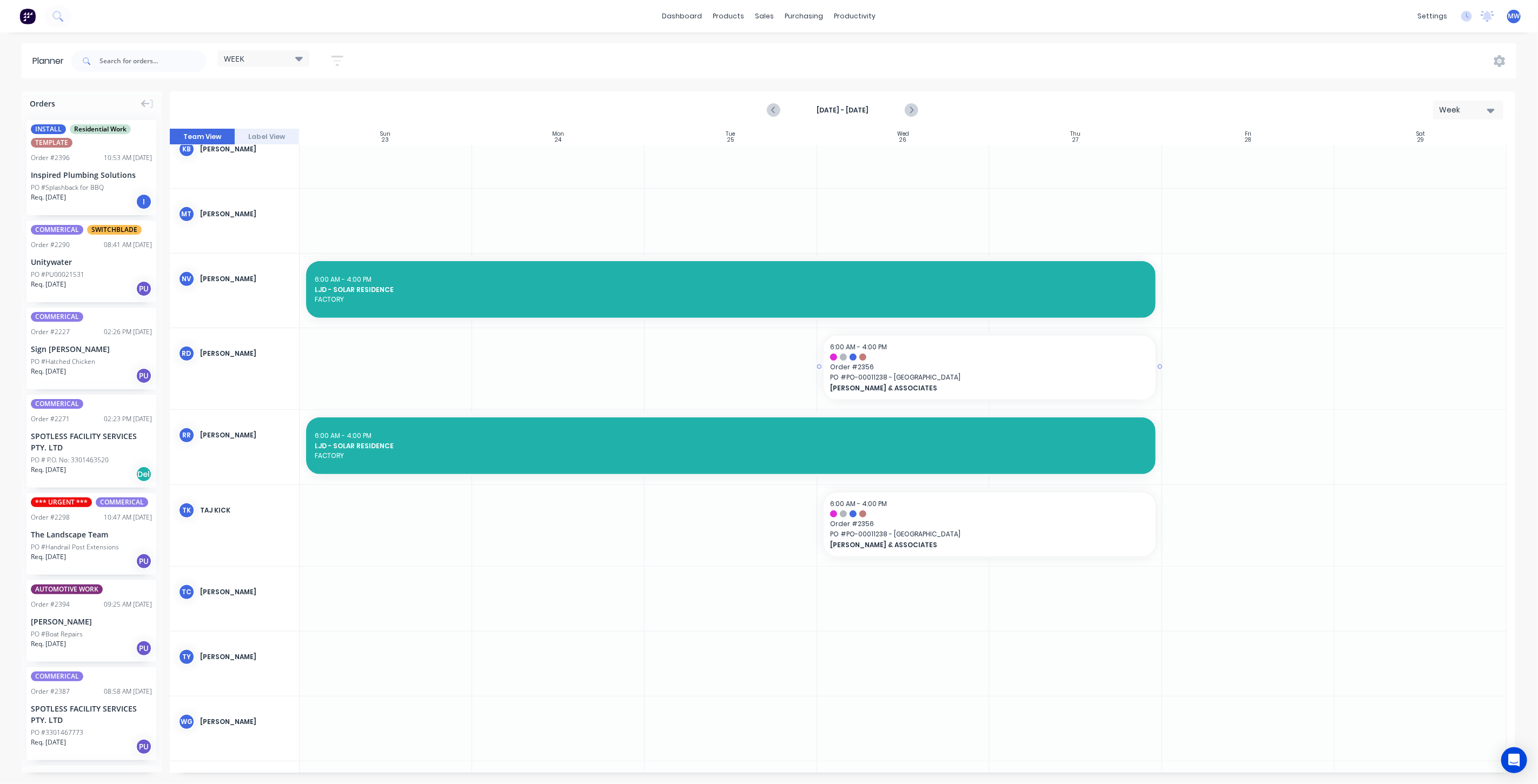
click at [819, 365] on div at bounding box center [819, 367] width 2 height 70
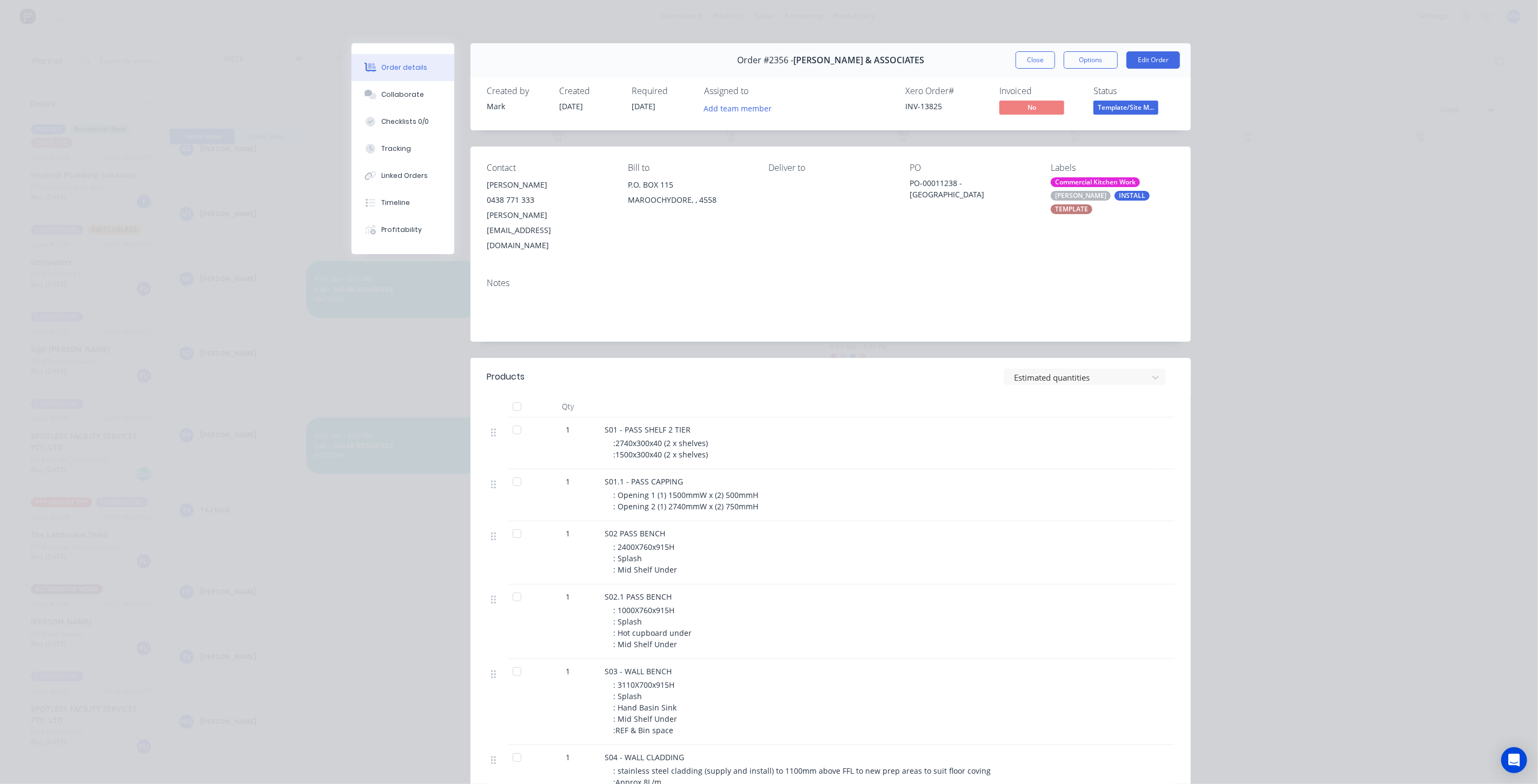
click at [862, 469] on div "S01.1 - PASS CAPPING : Opening 1 (1) 1500mmW x (2) 500mmH : Opening 2 (1) 2740m…" at bounding box center [870, 495] width 541 height 52
click at [1033, 59] on button "Close" at bounding box center [1035, 60] width 39 height 18
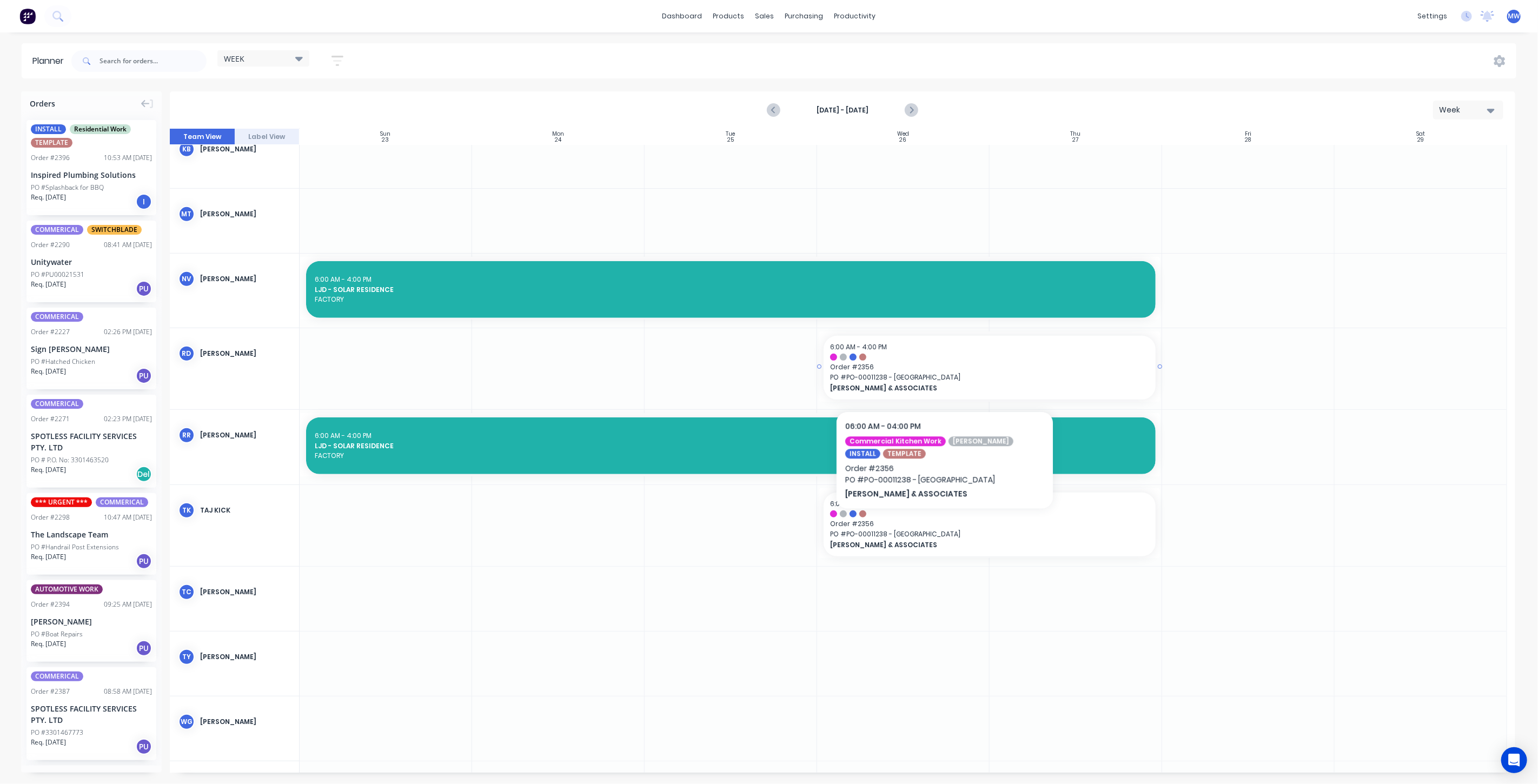
click at [945, 373] on span "PO # PO-00011238 - Maleny Hotel" at bounding box center [989, 378] width 319 height 10
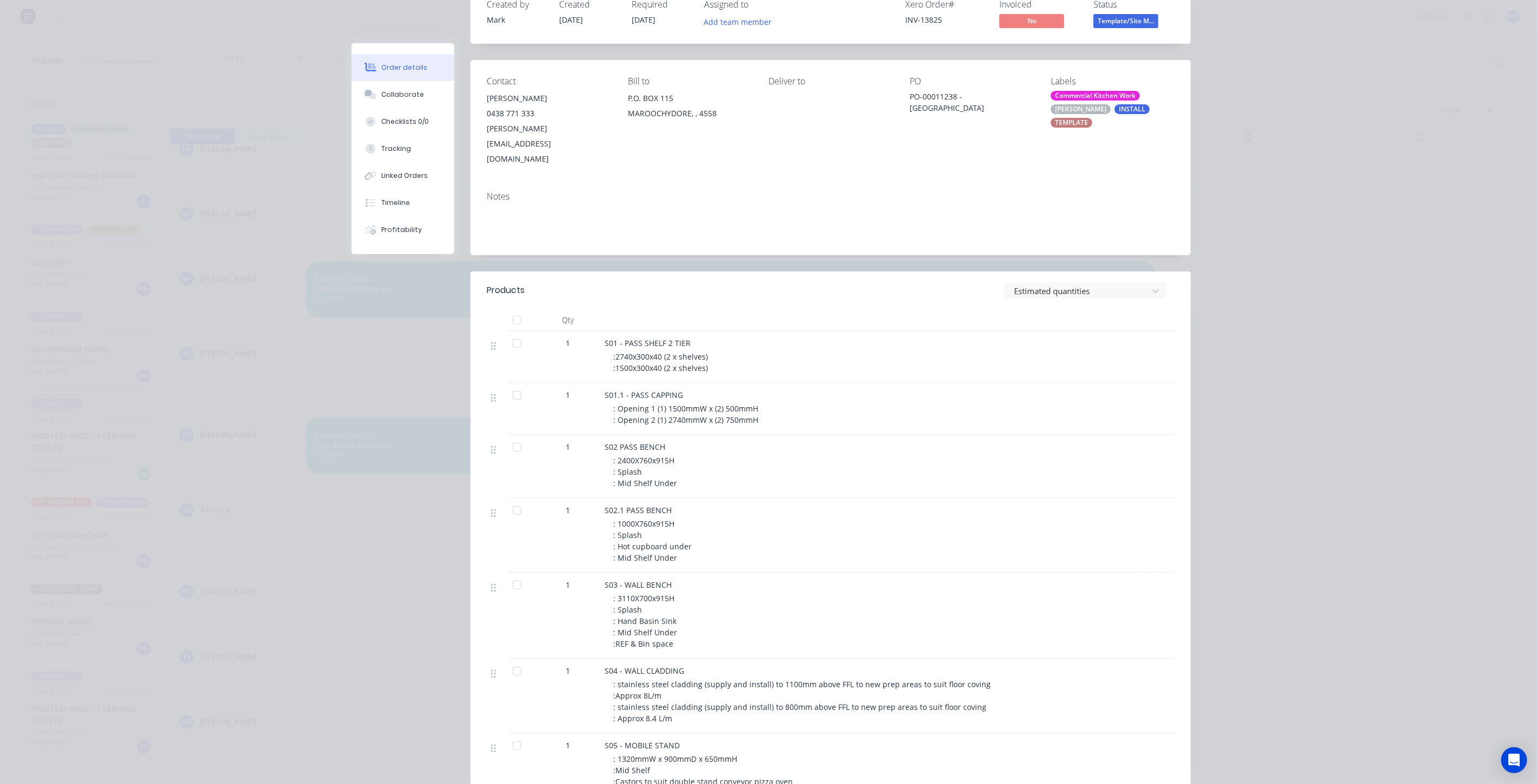
scroll to position [0, 0]
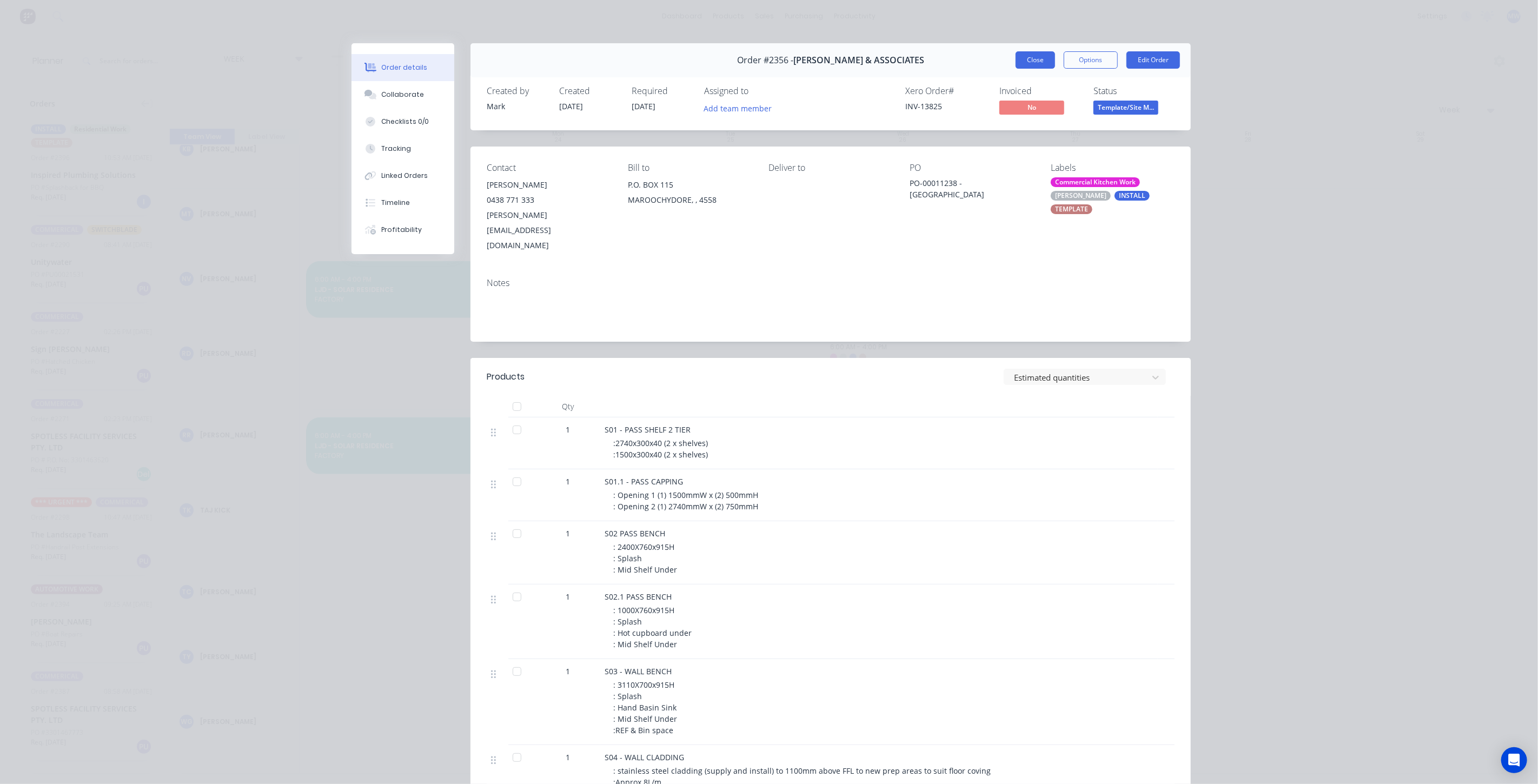
click at [1038, 56] on button "Close" at bounding box center [1035, 60] width 39 height 18
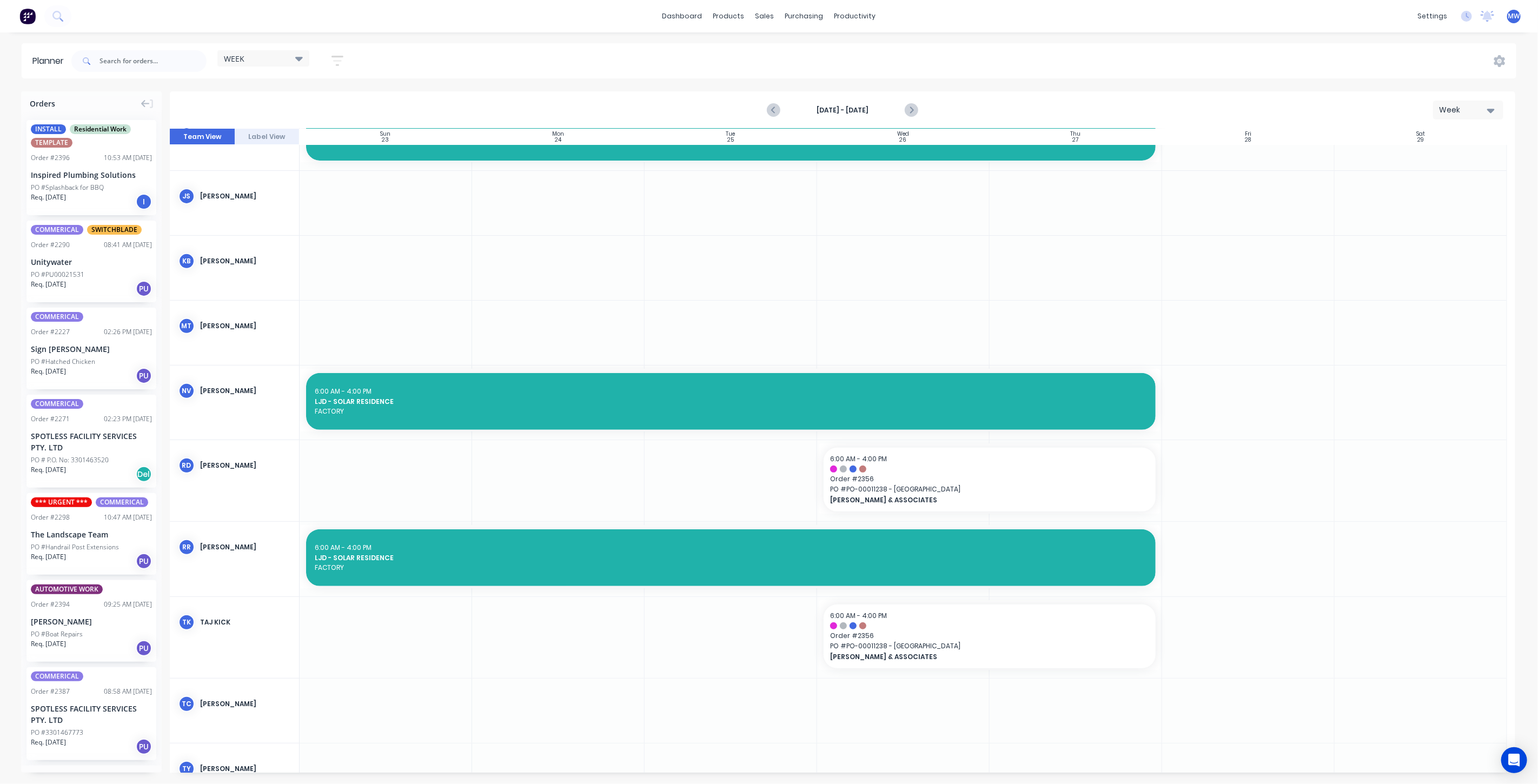
scroll to position [240, 0]
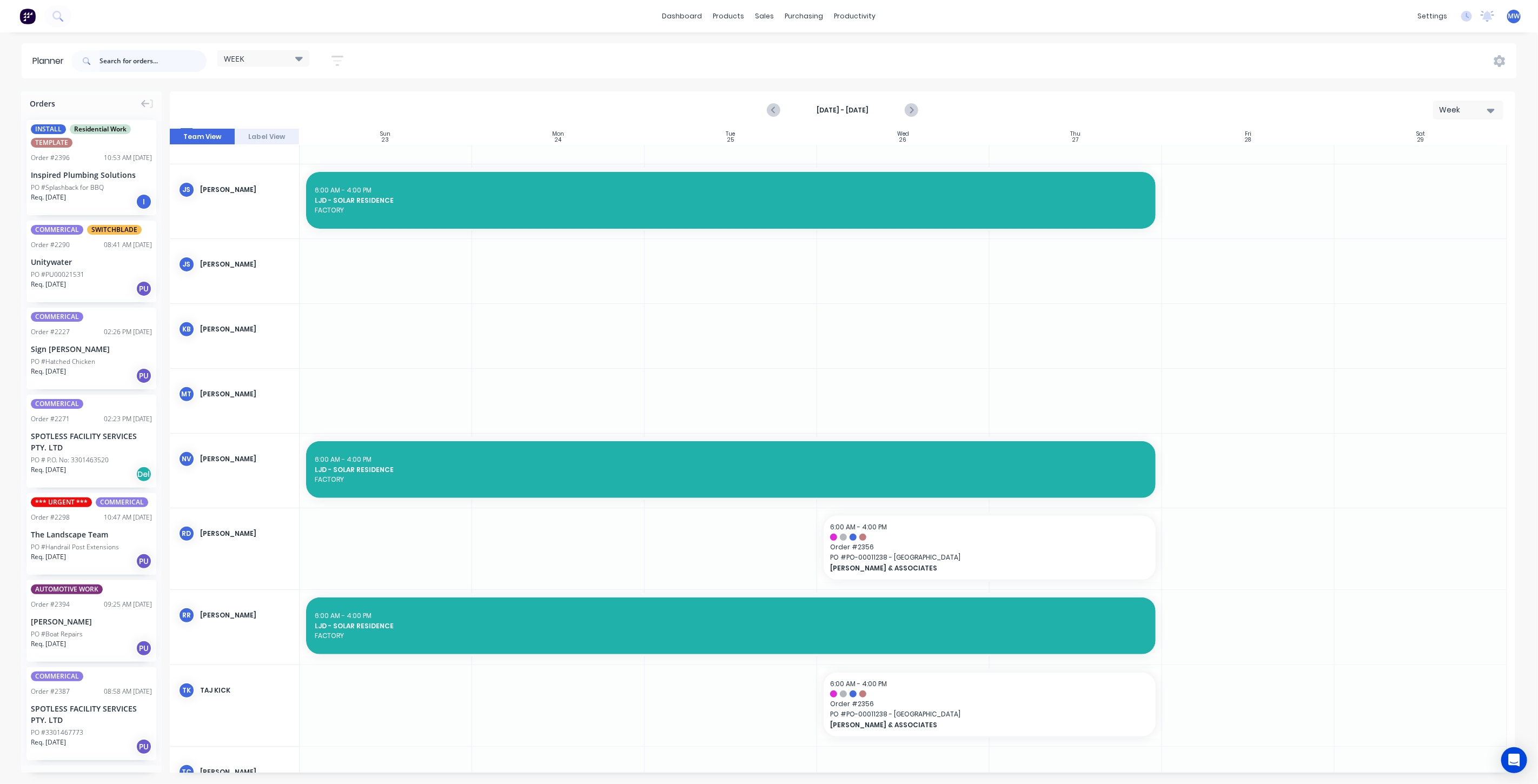
click at [126, 66] on input "text" at bounding box center [153, 61] width 107 height 22
type input "2356"
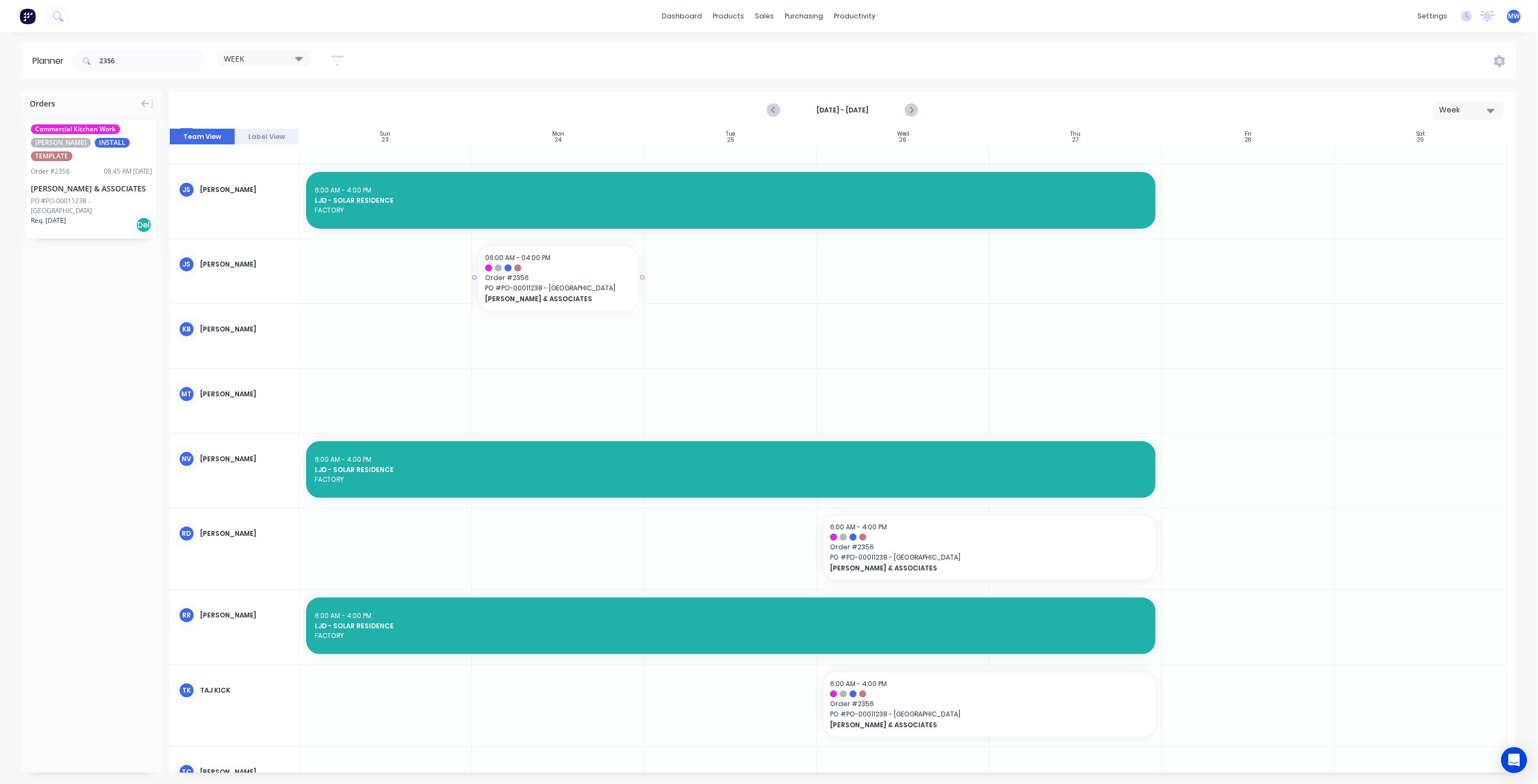
drag, startPoint x: 78, startPoint y: 170, endPoint x: 550, endPoint y: 290, distance: 487.0
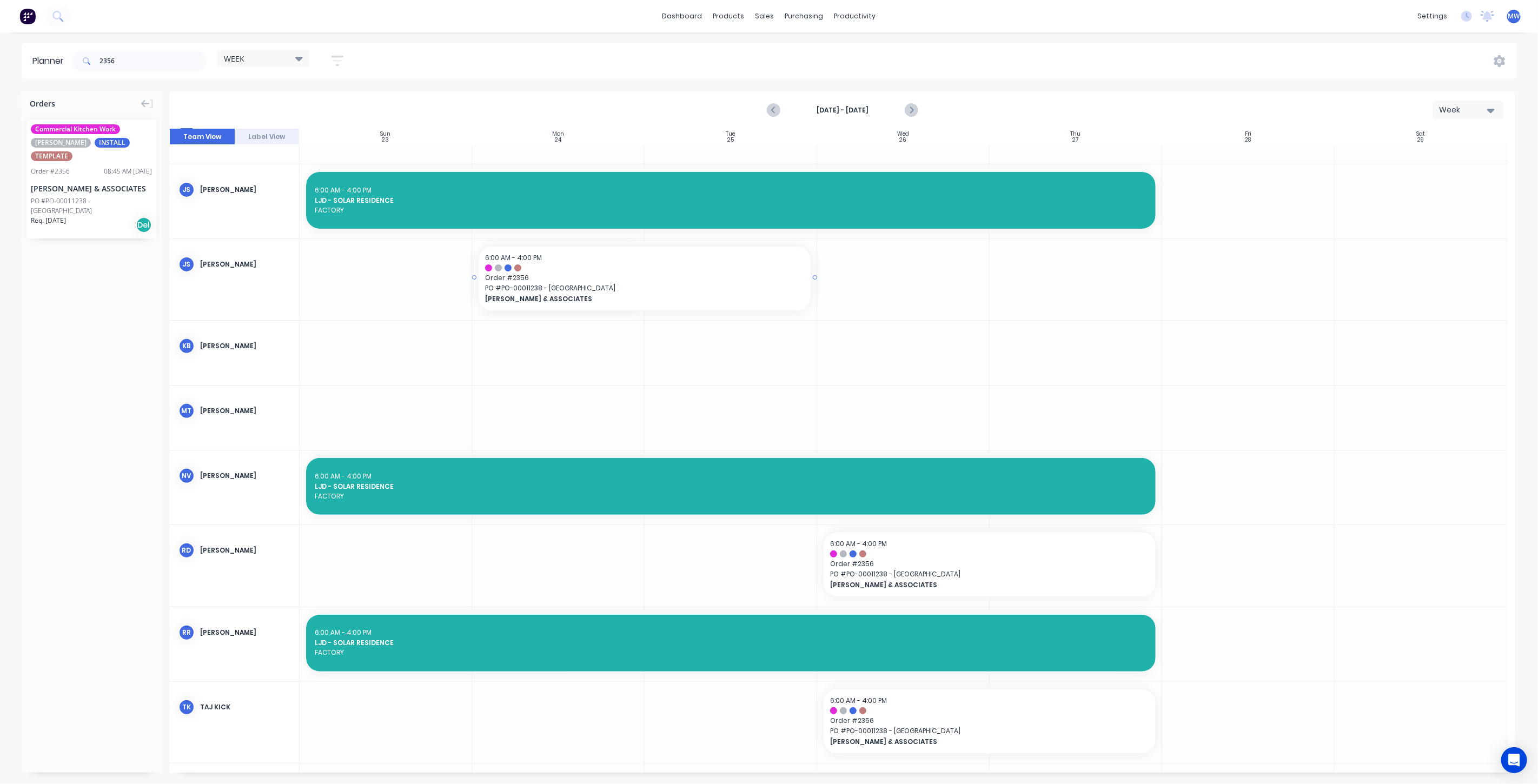
drag, startPoint x: 642, startPoint y: 275, endPoint x: 685, endPoint y: 274, distance: 43.0
click at [625, 324] on div "Create additional timeslot" at bounding box center [621, 332] width 116 height 22
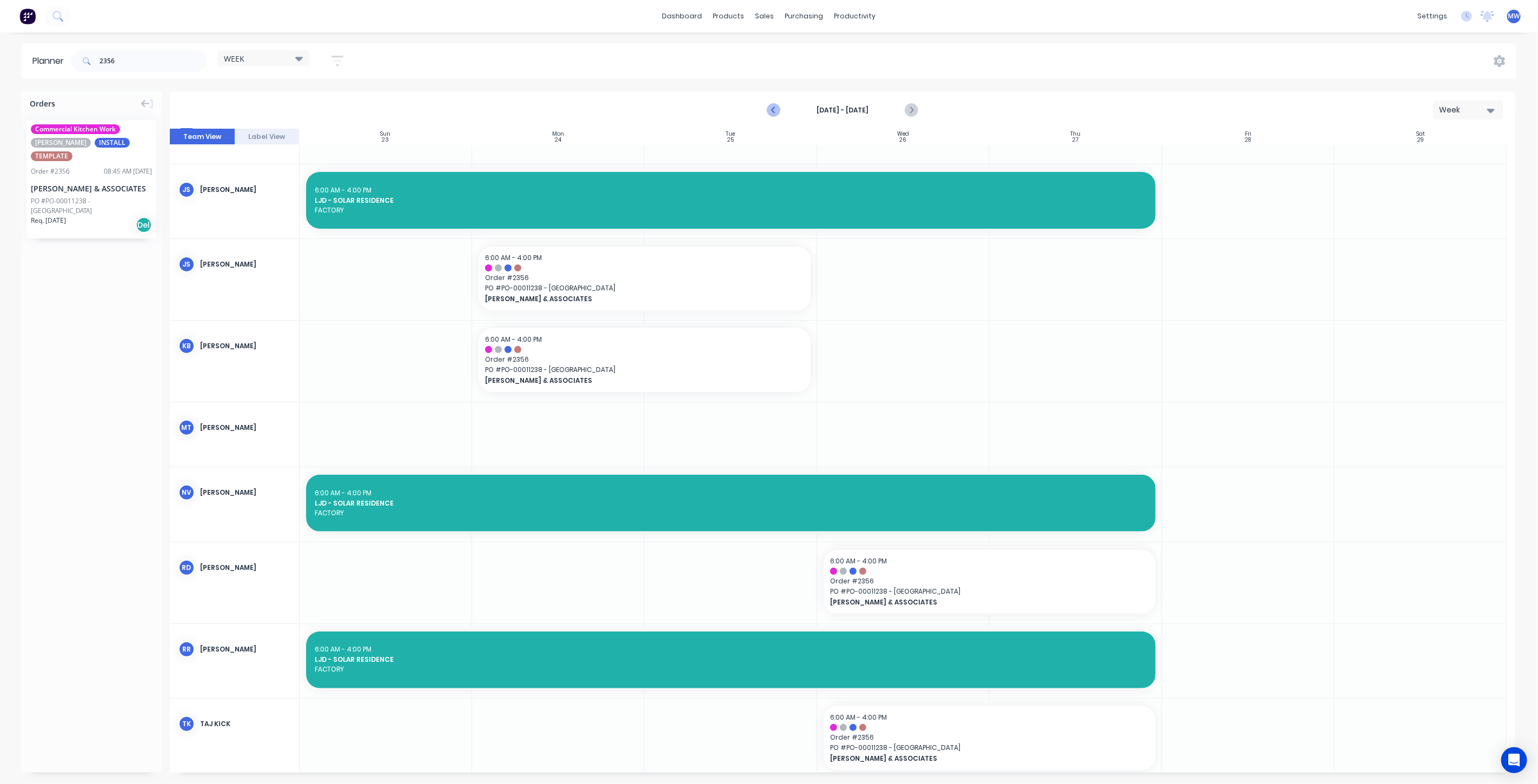
click at [773, 107] on icon "Previous page" at bounding box center [774, 110] width 13 height 13
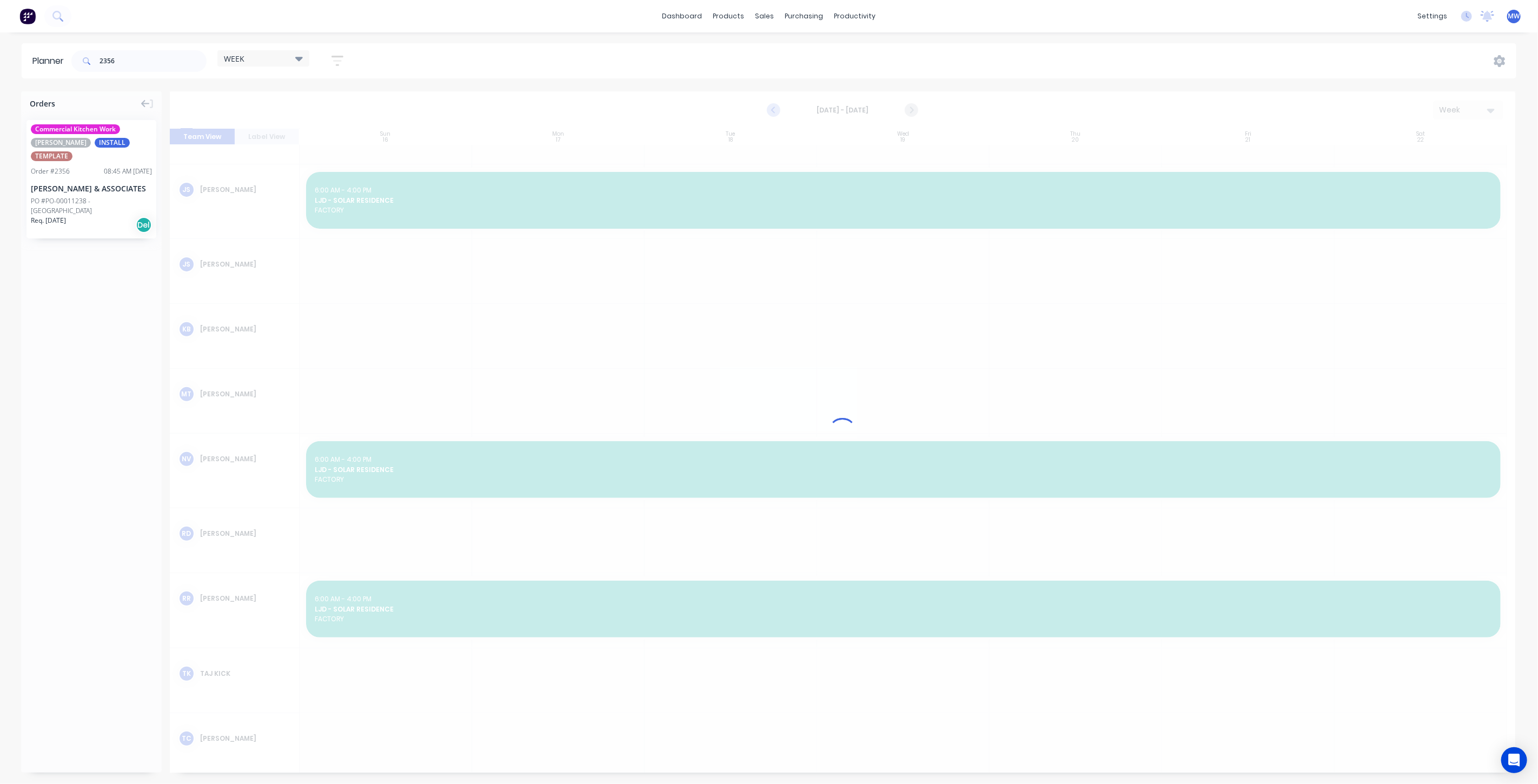
scroll to position [257, 0]
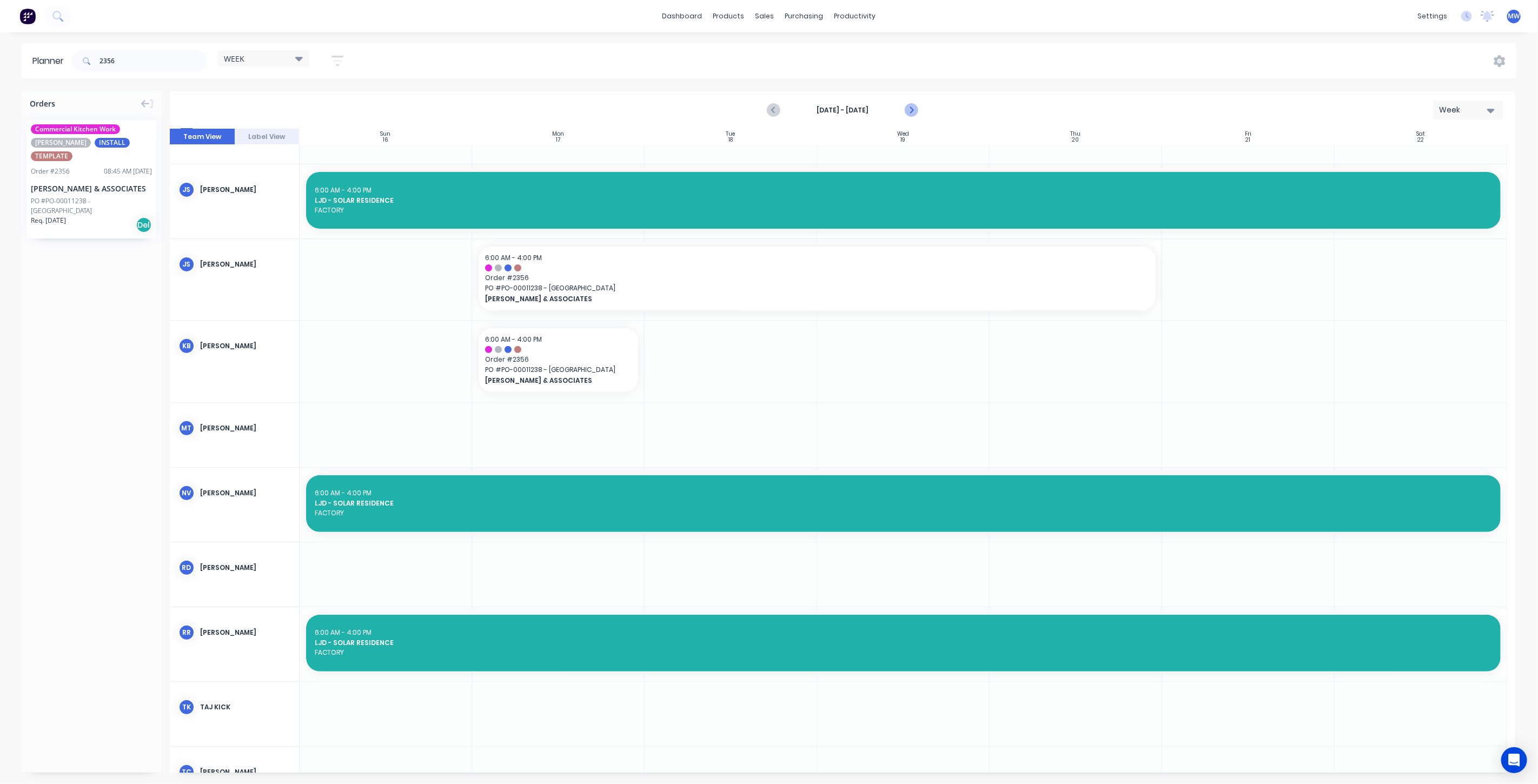
click at [907, 107] on icon "Next page" at bounding box center [910, 110] width 13 height 13
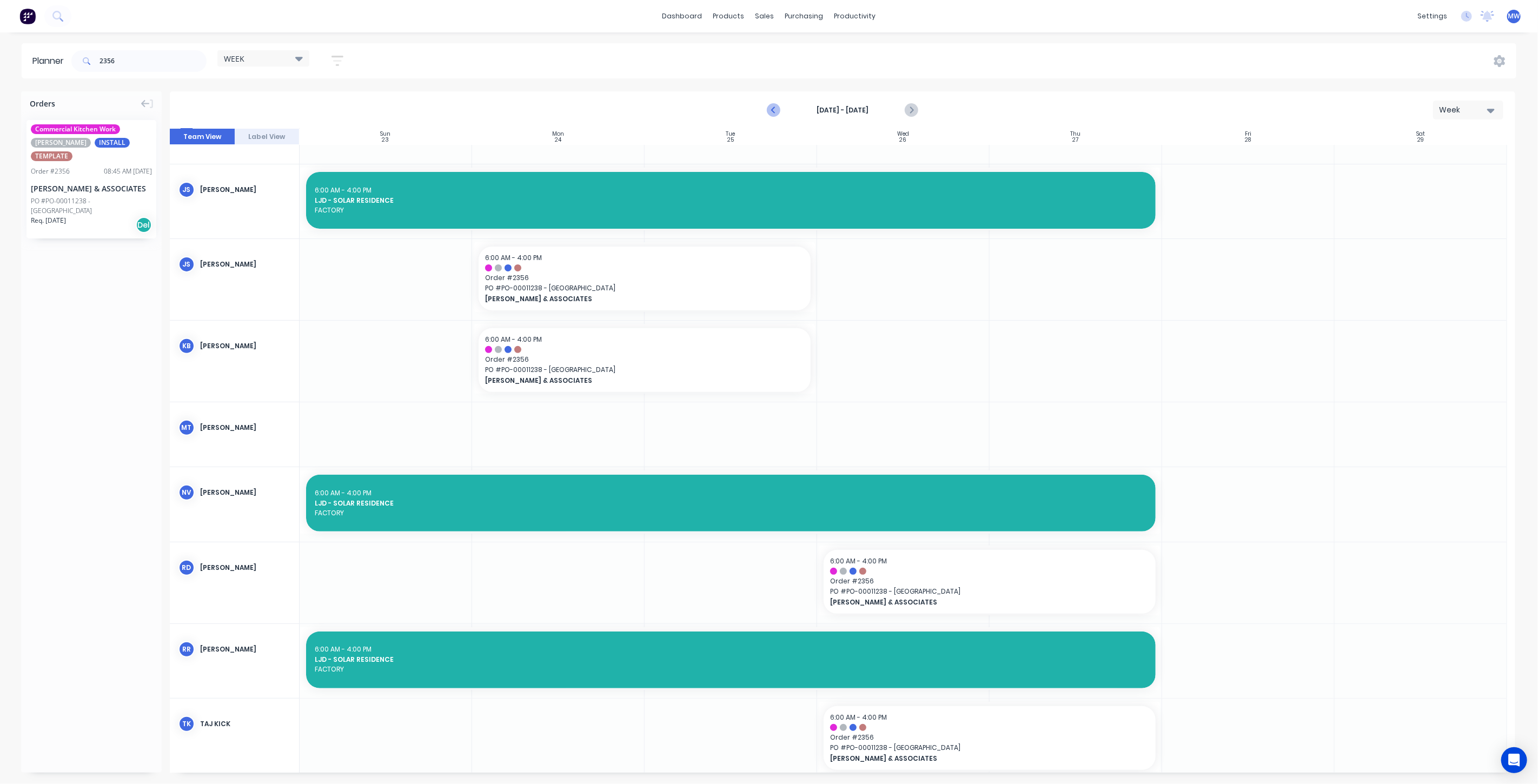
click at [773, 111] on icon "Previous page" at bounding box center [774, 110] width 5 height 8
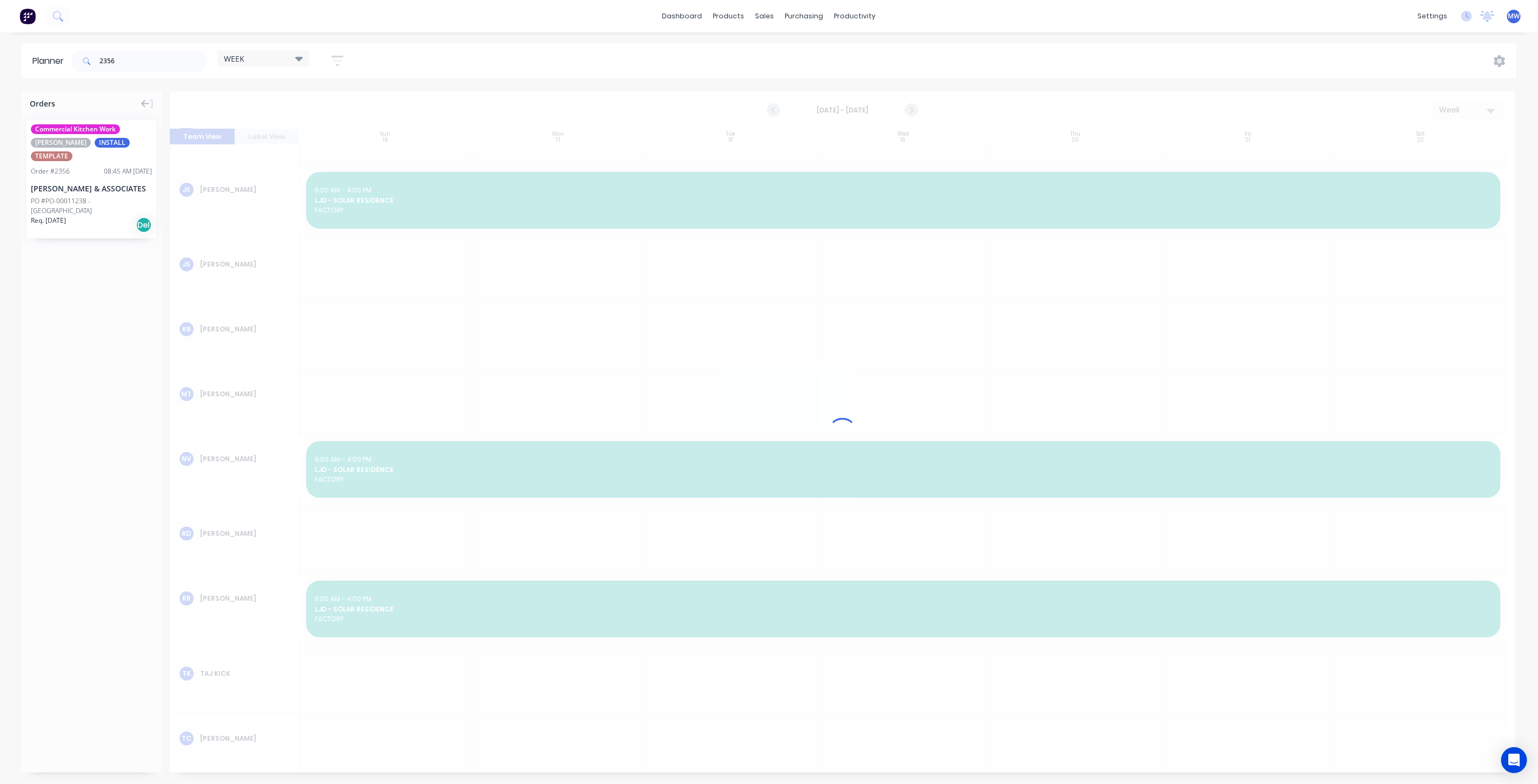
scroll to position [257, 0]
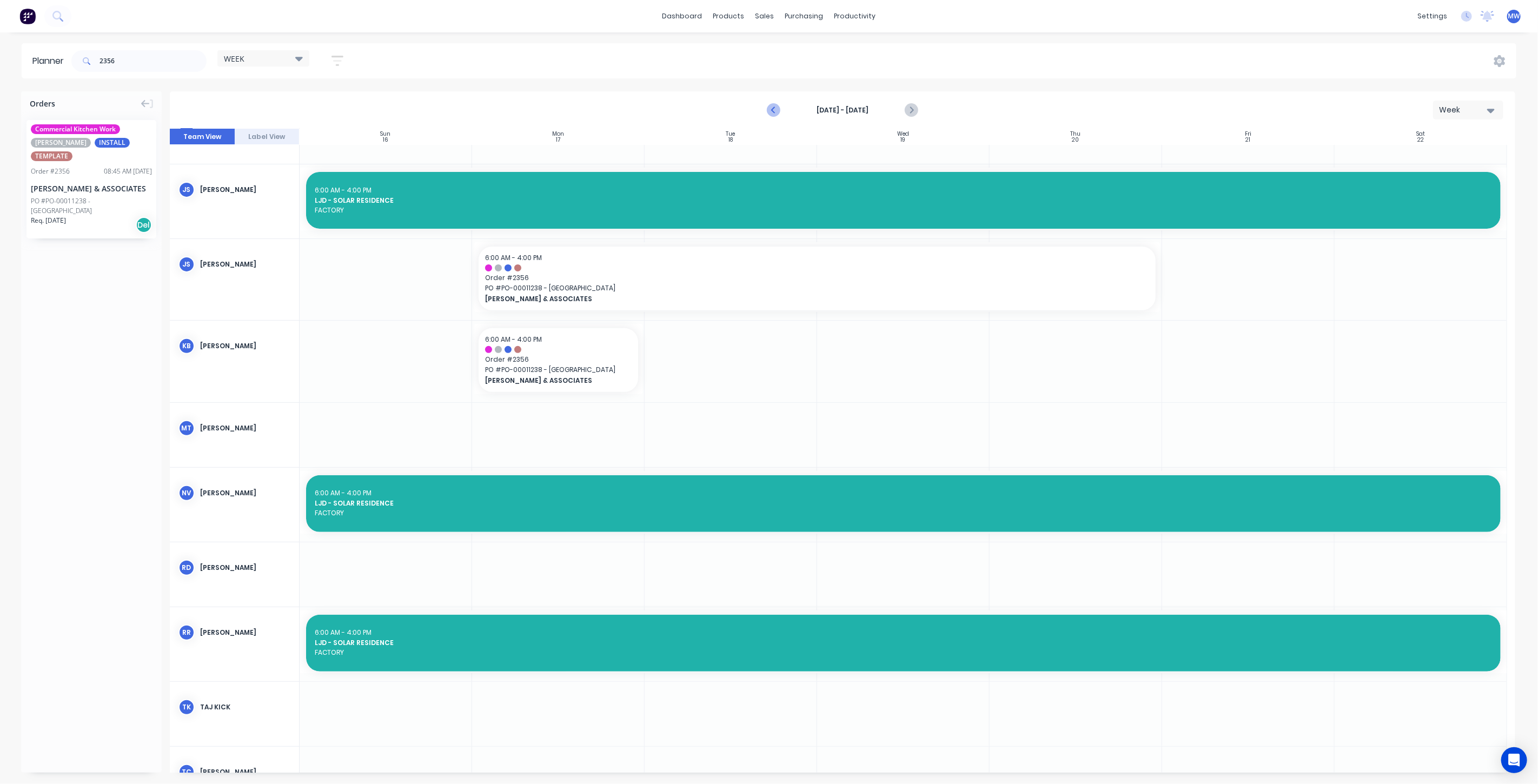
click at [777, 109] on icon "Previous page" at bounding box center [774, 110] width 13 height 13
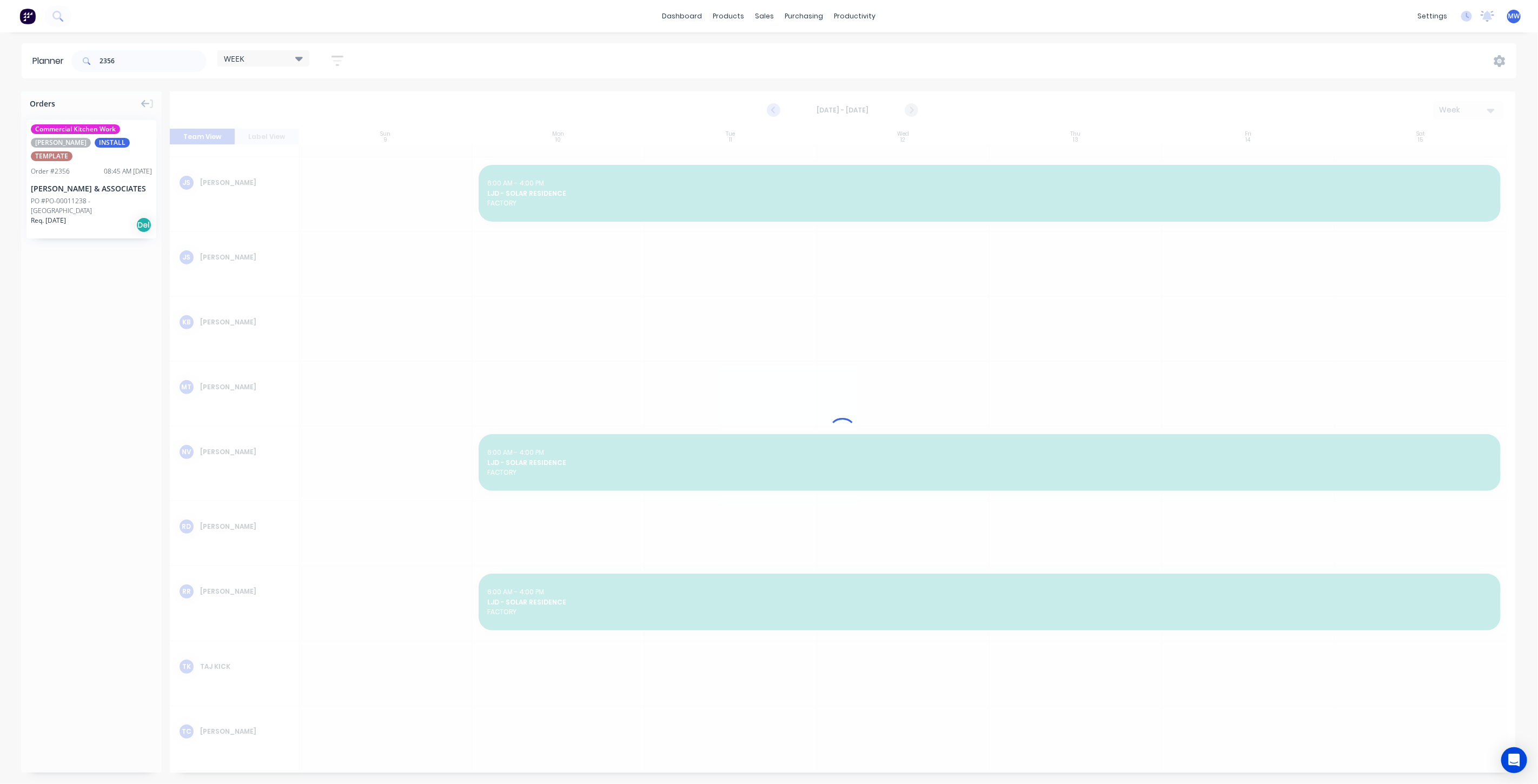
scroll to position [250, 0]
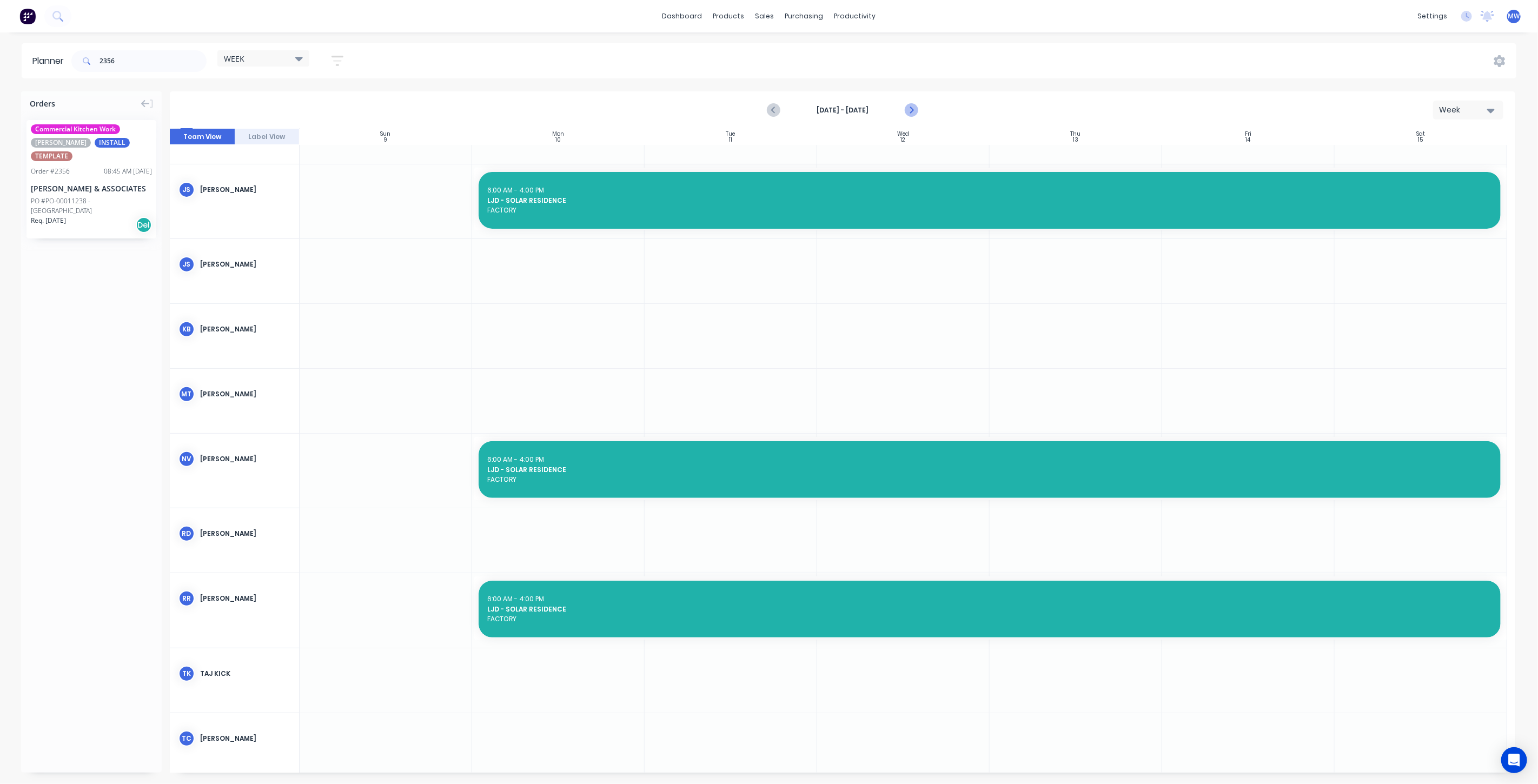
click at [910, 107] on icon "Next page" at bounding box center [911, 110] width 5 height 8
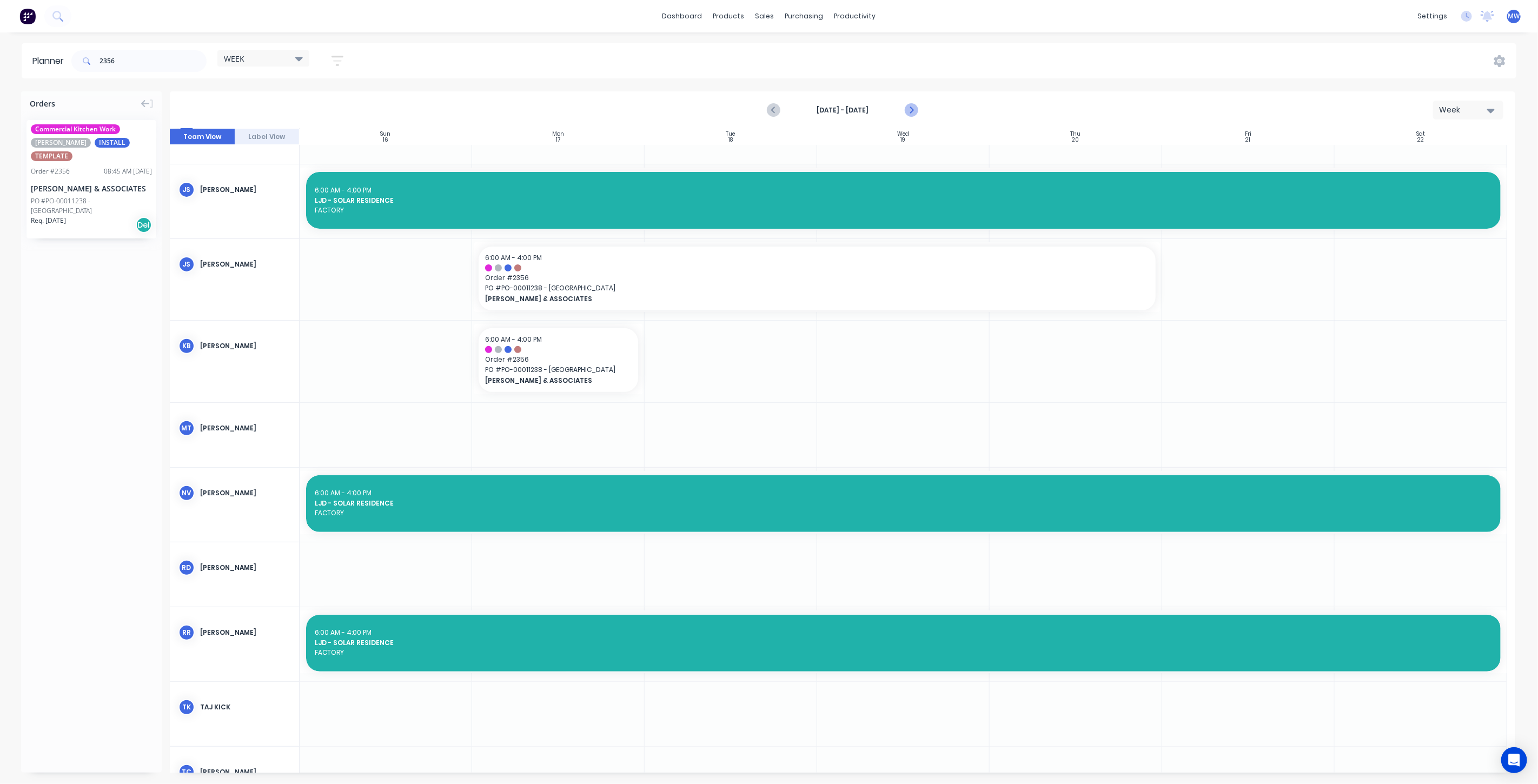
click at [910, 107] on icon "Next page" at bounding box center [911, 110] width 5 height 8
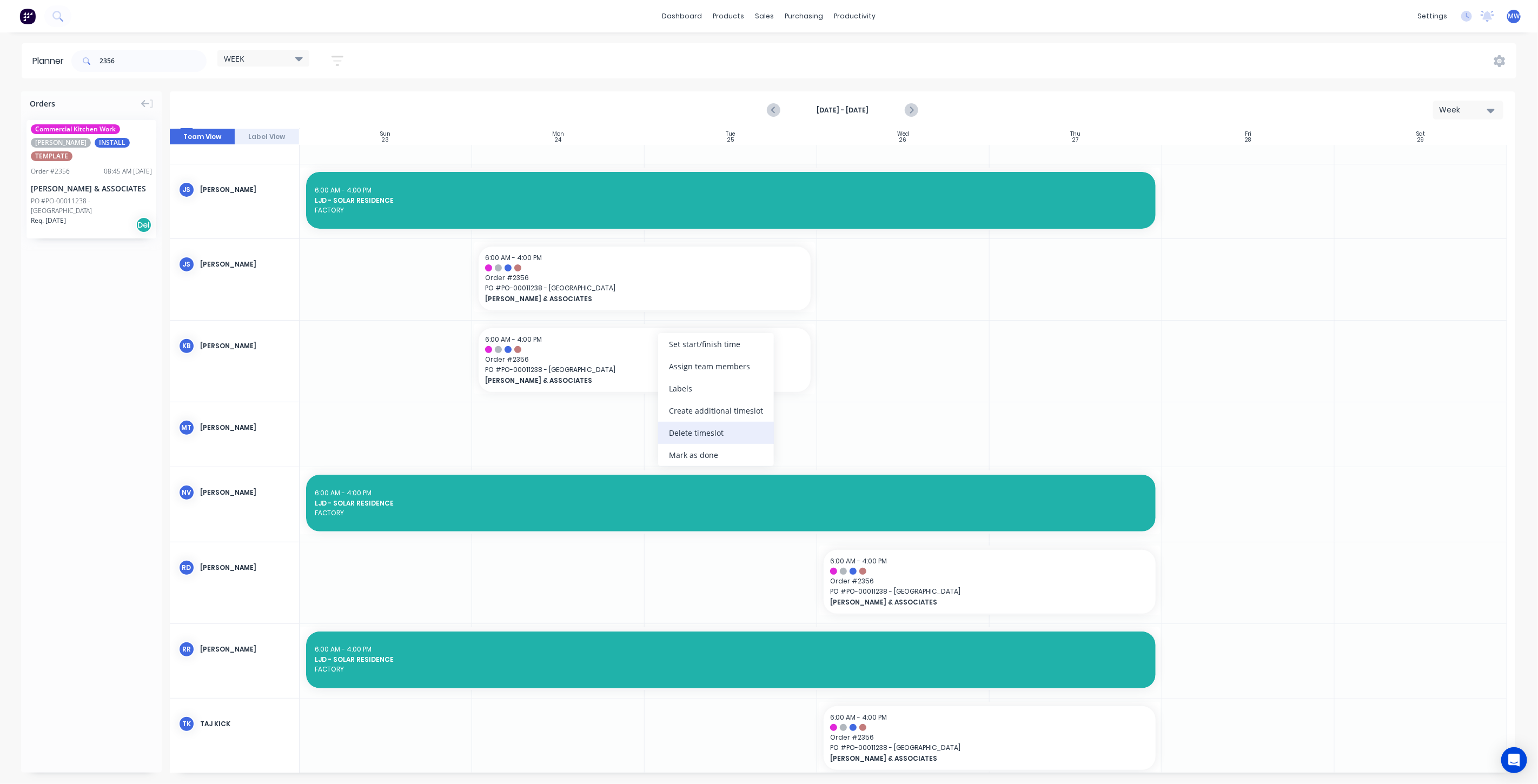
click at [703, 440] on div "Delete timeslot" at bounding box center [716, 432] width 116 height 22
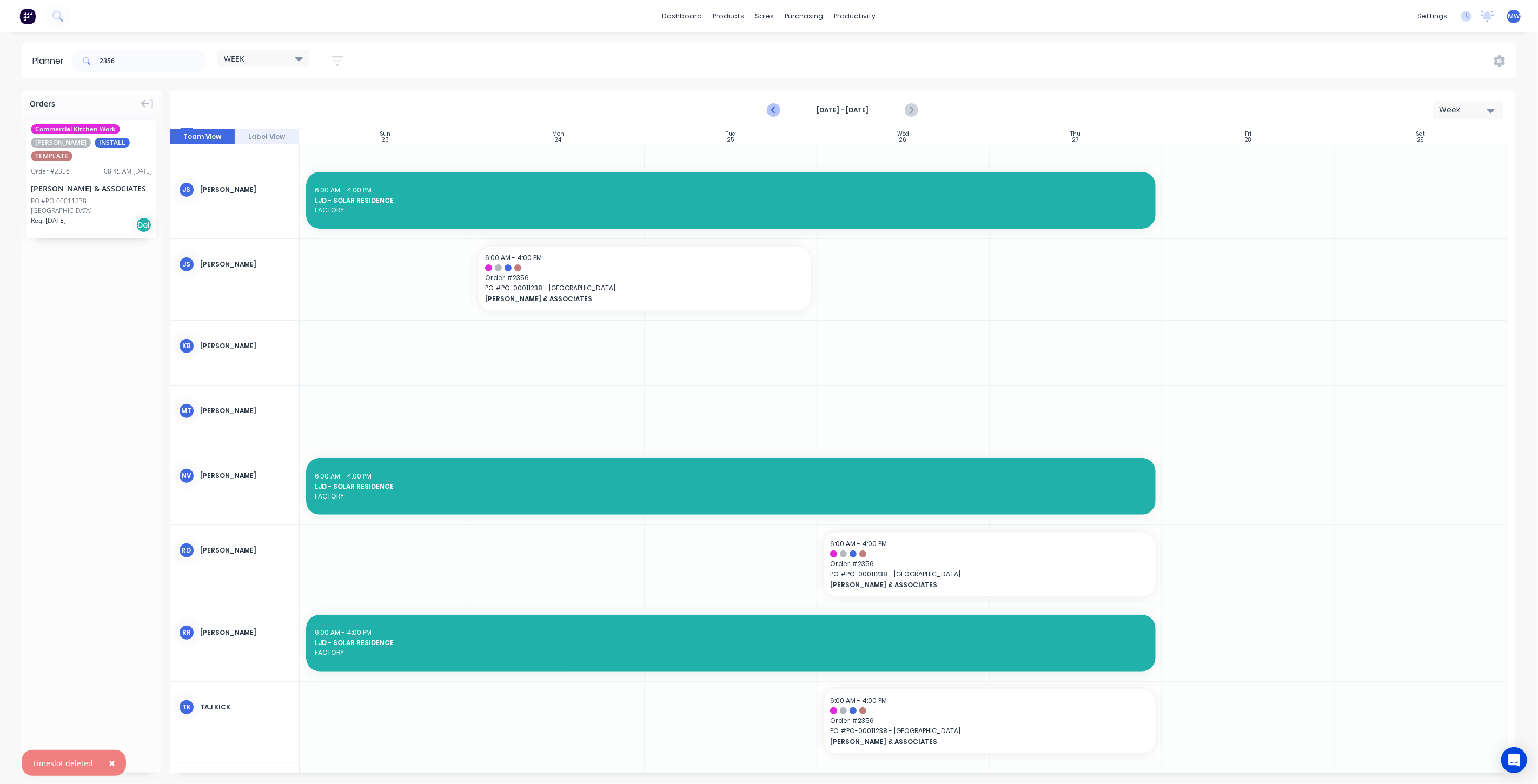
click at [772, 111] on icon "Previous page" at bounding box center [774, 110] width 13 height 13
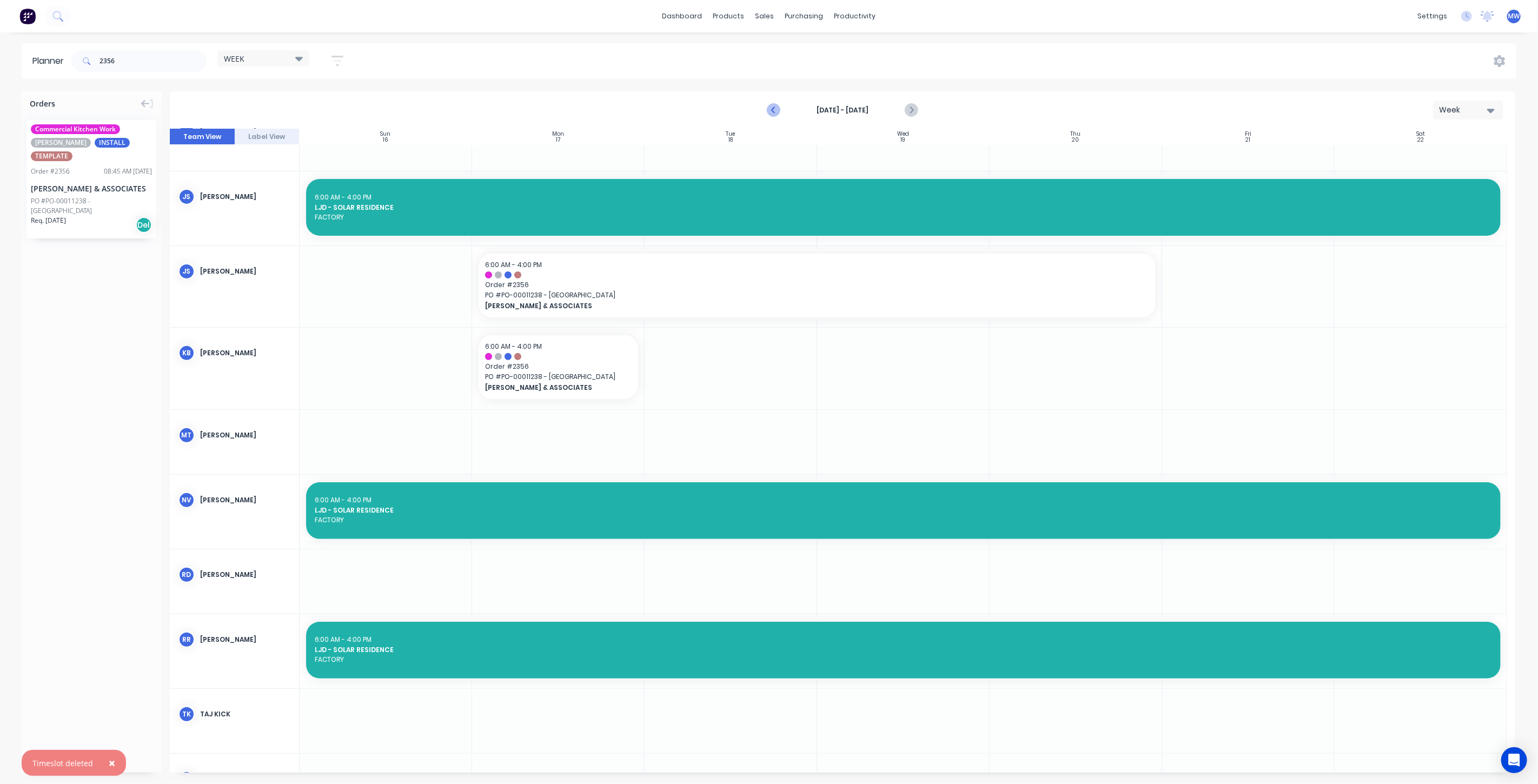
scroll to position [257, 0]
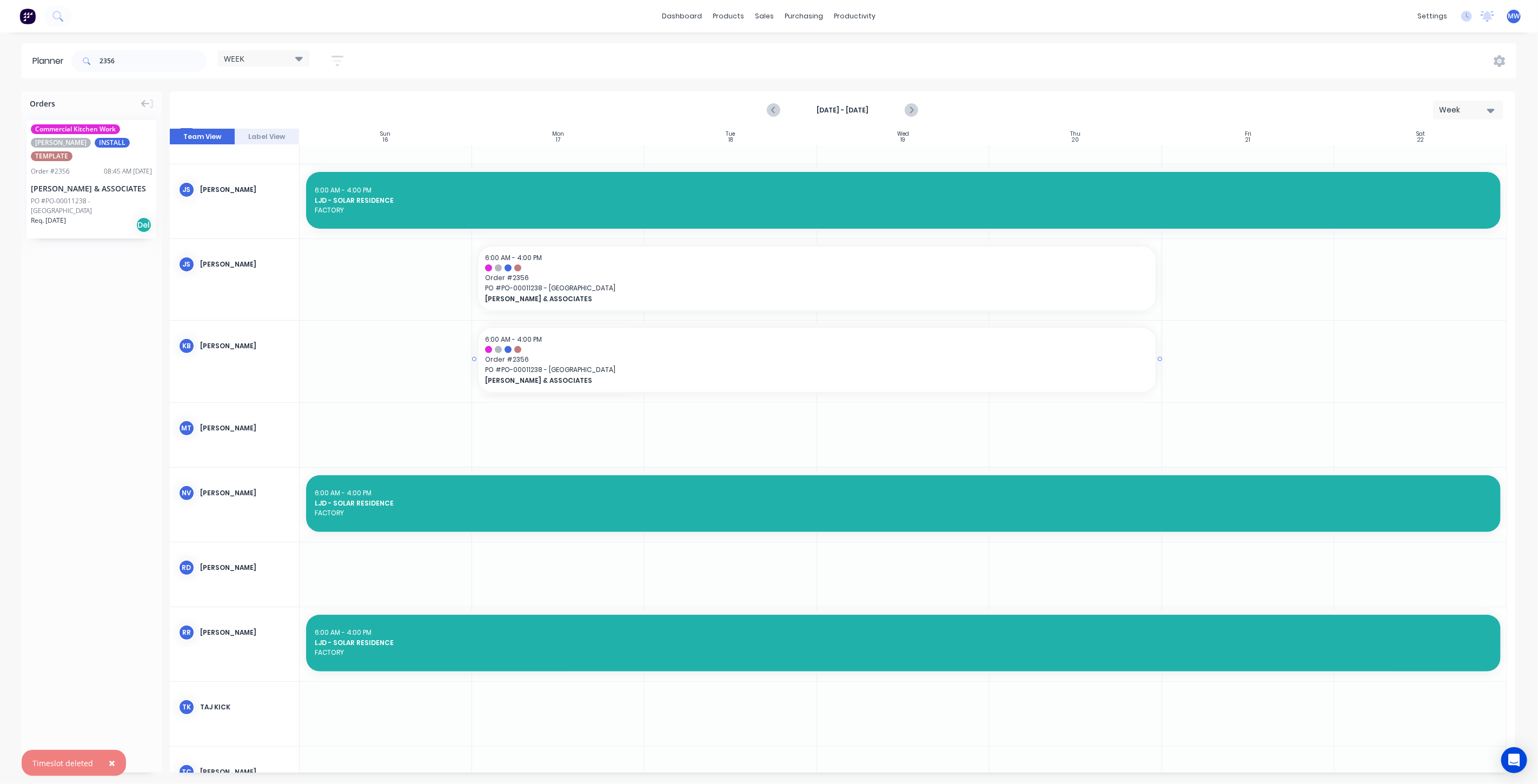
drag, startPoint x: 642, startPoint y: 359, endPoint x: 1046, endPoint y: 367, distance: 404.1
drag, startPoint x: 139, startPoint y: 64, endPoint x: 69, endPoint y: 62, distance: 70.0
click at [71, 63] on div "2356 WEEK Save new view None edit WEEK (Default) edit Rex edit SCSM - MAIN edit…" at bounding box center [212, 61] width 286 height 33
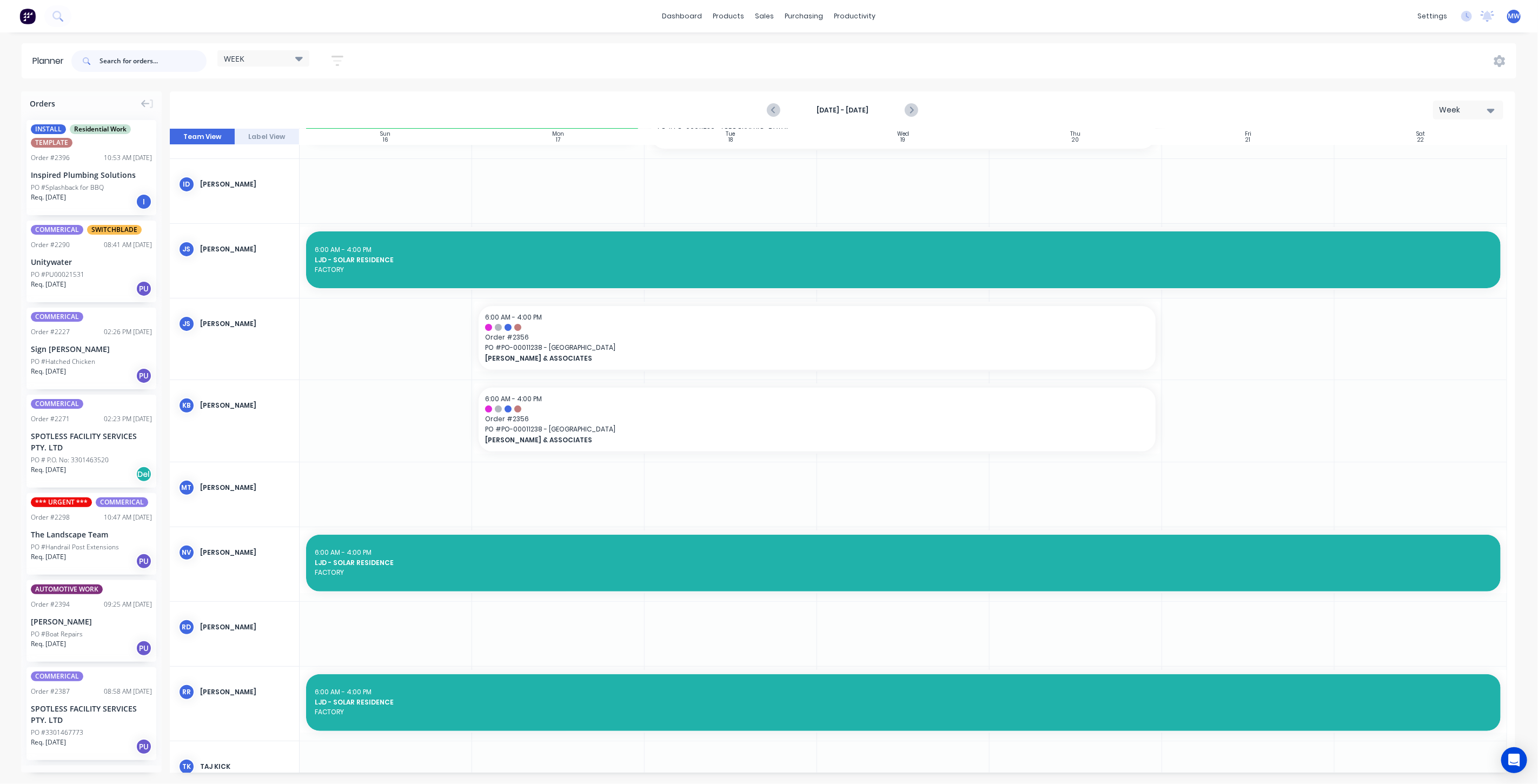
scroll to position [0, 0]
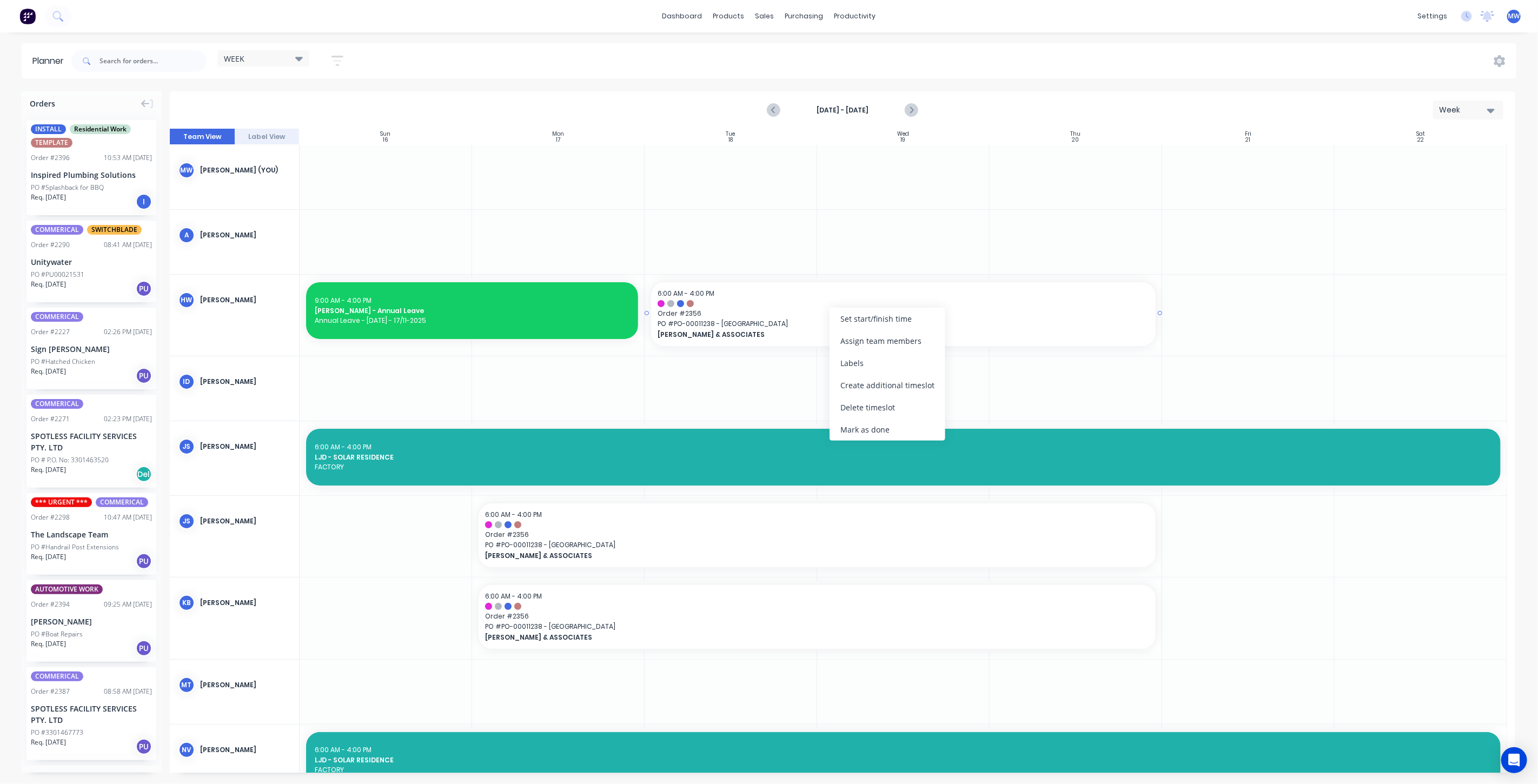
click at [720, 309] on span "Order # 2356" at bounding box center [904, 313] width 492 height 10
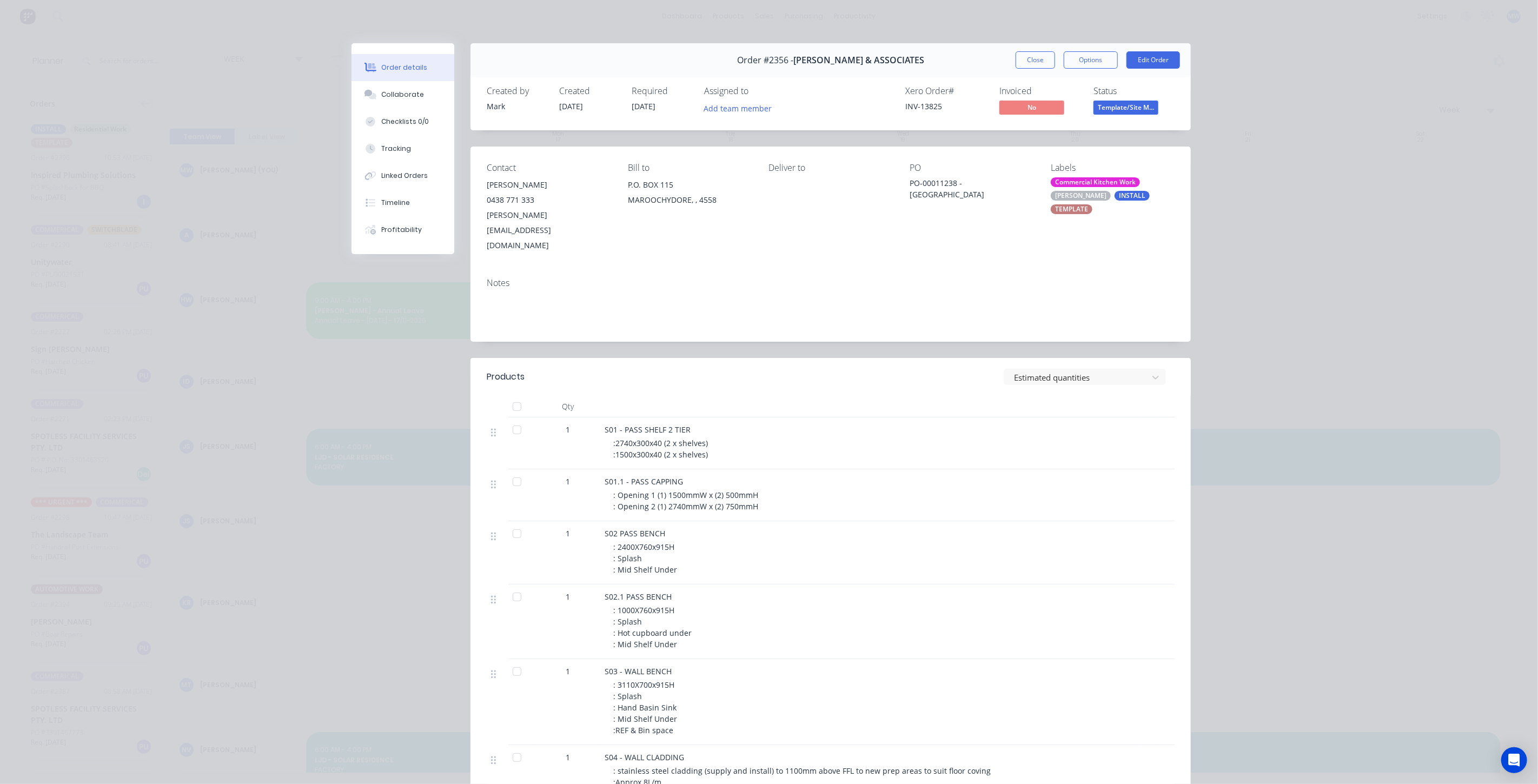
click at [1035, 60] on button "Close" at bounding box center [1035, 60] width 39 height 18
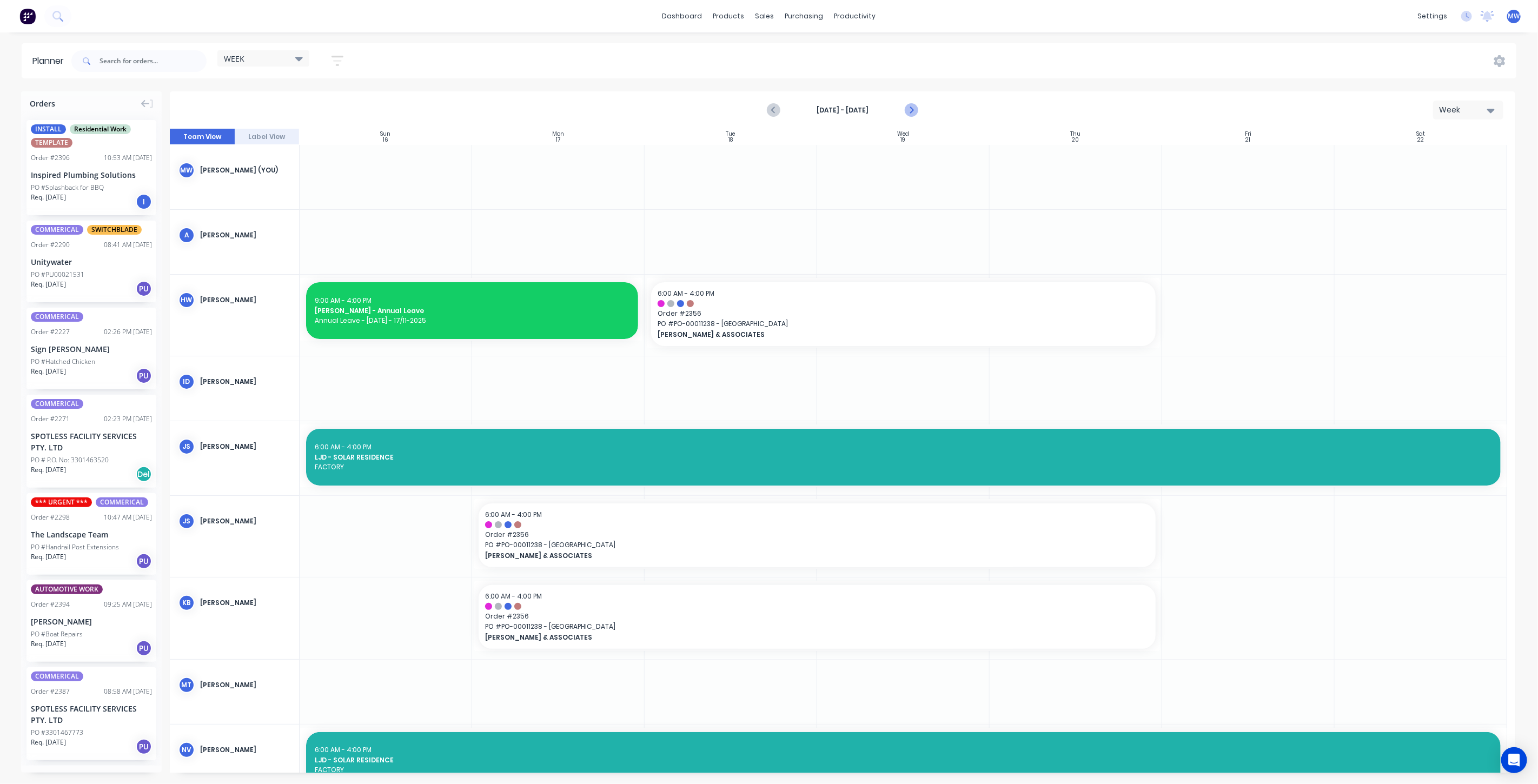
click at [914, 109] on icon "Next page" at bounding box center [910, 110] width 13 height 13
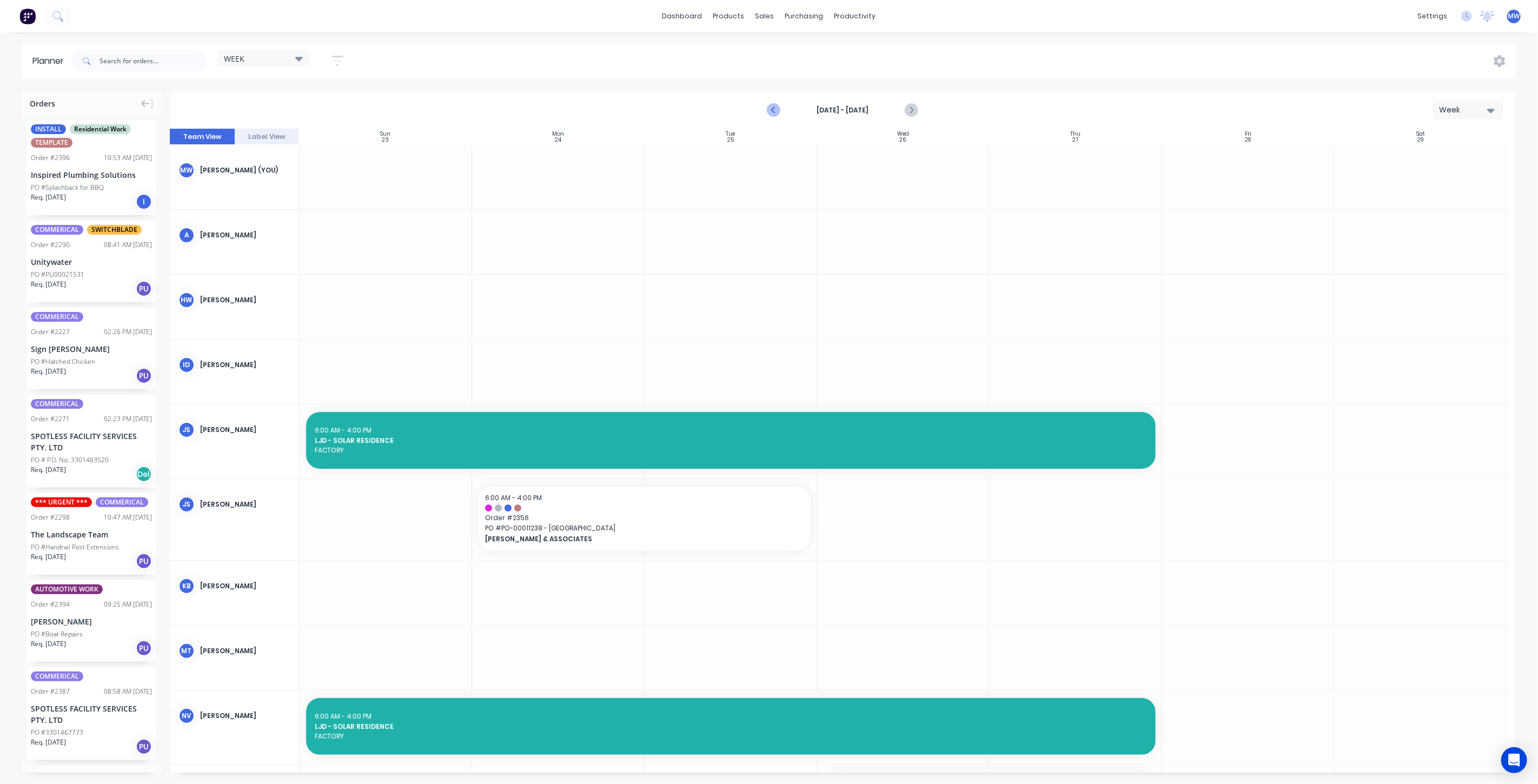
click at [771, 113] on icon "Previous page" at bounding box center [774, 110] width 13 height 13
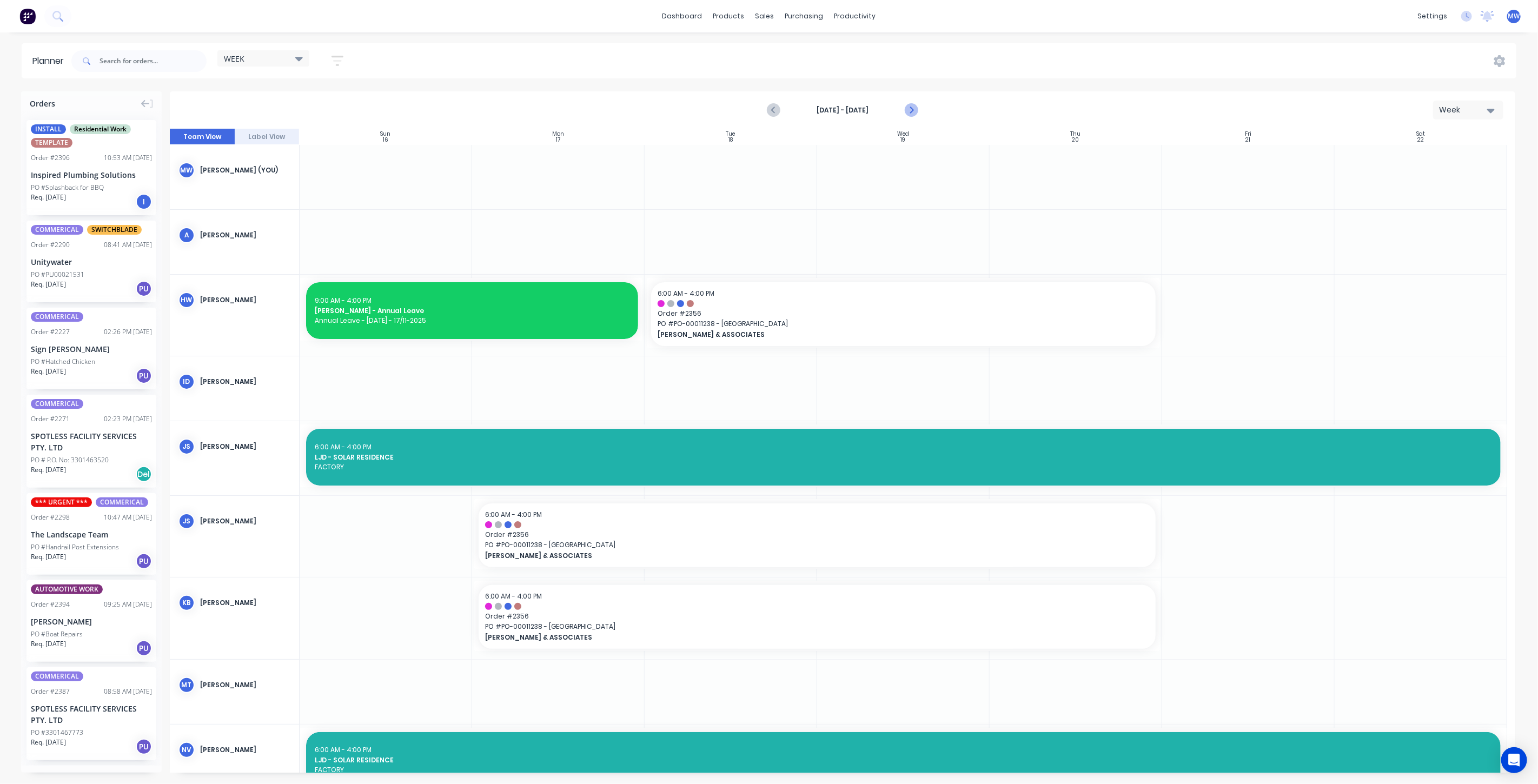
click at [910, 111] on icon "Next page" at bounding box center [910, 110] width 13 height 13
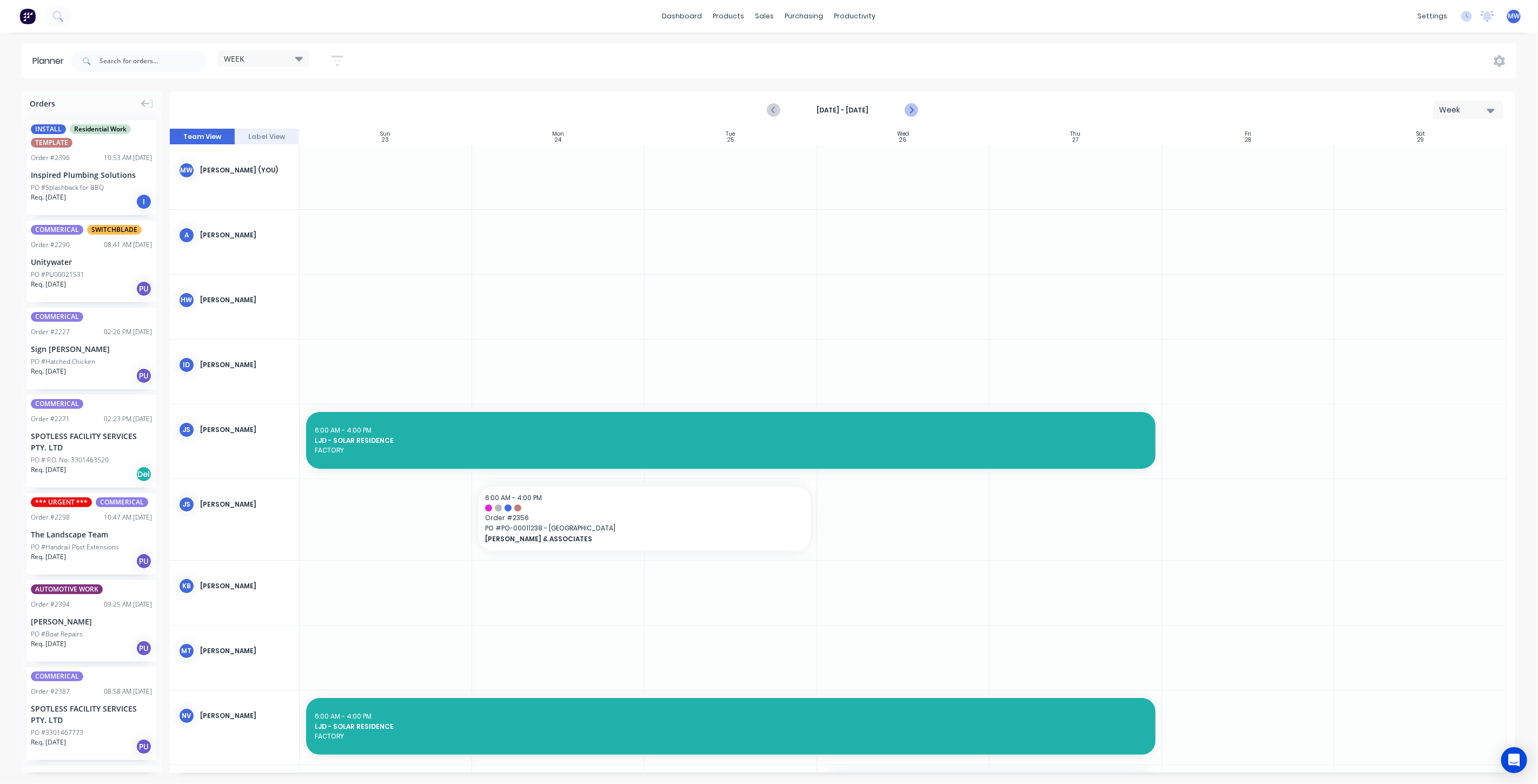
click at [910, 111] on icon "Next page" at bounding box center [910, 110] width 13 height 13
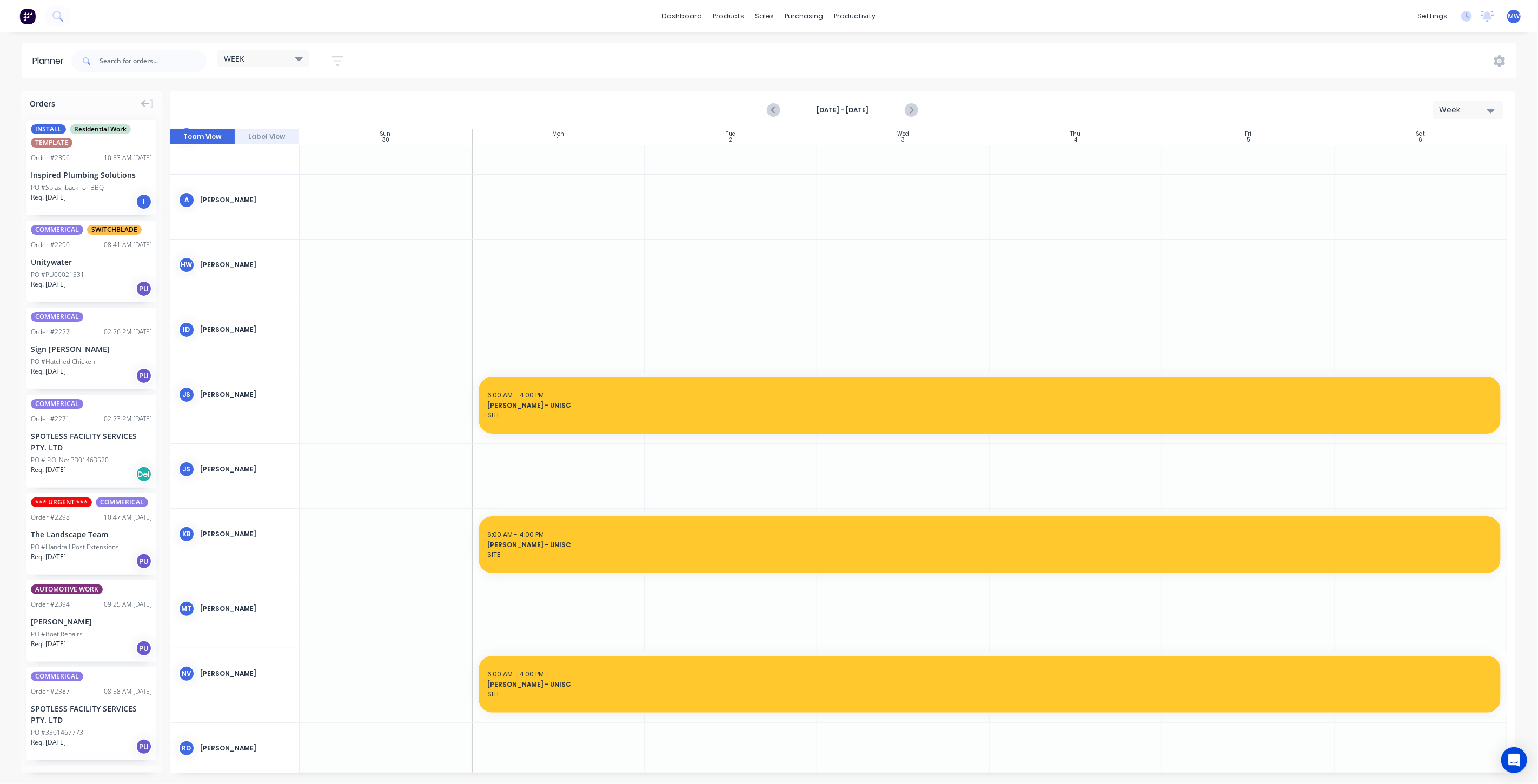
scroll to position [60, 0]
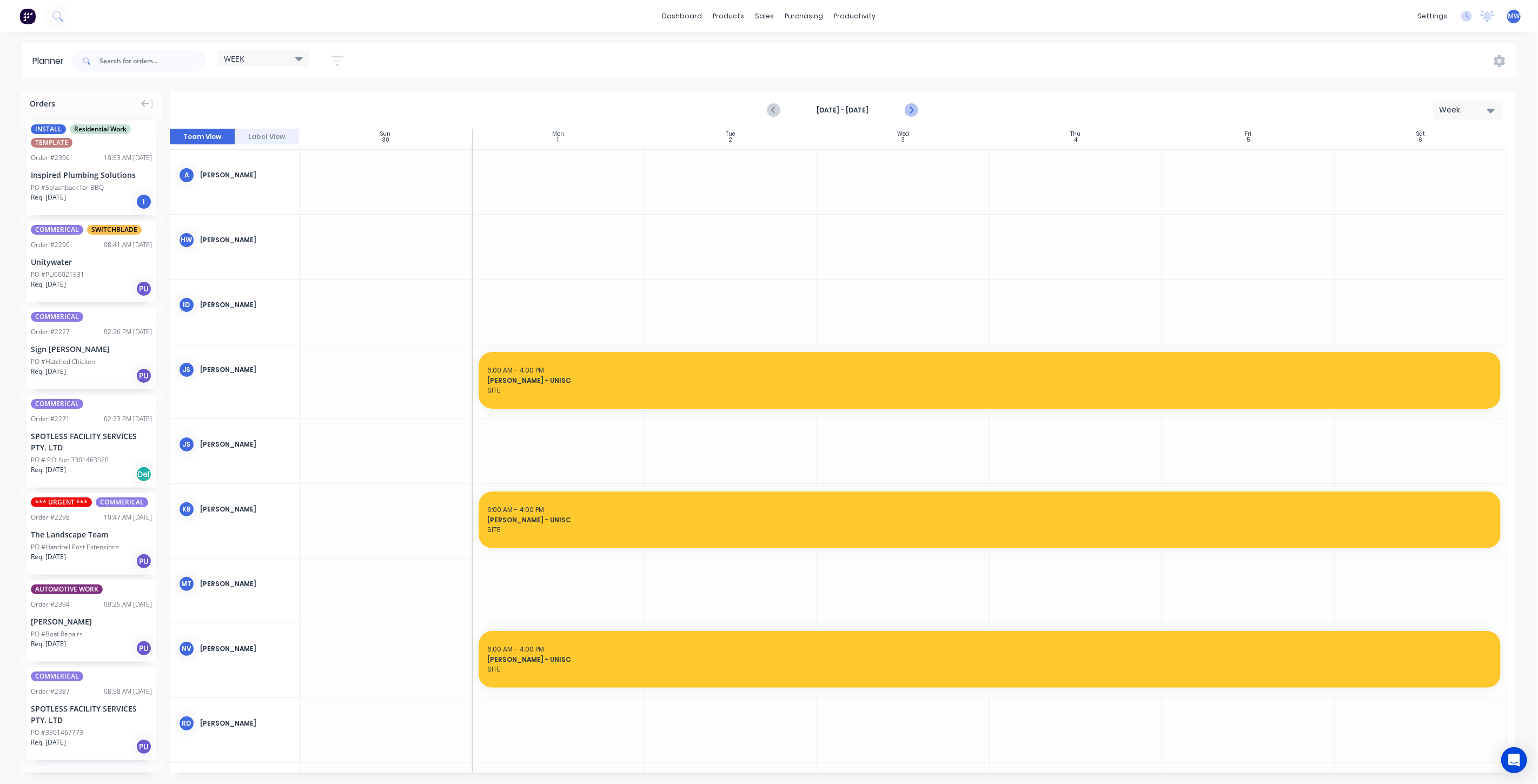
click at [915, 109] on icon "Next page" at bounding box center [910, 110] width 13 height 13
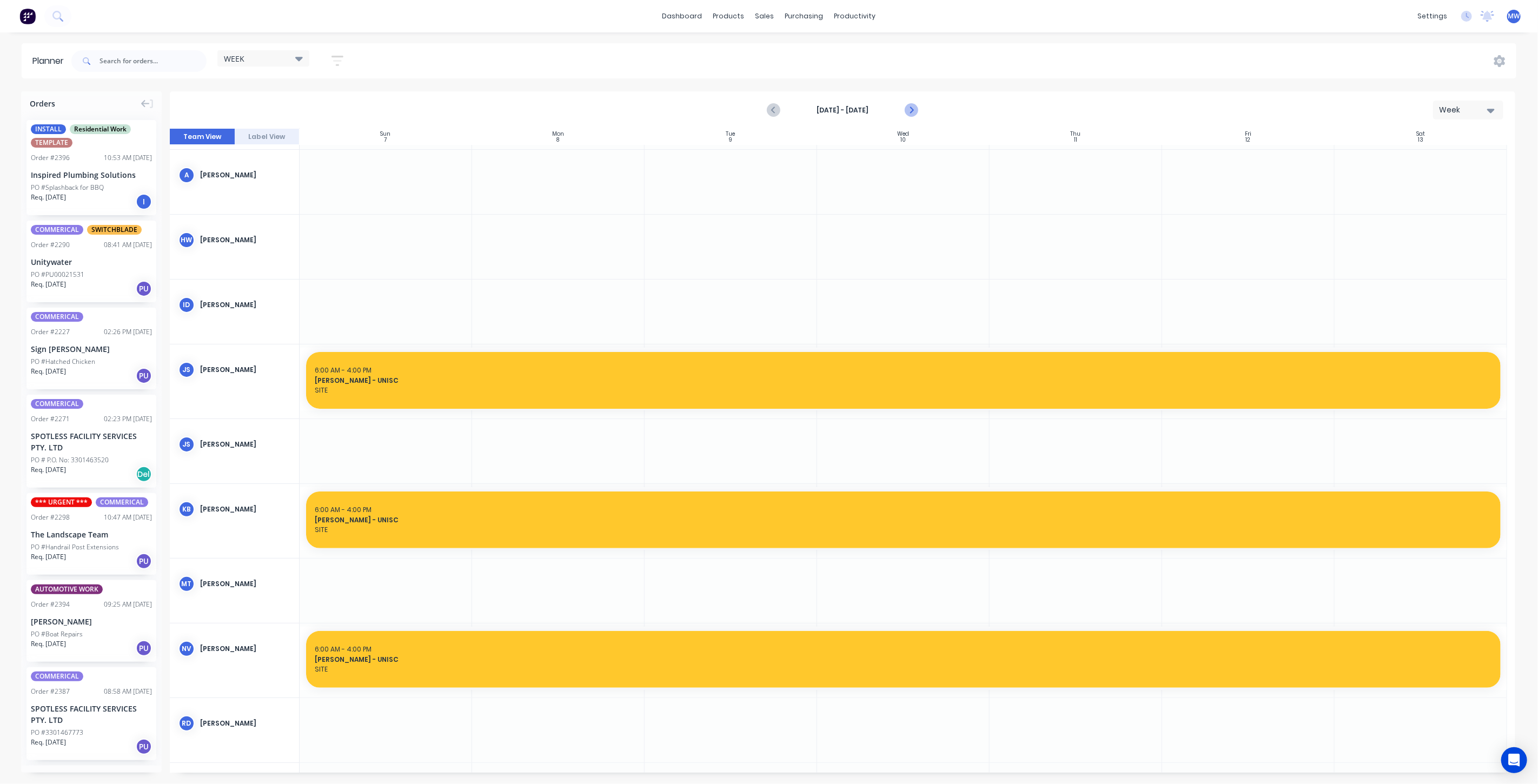
click at [915, 109] on icon "Next page" at bounding box center [910, 110] width 13 height 13
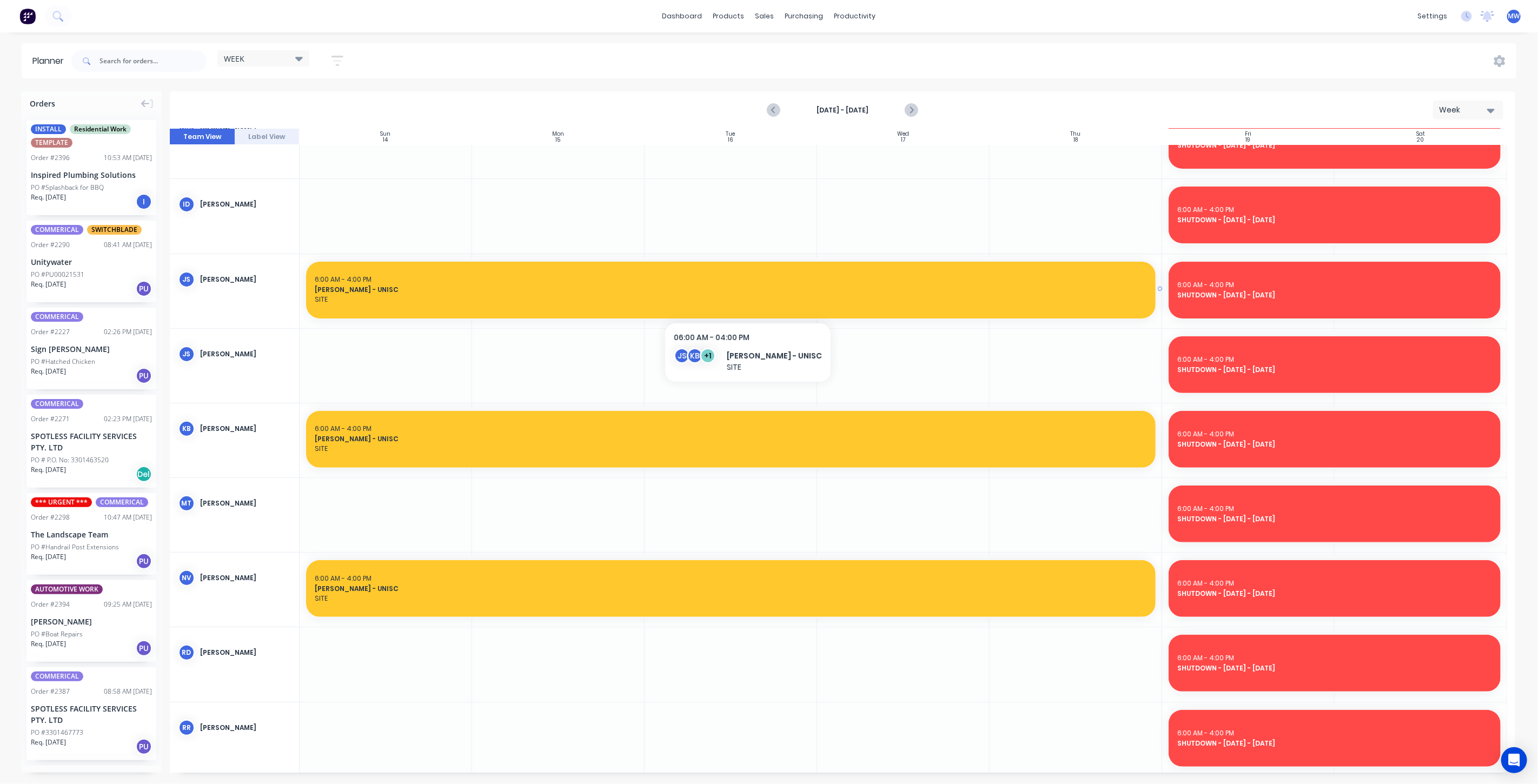
scroll to position [130, 0]
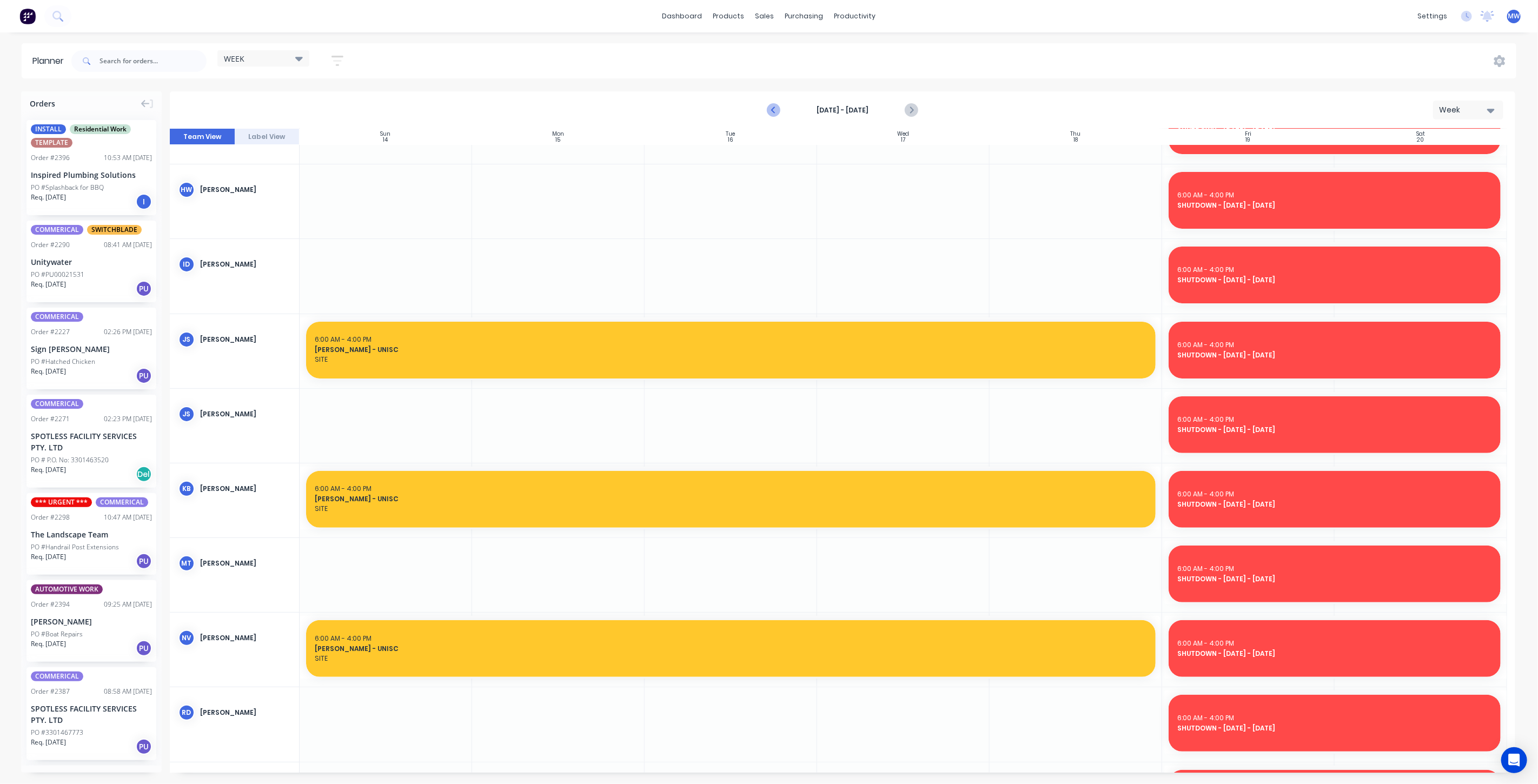
click at [776, 107] on icon "Previous page" at bounding box center [774, 110] width 13 height 13
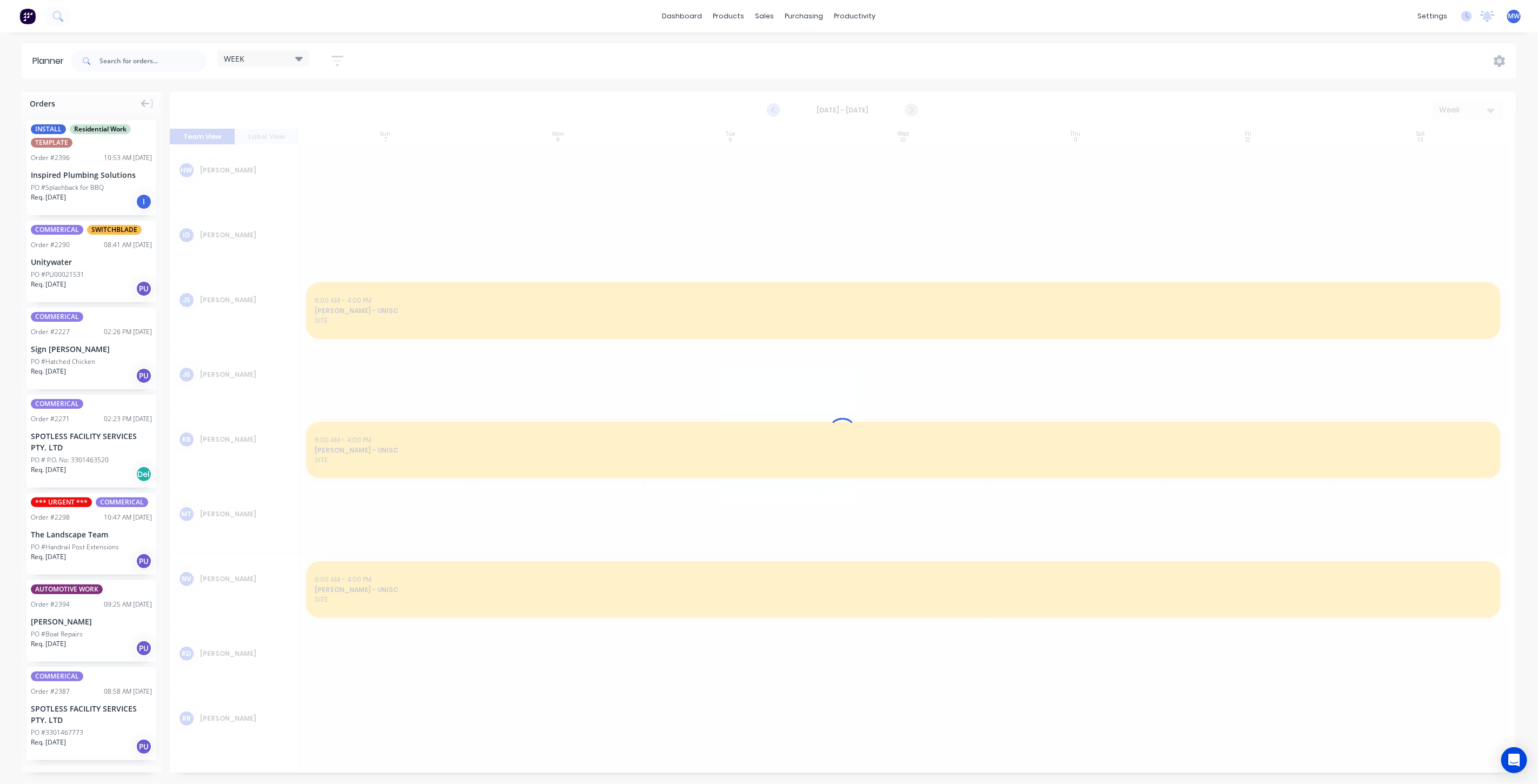
scroll to position [111, 0]
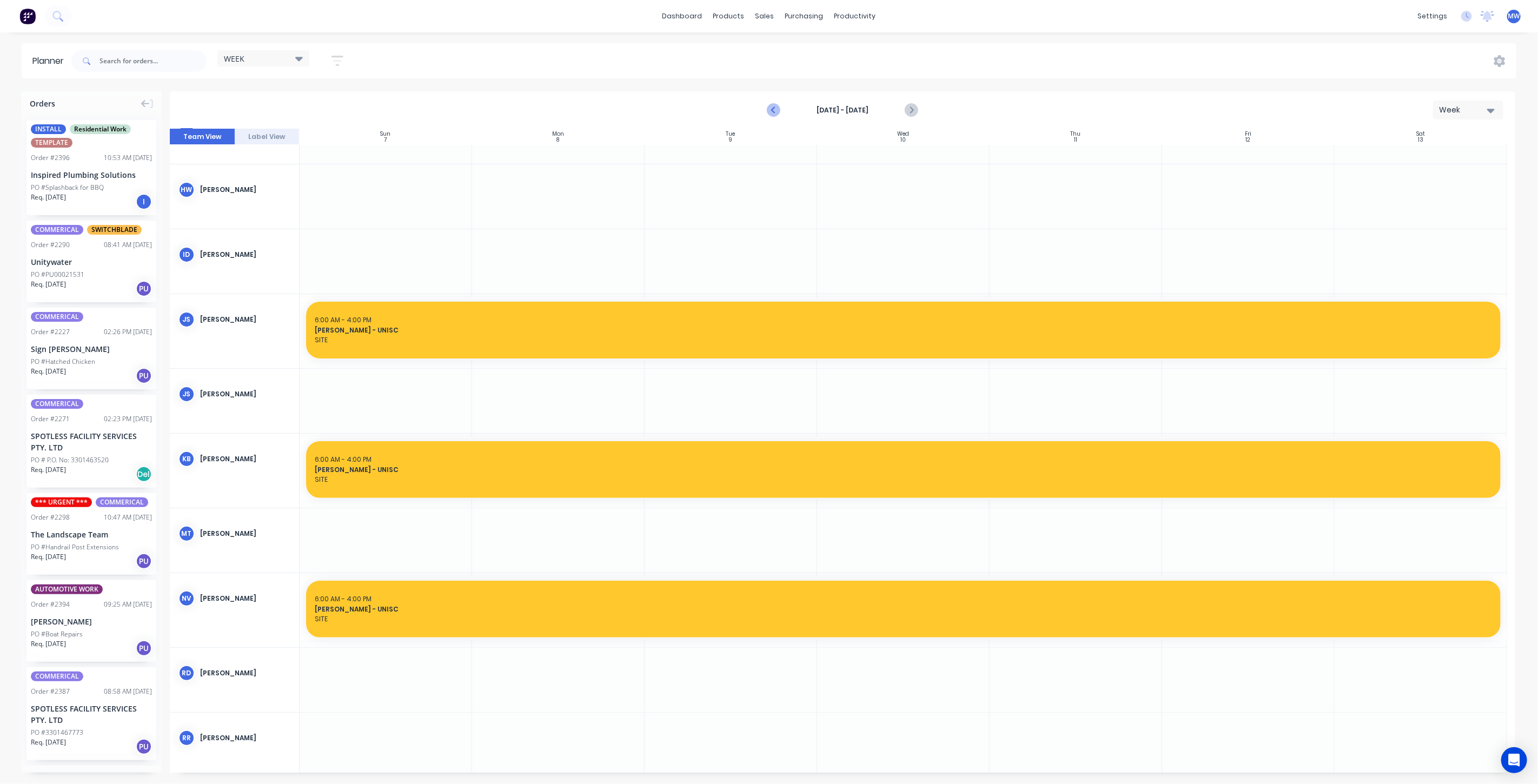
click at [776, 107] on icon "Previous page" at bounding box center [774, 110] width 13 height 13
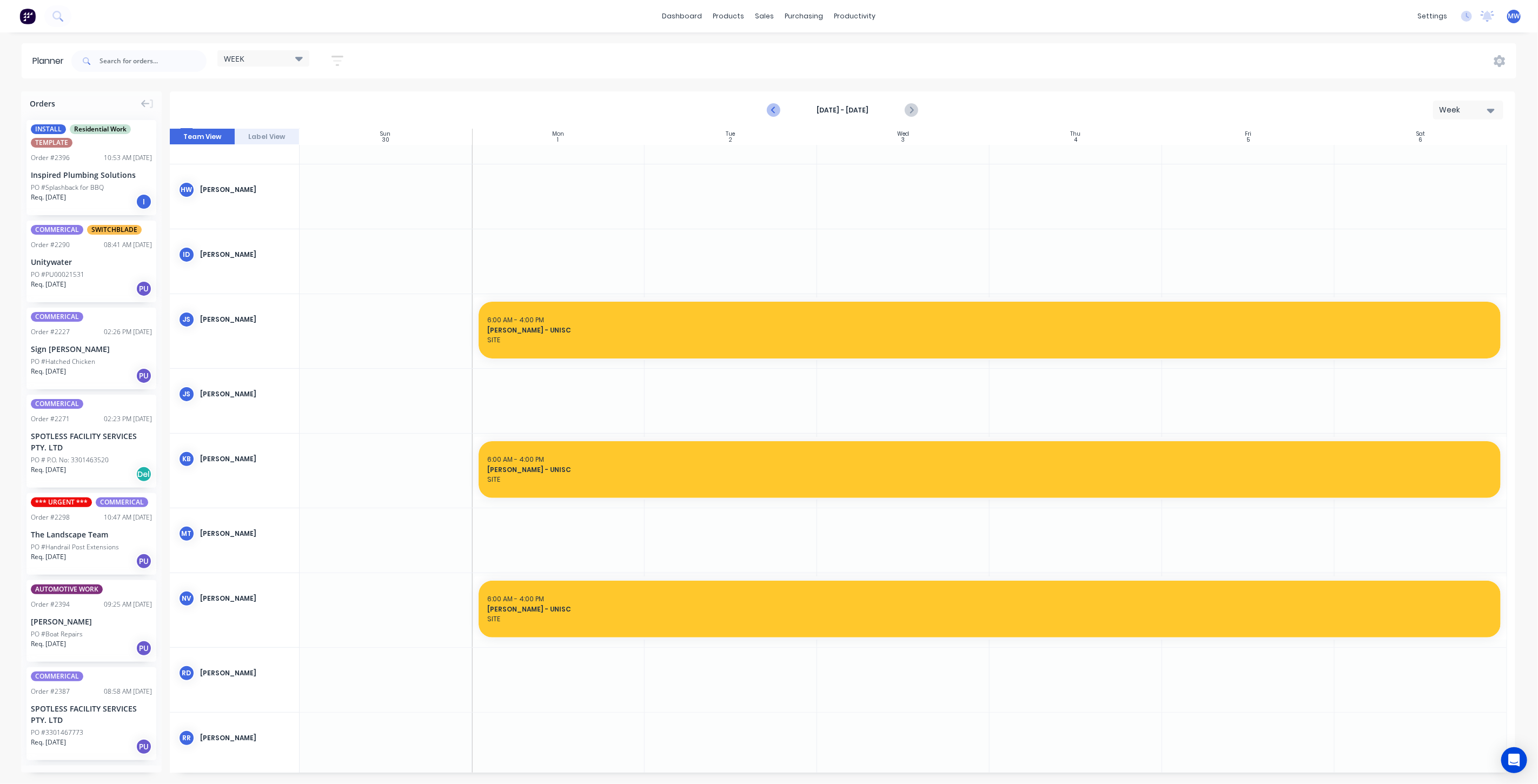
click at [776, 107] on icon "Previous page" at bounding box center [774, 110] width 13 height 13
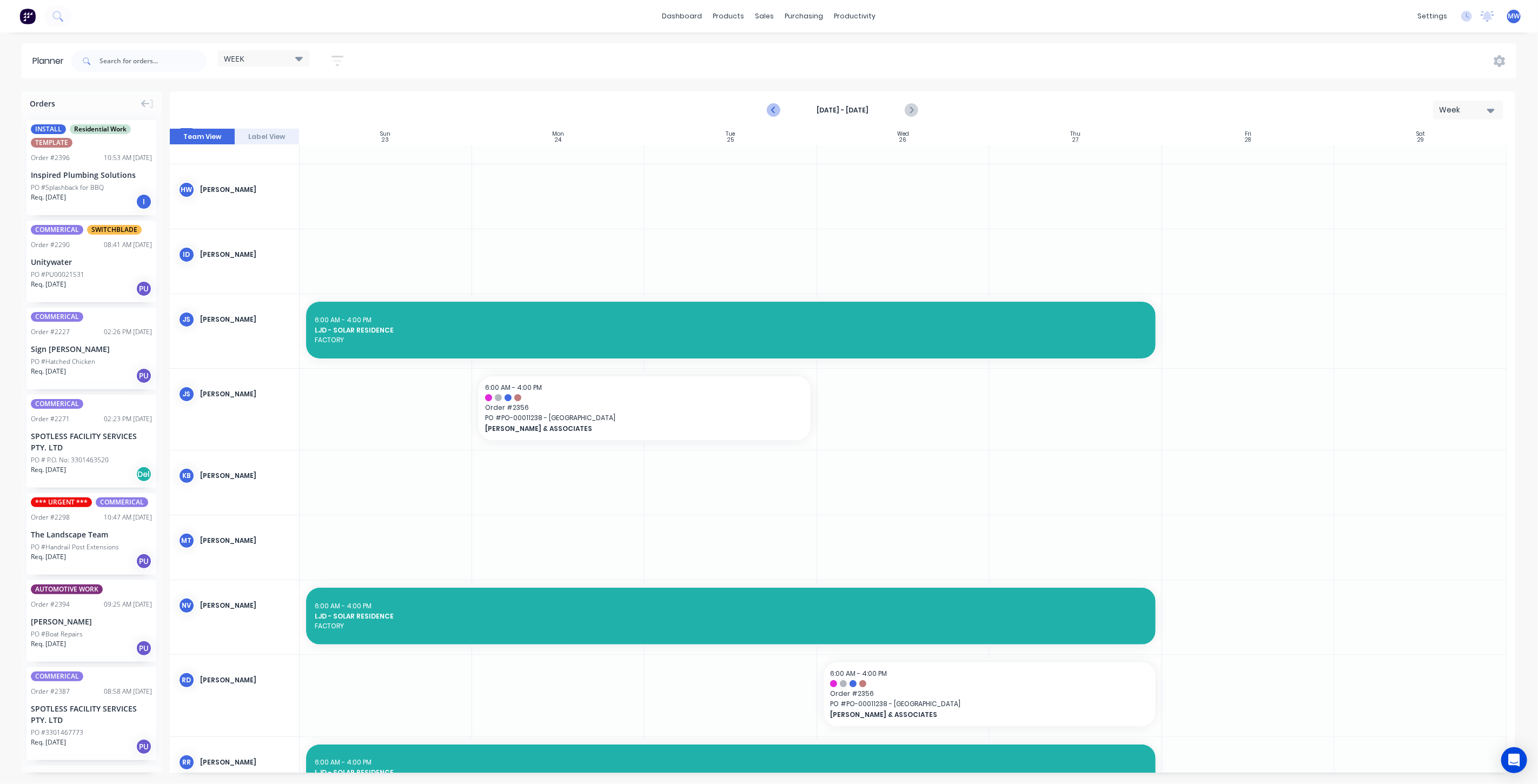
click at [776, 108] on icon "Previous page" at bounding box center [774, 110] width 13 height 13
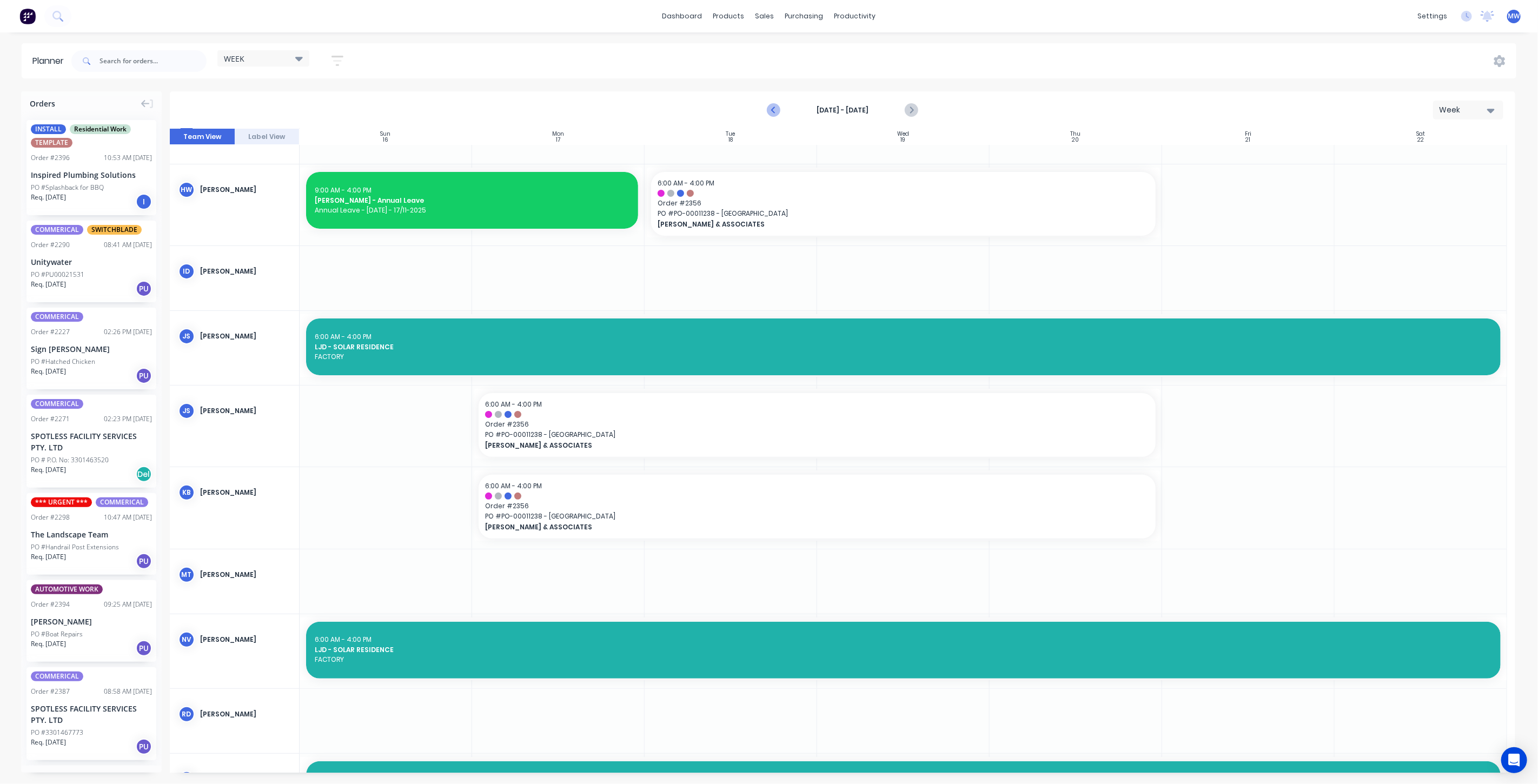
click at [776, 108] on icon "Previous page" at bounding box center [774, 110] width 13 height 13
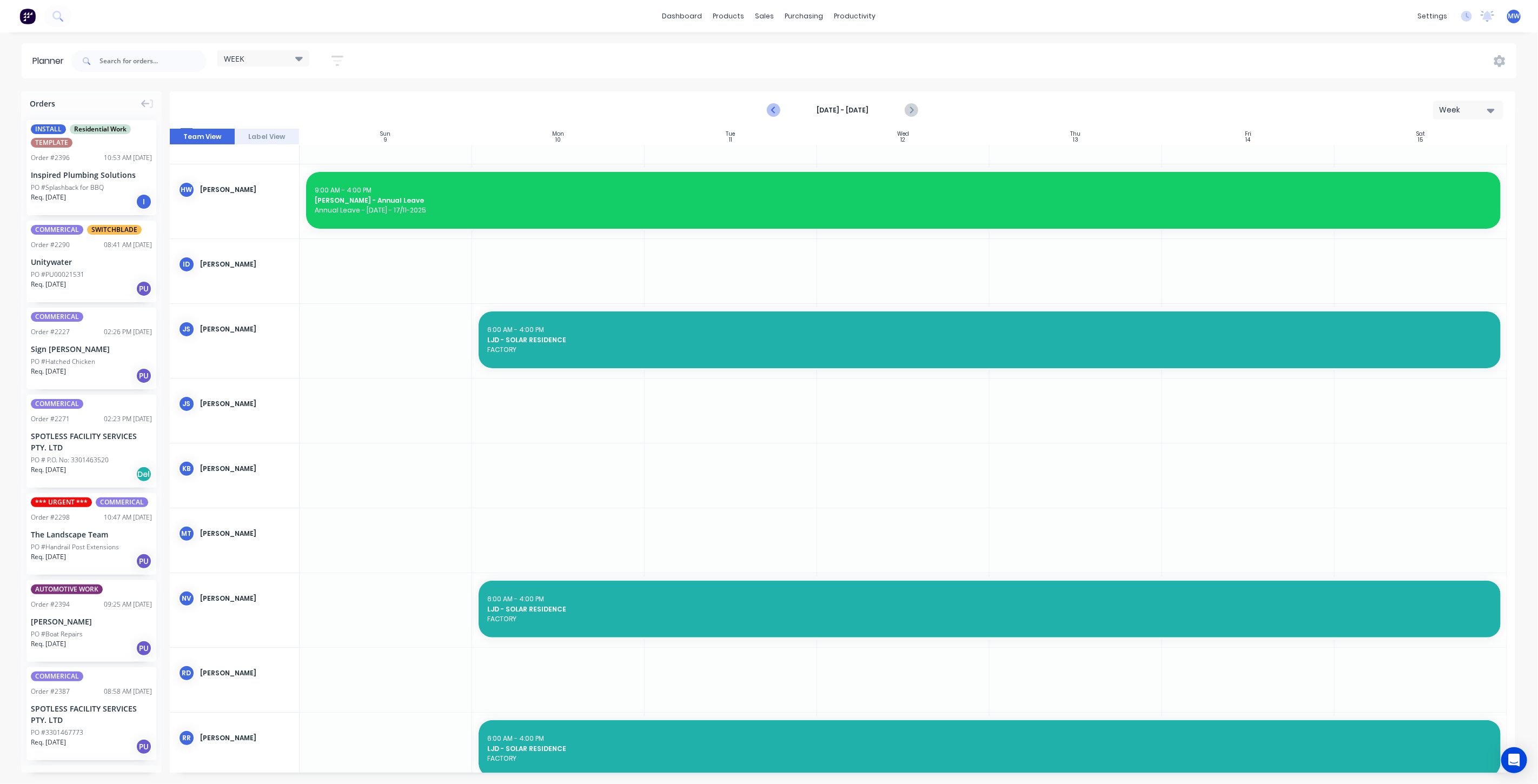
click at [776, 108] on icon "Previous page" at bounding box center [774, 110] width 13 height 13
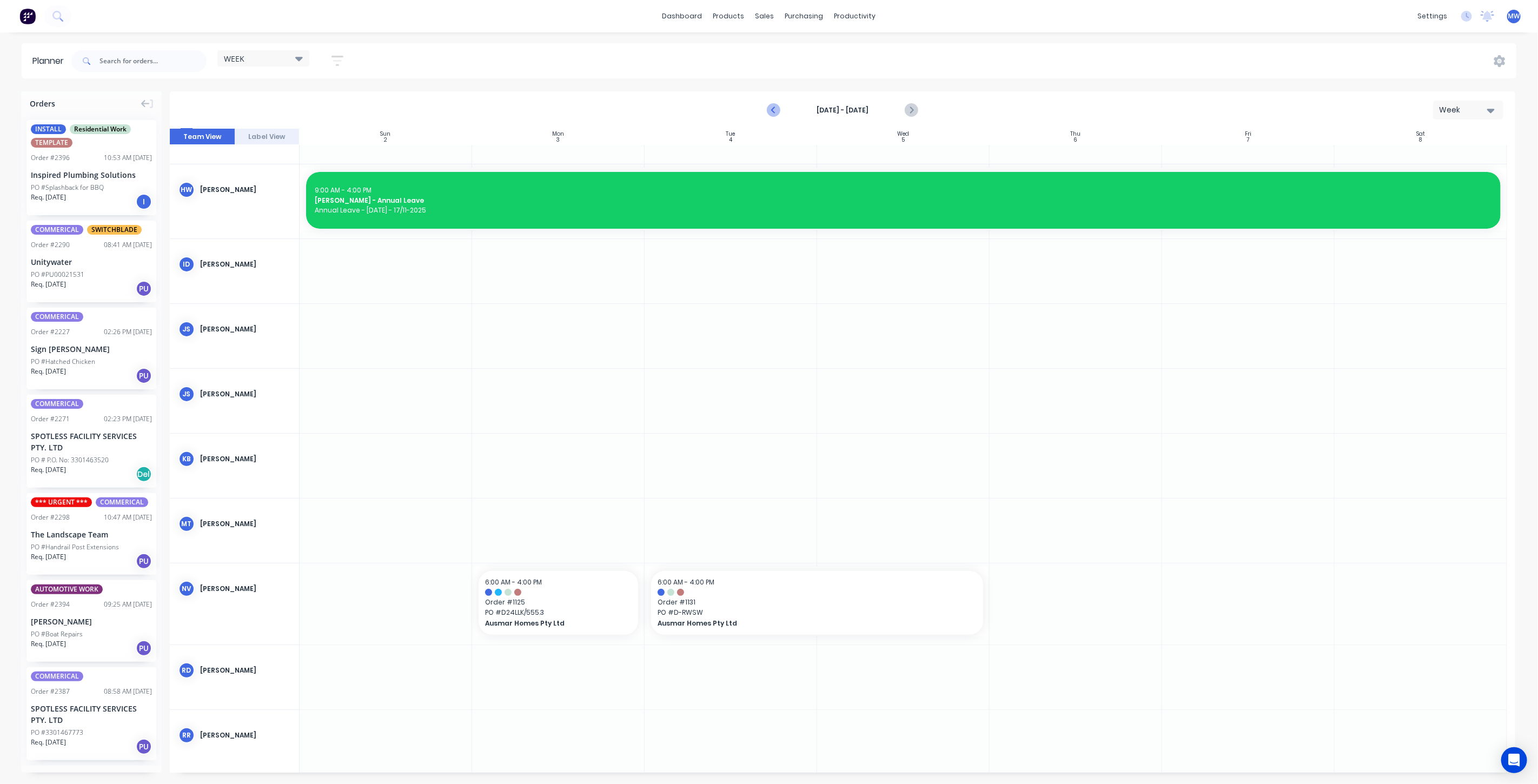
click at [776, 108] on icon "Previous page" at bounding box center [774, 110] width 13 height 13
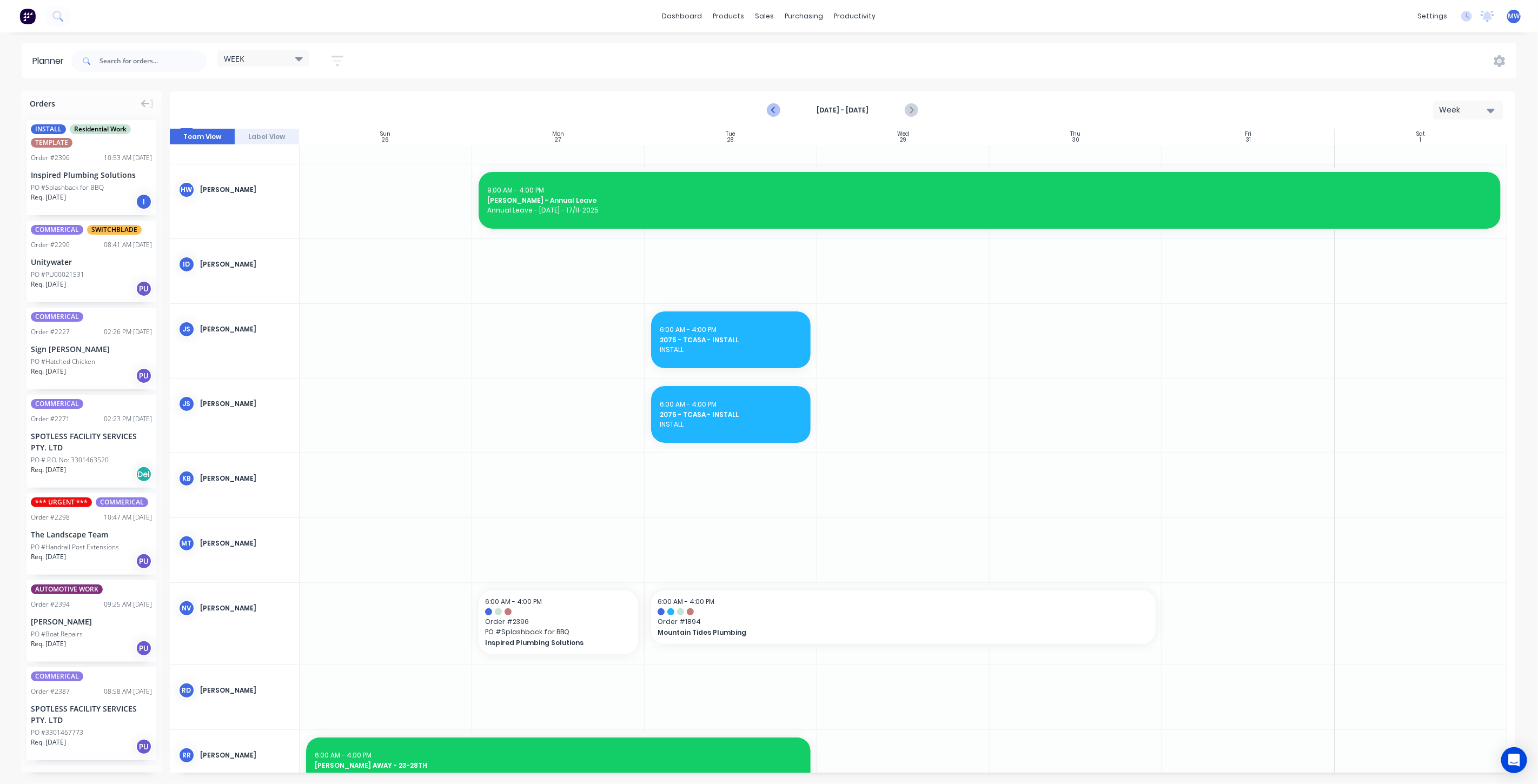
click at [776, 108] on icon "Previous page" at bounding box center [774, 110] width 13 height 13
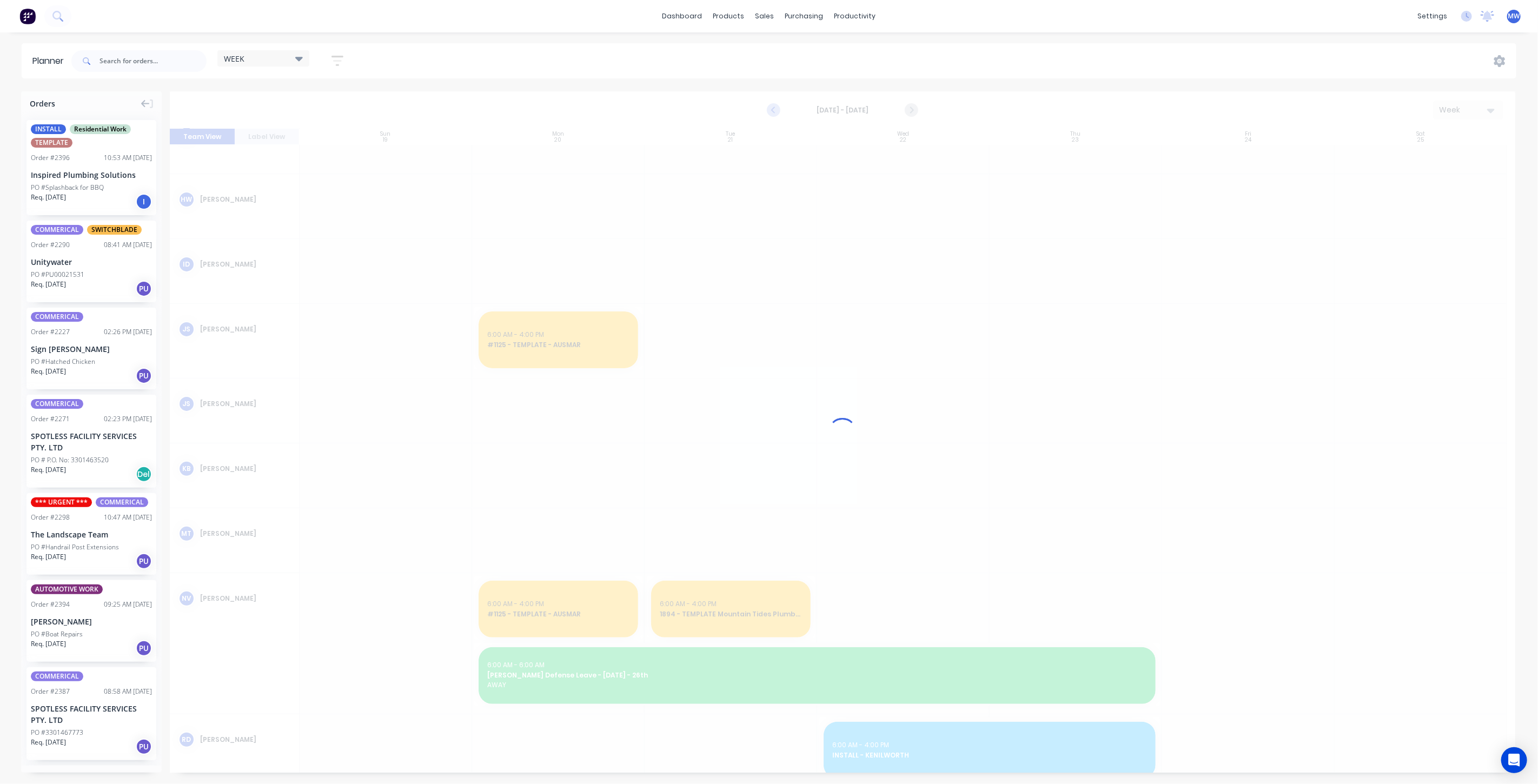
scroll to position [120, 0]
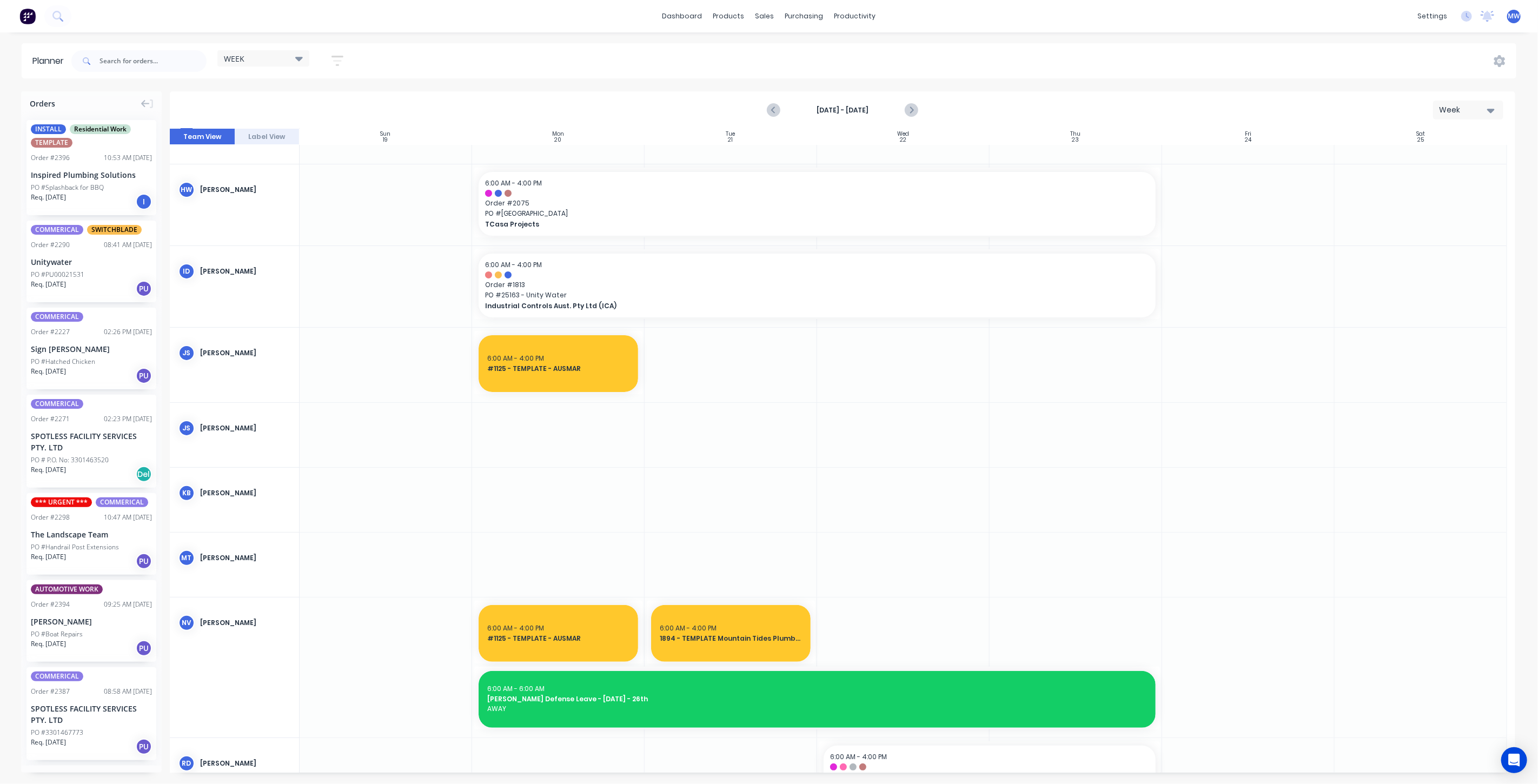
click at [1479, 111] on div "Week" at bounding box center [1464, 110] width 50 height 11
click at [1464, 174] on div "Month" at bounding box center [1449, 182] width 107 height 22
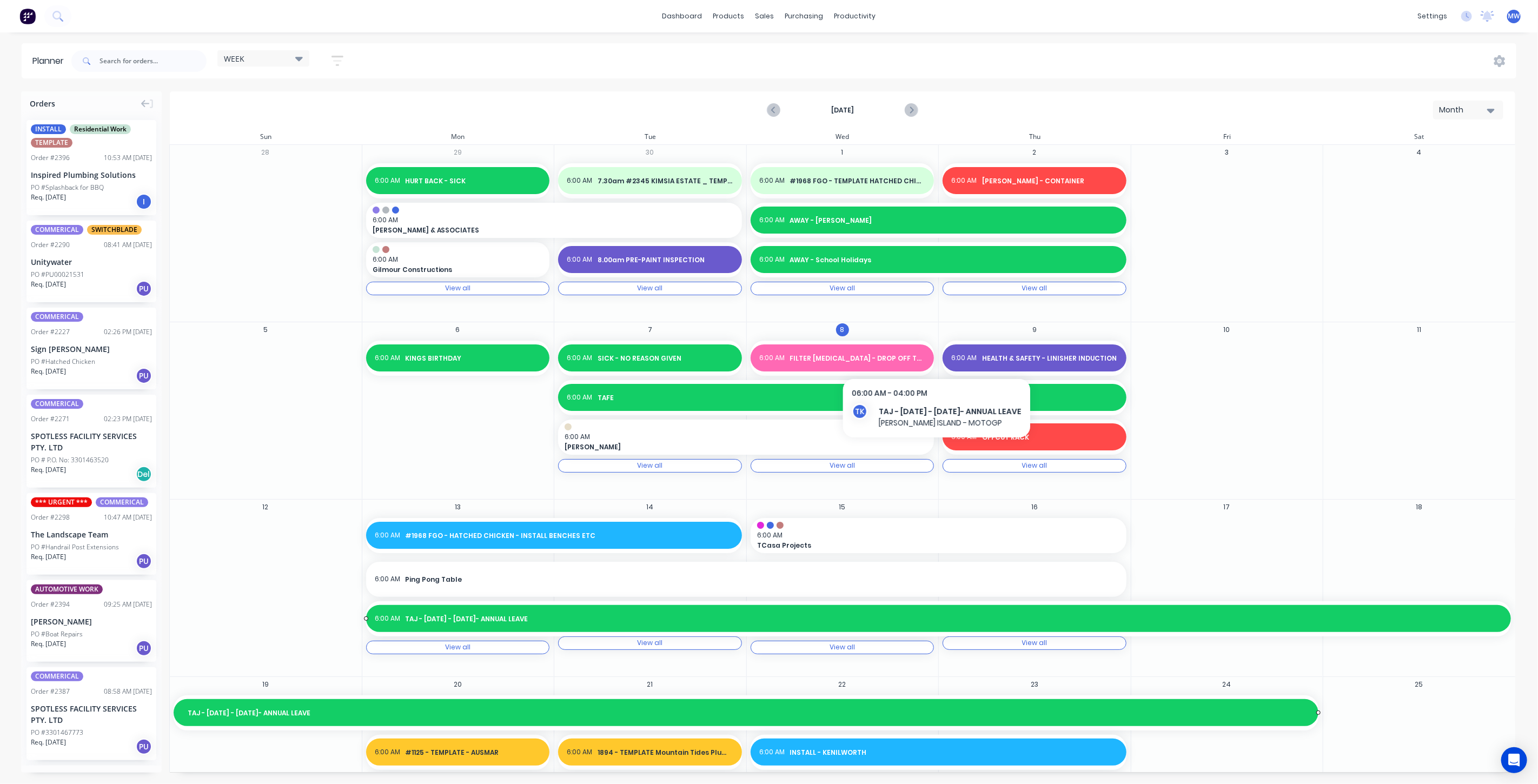
scroll to position [0, 0]
click at [1466, 106] on div "Month" at bounding box center [1464, 110] width 50 height 11
click at [1460, 158] on div "Week" at bounding box center [1449, 161] width 107 height 22
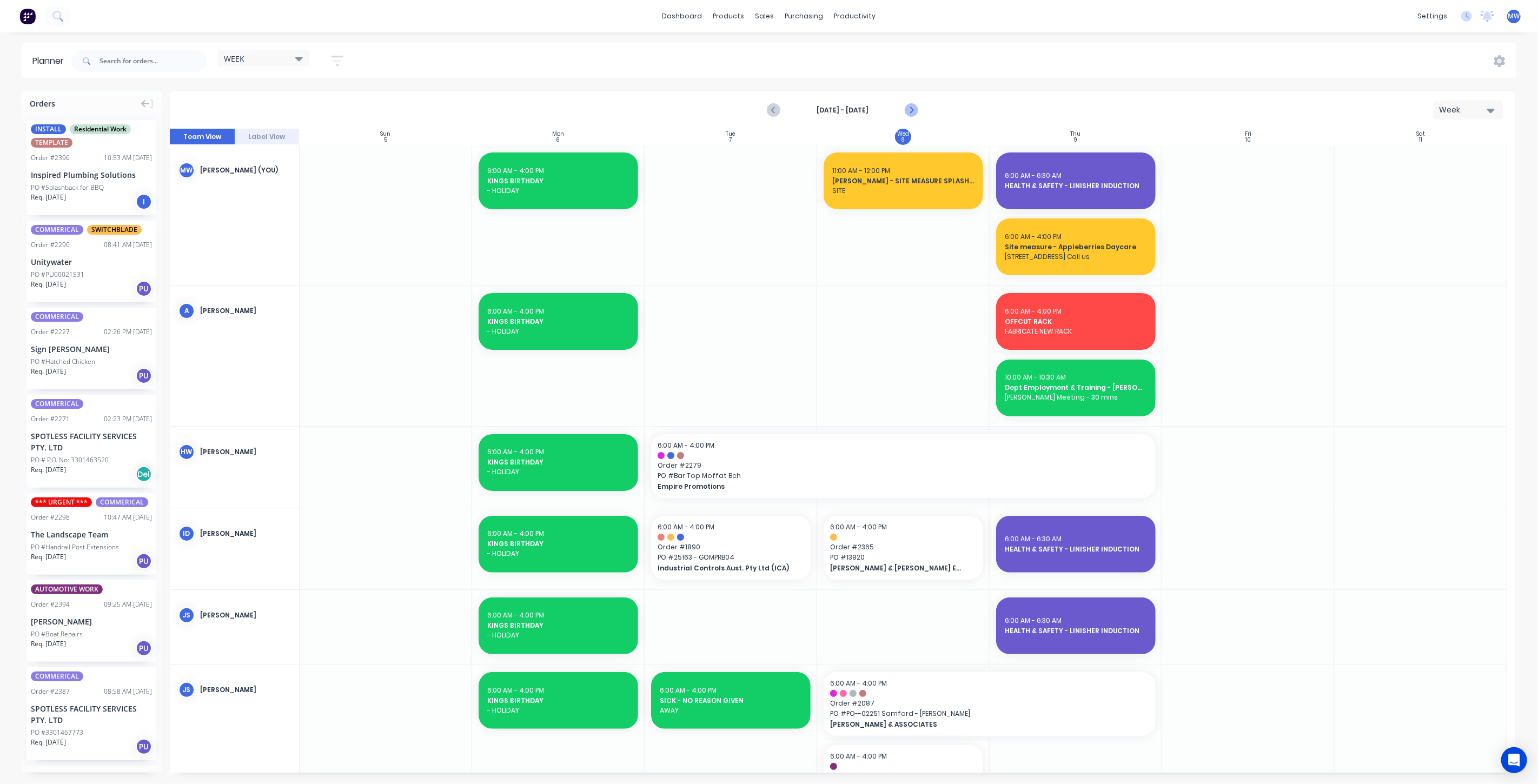
click at [912, 112] on icon "Next page" at bounding box center [910, 110] width 13 height 13
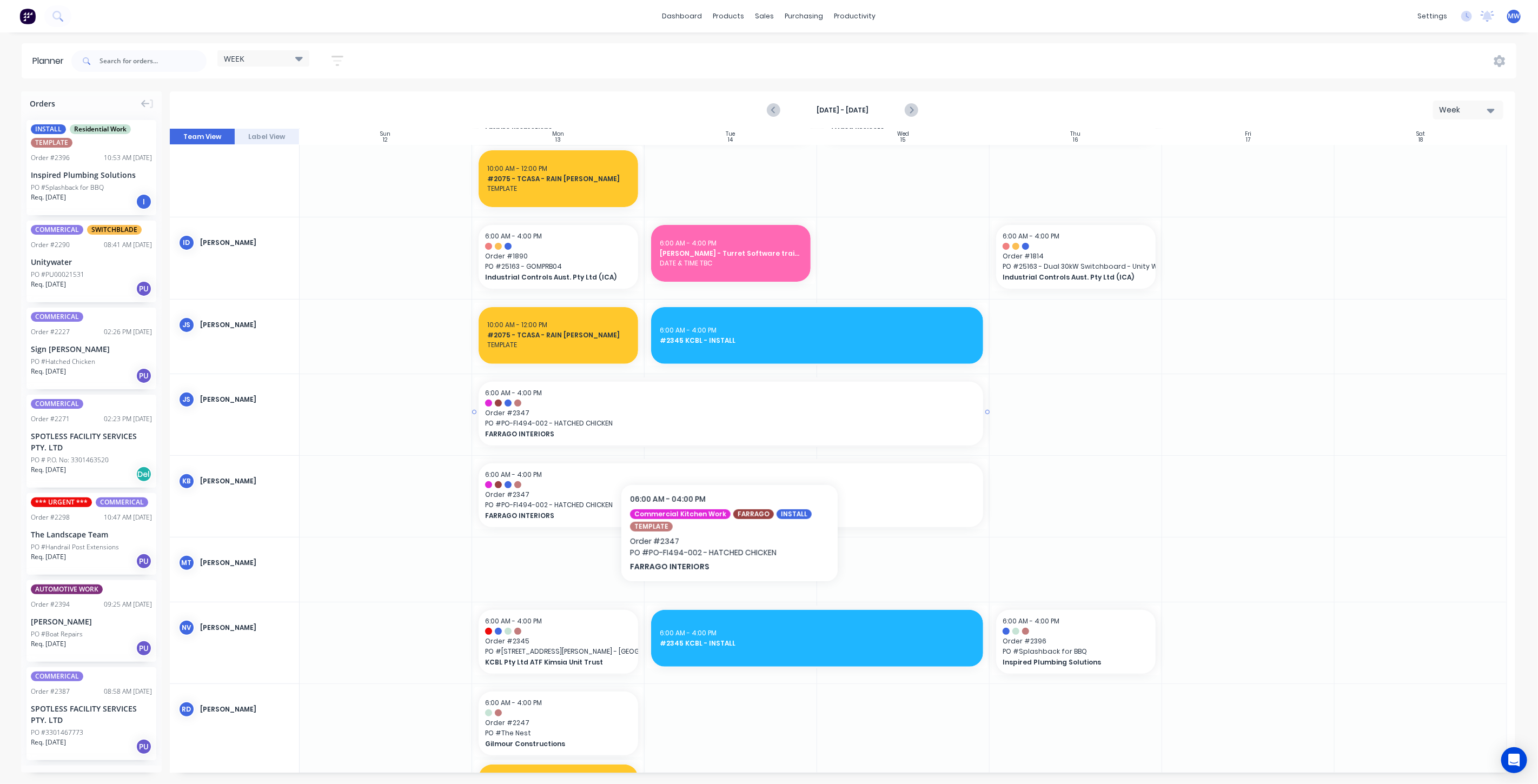
scroll to position [240, 0]
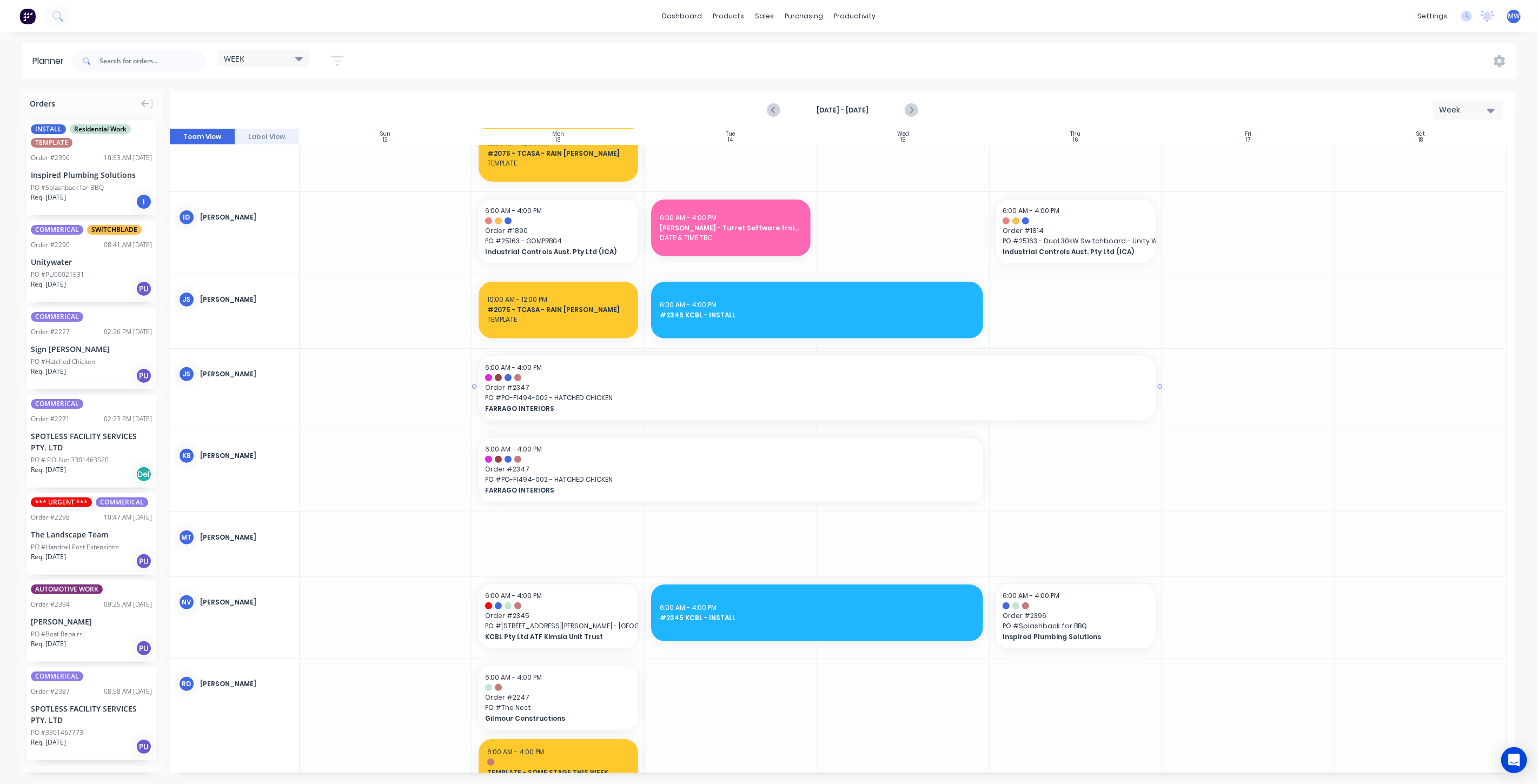
drag, startPoint x: 986, startPoint y: 387, endPoint x: 1025, endPoint y: 394, distance: 39.6
drag, startPoint x: 985, startPoint y: 469, endPoint x: 1126, endPoint y: 475, distance: 141.1
click at [774, 115] on icon "Previous page" at bounding box center [774, 110] width 13 height 13
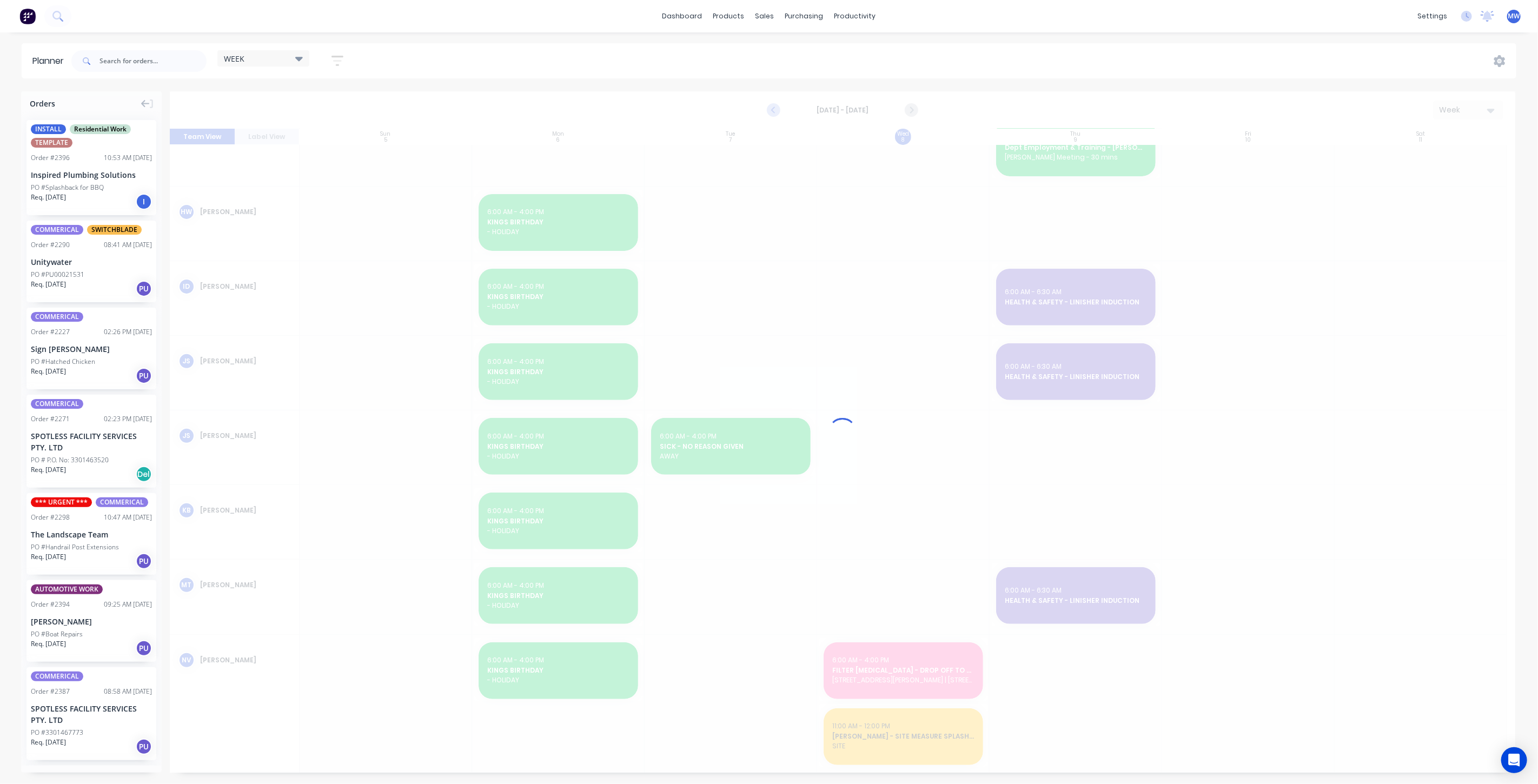
scroll to position [236, 0]
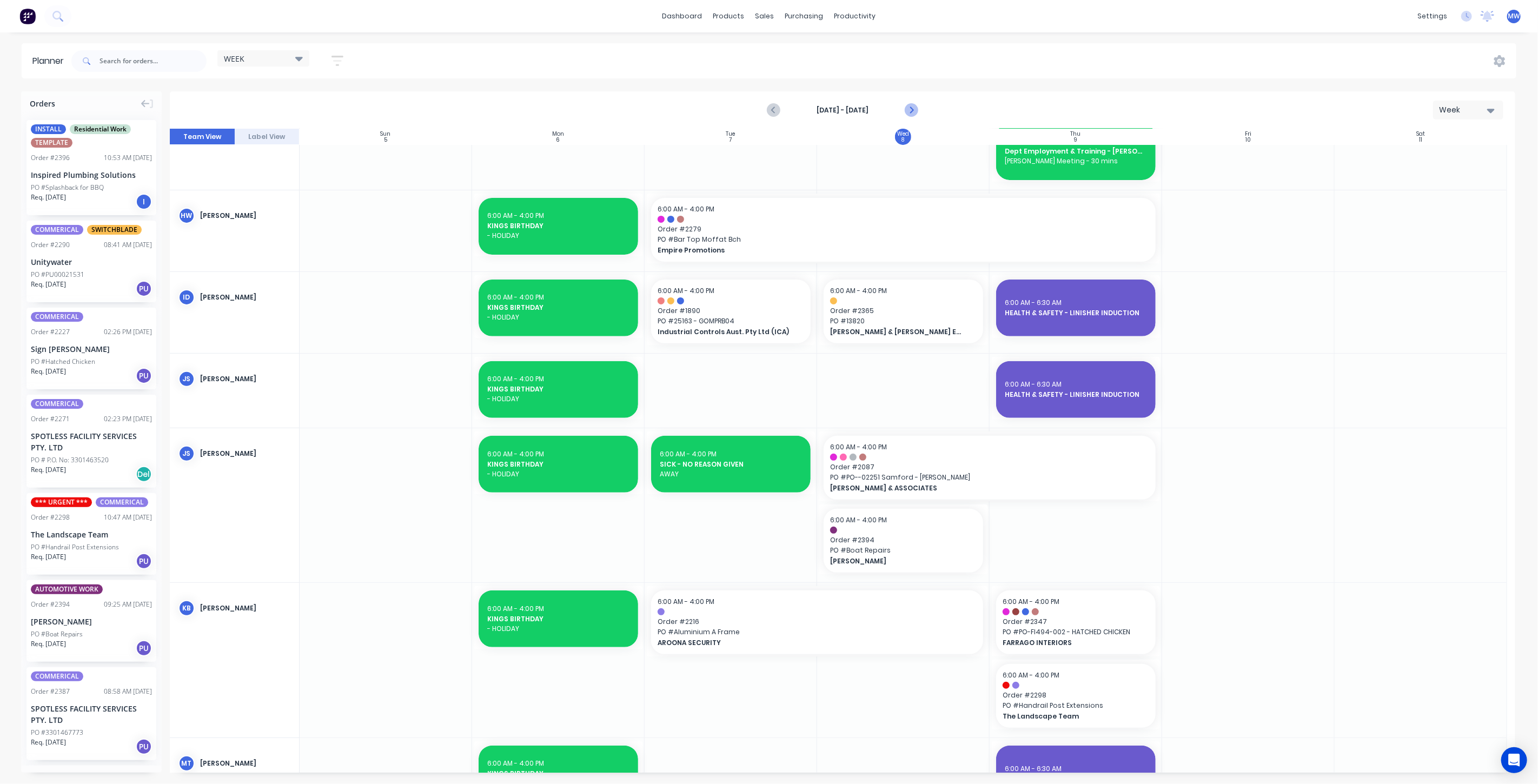
click at [912, 111] on icon "Next page" at bounding box center [911, 110] width 5 height 8
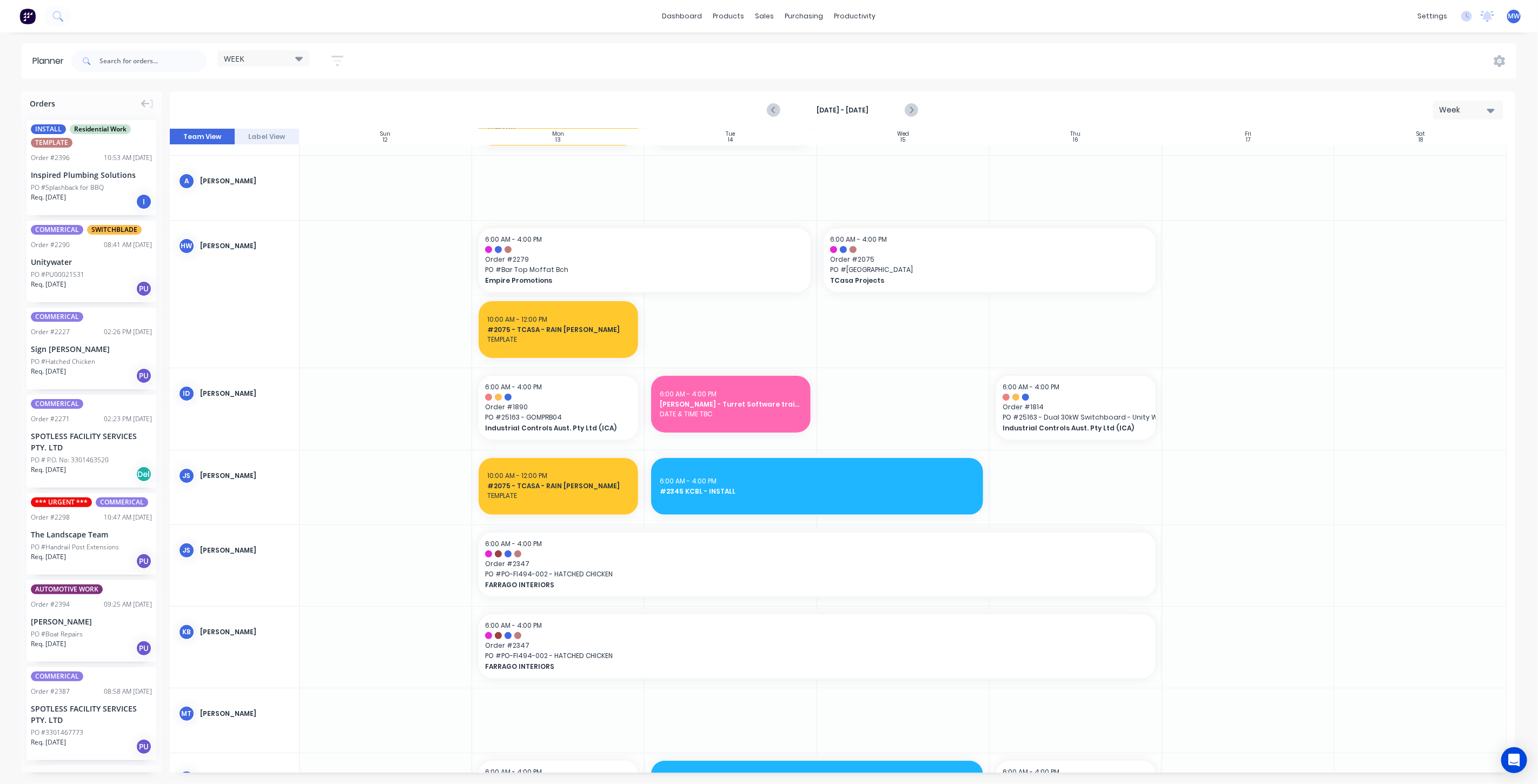
scroll to position [120, 0]
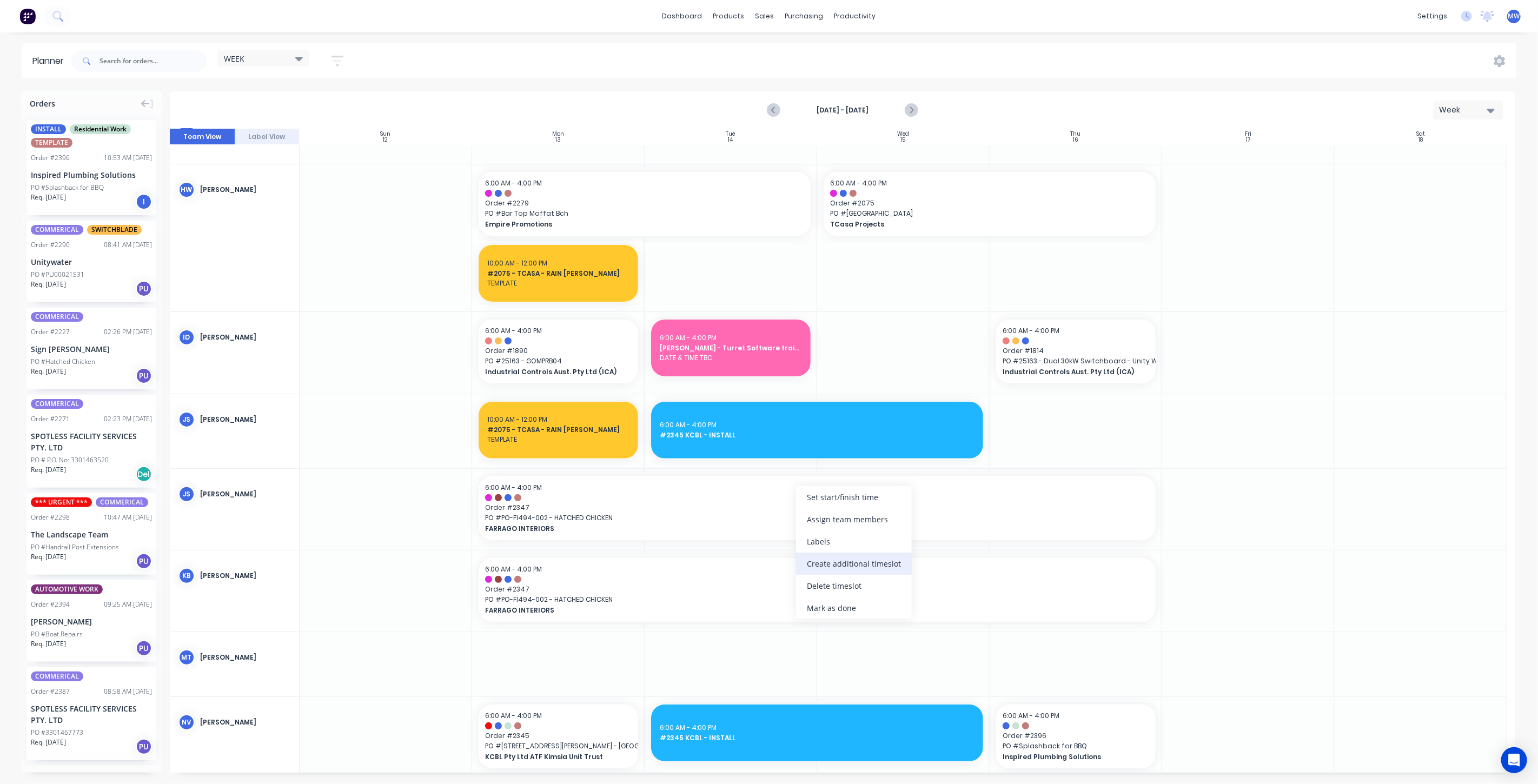
click at [855, 568] on div "Create additional timeslot" at bounding box center [854, 564] width 116 height 22
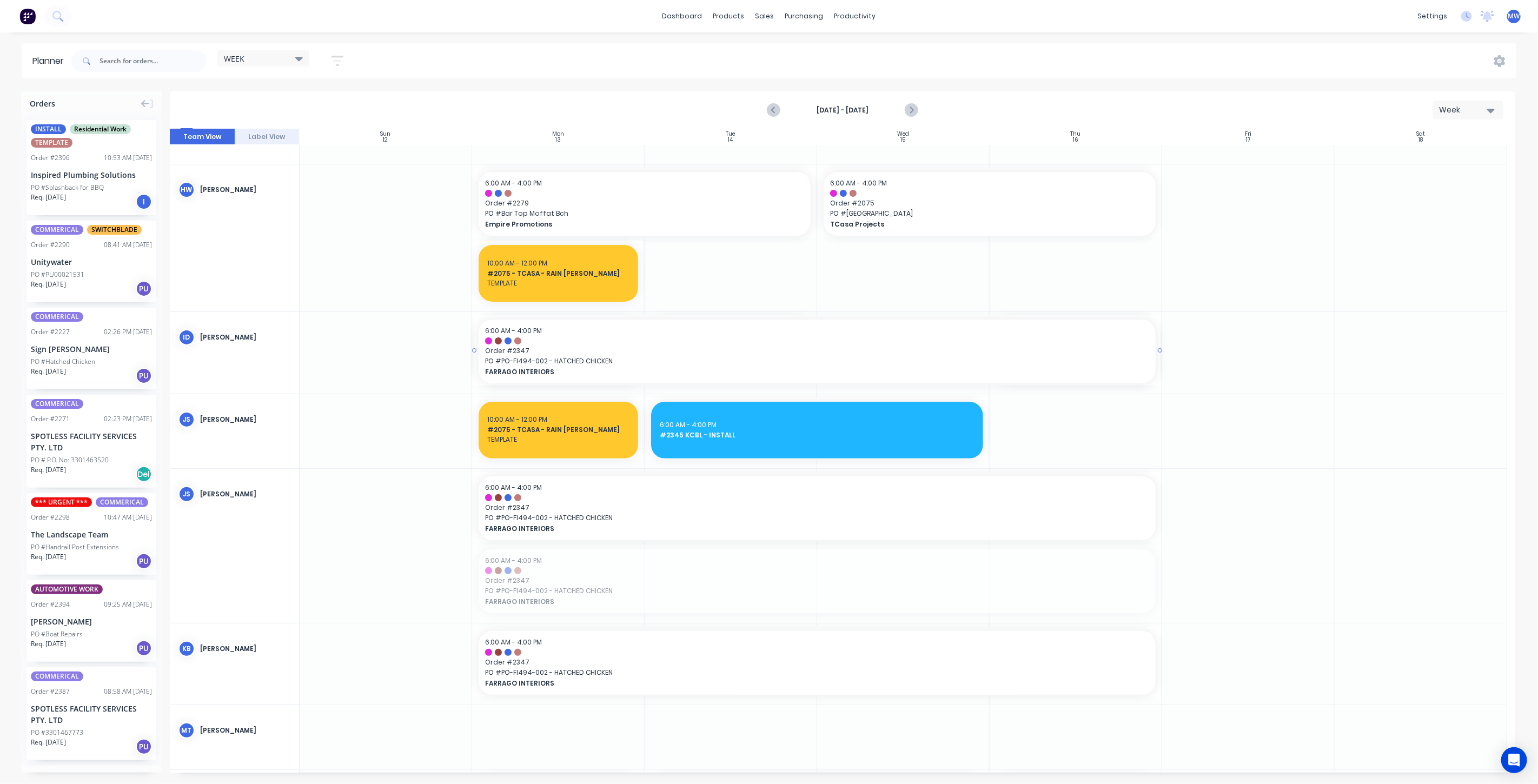
drag, startPoint x: 844, startPoint y: 588, endPoint x: 877, endPoint y: 353, distance: 237.3
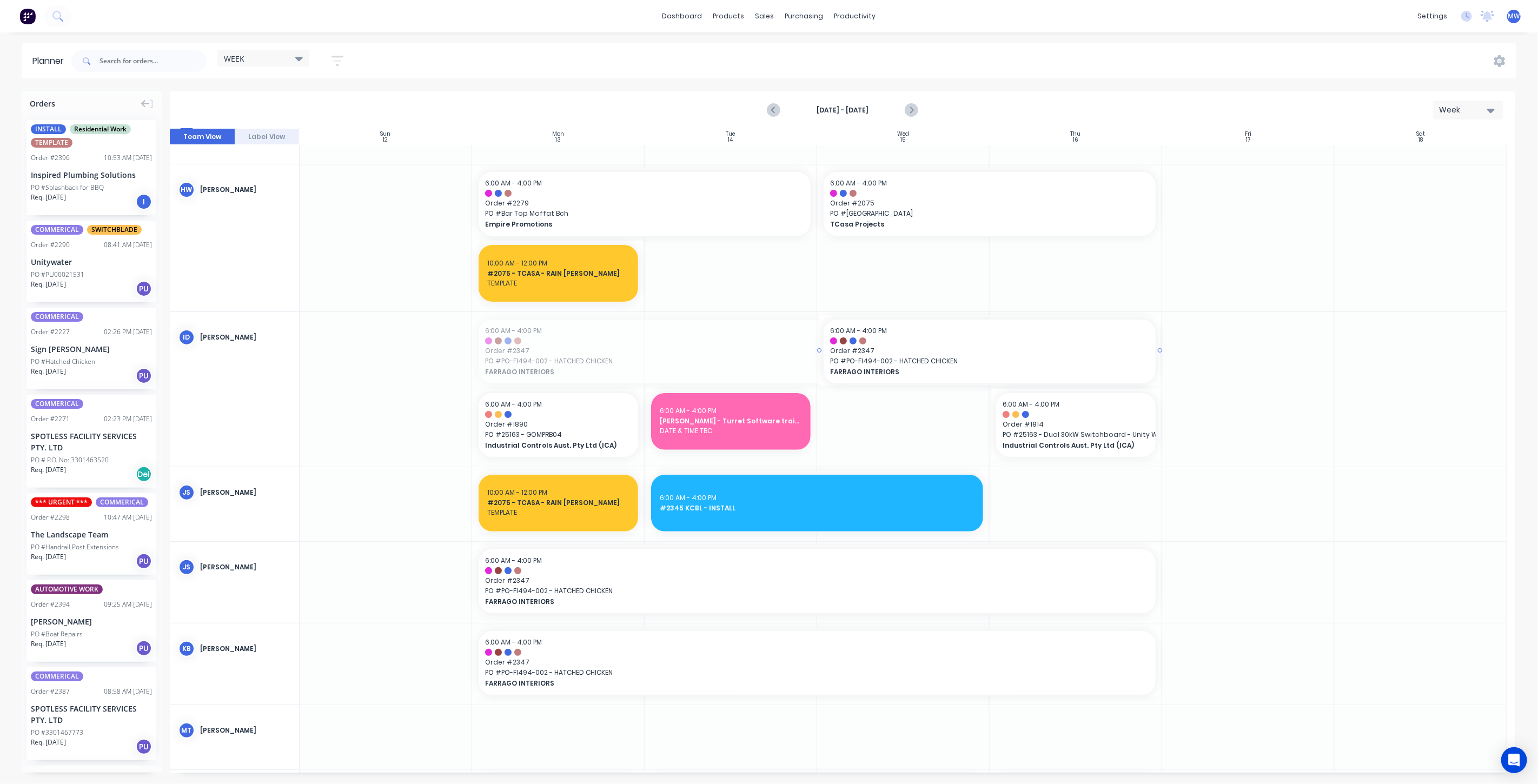
drag, startPoint x: 472, startPoint y: 352, endPoint x: 752, endPoint y: 336, distance: 280.5
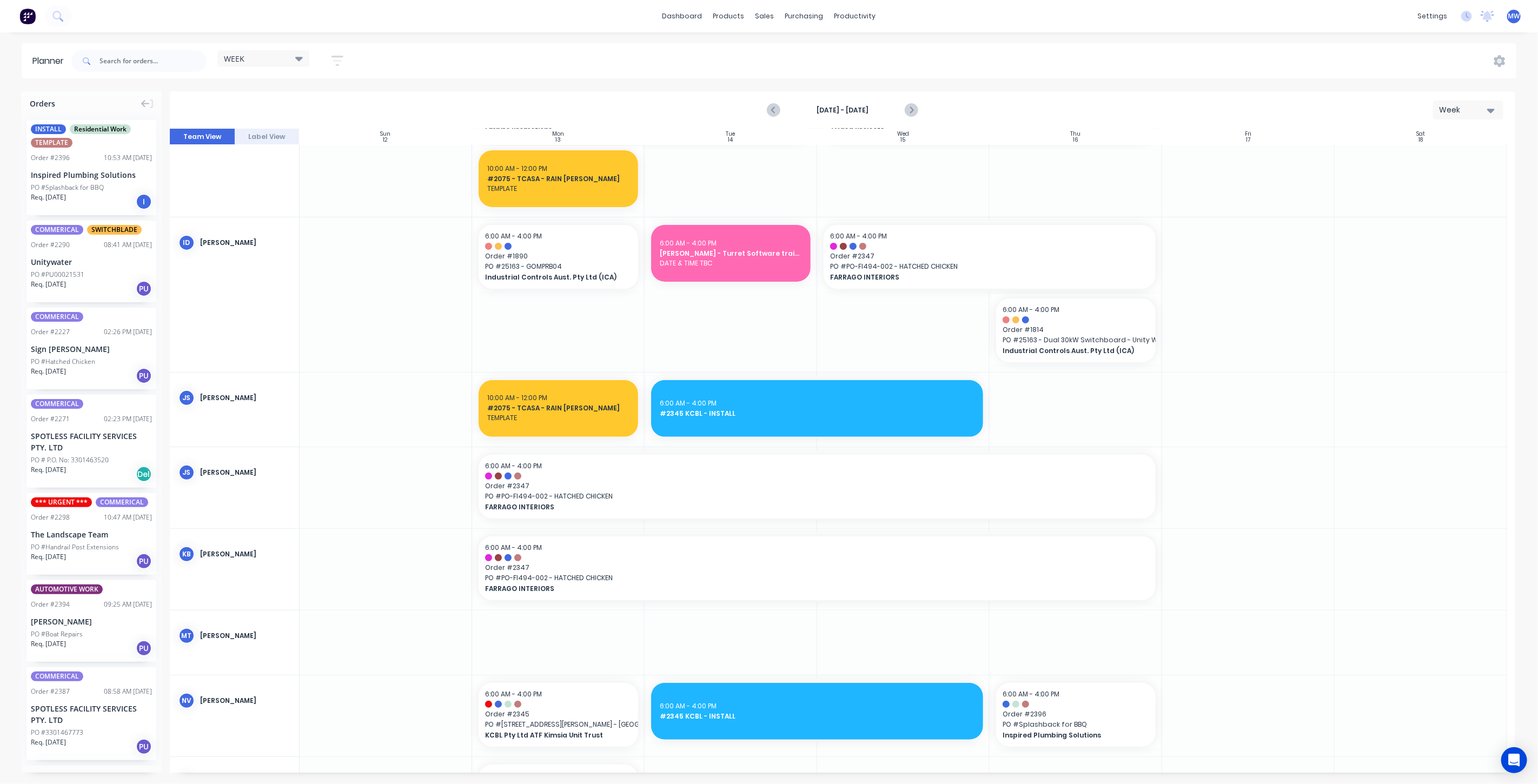
scroll to position [240, 0]
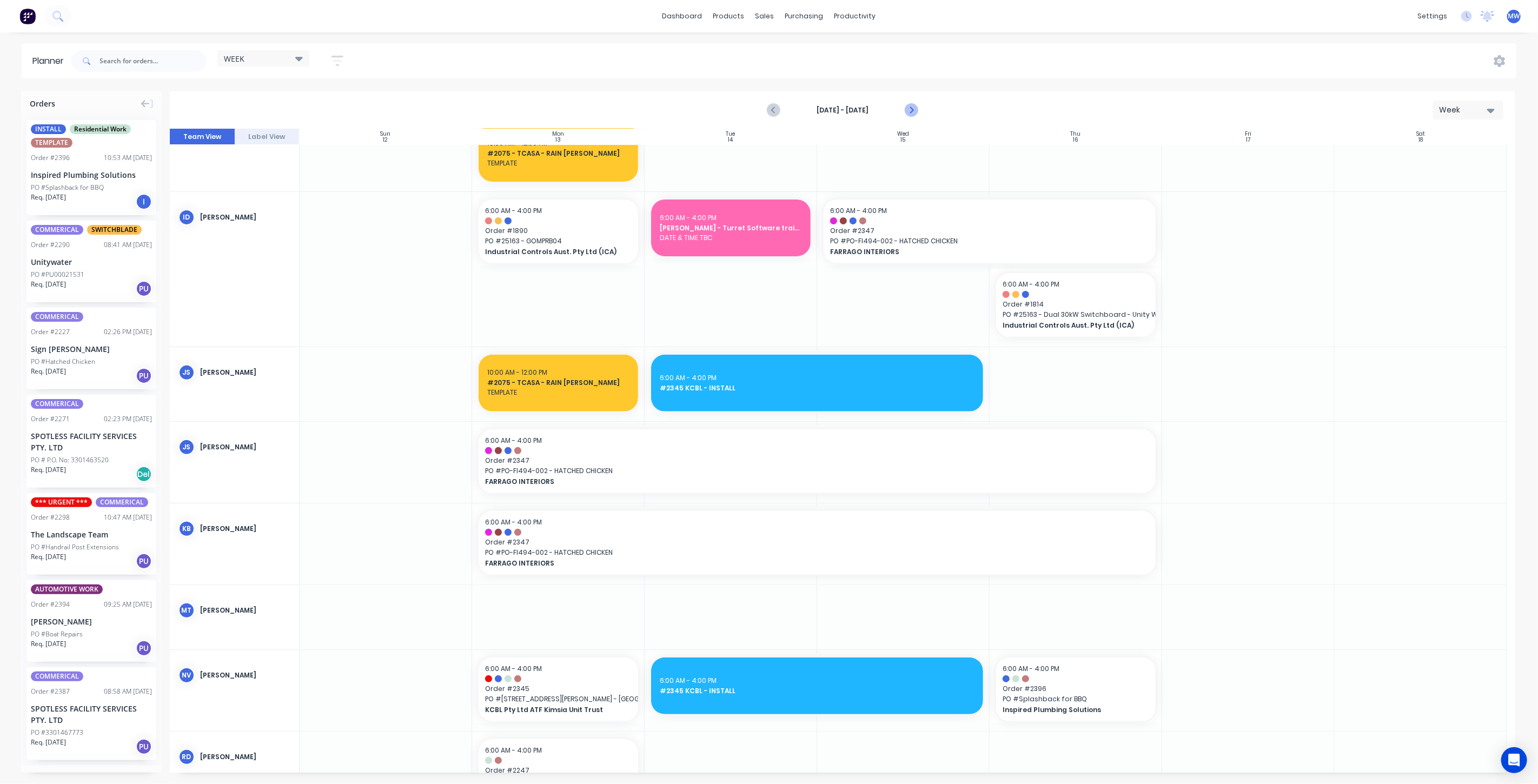
click at [909, 107] on icon "Next page" at bounding box center [910, 110] width 13 height 13
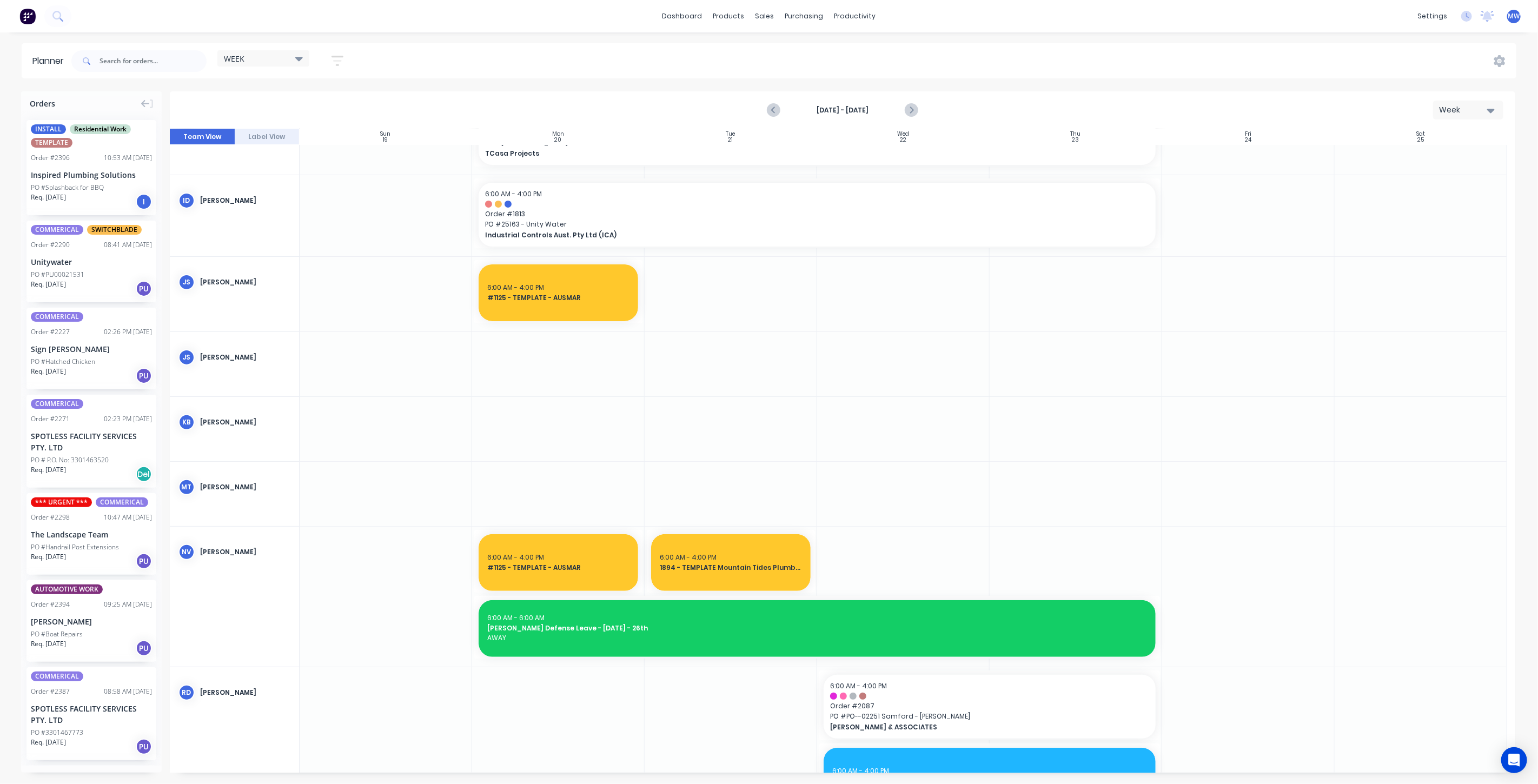
scroll to position [251, 0]
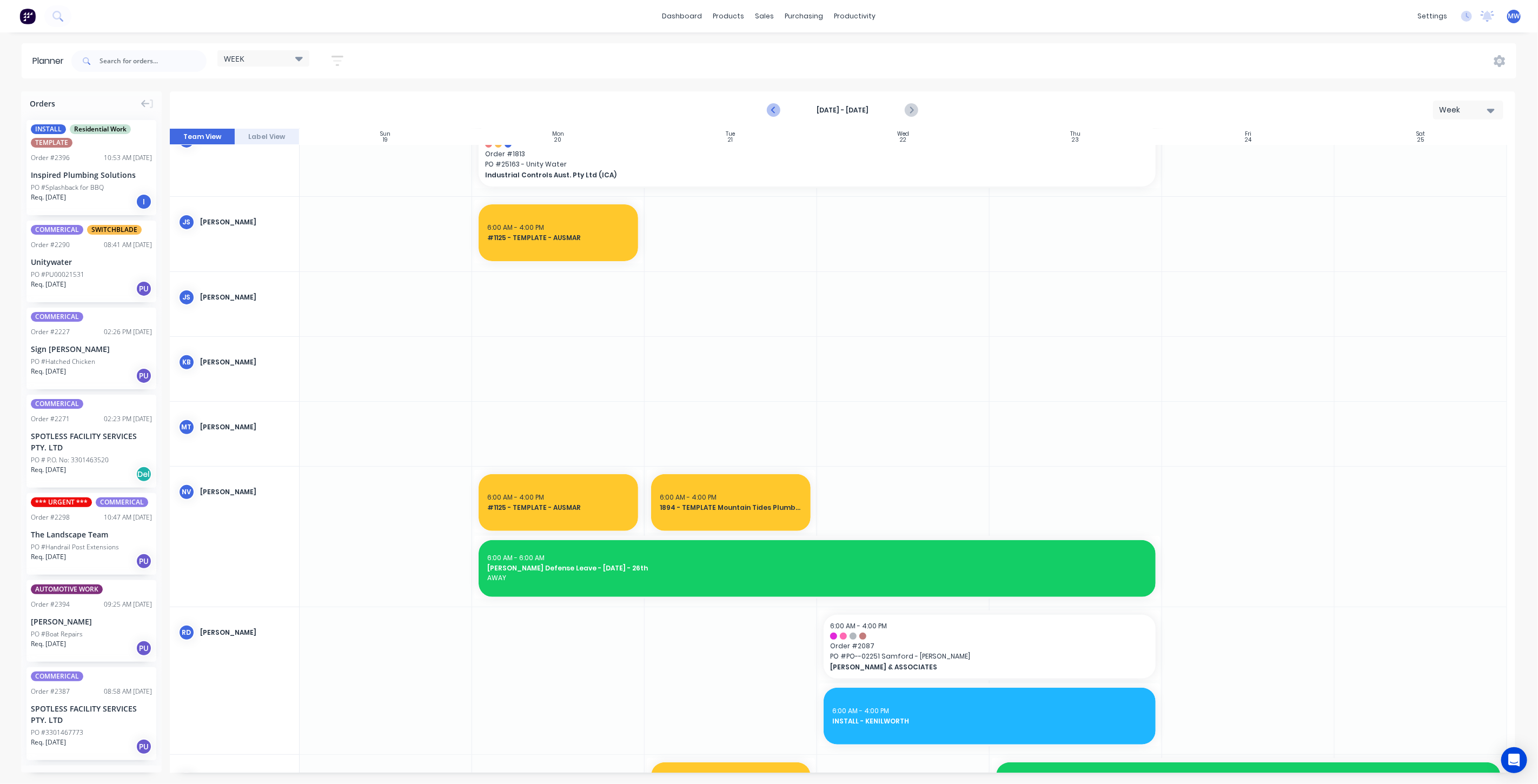
click at [771, 111] on icon "Previous page" at bounding box center [774, 110] width 13 height 13
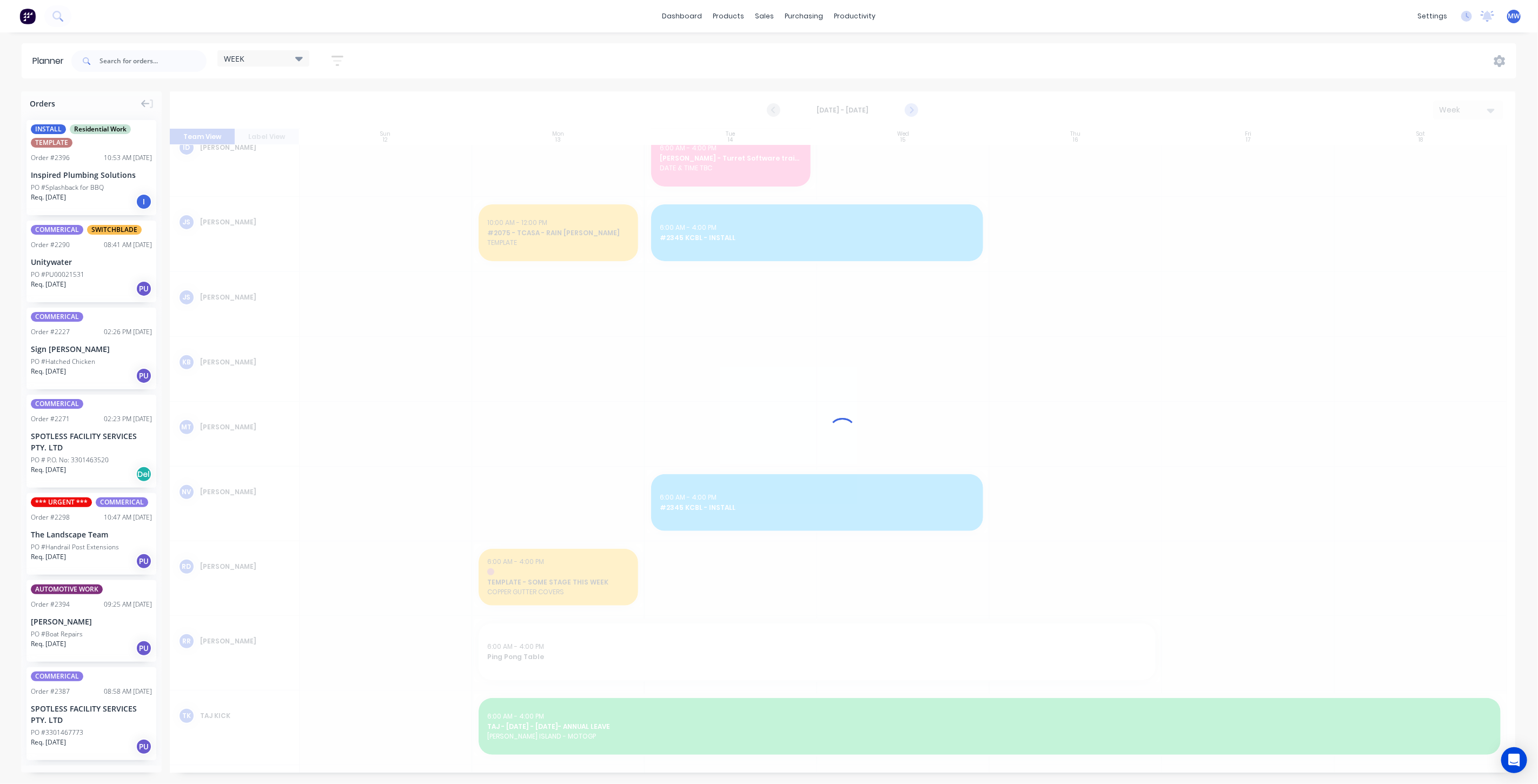
scroll to position [390, 0]
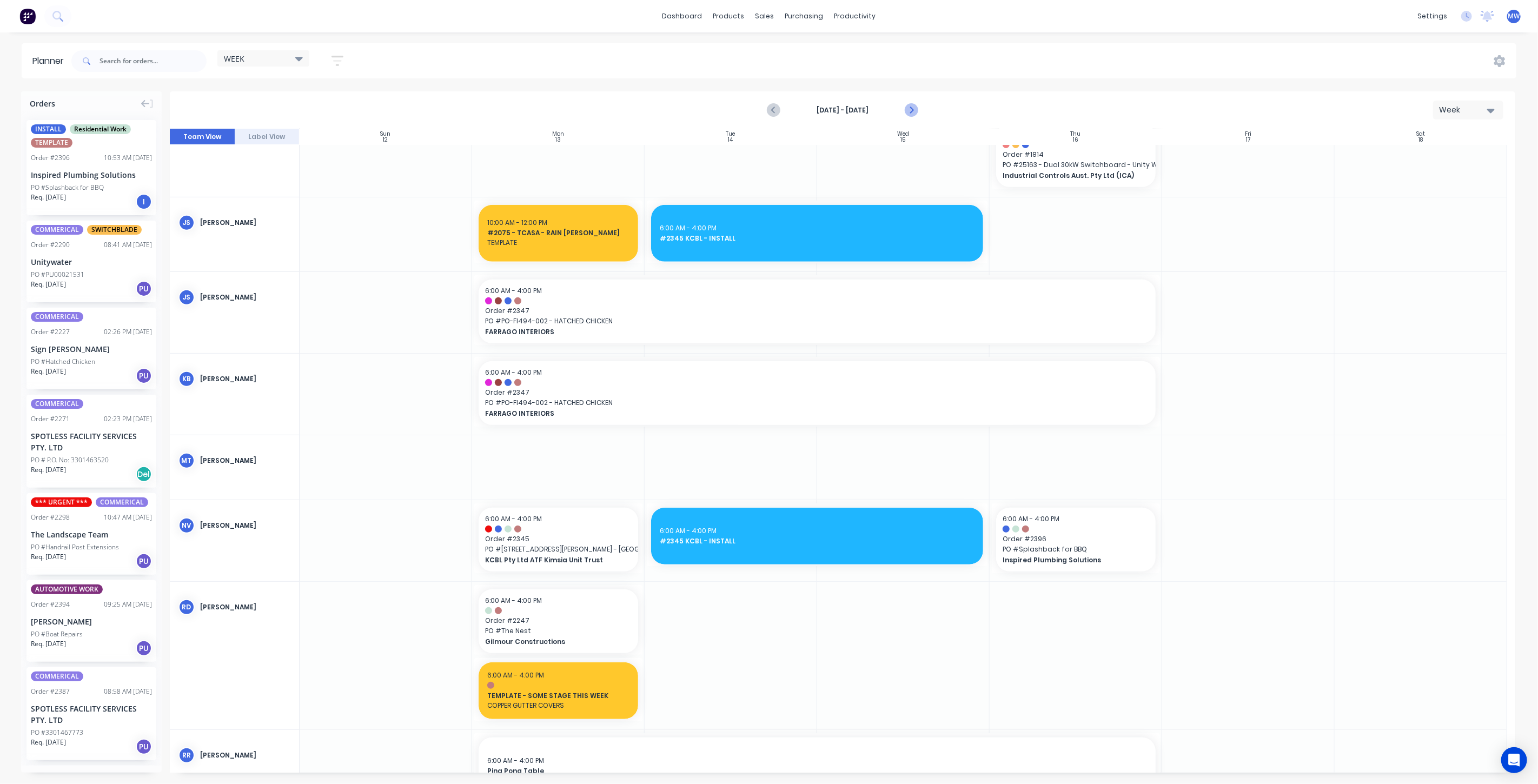
click at [910, 109] on icon "Next page" at bounding box center [910, 110] width 13 height 13
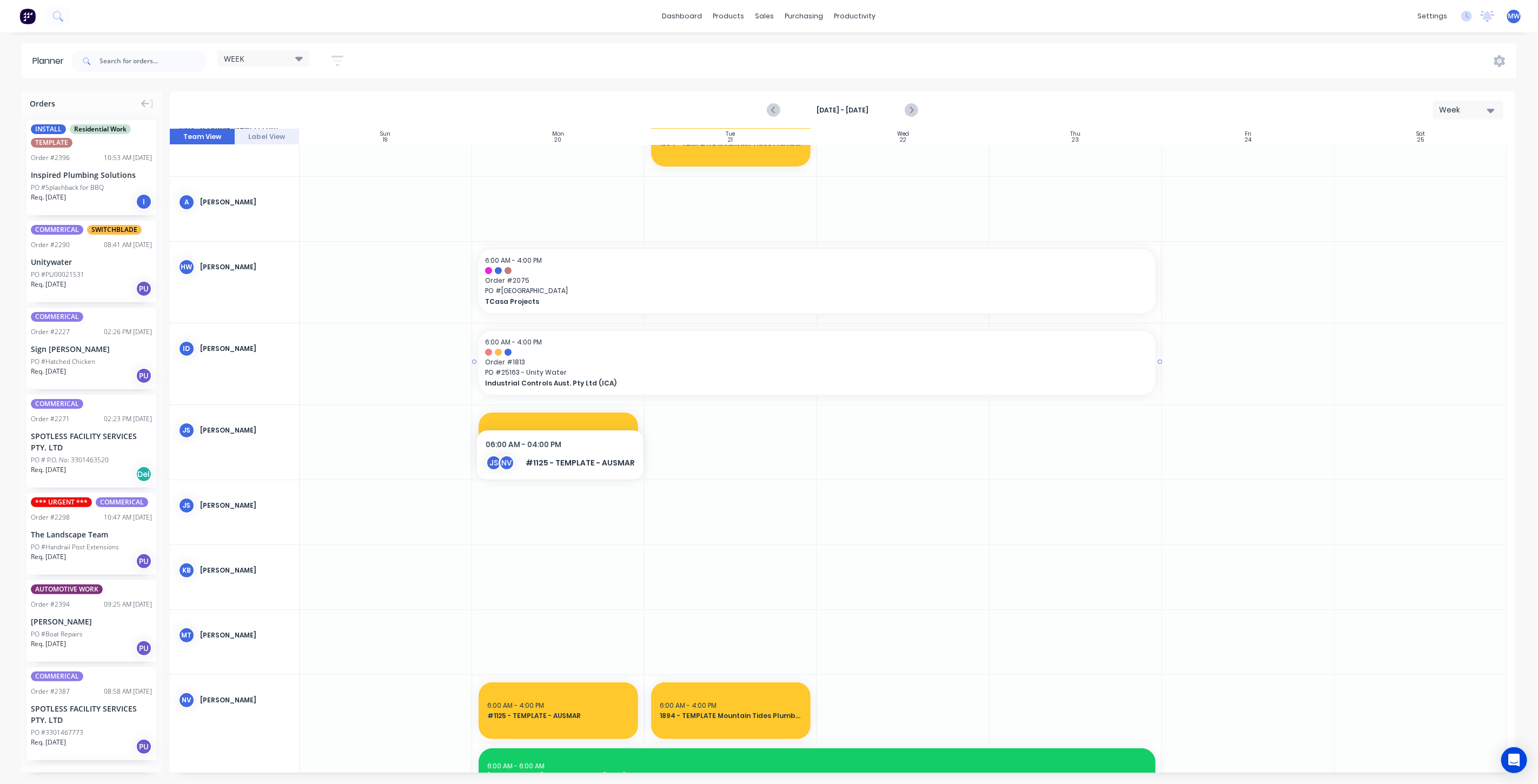
scroll to position [0, 0]
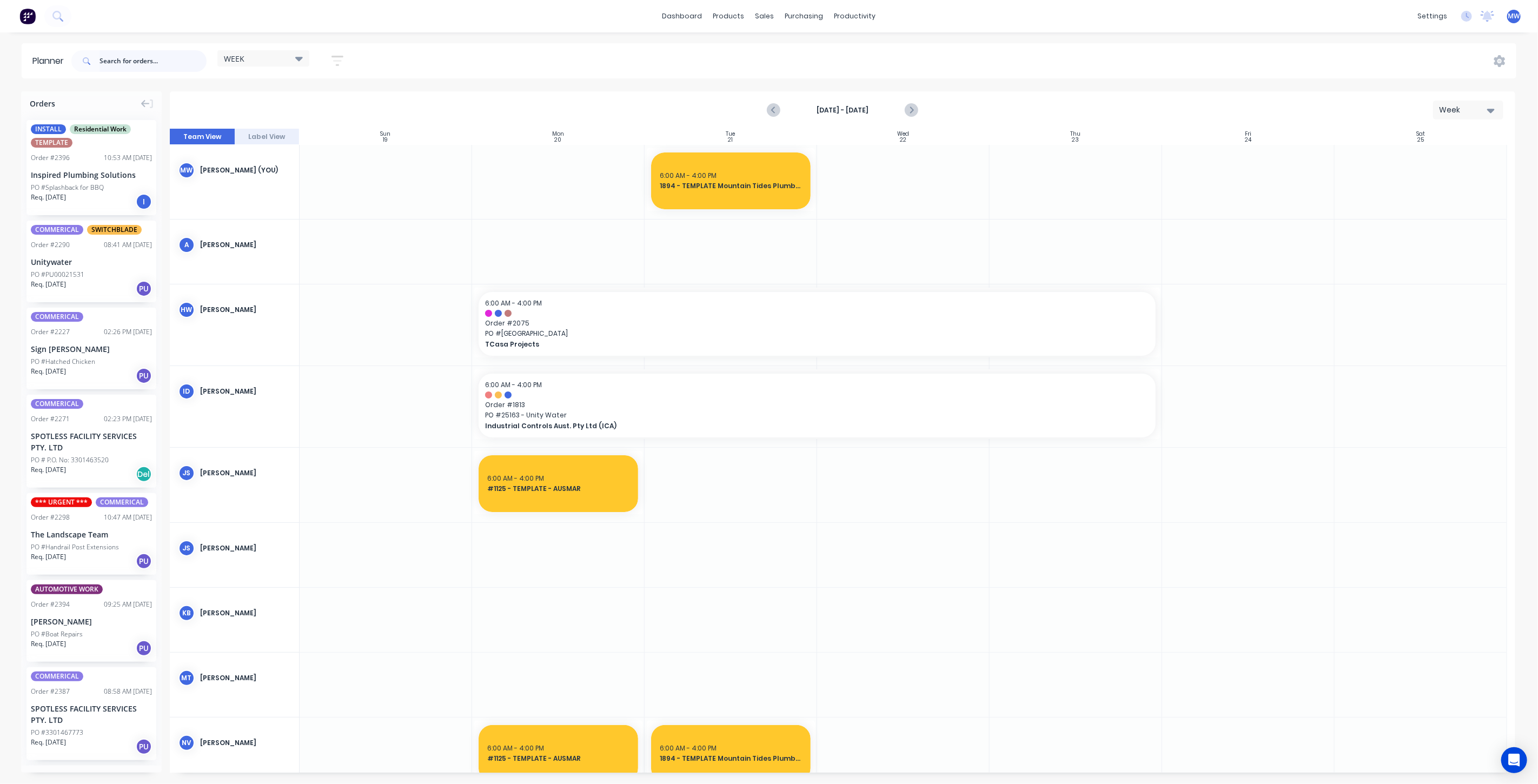
click at [122, 59] on input "text" at bounding box center [153, 61] width 107 height 22
type input "2347"
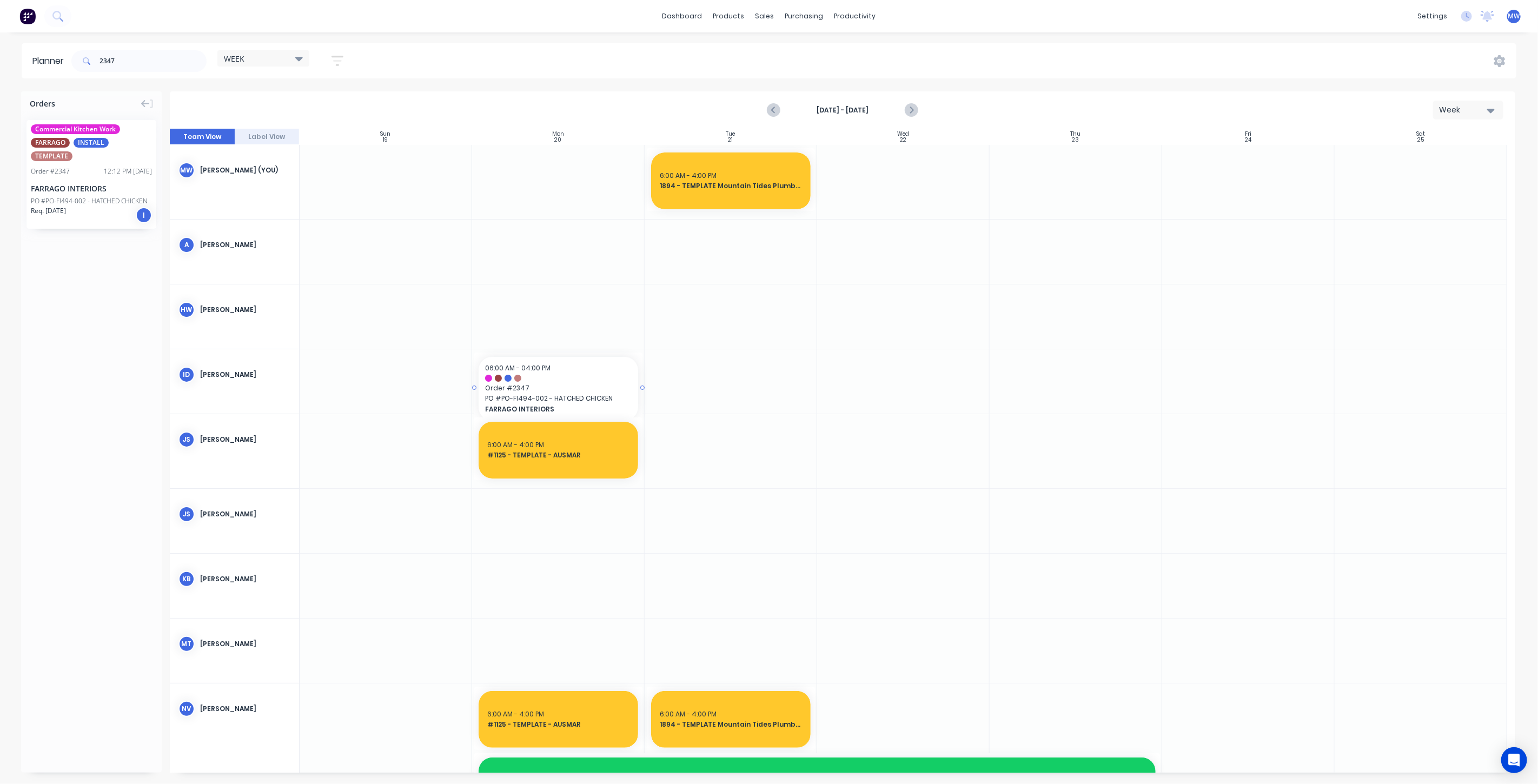
drag, startPoint x: 71, startPoint y: 170, endPoint x: 578, endPoint y: 396, distance: 555.1
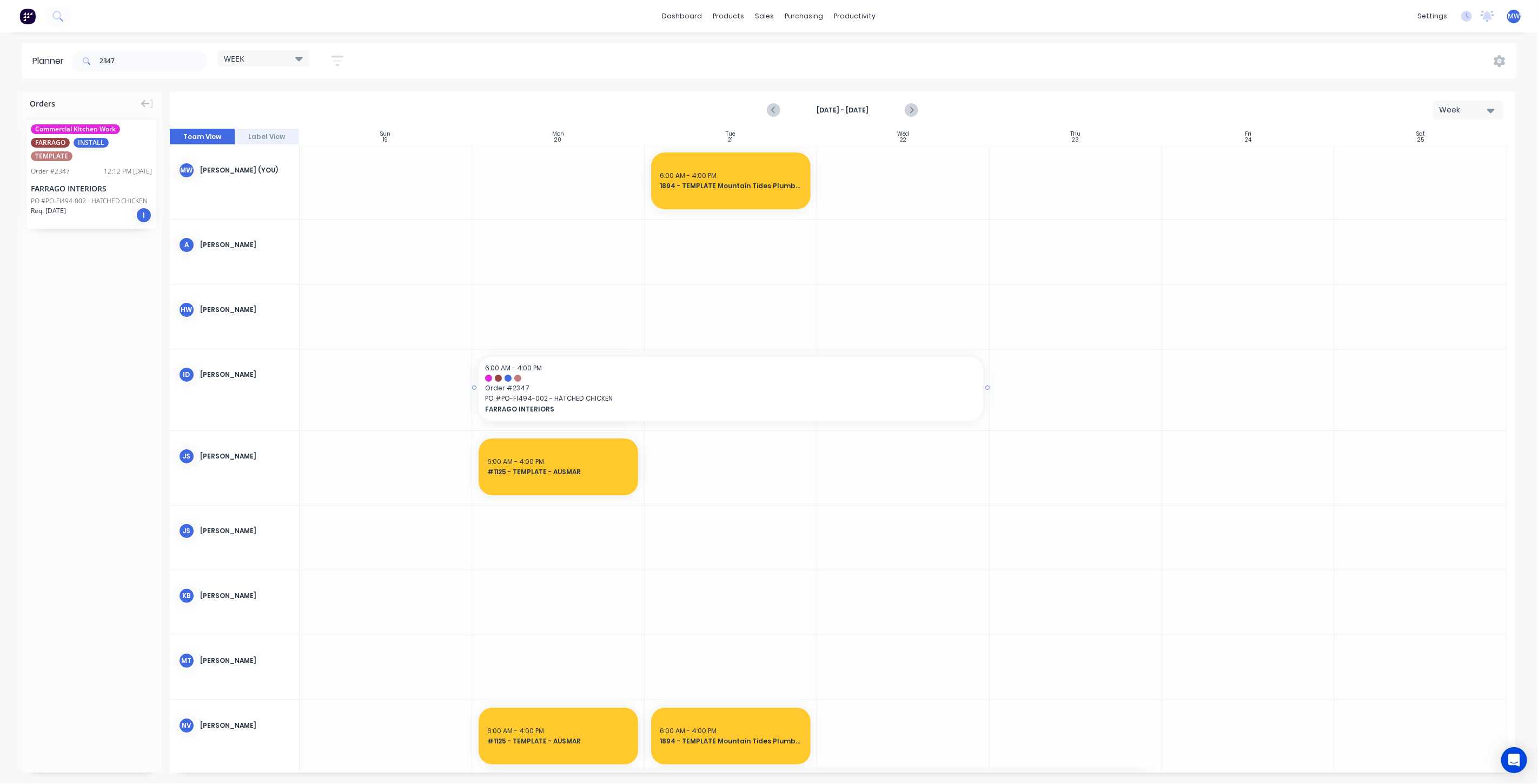
drag, startPoint x: 642, startPoint y: 387, endPoint x: 845, endPoint y: 393, distance: 203.1
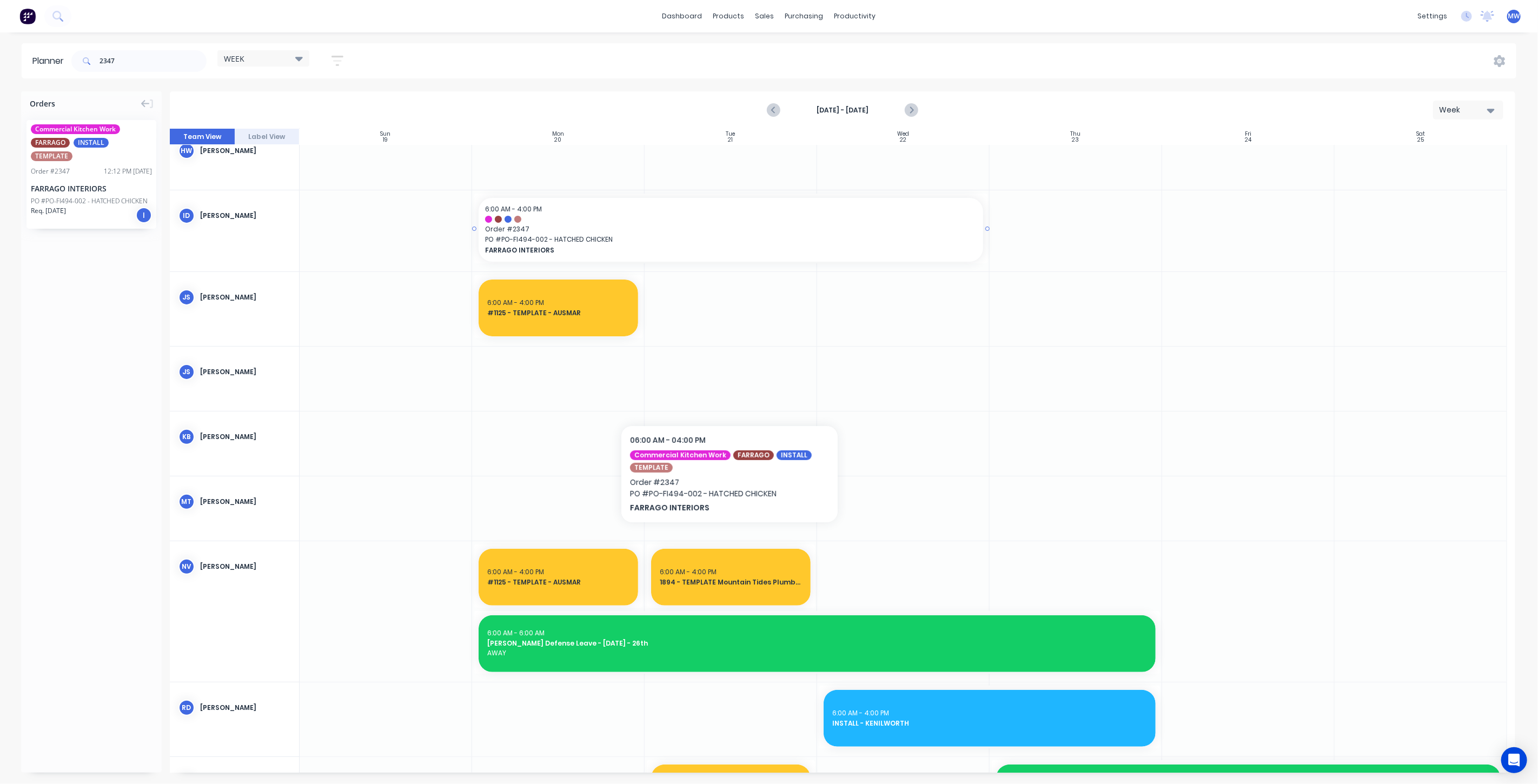
scroll to position [180, 0]
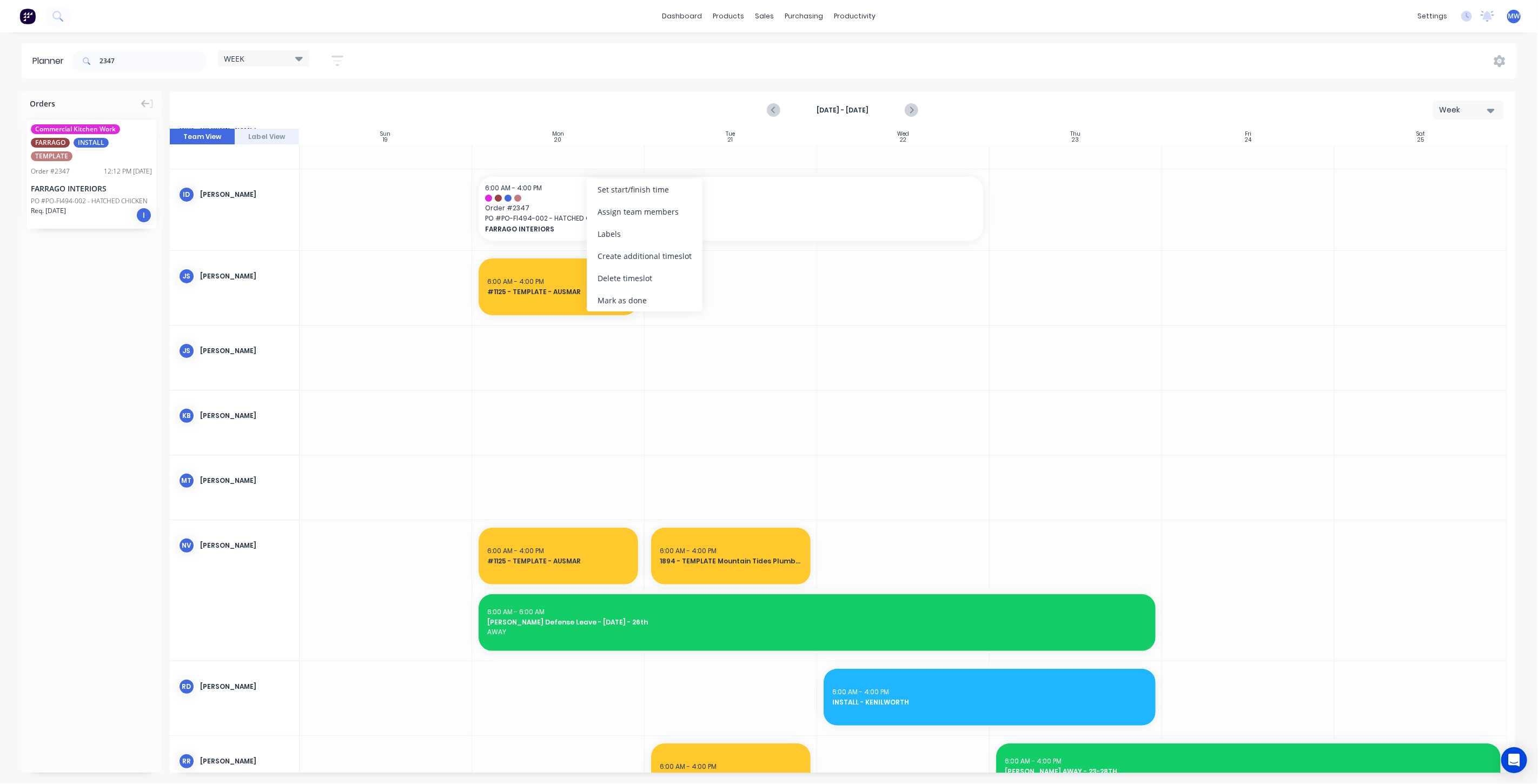
click at [649, 263] on div "Create additional timeslot" at bounding box center [645, 256] width 116 height 22
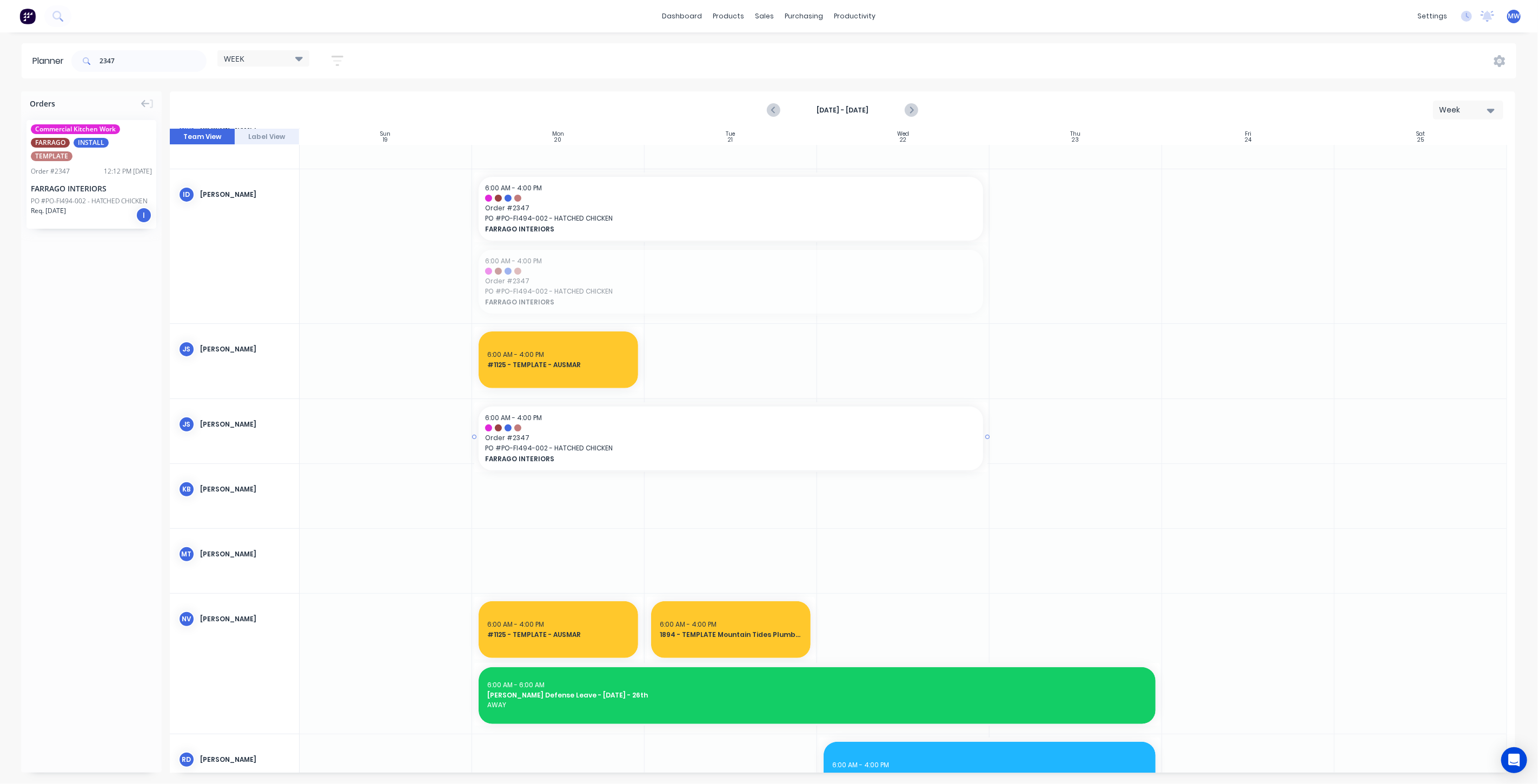
drag, startPoint x: 599, startPoint y: 288, endPoint x: 616, endPoint y: 434, distance: 147.0
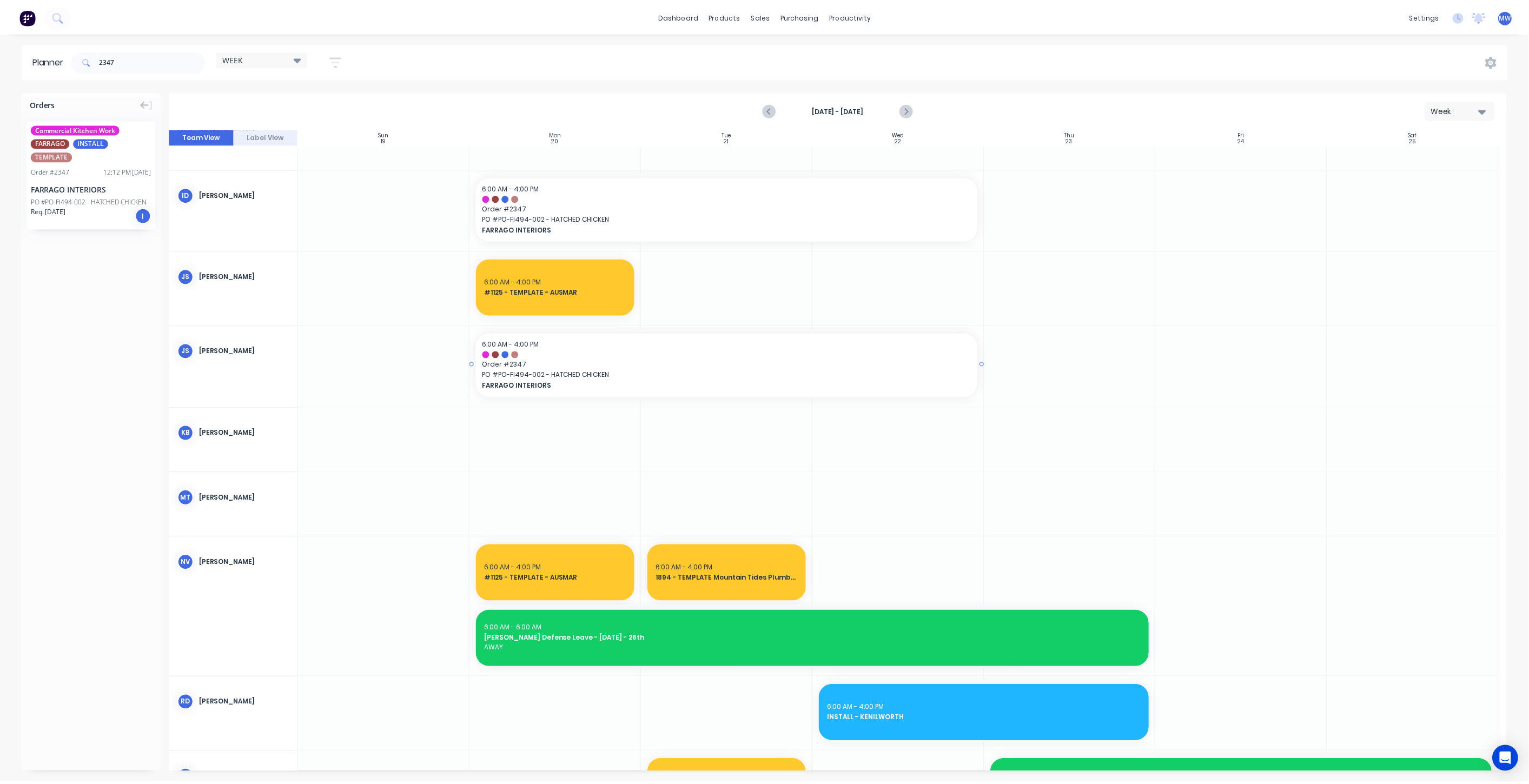
scroll to position [300, 0]
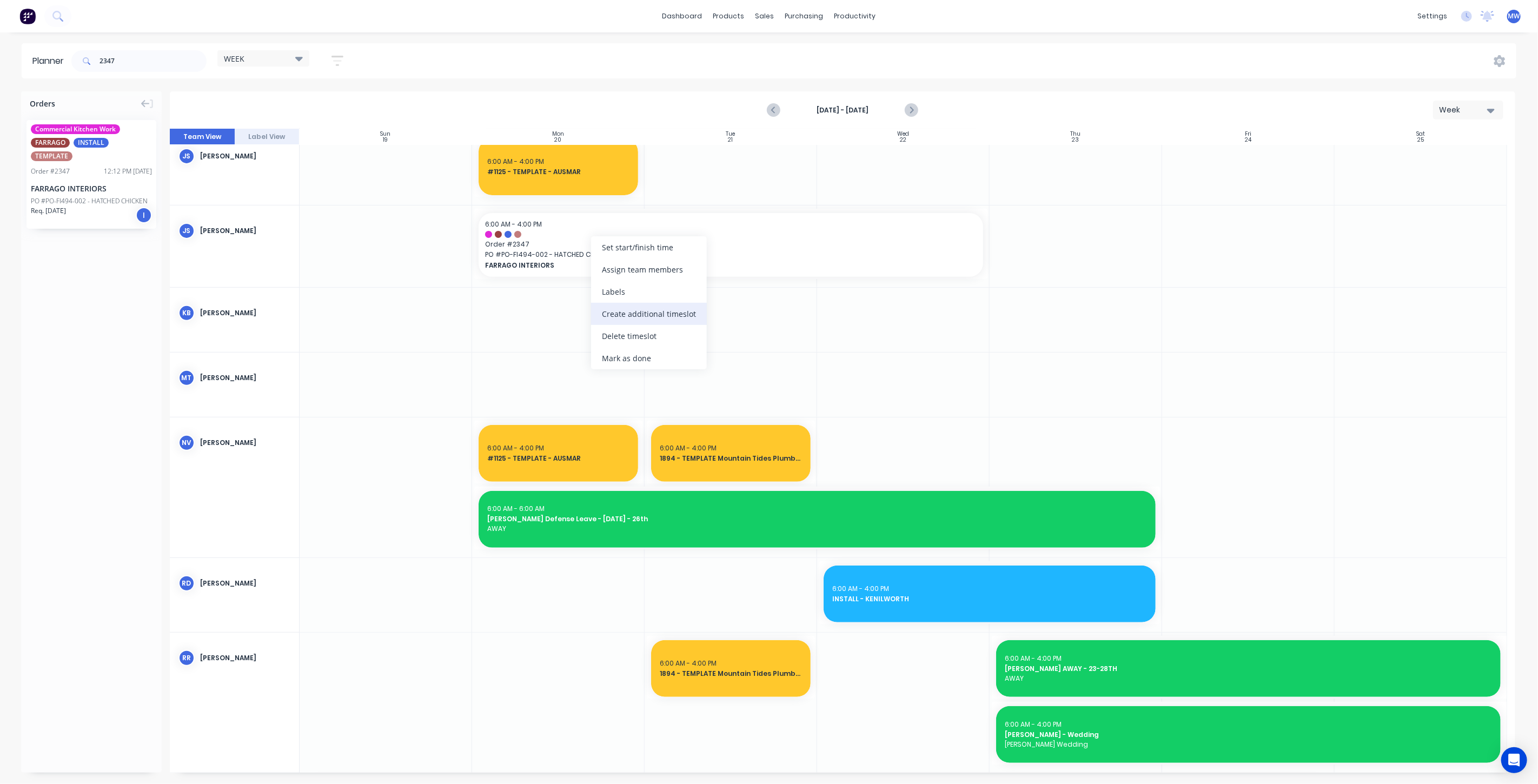
click at [651, 313] on div "Create additional timeslot" at bounding box center [649, 313] width 116 height 22
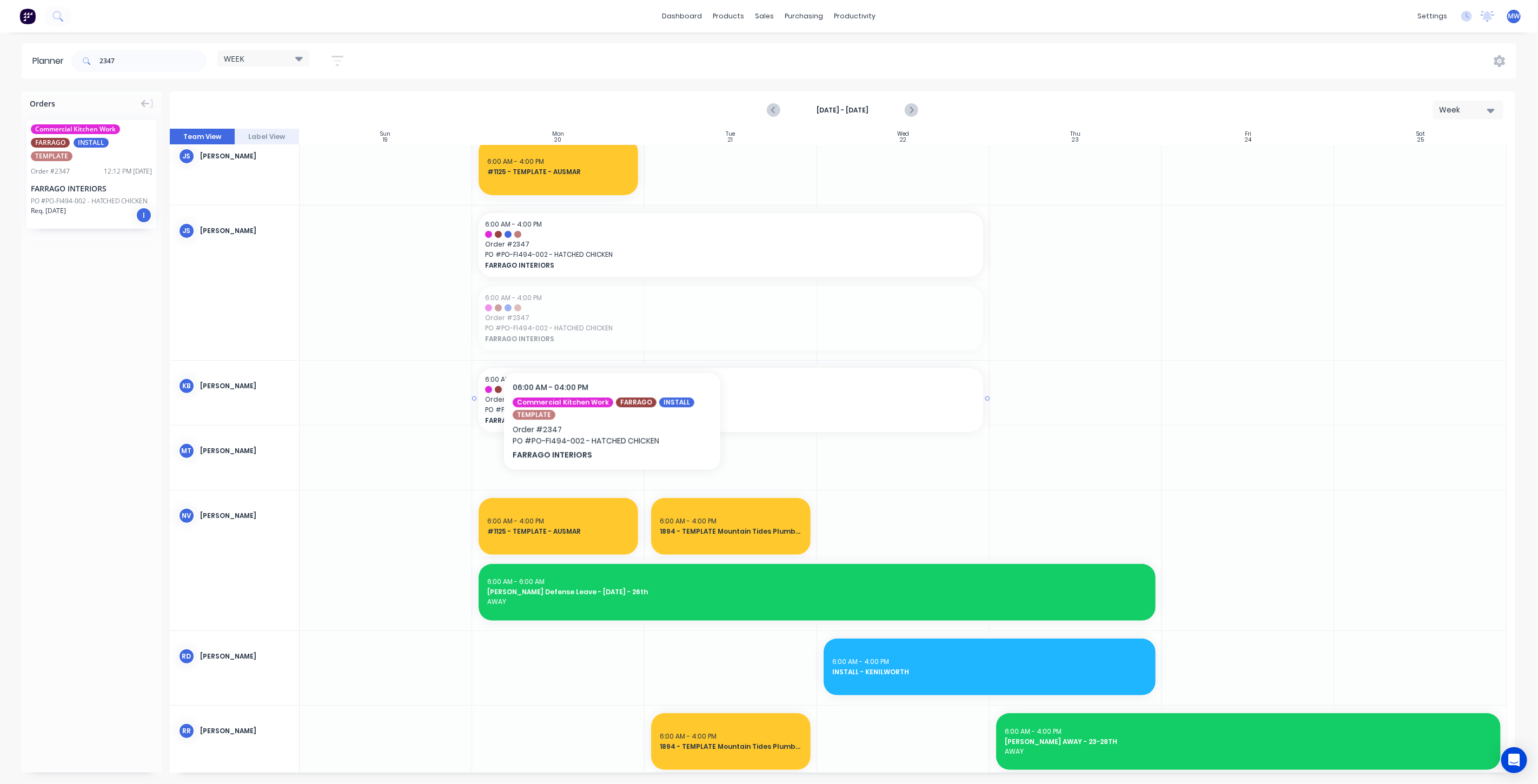
drag, startPoint x: 607, startPoint y: 307, endPoint x: 613, endPoint y: 336, distance: 29.6
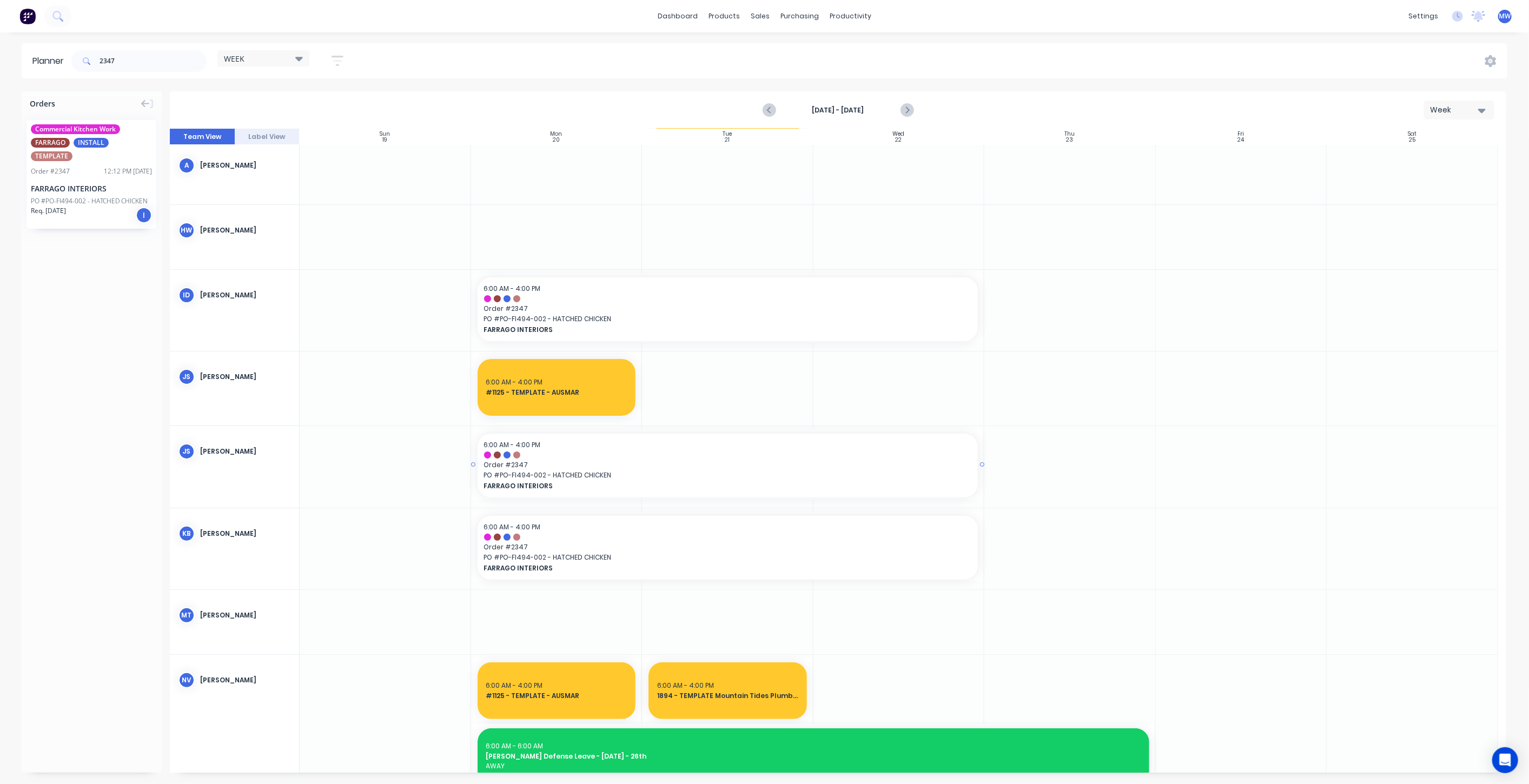
scroll to position [0, 0]
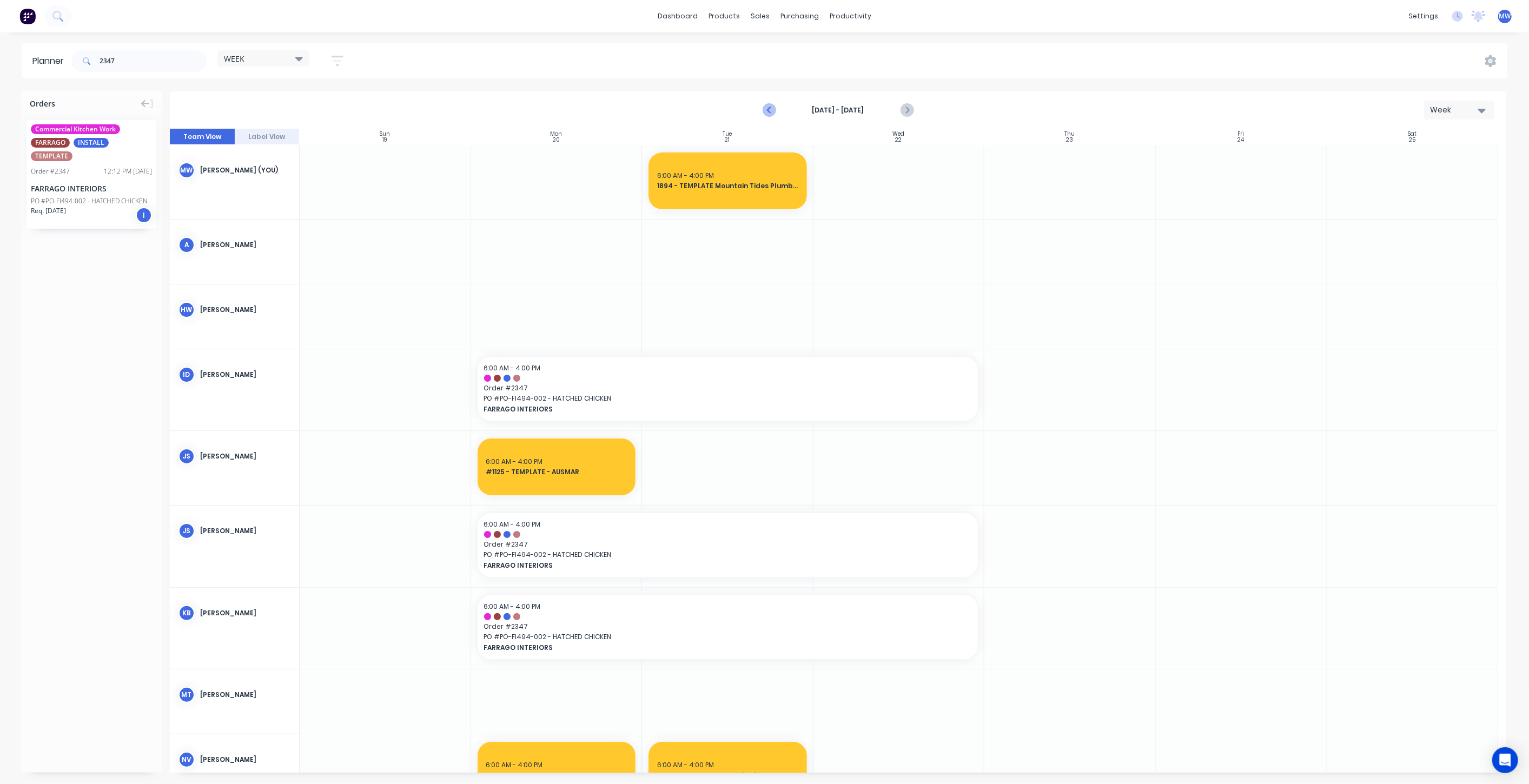
click at [768, 114] on icon "Previous page" at bounding box center [769, 110] width 13 height 13
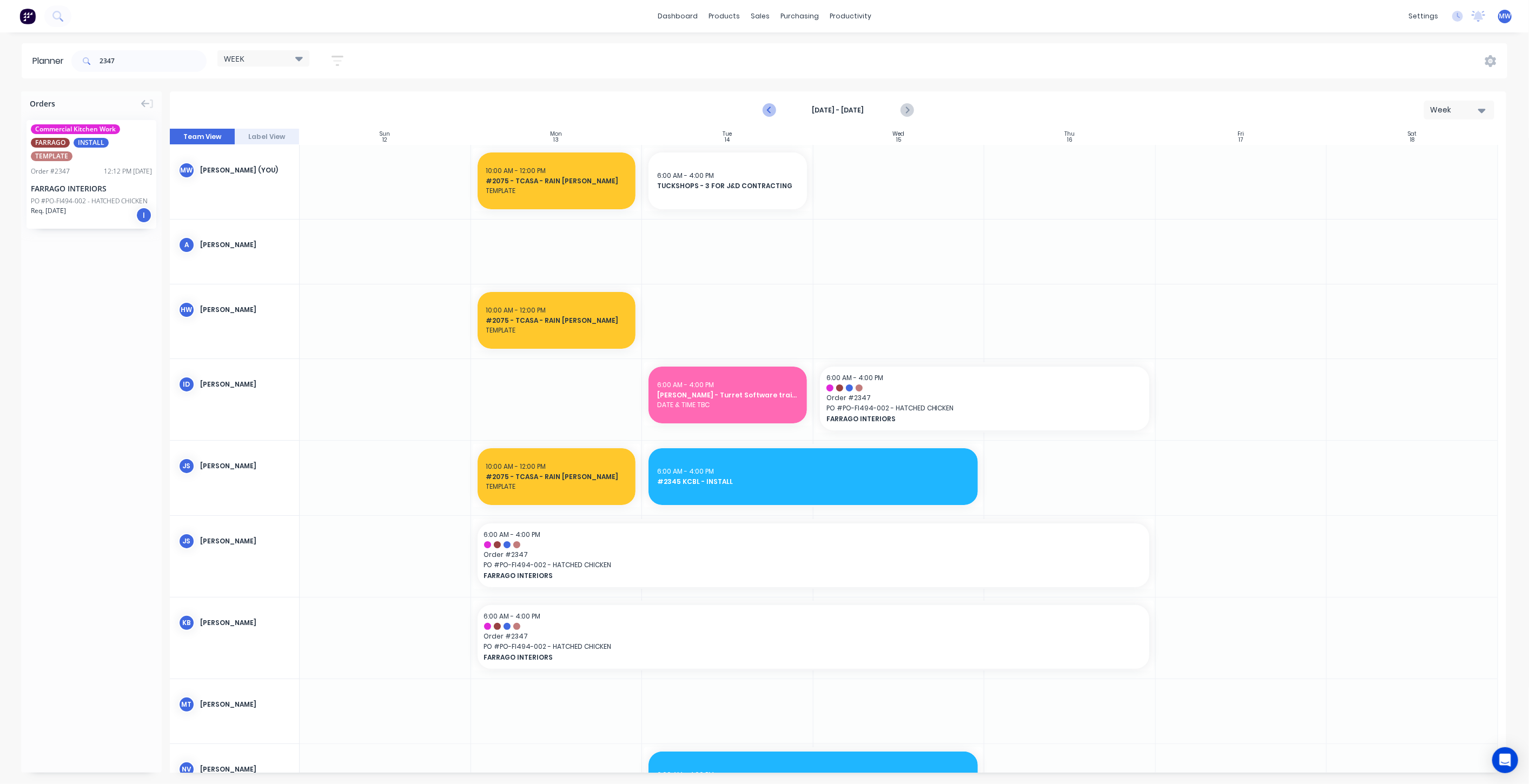
click at [768, 114] on icon "Previous page" at bounding box center [769, 110] width 13 height 13
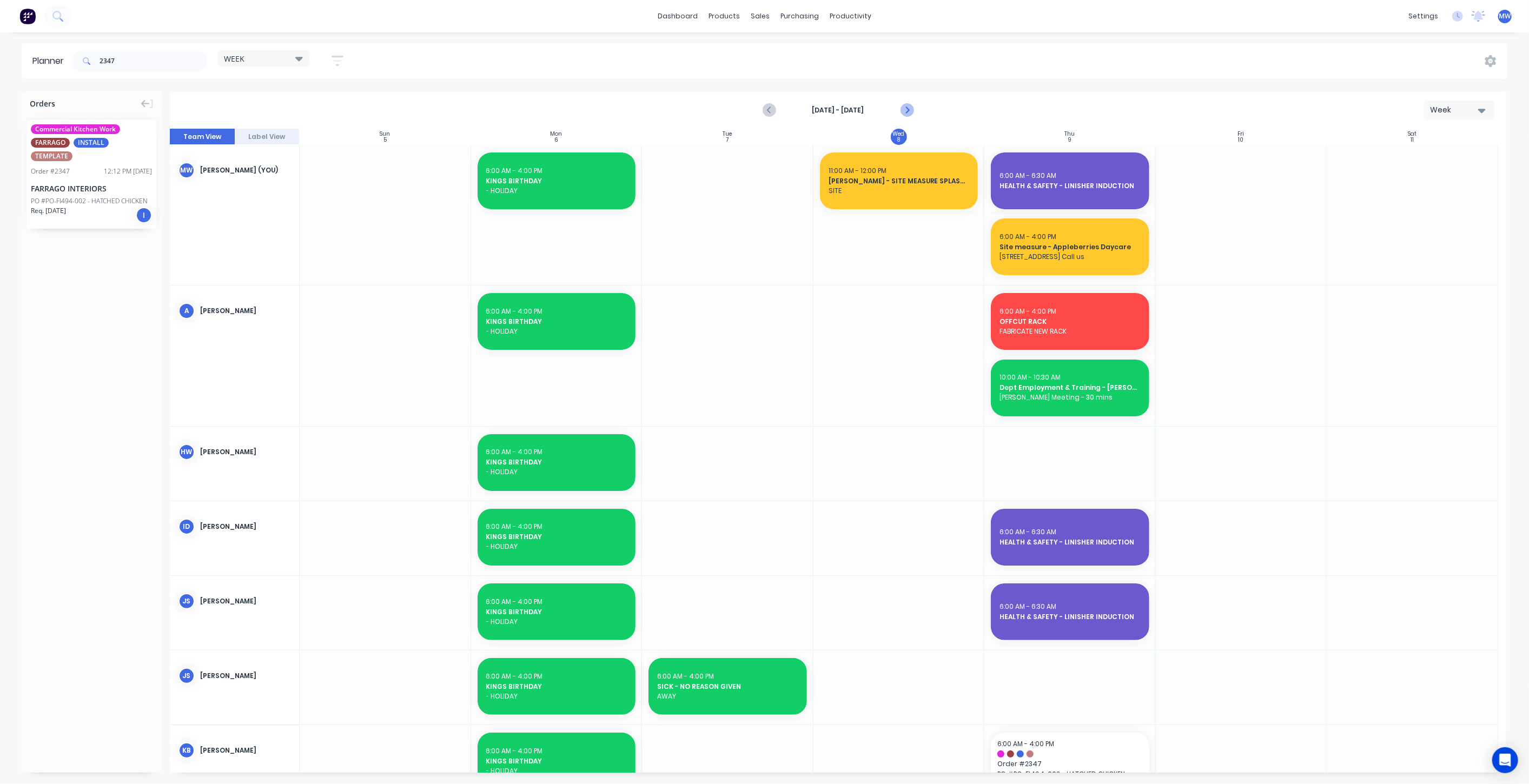
click at [908, 109] on icon "Next page" at bounding box center [906, 110] width 5 height 8
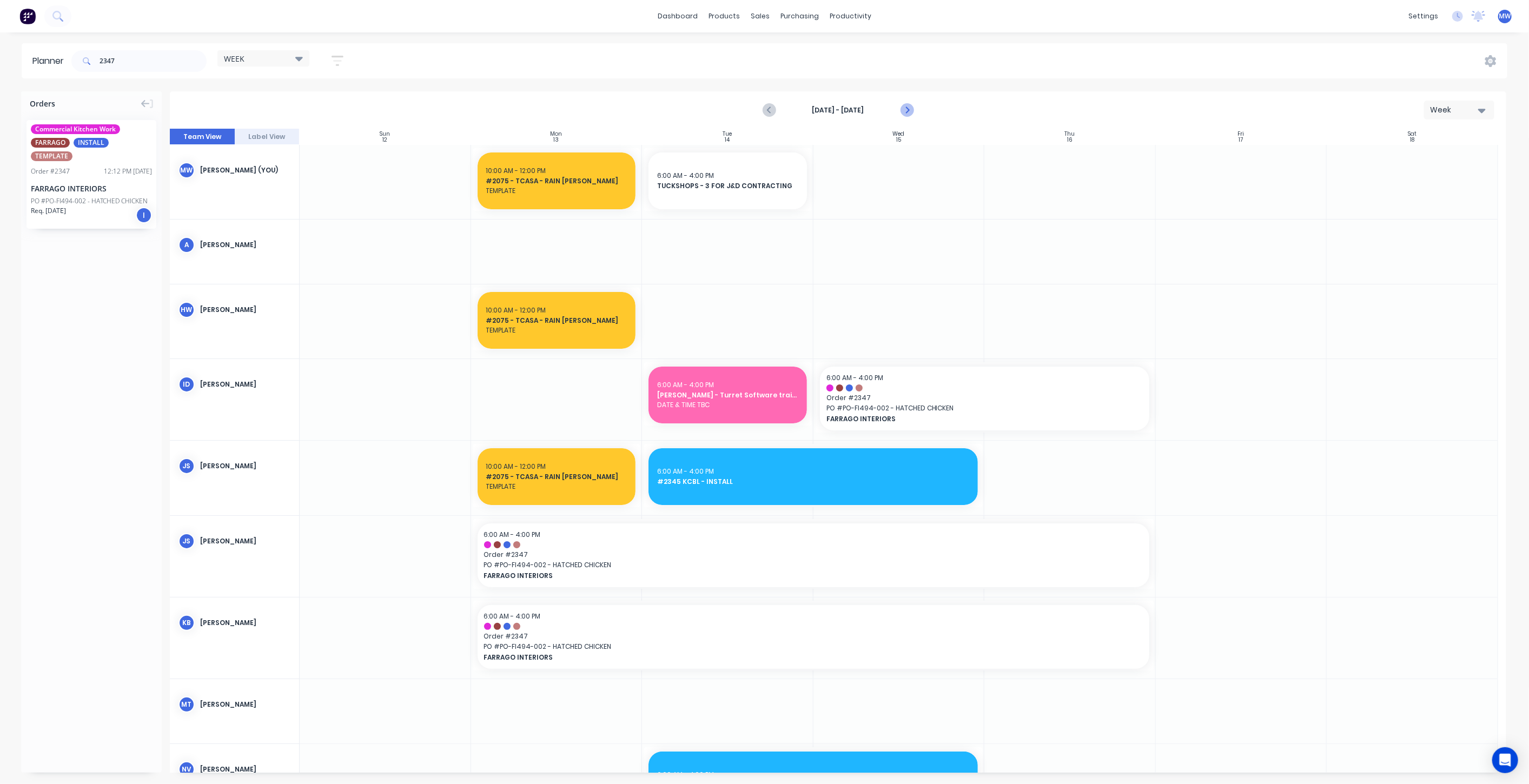
click at [903, 107] on icon "Next page" at bounding box center [906, 110] width 13 height 13
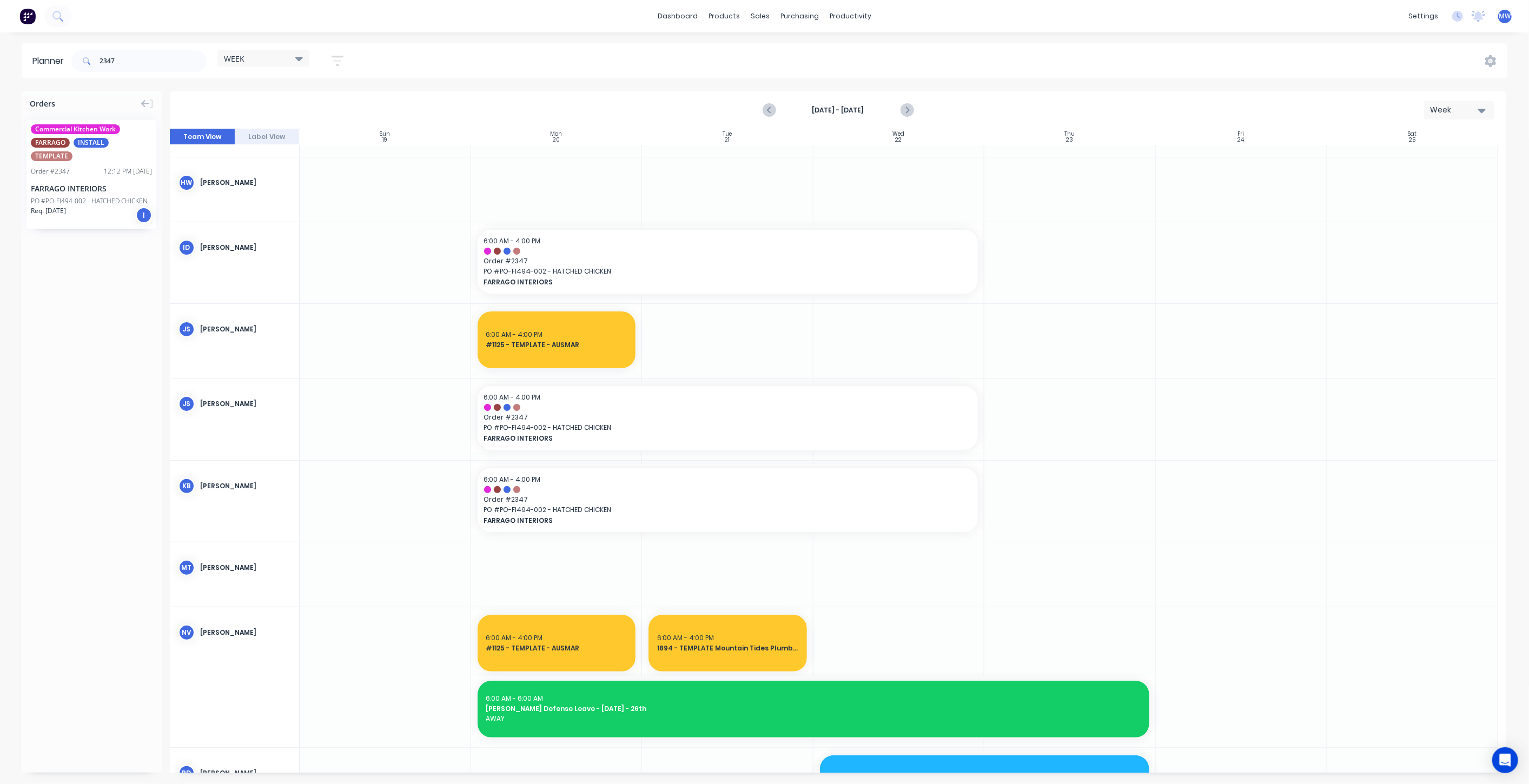
scroll to position [60, 0]
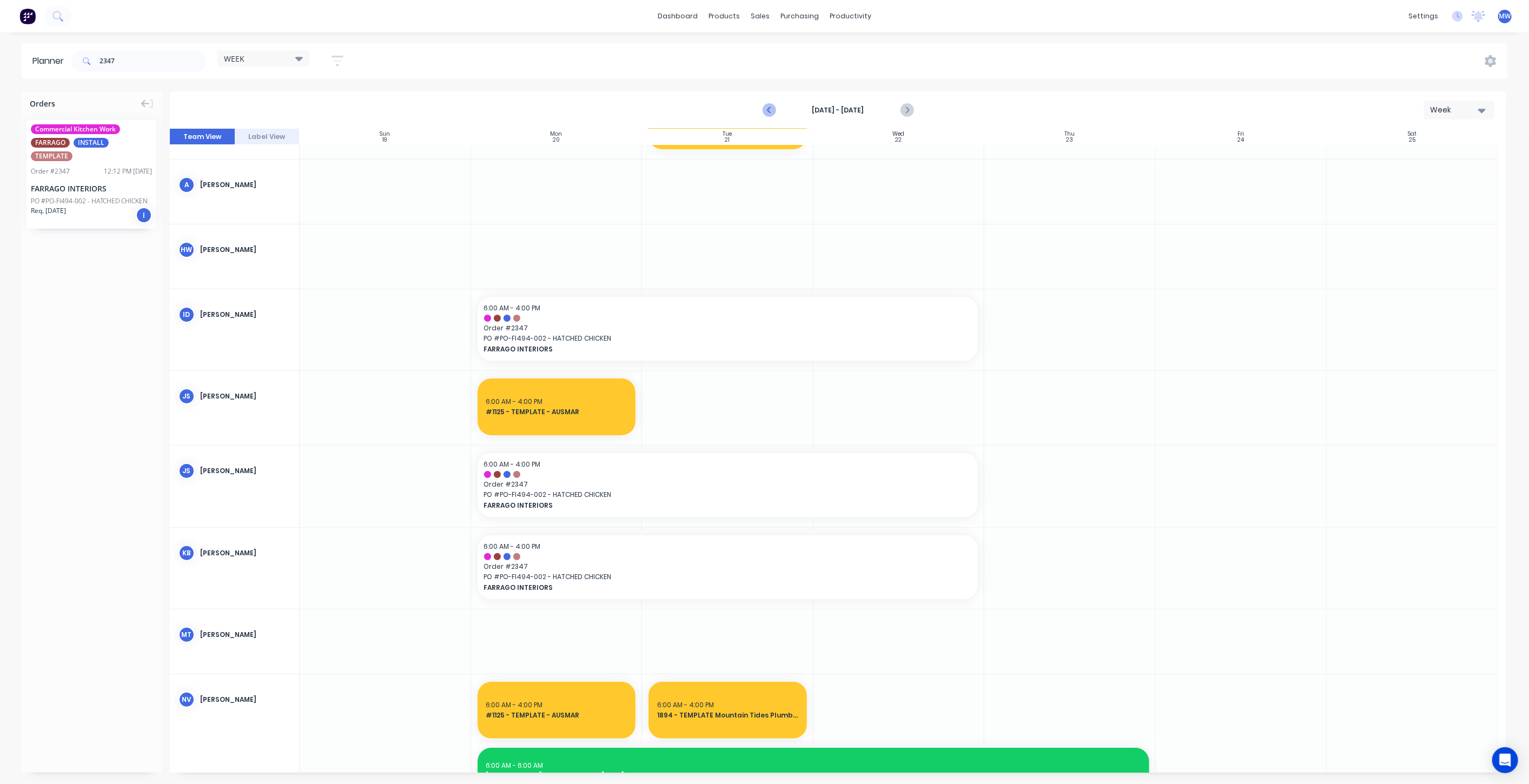
click at [770, 104] on icon "Previous page" at bounding box center [769, 110] width 13 height 13
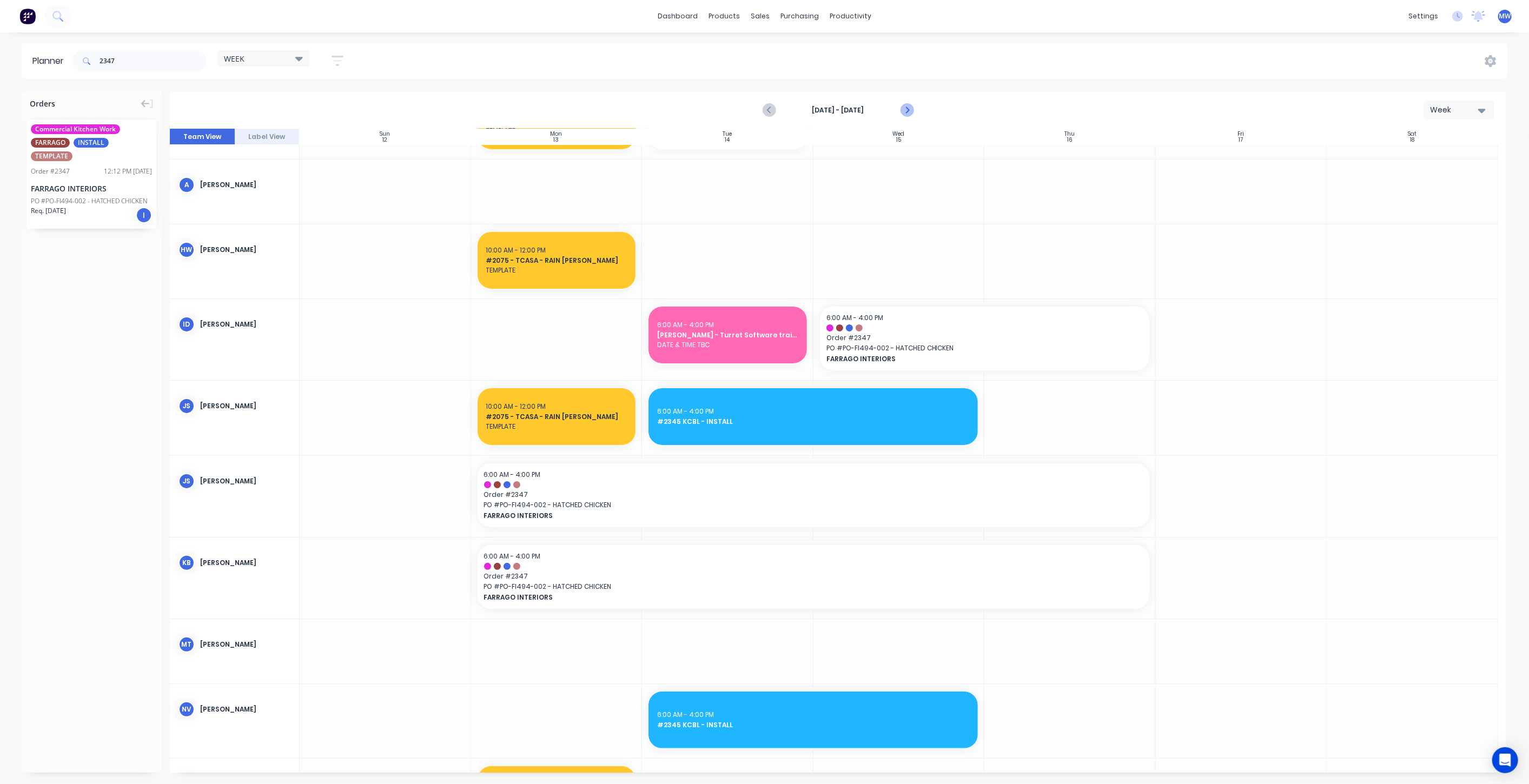
click at [907, 111] on icon "Next page" at bounding box center [906, 110] width 5 height 8
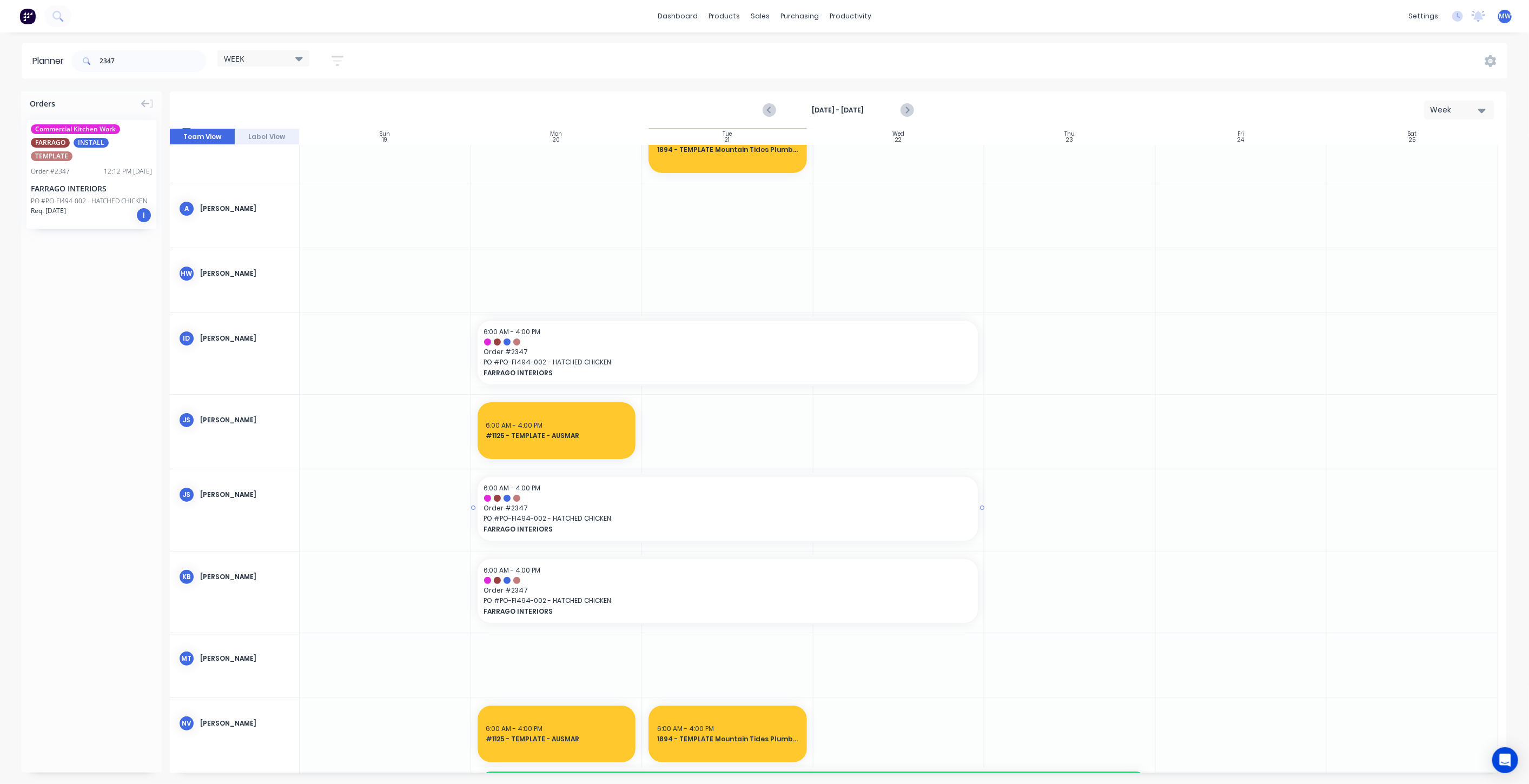
scroll to position [0, 0]
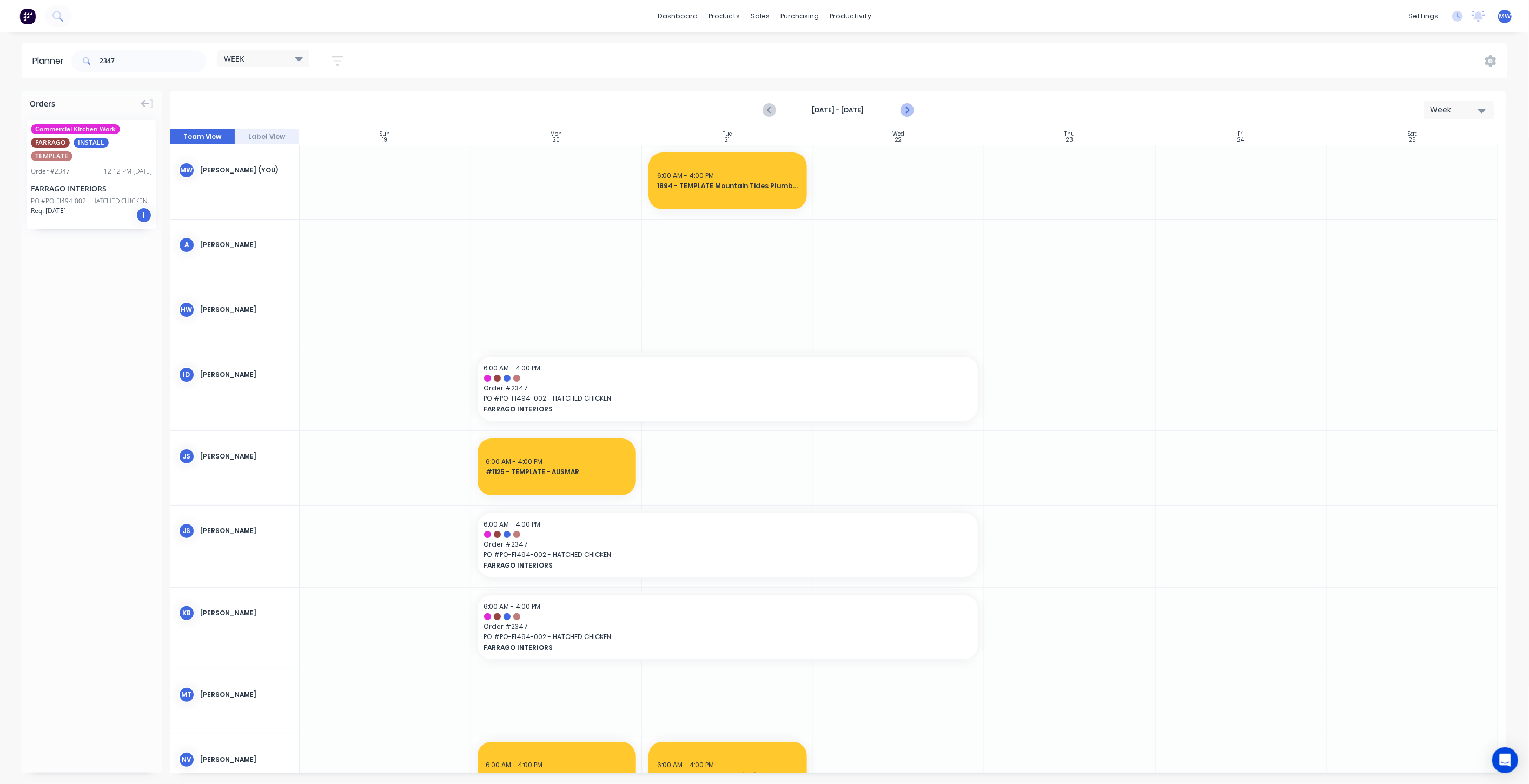
click at [907, 111] on icon "Next page" at bounding box center [906, 110] width 5 height 8
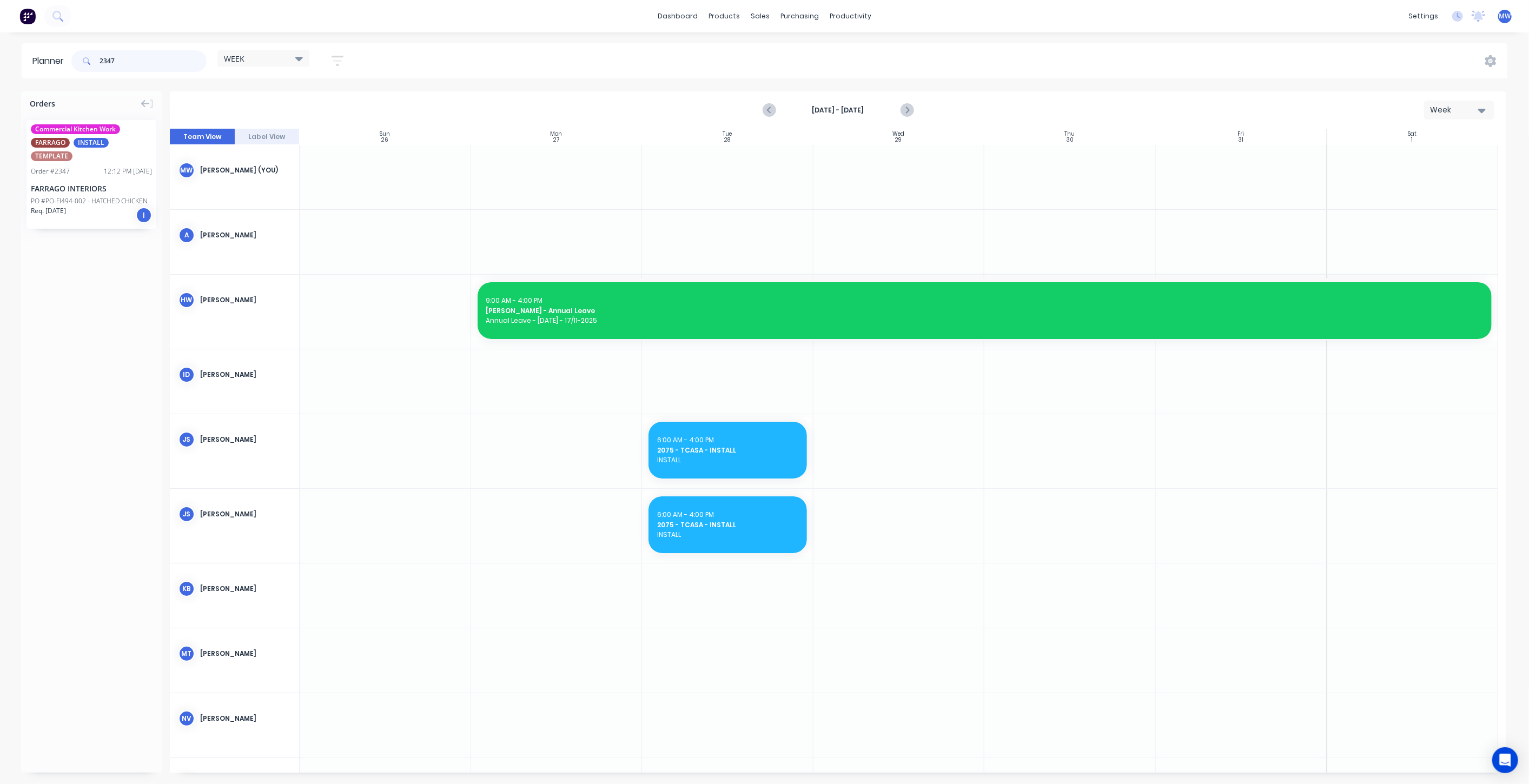
drag, startPoint x: 137, startPoint y: 62, endPoint x: 54, endPoint y: 58, distance: 83.1
click at [67, 63] on header "Planner 2347 WEEK Save new view None edit WEEK (Default) edit Rex edit SCSM - M…" at bounding box center [765, 61] width 1486 height 35
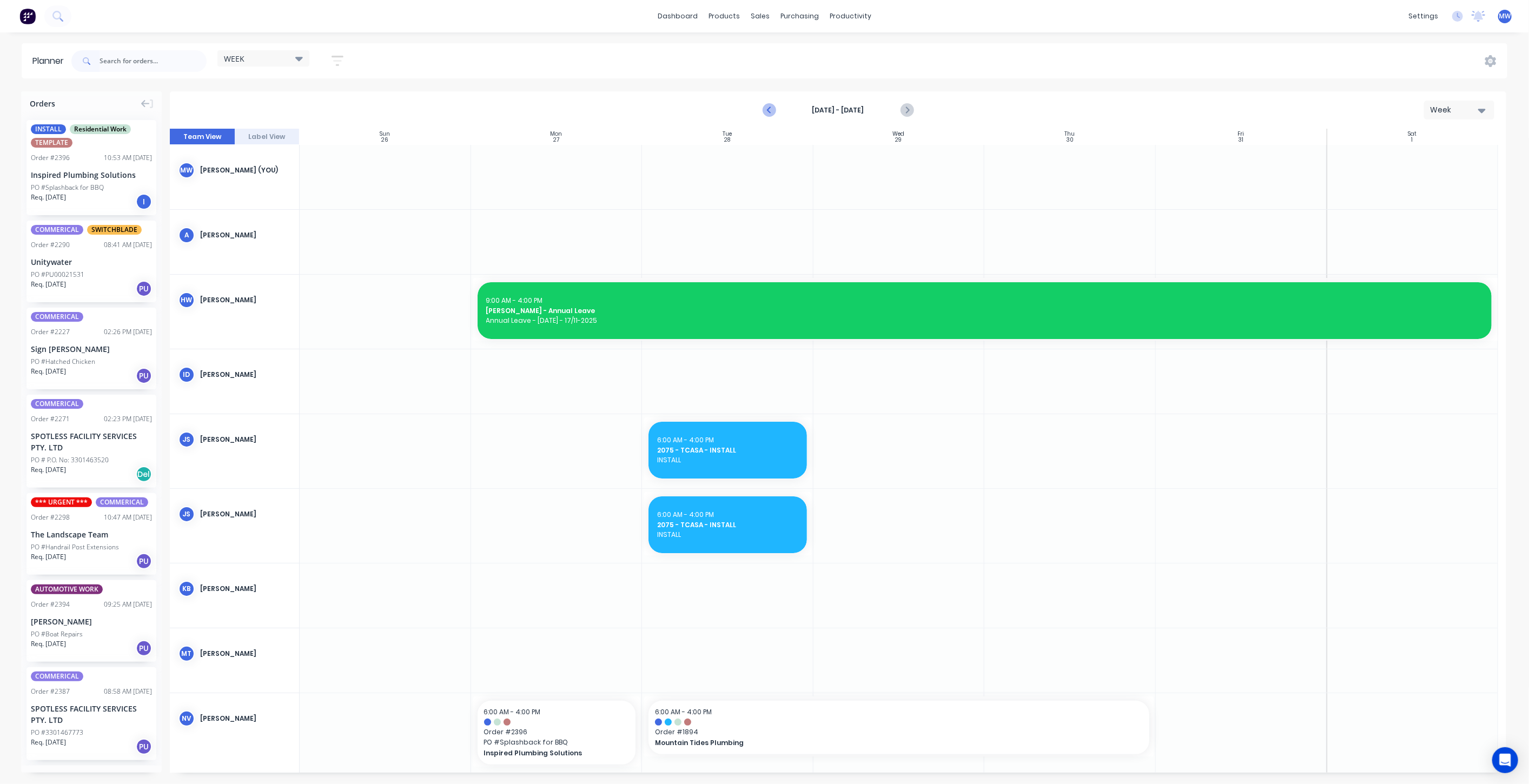
click at [769, 113] on icon "Previous page" at bounding box center [769, 110] width 13 height 13
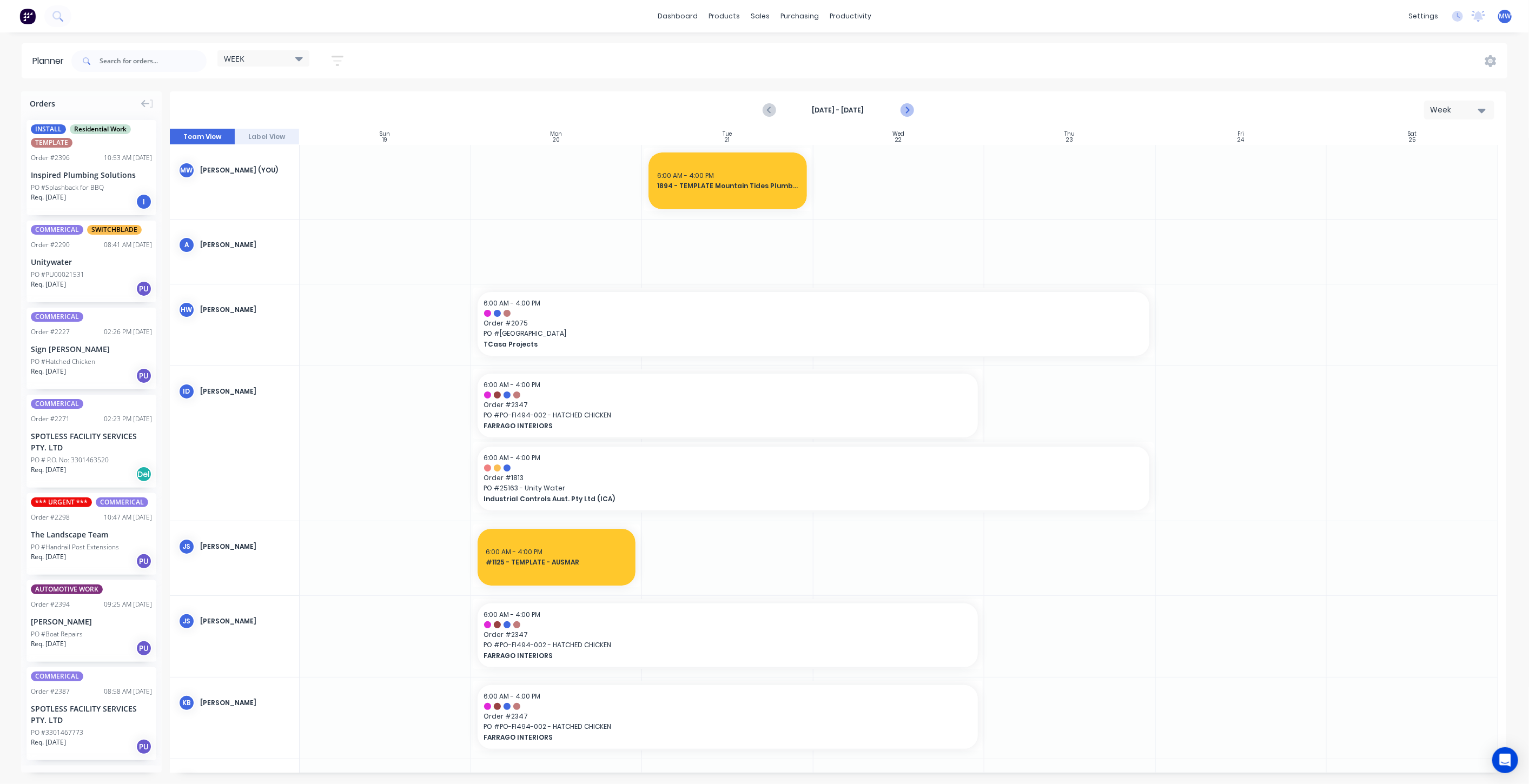
click at [906, 112] on icon "Next page" at bounding box center [906, 110] width 13 height 13
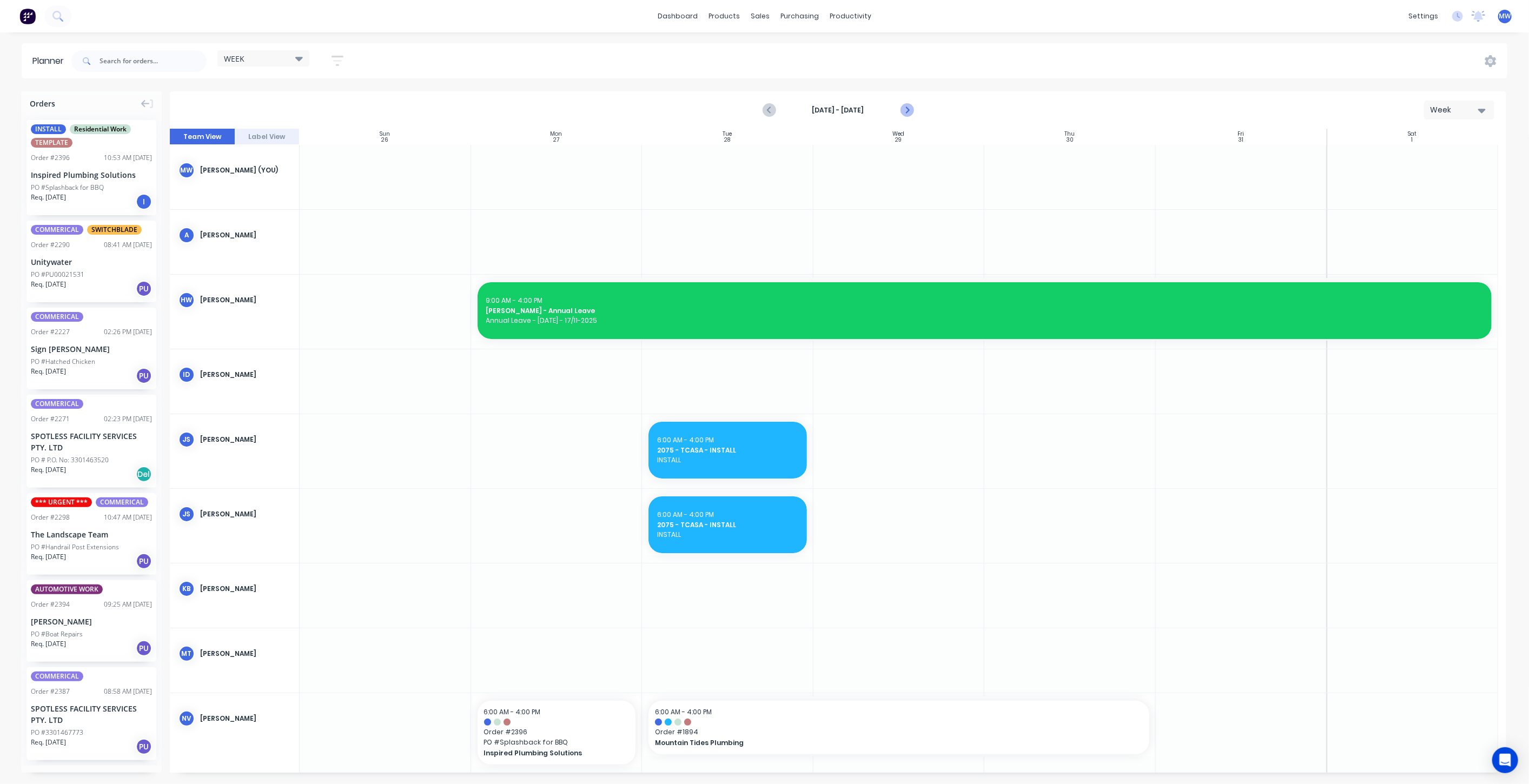
click at [907, 114] on icon "Next page" at bounding box center [906, 110] width 13 height 13
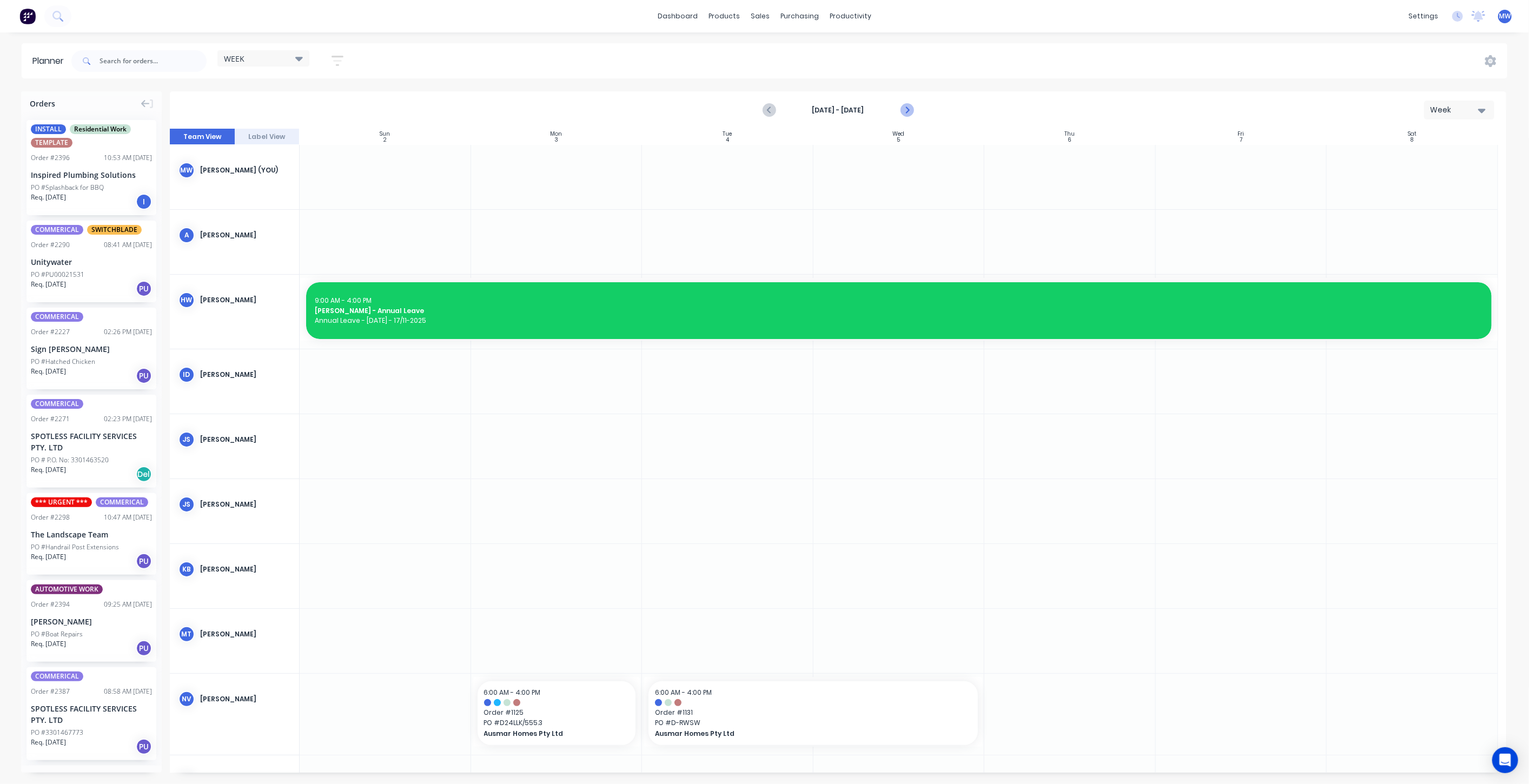
click at [907, 113] on icon "Next page" at bounding box center [906, 110] width 13 height 13
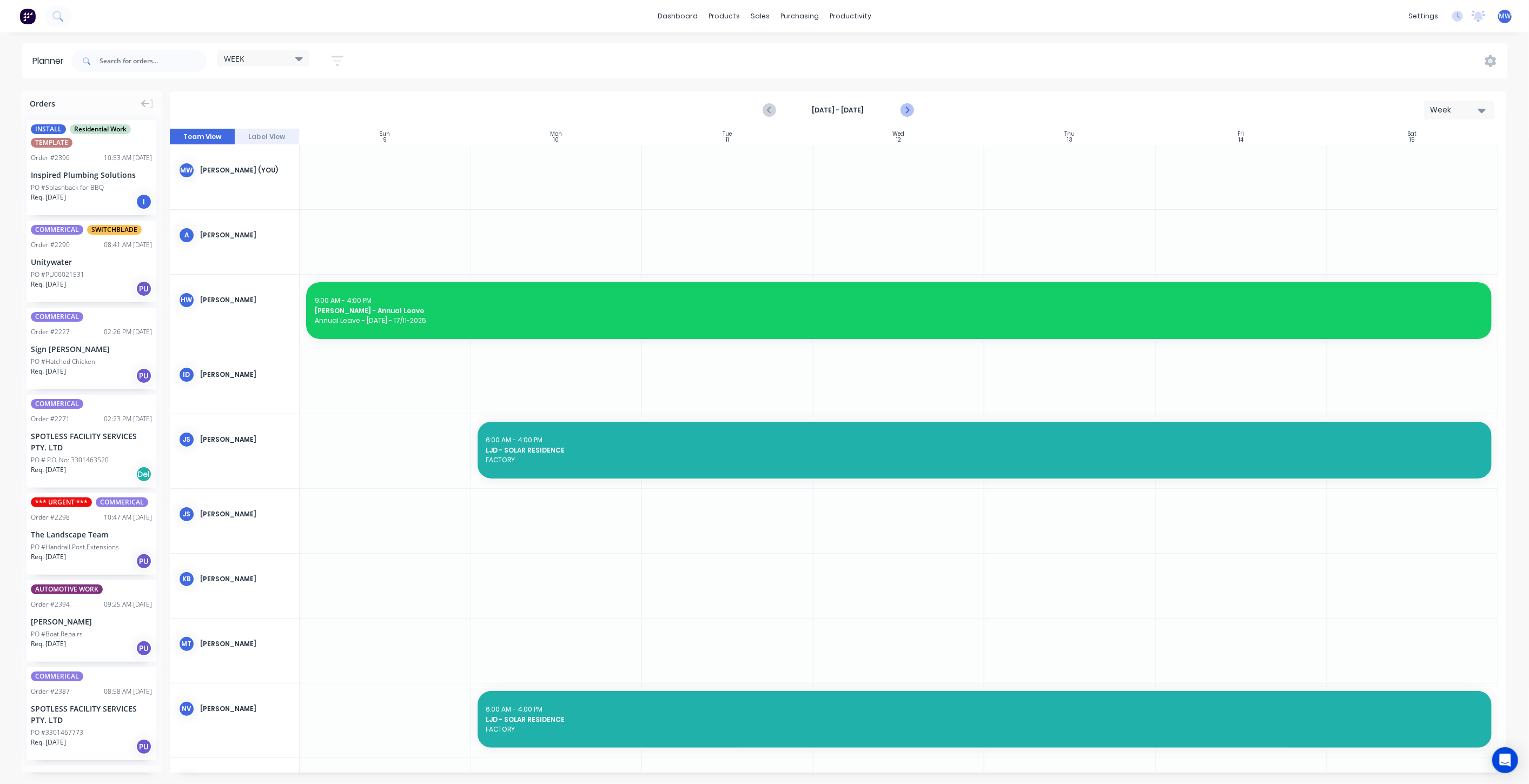
click at [907, 112] on icon "Next page" at bounding box center [906, 110] width 13 height 13
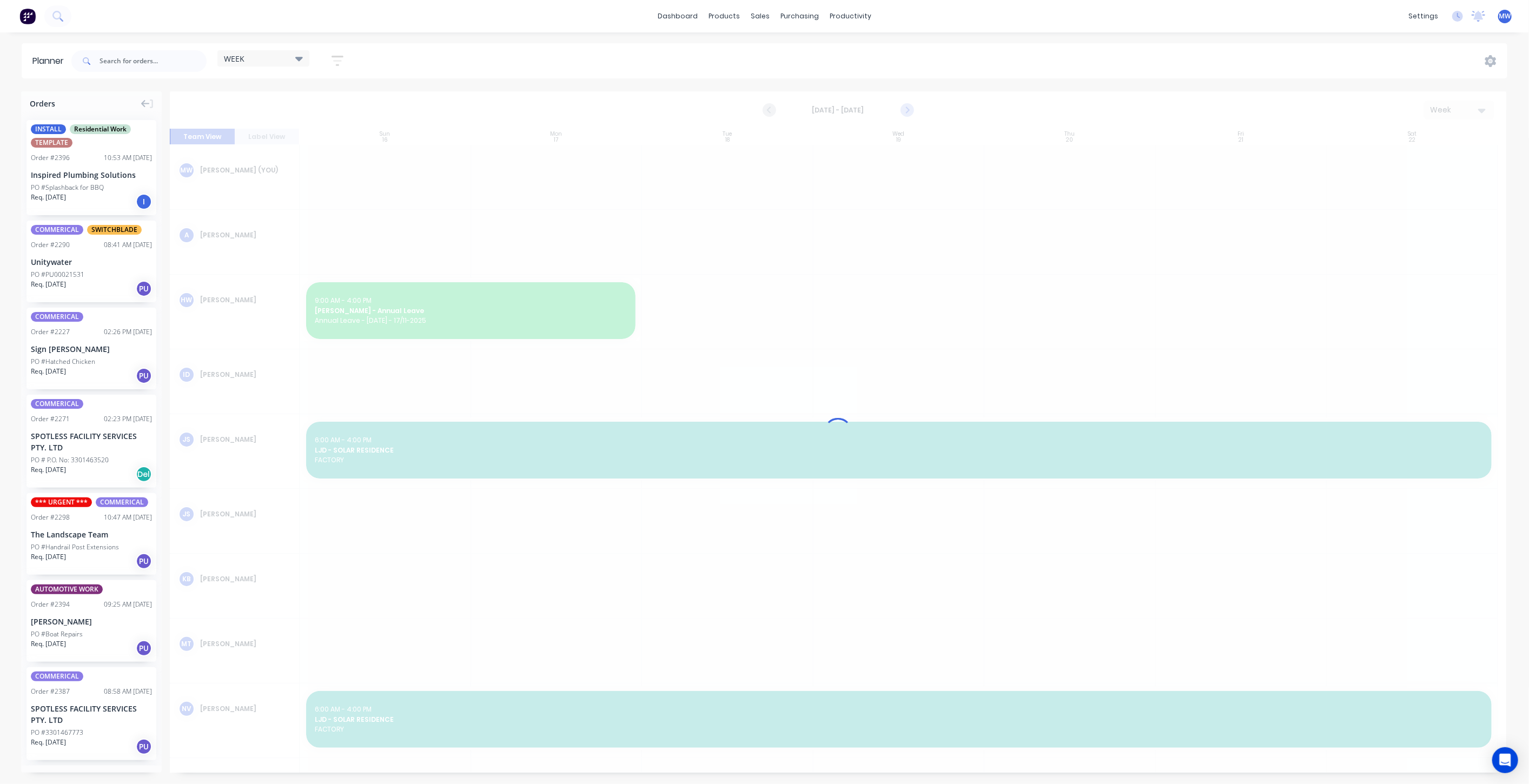
click at [907, 112] on icon "Next page" at bounding box center [906, 110] width 13 height 13
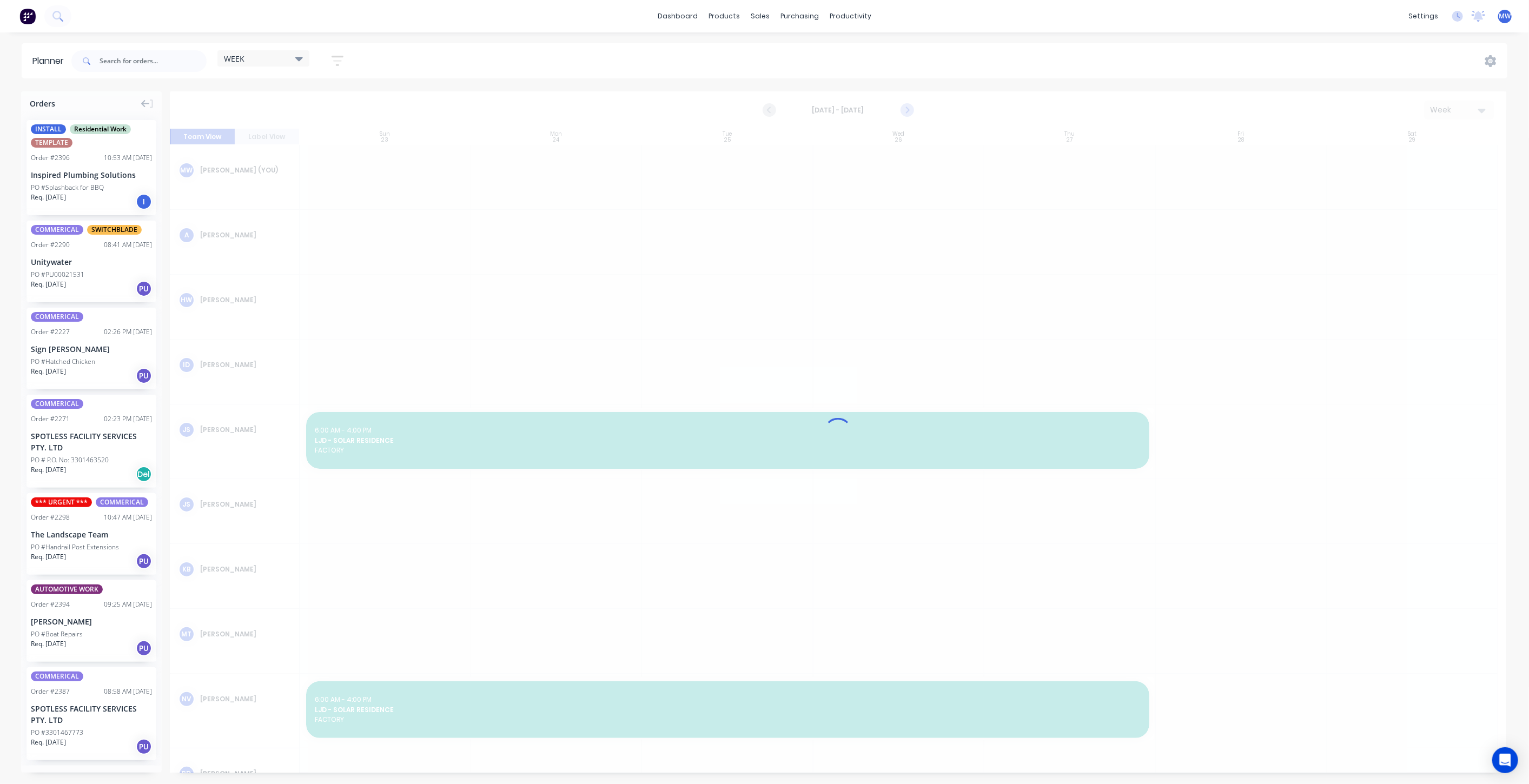
click at [907, 112] on div at bounding box center [838, 432] width 1336 height 681
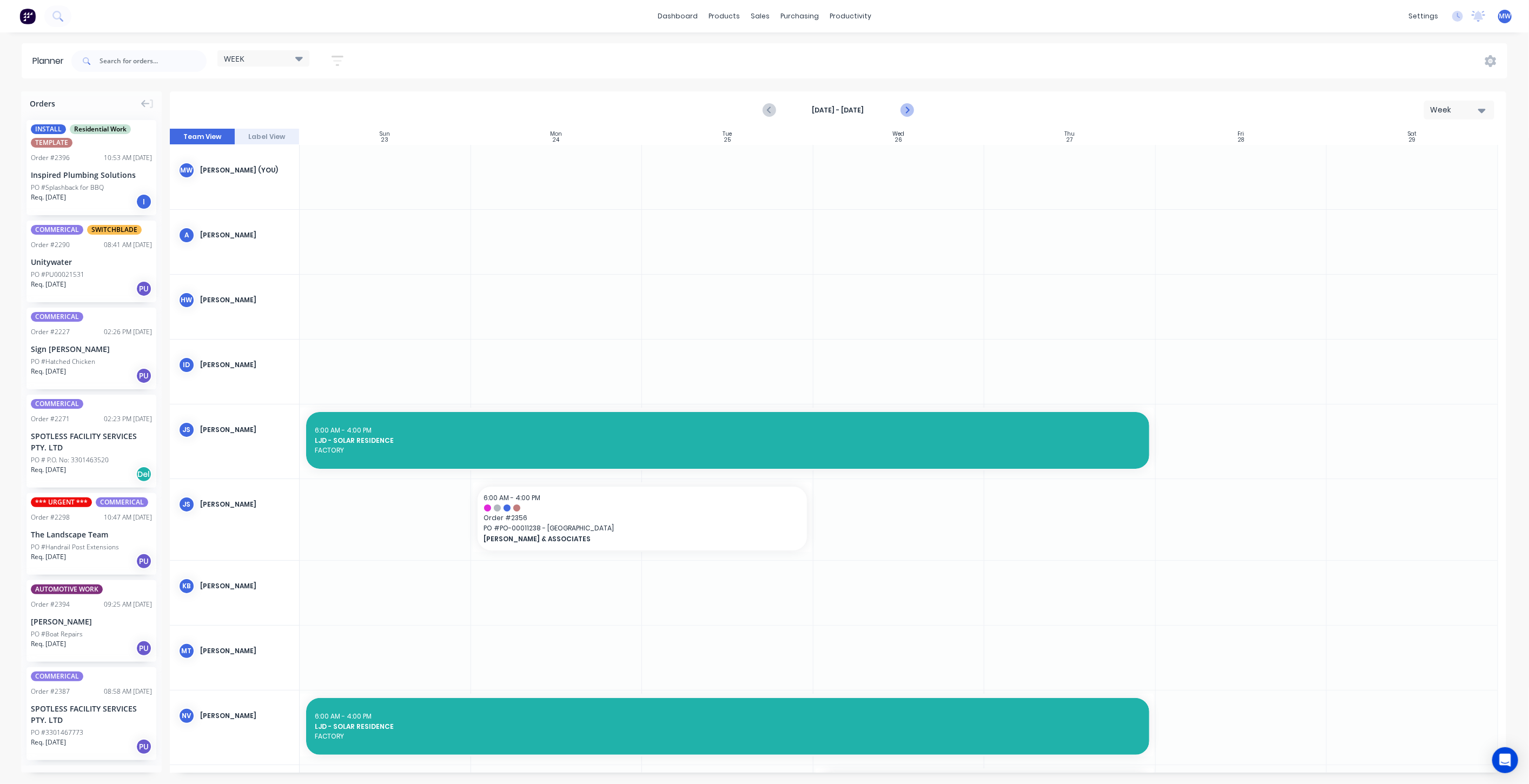
click at [906, 112] on icon "Next page" at bounding box center [906, 110] width 5 height 8
click at [906, 112] on div "Nov 23rd - Nov 29th Week Team View Label View Sun 23 Sunday, November 23, 2025 …" at bounding box center [838, 432] width 1336 height 681
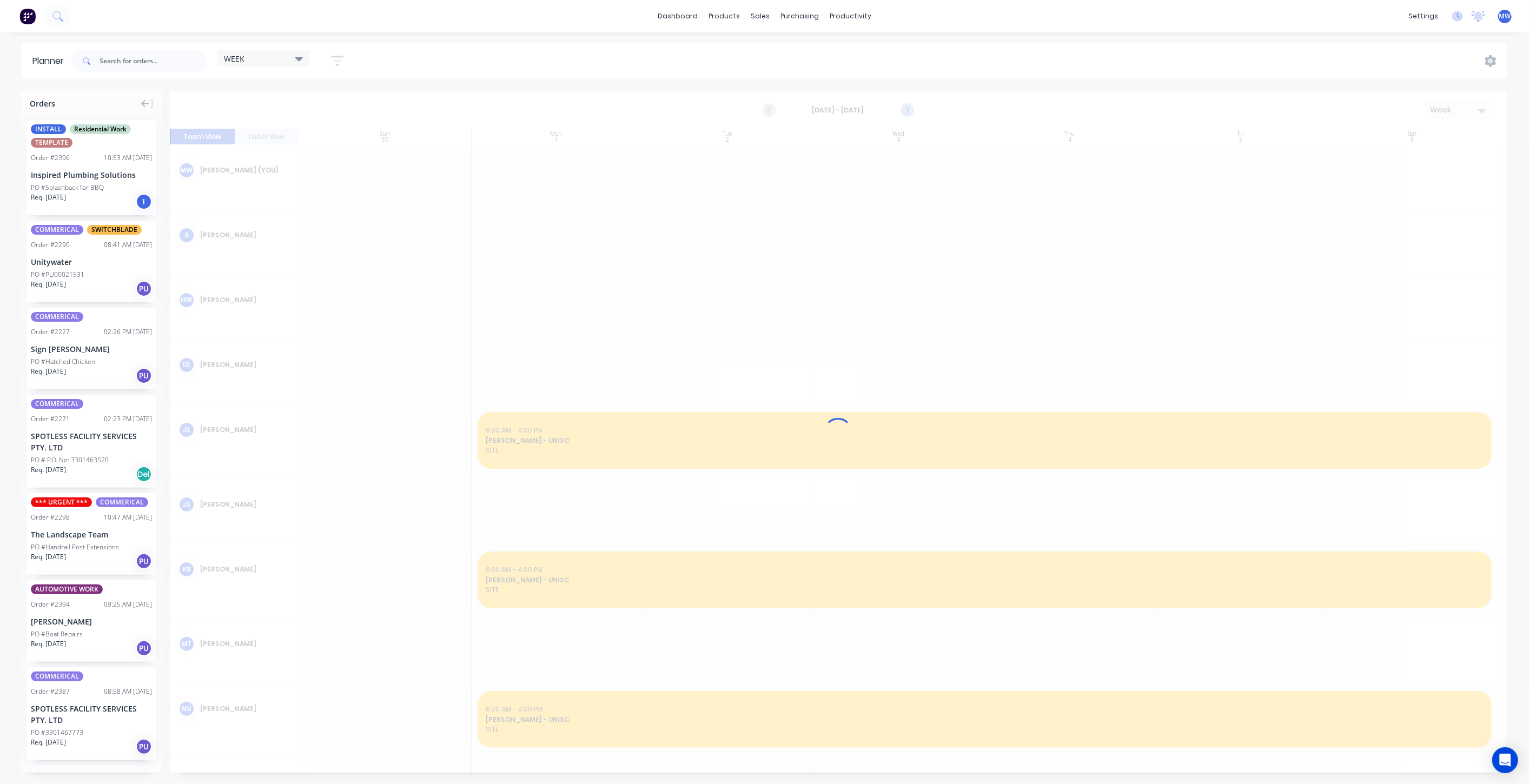
click at [906, 112] on icon "Next page" at bounding box center [906, 110] width 5 height 8
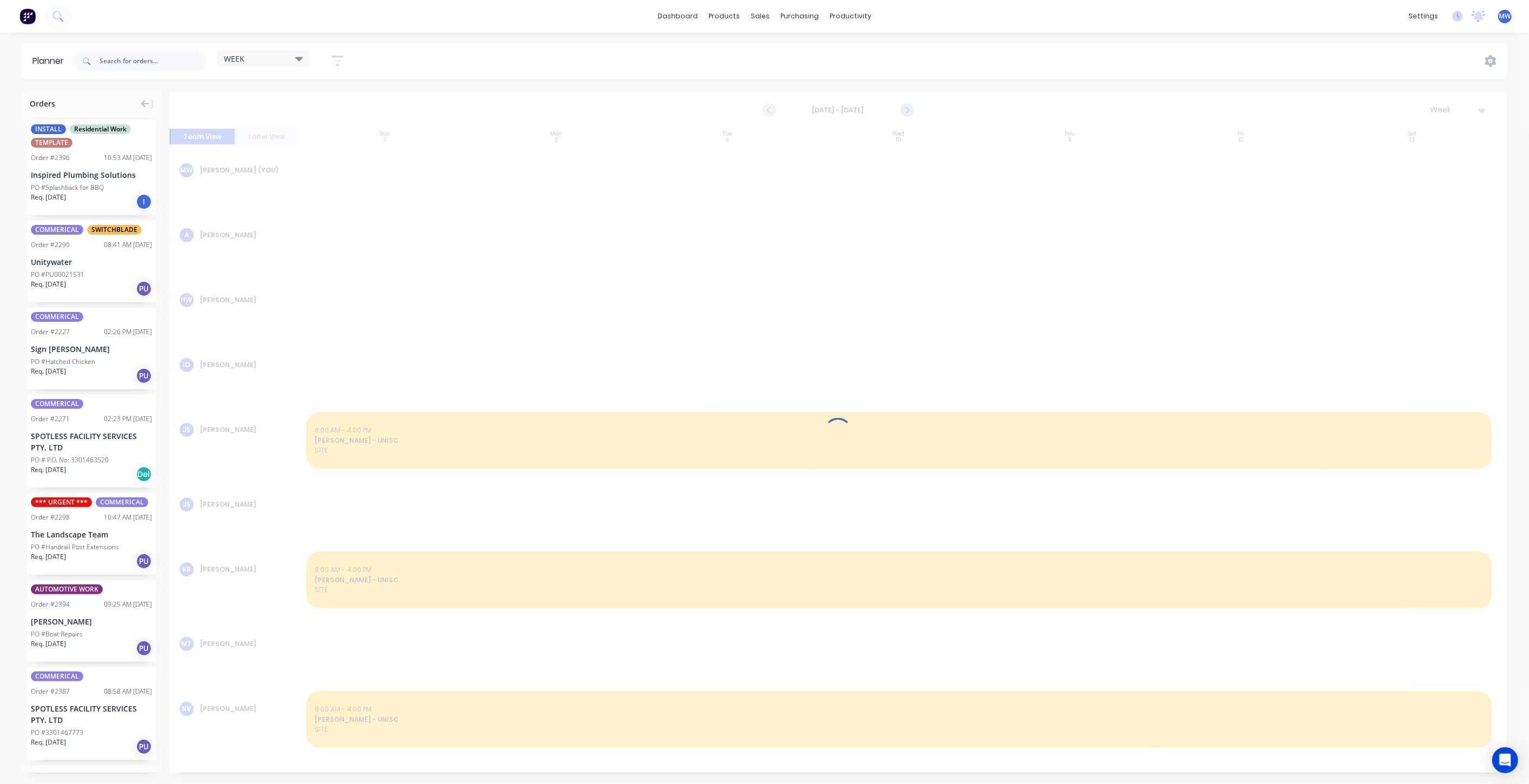
click at [905, 112] on div at bounding box center [838, 432] width 1336 height 681
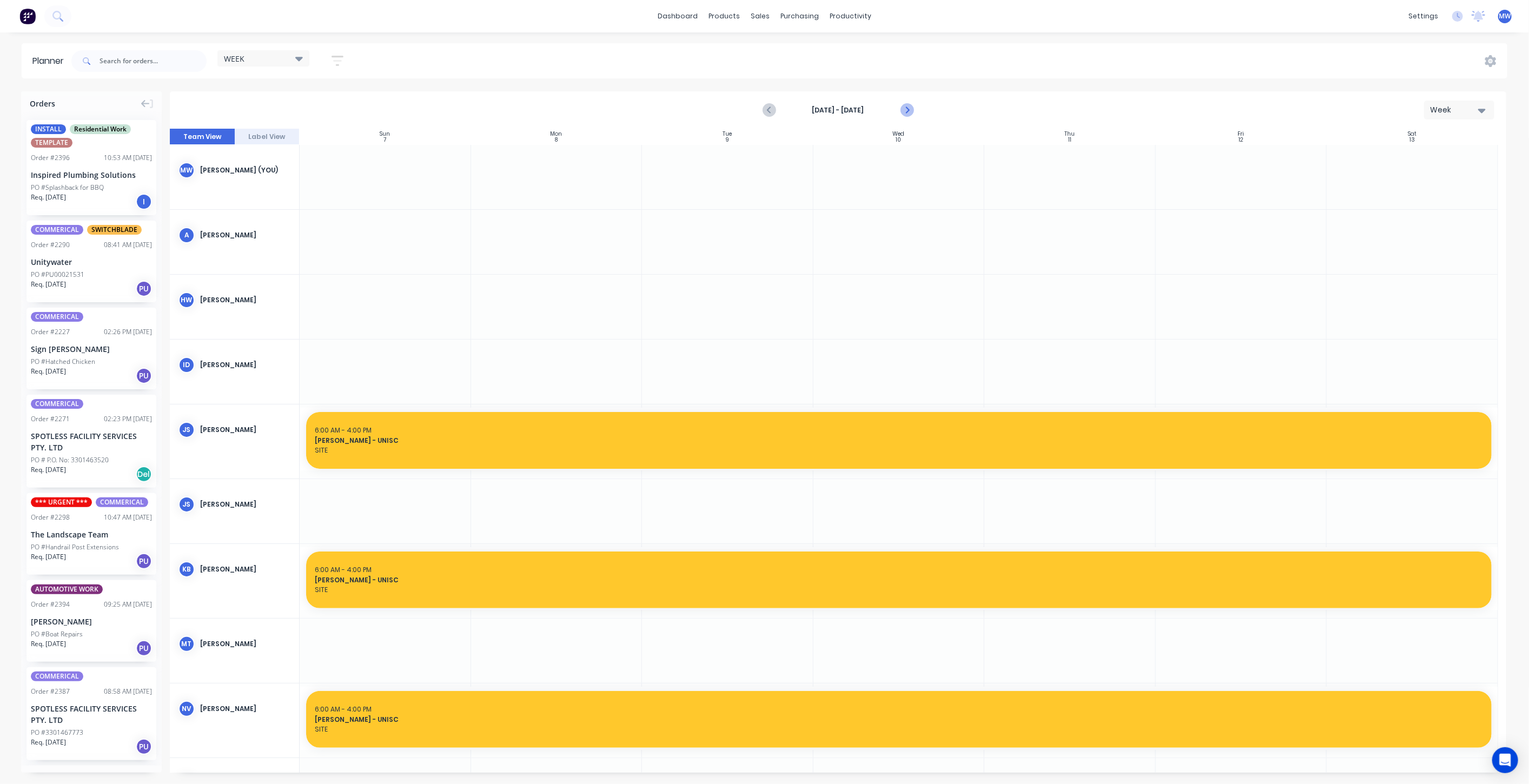
click at [904, 112] on icon "Next page" at bounding box center [906, 110] width 13 height 13
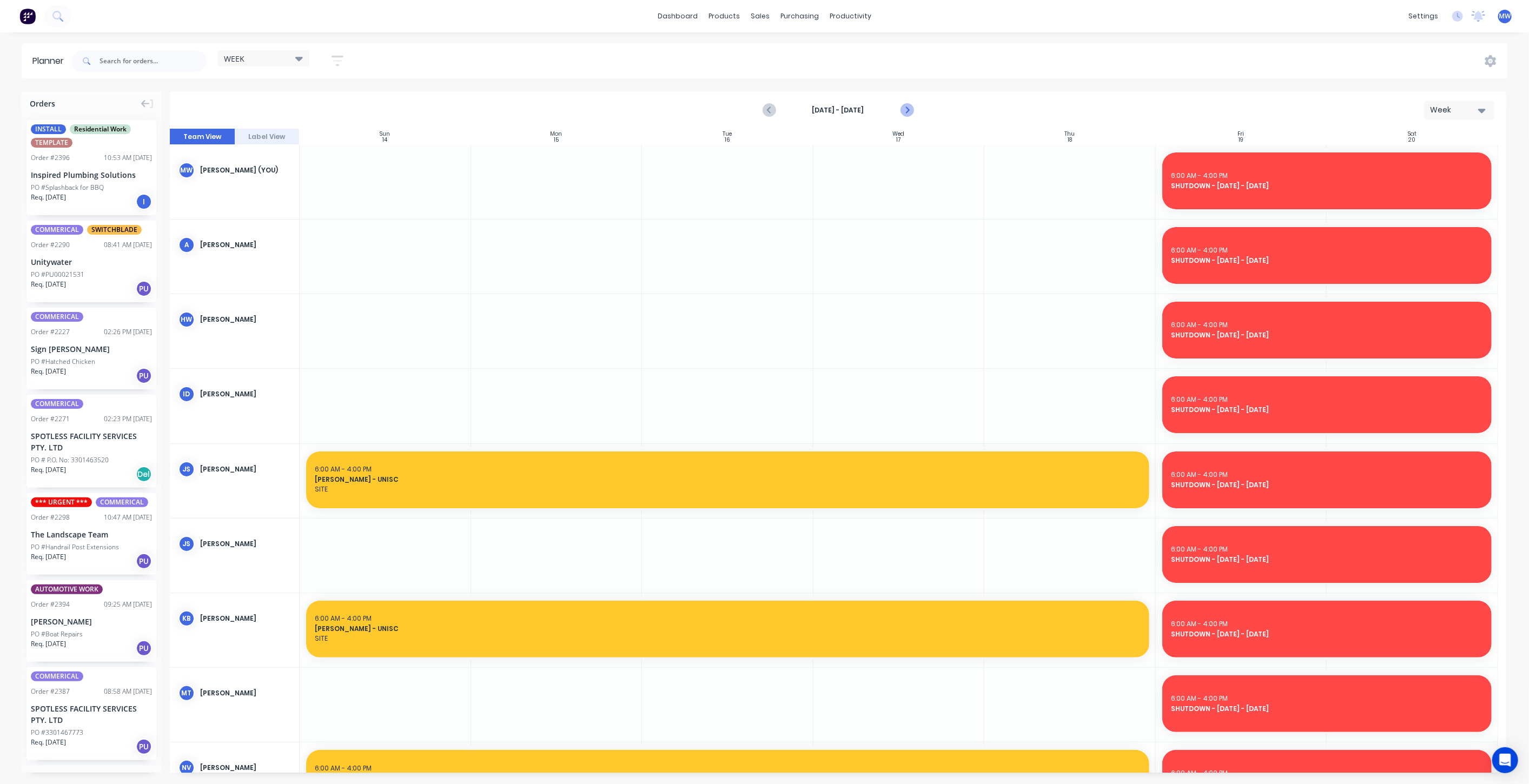
click at [904, 112] on icon "Next page" at bounding box center [906, 110] width 13 height 13
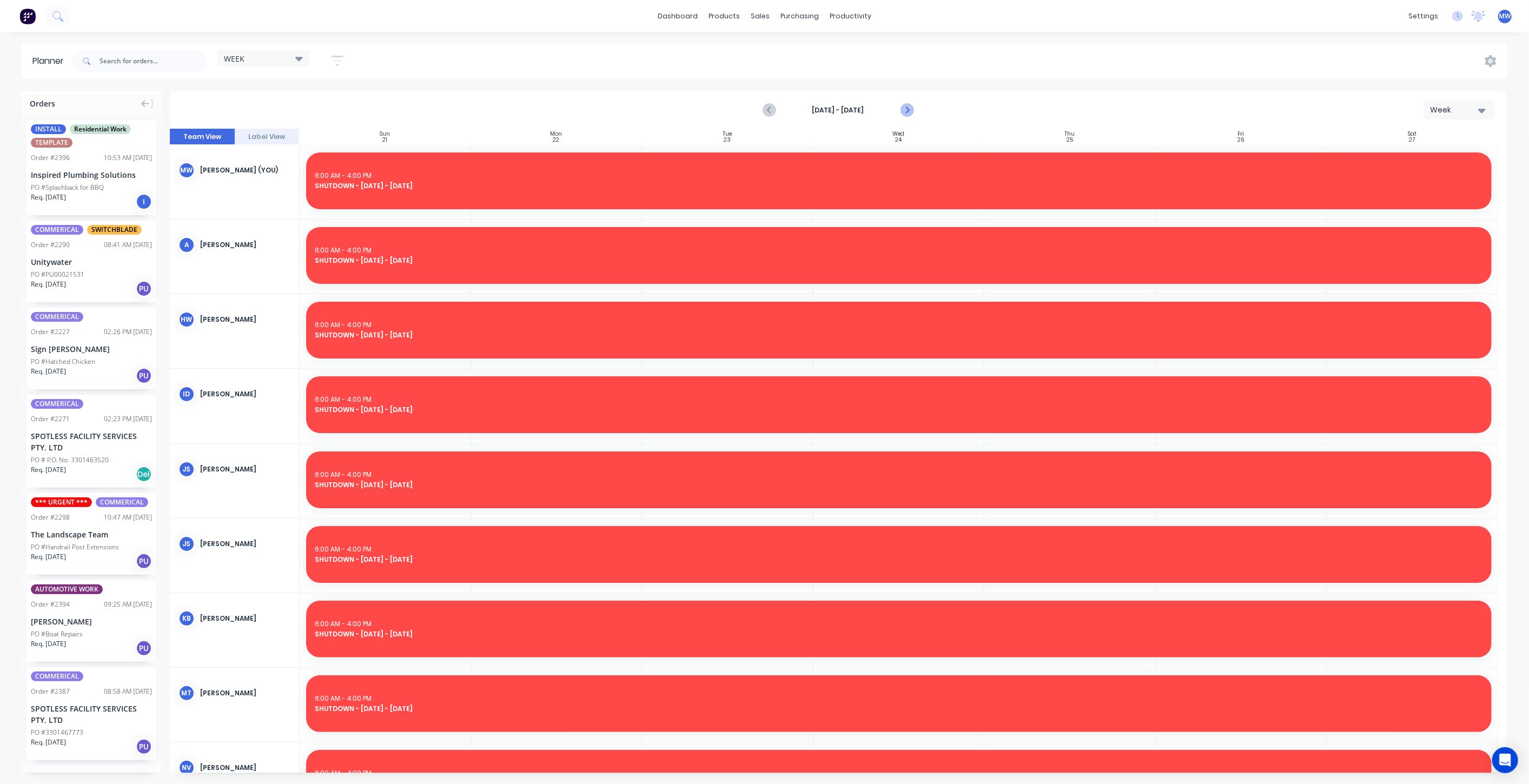
click at [904, 112] on icon "Next page" at bounding box center [906, 110] width 13 height 13
click at [904, 113] on icon "Next page" at bounding box center [906, 110] width 13 height 13
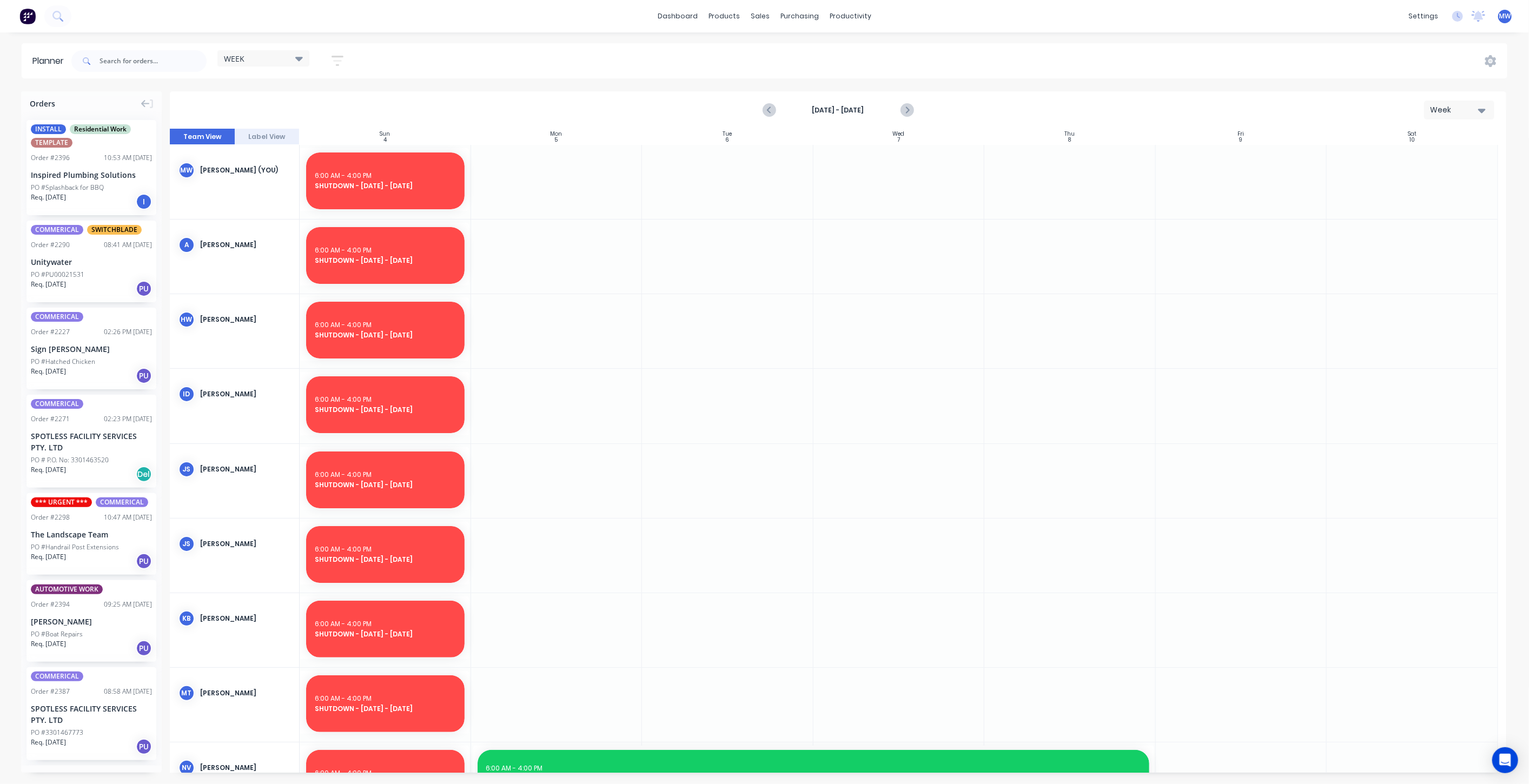
click at [906, 114] on icon "Next page" at bounding box center [906, 110] width 5 height 8
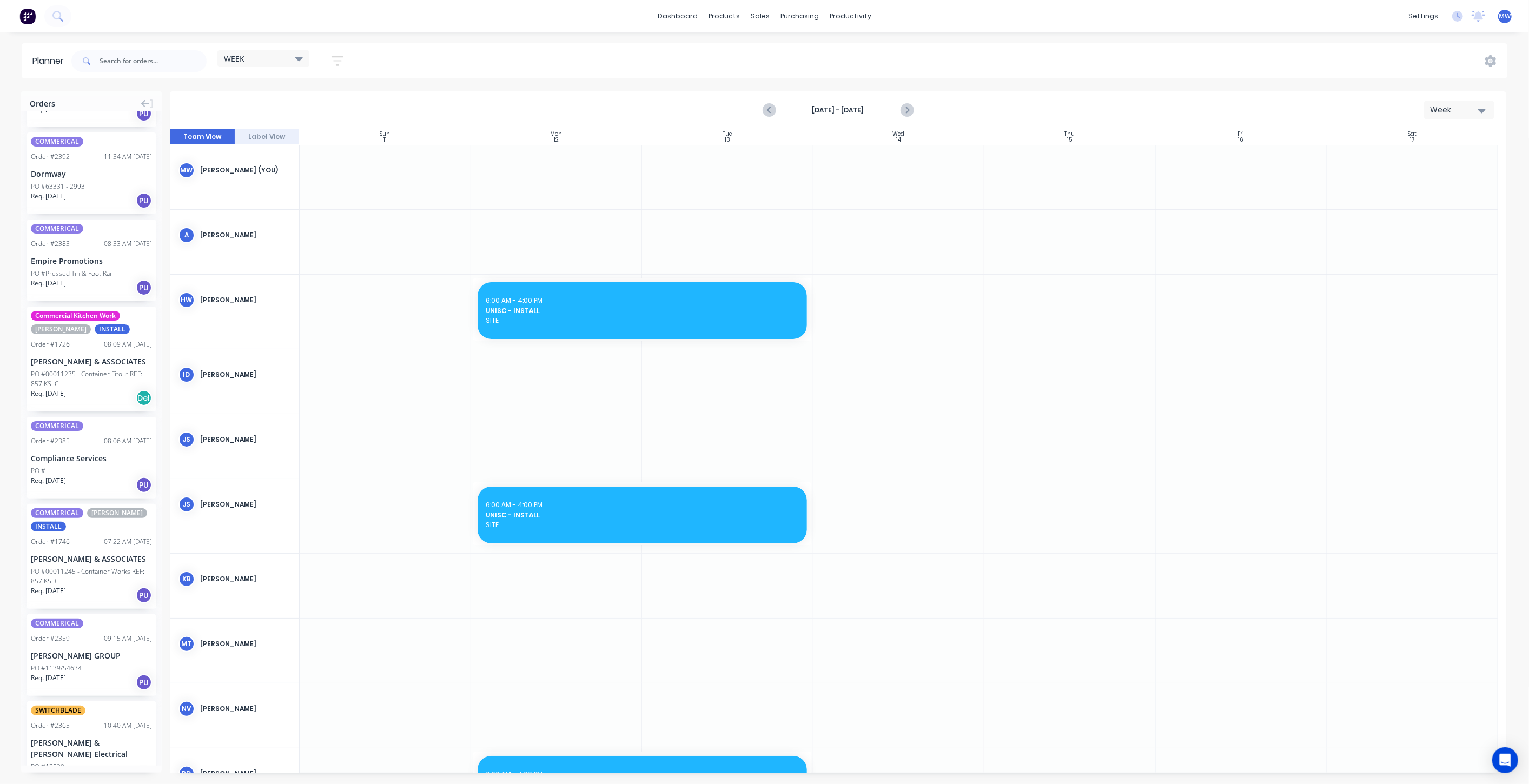
scroll to position [1303, 0]
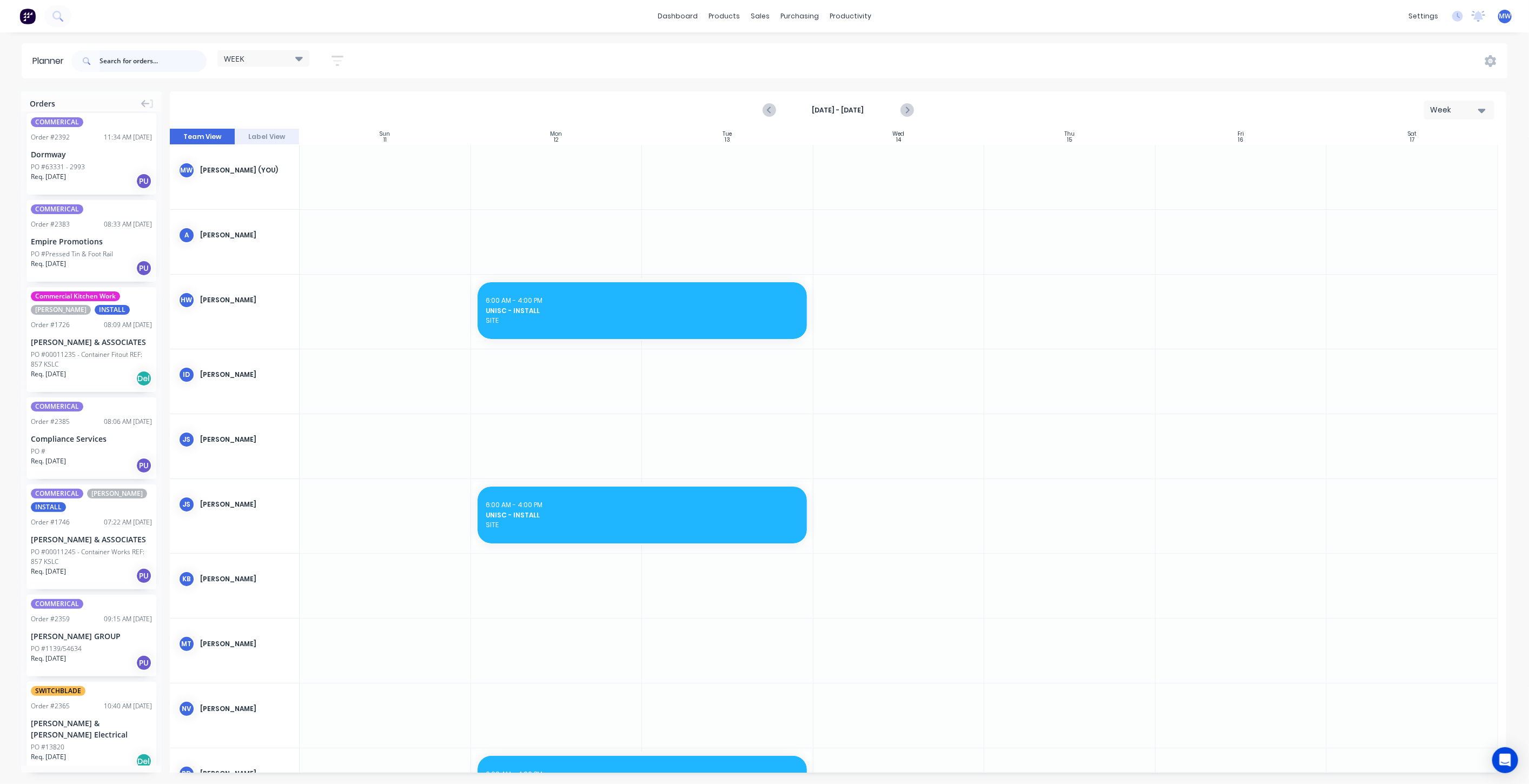
click at [114, 60] on input "text" at bounding box center [153, 61] width 107 height 22
type input "1854"
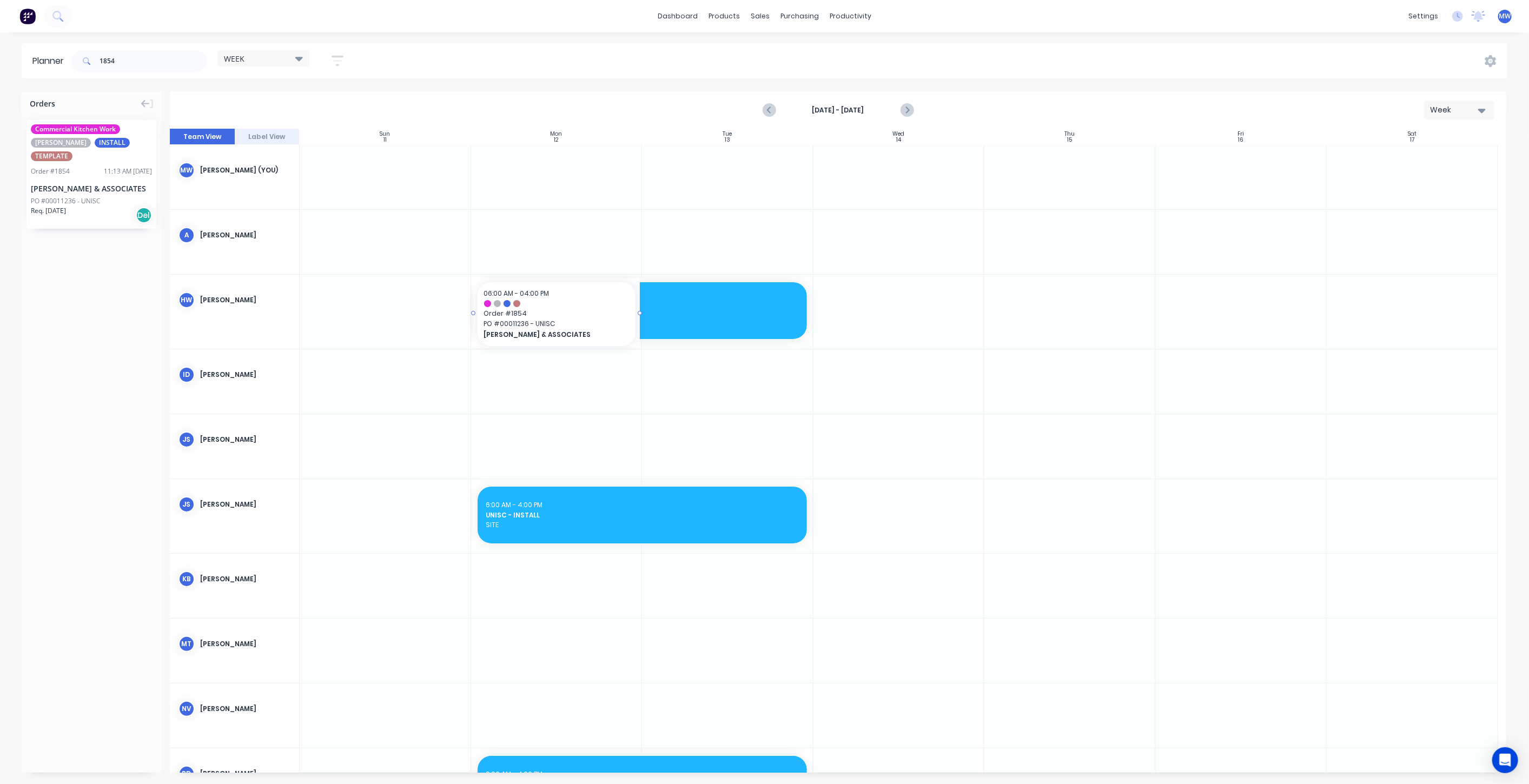
drag, startPoint x: 59, startPoint y: 164, endPoint x: 592, endPoint y: 322, distance: 555.9
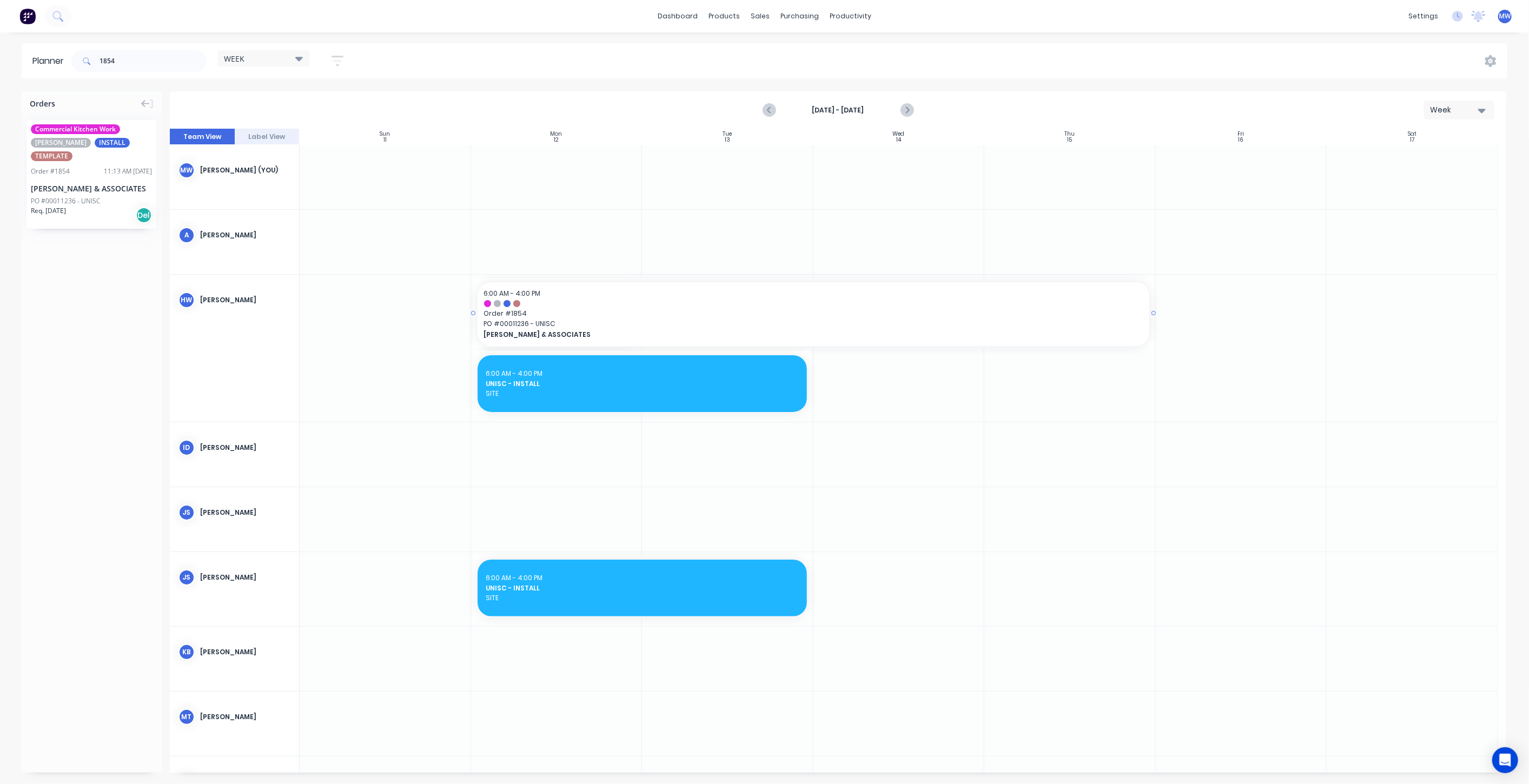
drag, startPoint x: 639, startPoint y: 312, endPoint x: 1053, endPoint y: 309, distance: 414.0
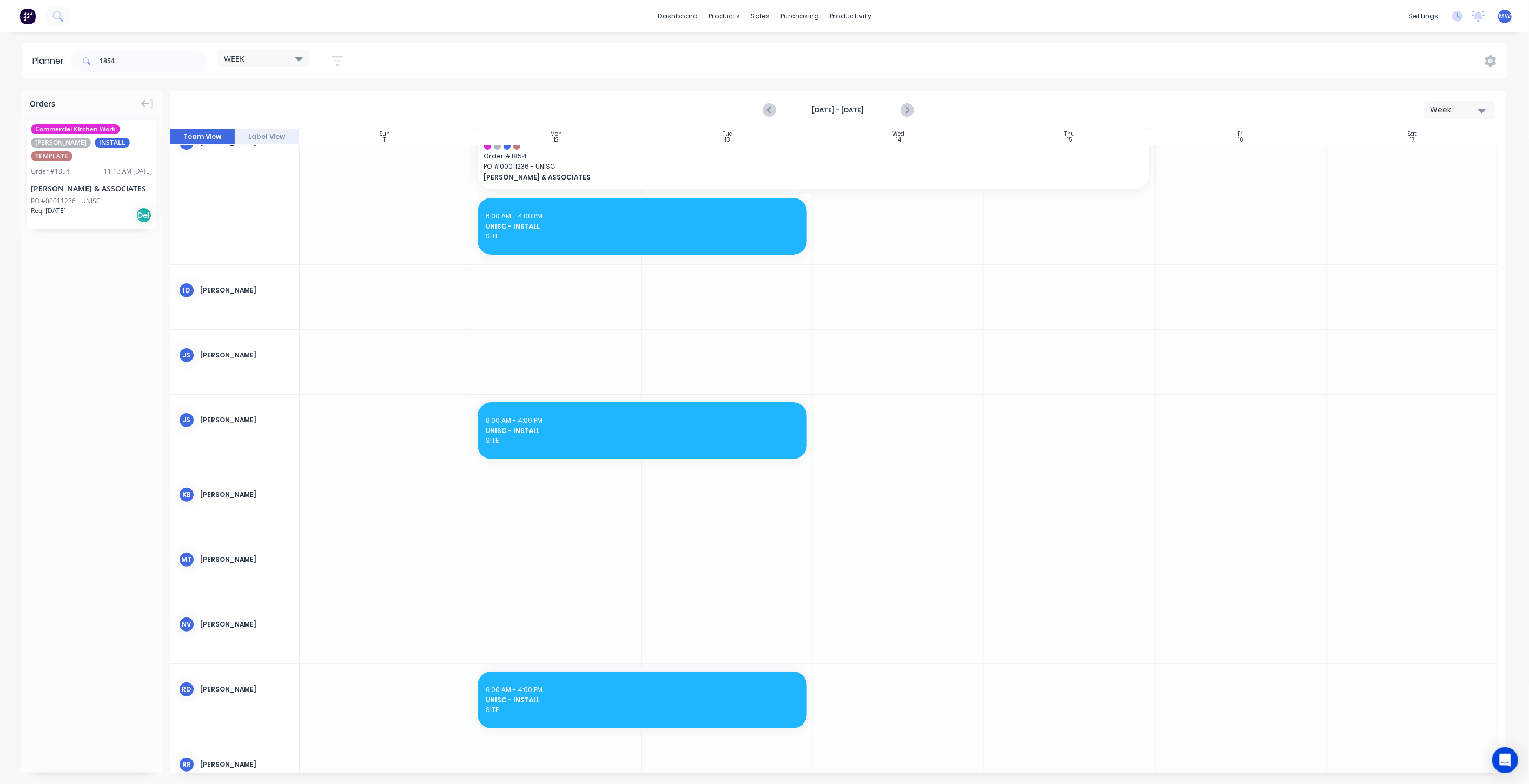
scroll to position [120, 0]
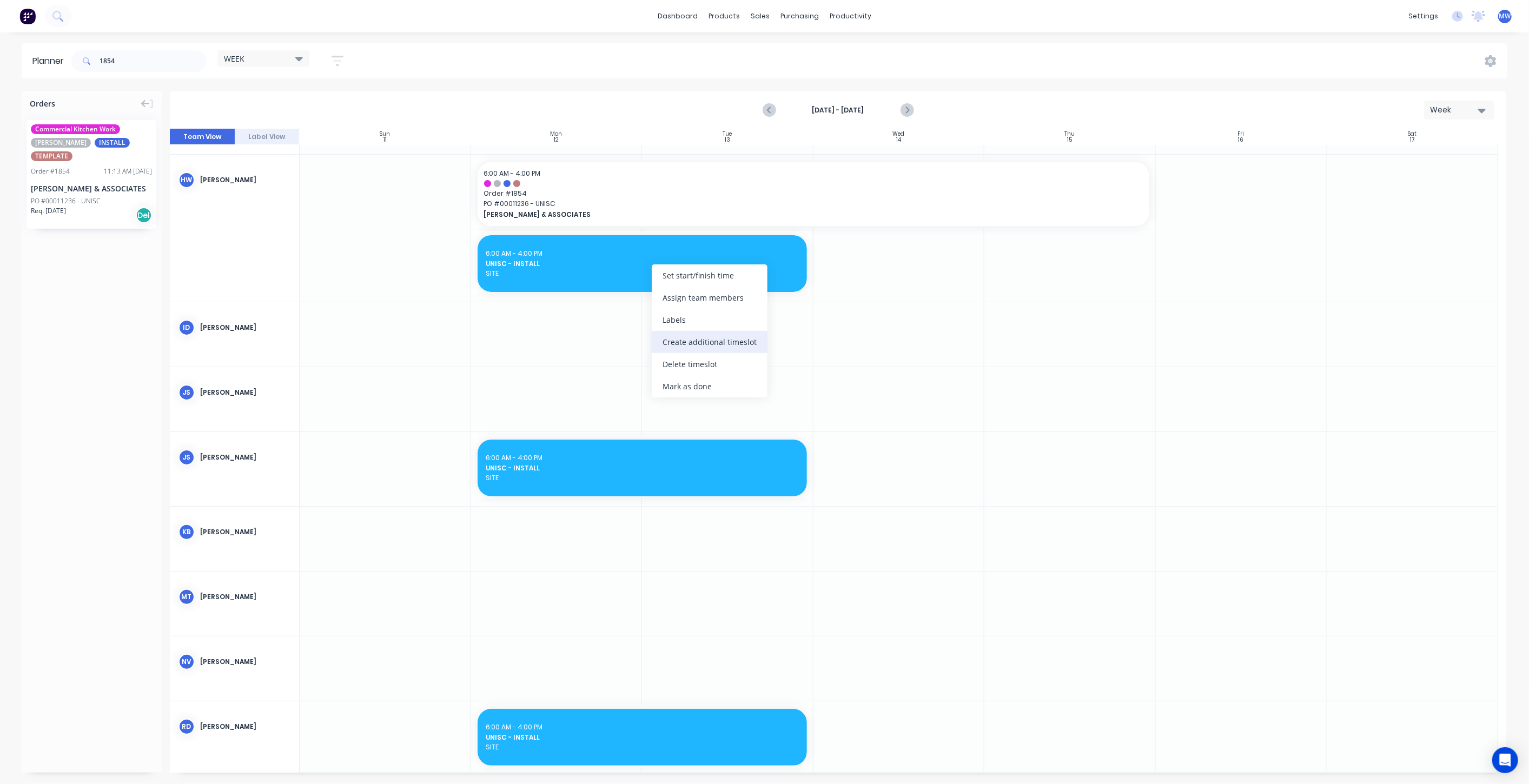
click at [729, 338] on div "Create additional timeslot" at bounding box center [710, 342] width 116 height 22
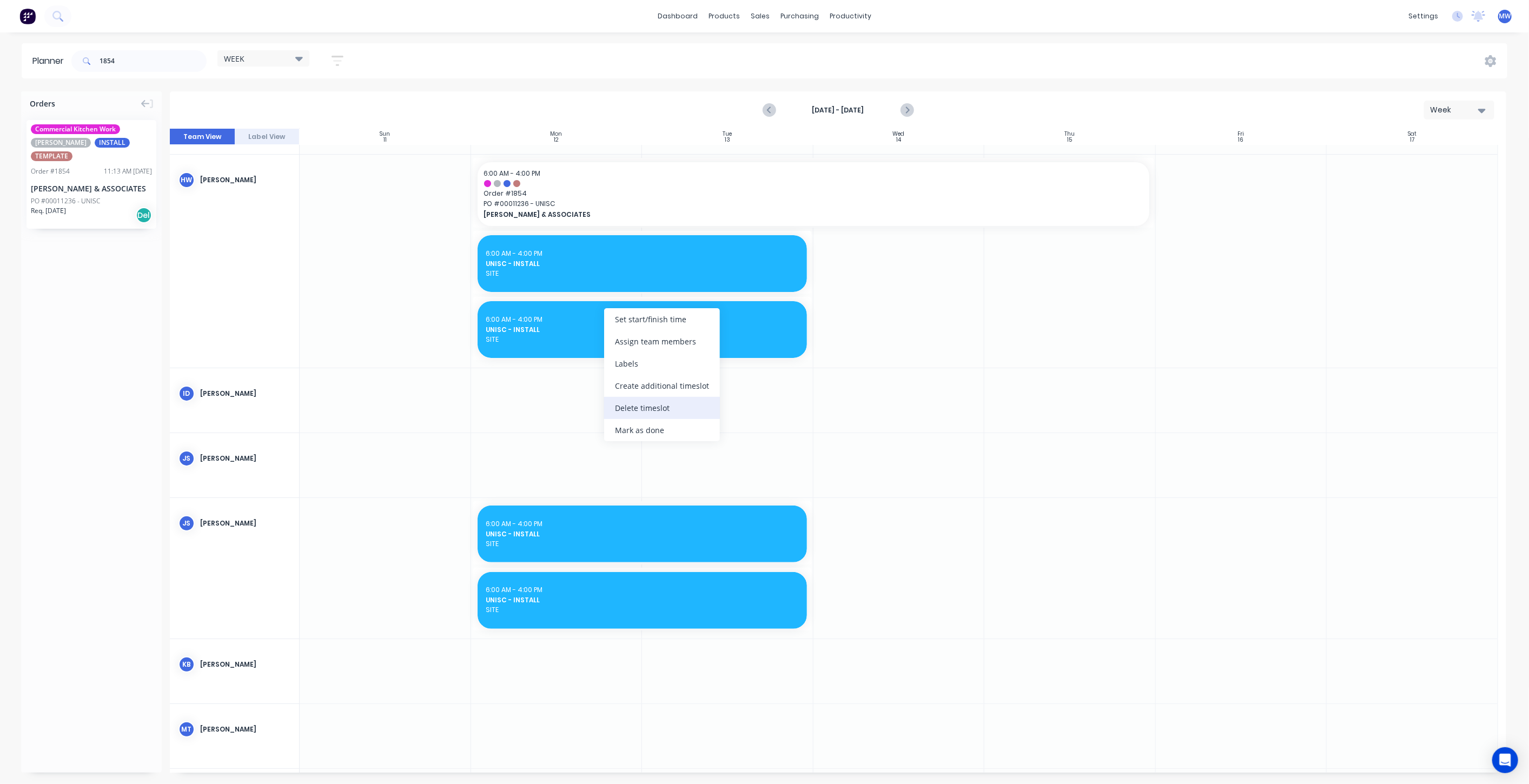
click at [664, 411] on div "Delete timeslot" at bounding box center [662, 408] width 116 height 22
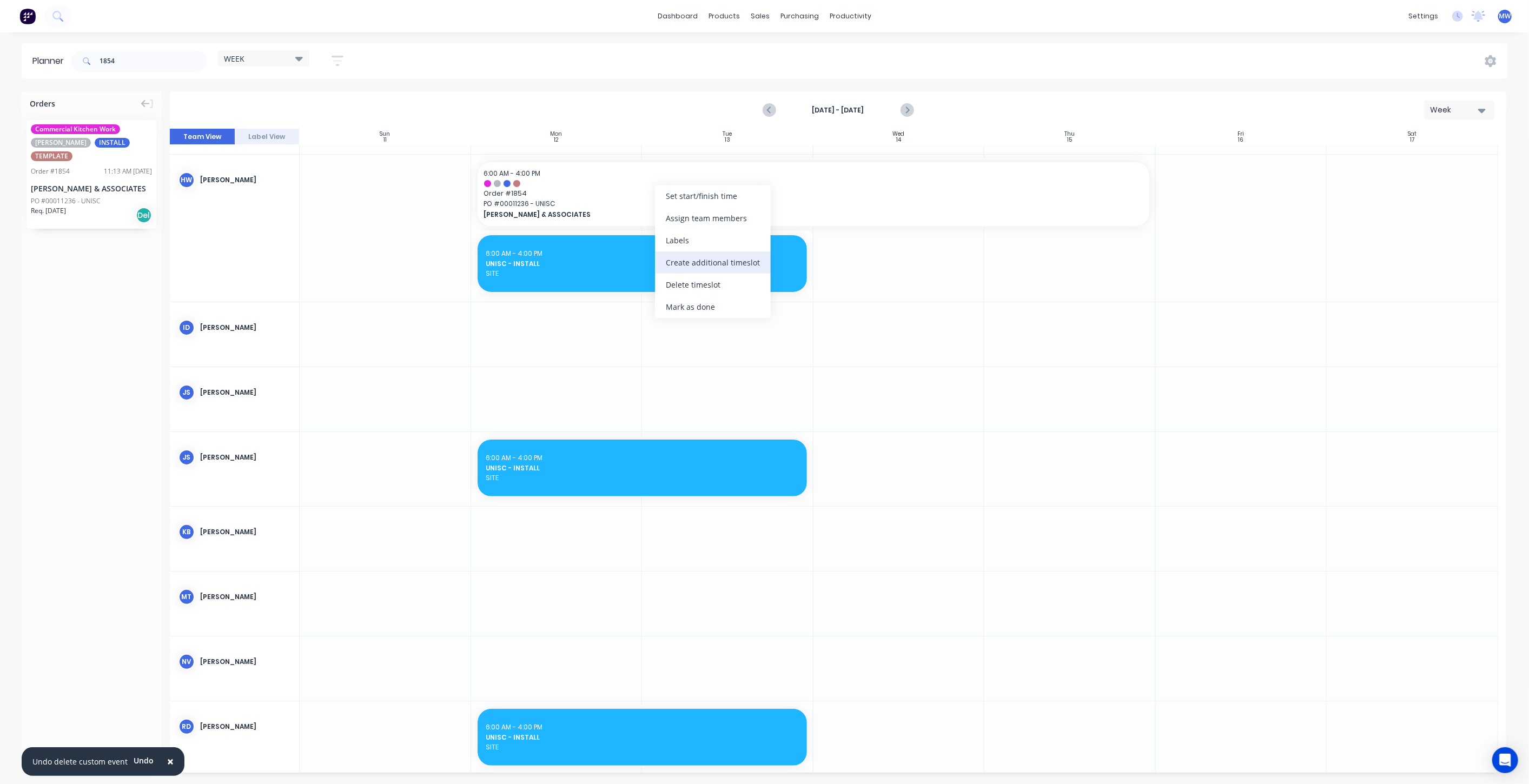
click at [713, 262] on div "Create additional timeslot" at bounding box center [713, 262] width 116 height 22
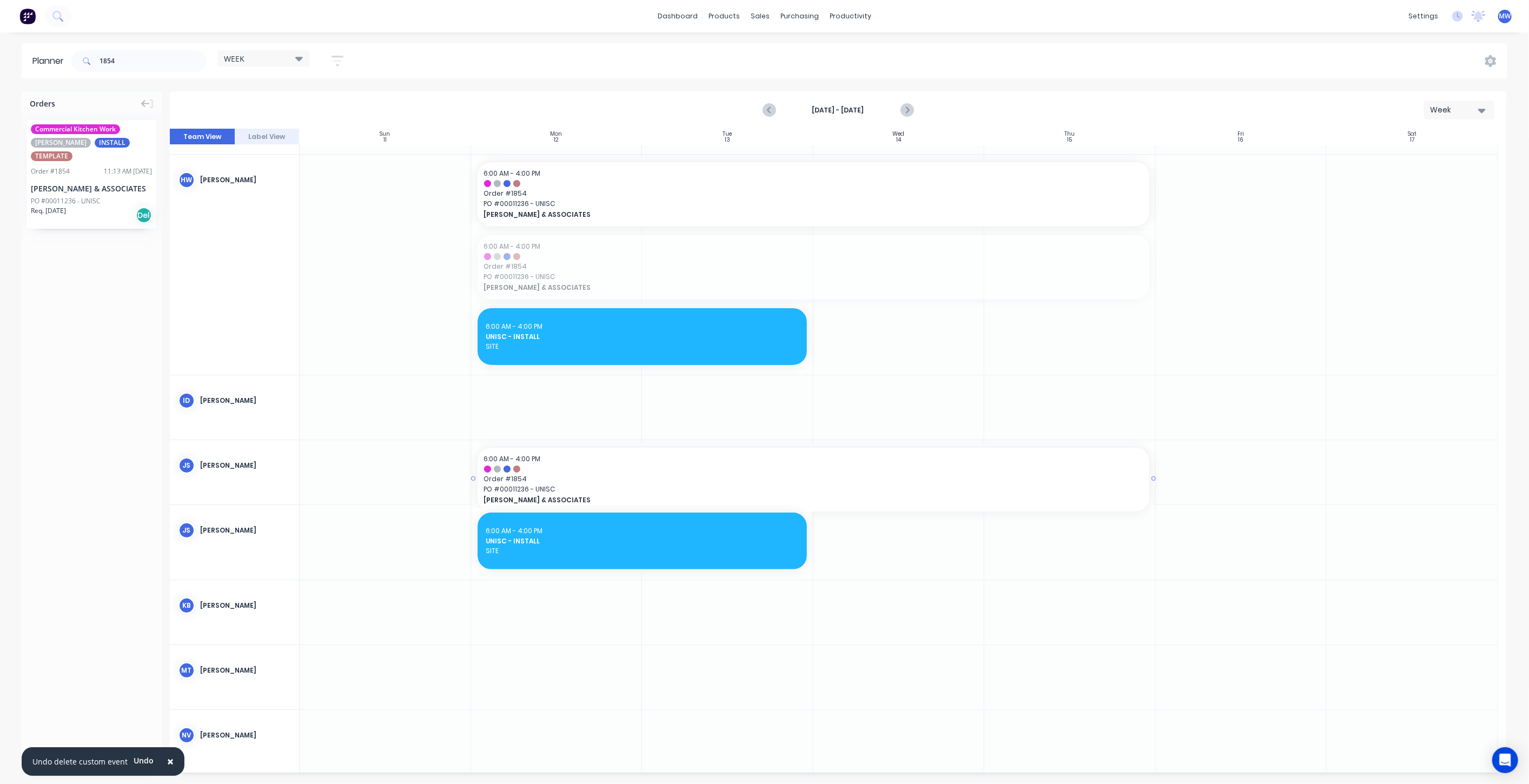
drag, startPoint x: 701, startPoint y: 266, endPoint x: 728, endPoint y: 460, distance: 195.9
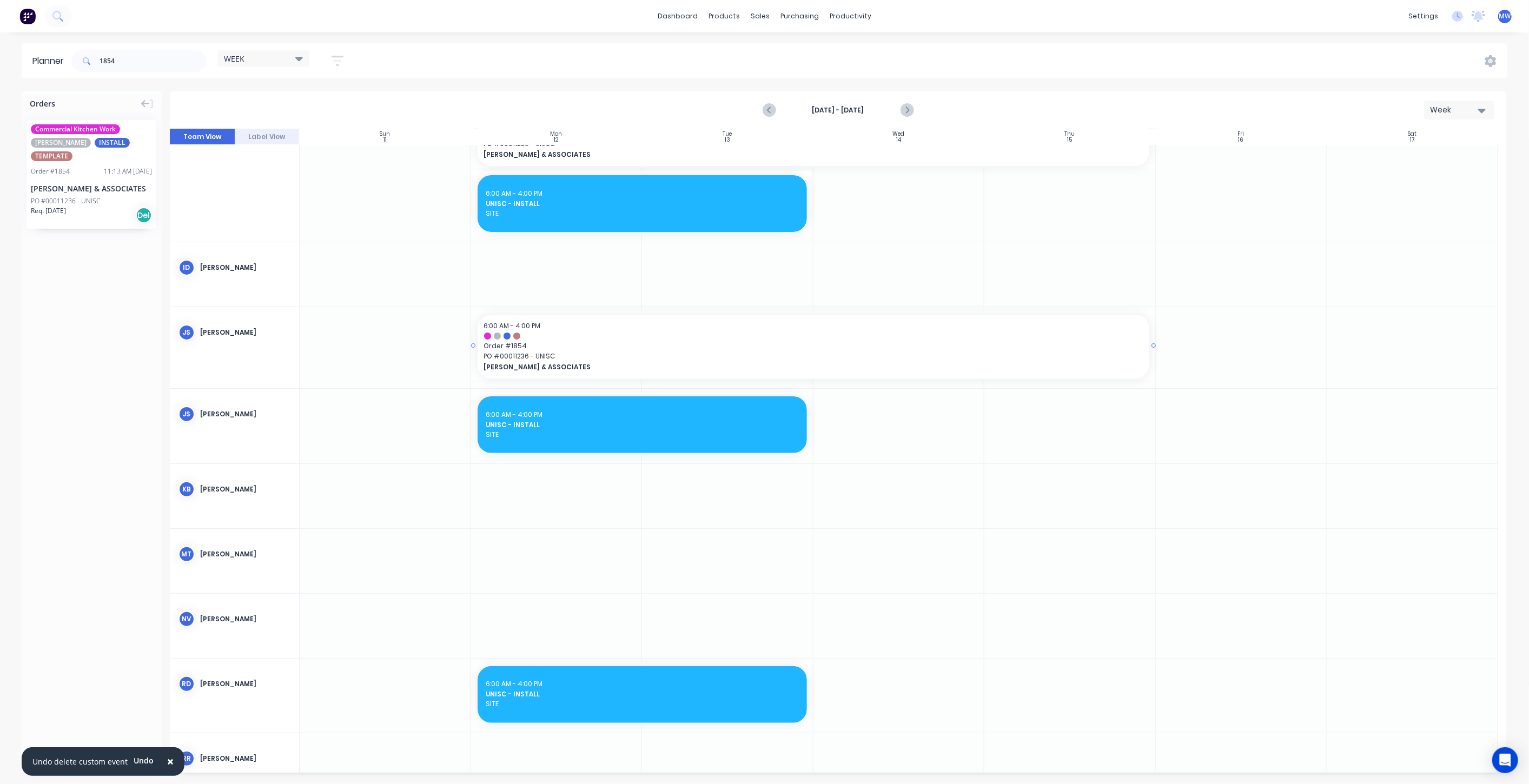
scroll to position [240, 0]
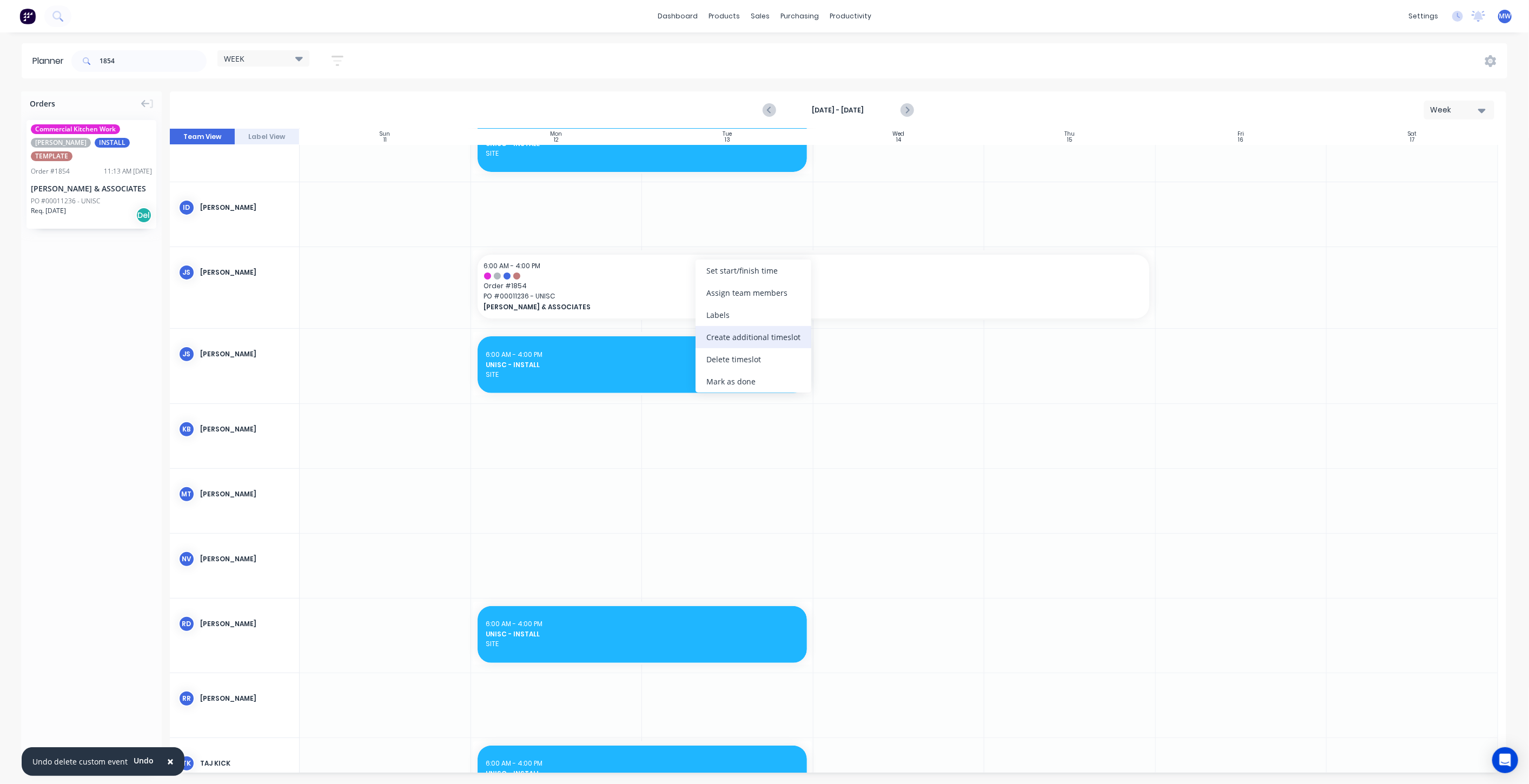
click at [747, 334] on div "Create additional timeslot" at bounding box center [753, 337] width 116 height 22
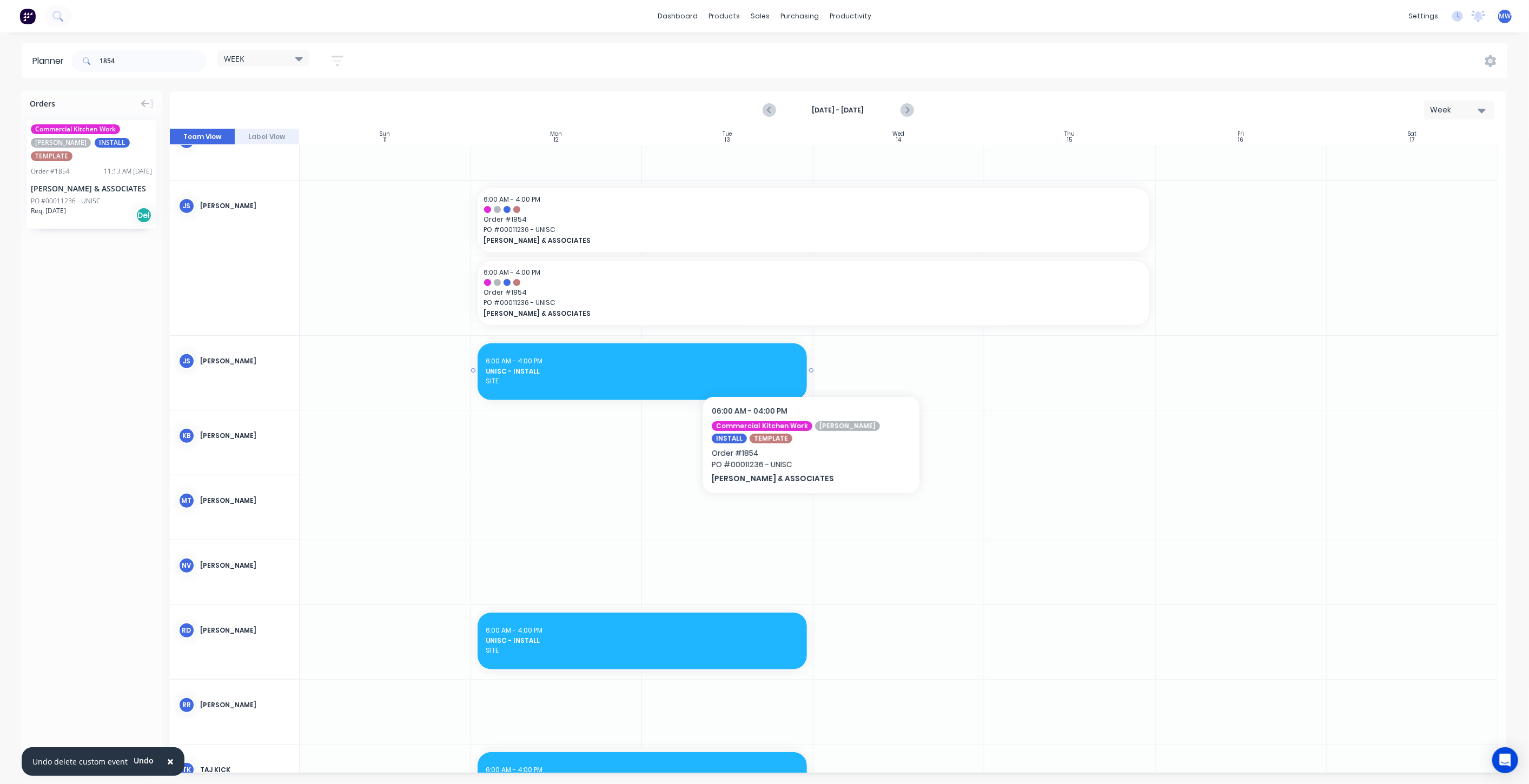
scroll to position [360, 0]
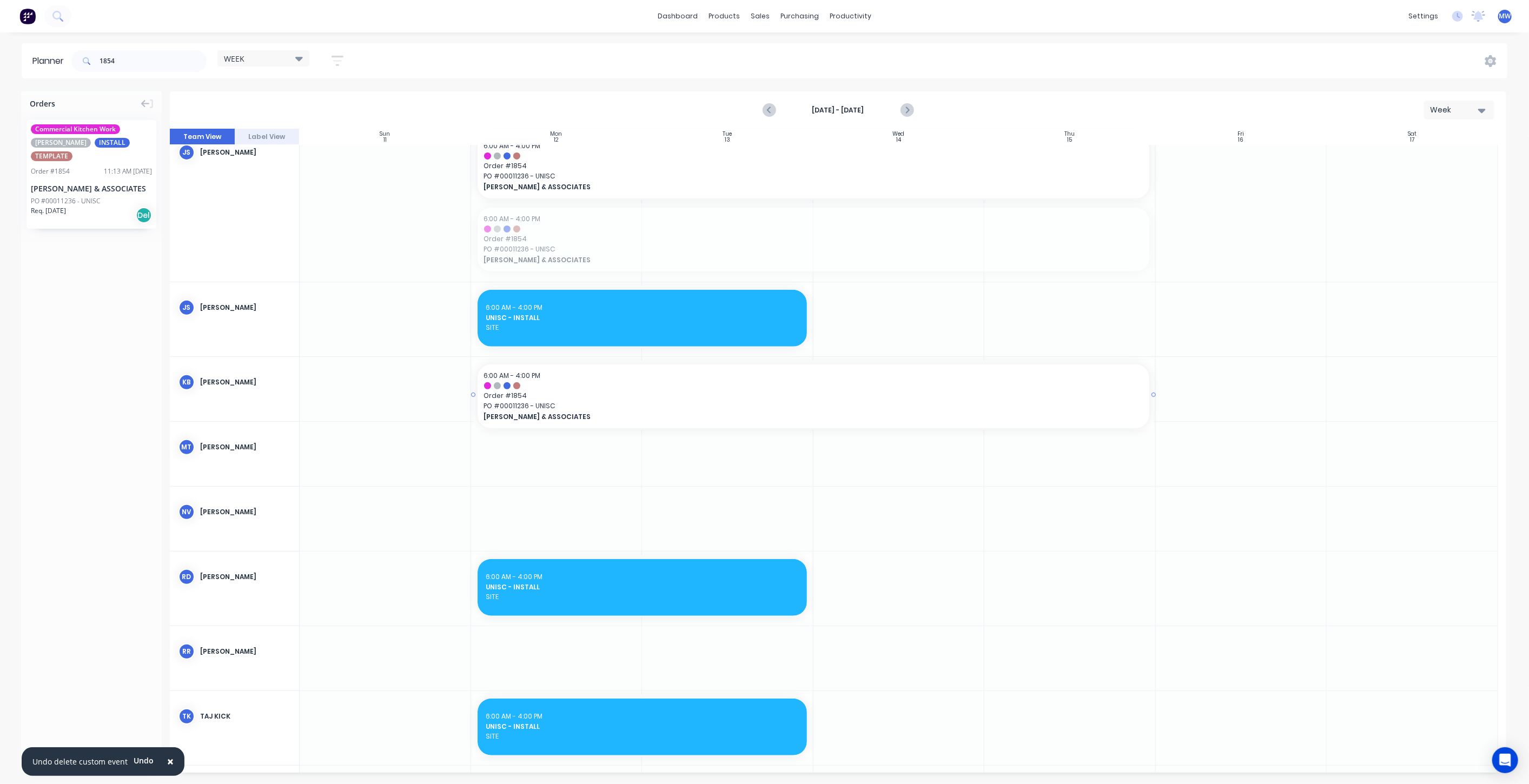
drag, startPoint x: 659, startPoint y: 251, endPoint x: 680, endPoint y: 391, distance: 141.6
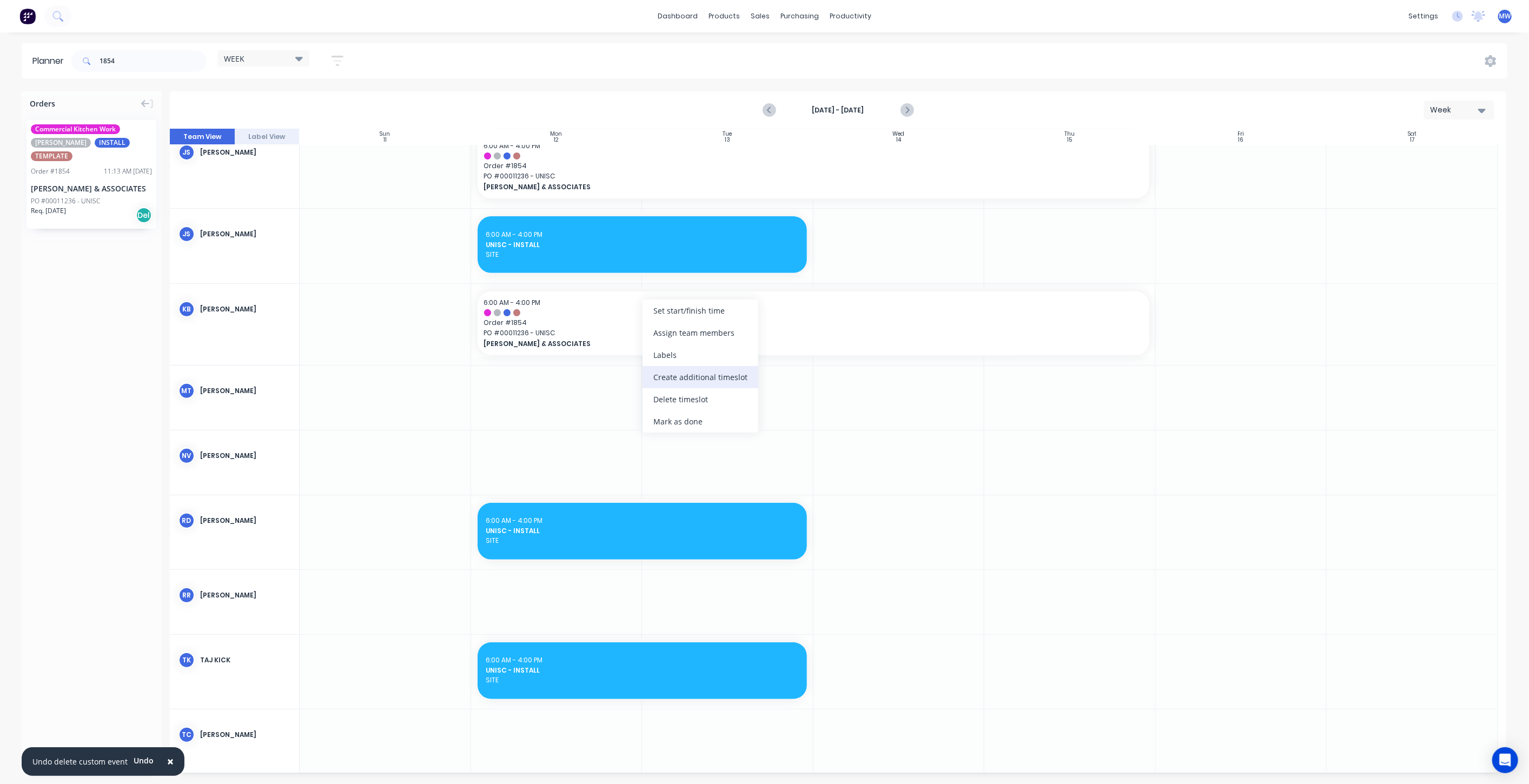
click at [704, 384] on div "Create additional timeslot" at bounding box center [701, 377] width 116 height 22
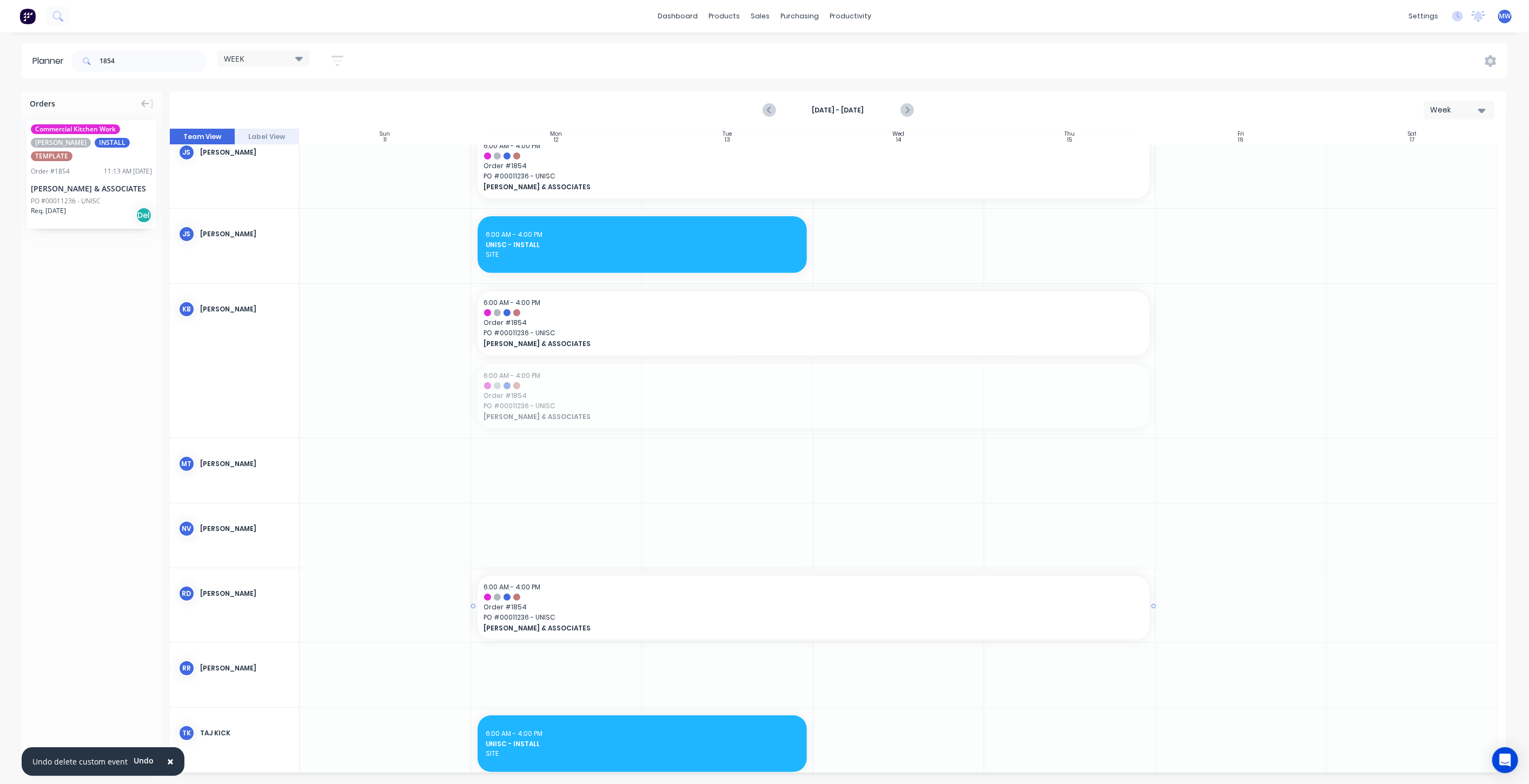
drag, startPoint x: 672, startPoint y: 397, endPoint x: 714, endPoint y: 580, distance: 187.8
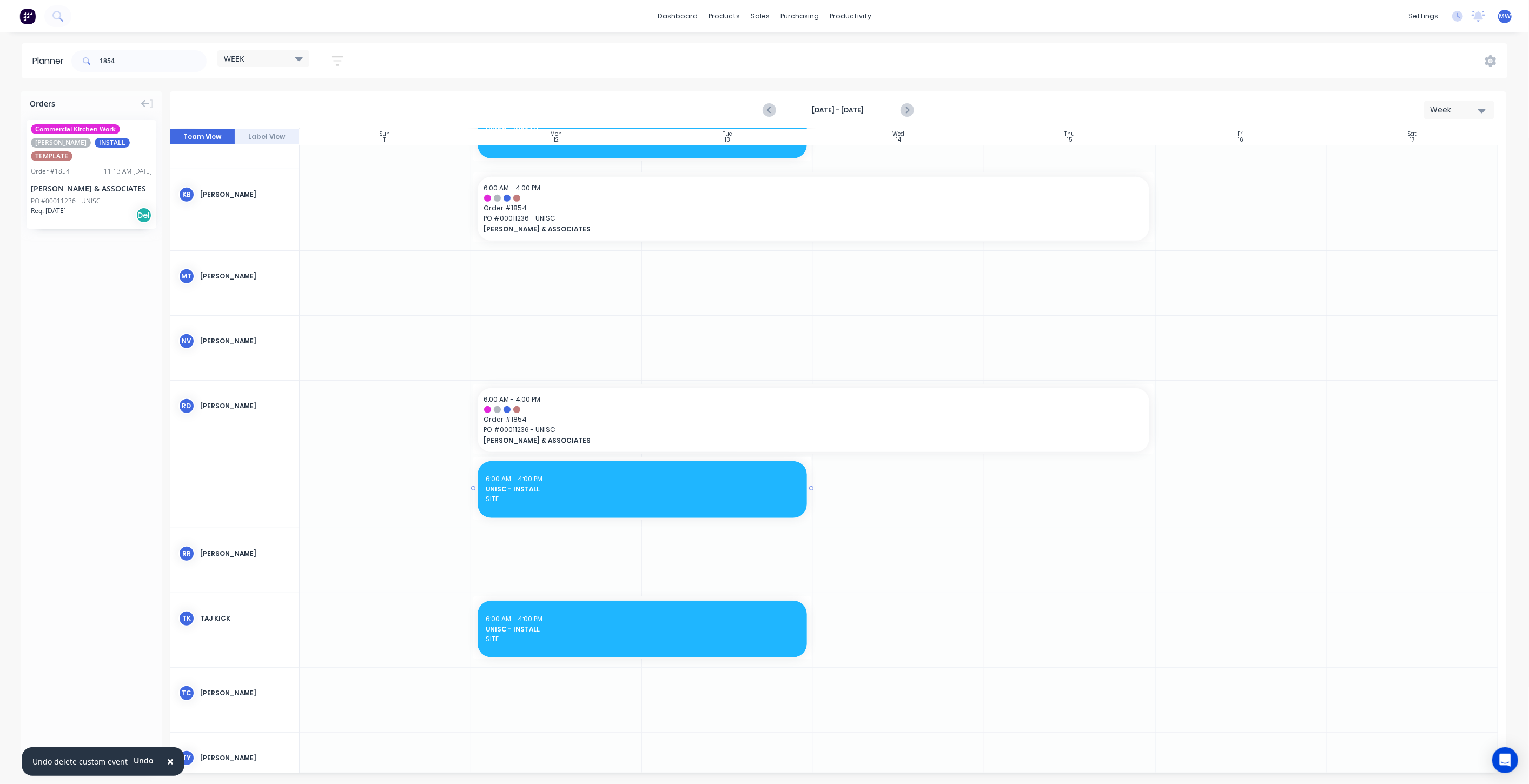
scroll to position [601, 0]
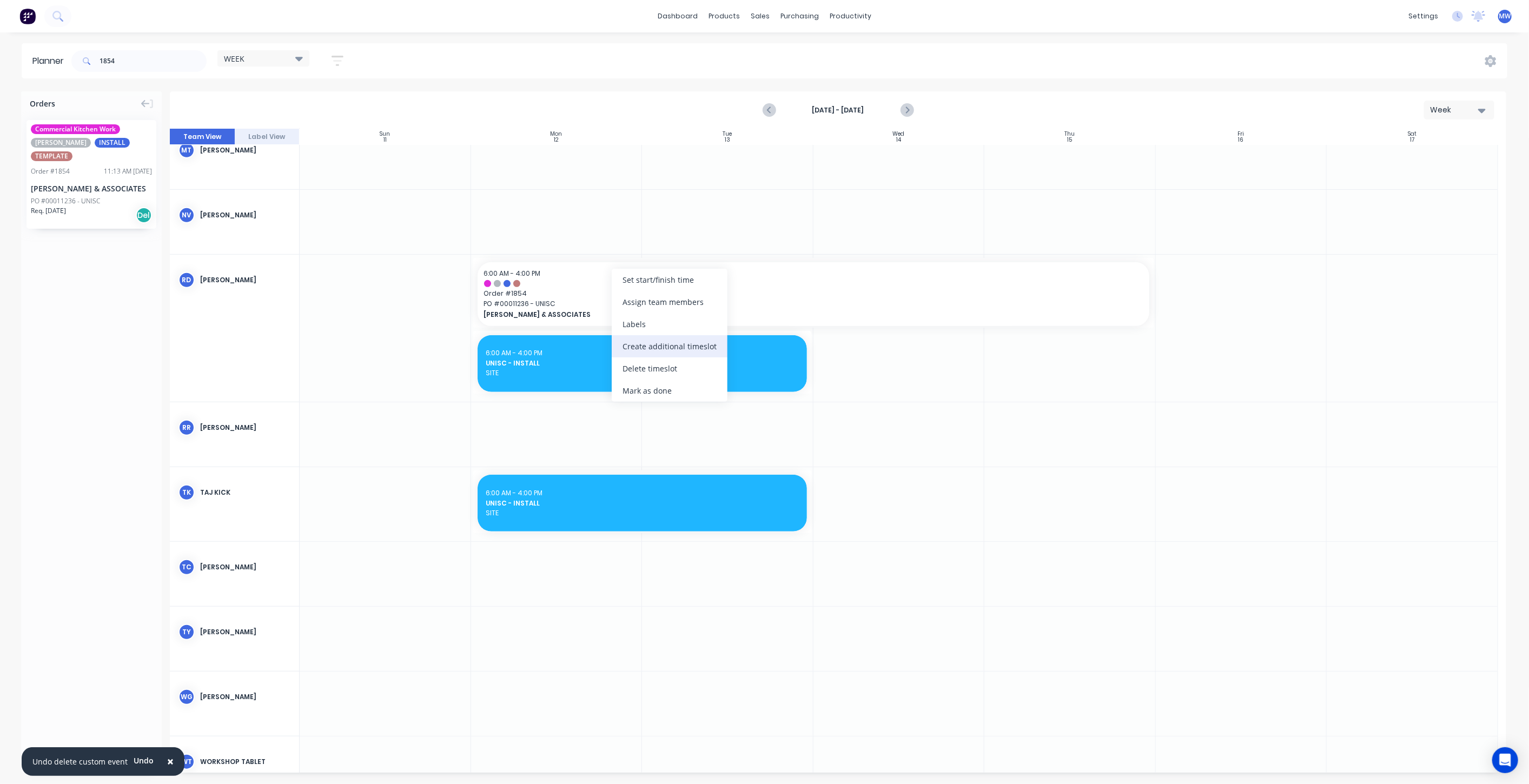
click at [692, 345] on div "Create additional timeslot" at bounding box center [670, 346] width 116 height 22
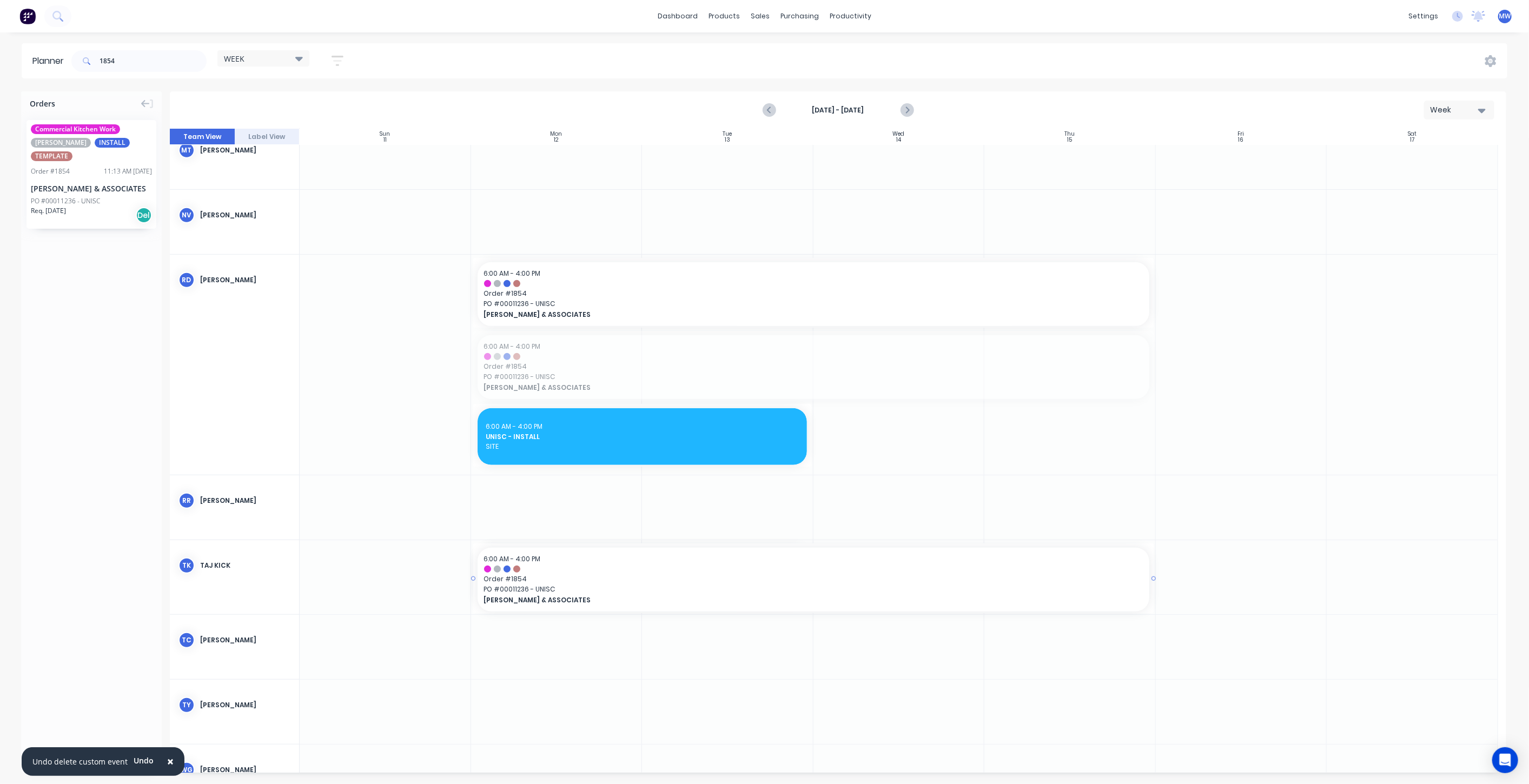
drag, startPoint x: 638, startPoint y: 364, endPoint x: 571, endPoint y: 561, distance: 208.1
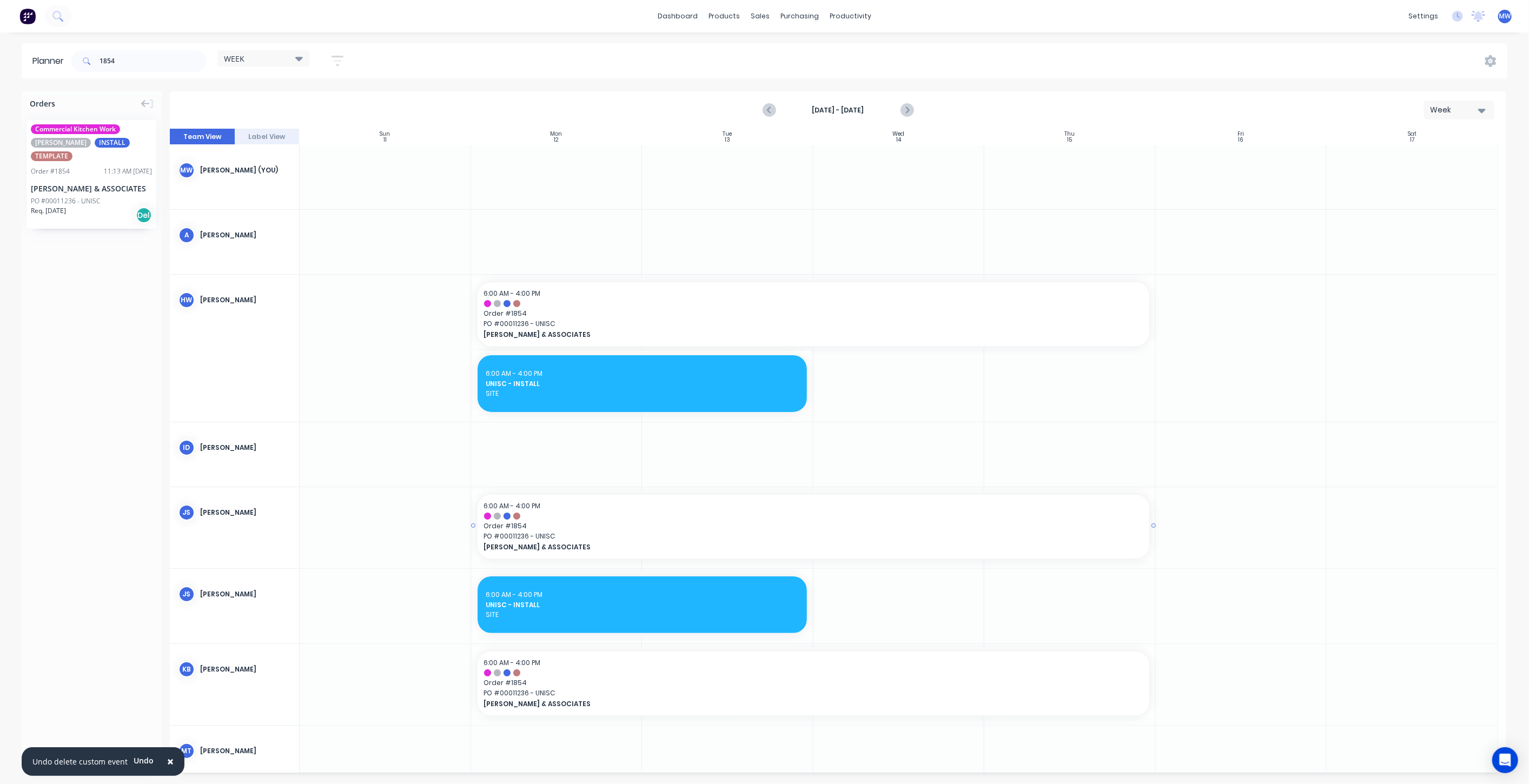
scroll to position [0, 0]
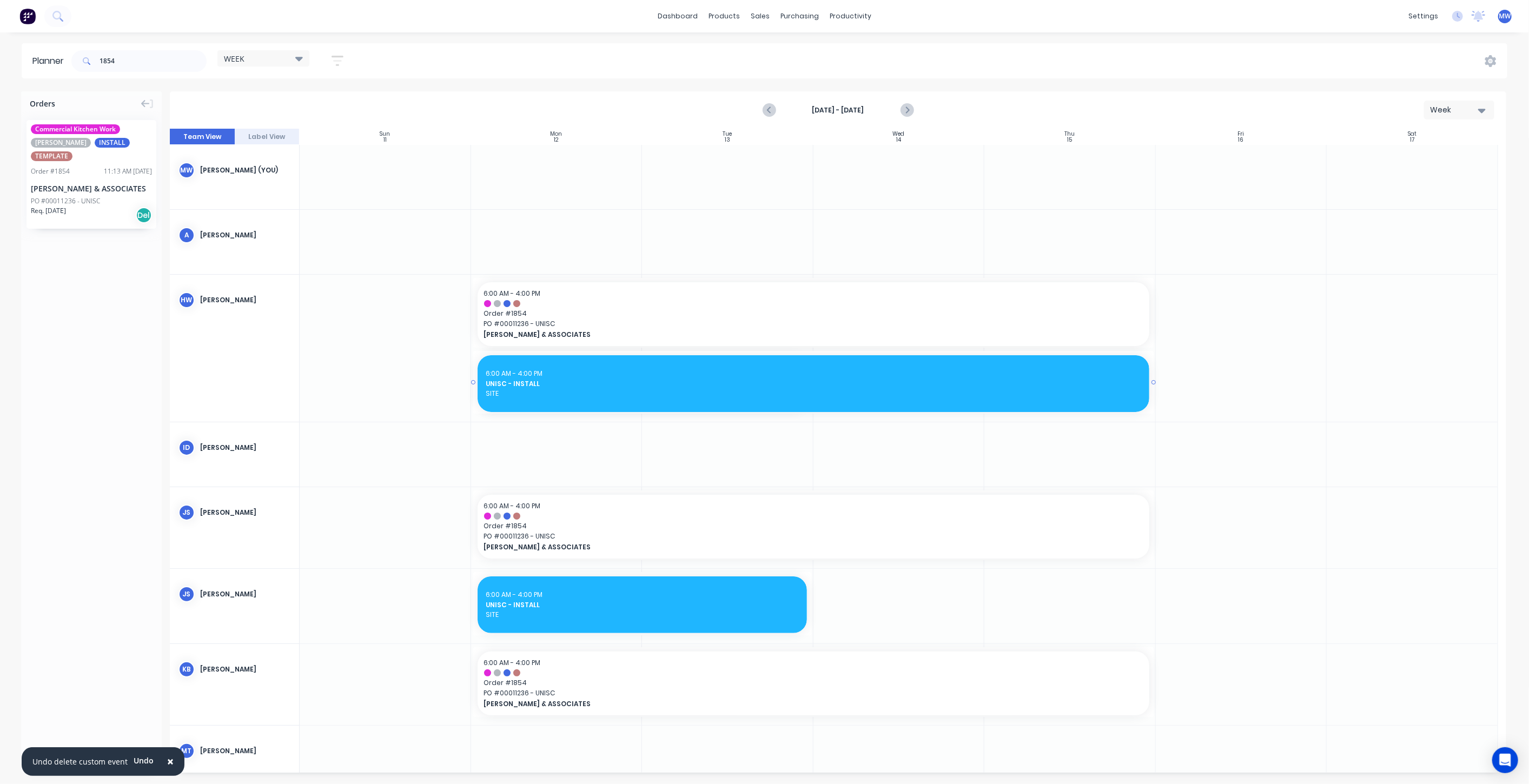
drag, startPoint x: 809, startPoint y: 382, endPoint x: 1065, endPoint y: 380, distance: 256.0
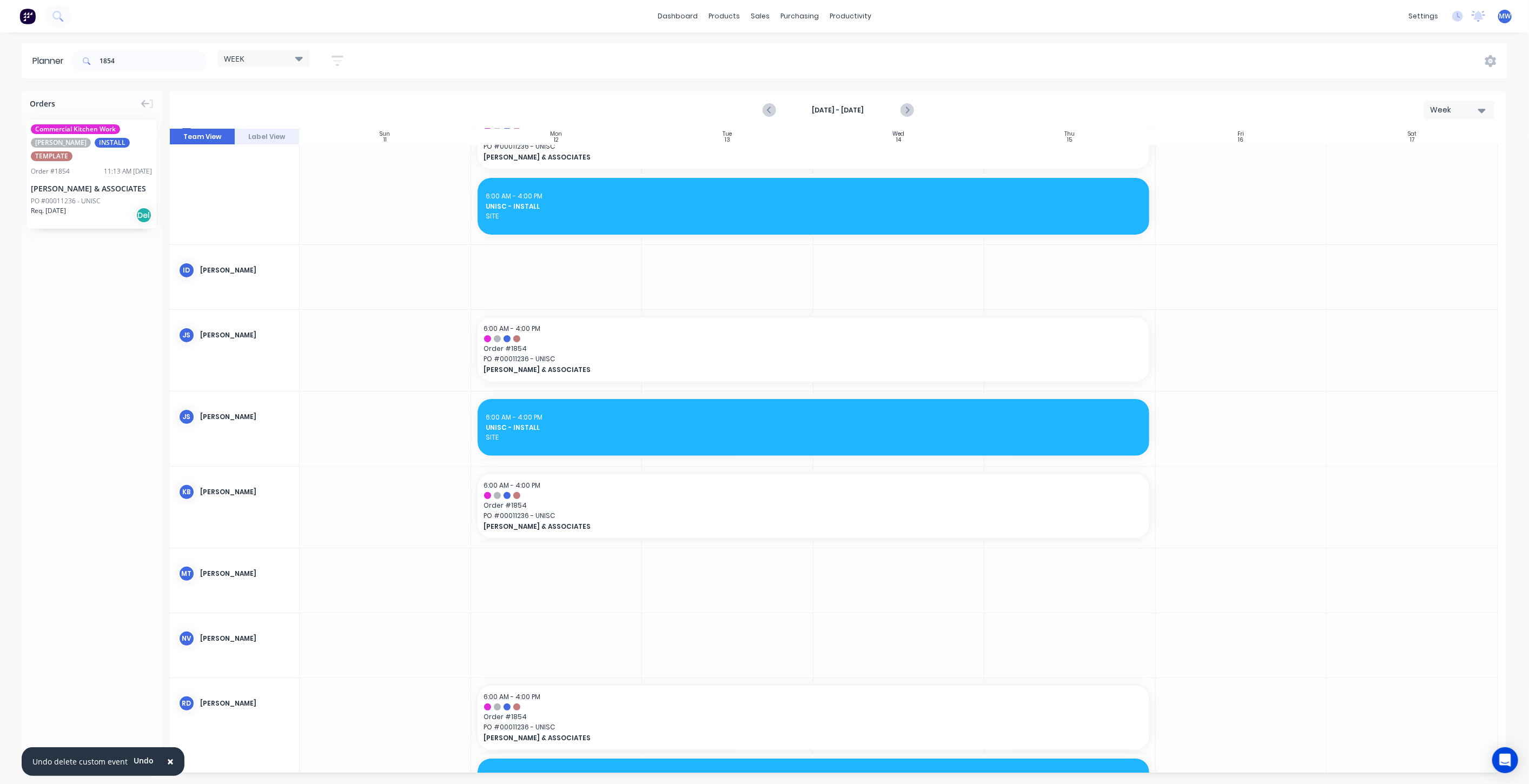
scroll to position [180, 0]
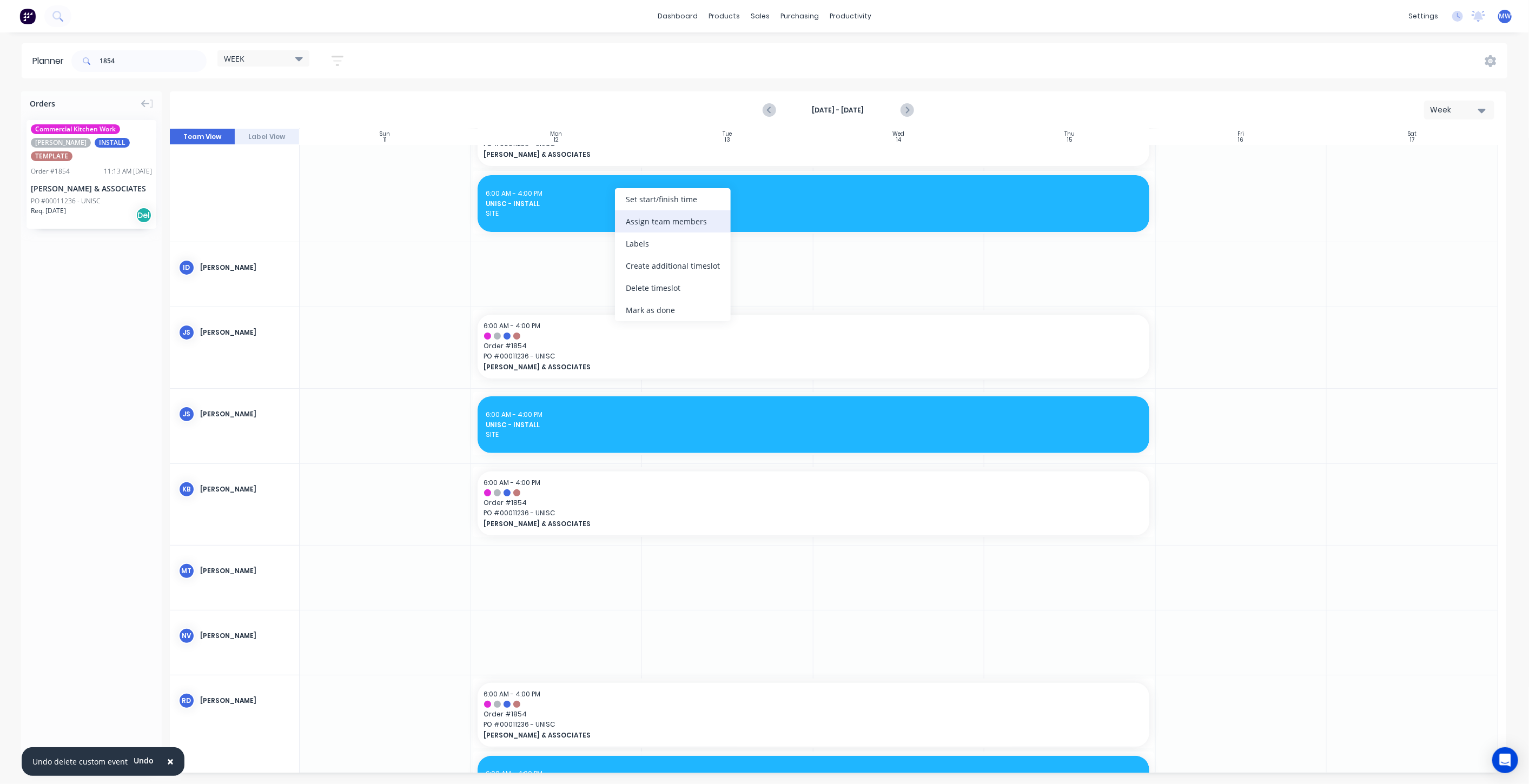
click at [671, 216] on div "Assign team members" at bounding box center [673, 221] width 116 height 22
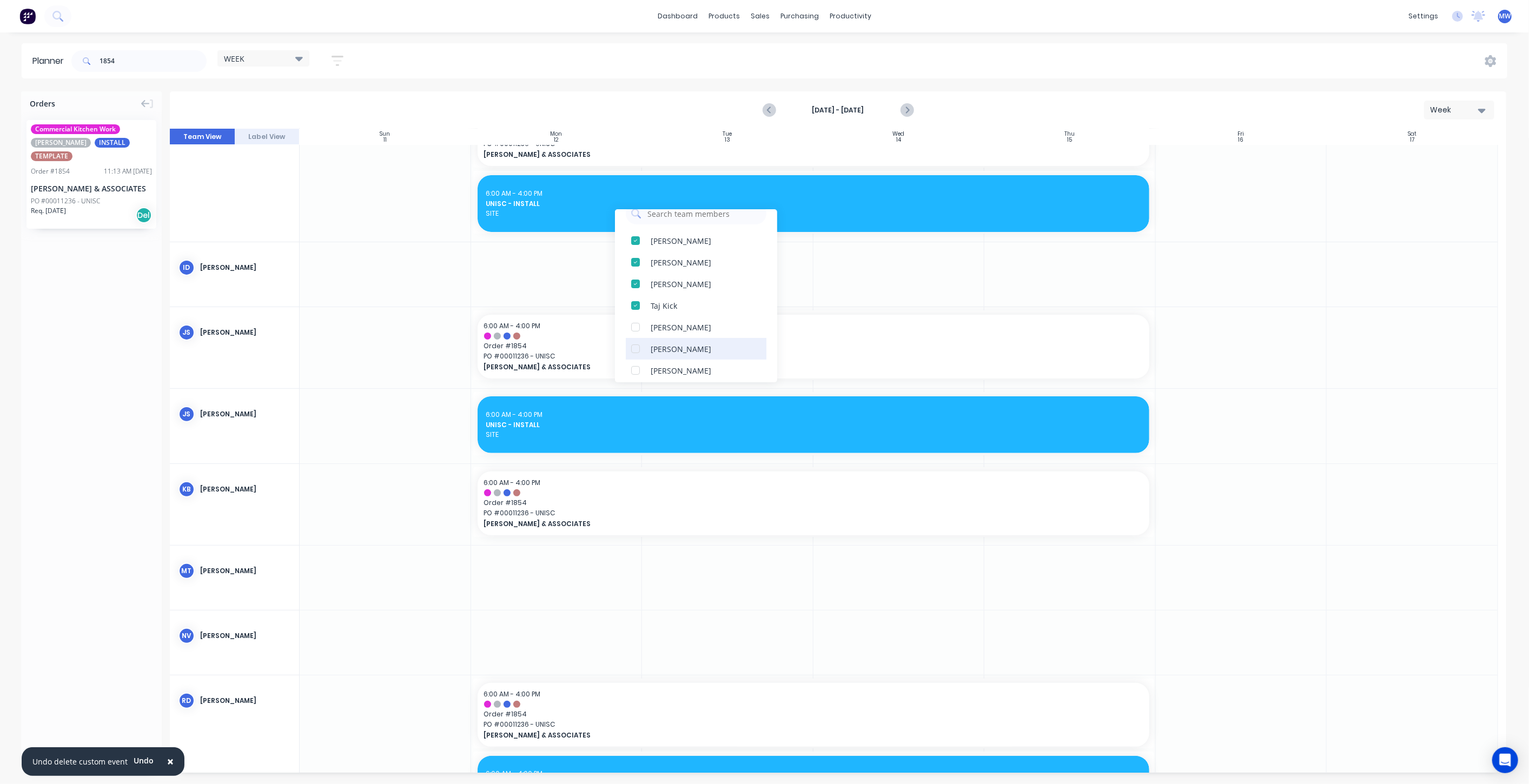
scroll to position [0, 0]
click at [888, 287] on div at bounding box center [900, 274] width 172 height 65
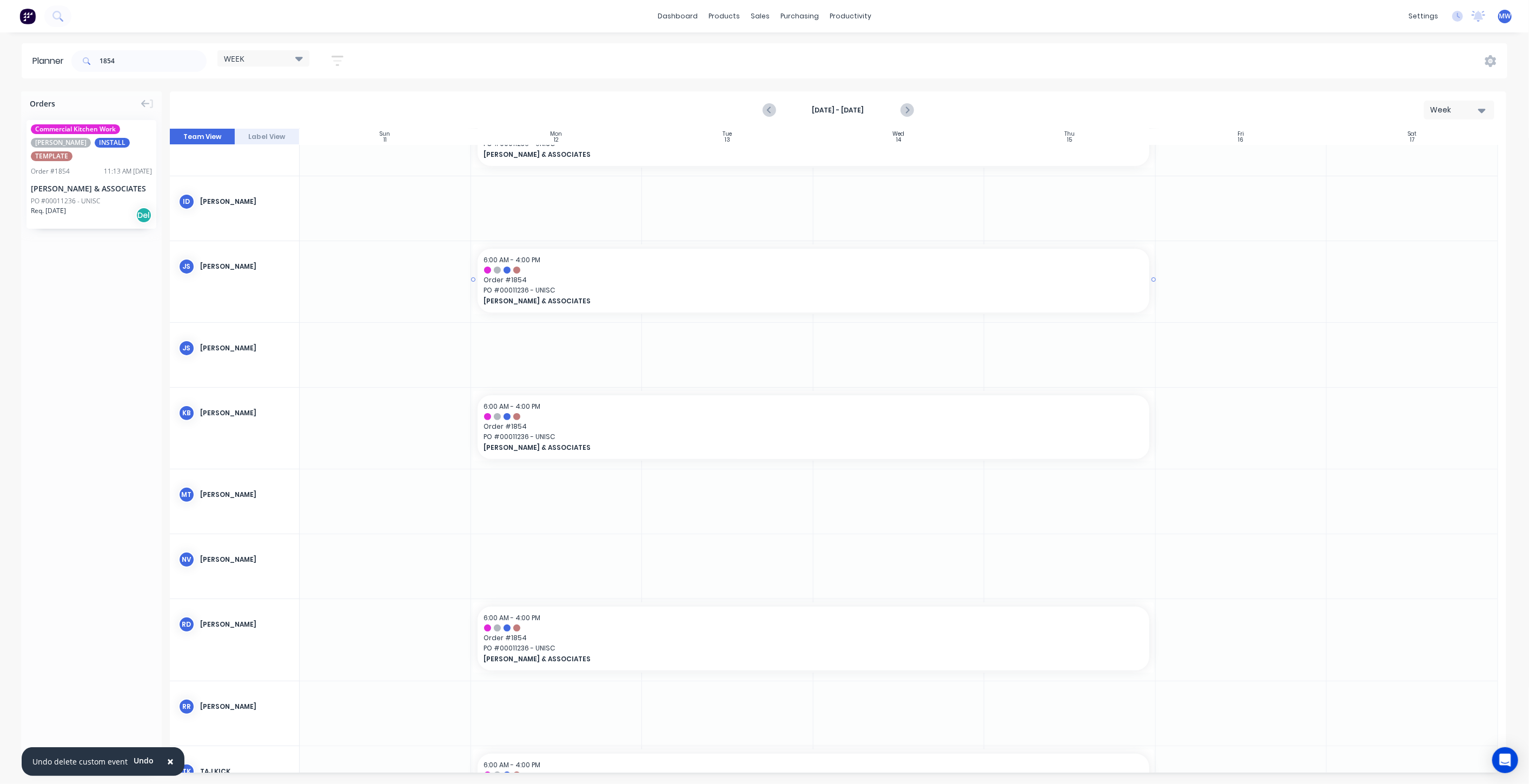
scroll to position [114, 0]
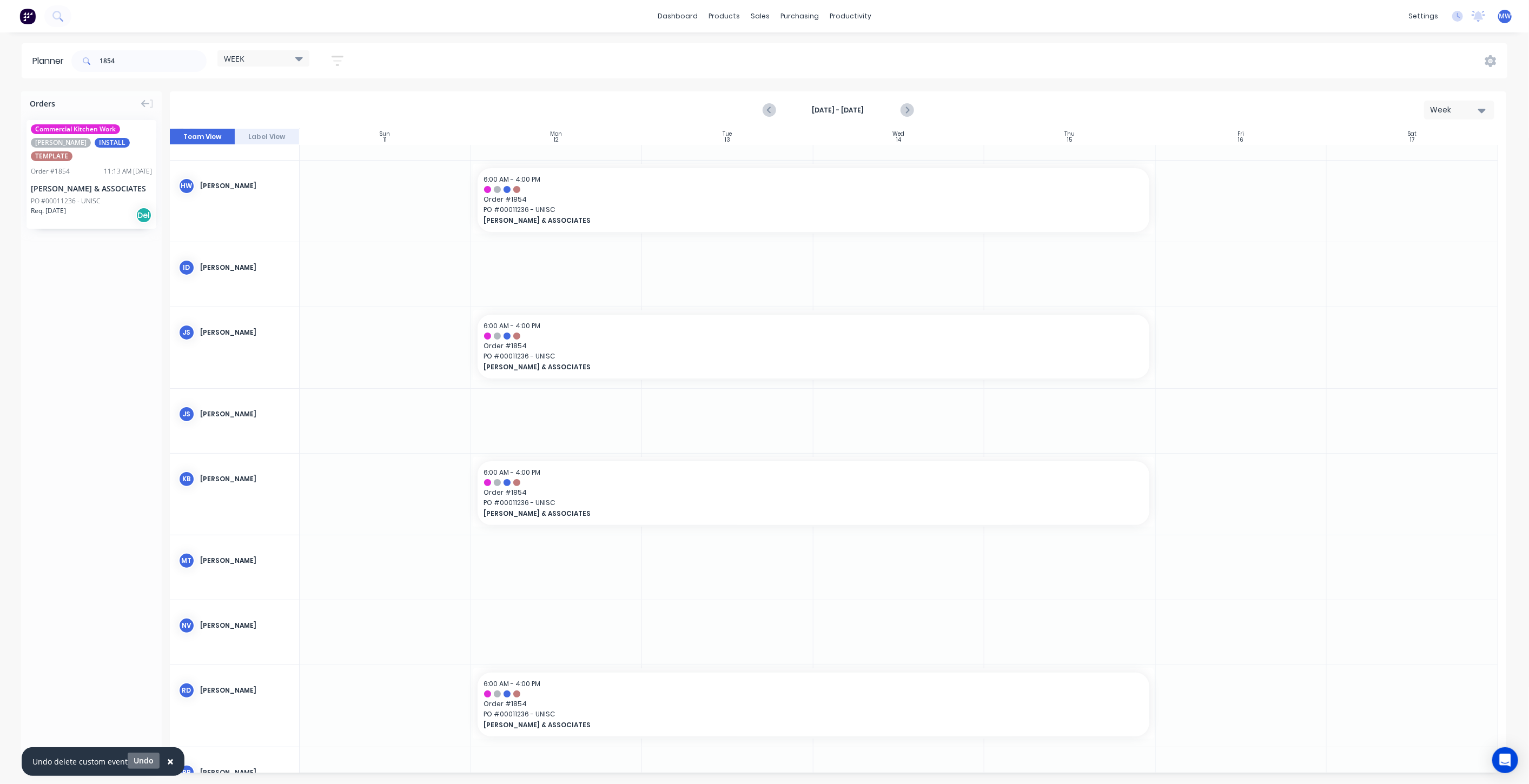
click at [138, 762] on button "Undo" at bounding box center [143, 760] width 32 height 16
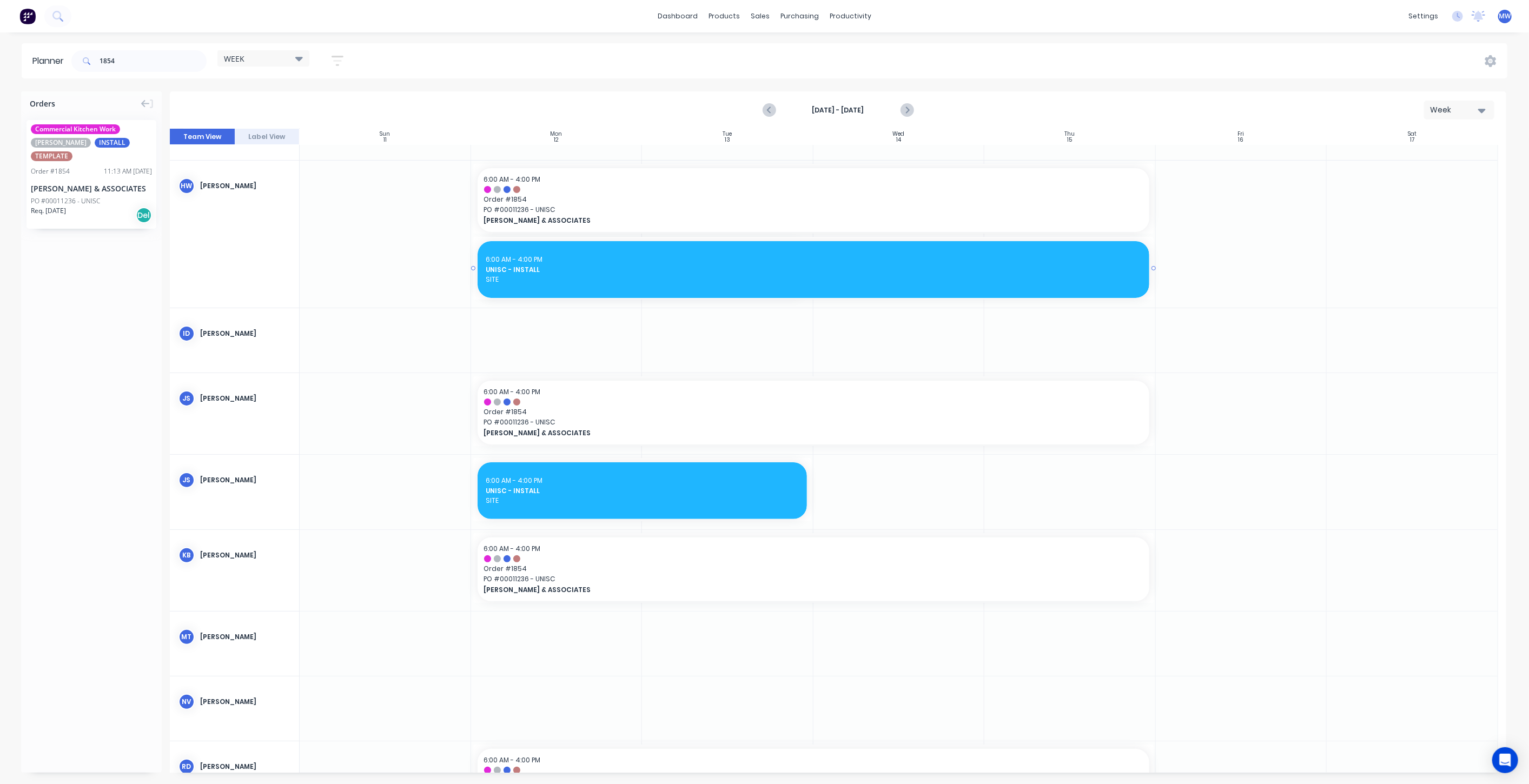
drag, startPoint x: 825, startPoint y: 266, endPoint x: 1005, endPoint y: 268, distance: 180.0
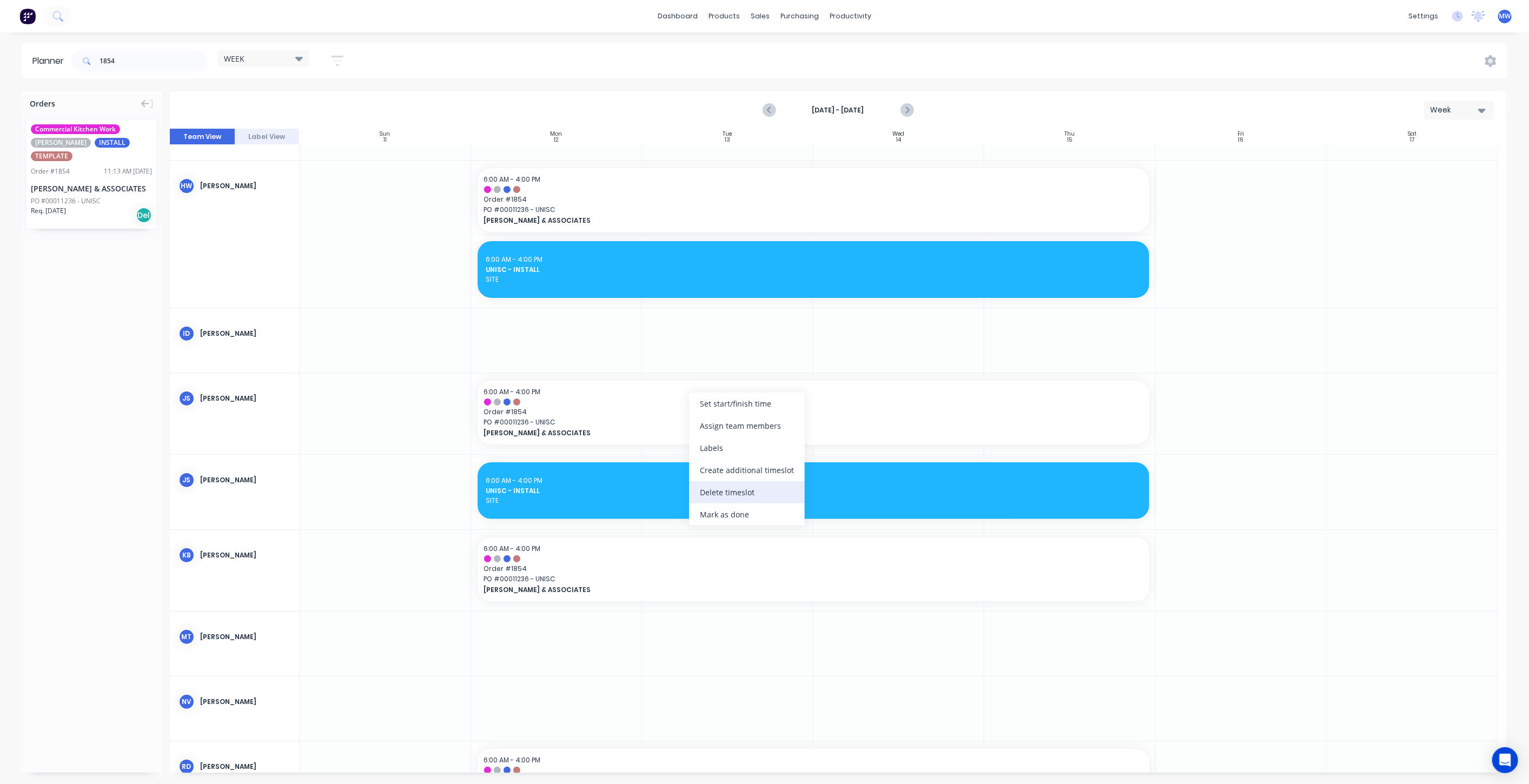
click at [737, 489] on div "Delete timeslot" at bounding box center [747, 492] width 116 height 22
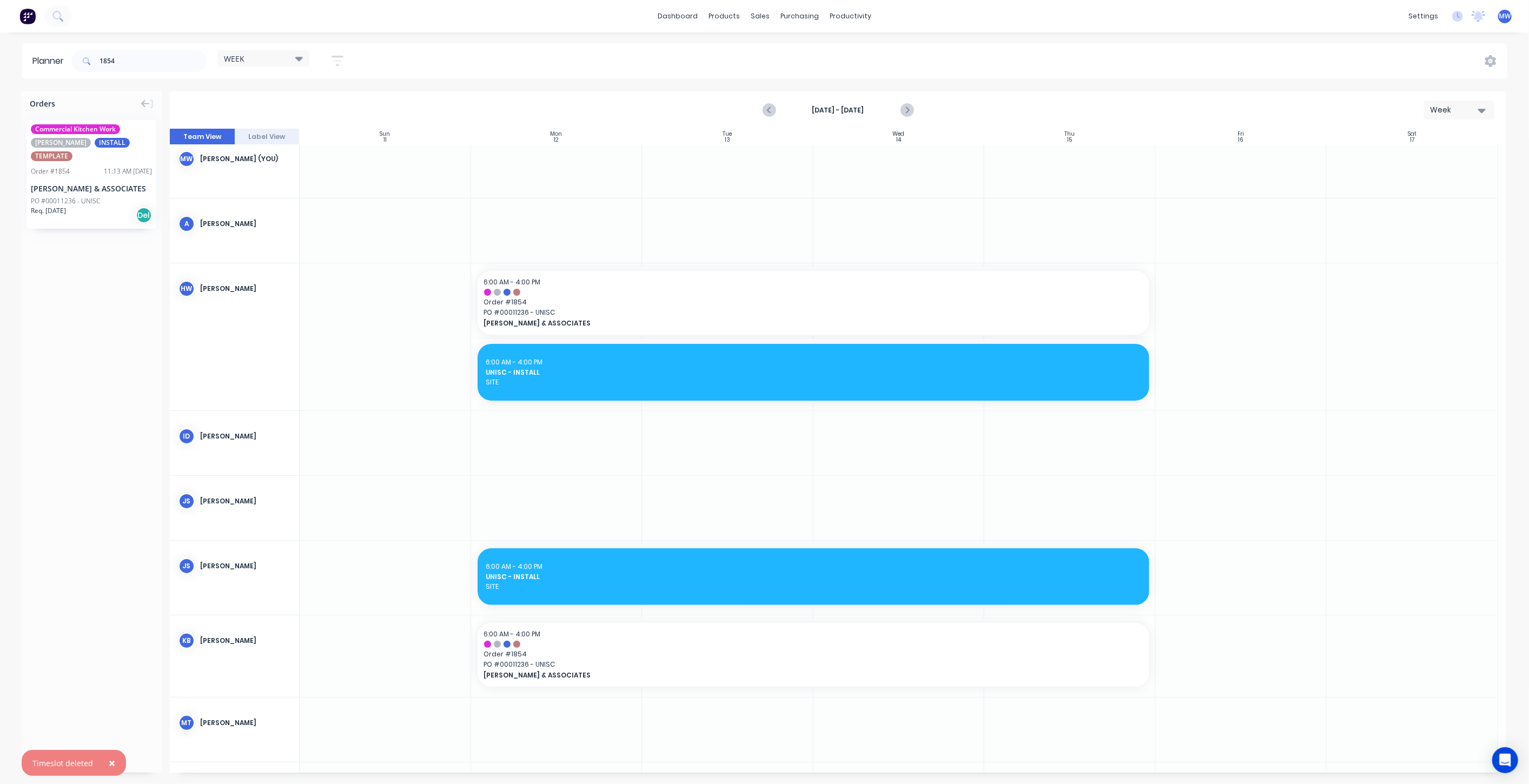
scroll to position [0, 0]
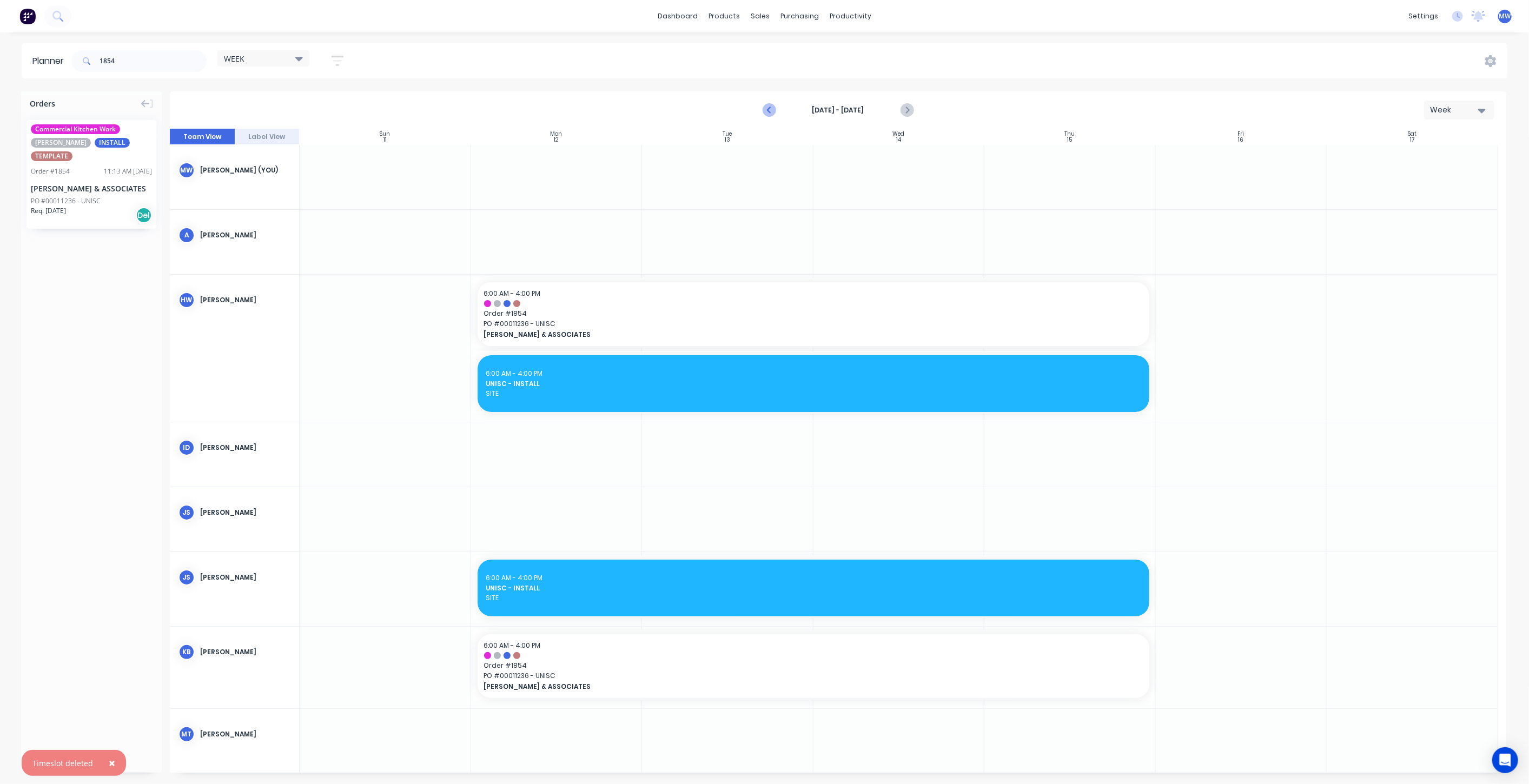
click at [770, 112] on icon "Previous page" at bounding box center [770, 110] width 5 height 8
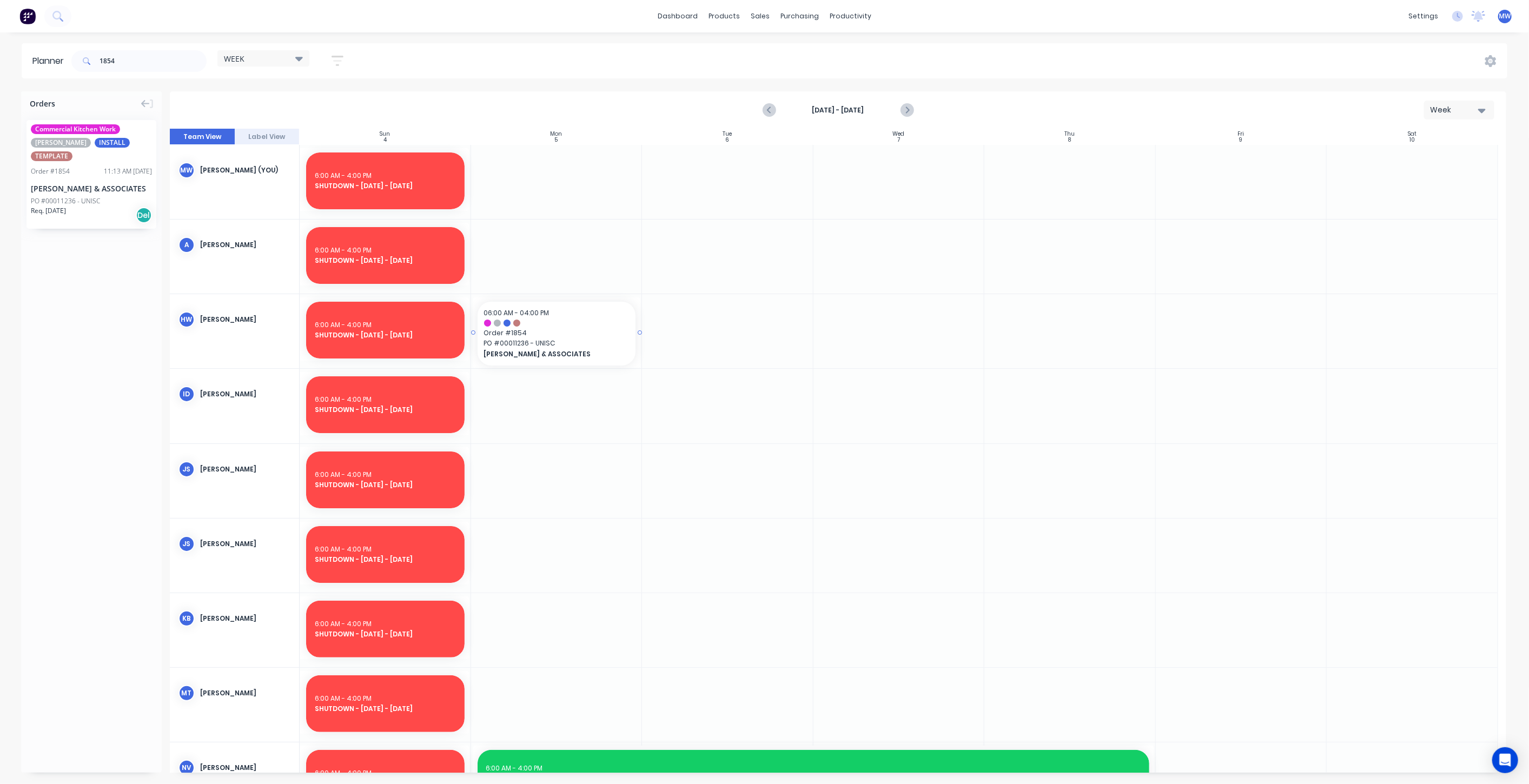
drag, startPoint x: 61, startPoint y: 162, endPoint x: 605, endPoint y: 320, distance: 566.5
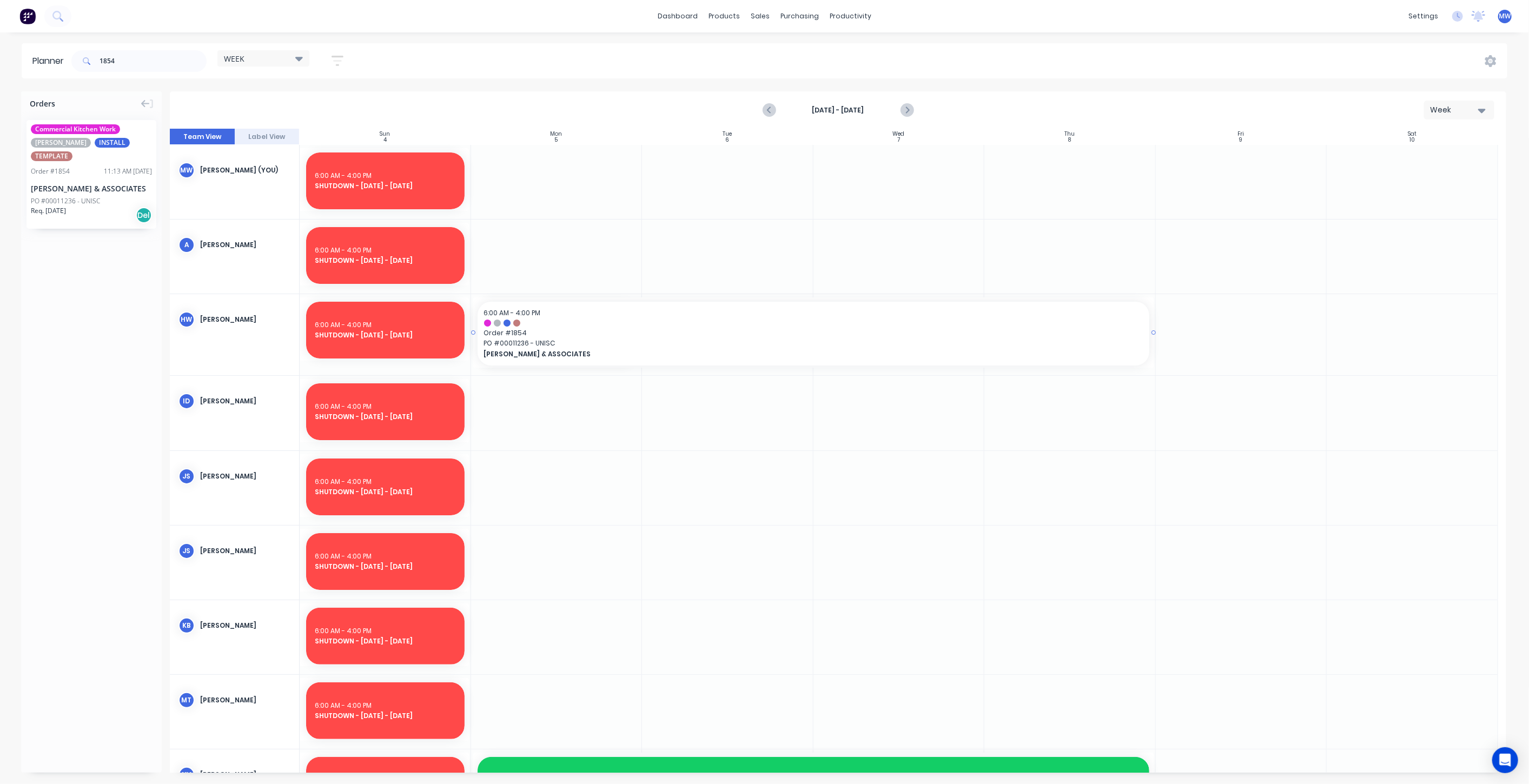
drag, startPoint x: 639, startPoint y: 330, endPoint x: 685, endPoint y: 330, distance: 46.0
drag, startPoint x: 63, startPoint y: 172, endPoint x: 623, endPoint y: 572, distance: 688.2
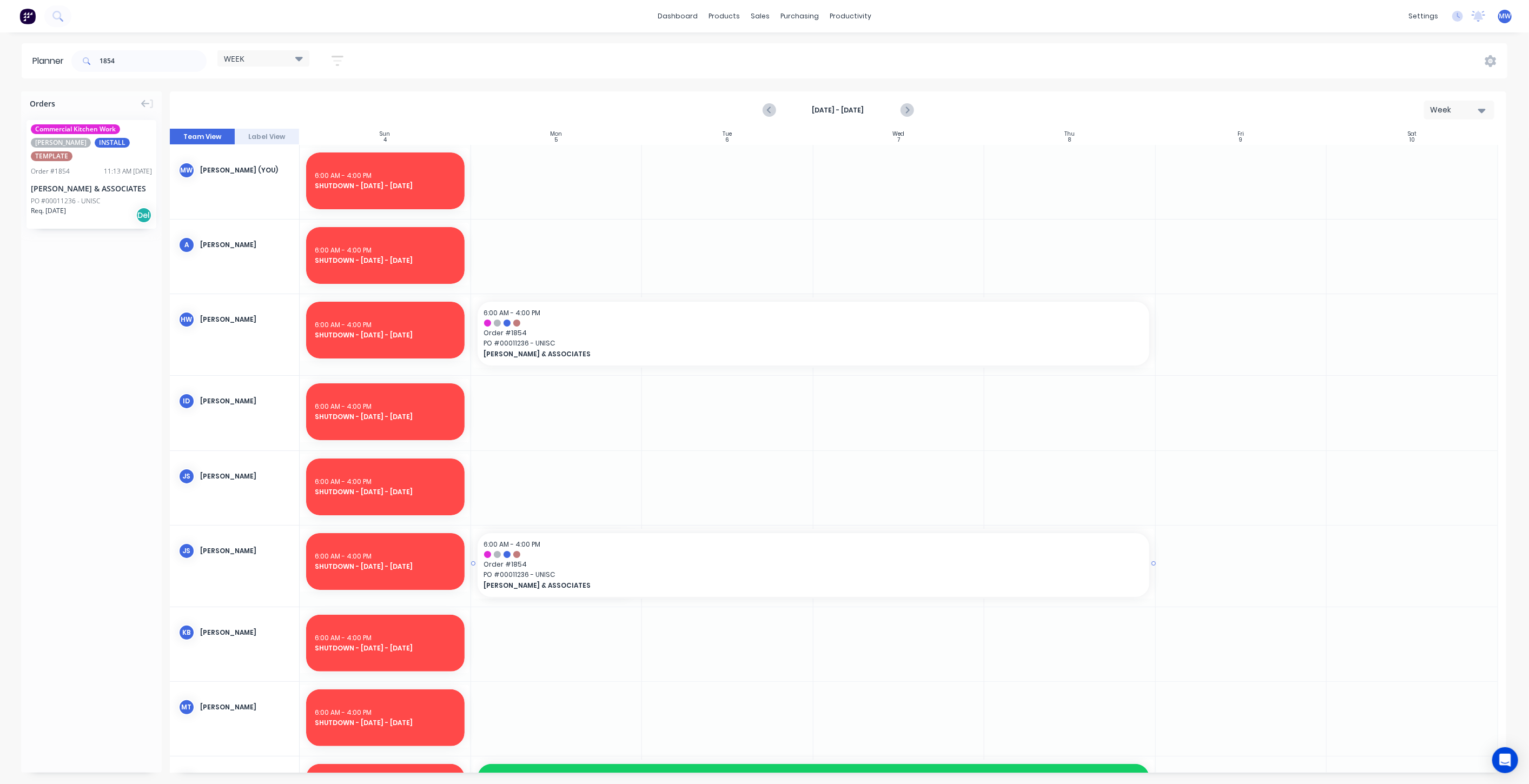
drag, startPoint x: 658, startPoint y: 568, endPoint x: 997, endPoint y: 588, distance: 339.6
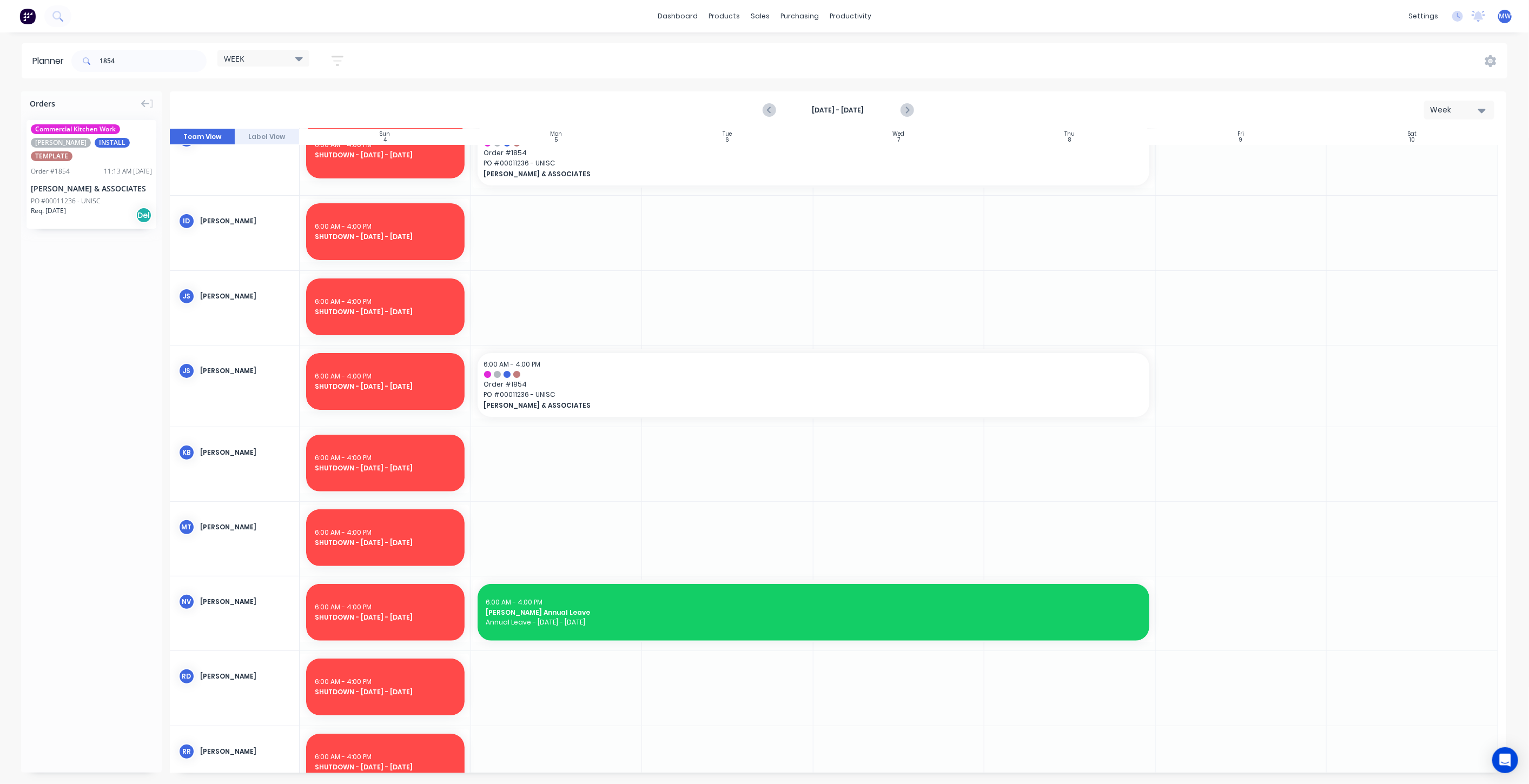
scroll to position [240, 0]
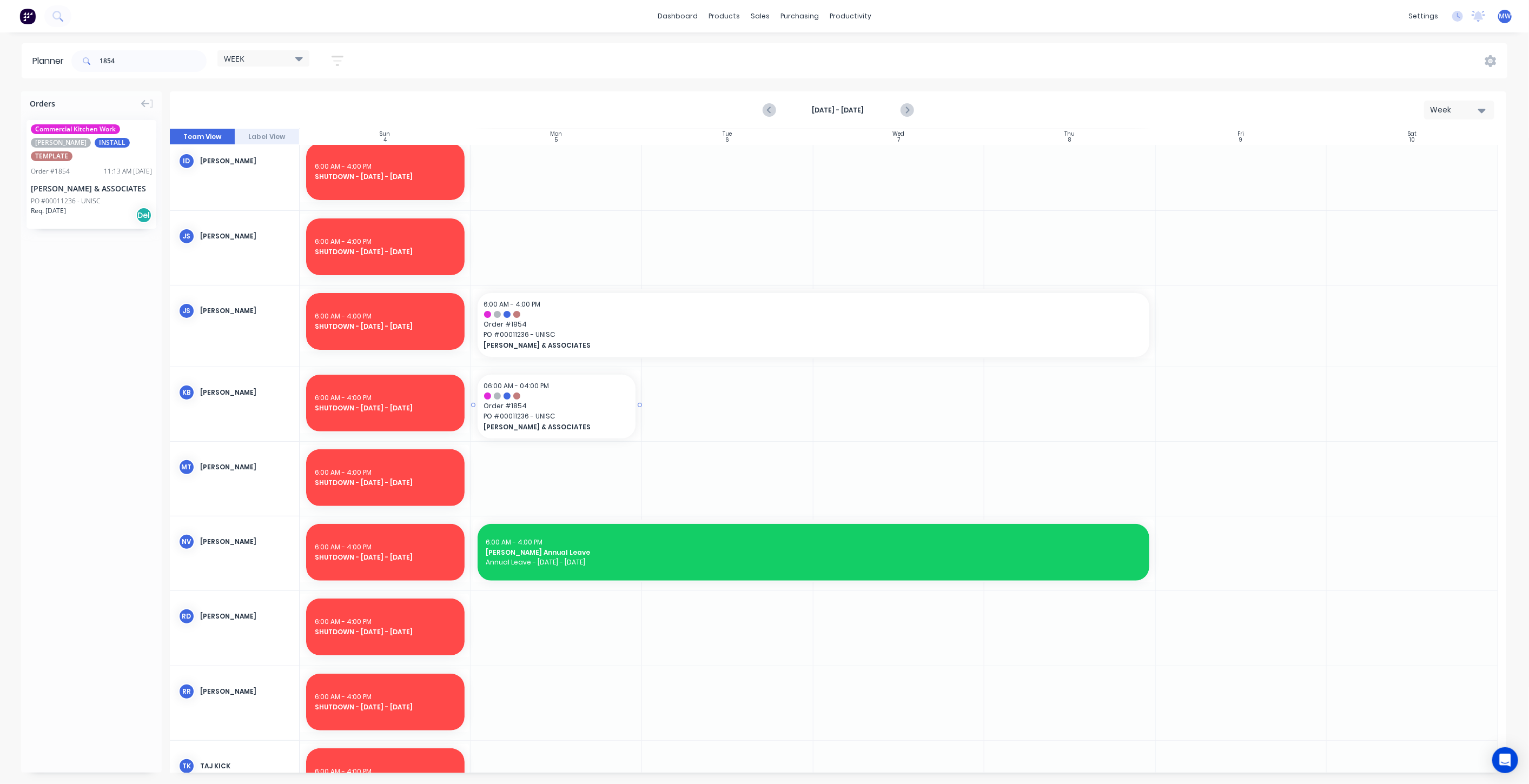
drag, startPoint x: 75, startPoint y: 183, endPoint x: 568, endPoint y: 421, distance: 547.4
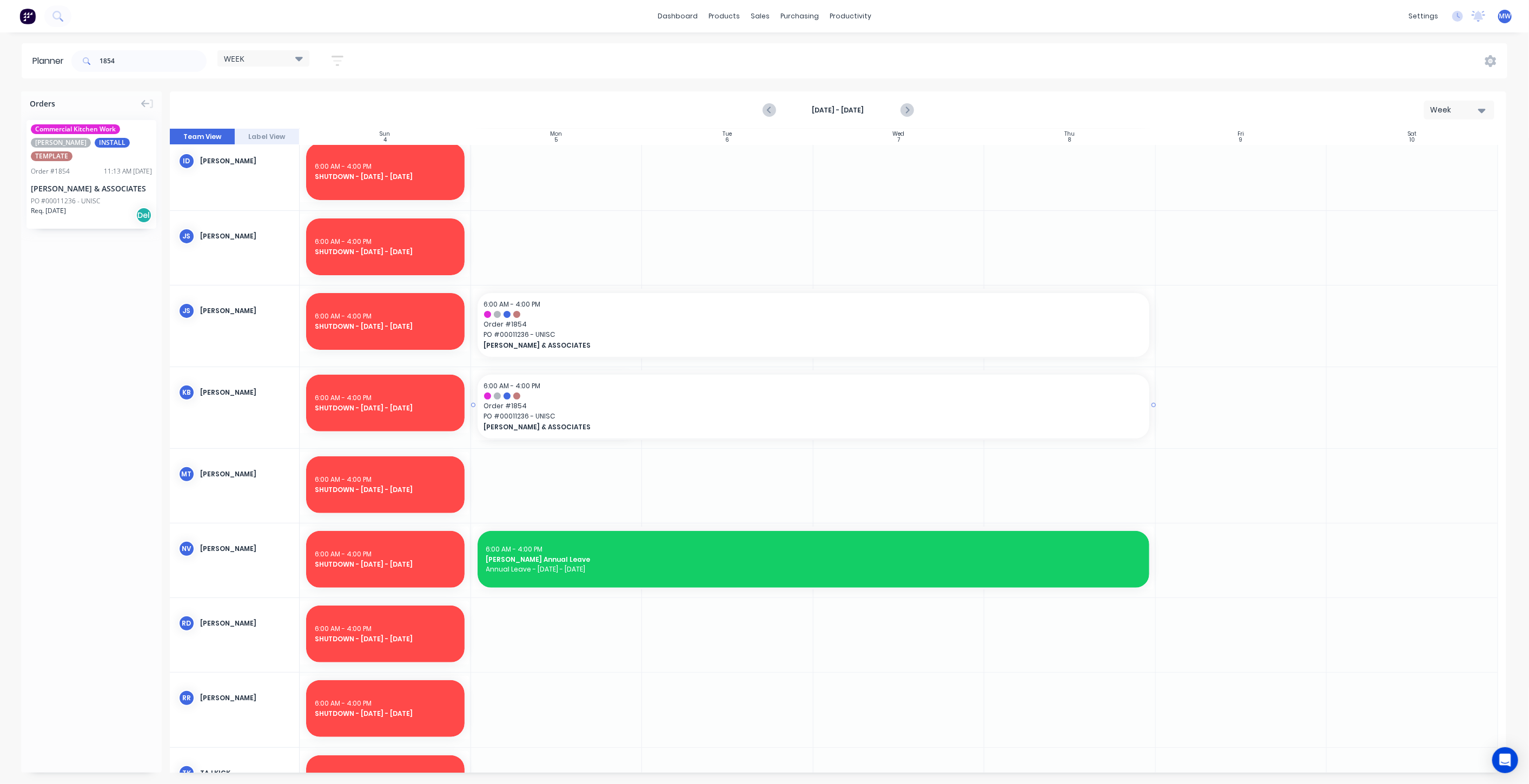
drag, startPoint x: 639, startPoint y: 404, endPoint x: 1000, endPoint y: 411, distance: 361.1
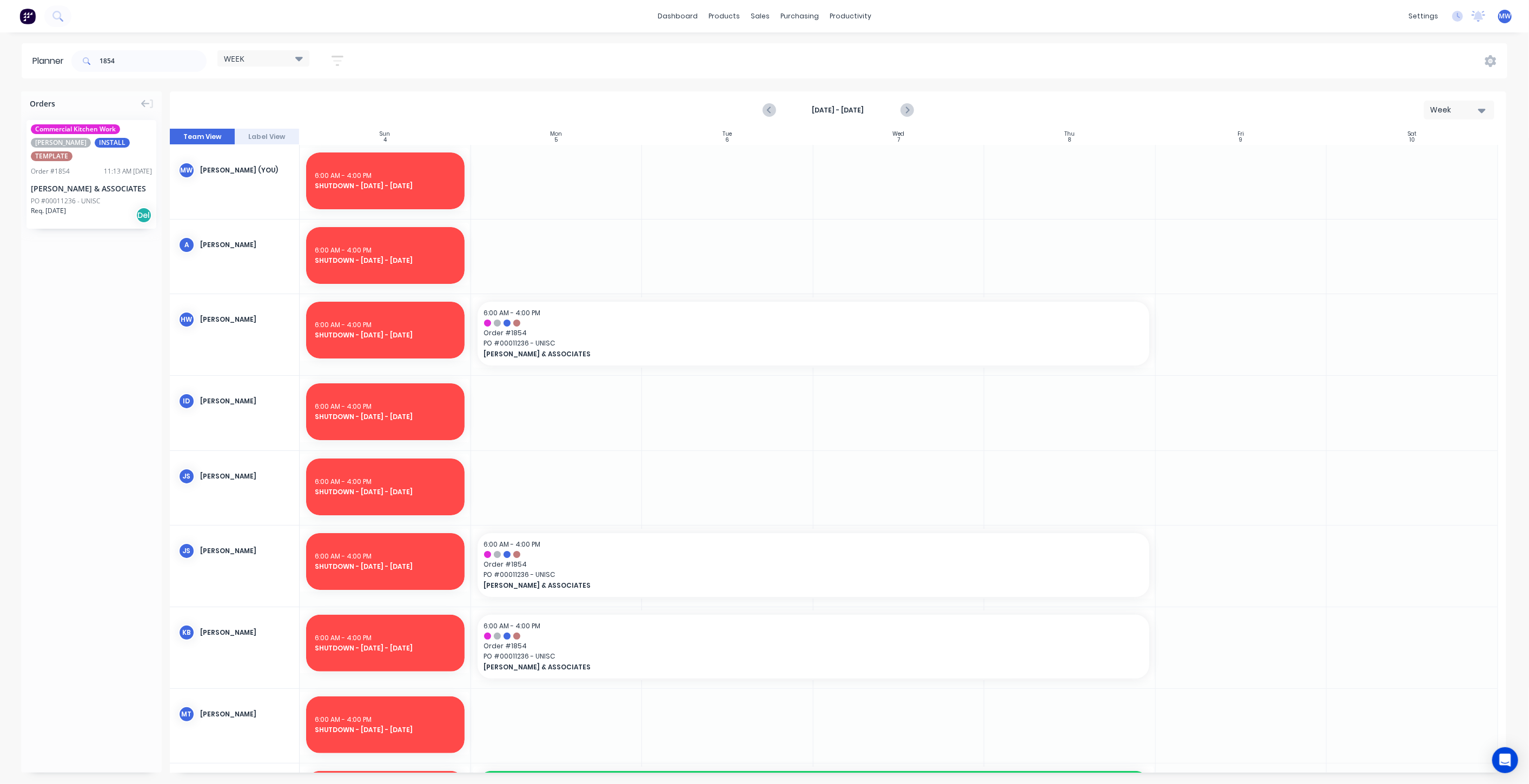
scroll to position [120, 0]
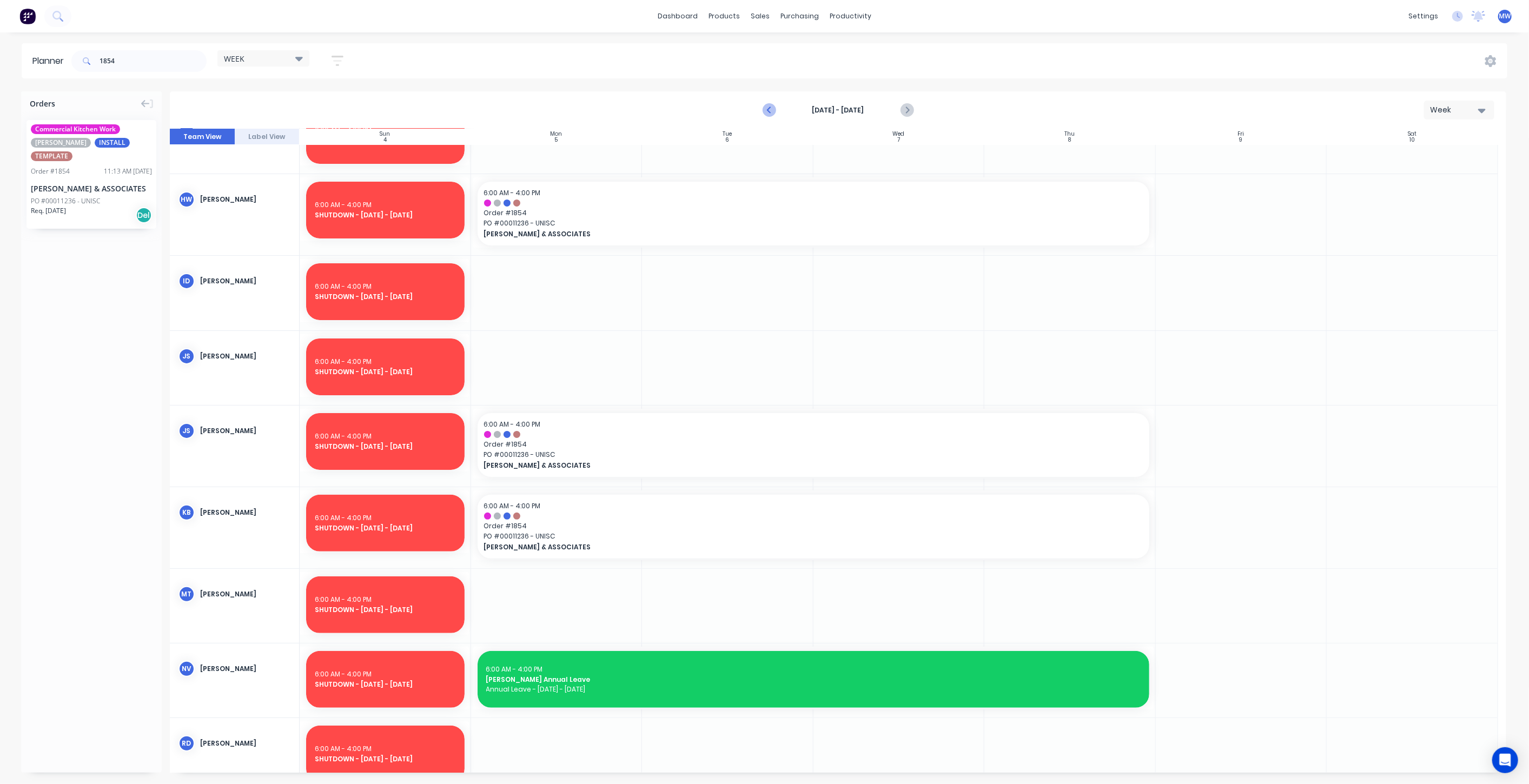
click at [767, 109] on icon "Previous page" at bounding box center [769, 110] width 13 height 13
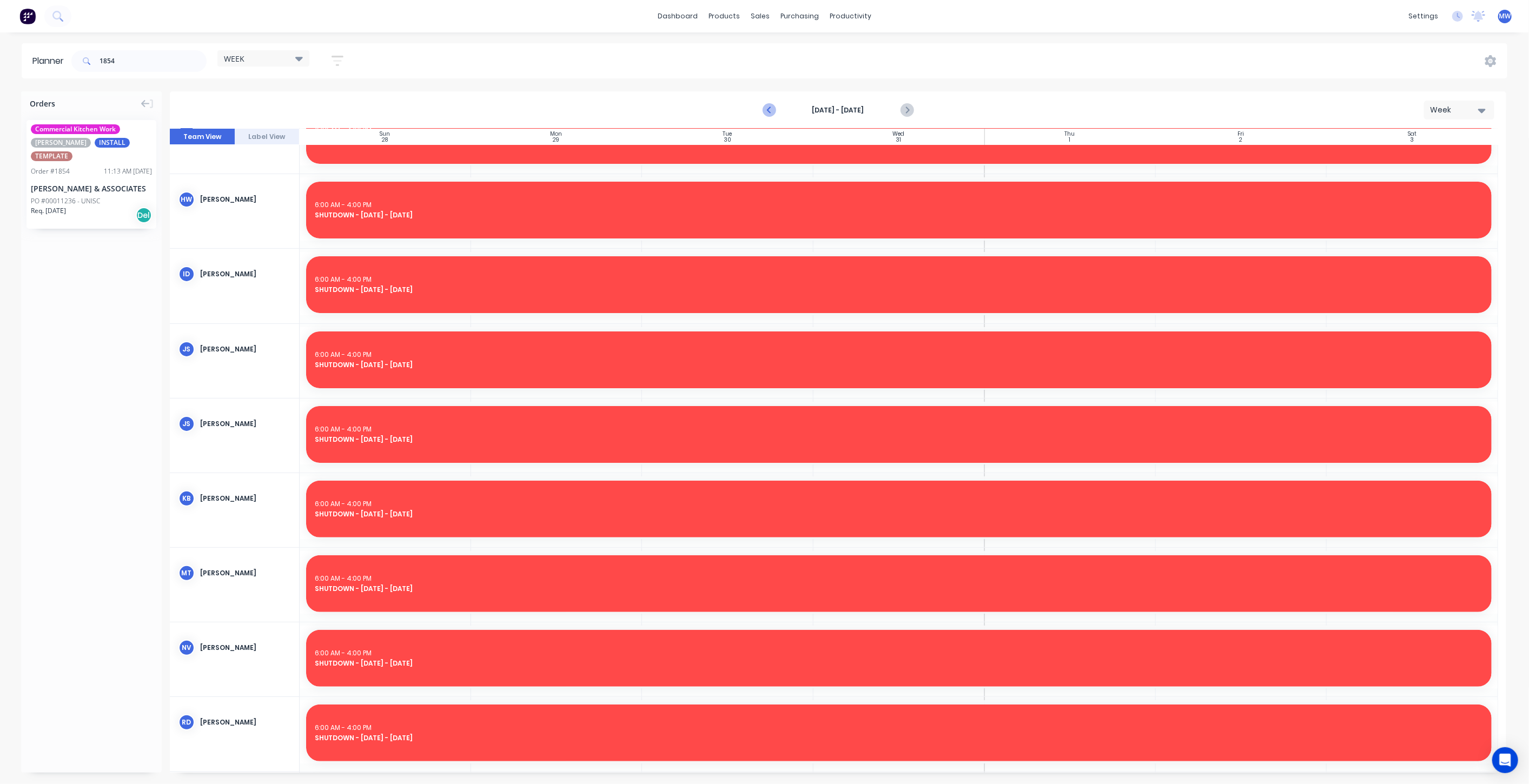
click at [767, 109] on icon "Previous page" at bounding box center [769, 110] width 13 height 13
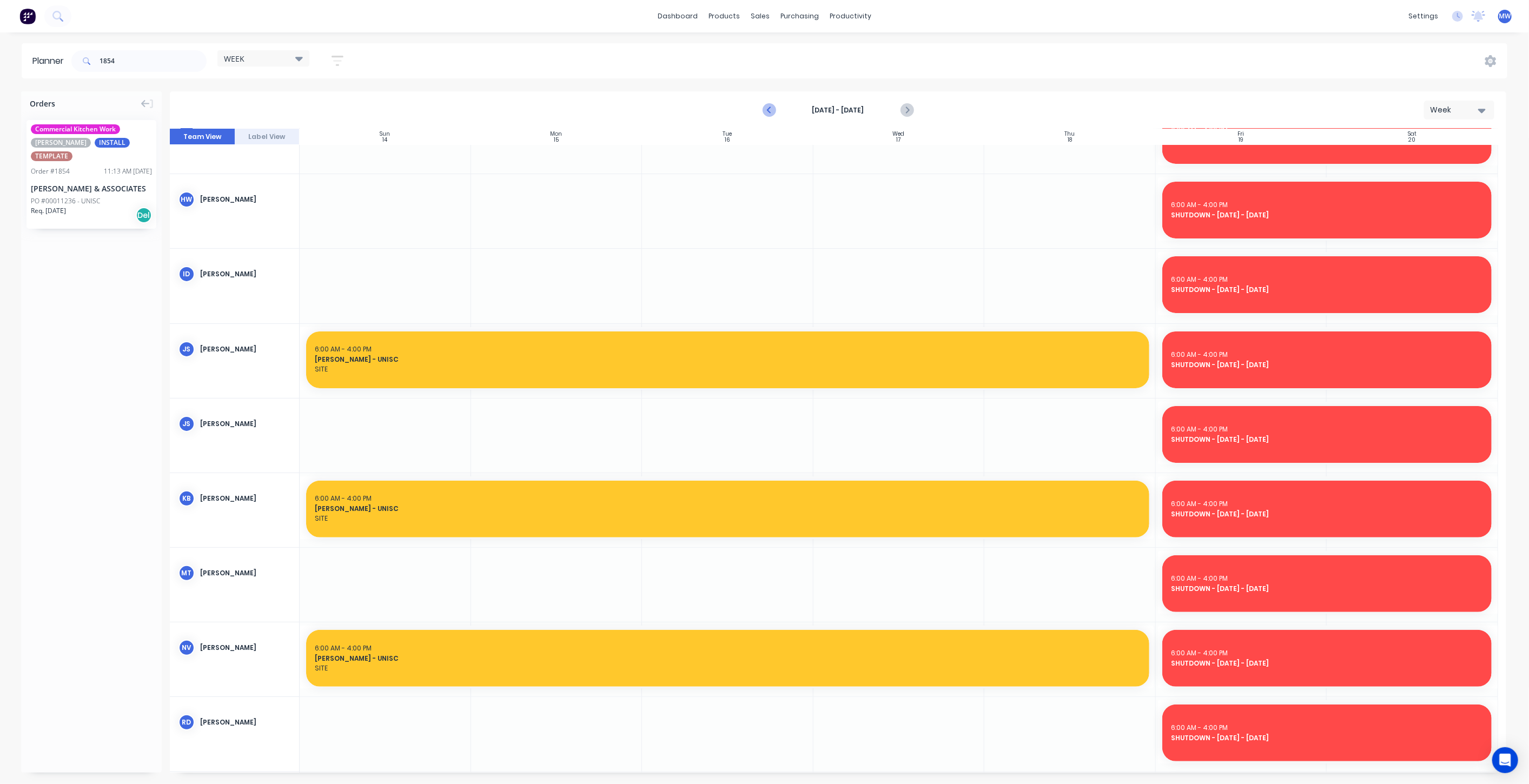
click at [767, 109] on icon "Previous page" at bounding box center [769, 110] width 13 height 13
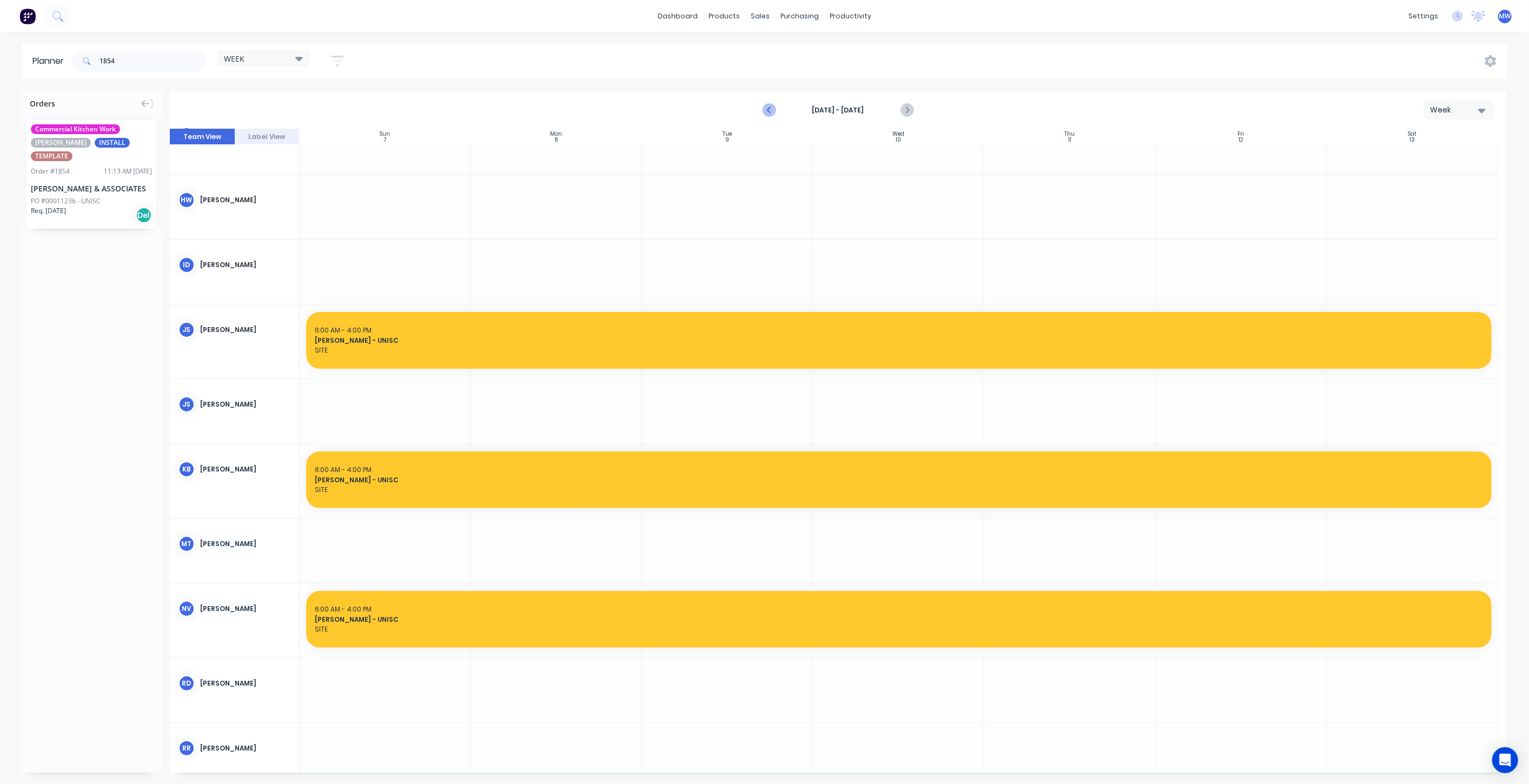
click at [767, 109] on icon "Previous page" at bounding box center [769, 110] width 13 height 13
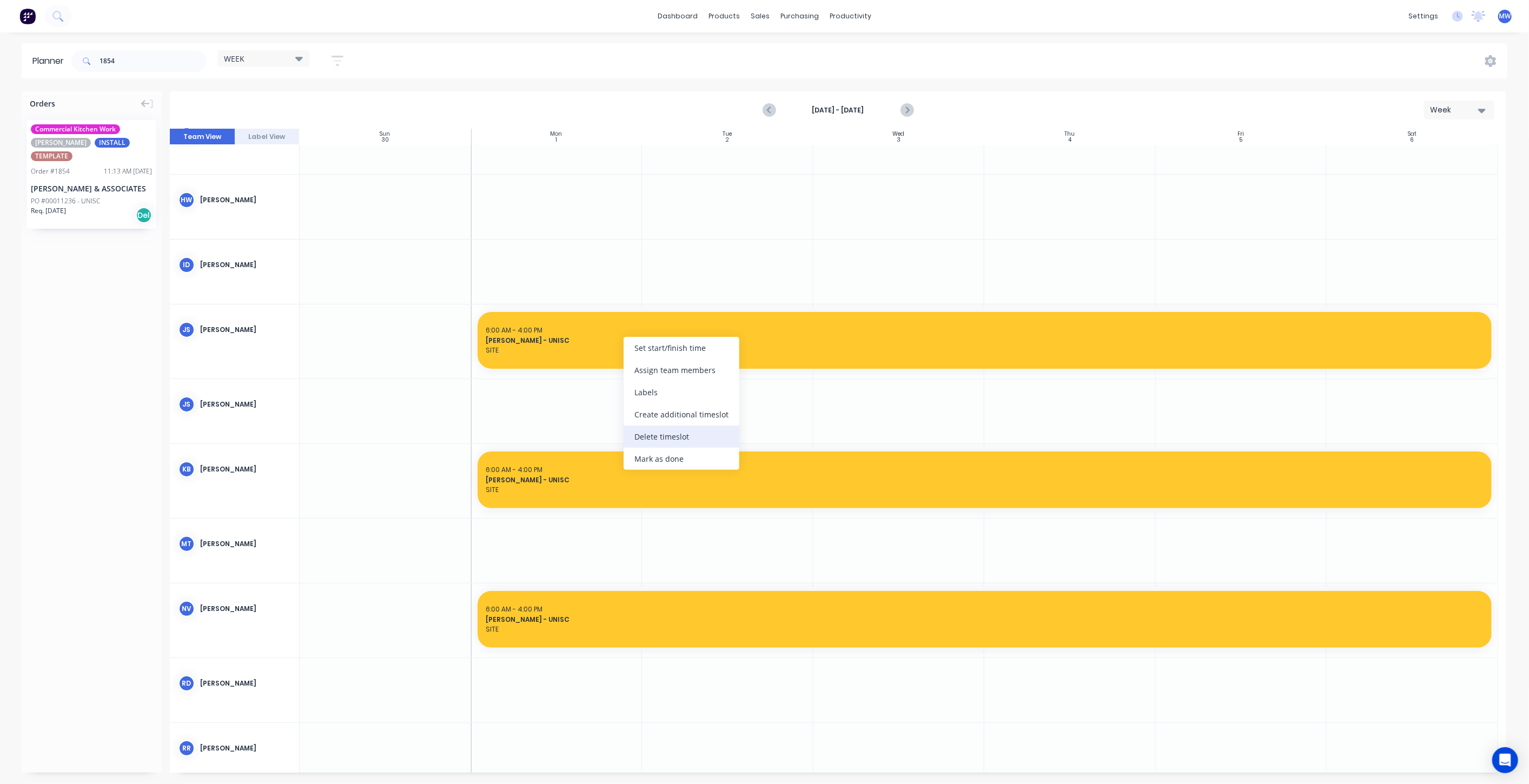
click at [674, 440] on div "Delete timeslot" at bounding box center [681, 437] width 116 height 22
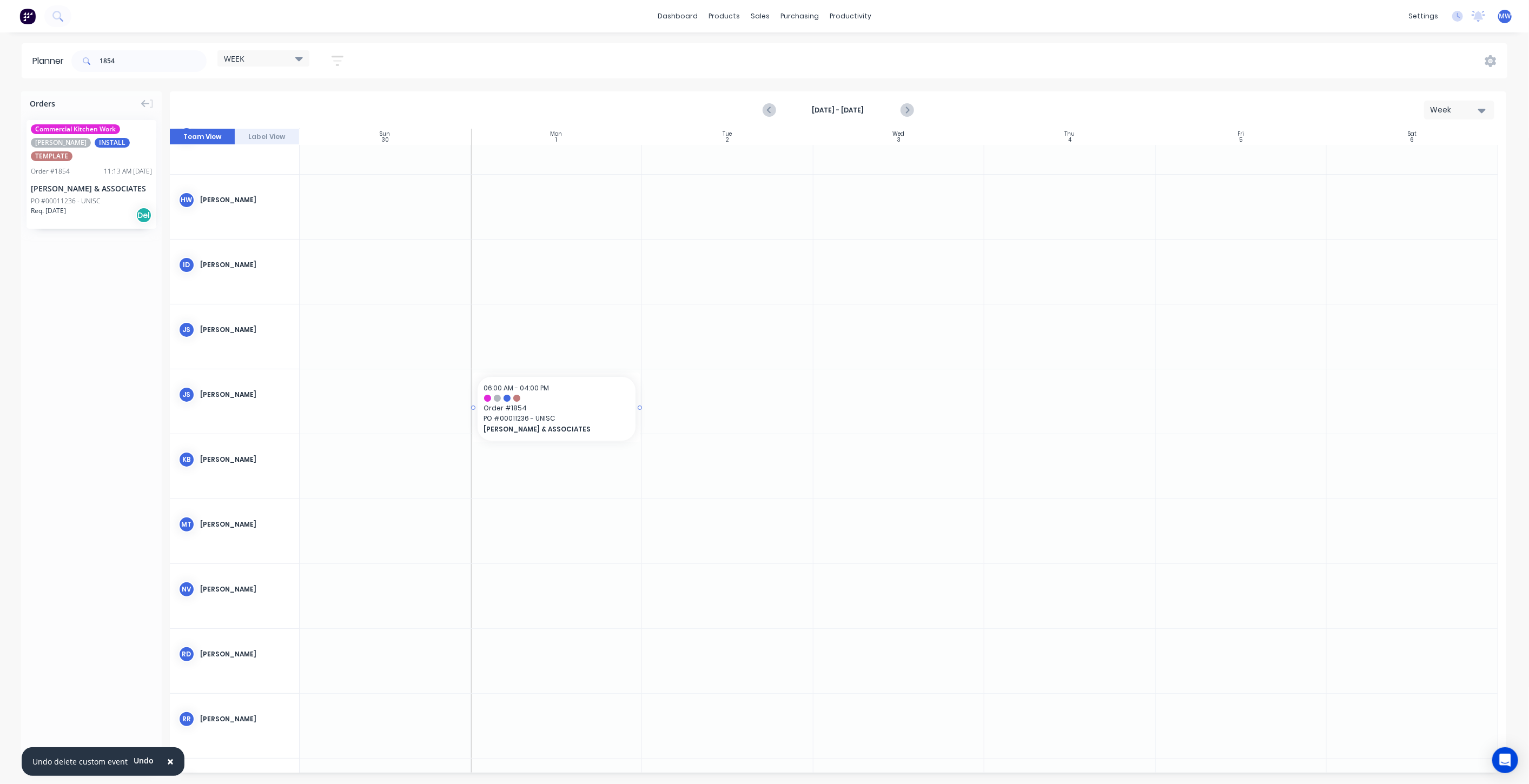
drag, startPoint x: 76, startPoint y: 173, endPoint x: 566, endPoint y: 407, distance: 543.0
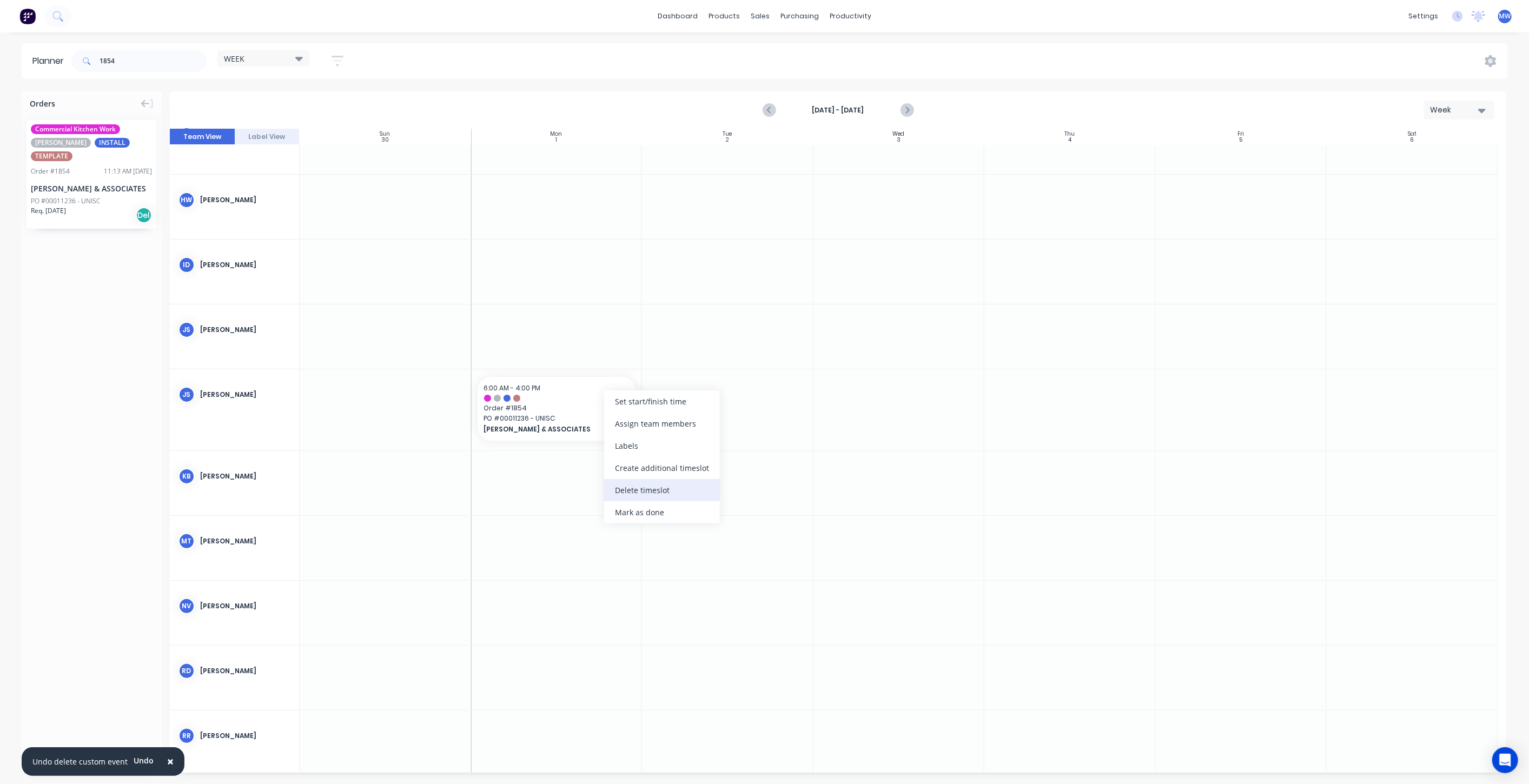
click at [657, 493] on div "Delete timeslot" at bounding box center [662, 490] width 116 height 22
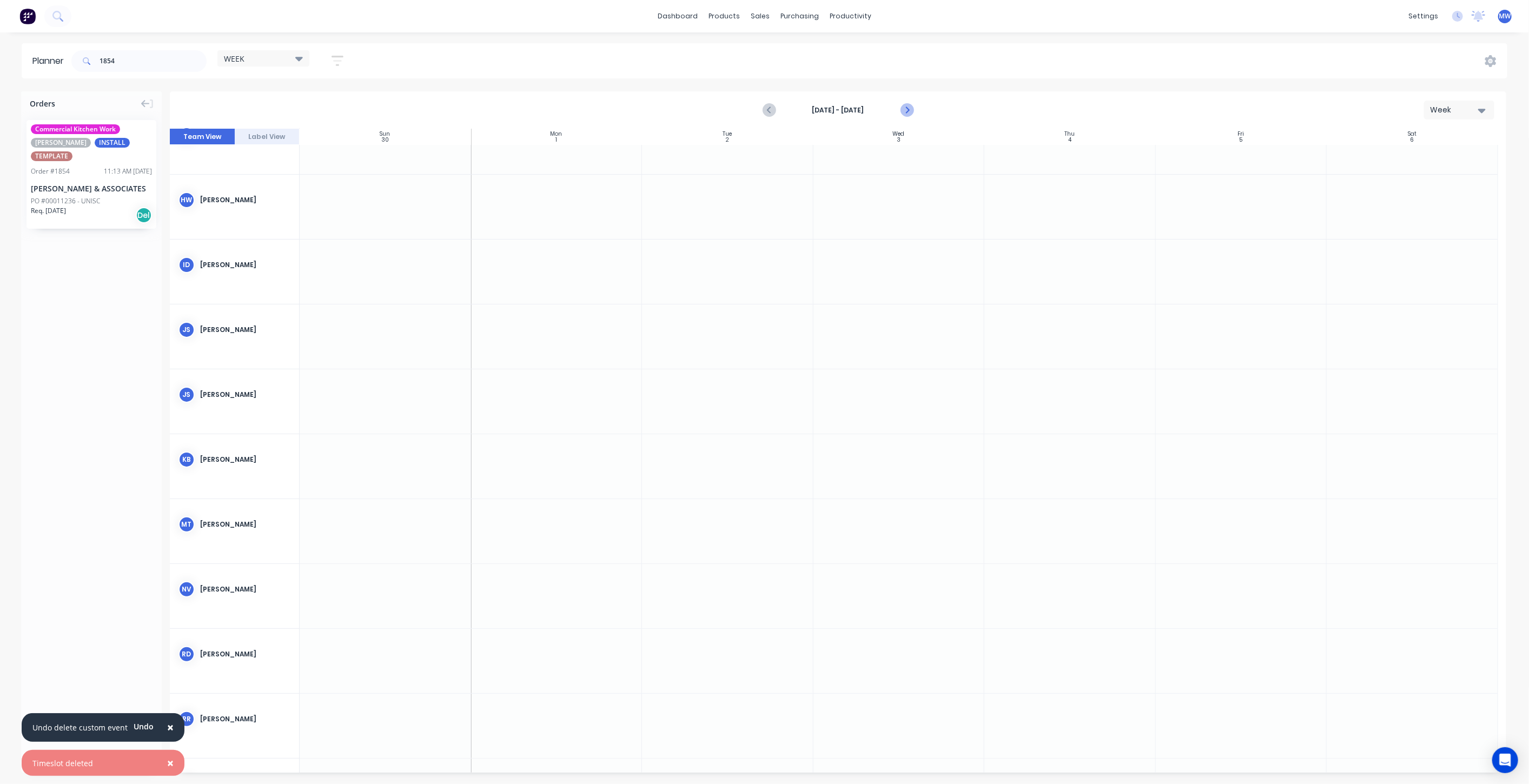
click at [908, 109] on icon "Next page" at bounding box center [906, 110] width 13 height 13
drag, startPoint x: 71, startPoint y: 188, endPoint x: 533, endPoint y: 396, distance: 506.7
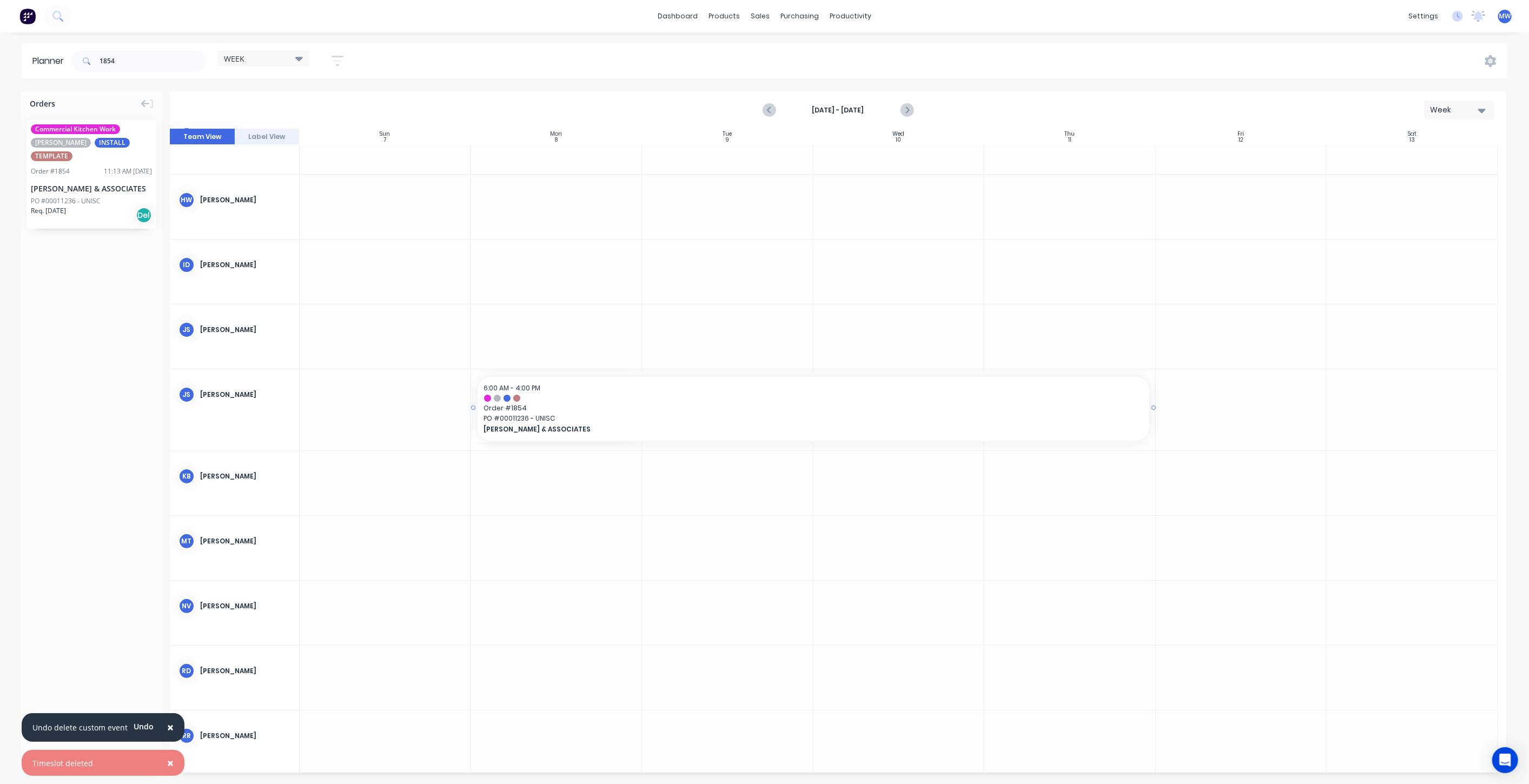
drag, startPoint x: 639, startPoint y: 403, endPoint x: 1096, endPoint y: 416, distance: 457.2
click at [906, 108] on icon "Next page" at bounding box center [906, 110] width 13 height 13
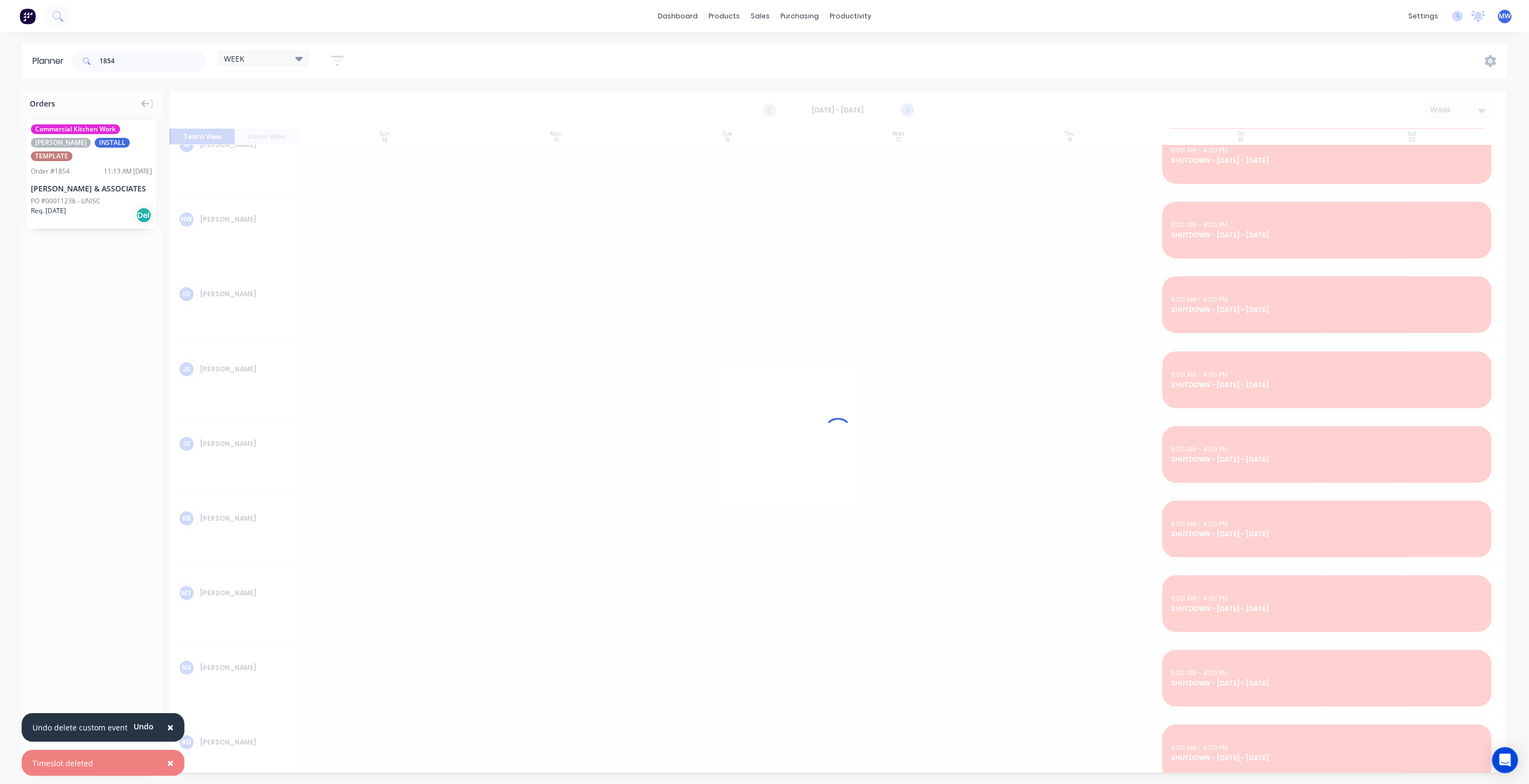
scroll to position [183, 0]
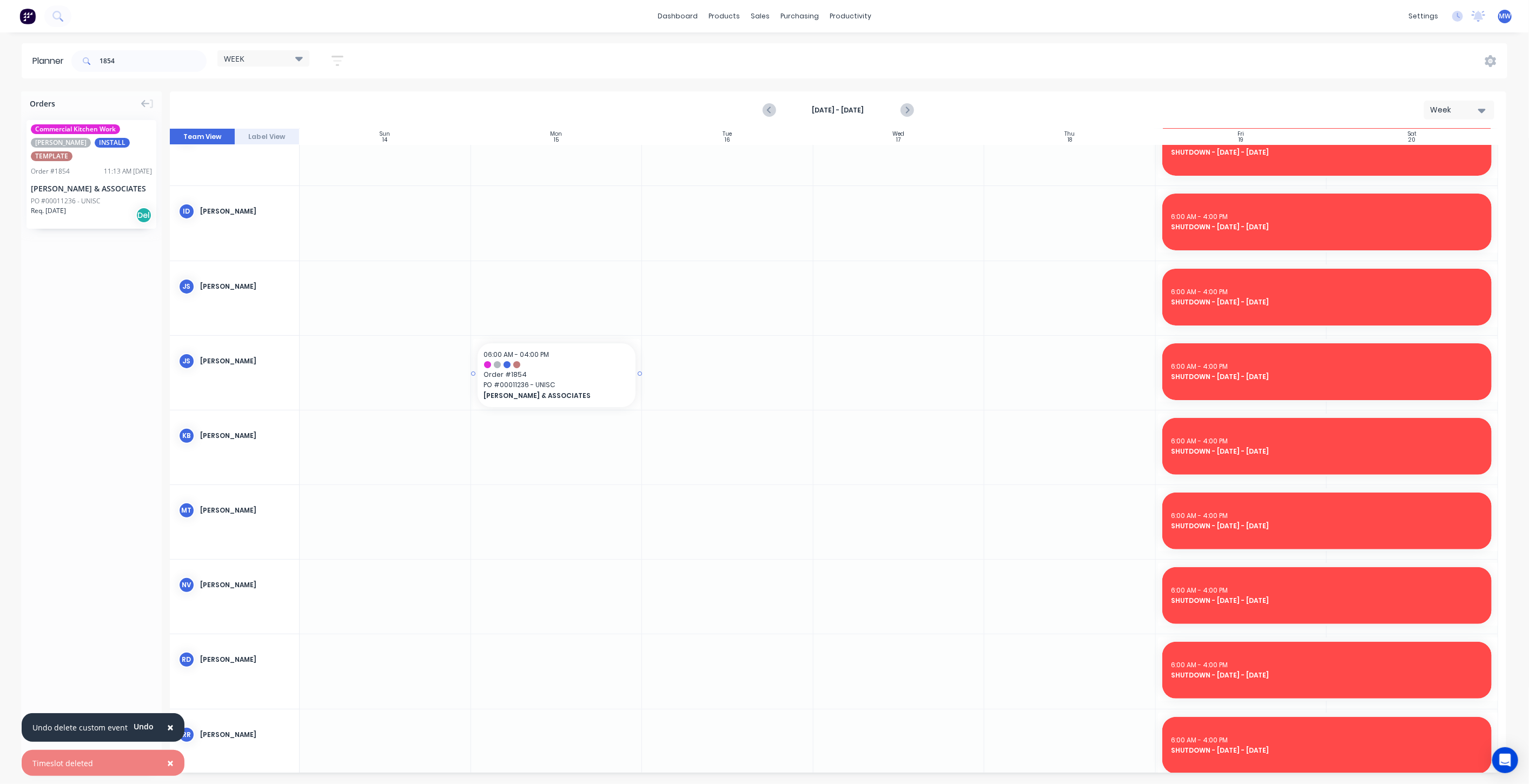
drag, startPoint x: 65, startPoint y: 168, endPoint x: 507, endPoint y: 370, distance: 486.0
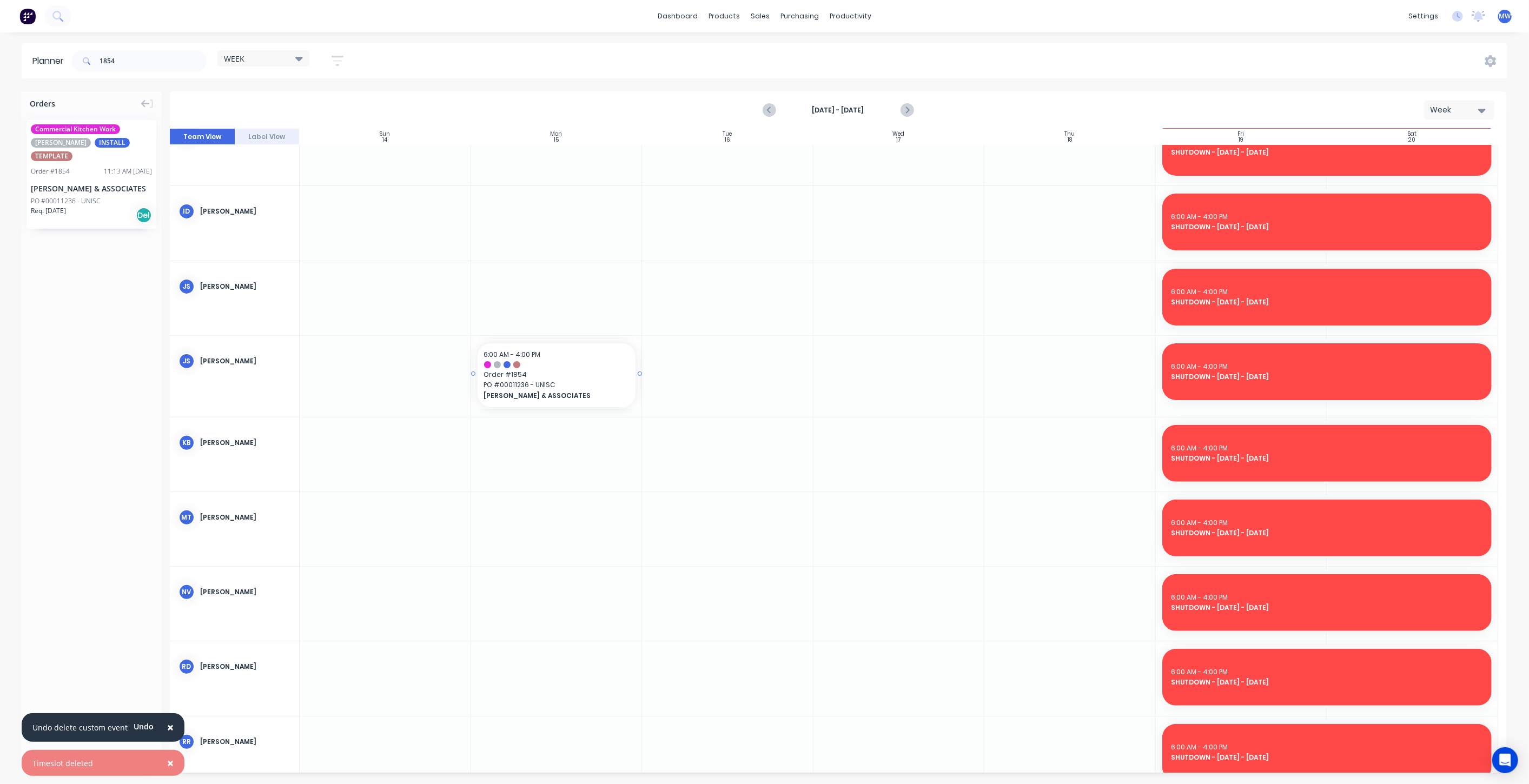
drag, startPoint x: 652, startPoint y: 376, endPoint x: 555, endPoint y: 396, distance: 99.0
drag, startPoint x: 639, startPoint y: 372, endPoint x: 887, endPoint y: 396, distance: 249.2
click at [742, 400] on div at bounding box center [838, 451] width 1336 height 644
click at [747, 529] on div at bounding box center [838, 451] width 1336 height 644
click at [747, 527] on div at bounding box center [838, 451] width 1336 height 644
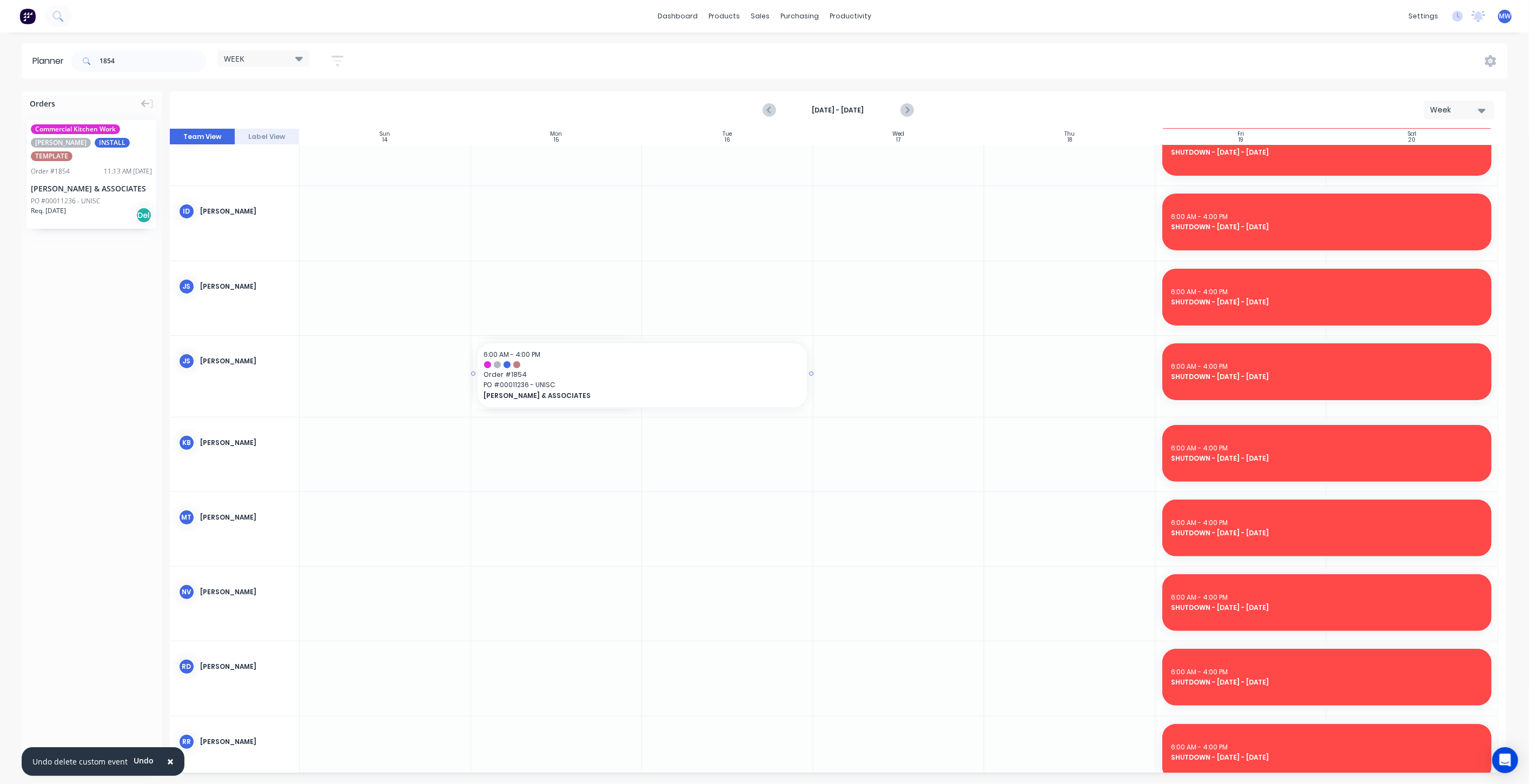
click at [765, 246] on div at bounding box center [838, 451] width 1336 height 644
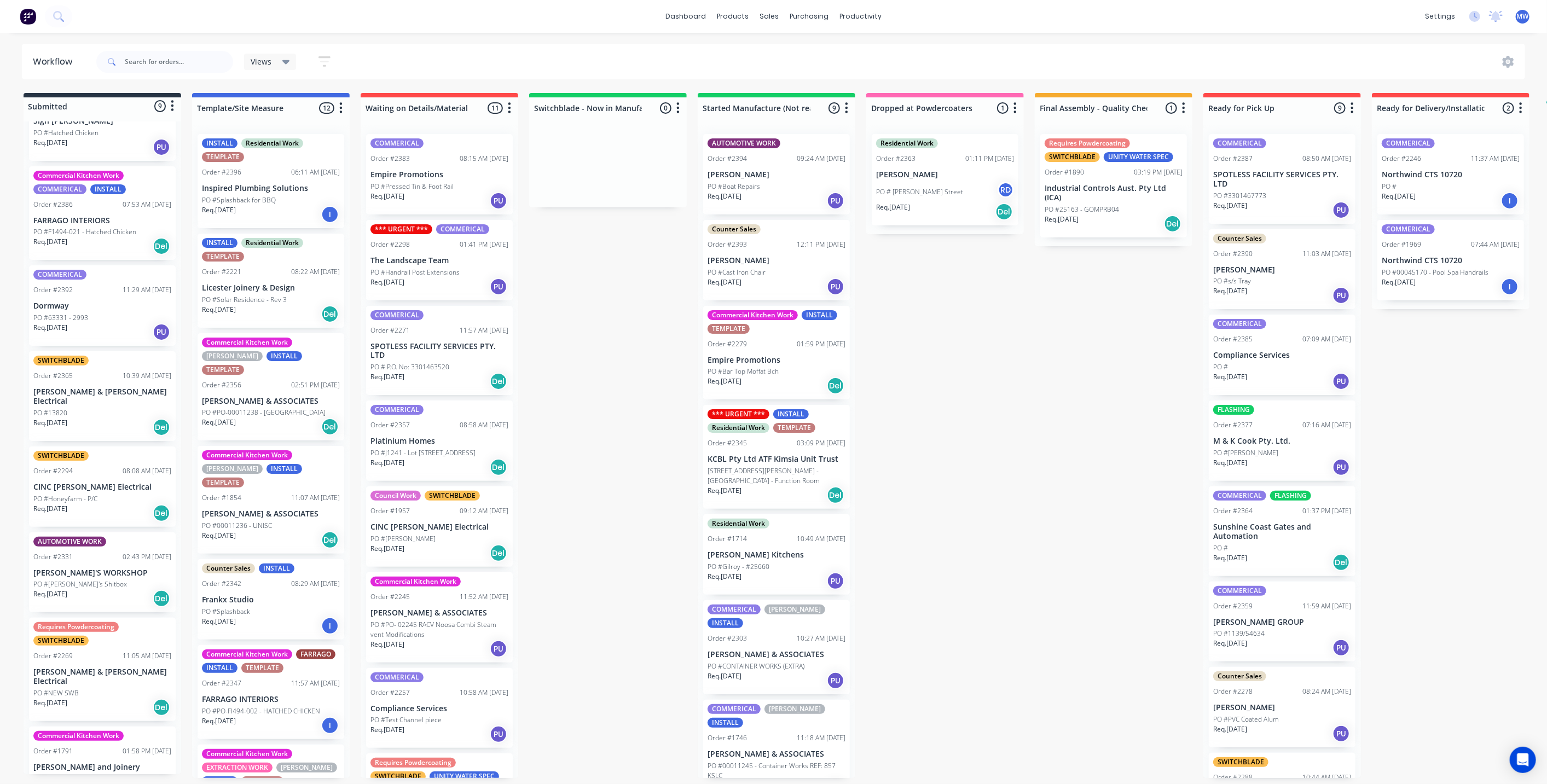
scroll to position [148, 0]
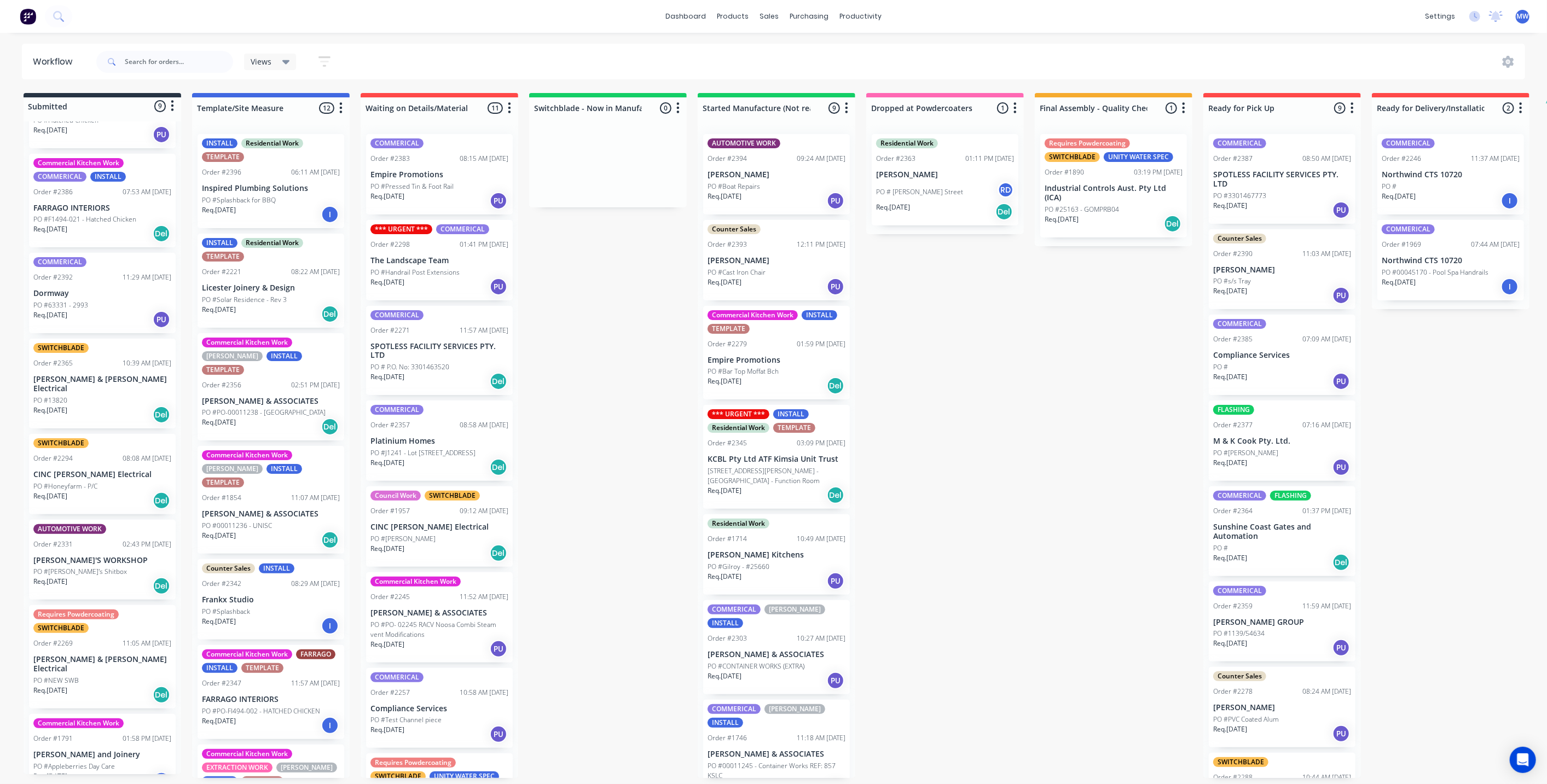
click at [265, 173] on div "Order #2396 06:11 AM [DATE]" at bounding box center [271, 172] width 138 height 10
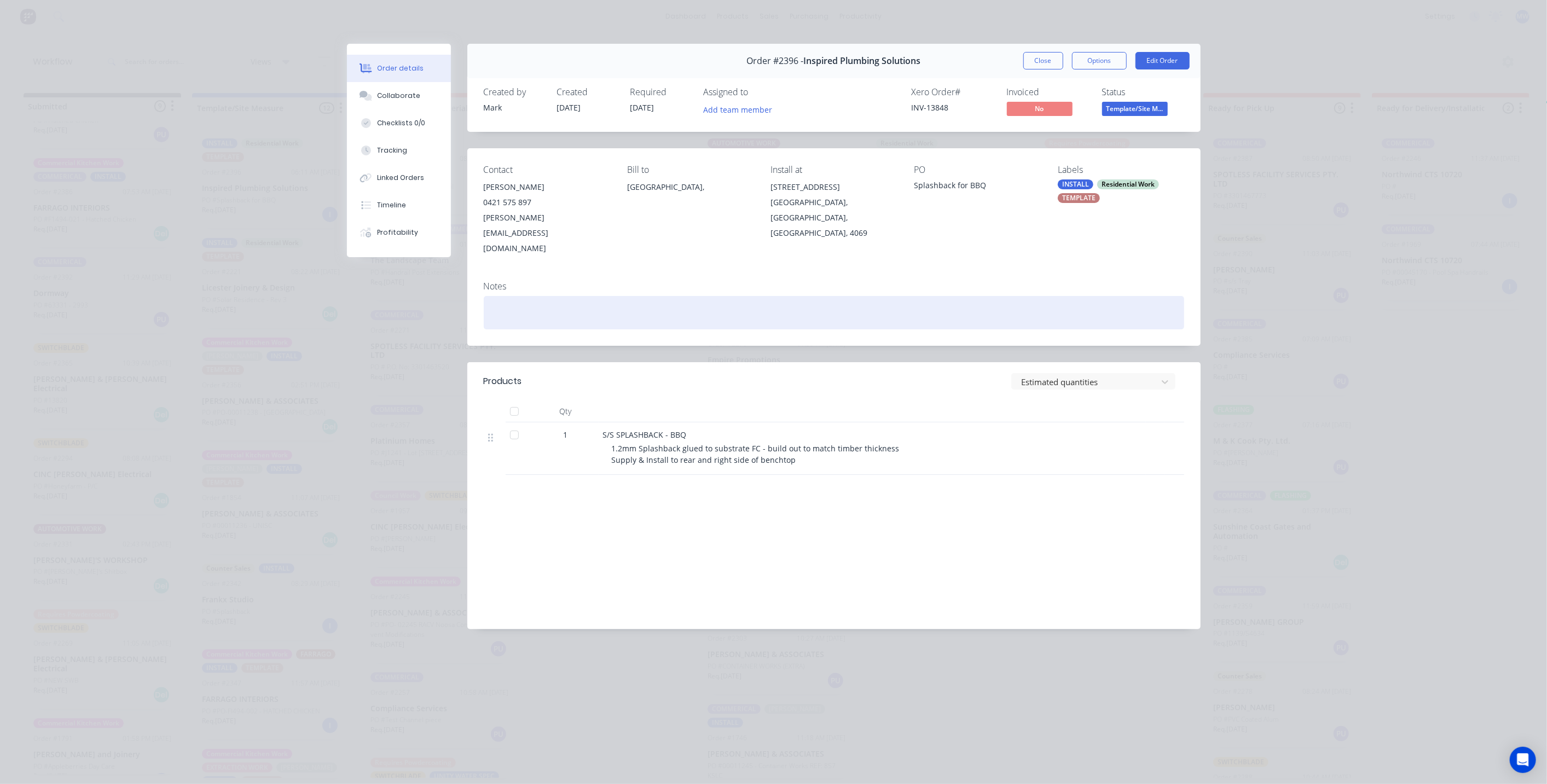
click at [1030, 296] on div at bounding box center [834, 312] width 700 height 34
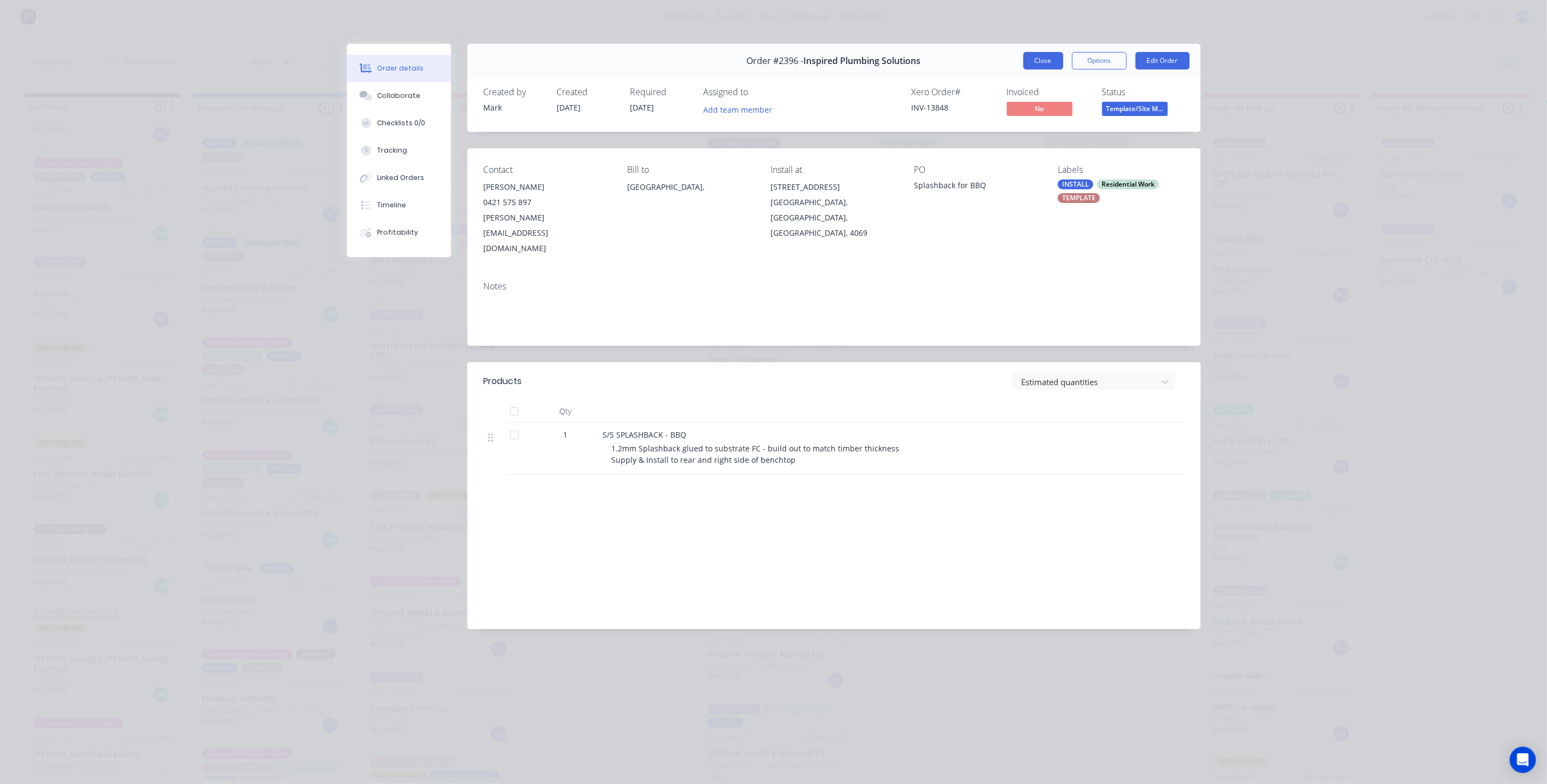
click at [1042, 59] on button "Close" at bounding box center [1043, 60] width 40 height 18
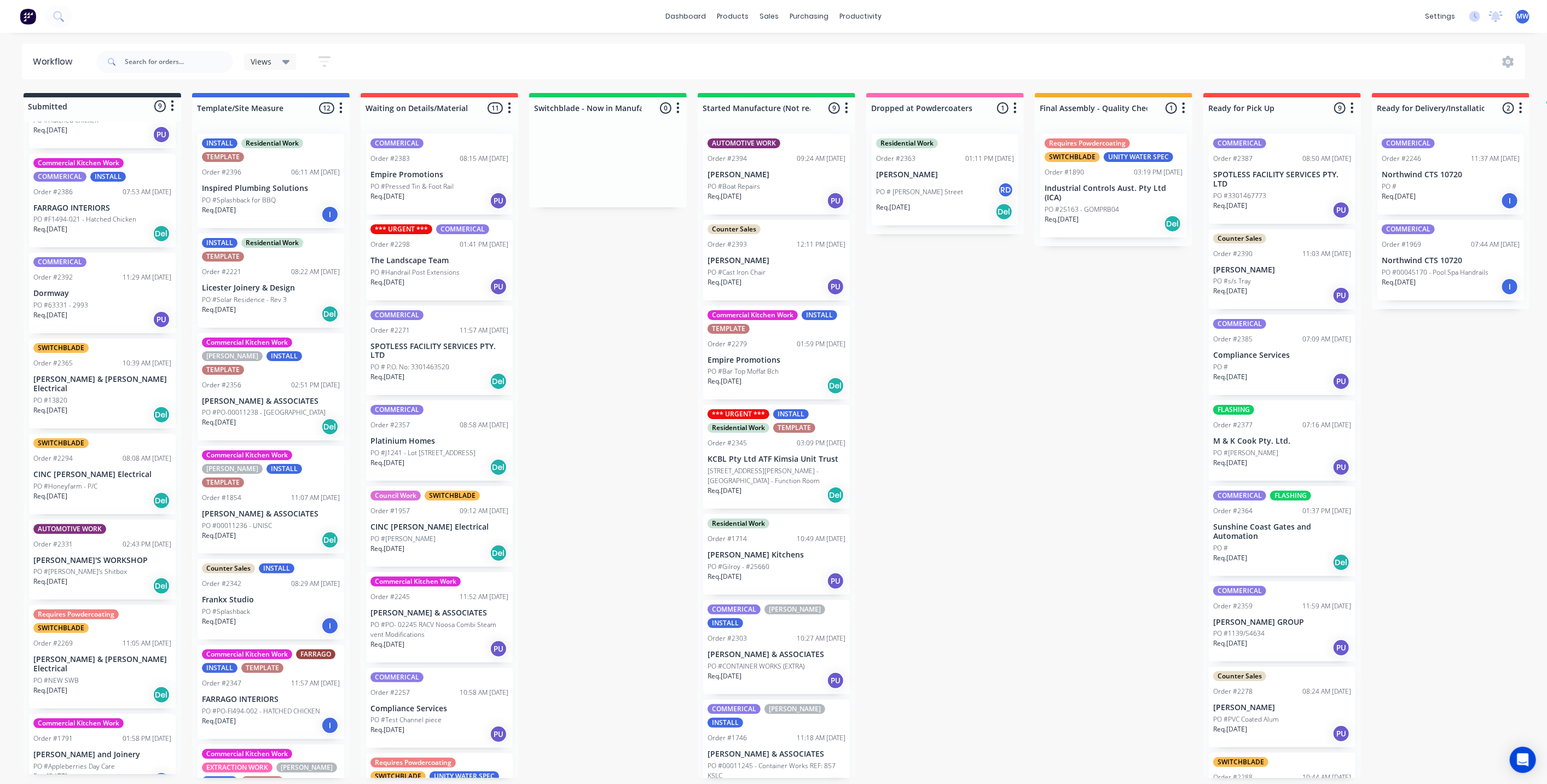
drag, startPoint x: 999, startPoint y: 449, endPoint x: 971, endPoint y: 435, distance: 31.3
click at [999, 449] on div "Submitted 9 Status colour #273444 hex #273444 Save Cancel Summaries Total order…" at bounding box center [905, 435] width 1825 height 685
click at [288, 302] on div "PO #Solar Residence - Rev 3" at bounding box center [271, 300] width 138 height 10
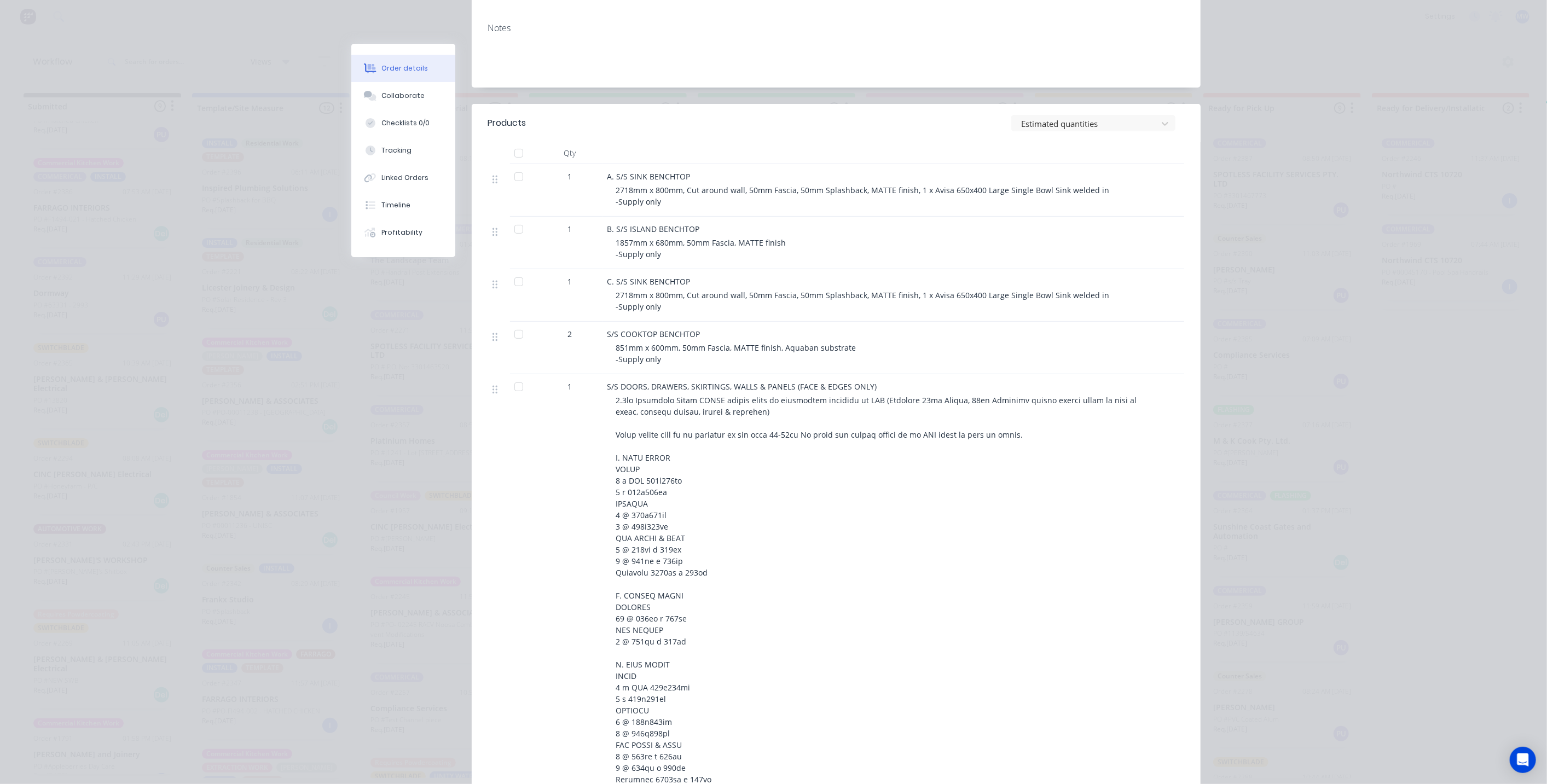
scroll to position [0, 0]
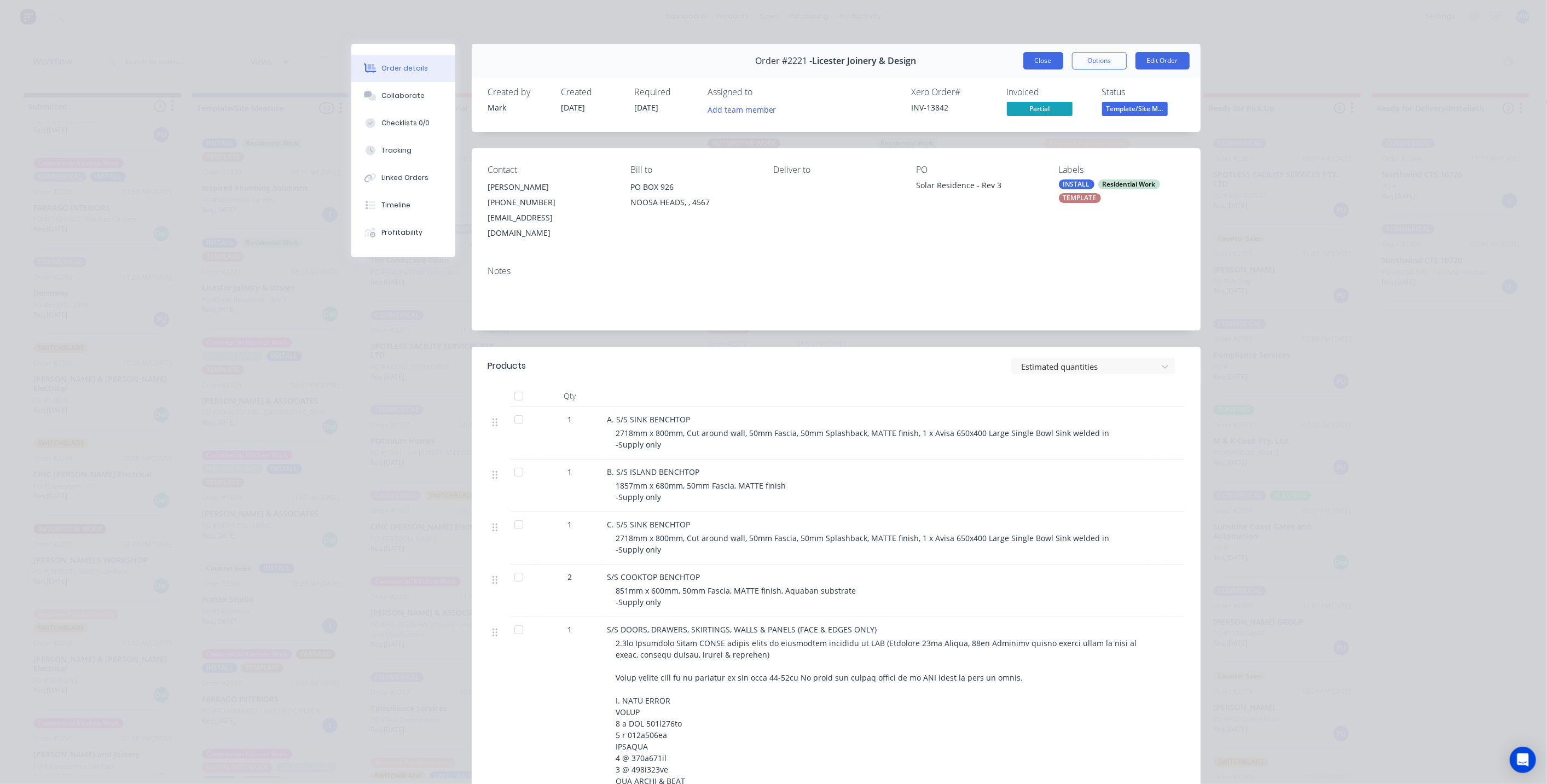
click at [1035, 60] on button "Close" at bounding box center [1043, 60] width 40 height 18
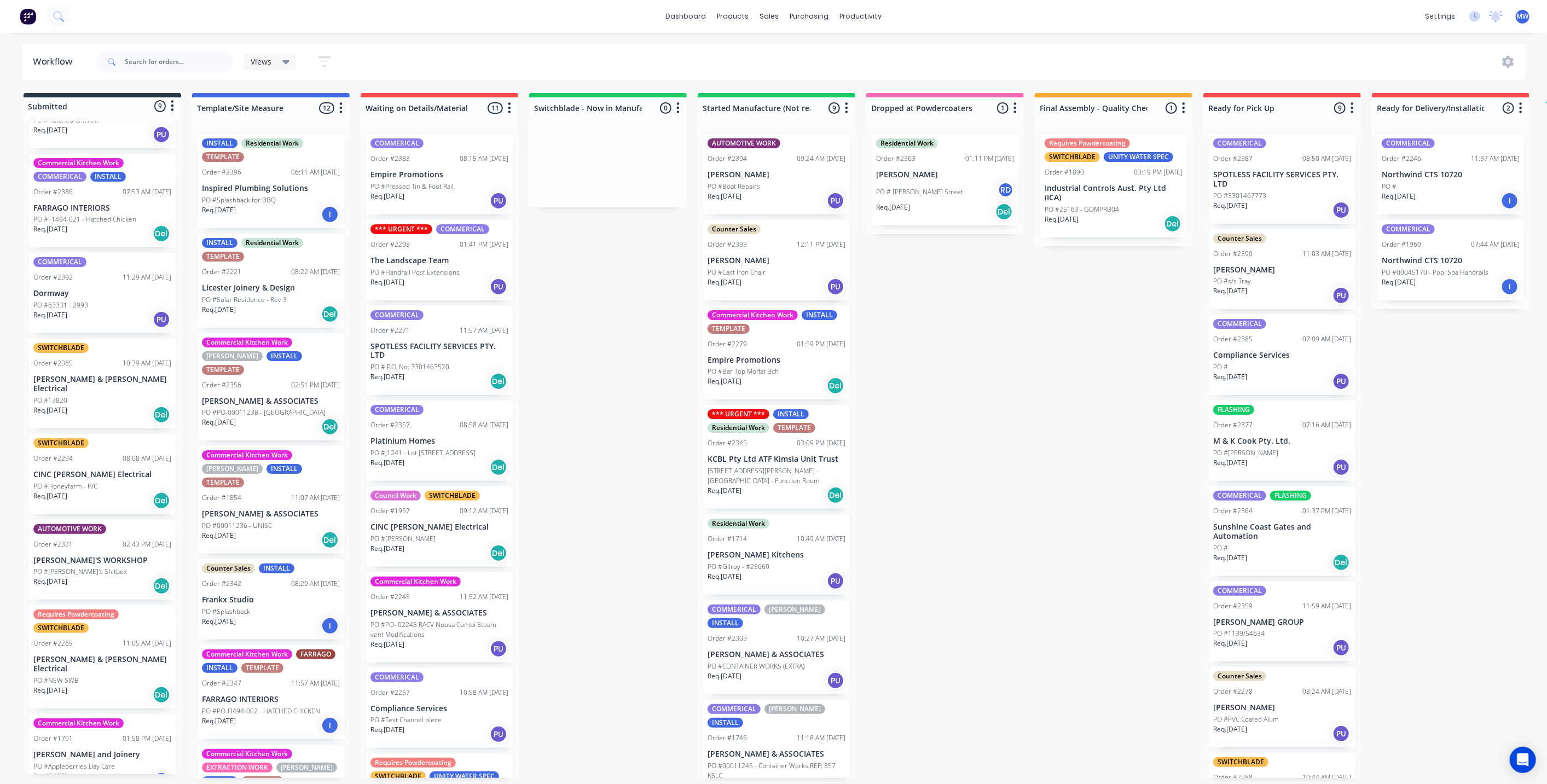
drag, startPoint x: 996, startPoint y: 541, endPoint x: 1013, endPoint y: 550, distance: 19.2
click at [996, 541] on div "Submitted 9 Status colour #273444 hex #273444 Save Cancel Summaries Total order…" at bounding box center [905, 435] width 1825 height 685
click at [174, 61] on input "text" at bounding box center [178, 62] width 108 height 22
type input "2365"
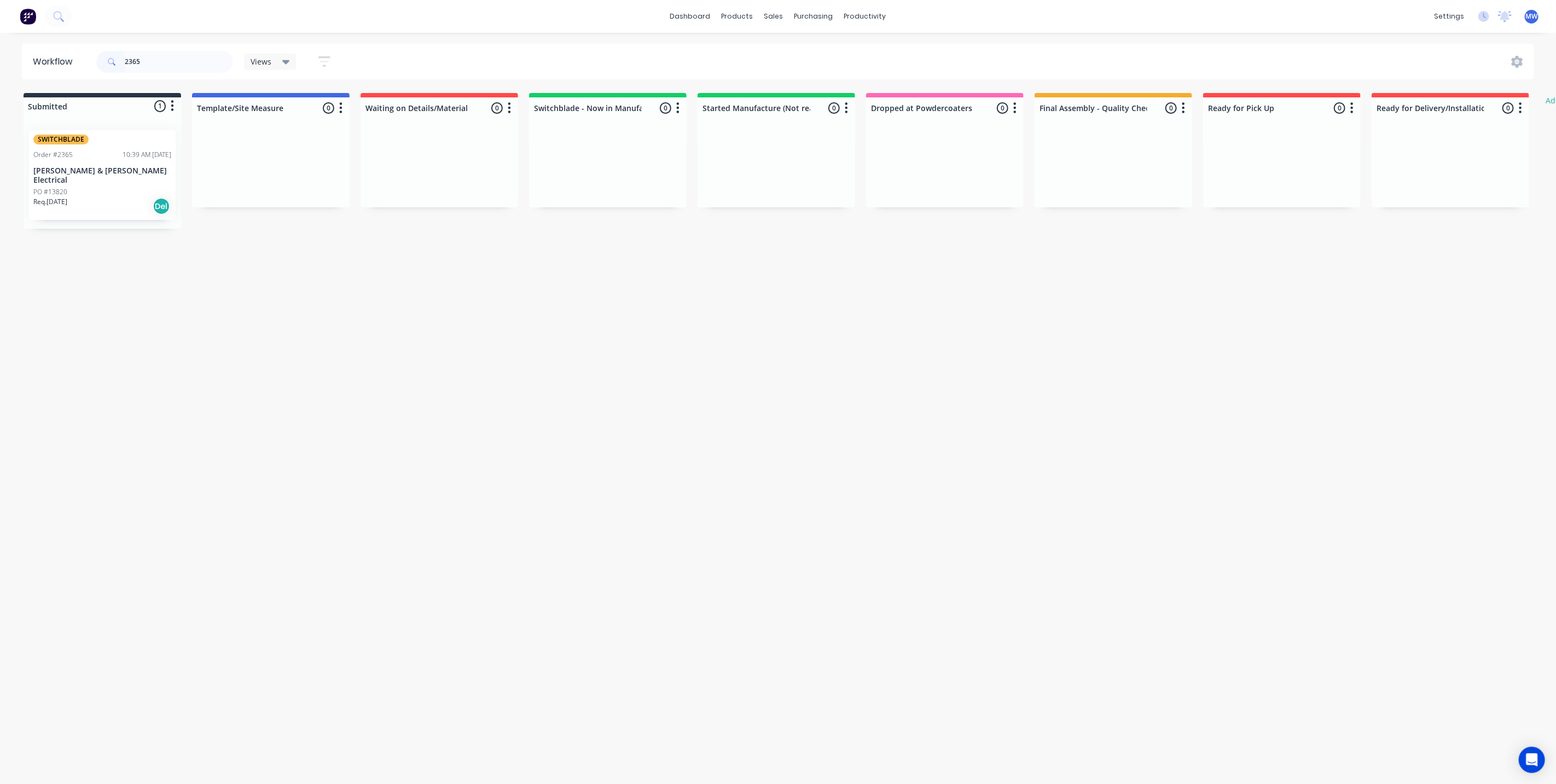
click at [147, 161] on div "SWITCHBLADE Order #2365 10:39 AM [DATE] [PERSON_NAME] & [PERSON_NAME] Electrica…" at bounding box center [102, 175] width 147 height 90
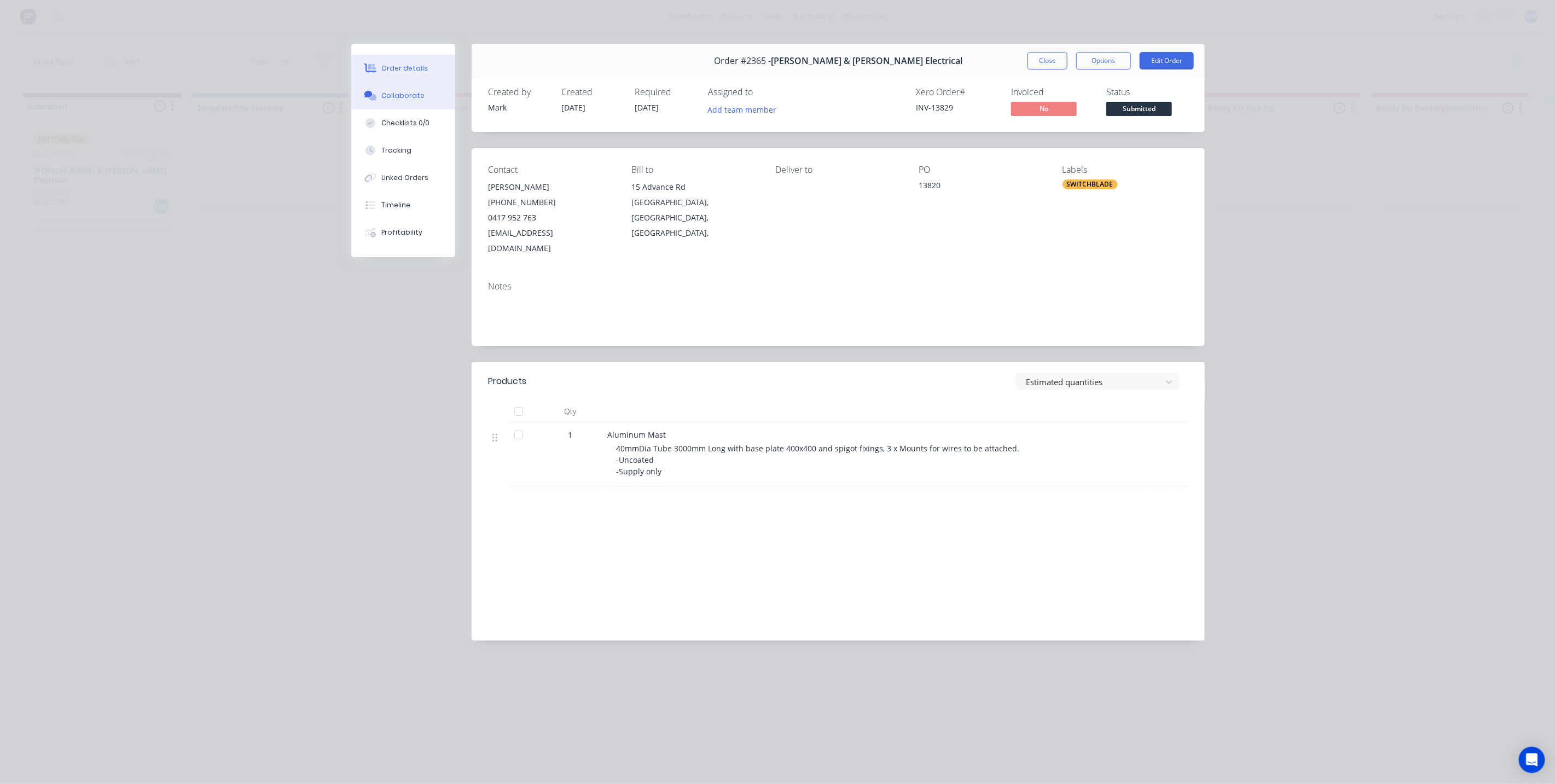
click at [411, 97] on div "Collaborate" at bounding box center [403, 96] width 43 height 10
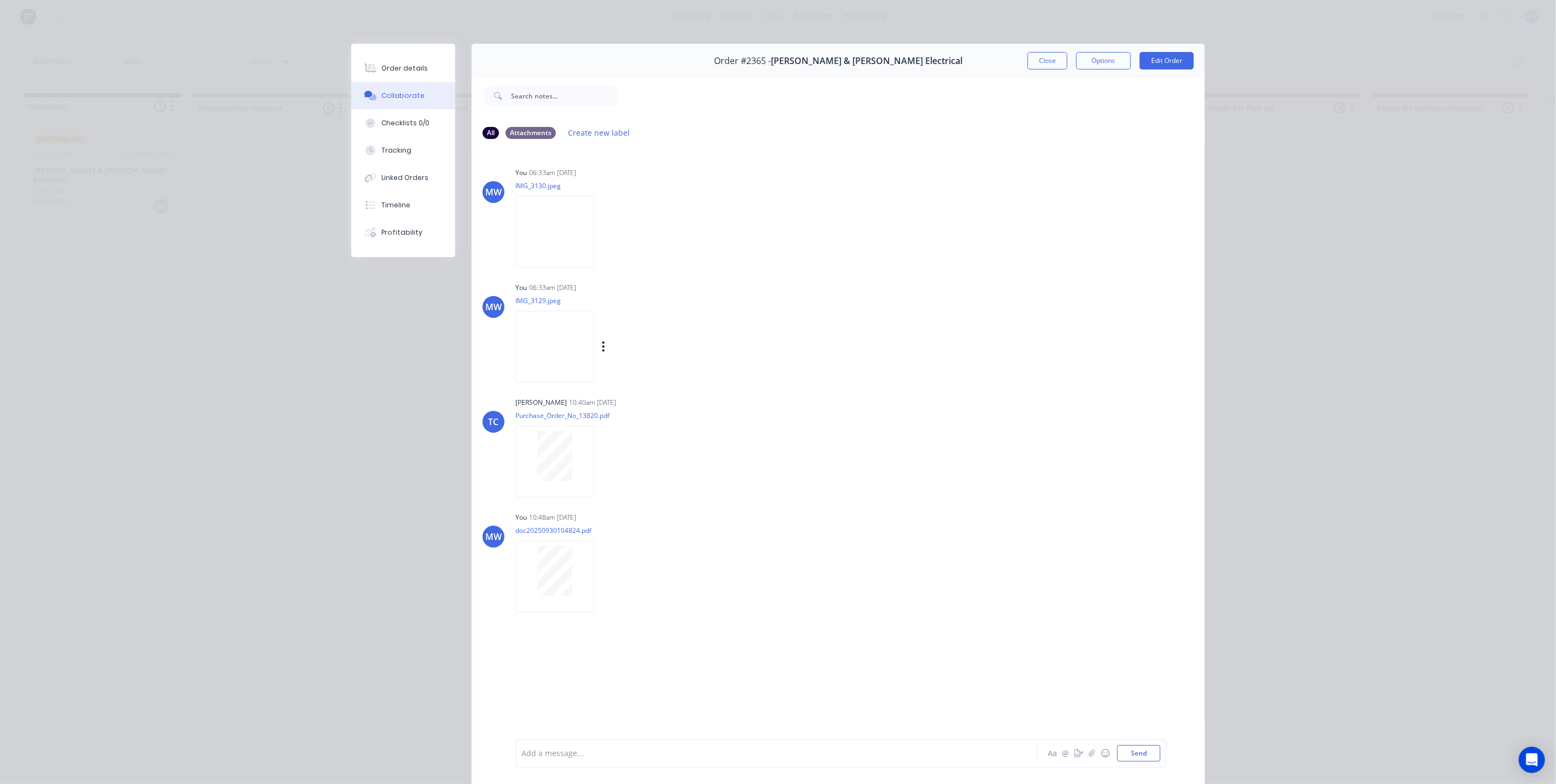
click at [553, 348] on img at bounding box center [554, 346] width 79 height 71
click at [245, 311] on div "Order details Collaborate Checklists 0/0 Tracking Linked Orders Timeline Profit…" at bounding box center [778, 392] width 1556 height 784
click at [1044, 65] on button "Close" at bounding box center [1047, 60] width 40 height 18
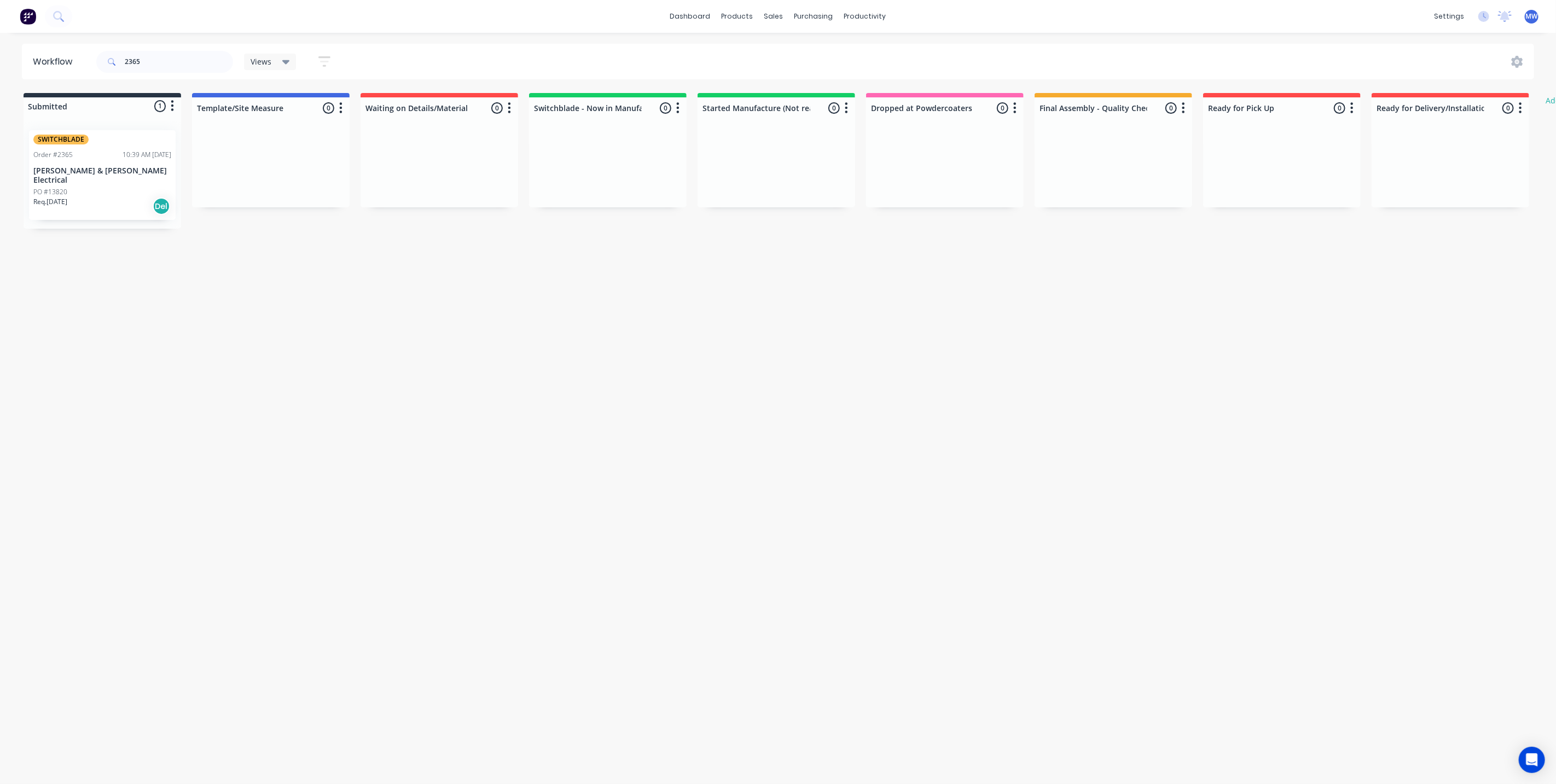
click at [1345, 373] on div "Workflow 2365 Views Save new view None (Default) edit SCSM - MAIN edit SUNCOAST…" at bounding box center [778, 403] width 1556 height 719
drag, startPoint x: 135, startPoint y: 63, endPoint x: 98, endPoint y: 64, distance: 37.0
click at [103, 64] on div "2365" at bounding box center [165, 62] width 137 height 22
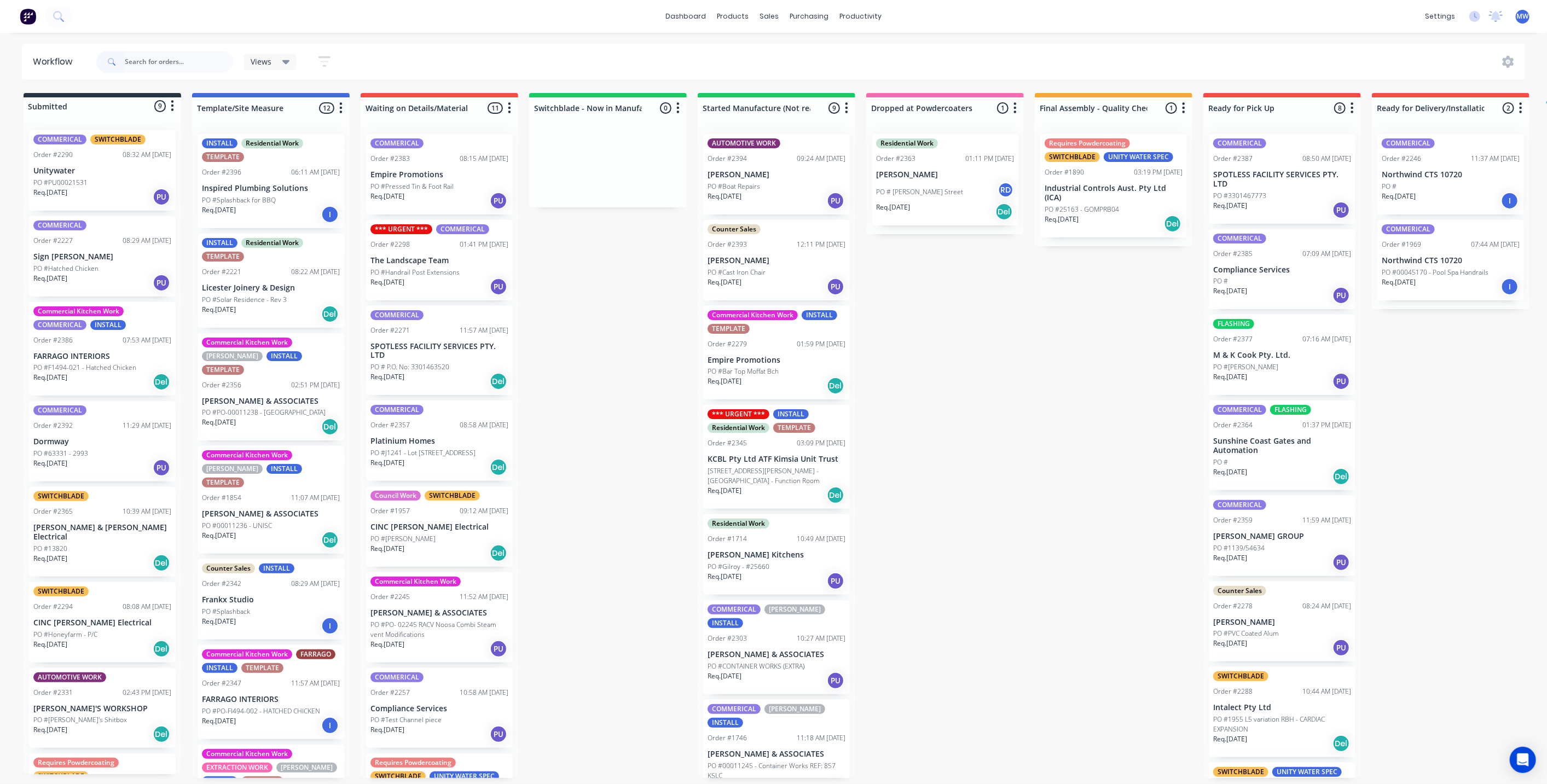
drag, startPoint x: 625, startPoint y: 451, endPoint x: 642, endPoint y: 561, distance: 111.3
click at [625, 451] on div "Submitted 9 Status colour #273444 hex #273444 Save Cancel Summaries Total order…" at bounding box center [905, 435] width 1825 height 685
click at [1117, 337] on div "Submitted 9 Status colour #273444 hex #273444 Save Cancel Summaries Total order…" at bounding box center [905, 435] width 1825 height 685
click at [582, 343] on div "Submitted 9 Status colour #273444 hex #273444 Save Cancel Summaries Total order…" at bounding box center [905, 435] width 1825 height 685
drag, startPoint x: 599, startPoint y: 437, endPoint x: 383, endPoint y: 186, distance: 331.1
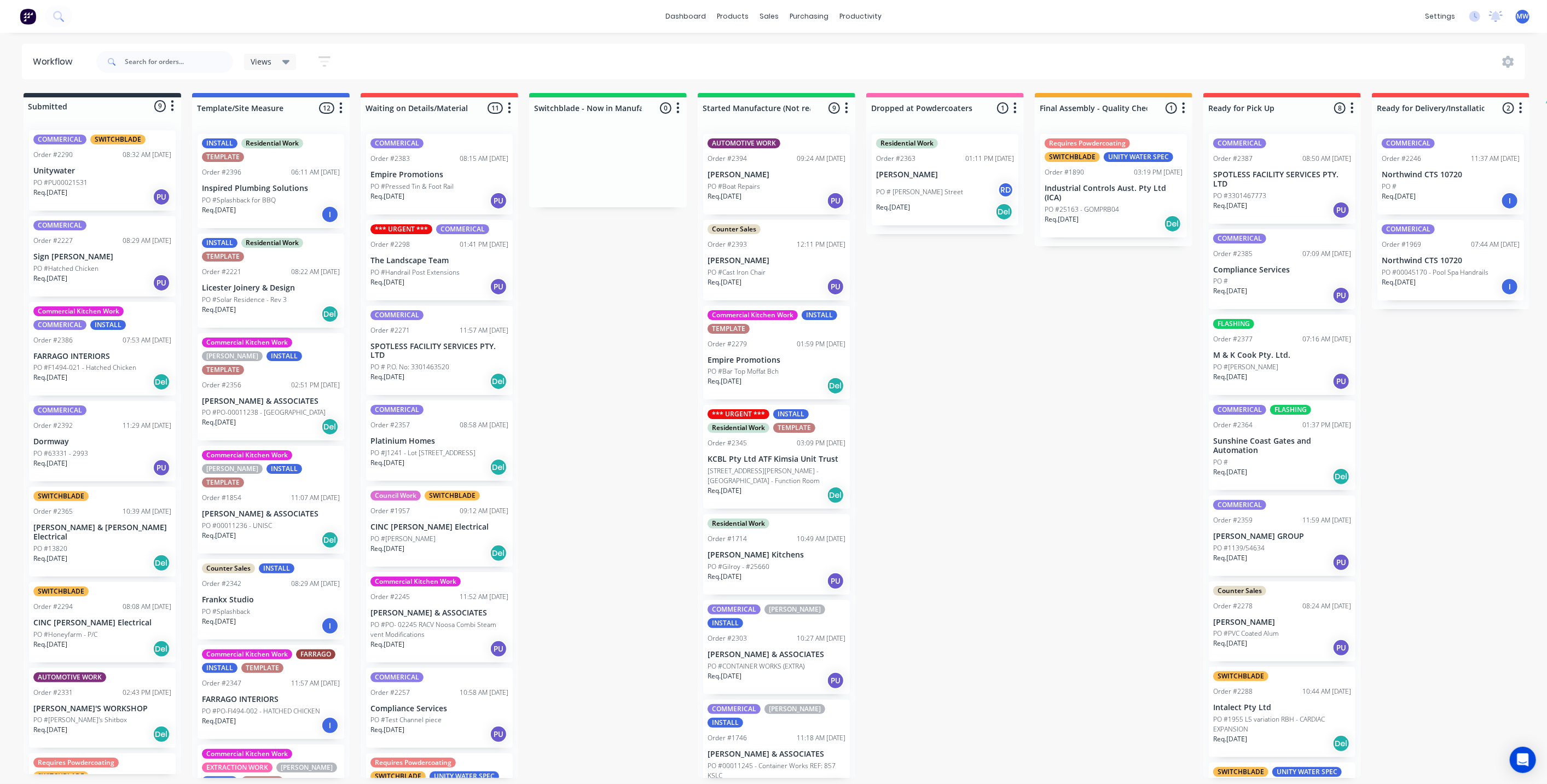
click at [599, 436] on div "Submitted 9 Status colour #273444 hex #273444 Save Cancel Summaries Total order…" at bounding box center [905, 435] width 1825 height 685
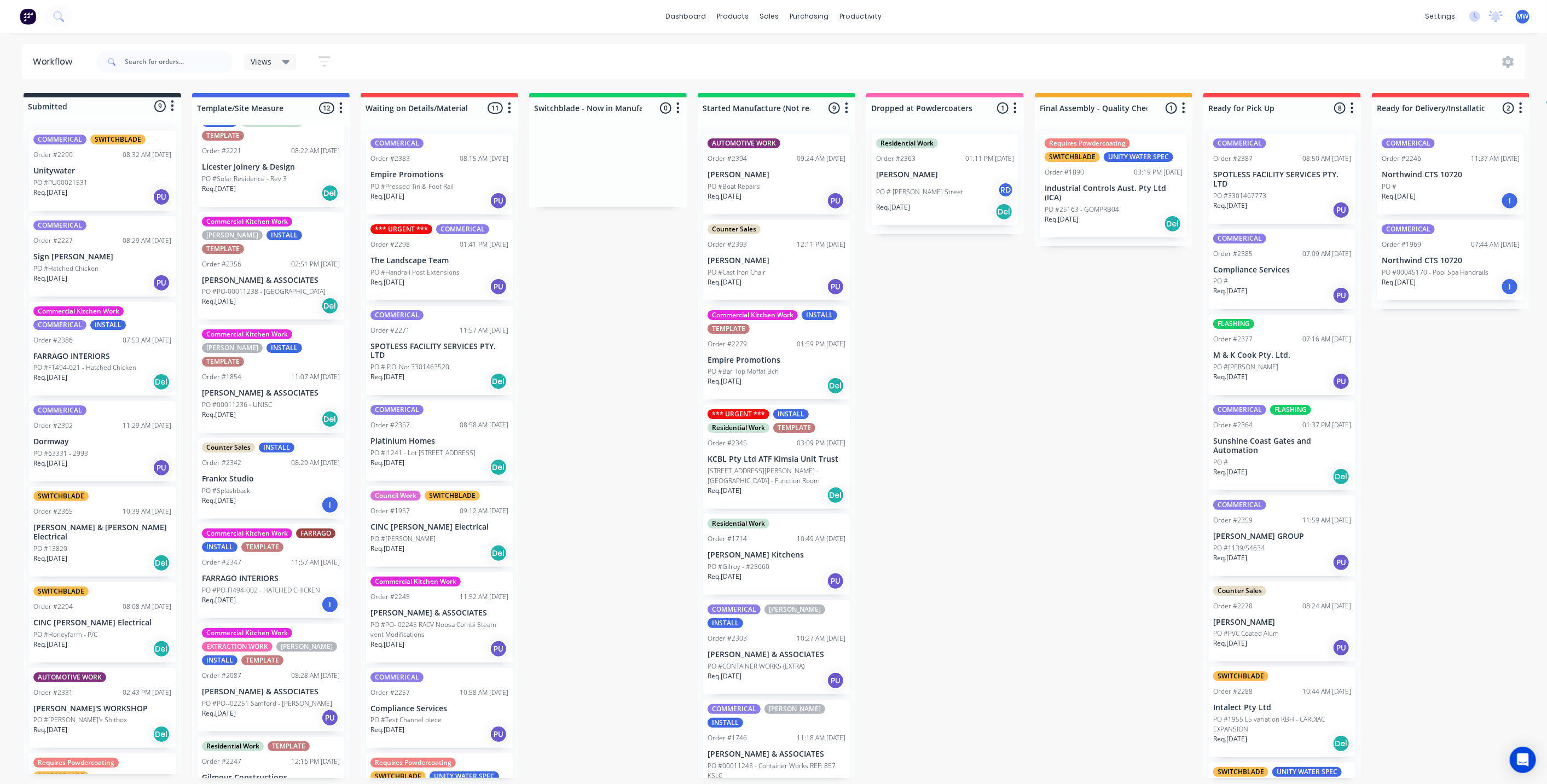
scroll to position [122, 0]
click at [296, 400] on div "PO #00011236 - UNISC" at bounding box center [271, 405] width 138 height 10
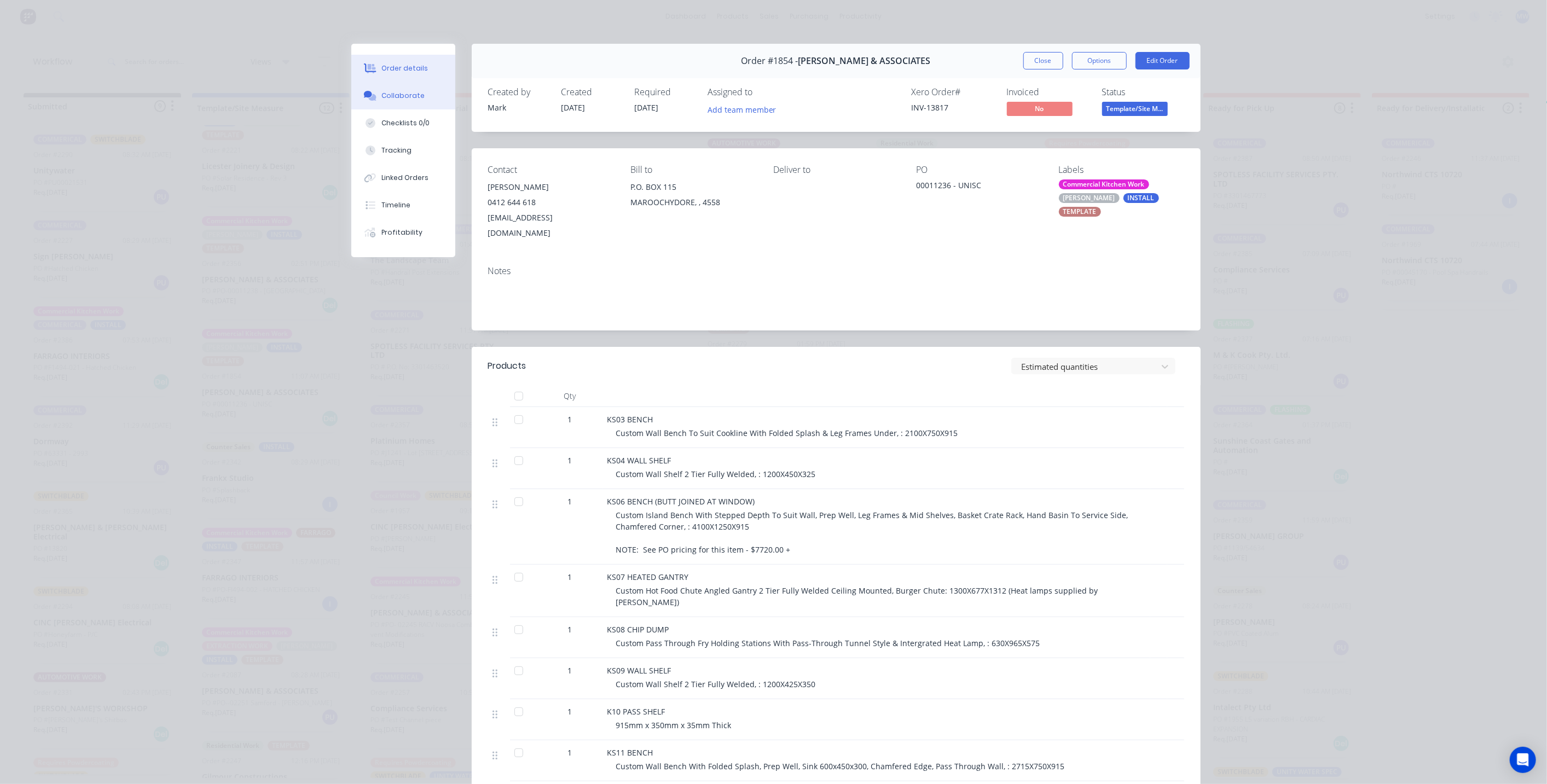
click at [395, 83] on button "Collaborate" at bounding box center [403, 95] width 104 height 27
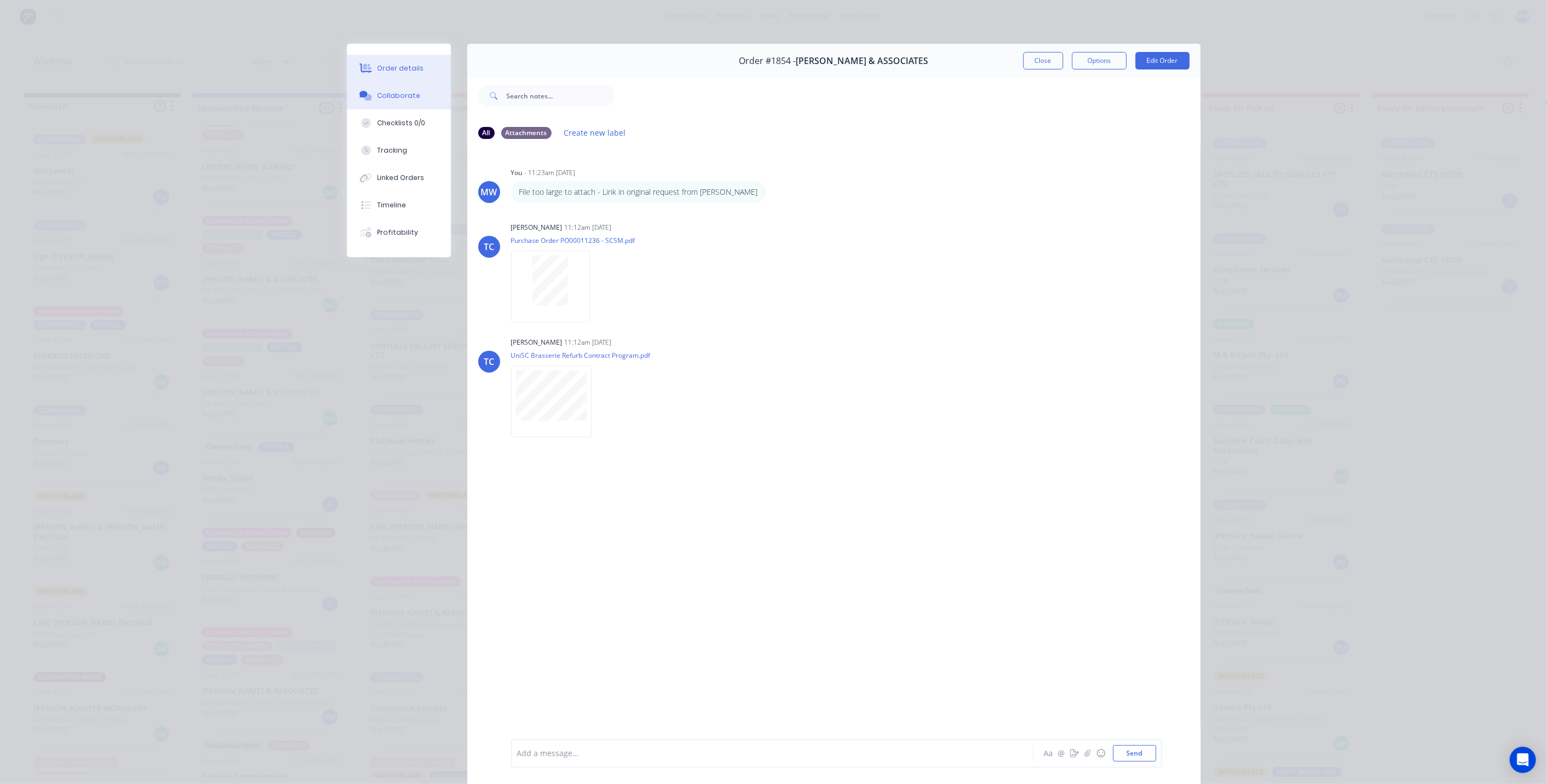
click at [406, 60] on button "Order details" at bounding box center [399, 68] width 104 height 27
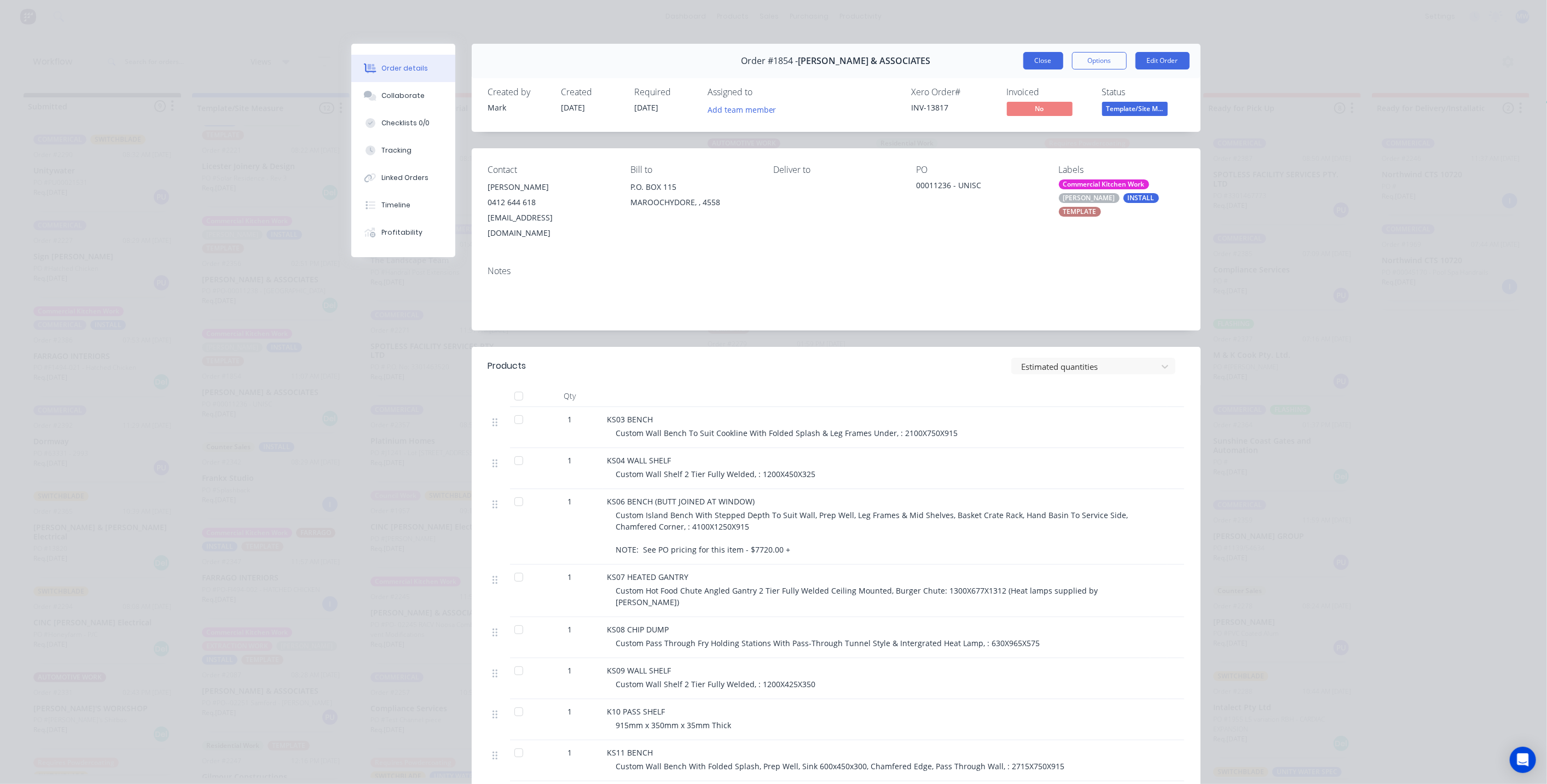
click at [1032, 61] on button "Close" at bounding box center [1043, 60] width 40 height 18
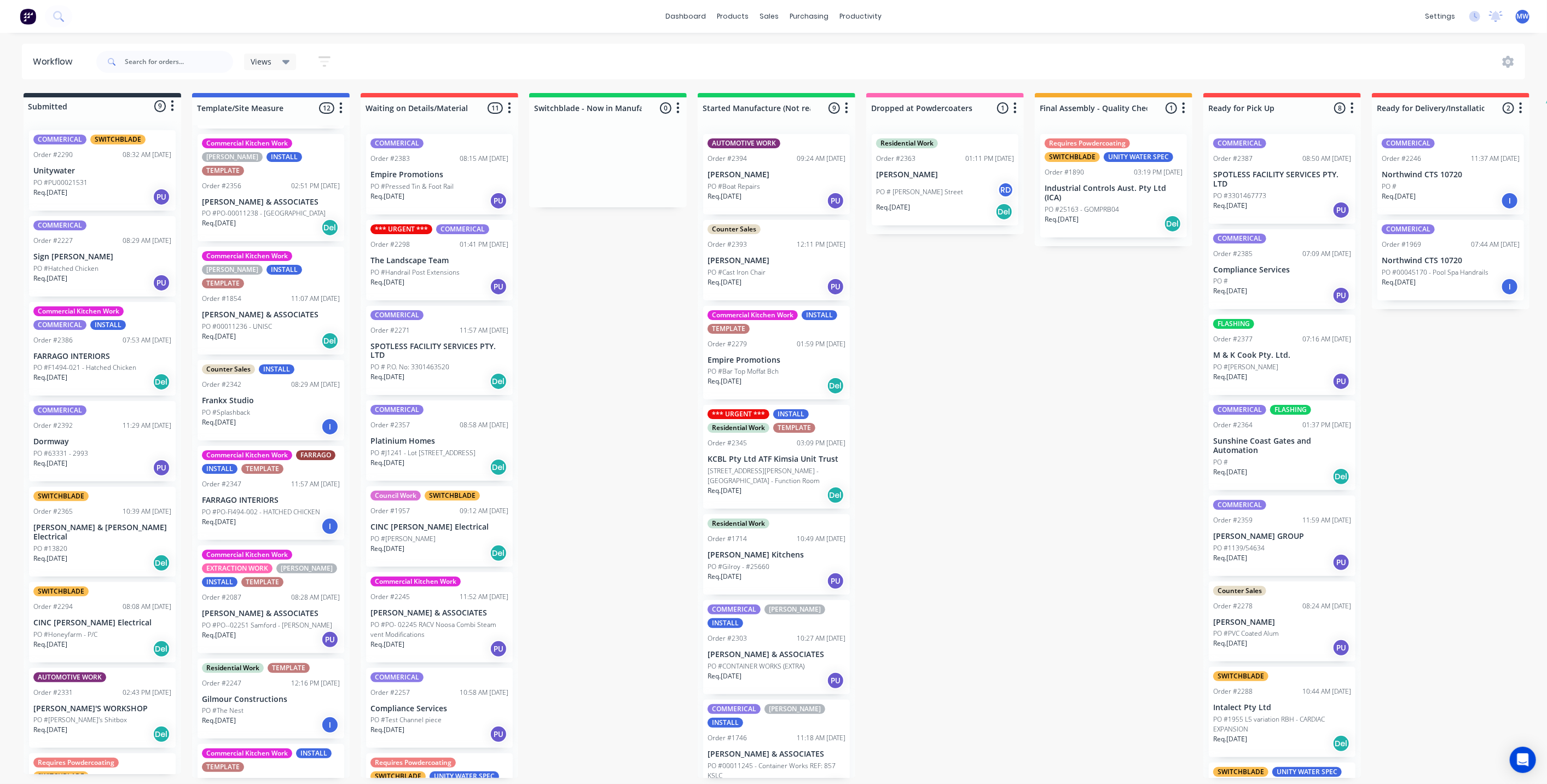
scroll to position [243, 0]
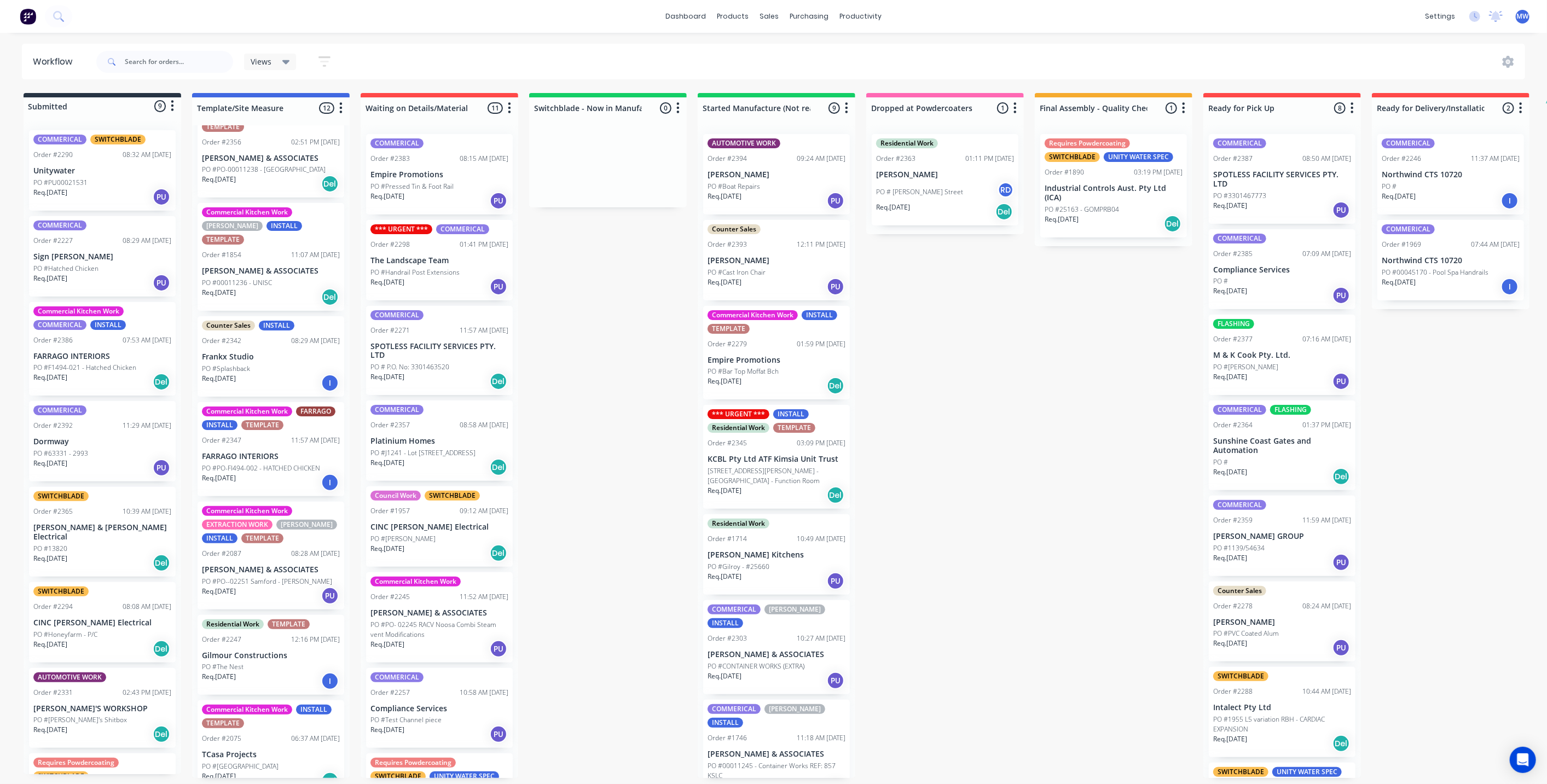
click at [576, 320] on div "Submitted 9 Status colour #273444 hex #273444 Save Cancel Summaries Total order…" at bounding box center [905, 435] width 1825 height 685
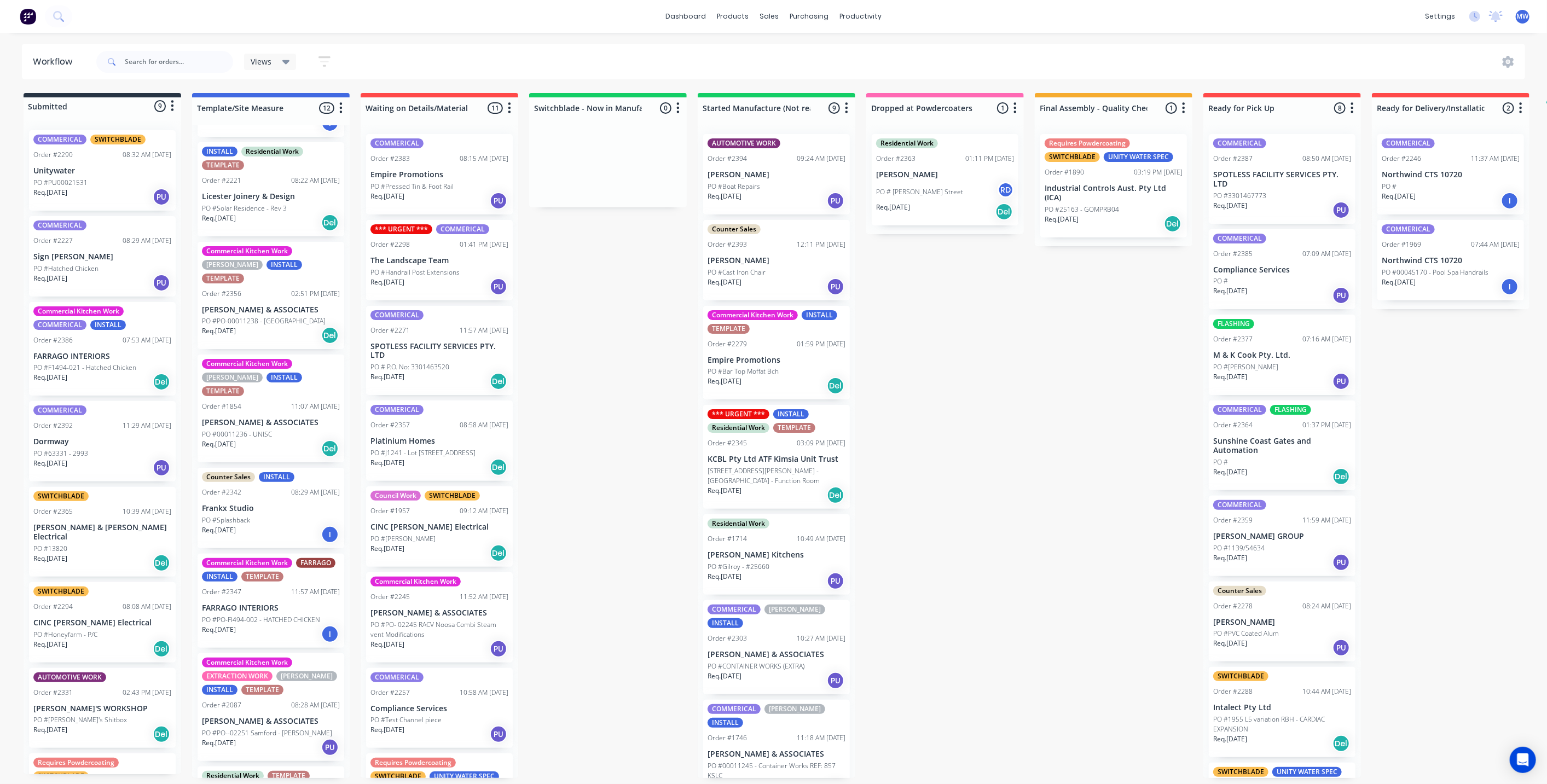
scroll to position [0, 0]
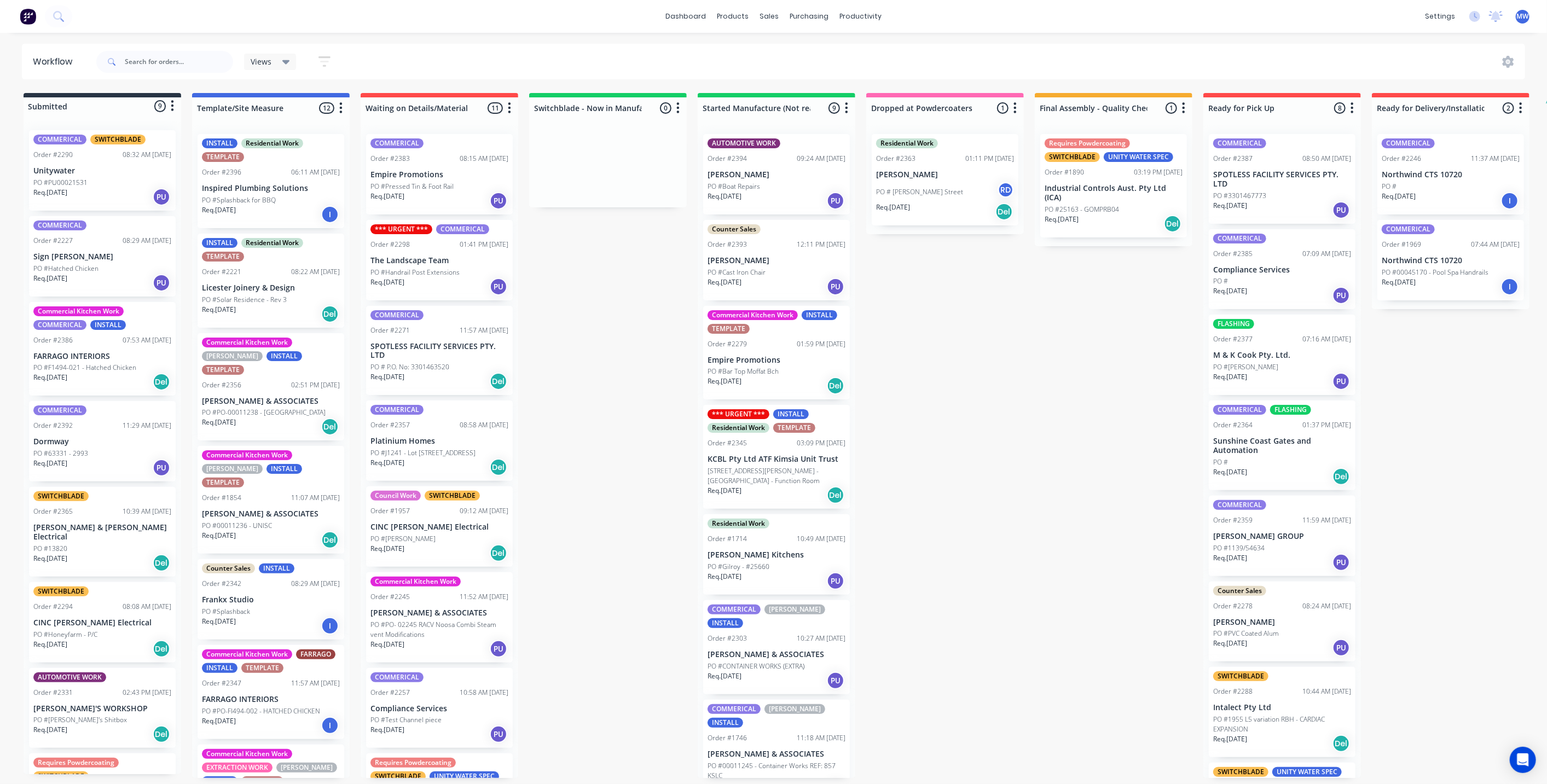
click at [93, 164] on div "COMMERICAL SWITCHBLADE Order #2290 08:32 AM [DATE] Unitywater PO #PU00021531 Re…" at bounding box center [102, 170] width 147 height 81
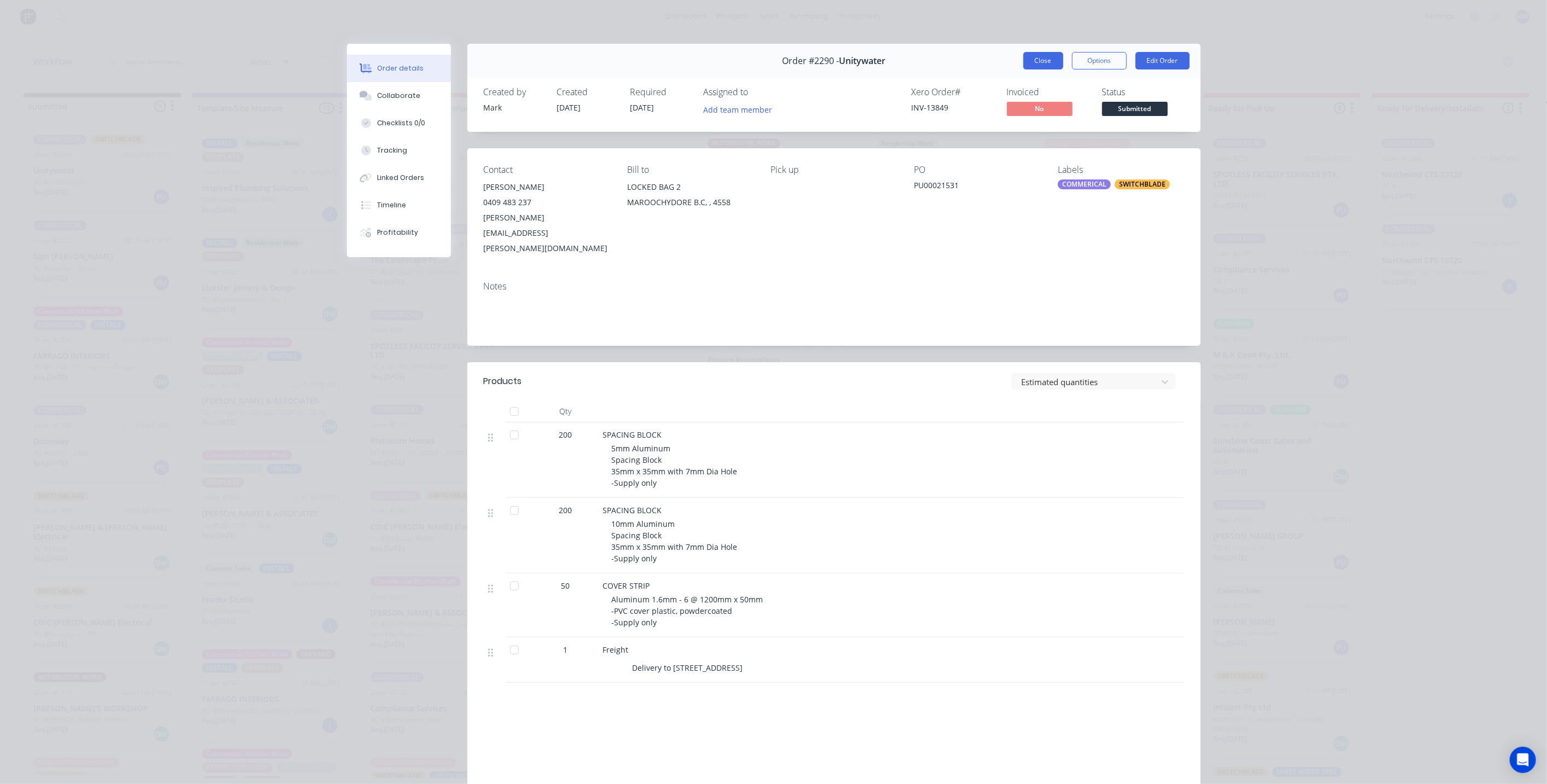
click at [1038, 60] on button "Close" at bounding box center [1043, 60] width 40 height 18
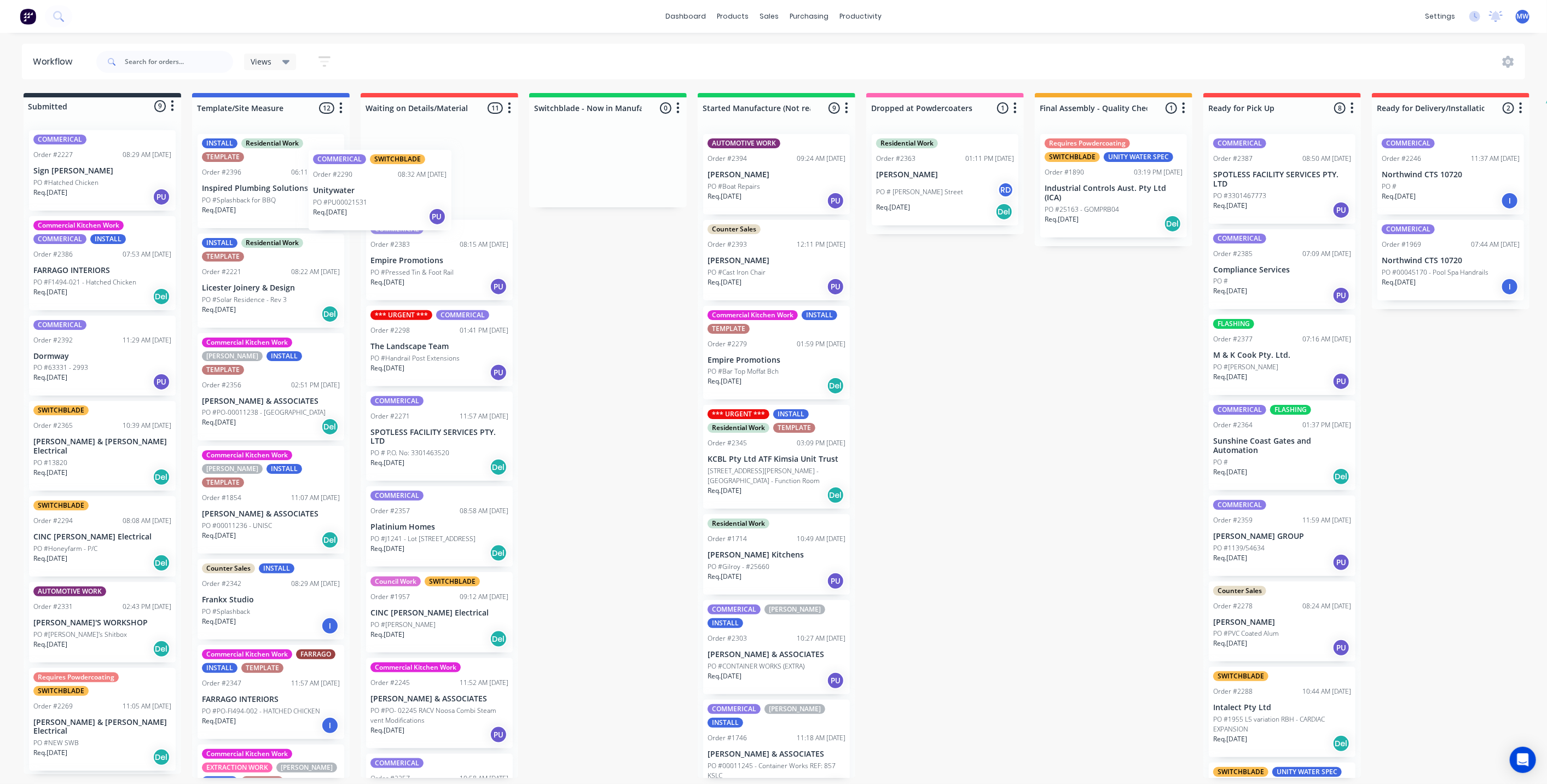
drag, startPoint x: 76, startPoint y: 174, endPoint x: 378, endPoint y: 194, distance: 302.7
click at [367, 196] on div "Submitted 9 Status colour #273444 hex #273444 Save Cancel Summaries Total order…" at bounding box center [905, 435] width 1825 height 685
click at [425, 172] on p "Unitywater" at bounding box center [439, 174] width 138 height 9
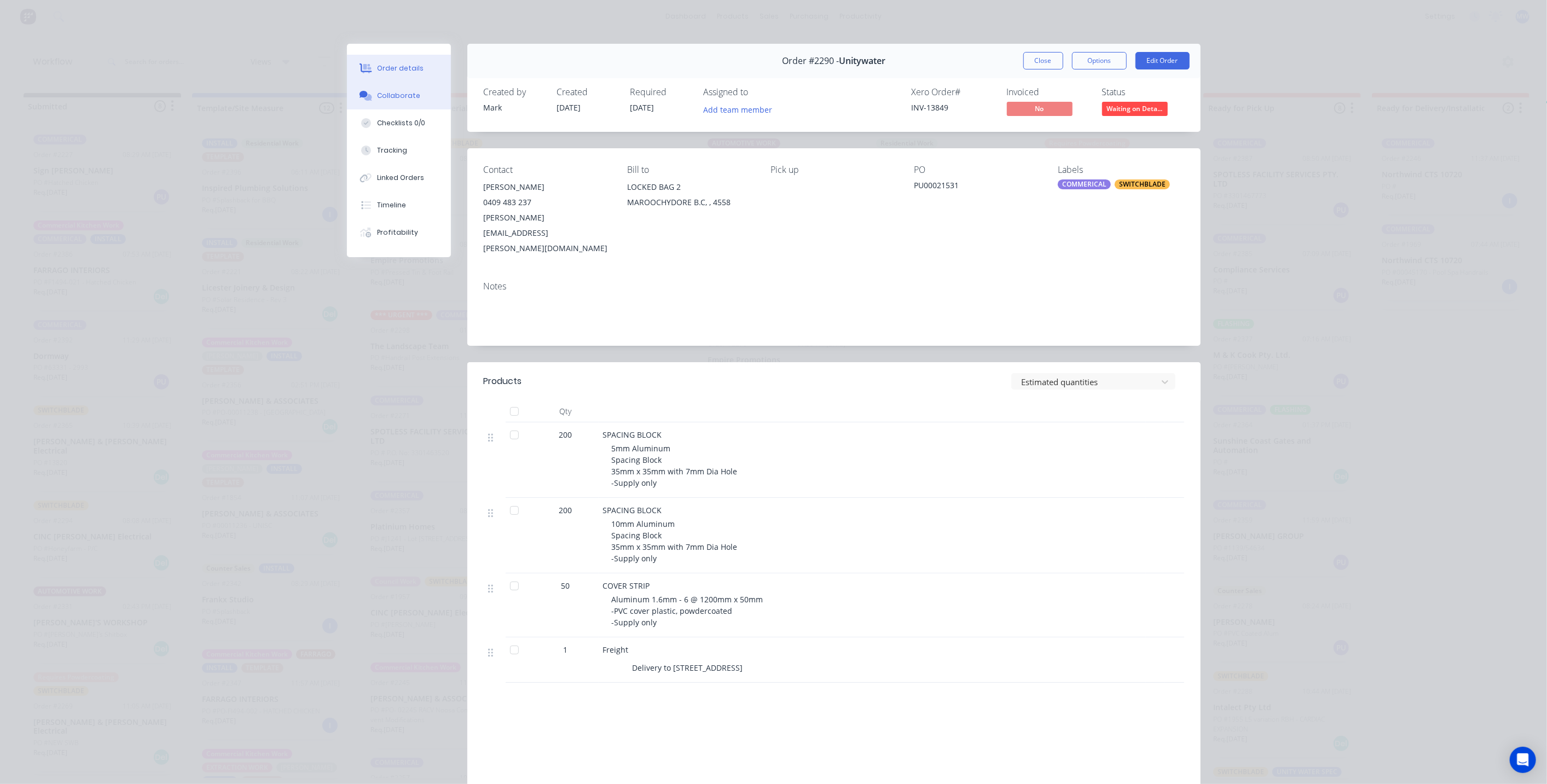
click at [399, 86] on button "Collaborate" at bounding box center [399, 95] width 104 height 27
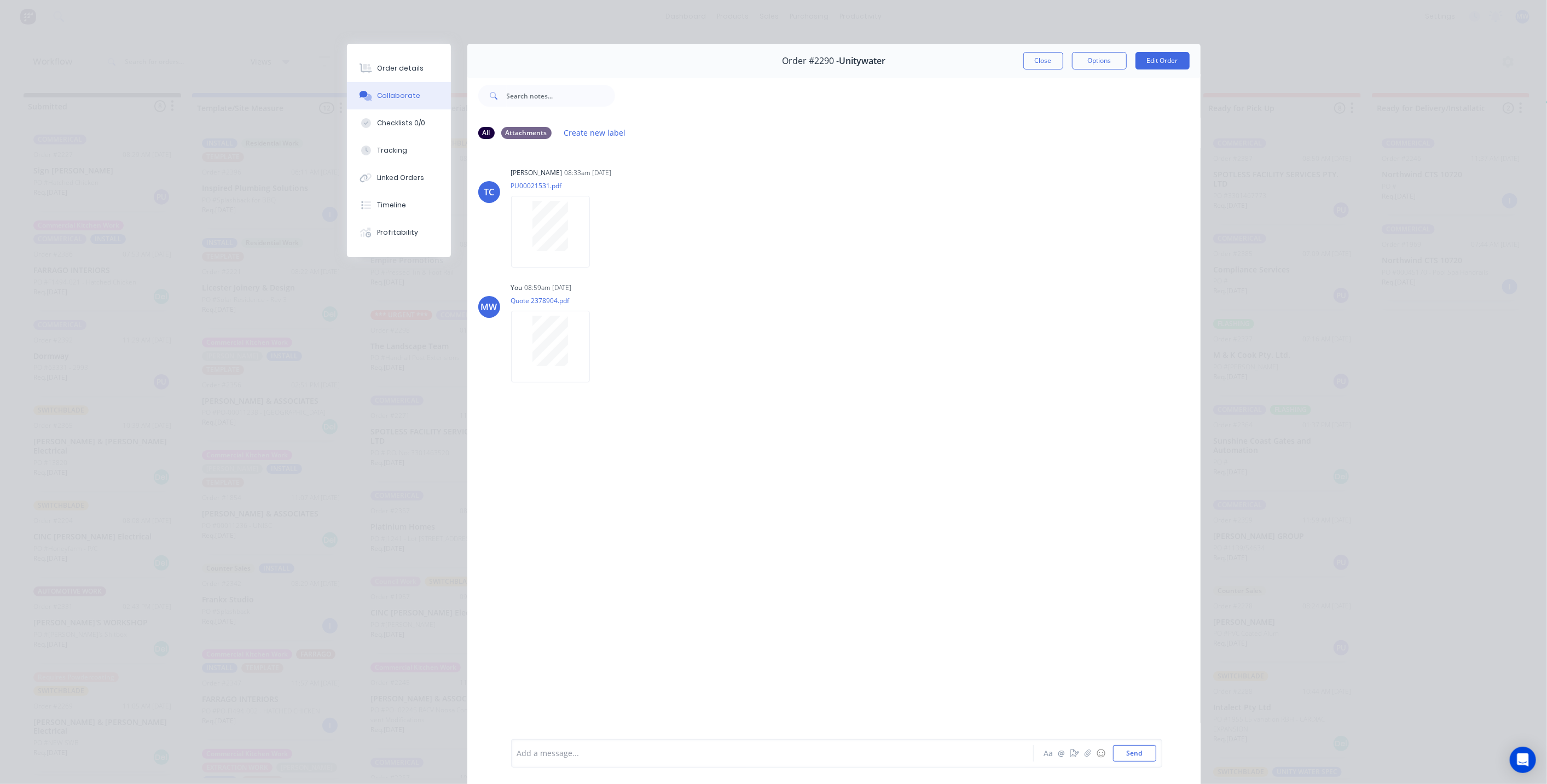
click at [613, 747] on div "Add a message..." at bounding box center [757, 753] width 479 height 16
click at [1130, 756] on button "Send" at bounding box center [1134, 753] width 43 height 16
click at [1046, 62] on button "Close" at bounding box center [1043, 60] width 40 height 18
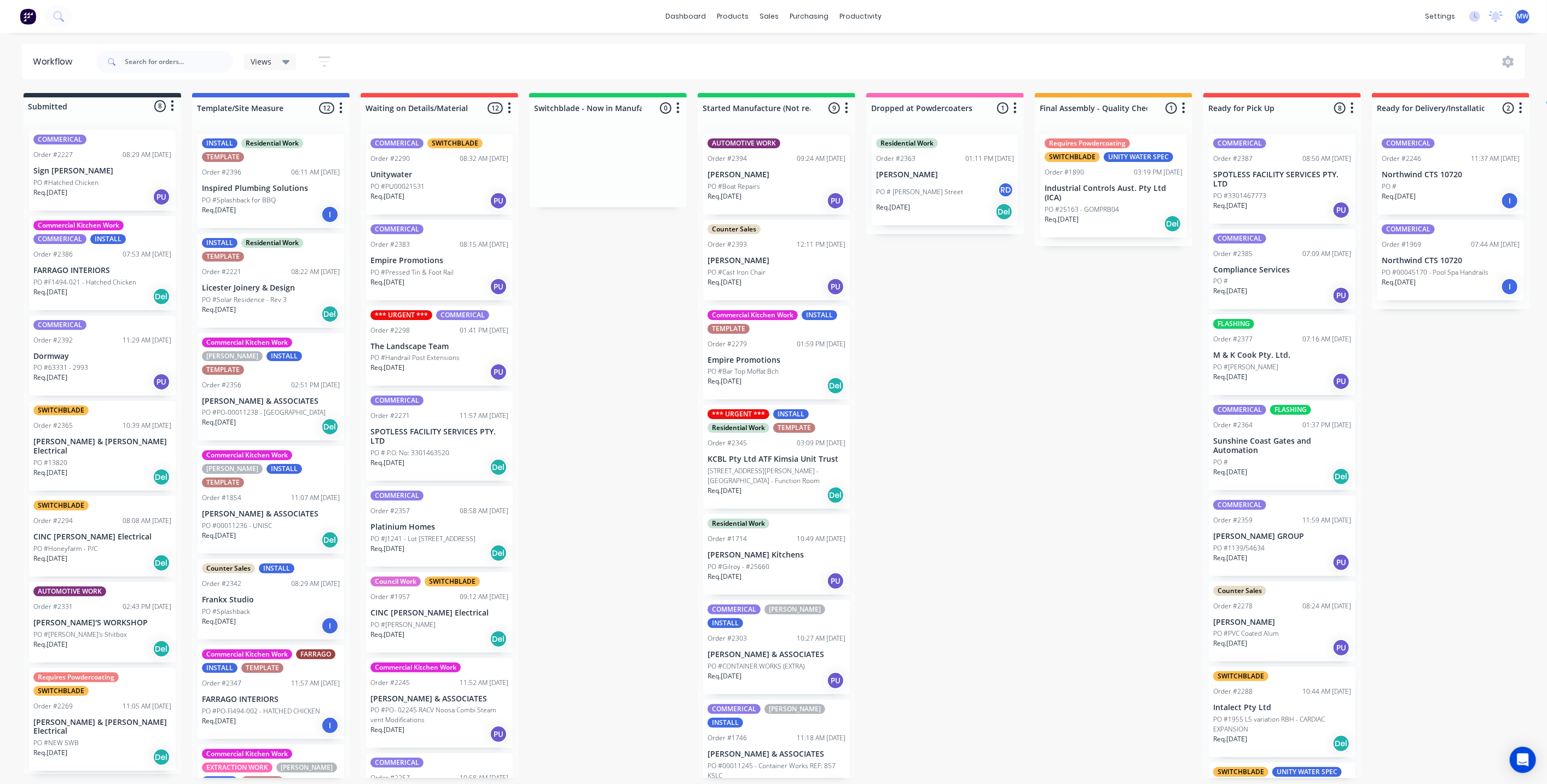
click at [939, 454] on div "Submitted 8 Status colour #273444 hex #273444 Save Cancel Summaries Total order…" at bounding box center [905, 435] width 1825 height 685
click at [620, 436] on div "Submitted 8 Status colour #273444 hex #273444 Save Cancel Summaries Total order…" at bounding box center [905, 435] width 1825 height 685
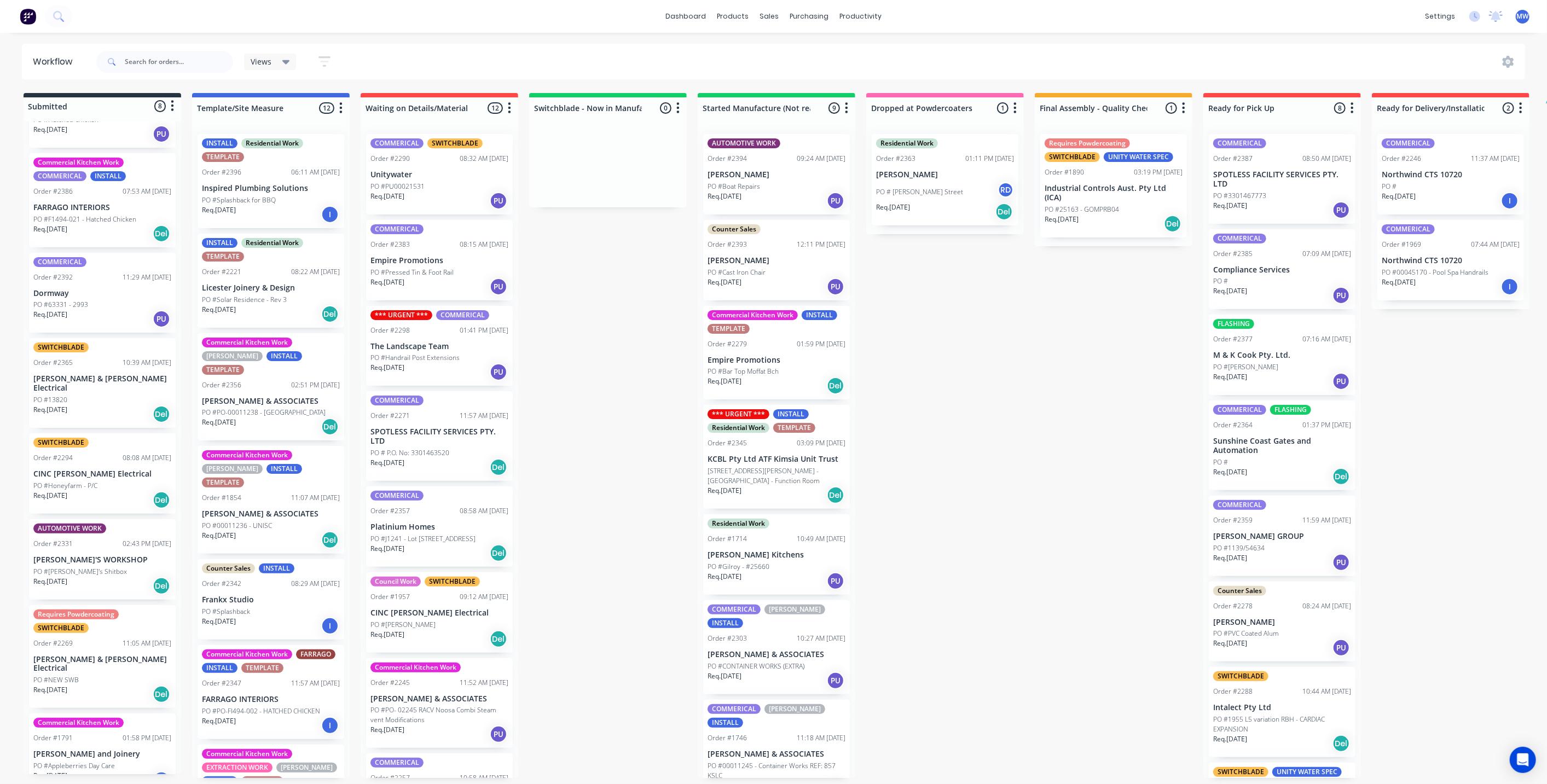
click at [89, 452] on div "SWITCHBLADE Order #2294 08:08 AM 24/09/25 CINC Whelan Electrical PO #Honeyfarm …" at bounding box center [102, 474] width 147 height 81
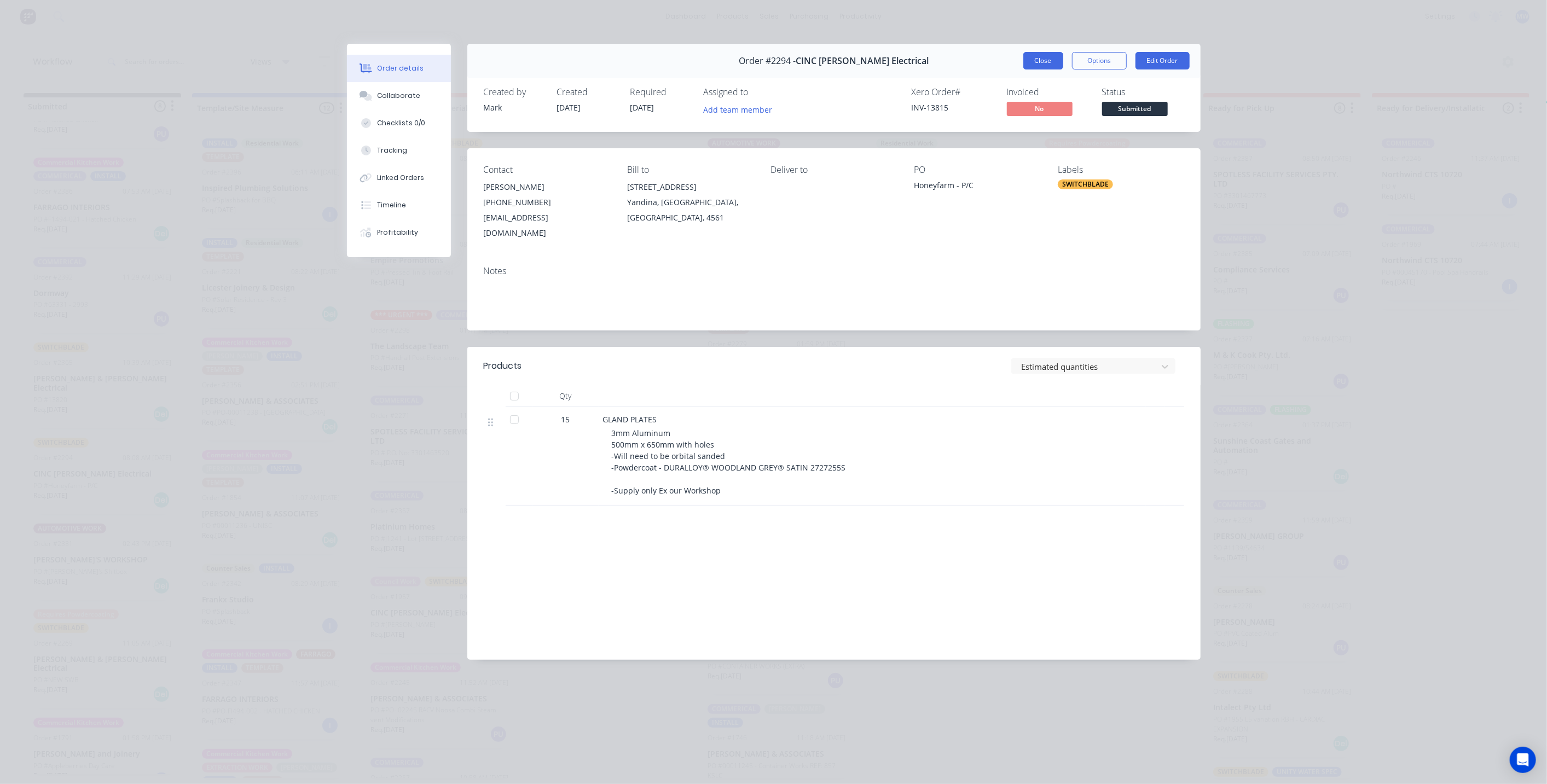
click at [1038, 60] on button "Close" at bounding box center [1043, 60] width 40 height 18
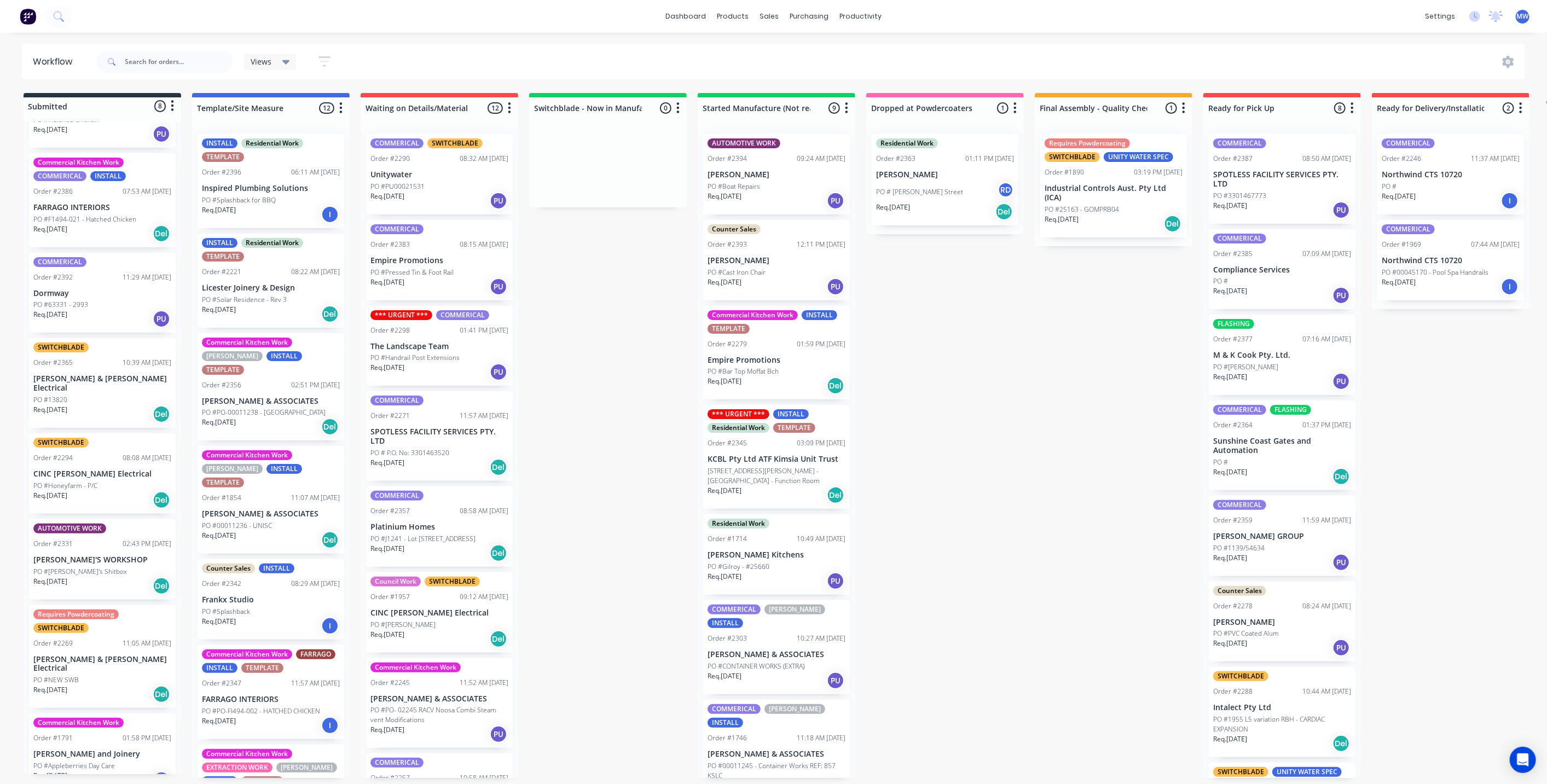
click at [606, 335] on div "Submitted 8 Status colour #273444 hex #273444 Save Cancel Summaries Total order…" at bounding box center [905, 435] width 1825 height 685
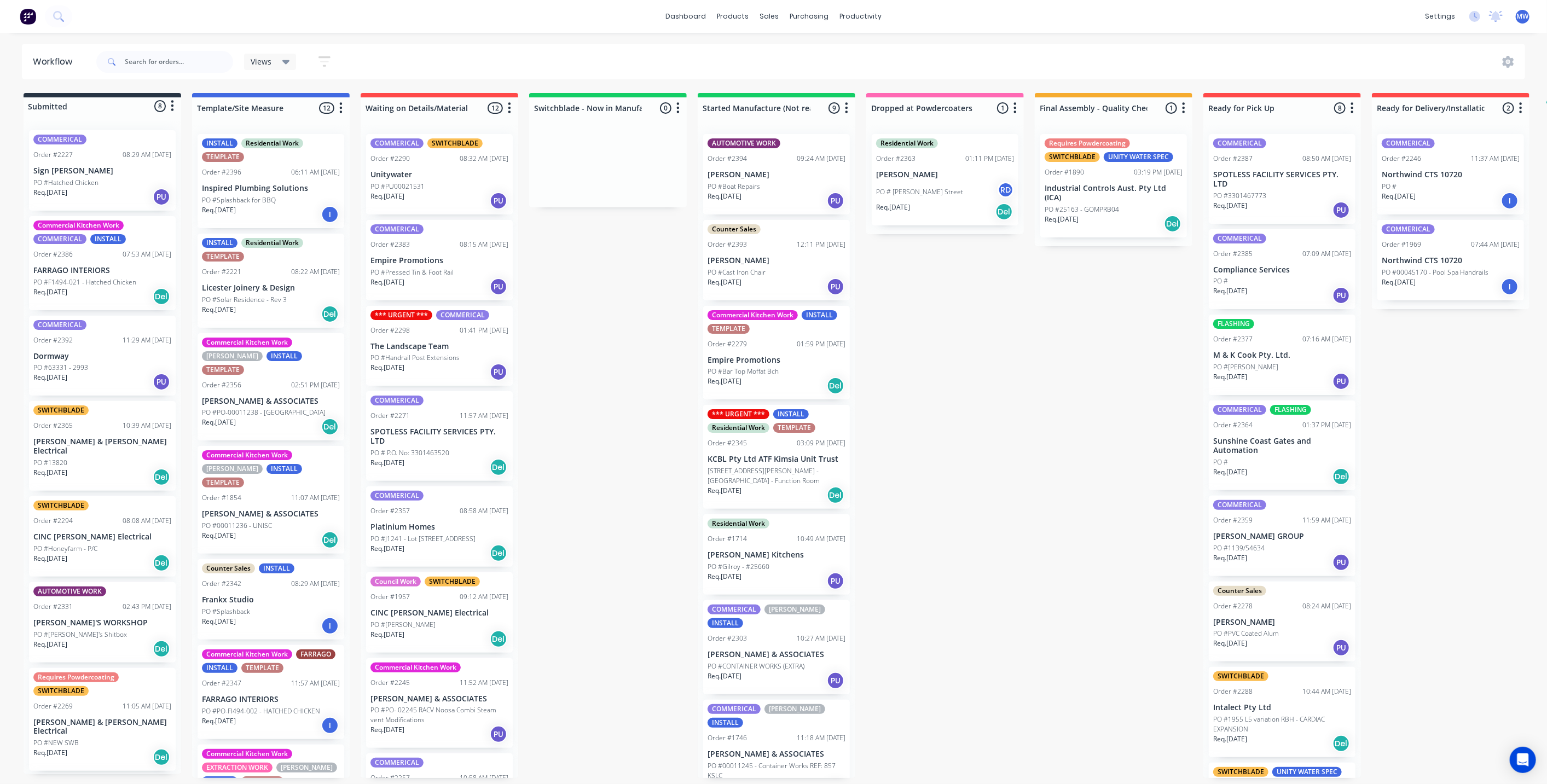
click at [106, 253] on div "Order #2386 07:53 AM 07/10/25" at bounding box center [103, 254] width 138 height 10
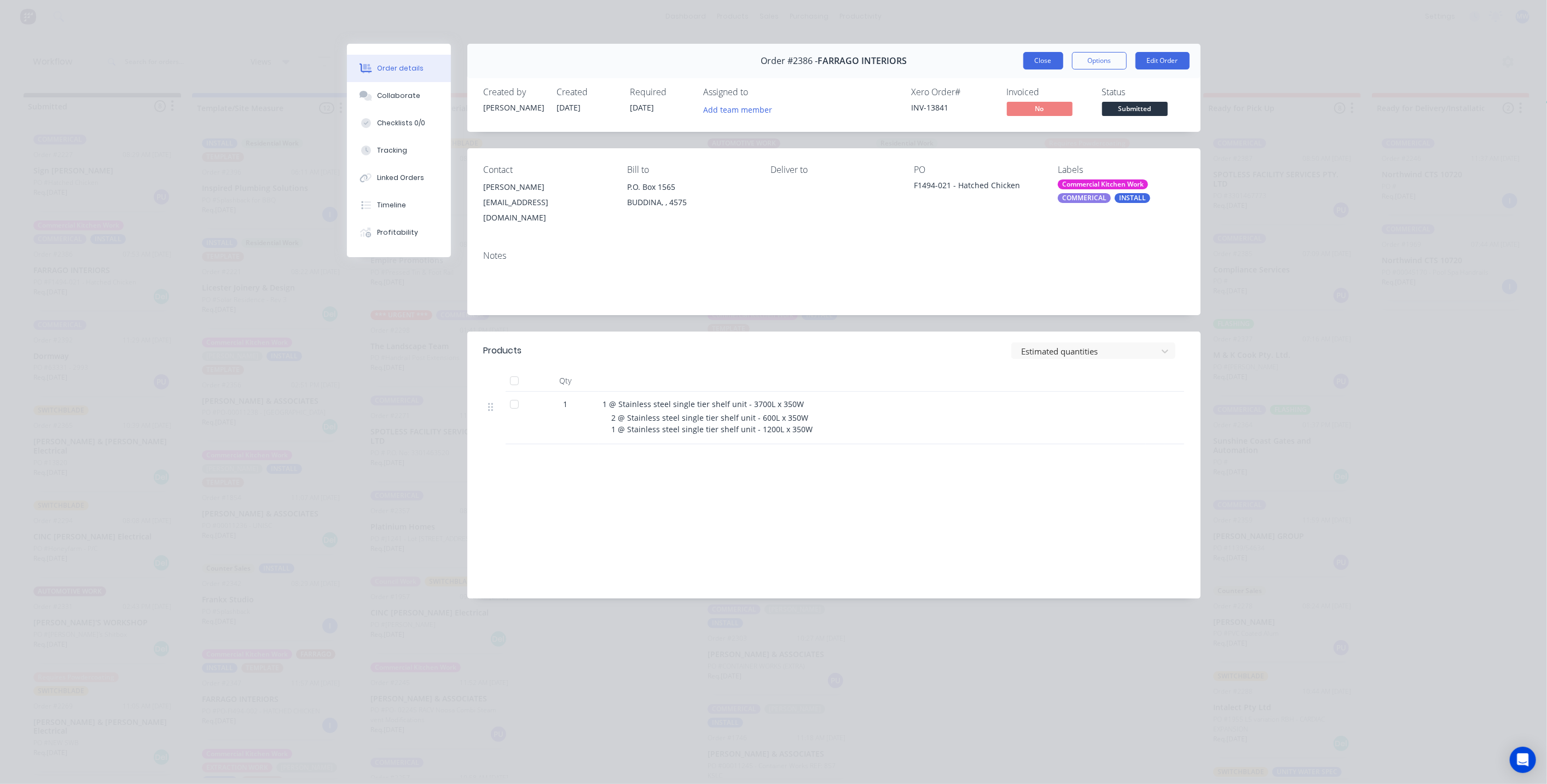
click at [1040, 62] on button "Close" at bounding box center [1043, 60] width 40 height 18
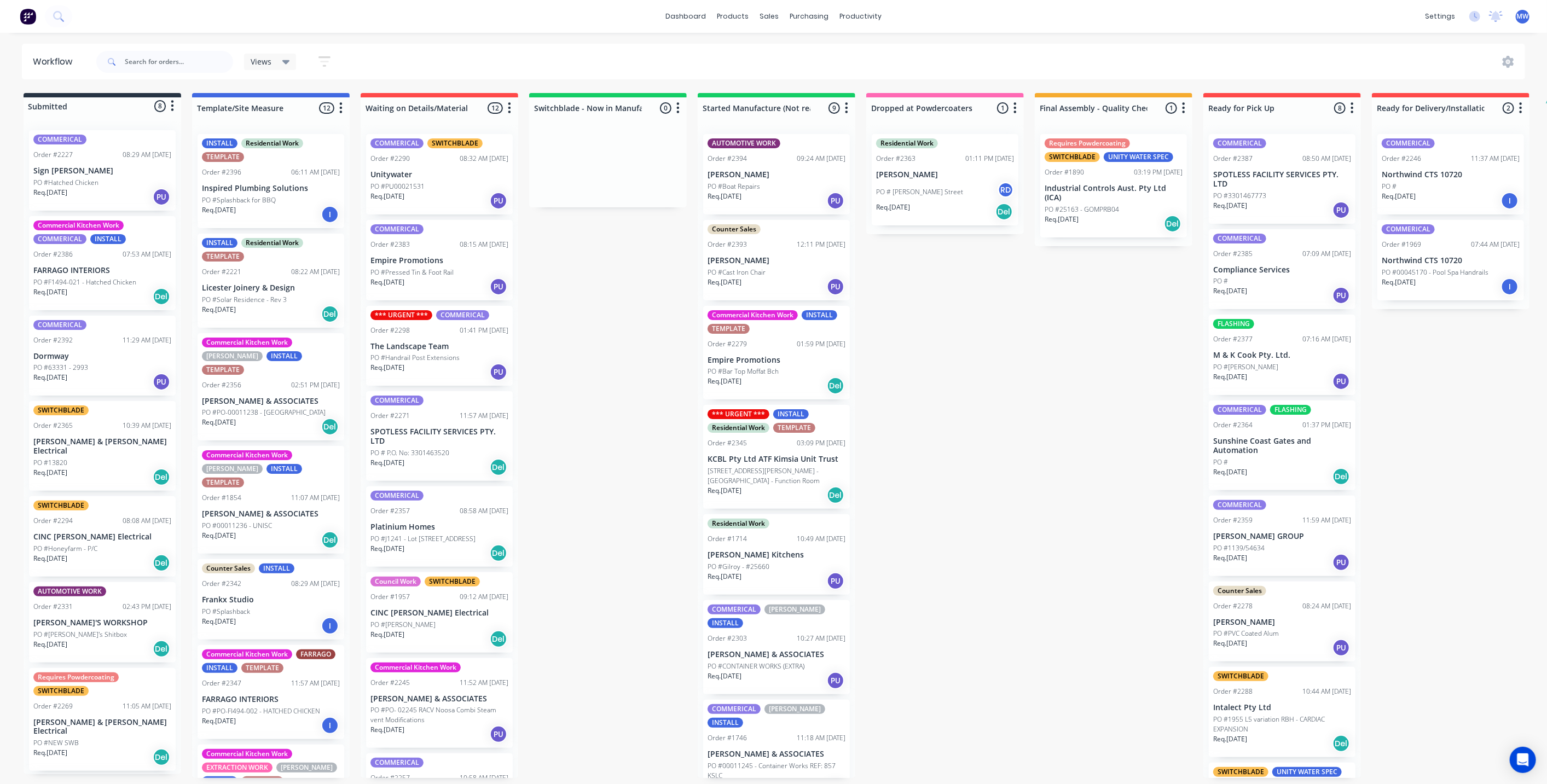
drag, startPoint x: 623, startPoint y: 307, endPoint x: 578, endPoint y: 181, distance: 133.8
click at [624, 307] on div "Submitted 8 Status colour #273444 hex #273444 Save Cancel Summaries Total order…" at bounding box center [905, 435] width 1825 height 685
click at [589, 312] on div "Submitted 8 Status colour #273444 hex #273444 Save Cancel Summaries Total order…" at bounding box center [905, 435] width 1825 height 685
click at [559, 274] on div "Submitted 8 Status colour #273444 hex #273444 Save Cancel Summaries Total order…" at bounding box center [905, 435] width 1825 height 685
click at [613, 340] on div "Submitted 8 Status colour #273444 hex #273444 Save Cancel Summaries Total order…" at bounding box center [905, 435] width 1825 height 685
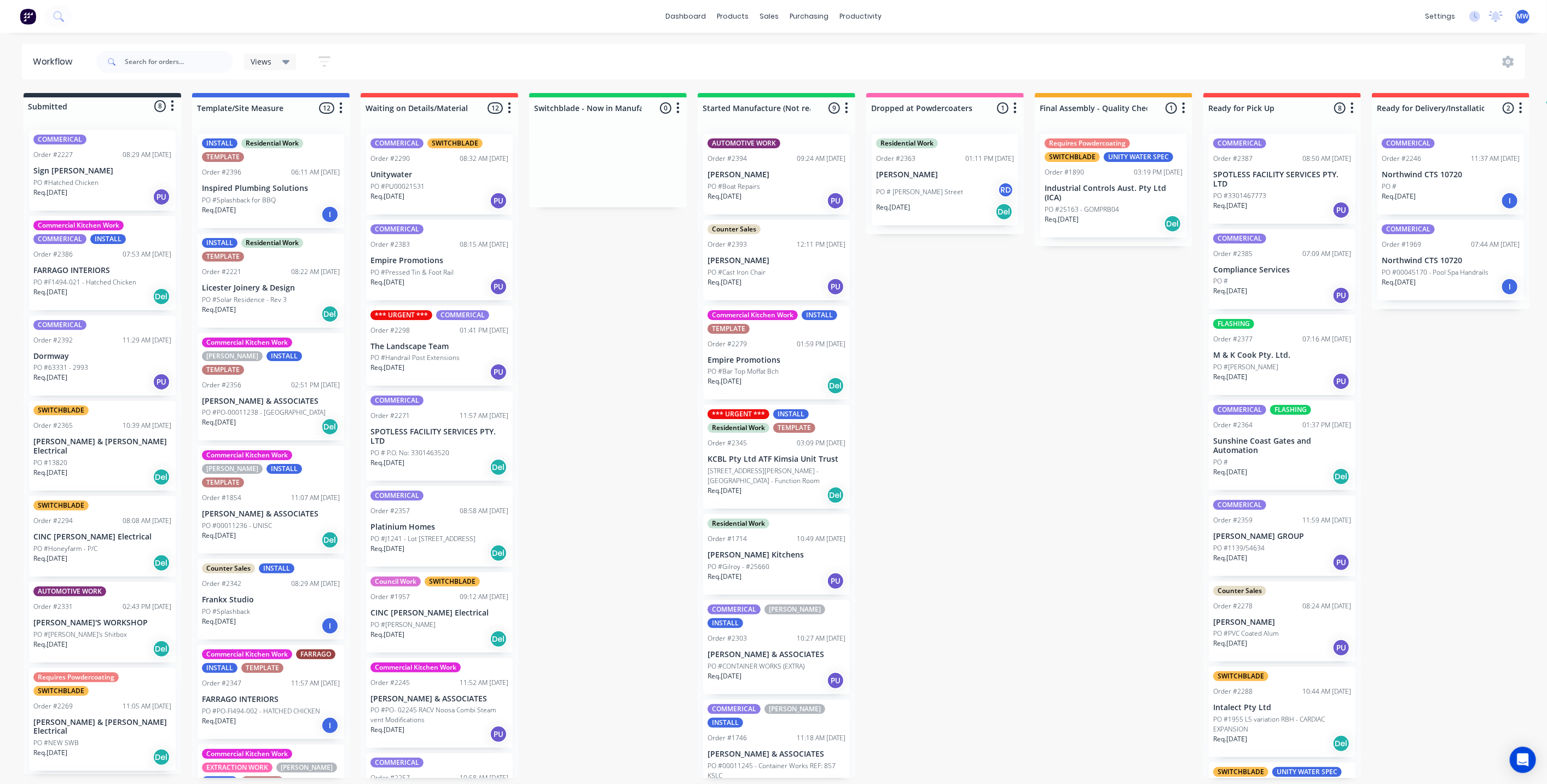
drag, startPoint x: 541, startPoint y: 301, endPoint x: 169, endPoint y: 3, distance: 476.6
click at [539, 299] on div "Submitted 8 Status colour #273444 hex #273444 Save Cancel Summaries Total order…" at bounding box center [905, 435] width 1825 height 685
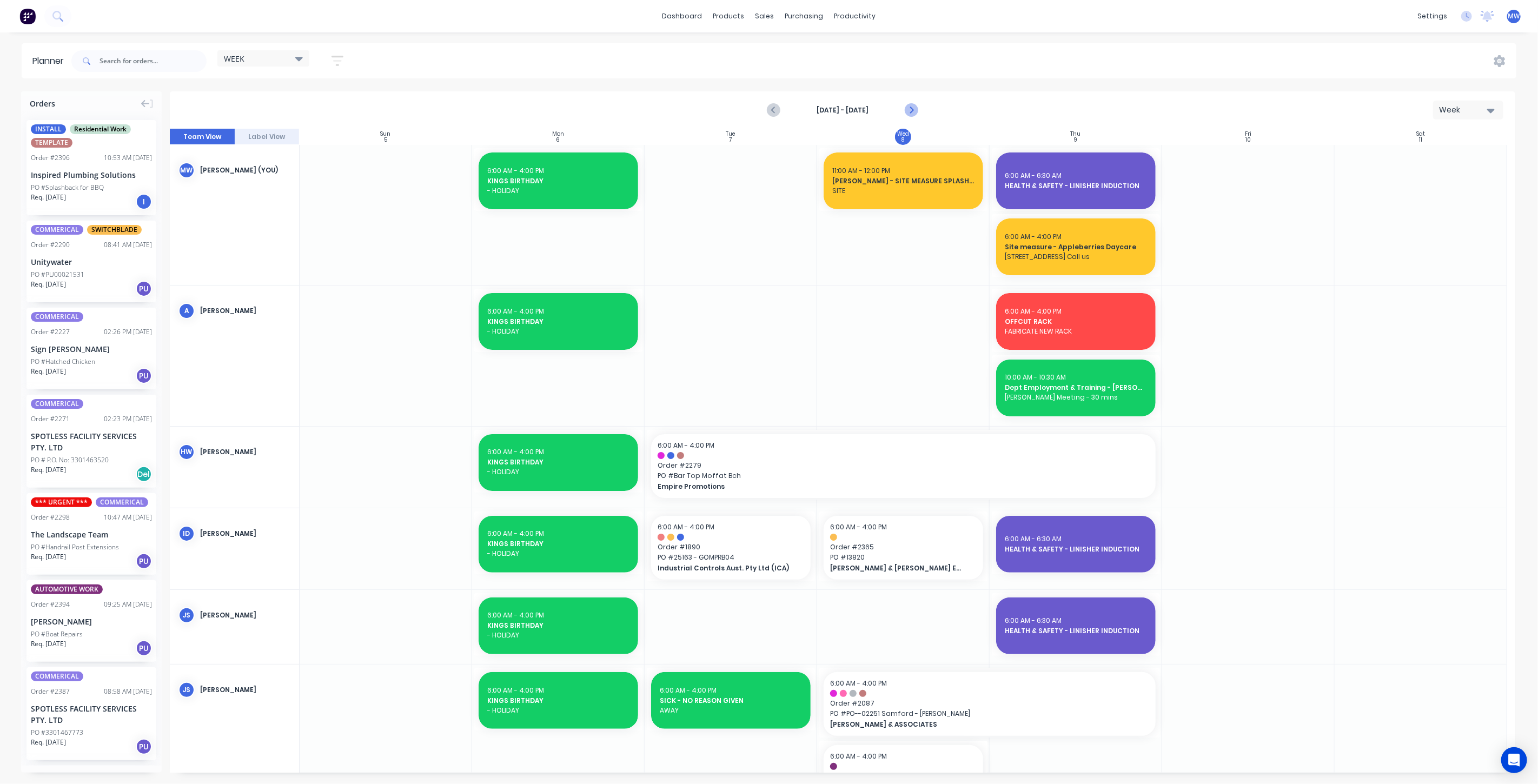
click at [907, 106] on icon "Next page" at bounding box center [910, 110] width 13 height 13
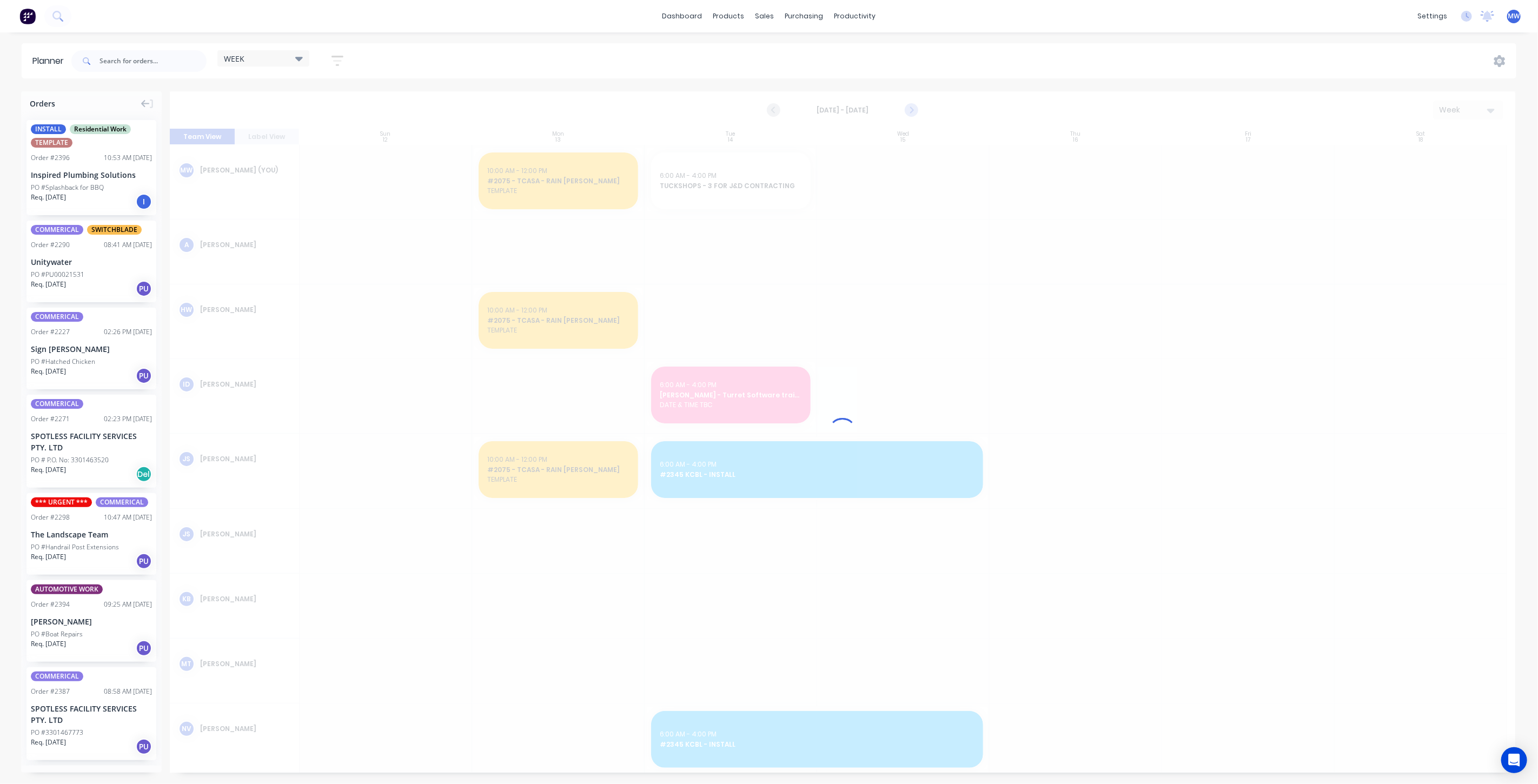
click at [907, 106] on div at bounding box center [843, 432] width 1346 height 681
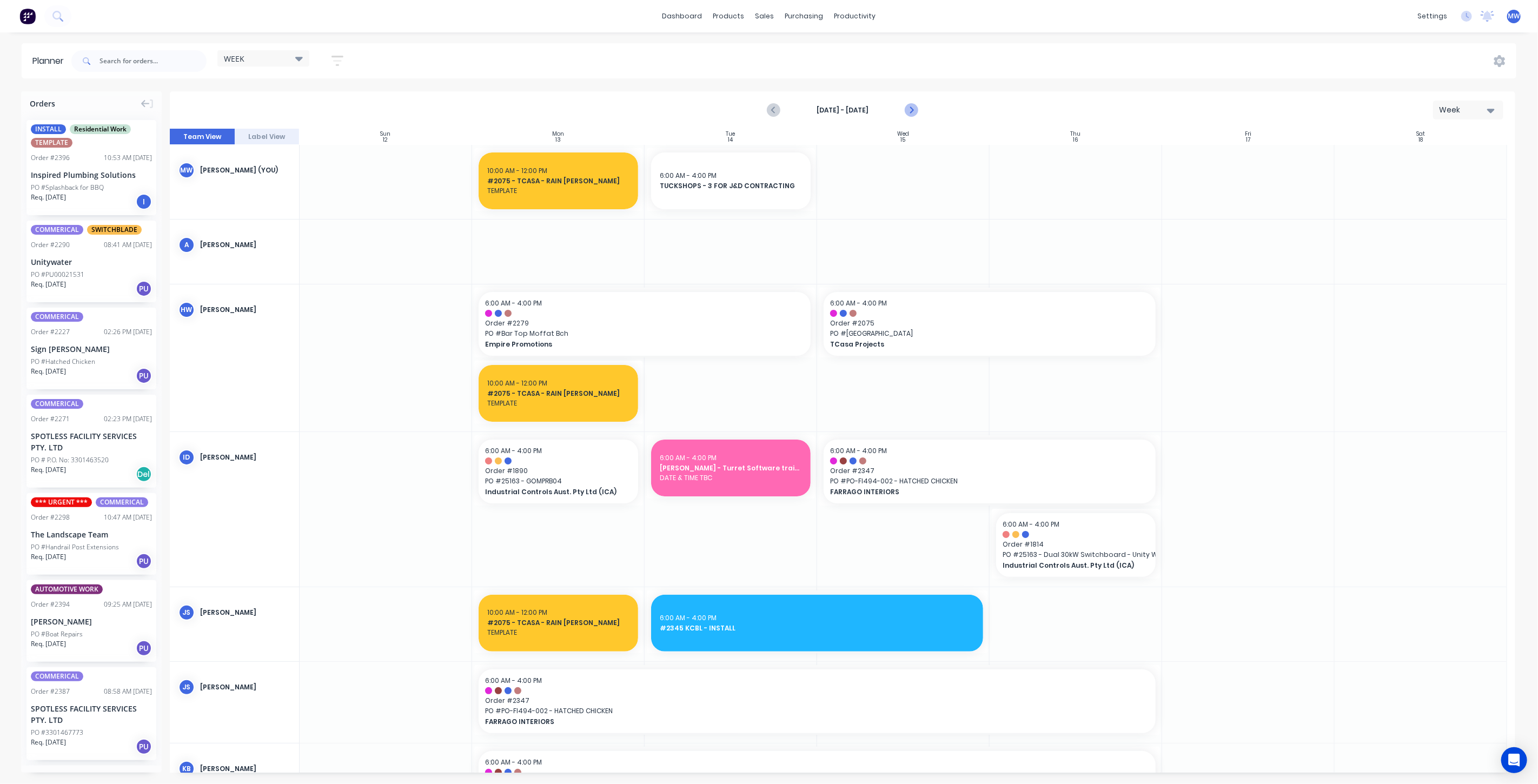
click at [907, 106] on icon "Next page" at bounding box center [910, 110] width 13 height 13
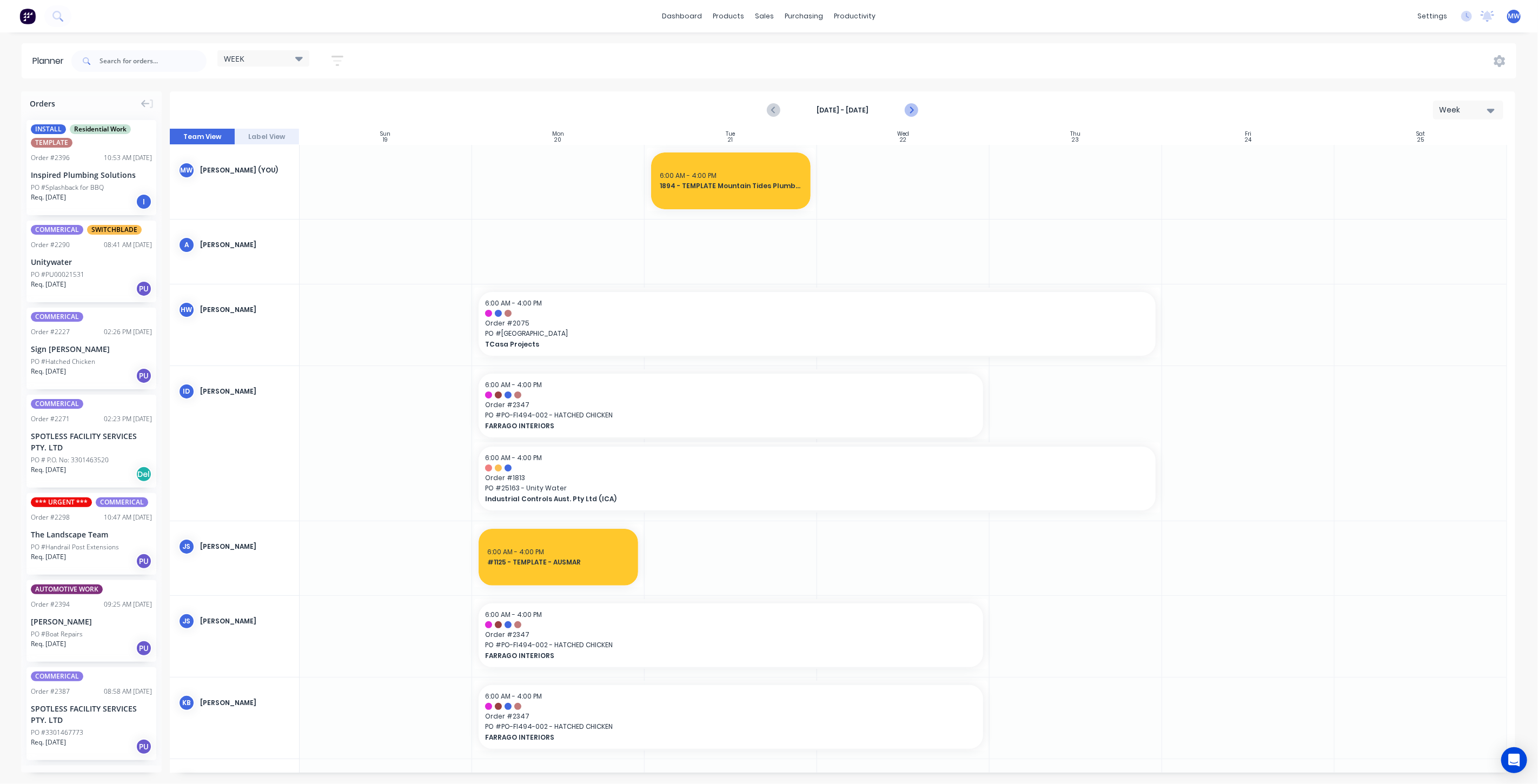
click at [909, 108] on icon "Next page" at bounding box center [910, 110] width 13 height 13
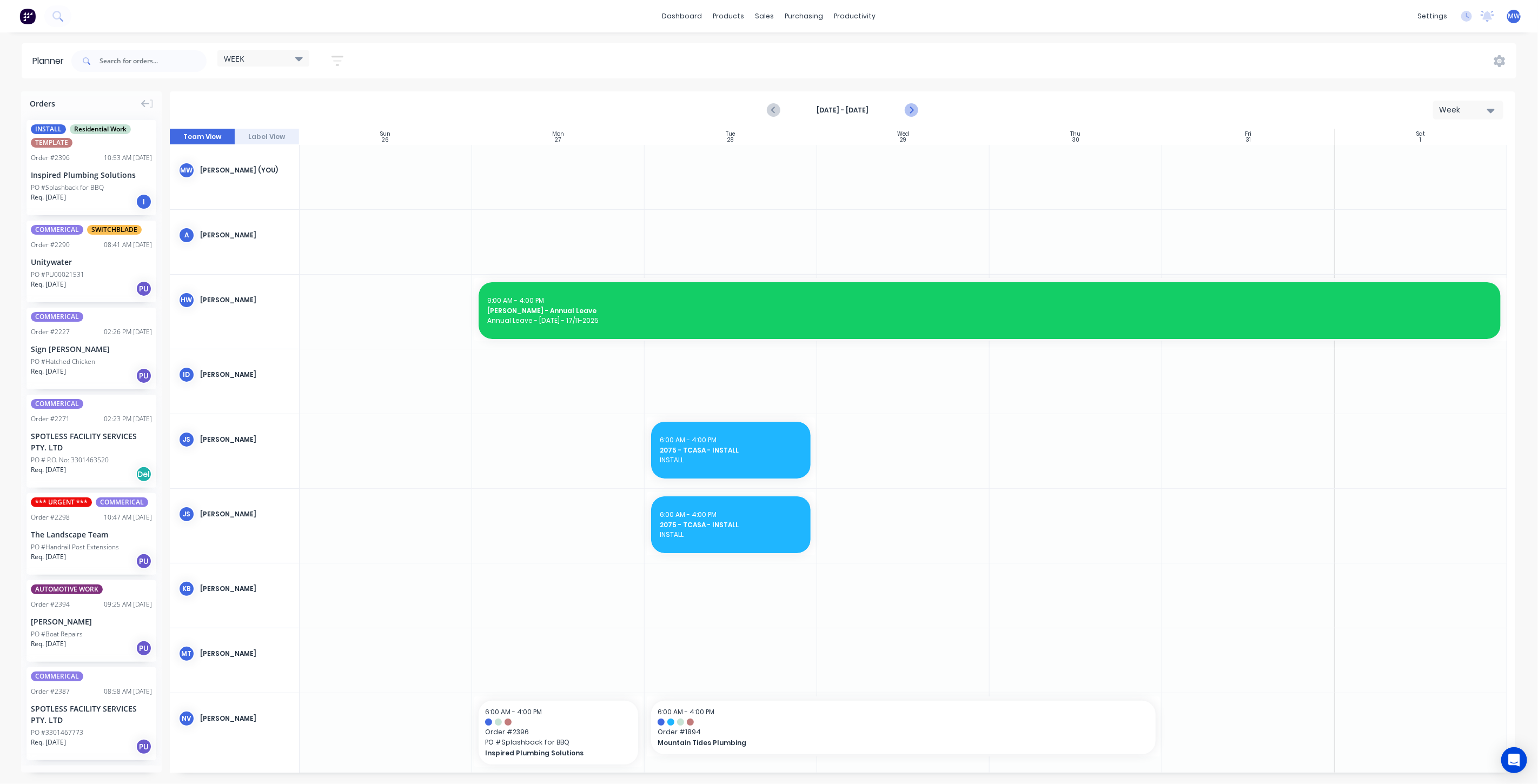
click at [909, 108] on icon "Next page" at bounding box center [910, 110] width 13 height 13
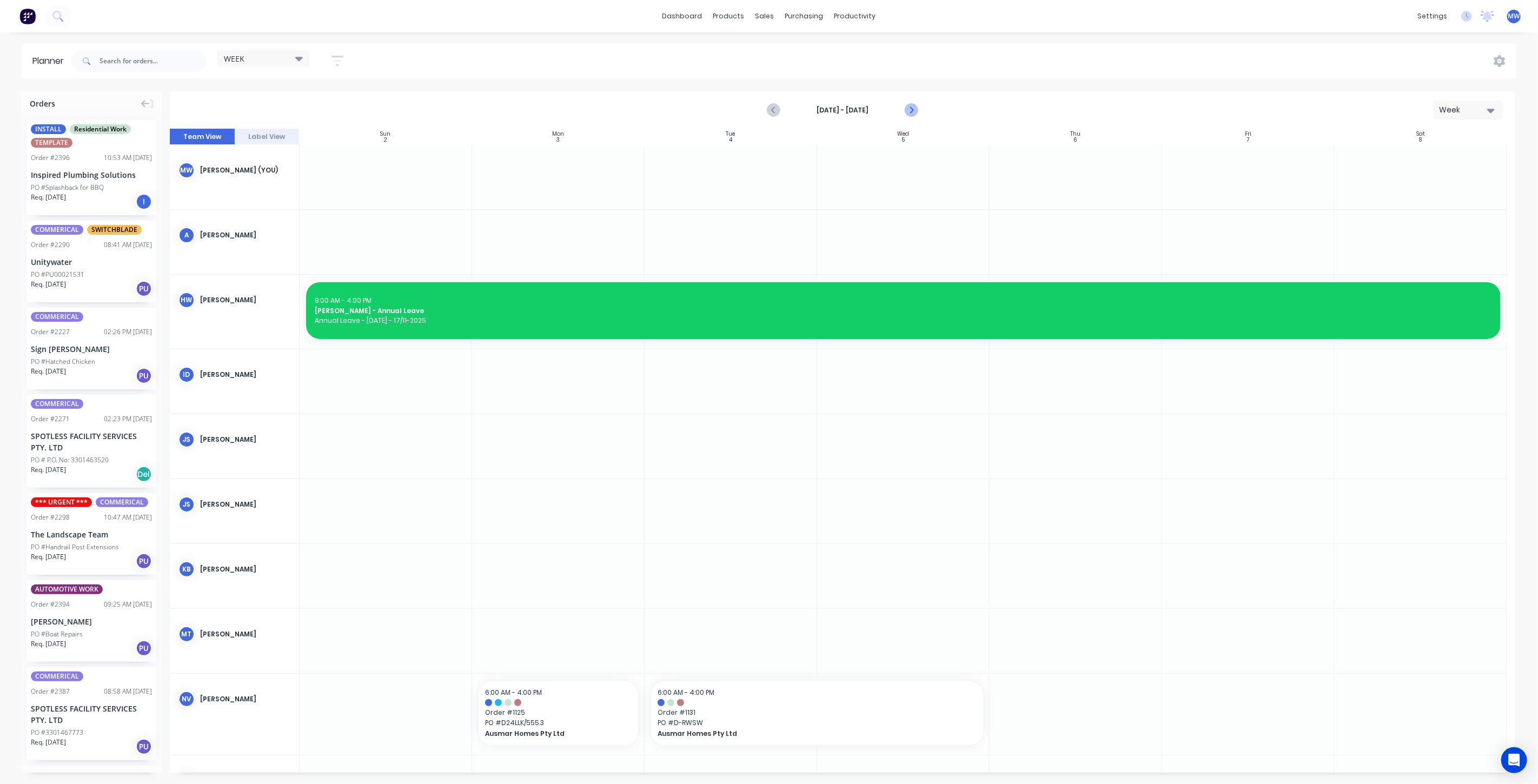
click at [909, 108] on icon "Next page" at bounding box center [910, 110] width 13 height 13
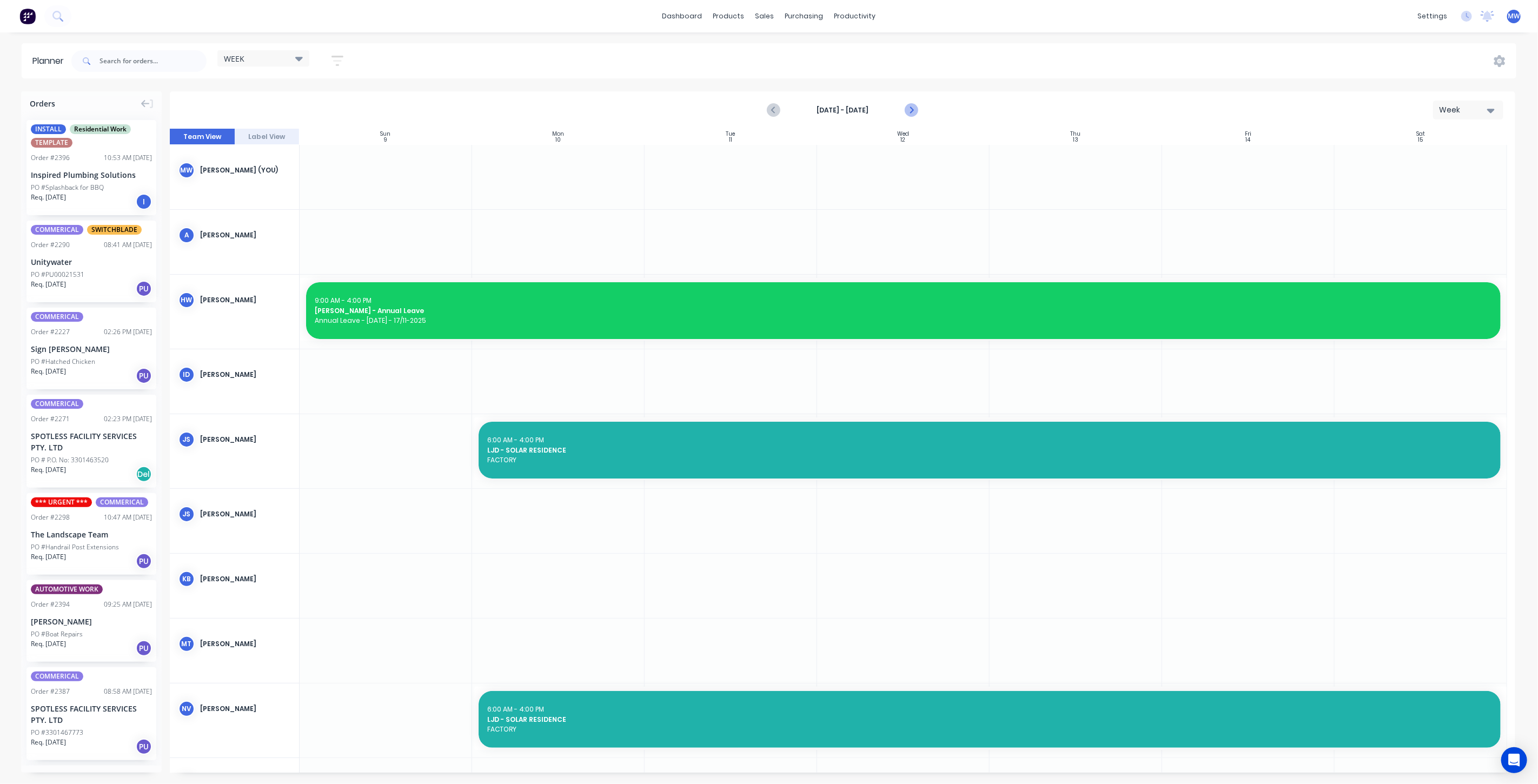
click at [909, 108] on icon "Next page" at bounding box center [910, 110] width 13 height 13
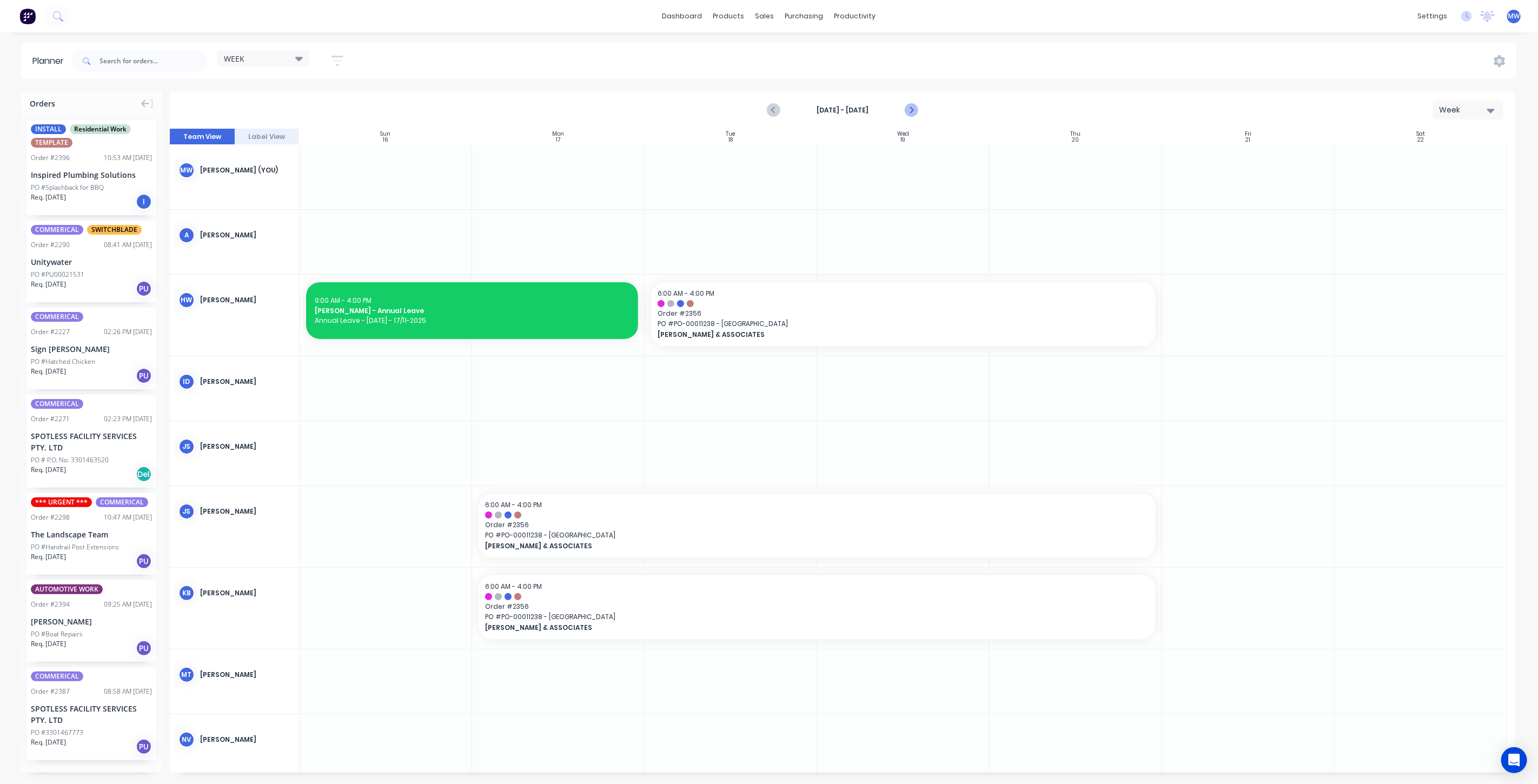
click at [909, 108] on icon "Next page" at bounding box center [910, 110] width 13 height 13
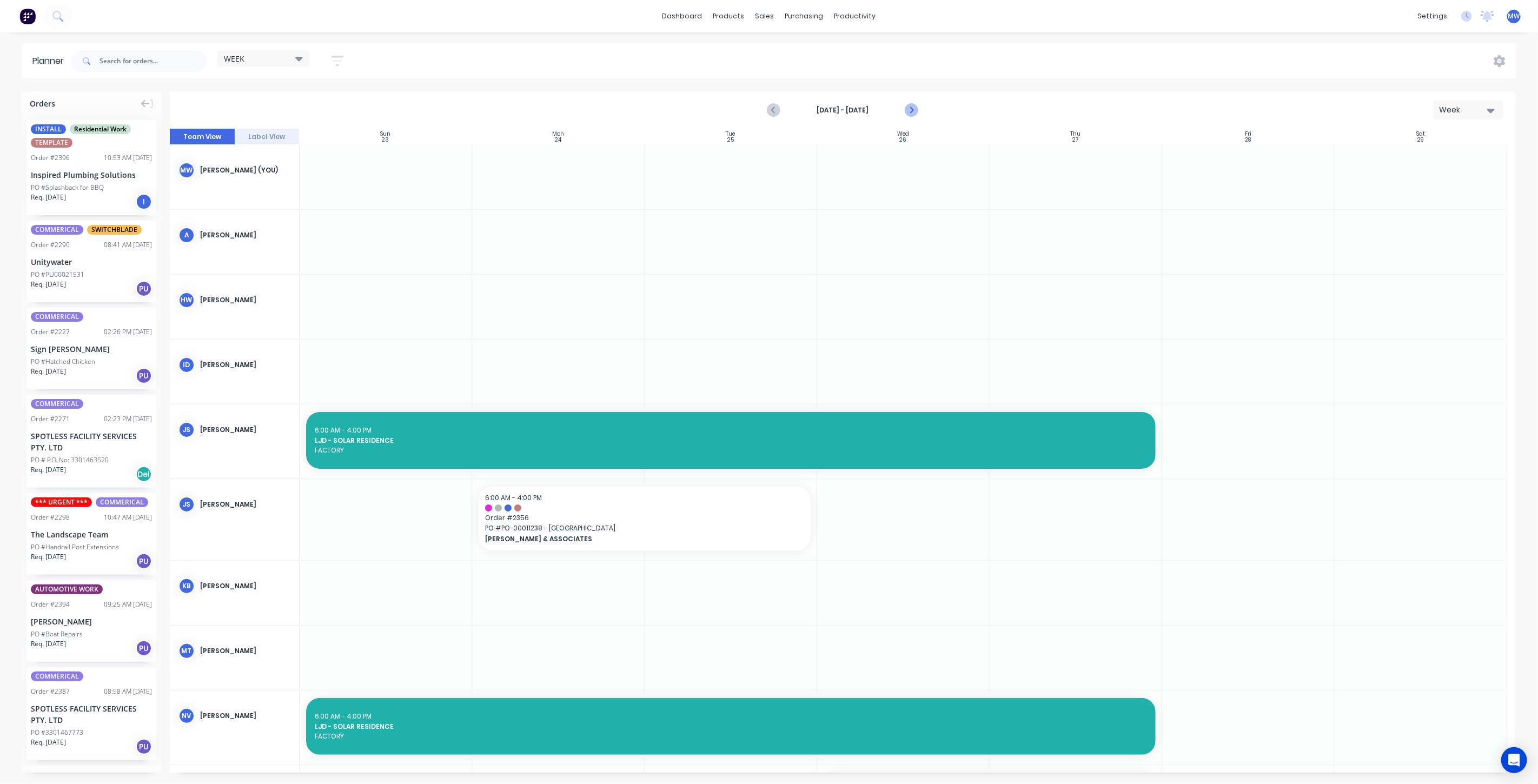
click at [909, 108] on icon "Next page" at bounding box center [910, 110] width 13 height 13
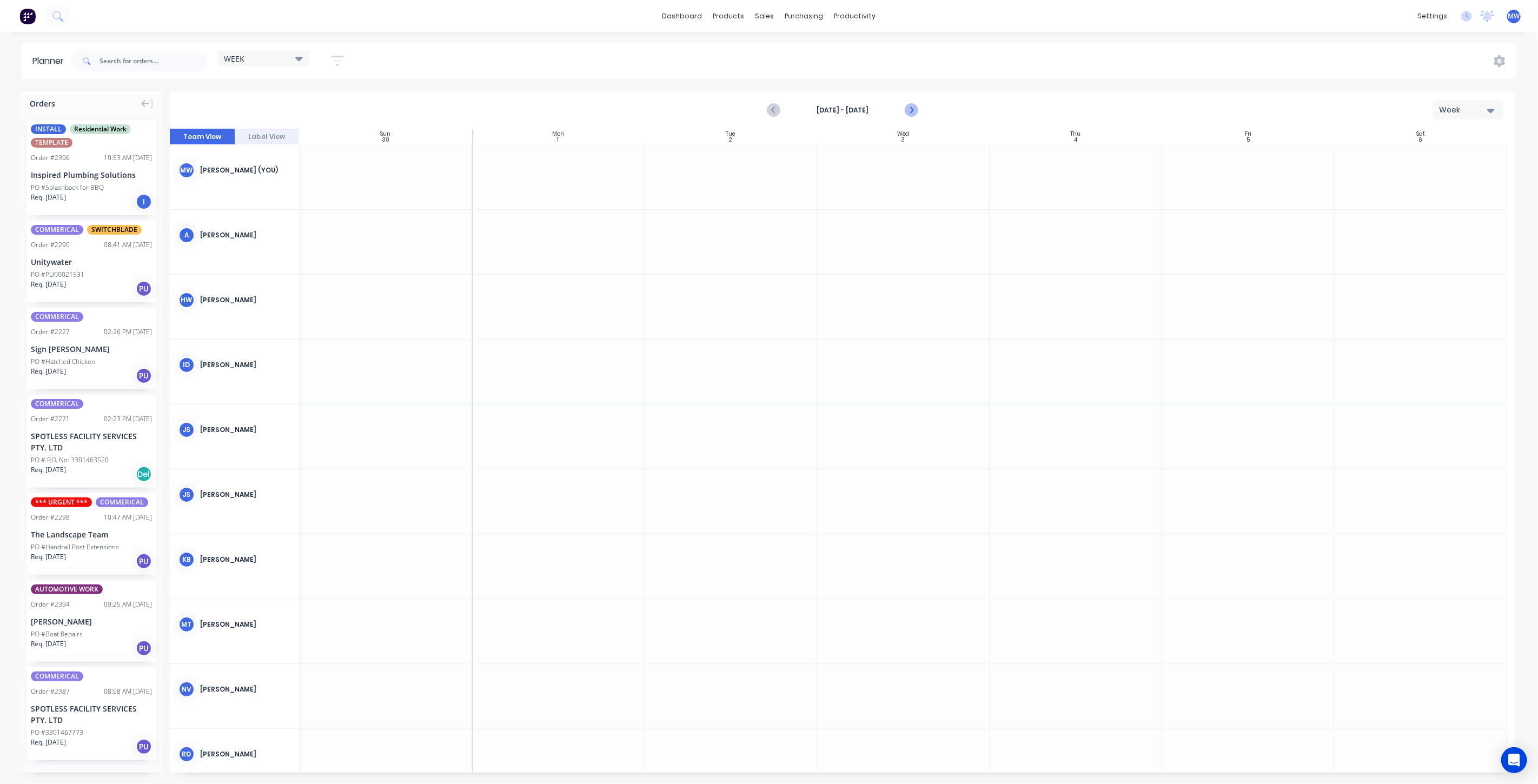
click at [909, 108] on icon "Next page" at bounding box center [910, 110] width 13 height 13
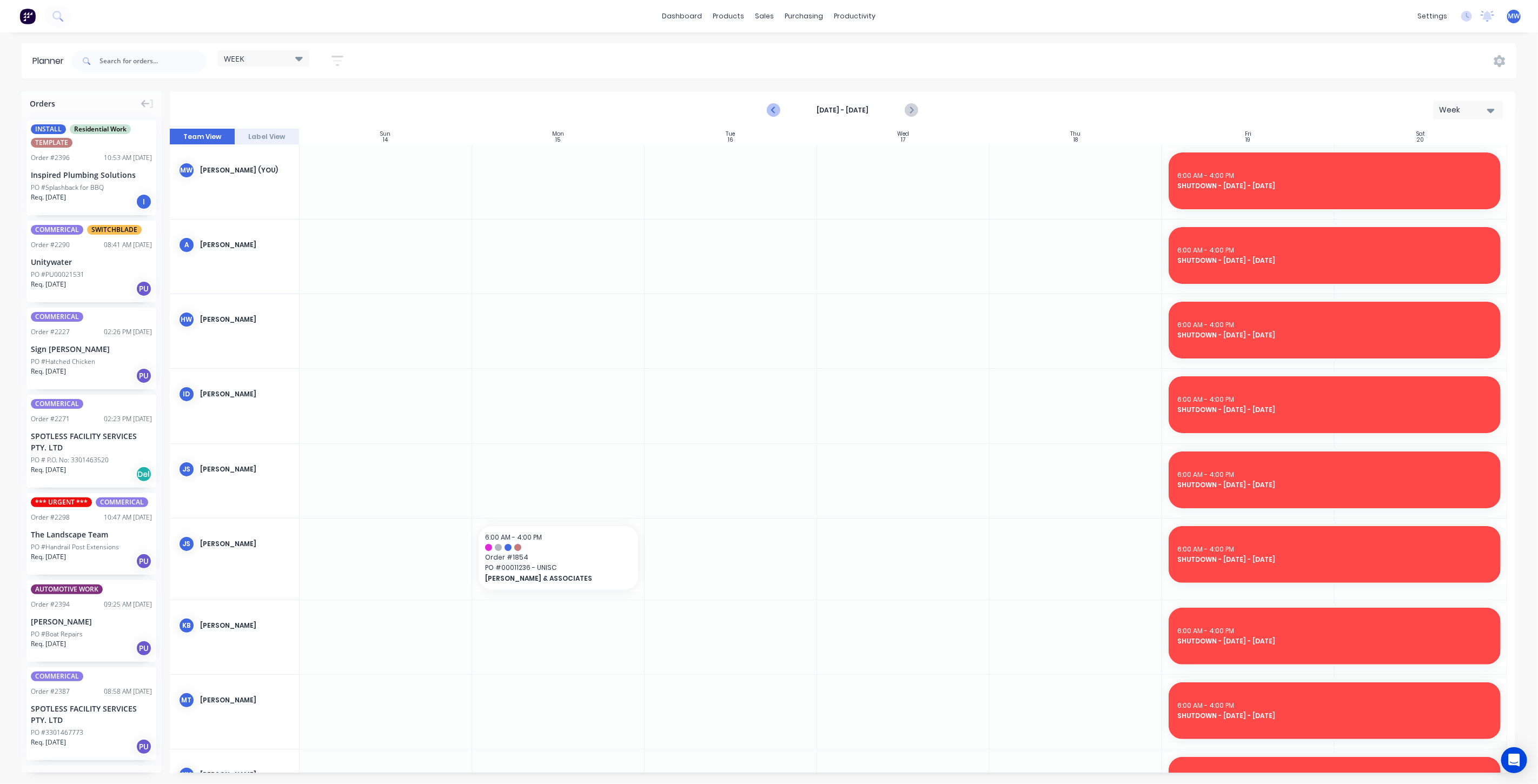
click at [774, 111] on icon "Previous page" at bounding box center [774, 110] width 5 height 8
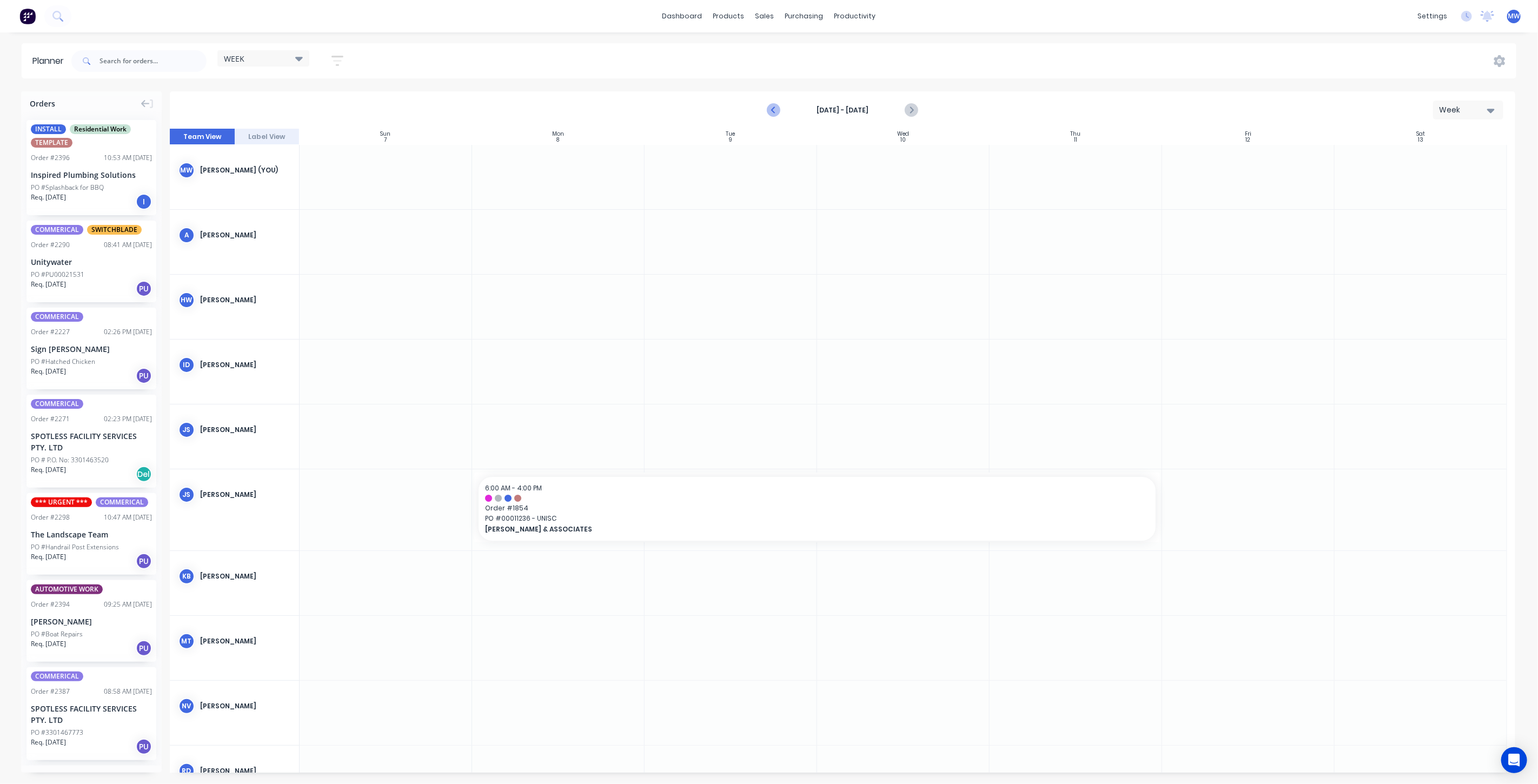
click at [774, 111] on icon "Previous page" at bounding box center [774, 110] width 5 height 8
click at [915, 110] on icon "Next page" at bounding box center [910, 110] width 13 height 13
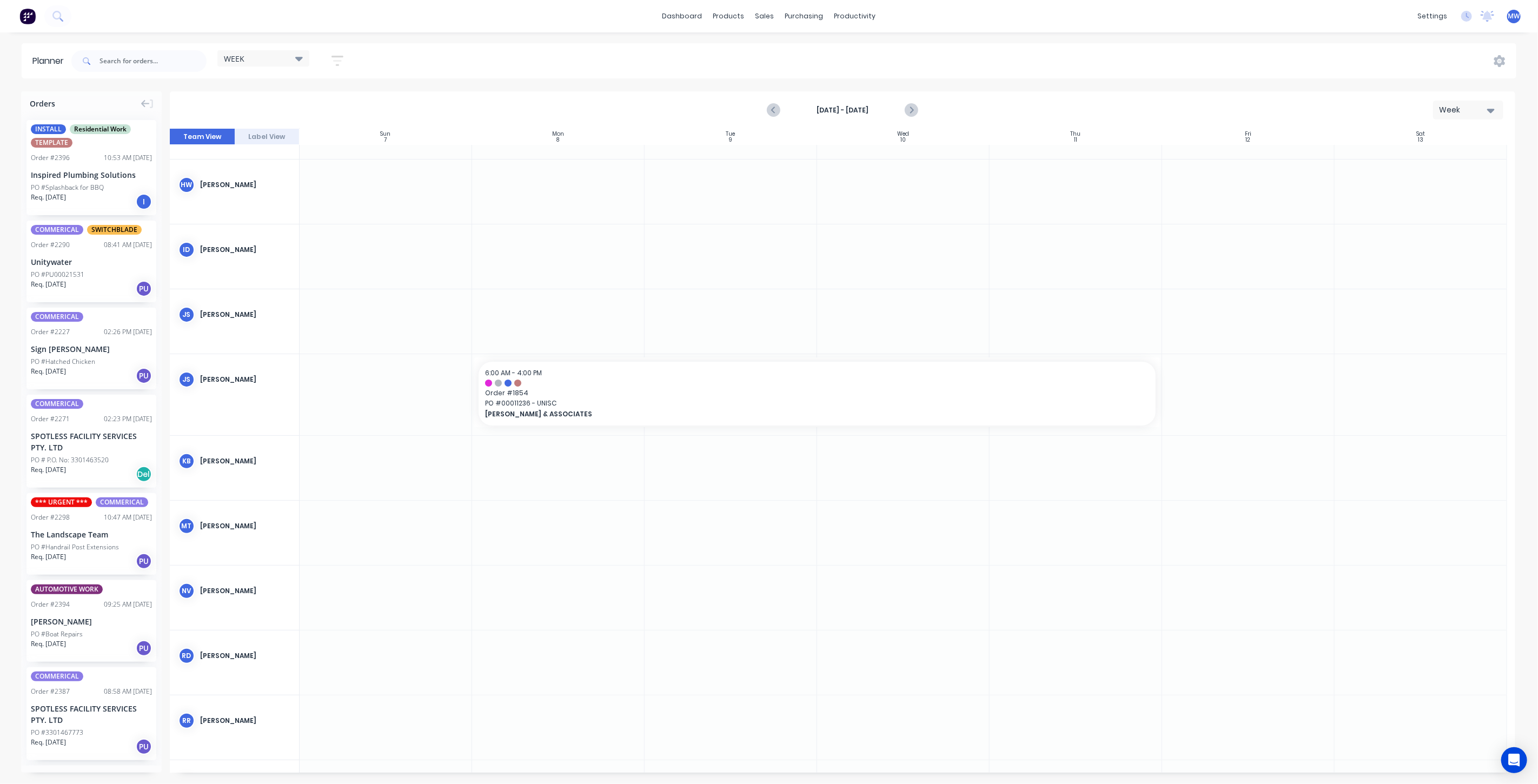
scroll to position [240, 0]
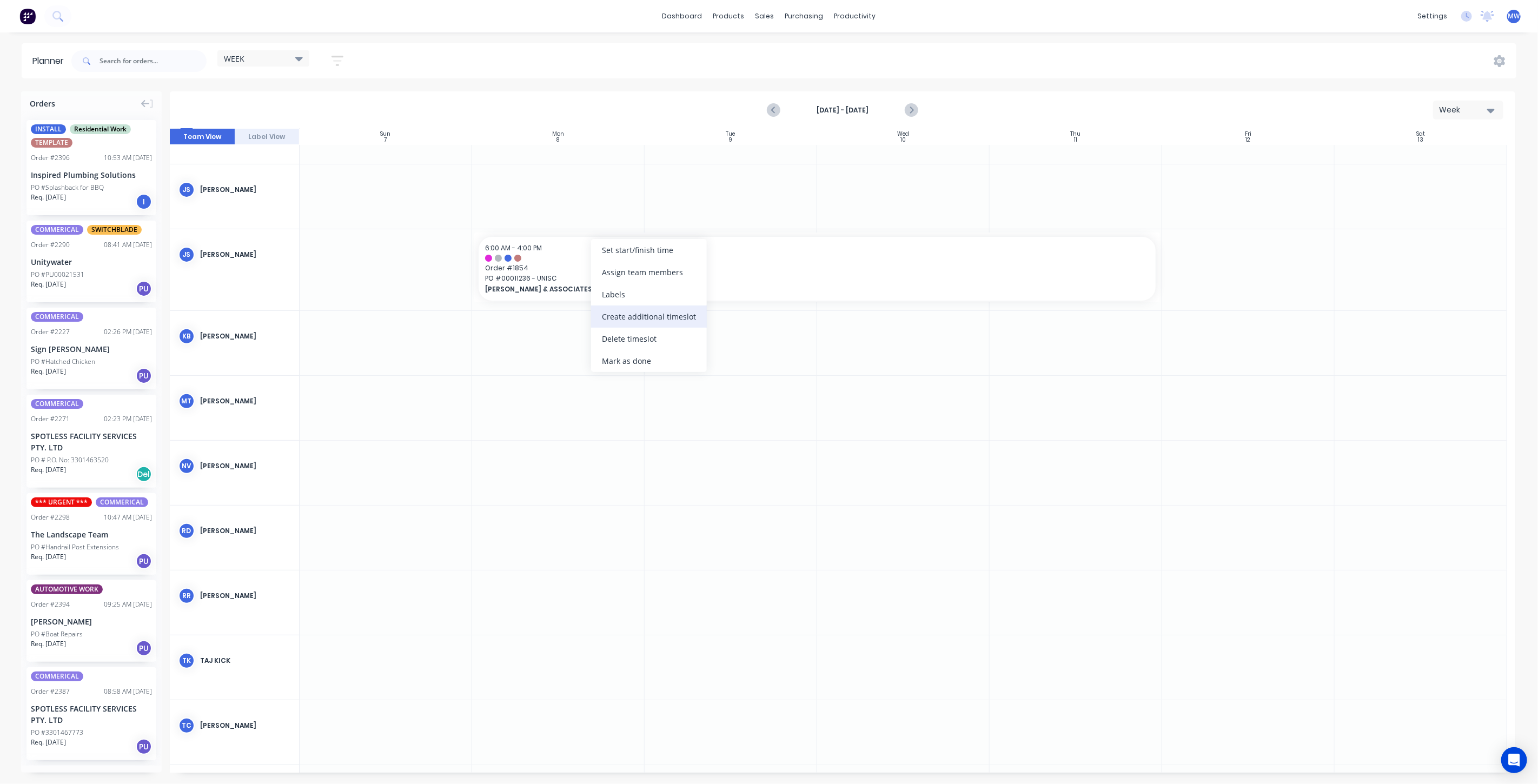
click at [640, 322] on div "Create additional timeslot" at bounding box center [649, 316] width 116 height 22
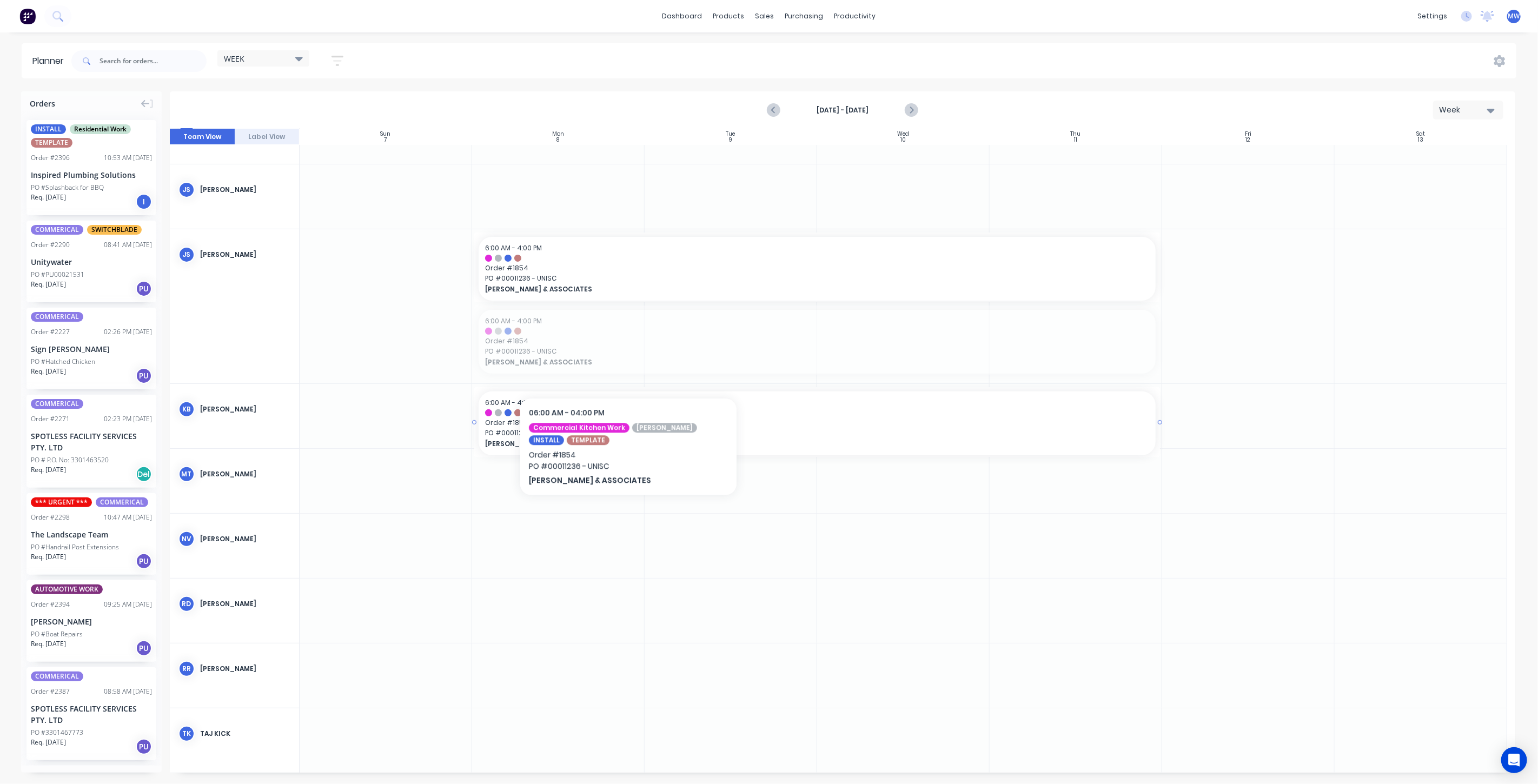
drag, startPoint x: 627, startPoint y: 352, endPoint x: 628, endPoint y: 361, distance: 9.1
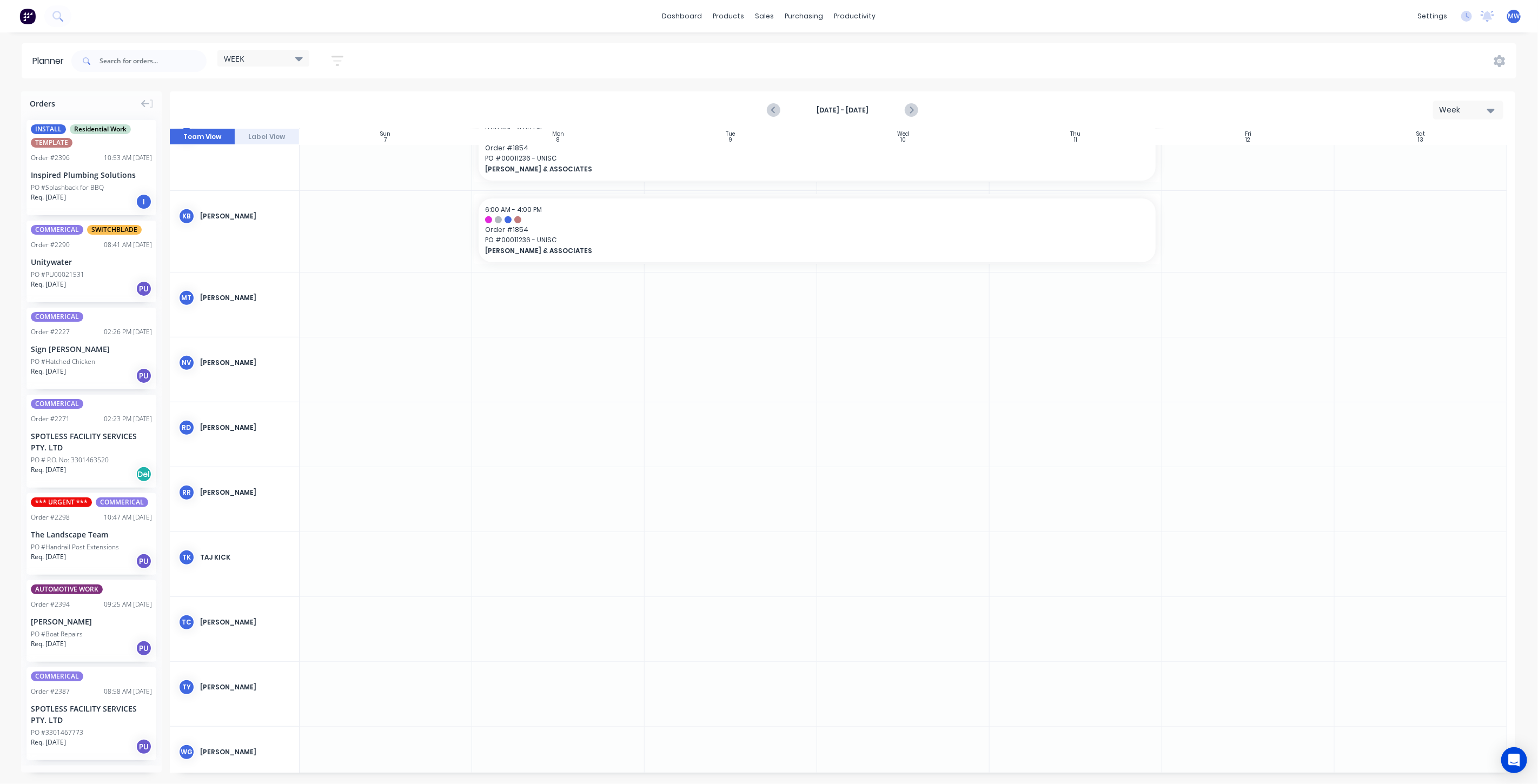
scroll to position [300, 0]
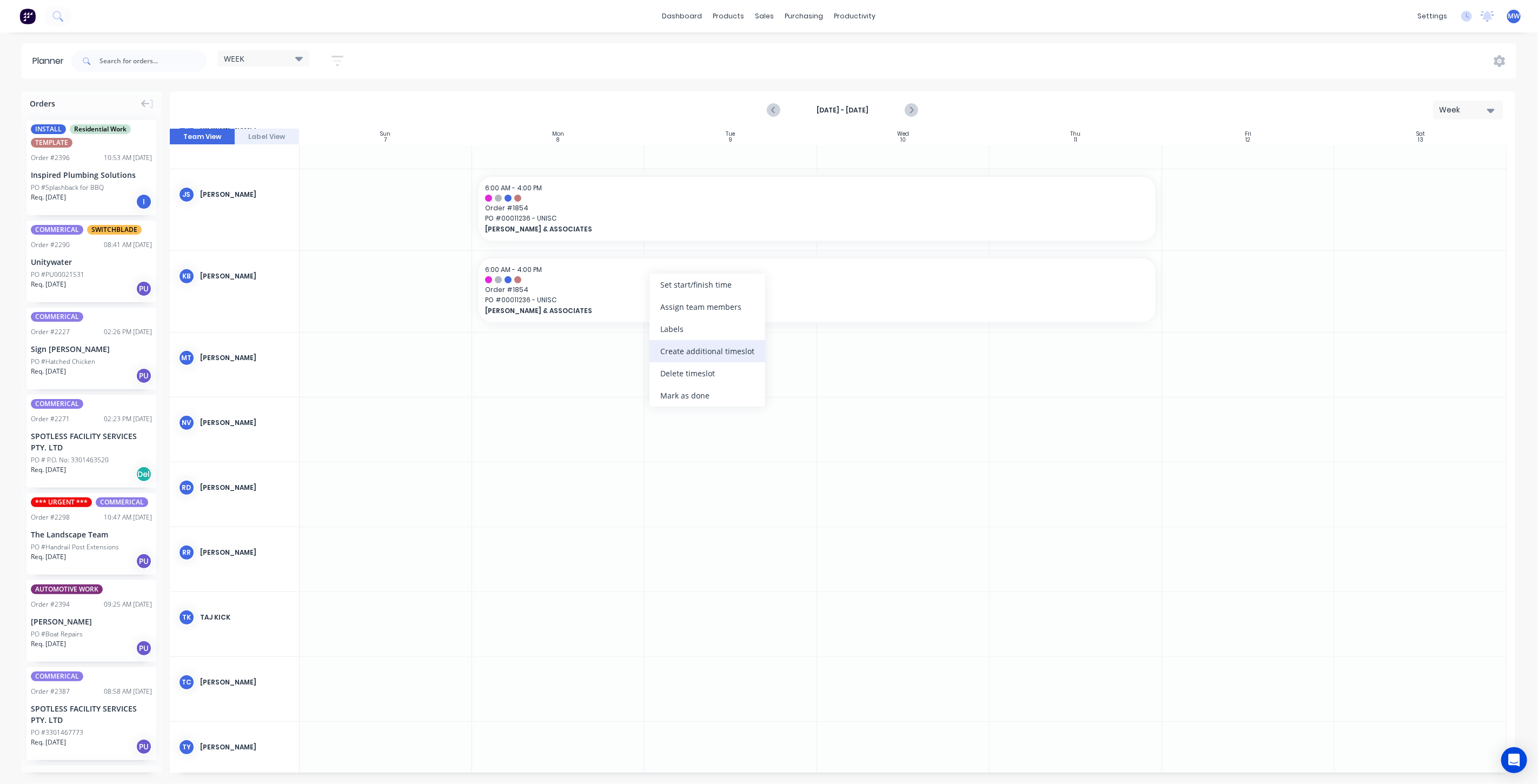
click at [710, 344] on div "Create additional timeslot" at bounding box center [707, 351] width 116 height 22
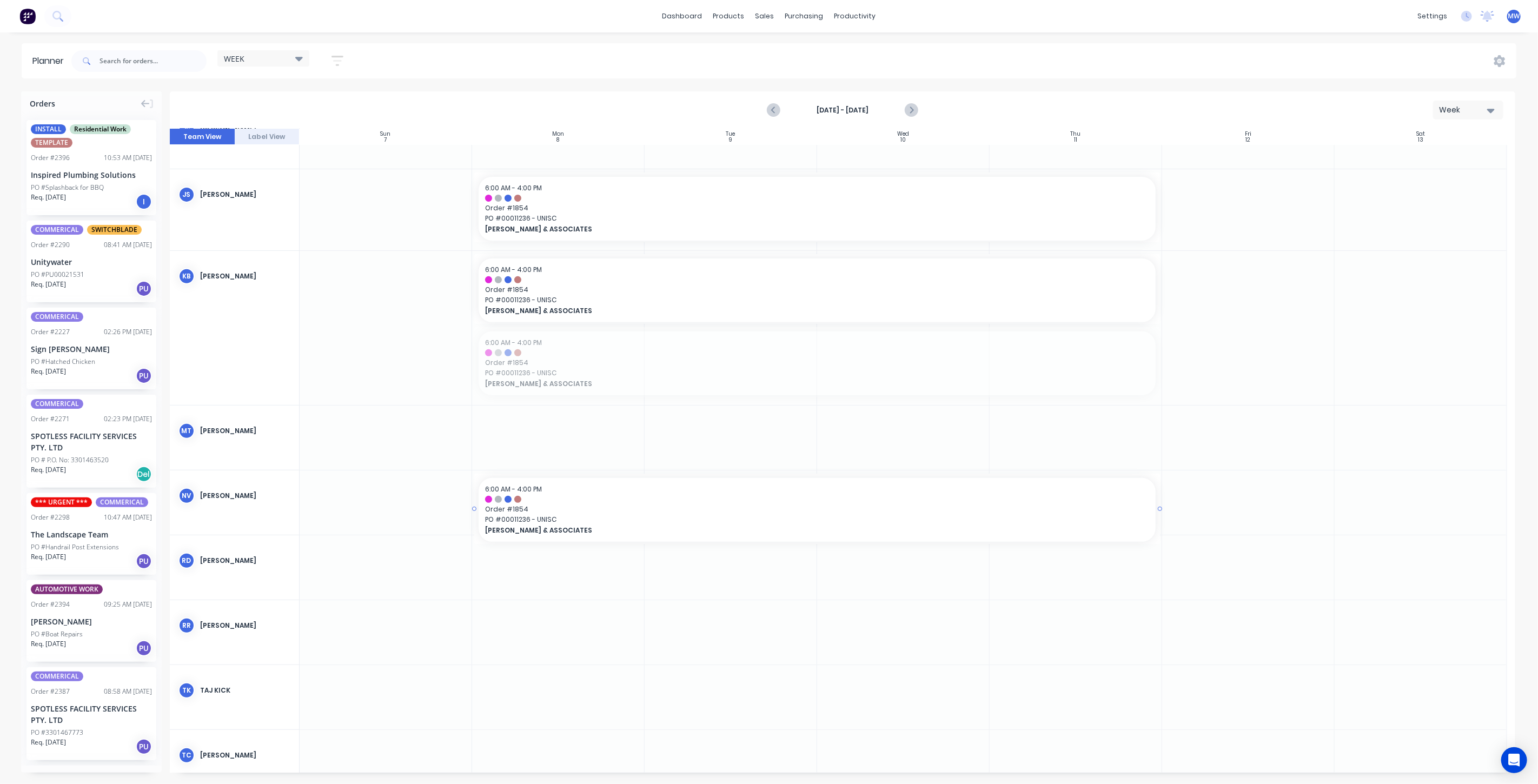
drag, startPoint x: 629, startPoint y: 362, endPoint x: 520, endPoint y: 481, distance: 161.4
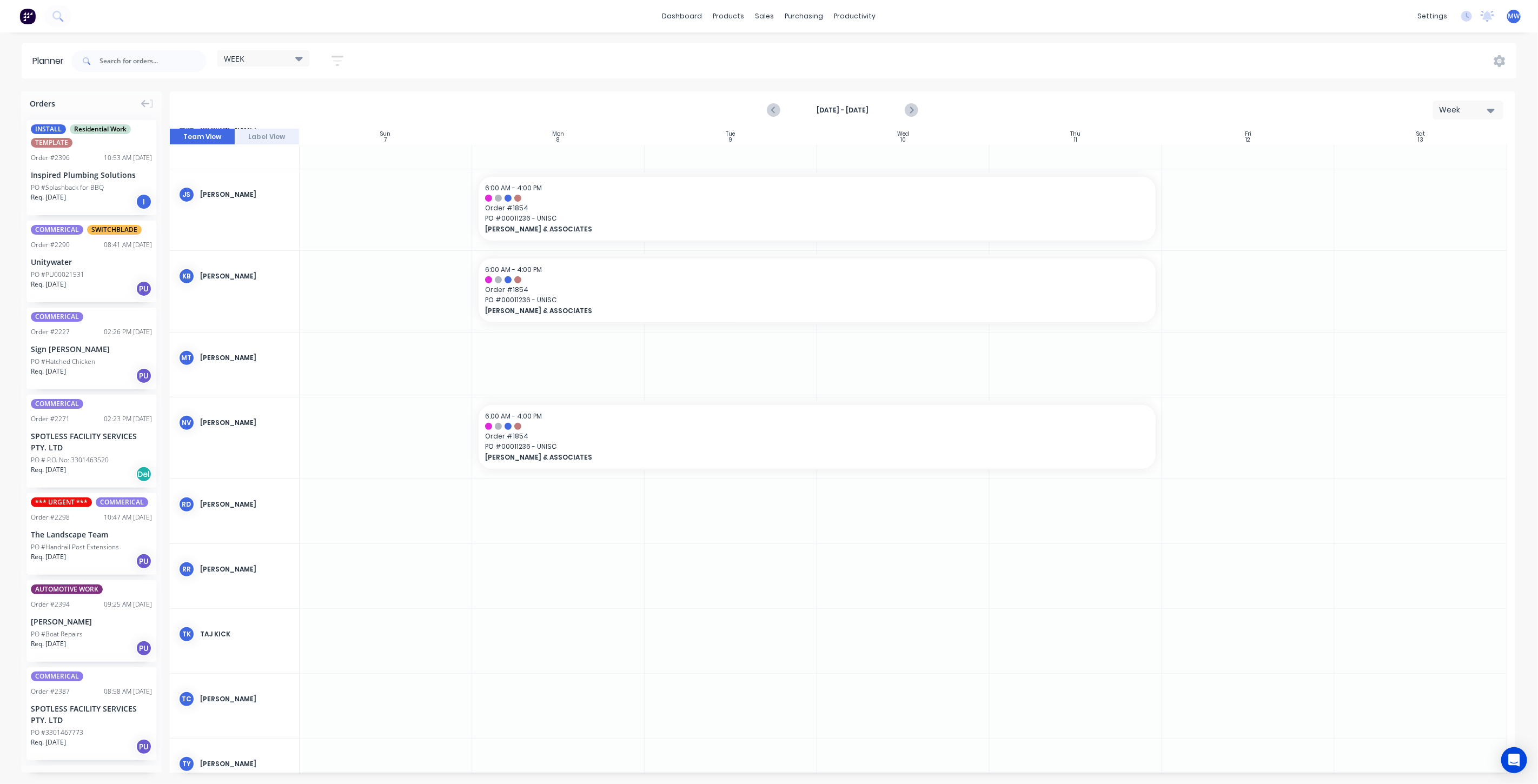
scroll to position [60, 0]
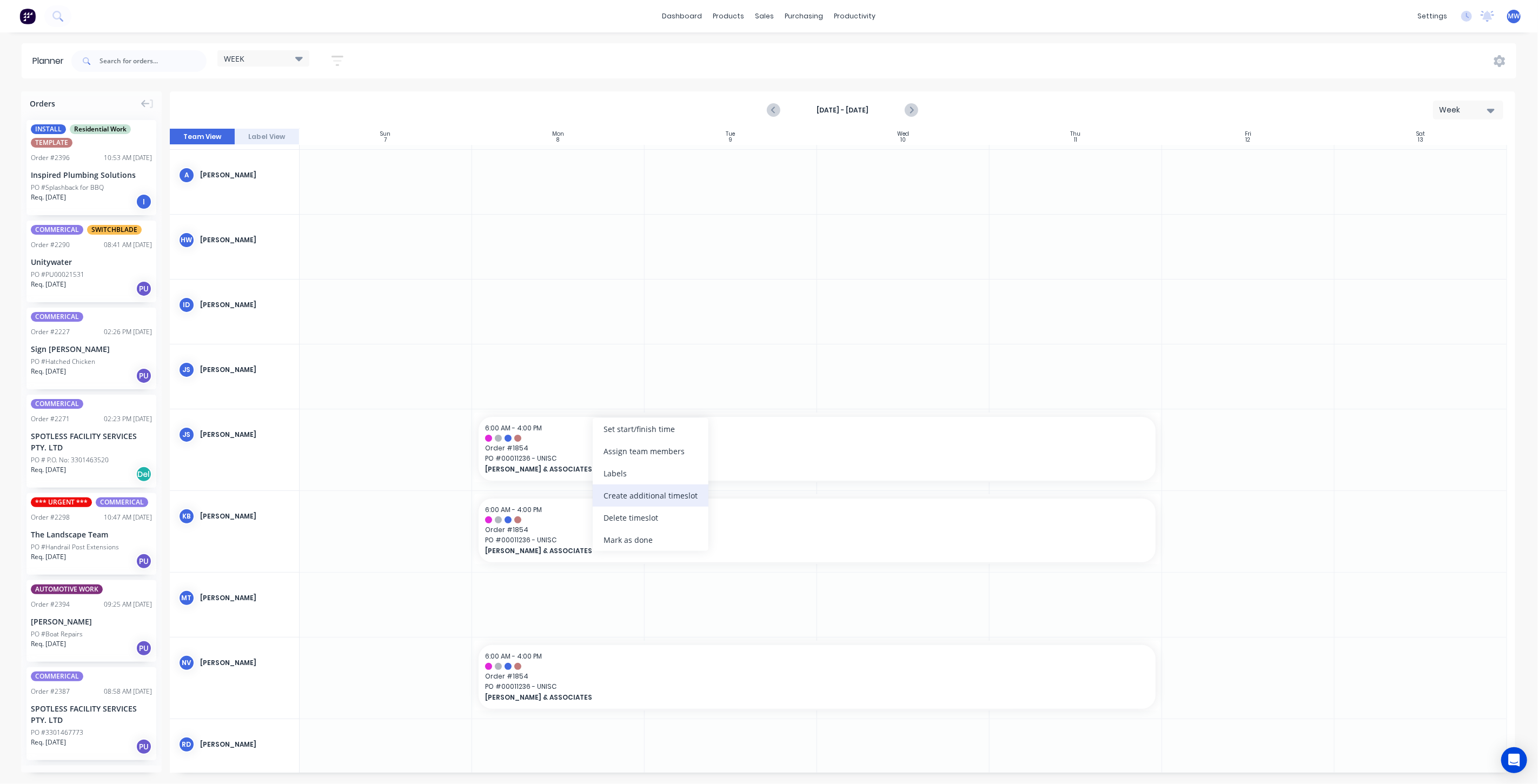
click at [668, 495] on div "Create additional timeslot" at bounding box center [651, 495] width 116 height 22
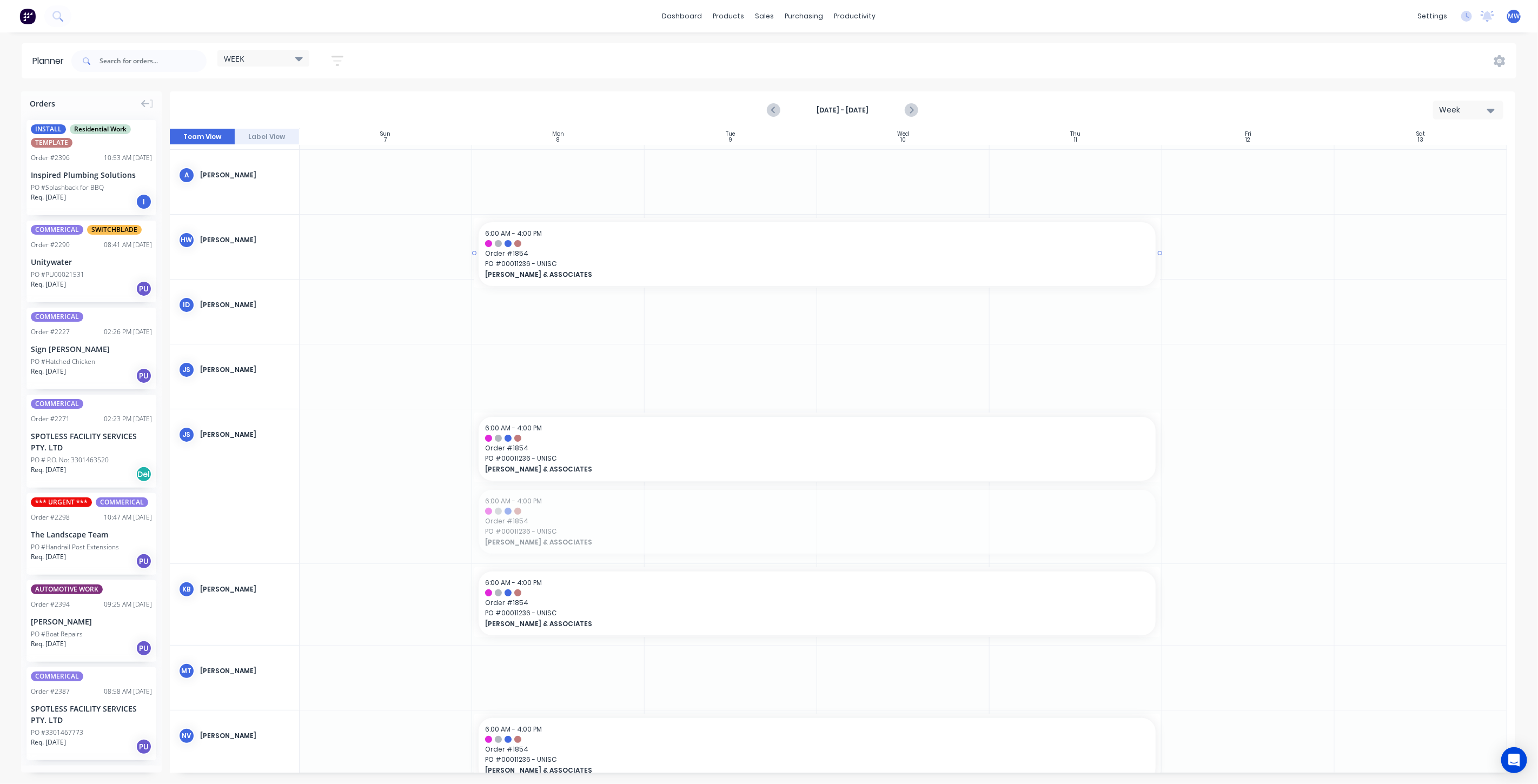
drag, startPoint x: 614, startPoint y: 506, endPoint x: 595, endPoint y: 273, distance: 233.8
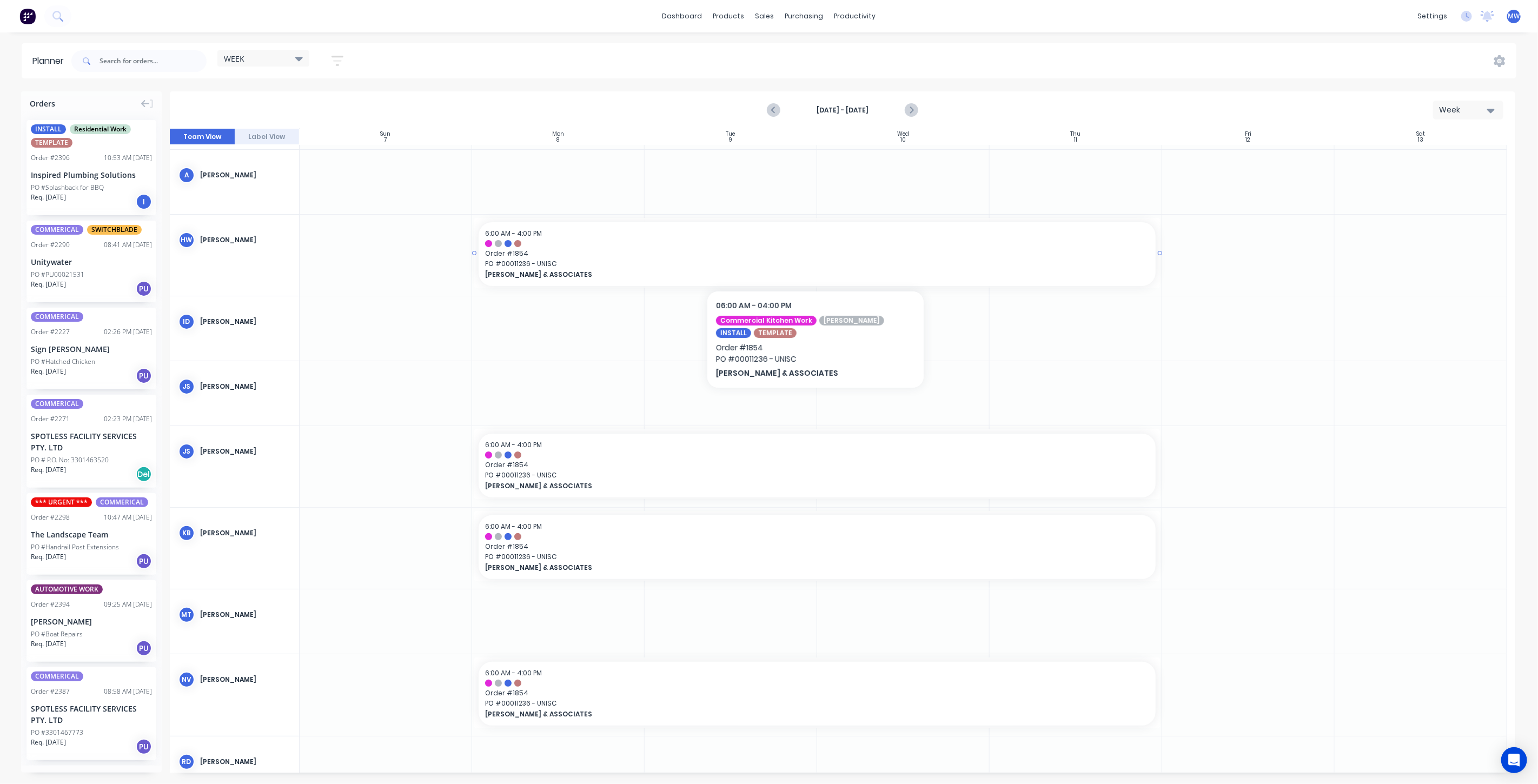
scroll to position [240, 0]
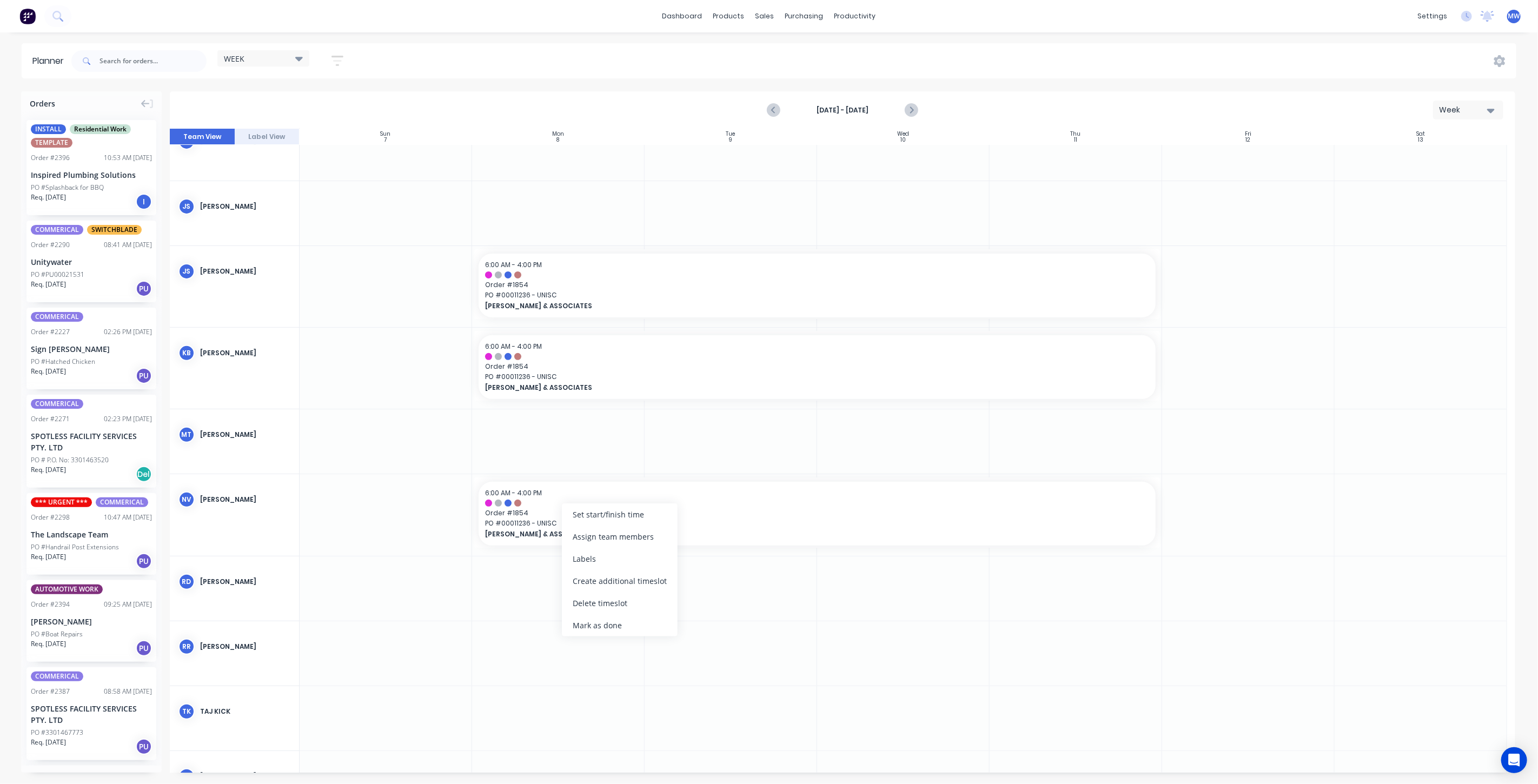
click at [611, 598] on div "Delete timeslot" at bounding box center [620, 603] width 116 height 22
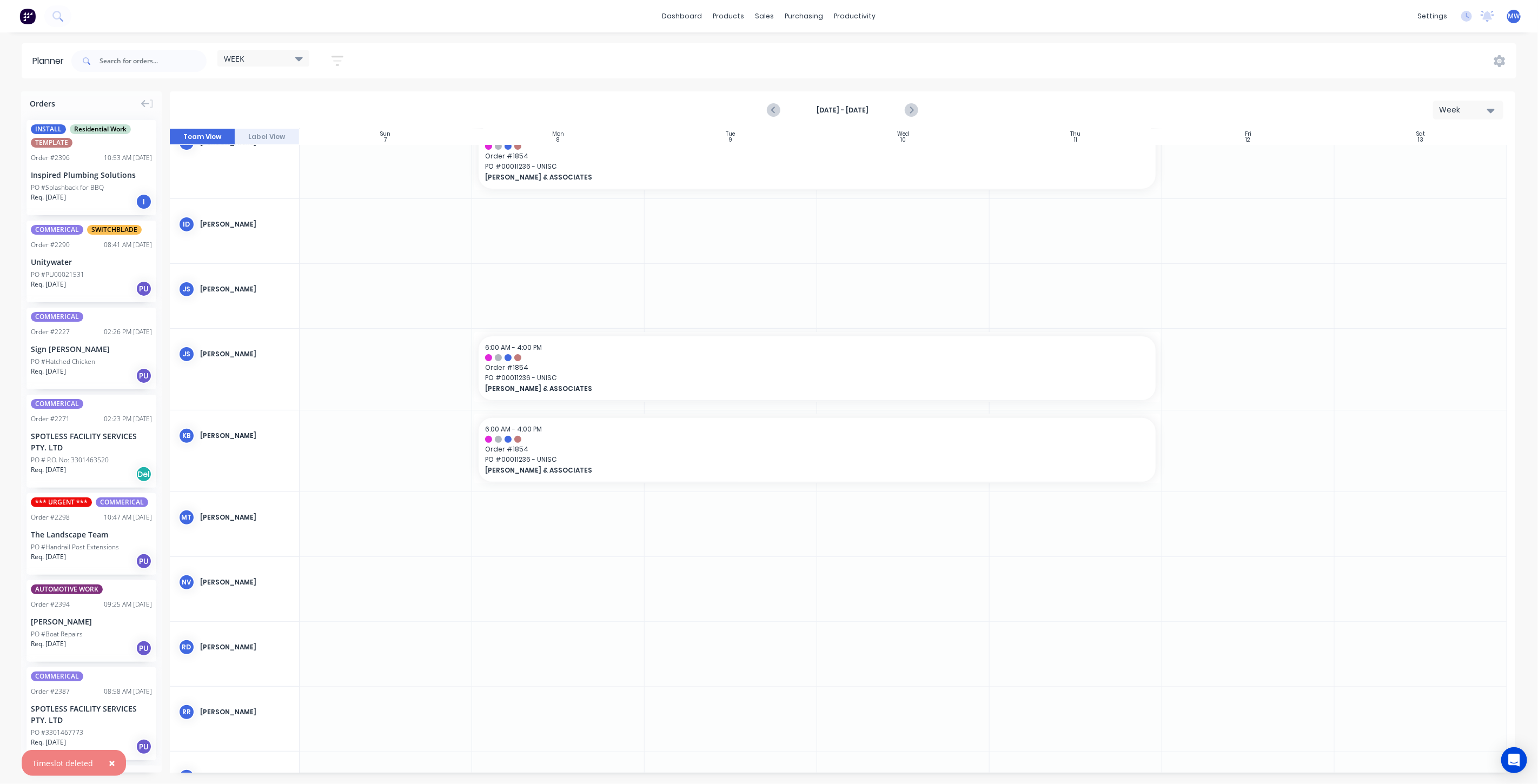
scroll to position [0, 0]
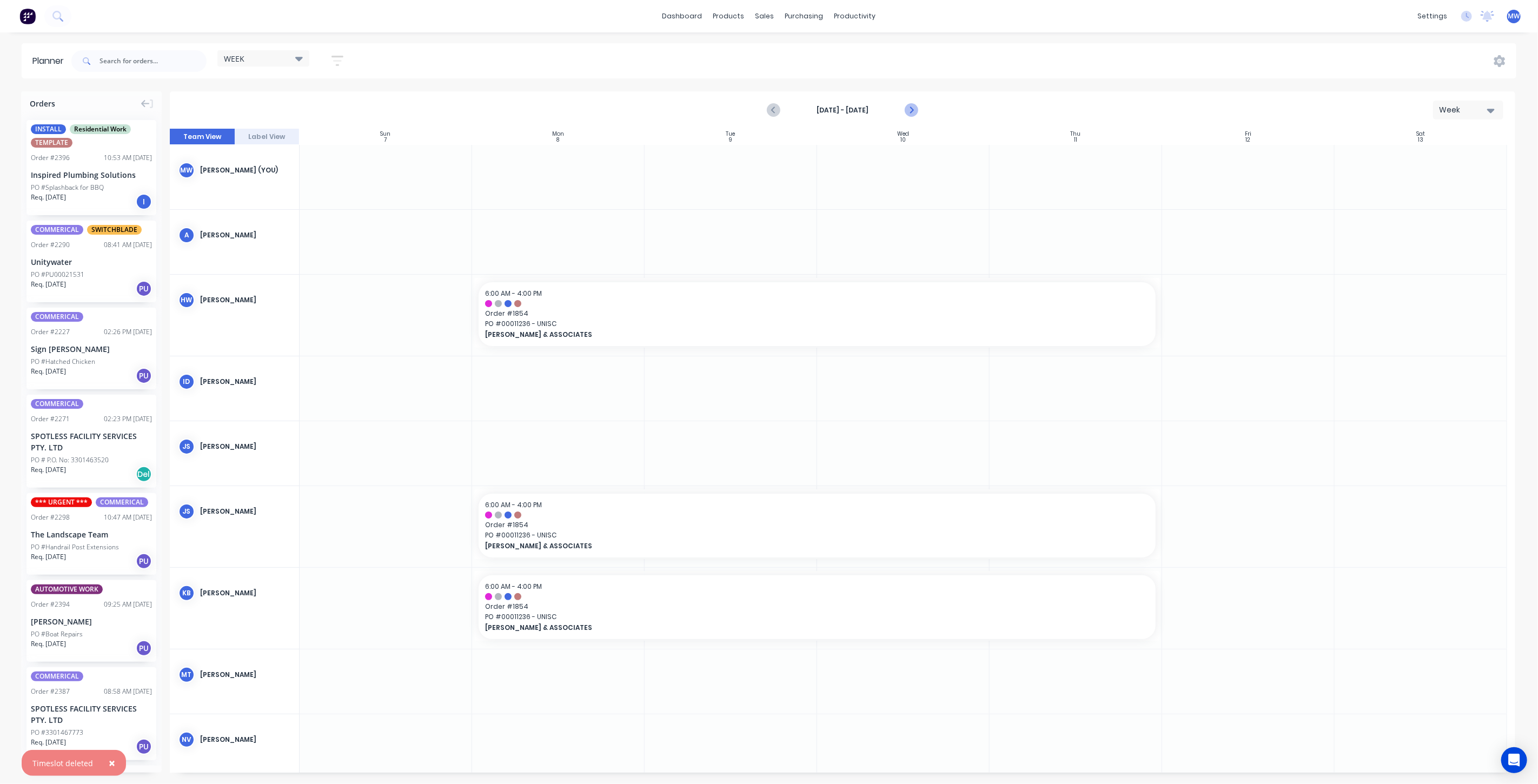
click at [912, 106] on icon "Next page" at bounding box center [910, 110] width 13 height 13
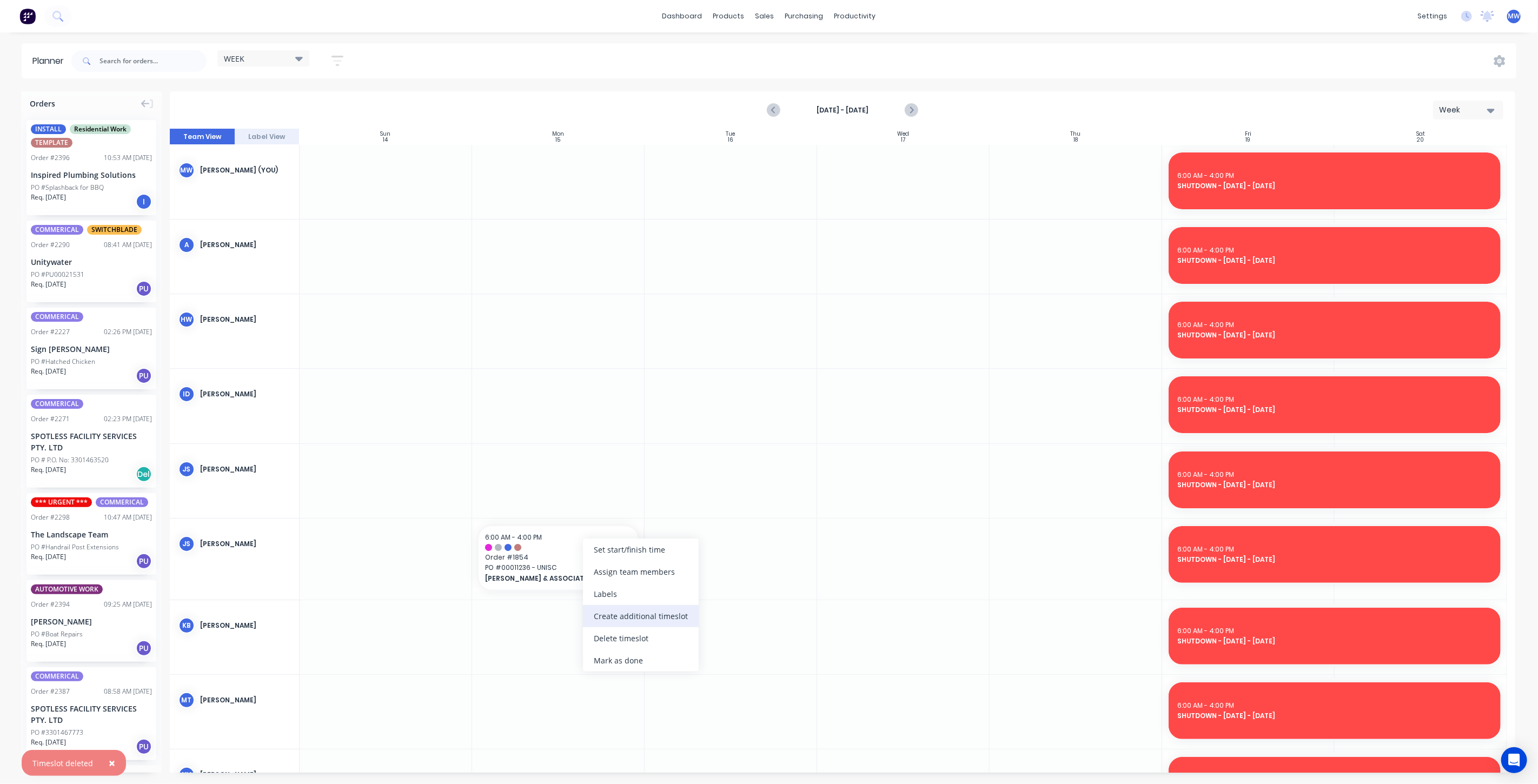
click at [655, 620] on div "Create additional timeslot" at bounding box center [641, 616] width 116 height 22
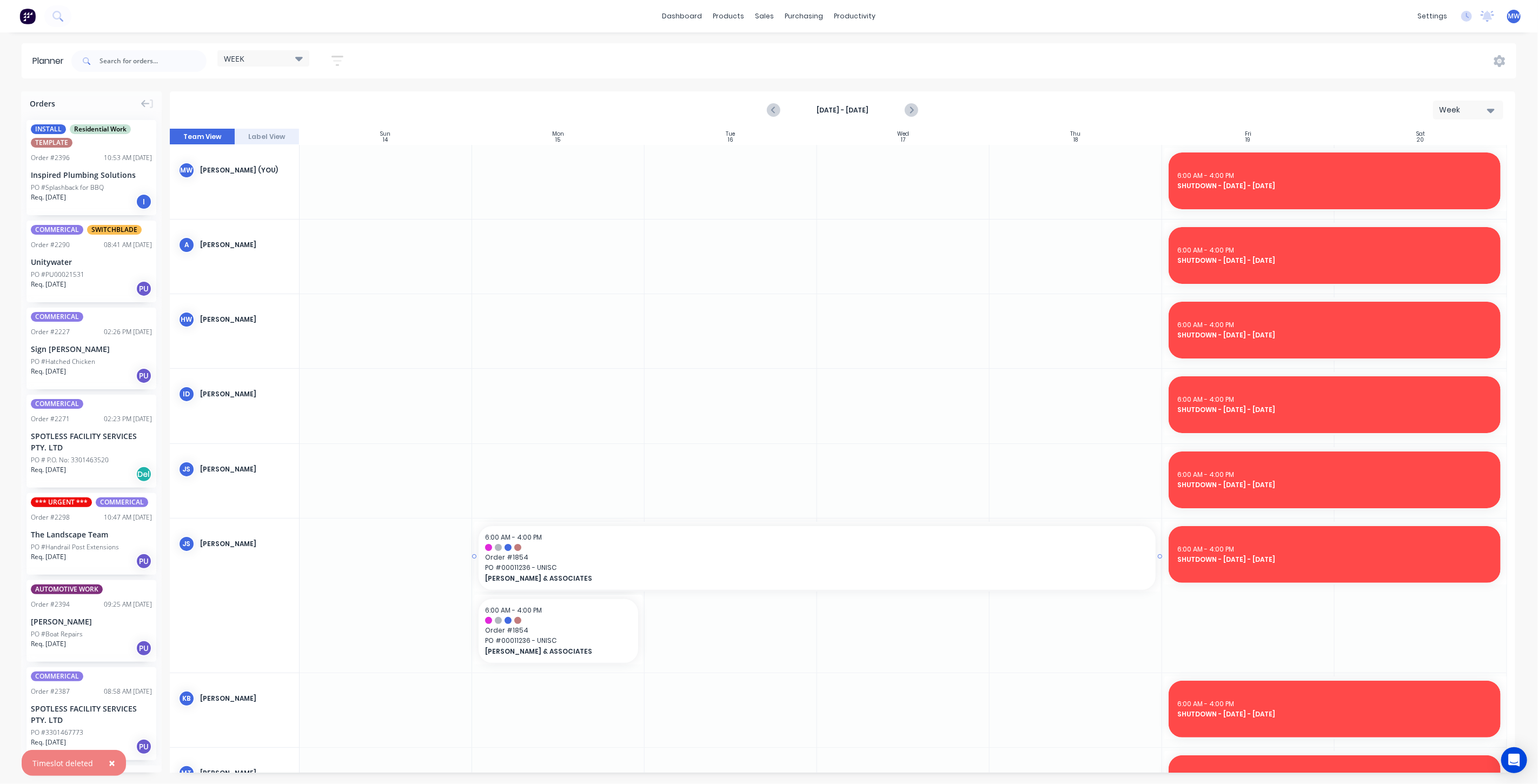
drag, startPoint x: 654, startPoint y: 556, endPoint x: 1040, endPoint y: 583, distance: 386.9
drag, startPoint x: 586, startPoint y: 622, endPoint x: 602, endPoint y: 352, distance: 270.5
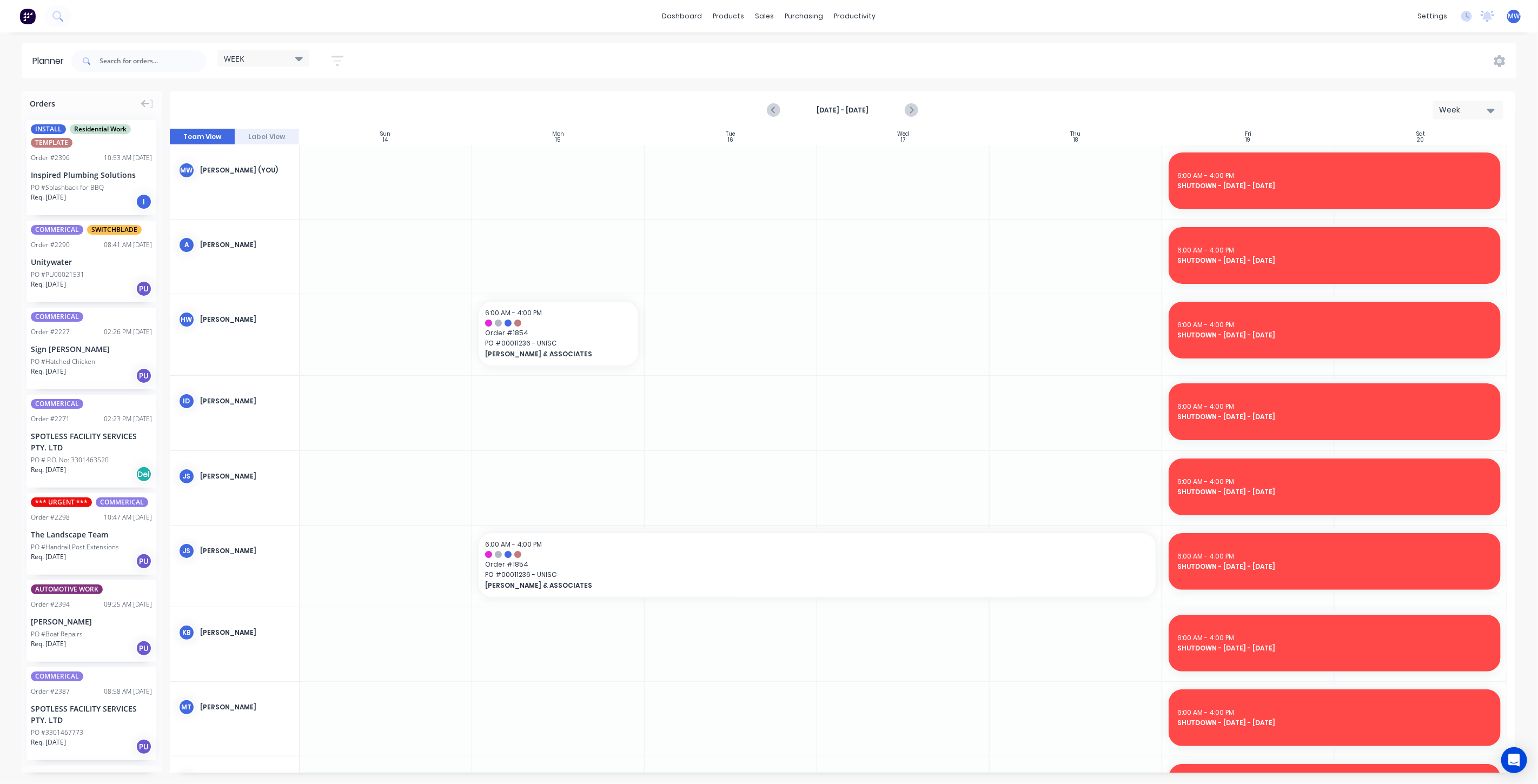
drag, startPoint x: 641, startPoint y: 335, endPoint x: 867, endPoint y: 347, distance: 226.3
drag, startPoint x: 640, startPoint y: 331, endPoint x: 1004, endPoint y: 340, distance: 364.1
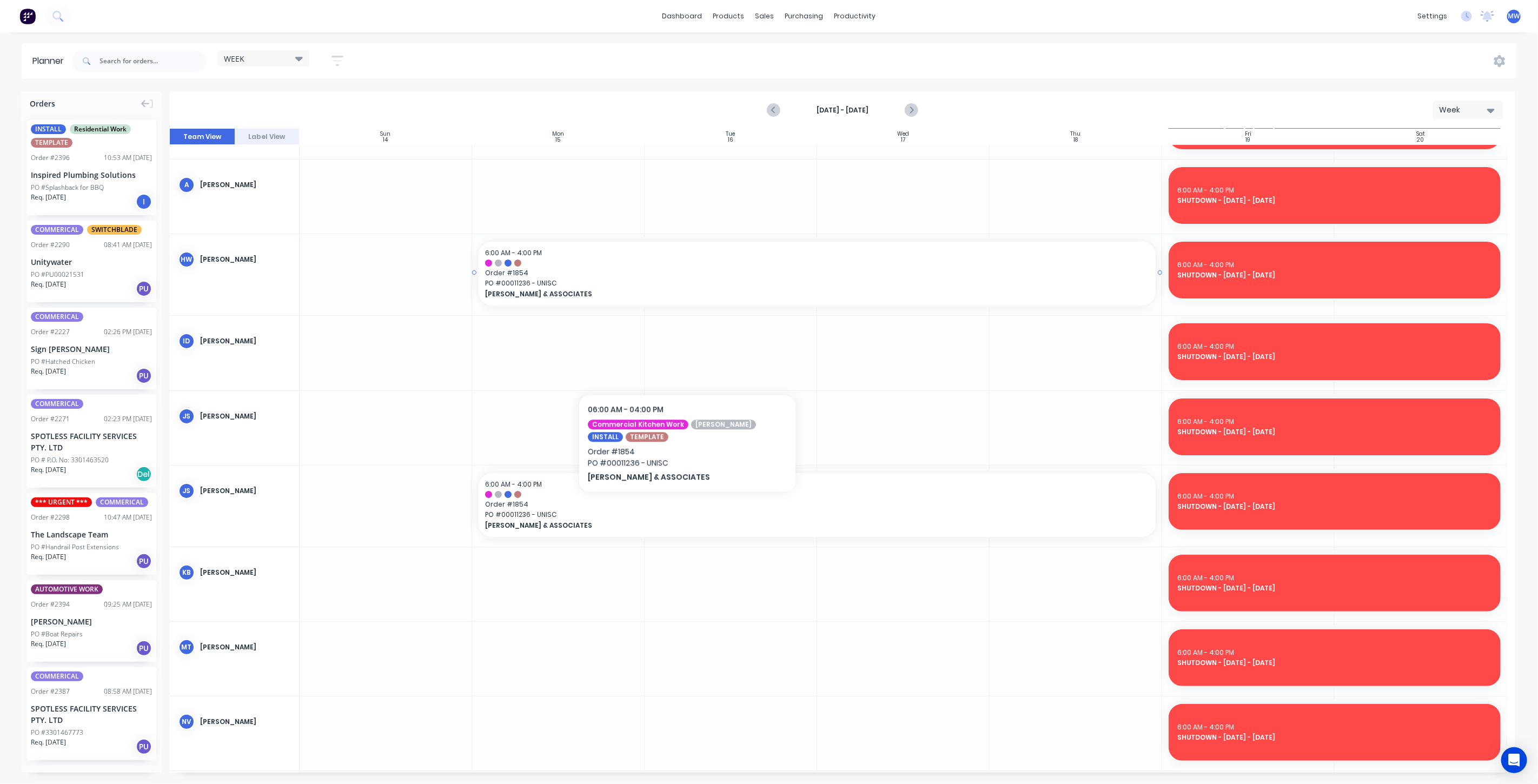
scroll to position [180, 0]
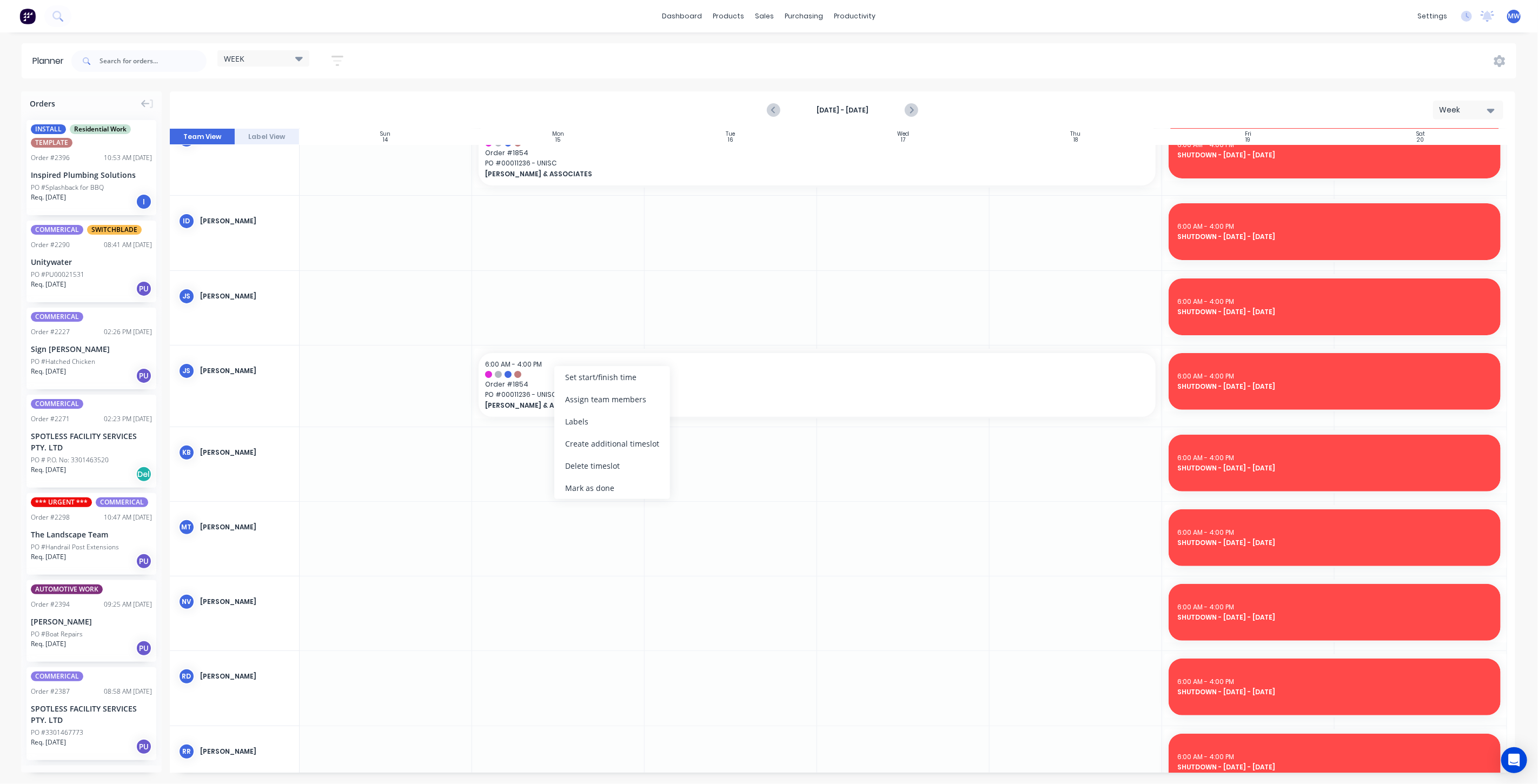
click at [617, 444] on div "Create additional timeslot" at bounding box center [613, 443] width 116 height 22
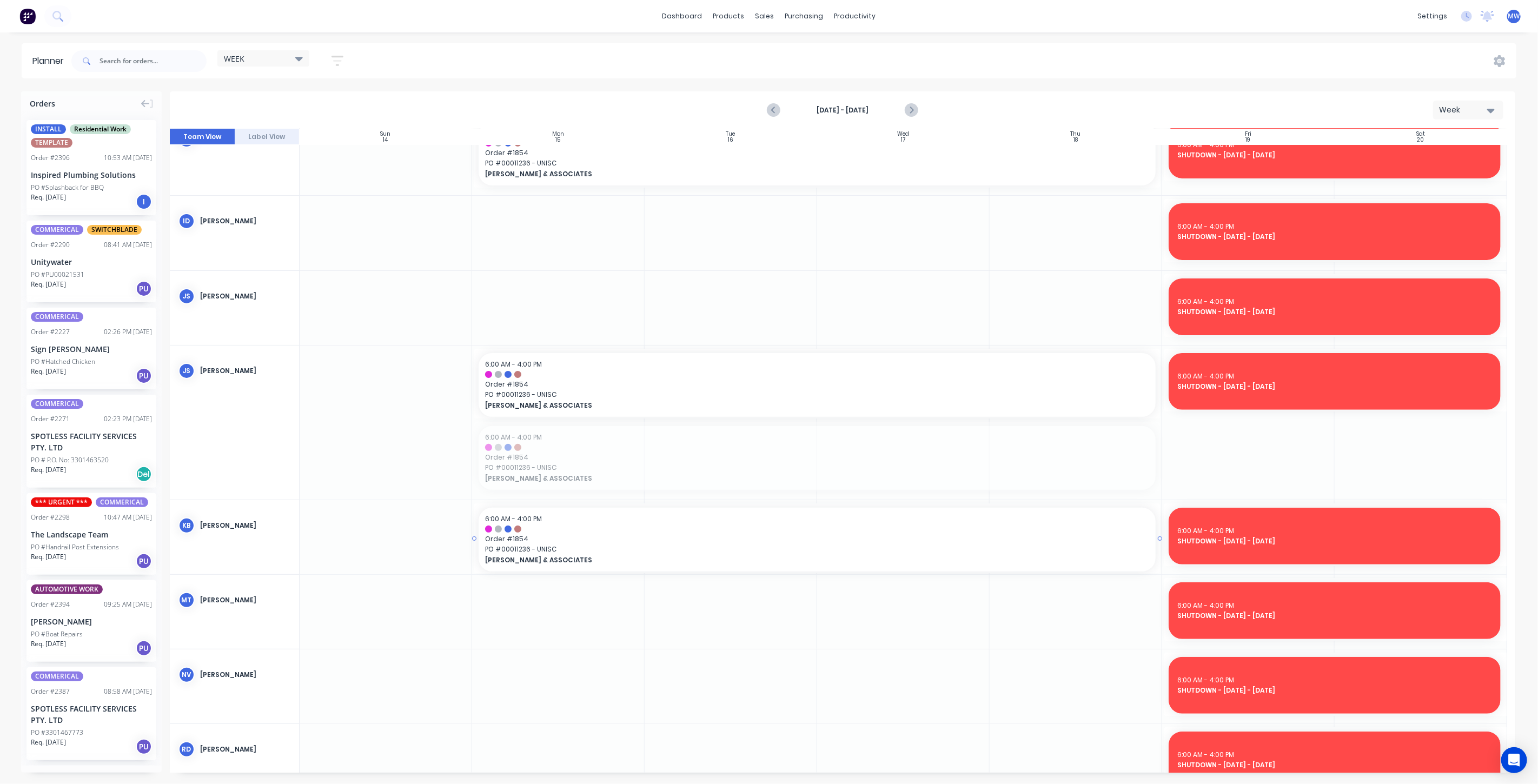
drag, startPoint x: 576, startPoint y: 464, endPoint x: 571, endPoint y: 556, distance: 92.1
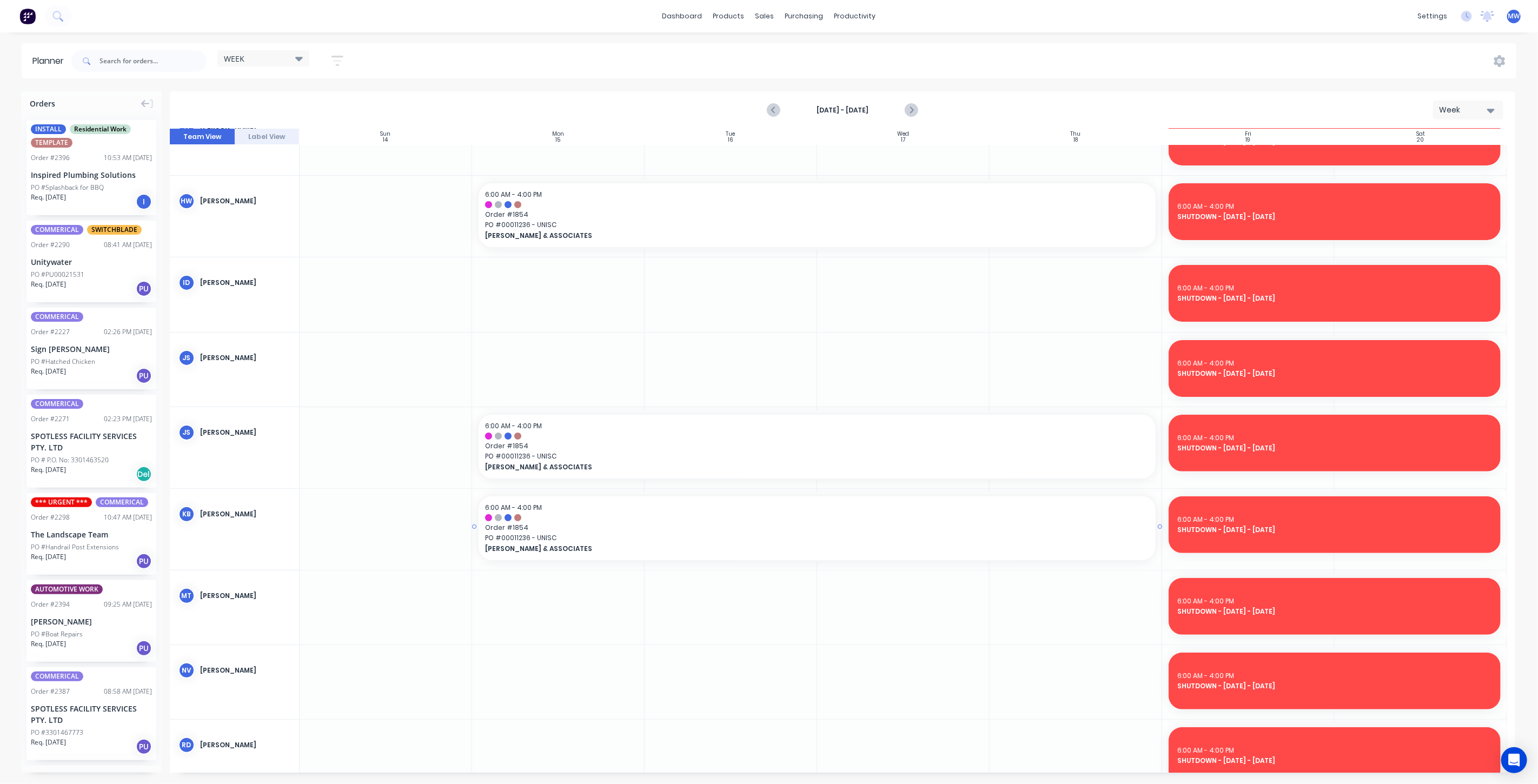
scroll to position [0, 0]
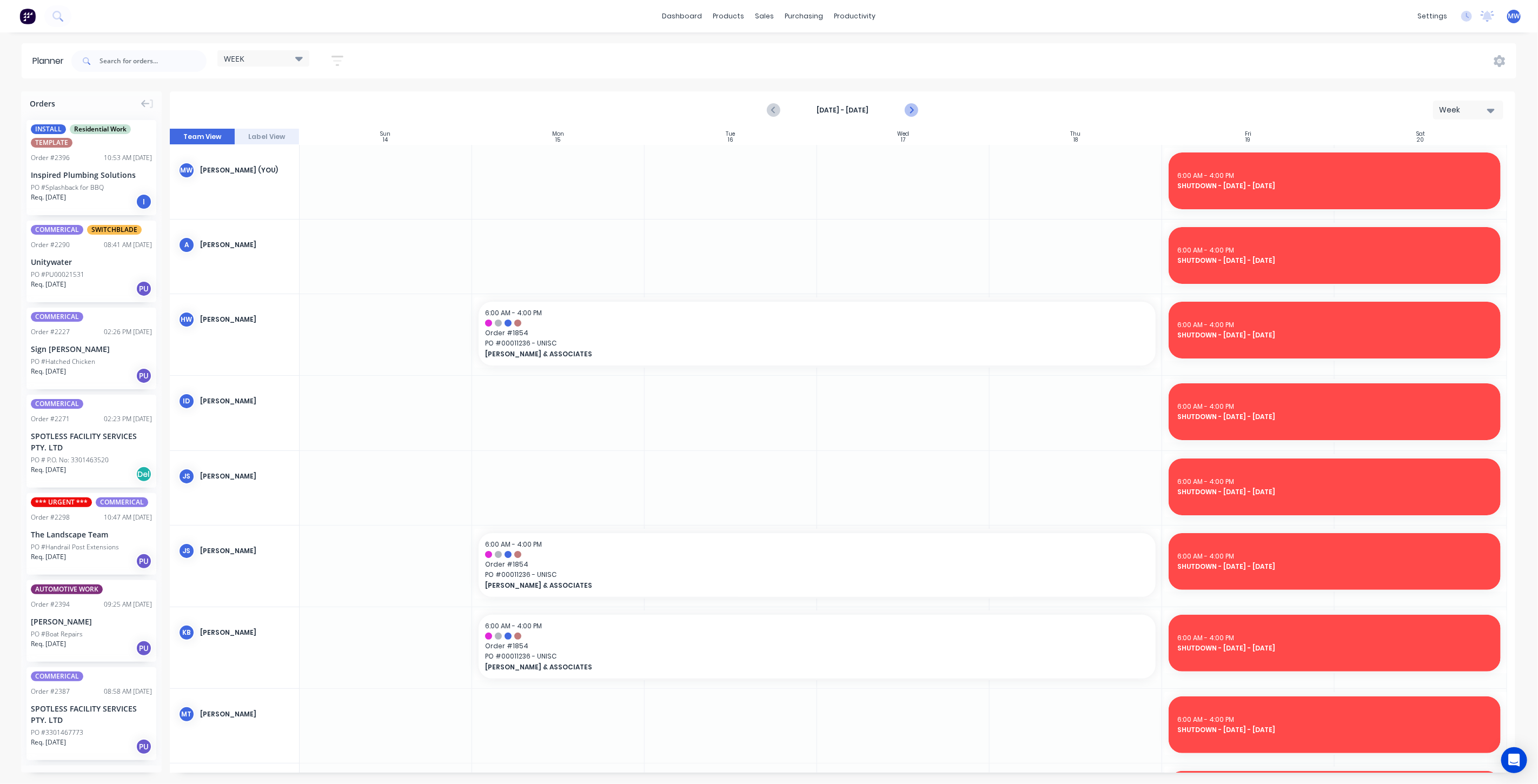
click at [912, 108] on icon "Next page" at bounding box center [911, 110] width 5 height 8
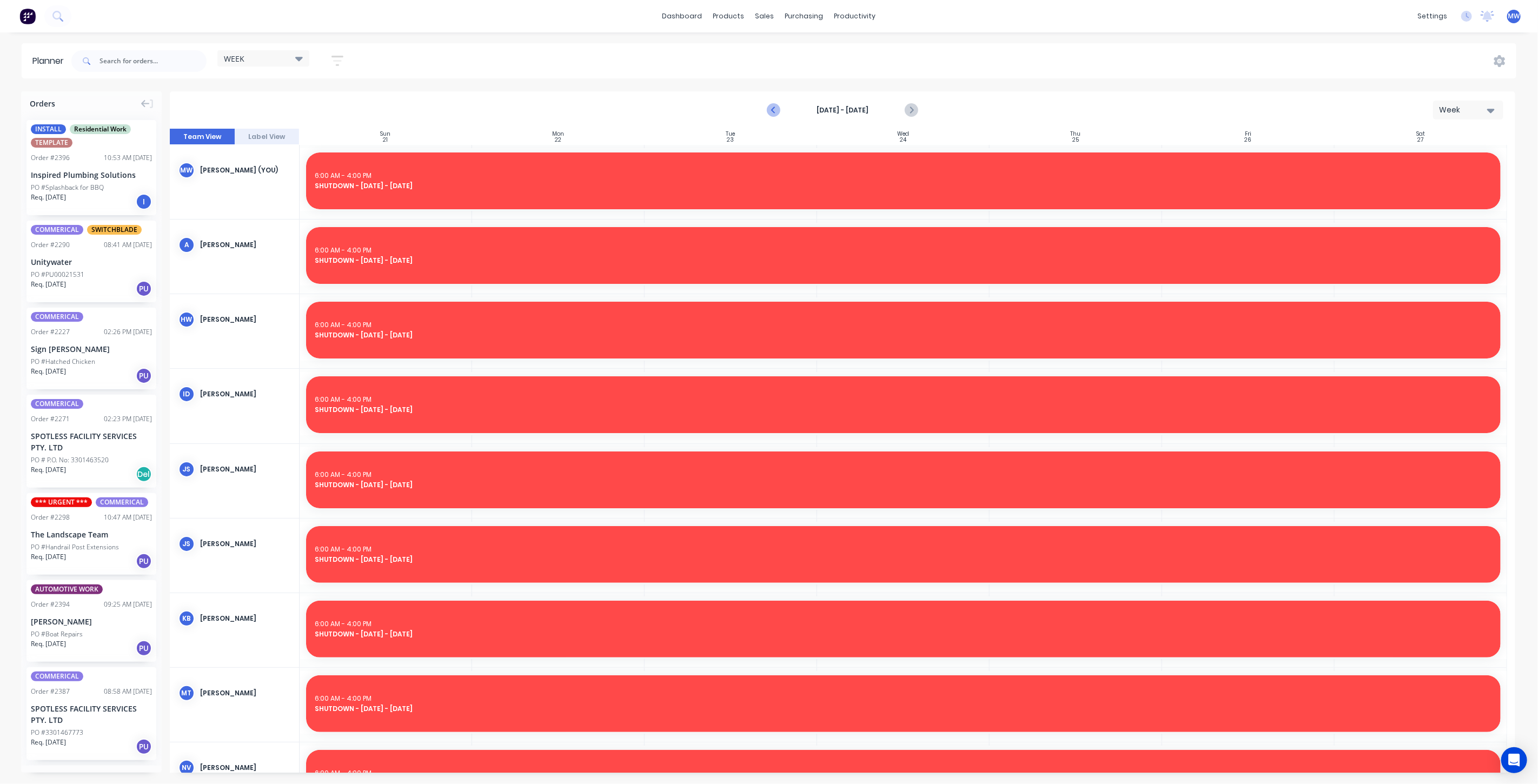
click at [770, 109] on icon "Previous page" at bounding box center [774, 110] width 13 height 13
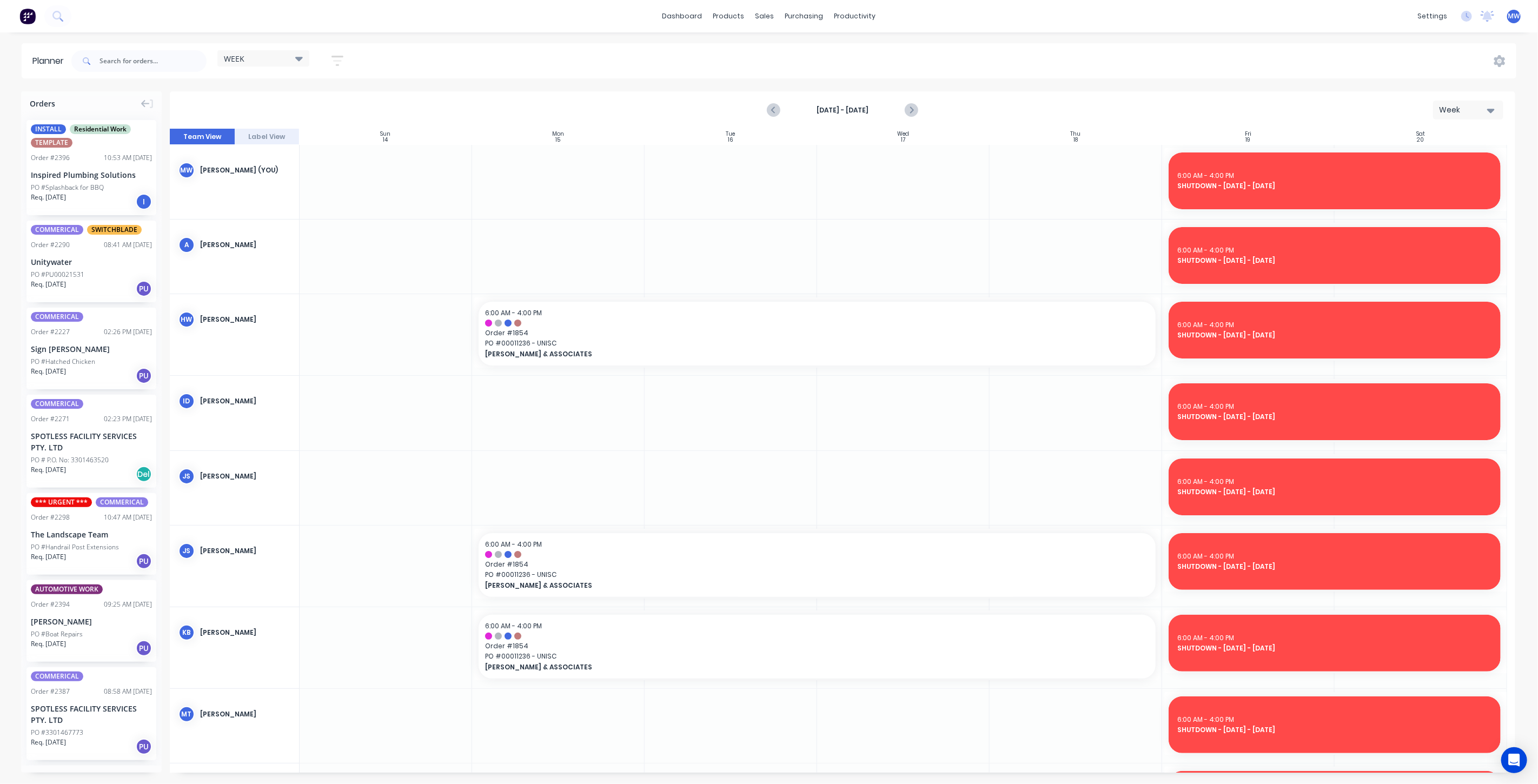
click at [774, 111] on icon "Previous page" at bounding box center [774, 110] width 5 height 8
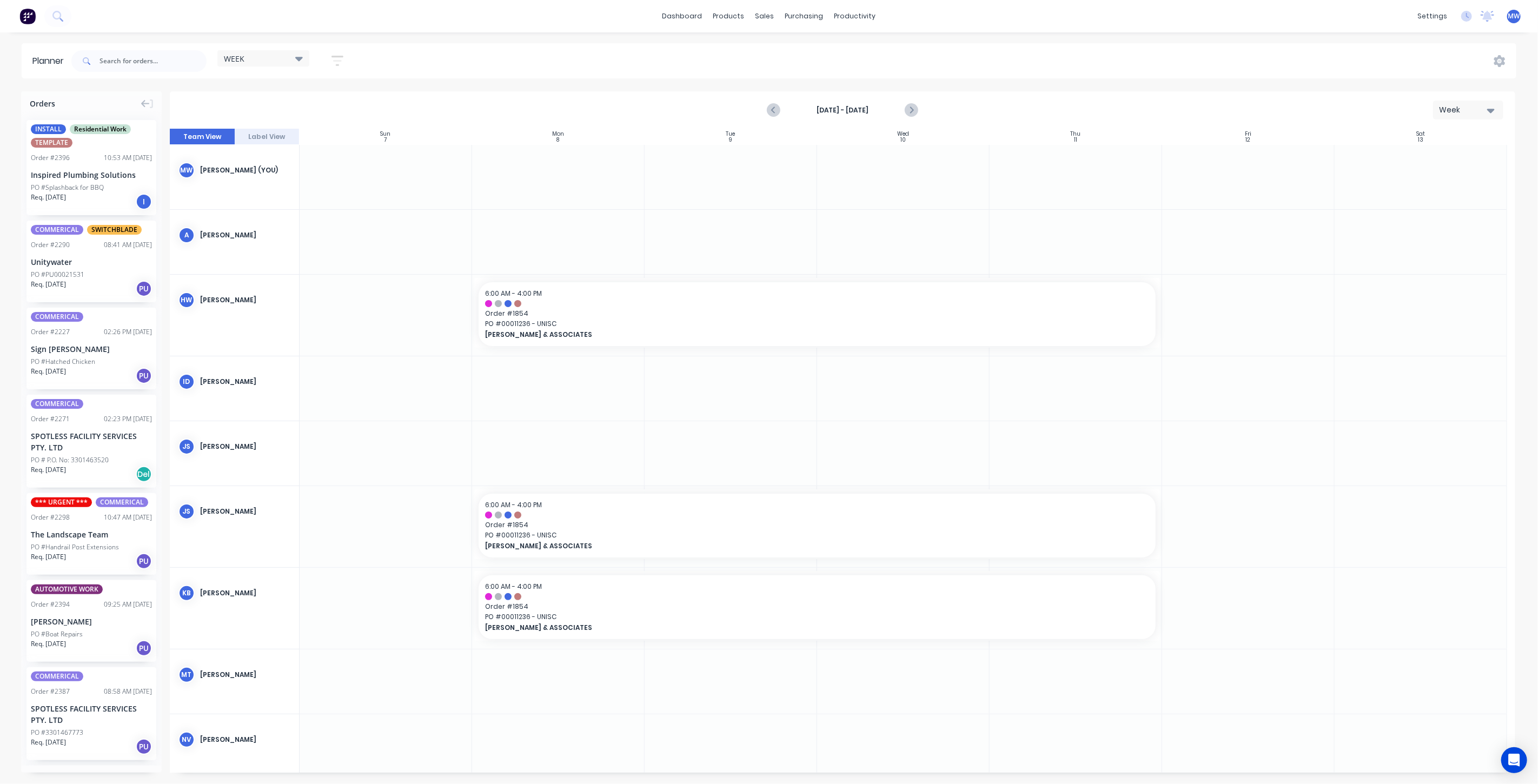
click at [774, 111] on icon "Previous page" at bounding box center [774, 110] width 5 height 8
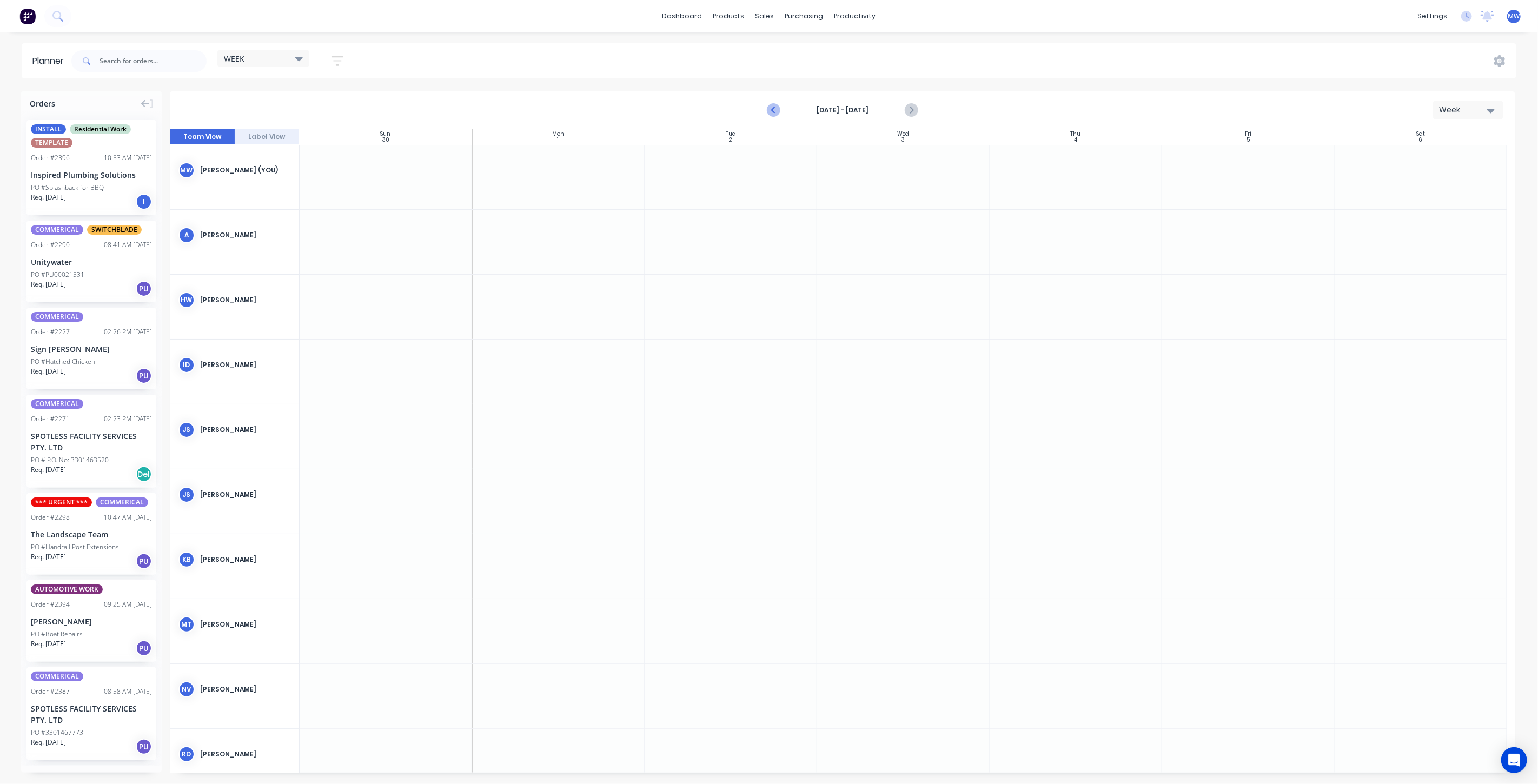
click at [774, 111] on icon "Previous page" at bounding box center [774, 110] width 13 height 13
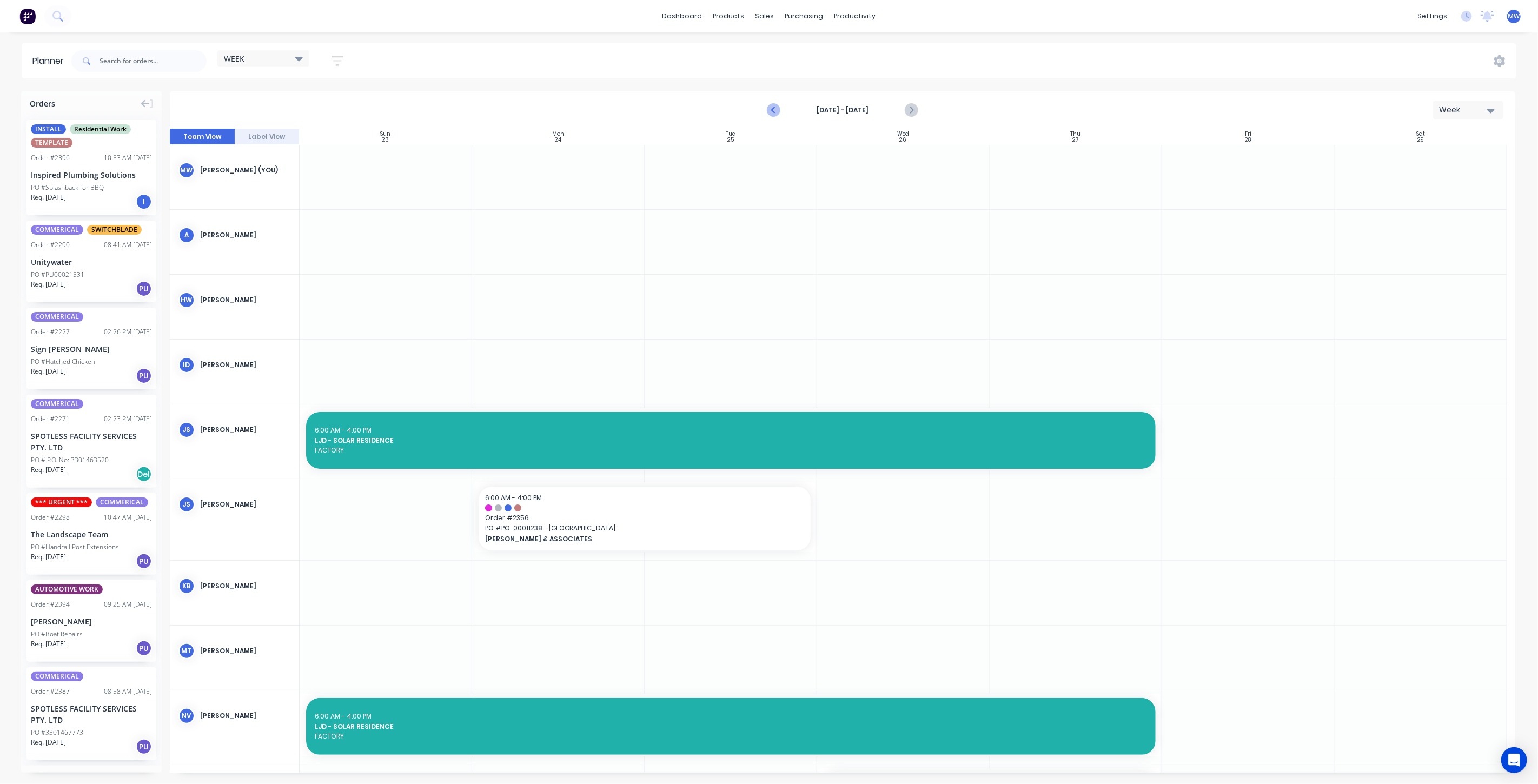
click at [774, 111] on icon "Previous page" at bounding box center [774, 110] width 13 height 13
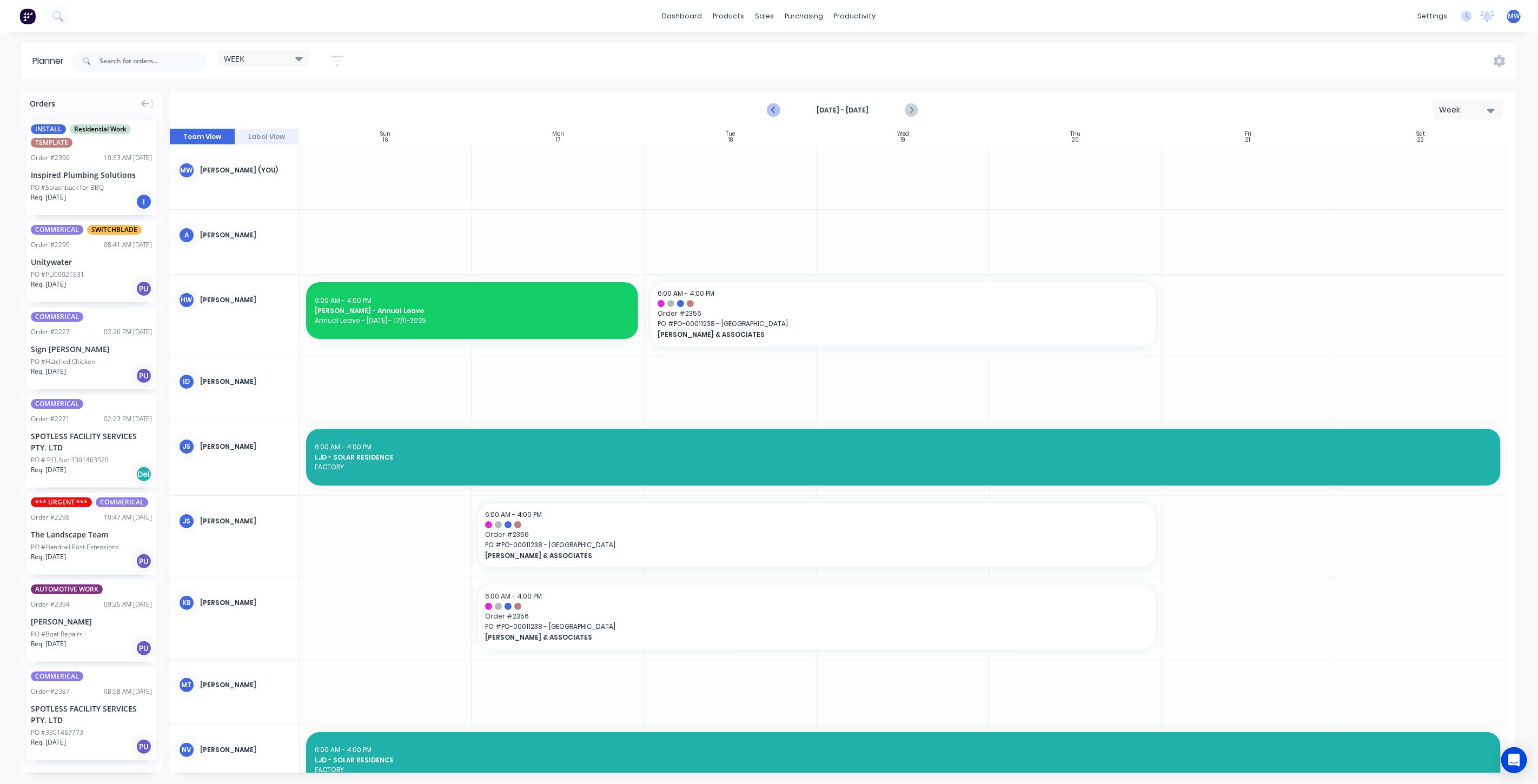
click at [774, 111] on icon "Previous page" at bounding box center [774, 110] width 13 height 13
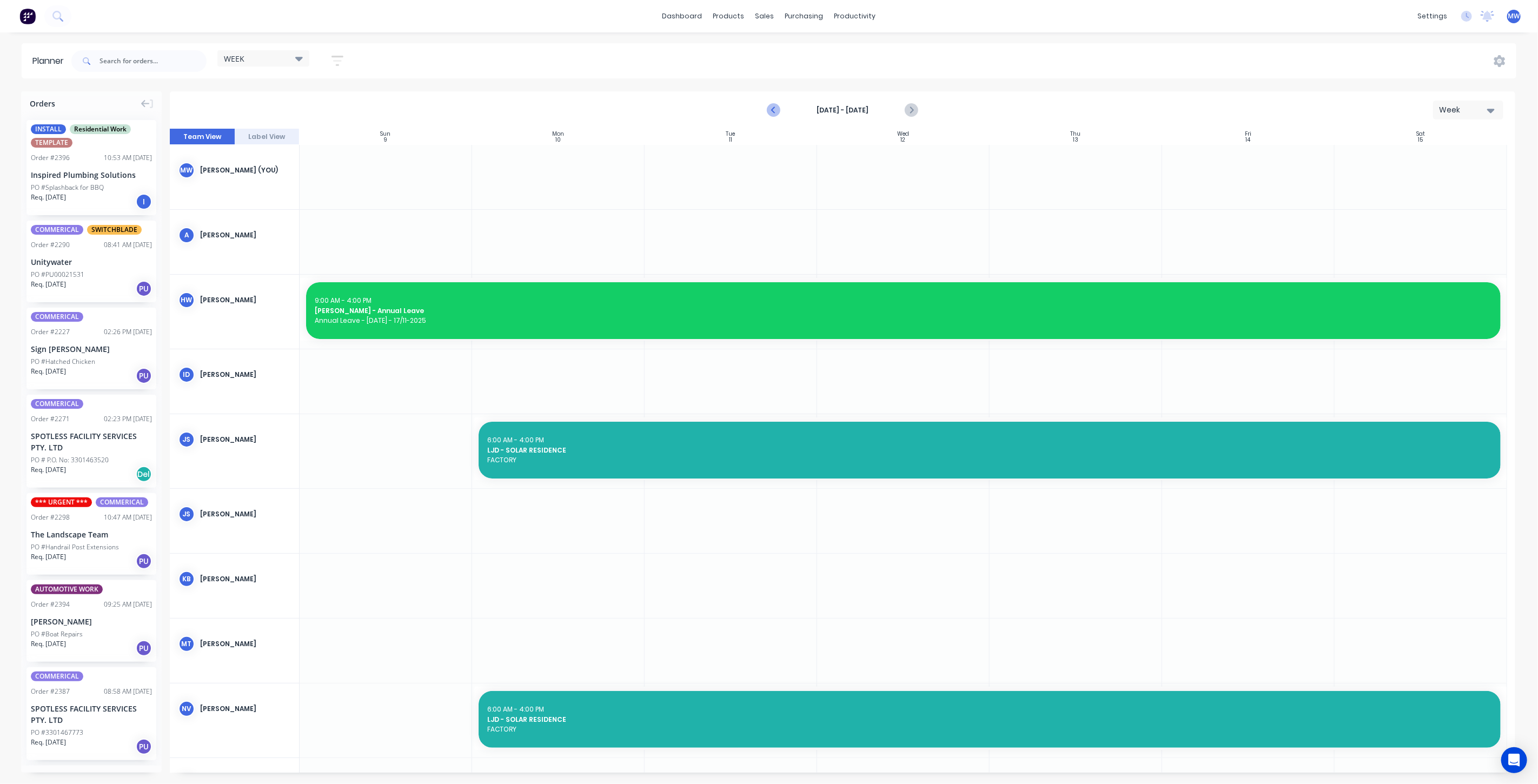
click at [774, 111] on icon "Previous page" at bounding box center [774, 110] width 13 height 13
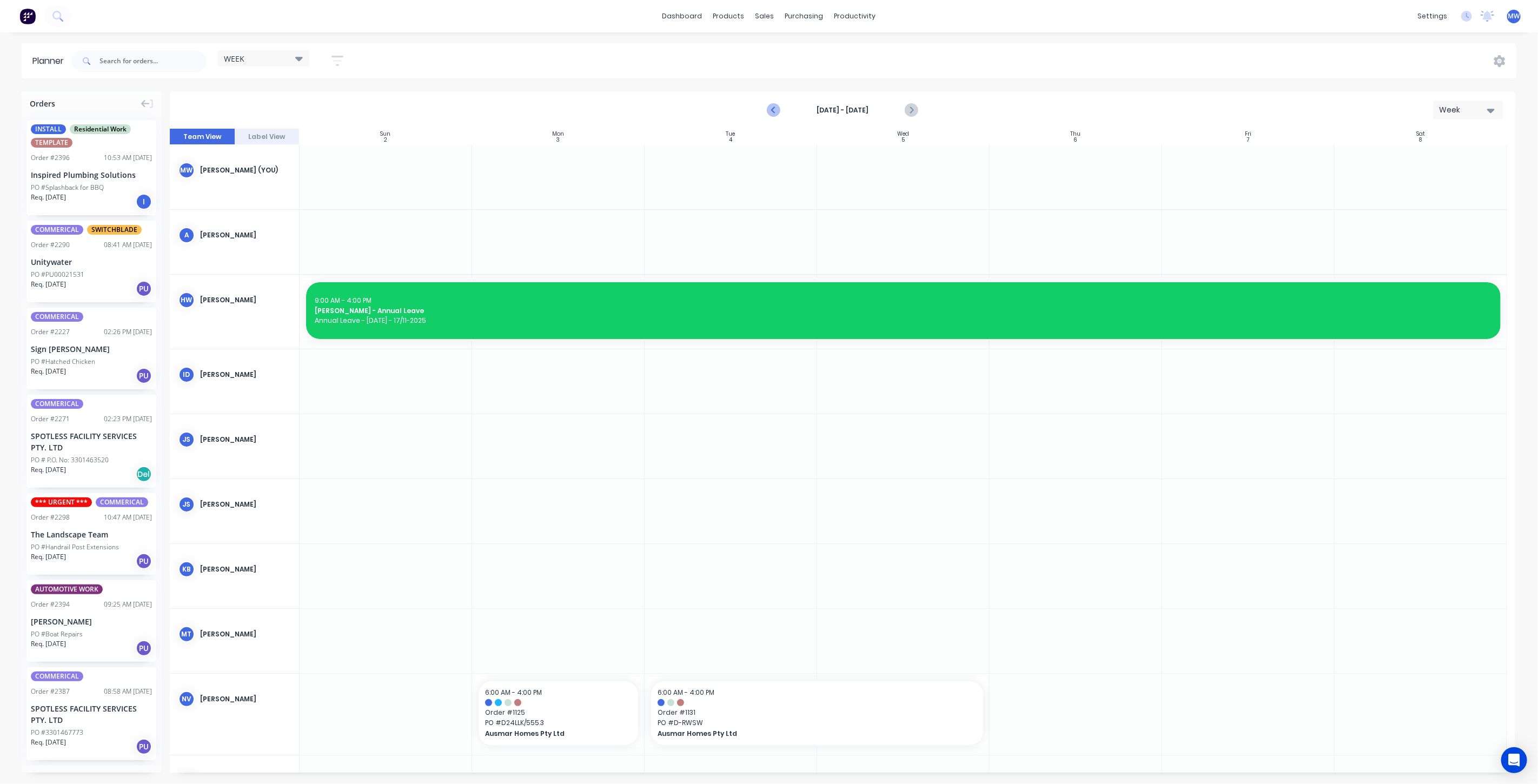
click at [774, 111] on icon "Previous page" at bounding box center [774, 110] width 13 height 13
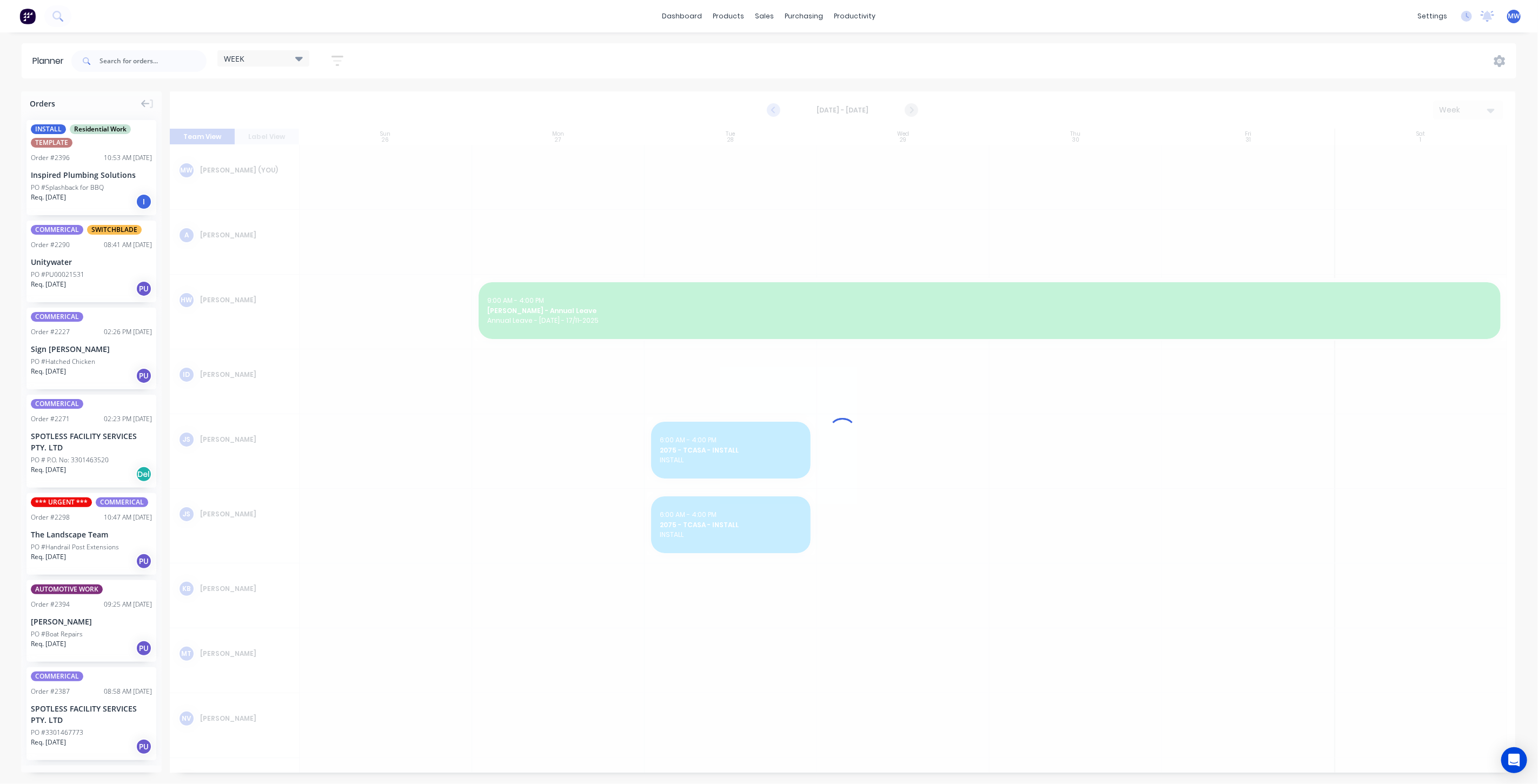
click at [774, 111] on icon "Previous page" at bounding box center [774, 110] width 13 height 13
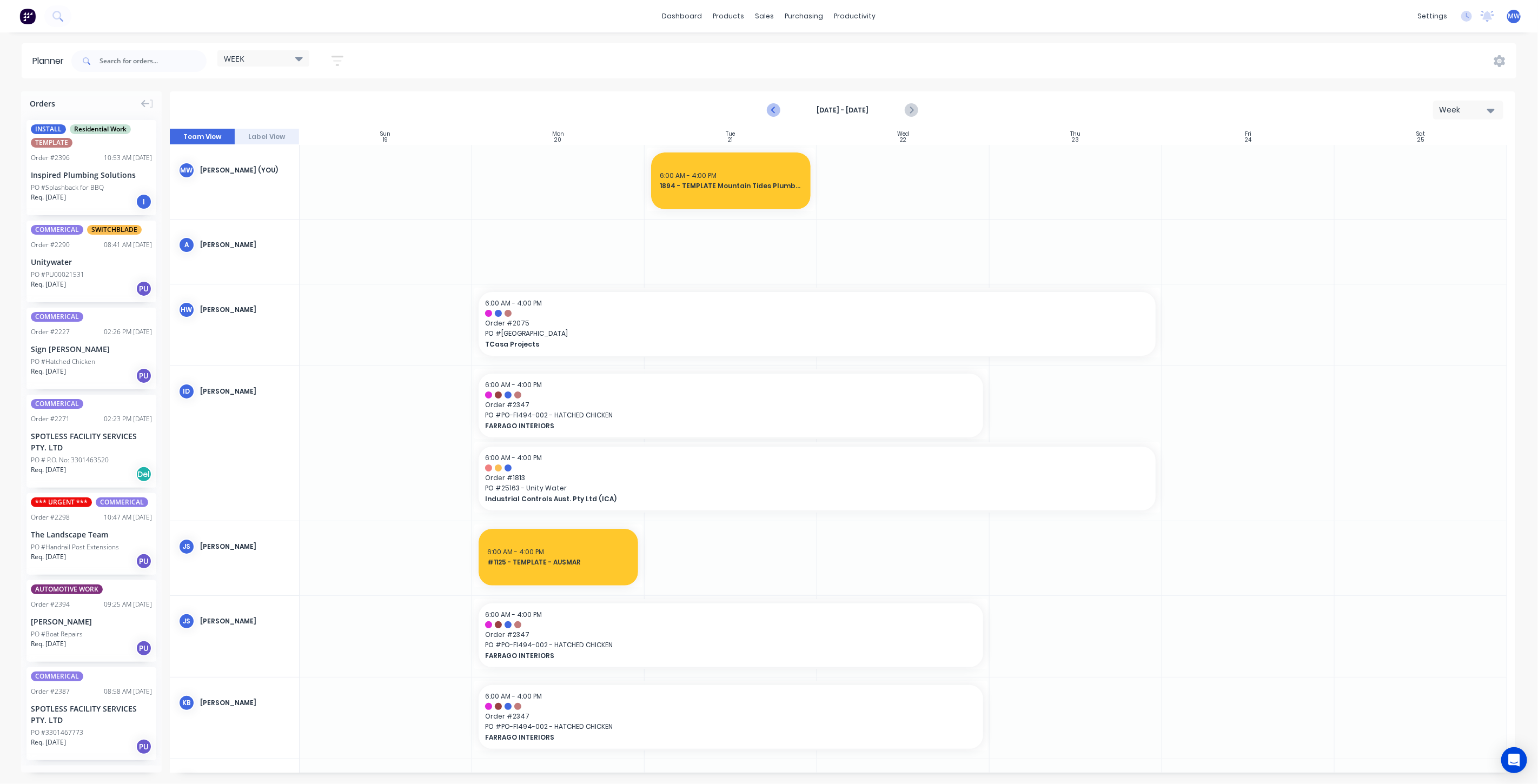
click at [774, 111] on icon "Previous page" at bounding box center [774, 110] width 13 height 13
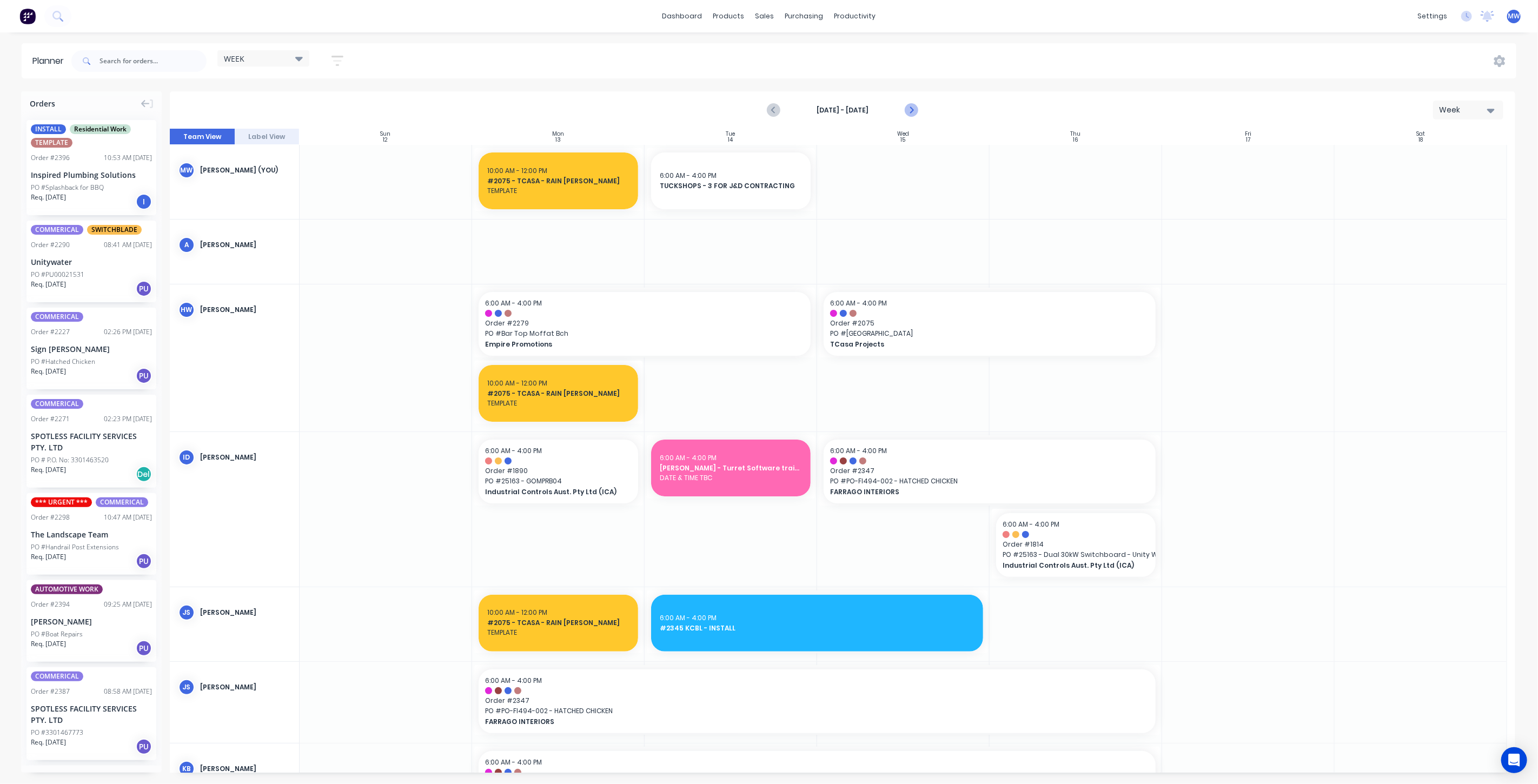
click at [915, 107] on icon "Next page" at bounding box center [910, 110] width 13 height 13
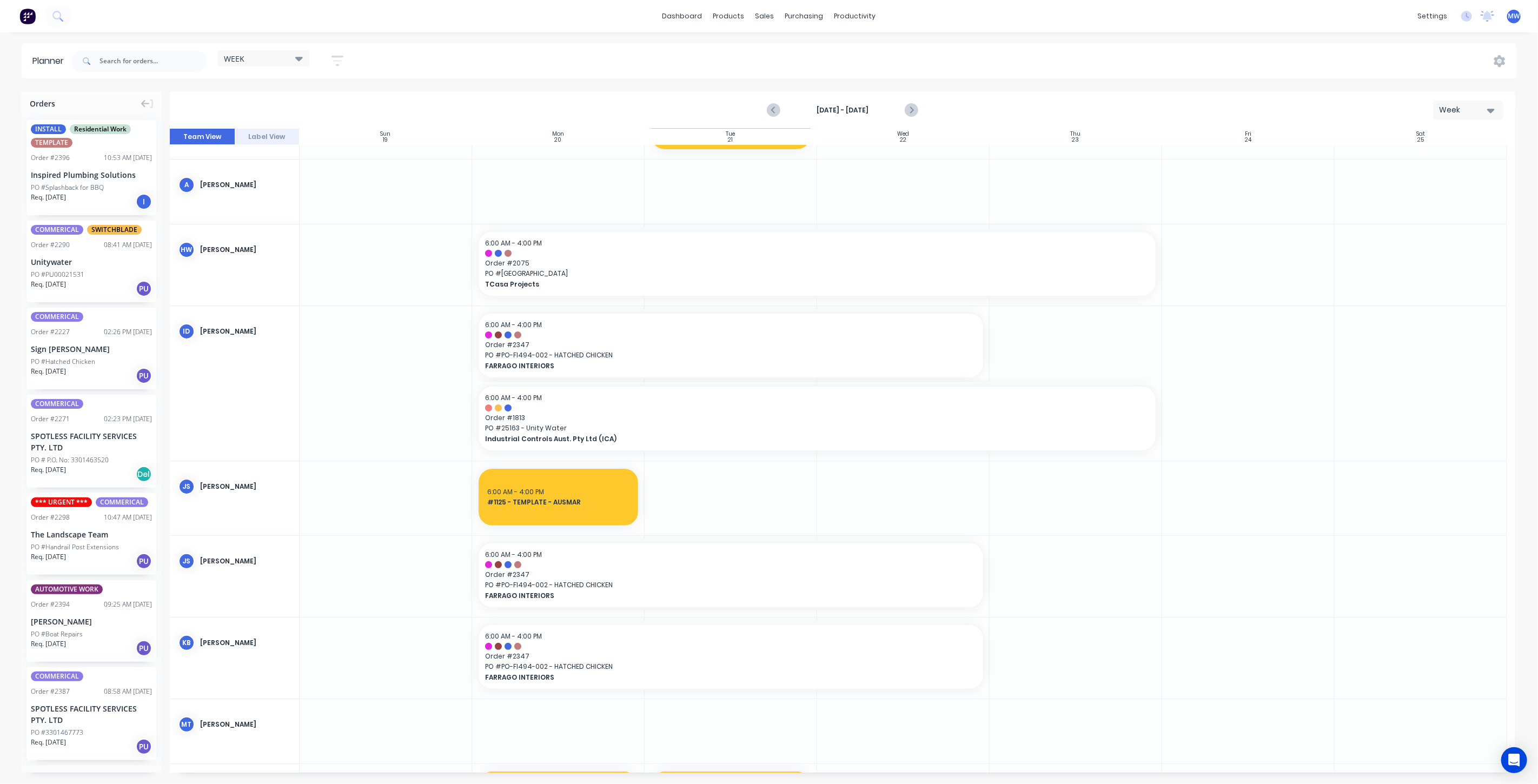
scroll to position [120, 0]
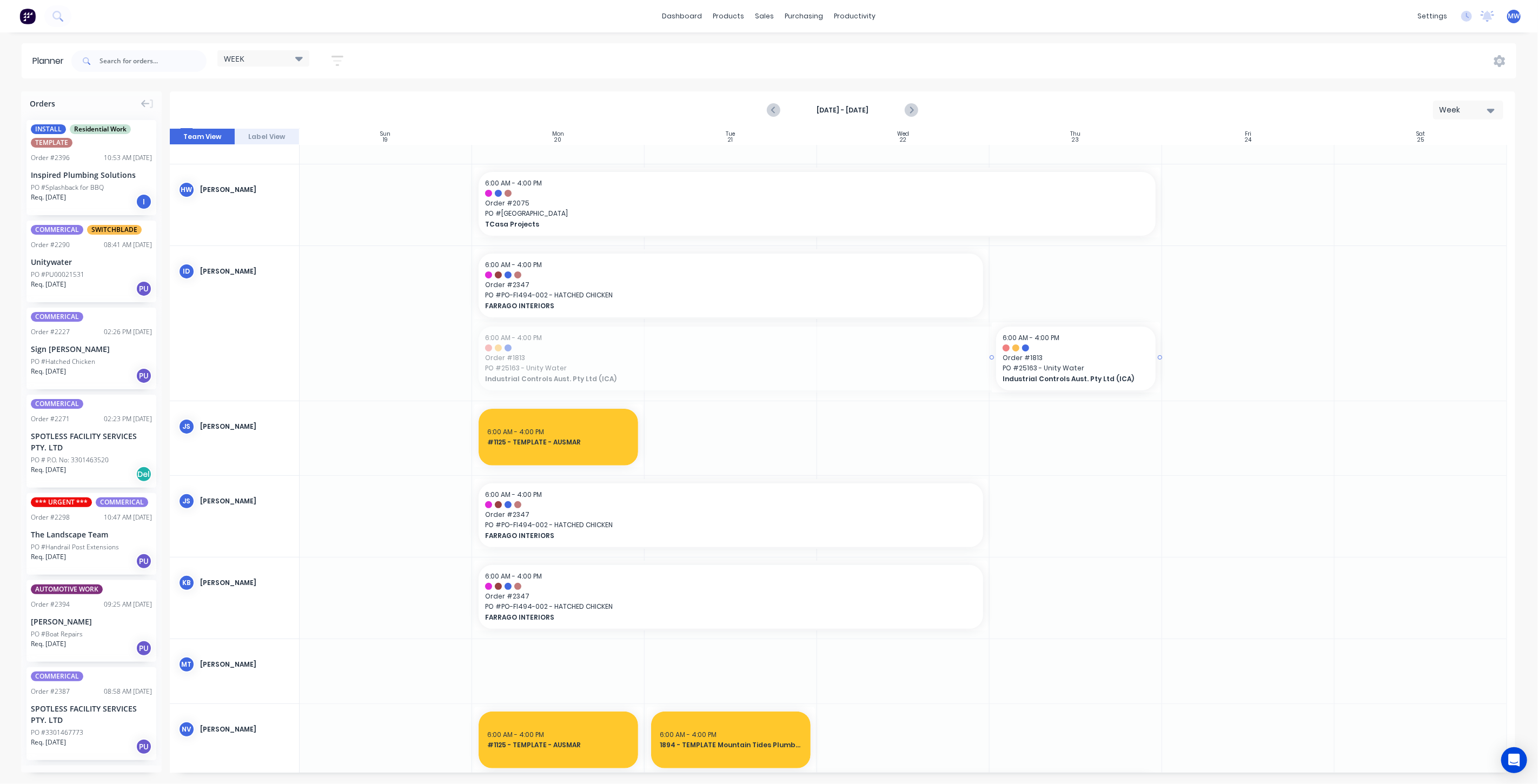
drag, startPoint x: 474, startPoint y: 356, endPoint x: 1097, endPoint y: 329, distance: 623.6
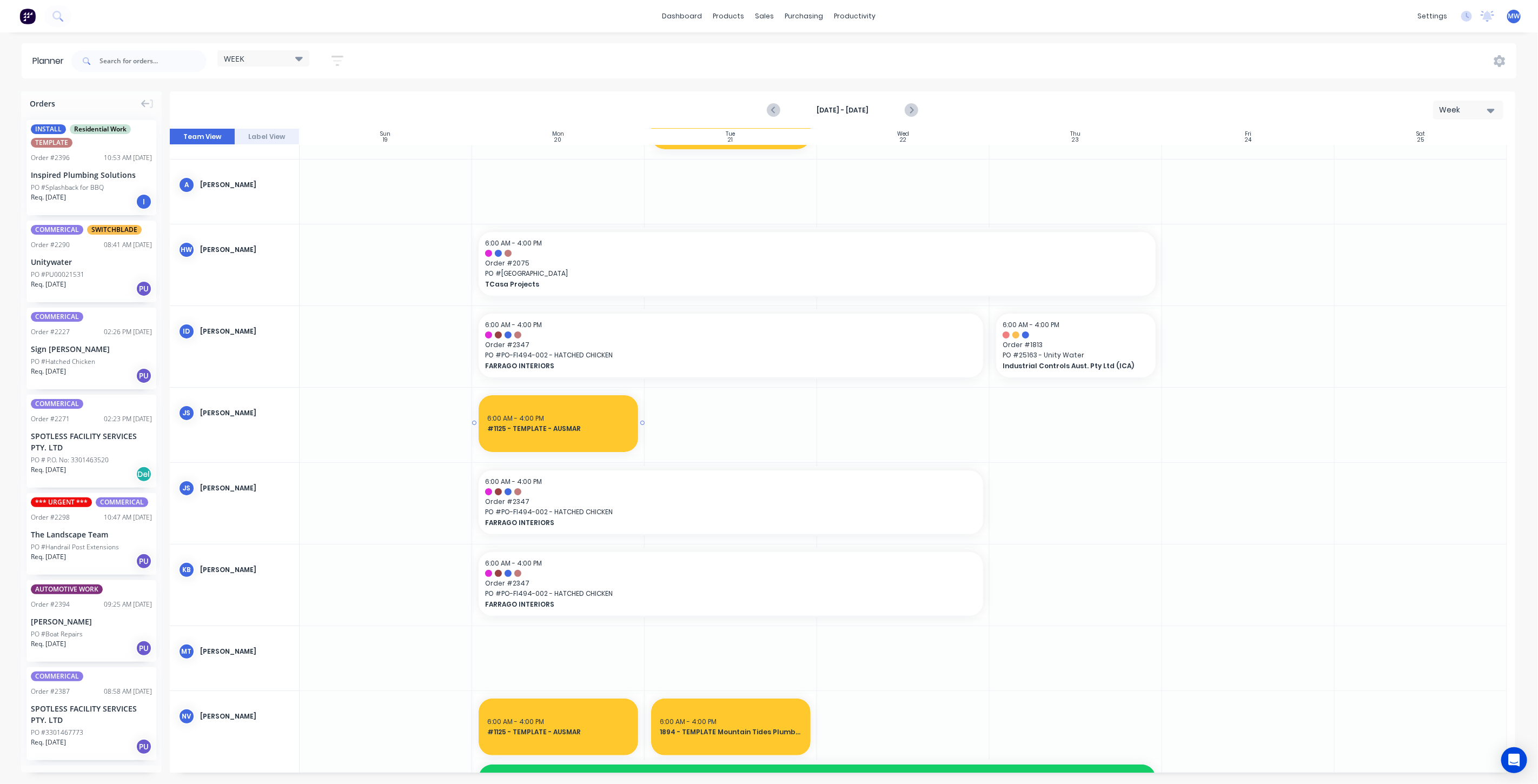
scroll to position [0, 0]
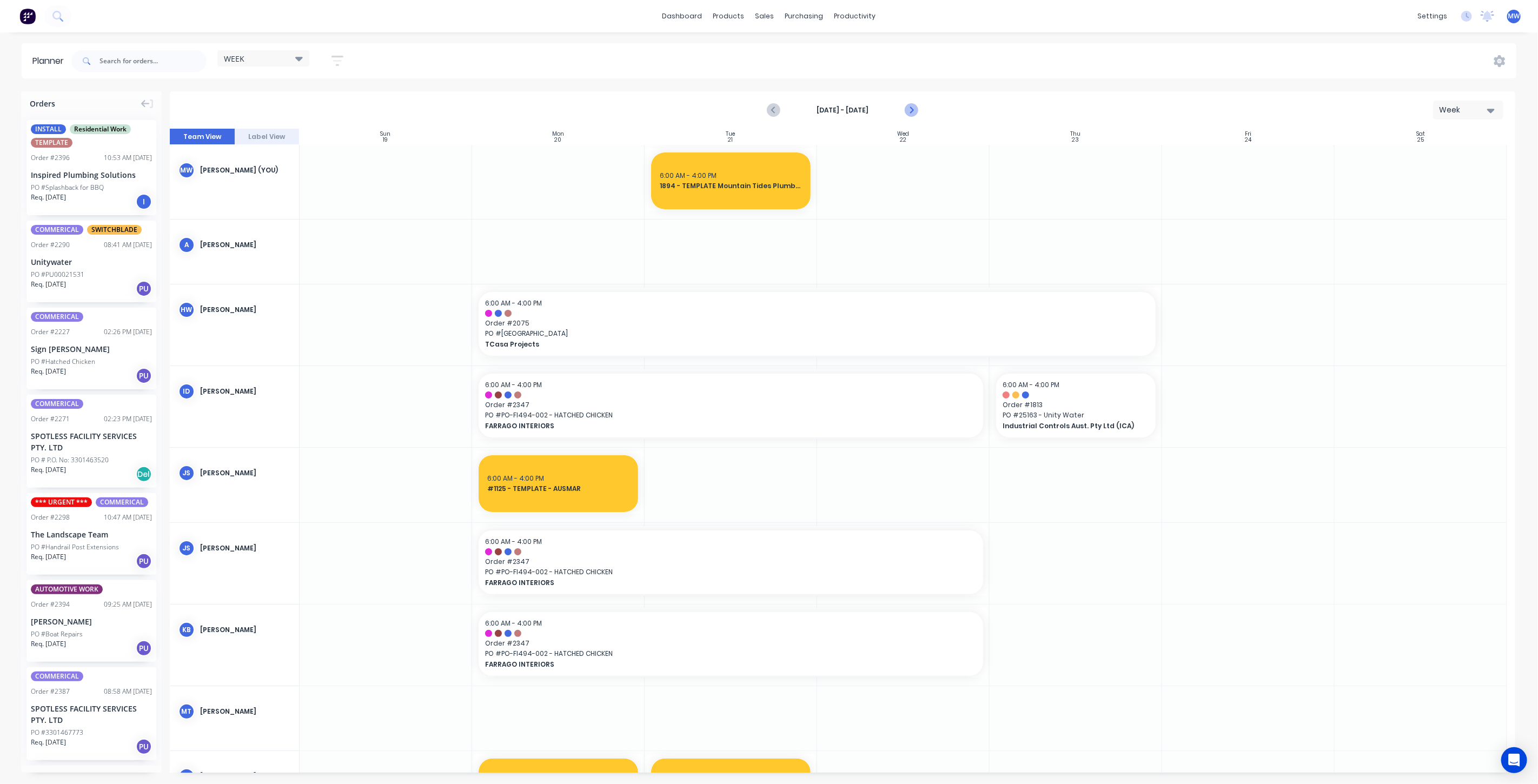
click at [912, 116] on icon "Next page" at bounding box center [910, 110] width 13 height 13
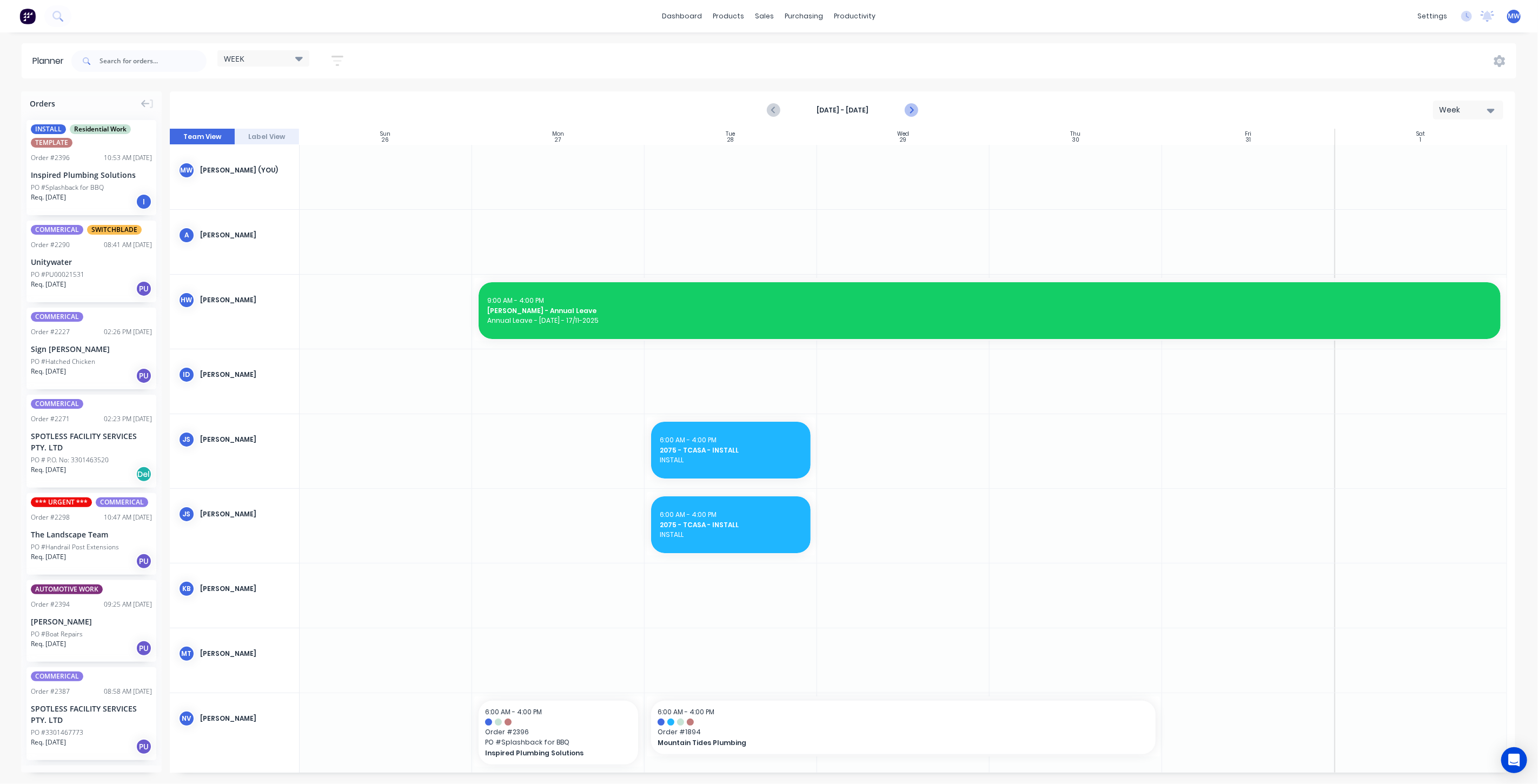
click at [918, 111] on button "Next page" at bounding box center [911, 111] width 22 height 22
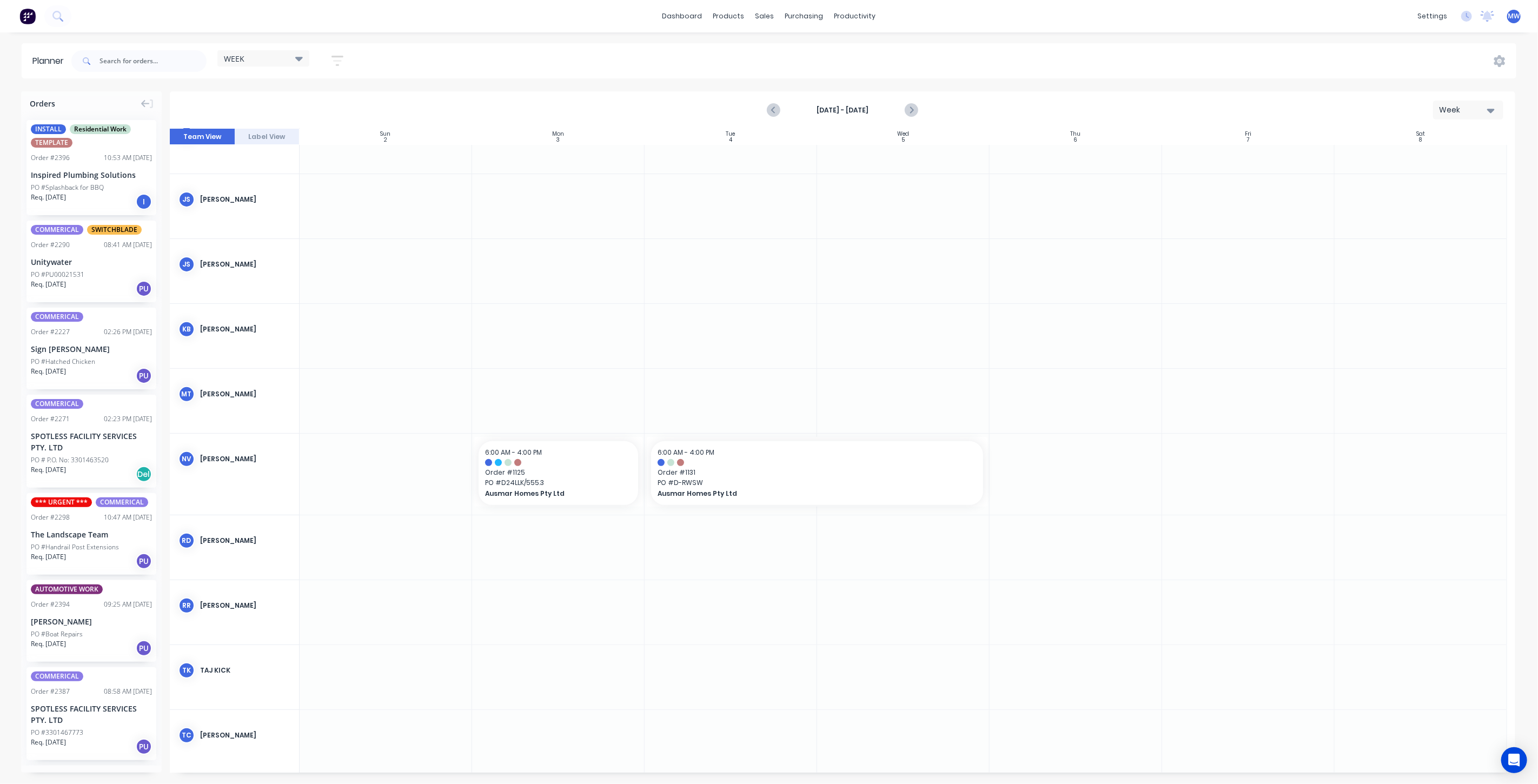
scroll to position [300, 0]
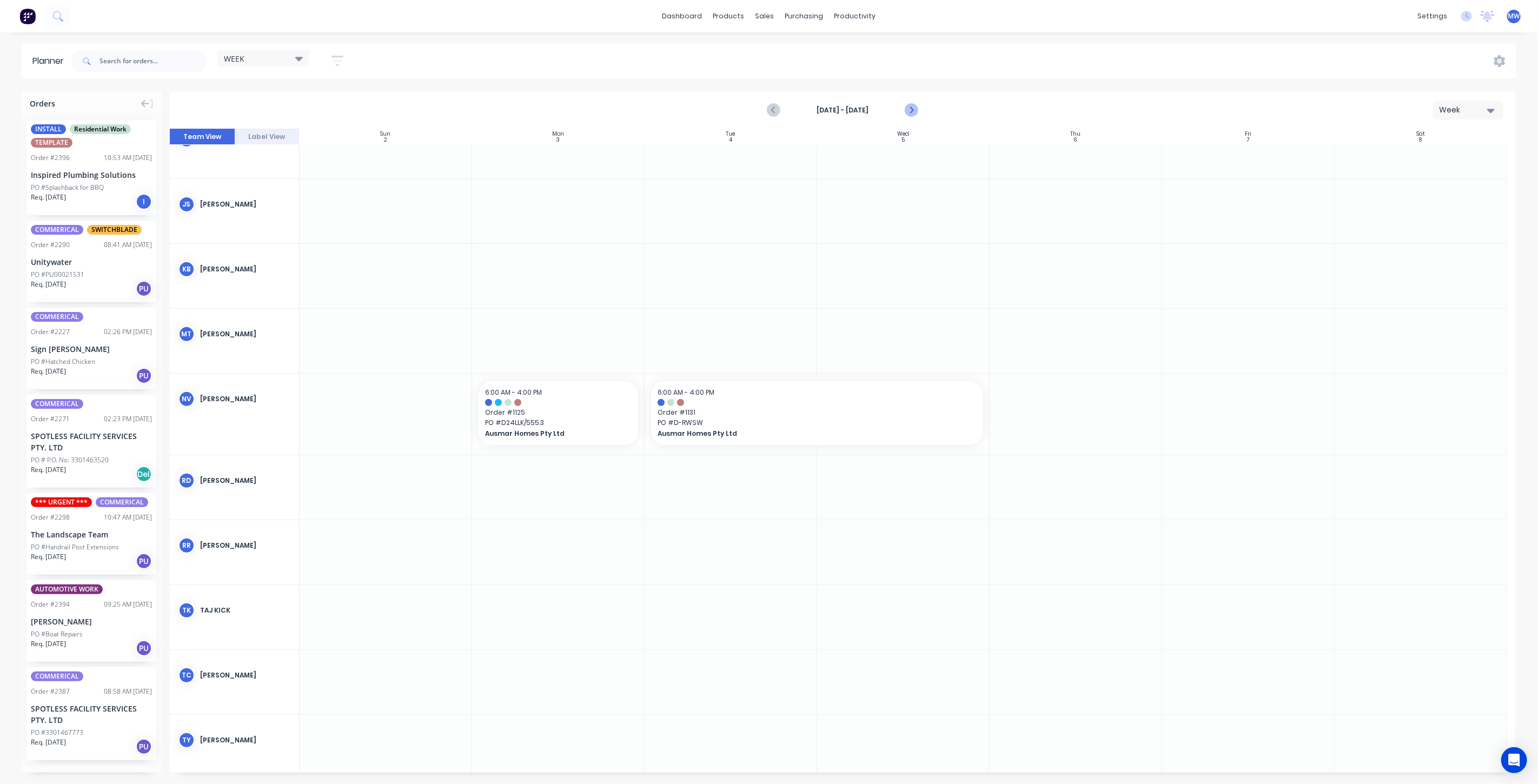
click at [913, 109] on icon "Next page" at bounding box center [910, 110] width 13 height 13
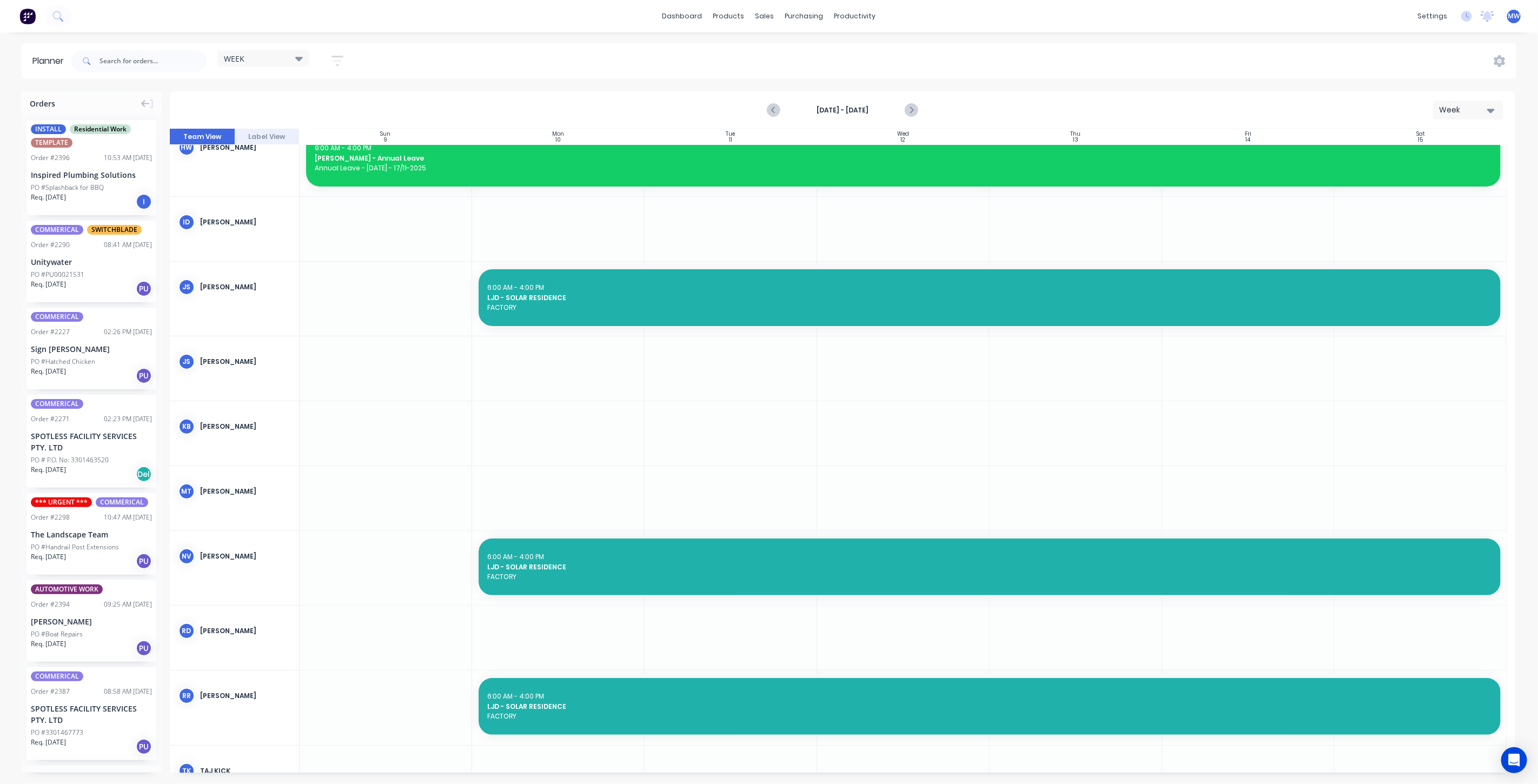
scroll to position [93, 0]
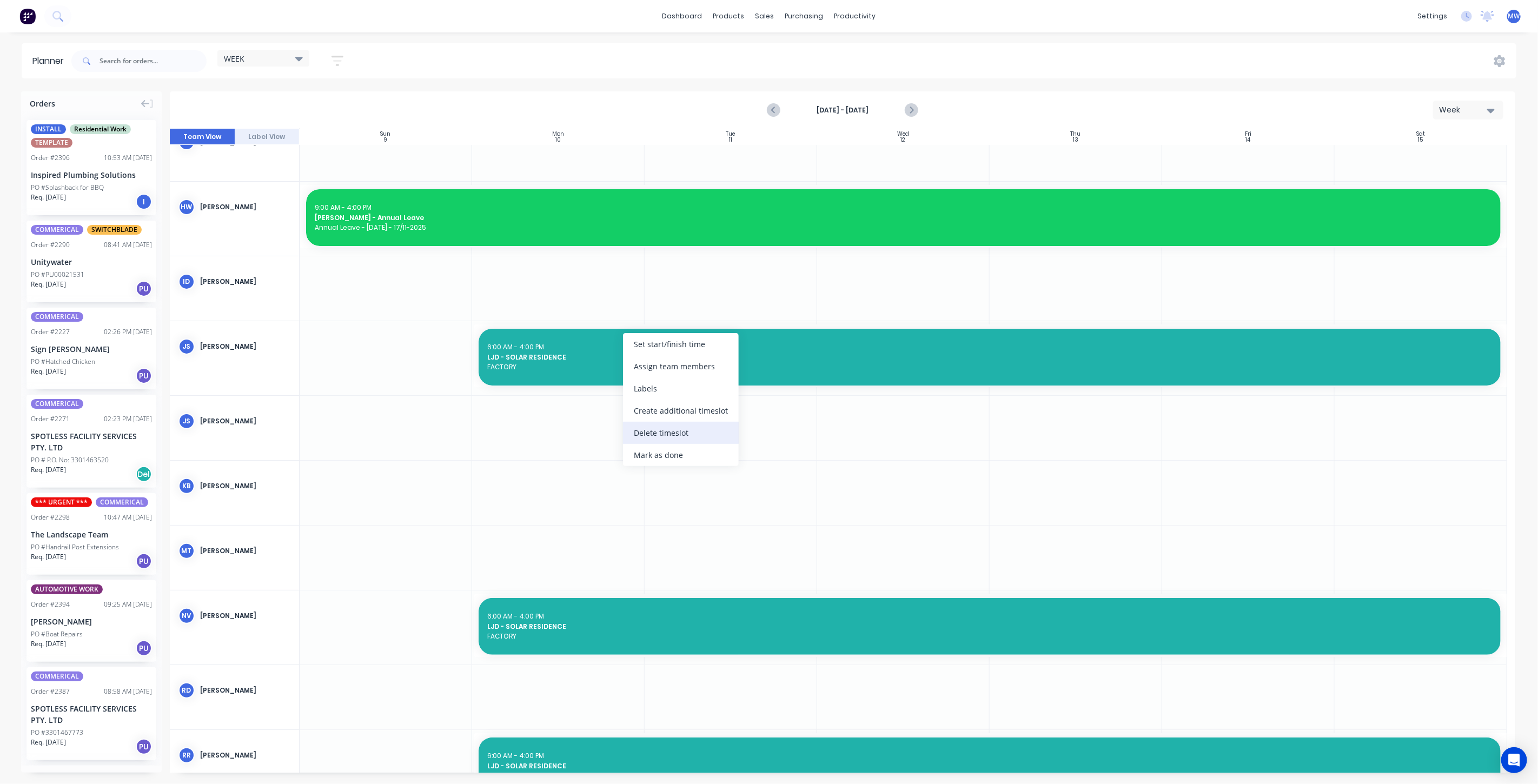
click at [693, 428] on div "Delete timeslot" at bounding box center [681, 432] width 116 height 22
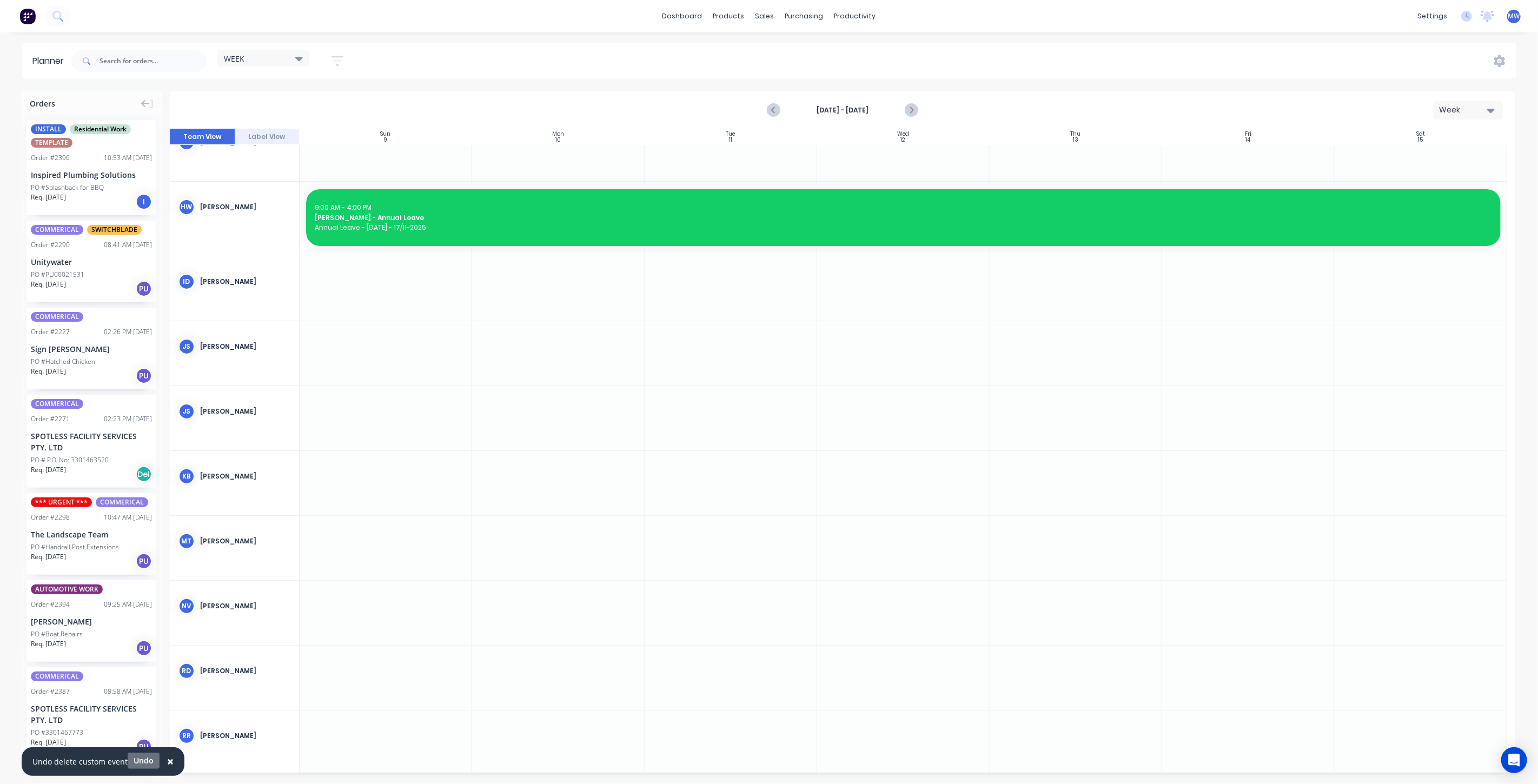
click at [145, 762] on button "Undo" at bounding box center [143, 760] width 32 height 16
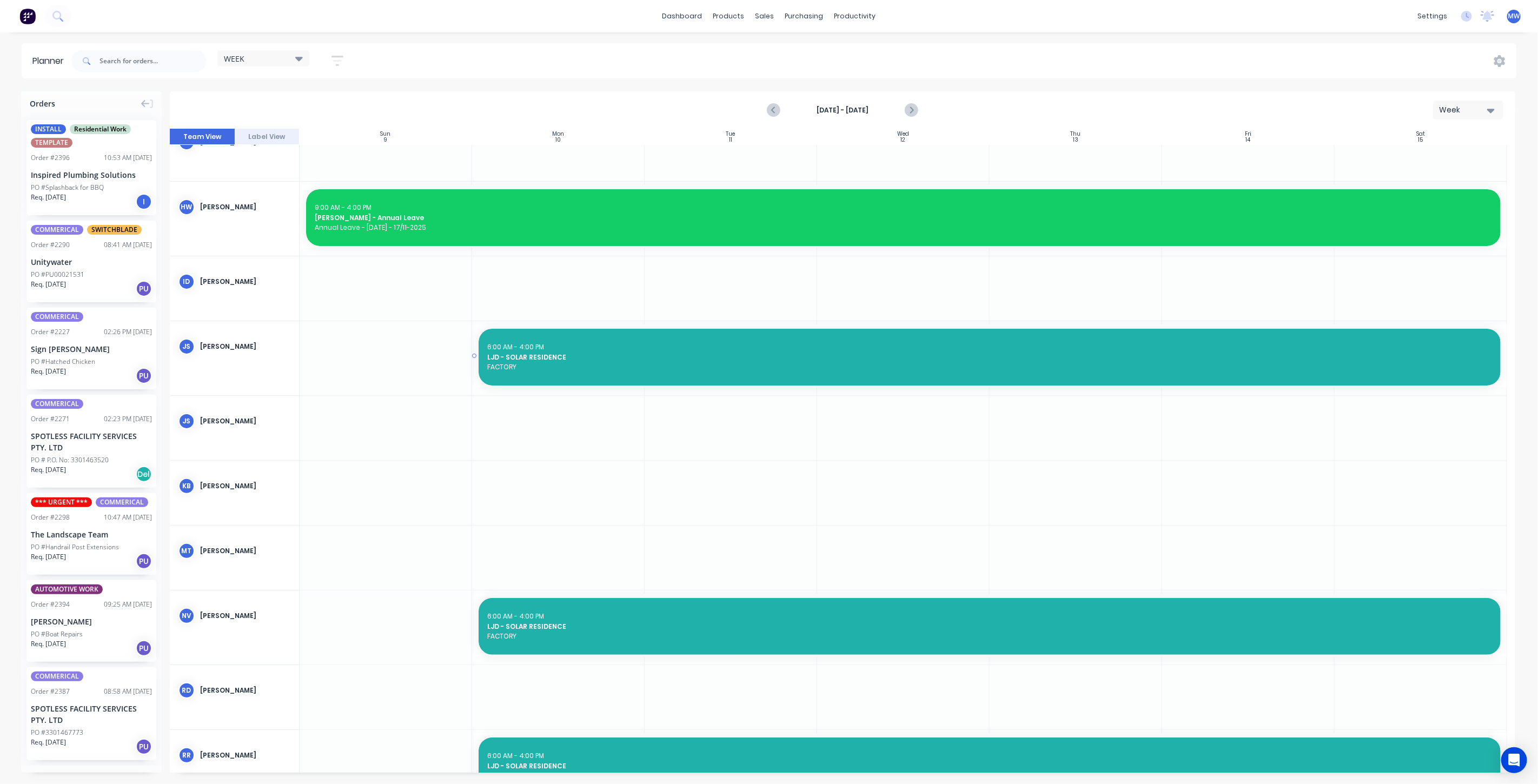
click at [646, 368] on span "FACTORY" at bounding box center [990, 367] width 1005 height 10
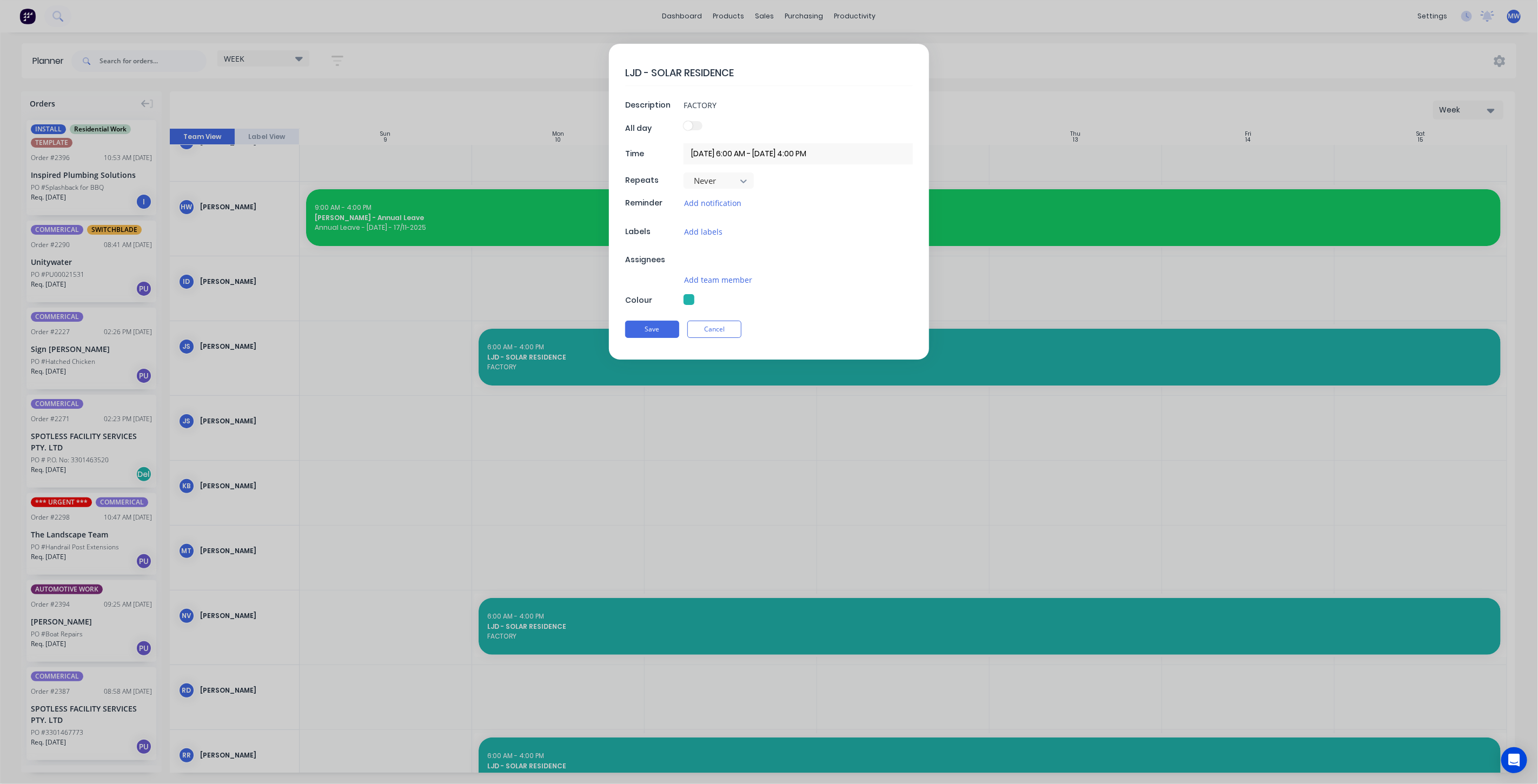
type textarea "x"
click at [701, 339] on button "Cancel" at bounding box center [715, 334] width 54 height 18
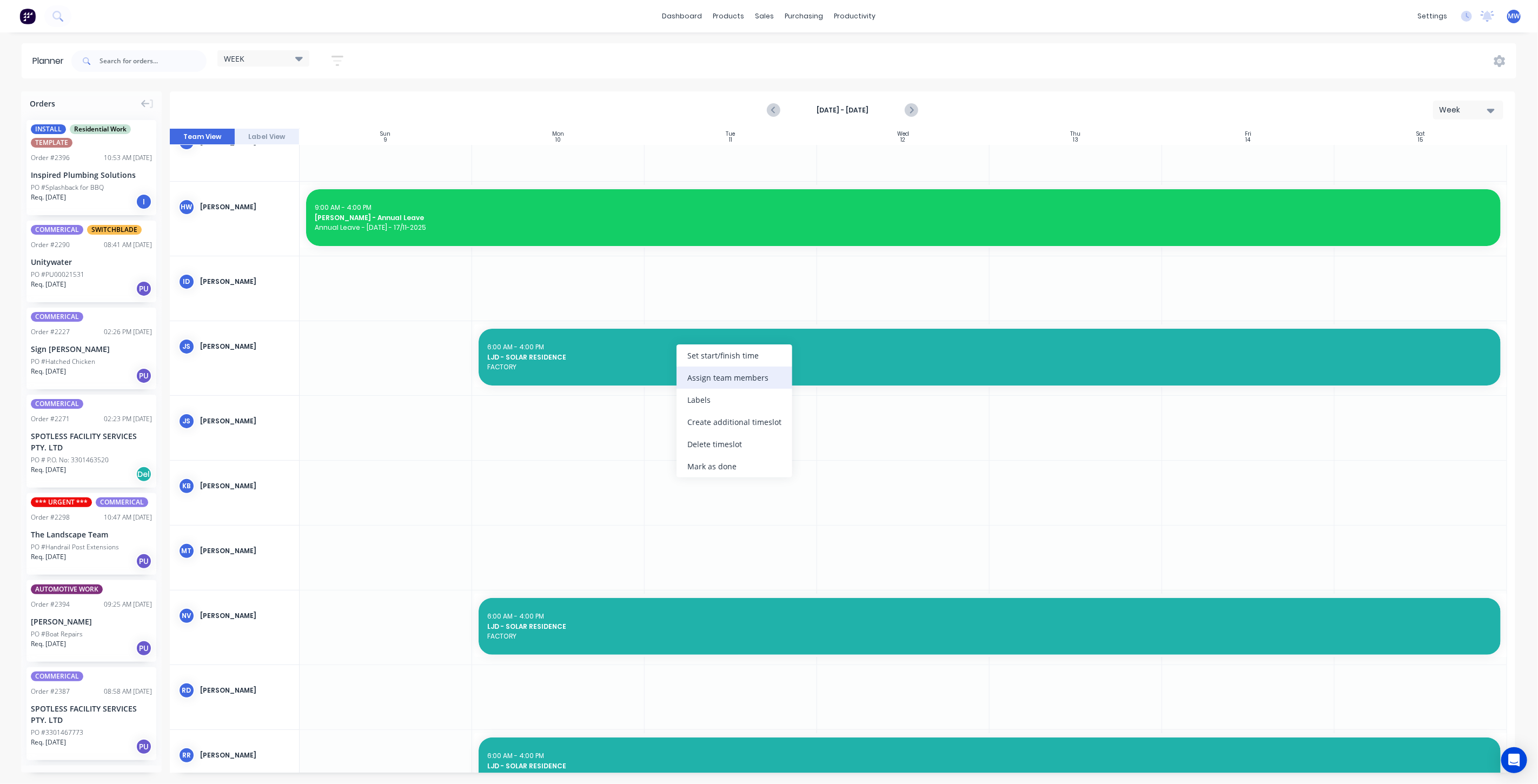
click at [709, 376] on div "Assign team members" at bounding box center [735, 378] width 116 height 22
click at [700, 414] on div at bounding box center [697, 414] width 22 height 22
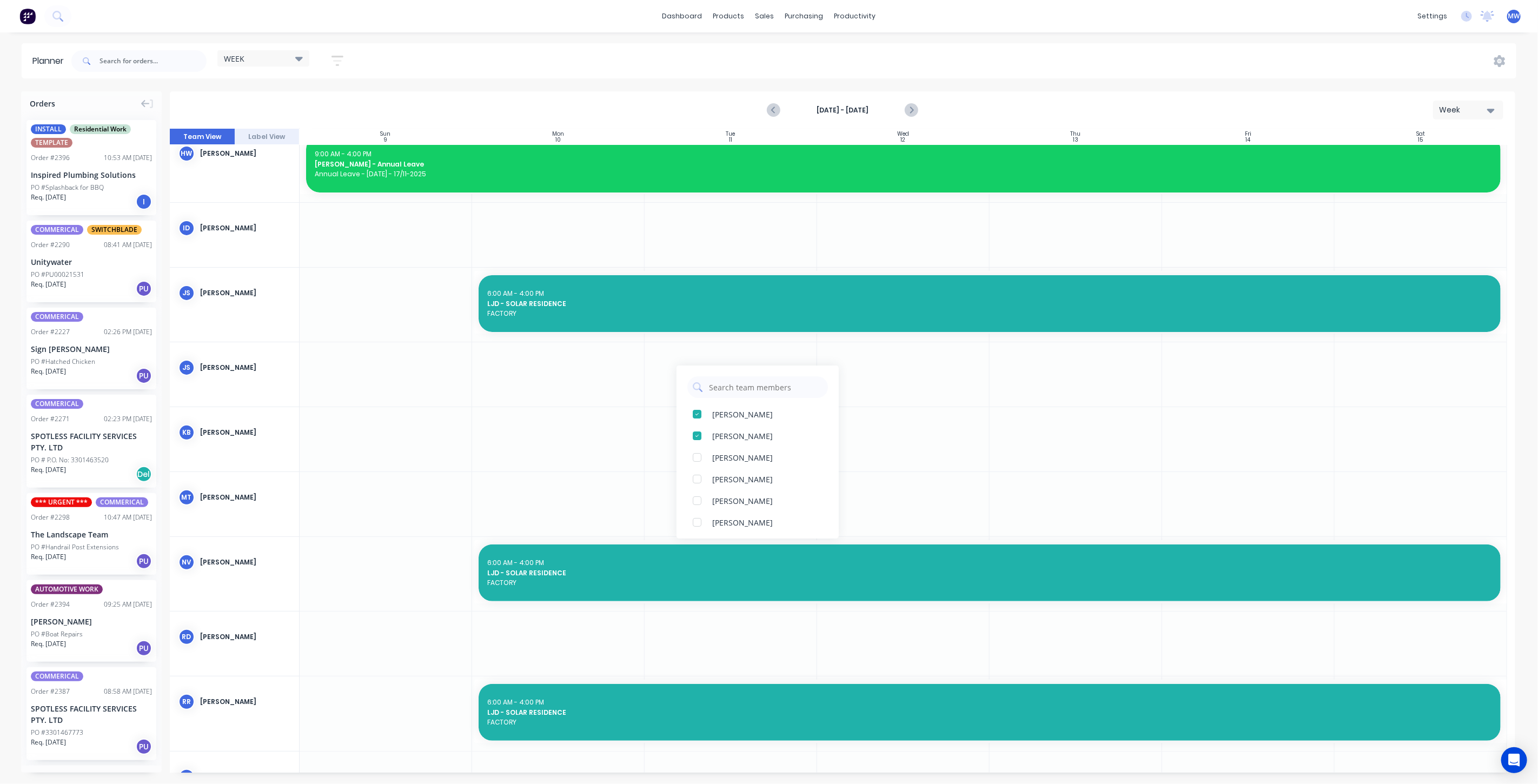
scroll to position [213, 0]
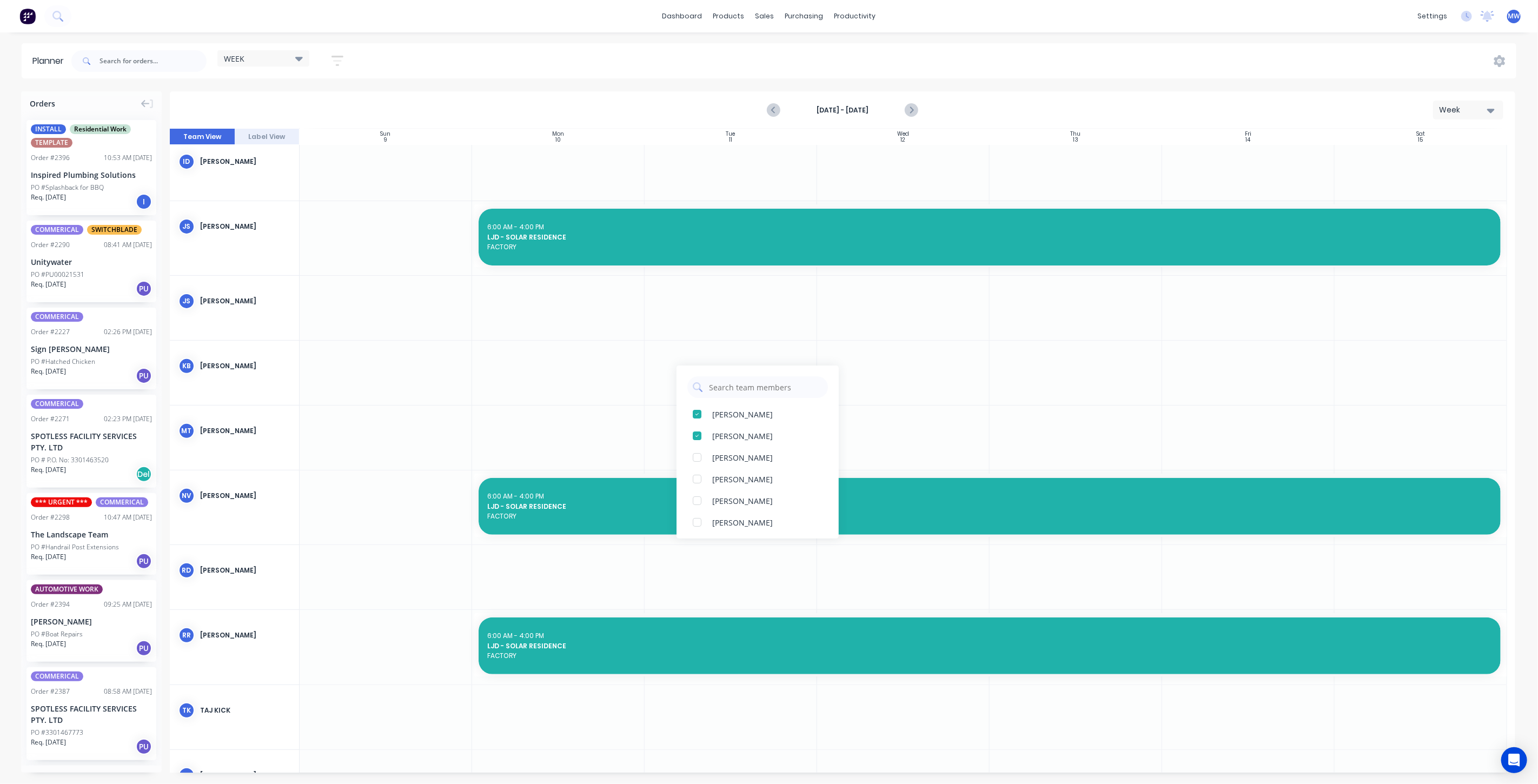
click at [428, 421] on div at bounding box center [386, 438] width 173 height 65
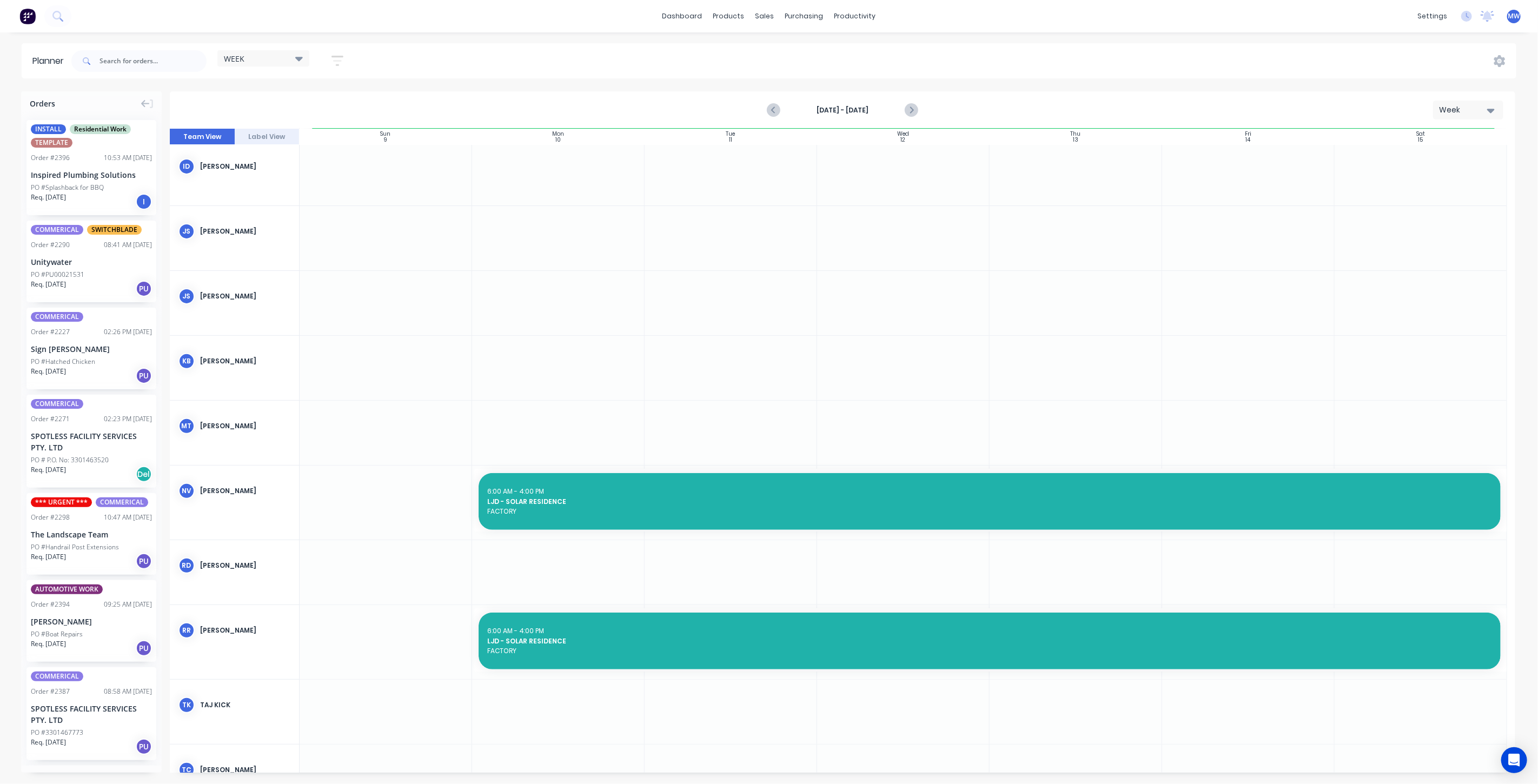
scroll to position [207, 0]
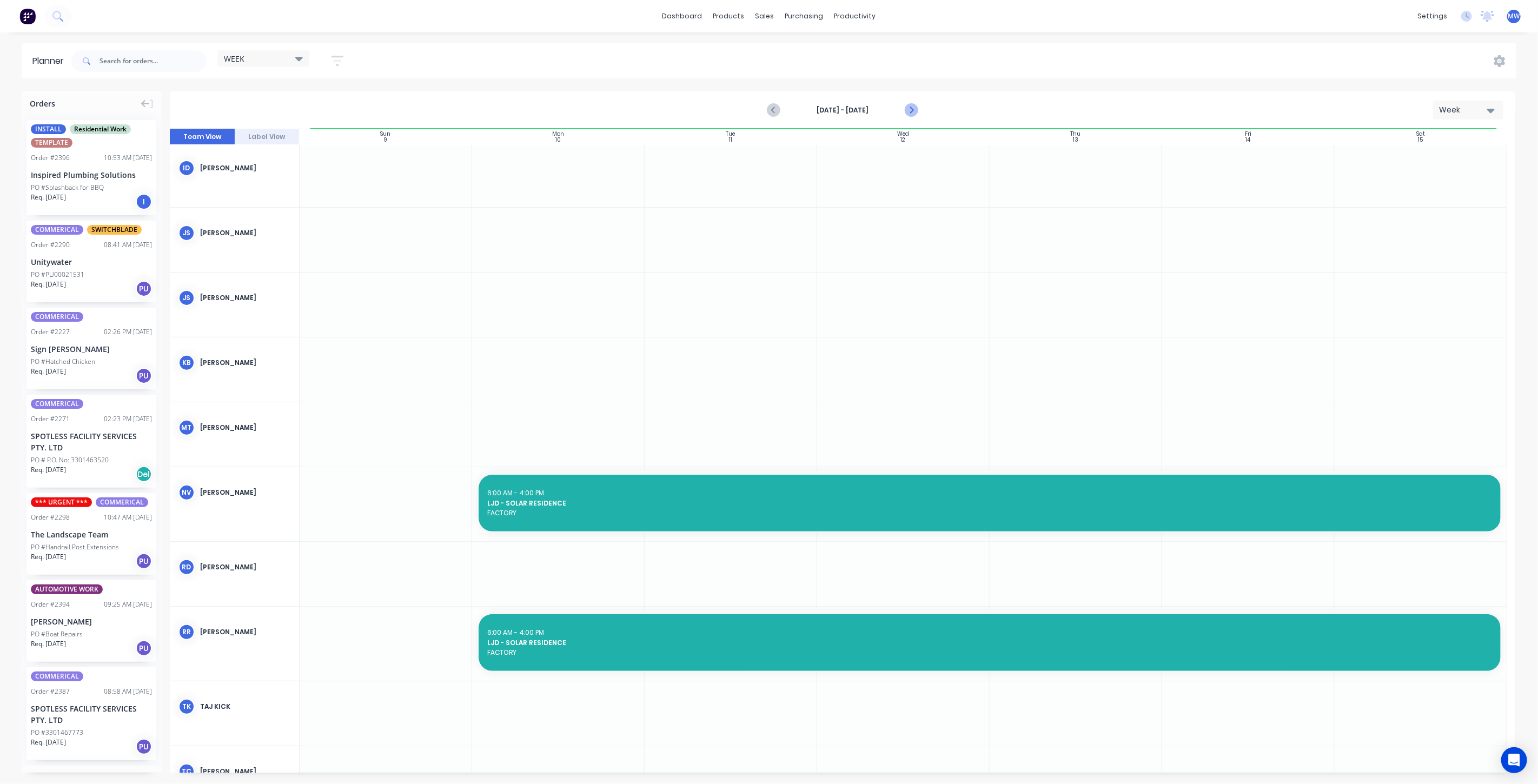
click at [912, 111] on icon "Next page" at bounding box center [911, 110] width 5 height 8
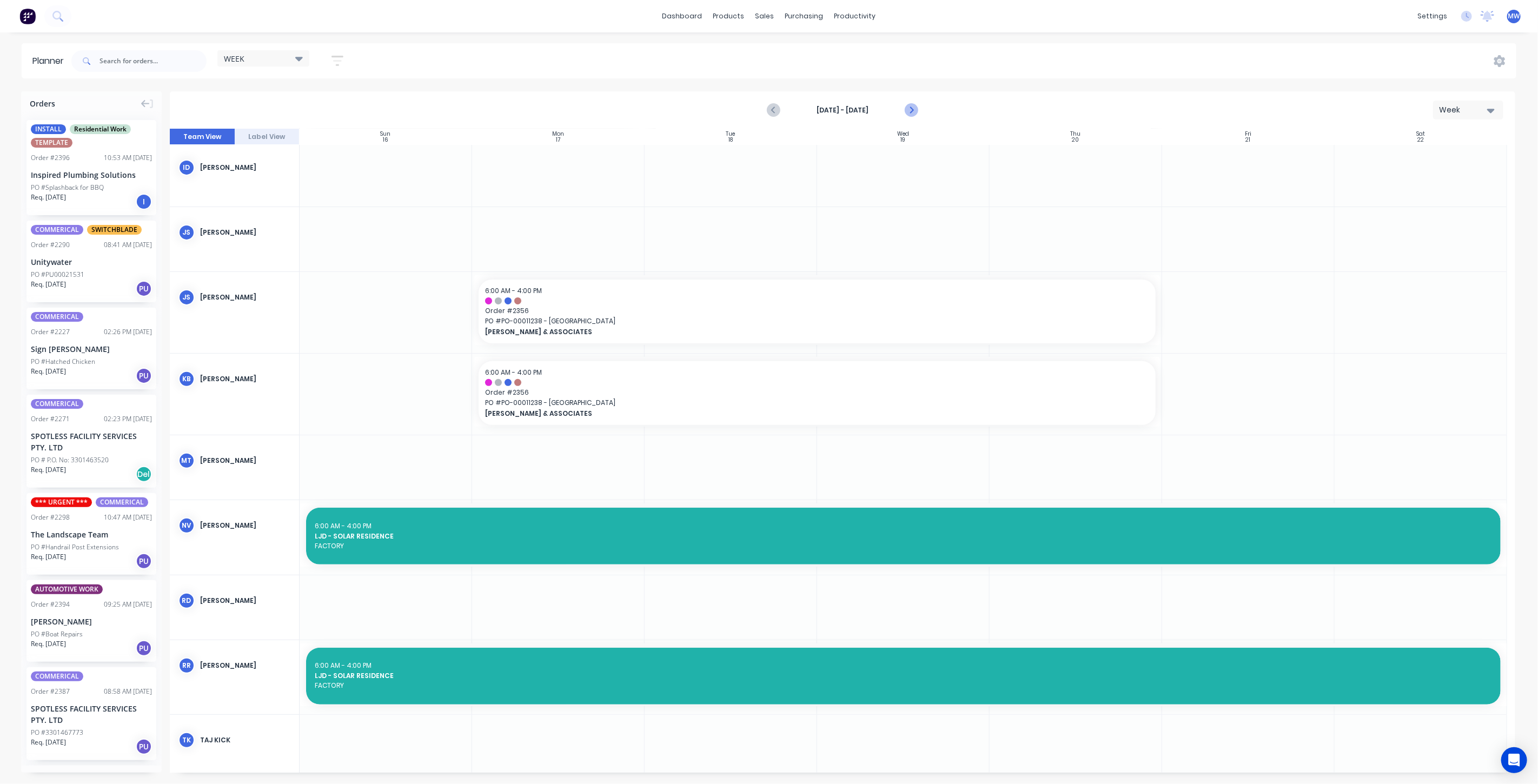
click at [912, 112] on icon "Next page" at bounding box center [910, 110] width 13 height 13
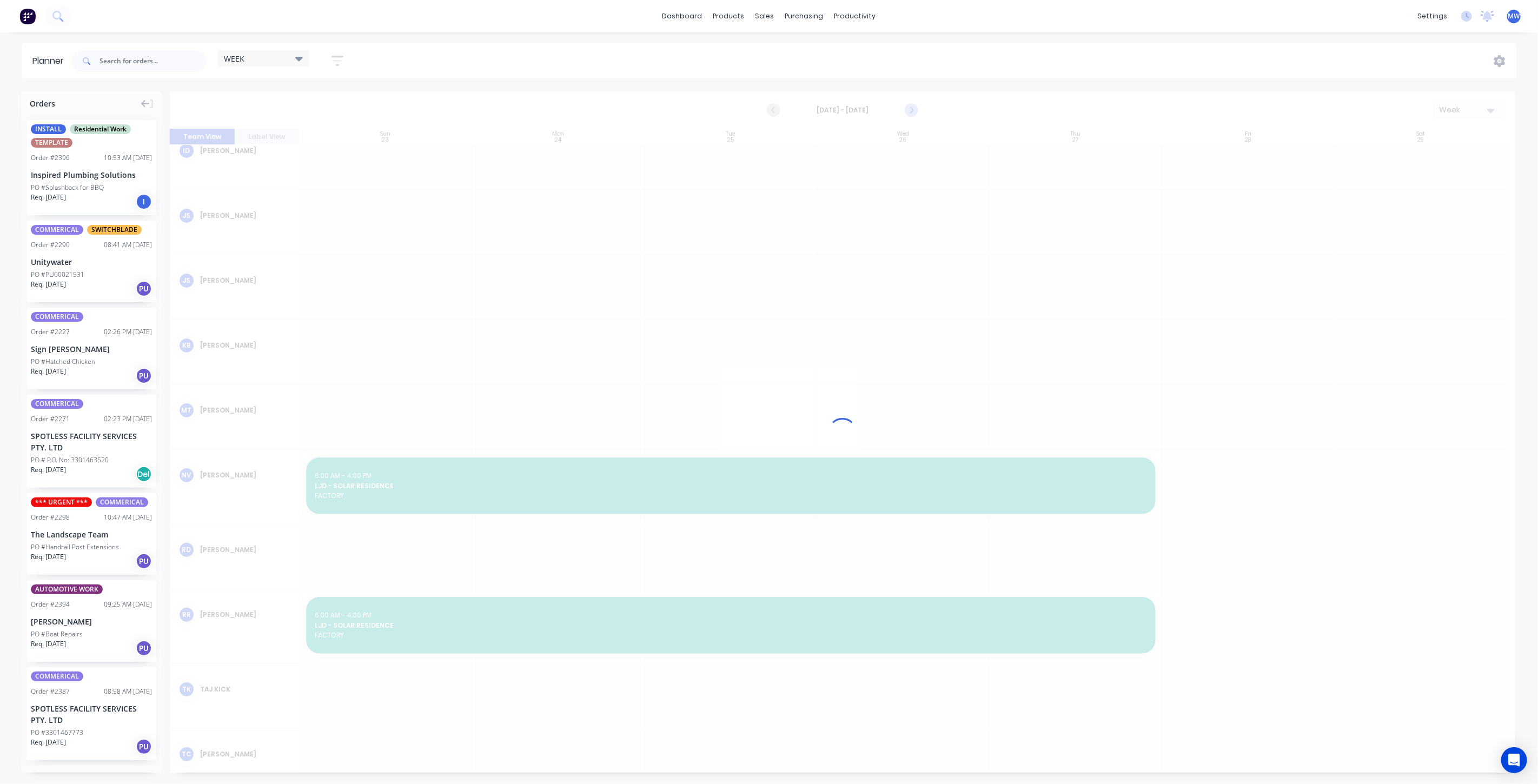
scroll to position [198, 0]
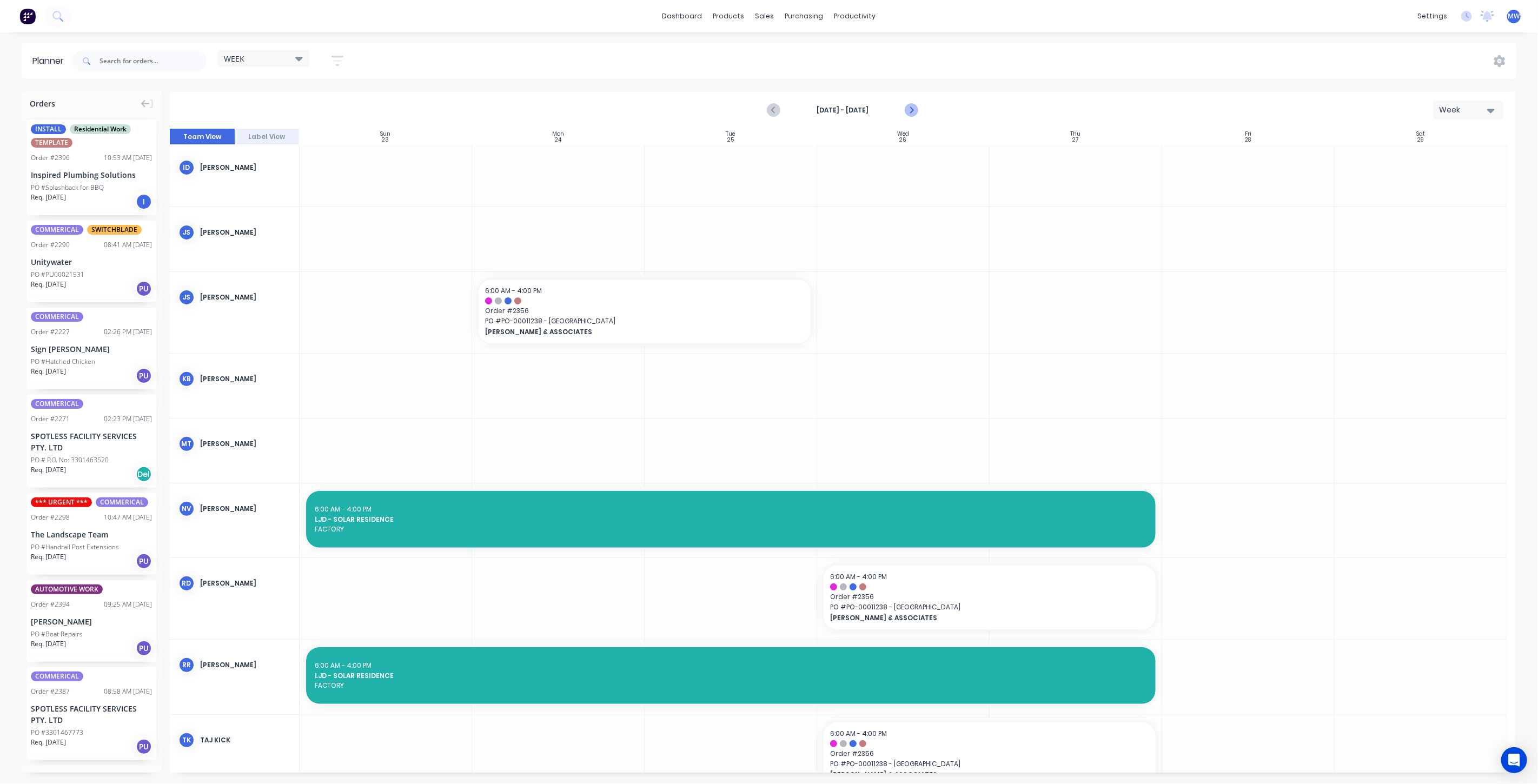
click at [912, 112] on icon "Next page" at bounding box center [910, 110] width 13 height 13
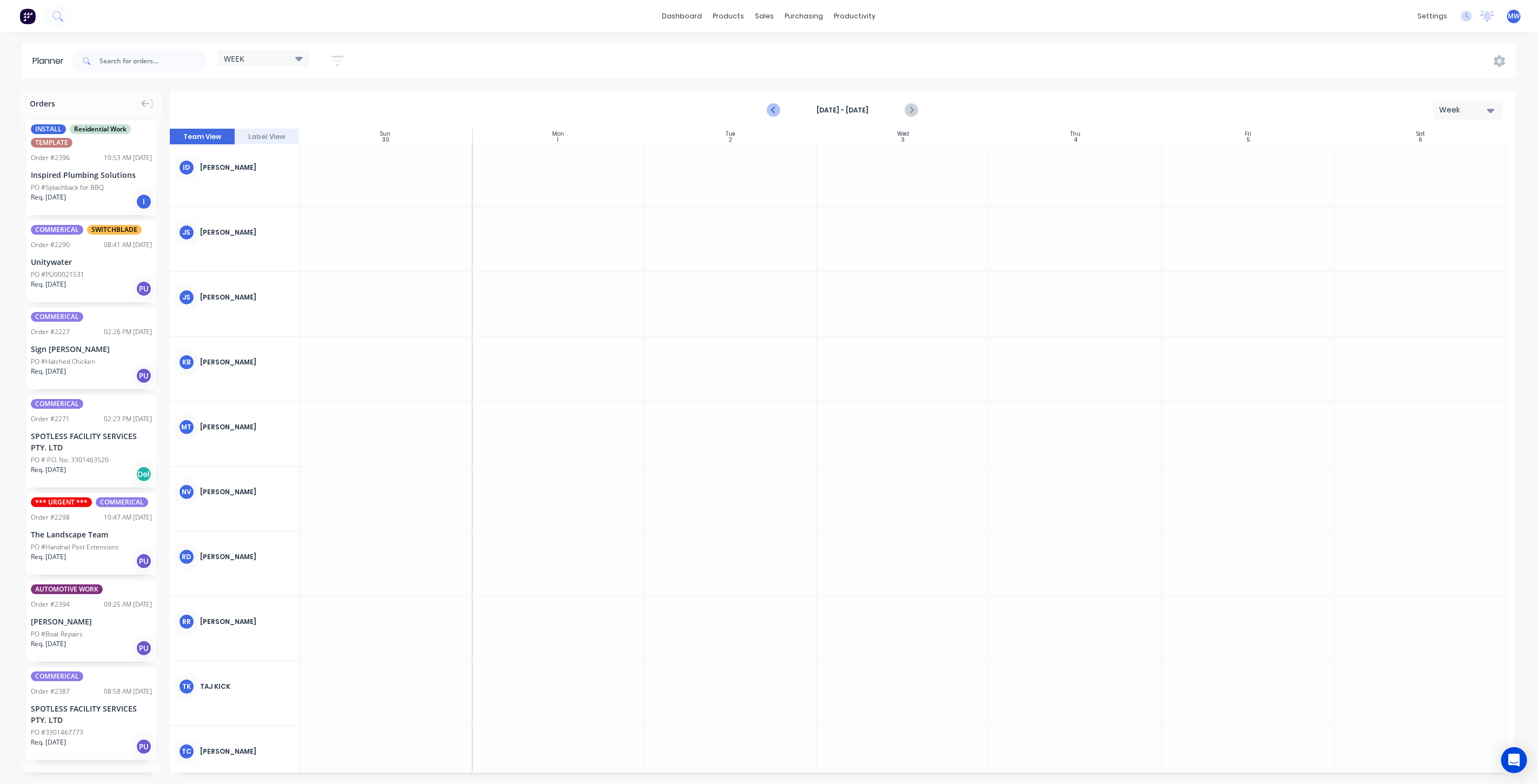
click at [772, 111] on icon "Previous page" at bounding box center [774, 110] width 13 height 13
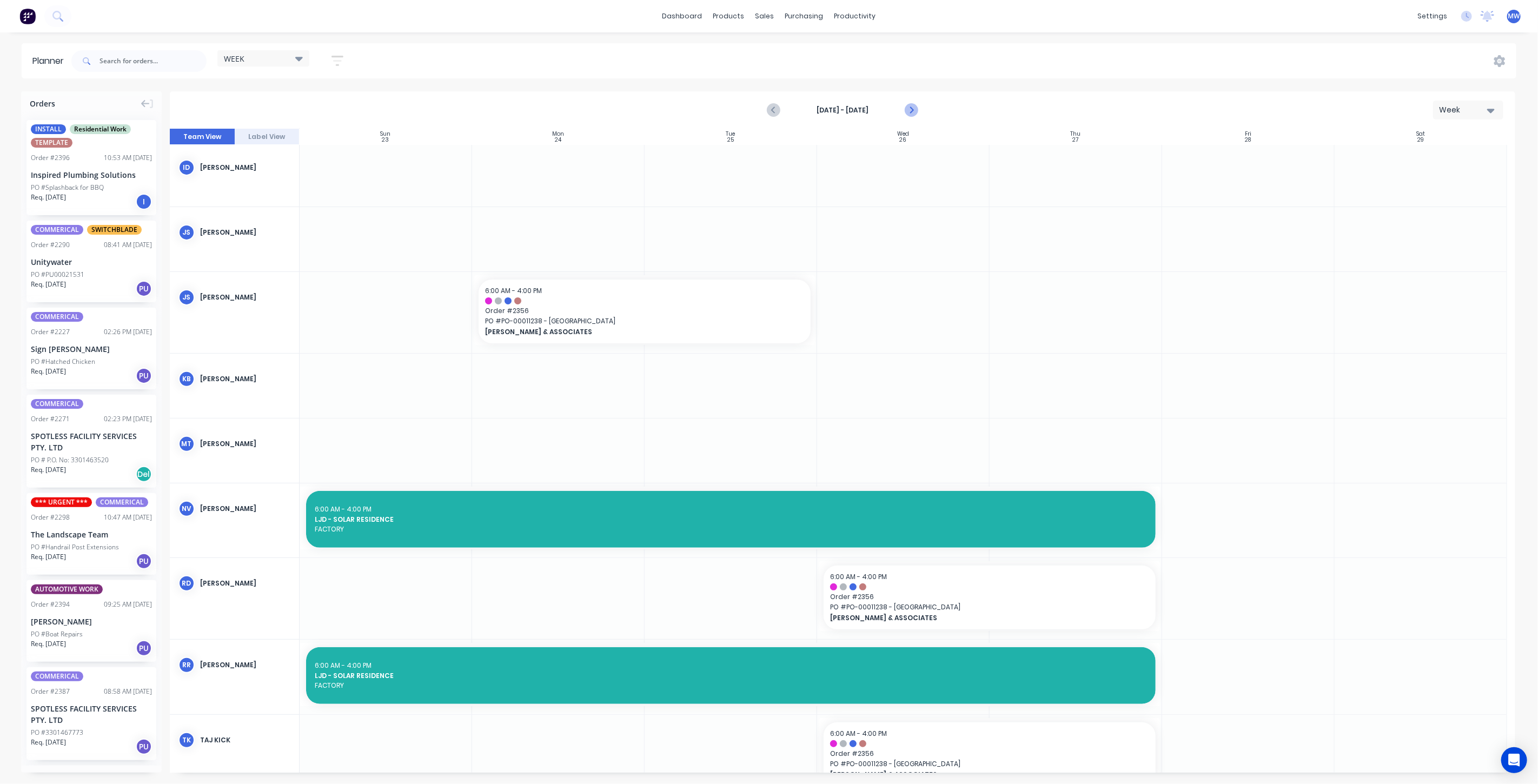
click at [909, 108] on icon "Next page" at bounding box center [910, 110] width 13 height 13
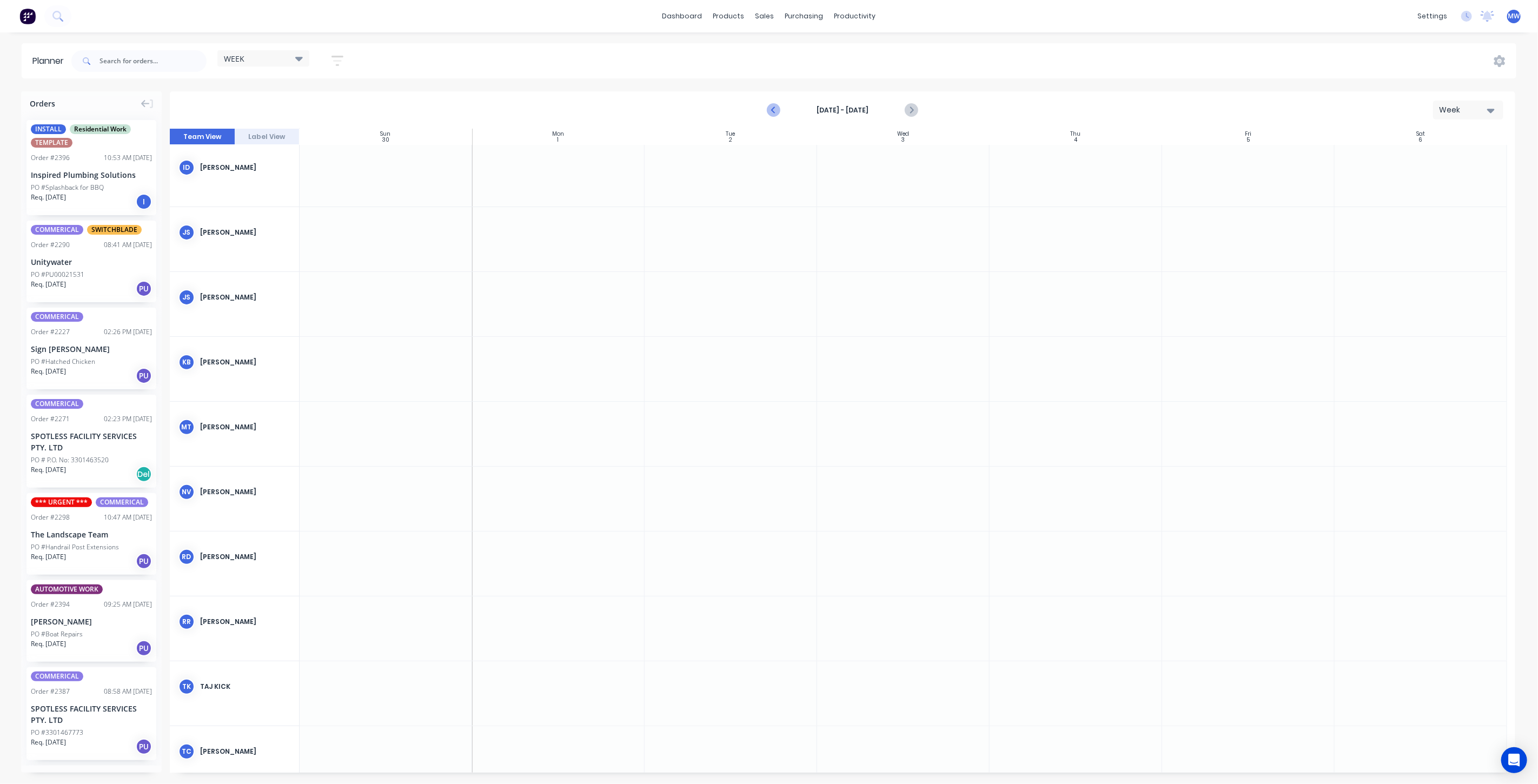
click at [771, 111] on icon "Previous page" at bounding box center [774, 110] width 13 height 13
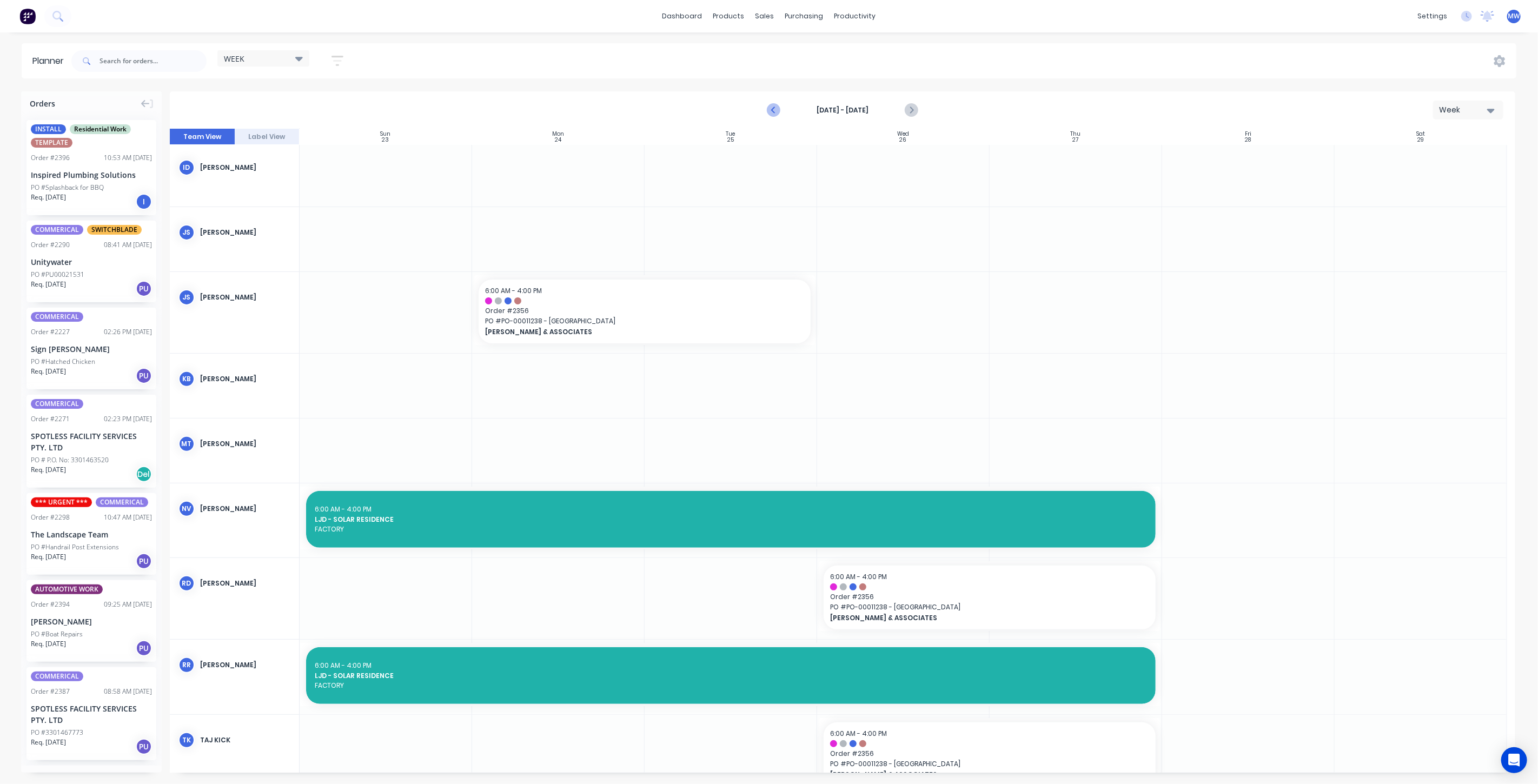
click at [771, 111] on icon "Previous page" at bounding box center [774, 110] width 13 height 13
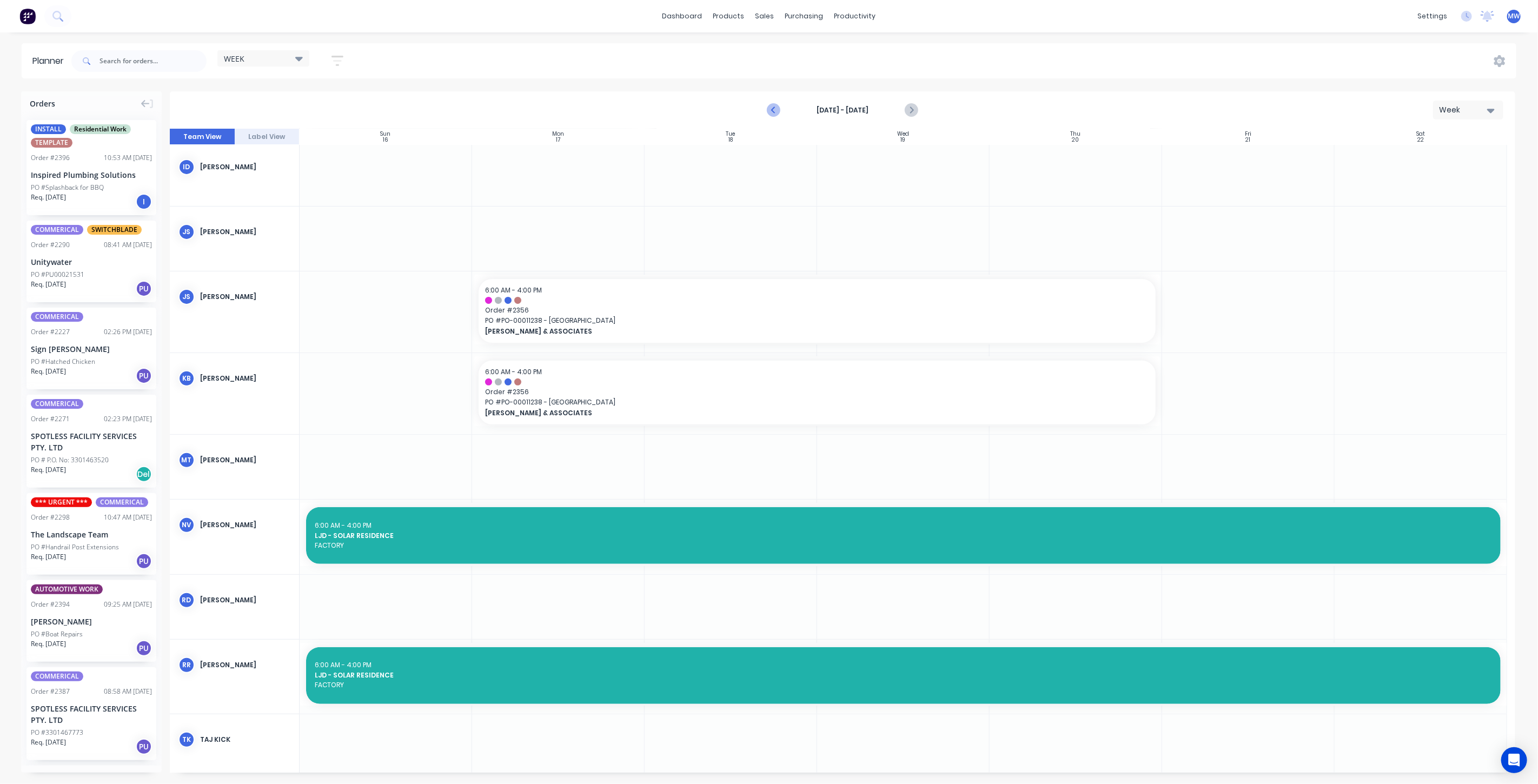
click at [771, 111] on icon "Previous page" at bounding box center [774, 110] width 13 height 13
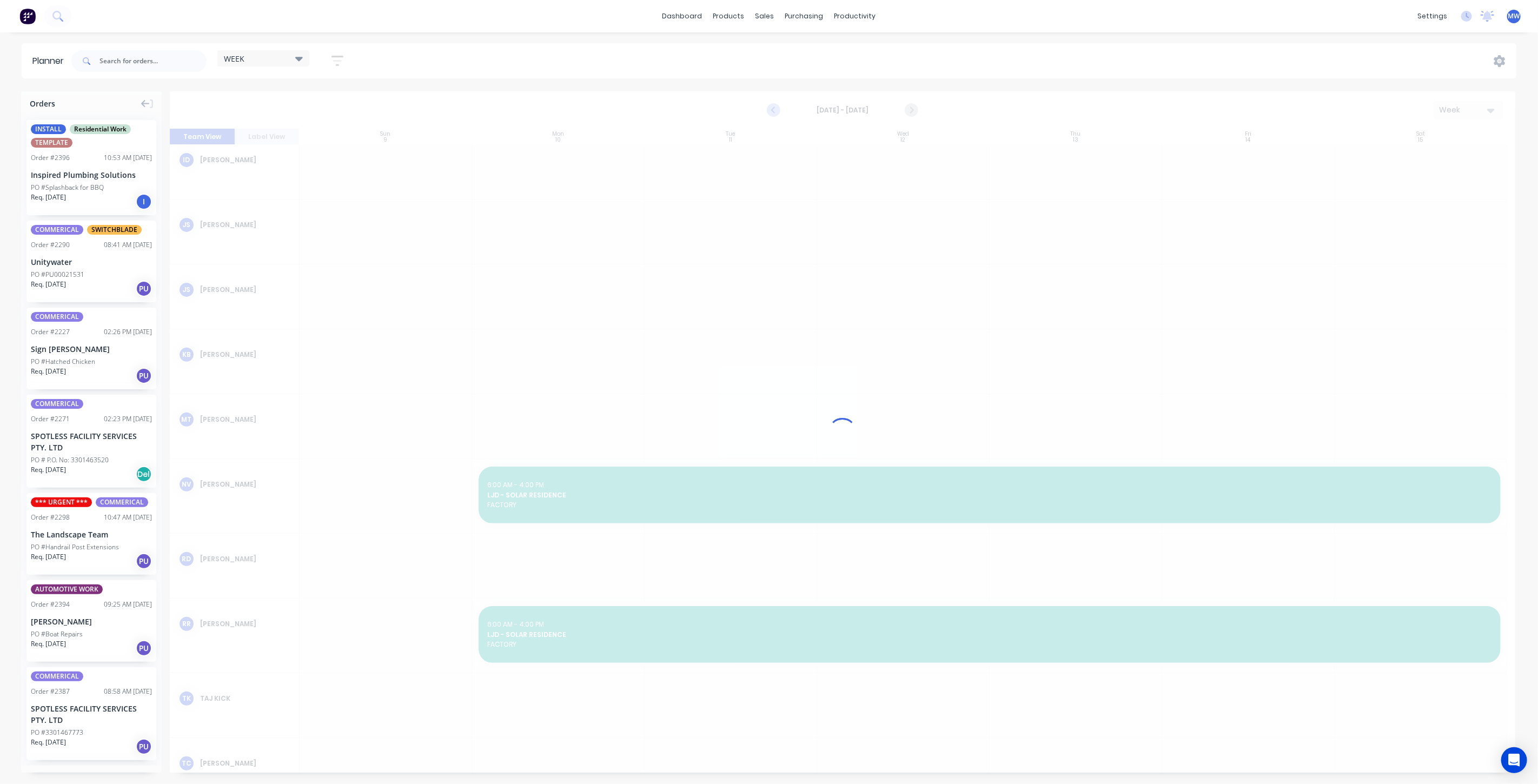
scroll to position [208, 0]
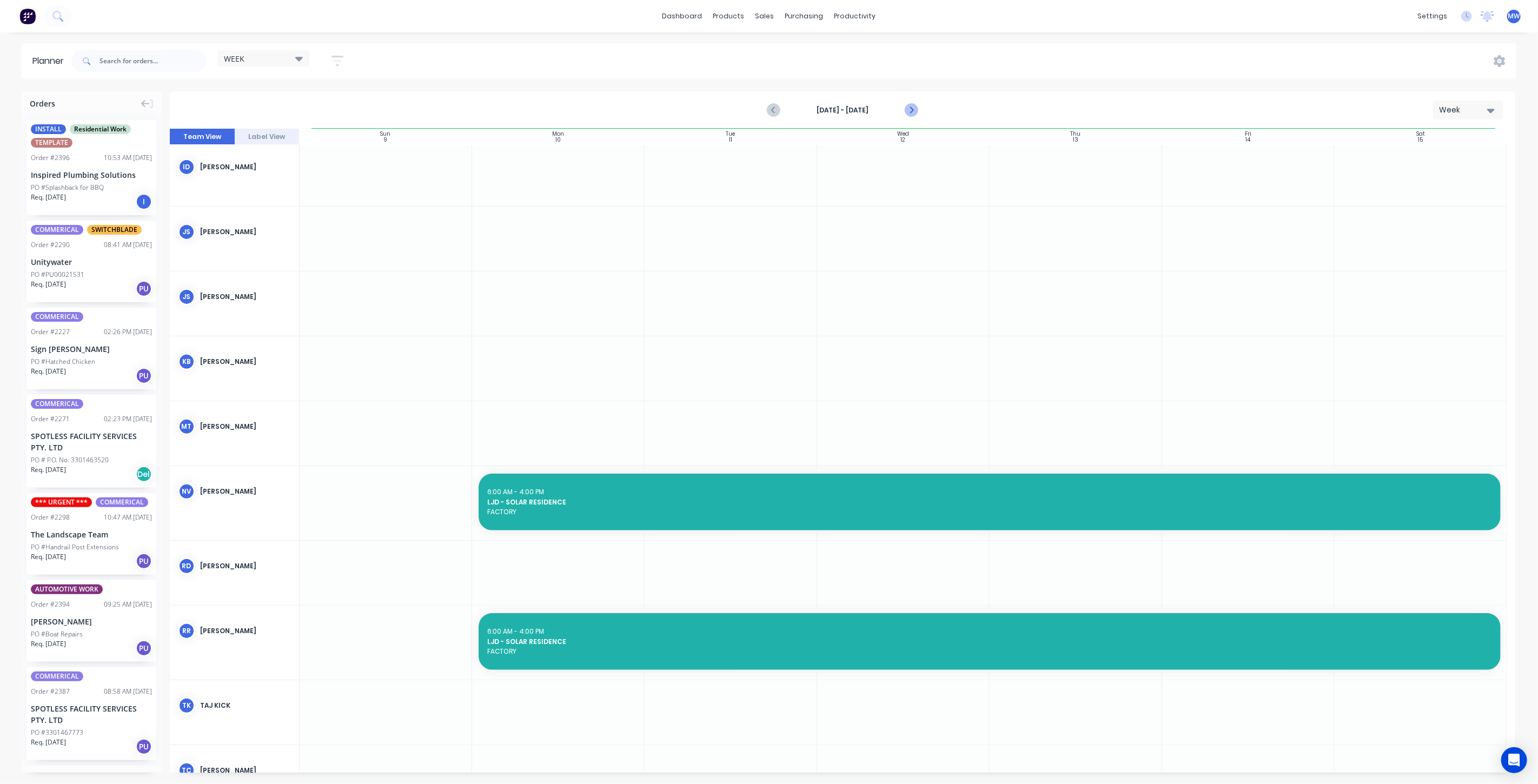
click at [914, 109] on icon "Next page" at bounding box center [910, 110] width 13 height 13
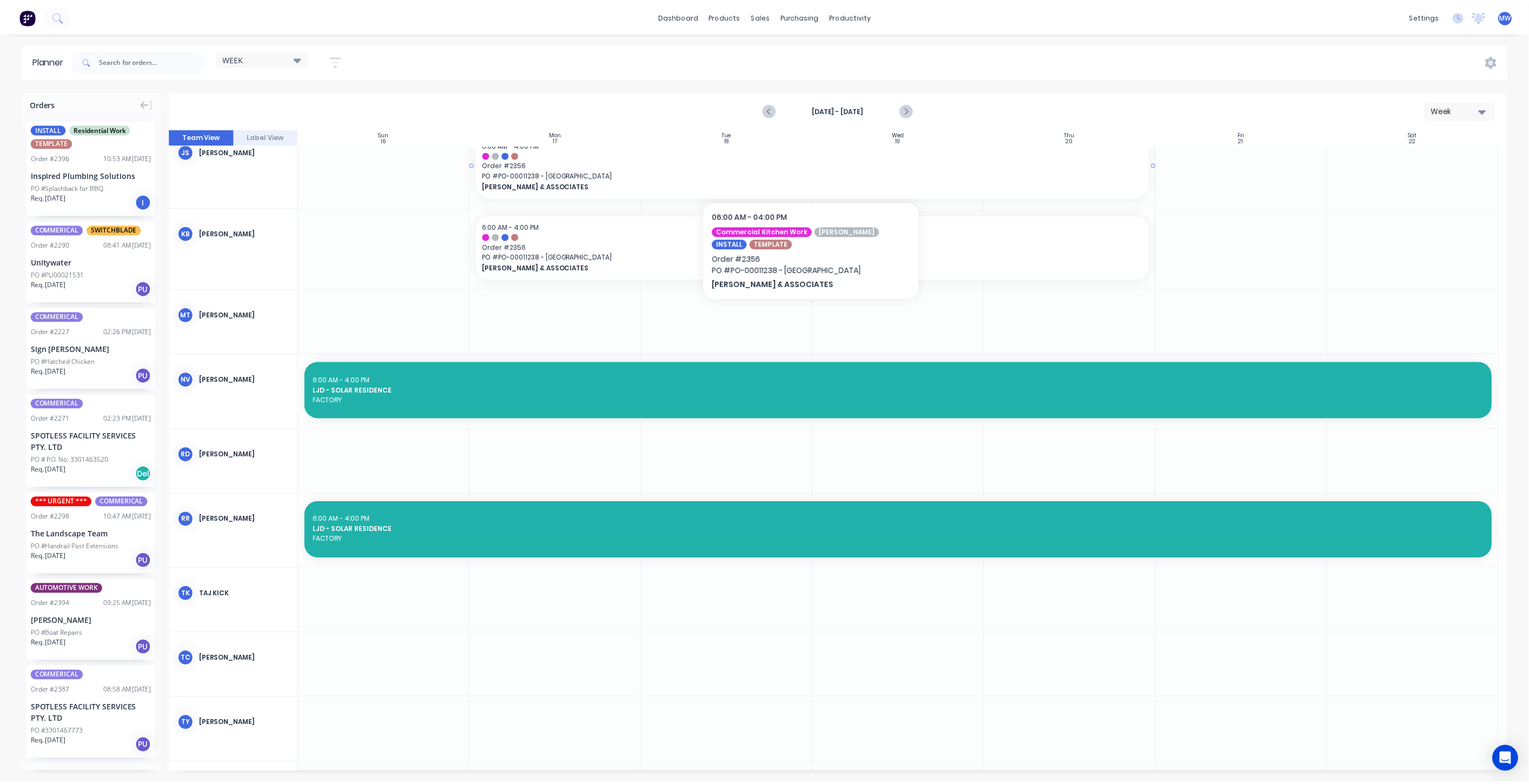
scroll to position [488, 0]
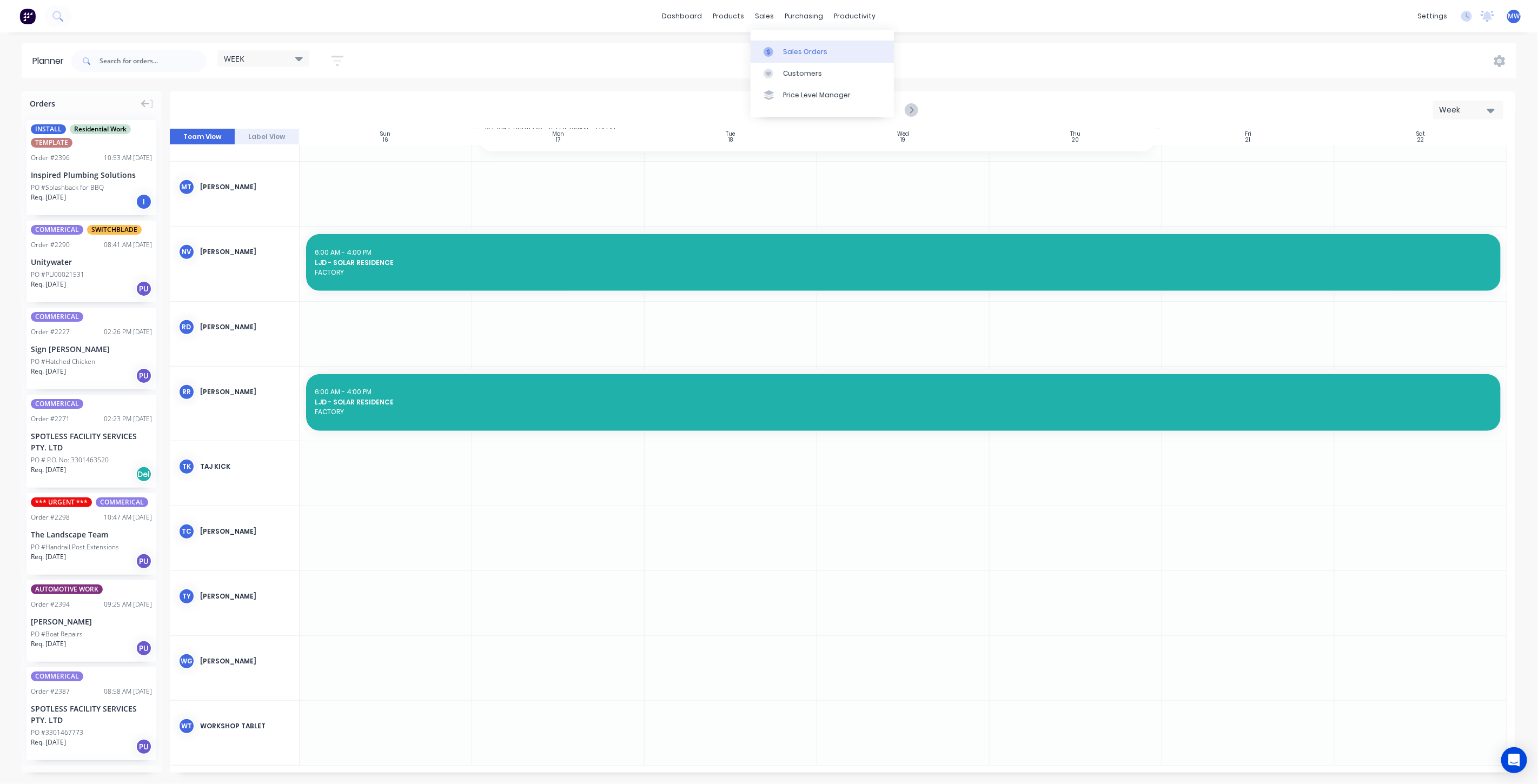
click at [793, 49] on div "Sales Orders" at bounding box center [805, 52] width 44 height 10
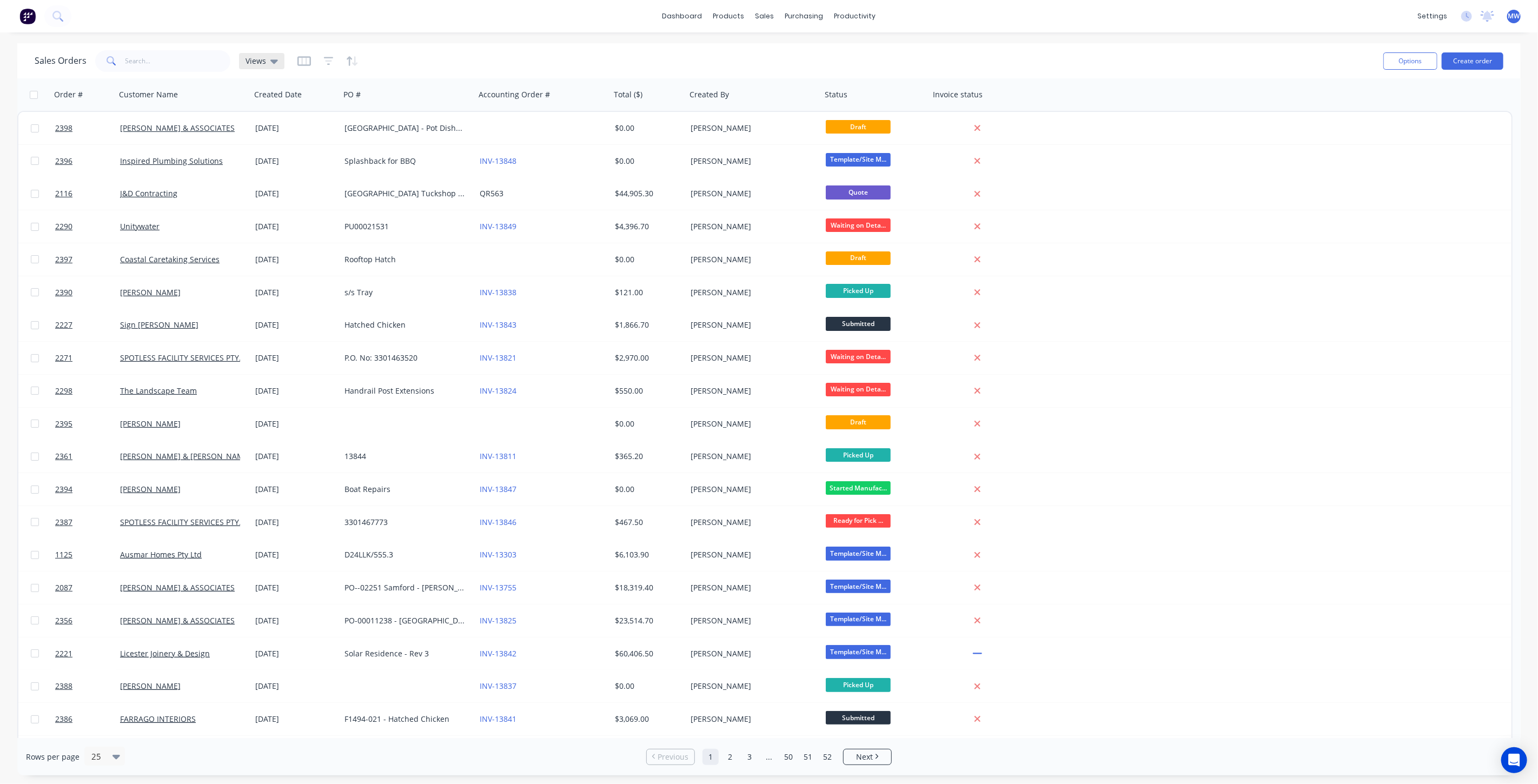
click at [261, 60] on span "Views" at bounding box center [256, 60] width 21 height 11
click at [271, 175] on button "DRAFT QUOTES" at bounding box center [304, 174] width 123 height 13
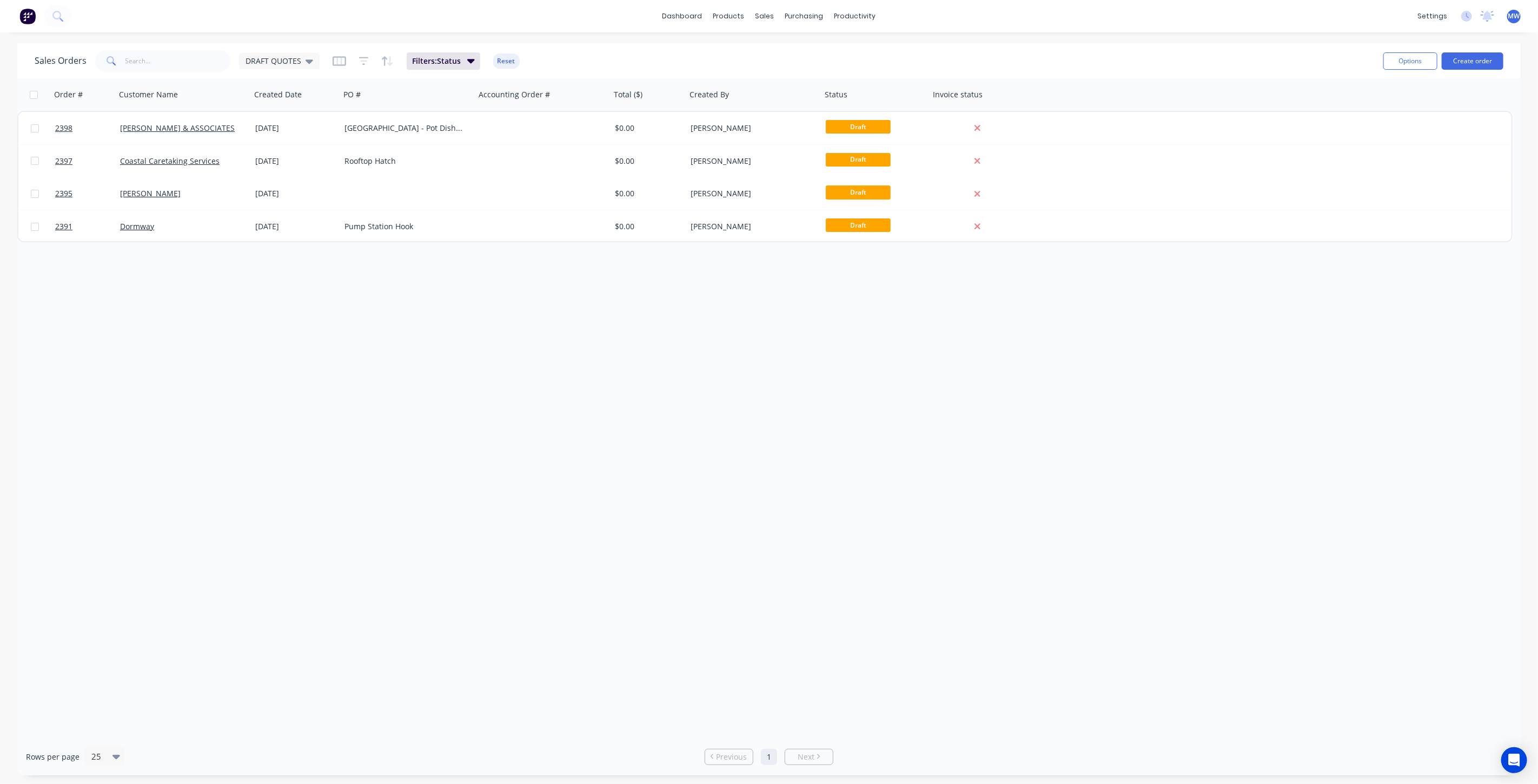
click at [773, 514] on div "Order # Customer Name Created Date PO # Accounting Order # Total ($) Created By…" at bounding box center [769, 408] width 1504 height 660
click at [140, 475] on div "Order # Customer Name Created Date PO # Accounting Order # Total ($) Created By…" at bounding box center [769, 408] width 1504 height 660
click at [285, 60] on span "DRAFT QUOTES" at bounding box center [273, 60] width 56 height 11
click at [300, 153] on button "None (Default)" at bounding box center [304, 153] width 123 height 13
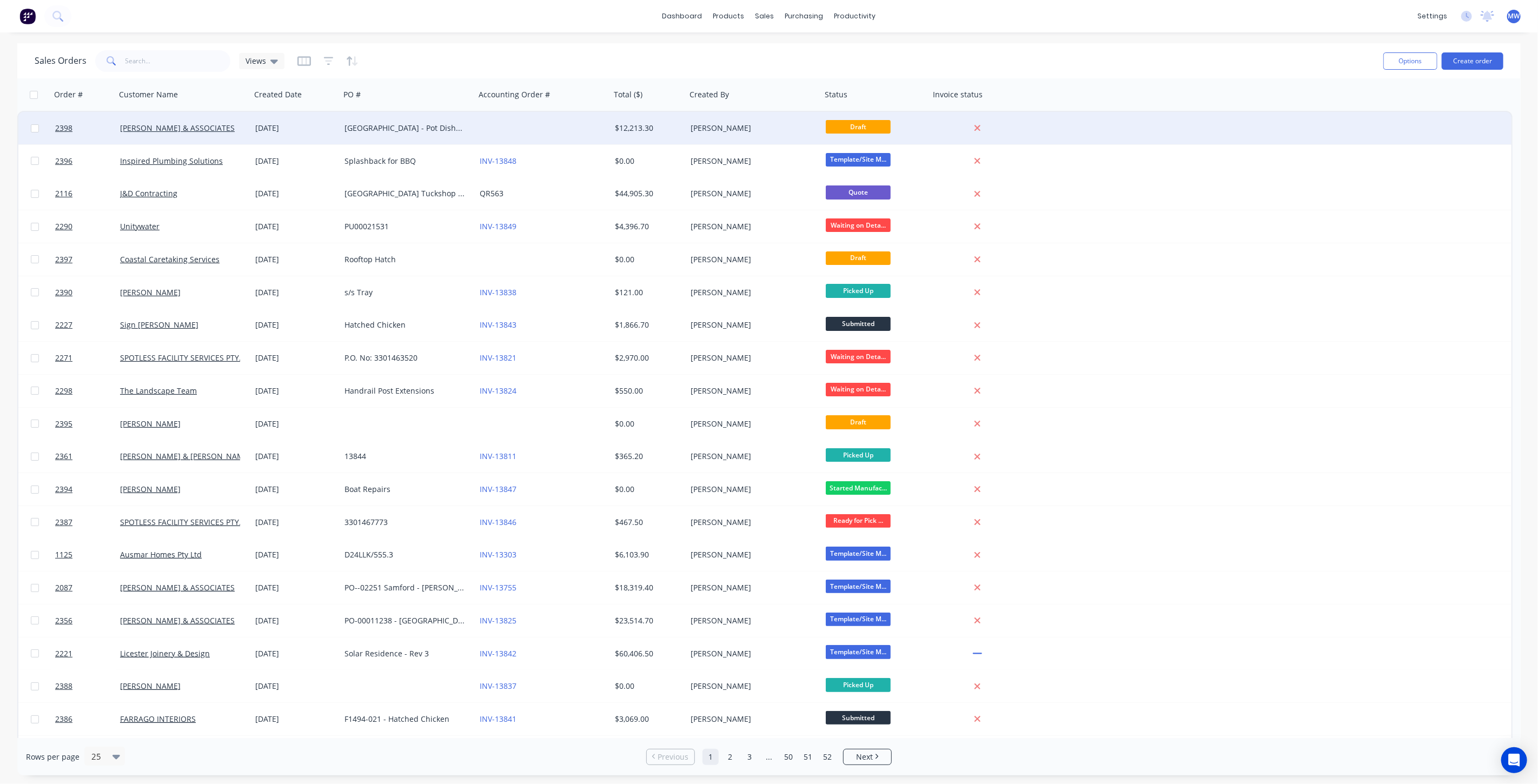
click at [457, 126] on div "Buderim Private Hospital - Pot Dishwasher Setup" at bounding box center [404, 128] width 120 height 11
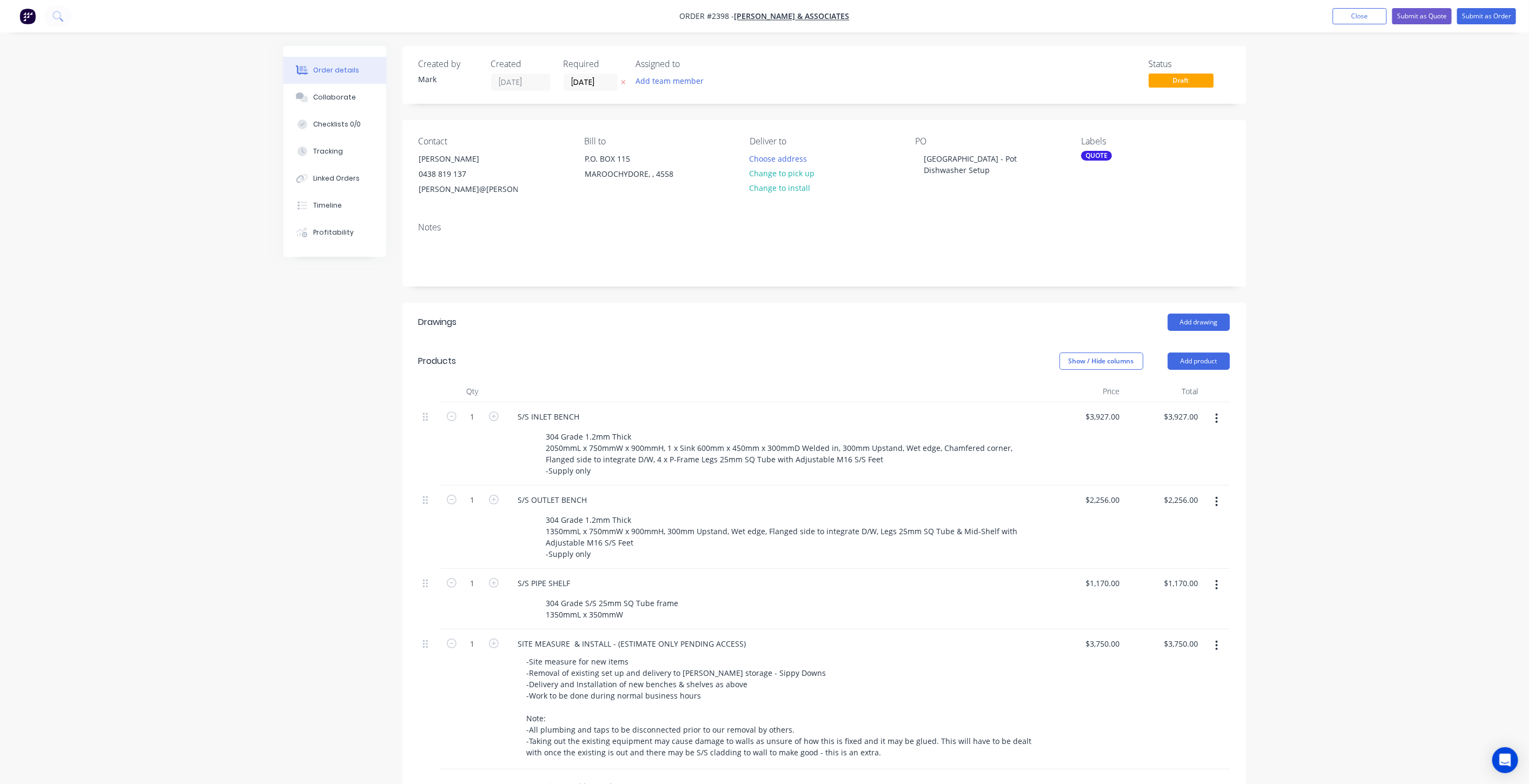
click at [1349, 354] on div "Order details Collaborate Checklists 0/0 Tracking Linked Orders Timeline Profit…" at bounding box center [764, 529] width 1529 height 1057
click at [1351, 16] on button "Close" at bounding box center [1360, 16] width 54 height 16
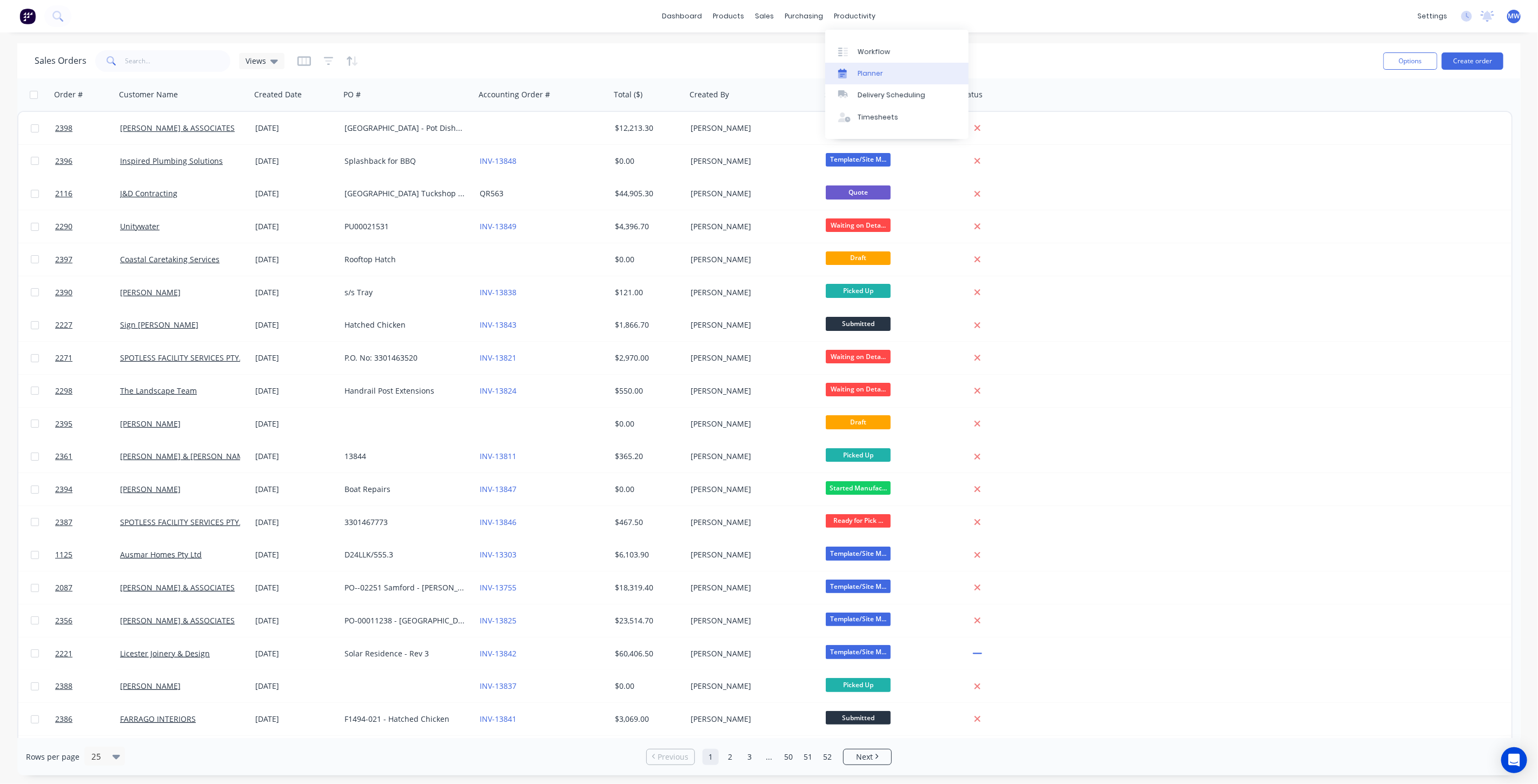
click at [868, 68] on link "Planner" at bounding box center [896, 74] width 143 height 22
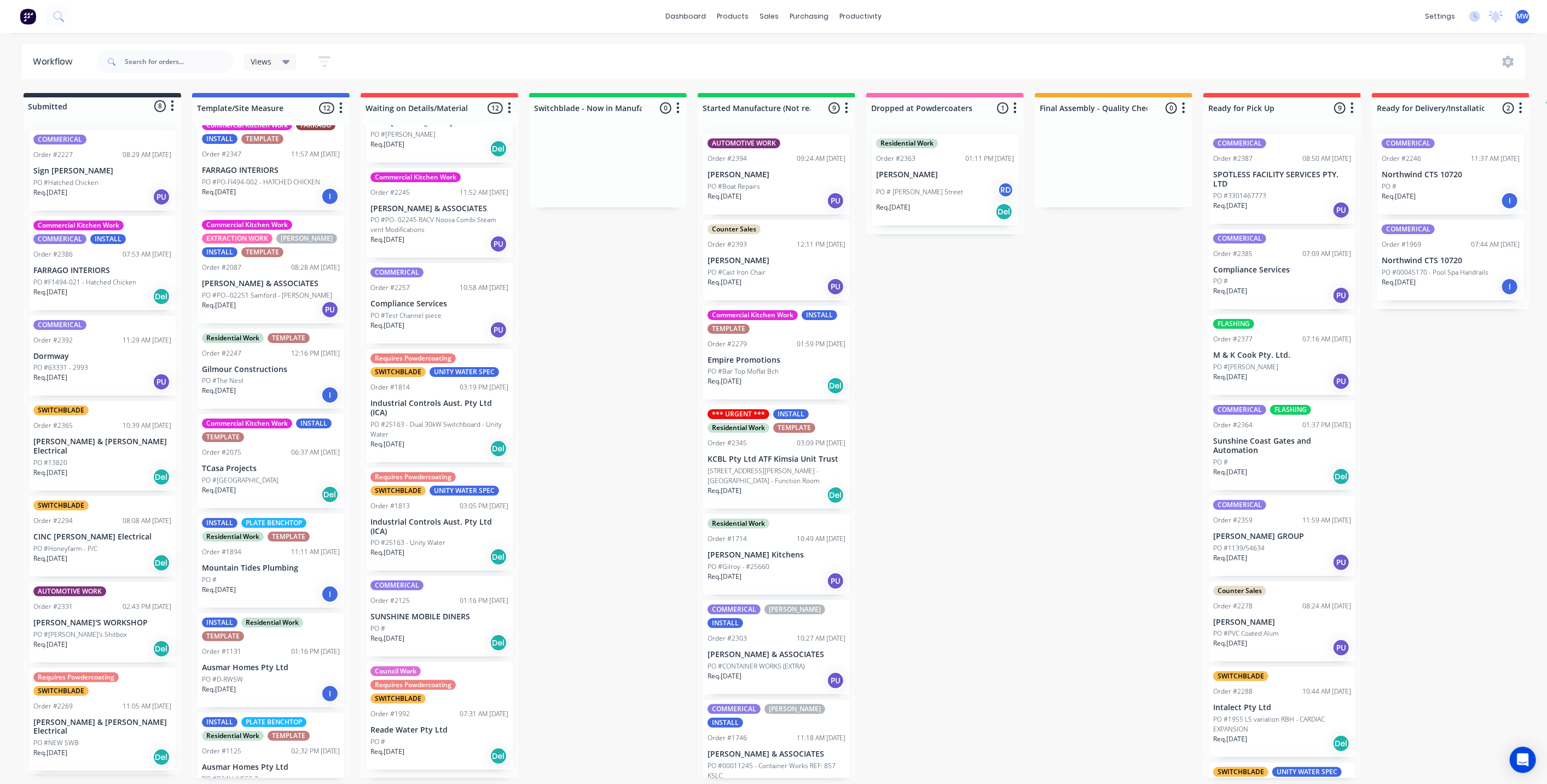
click at [985, 405] on div "Submitted 8 Status colour #273444 hex #273444 Save Cancel Summaries Total order…" at bounding box center [905, 435] width 1825 height 685
click at [611, 452] on div "Submitted 8 Status colour #273444 hex #273444 Save Cancel Summaries Total order…" at bounding box center [905, 435] width 1825 height 685
click at [612, 454] on div "Submitted 8 Status colour #273444 hex #273444 Save Cancel Summaries Total order…" at bounding box center [905, 435] width 1825 height 685
click at [989, 471] on div "Submitted 8 Status colour #273444 hex #273444 Save Cancel Summaries Total order…" at bounding box center [905, 435] width 1825 height 685
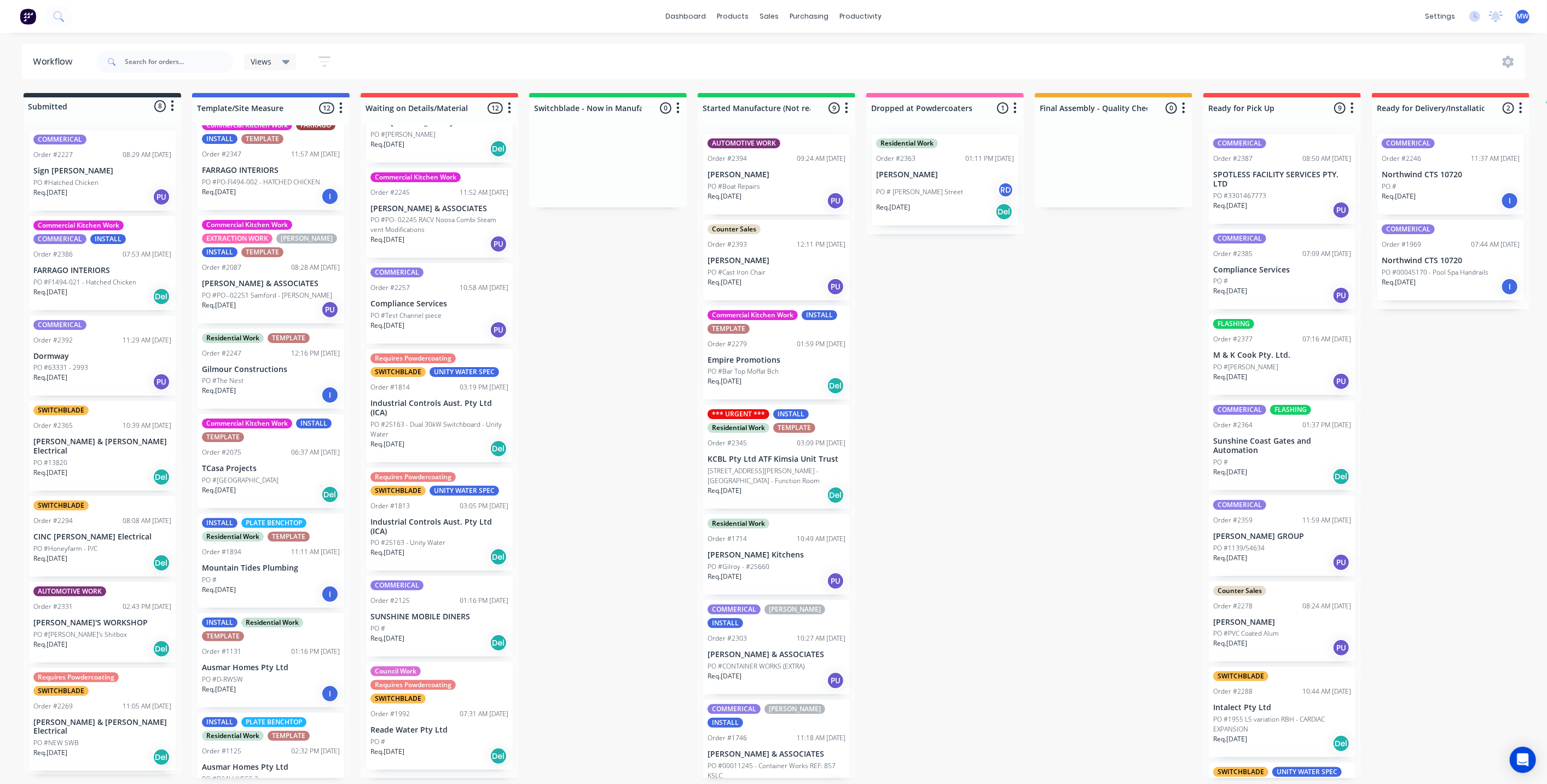
click at [563, 399] on div "Submitted 8 Status colour #273444 hex #273444 Save Cancel Summaries Total order…" at bounding box center [905, 435] width 1825 height 685
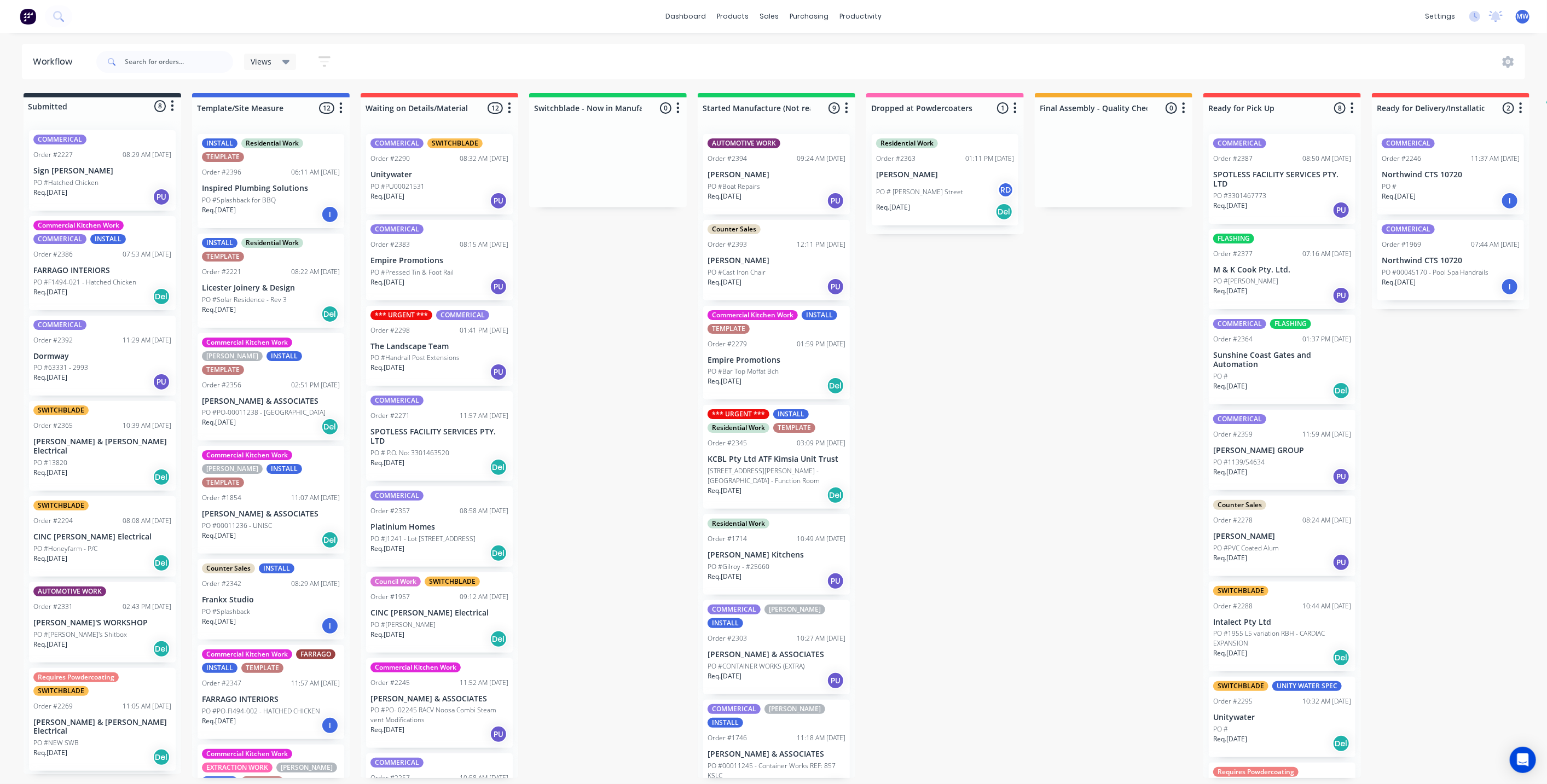
click at [606, 379] on div "Submitted 8 Status colour #273444 hex #273444 Save Cancel Summaries Total order…" at bounding box center [905, 435] width 1825 height 685
click at [546, 331] on div "Submitted 8 Status colour #273444 hex #273444 Save Cancel Summaries Total order…" at bounding box center [905, 435] width 1825 height 685
click at [211, 55] on input "text" at bounding box center [178, 62] width 108 height 22
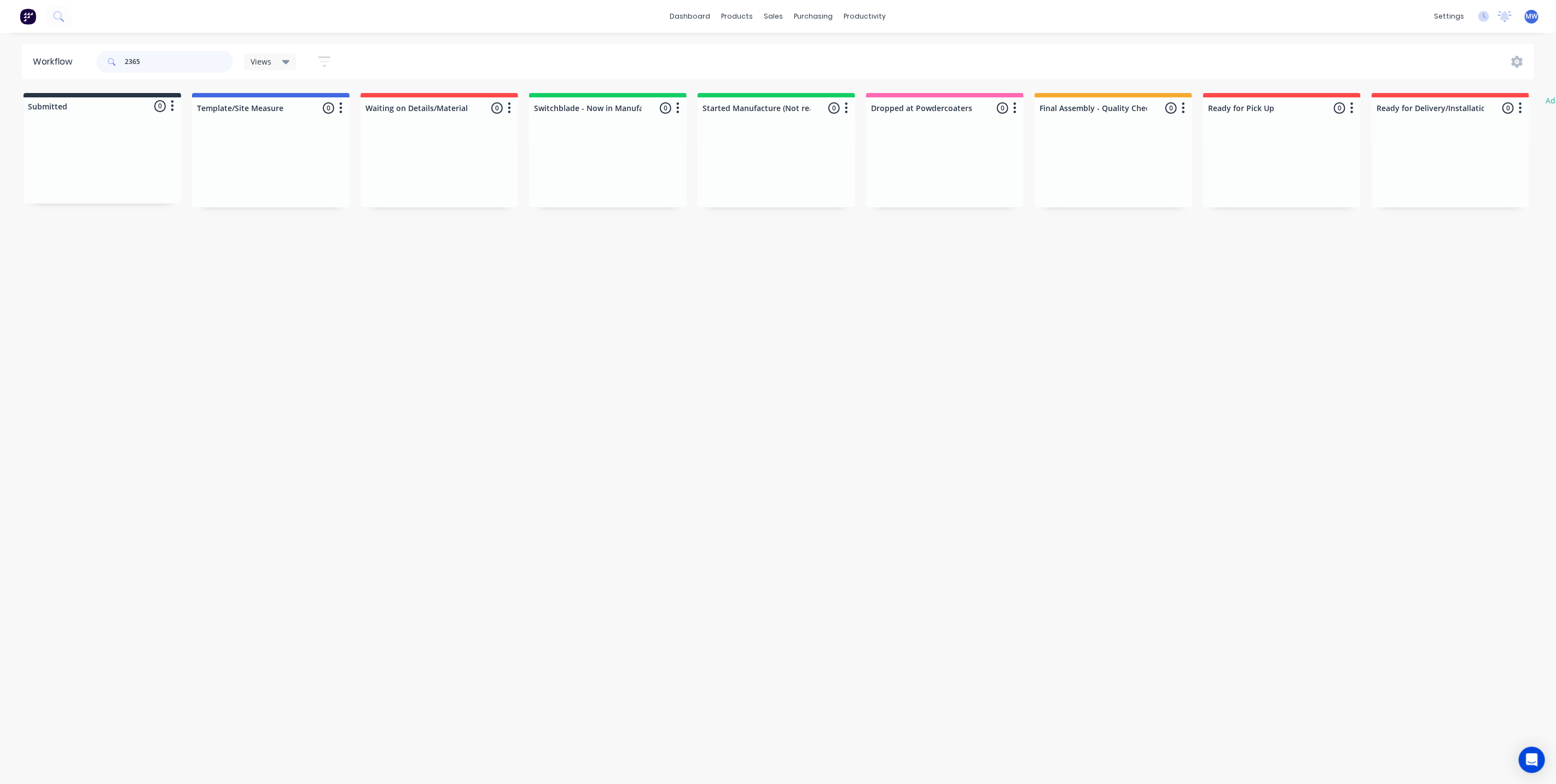
type input "2365"
click at [78, 197] on div "Req. [DATE] Del" at bounding box center [103, 206] width 138 height 18
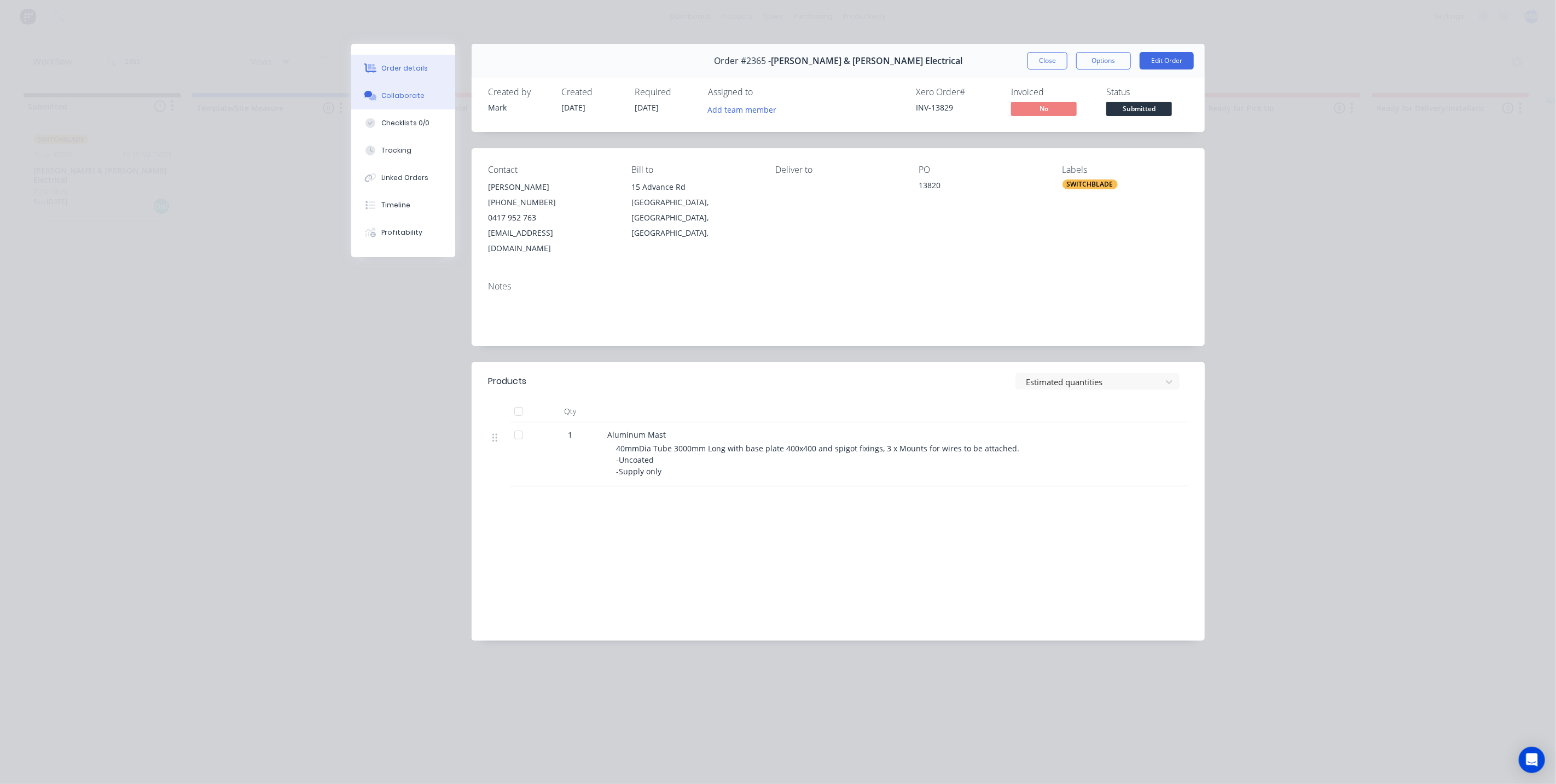
click at [395, 99] on div "Collaborate" at bounding box center [403, 96] width 43 height 10
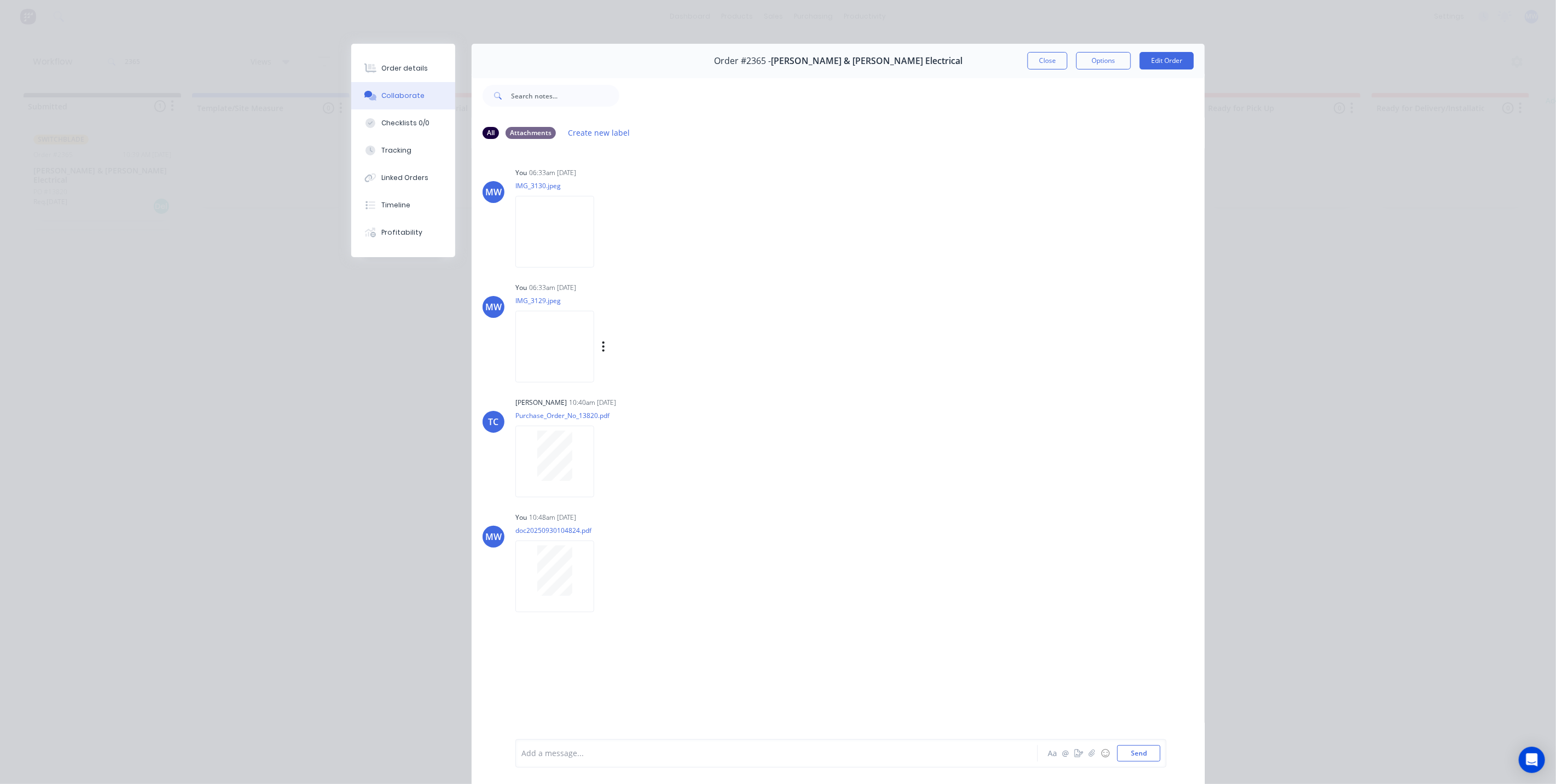
click at [546, 321] on img at bounding box center [554, 346] width 79 height 71
